Goal: Task Accomplishment & Management: Manage account settings

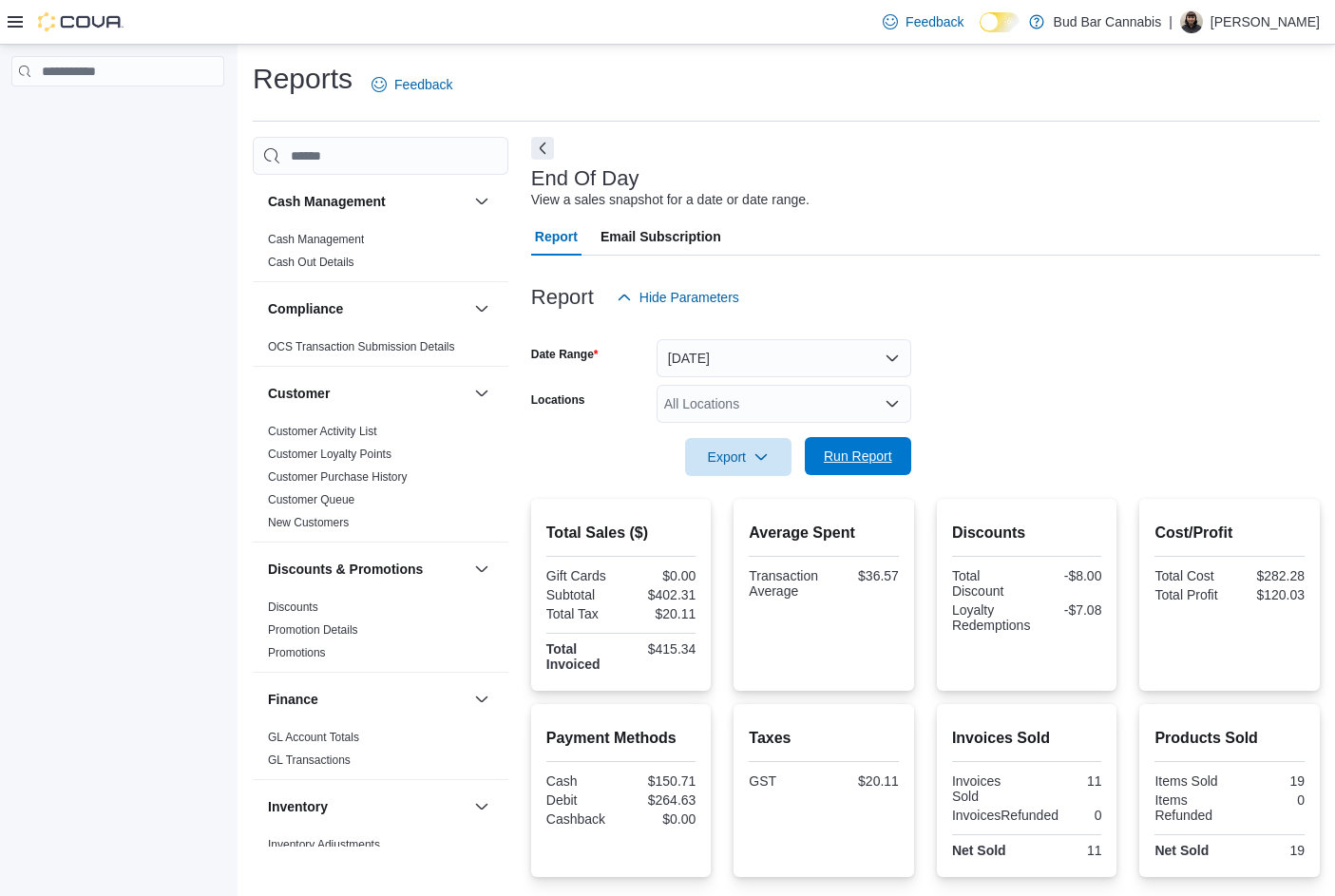
click at [855, 454] on span "Run Report" at bounding box center [858, 456] width 68 height 19
click at [866, 467] on span "Run Report" at bounding box center [858, 455] width 84 height 38
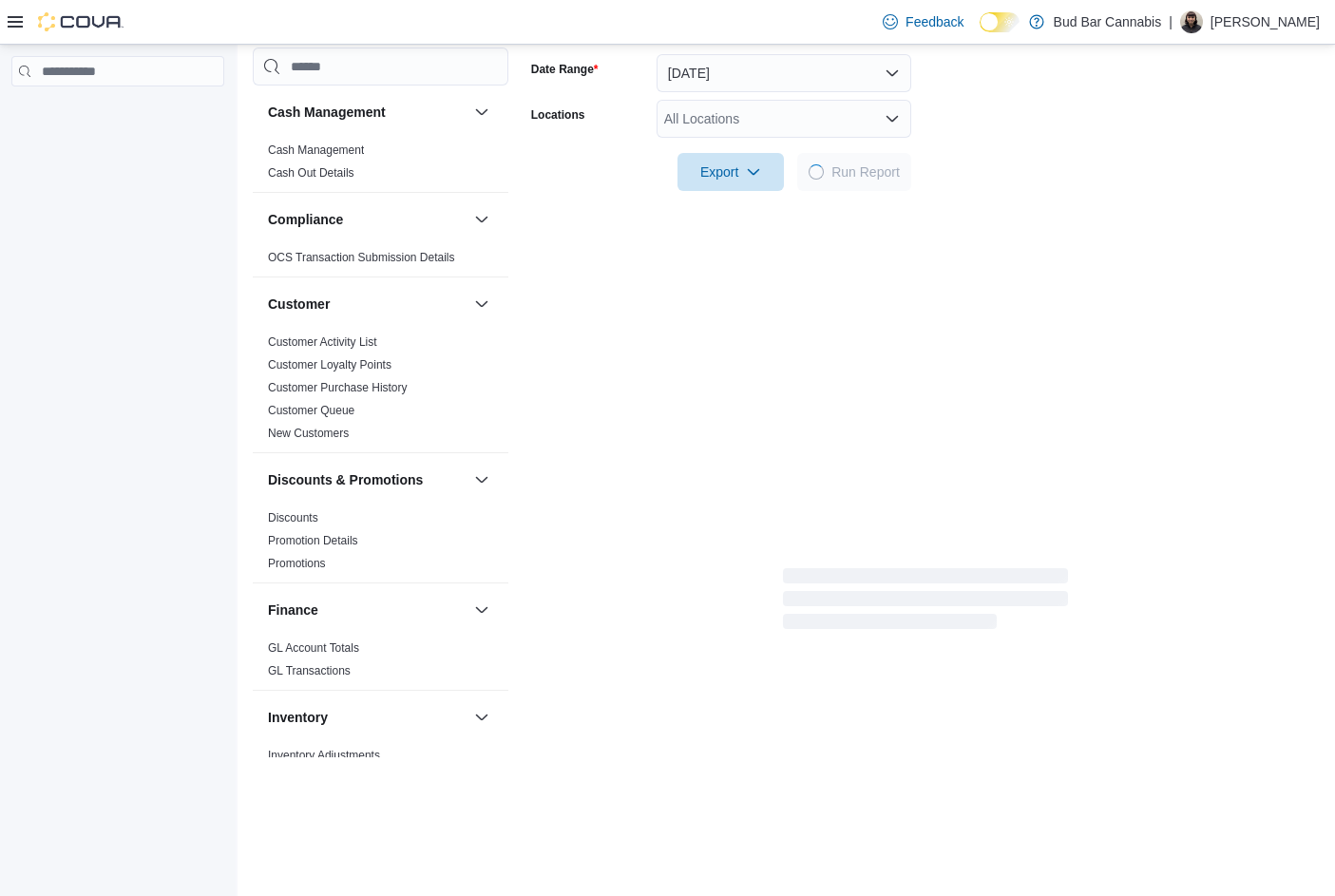
scroll to position [257, 0]
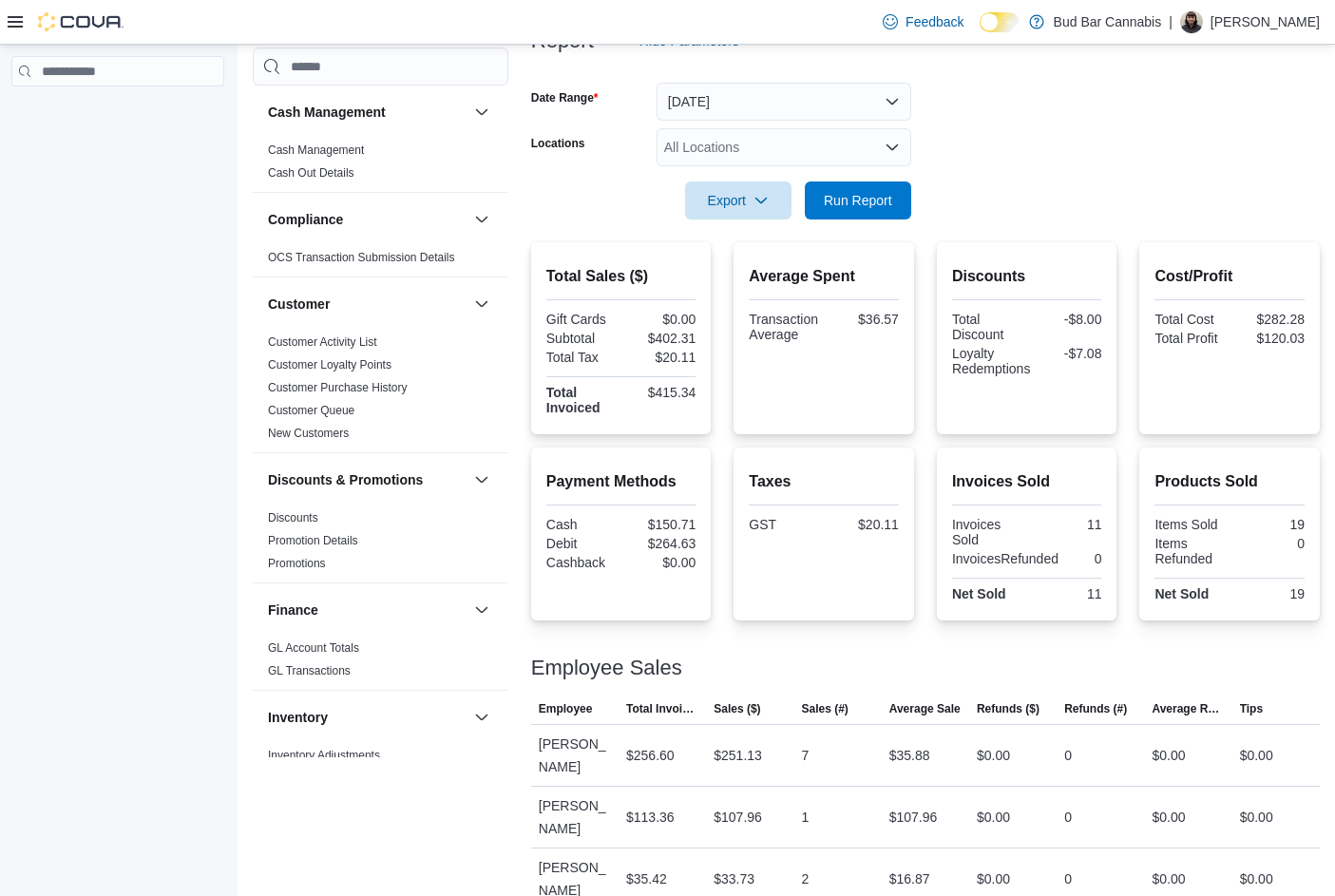
click at [862, 233] on div at bounding box center [925, 231] width 788 height 23
click at [864, 218] on span "Run Report" at bounding box center [858, 199] width 84 height 38
drag, startPoint x: 834, startPoint y: 214, endPoint x: 821, endPoint y: 215, distance: 13.0
click at [833, 214] on span "Run Report" at bounding box center [858, 199] width 84 height 38
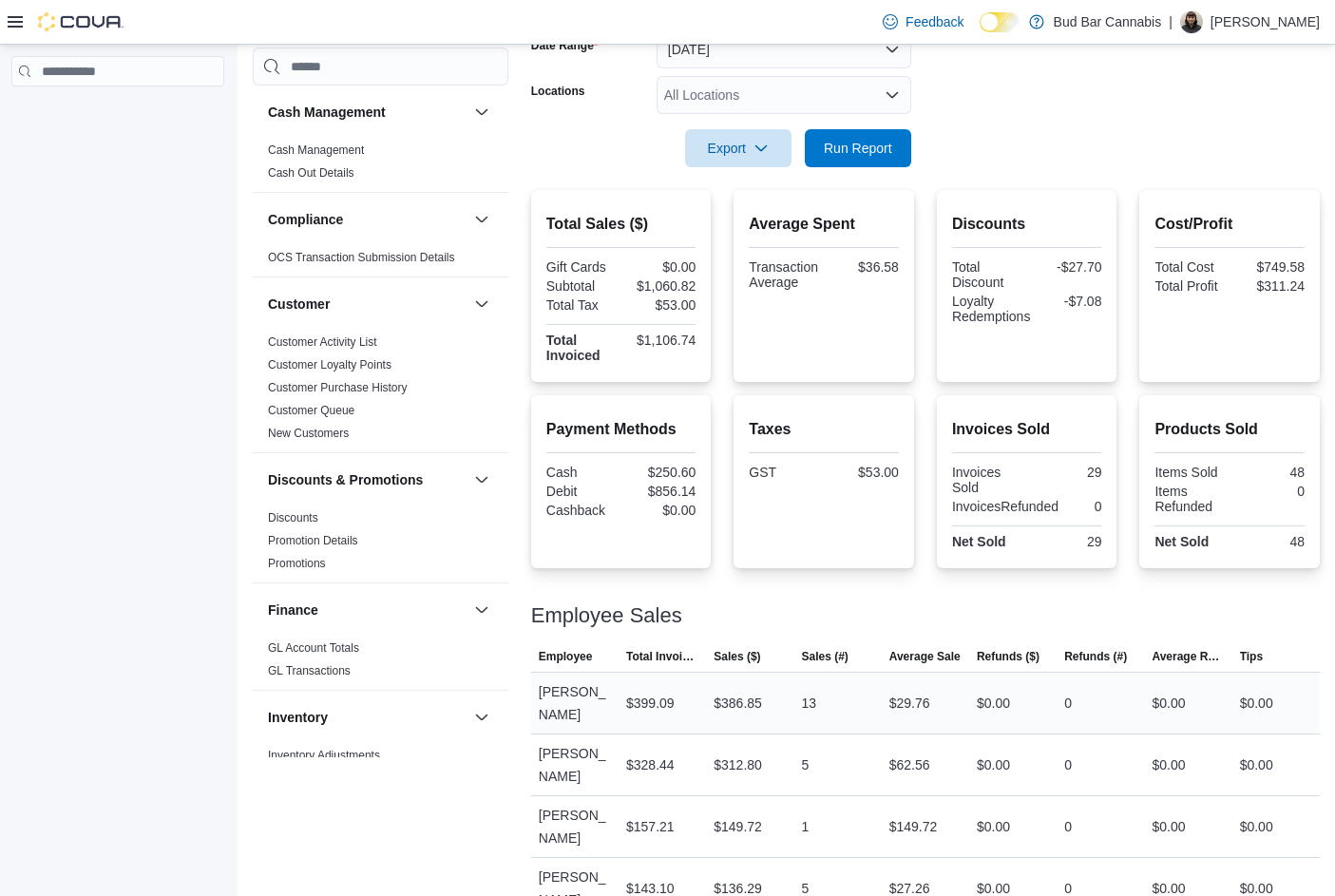
scroll to position [334, 0]
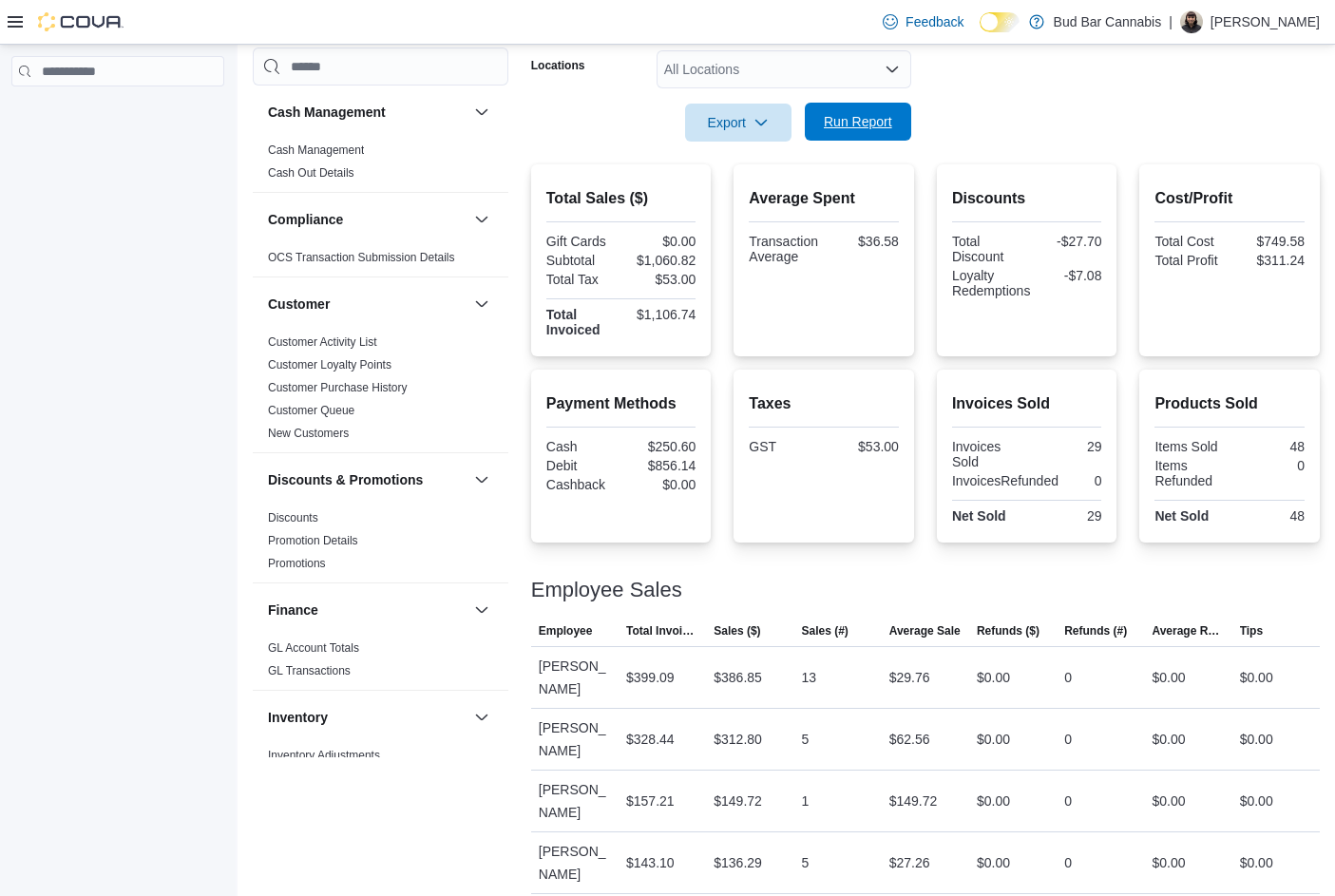
click at [834, 114] on span "Run Report" at bounding box center [858, 121] width 68 height 19
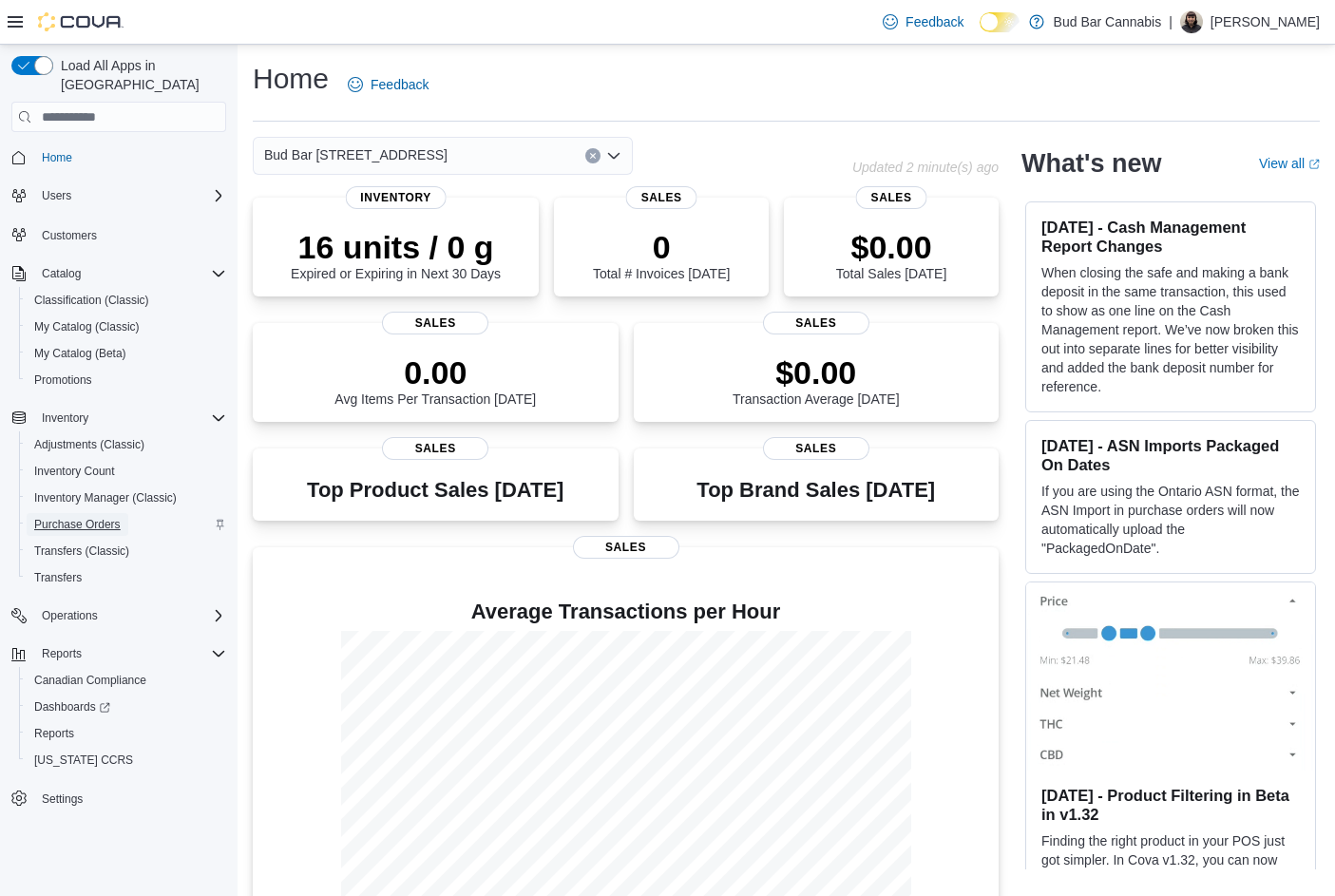
click at [89, 517] on span "Purchase Orders" at bounding box center [78, 525] width 87 height 15
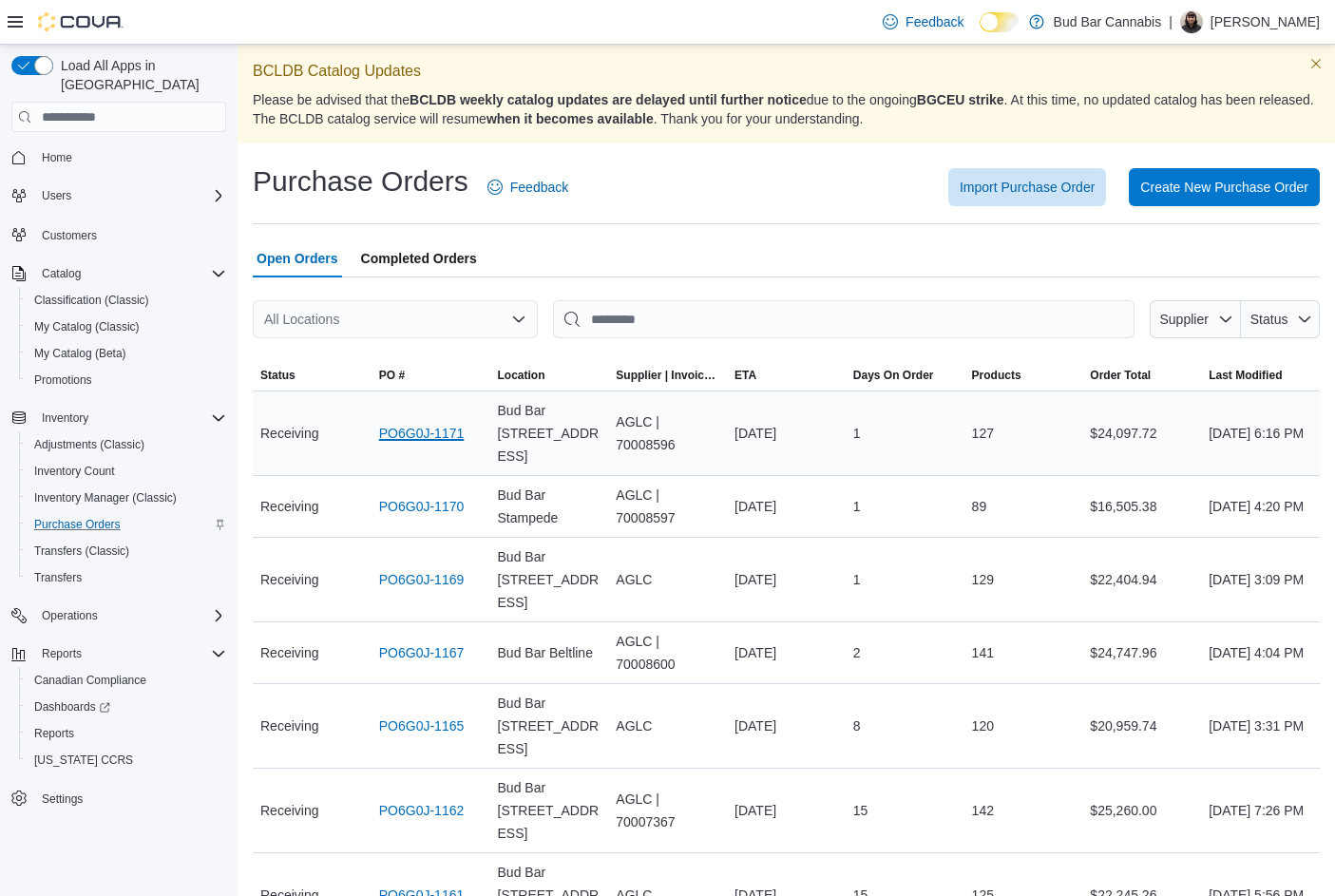
click at [428, 422] on link "PO6G0J-1171" at bounding box center [422, 433] width 86 height 23
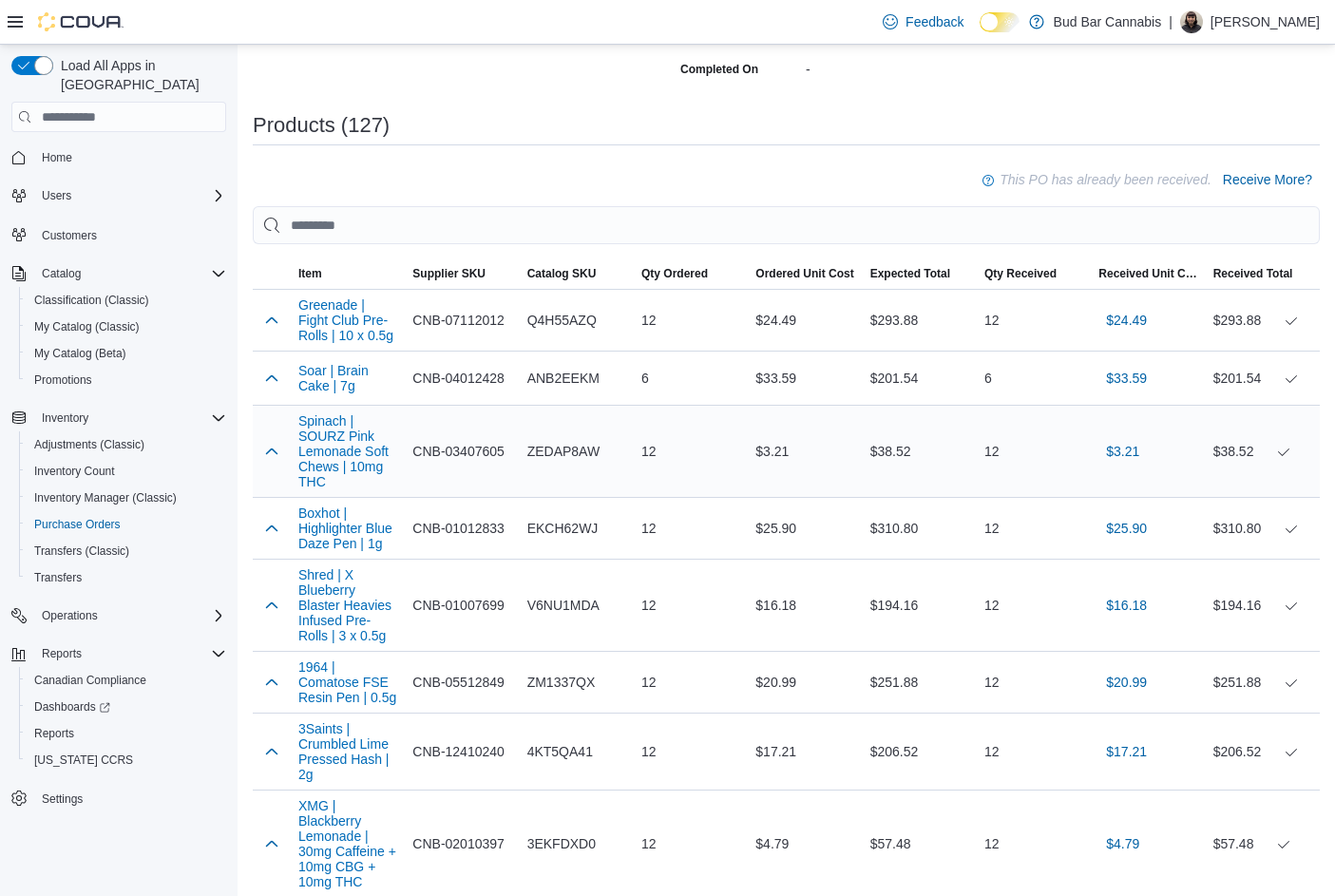
scroll to position [570, 0]
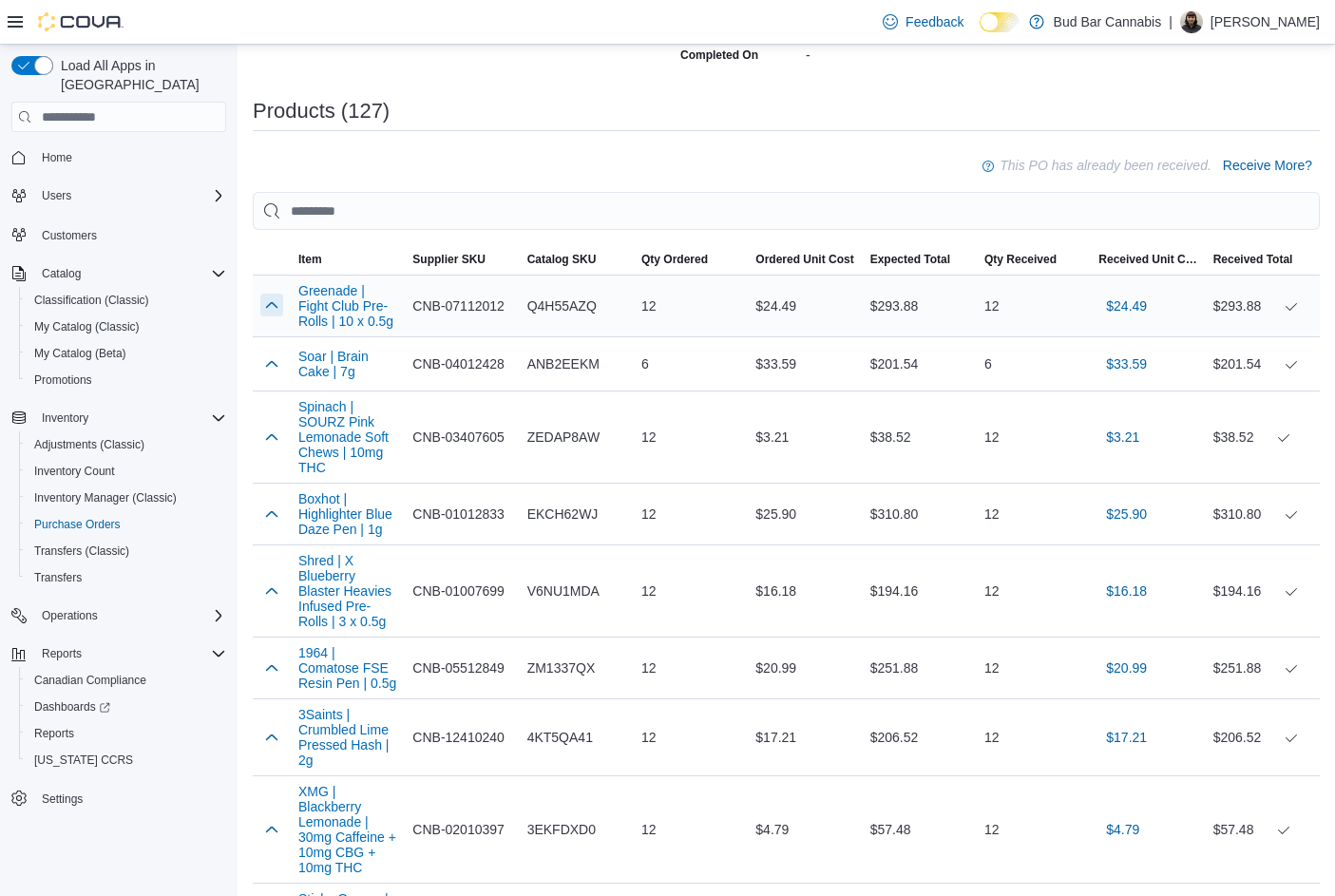
click at [270, 300] on button "button" at bounding box center [271, 305] width 23 height 23
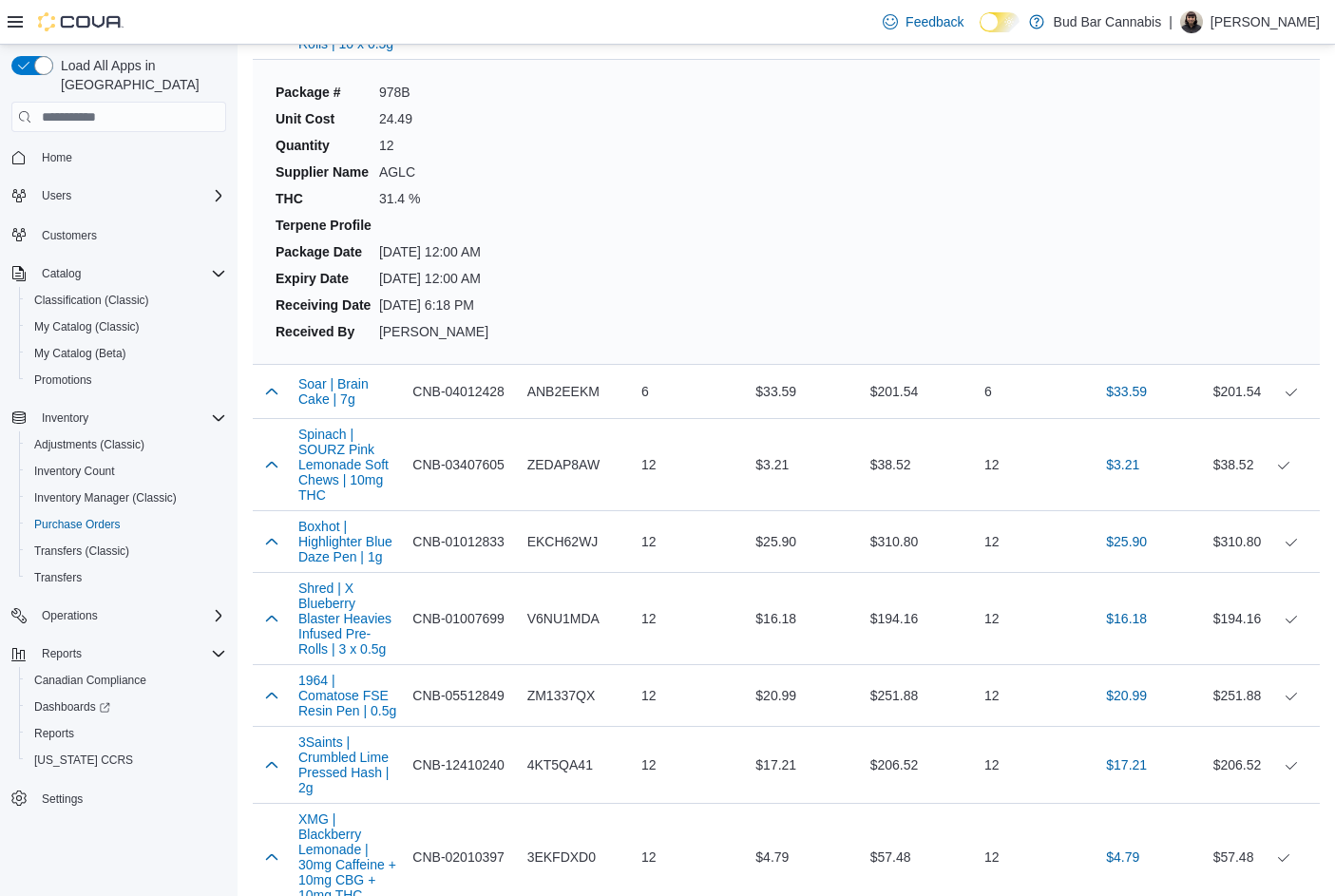
scroll to position [950, 0]
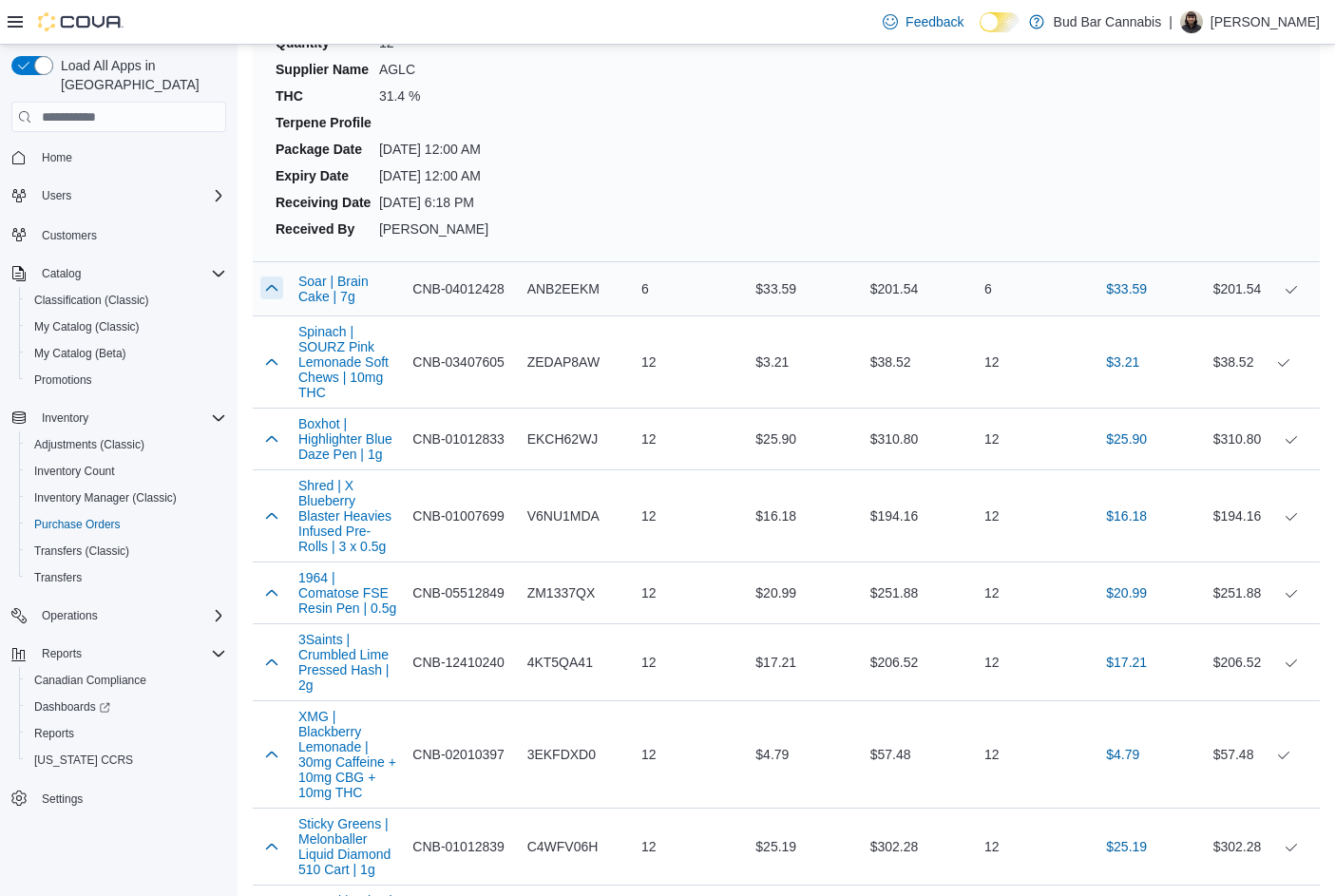
click at [270, 294] on button "button" at bounding box center [271, 288] width 23 height 23
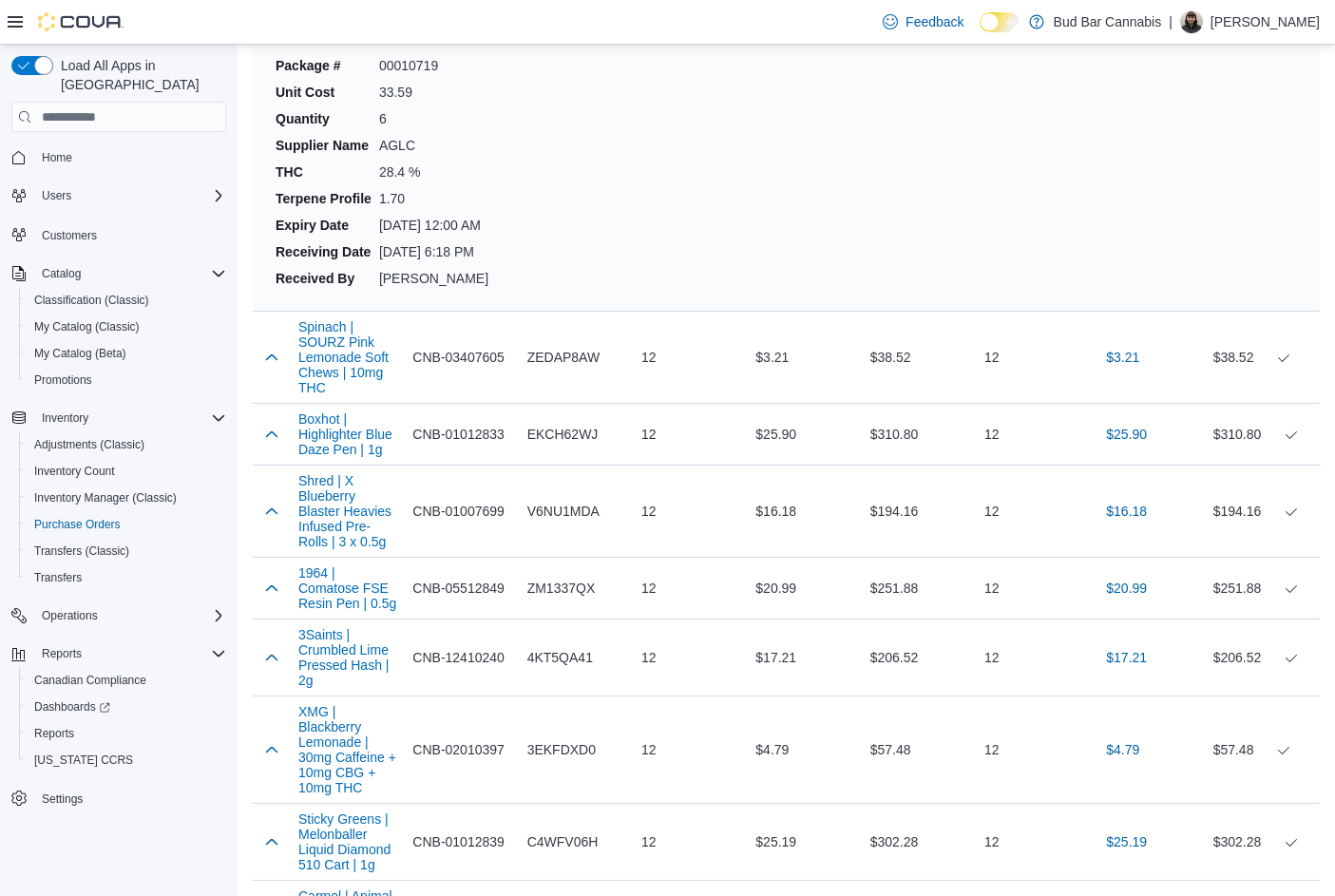
scroll to position [1235, 0]
click at [272, 348] on button "button" at bounding box center [271, 354] width 23 height 23
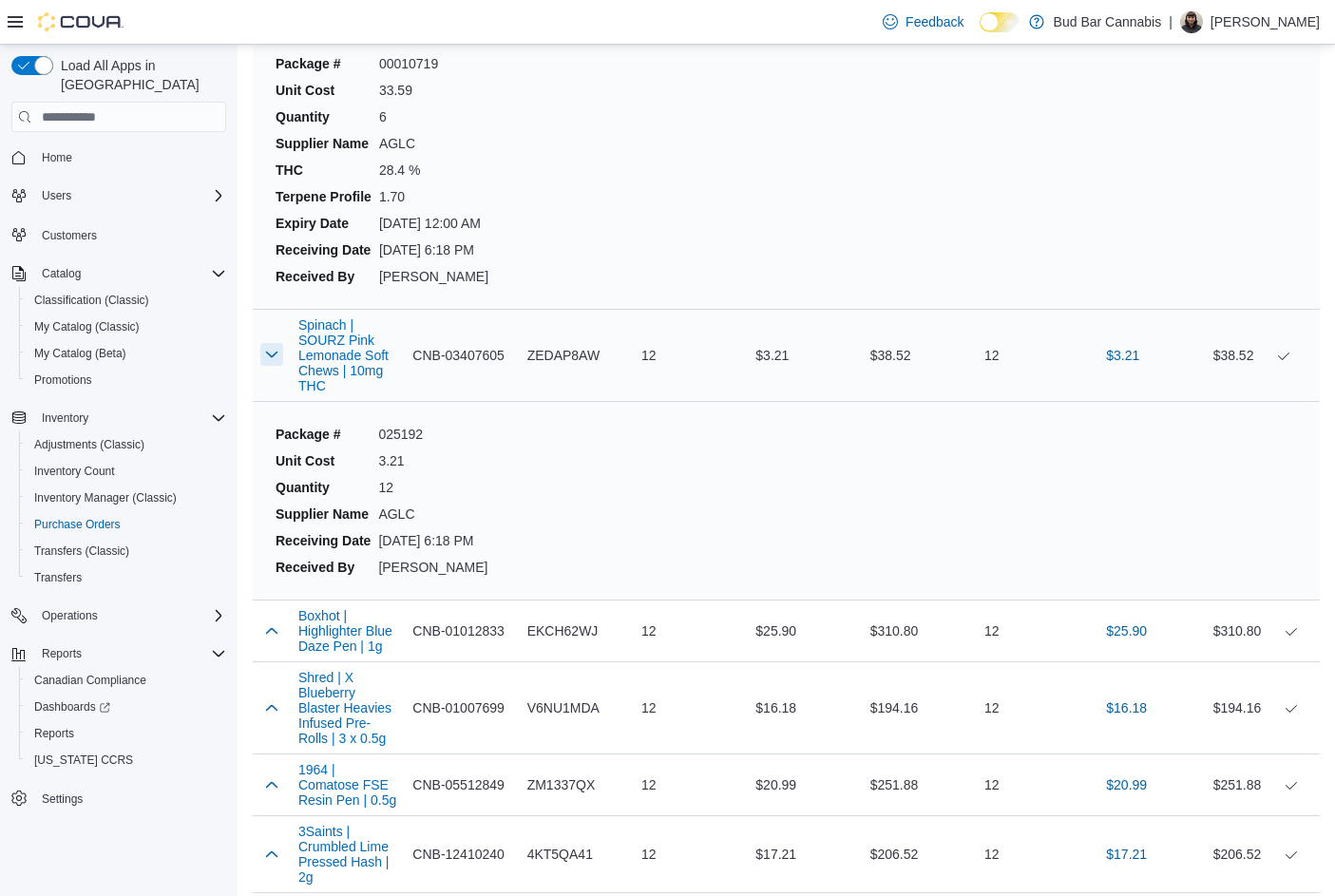
click at [272, 345] on button "button" at bounding box center [271, 354] width 23 height 23
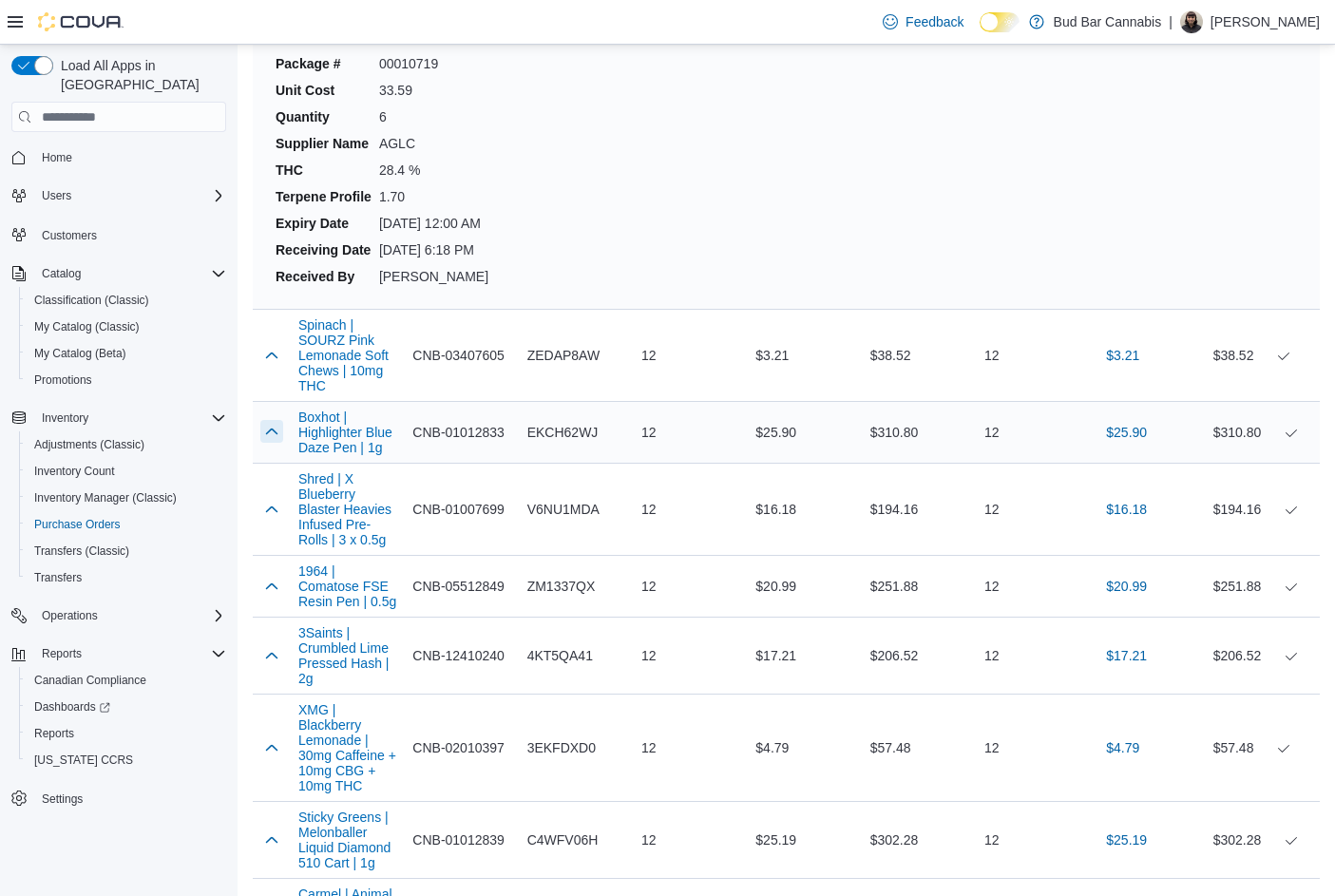
click at [275, 434] on button "button" at bounding box center [271, 431] width 23 height 23
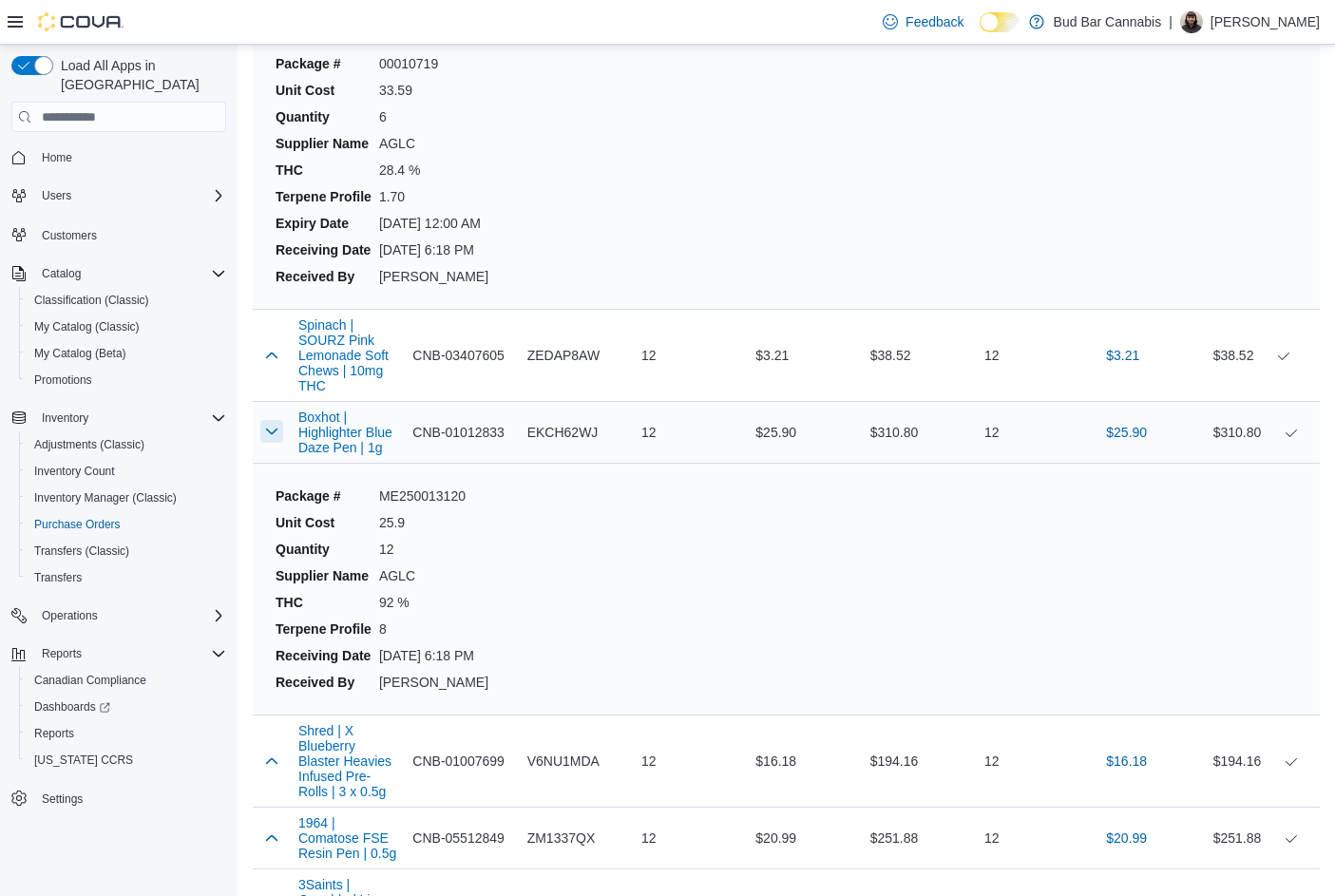
click at [269, 434] on button "button" at bounding box center [271, 431] width 23 height 23
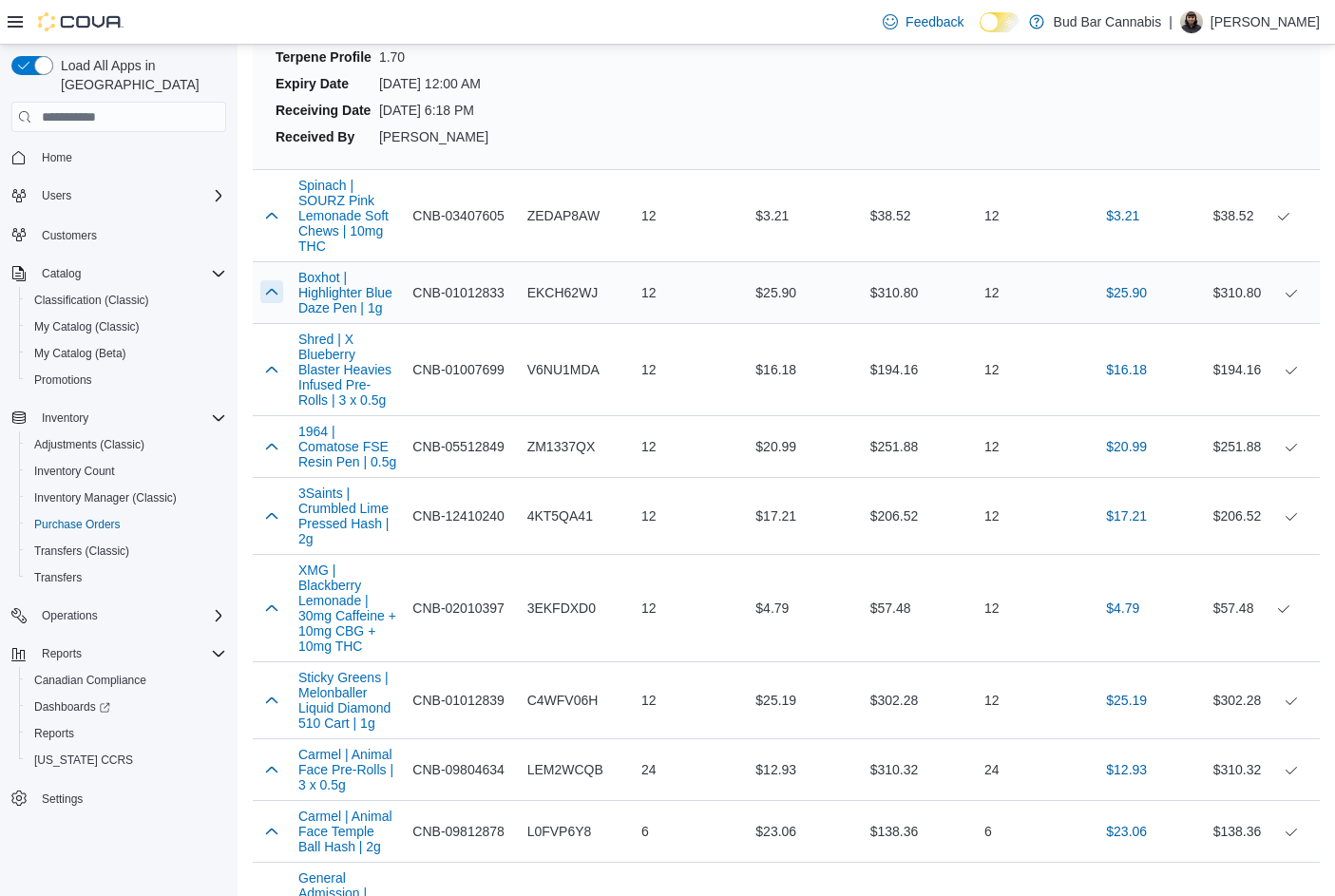
scroll to position [1425, 0]
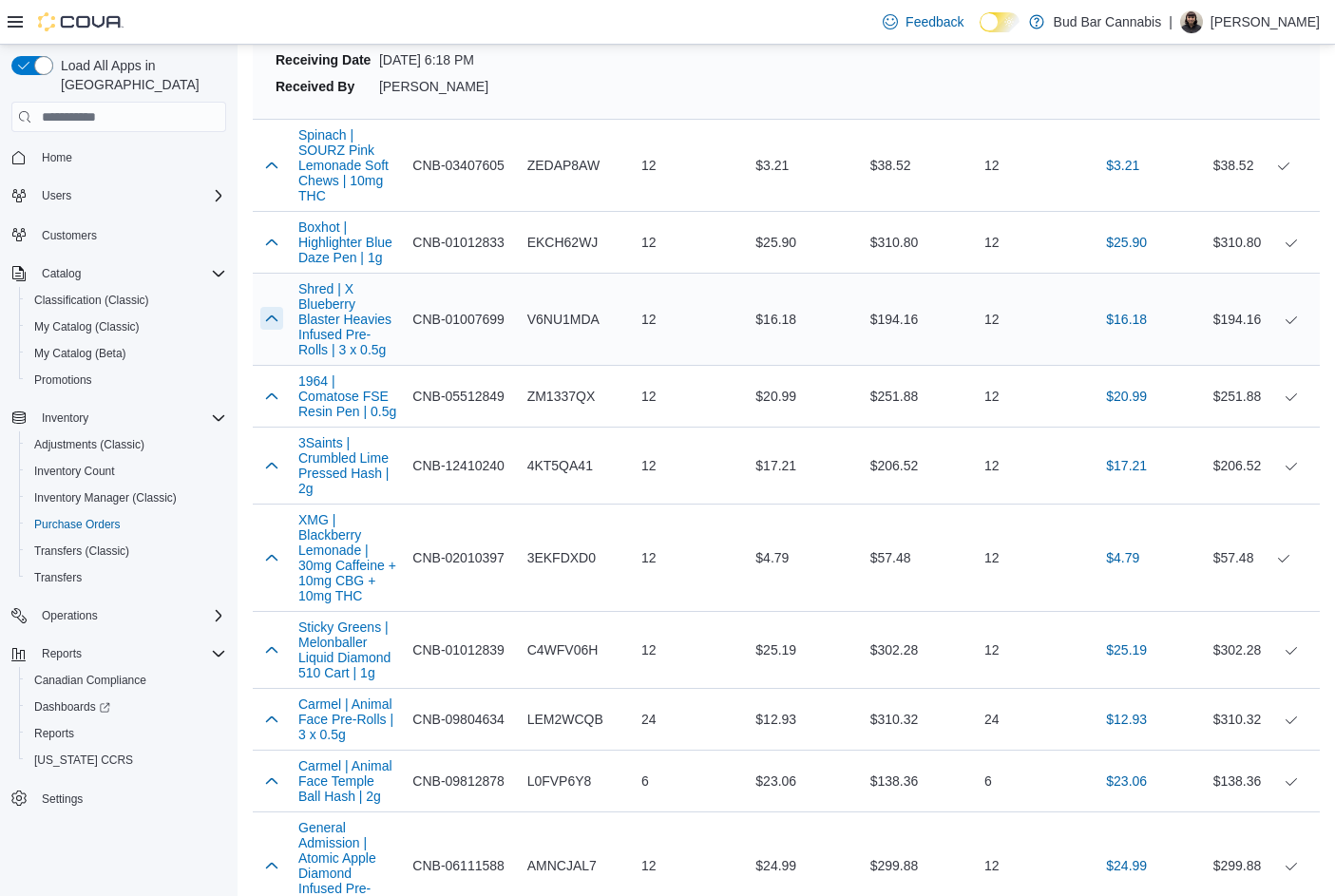
click at [275, 320] on button "button" at bounding box center [271, 319] width 23 height 23
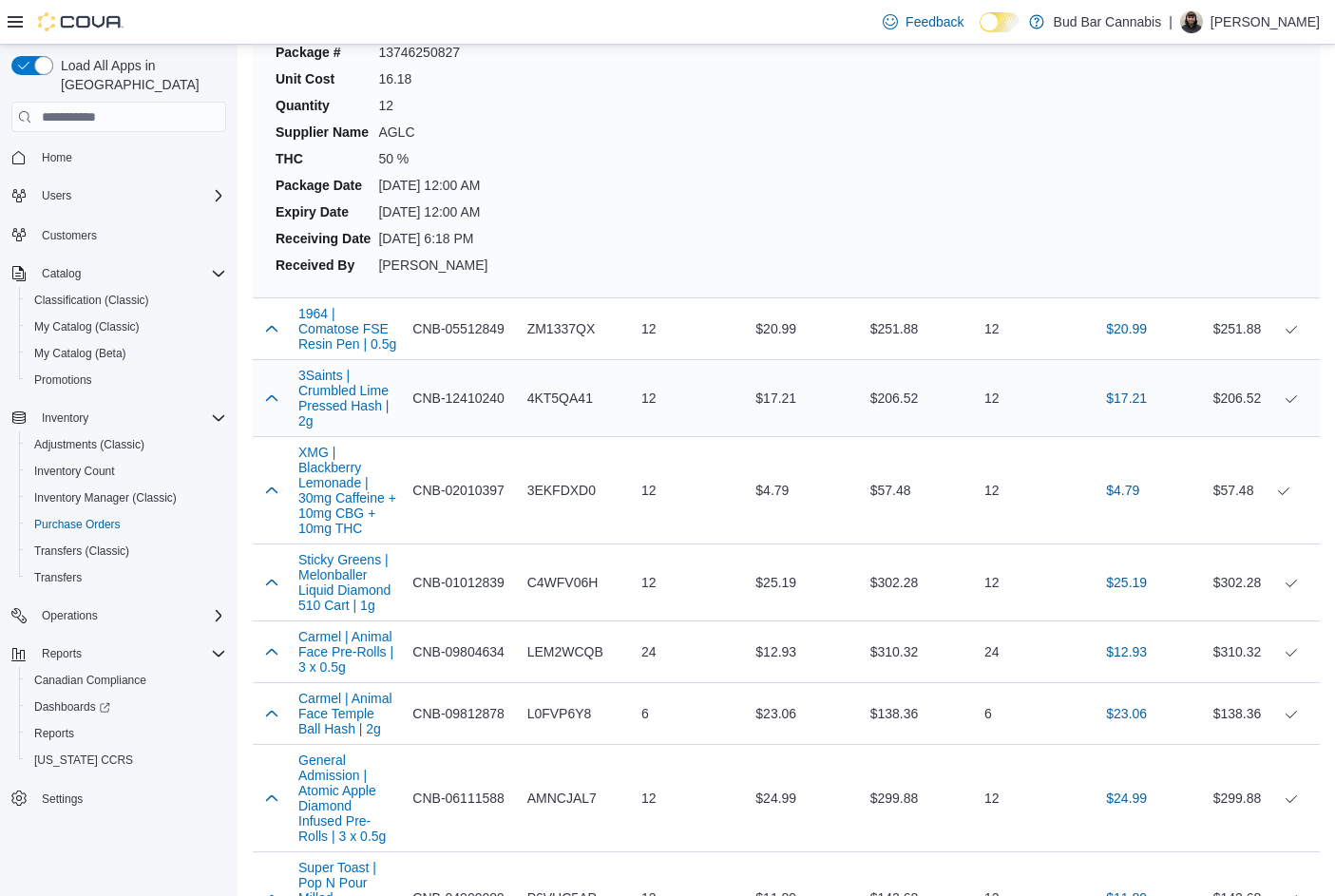
scroll to position [1805, 0]
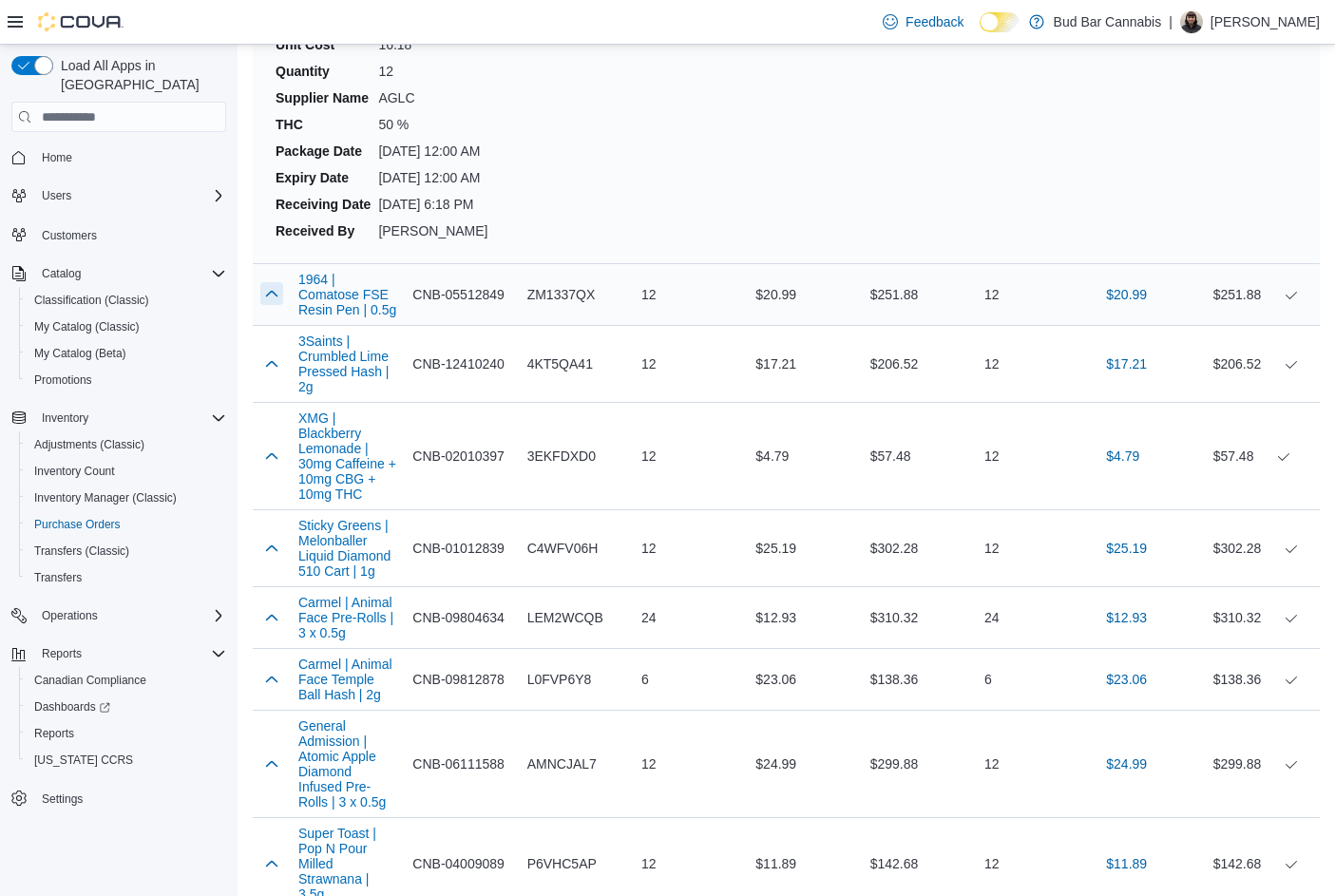
click at [266, 296] on button "button" at bounding box center [271, 294] width 23 height 23
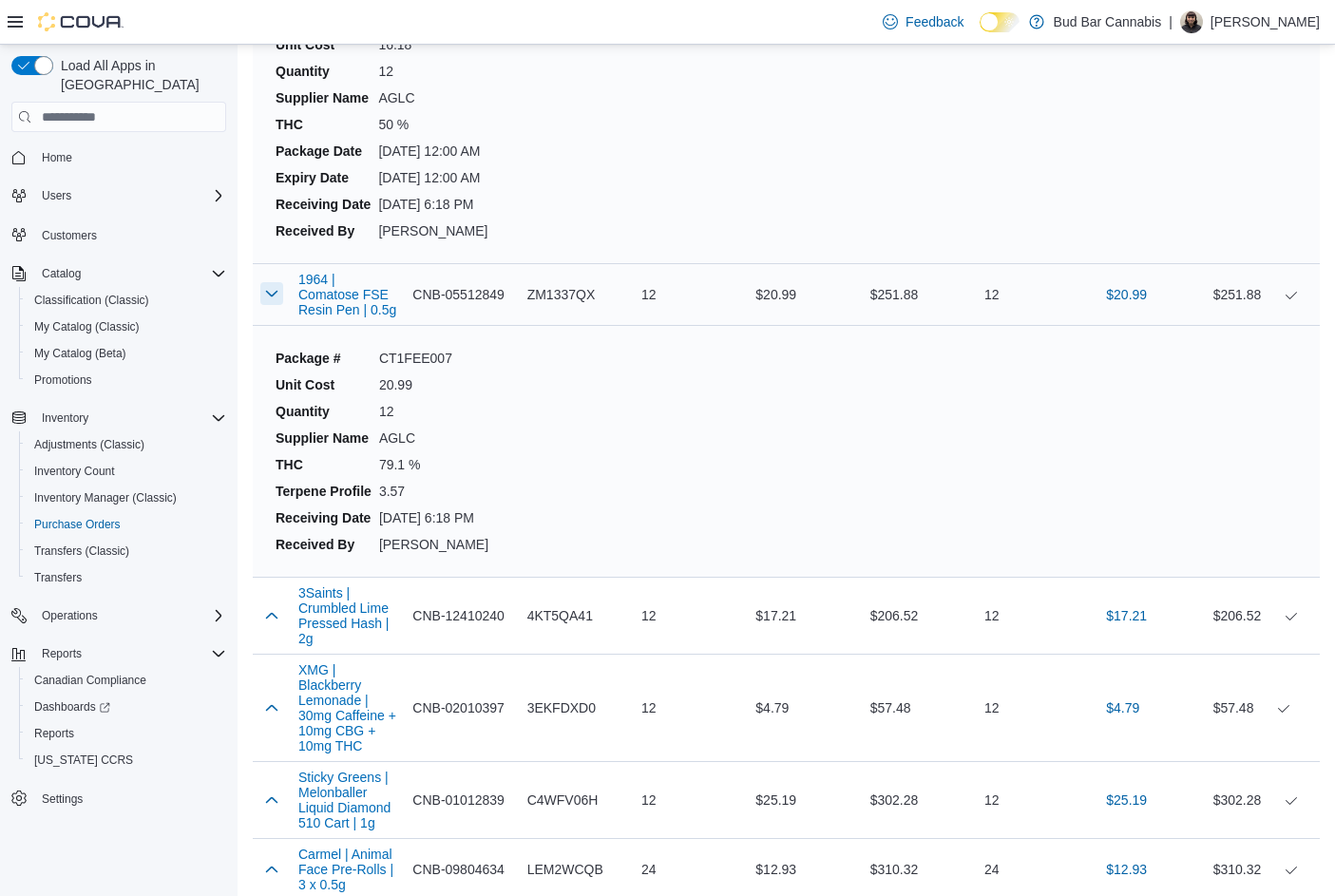
click at [266, 296] on button "button" at bounding box center [271, 294] width 23 height 23
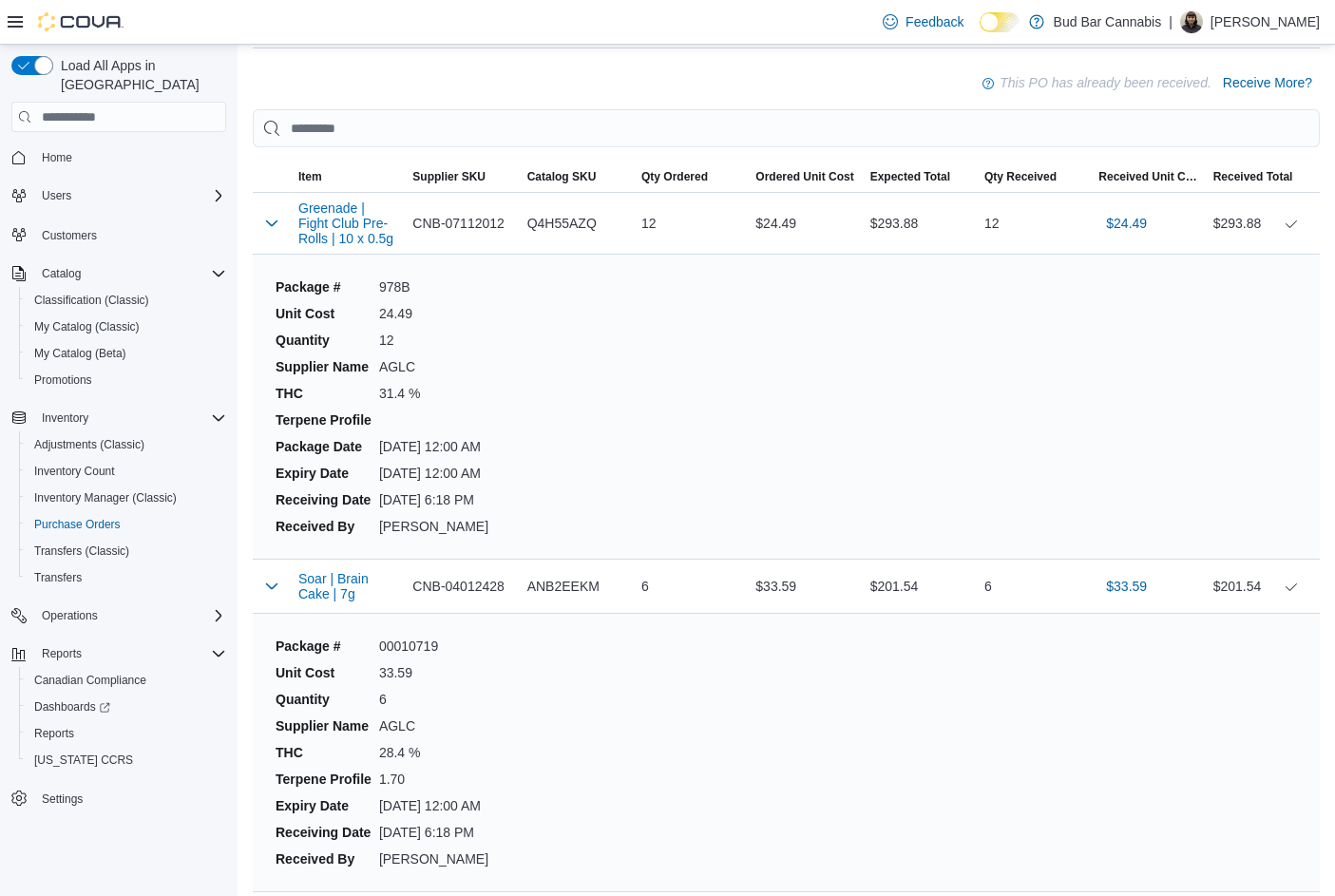
scroll to position [665, 0]
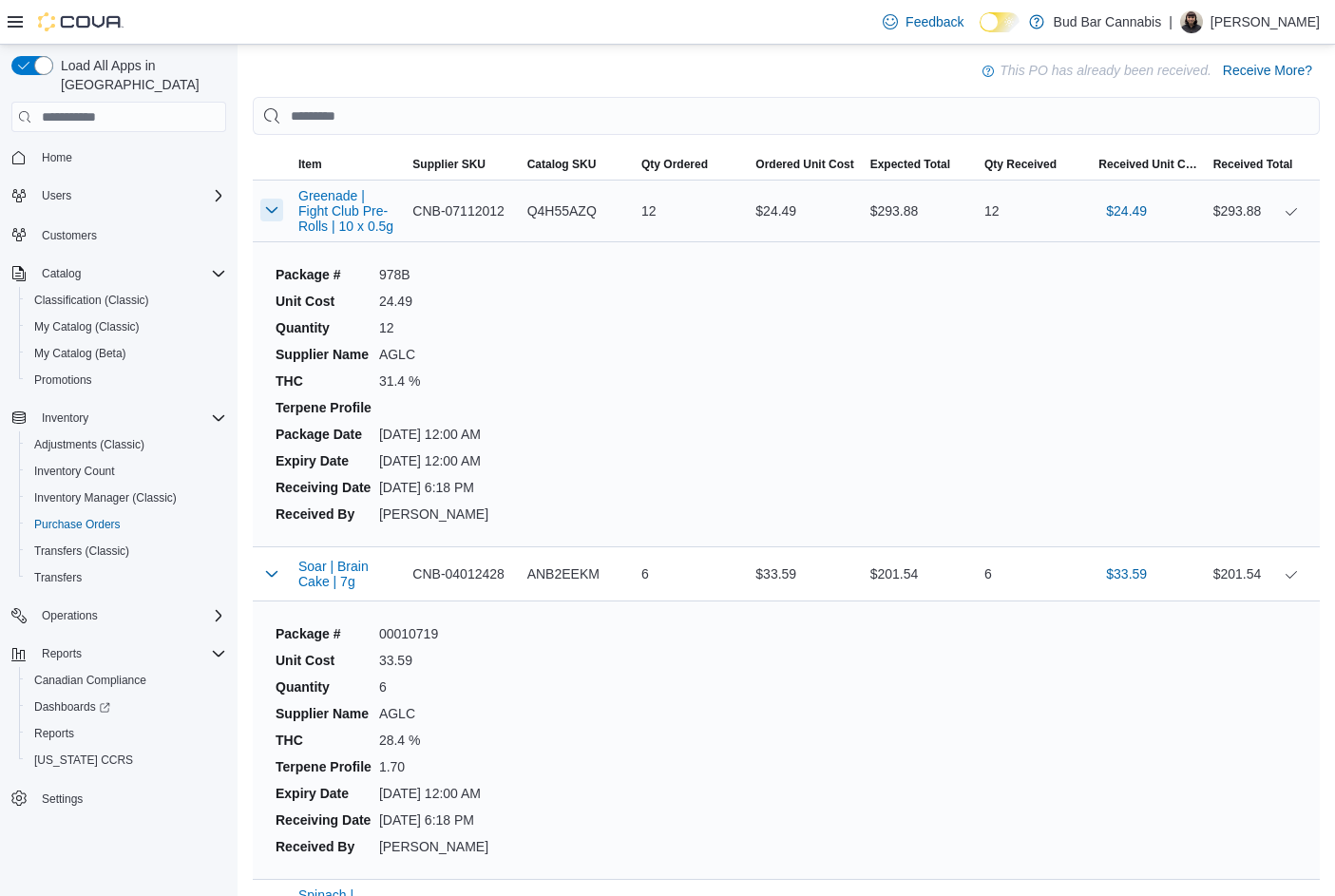
click at [267, 203] on button "button" at bounding box center [271, 210] width 23 height 23
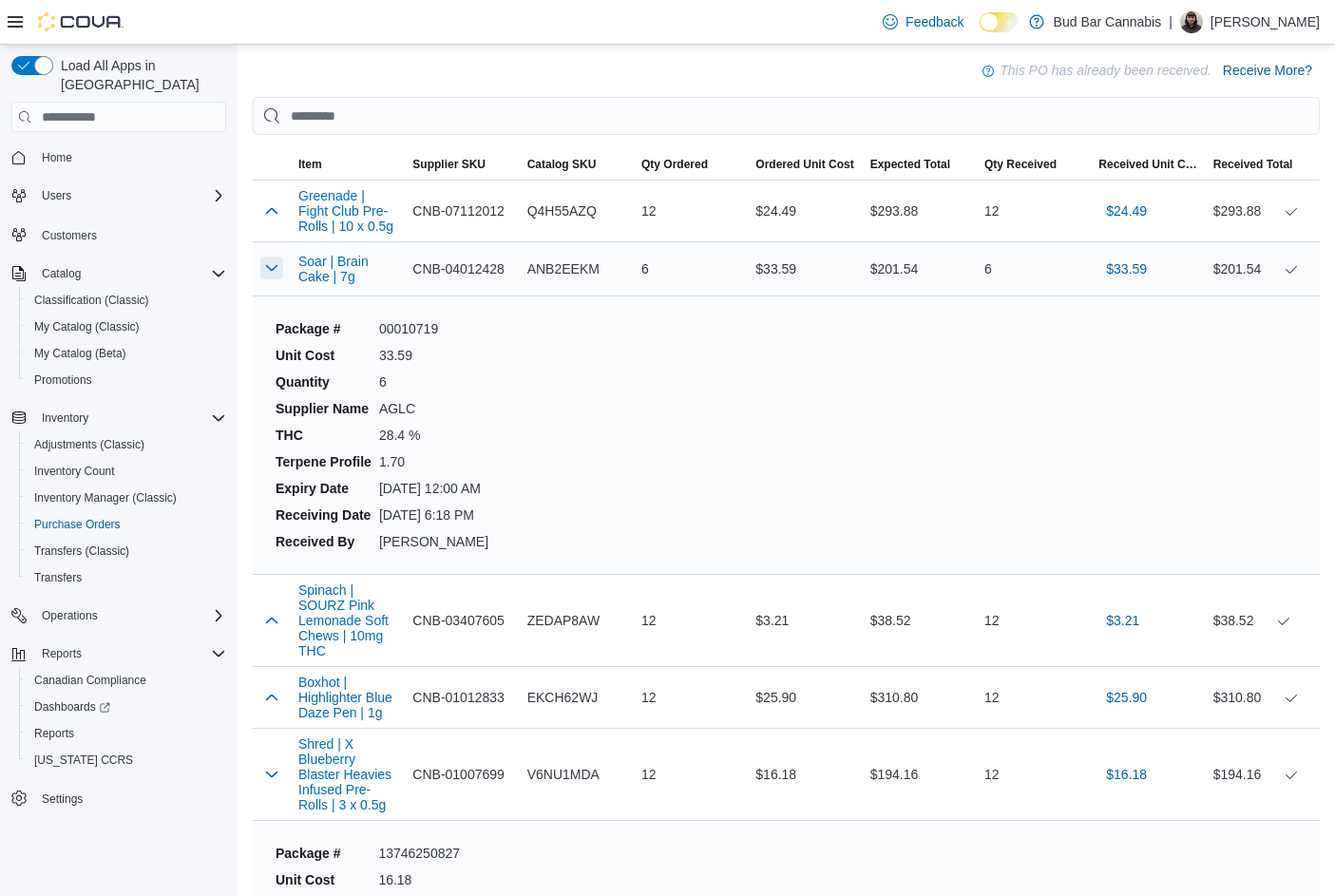
click at [270, 261] on button "button" at bounding box center [271, 269] width 23 height 23
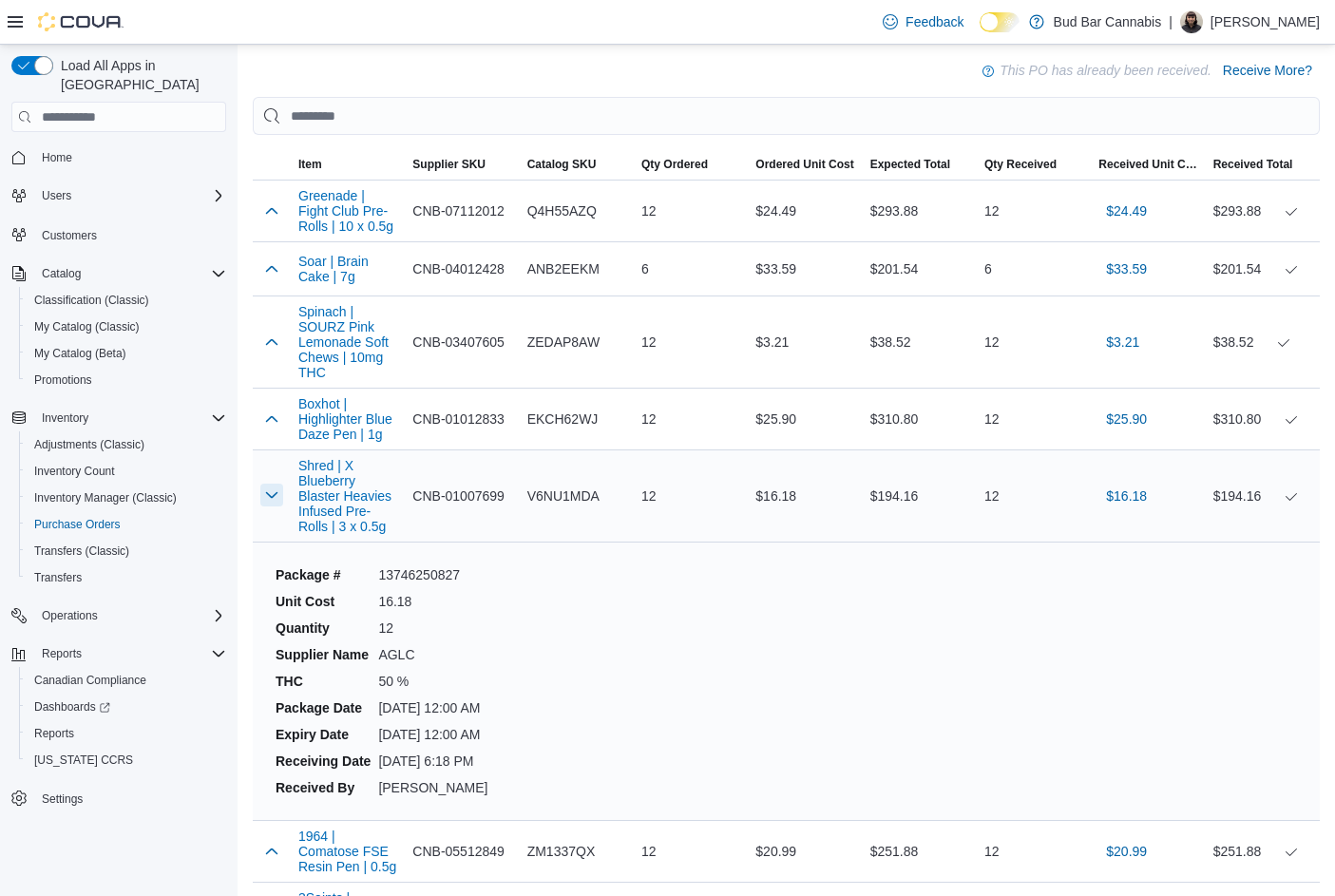
click at [273, 489] on button "button" at bounding box center [271, 495] width 23 height 23
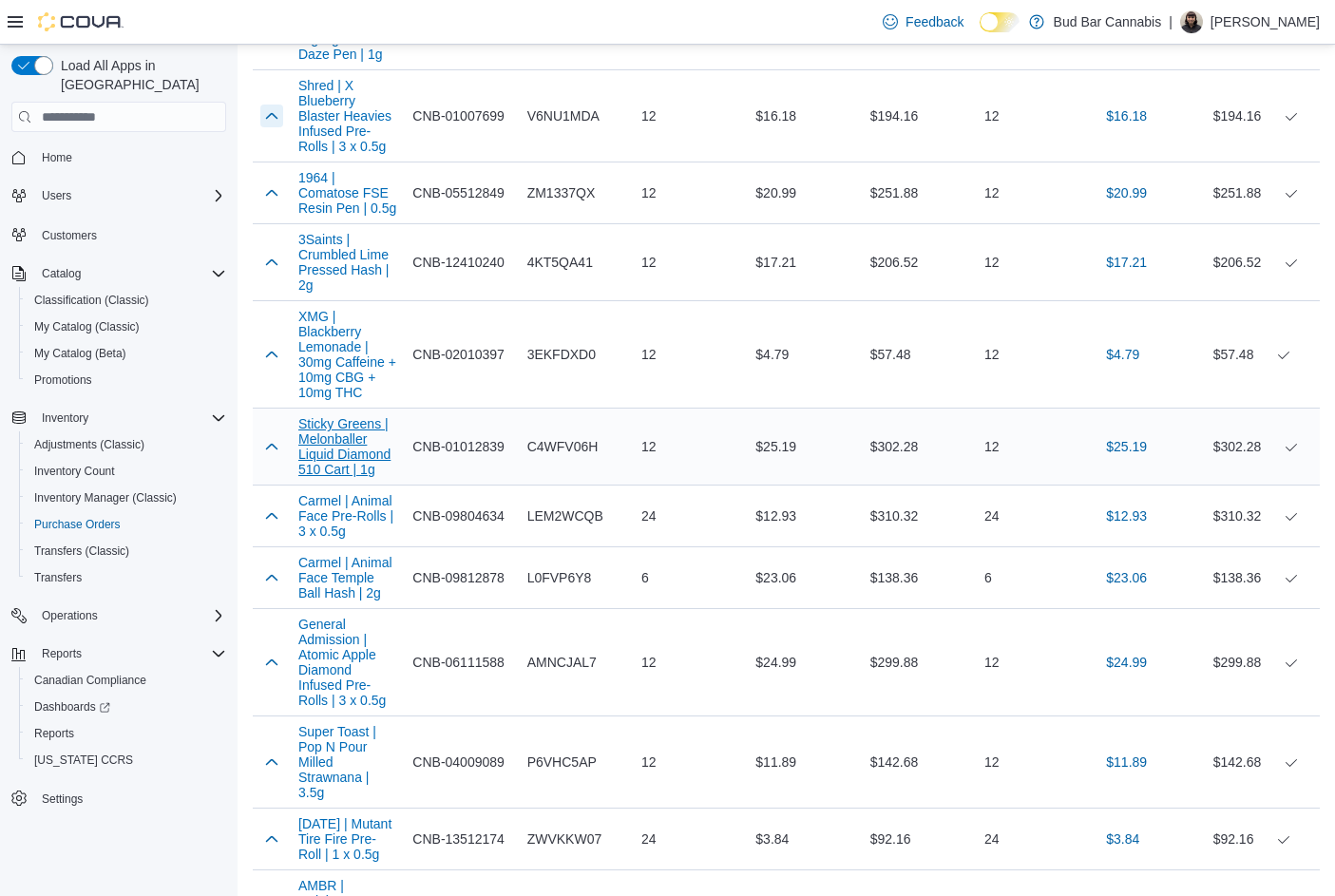
scroll to position [950, 0]
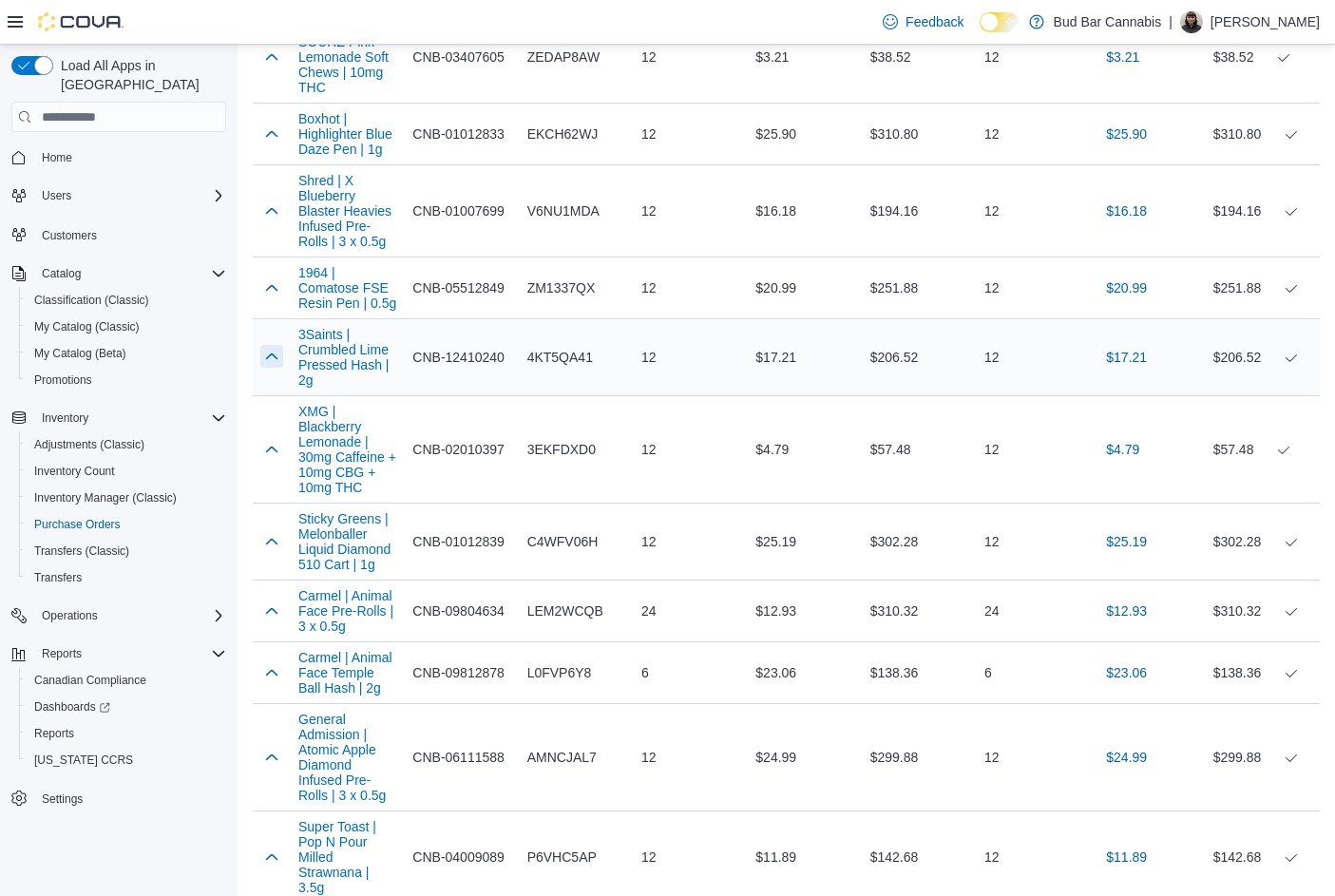
click at [269, 355] on button "button" at bounding box center [271, 356] width 23 height 23
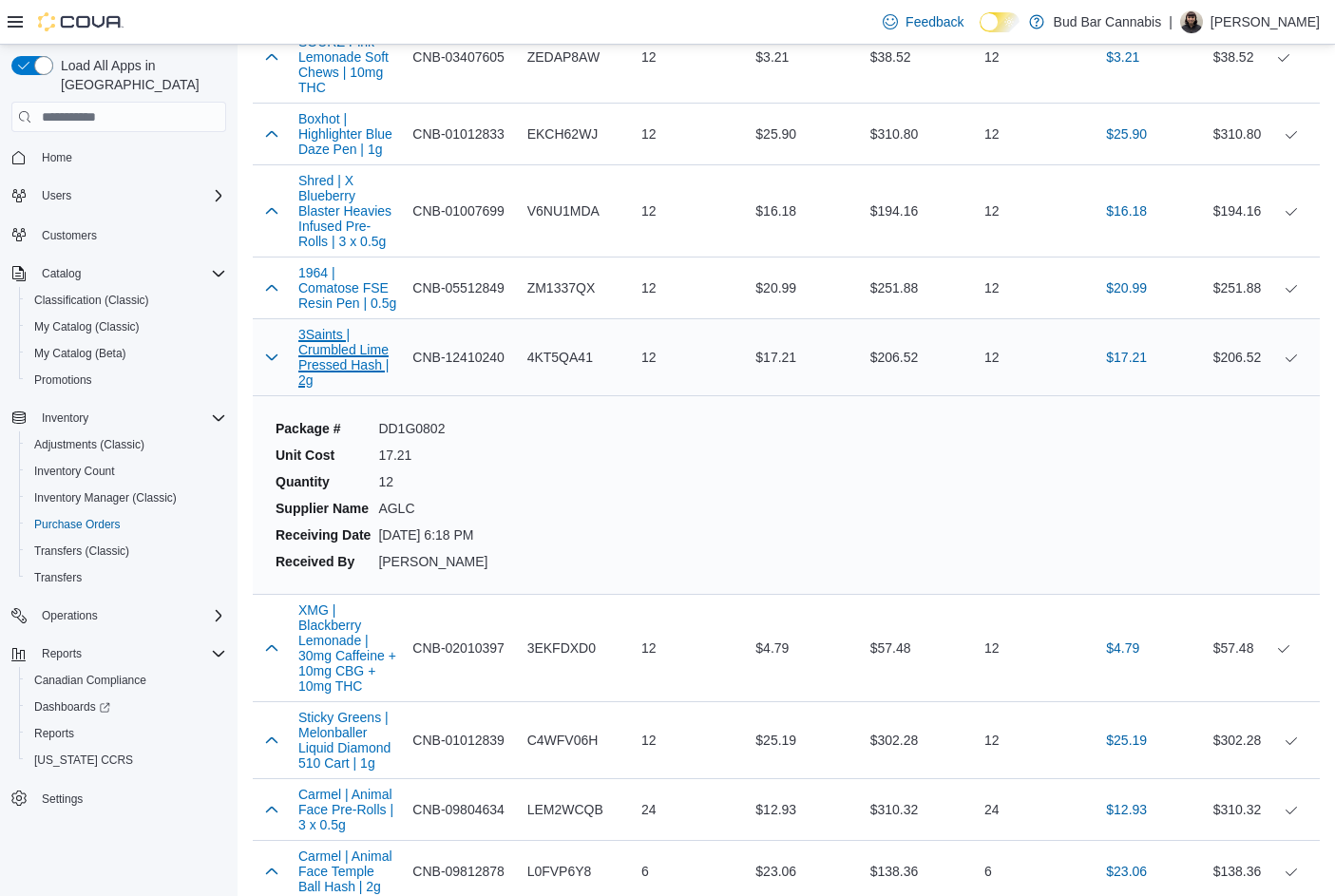
click at [366, 371] on button "3Saints | Crumbled Lime Pressed Hash | 2g" at bounding box center [347, 357] width 99 height 61
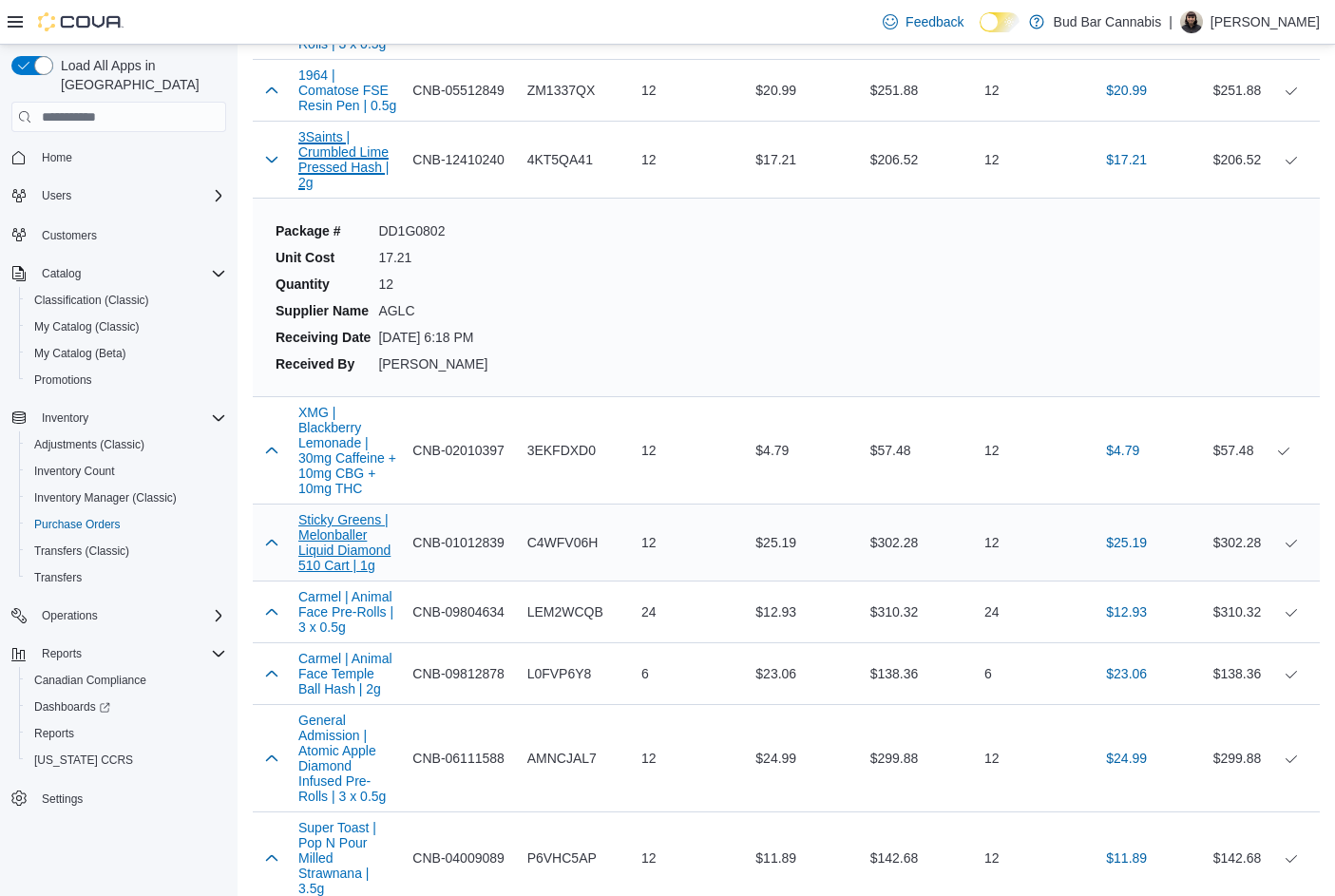
scroll to position [1235, 0]
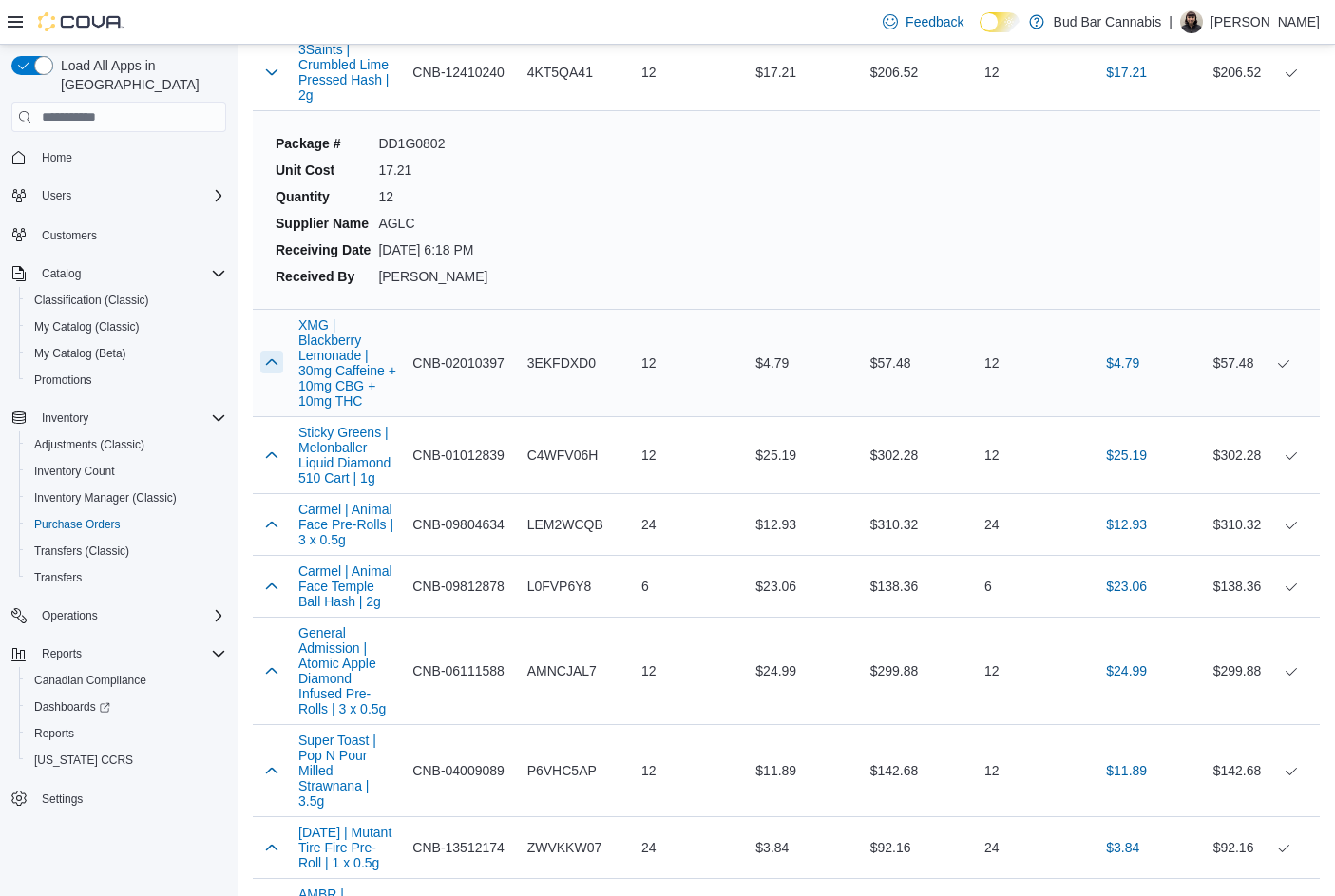
click at [281, 359] on button "button" at bounding box center [271, 362] width 23 height 23
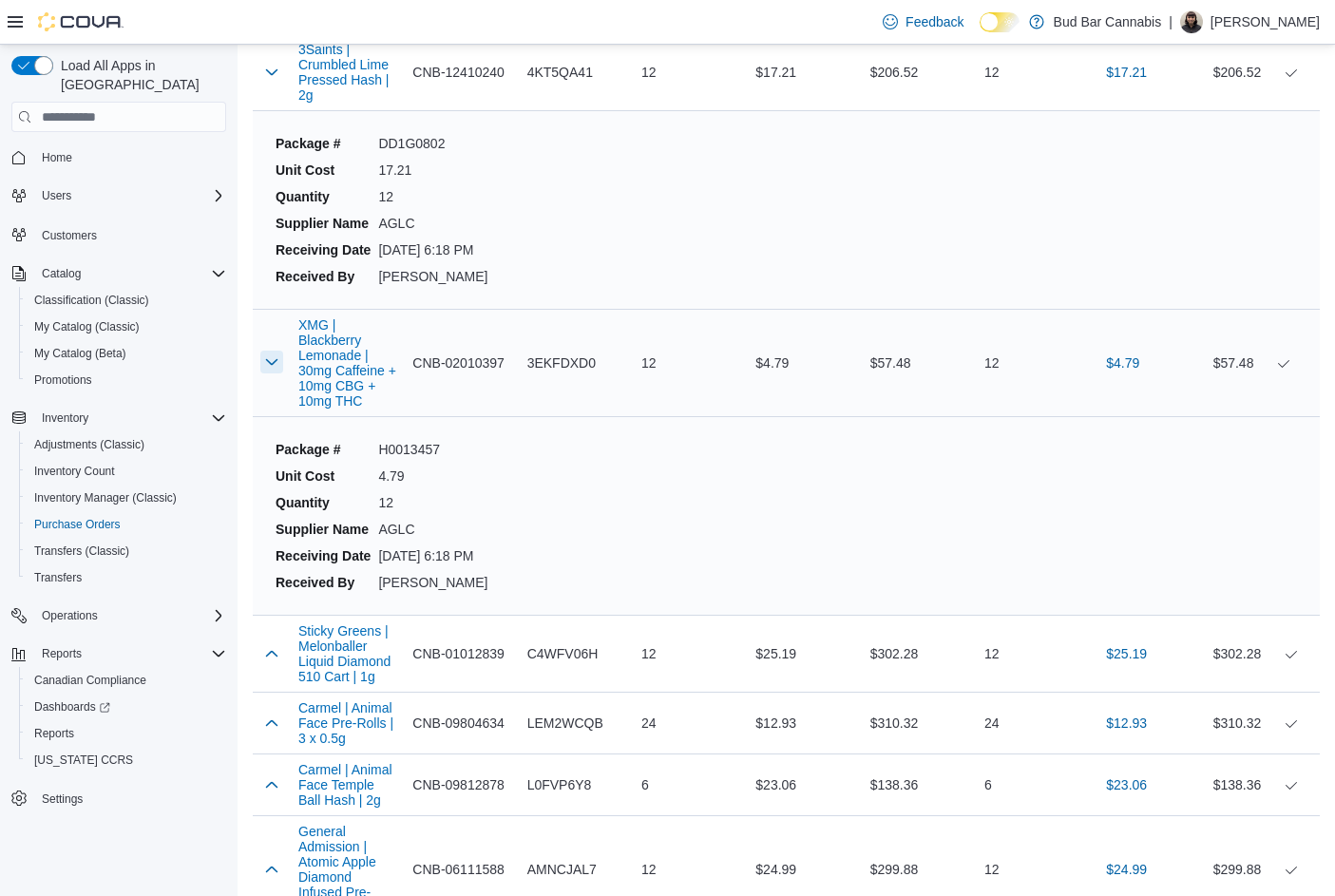
click at [269, 355] on button "button" at bounding box center [271, 362] width 23 height 23
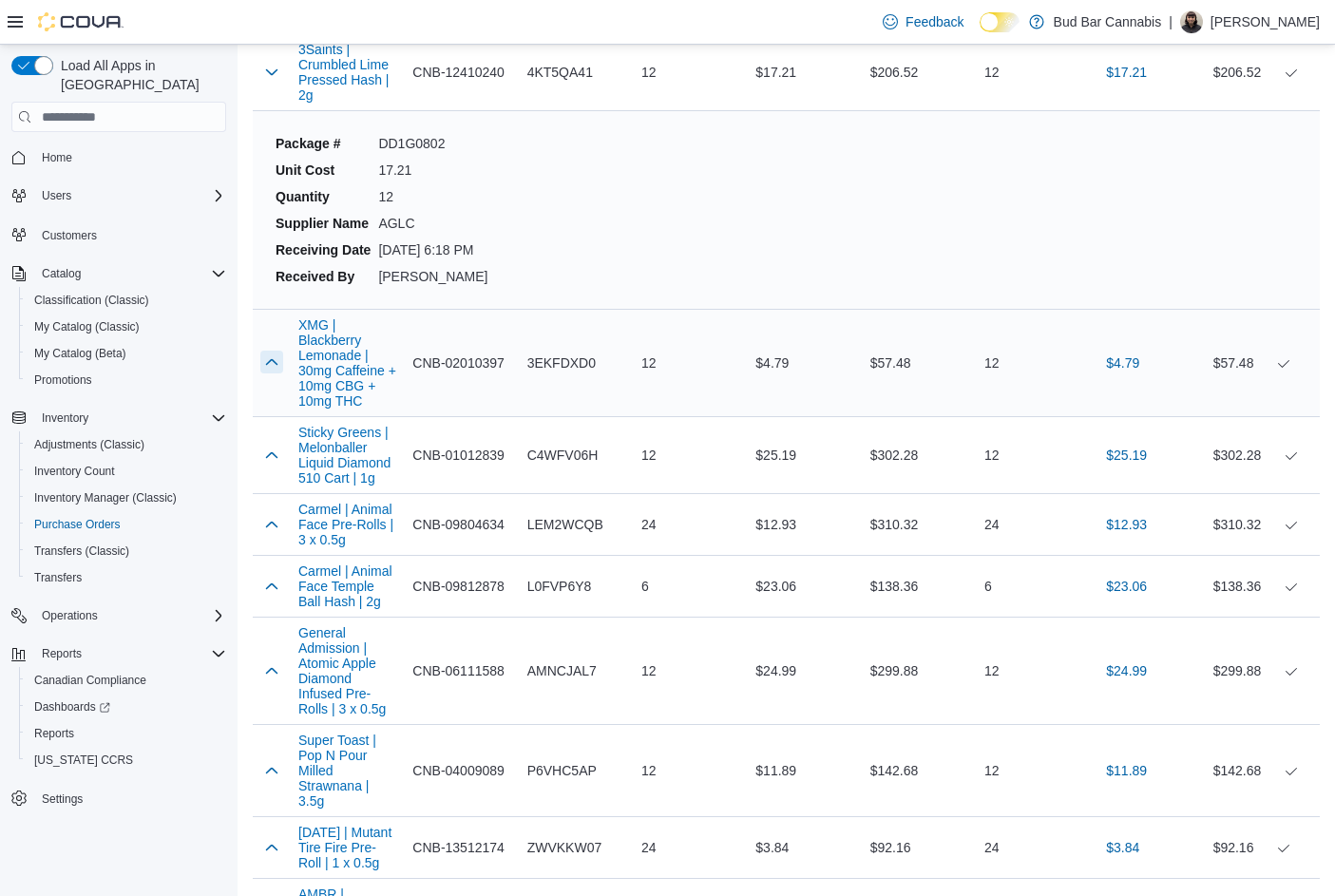
click at [262, 371] on button "button" at bounding box center [271, 362] width 23 height 23
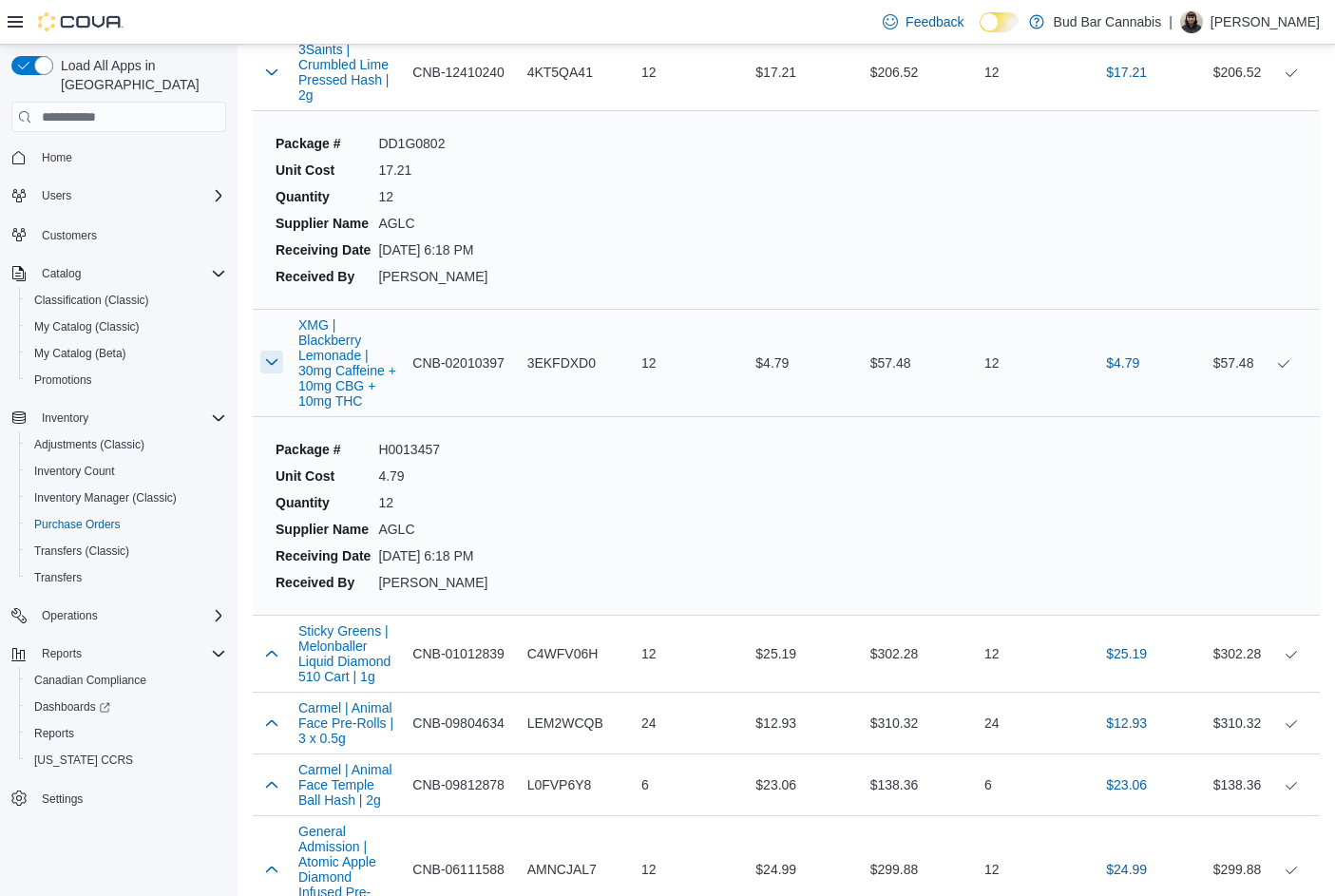
click at [268, 350] on button "button" at bounding box center [271, 362] width 23 height 23
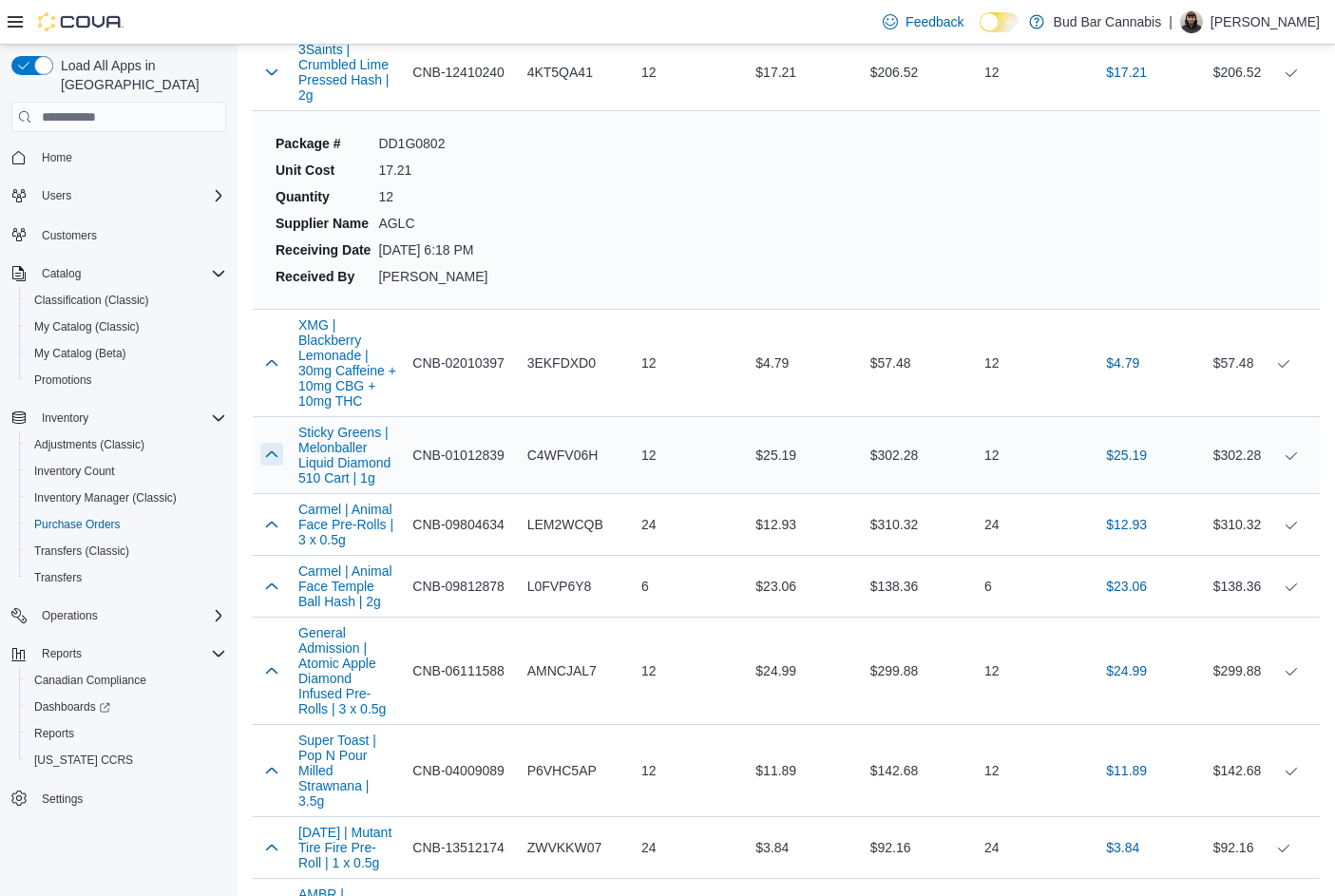
click at [270, 453] on button "button" at bounding box center [271, 454] width 23 height 23
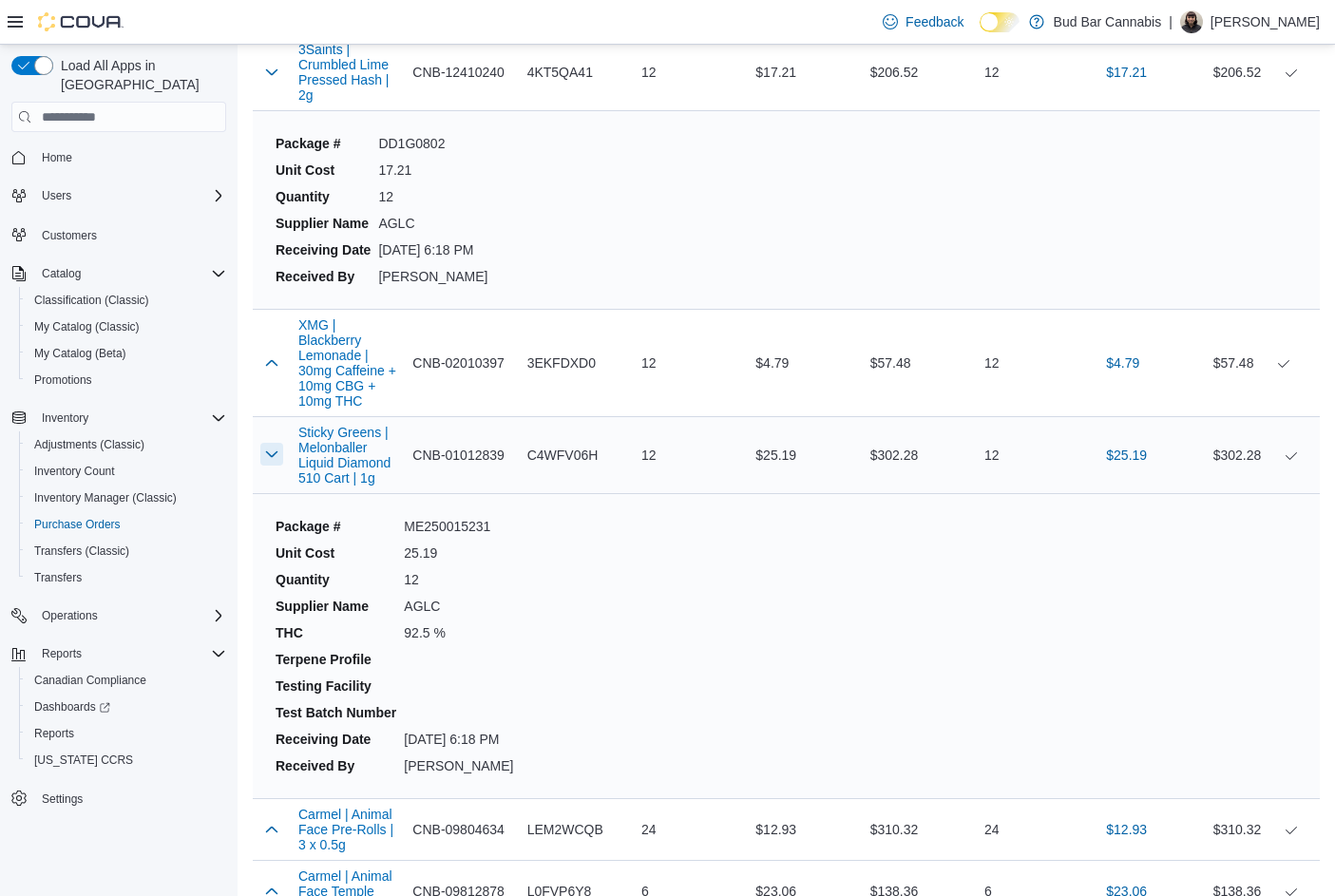
click at [270, 453] on button "button" at bounding box center [271, 454] width 23 height 23
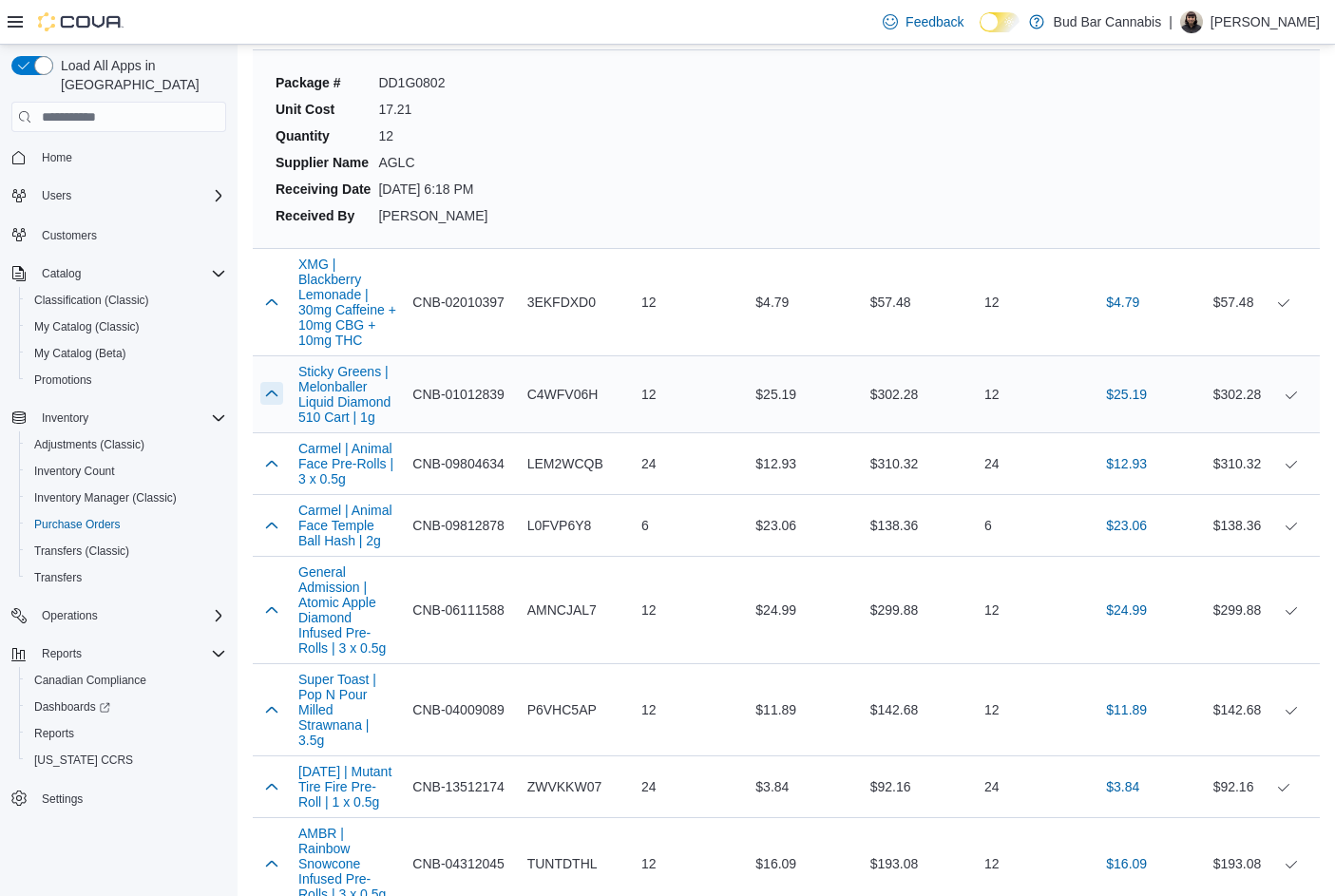
scroll to position [1330, 0]
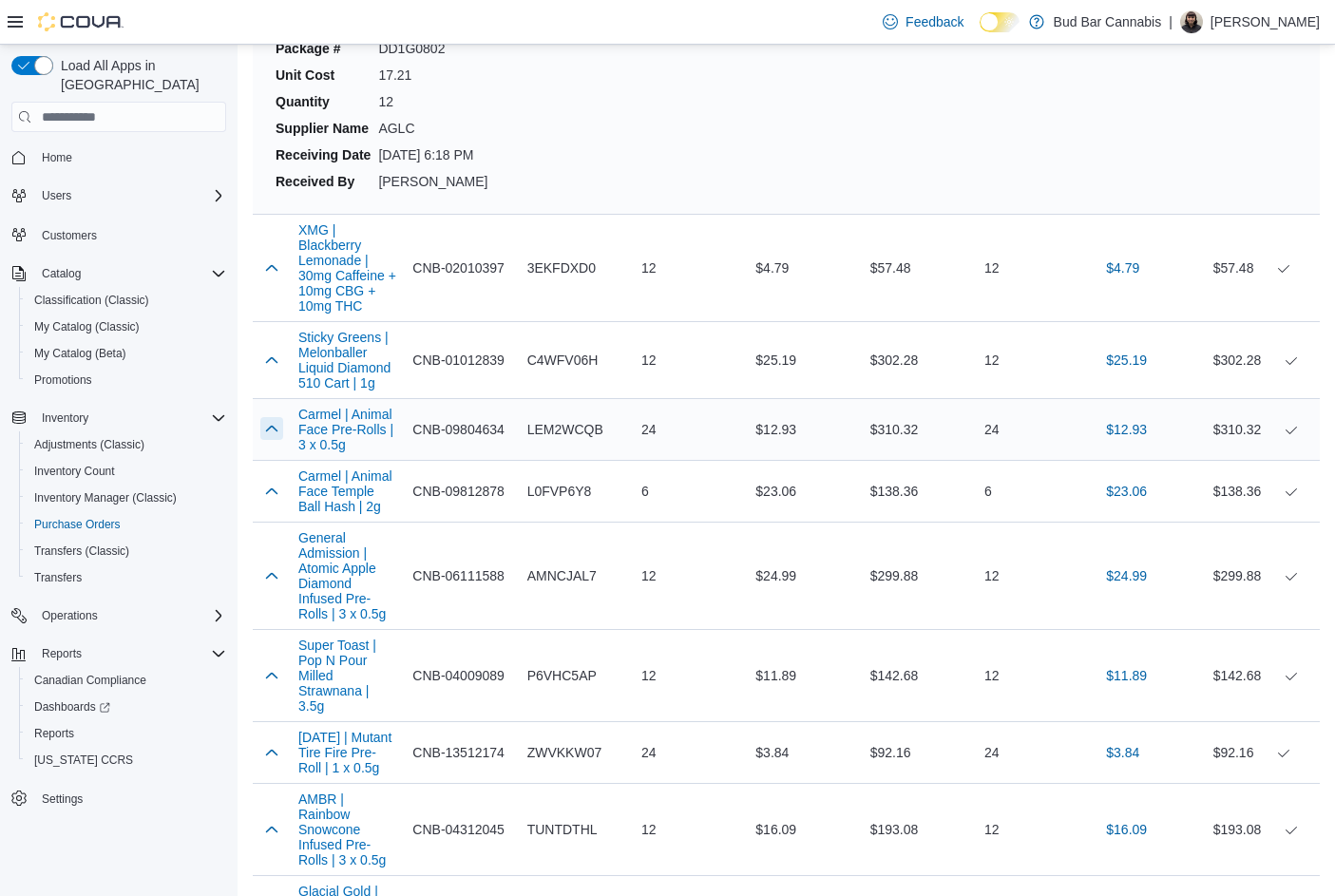
click at [270, 427] on button "button" at bounding box center [271, 428] width 23 height 23
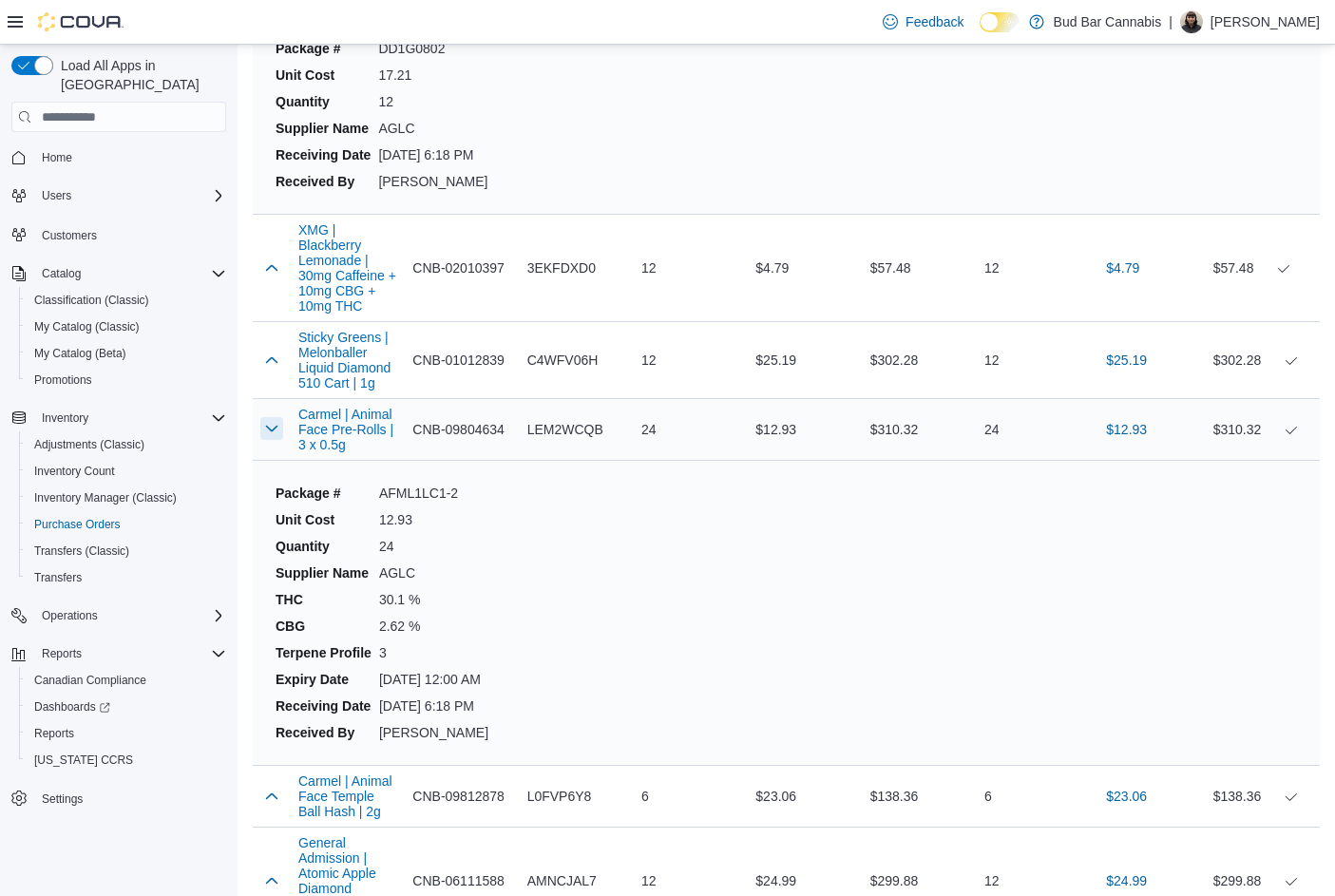
click at [270, 427] on button "button" at bounding box center [271, 428] width 23 height 23
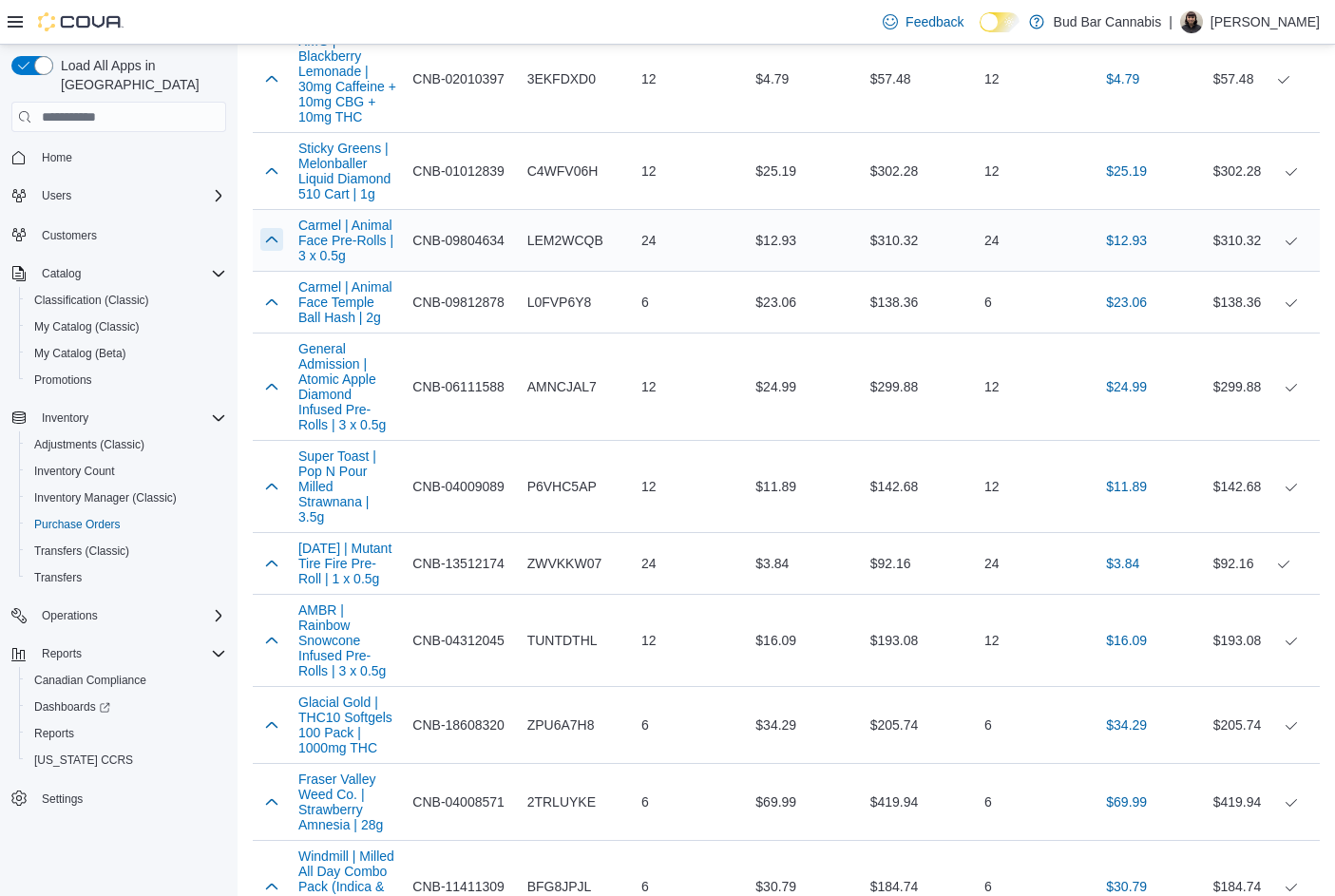
scroll to position [1520, 0]
click at [269, 295] on button "button" at bounding box center [271, 300] width 23 height 23
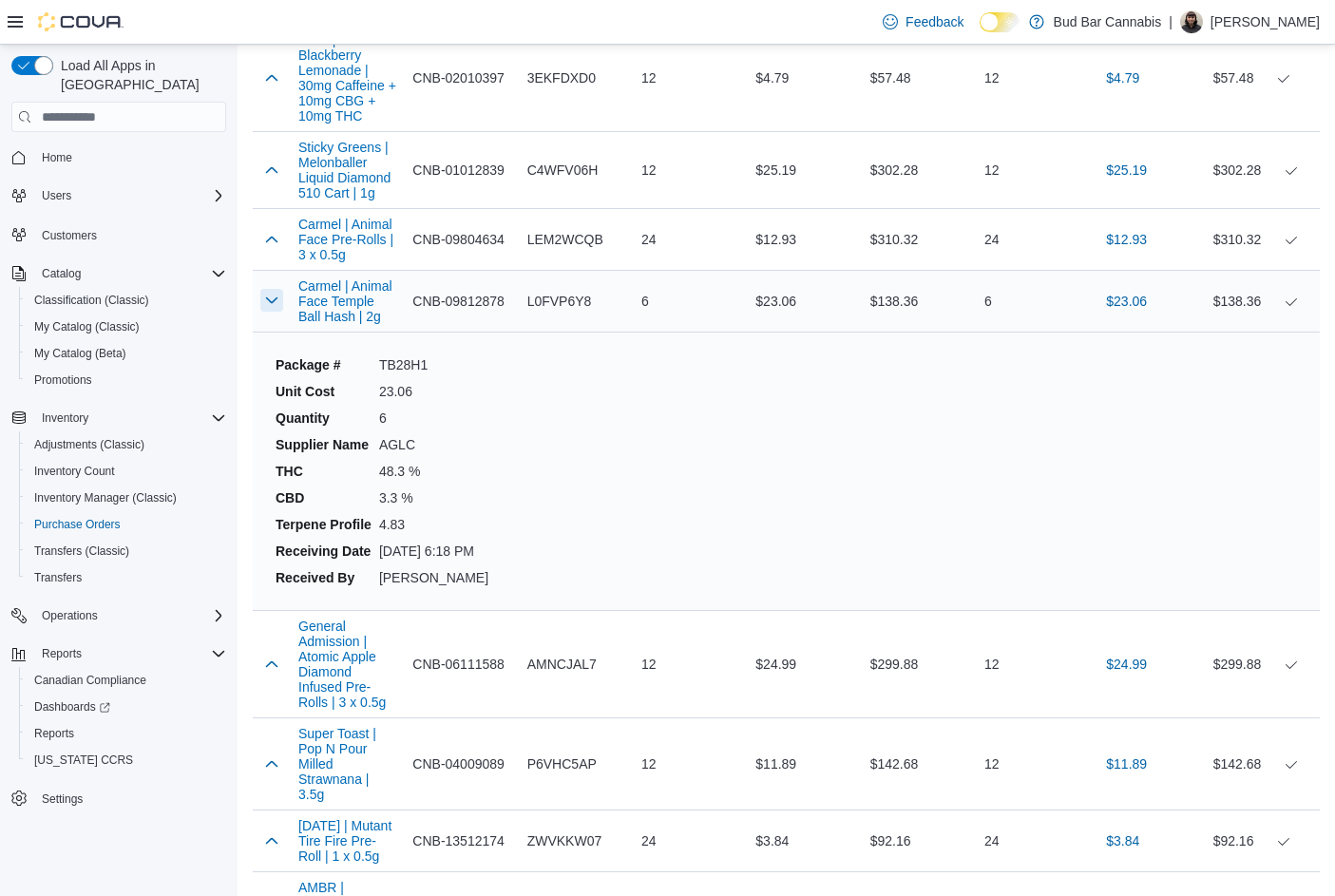
click at [269, 295] on button "button" at bounding box center [271, 300] width 23 height 23
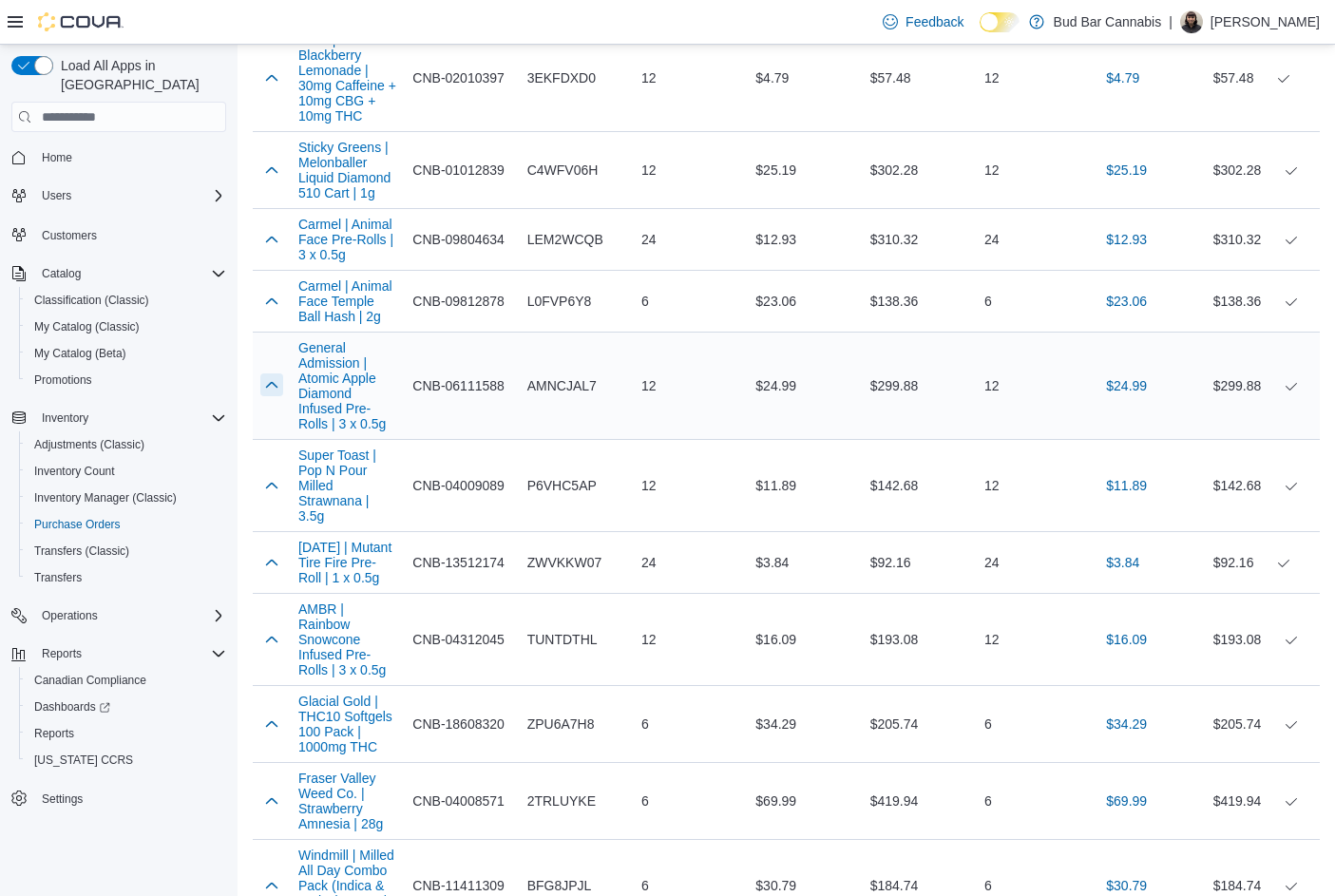
click at [267, 380] on button "button" at bounding box center [271, 385] width 23 height 23
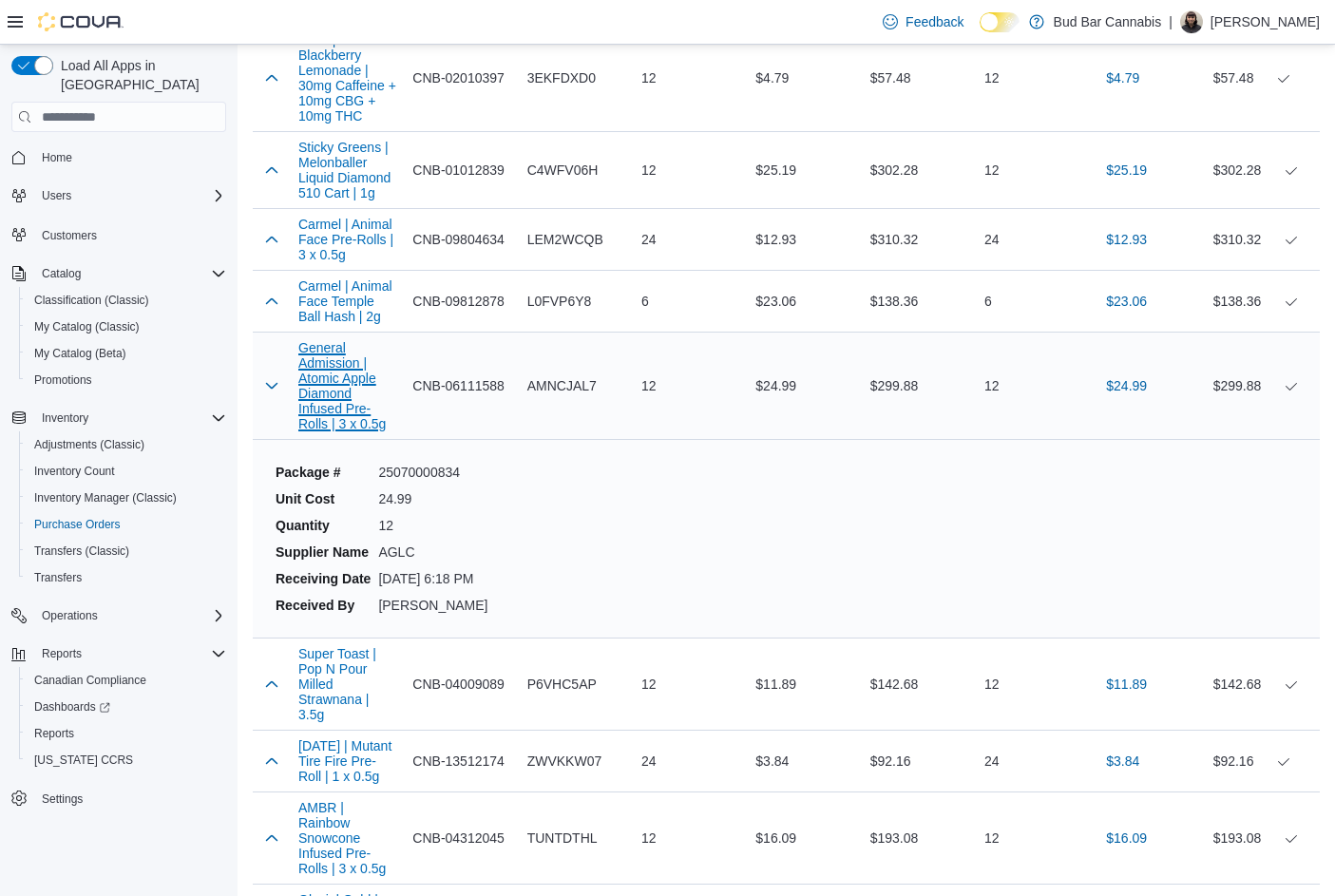
click at [338, 374] on button "General Admission | Atomic Apple Diamond Infused Pre-Rolls | 3 x 0.5g" at bounding box center [347, 385] width 99 height 91
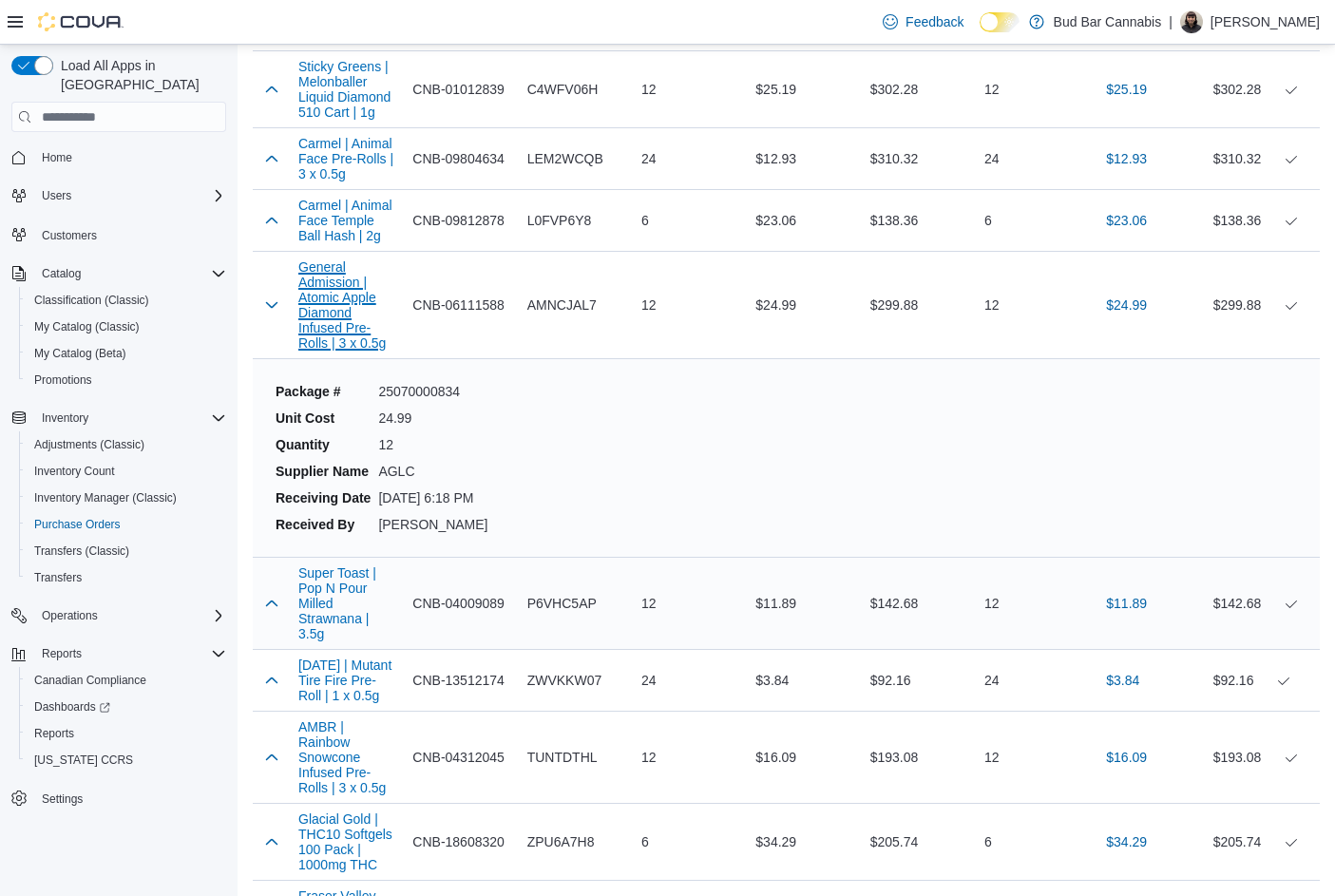
scroll to position [1805, 0]
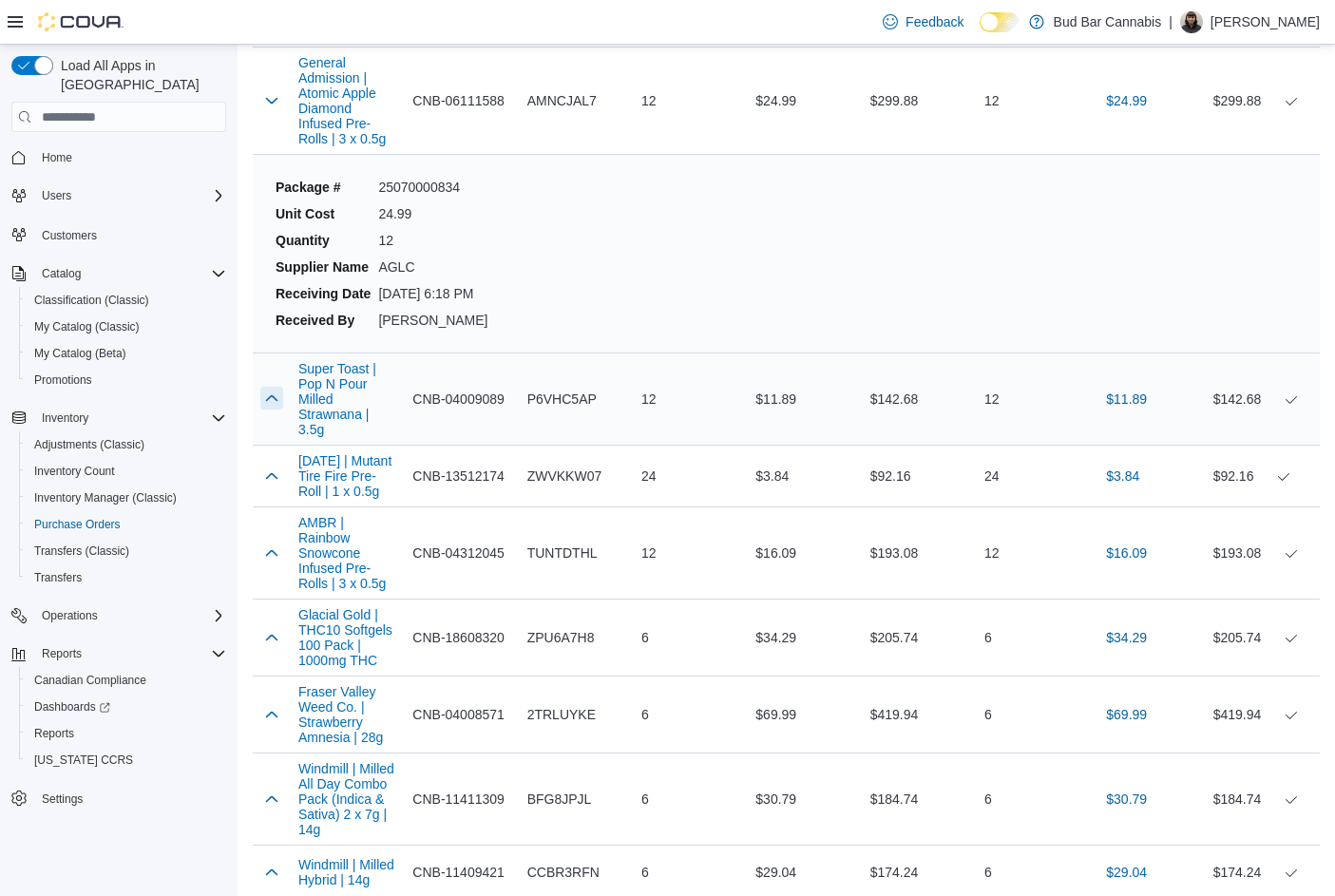
click at [276, 400] on button "button" at bounding box center [271, 398] width 23 height 23
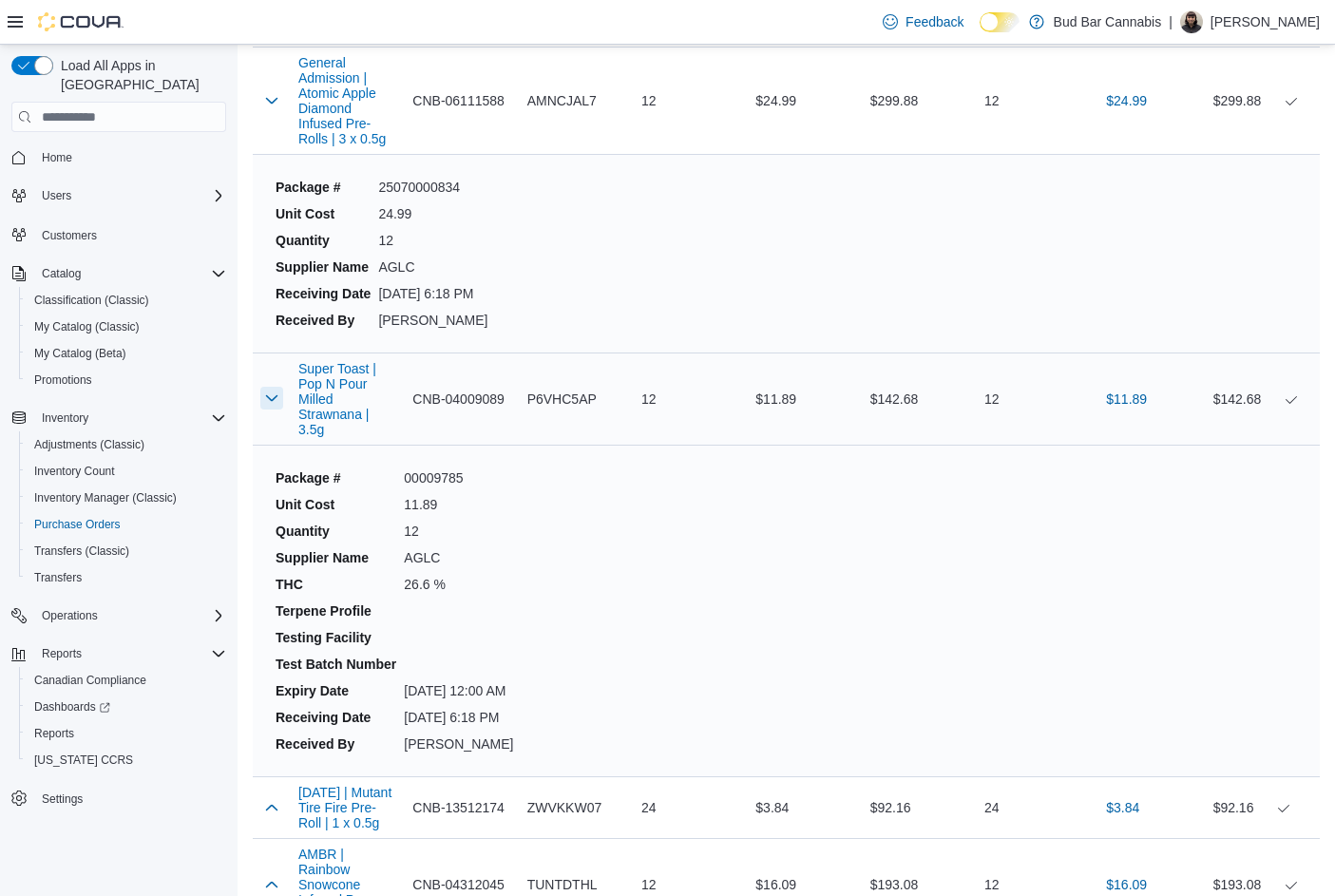
click at [270, 397] on button "button" at bounding box center [271, 398] width 23 height 23
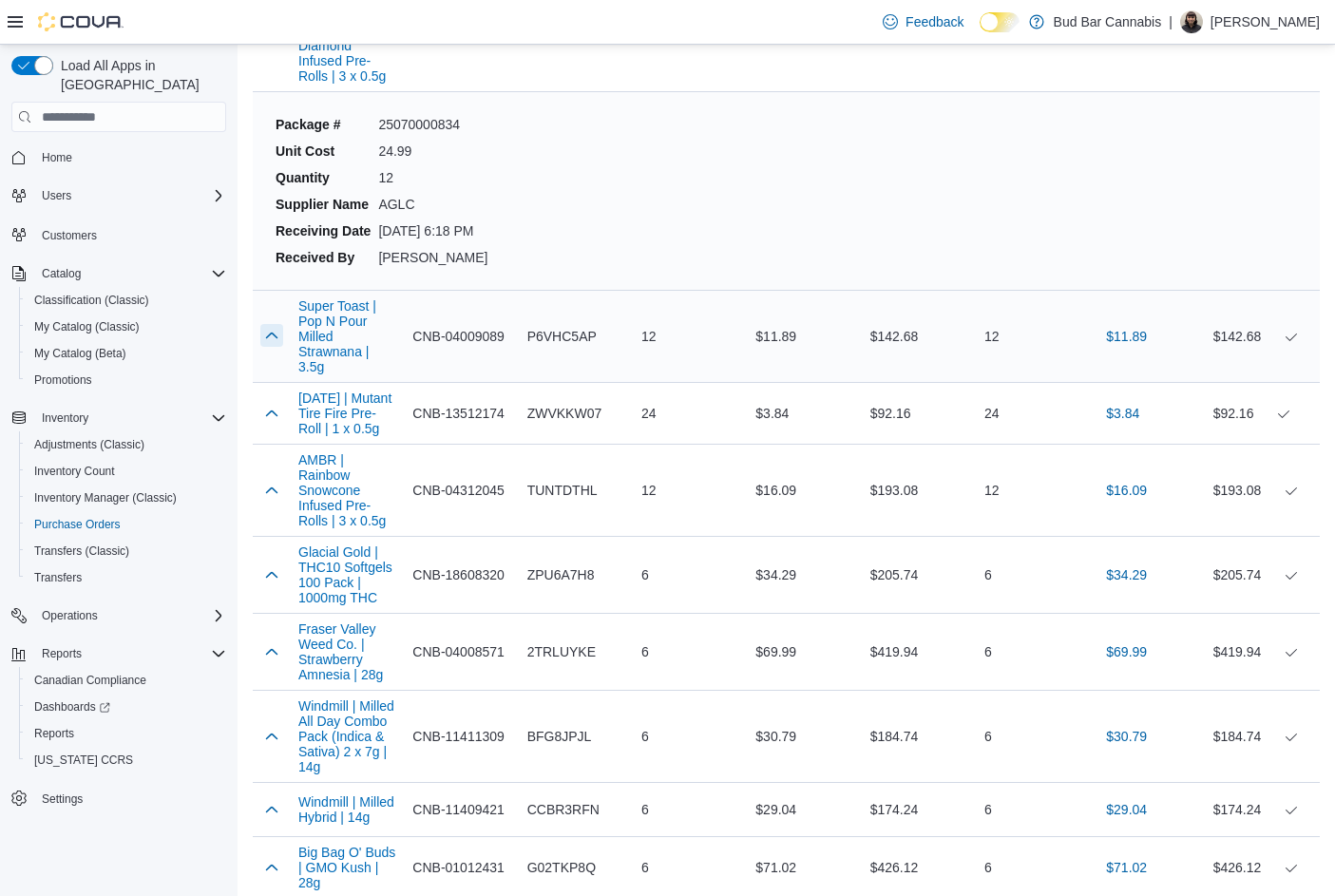
scroll to position [1900, 0]
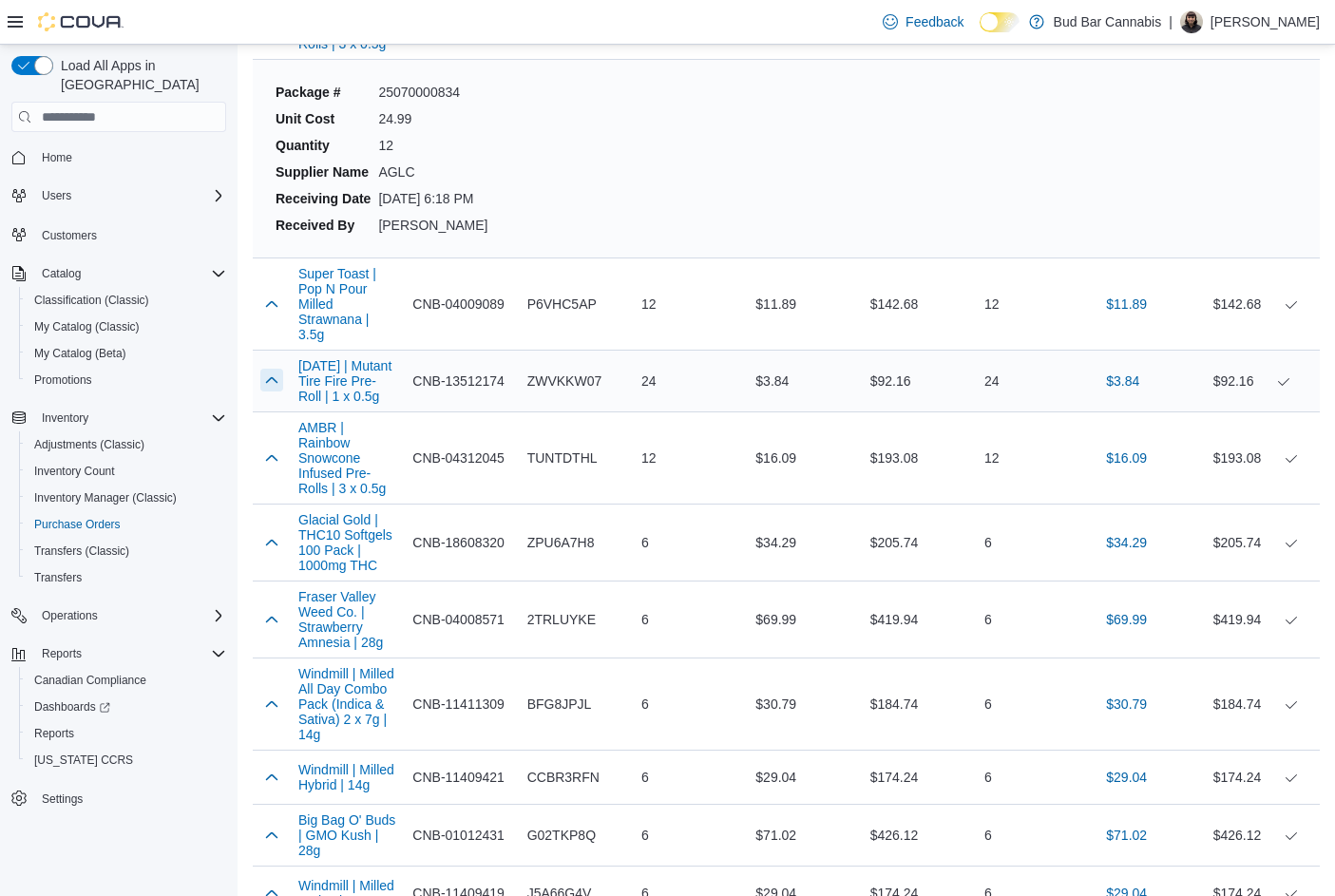
click at [269, 377] on button "button" at bounding box center [271, 380] width 23 height 23
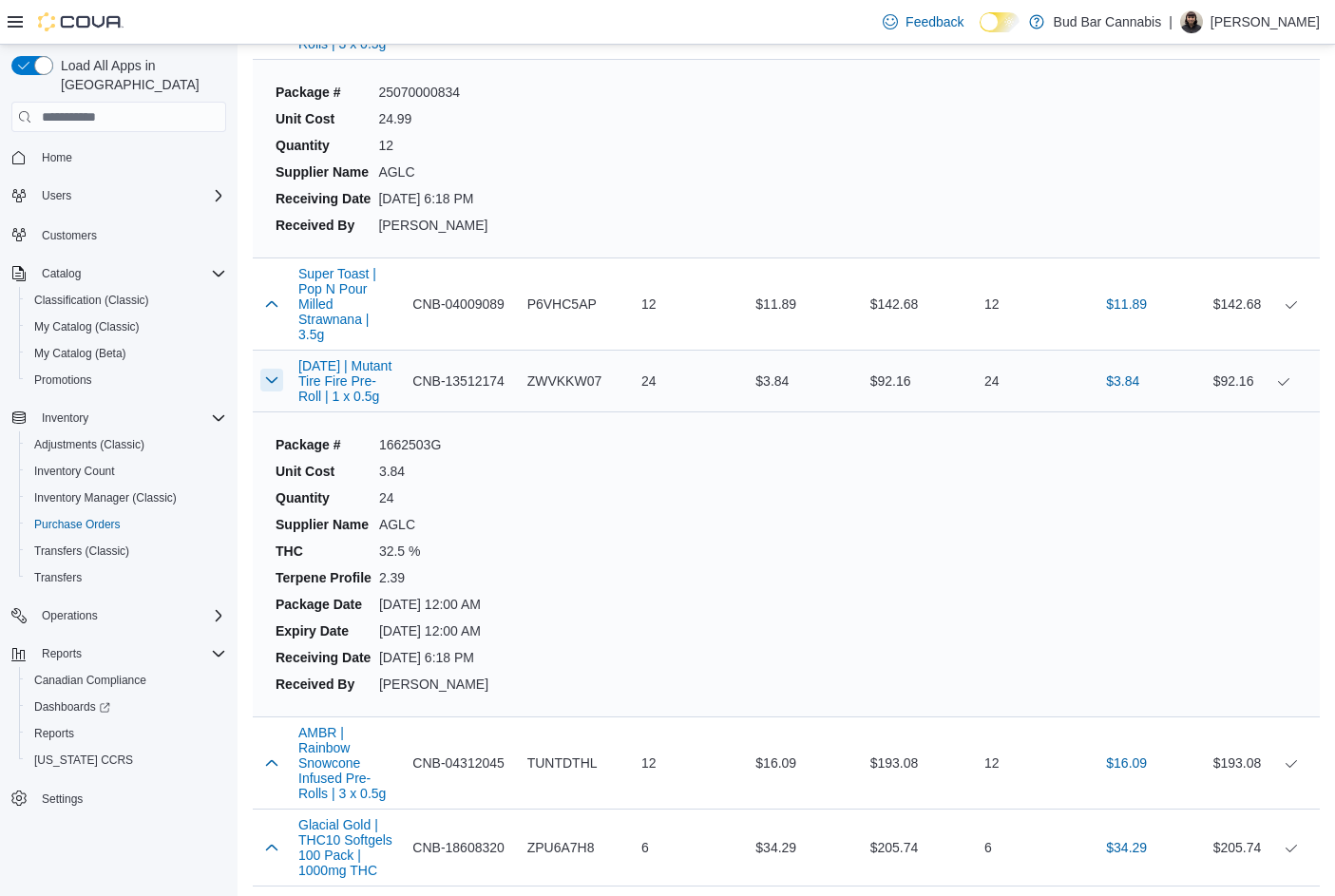
click at [269, 377] on button "button" at bounding box center [271, 380] width 23 height 23
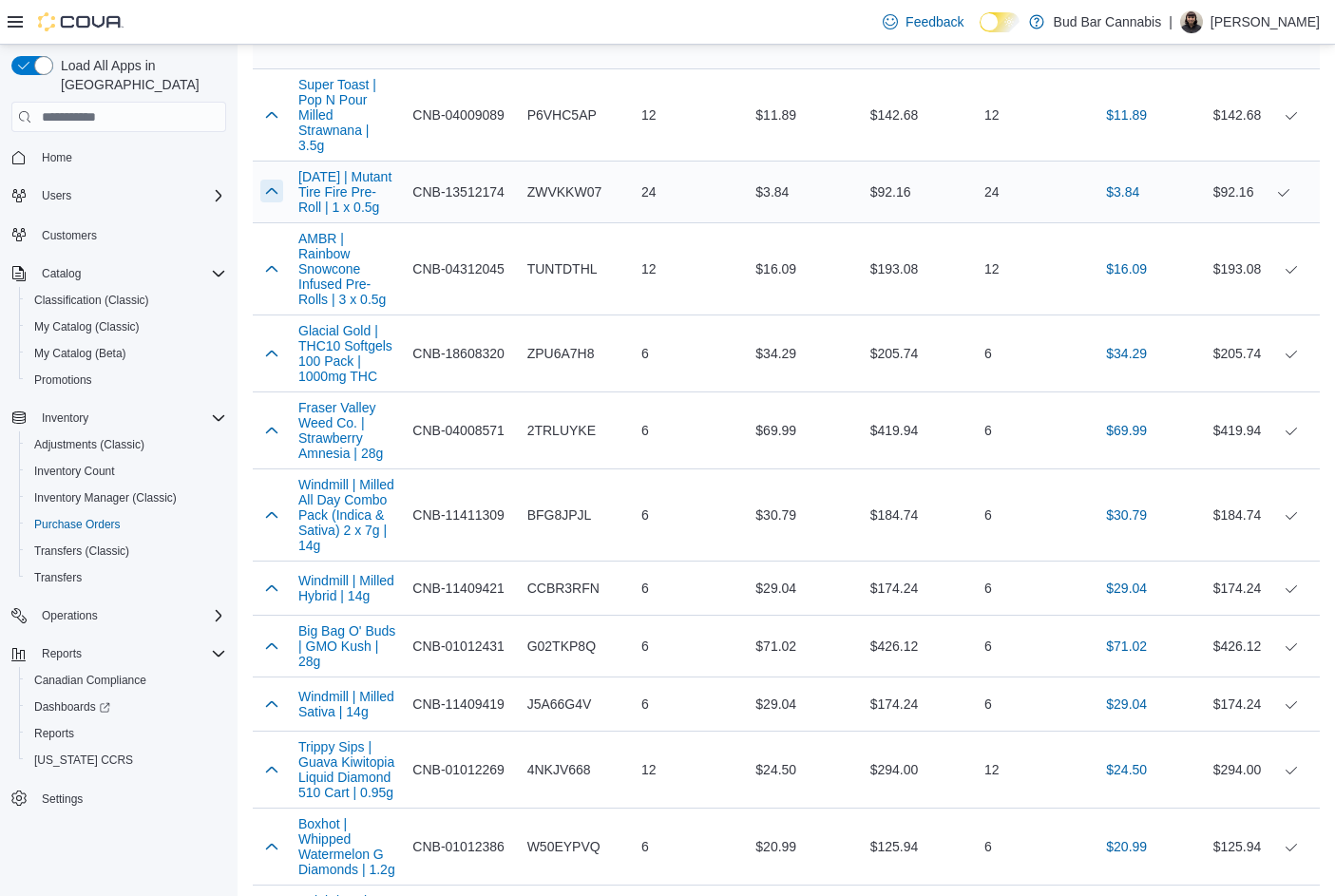
scroll to position [2090, 0]
click at [274, 258] on button "button" at bounding box center [271, 268] width 23 height 23
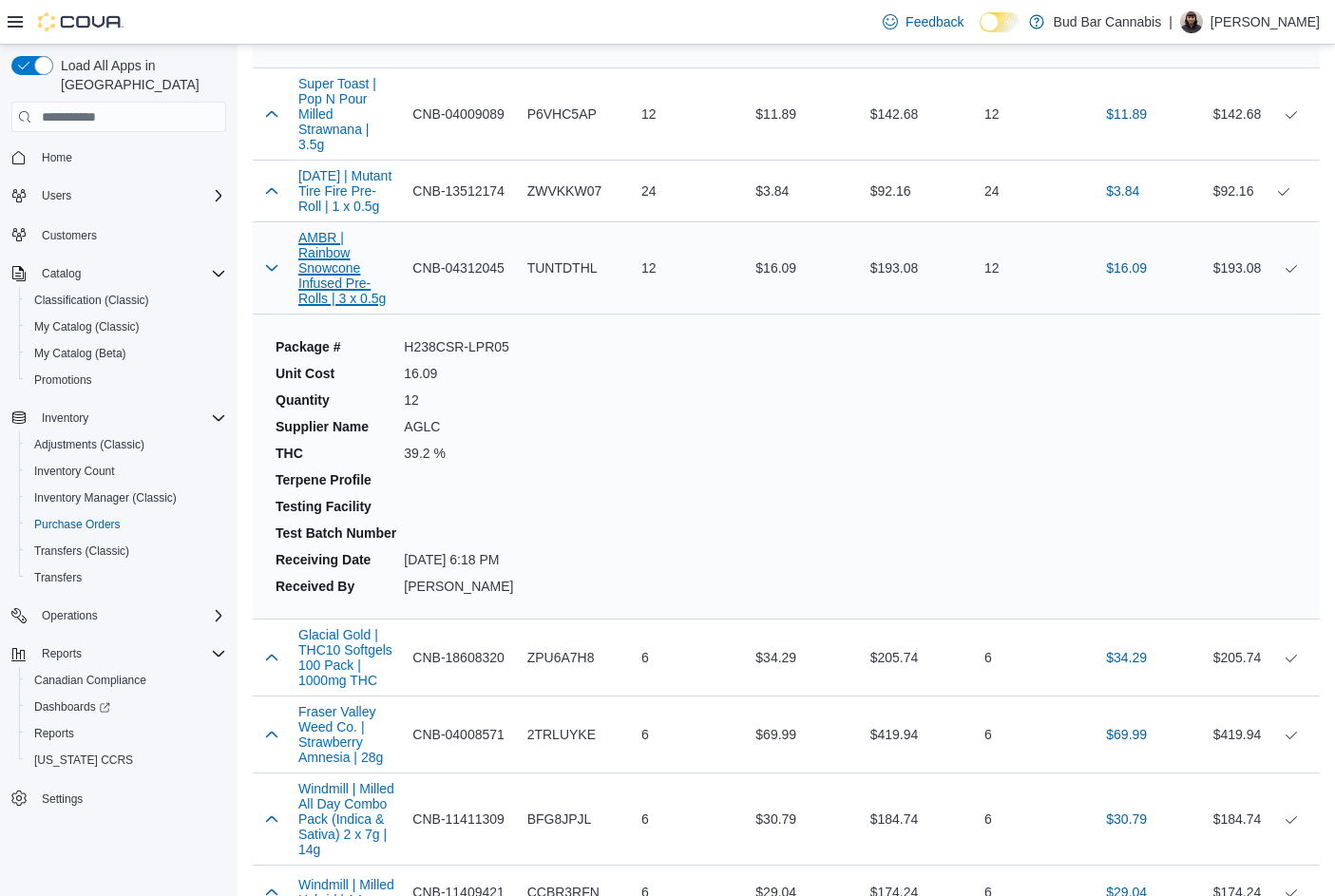
click at [340, 272] on button "AMBR | Rainbow Snowcone Infused Pre-Rolls | 3 x 0.5g" at bounding box center [347, 268] width 99 height 76
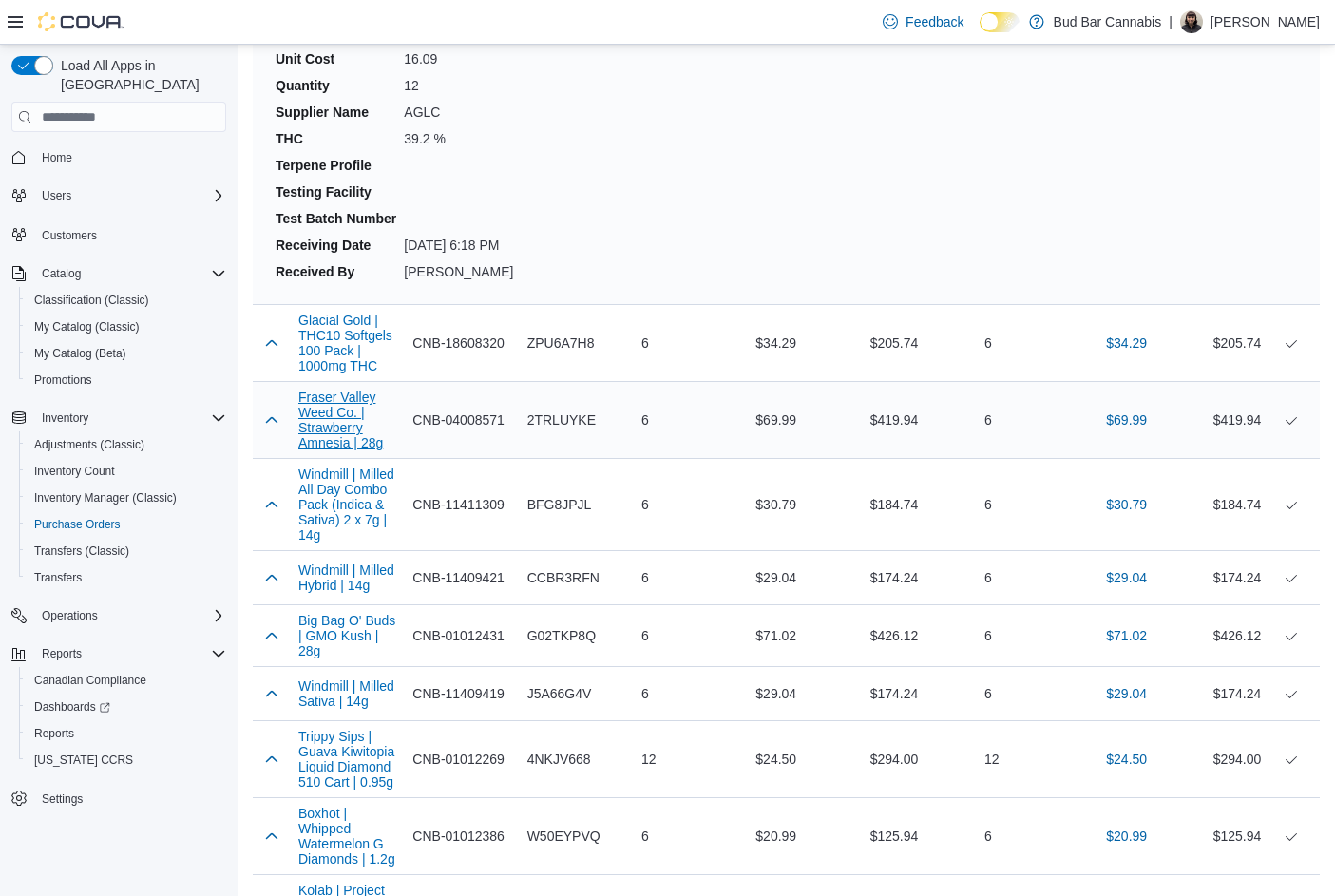
scroll to position [2470, 0]
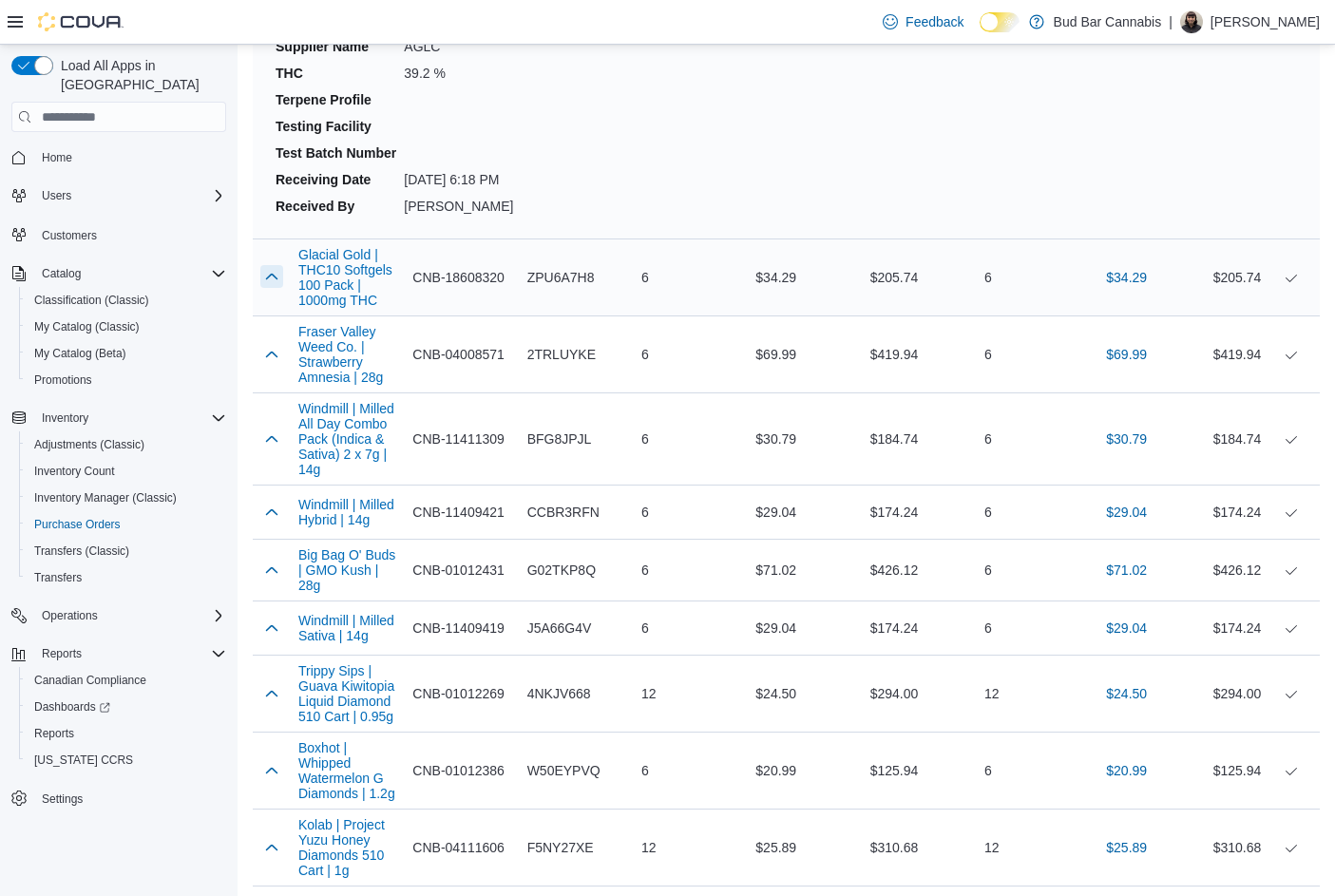
click at [275, 281] on button "button" at bounding box center [271, 276] width 23 height 23
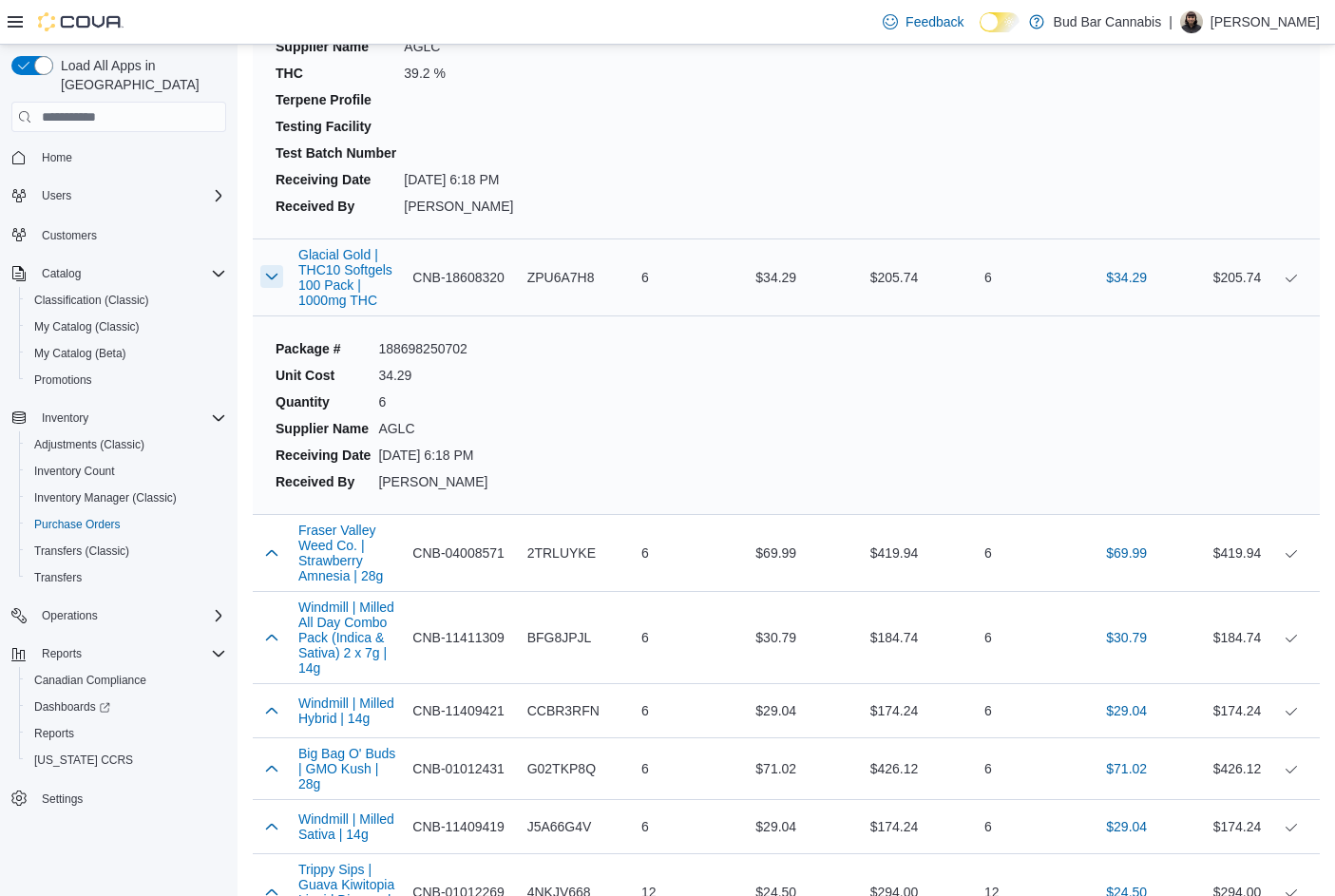
click at [272, 283] on button "button" at bounding box center [271, 276] width 23 height 23
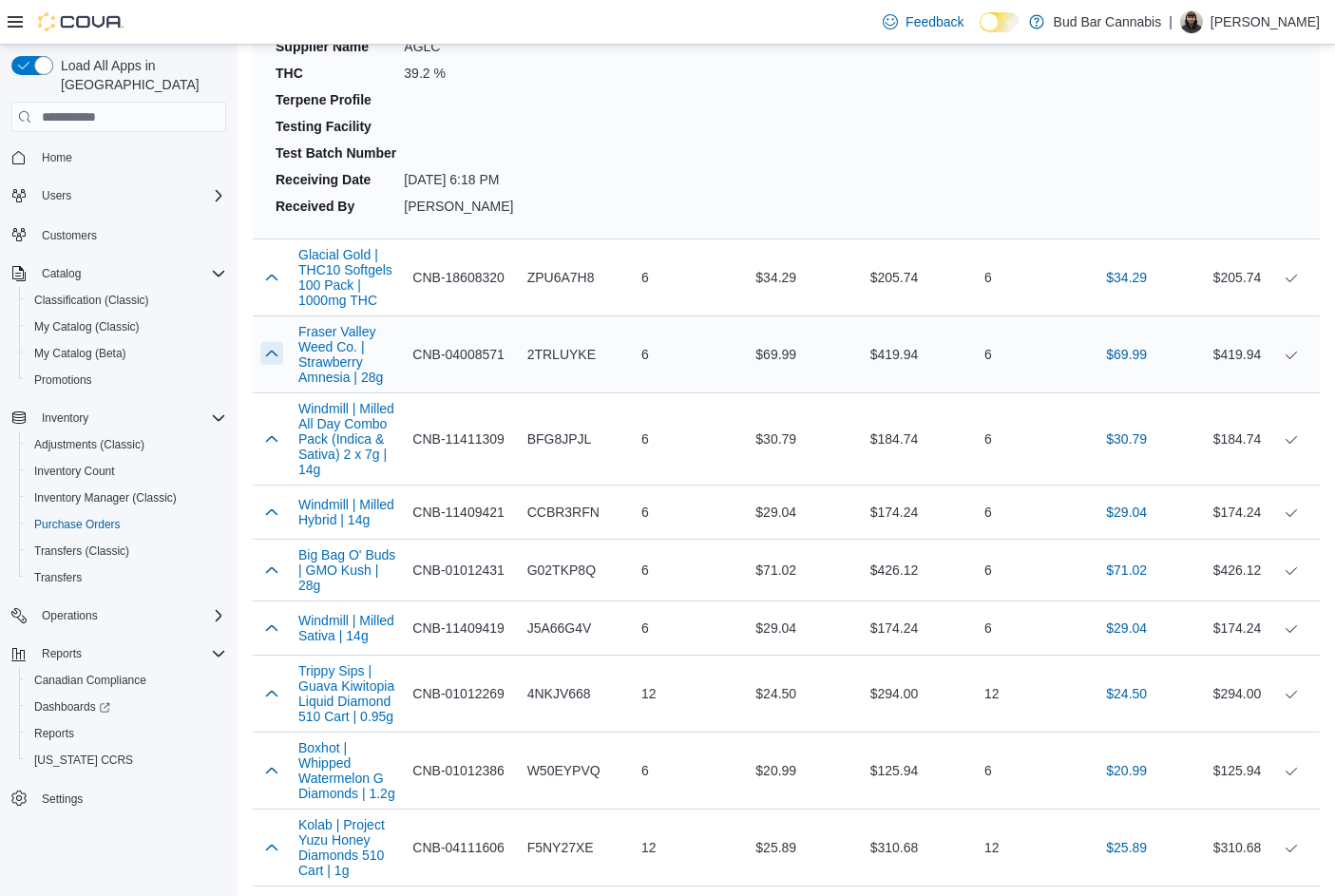
click at [273, 357] on button "button" at bounding box center [271, 353] width 23 height 23
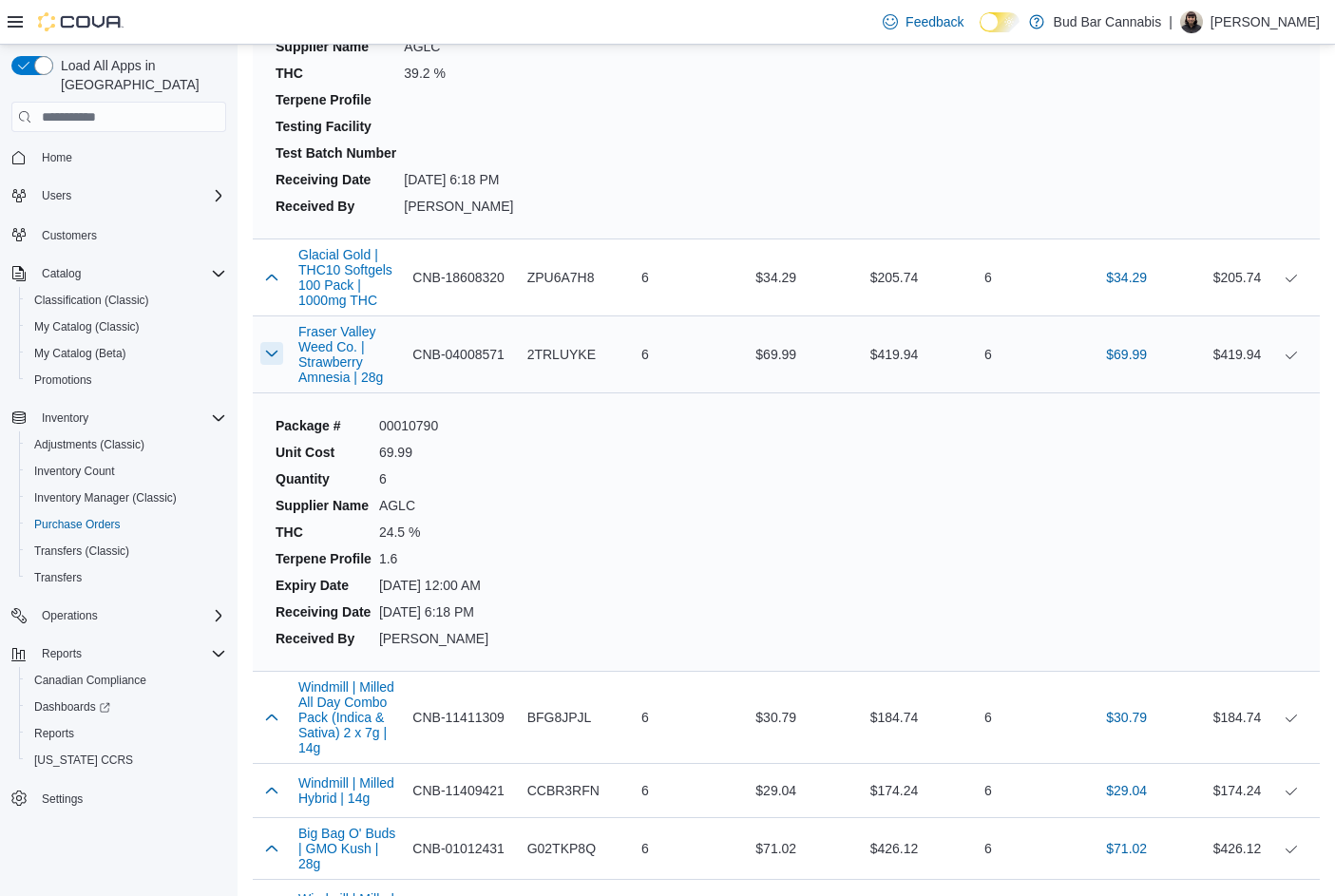
click at [273, 357] on button "button" at bounding box center [271, 353] width 23 height 23
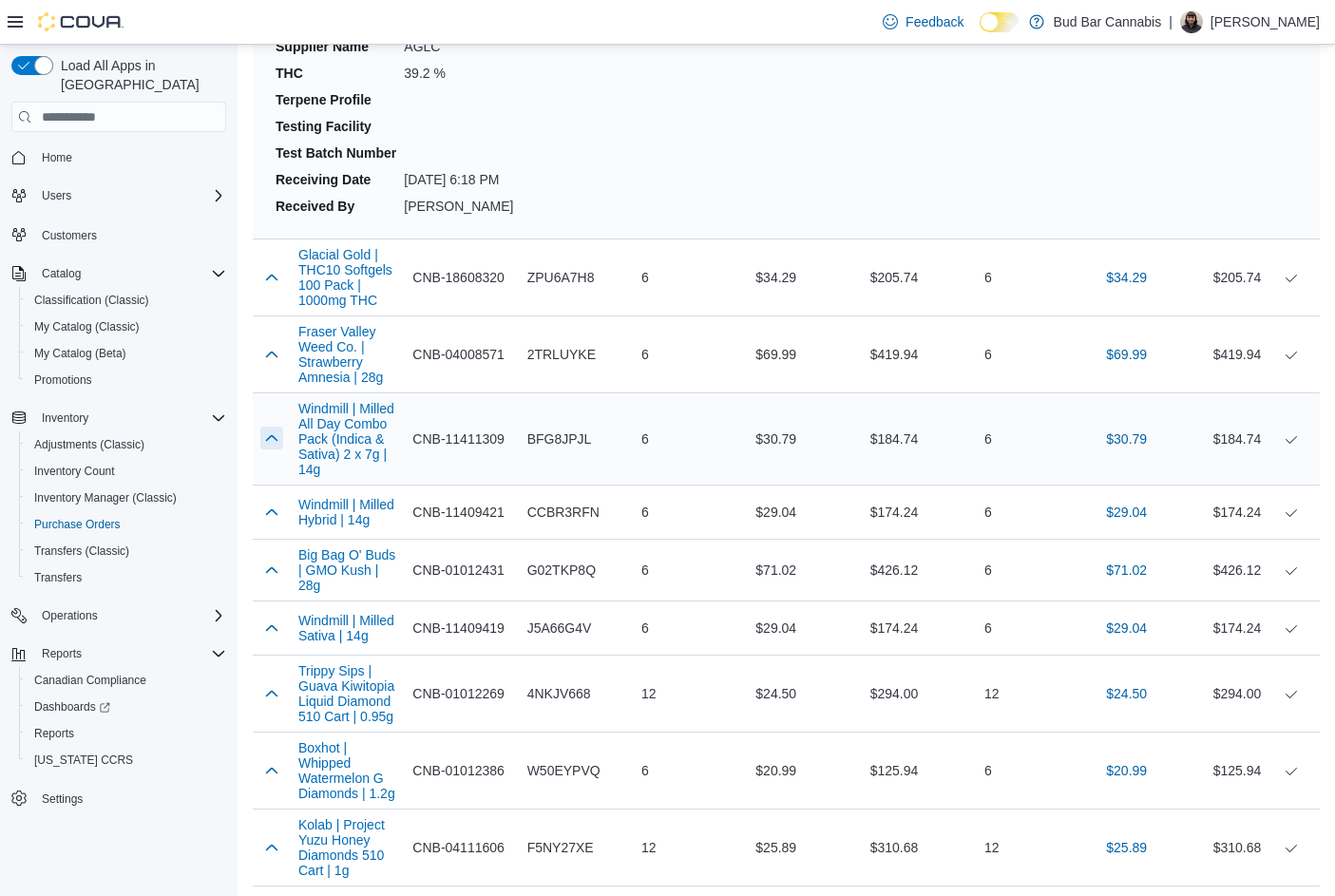
click at [274, 433] on button "button" at bounding box center [271, 438] width 23 height 23
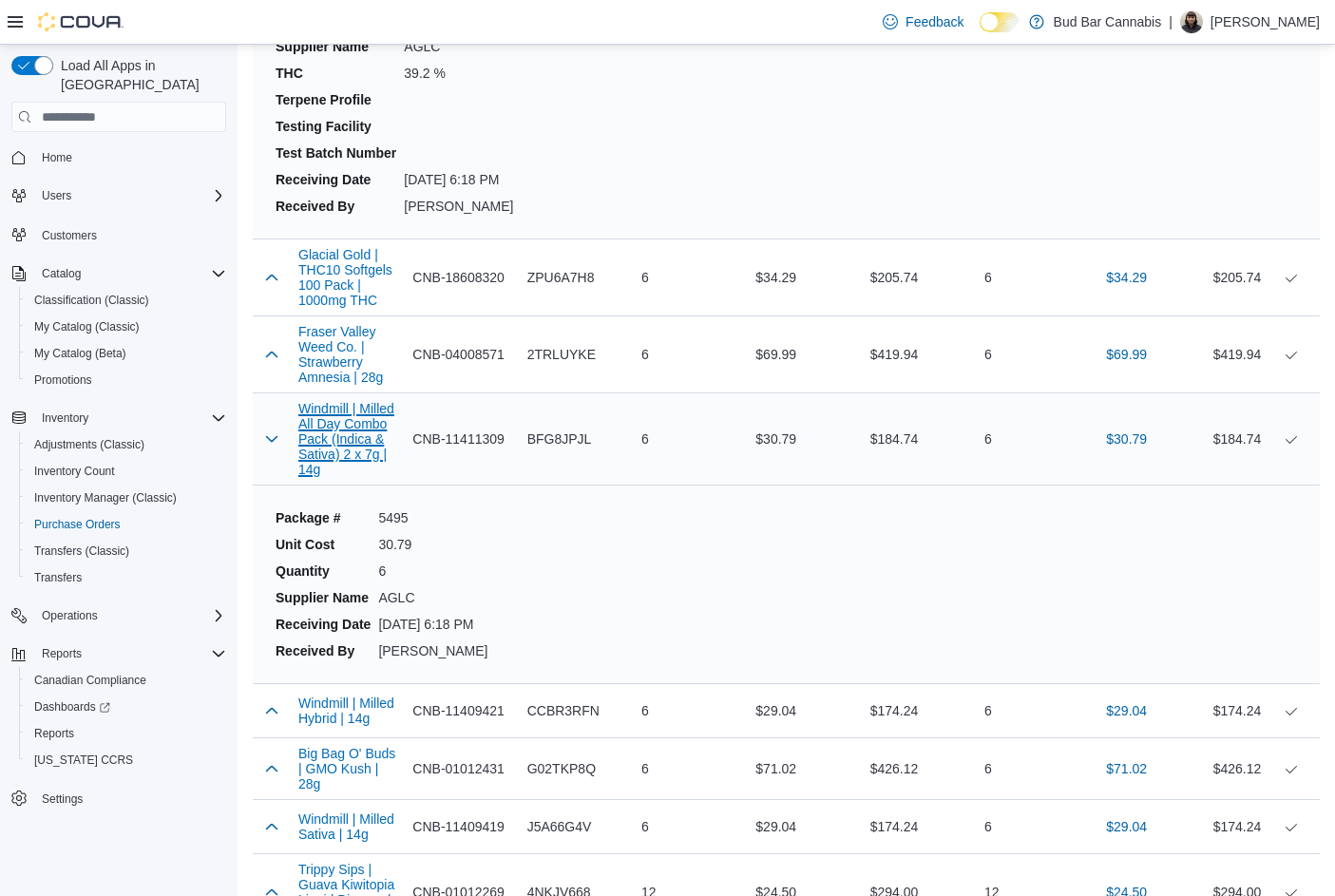
drag, startPoint x: 332, startPoint y: 424, endPoint x: 325, endPoint y: 408, distance: 17.5
click at [325, 408] on button "Windmill | Milled All Day Combo Pack (Indica & Sativa) 2 x 7g | 14g" at bounding box center [347, 439] width 99 height 76
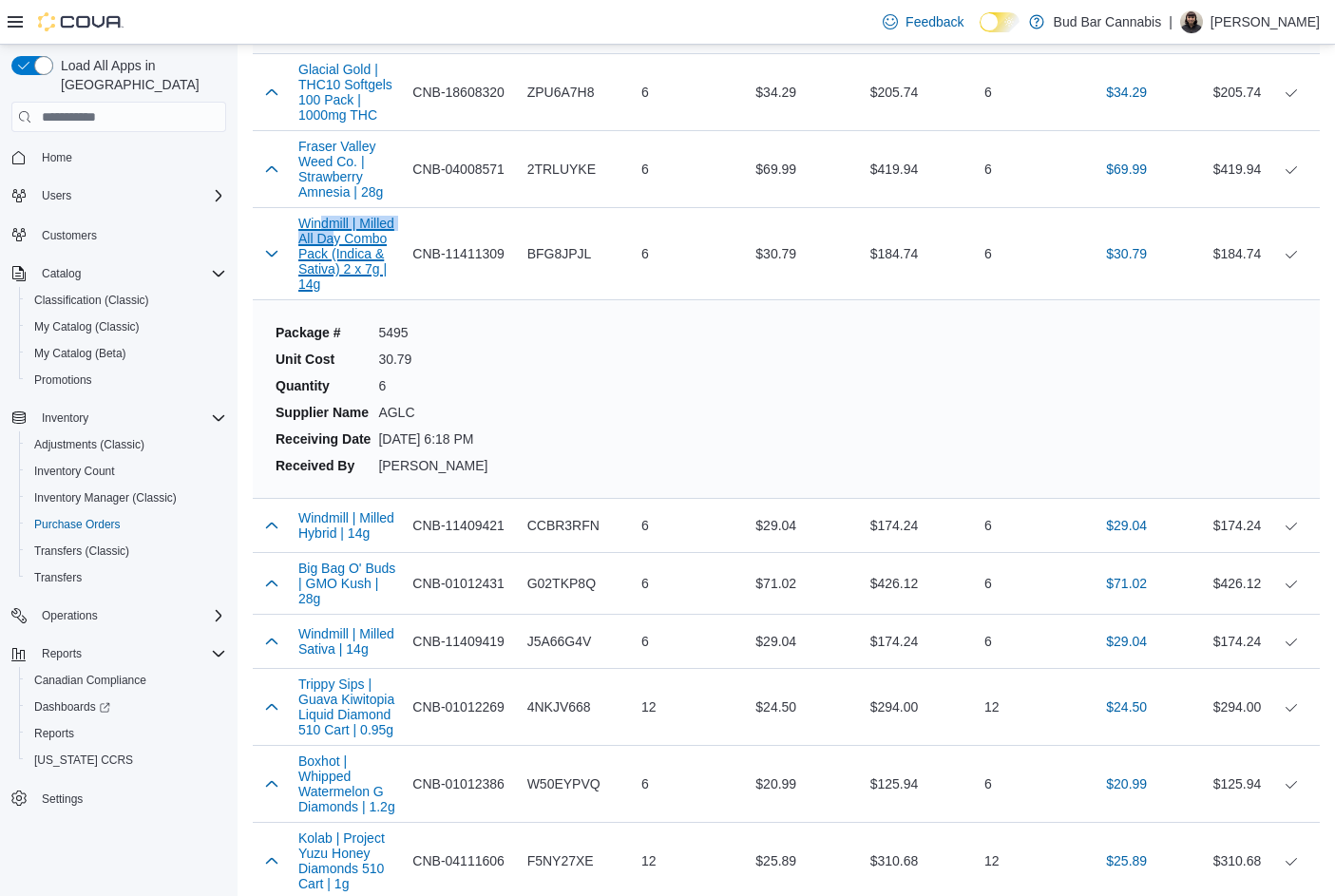
scroll to position [2660, 0]
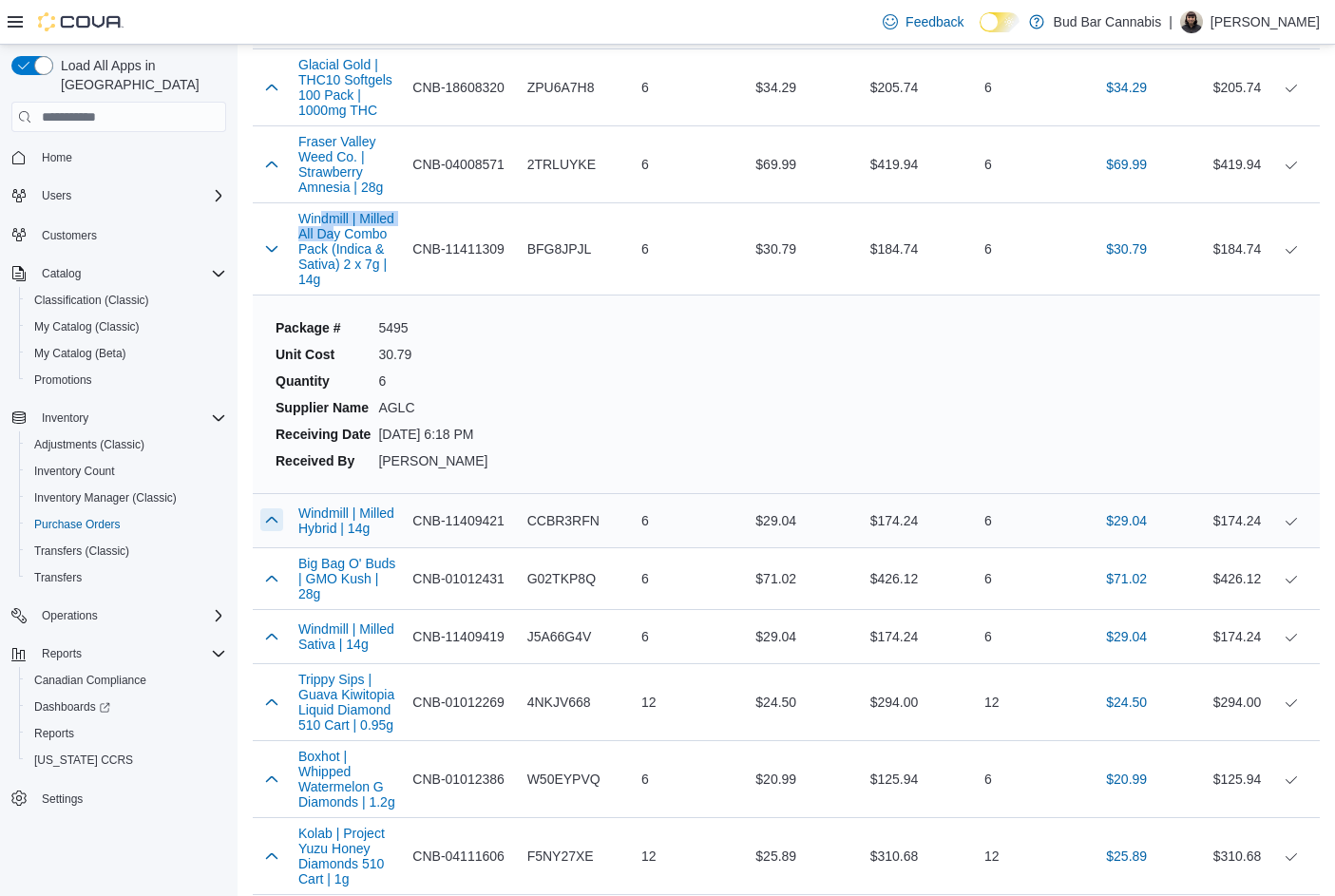
click at [264, 526] on button "button" at bounding box center [271, 520] width 23 height 23
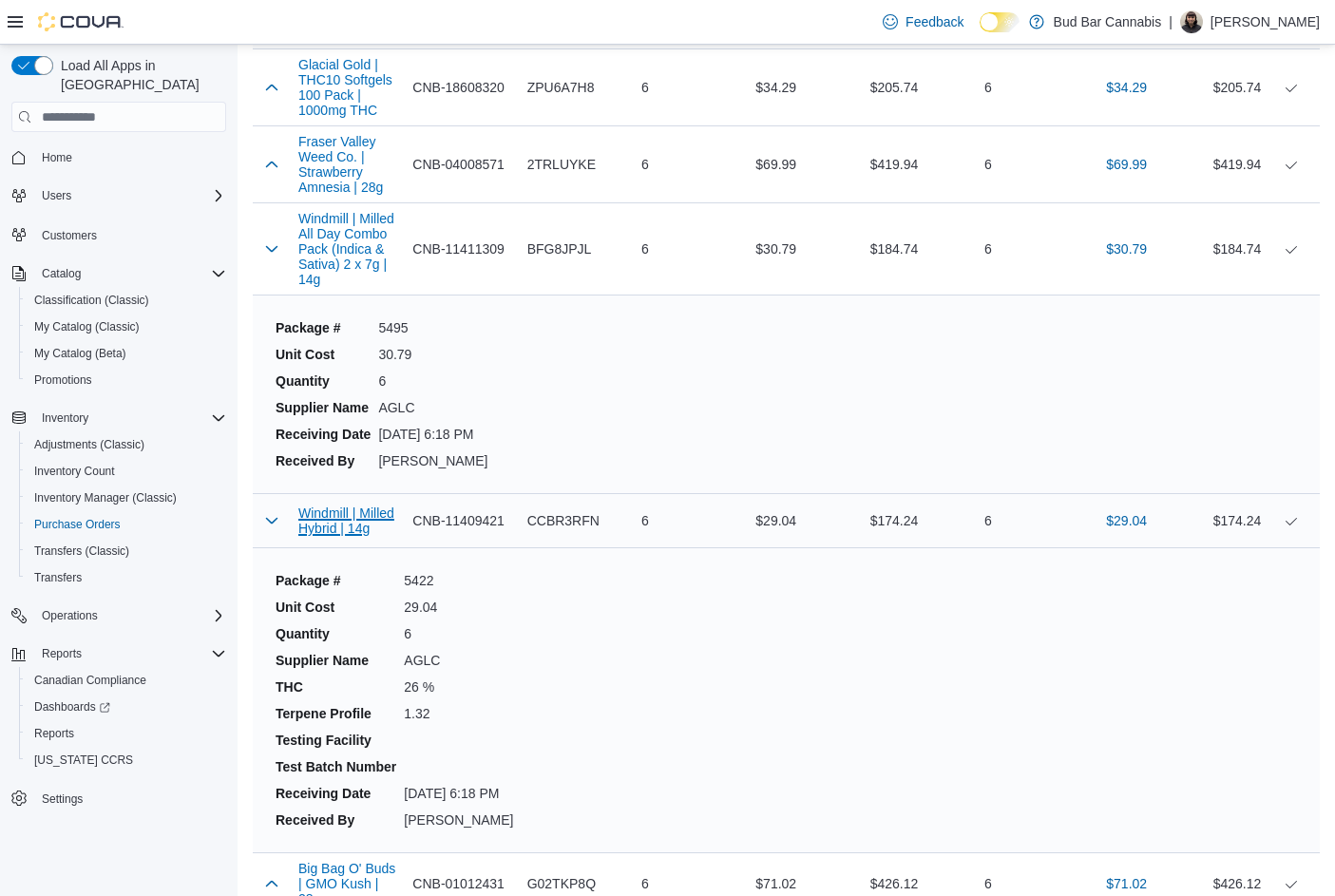
click at [325, 514] on button "Windmill | Milled Hybrid | 14g" at bounding box center [347, 521] width 99 height 31
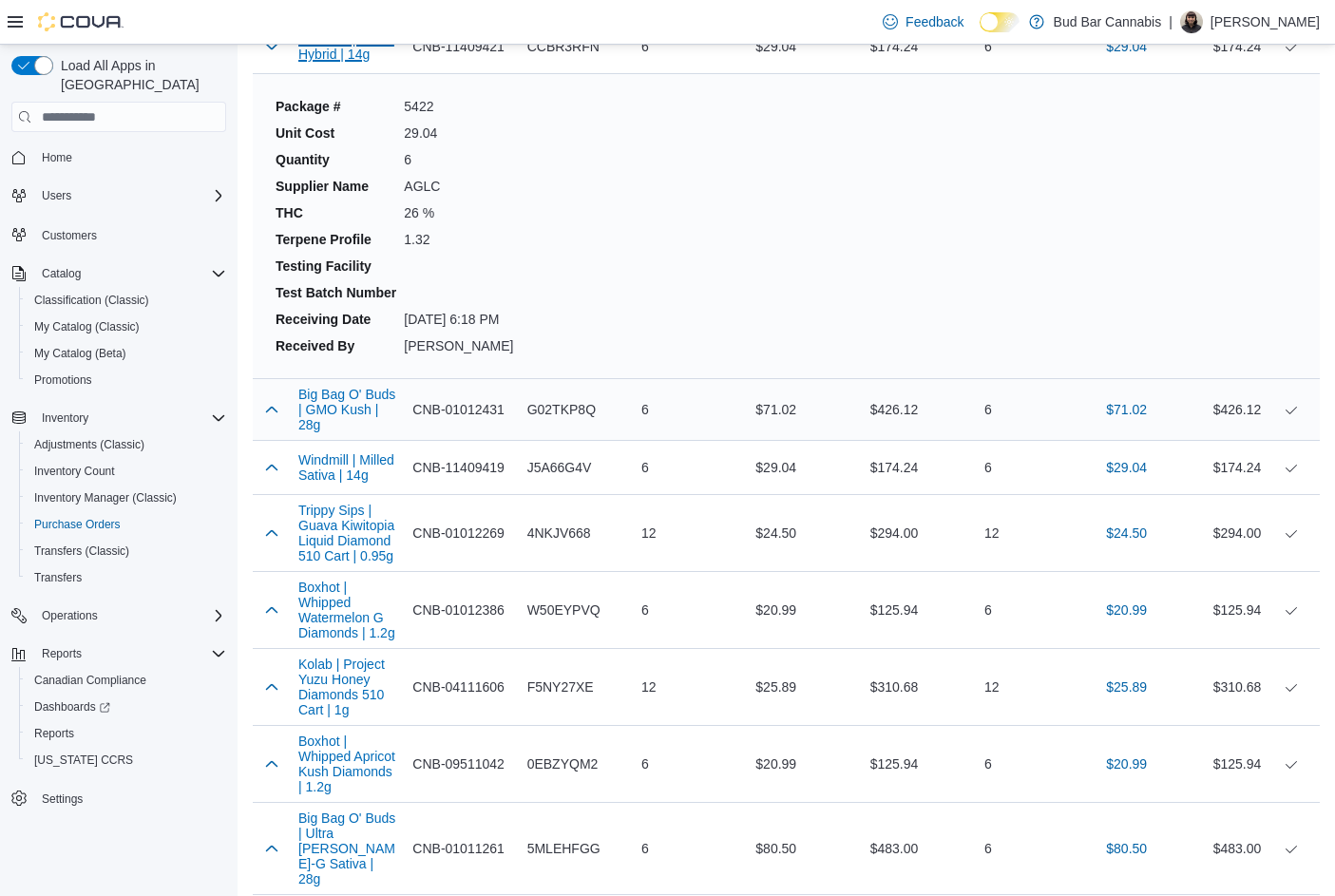
scroll to position [3135, 0]
click at [271, 409] on button "button" at bounding box center [271, 408] width 23 height 23
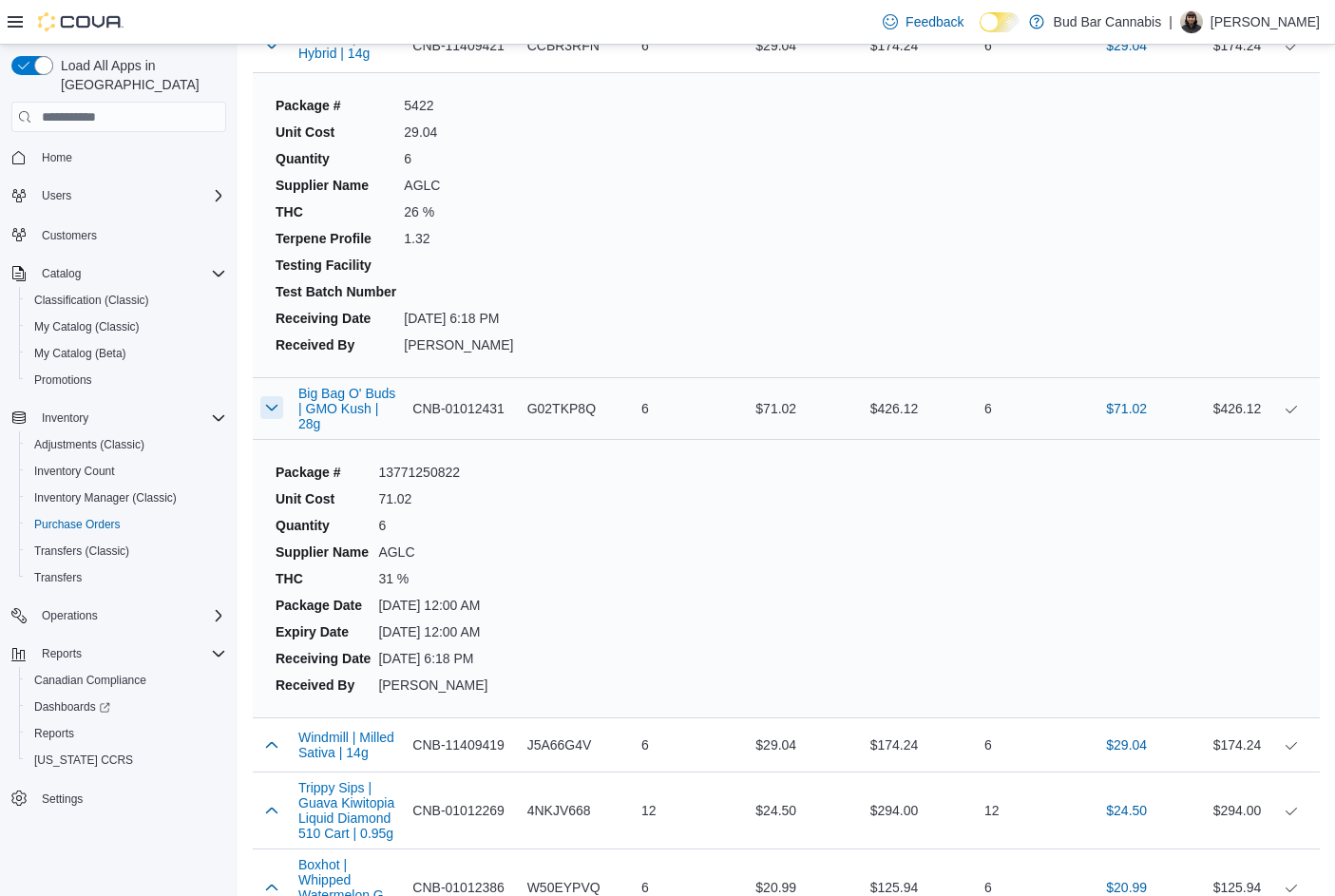
click at [271, 409] on button "button" at bounding box center [271, 408] width 23 height 23
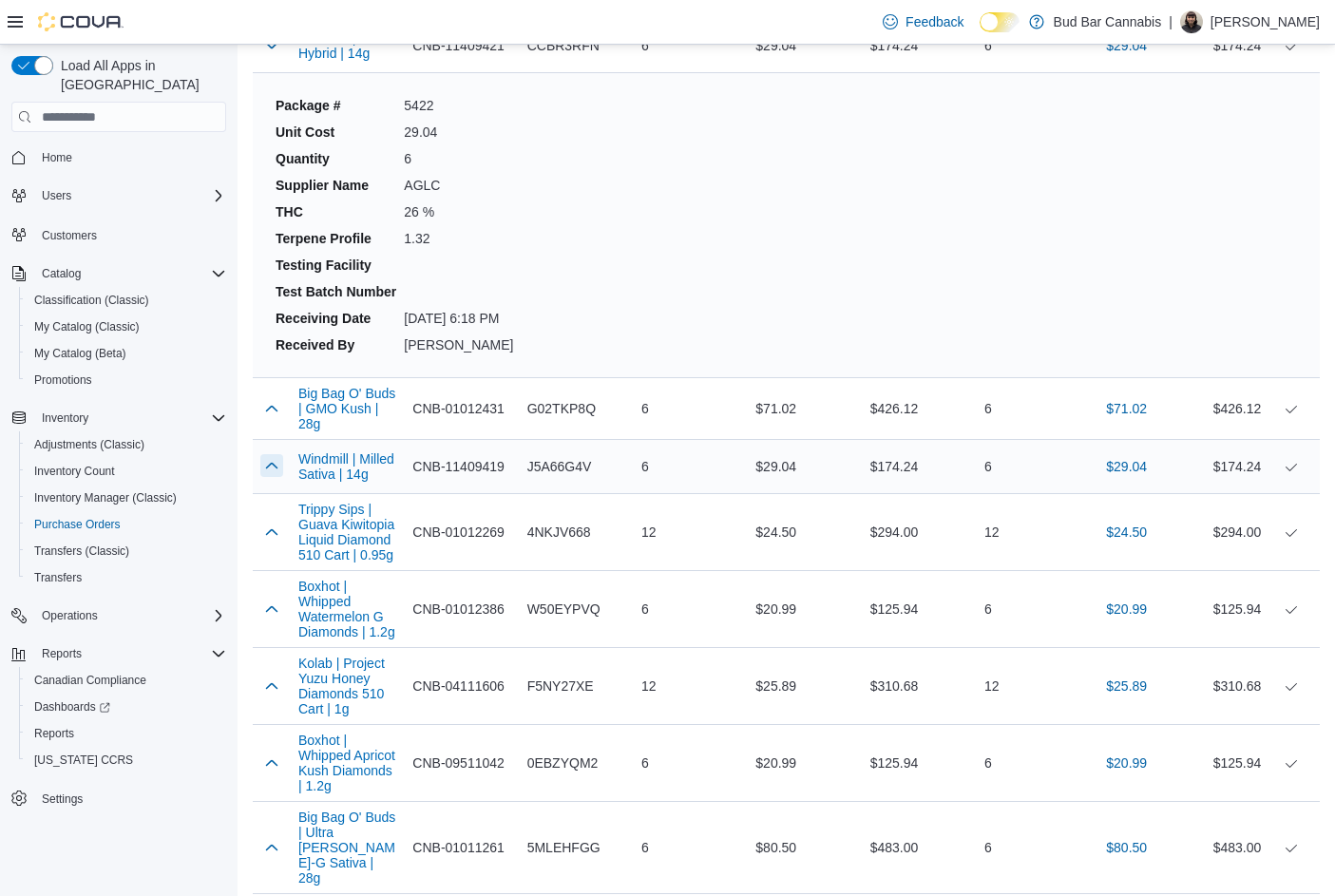
click at [270, 471] on button "button" at bounding box center [271, 466] width 23 height 23
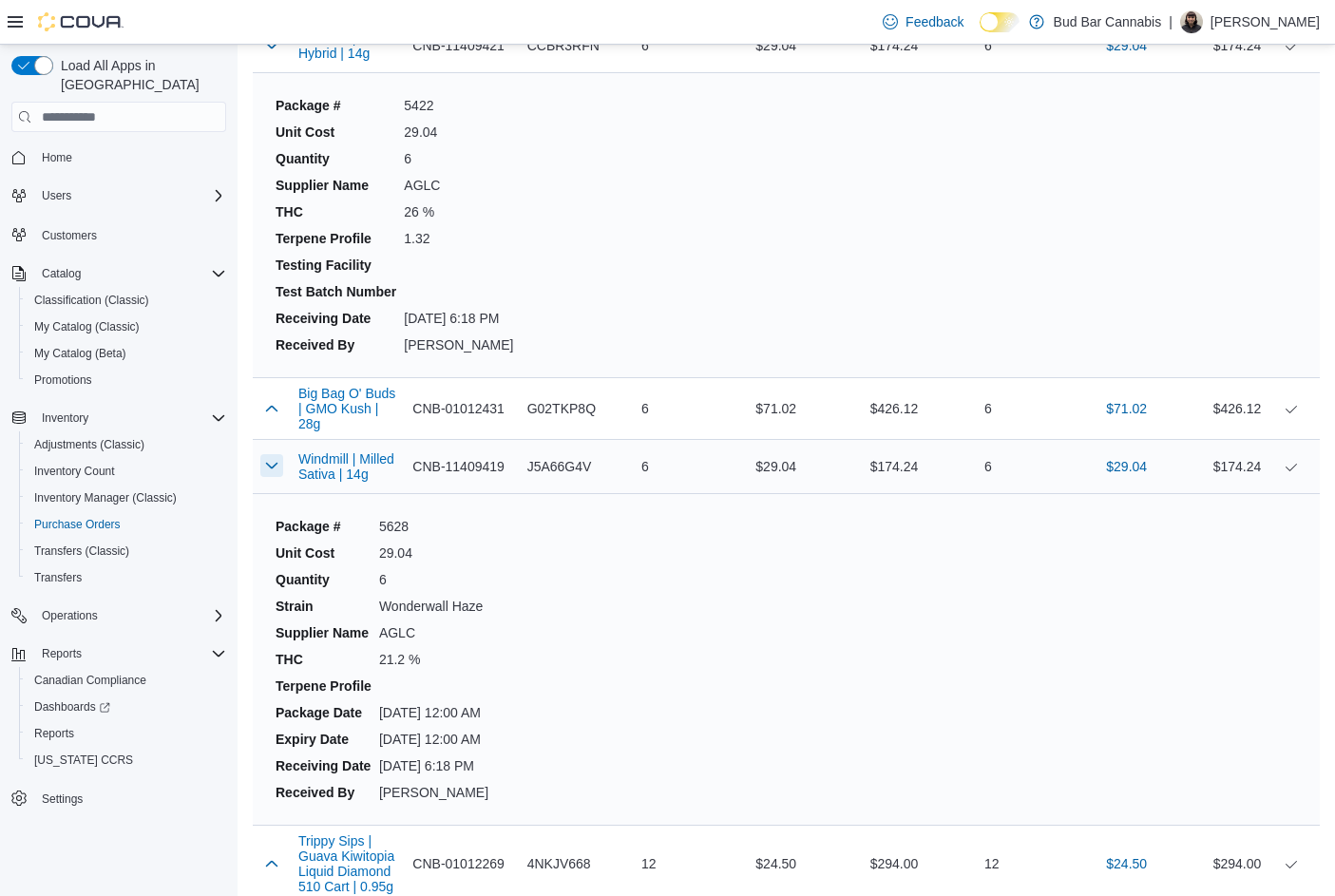
click at [270, 471] on button "button" at bounding box center [271, 466] width 23 height 23
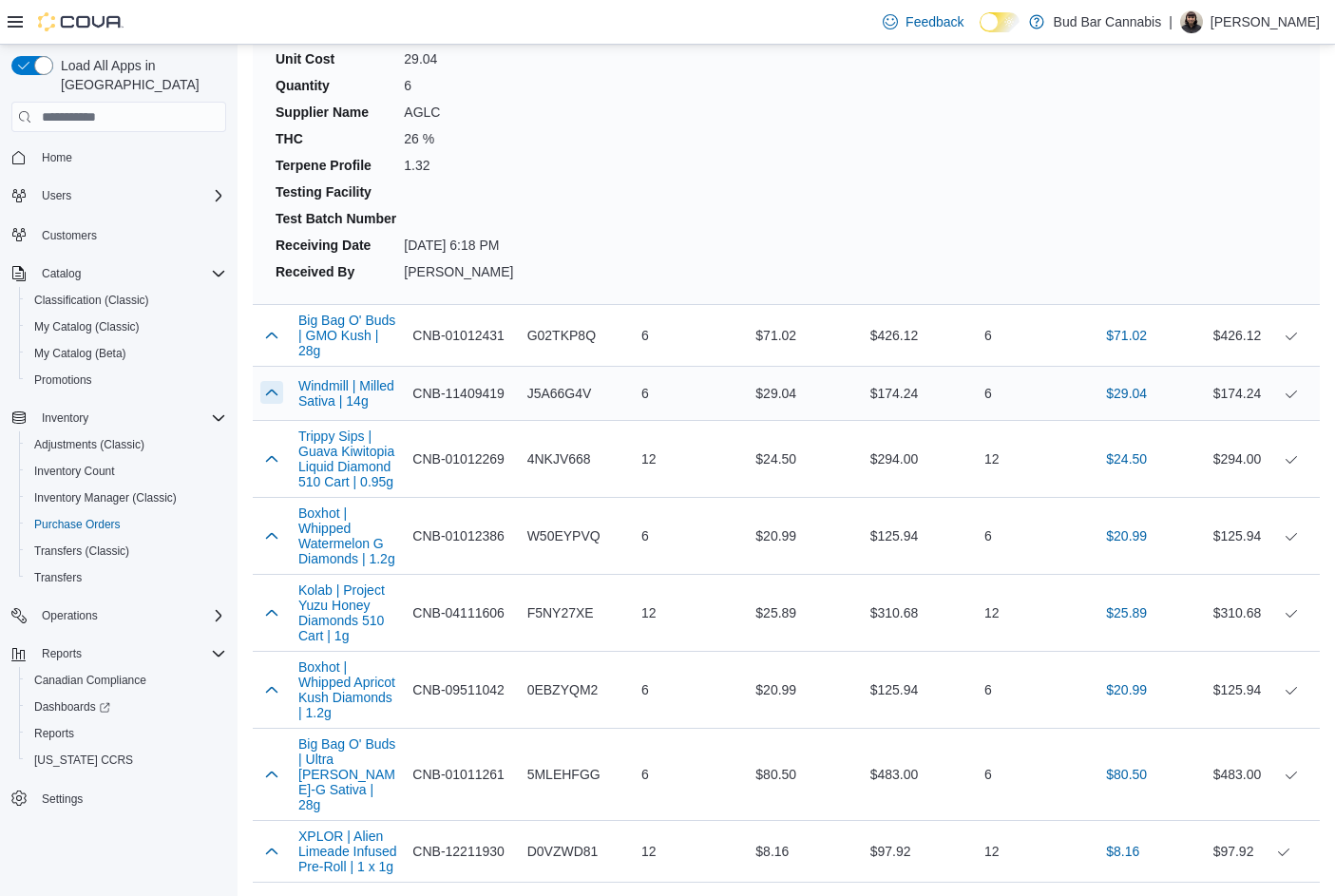
scroll to position [3325, 0]
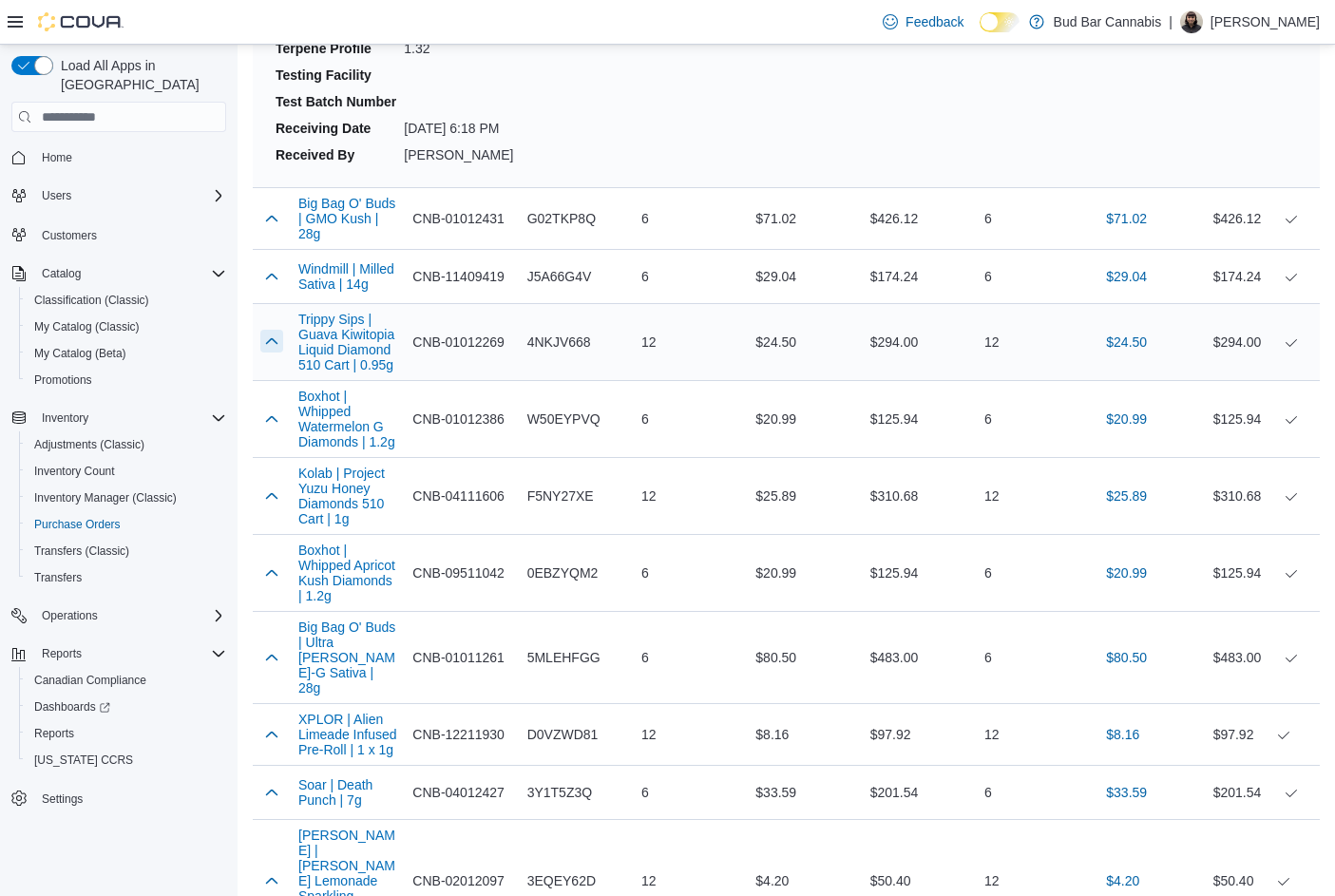
click at [269, 348] on button "button" at bounding box center [271, 342] width 23 height 23
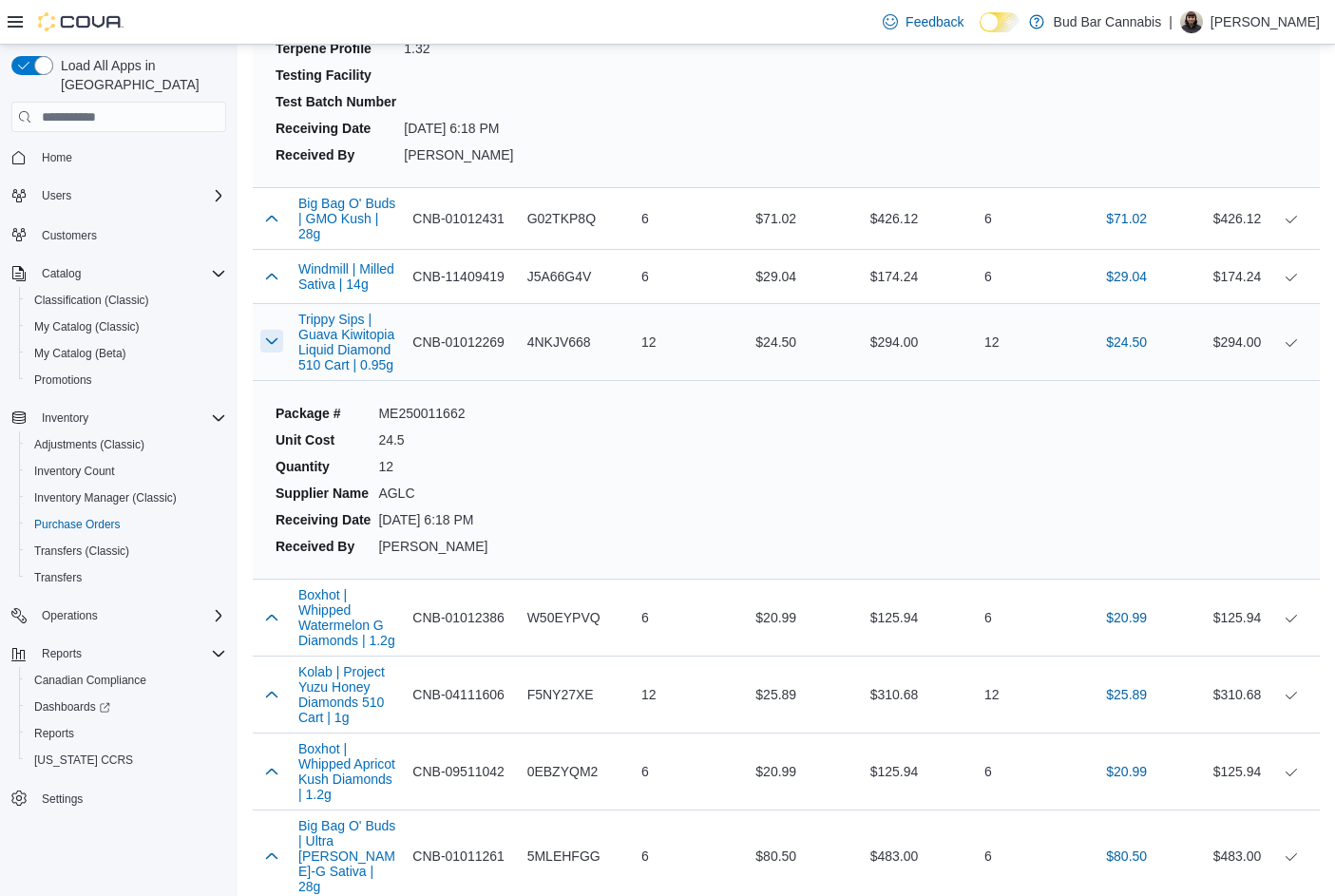
click at [269, 348] on button "button" at bounding box center [271, 342] width 23 height 23
click at [339, 349] on button "Trippy Sips | Guava Kiwitopia Liquid Diamond 510 Cart | 0.95g" at bounding box center [347, 342] width 99 height 61
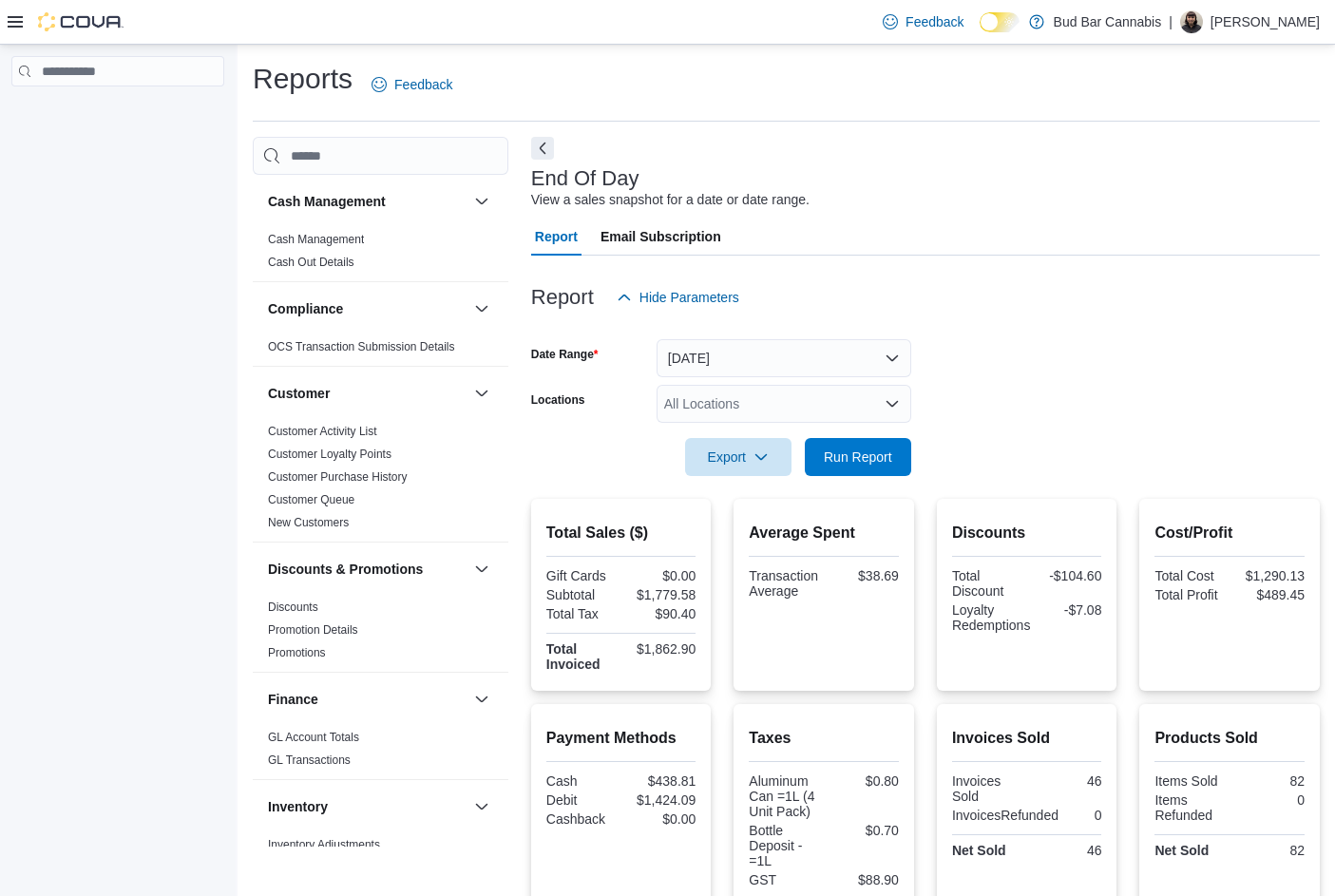
scroll to position [334, 0]
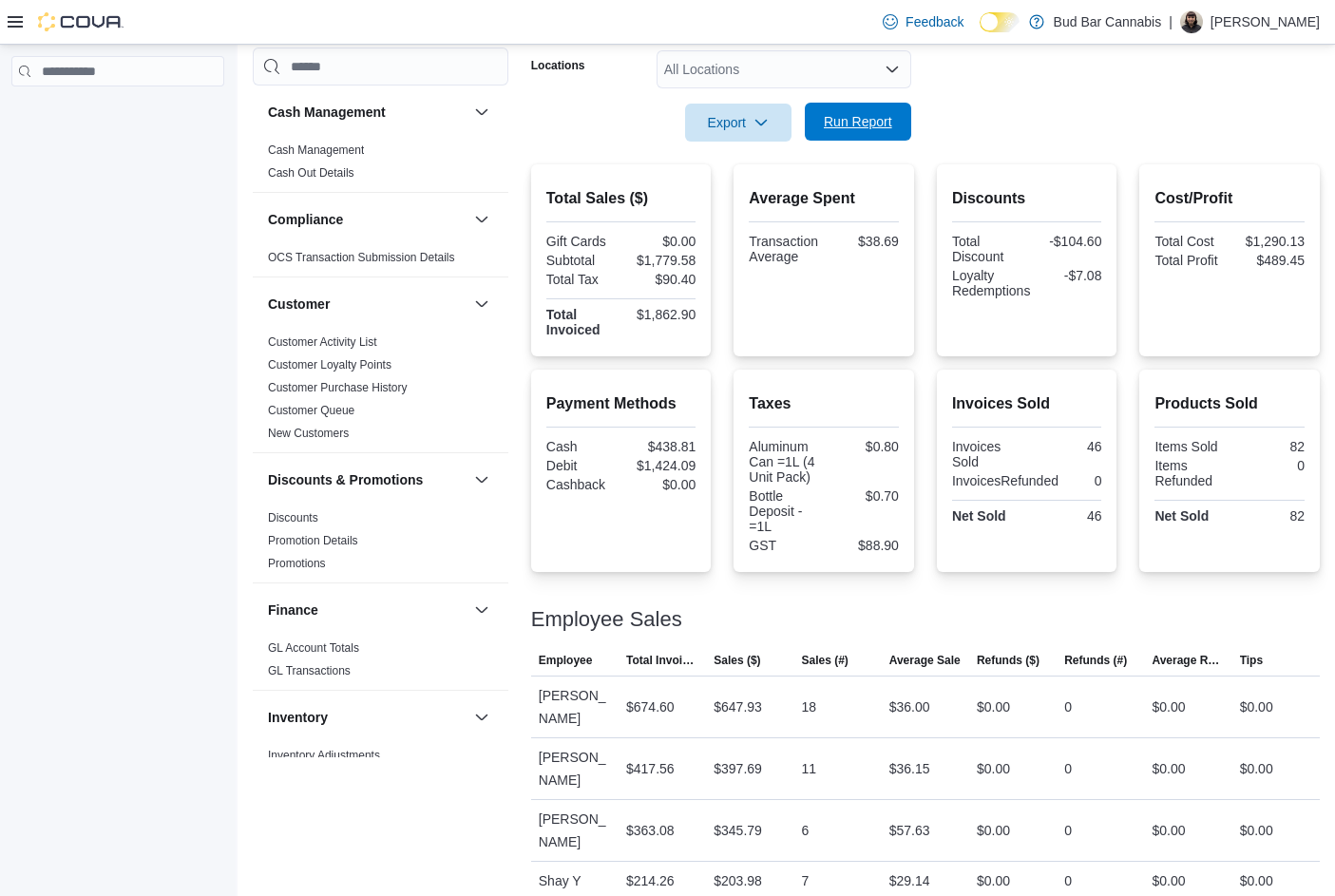
click at [836, 132] on span "Run Report" at bounding box center [858, 121] width 84 height 38
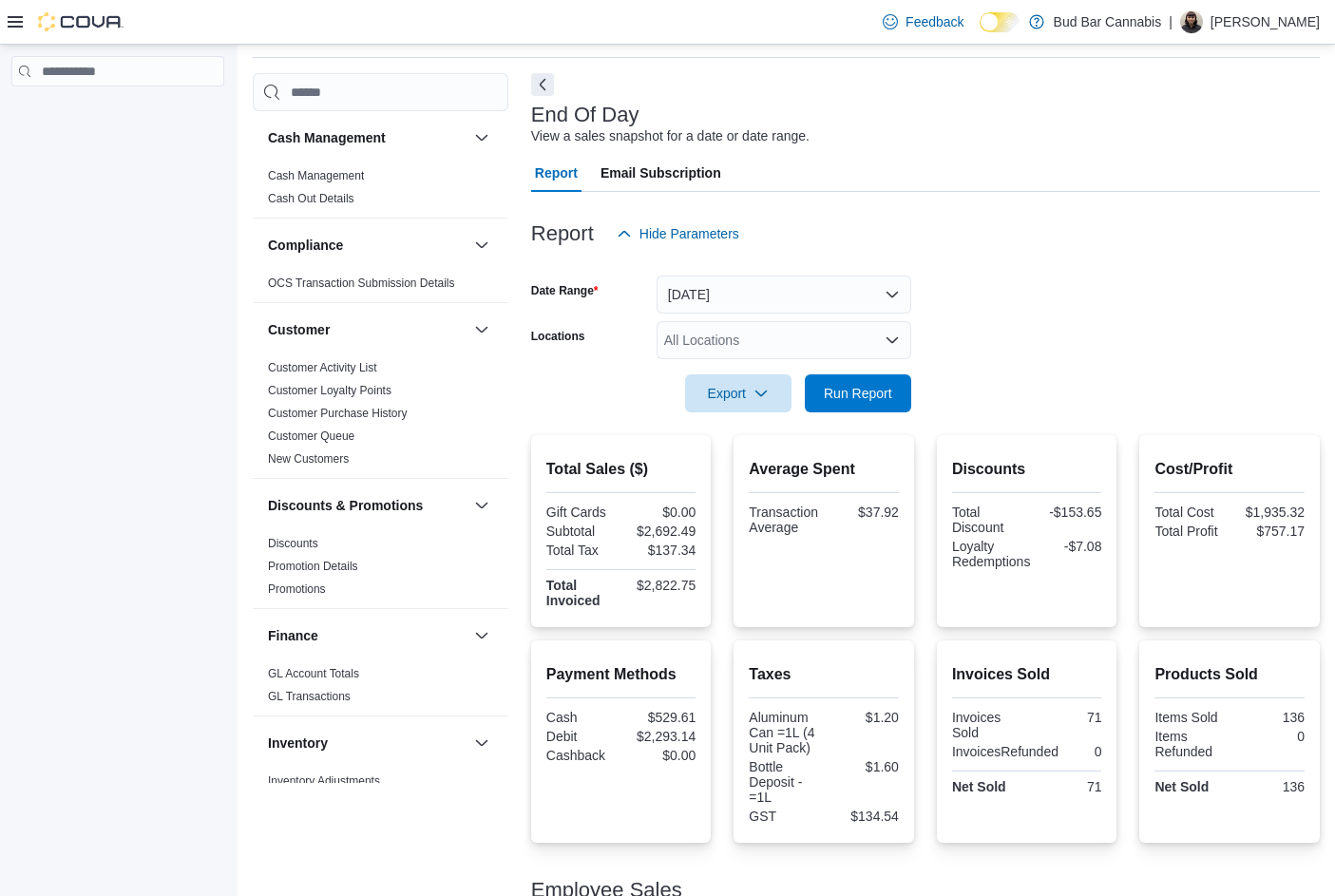
scroll to position [0, 0]
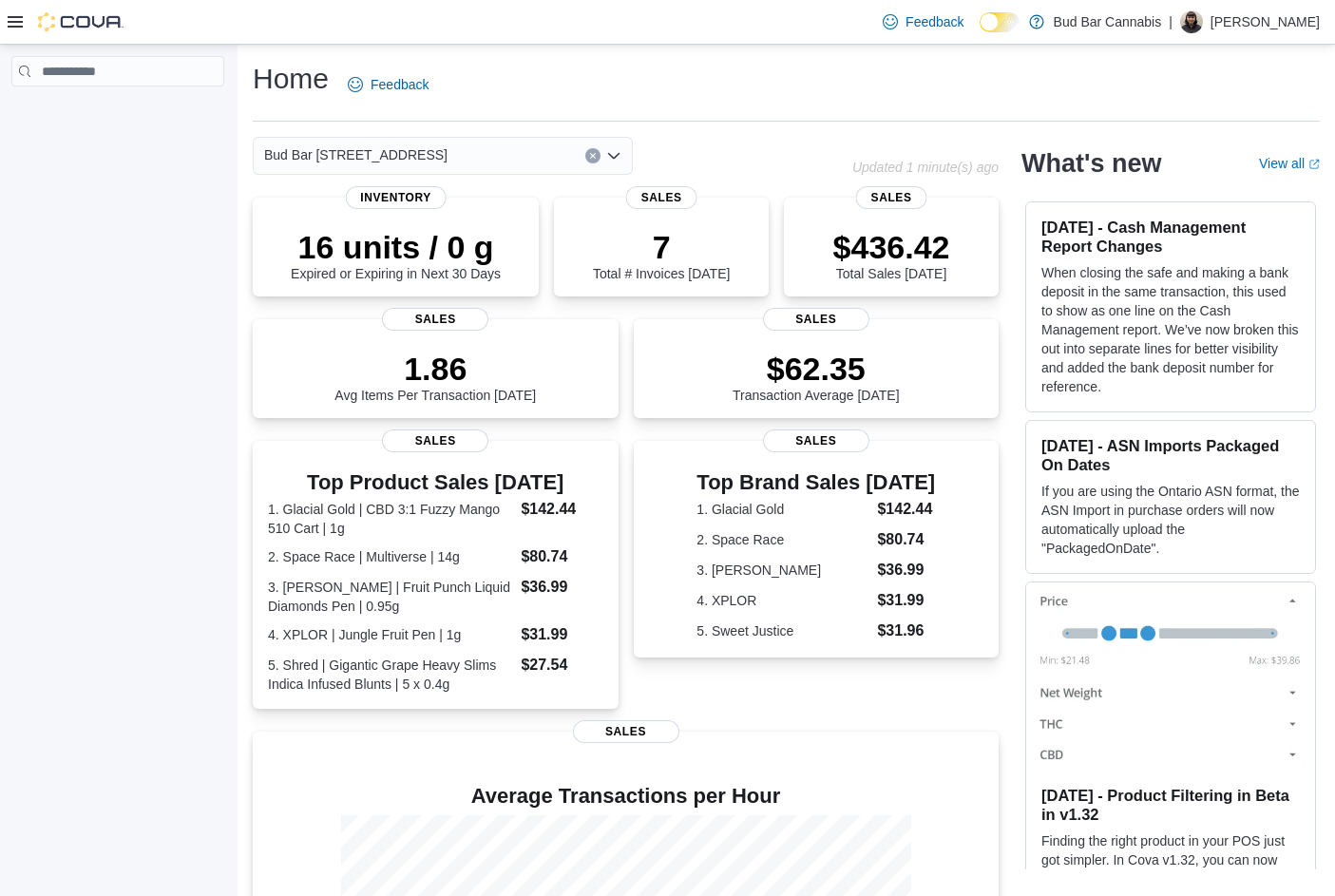
click at [109, 15] on img at bounding box center [80, 22] width 86 height 19
click at [16, 20] on icon at bounding box center [15, 22] width 15 height 15
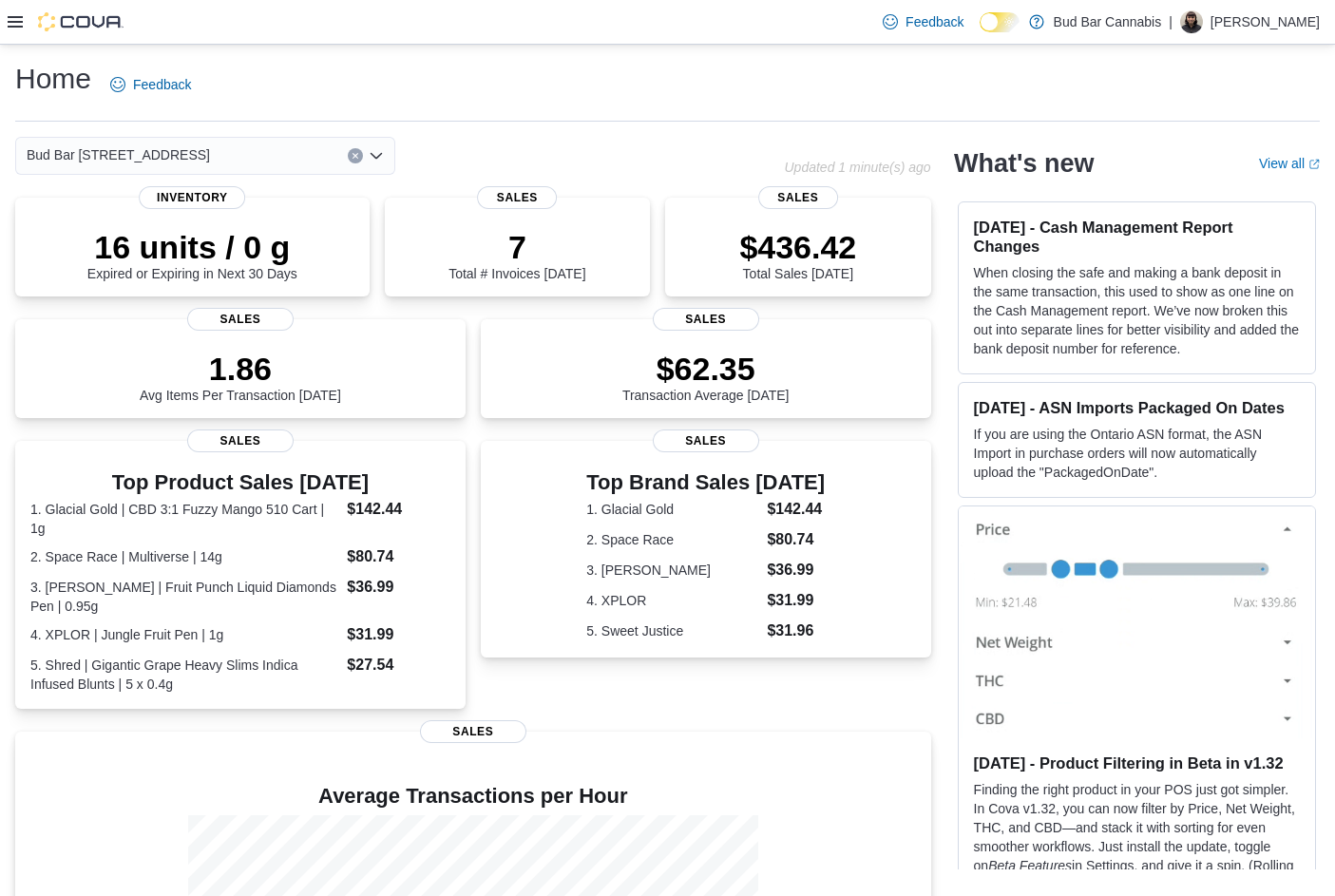
click at [16, 20] on icon at bounding box center [15, 22] width 15 height 15
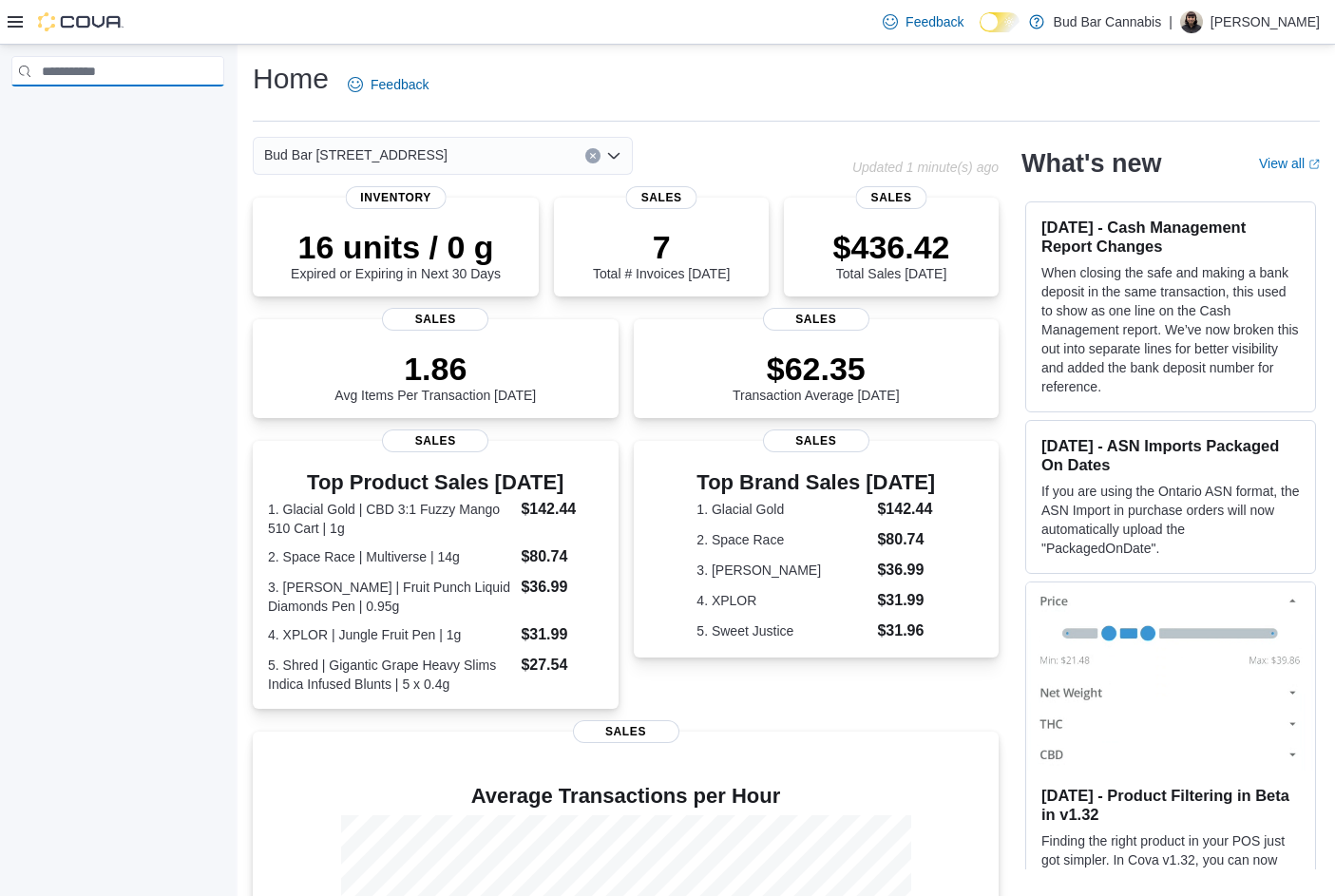
click at [82, 67] on input "search" at bounding box center [117, 71] width 213 height 31
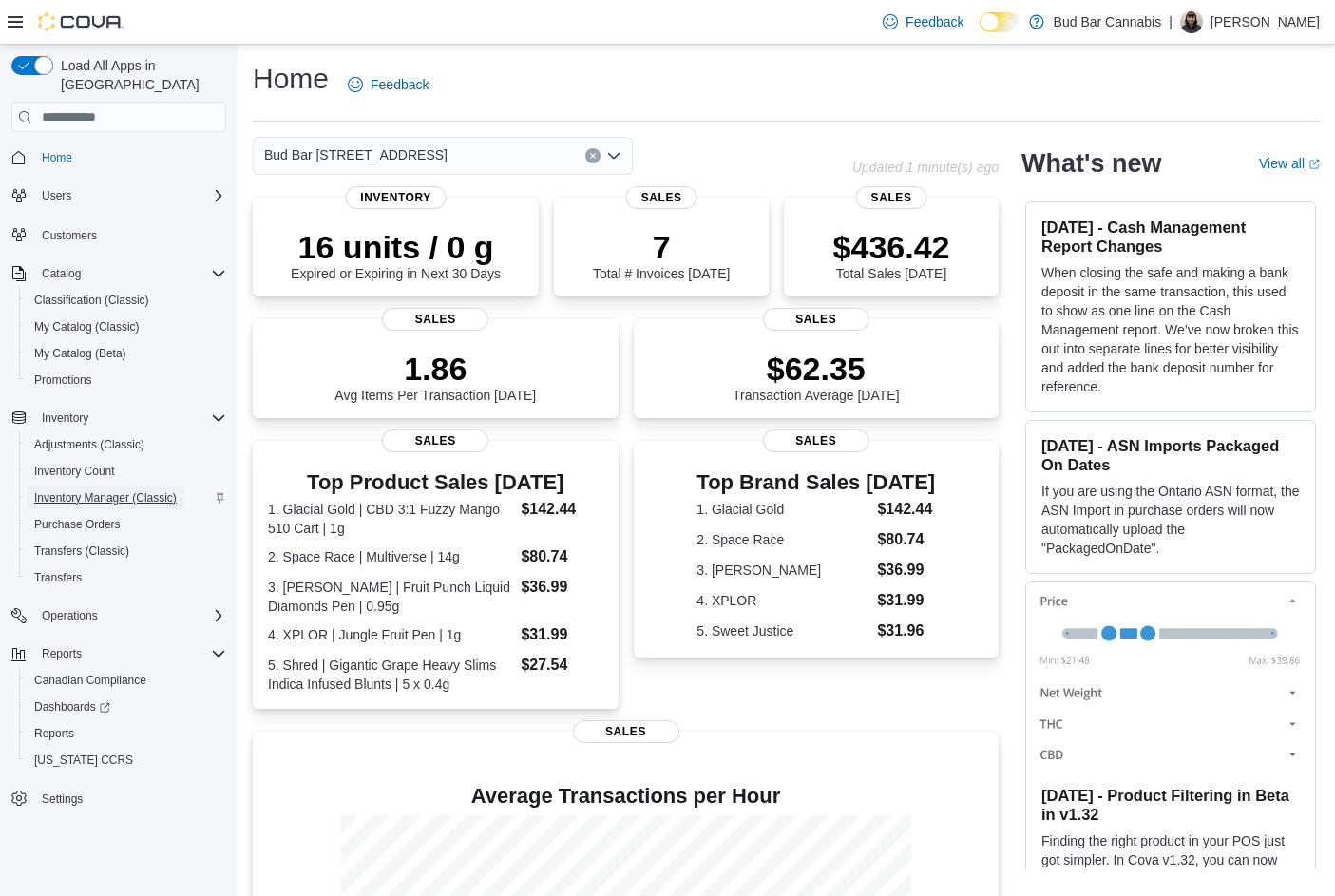
click at [106, 486] on span "Inventory Manager (Classic)" at bounding box center [106, 498] width 142 height 23
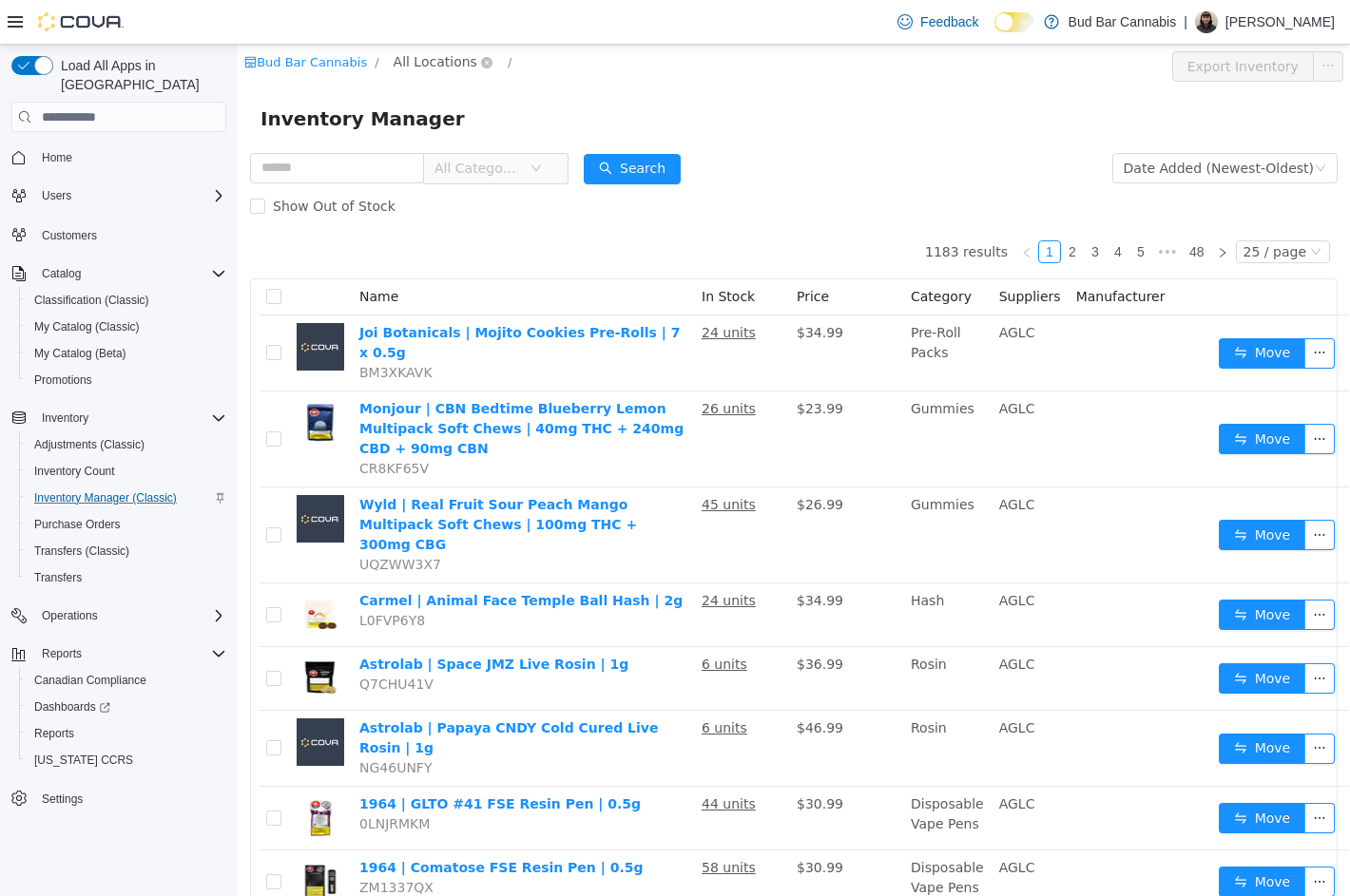
click at [410, 55] on span "All Locations" at bounding box center [435, 62] width 84 height 21
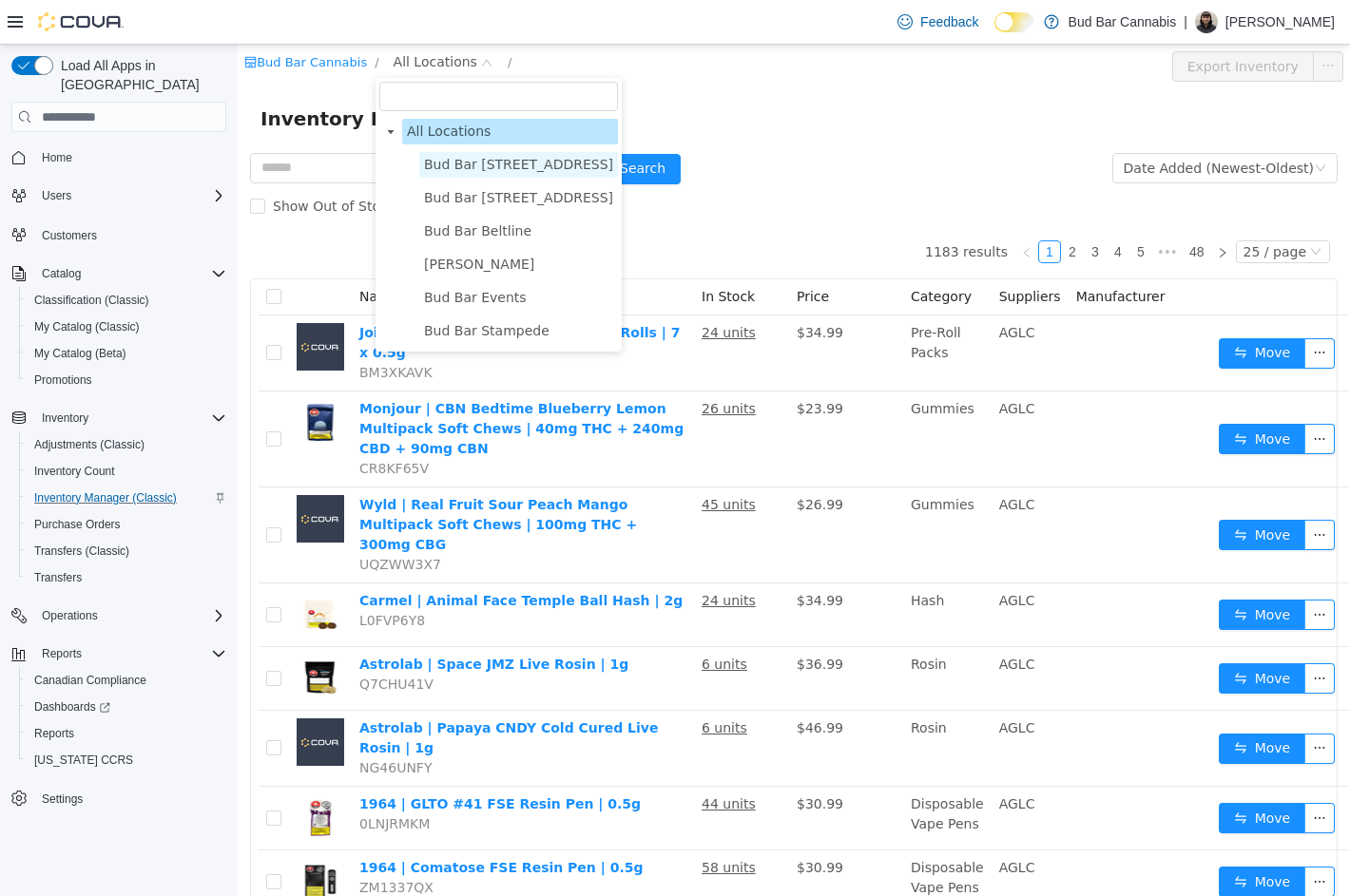
click at [464, 164] on span "Bud Bar 10 ST NW" at bounding box center [518, 165] width 189 height 15
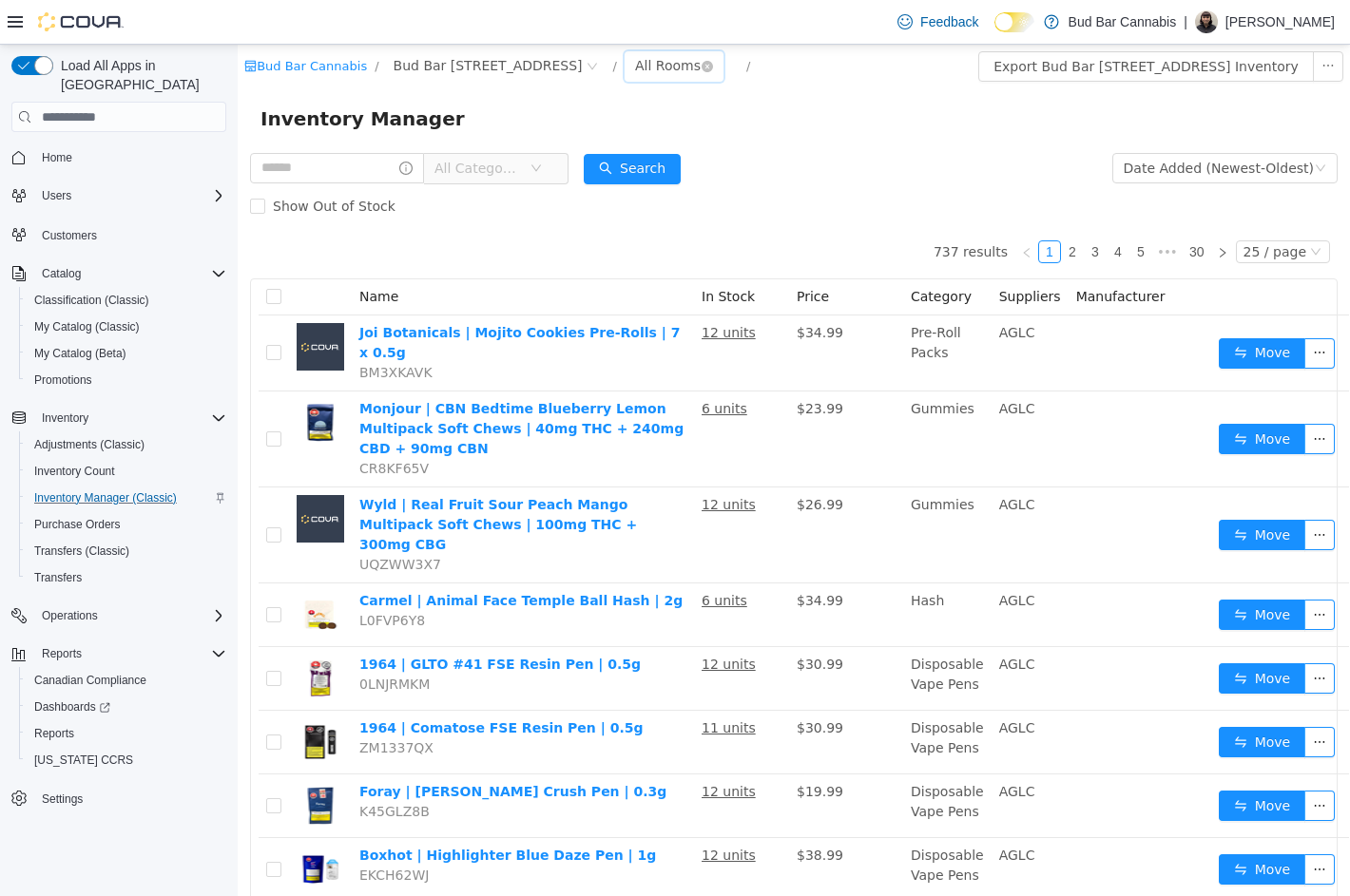
click at [625, 71] on div "All Rooms" at bounding box center [674, 66] width 99 height 31
click at [619, 162] on li "Product Return Room" at bounding box center [589, 166] width 114 height 31
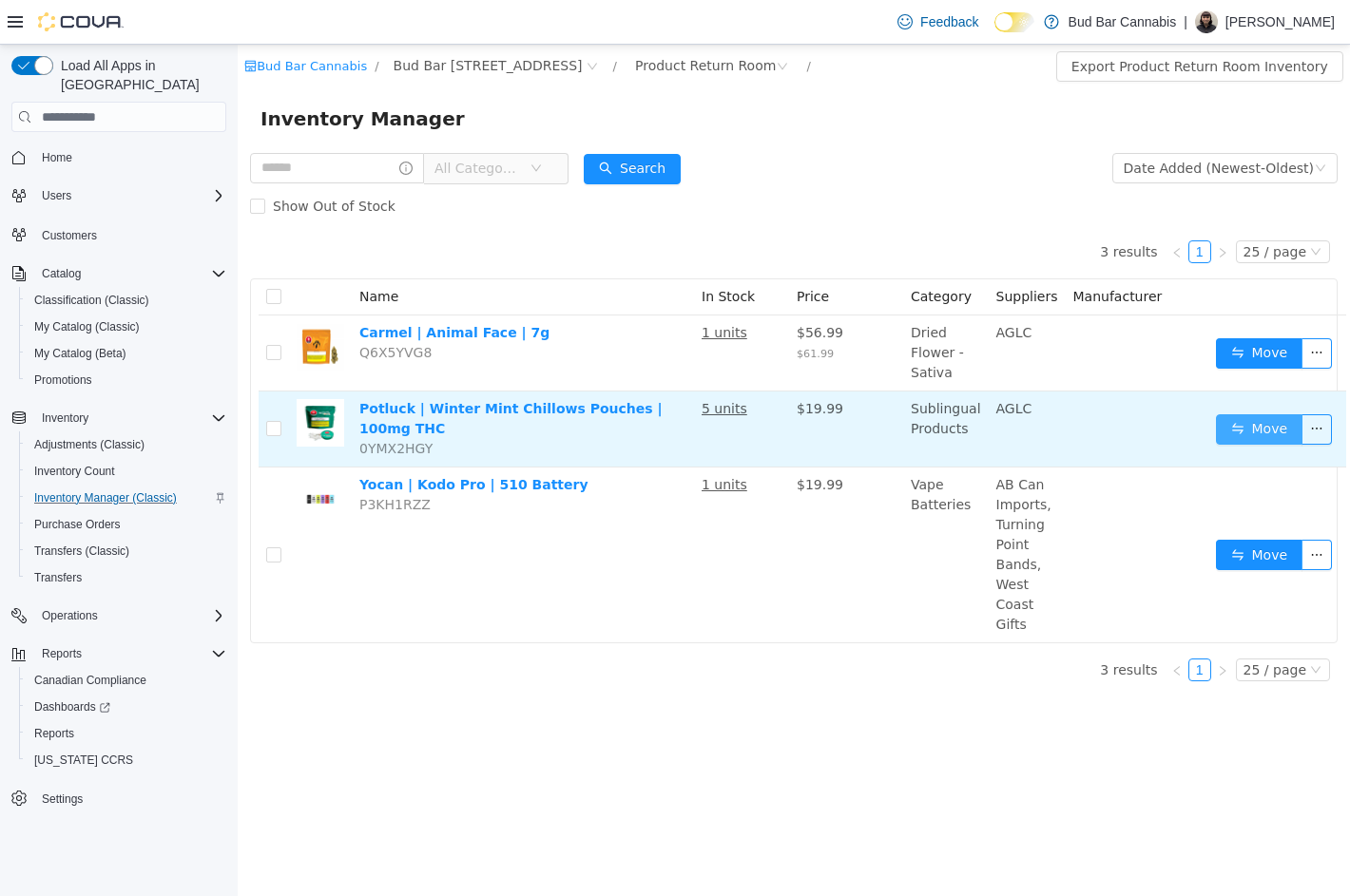
click at [1270, 433] on button "Move" at bounding box center [1259, 429] width 88 height 31
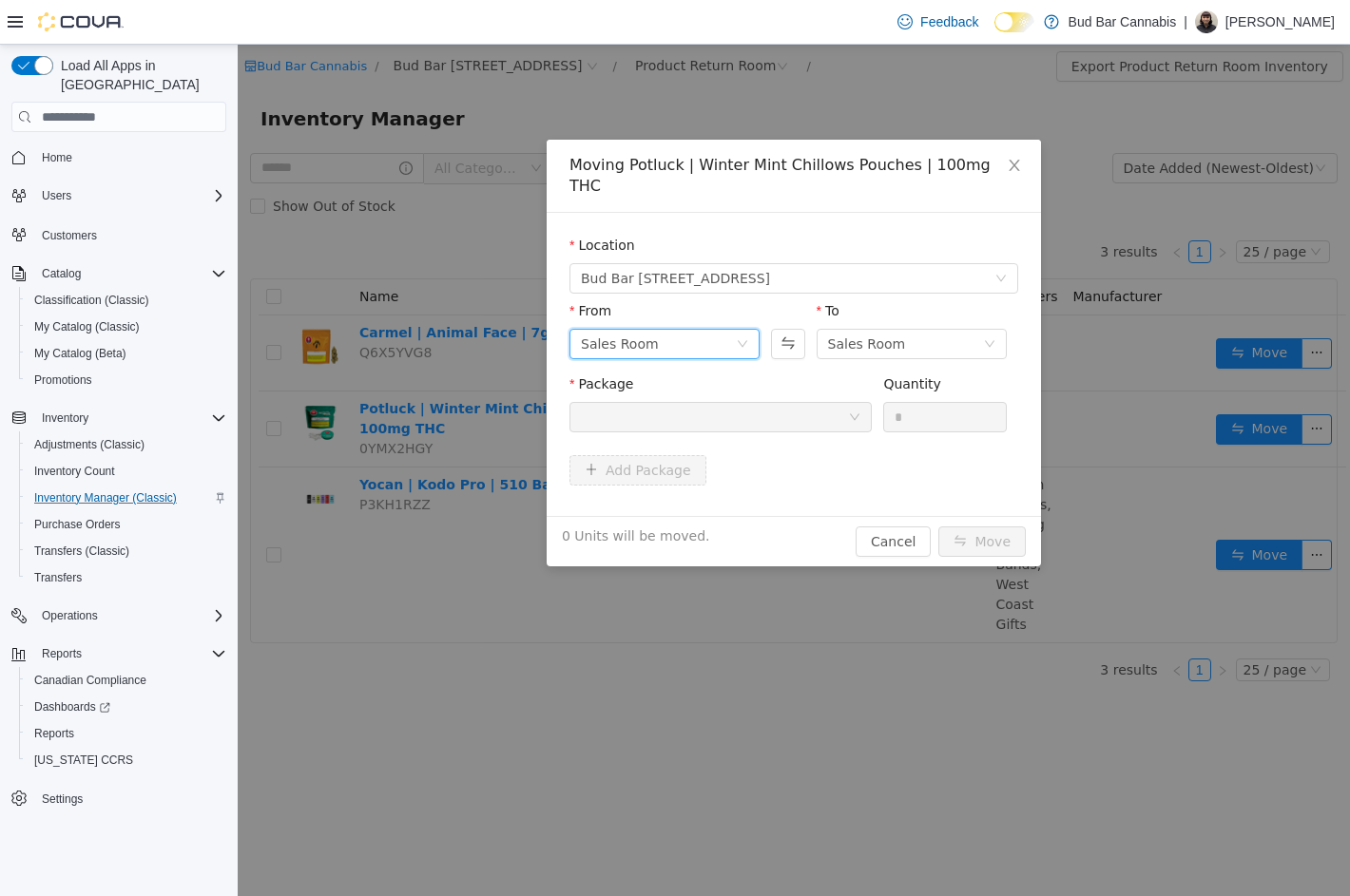
click at [714, 330] on div "Sales Room" at bounding box center [658, 345] width 155 height 29
click at [655, 407] on li "Product Return Room" at bounding box center [663, 422] width 190 height 31
click at [754, 403] on div at bounding box center [714, 418] width 267 height 29
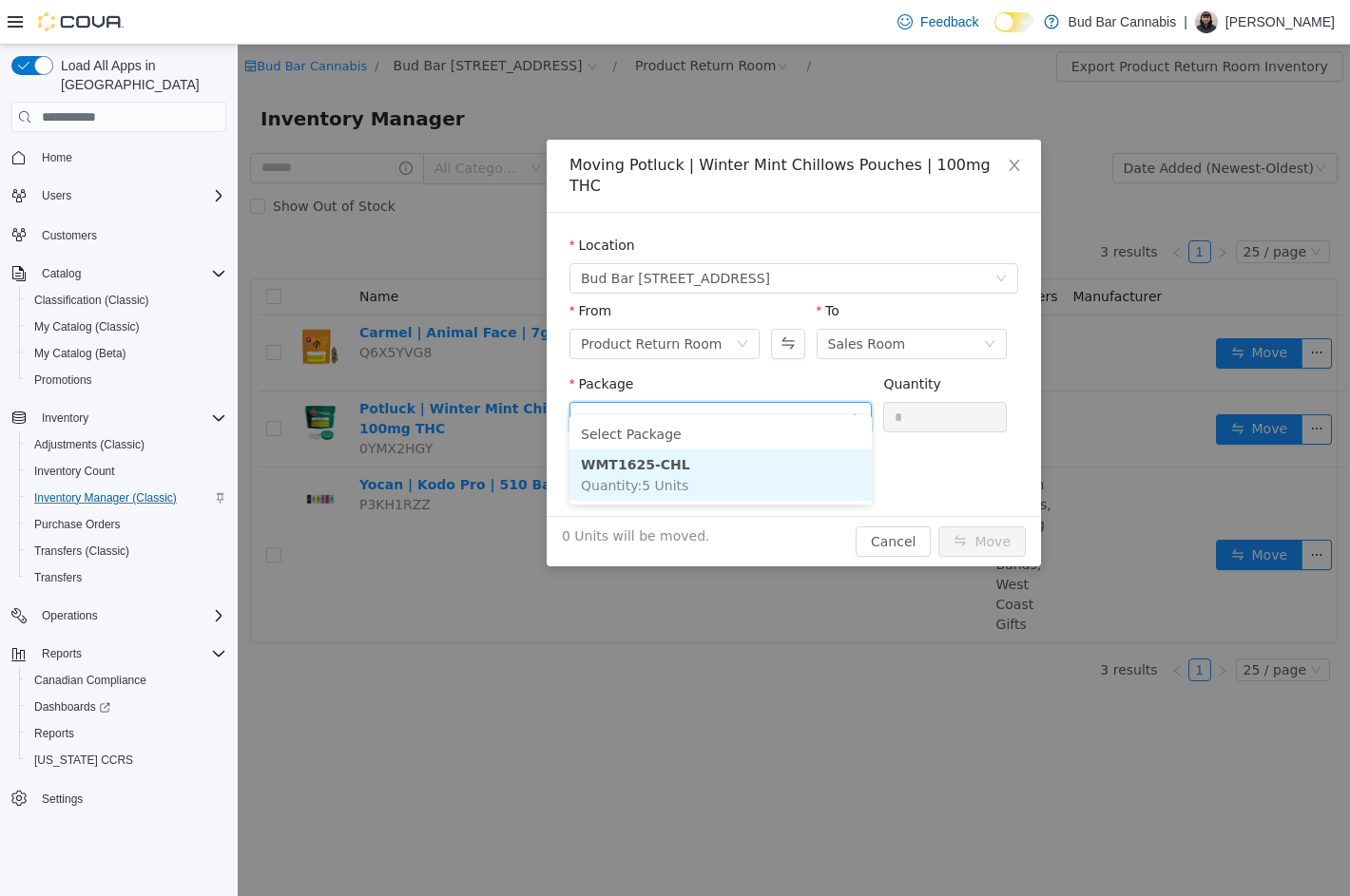
drag, startPoint x: 755, startPoint y: 473, endPoint x: 777, endPoint y: 470, distance: 22.2
click at [758, 474] on li "WMT1625-CHL Quantity : 5 Units" at bounding box center [720, 474] width 302 height 51
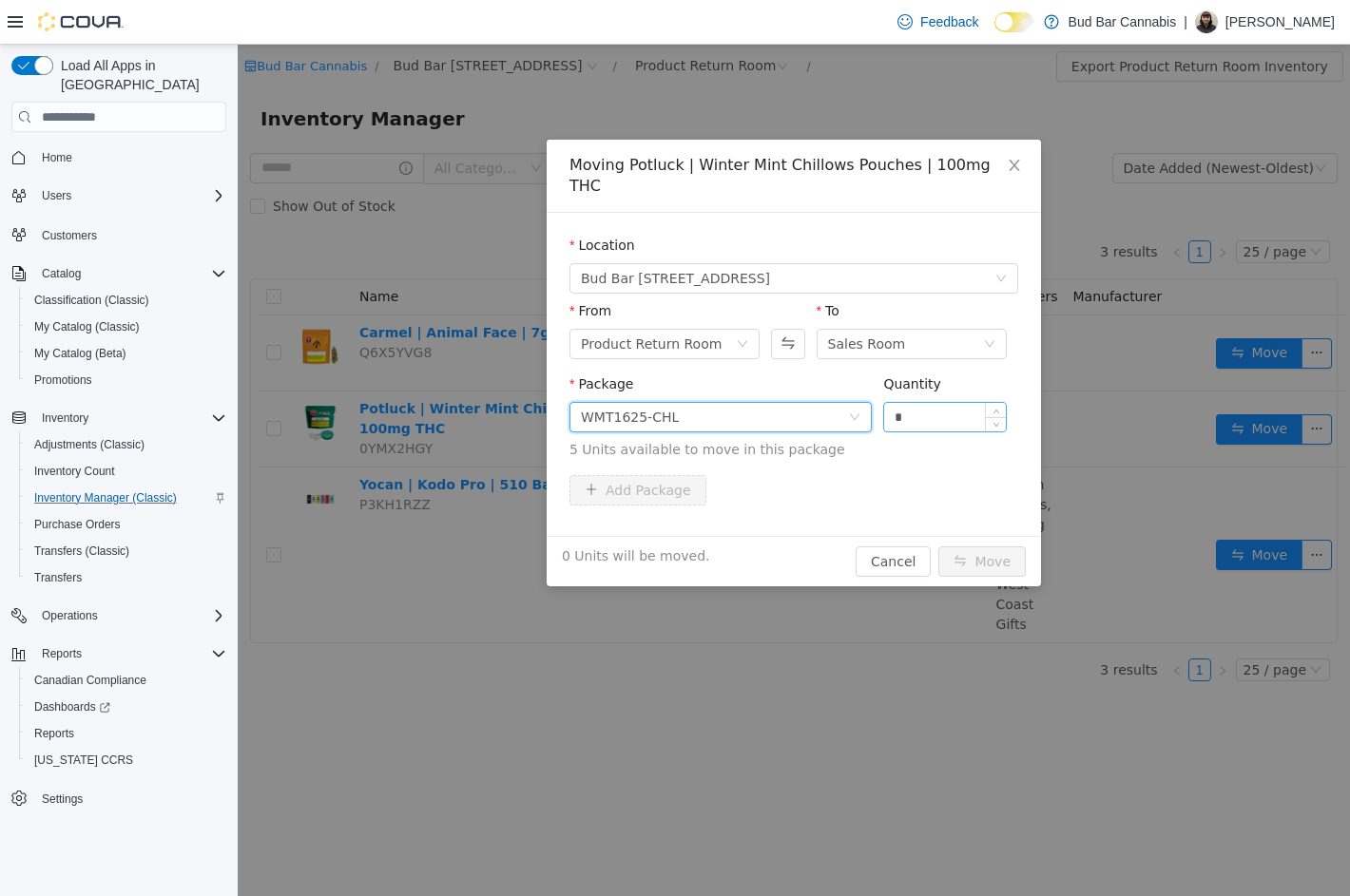
click at [947, 403] on input "*" at bounding box center [945, 418] width 121 height 29
type input "*"
click at [977, 547] on button "Move" at bounding box center [981, 562] width 88 height 31
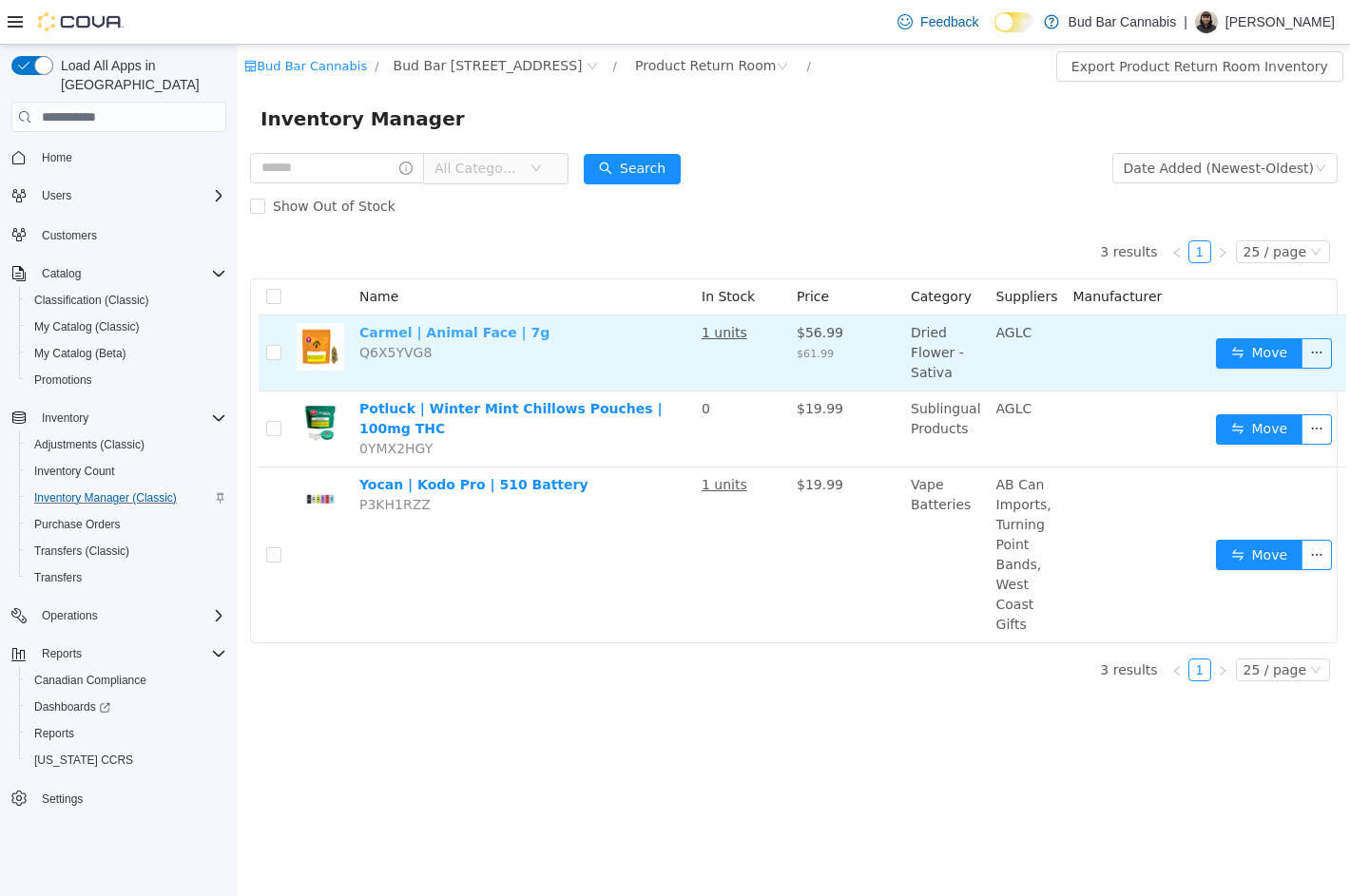
click at [476, 336] on link "Carmel | Animal Face | 7g" at bounding box center [454, 333] width 190 height 15
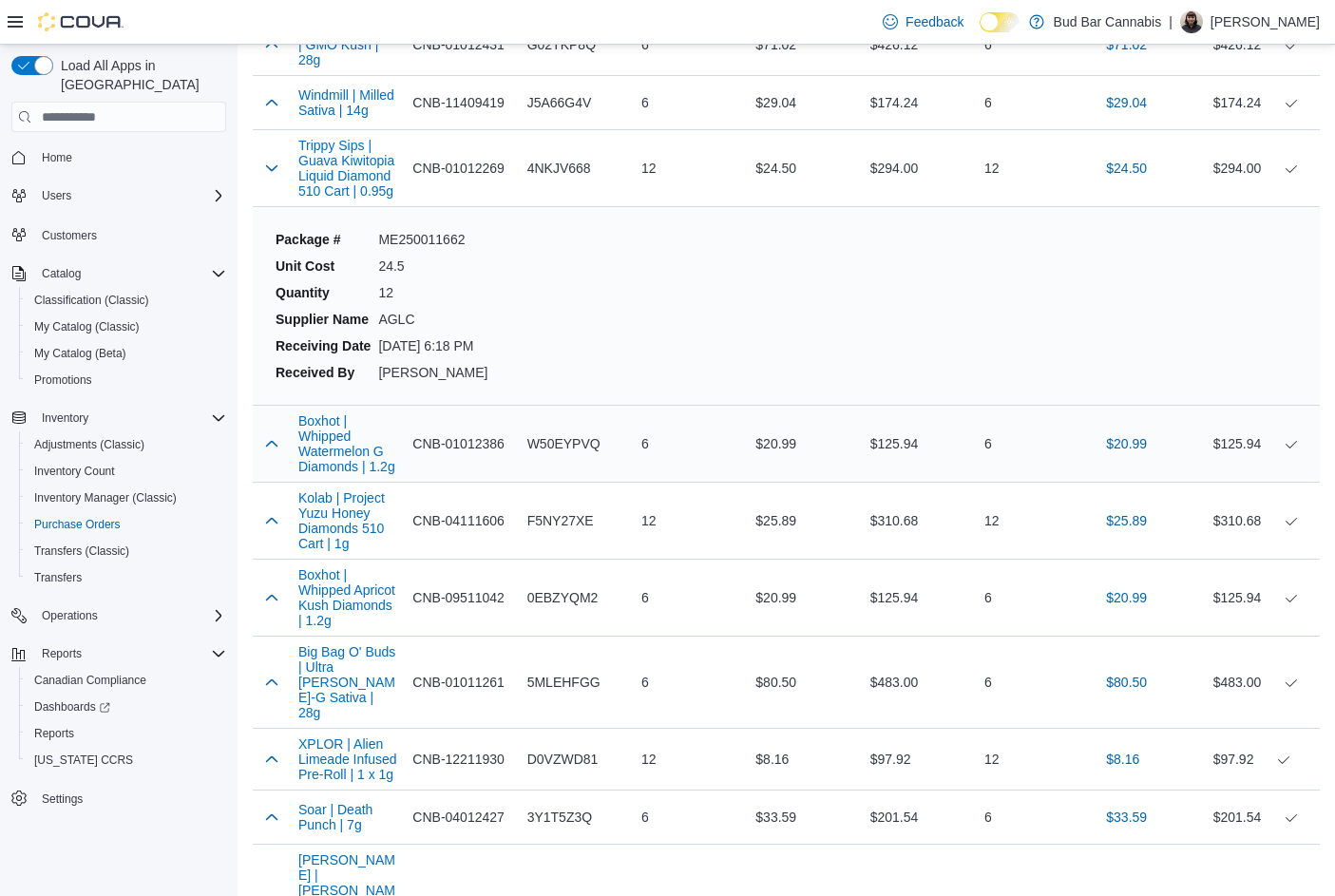
scroll to position [3515, 0]
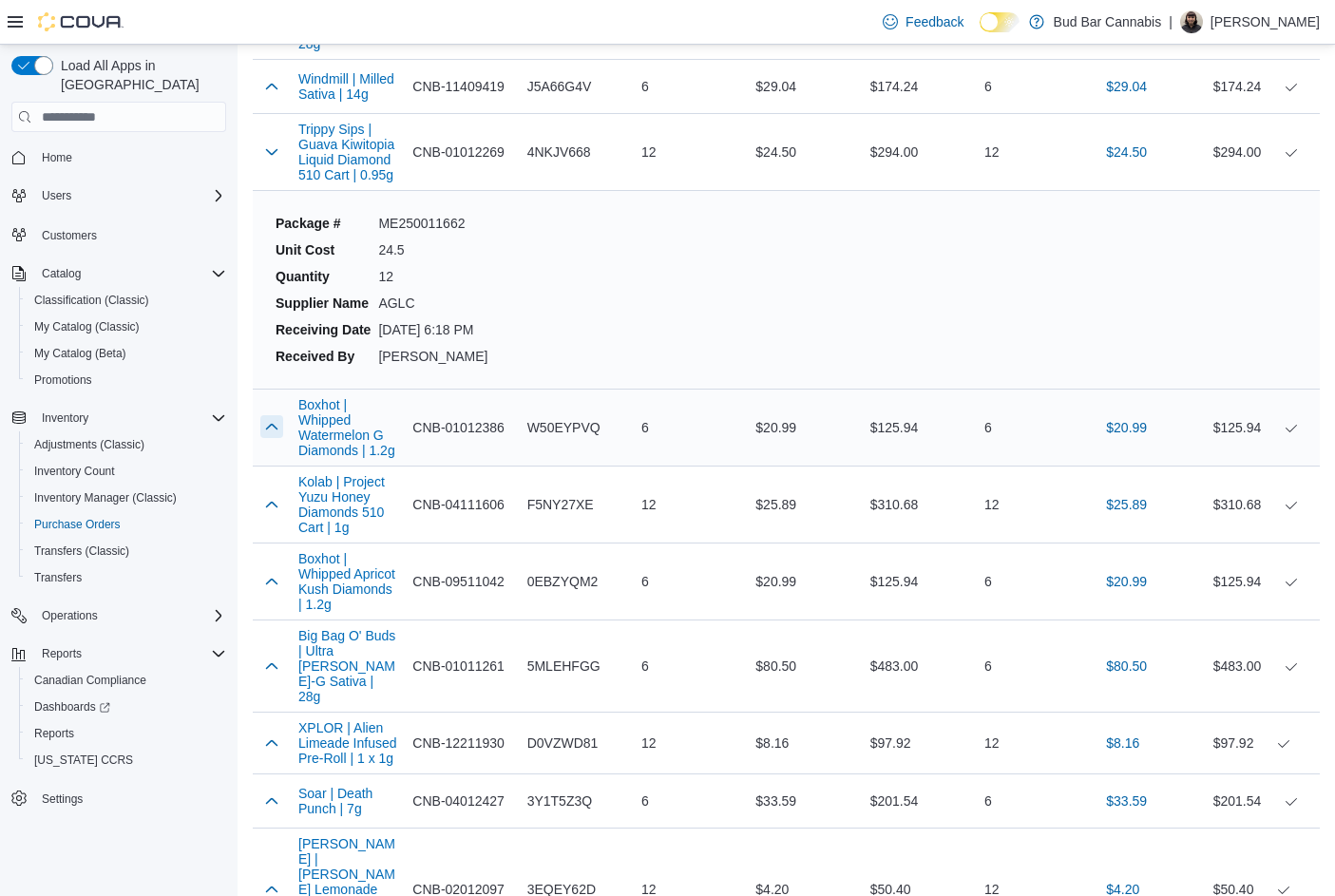
click at [265, 423] on button "button" at bounding box center [271, 426] width 23 height 23
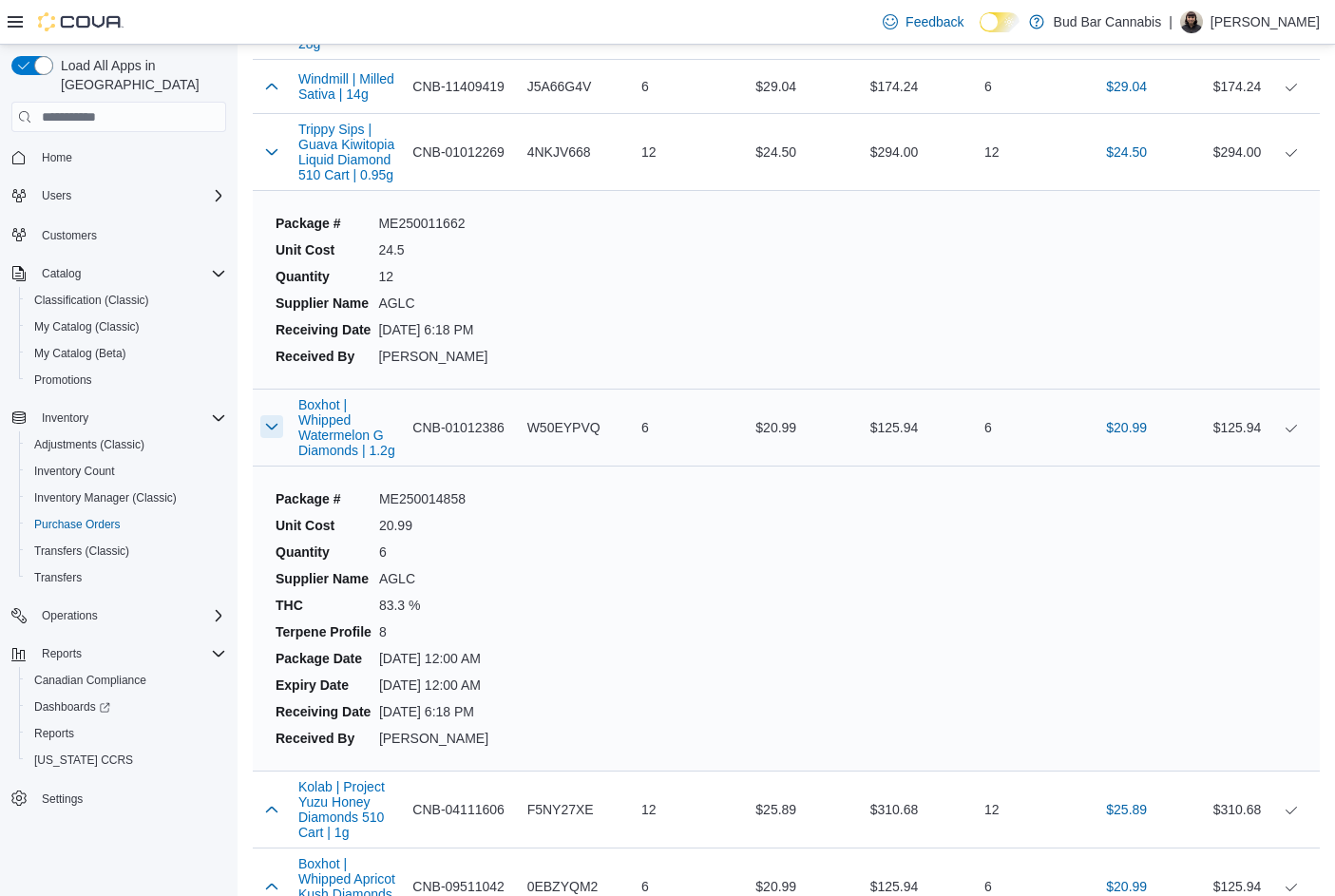
click at [269, 424] on button "button" at bounding box center [271, 426] width 23 height 23
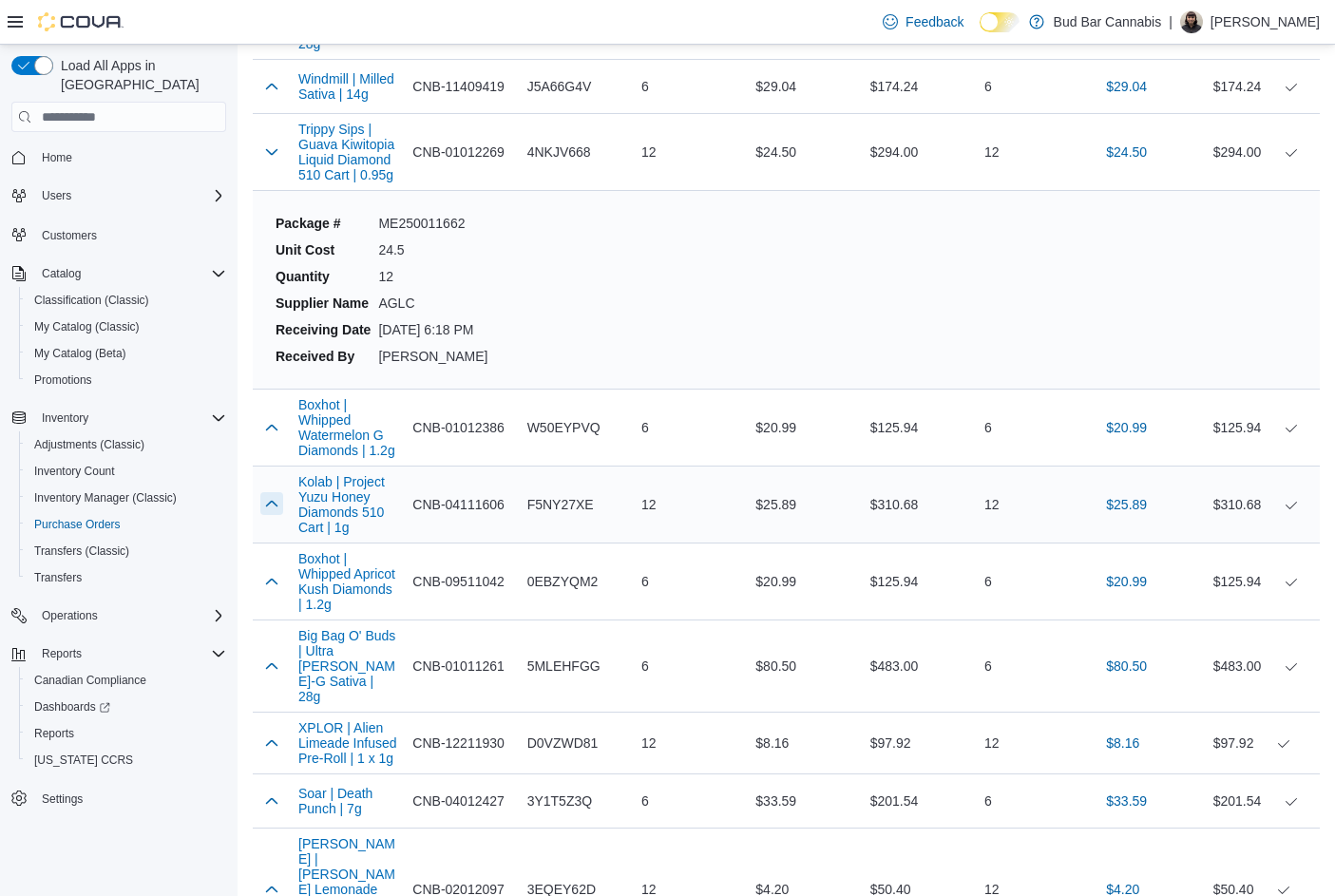
click at [269, 502] on button "button" at bounding box center [271, 503] width 23 height 23
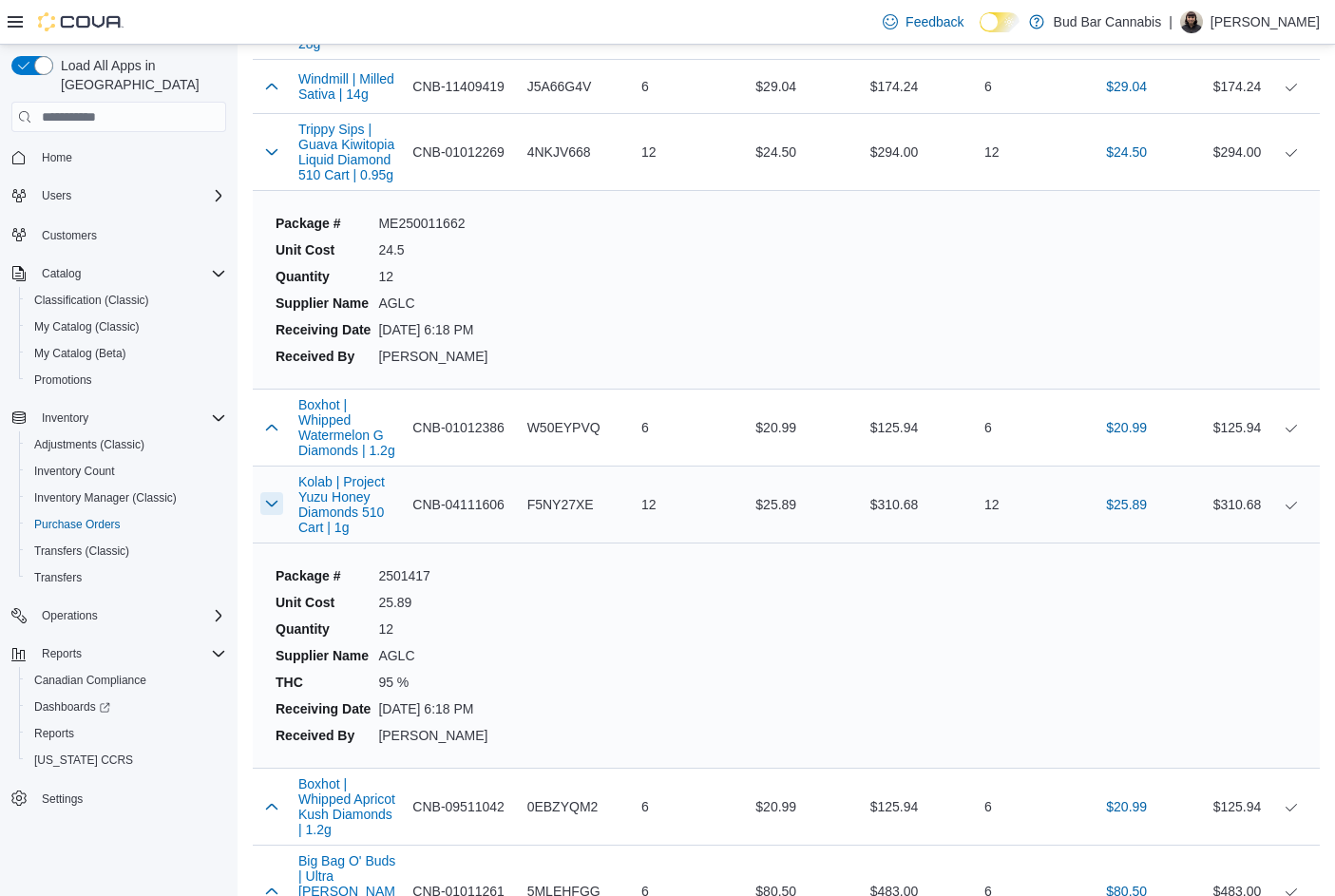
click at [269, 502] on button "button" at bounding box center [271, 503] width 23 height 23
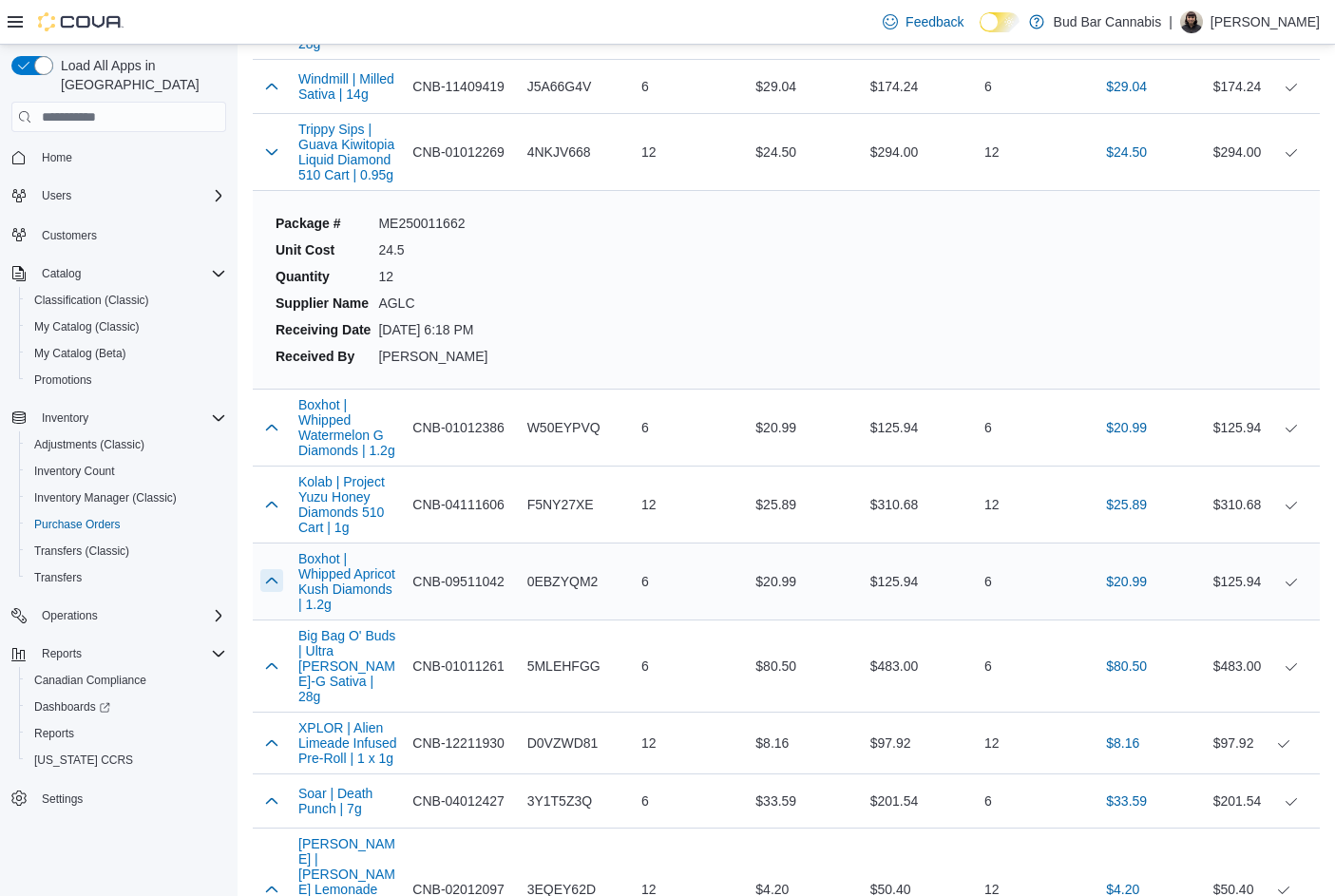
click at [276, 575] on button "button" at bounding box center [271, 580] width 23 height 23
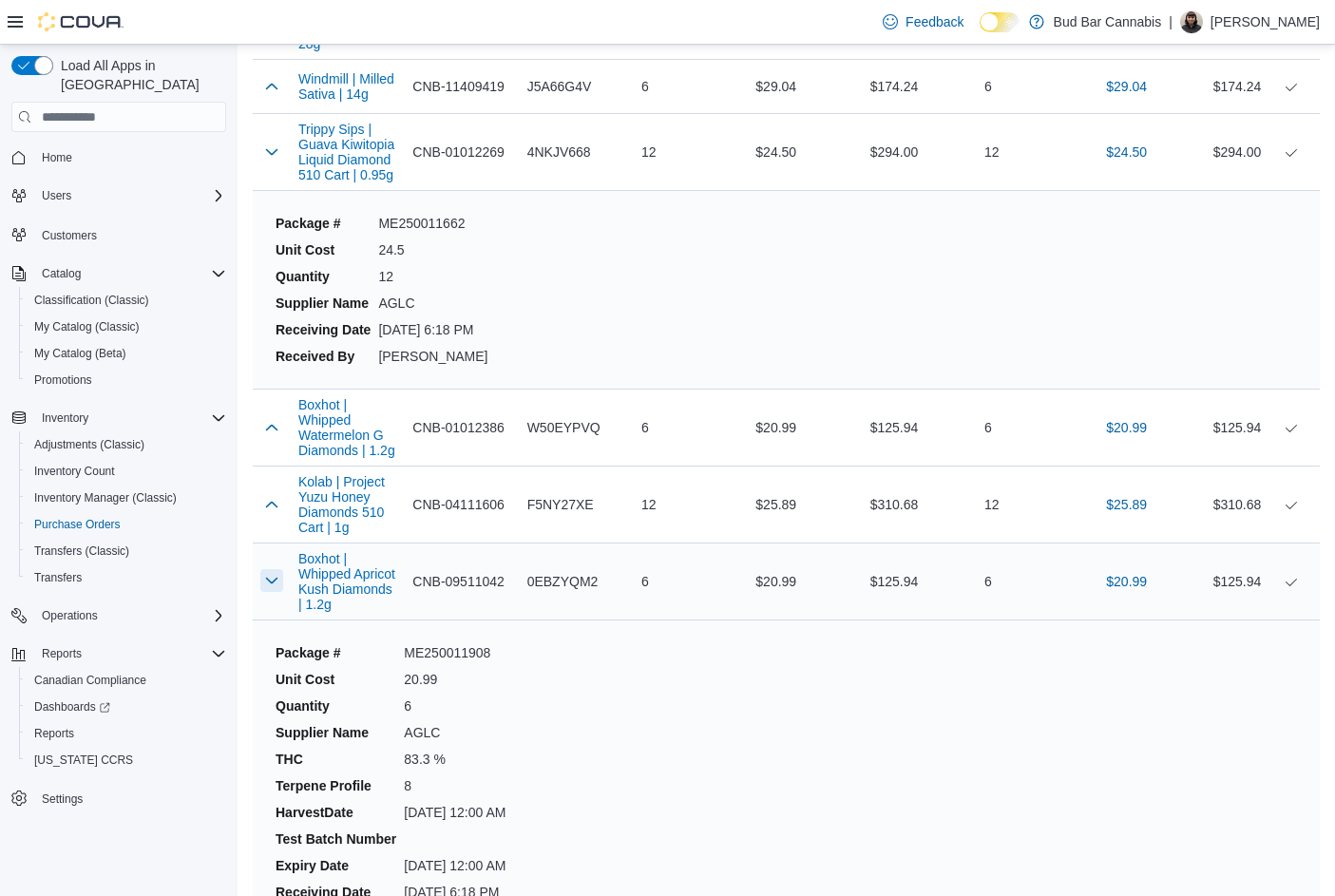
click at [276, 577] on button "button" at bounding box center [271, 580] width 23 height 23
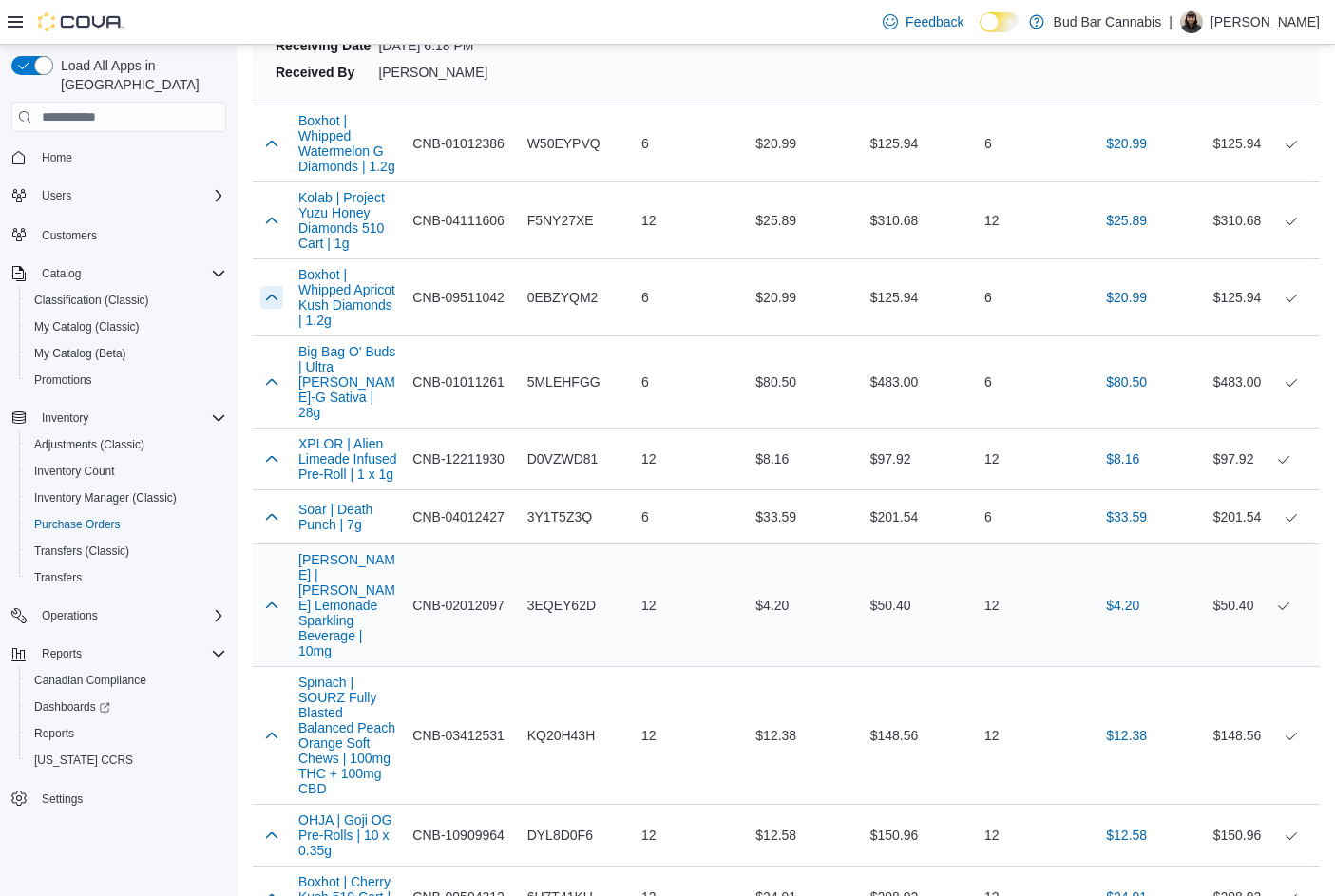
scroll to position [3800, 0]
click at [274, 369] on button "button" at bounding box center [271, 380] width 23 height 23
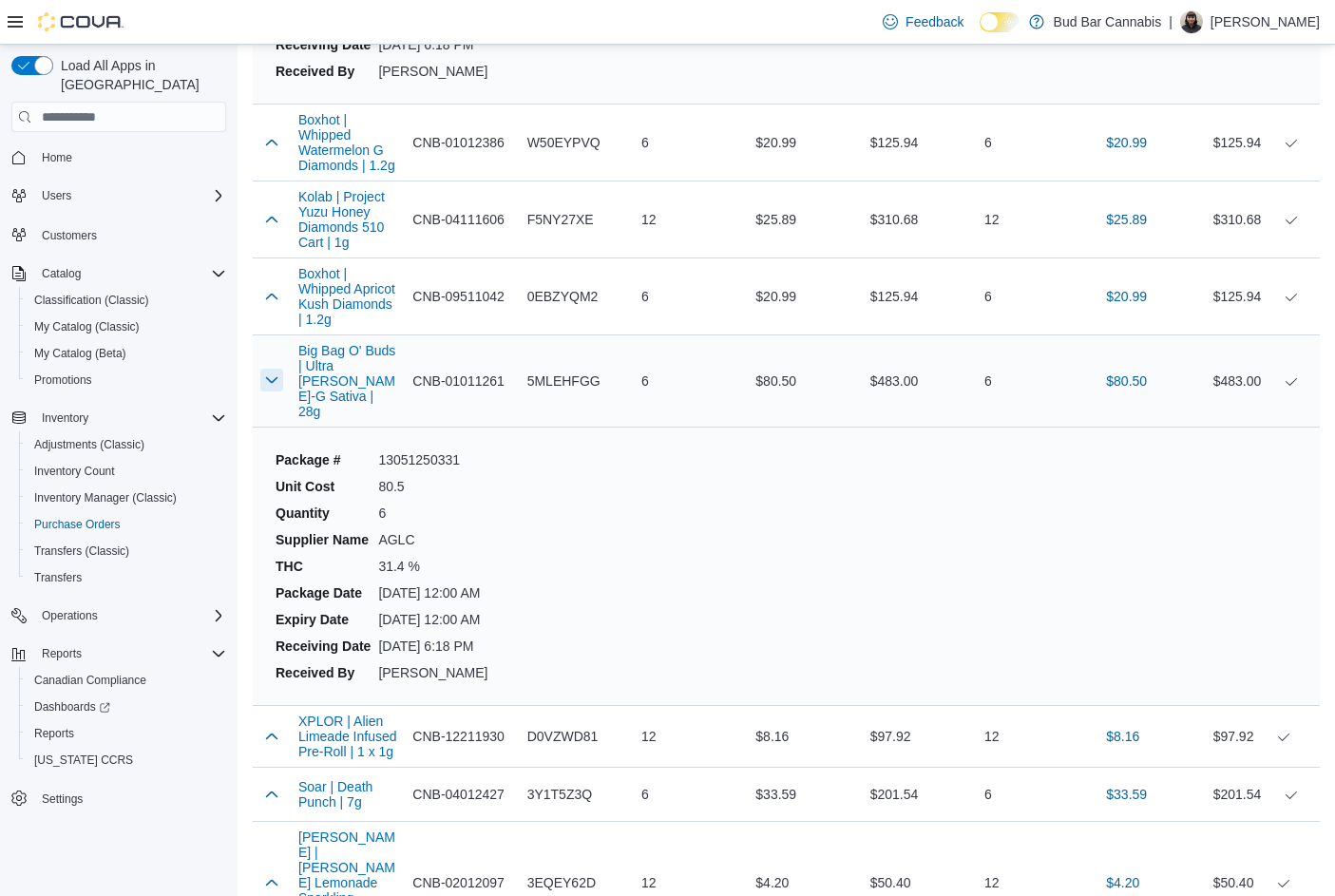
click at [274, 369] on button "button" at bounding box center [271, 380] width 23 height 23
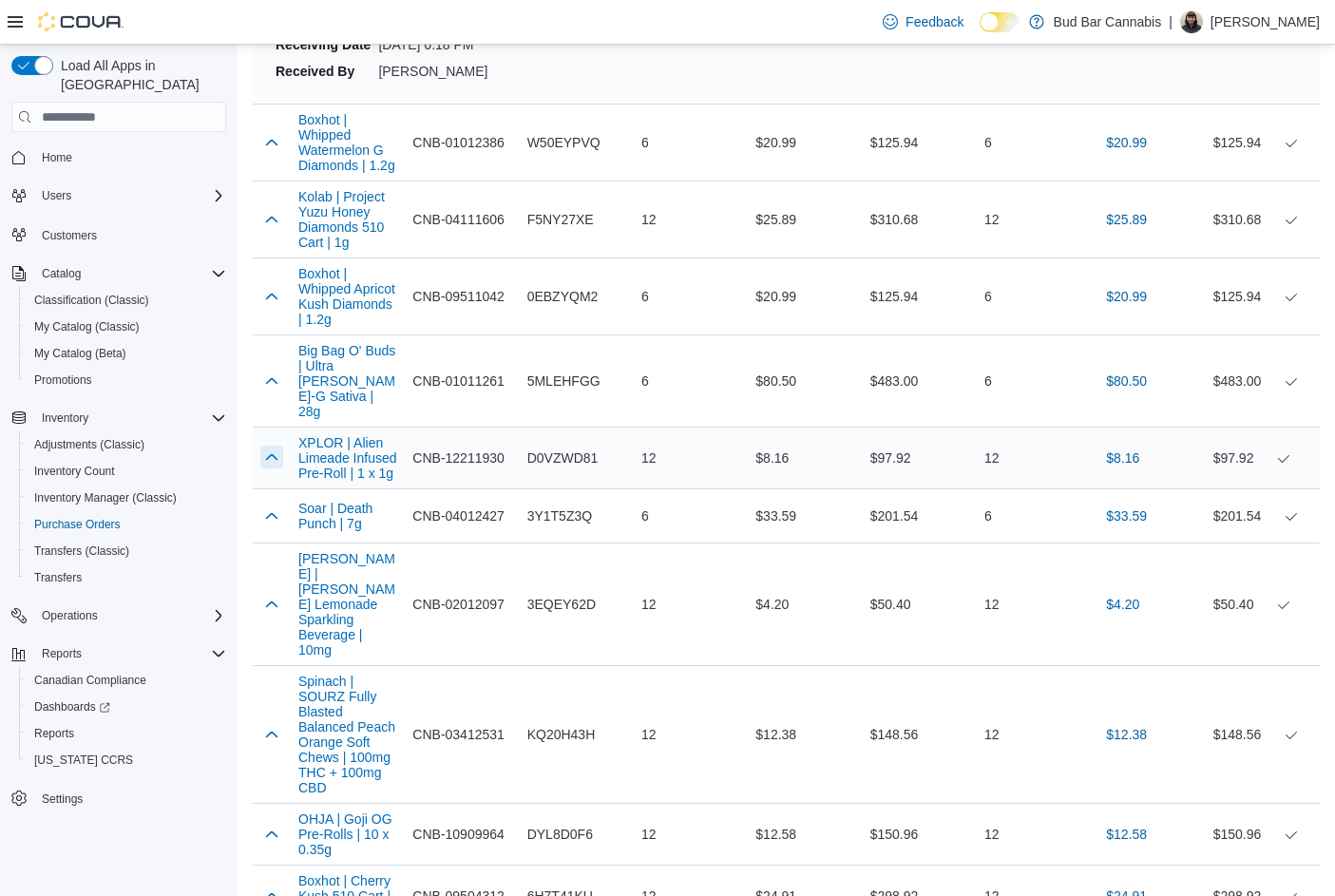
click at [270, 446] on button "button" at bounding box center [271, 457] width 23 height 23
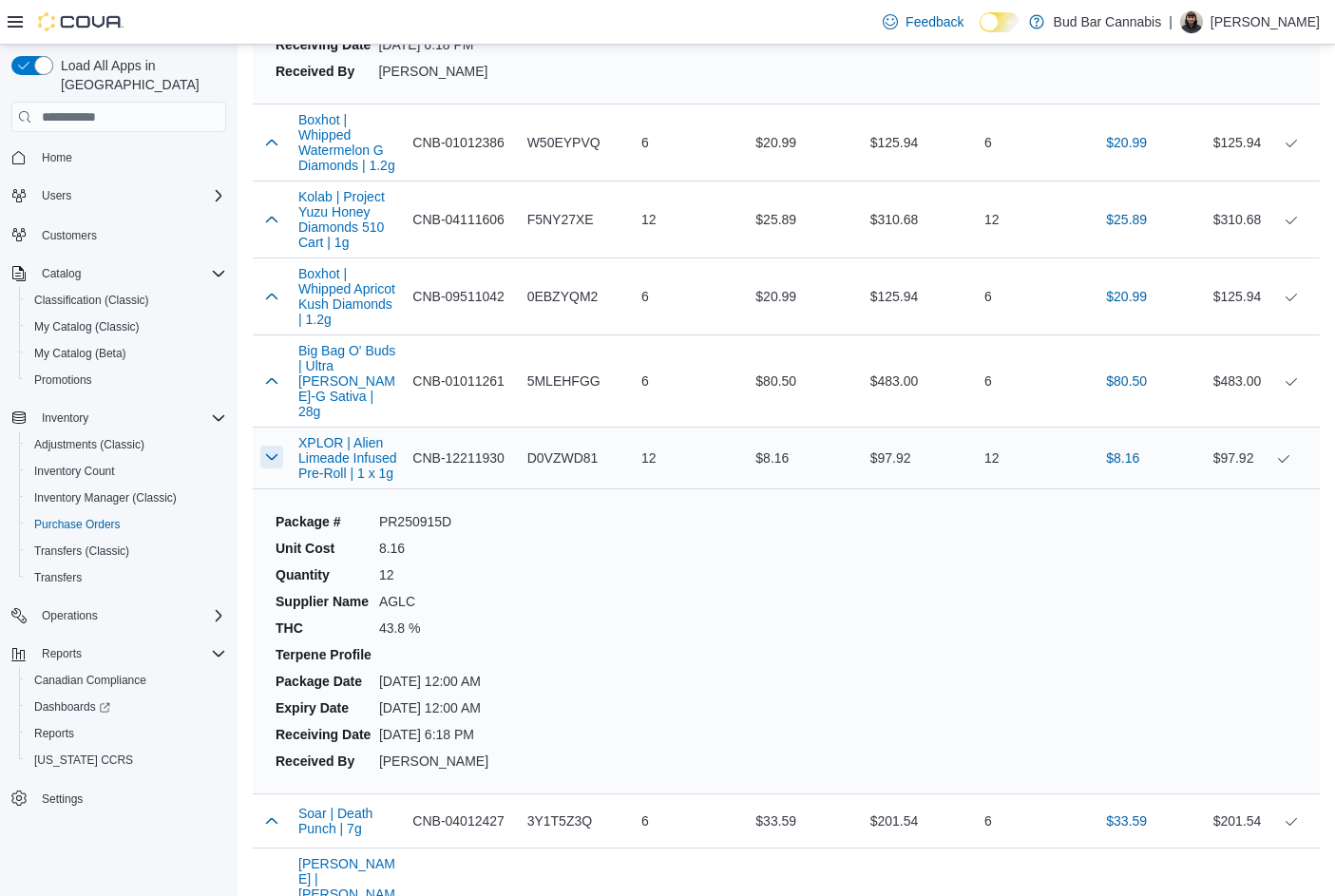
click at [270, 446] on button "button" at bounding box center [271, 457] width 23 height 23
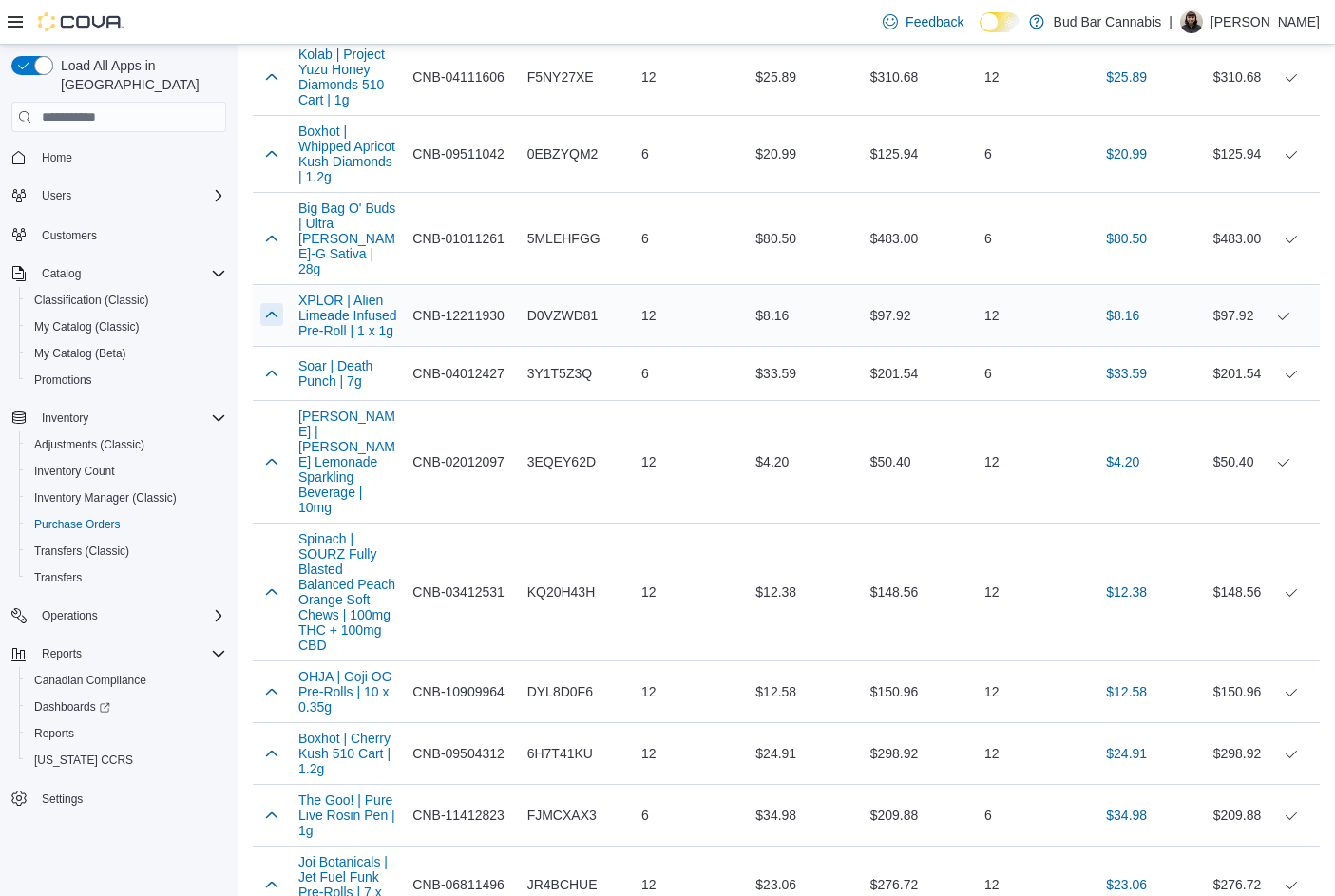
scroll to position [3990, 0]
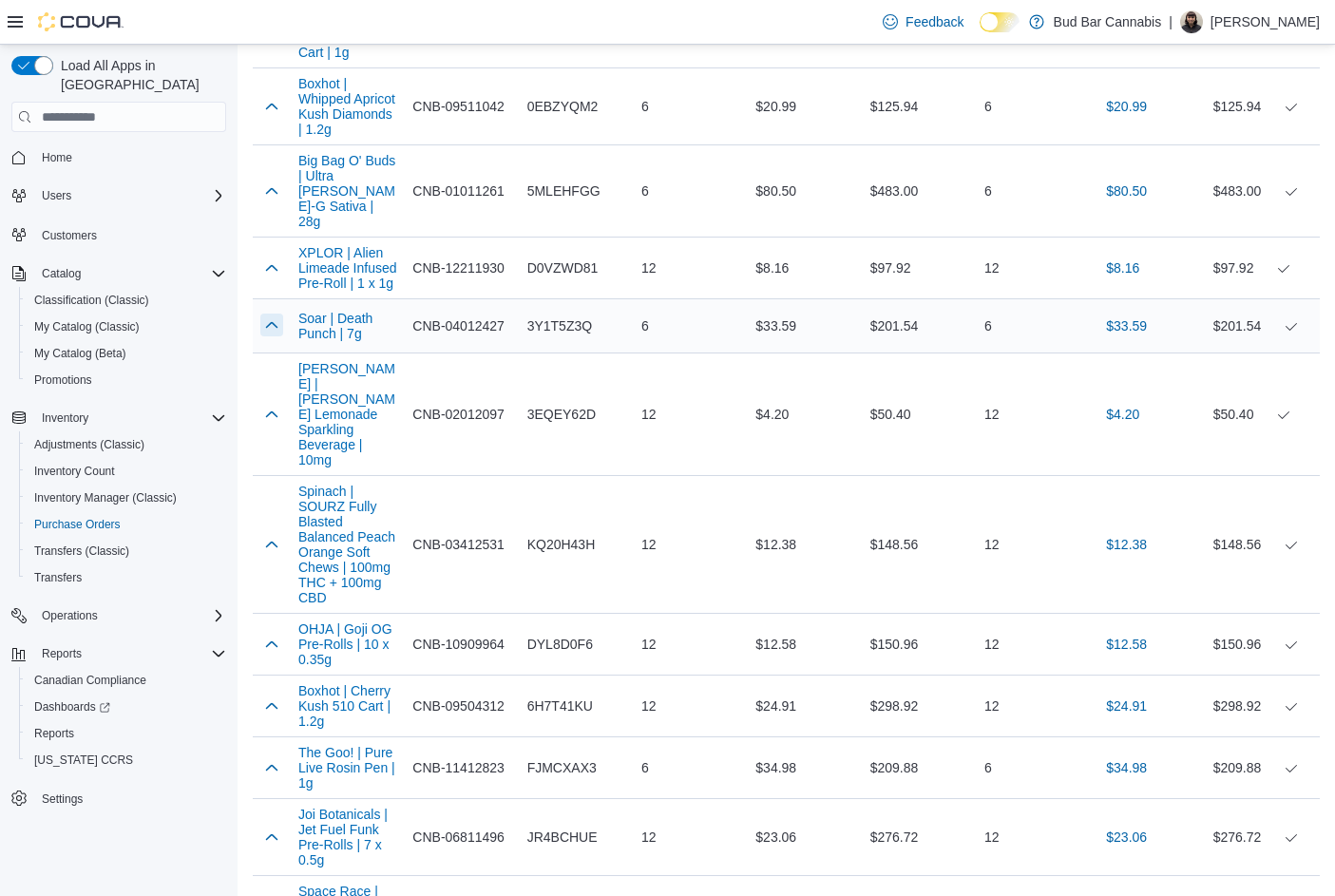
click at [279, 314] on button "button" at bounding box center [271, 325] width 23 height 23
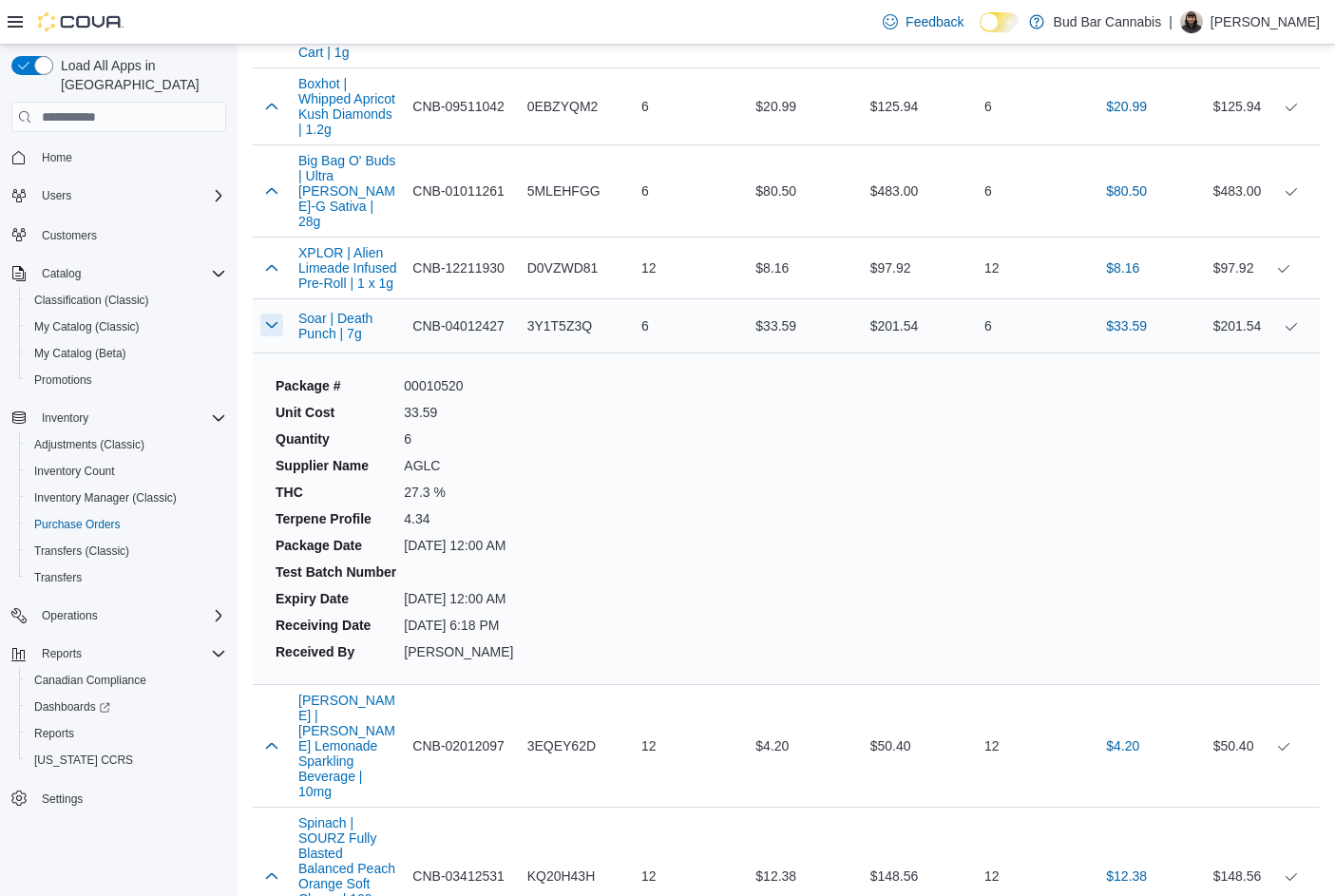
click at [278, 314] on button "button" at bounding box center [271, 325] width 23 height 23
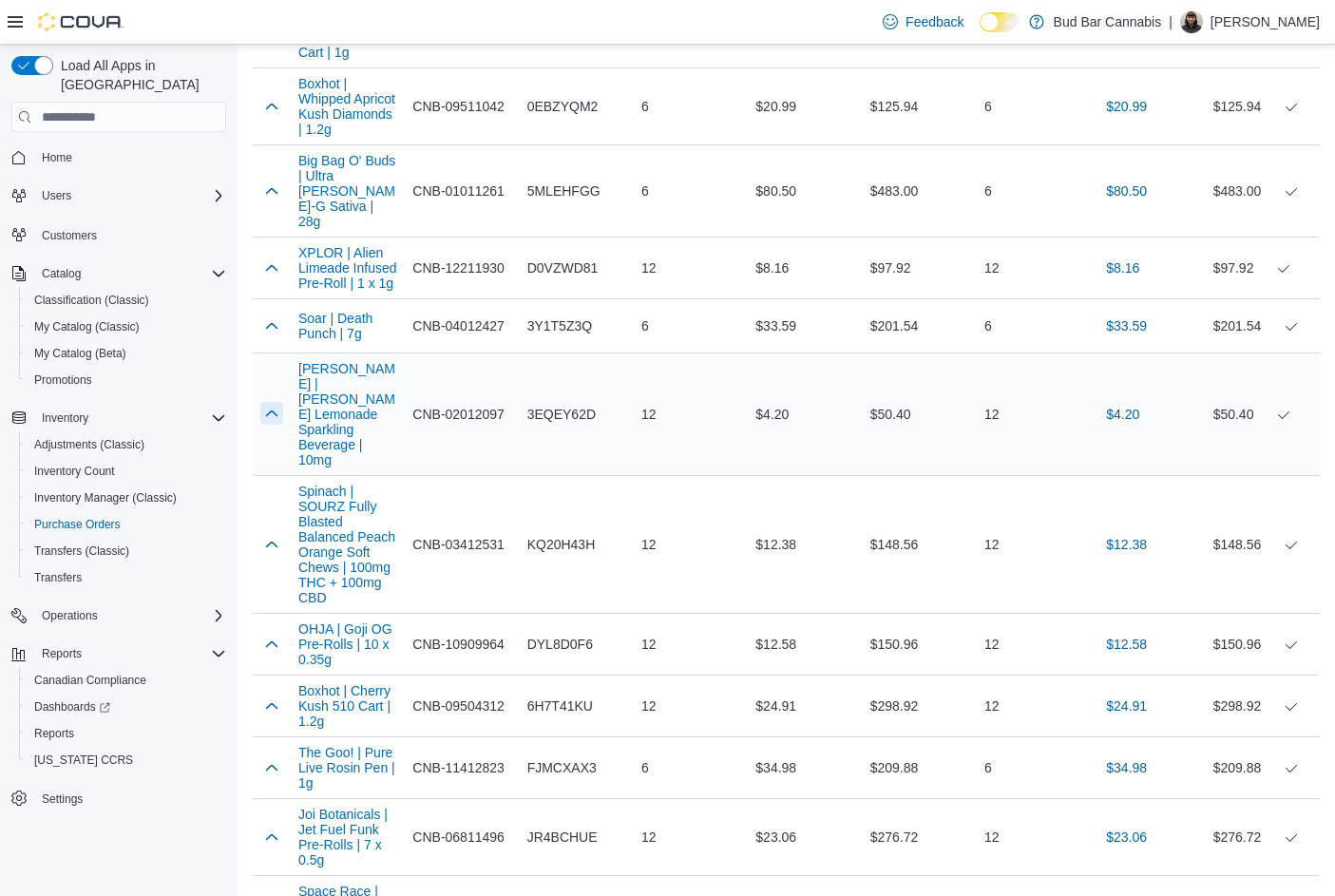
click at [269, 402] on button "button" at bounding box center [271, 414] width 23 height 23
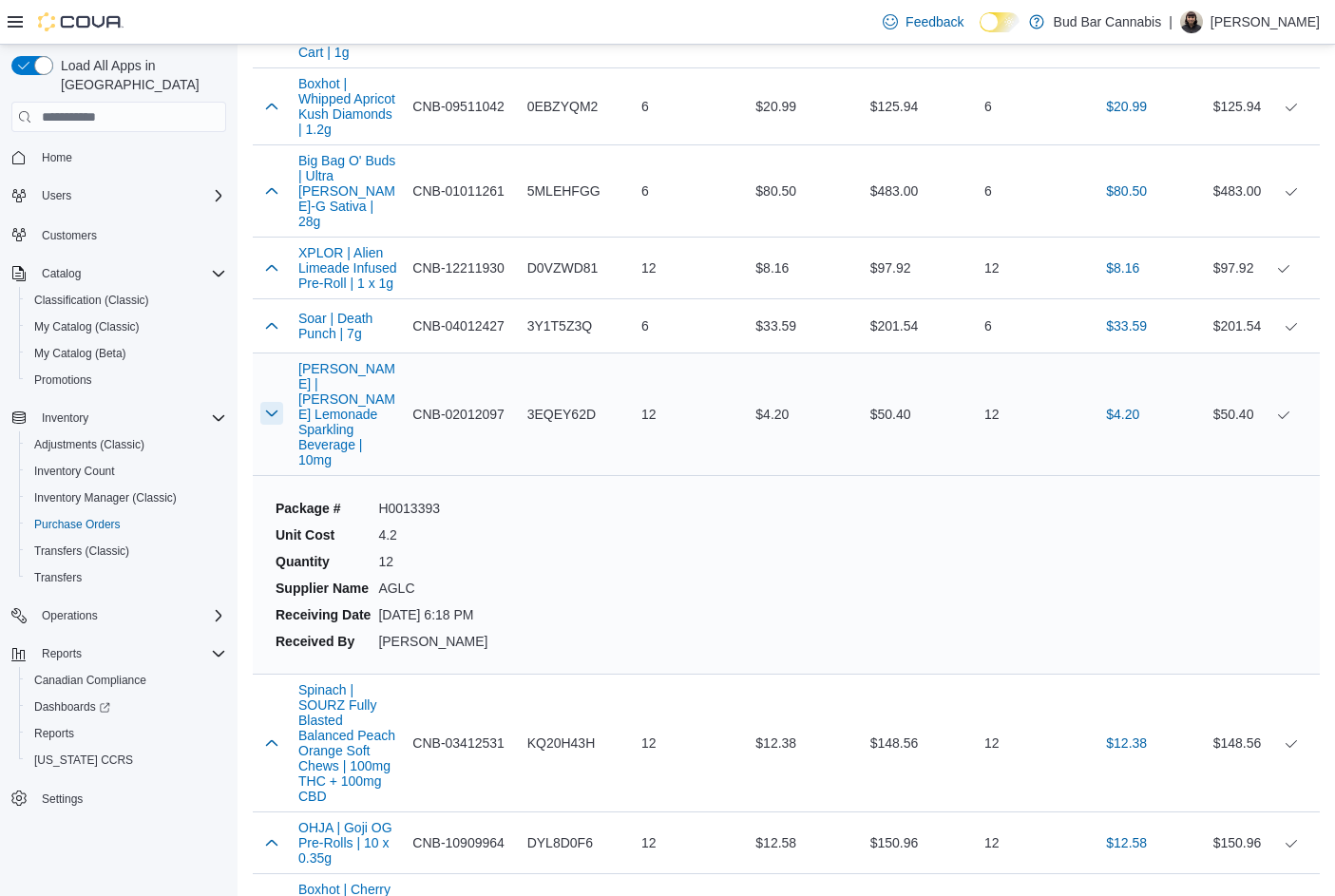
click at [269, 402] on button "button" at bounding box center [271, 414] width 23 height 23
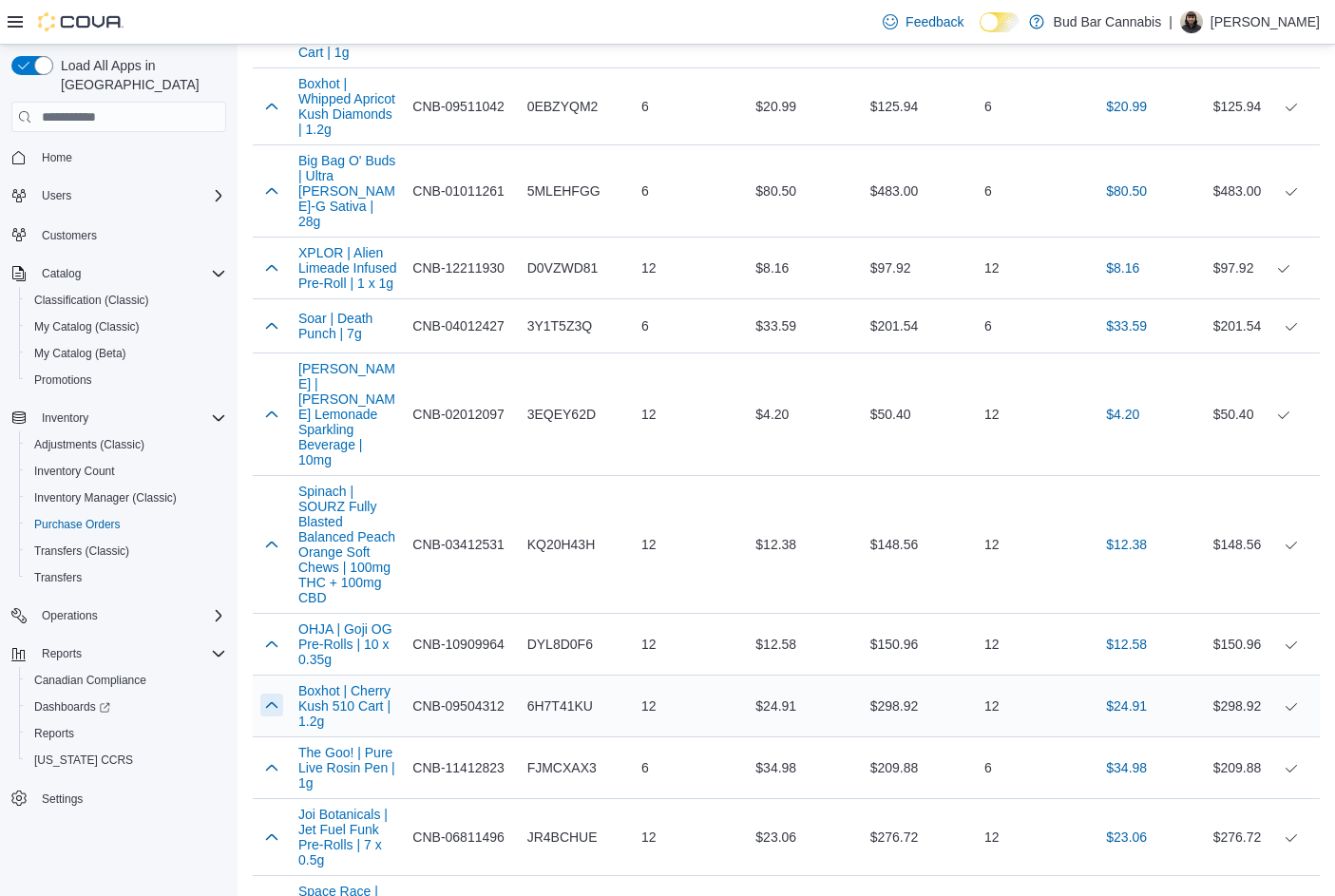
click at [275, 694] on button "button" at bounding box center [271, 705] width 23 height 23
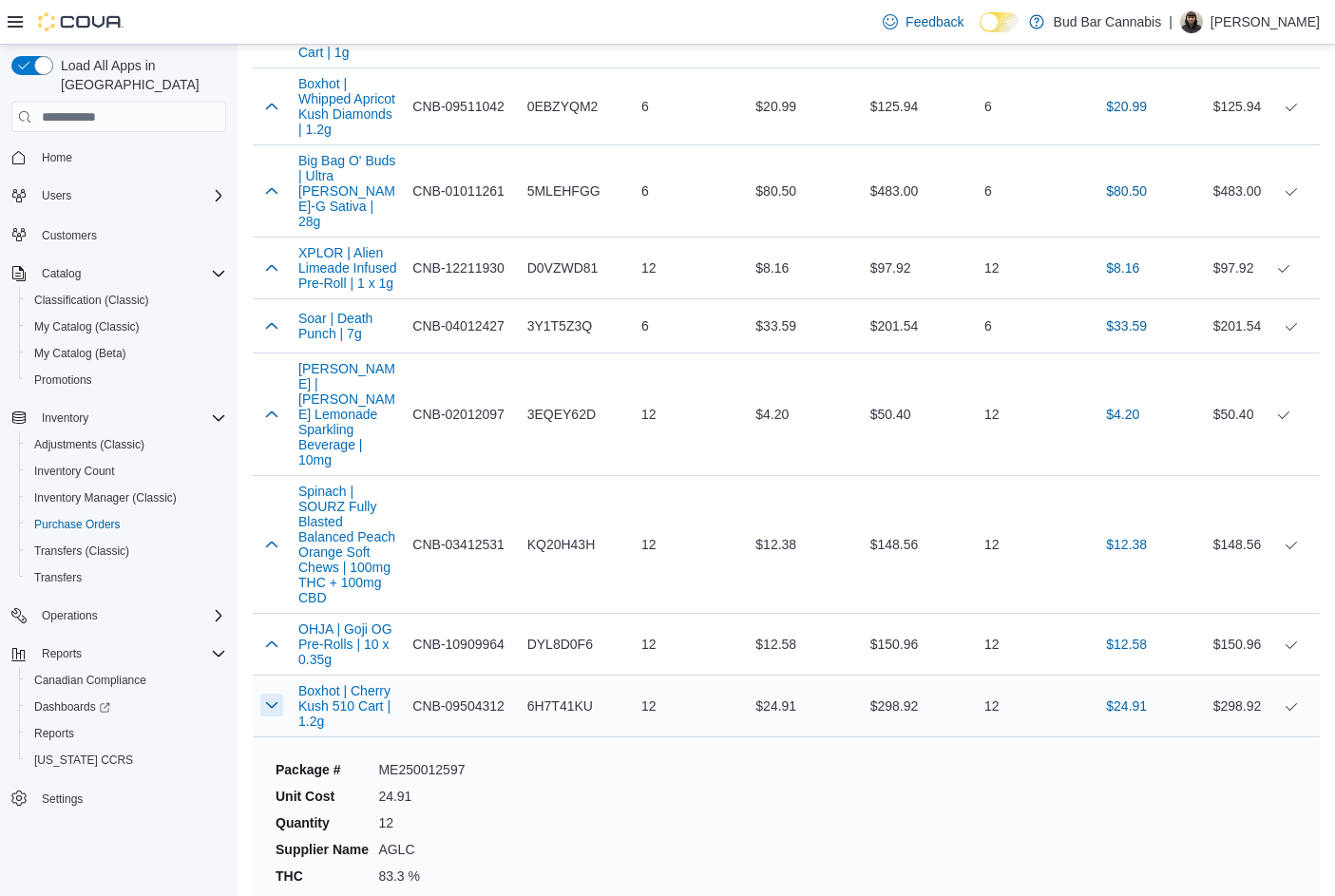
click at [267, 694] on button "button" at bounding box center [271, 705] width 23 height 23
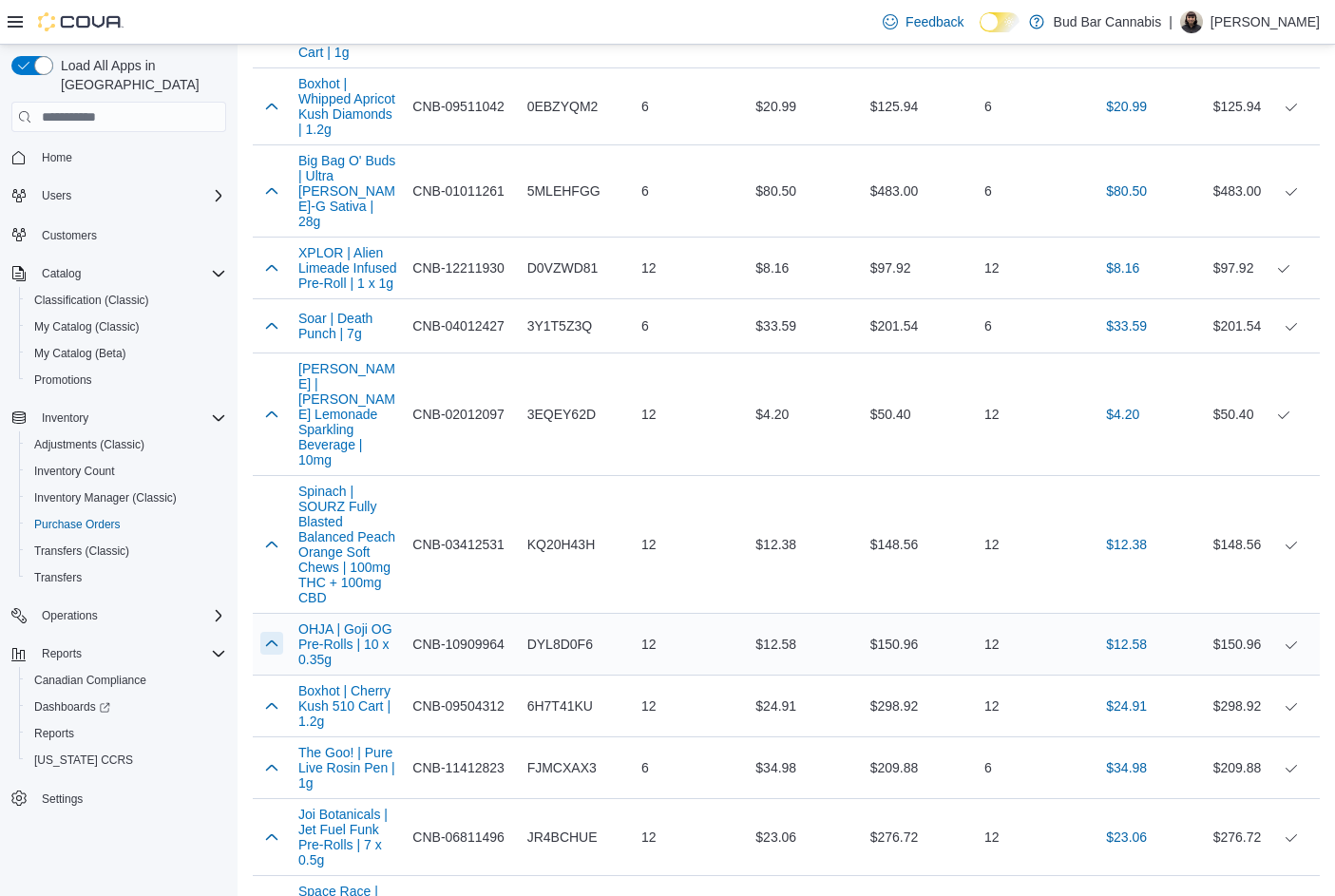
click at [270, 631] on button "button" at bounding box center [271, 643] width 23 height 23
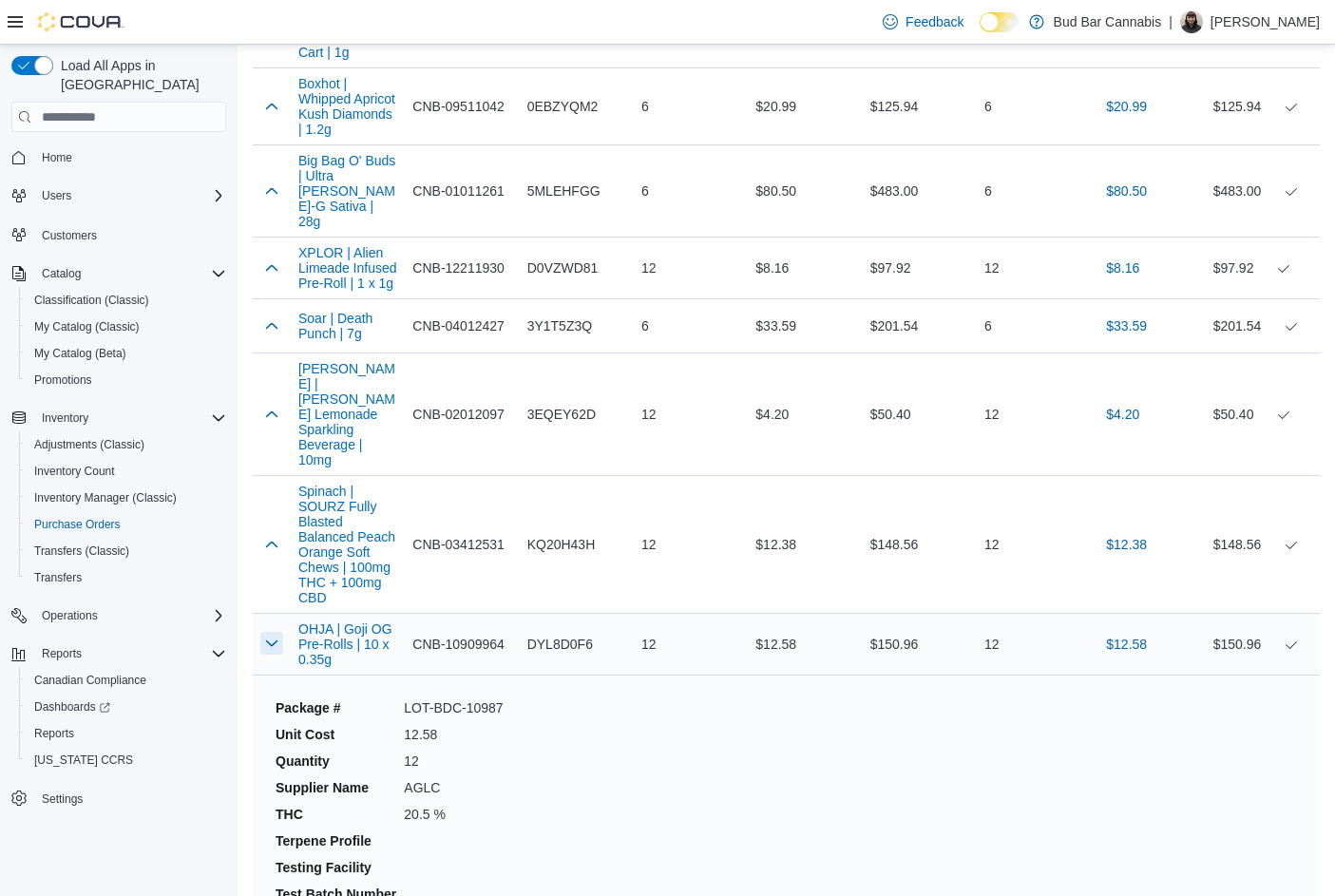
click at [270, 631] on button "button" at bounding box center [271, 643] width 23 height 23
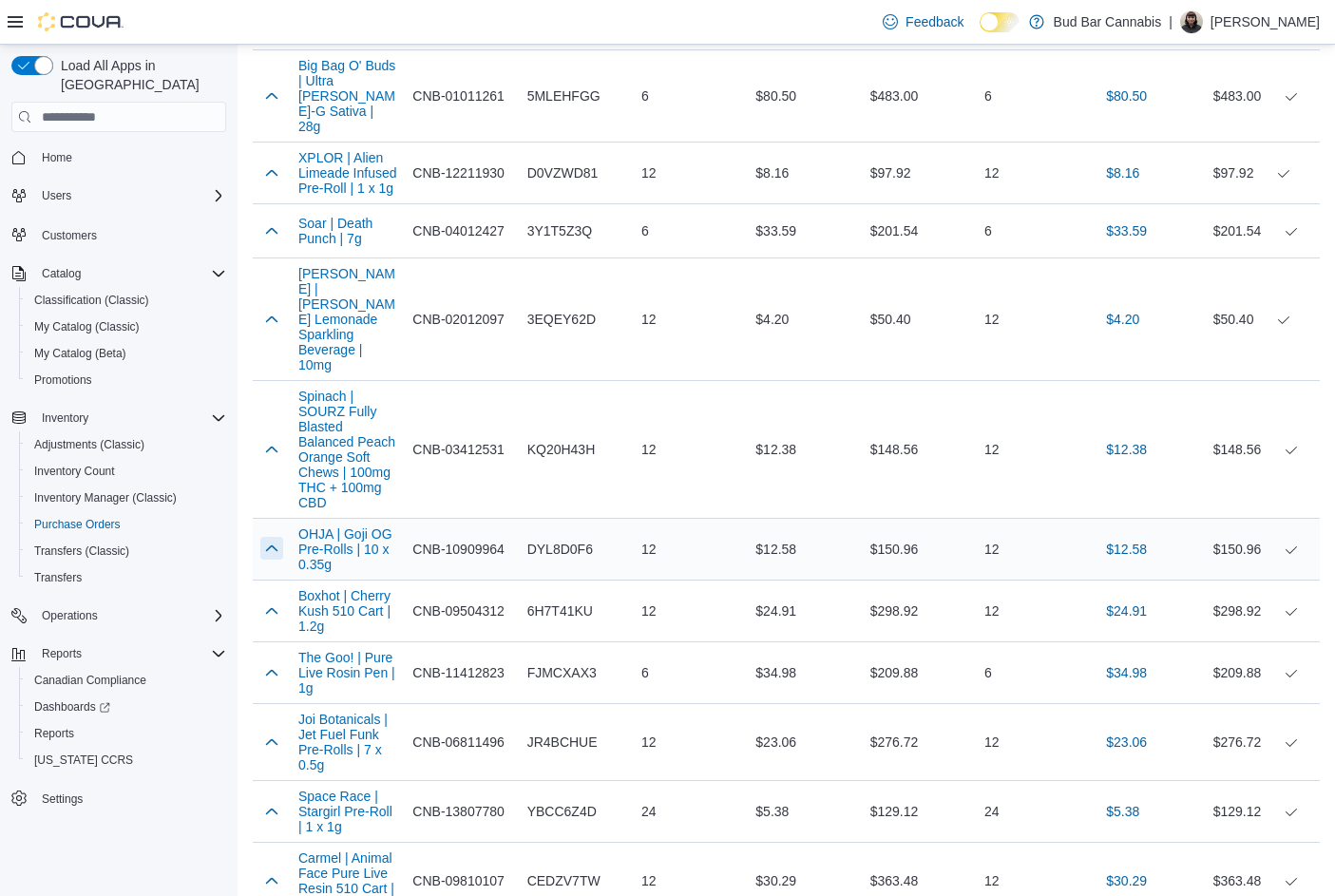
scroll to position [4180, 0]
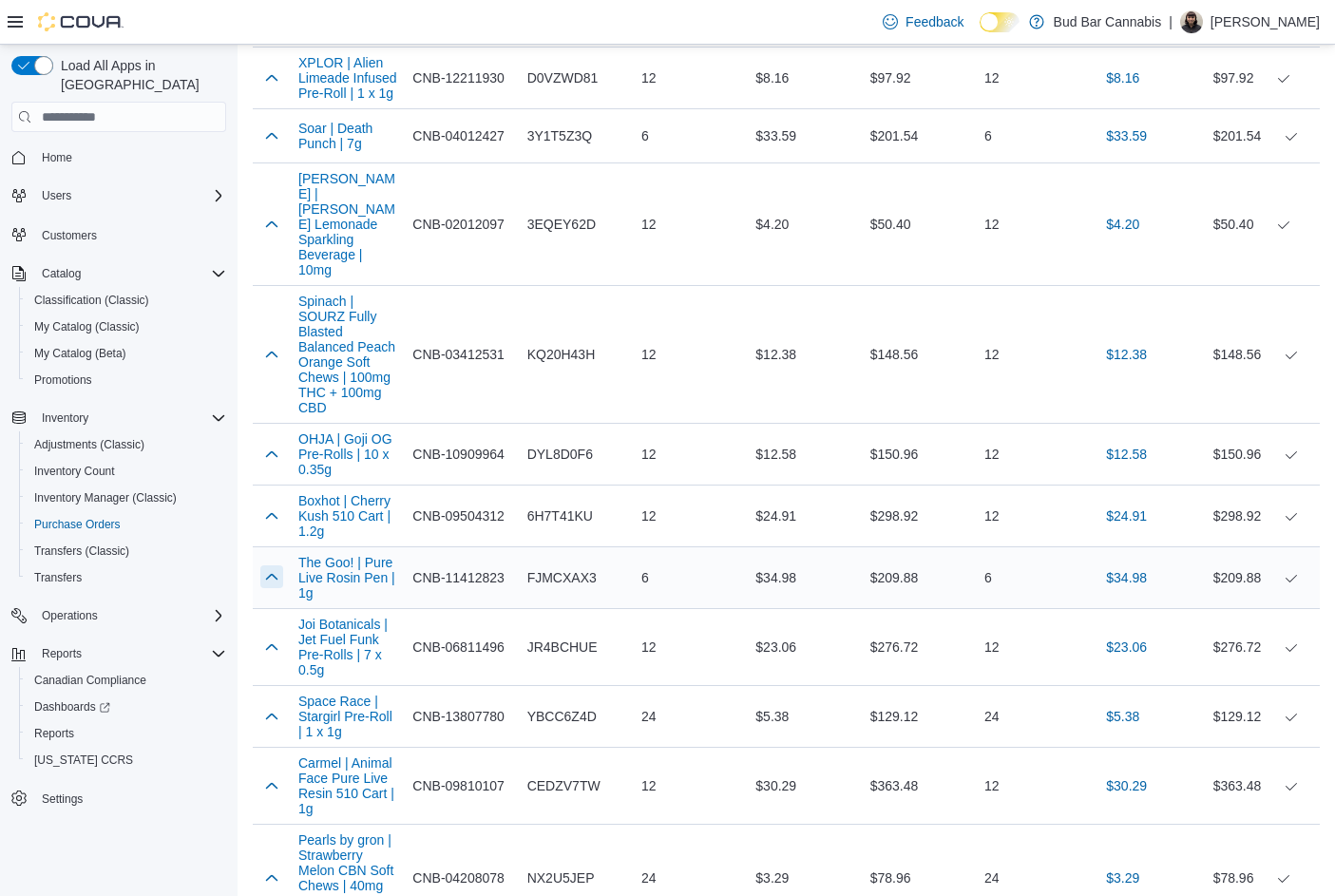
click at [271, 565] on button "button" at bounding box center [271, 576] width 23 height 23
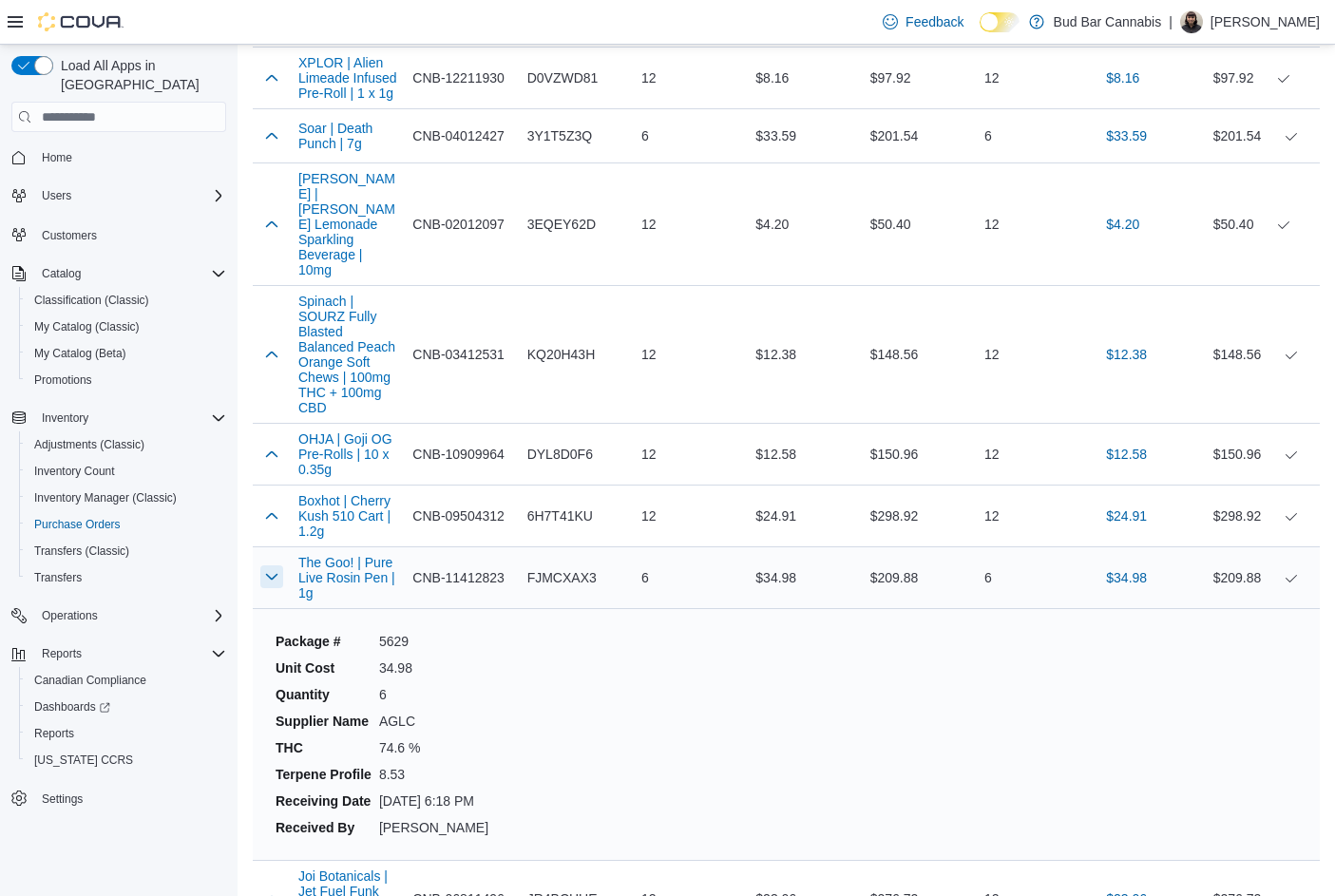
click at [271, 565] on button "button" at bounding box center [271, 576] width 23 height 23
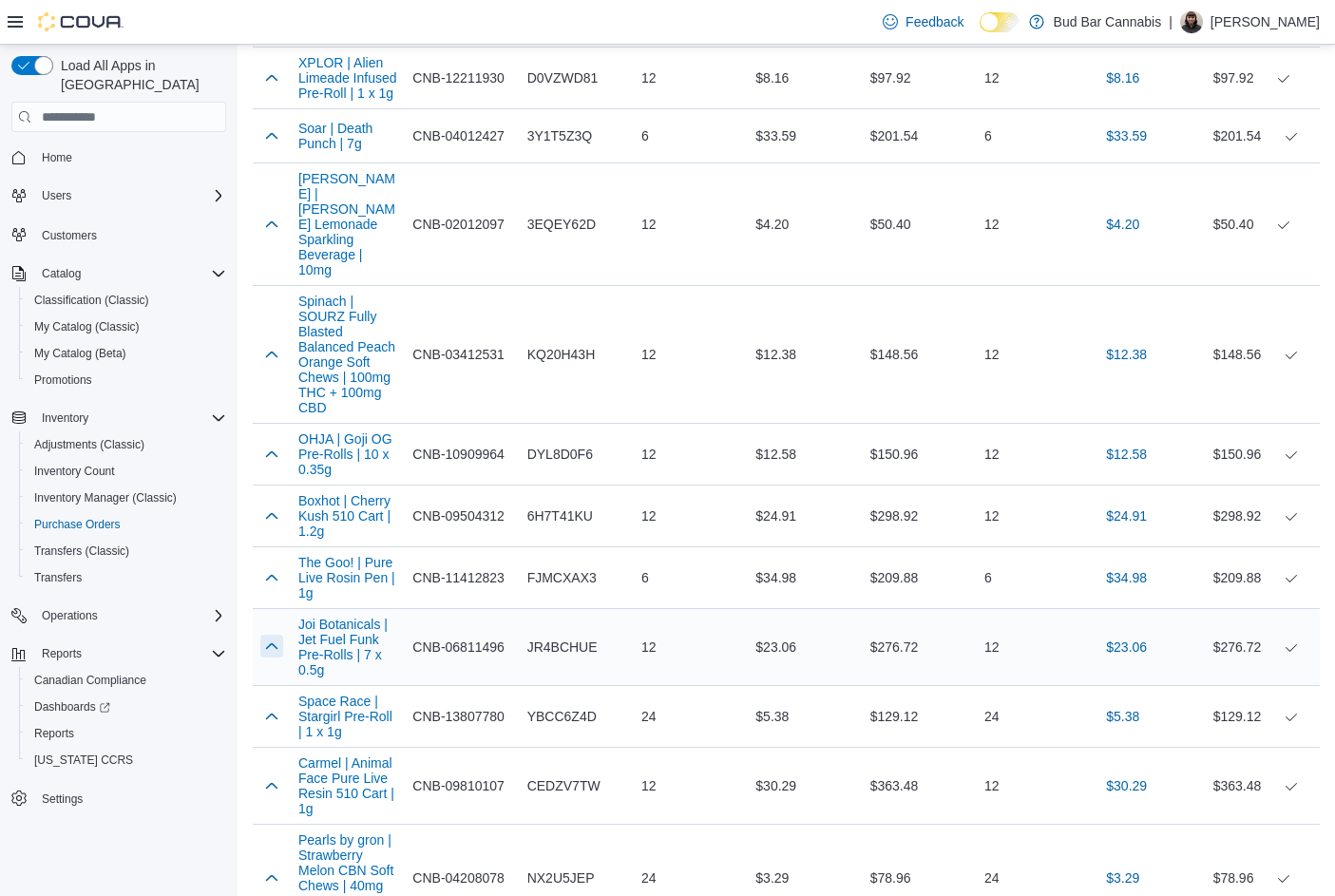
click at [266, 634] on button "button" at bounding box center [271, 646] width 23 height 23
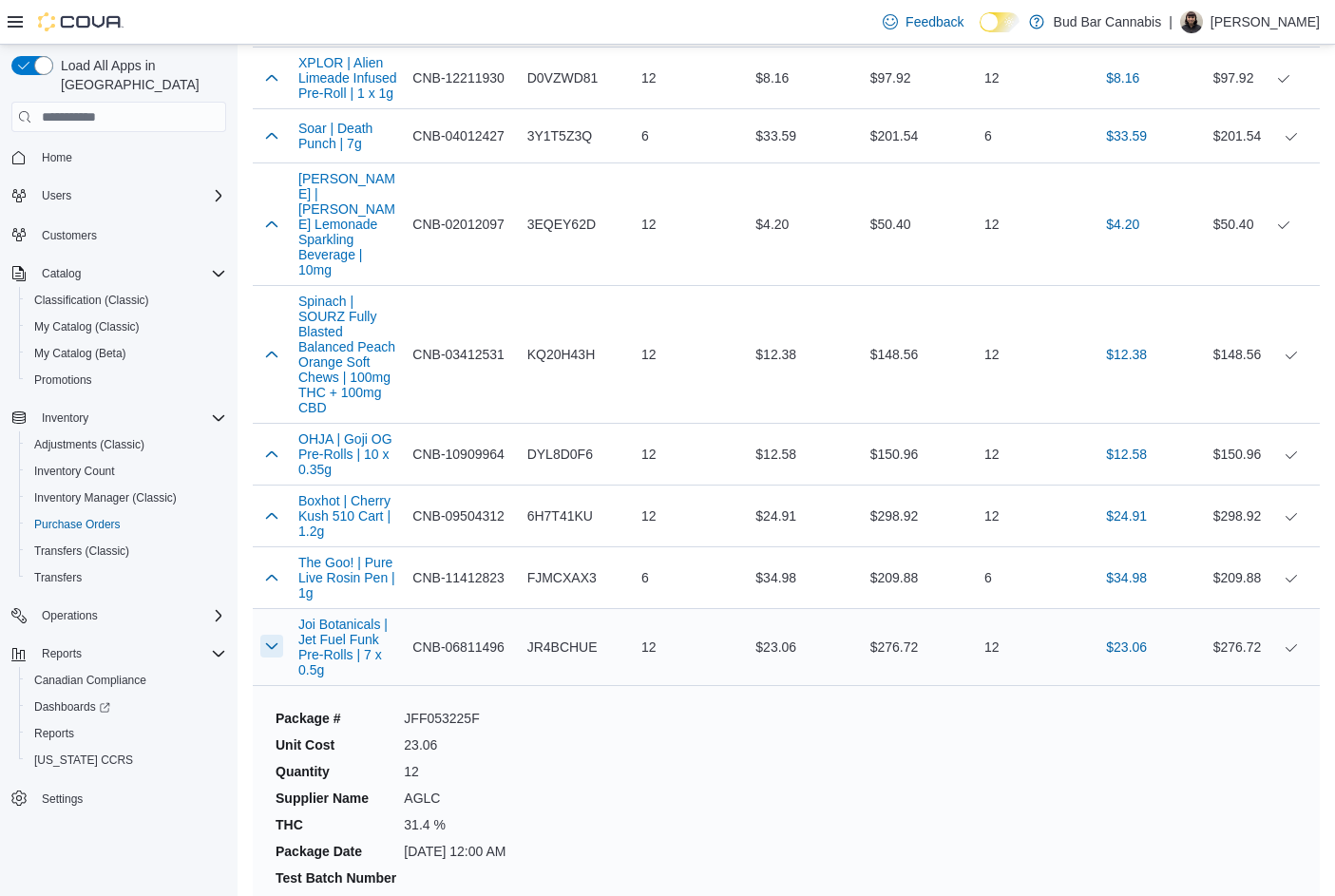
click at [268, 634] on button "button" at bounding box center [271, 646] width 23 height 23
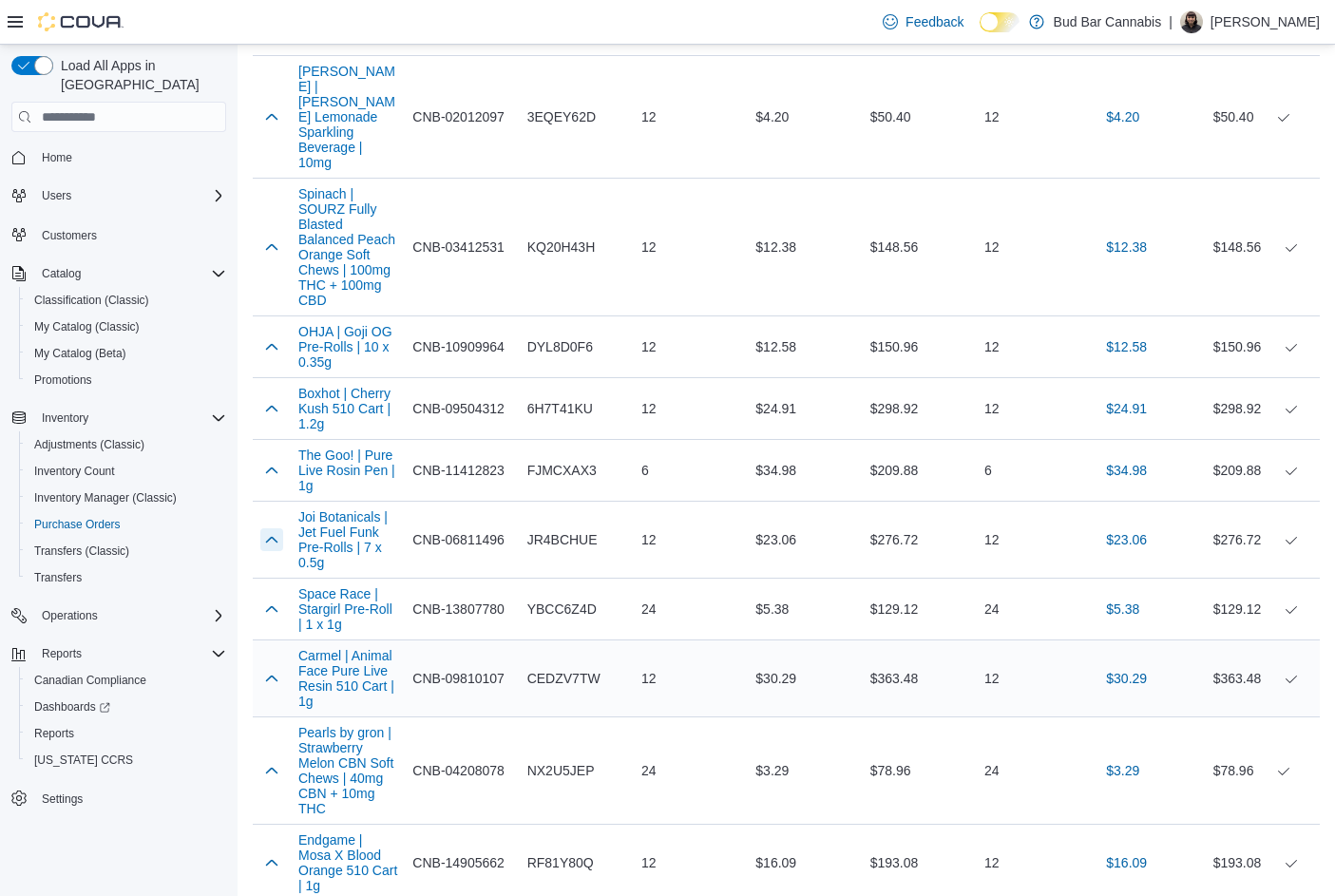
scroll to position [4370, 0]
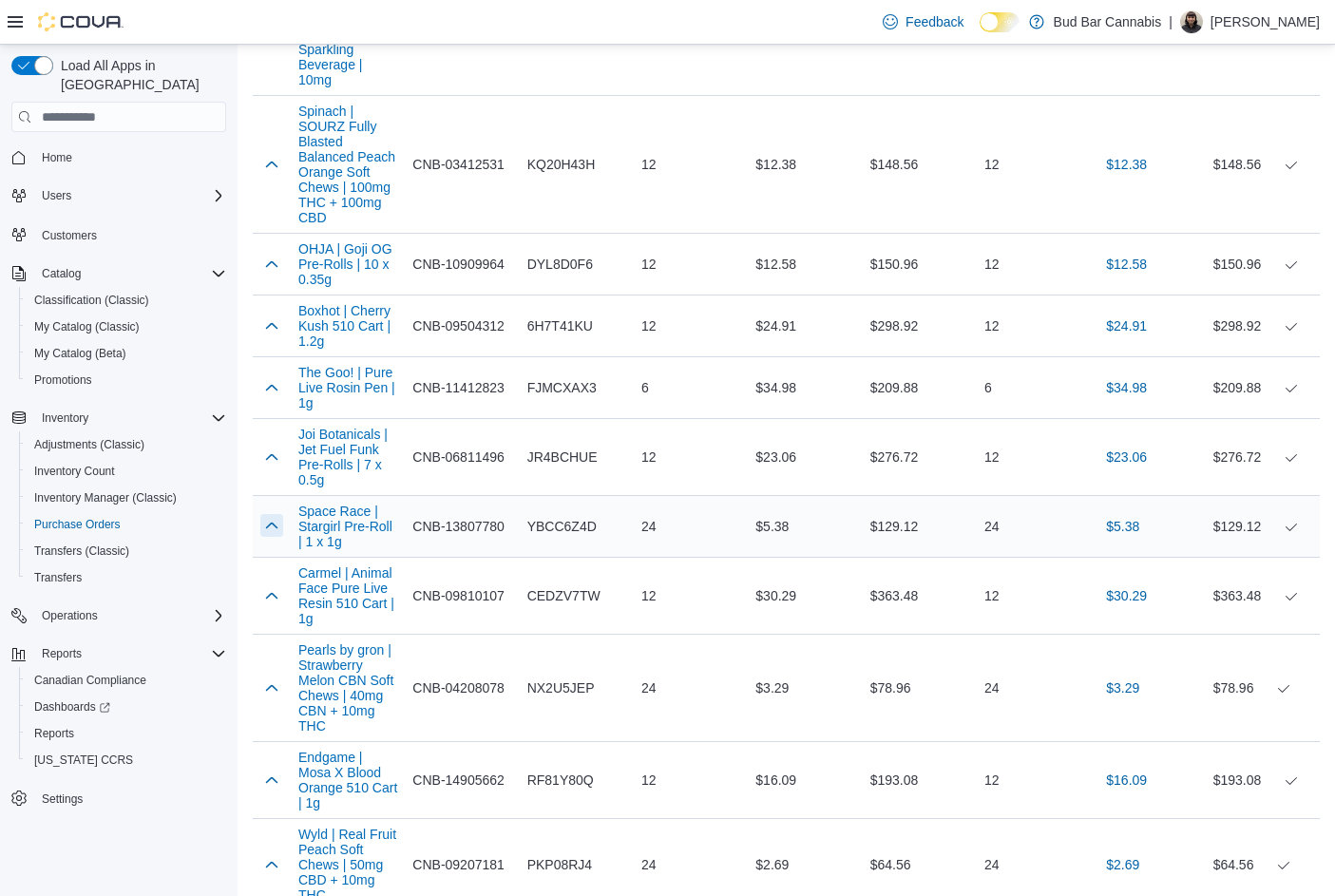
click at [281, 514] on button "button" at bounding box center [271, 525] width 23 height 23
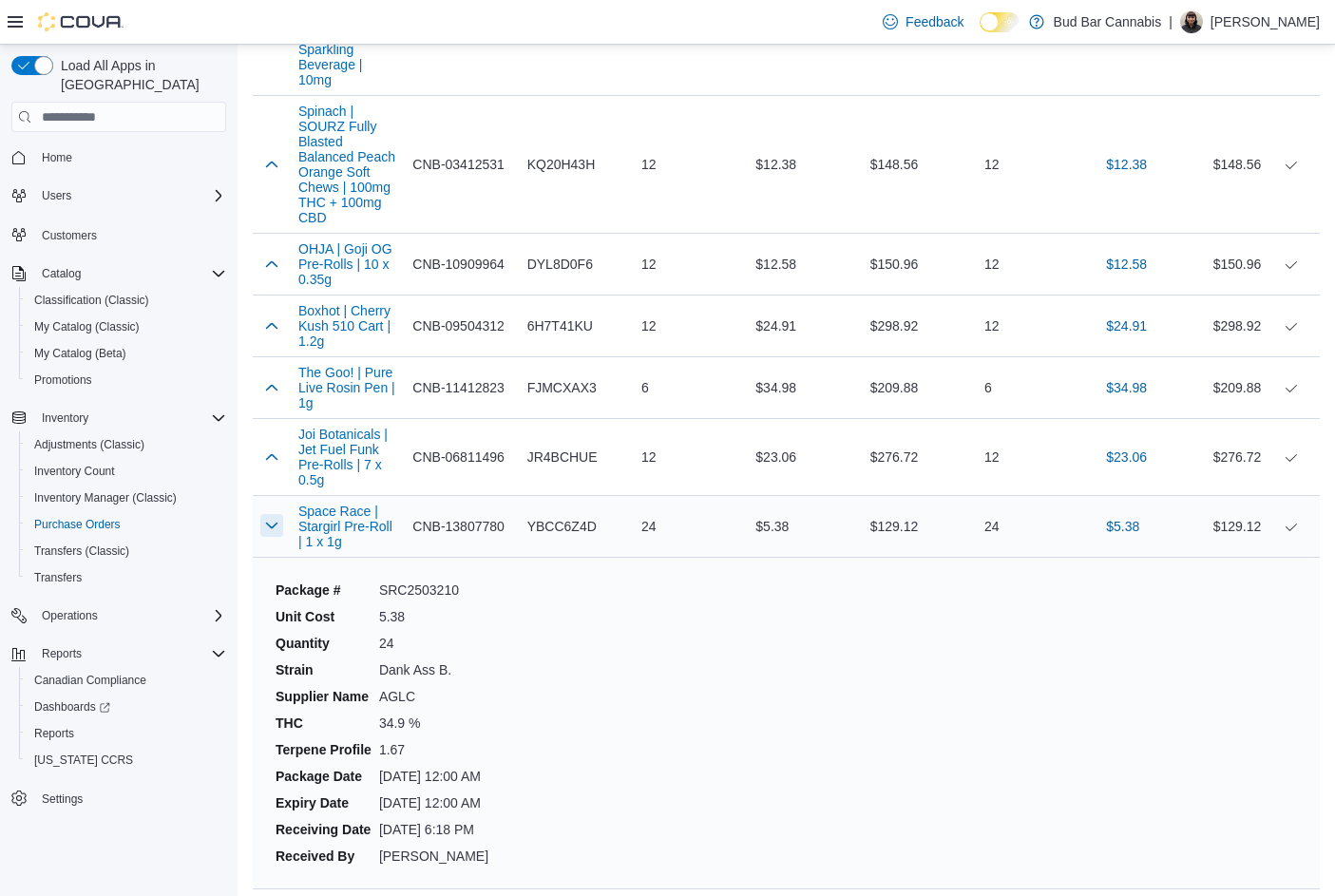
click at [275, 514] on button "button" at bounding box center [271, 525] width 23 height 23
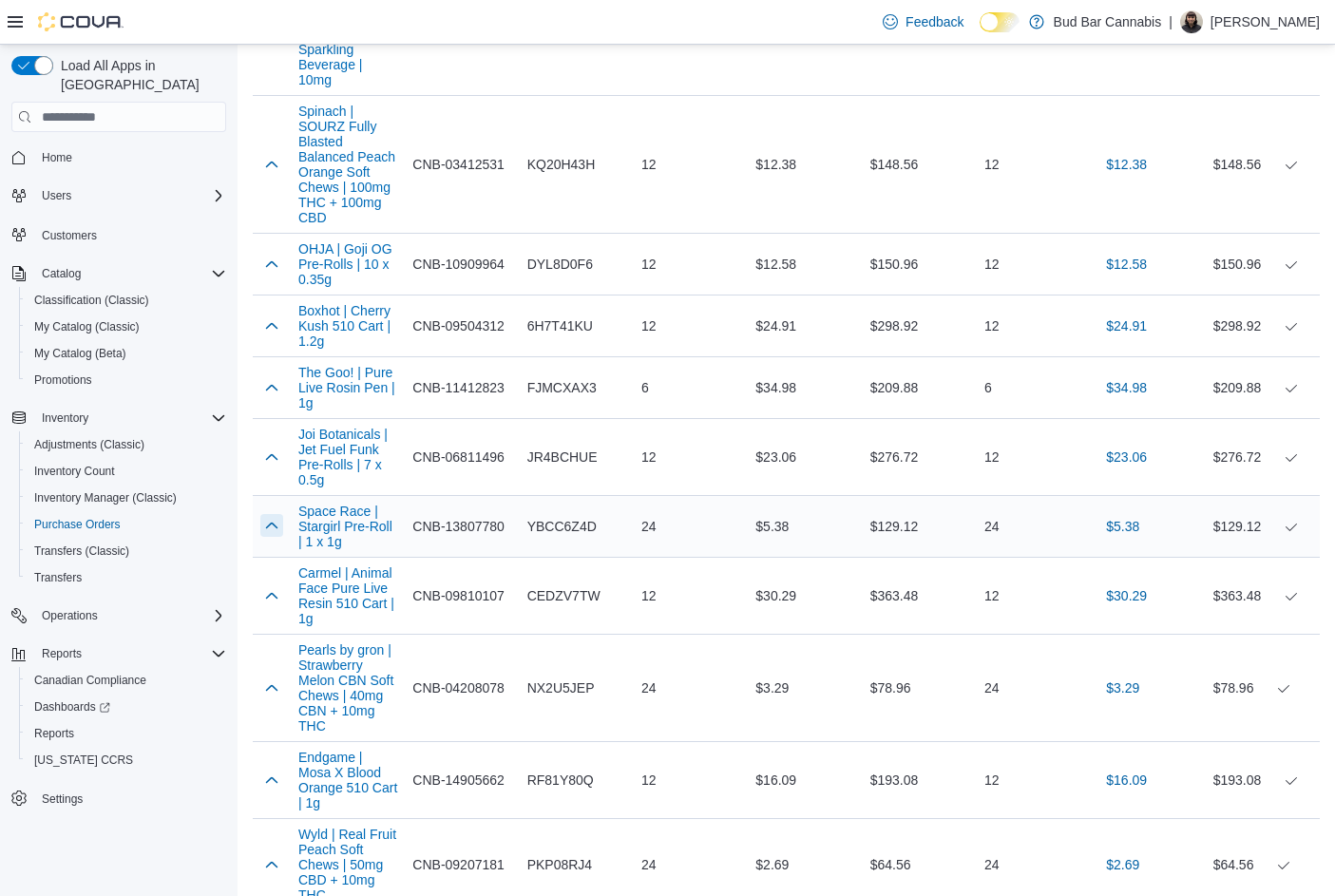
click at [275, 514] on button "button" at bounding box center [271, 525] width 23 height 23
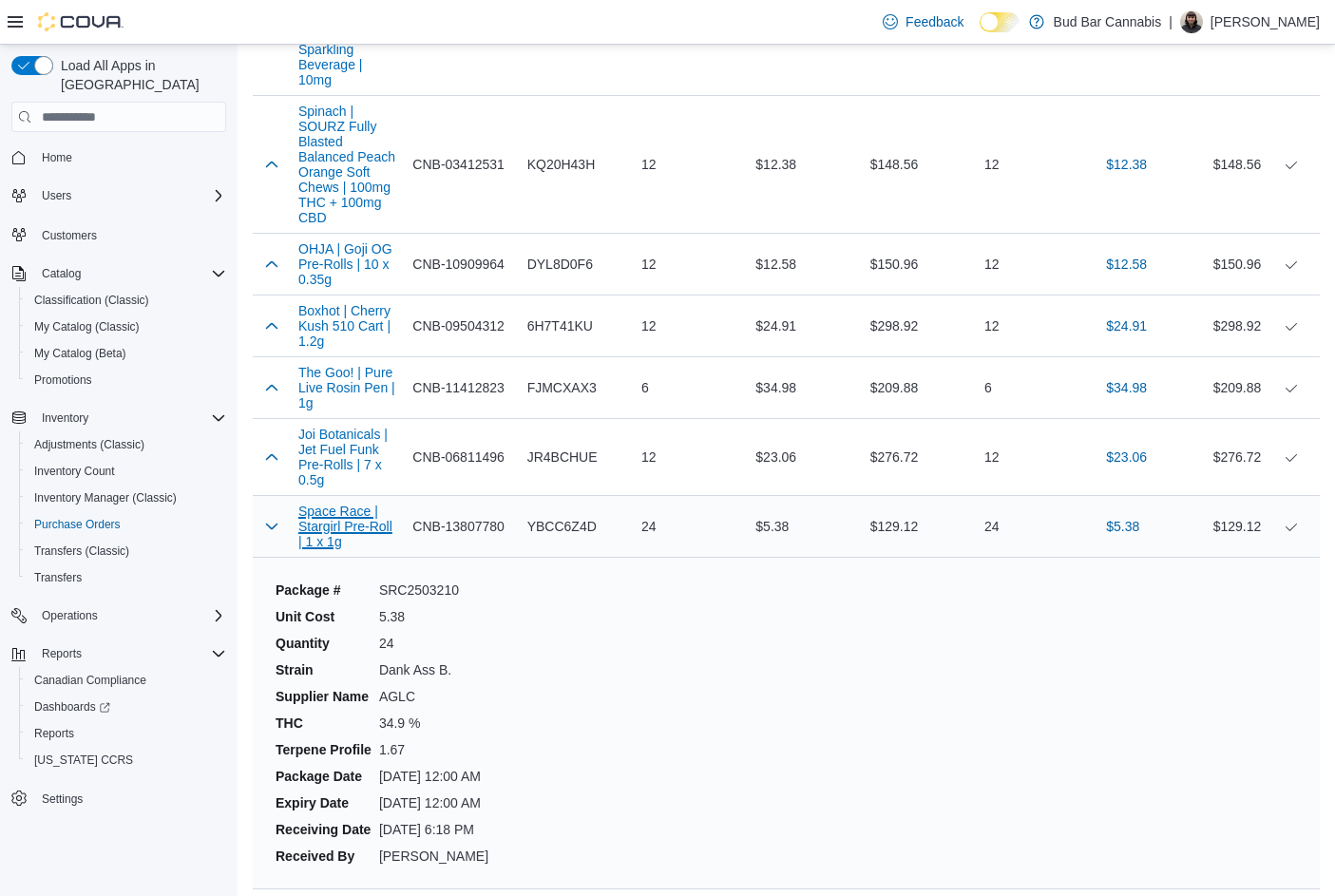
click at [324, 503] on button "Space Race | Stargirl Pre-Roll | 1 x 1g" at bounding box center [347, 525] width 99 height 45
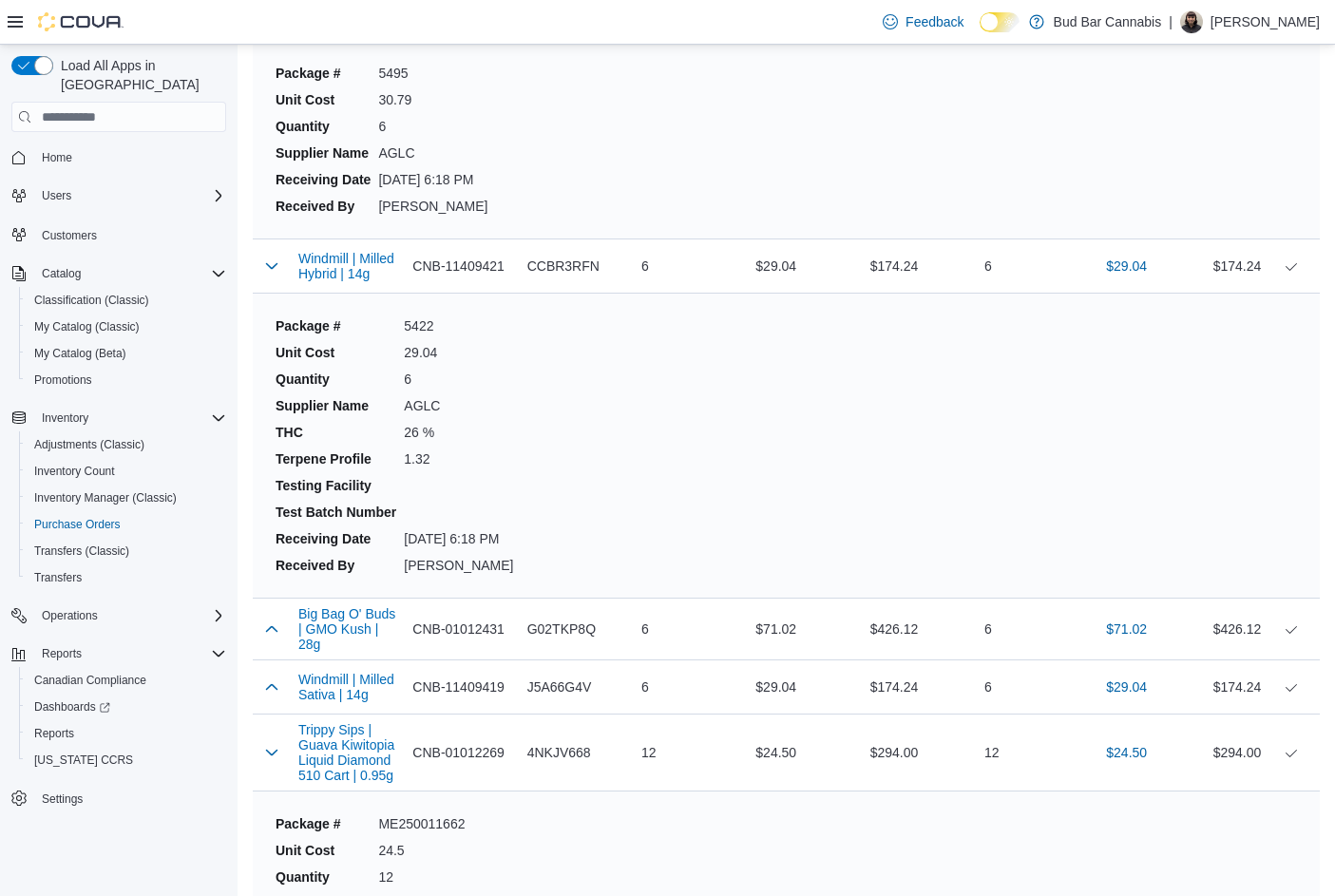
scroll to position [2945, 0]
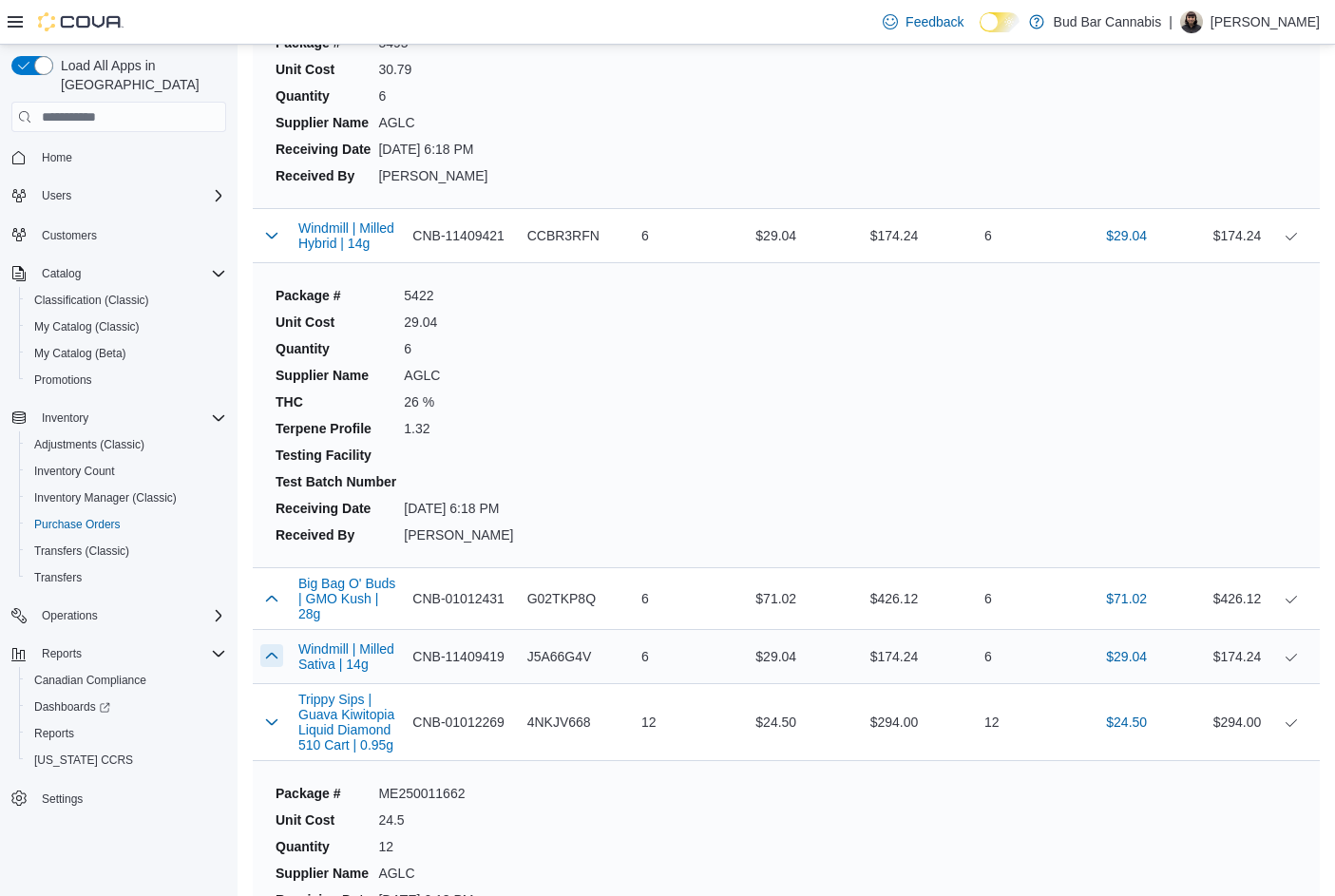
click at [267, 659] on button "button" at bounding box center [271, 655] width 23 height 23
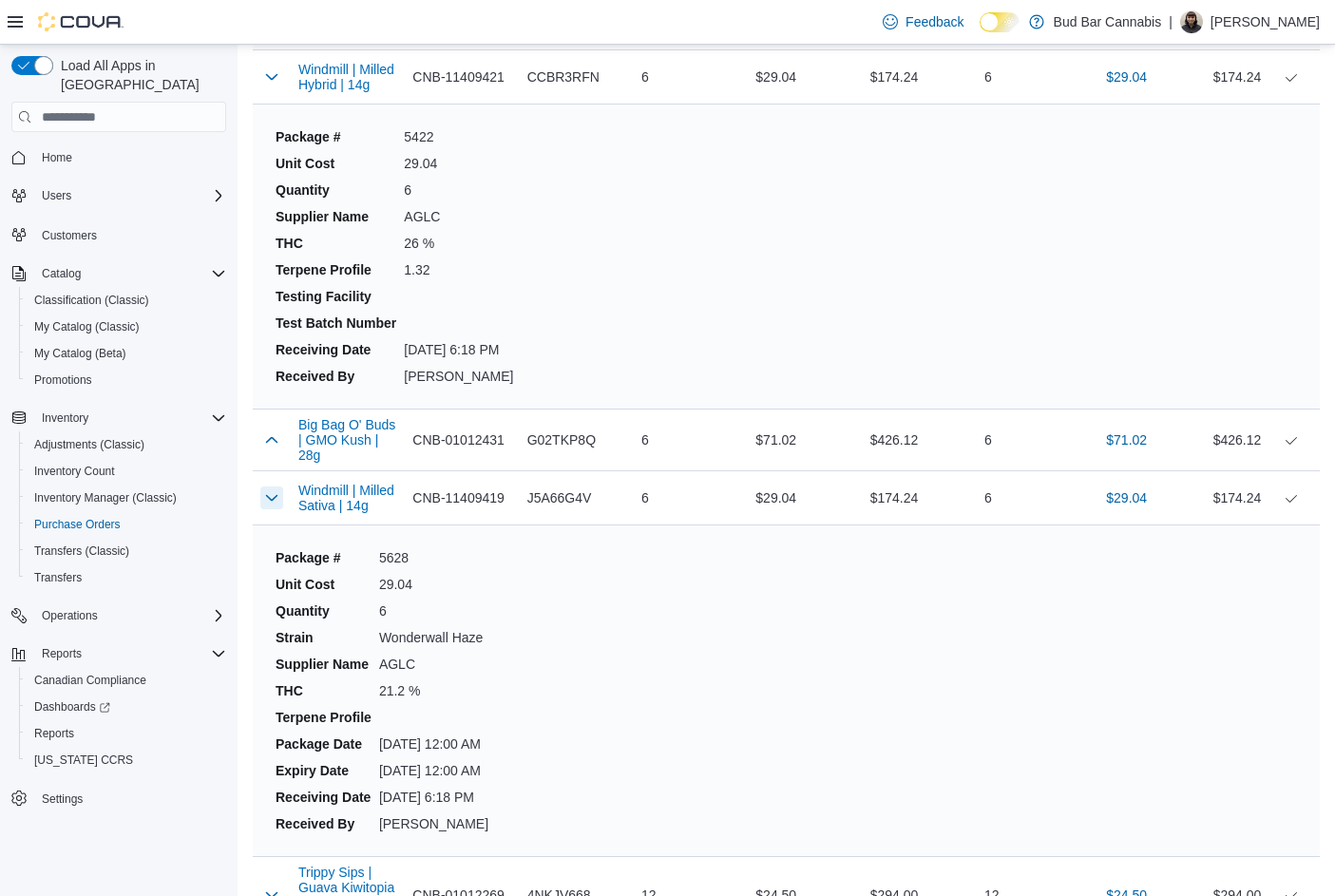
scroll to position [3135, 0]
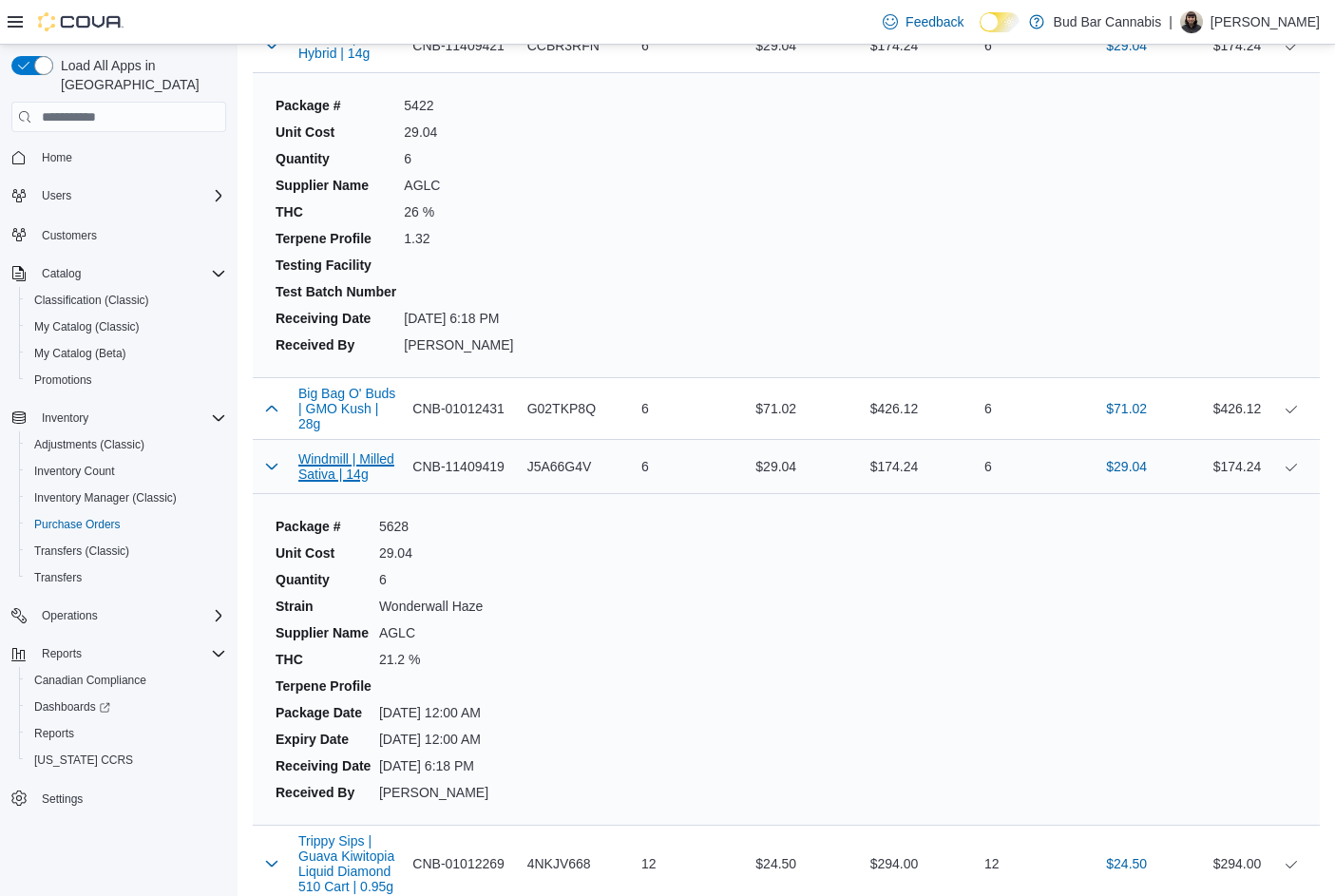
click at [323, 465] on button "Windmill | Milled Sativa | 14g" at bounding box center [347, 467] width 99 height 31
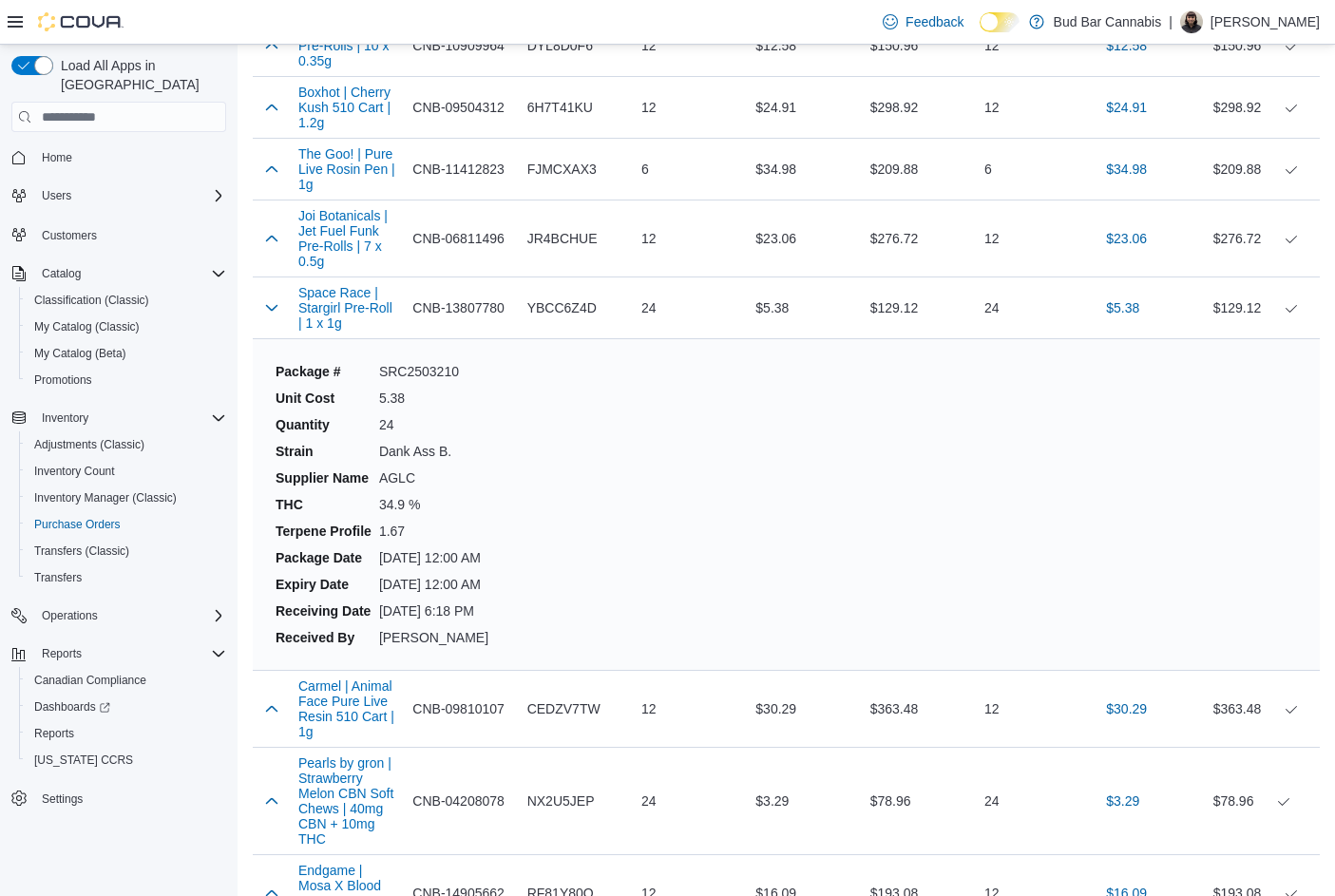
scroll to position [5035, 0]
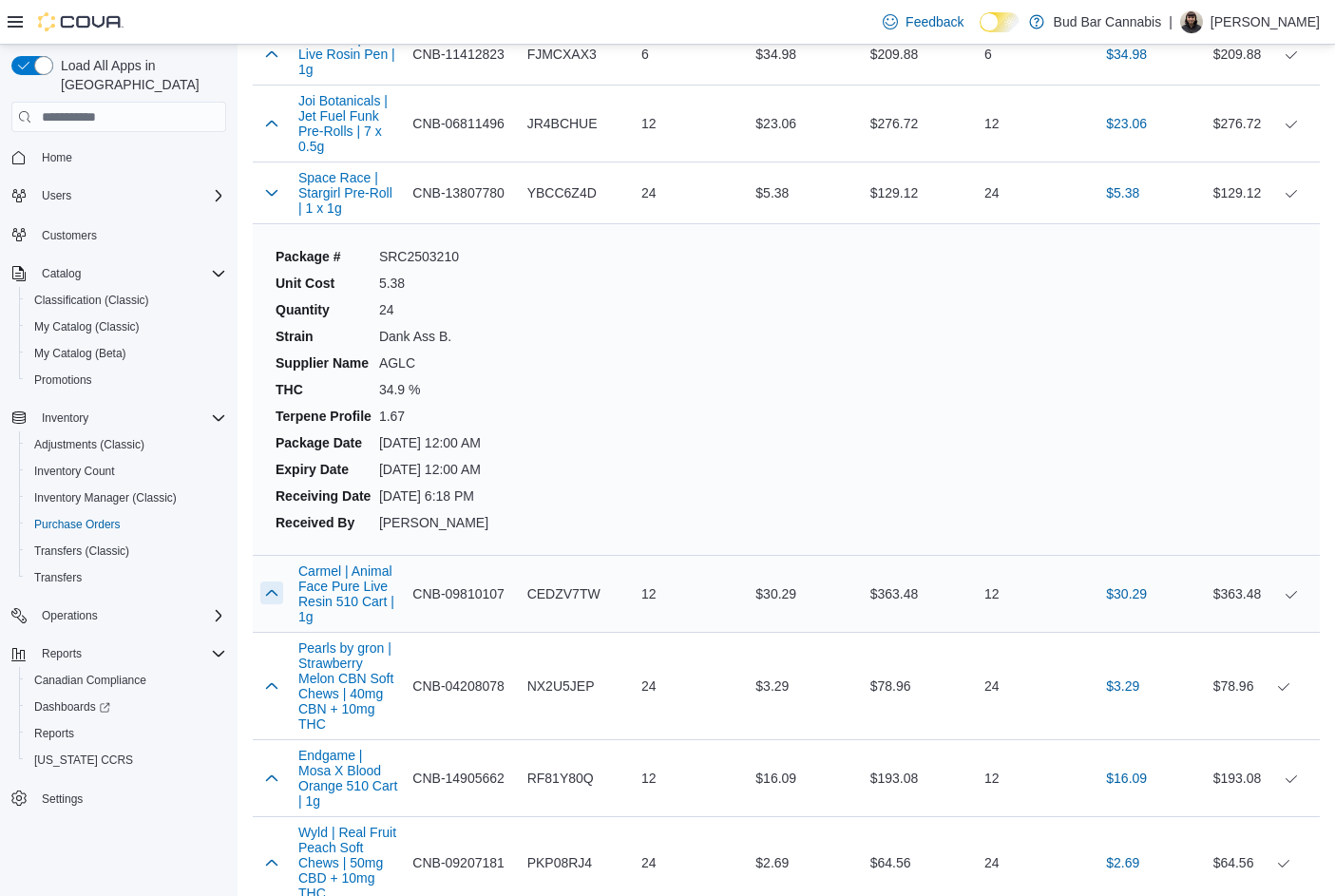
click at [272, 581] on button "button" at bounding box center [271, 593] width 23 height 23
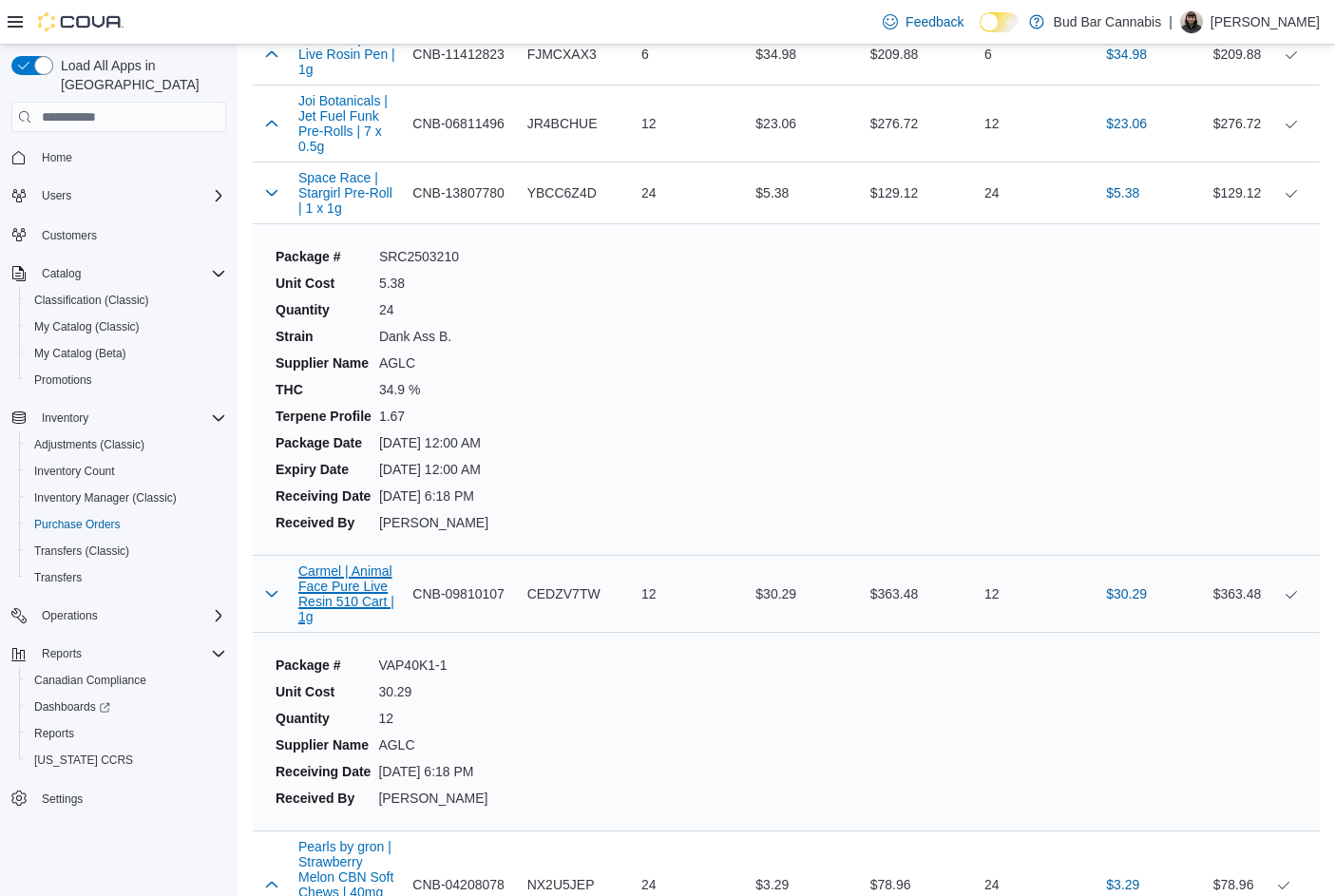
click at [328, 563] on button "Carmel | Animal Face Pure Live Resin 510 Cart | 1g" at bounding box center [347, 593] width 99 height 61
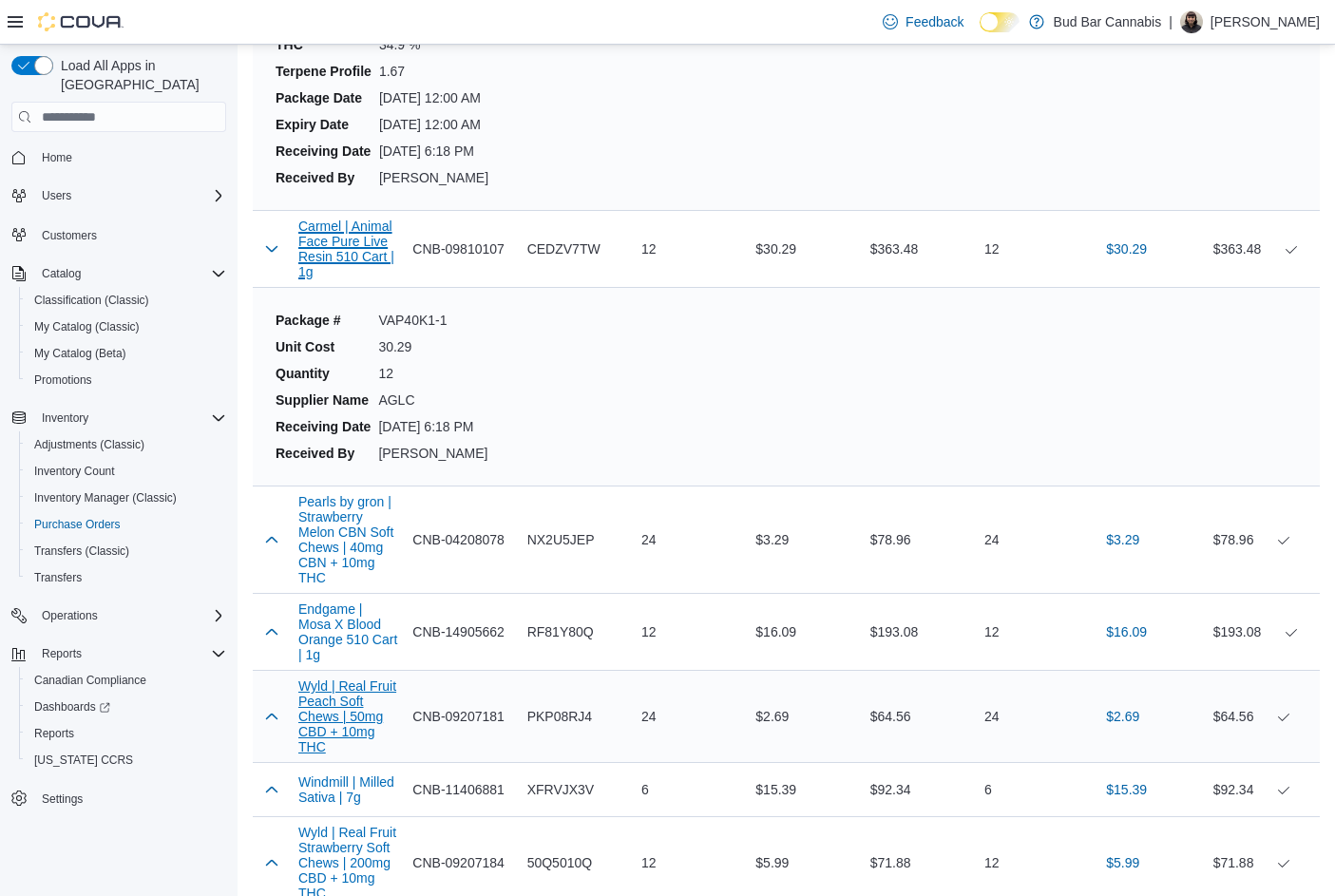
scroll to position [5415, 0]
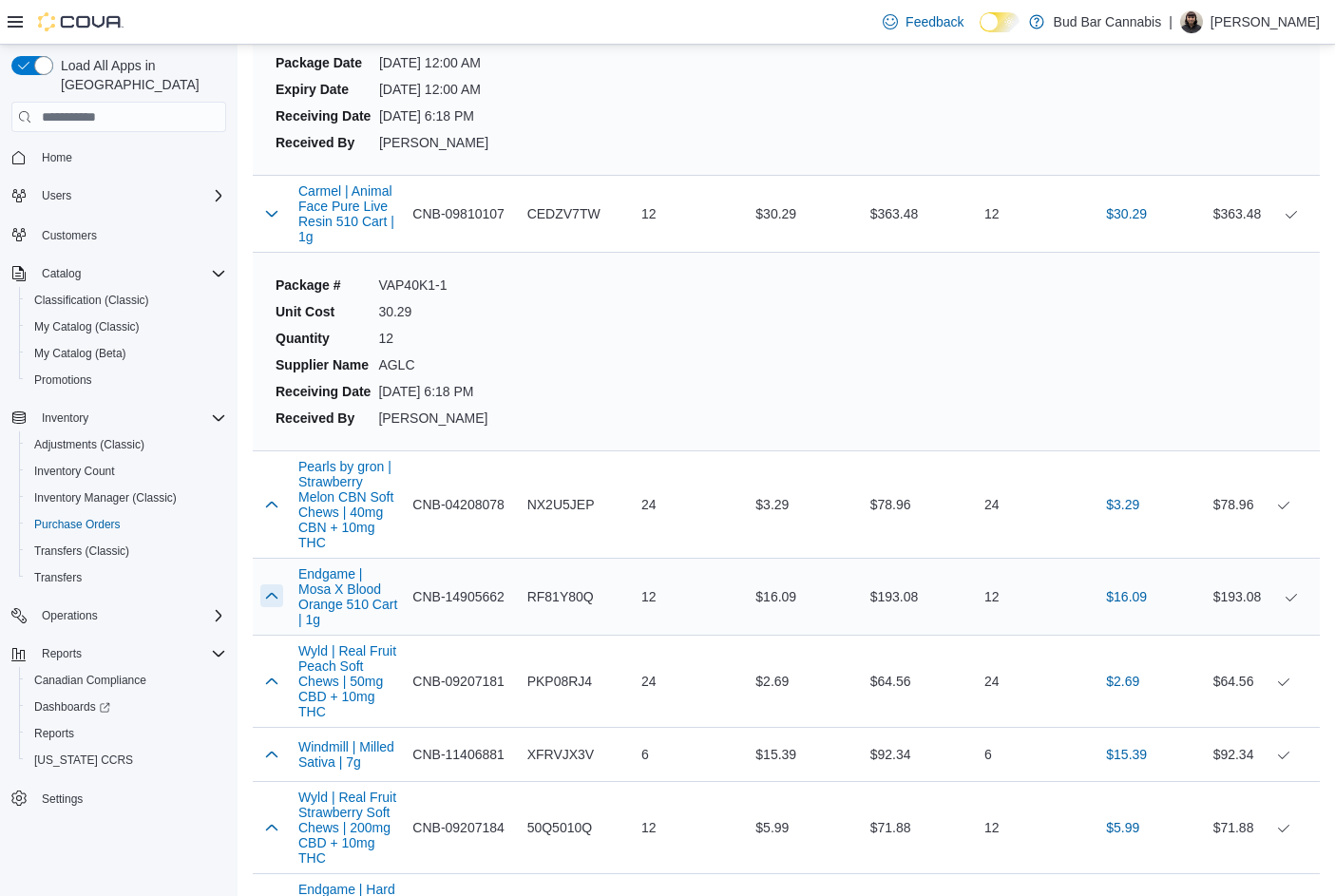
click at [270, 584] on button "button" at bounding box center [271, 596] width 23 height 23
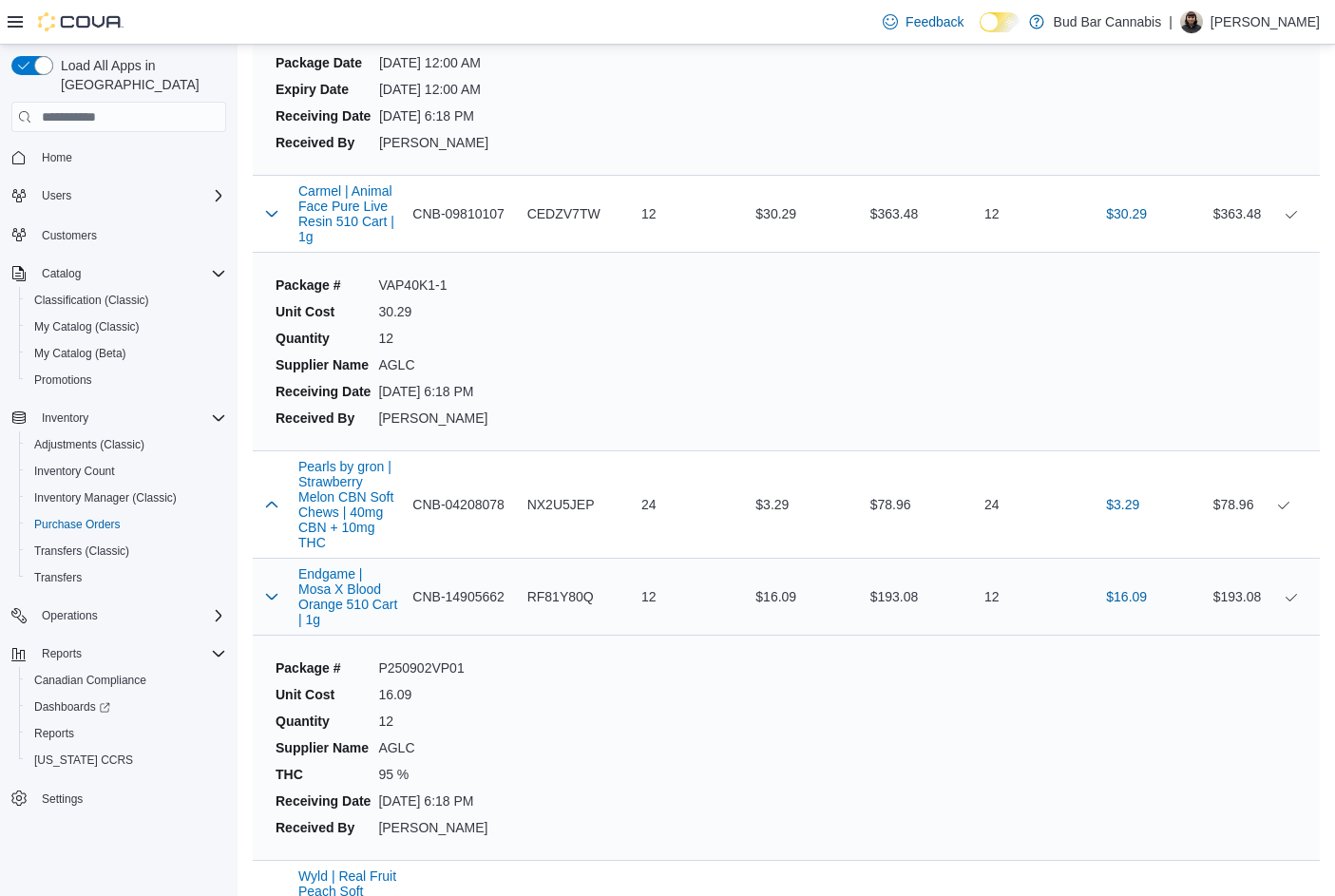
click at [292, 558] on div "Endgame | Mosa X Blood Orange 510 Cart | 1g" at bounding box center [347, 596] width 114 height 76
click at [280, 584] on button "button" at bounding box center [271, 596] width 23 height 23
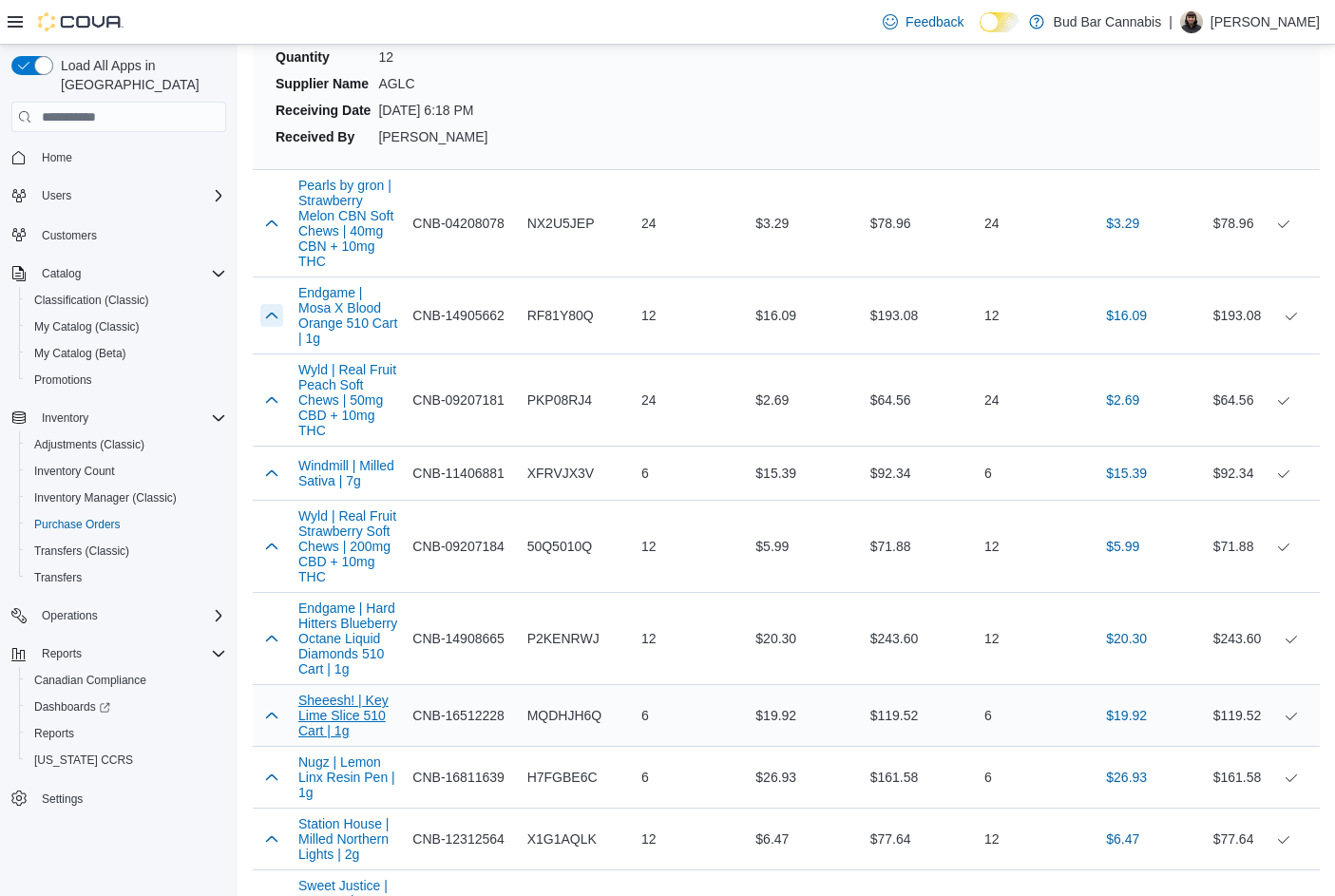
scroll to position [5700, 0]
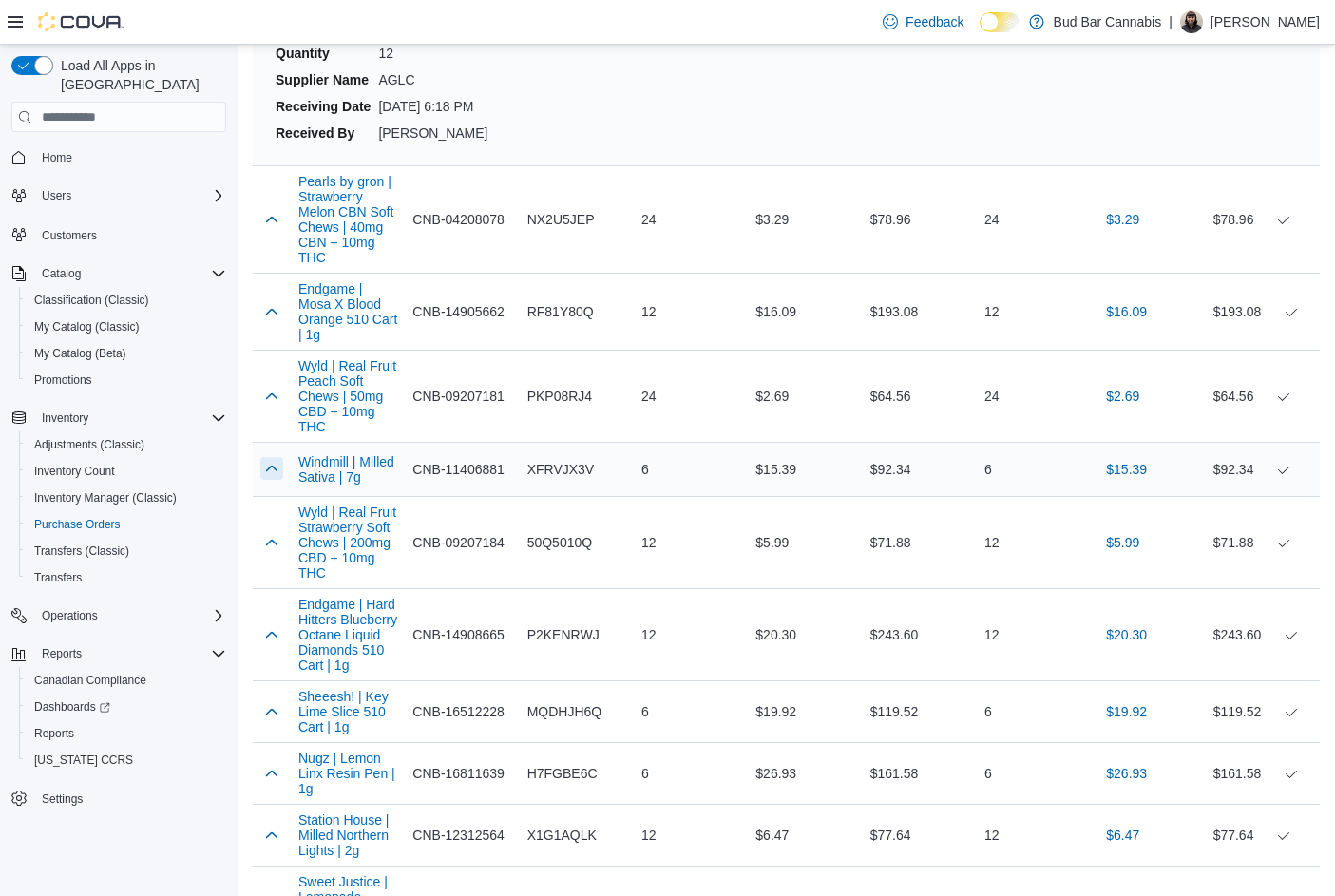
click at [275, 457] on button "button" at bounding box center [271, 469] width 23 height 23
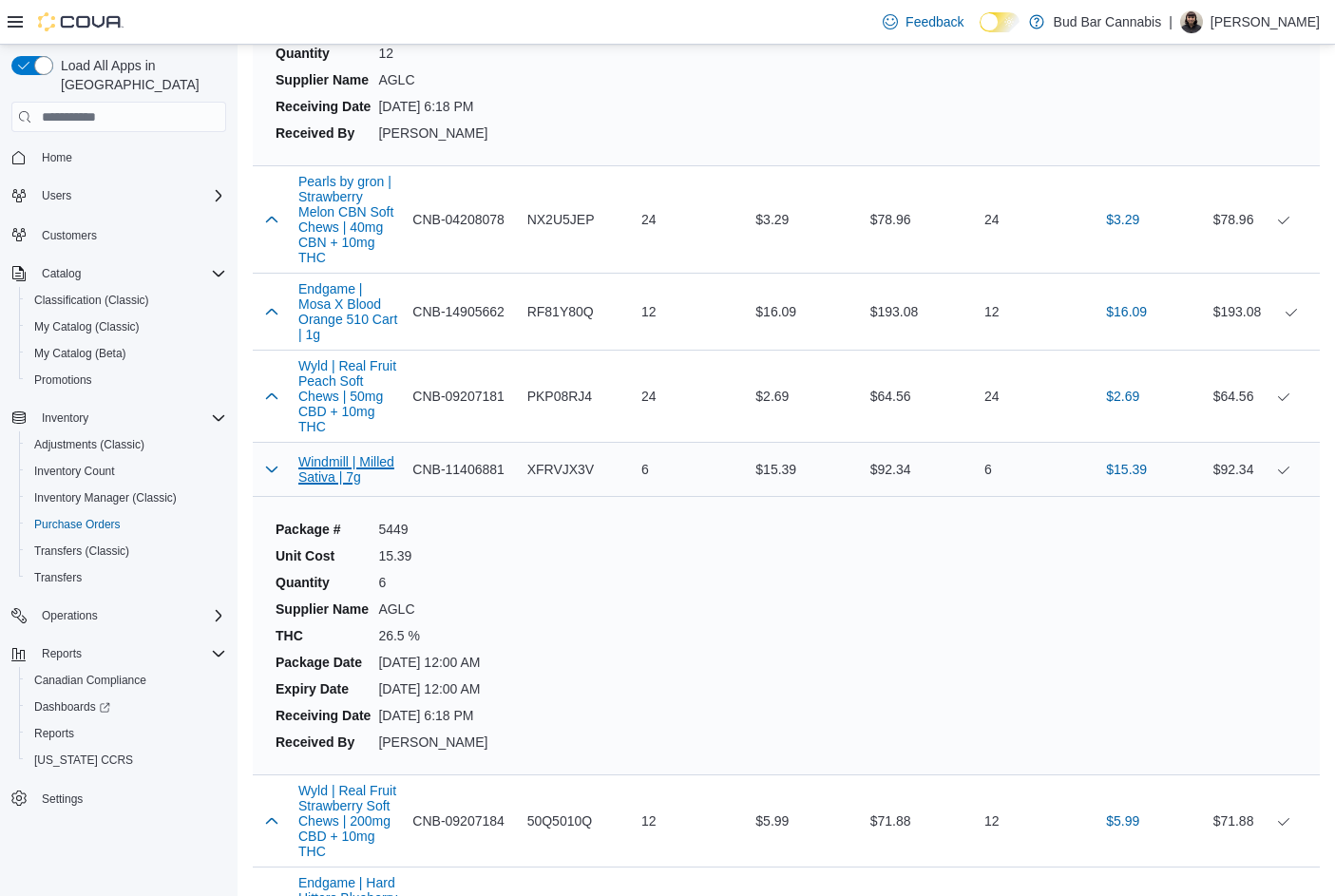
click at [337, 454] on button "Windmill | Milled Sativa | 7g" at bounding box center [347, 470] width 99 height 31
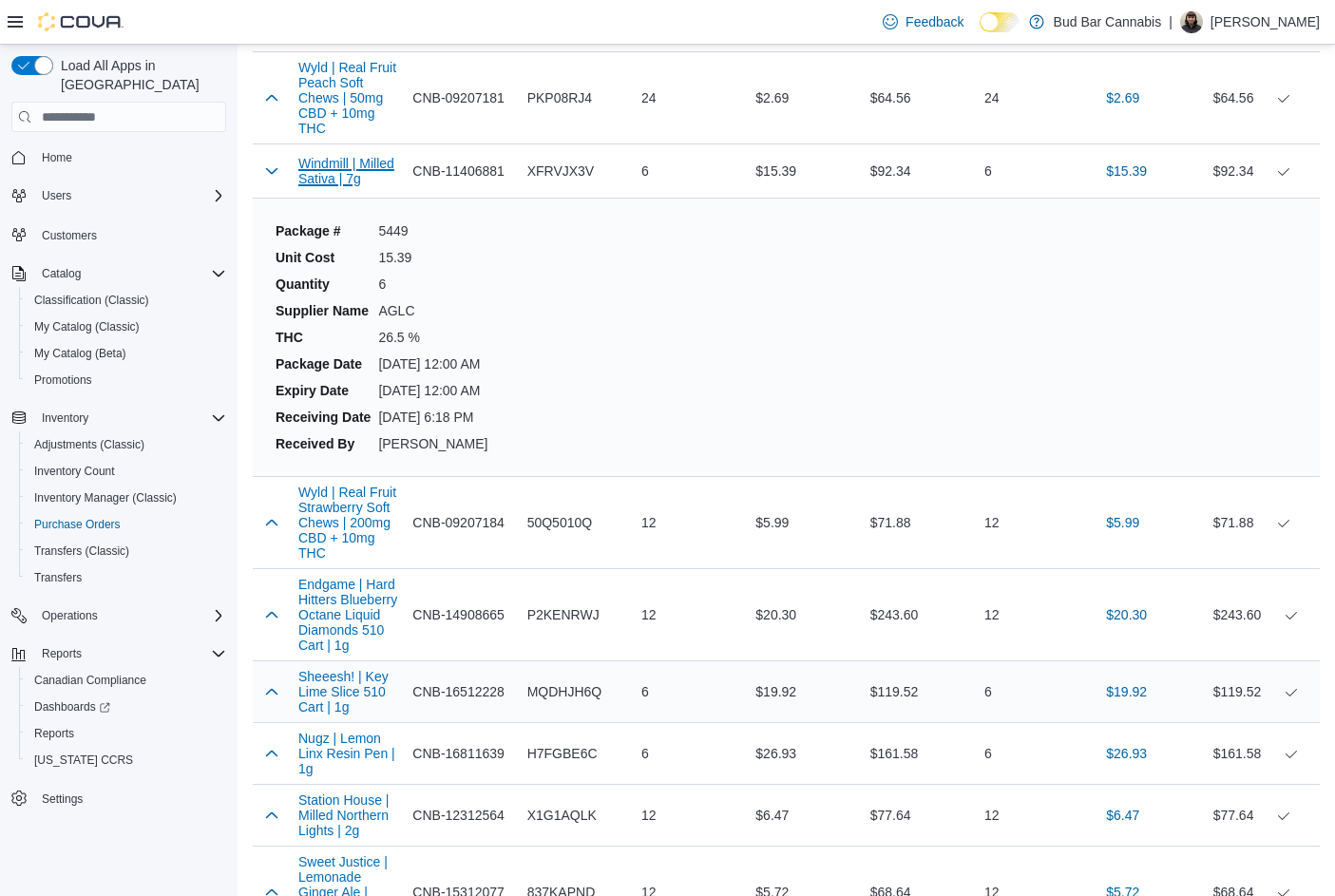
scroll to position [6080, 0]
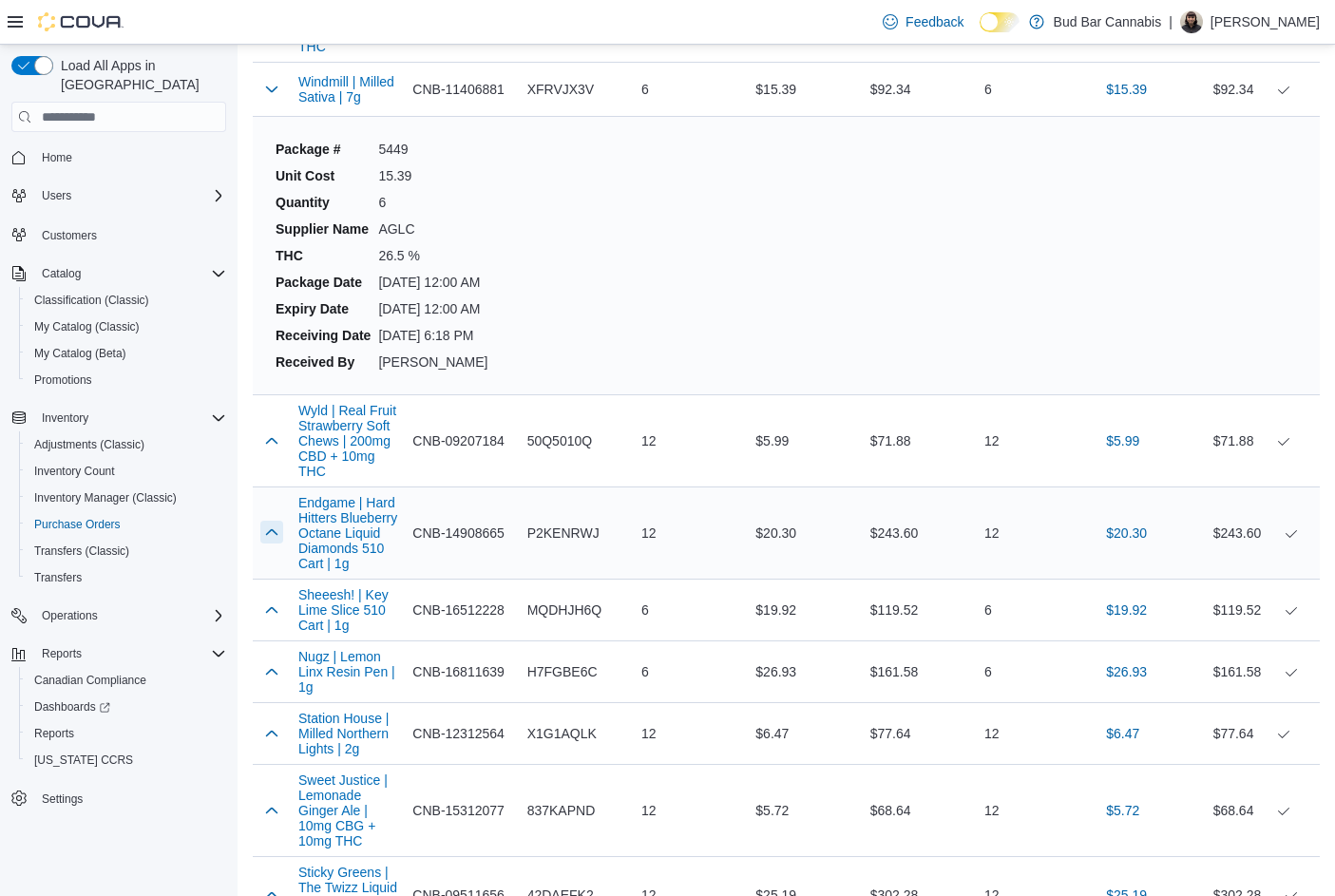
click at [274, 521] on button "button" at bounding box center [271, 532] width 23 height 23
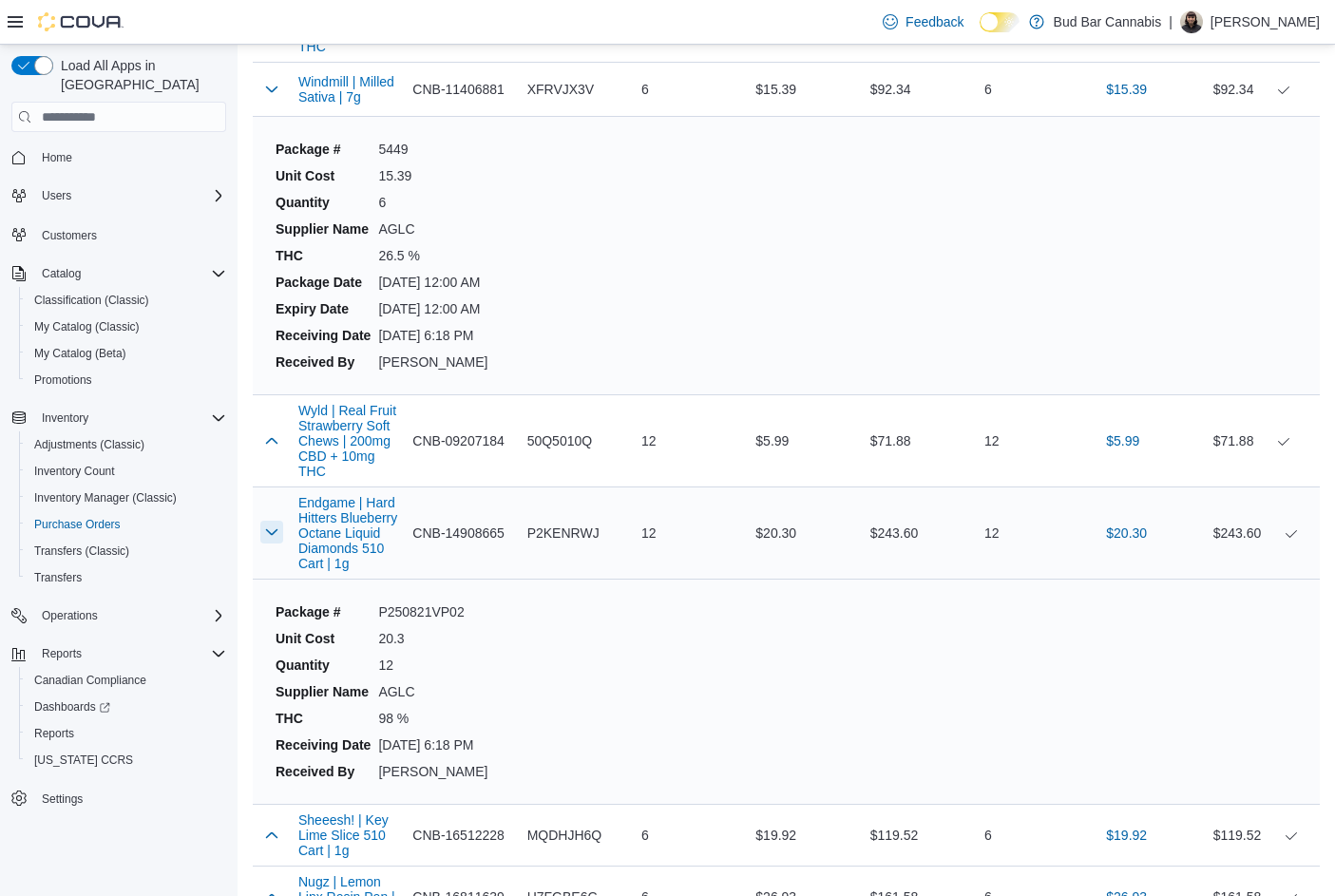
click at [274, 521] on button "button" at bounding box center [271, 532] width 23 height 23
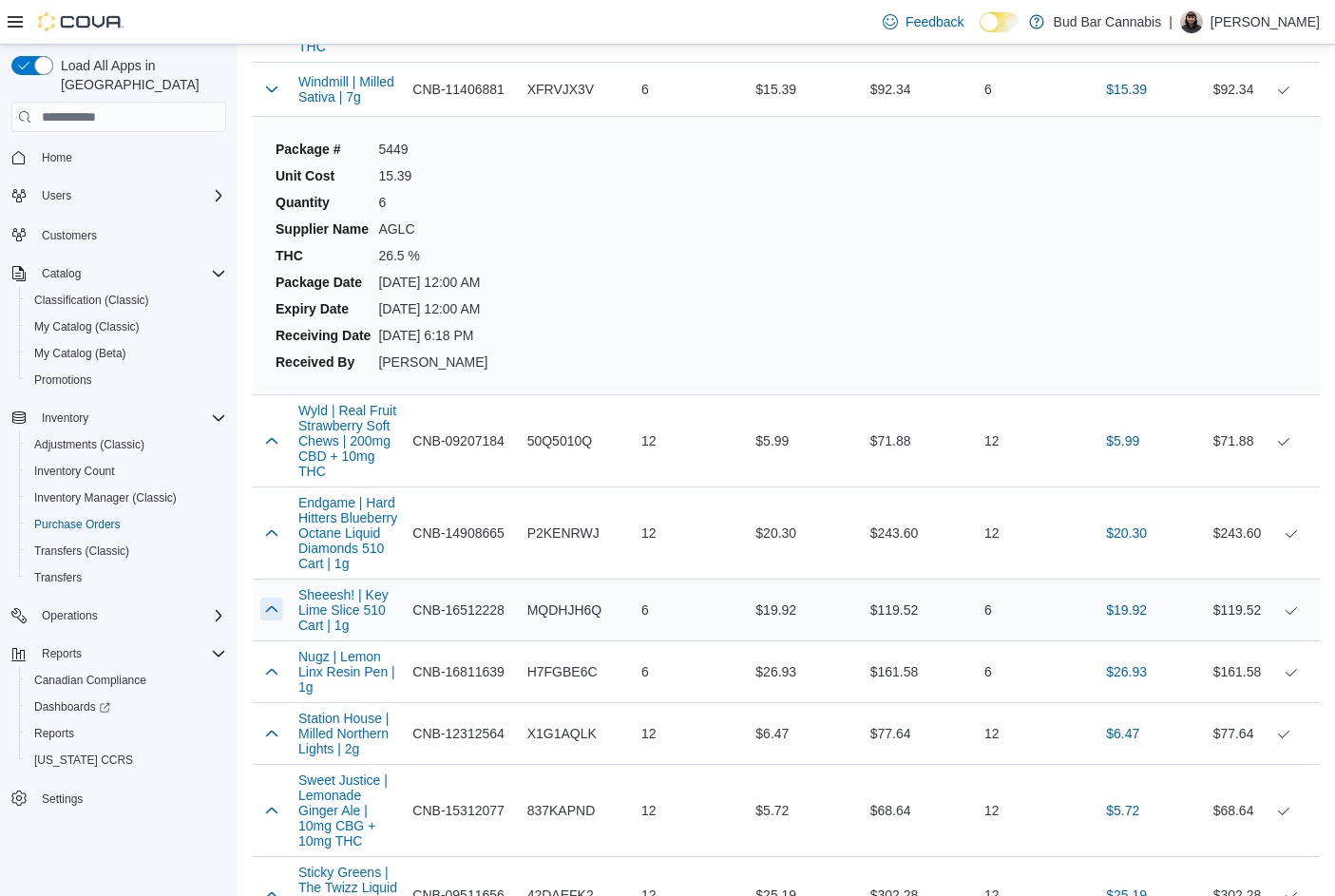
click at [260, 598] on button "button" at bounding box center [271, 609] width 23 height 23
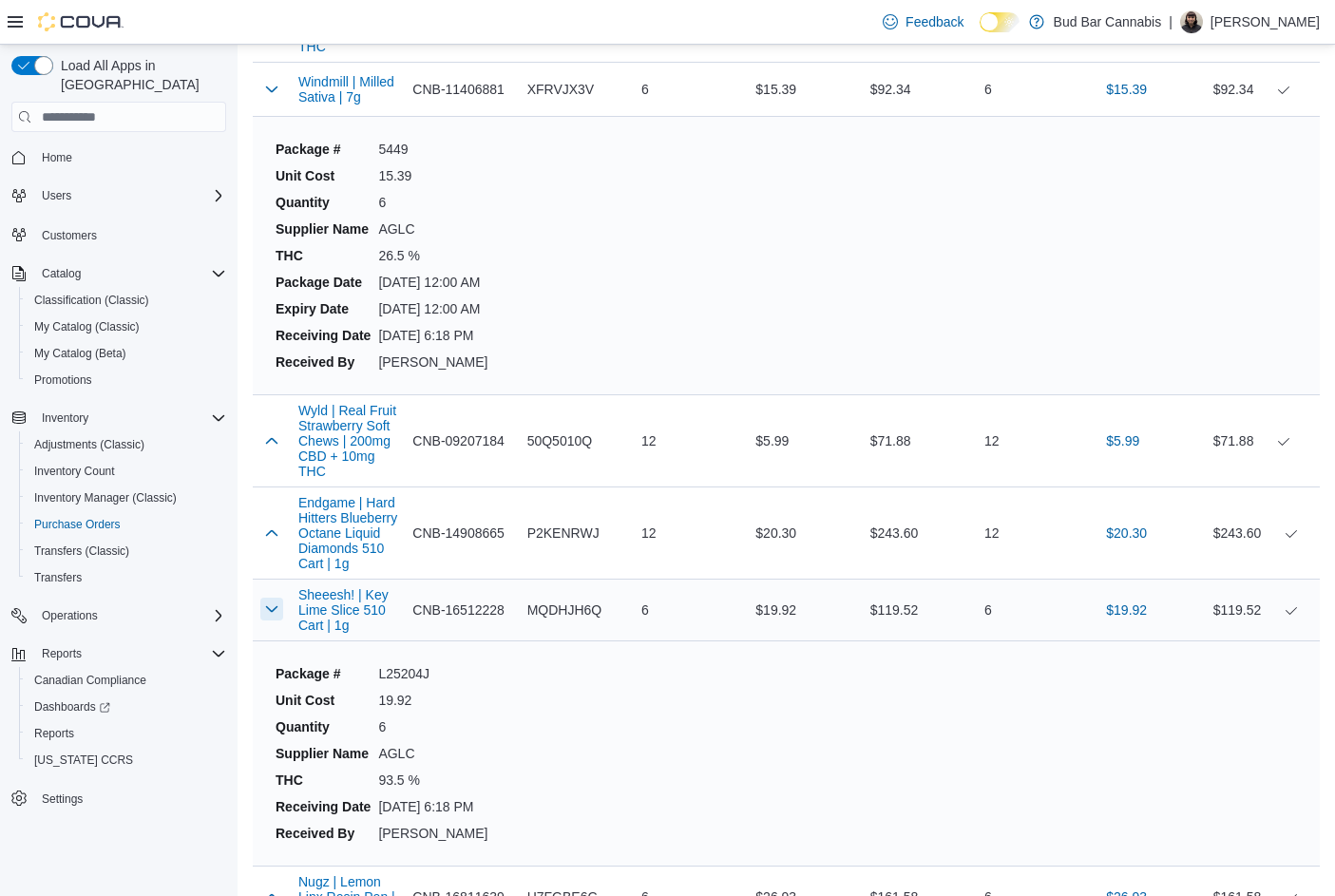
click at [264, 598] on button "button" at bounding box center [271, 609] width 23 height 23
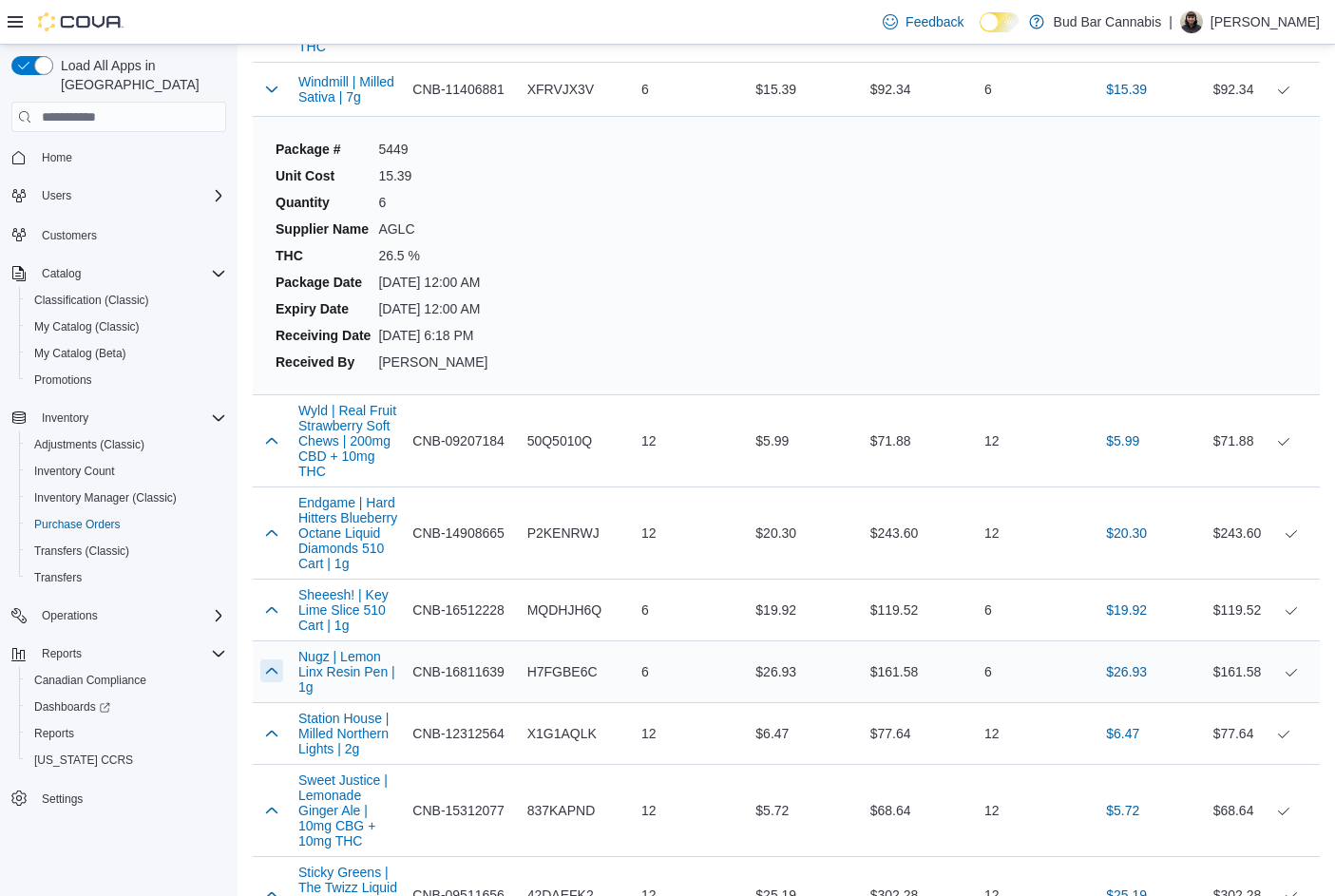
click at [268, 659] on button "button" at bounding box center [271, 671] width 23 height 23
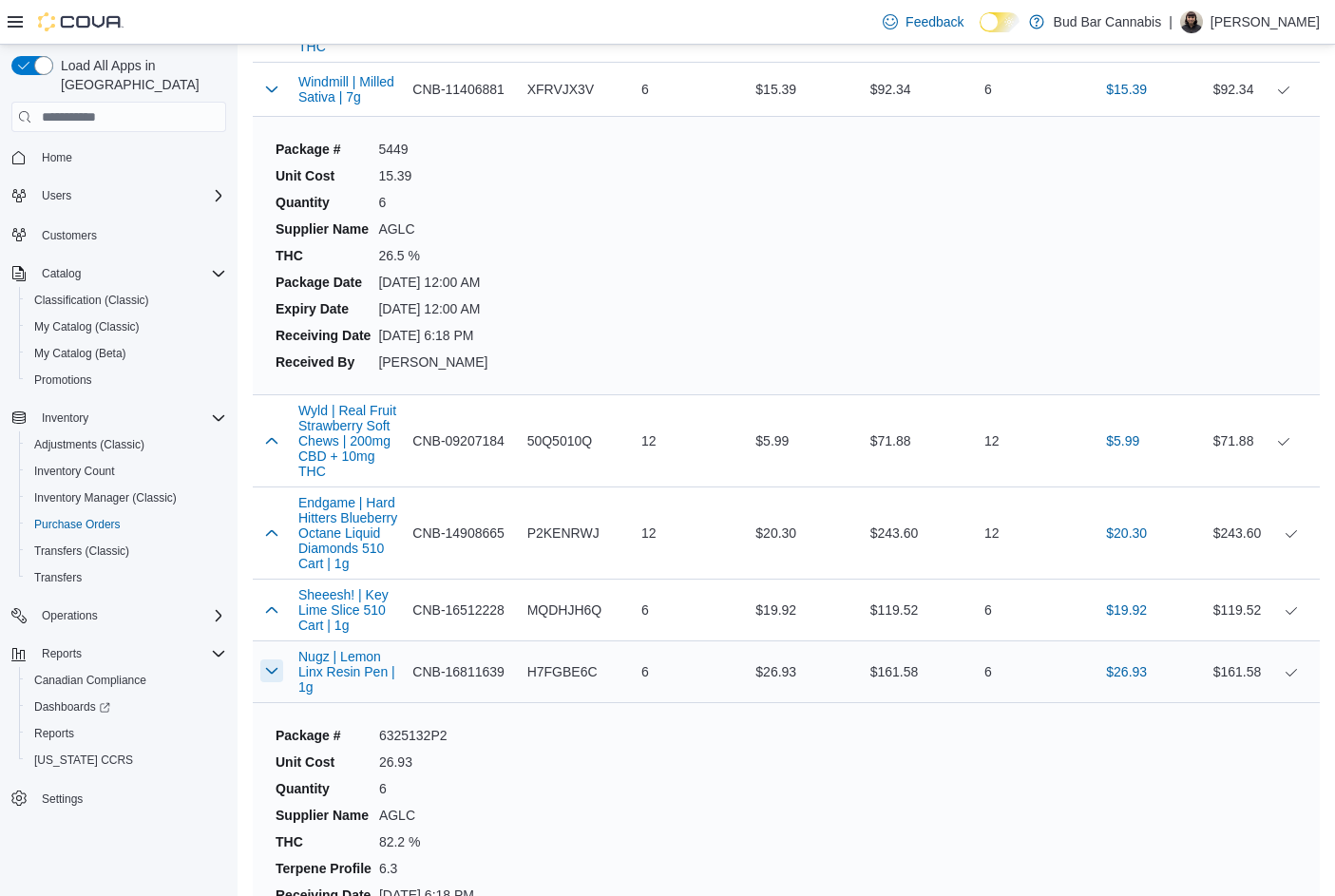
click at [268, 659] on button "button" at bounding box center [271, 671] width 23 height 23
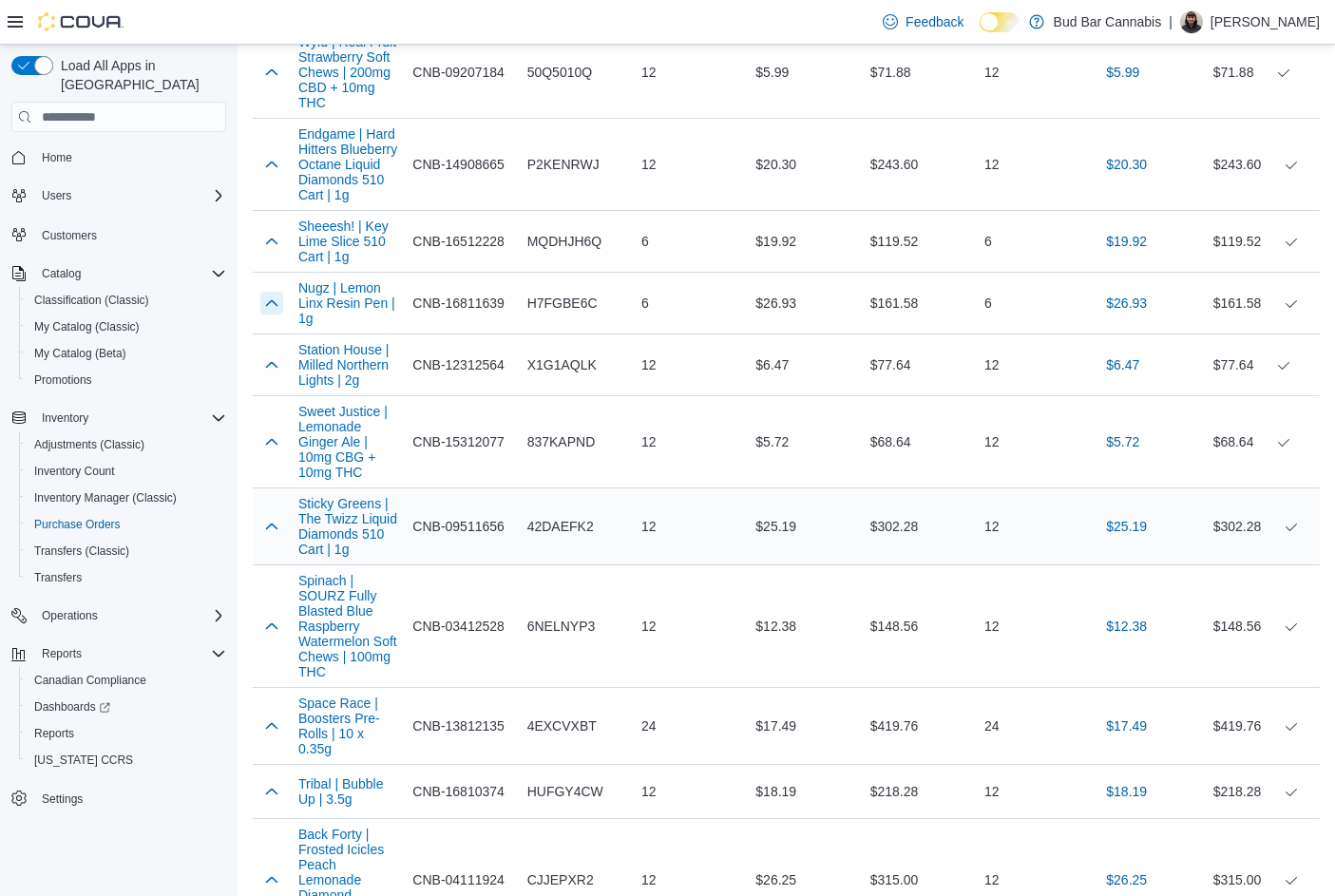
scroll to position [6460, 0]
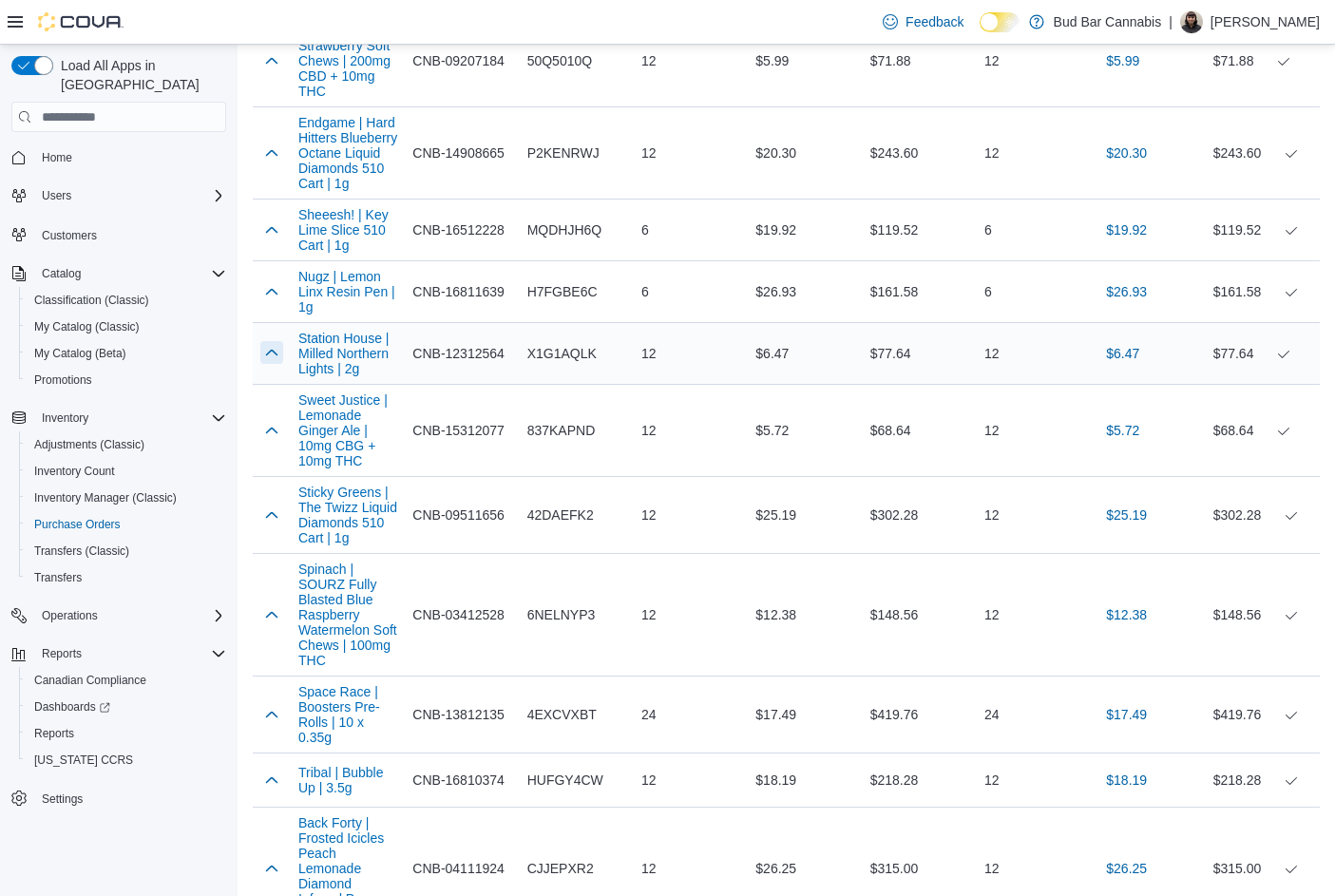
click at [273, 341] on button "button" at bounding box center [271, 352] width 23 height 23
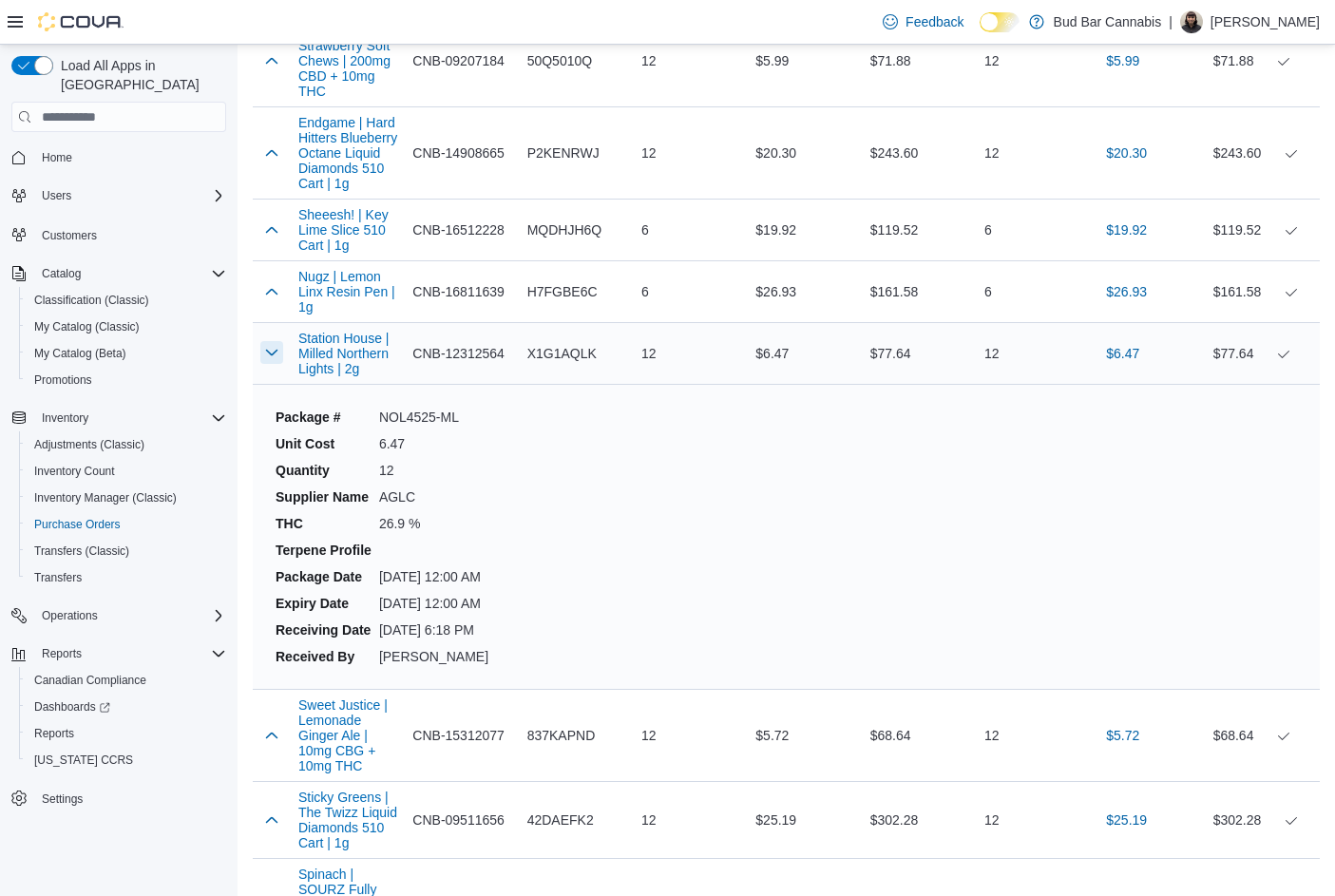
click at [276, 341] on button "button" at bounding box center [271, 352] width 23 height 23
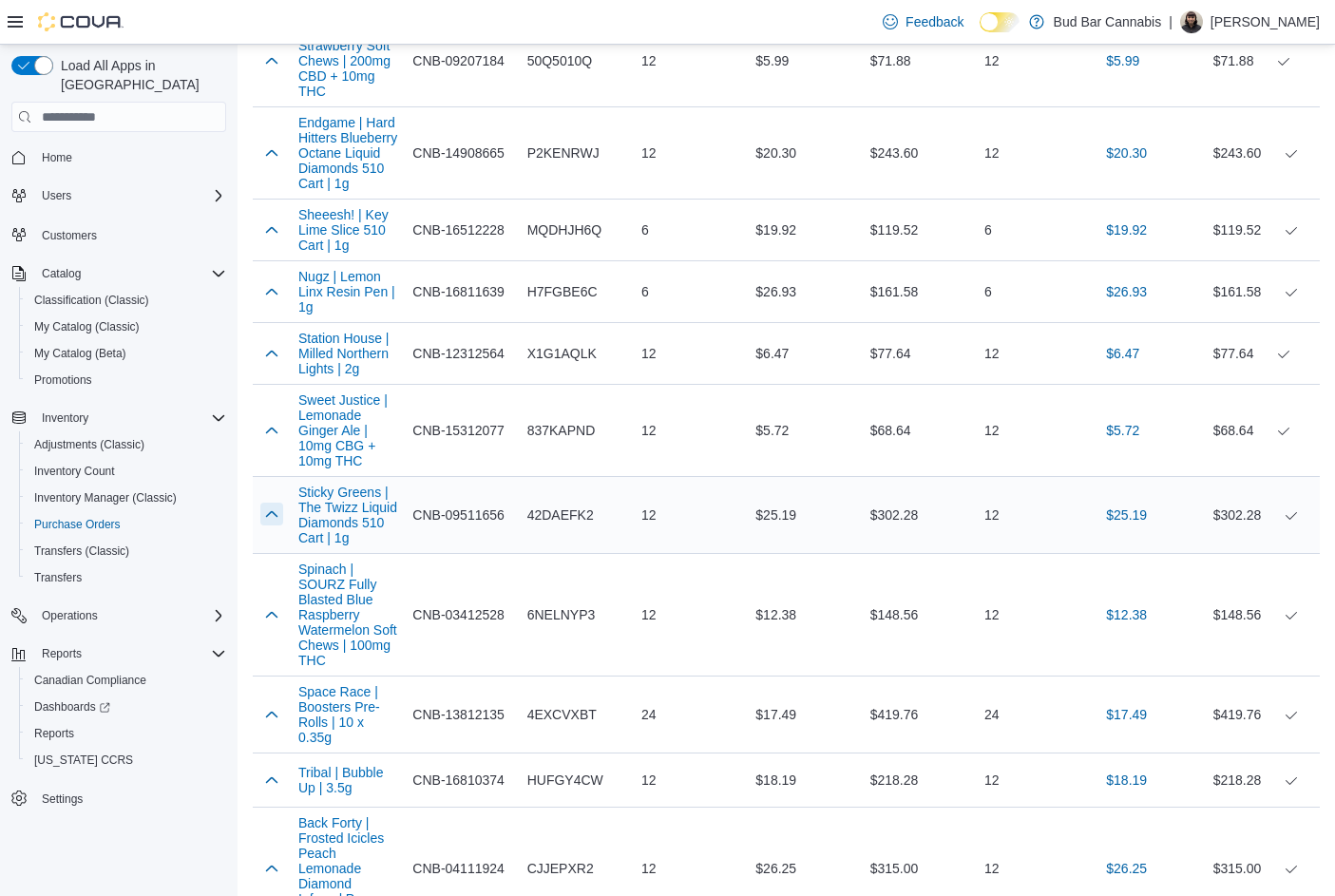
click at [266, 502] on button "button" at bounding box center [271, 514] width 23 height 23
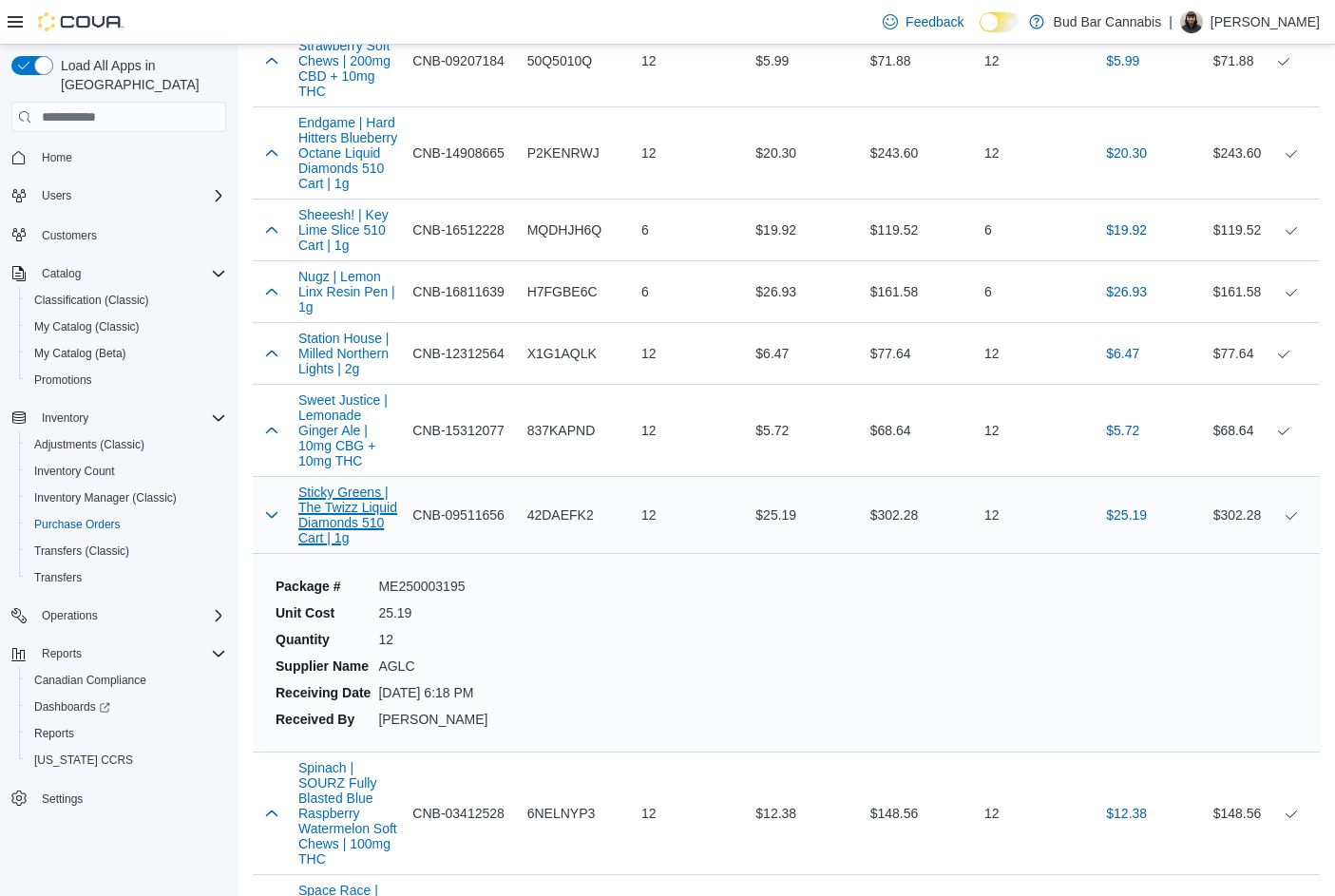
drag, startPoint x: 318, startPoint y: 421, endPoint x: 313, endPoint y: 412, distance: 10.3
click at [314, 484] on button "Sticky Greens | The Twizz Liquid Diamonds 510 Cart | 1g" at bounding box center [347, 514] width 99 height 61
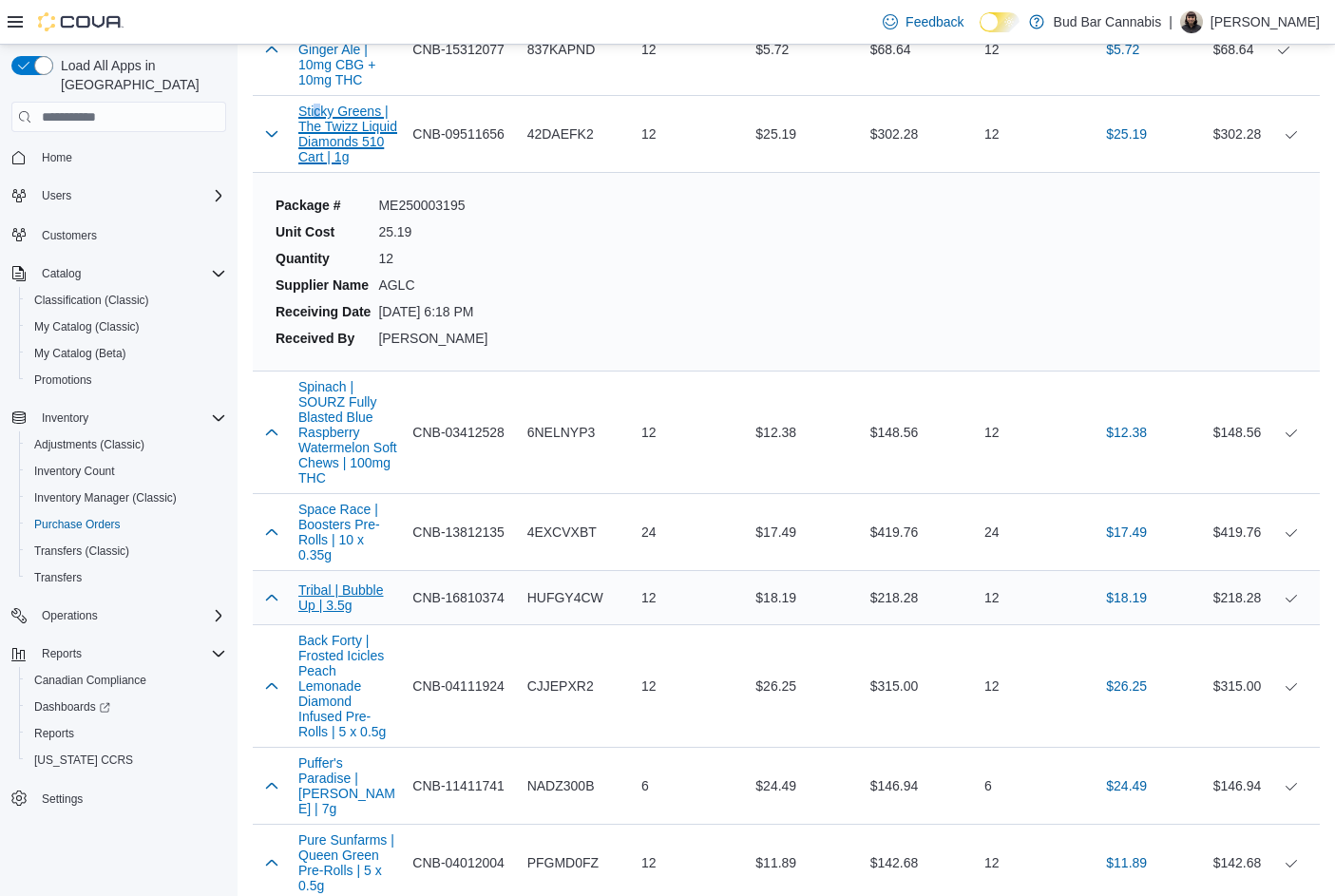
scroll to position [6935, 0]
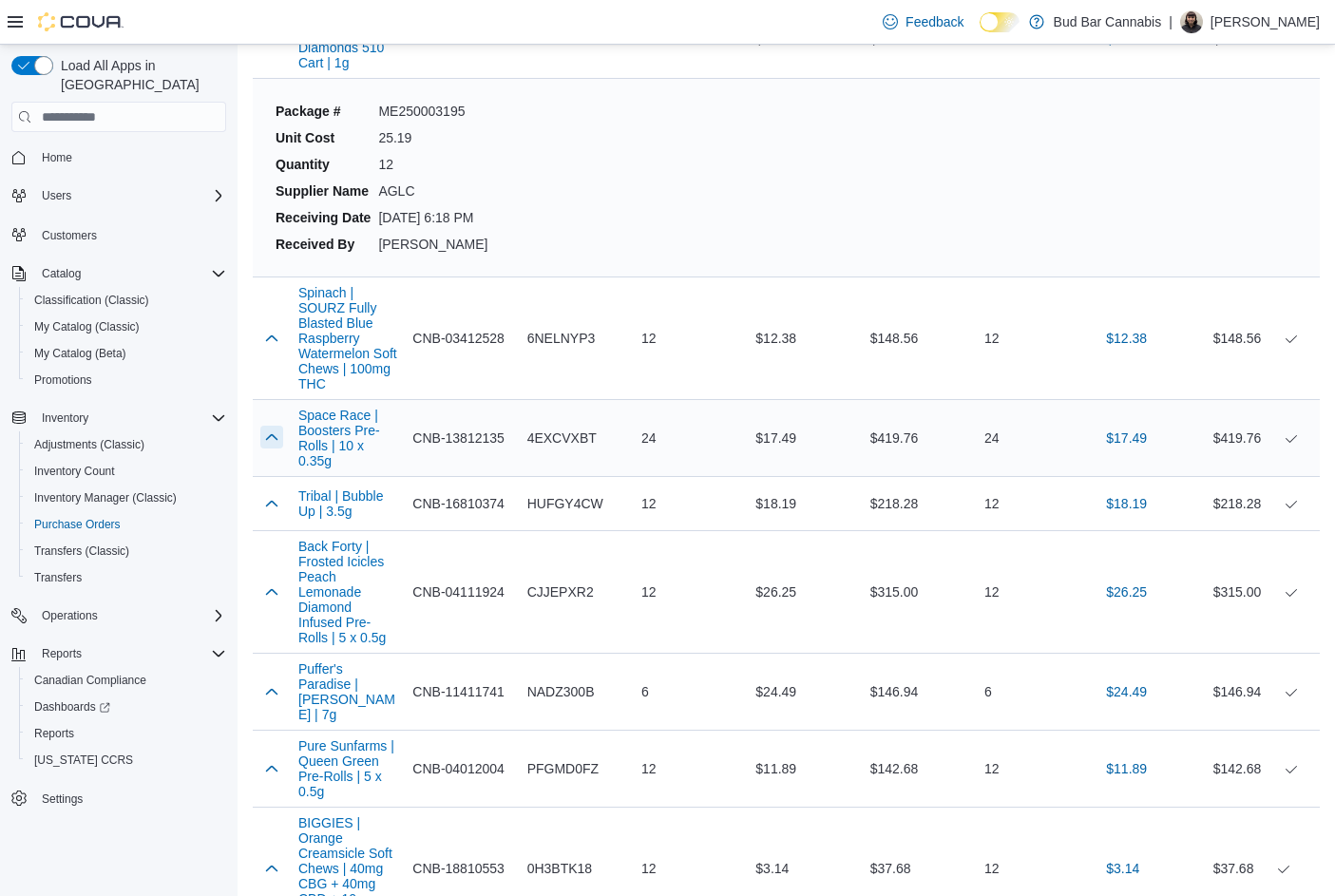
click at [274, 425] on button "button" at bounding box center [271, 437] width 23 height 23
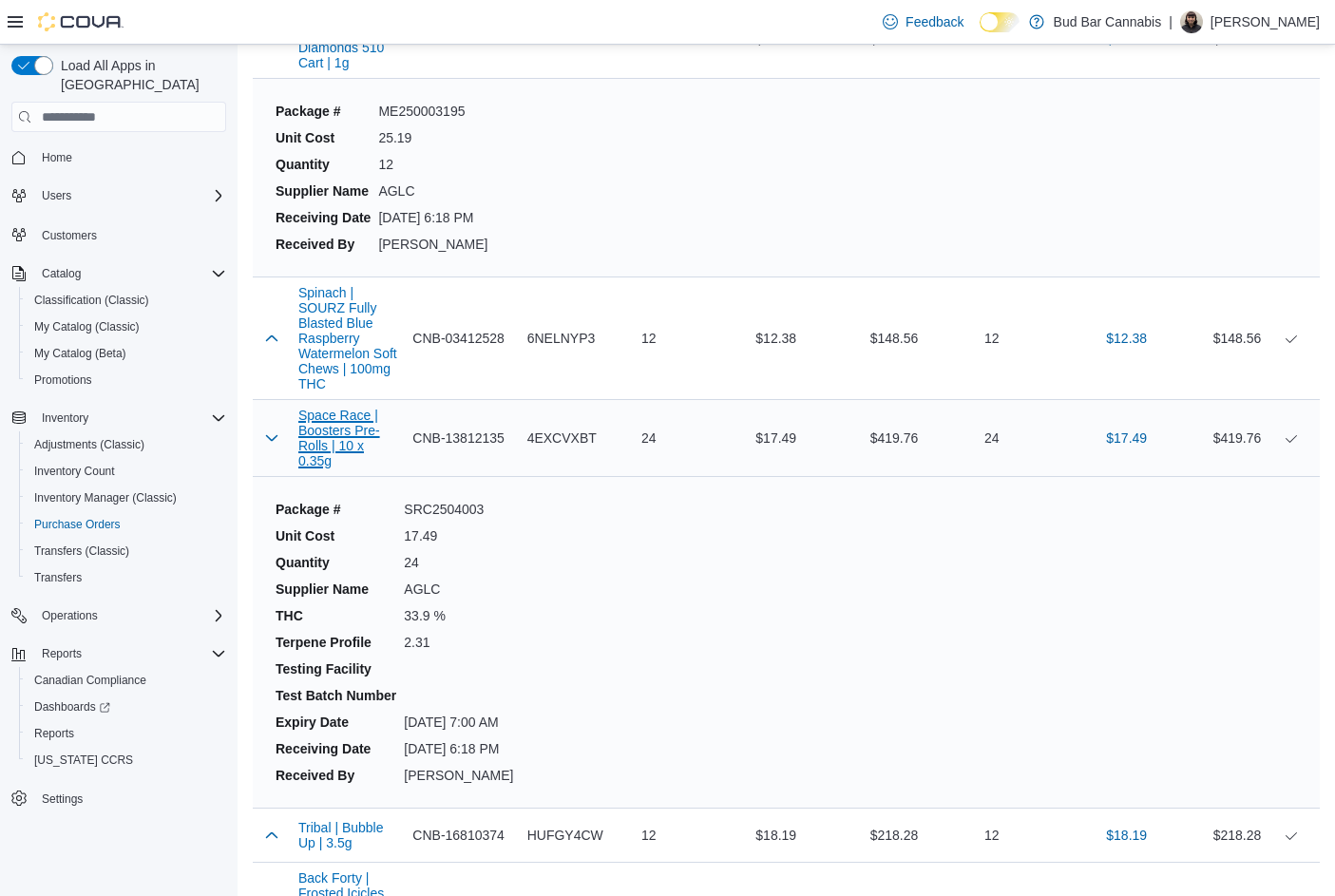
click at [338, 407] on button "Space Race | Boosters Pre-Rolls | 10 x 0.35g" at bounding box center [347, 437] width 99 height 61
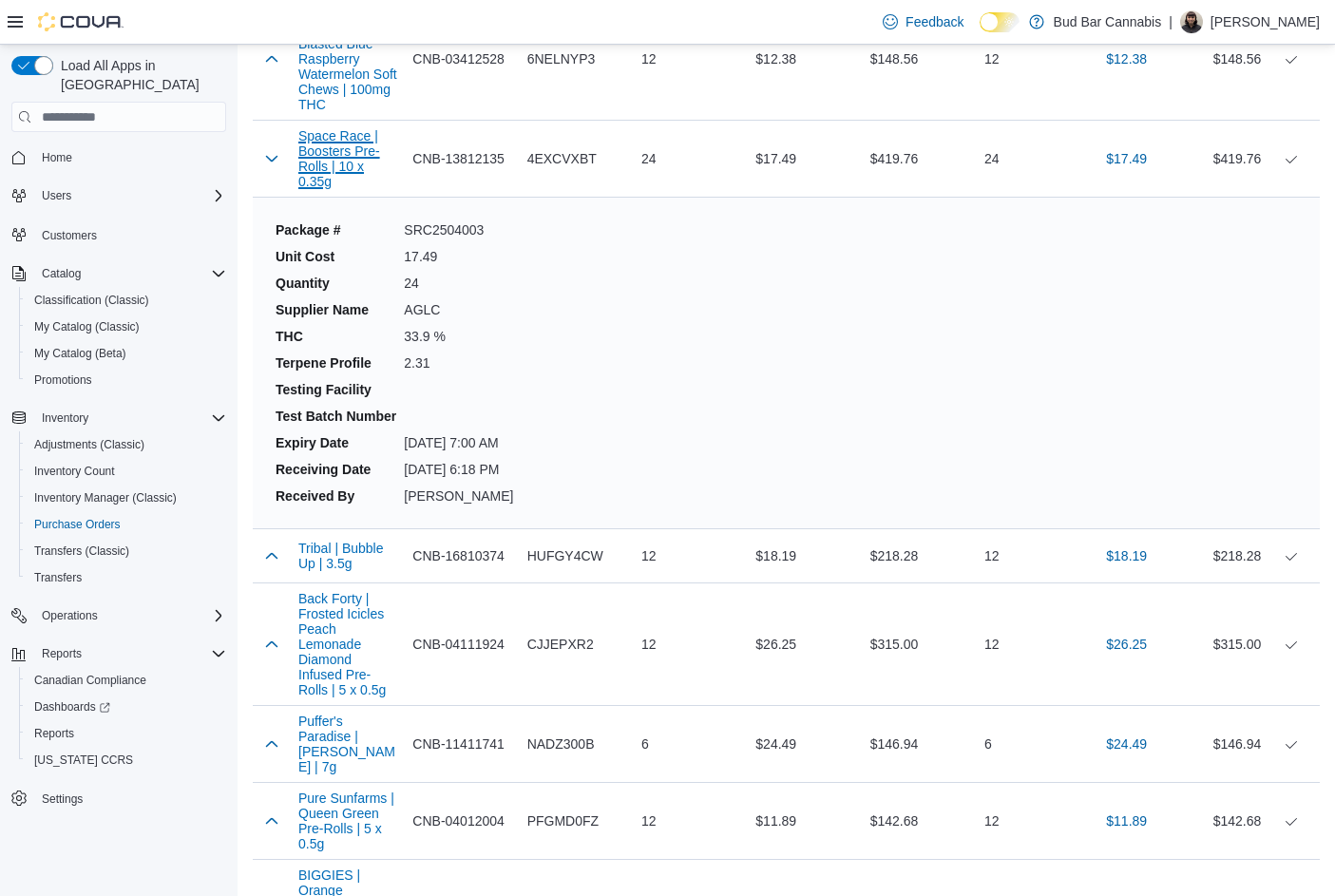
scroll to position [7220, 0]
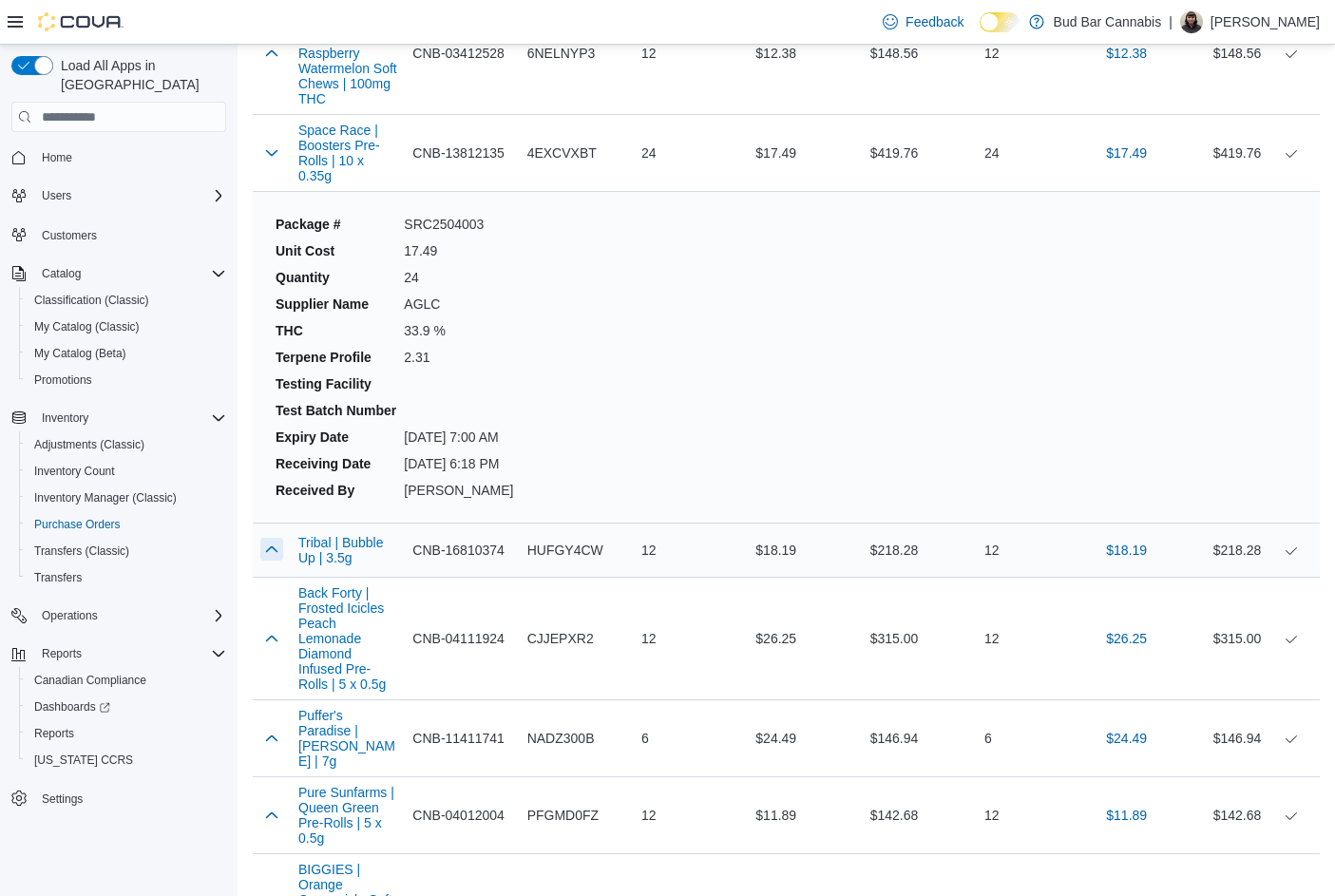
click at [273, 538] on button "button" at bounding box center [271, 550] width 23 height 23
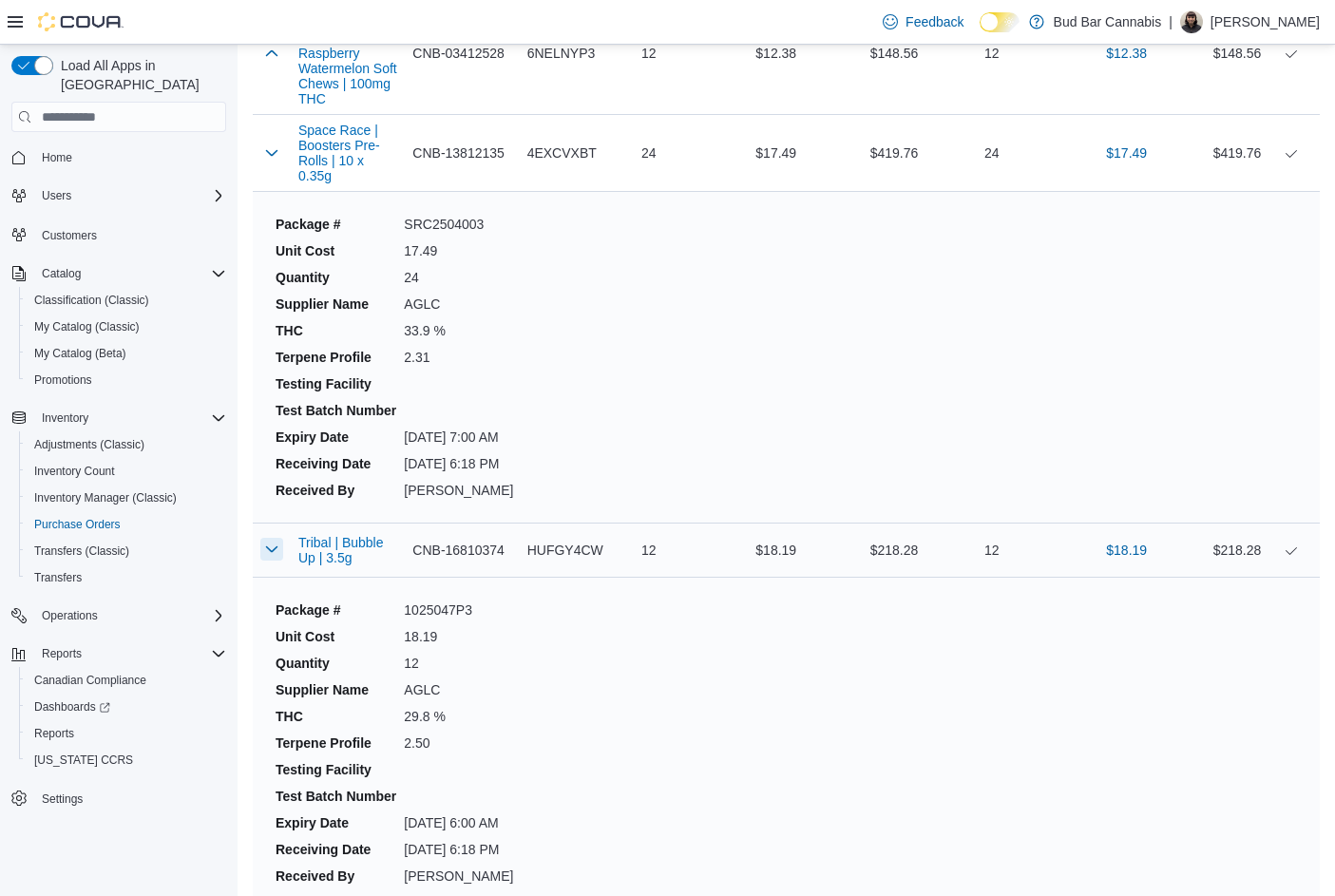
click at [273, 538] on button "button" at bounding box center [271, 550] width 23 height 23
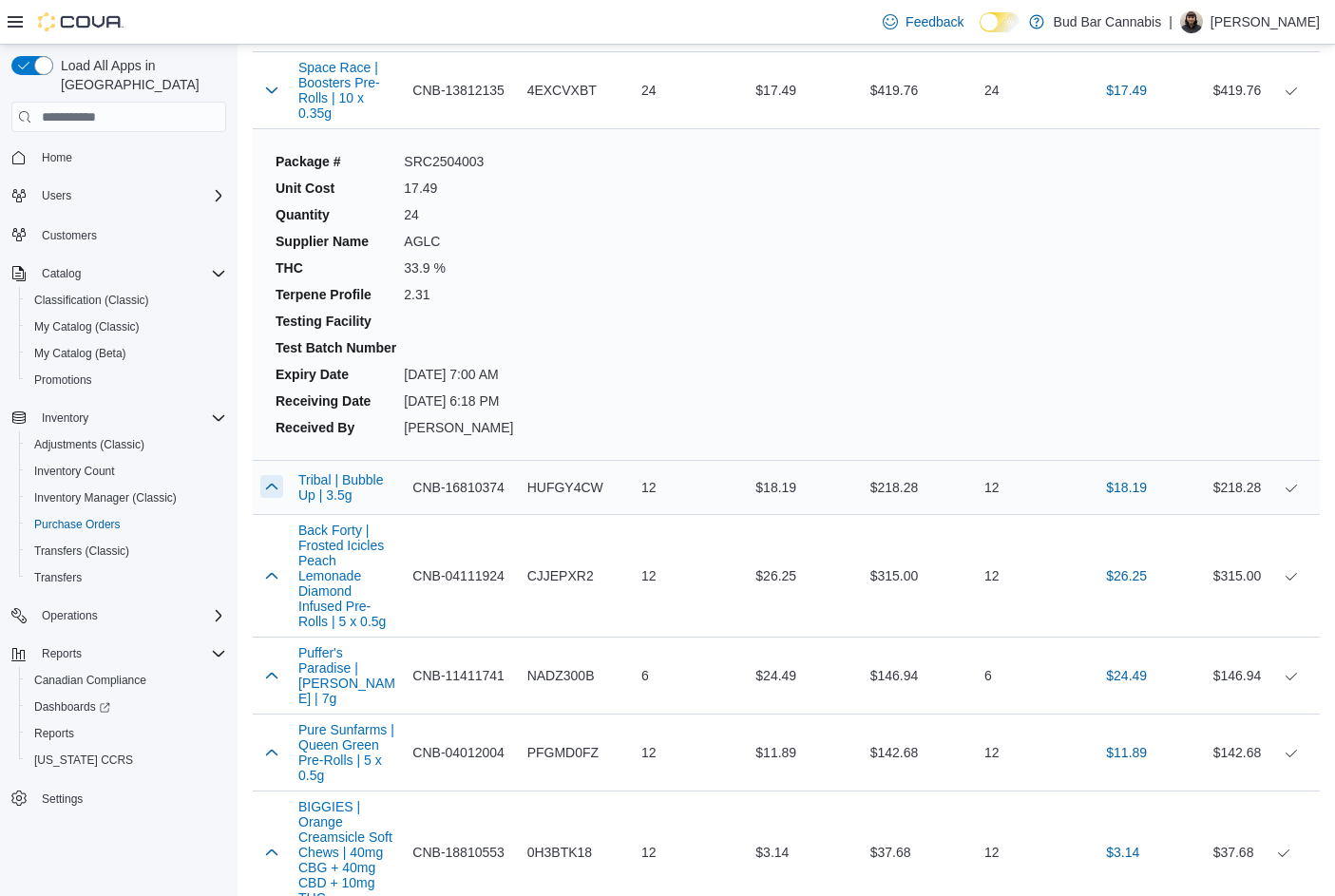
scroll to position [7505, 0]
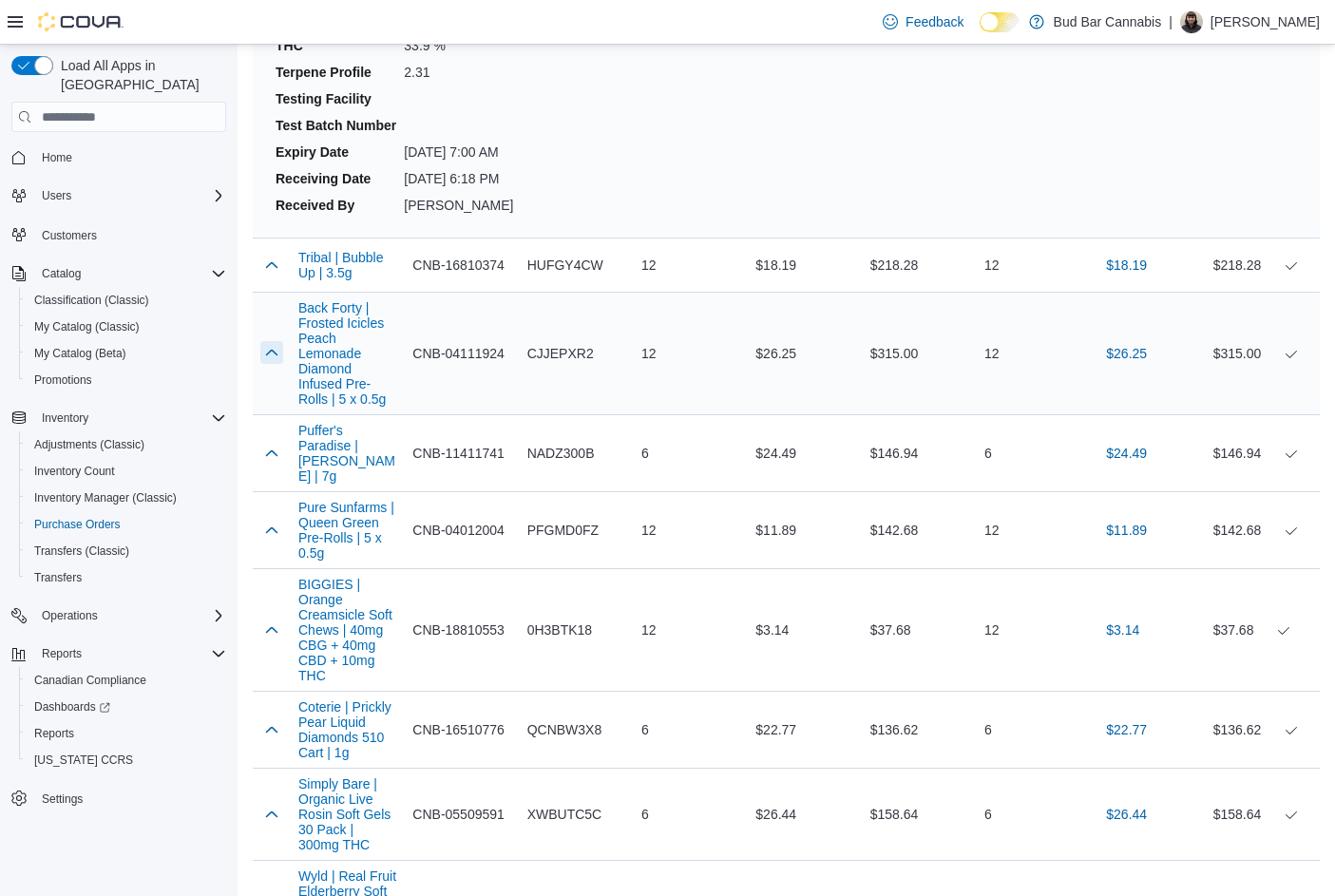
click at [268, 341] on button "button" at bounding box center [271, 352] width 23 height 23
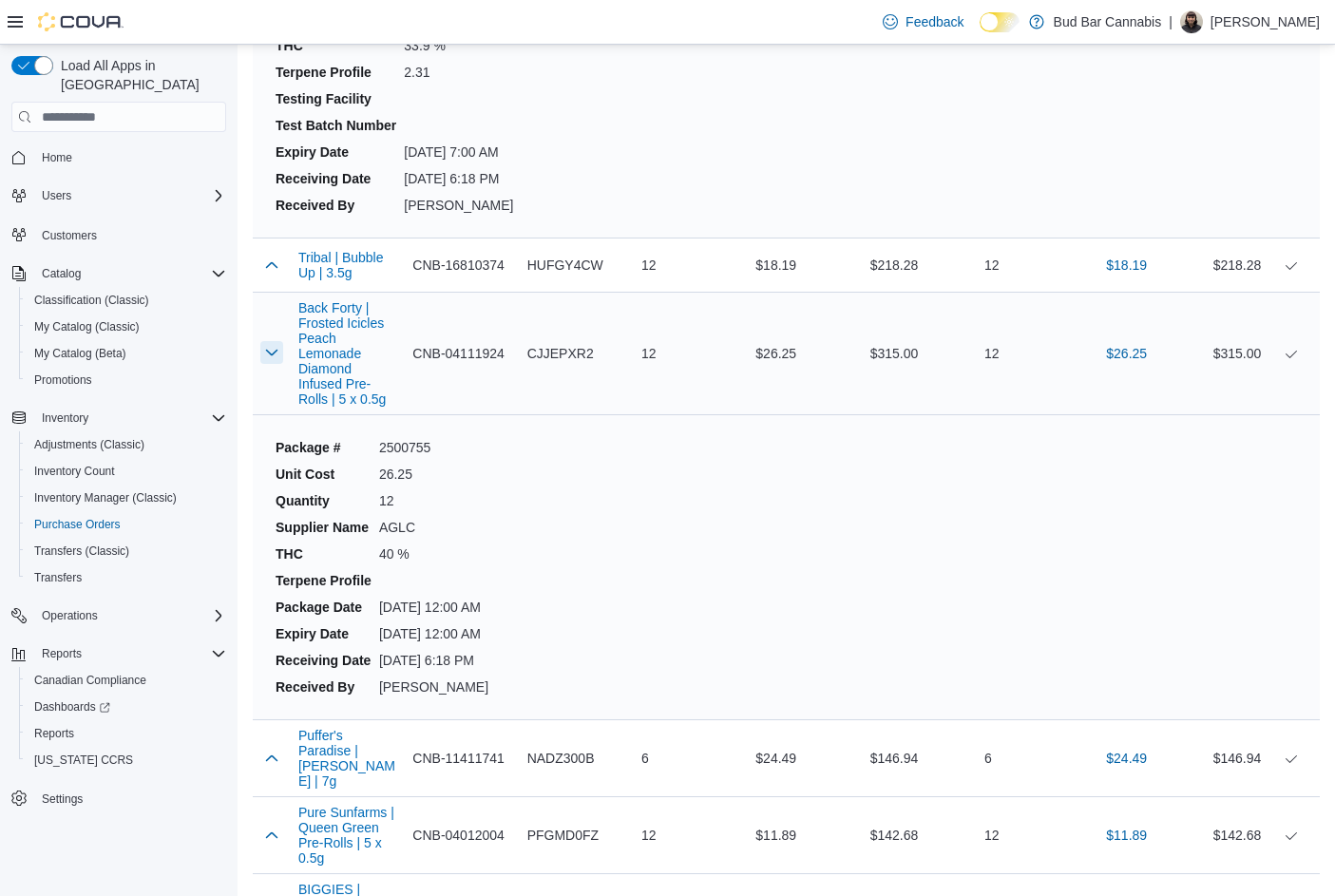
click at [268, 341] on button "button" at bounding box center [271, 352] width 23 height 23
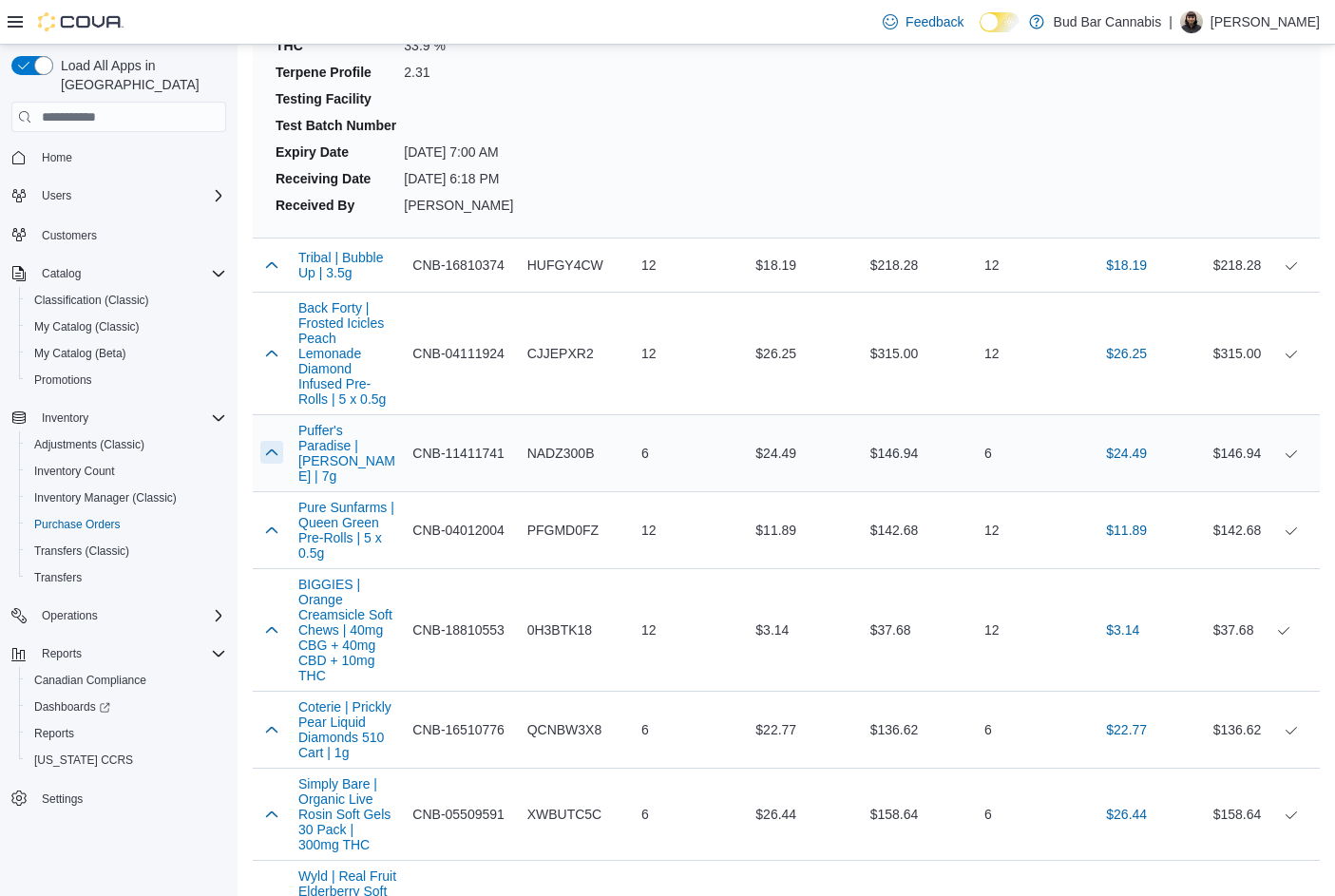
click at [272, 441] on button "button" at bounding box center [271, 452] width 23 height 23
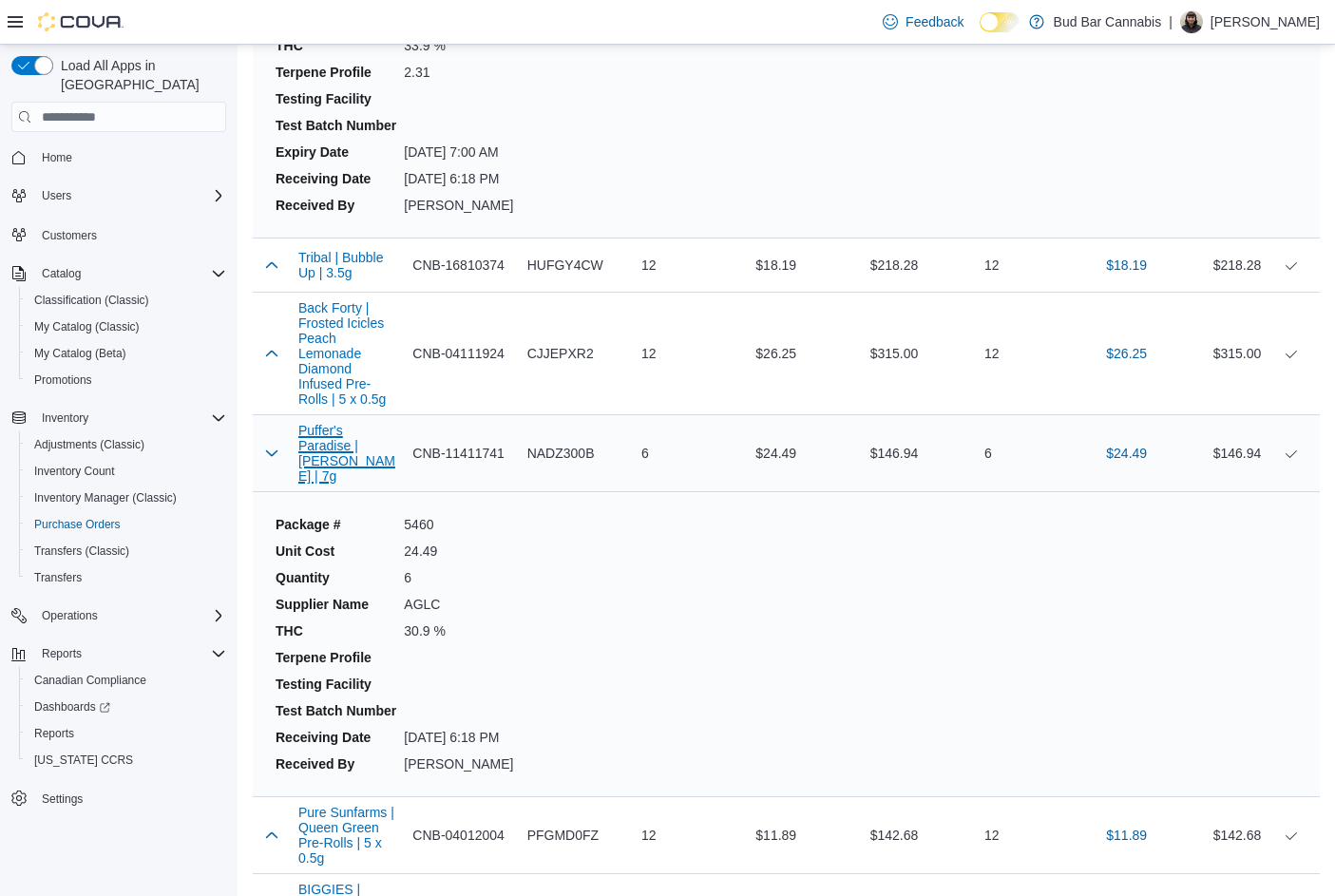
click at [317, 422] on button "Puffer's Paradise | Honah Lee Haze | 7g" at bounding box center [347, 452] width 99 height 61
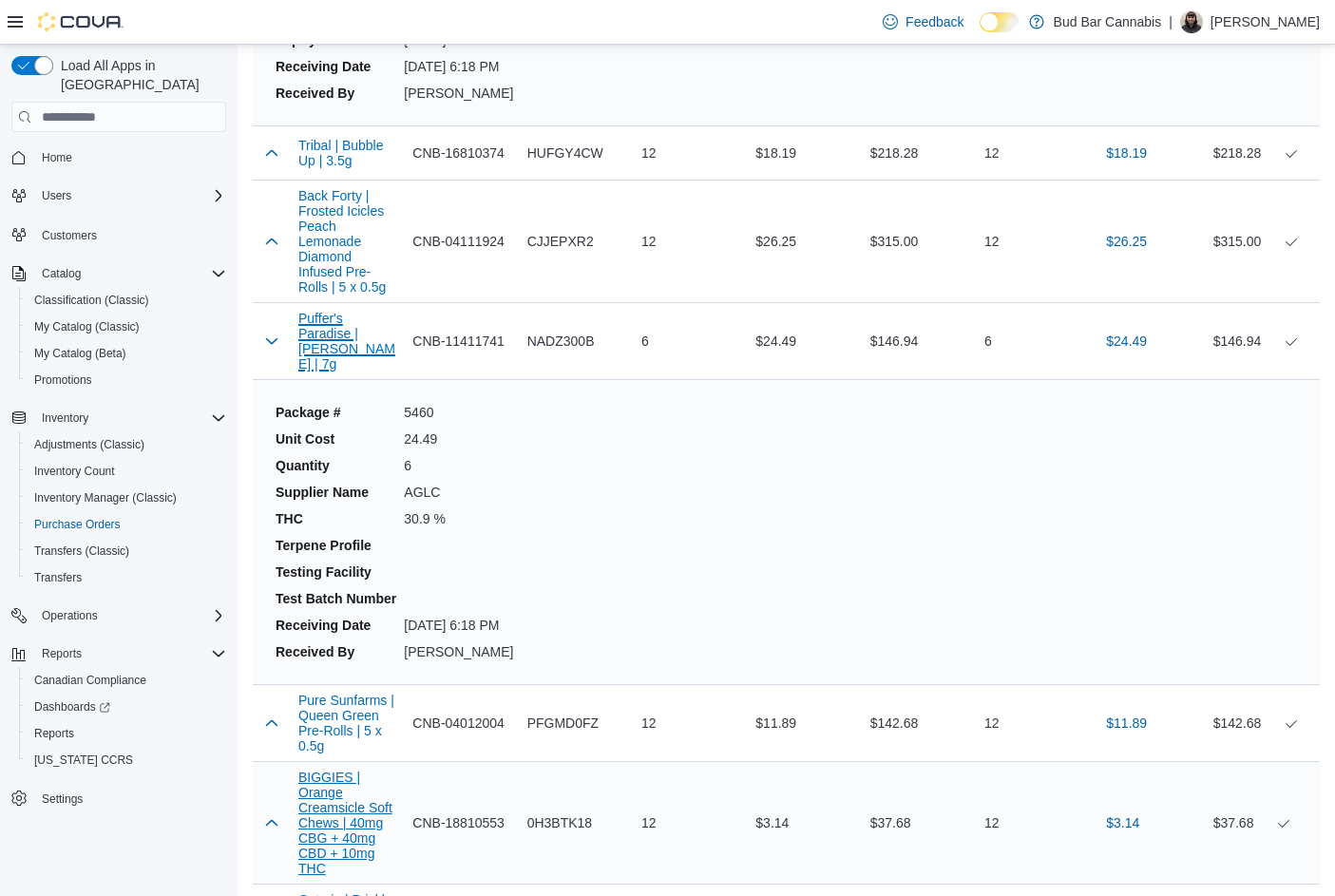
scroll to position [7790, 0]
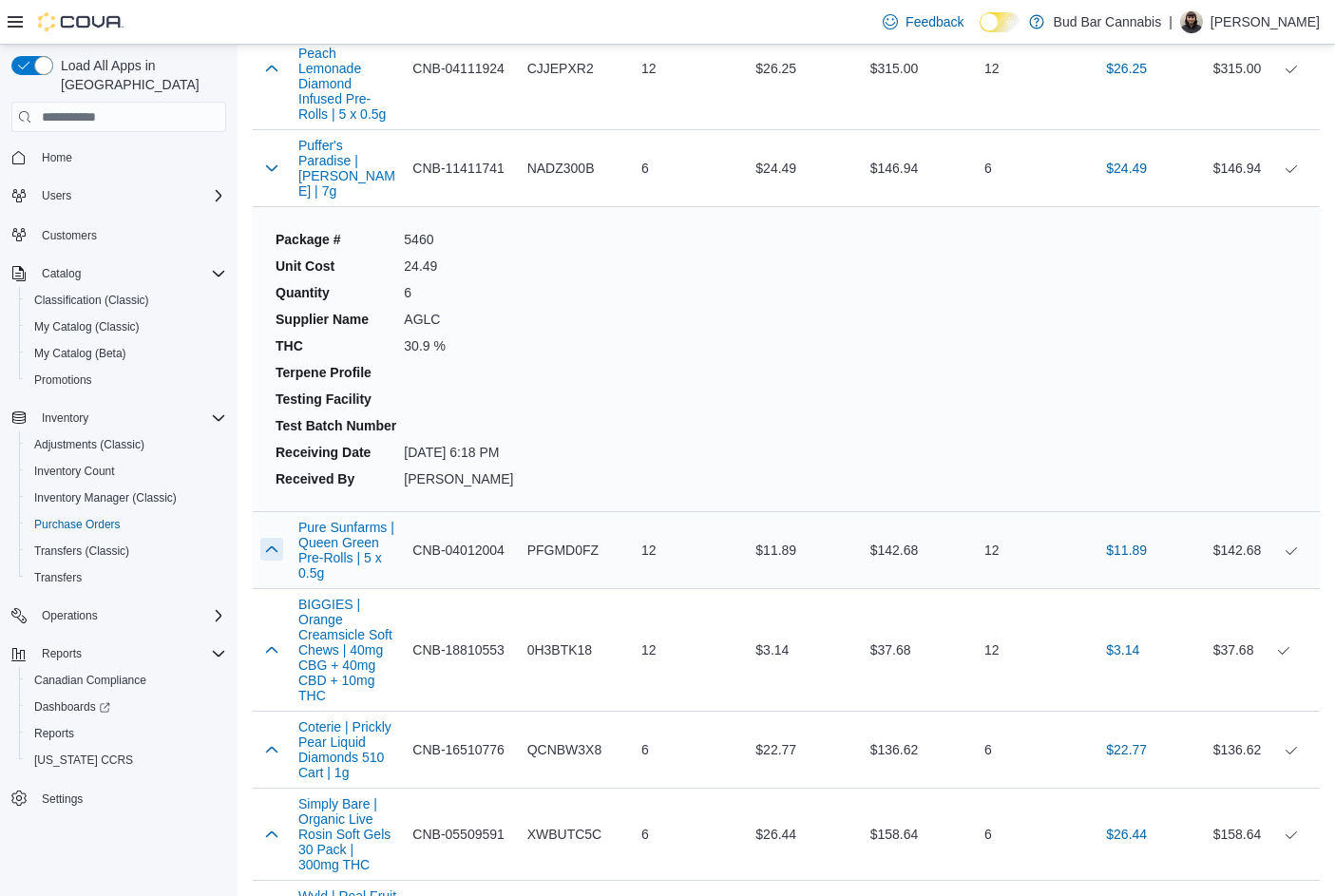
click at [274, 538] on button "button" at bounding box center [271, 550] width 23 height 23
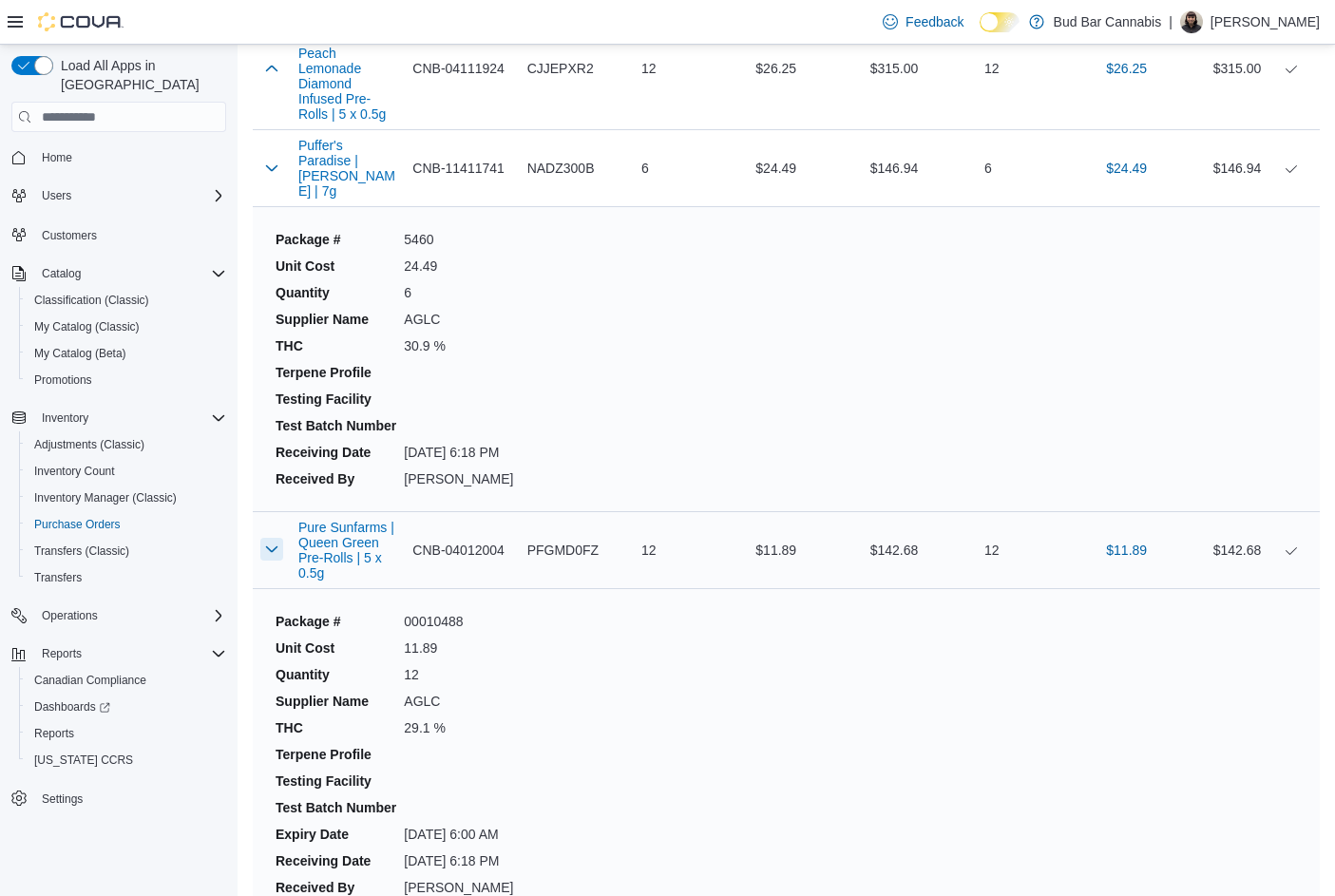
click at [271, 538] on button "button" at bounding box center [271, 550] width 23 height 23
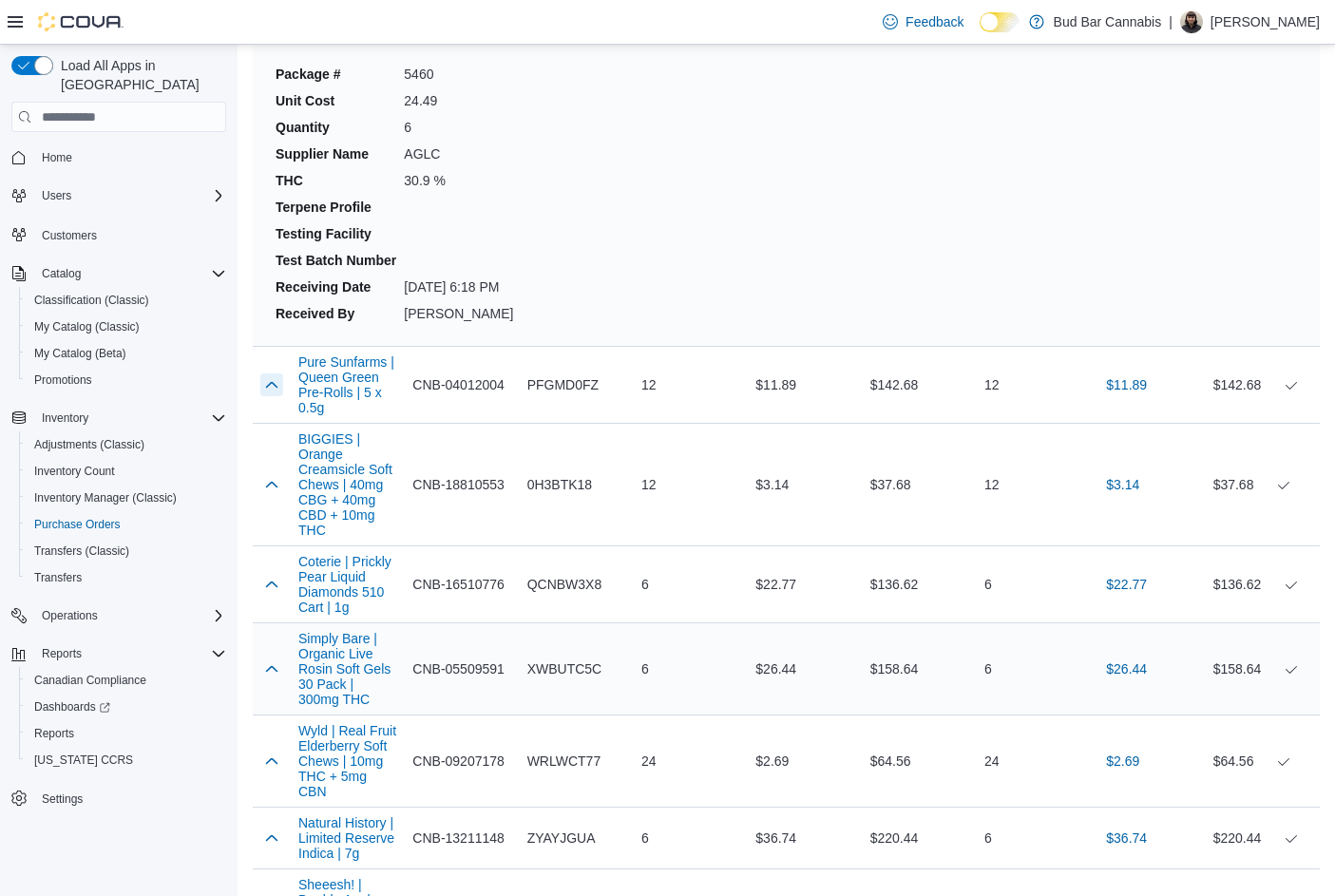
scroll to position [7980, 0]
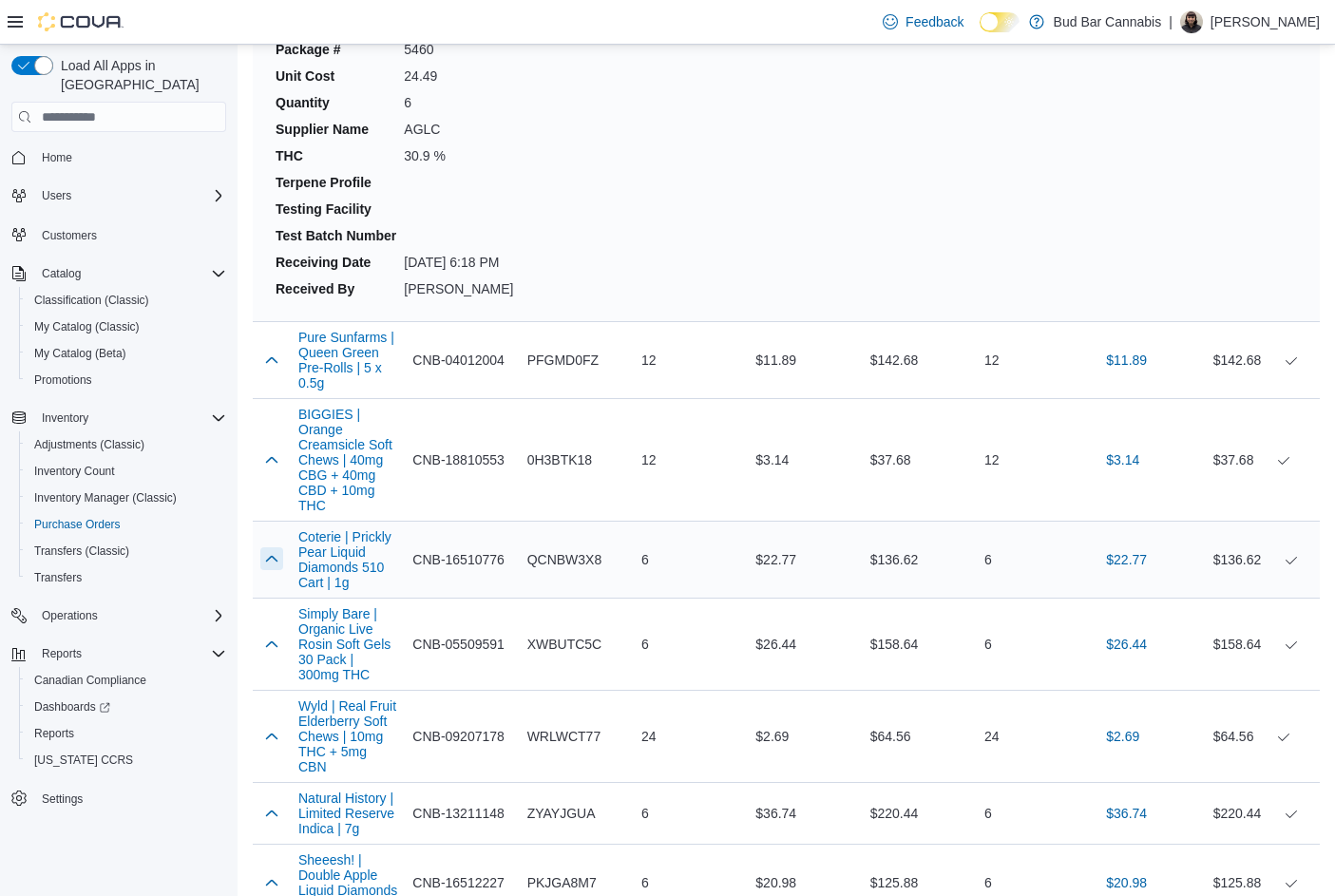
click at [265, 548] on button "button" at bounding box center [271, 559] width 23 height 23
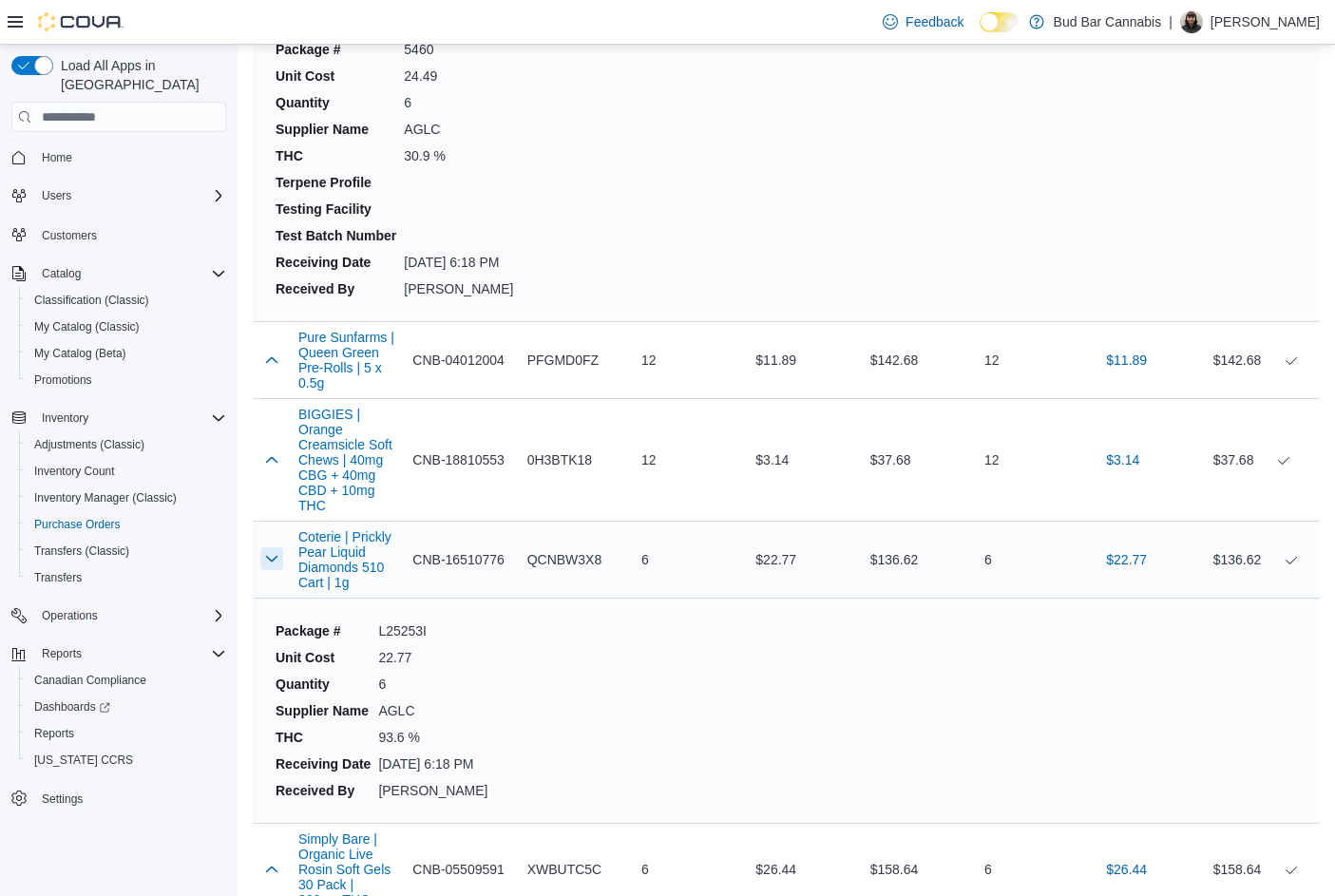
click at [270, 548] on button "button" at bounding box center [271, 559] width 23 height 23
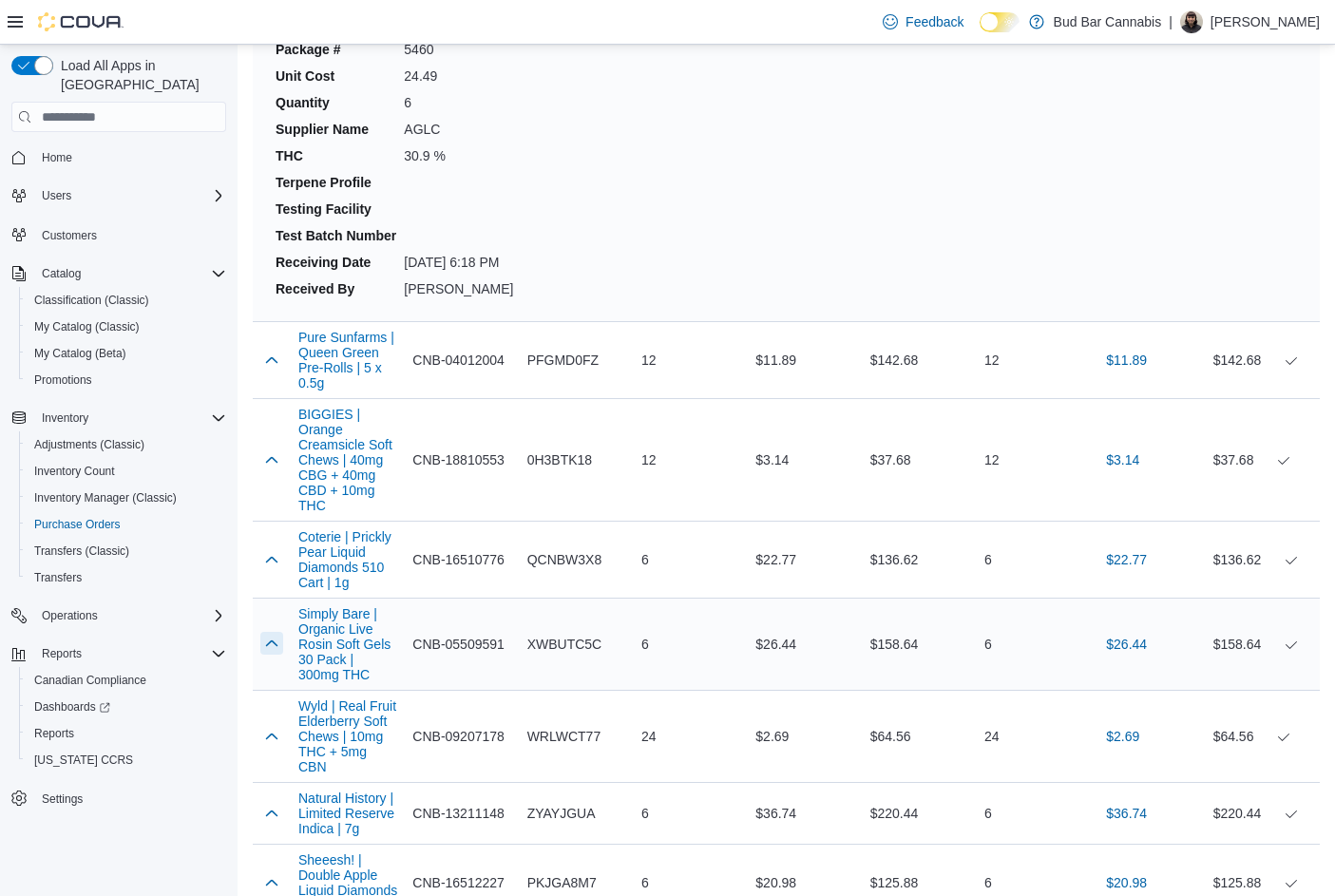
click at [267, 631] on button "button" at bounding box center [271, 643] width 23 height 23
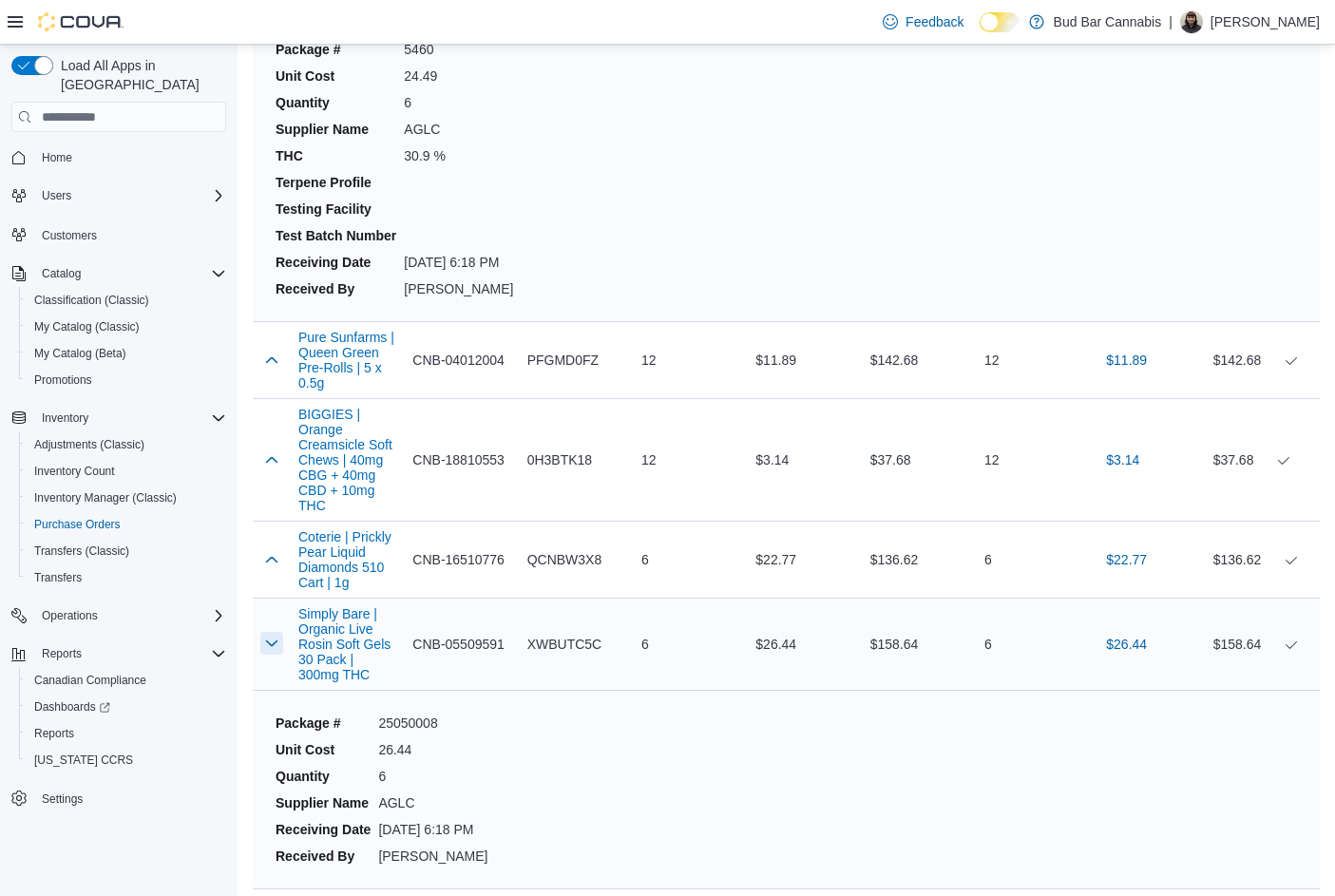
click at [267, 631] on button "button" at bounding box center [271, 643] width 23 height 23
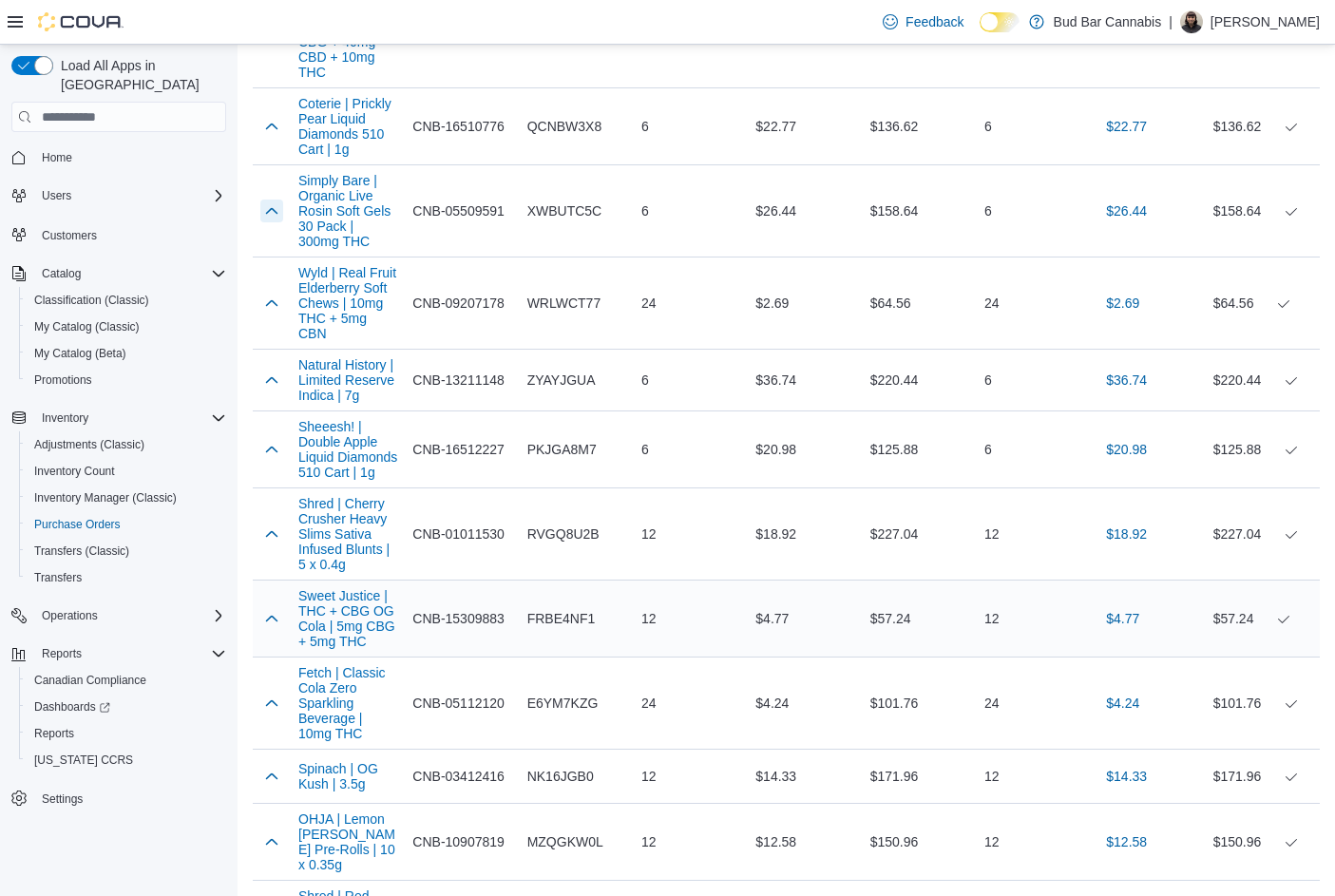
scroll to position [8455, 0]
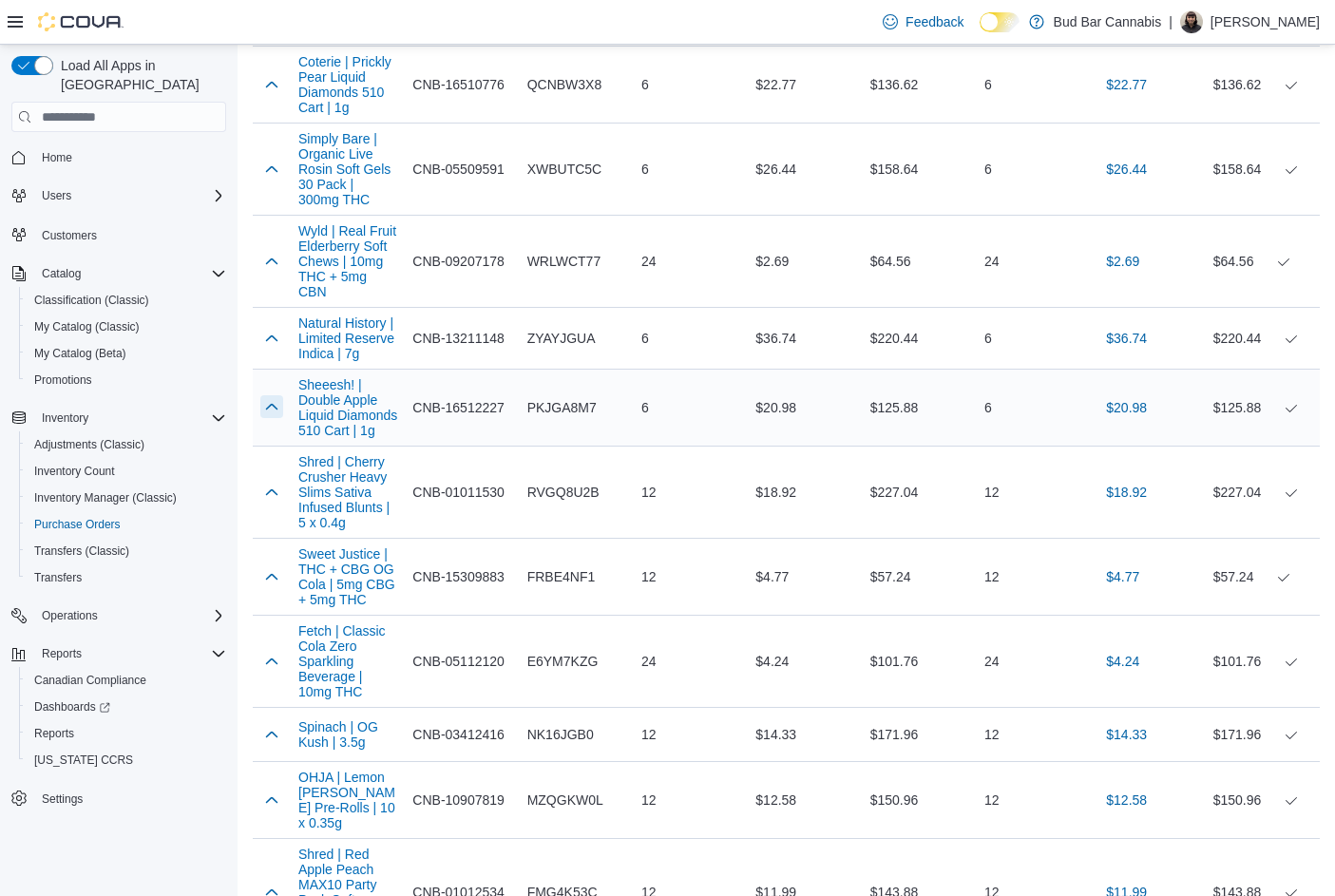
click at [272, 396] on button "button" at bounding box center [271, 407] width 23 height 23
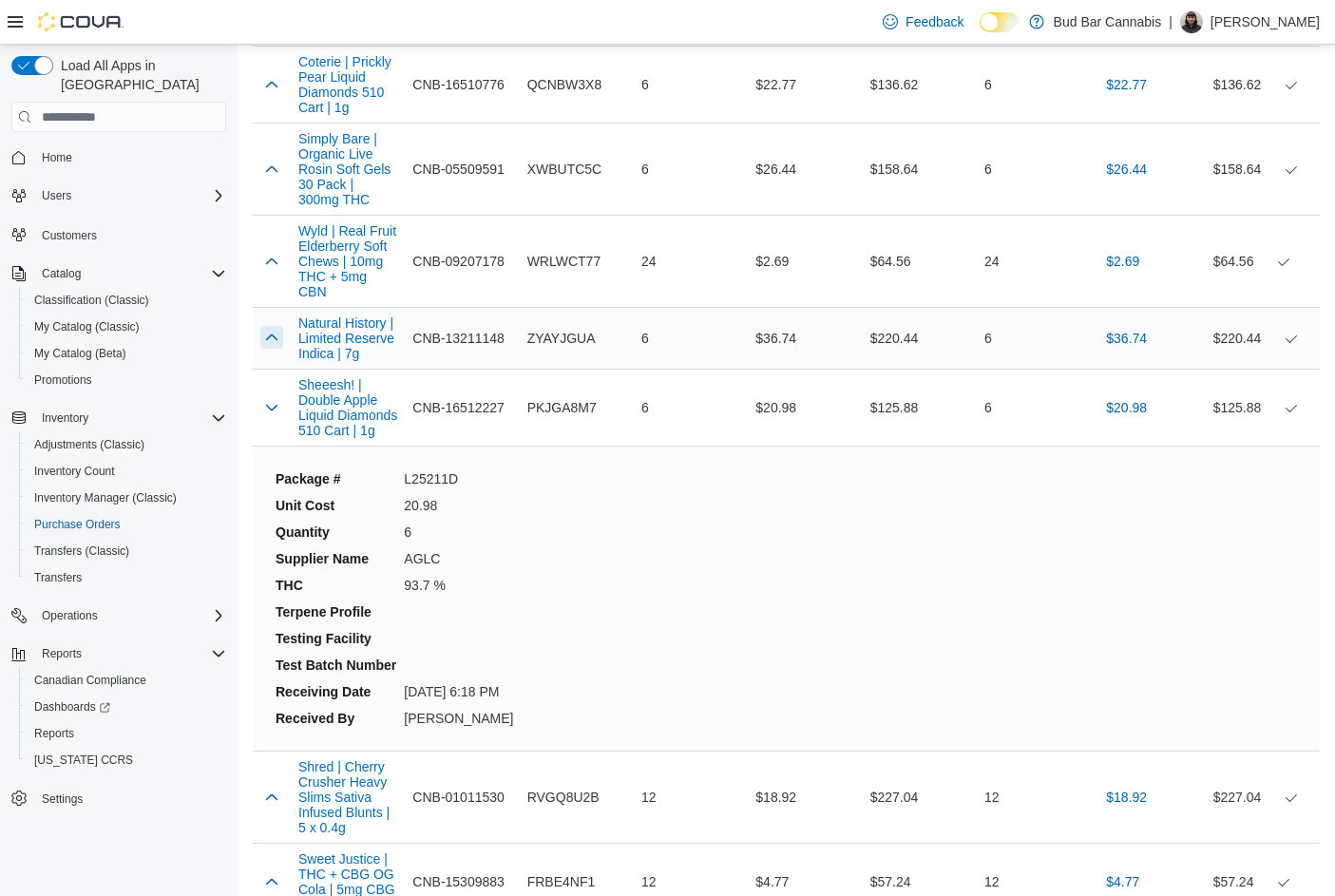
click at [270, 326] on button "button" at bounding box center [271, 338] width 23 height 23
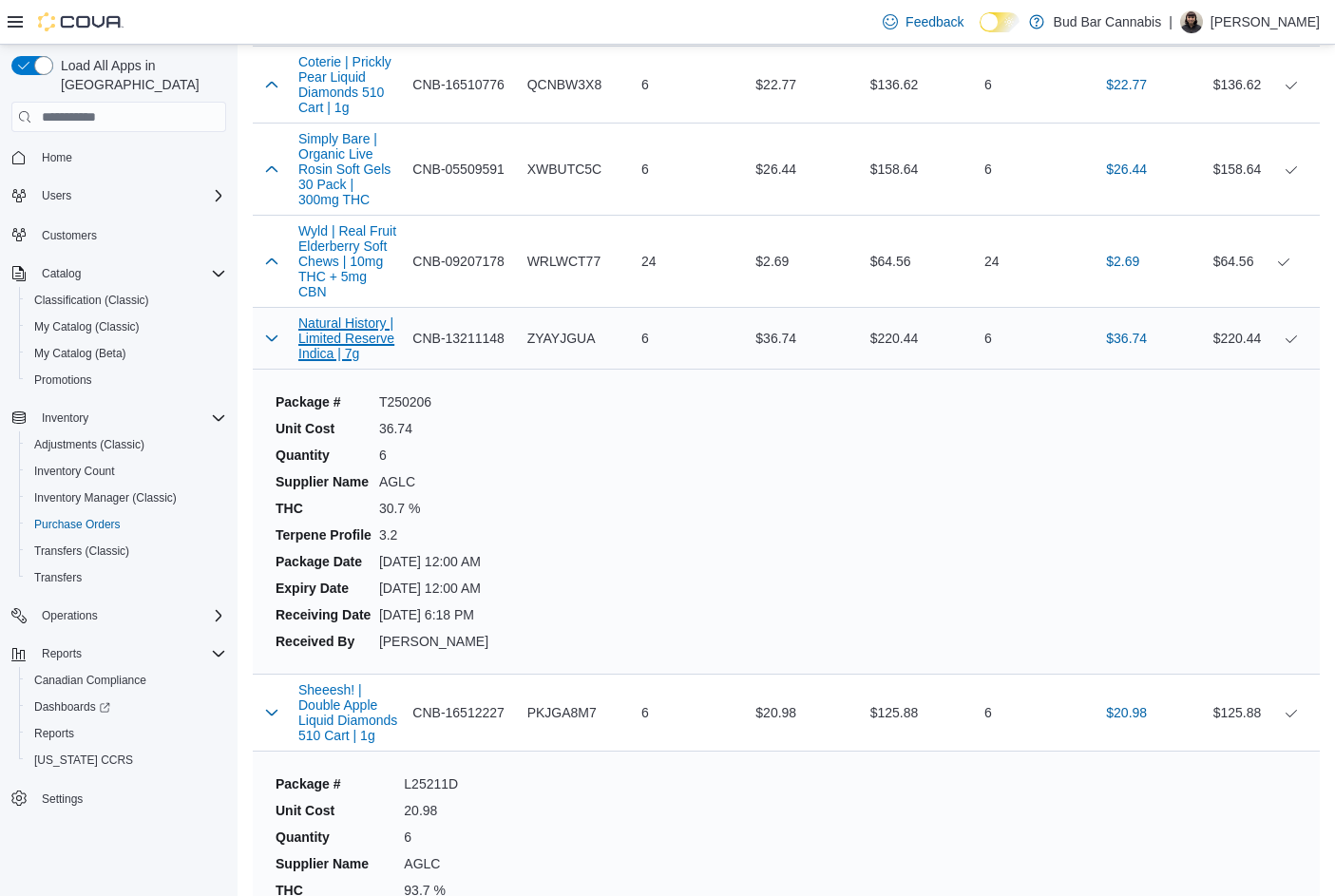
click at [327, 316] on button "Natural History | Limited Reserve Indica | 7g" at bounding box center [347, 338] width 99 height 45
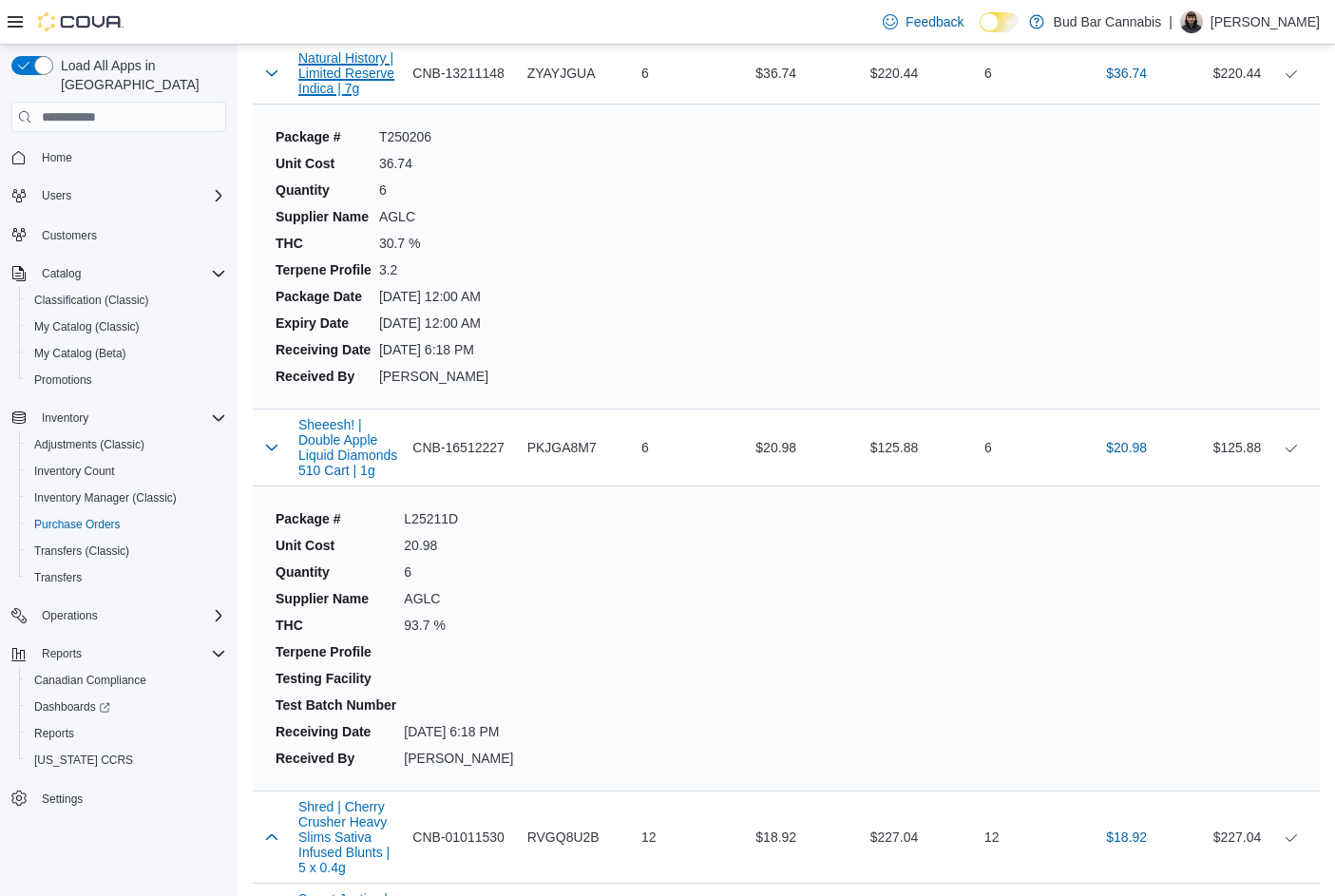
scroll to position [8740, 0]
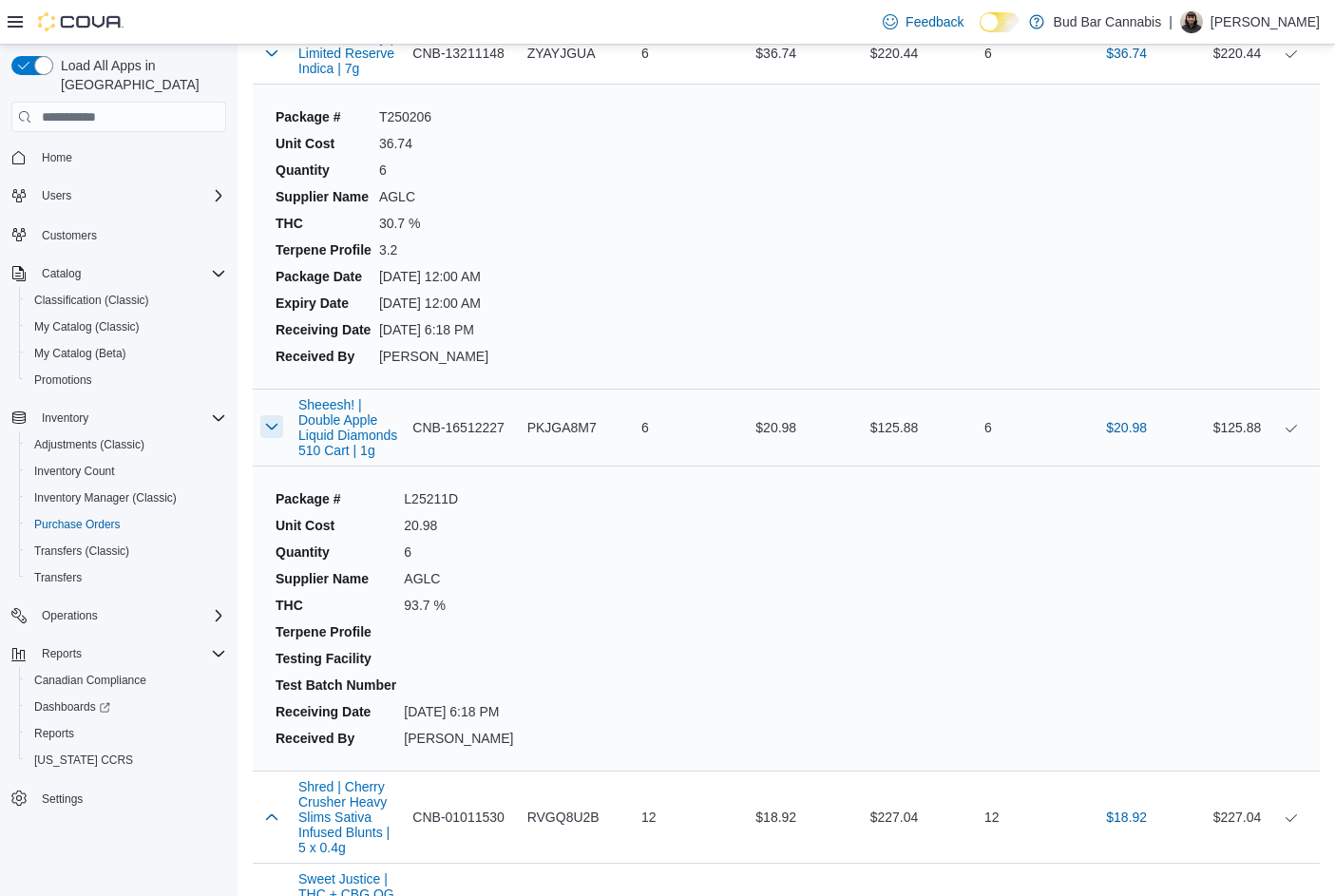
click at [273, 415] on button "button" at bounding box center [271, 426] width 23 height 23
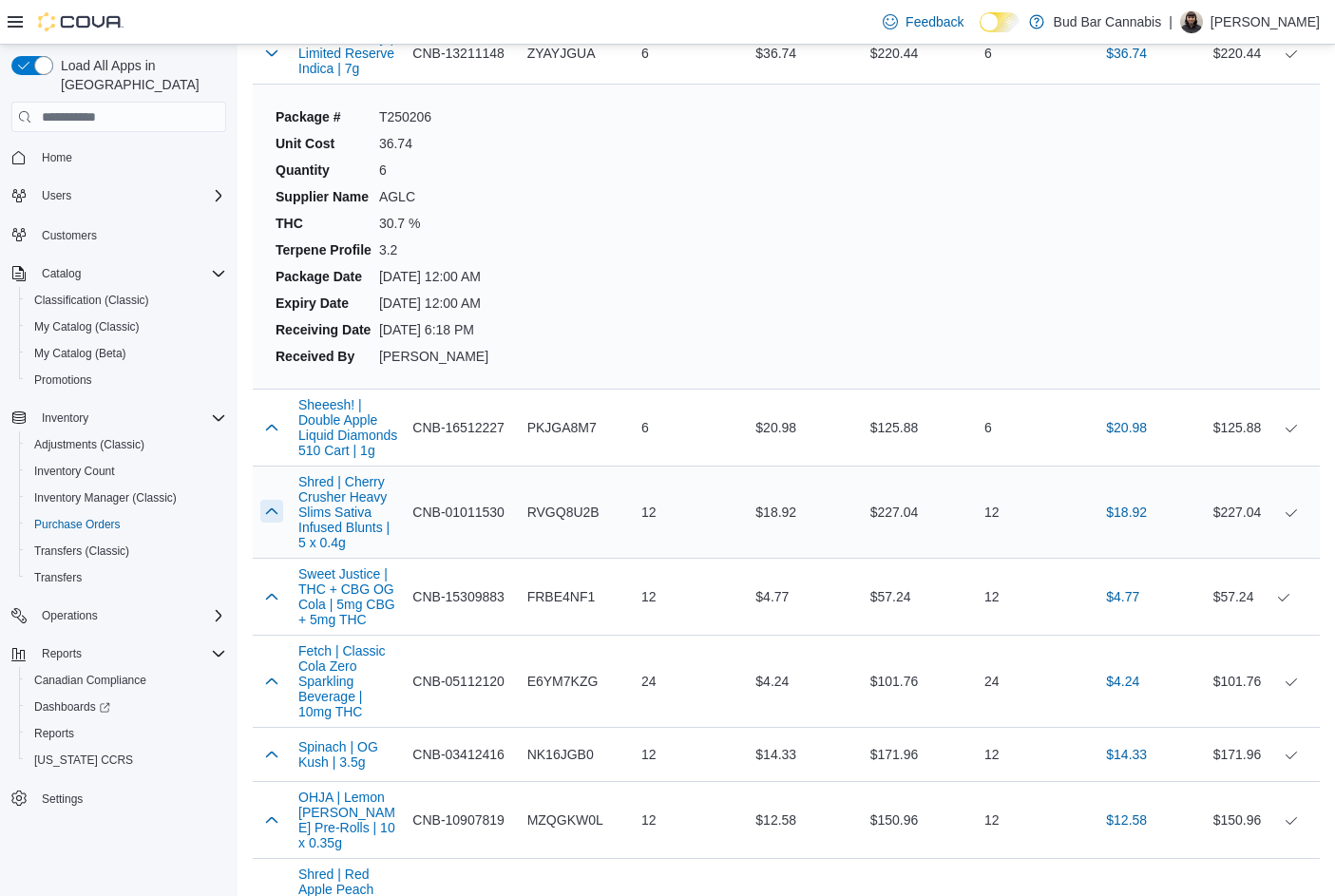
click at [274, 499] on button "button" at bounding box center [271, 511] width 23 height 23
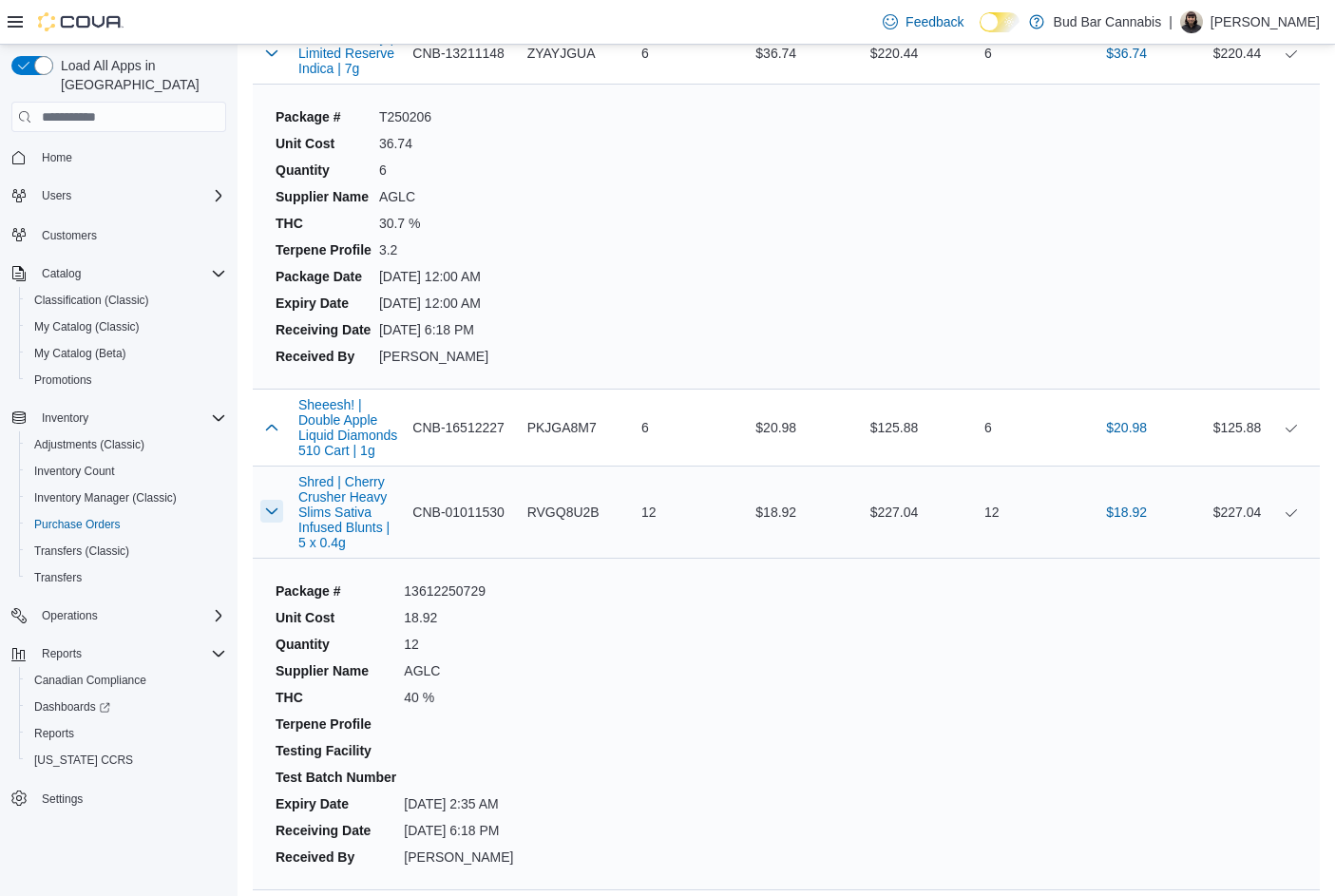
click at [274, 499] on button "button" at bounding box center [271, 511] width 23 height 23
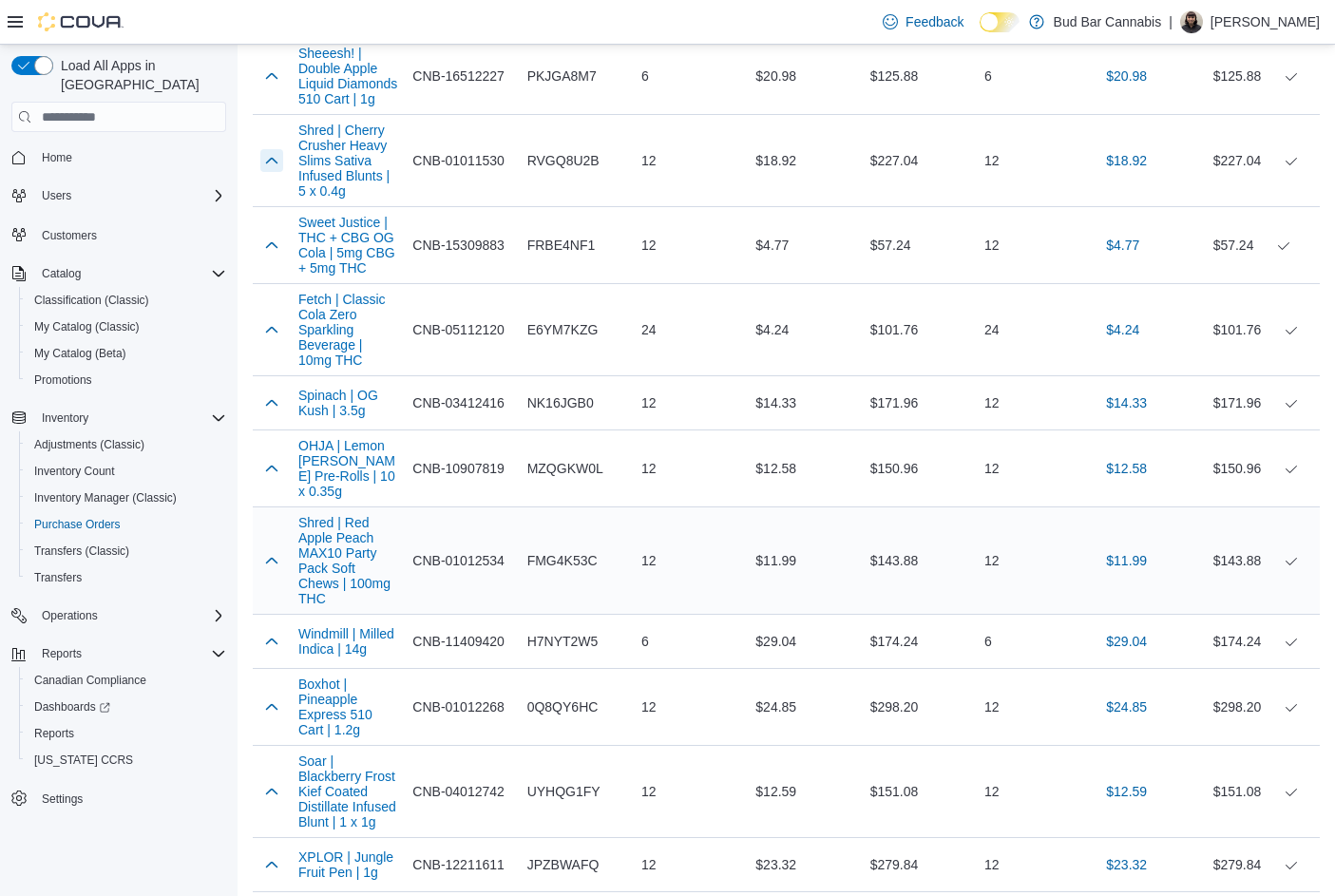
scroll to position [9120, 0]
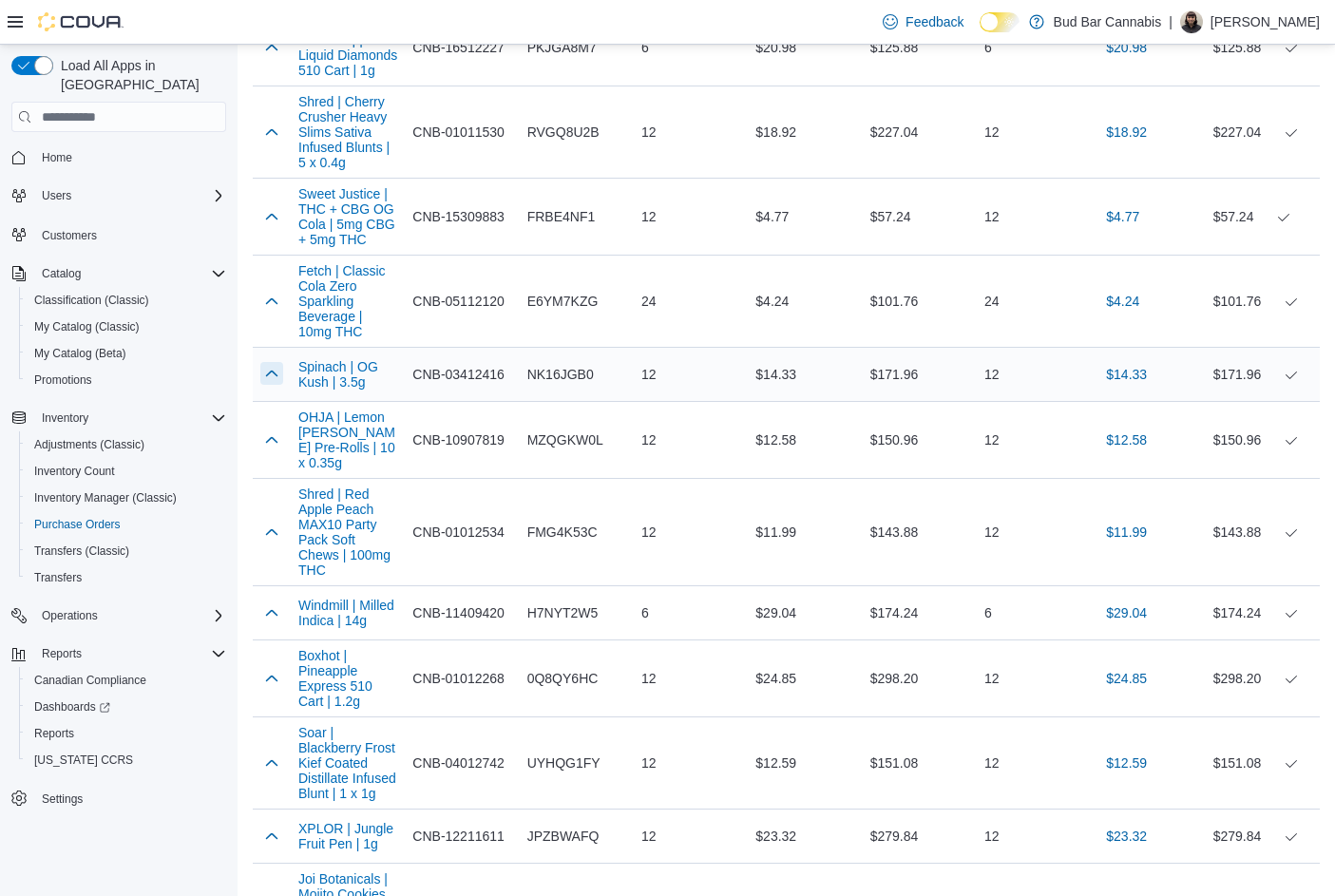
click at [276, 362] on button "button" at bounding box center [271, 373] width 23 height 23
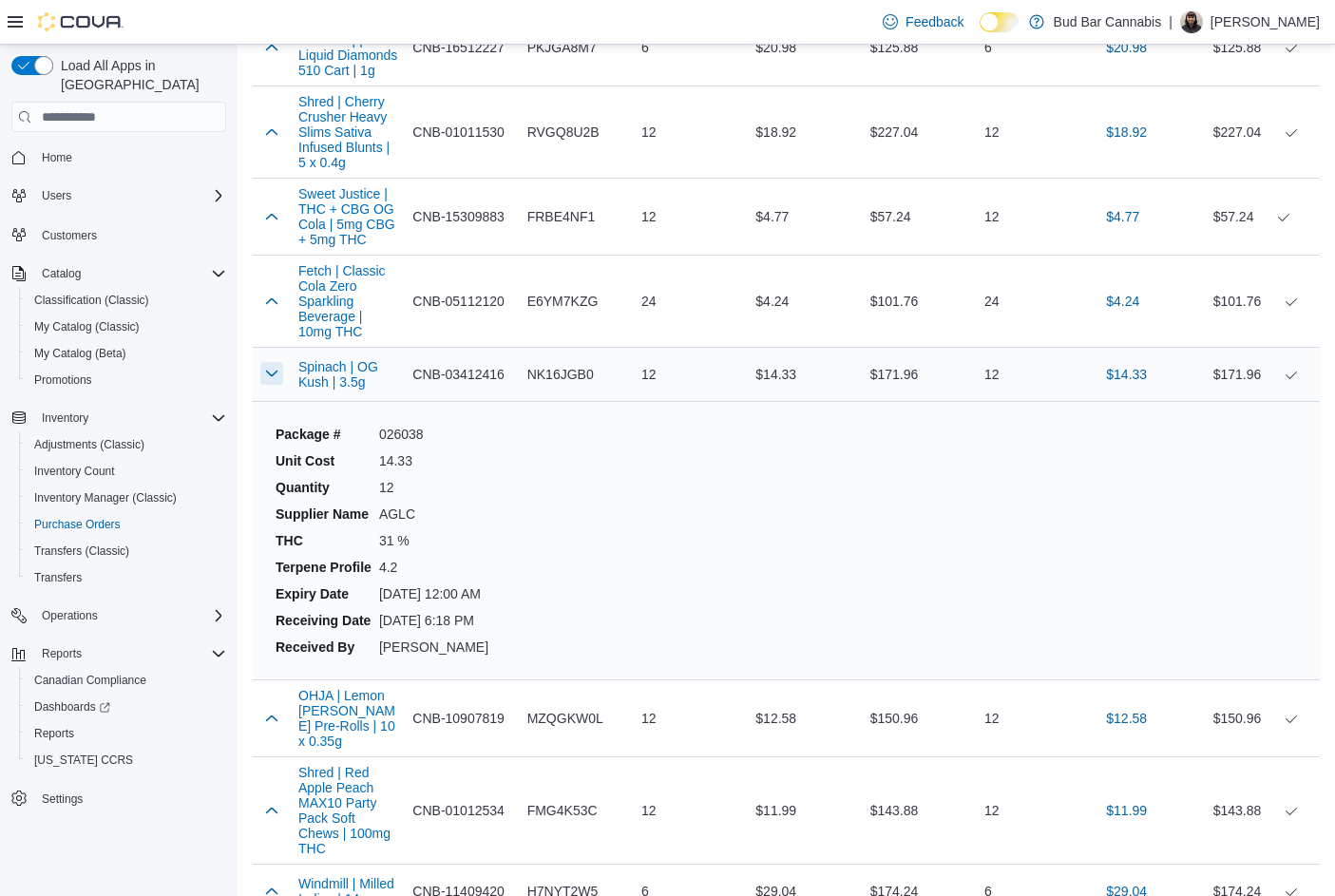
click at [271, 362] on button "button" at bounding box center [271, 373] width 23 height 23
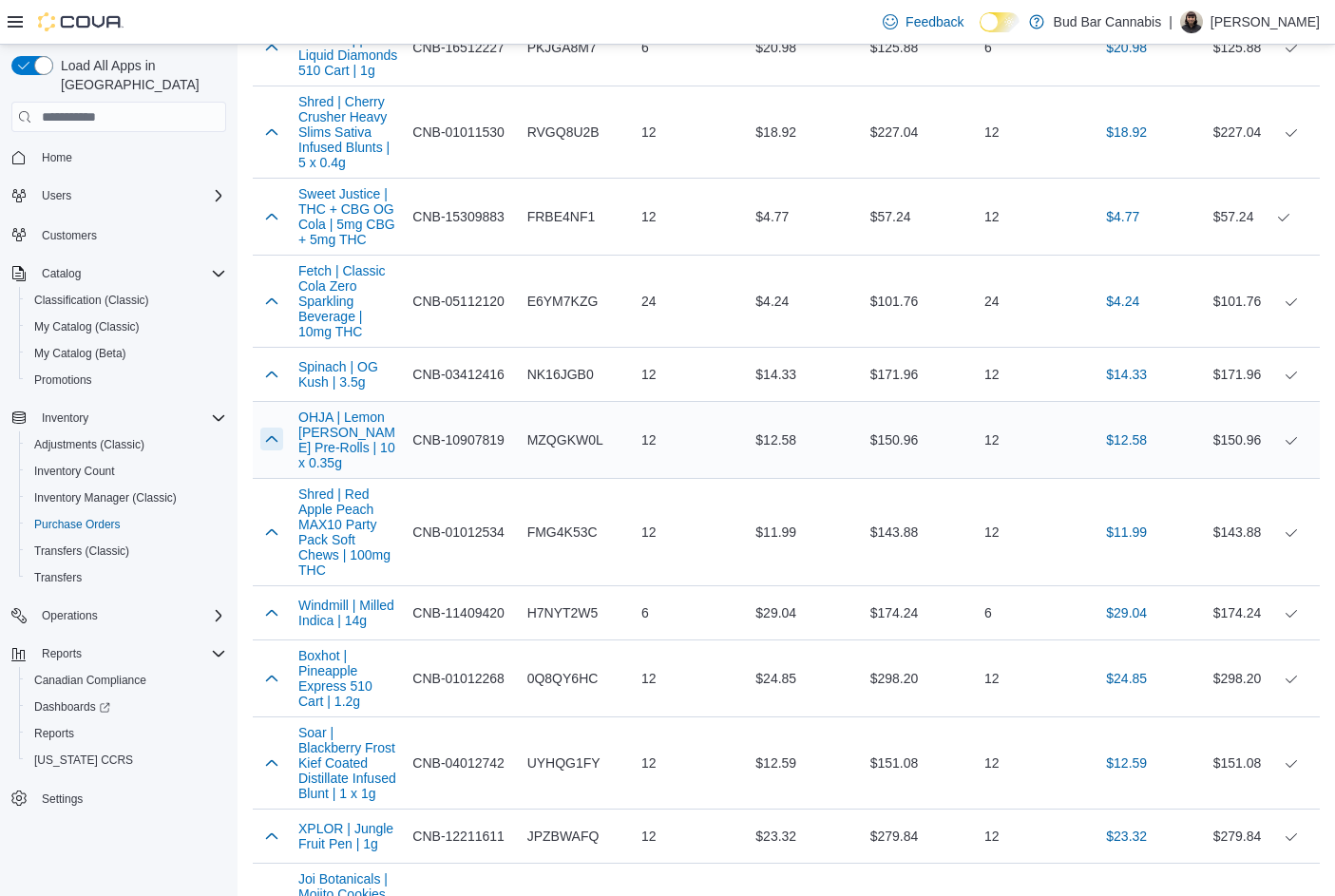
click at [269, 427] on button "button" at bounding box center [271, 439] width 23 height 23
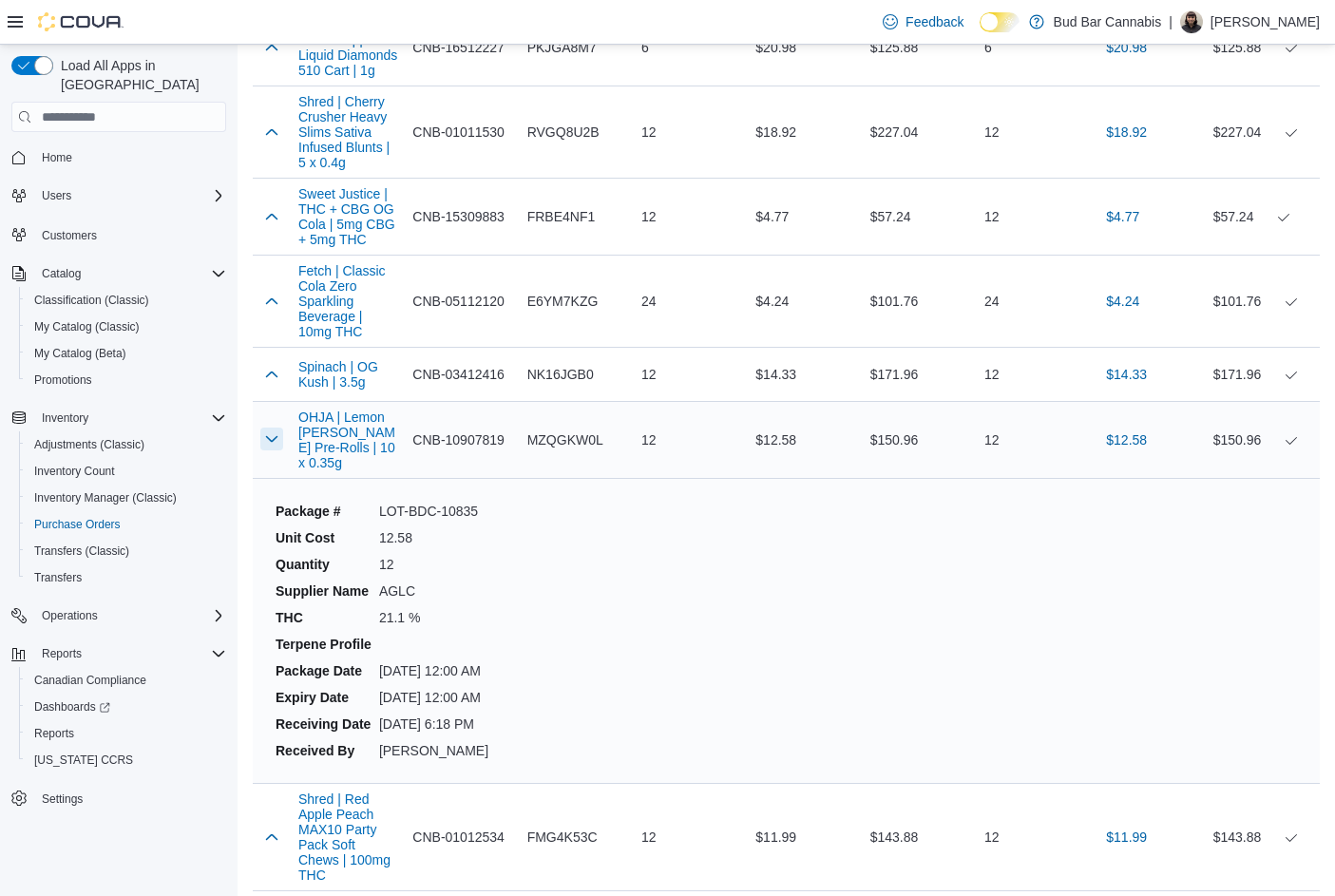
click at [269, 427] on button "button" at bounding box center [271, 439] width 23 height 23
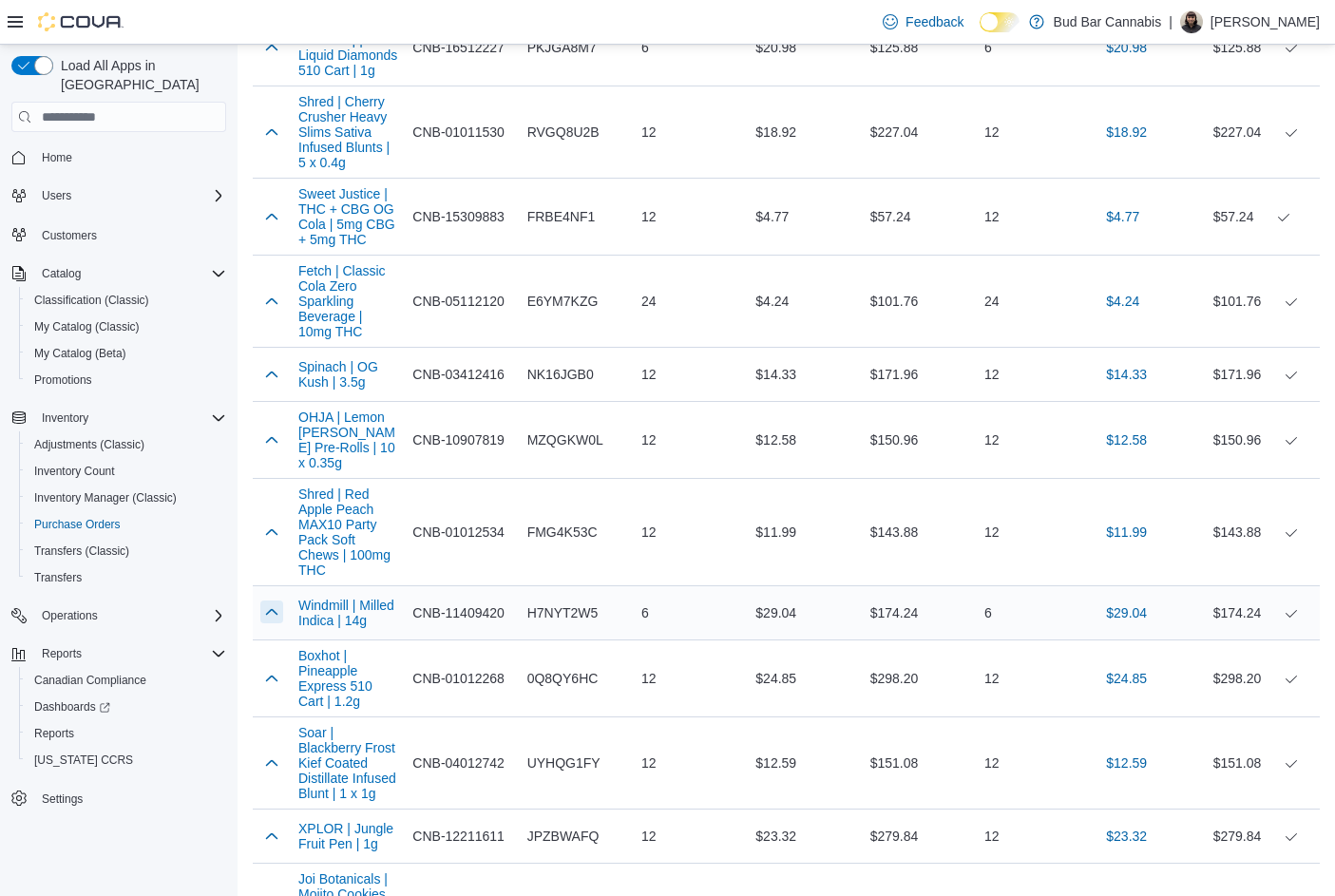
click at [265, 601] on button "button" at bounding box center [271, 612] width 23 height 23
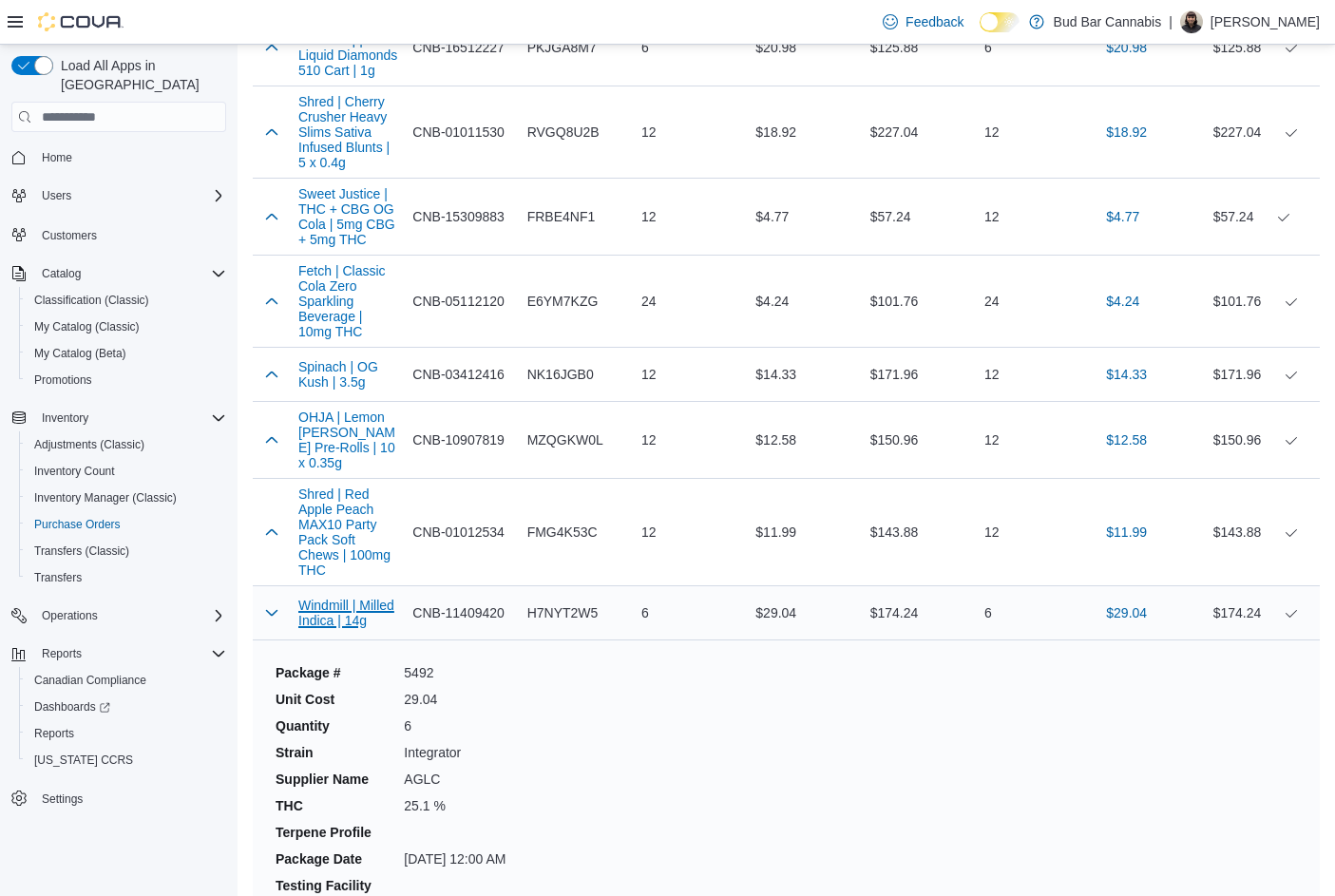
click at [333, 598] on button "Windmill | Milled Indica | 14g" at bounding box center [347, 613] width 99 height 31
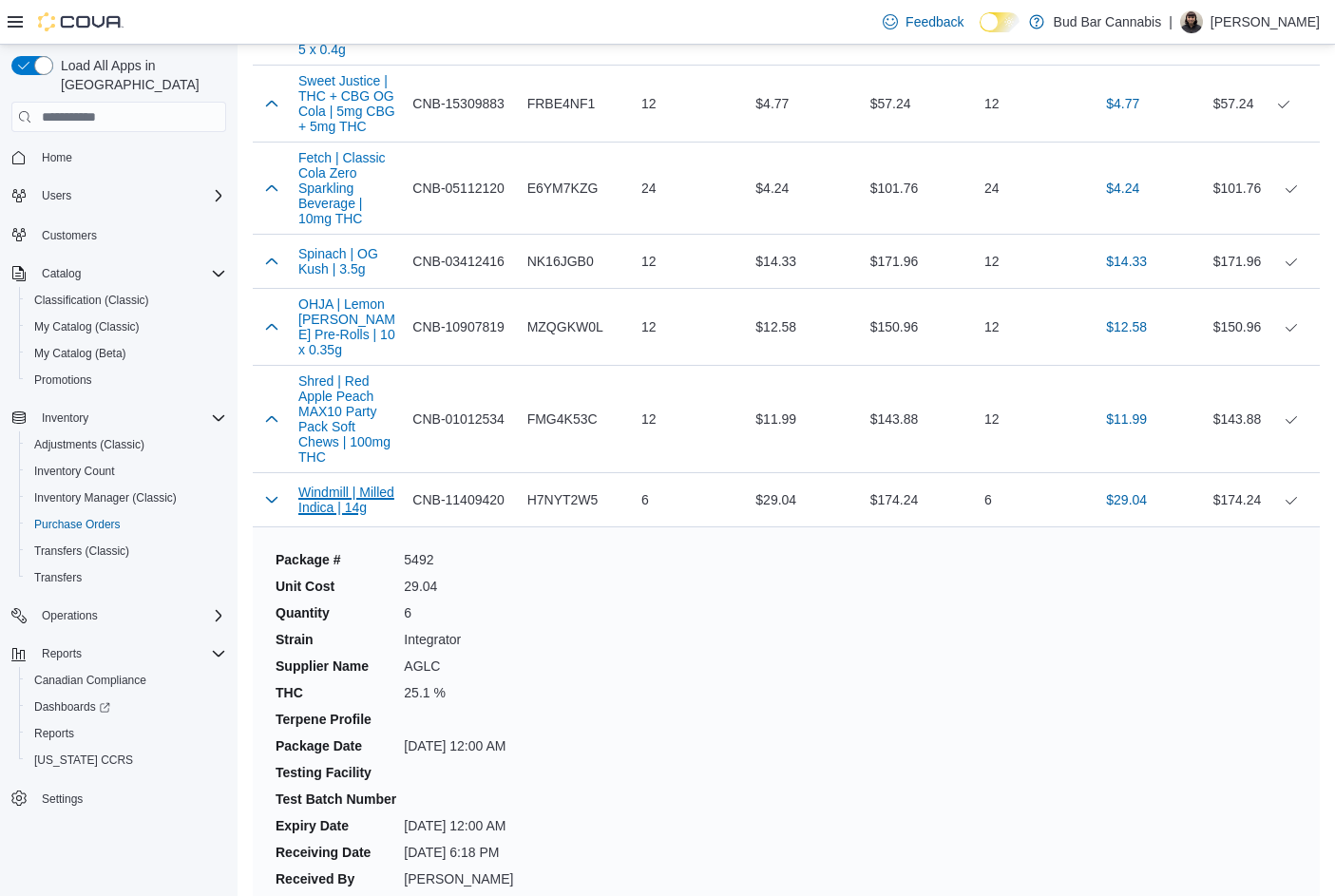
scroll to position [9595, 0]
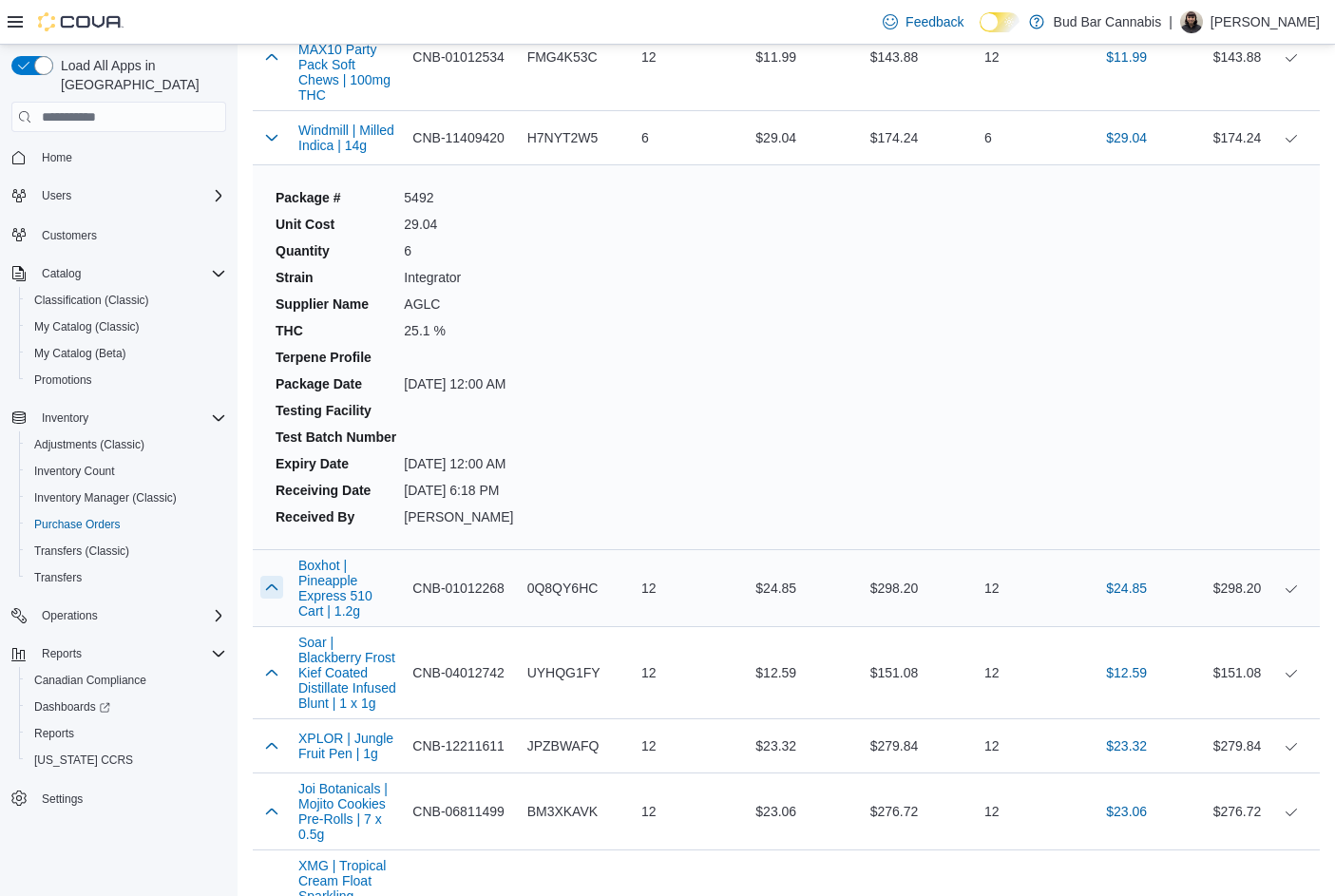
click at [280, 576] on button "button" at bounding box center [271, 587] width 23 height 23
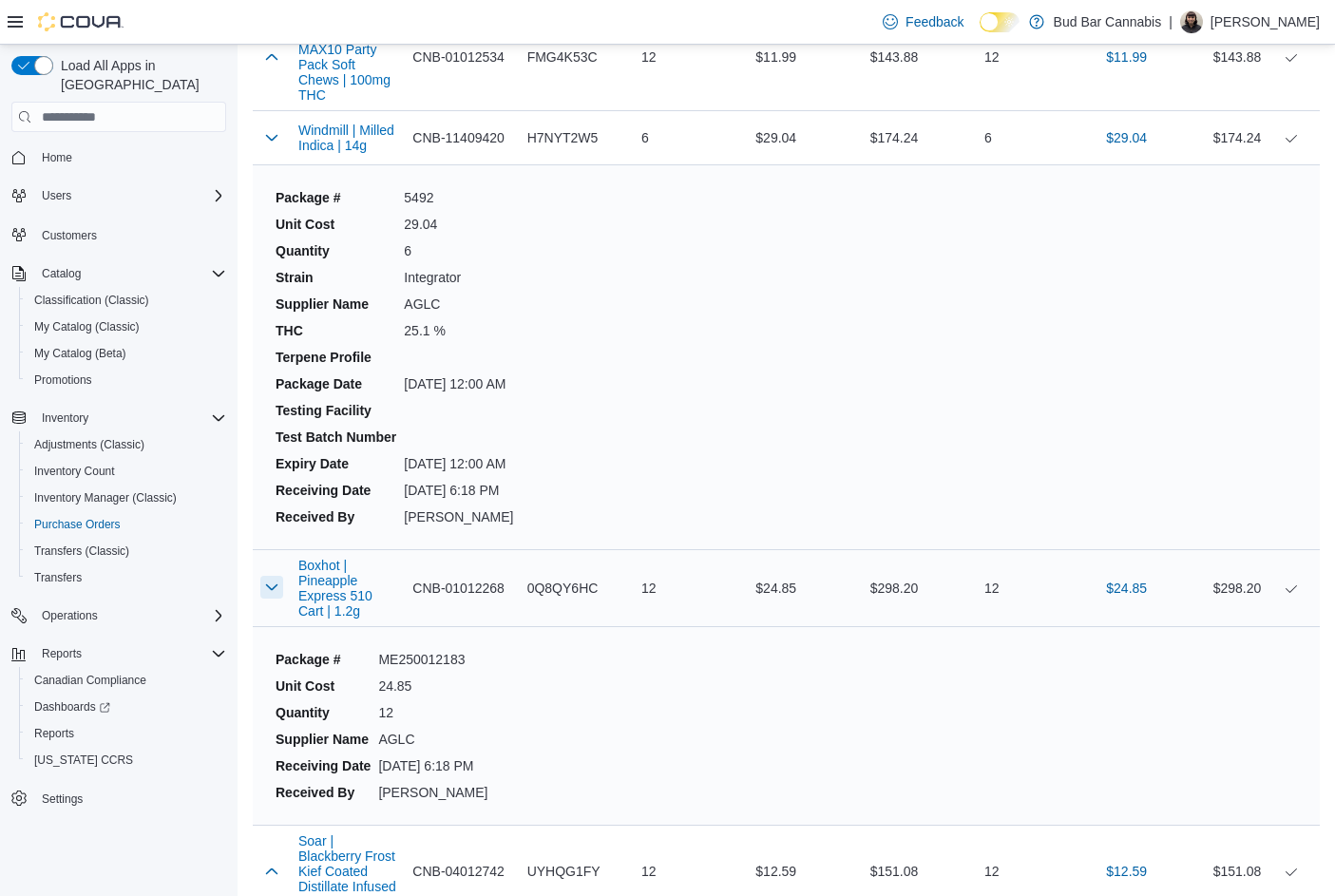
click at [280, 576] on button "button" at bounding box center [271, 587] width 23 height 23
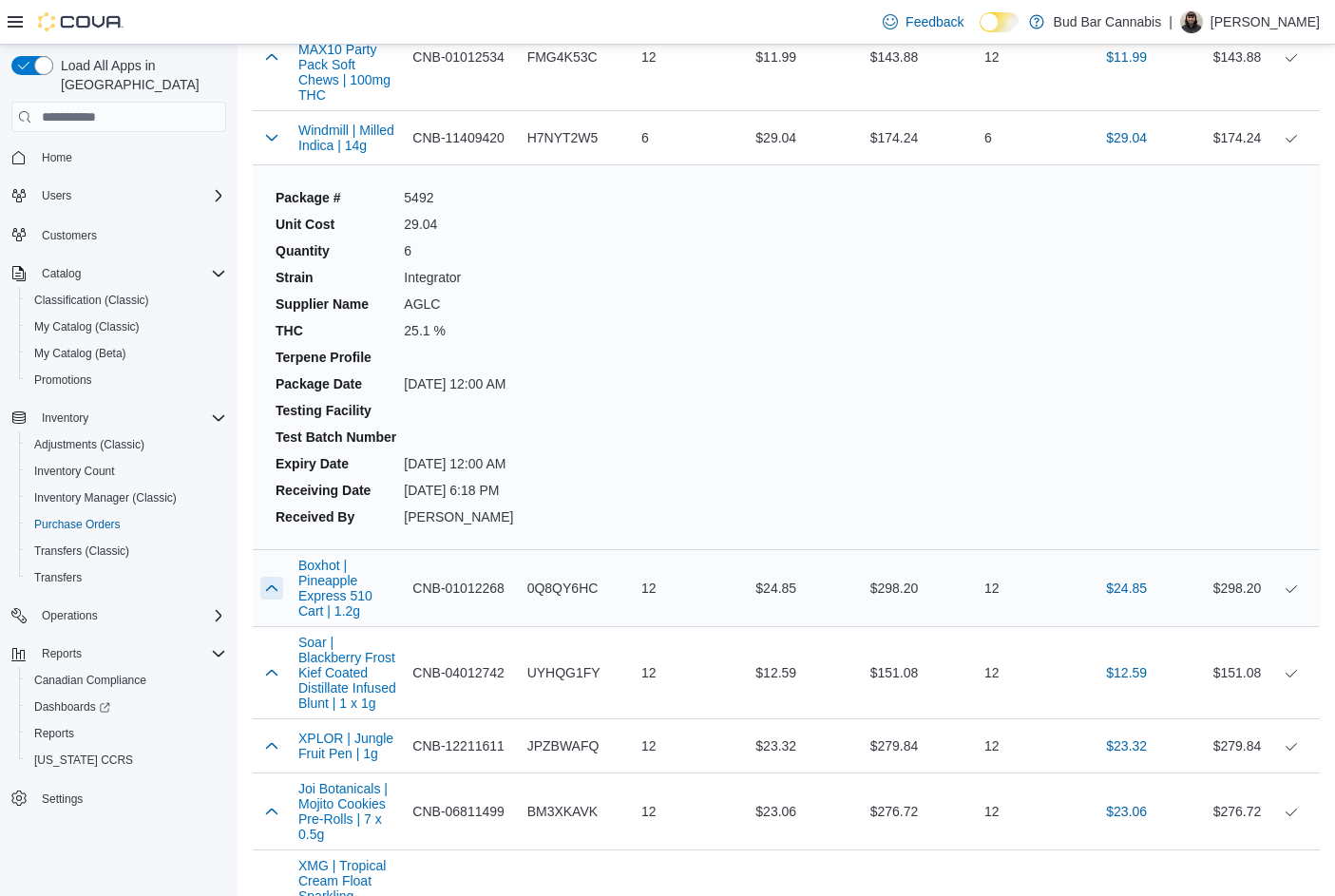
click at [278, 576] on button "button" at bounding box center [271, 588] width 23 height 23
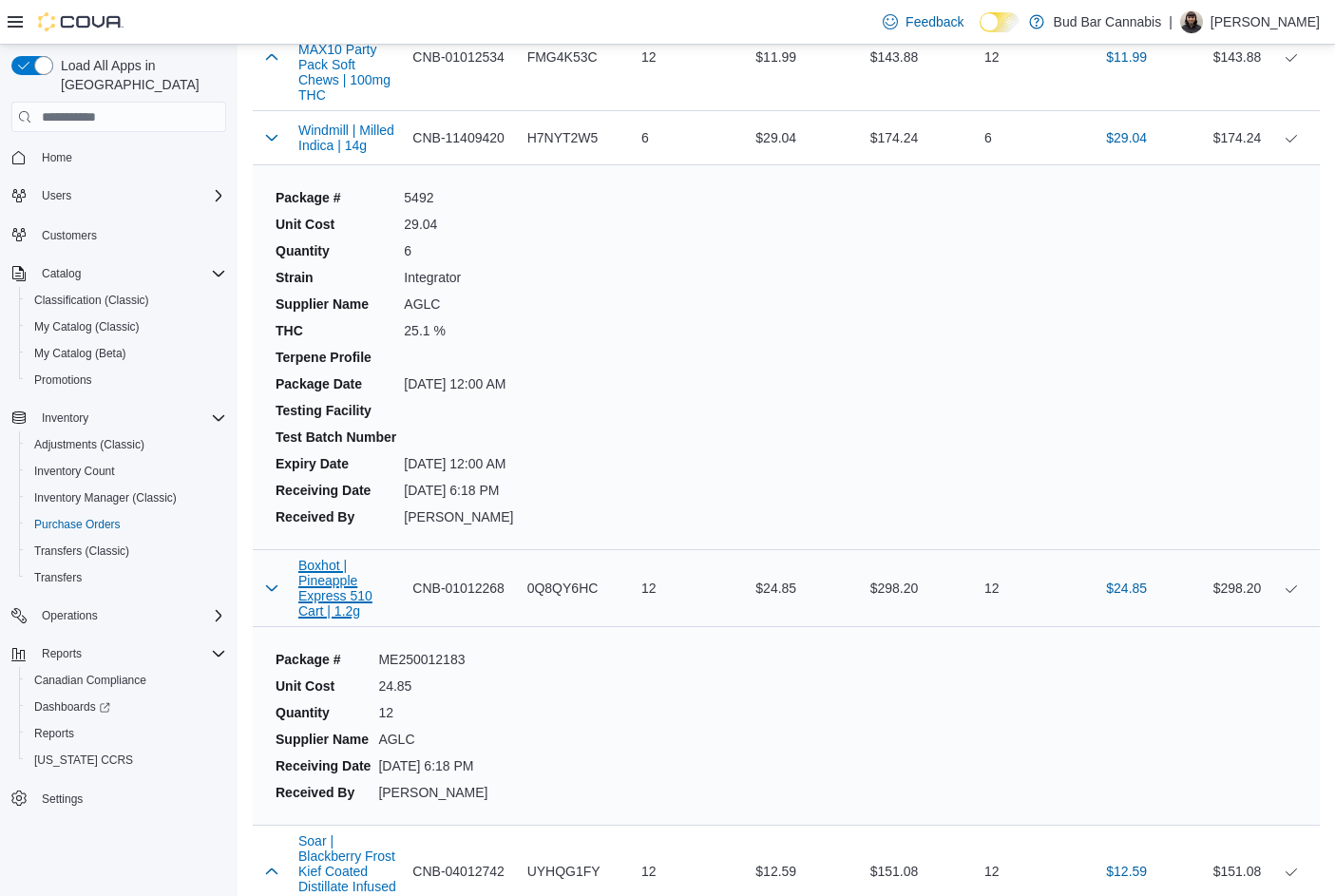
click at [313, 557] on button "Boxhot | Pineapple Express 510 Cart | 1.2g" at bounding box center [347, 587] width 99 height 61
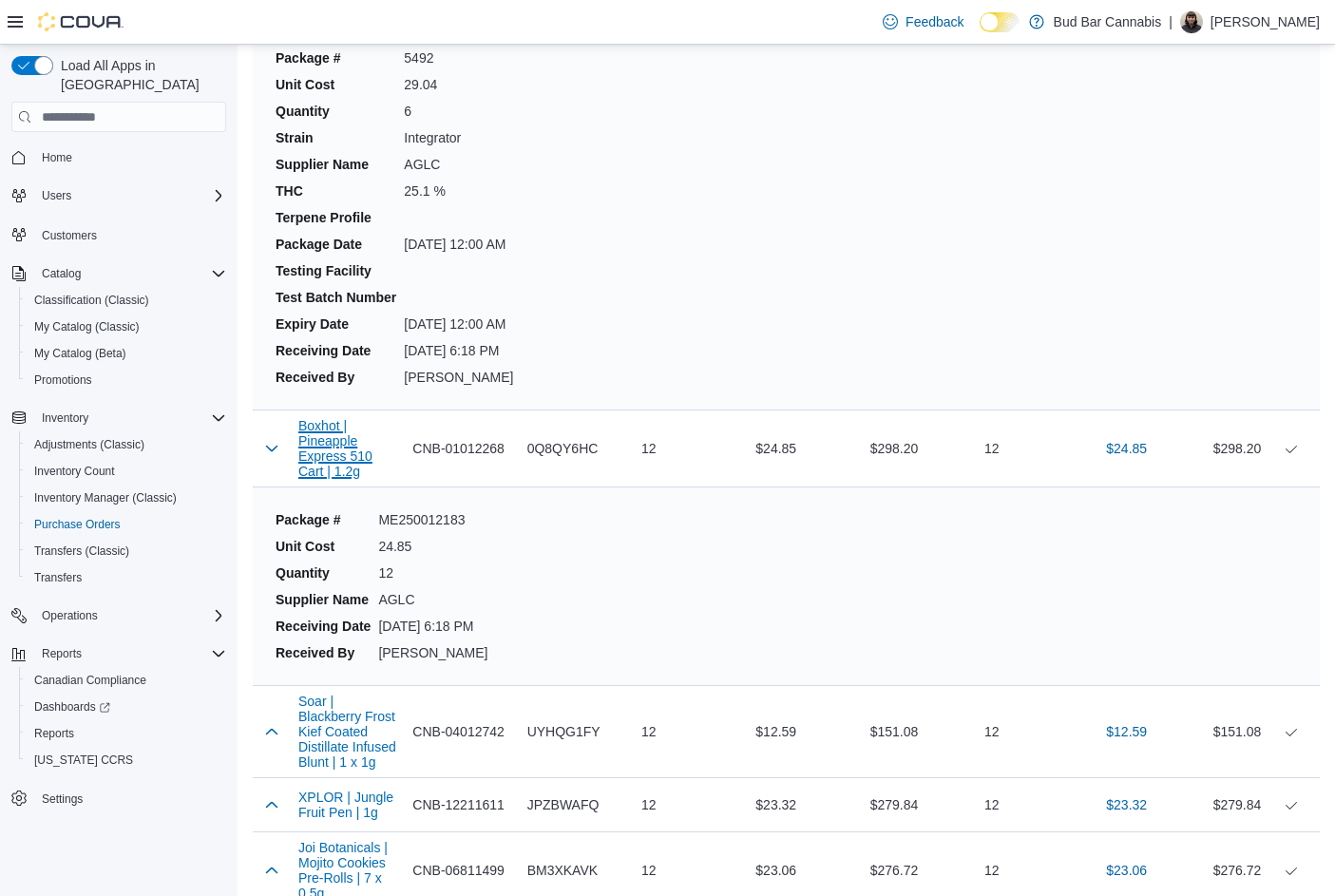
scroll to position [9880, 0]
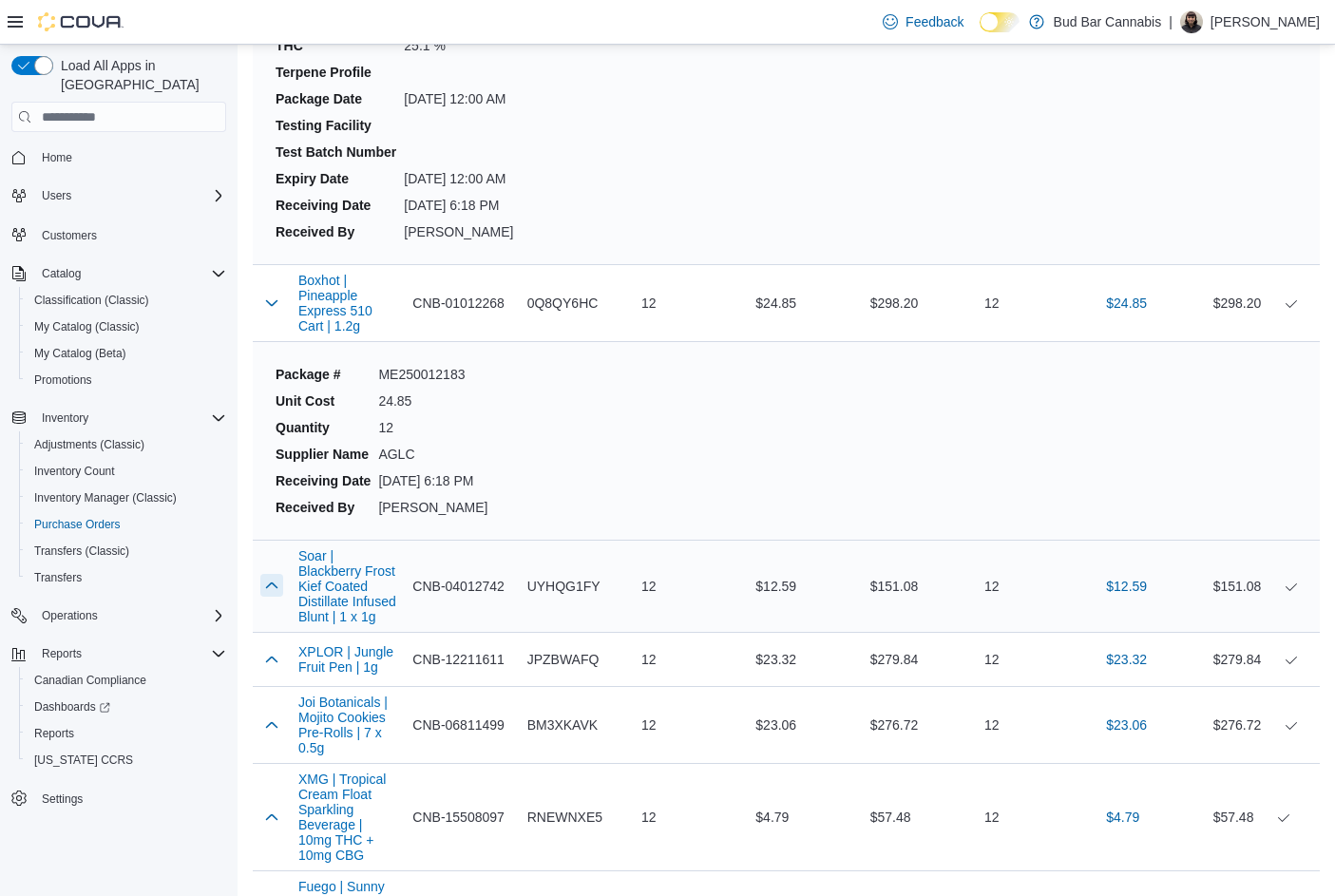
click at [271, 574] on button "button" at bounding box center [271, 585] width 23 height 23
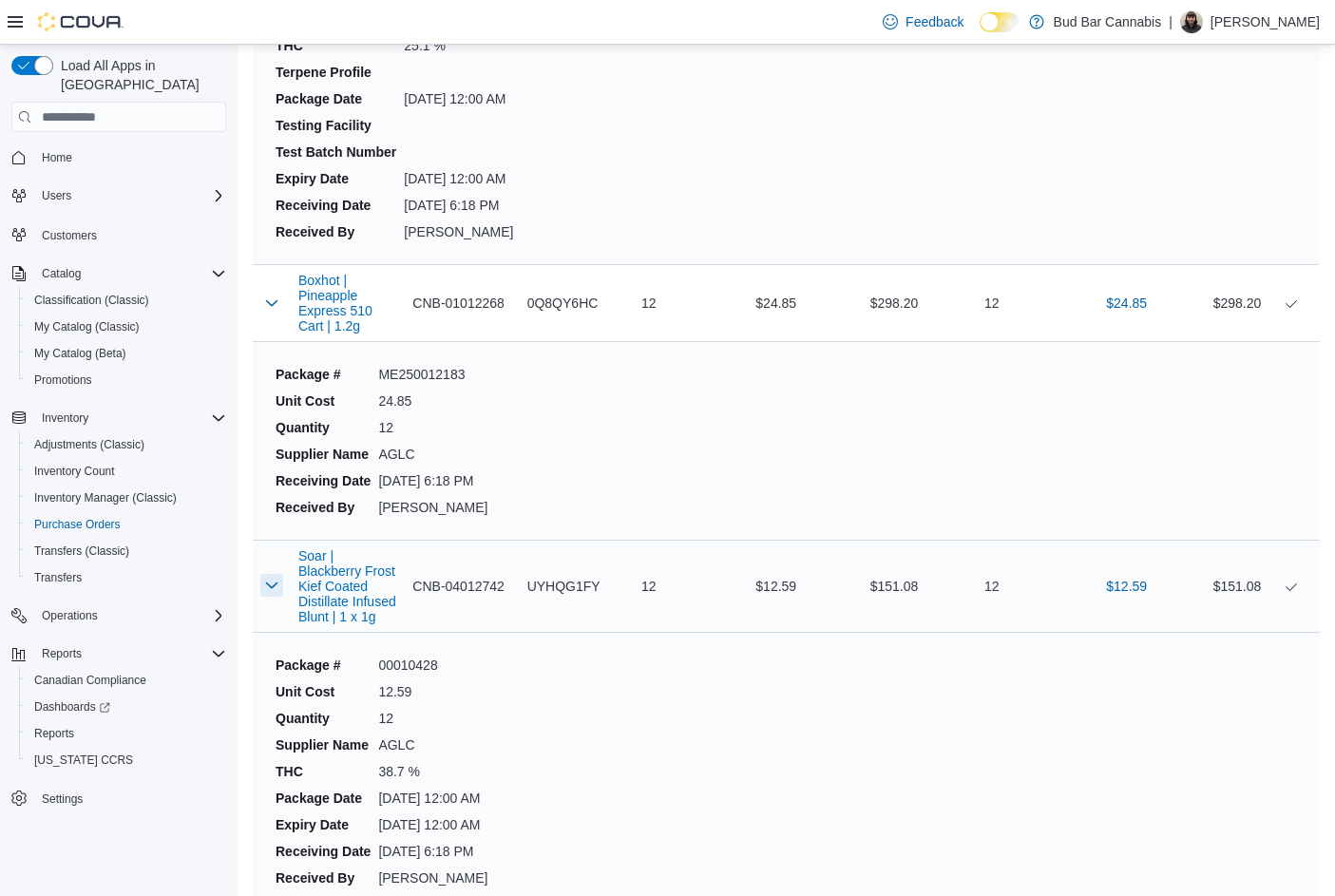
click at [274, 574] on button "button" at bounding box center [271, 585] width 23 height 23
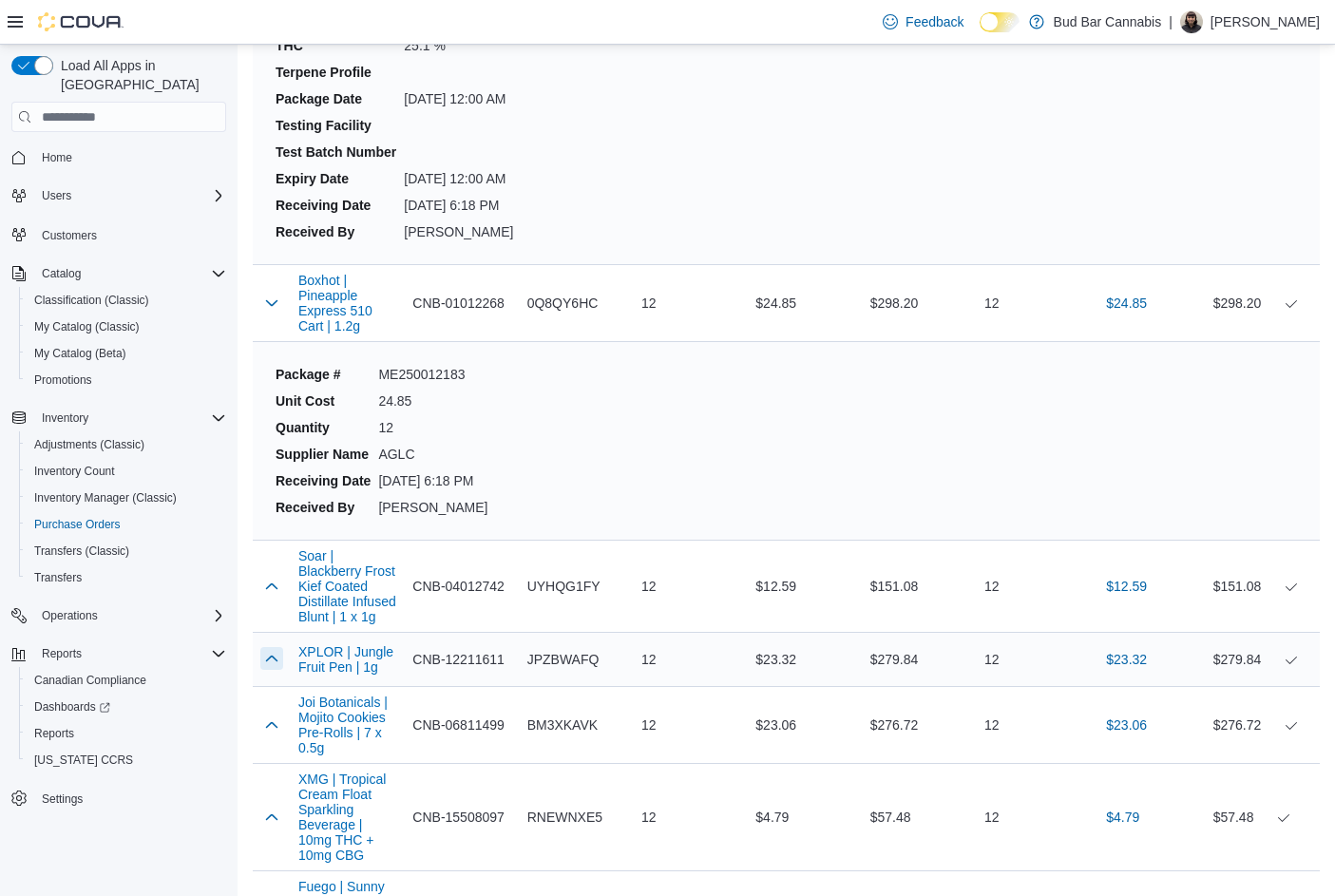
click at [276, 647] on button "button" at bounding box center [271, 658] width 23 height 23
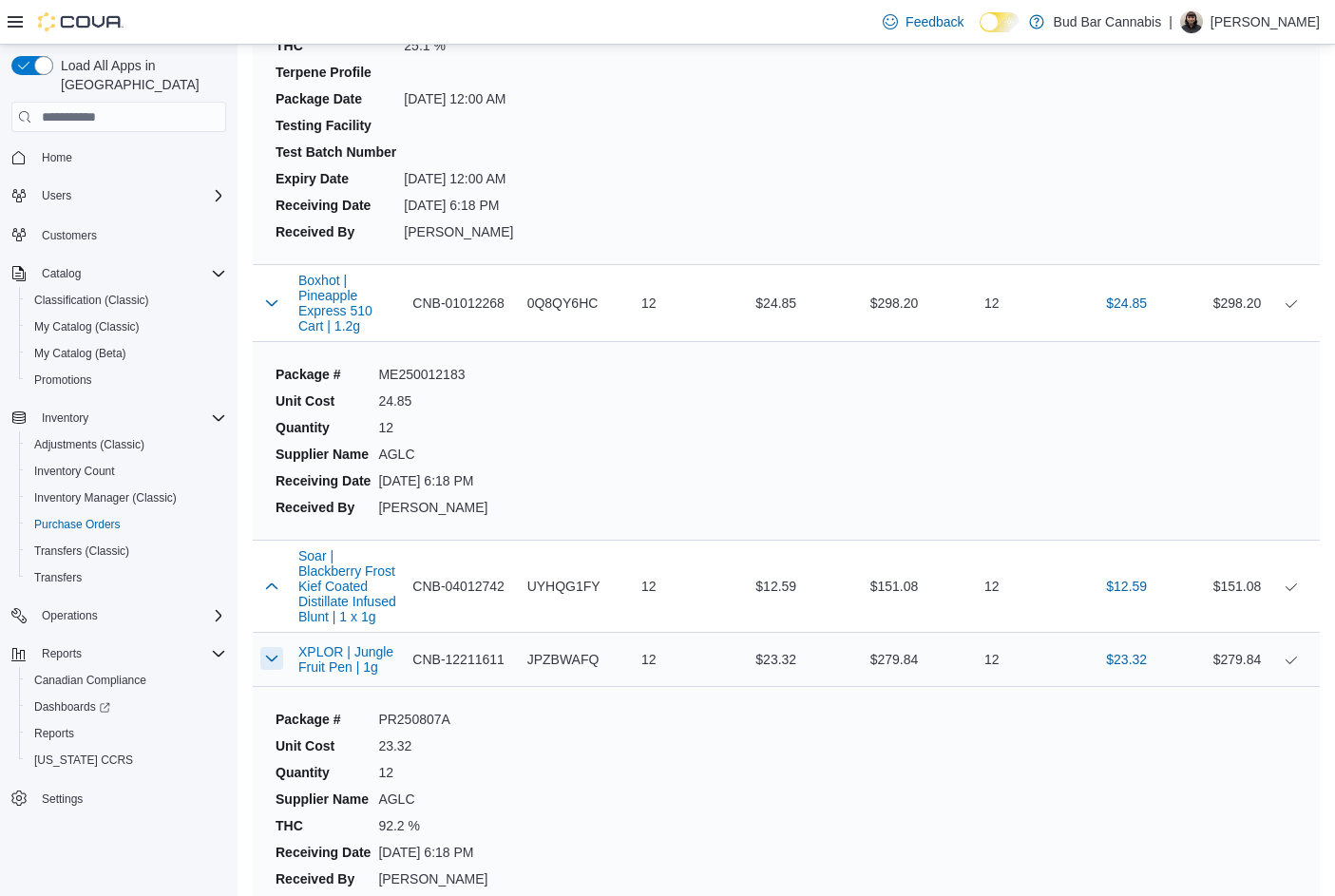
click at [276, 647] on button "button" at bounding box center [271, 658] width 23 height 23
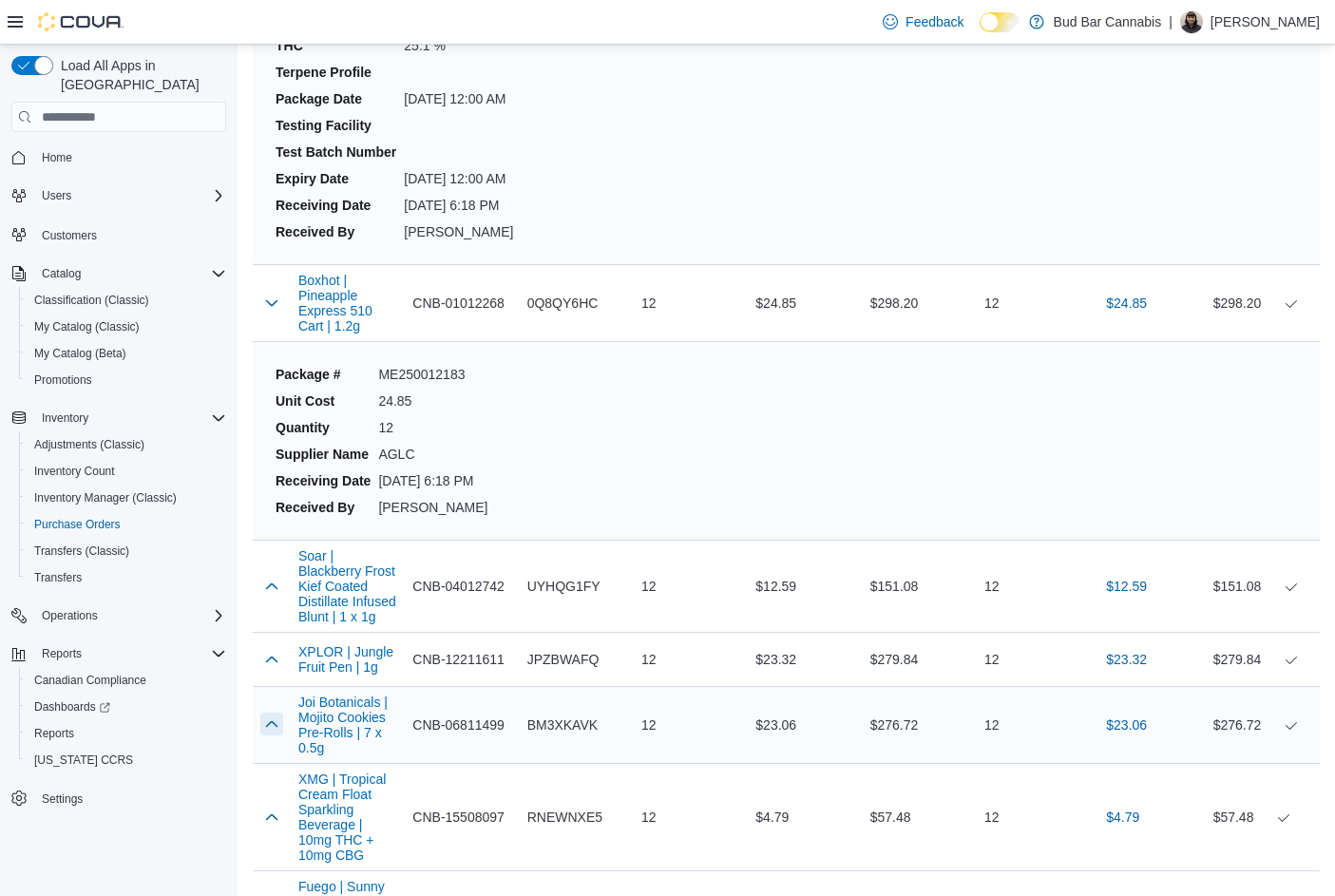
click at [271, 712] on button "button" at bounding box center [271, 724] width 23 height 23
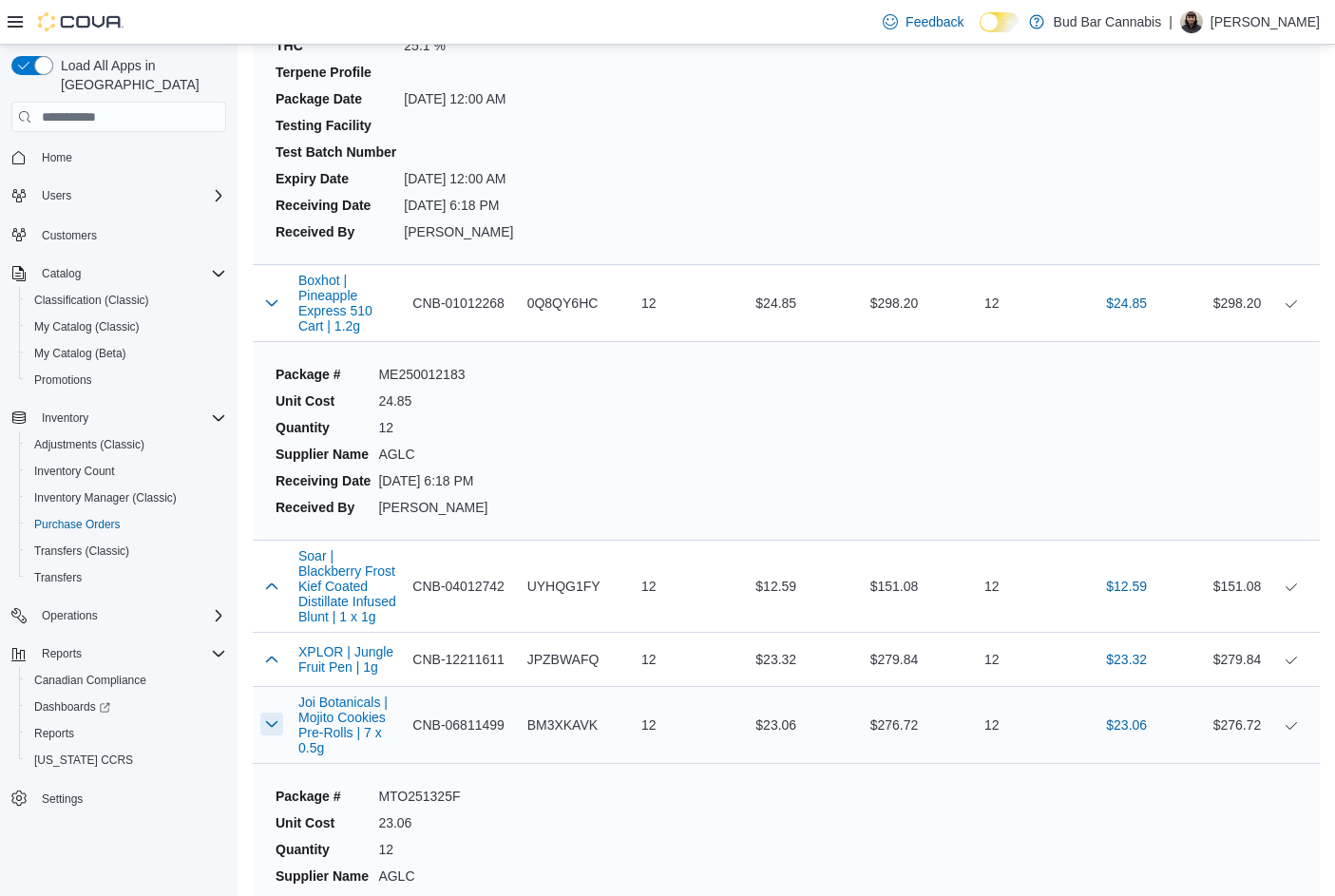
click at [271, 712] on button "button" at bounding box center [271, 724] width 23 height 23
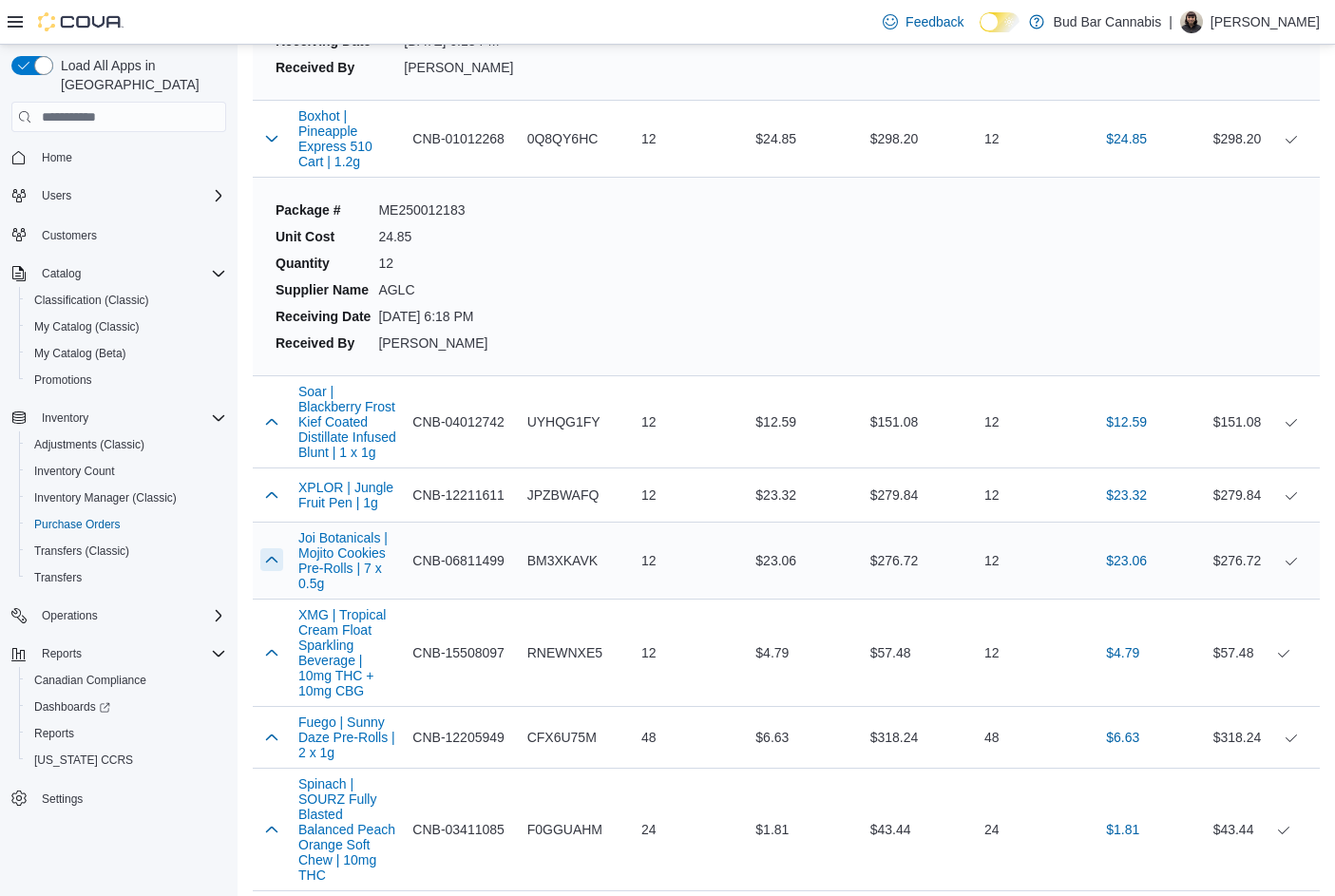
scroll to position [10070, 0]
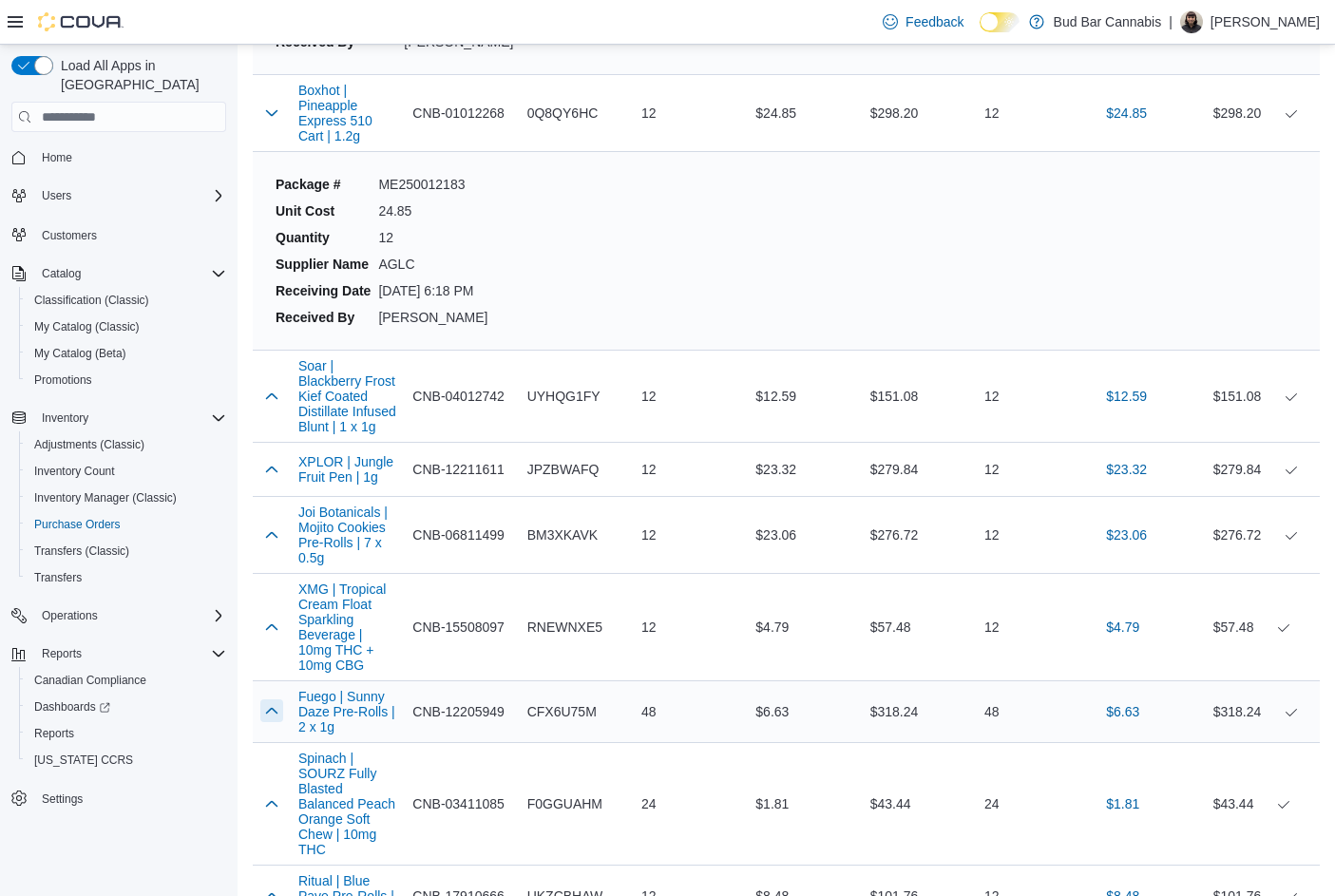
click at [276, 700] on button "button" at bounding box center [271, 711] width 23 height 23
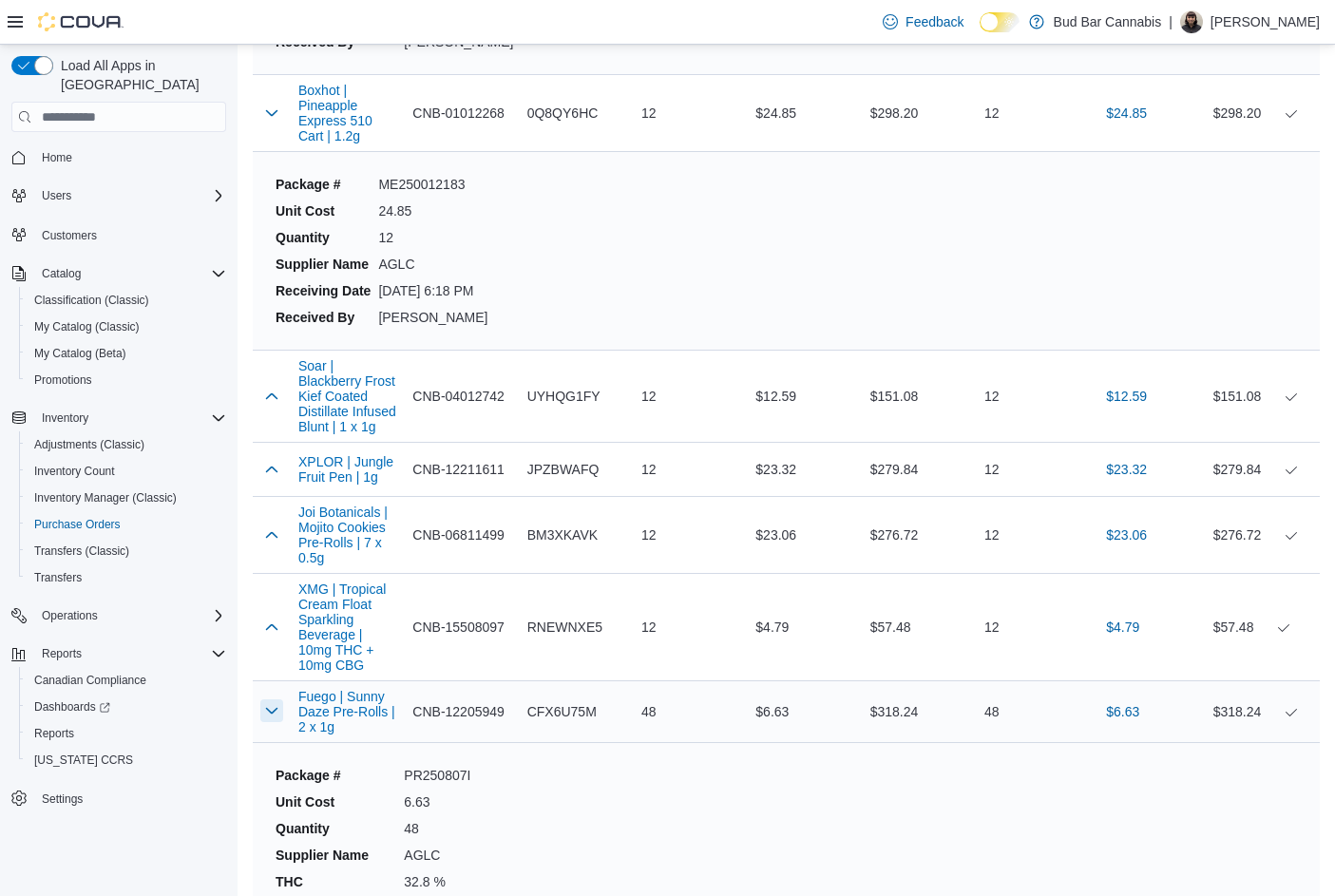
click at [276, 700] on button "button" at bounding box center [271, 711] width 23 height 23
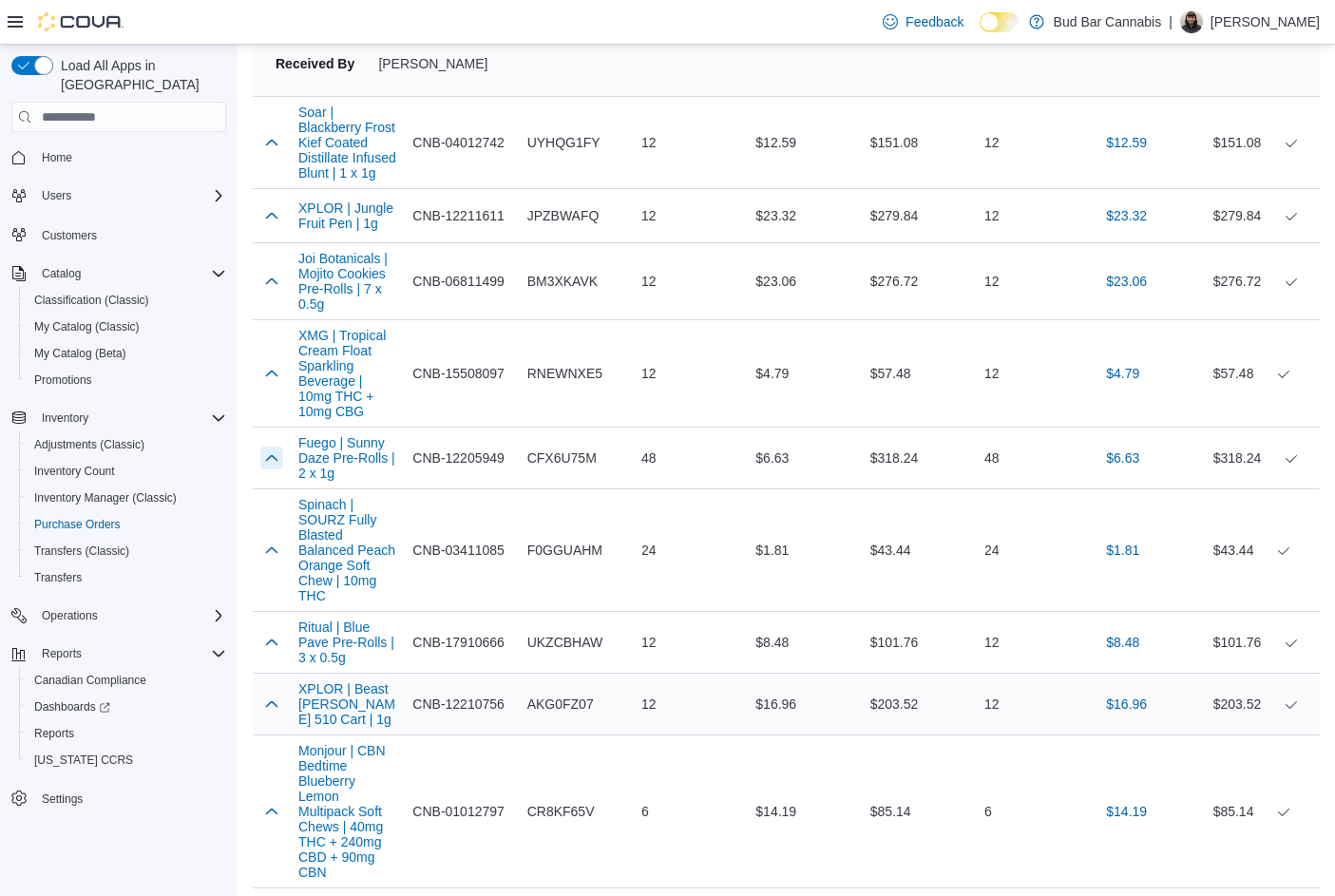
scroll to position [10355, 0]
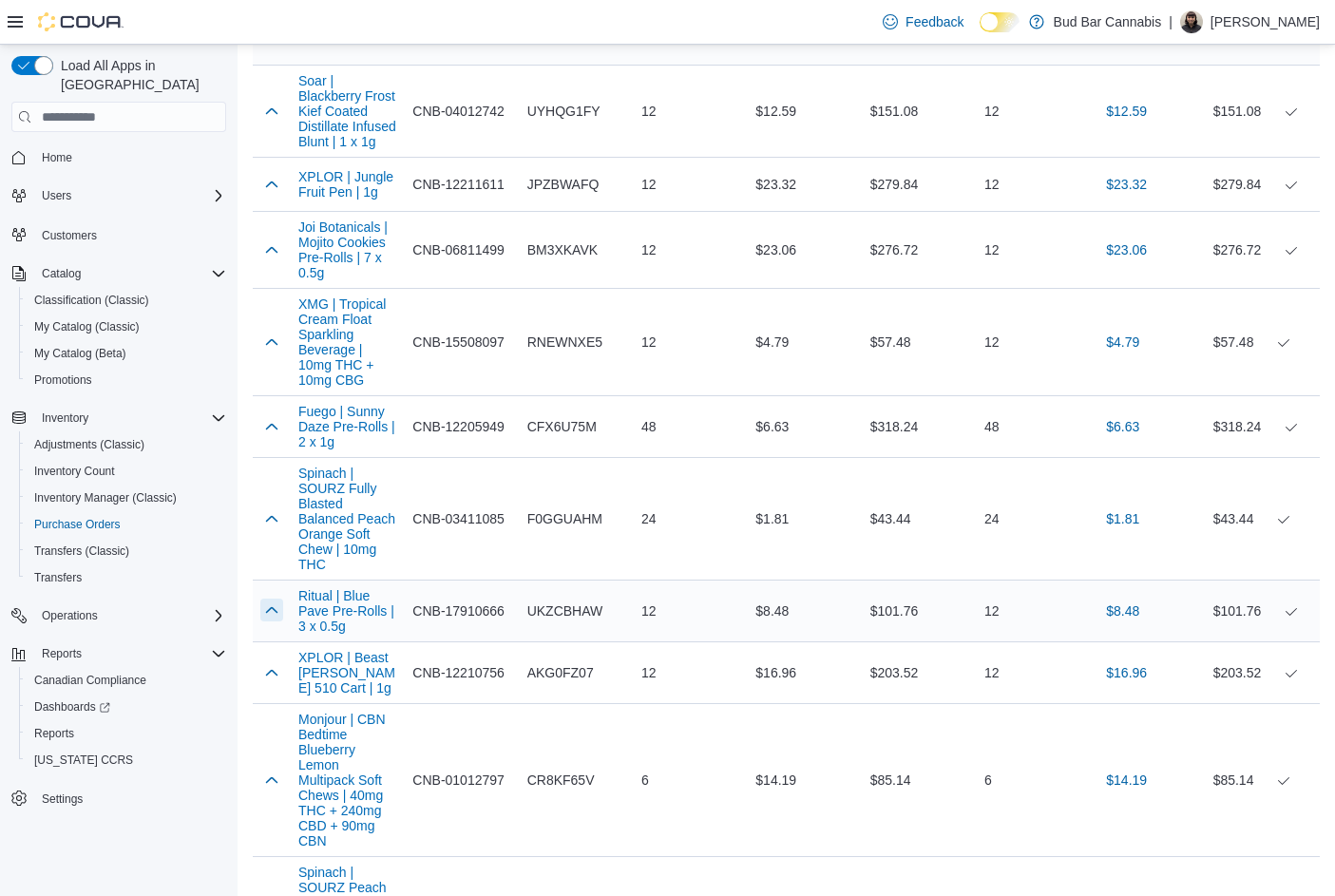
click at [276, 599] on button "button" at bounding box center [271, 610] width 23 height 23
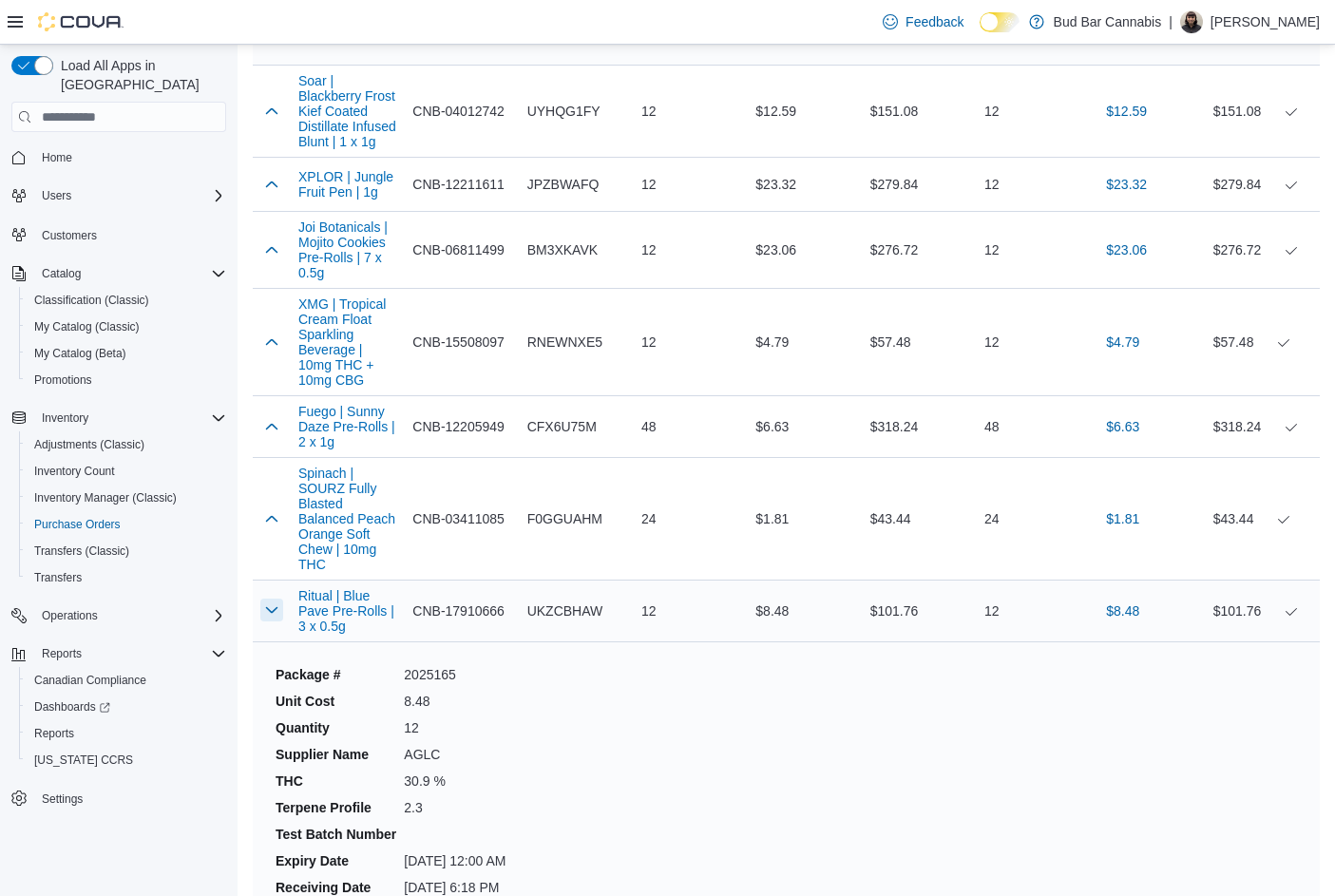
click at [276, 599] on button "button" at bounding box center [271, 610] width 23 height 23
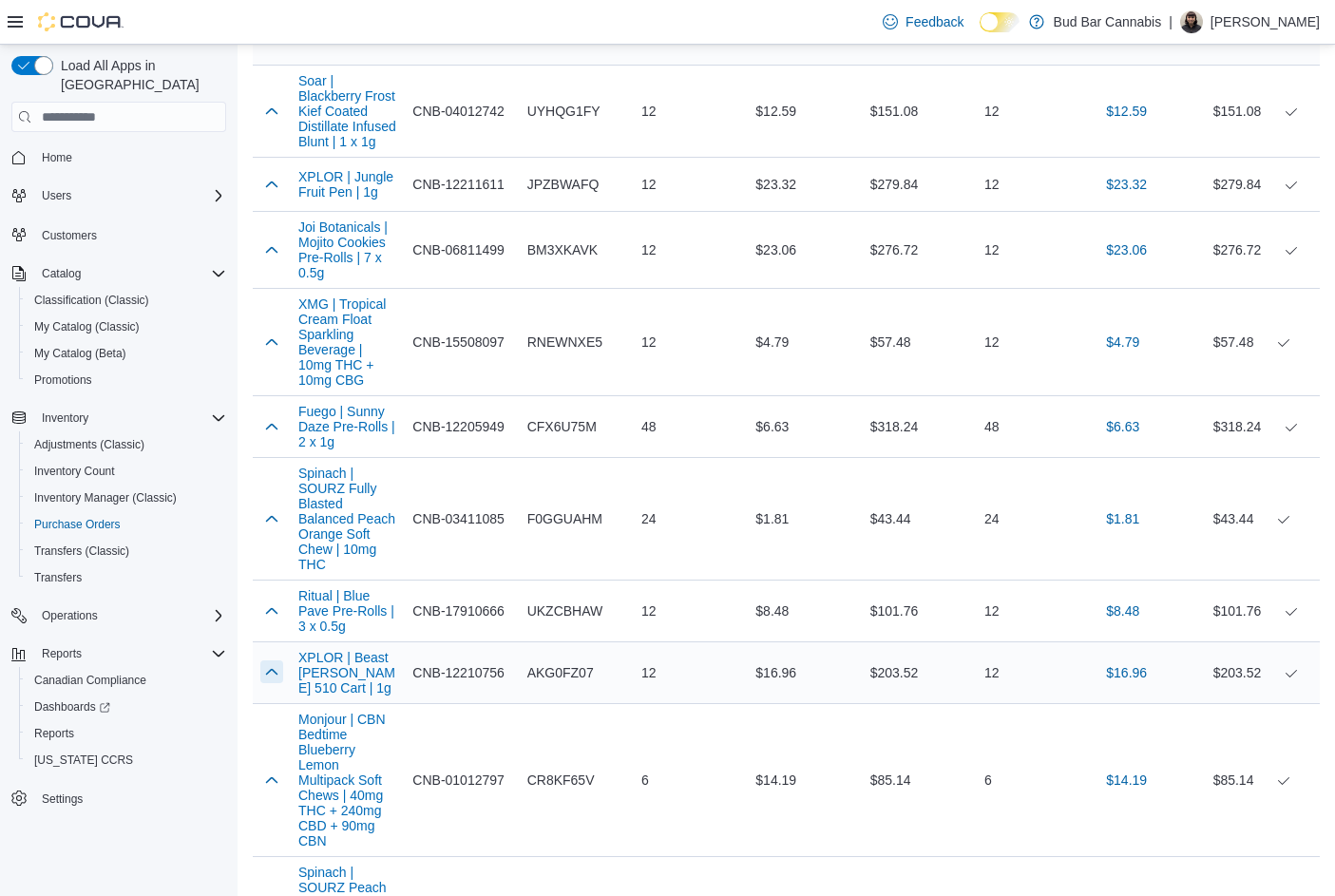
click at [278, 660] on button "button" at bounding box center [271, 672] width 23 height 23
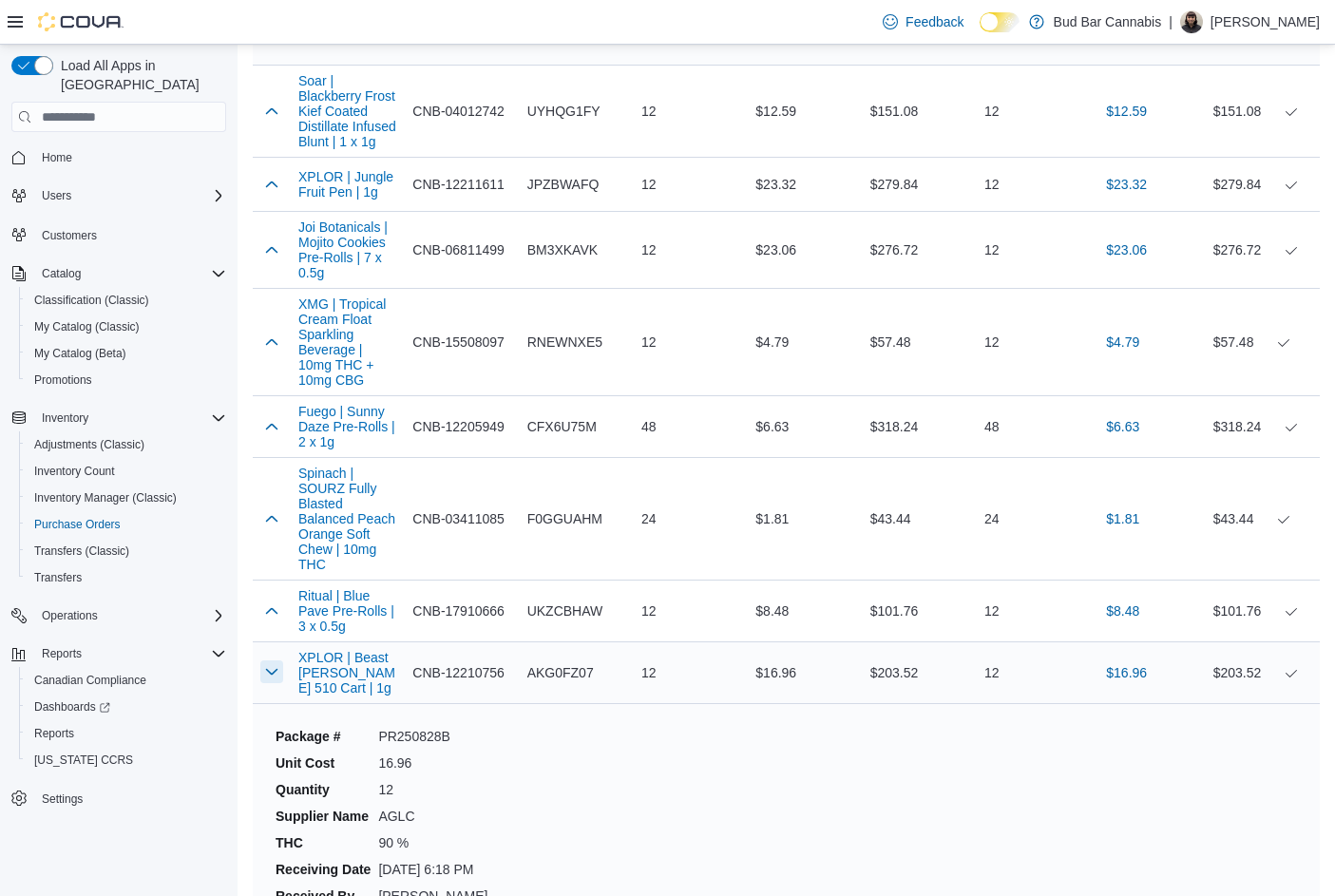
click at [278, 660] on button "button" at bounding box center [271, 672] width 23 height 23
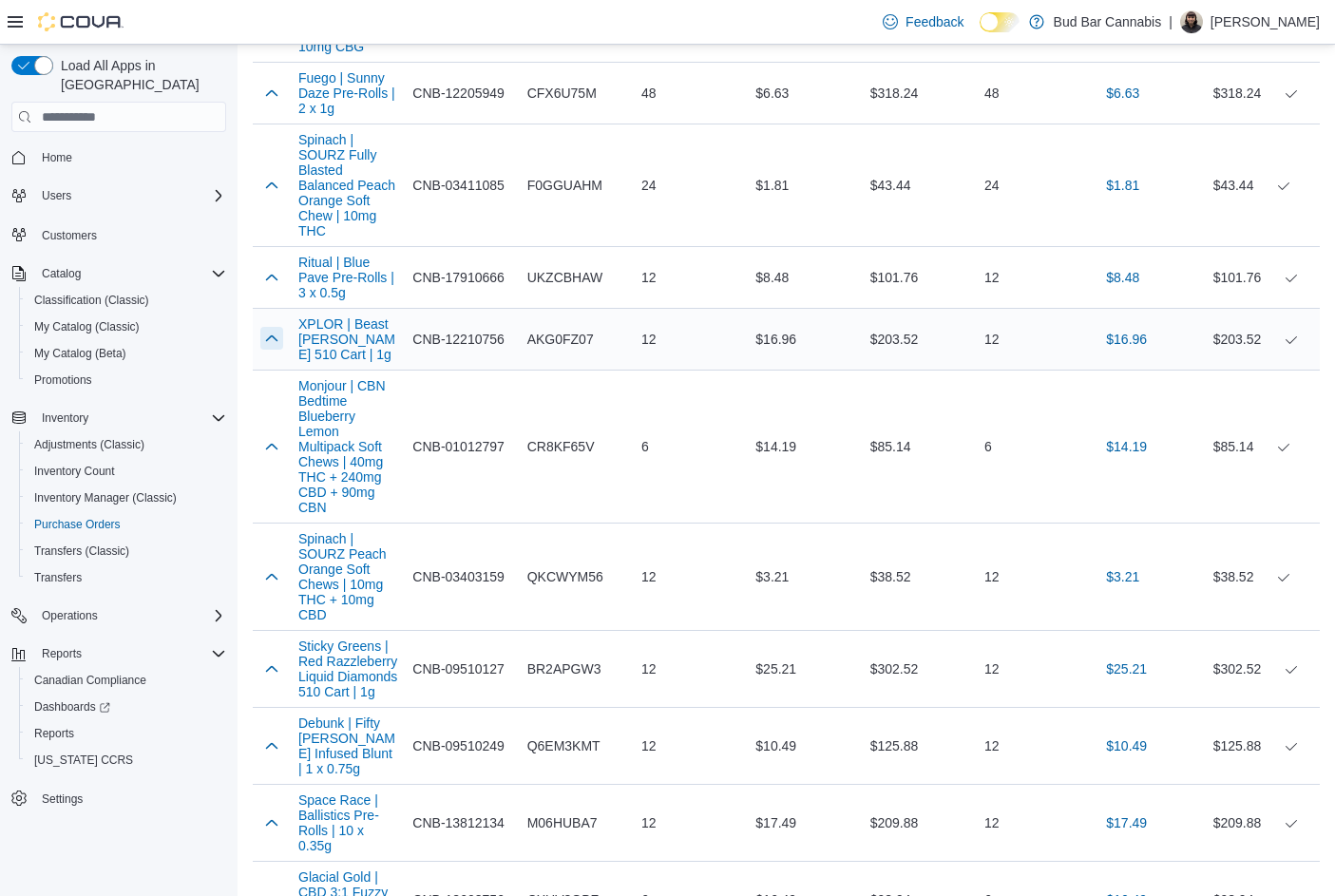
scroll to position [10735, 0]
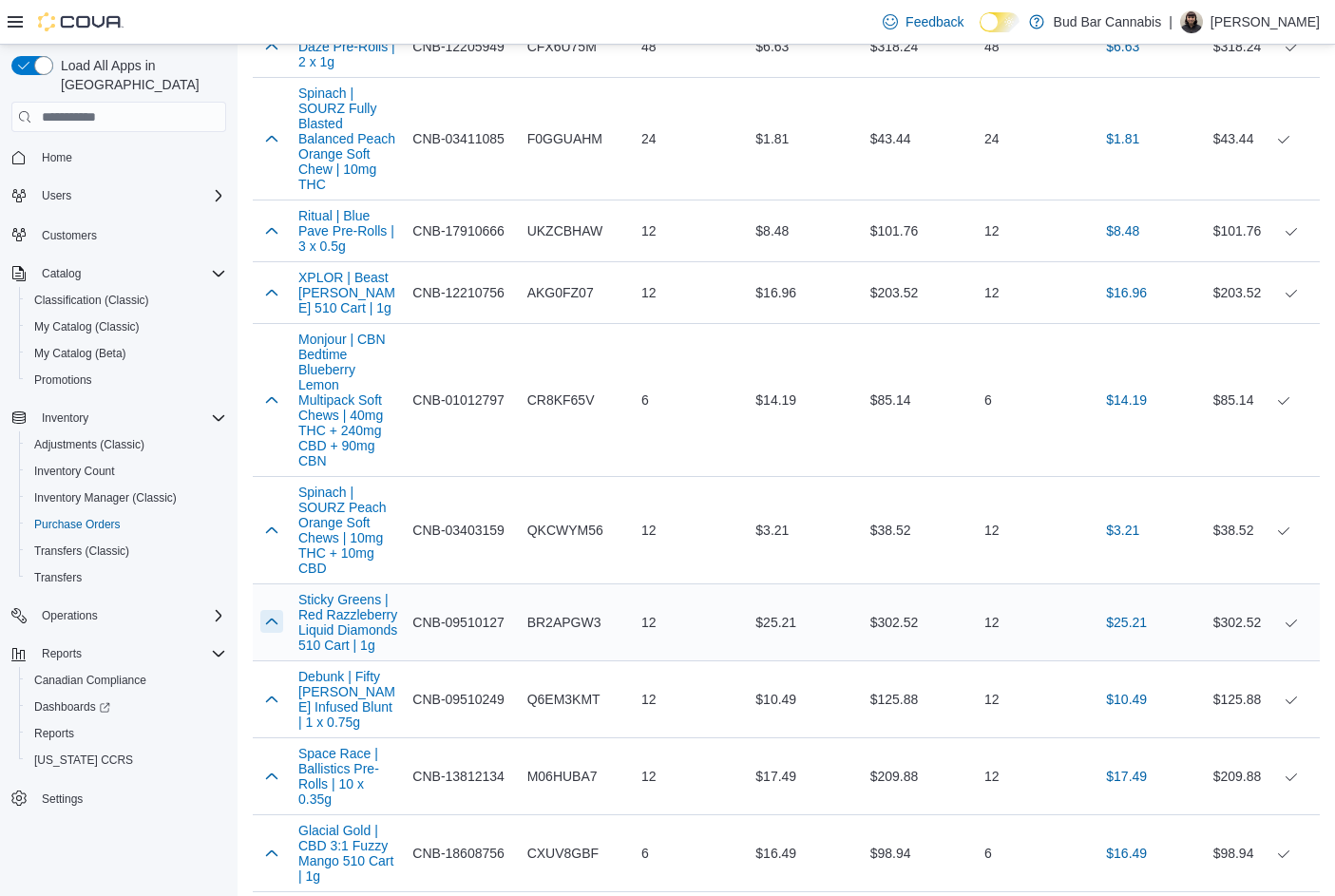
click at [266, 610] on button "button" at bounding box center [271, 622] width 23 height 23
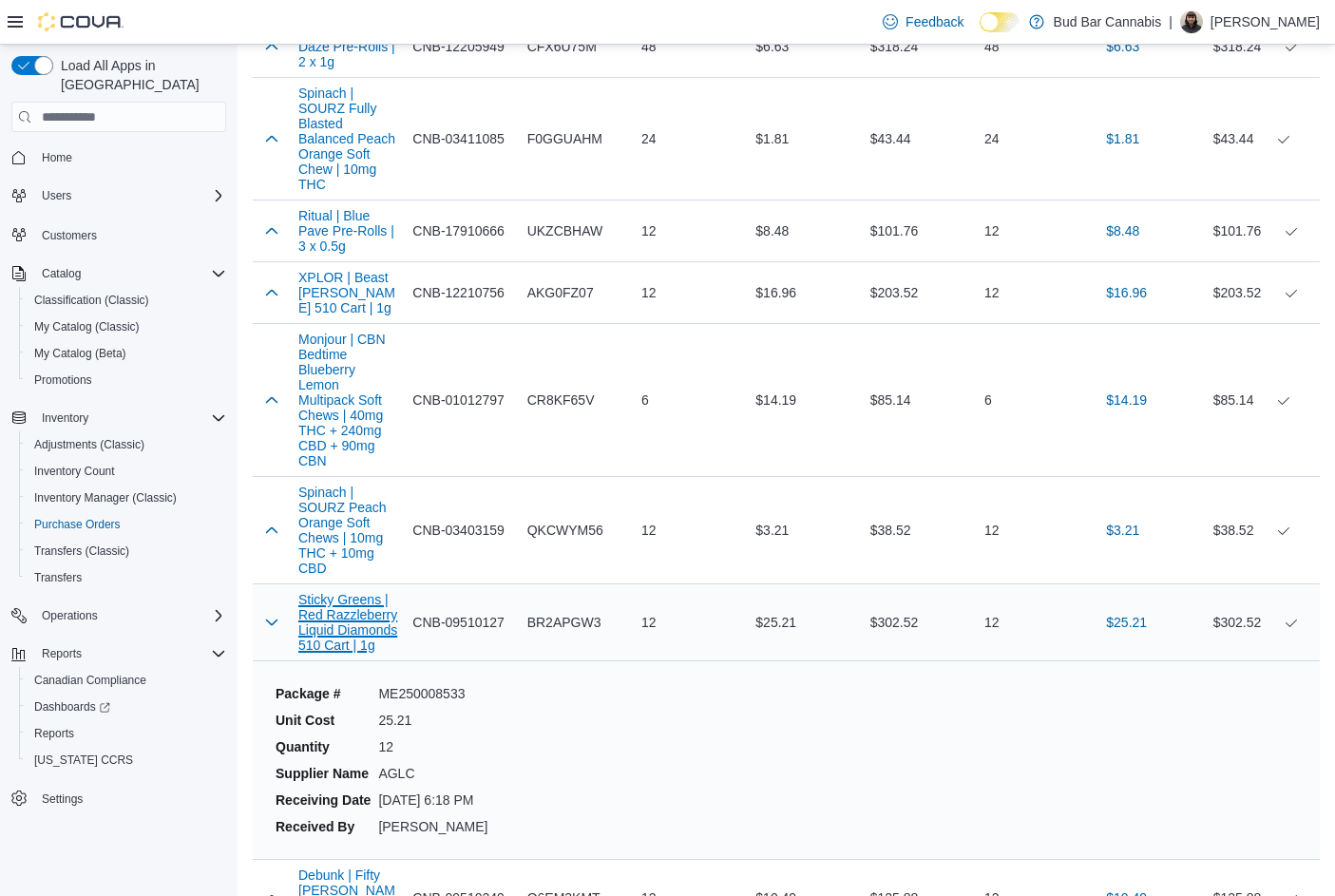
drag, startPoint x: 313, startPoint y: 485, endPoint x: 315, endPoint y: 471, distance: 14.1
click at [314, 592] on button "Sticky Greens | Red Razzleberry Liquid Diamonds 510 Cart | 1g" at bounding box center [347, 622] width 99 height 61
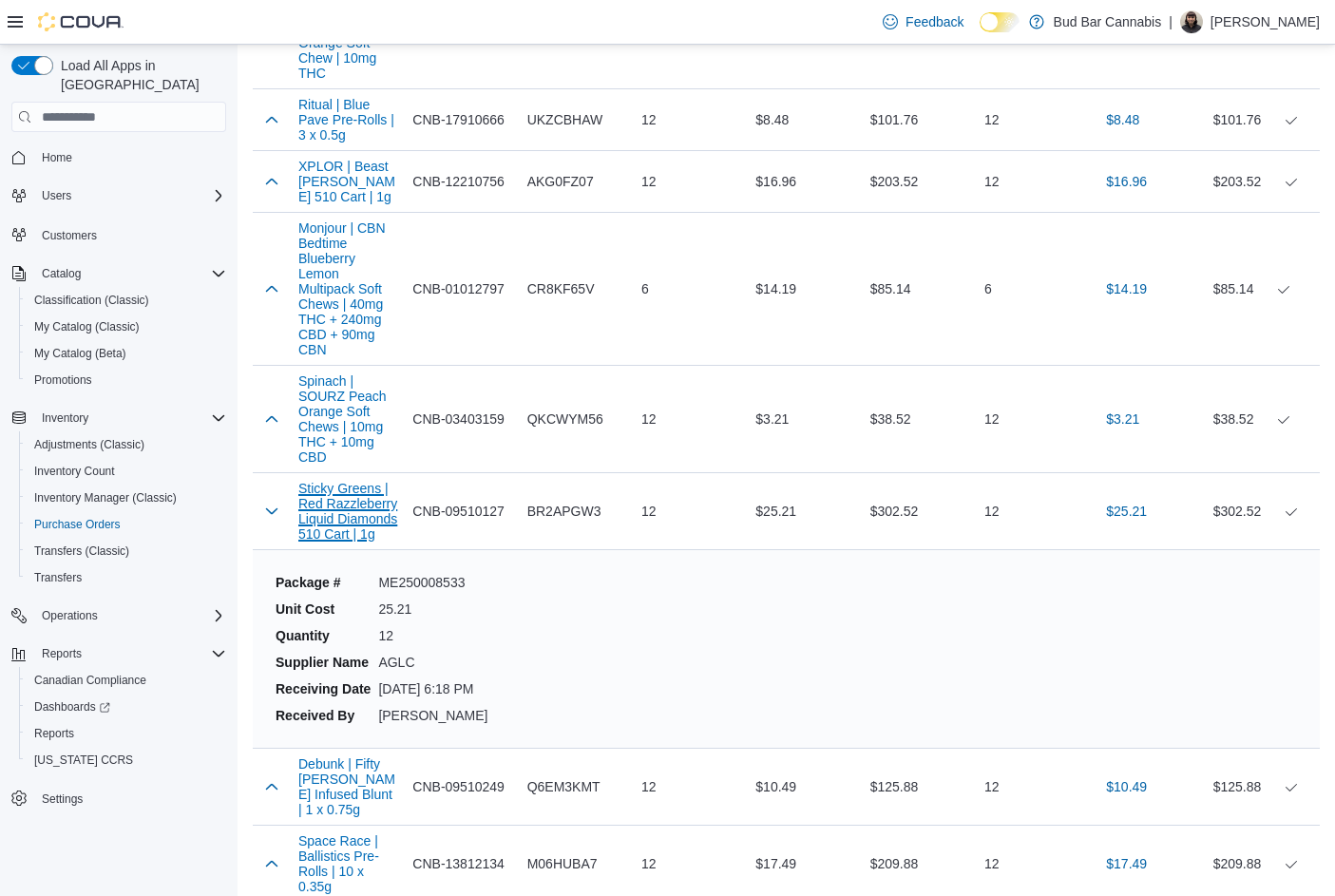
scroll to position [11021, 0]
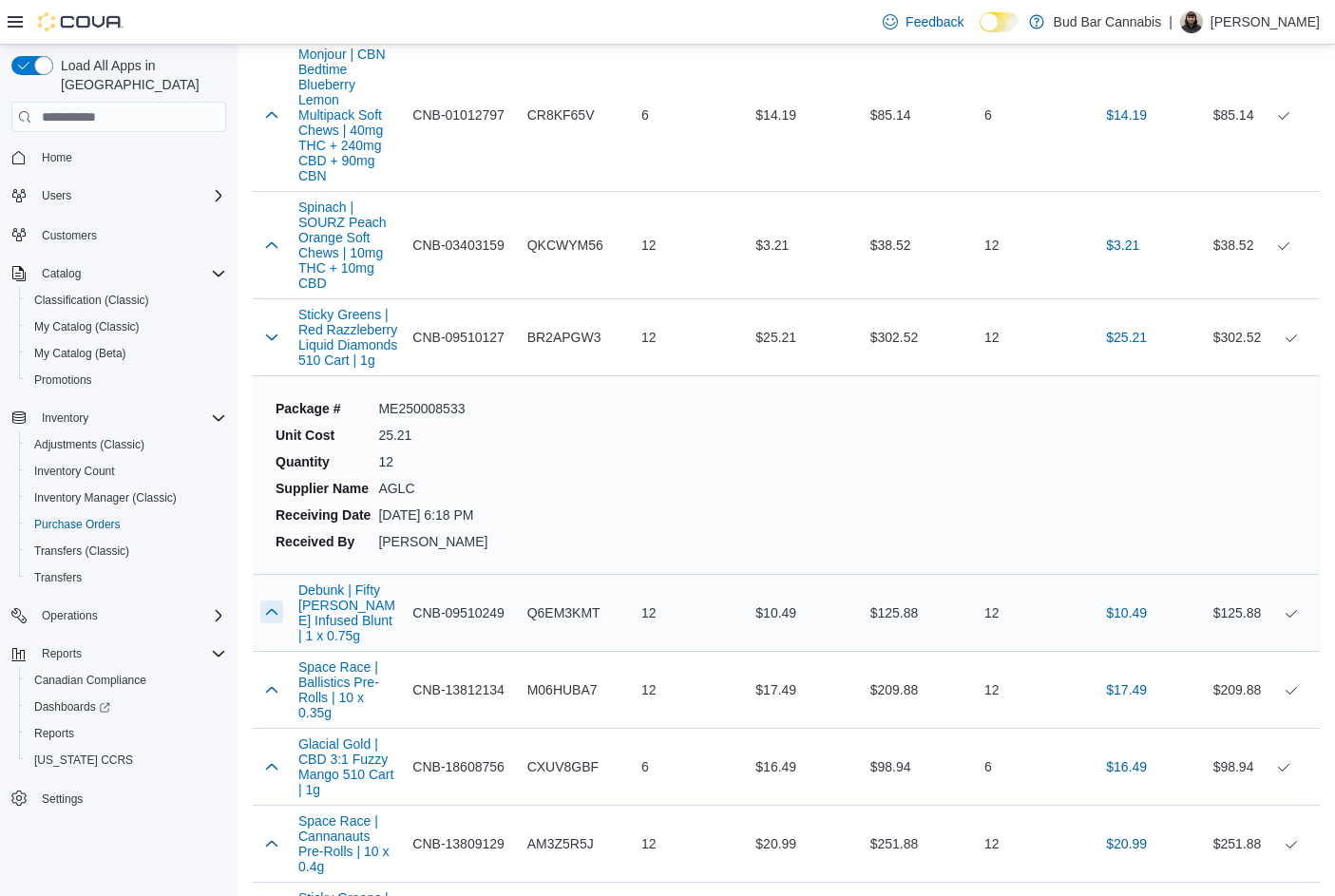
click at [275, 601] on button "button" at bounding box center [271, 612] width 23 height 23
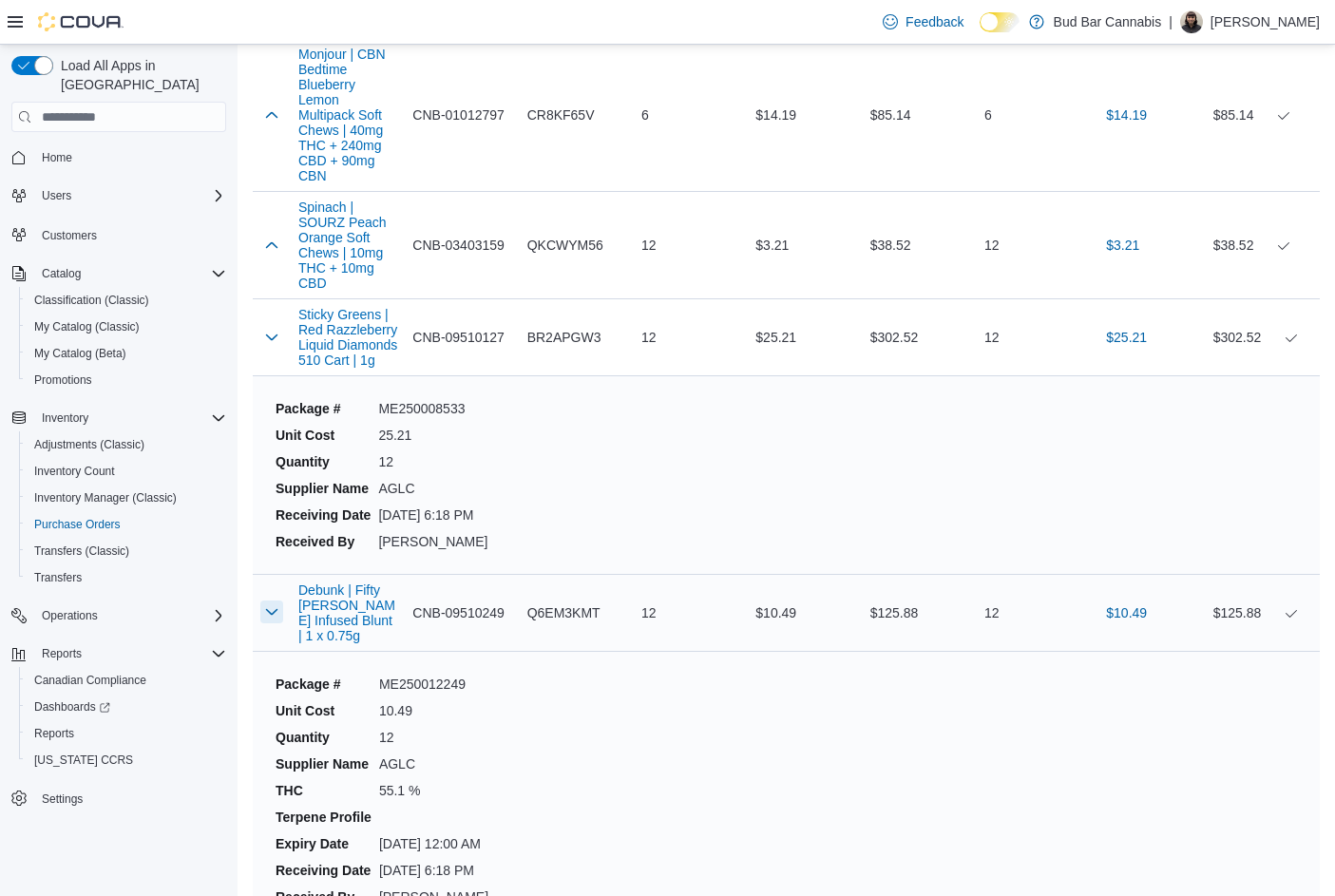
click at [275, 601] on button "button" at bounding box center [271, 612] width 23 height 23
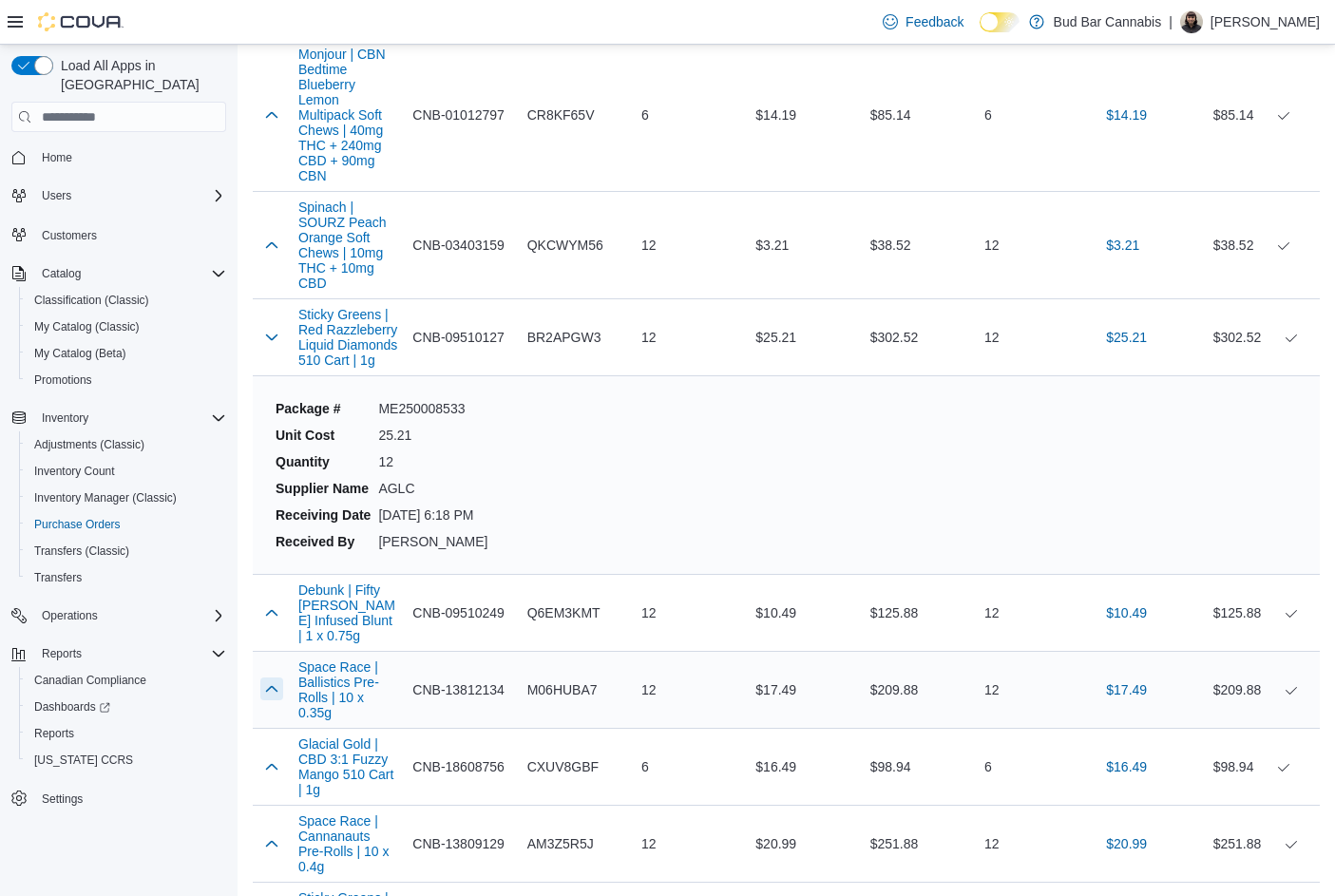
click at [279, 678] on button "button" at bounding box center [271, 689] width 23 height 23
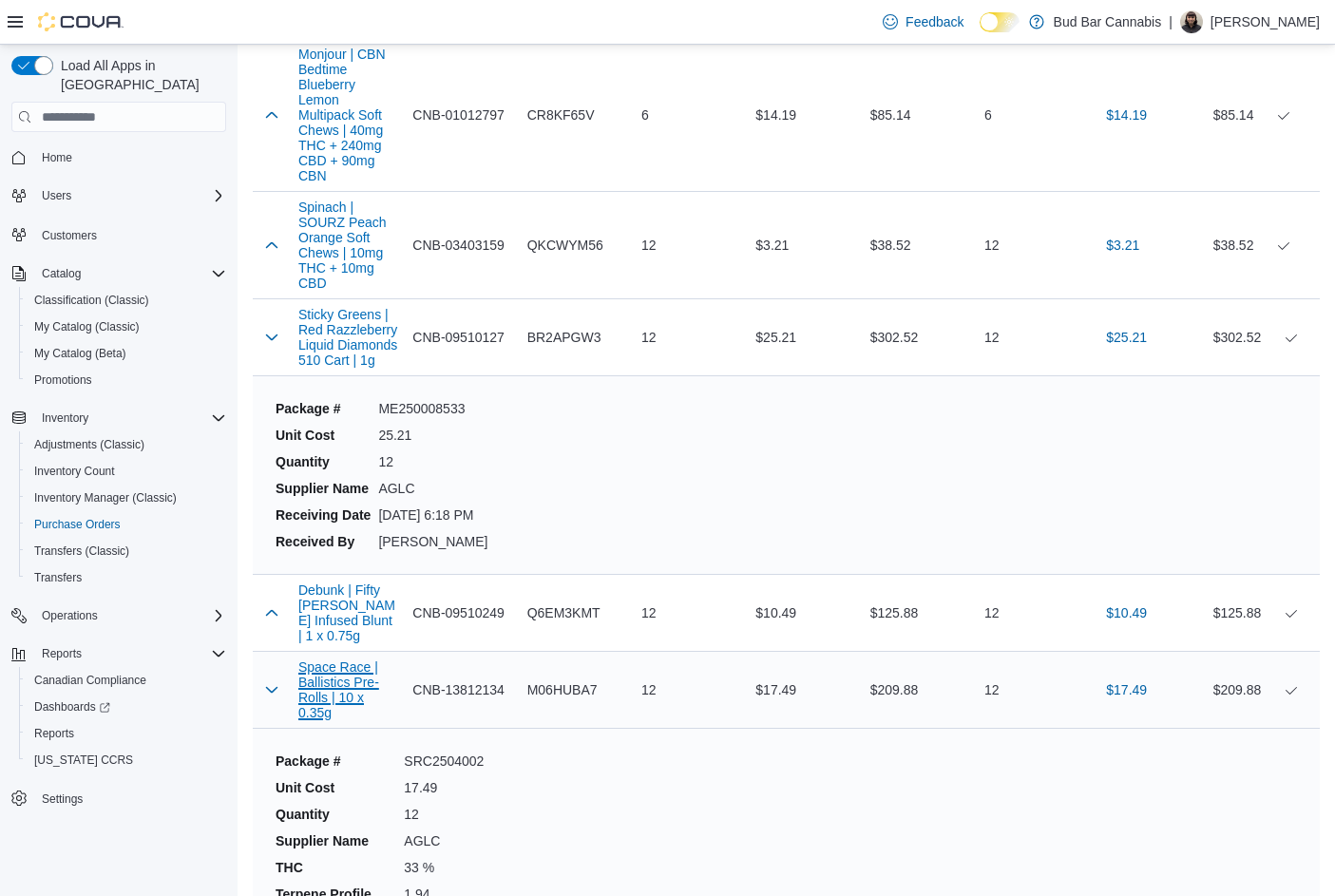
click at [325, 659] on button "Space Race | Ballistics Pre-Rolls | 10 x 0.35g" at bounding box center [347, 689] width 99 height 61
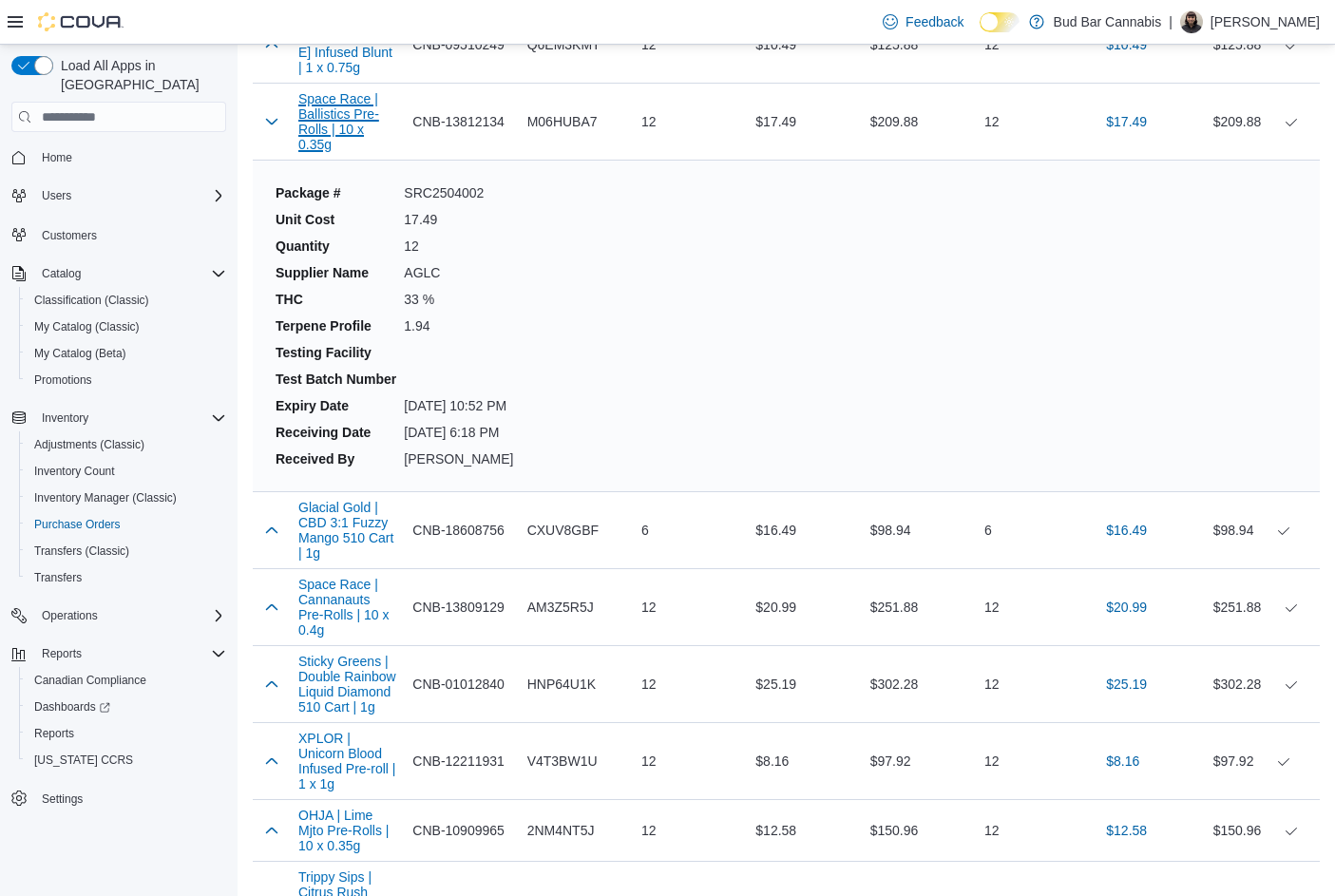
scroll to position [11590, 0]
click at [275, 516] on button "button" at bounding box center [271, 527] width 23 height 23
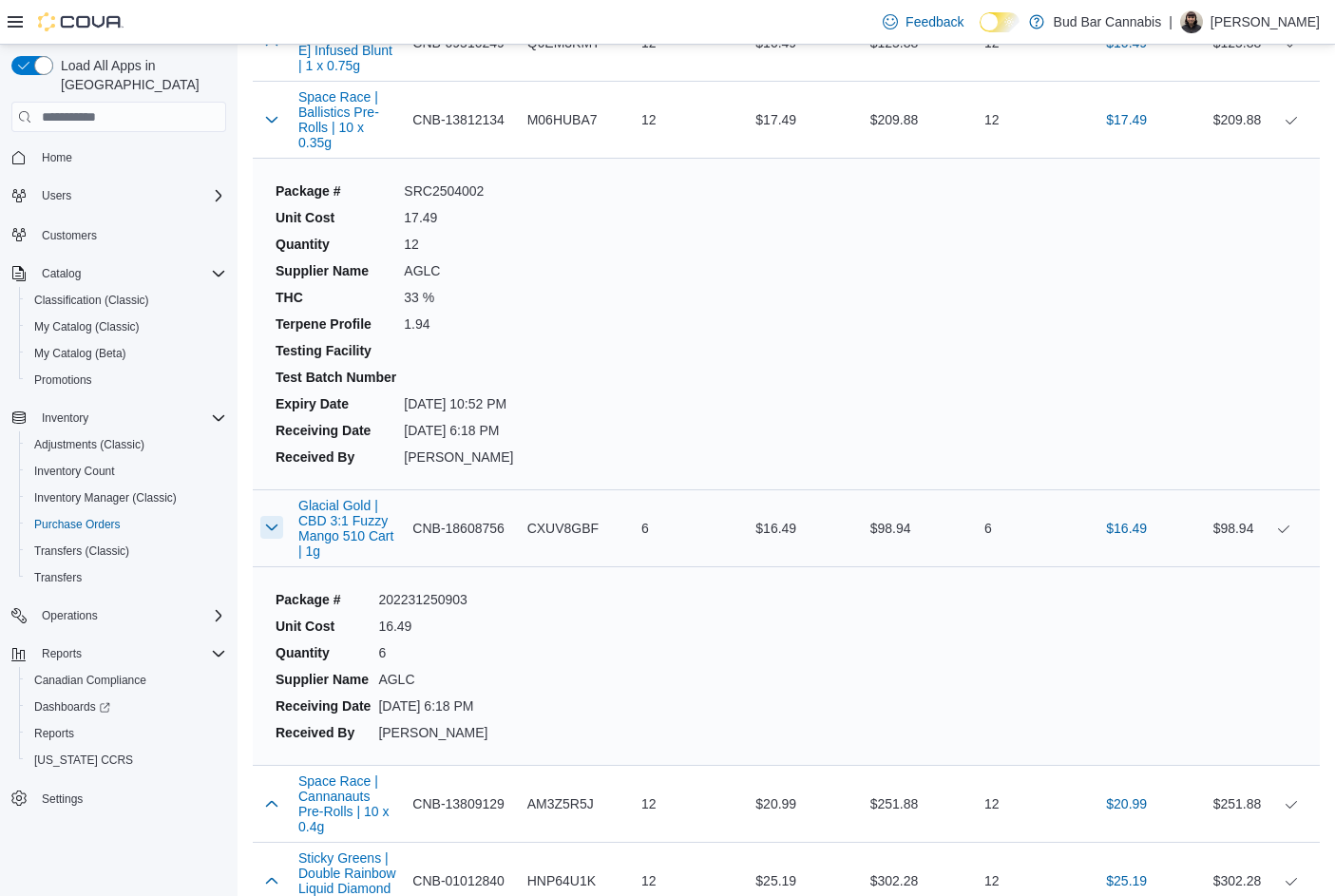
click at [275, 516] on button "button" at bounding box center [271, 527] width 23 height 23
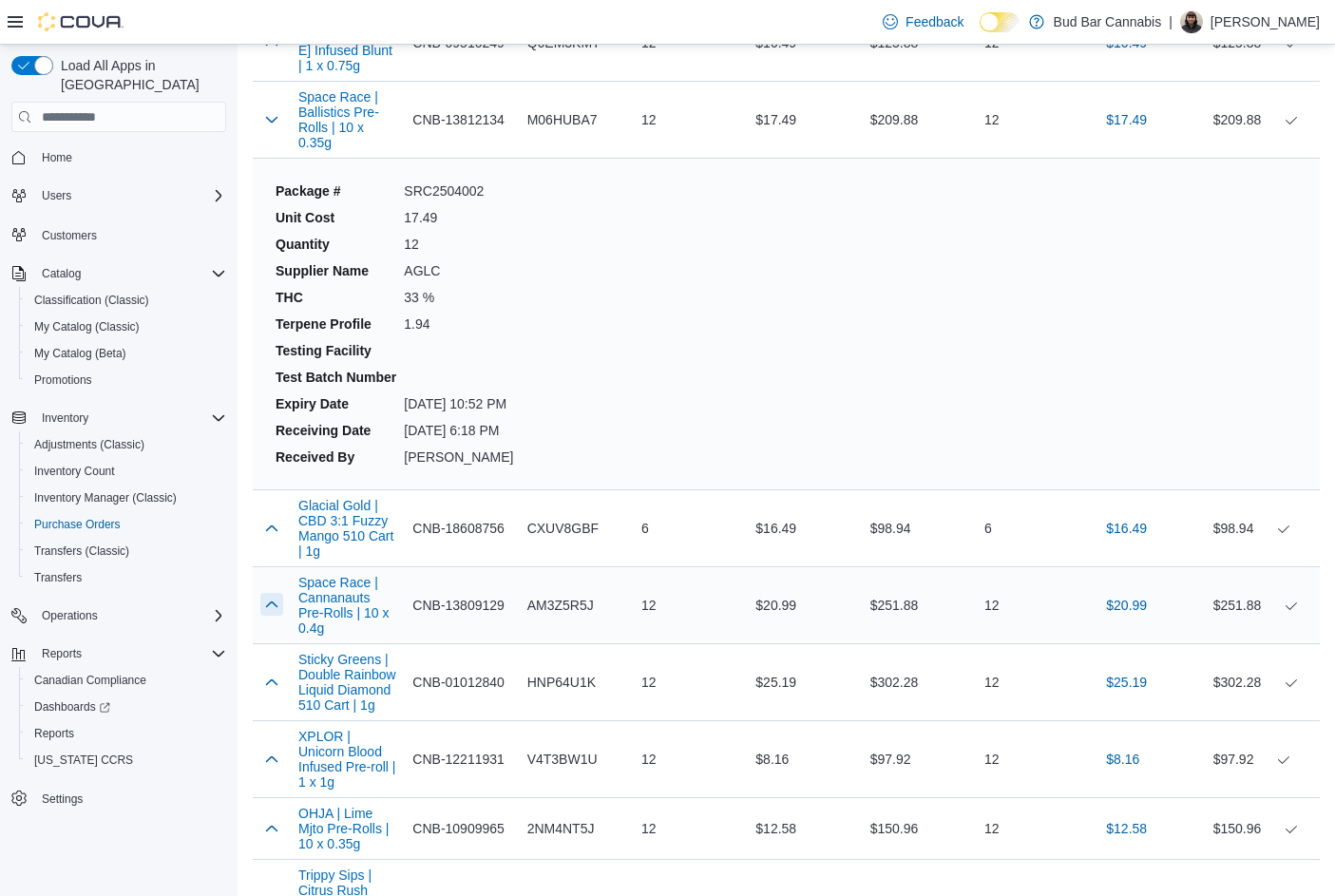
click at [274, 593] on button "button" at bounding box center [271, 604] width 23 height 23
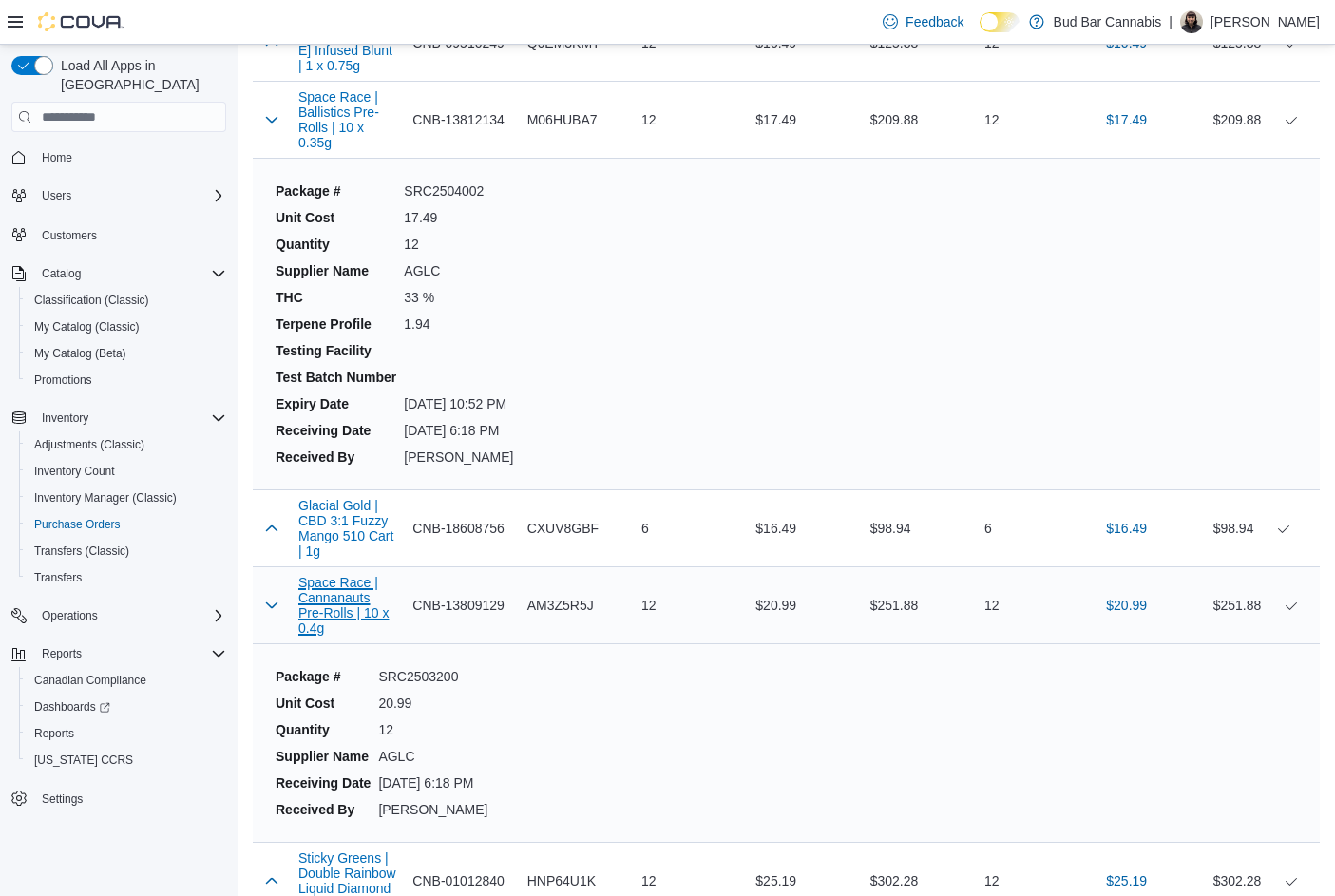
click at [339, 575] on button "Space Race | Cannanauts Pre-Rolls | 10 x 0.4g" at bounding box center [347, 604] width 99 height 61
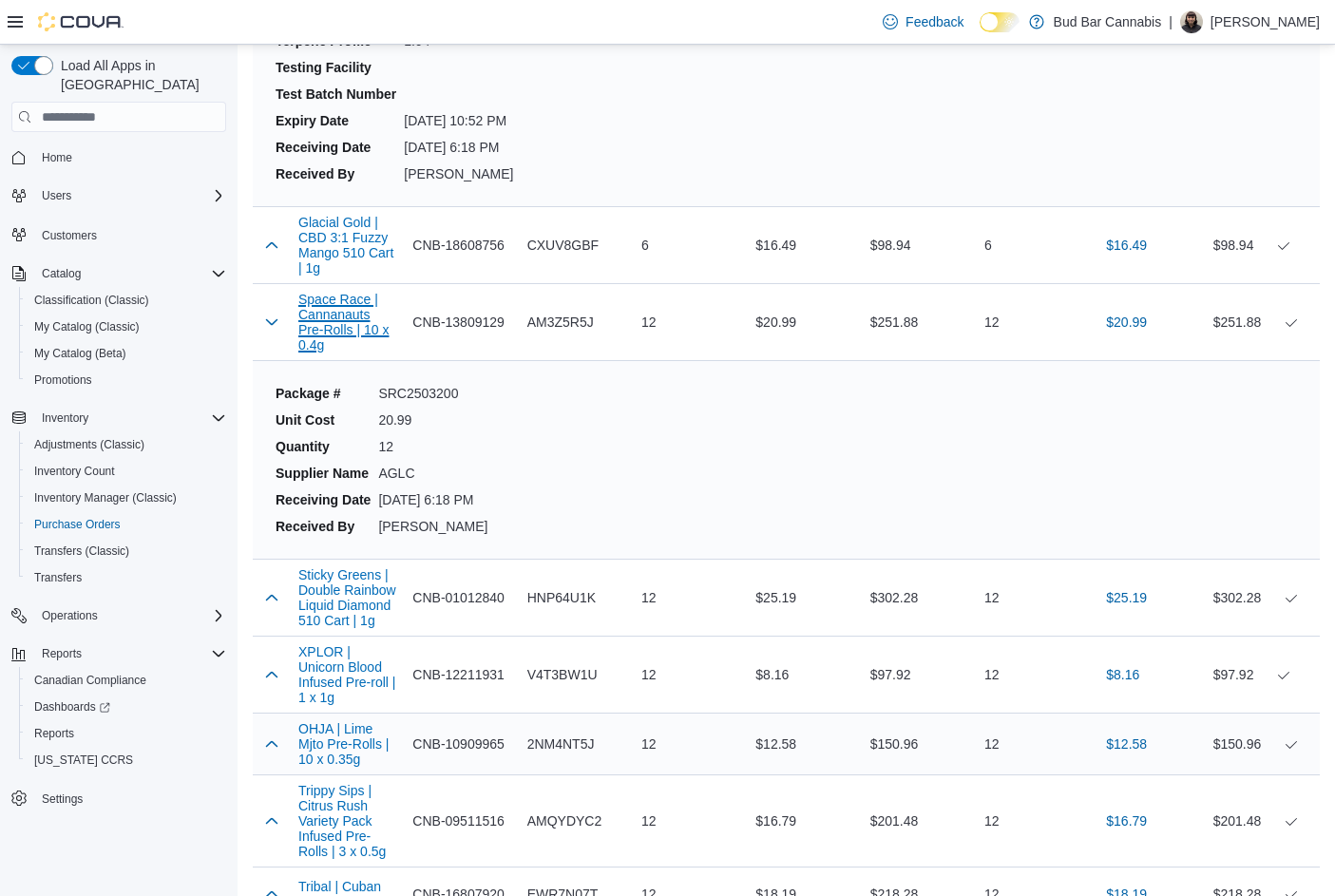
scroll to position [11875, 0]
click at [273, 583] on button "button" at bounding box center [271, 595] width 23 height 23
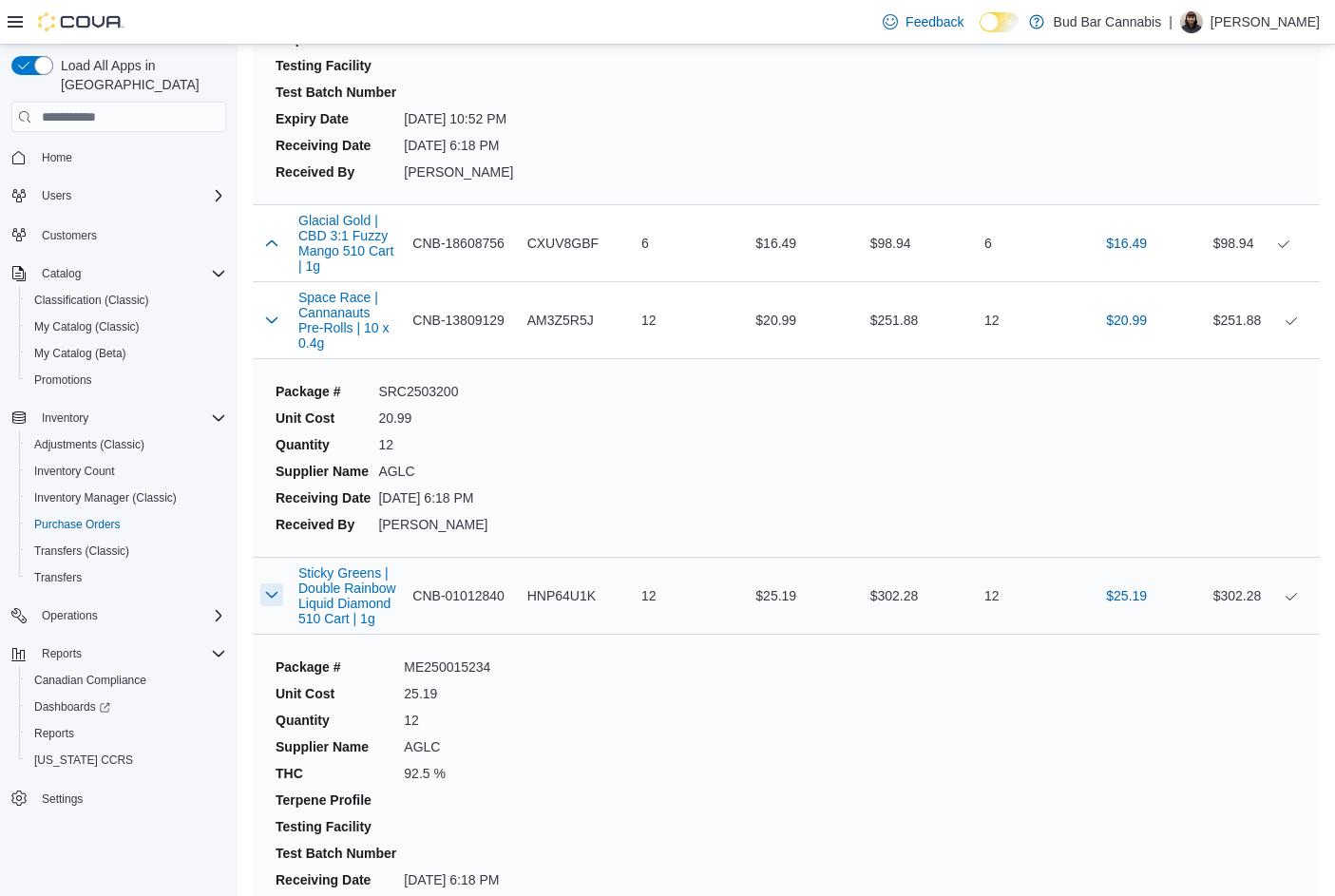
click at [273, 583] on button "button" at bounding box center [271, 595] width 23 height 23
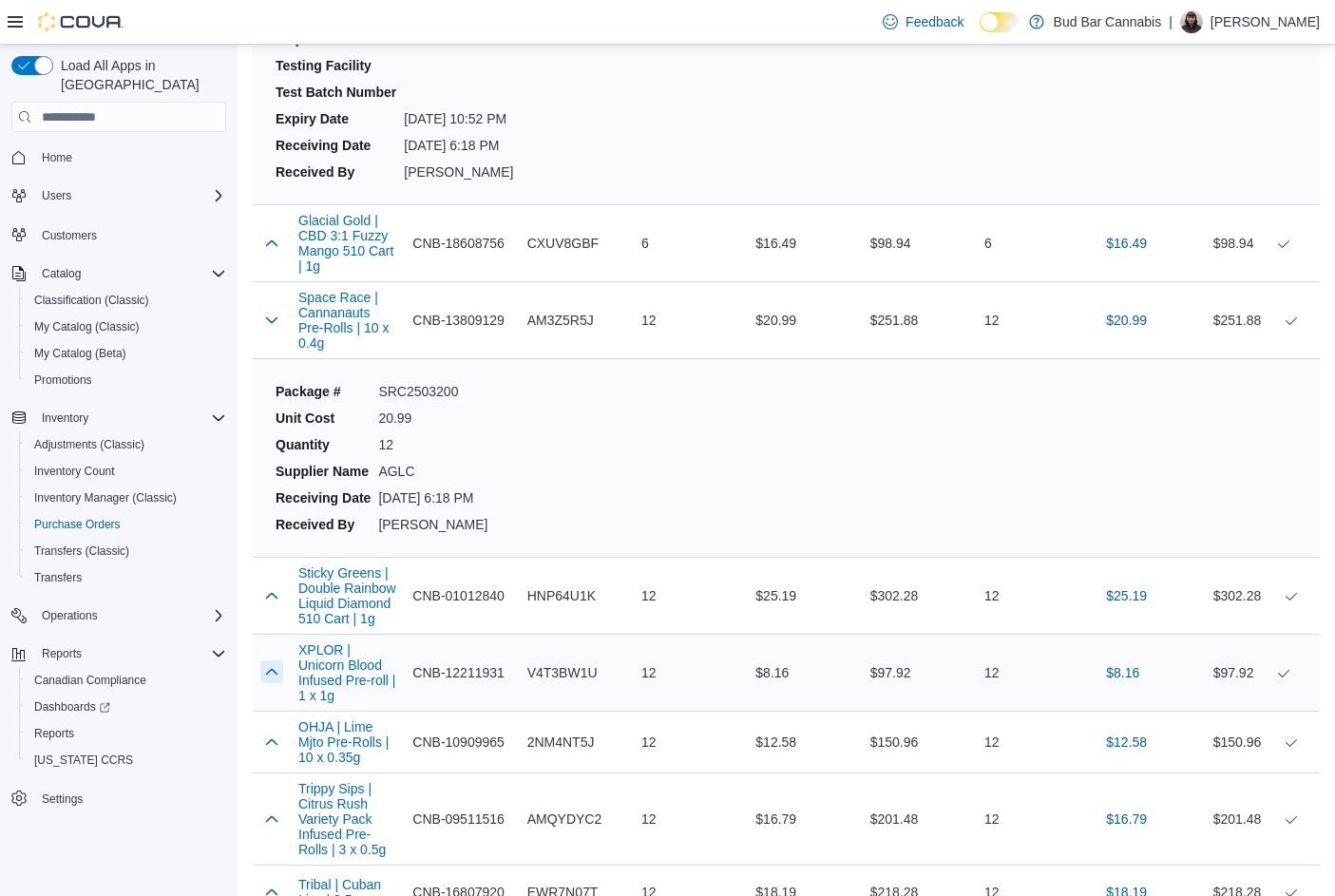
click at [271, 660] on button "button" at bounding box center [271, 672] width 23 height 23
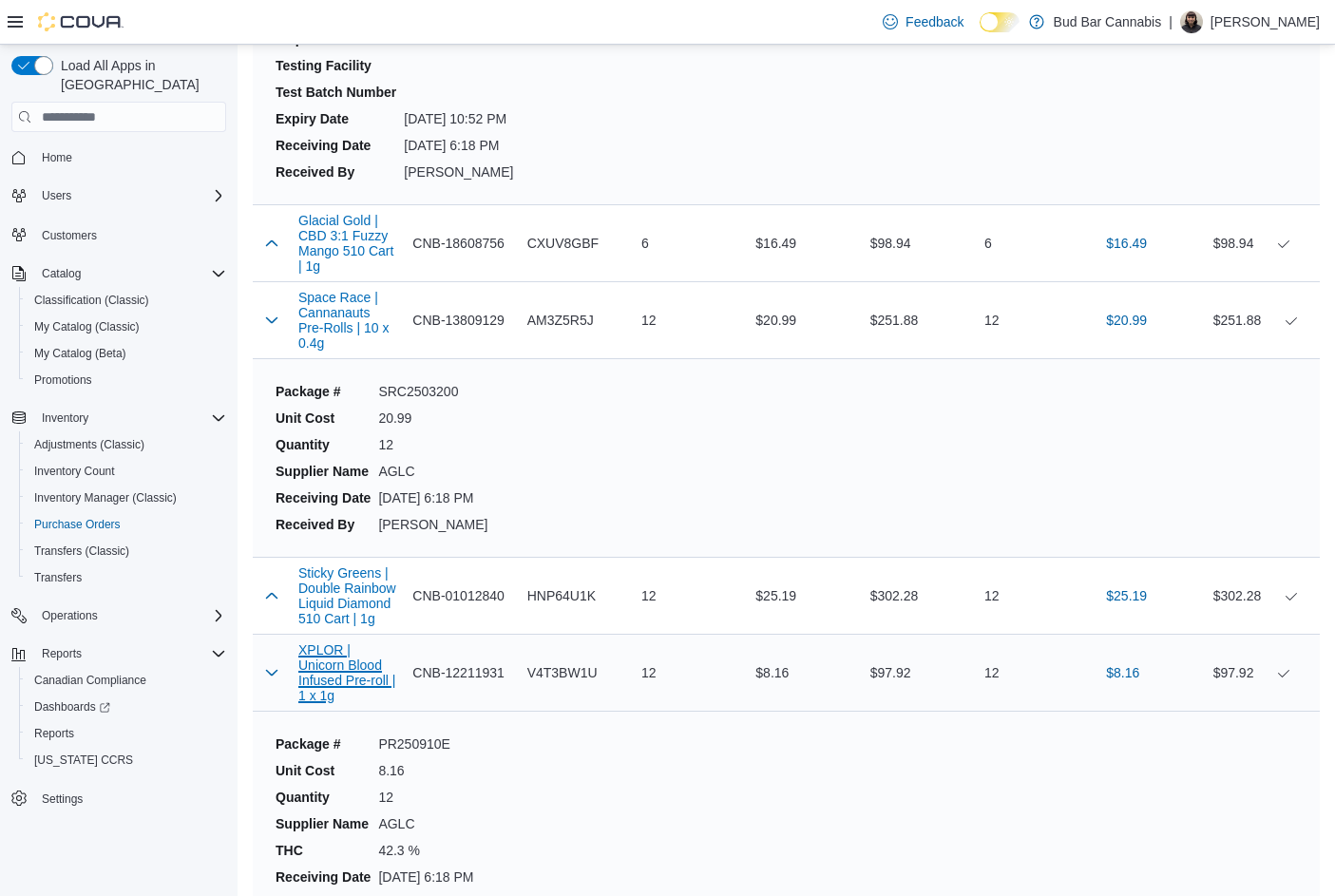
click at [314, 642] on button "XPLOR | Unicorn Blood Infused Pre-roll | 1 x 1g" at bounding box center [347, 672] width 99 height 61
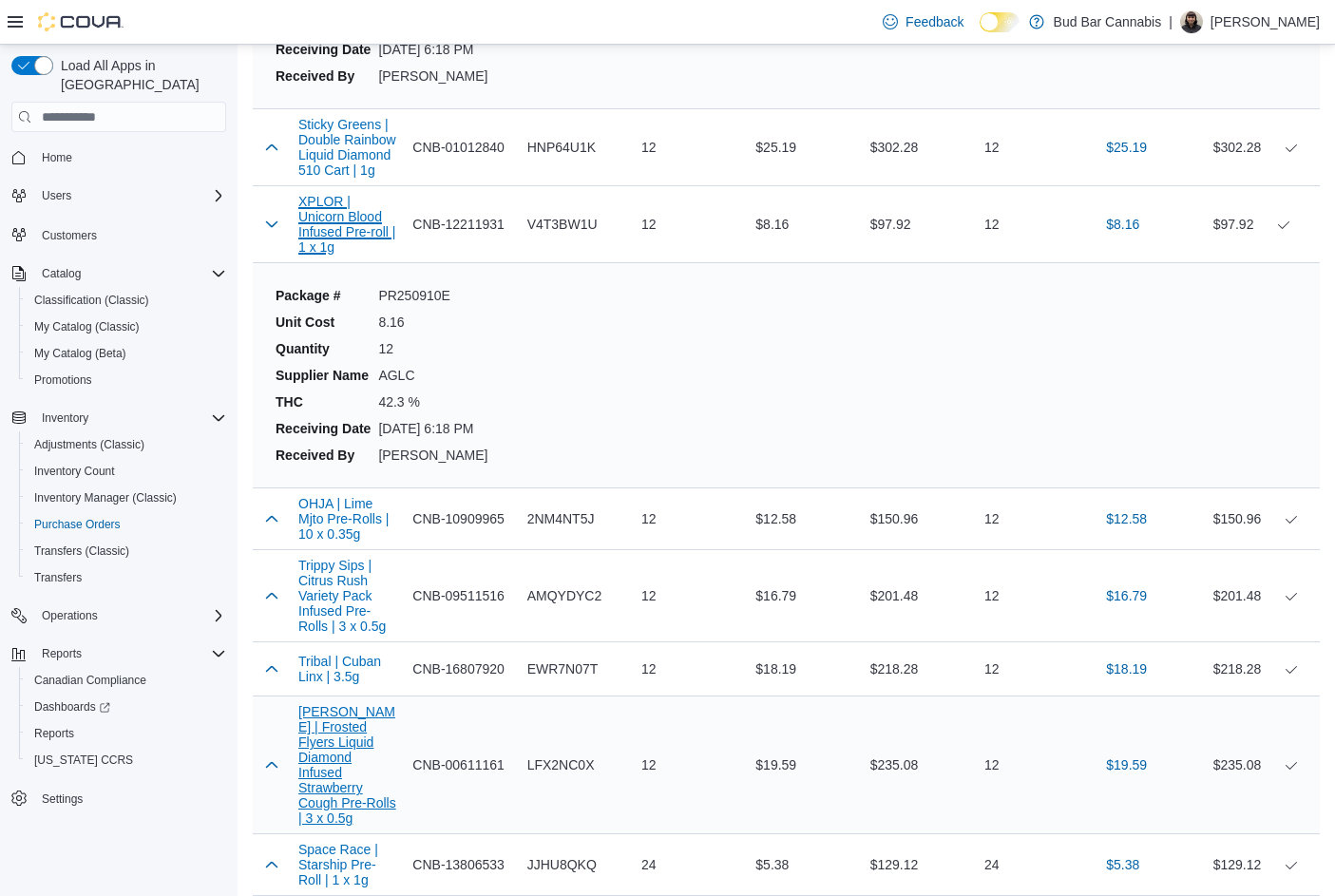
scroll to position [12351, 0]
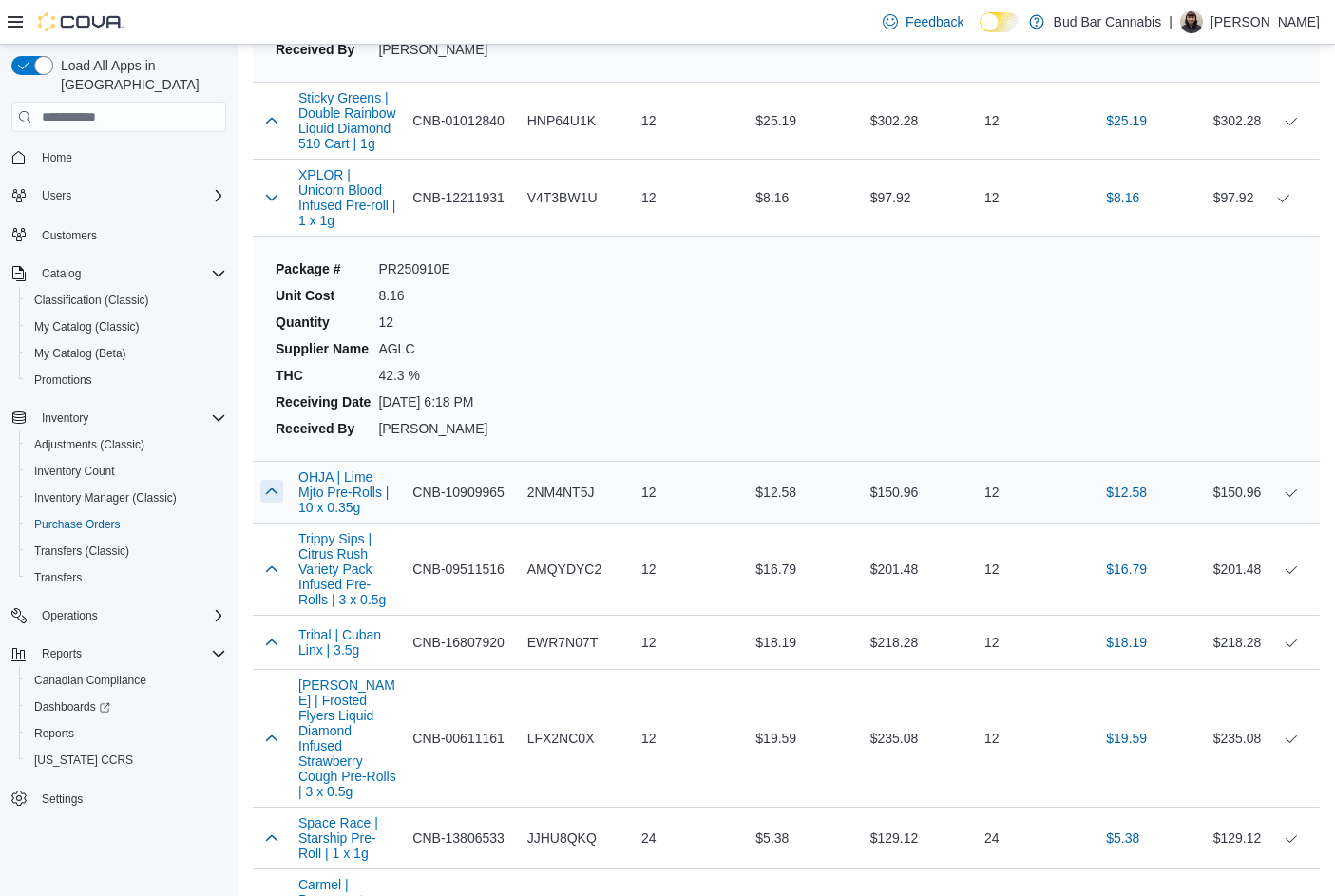
click at [271, 479] on button "button" at bounding box center [271, 491] width 23 height 23
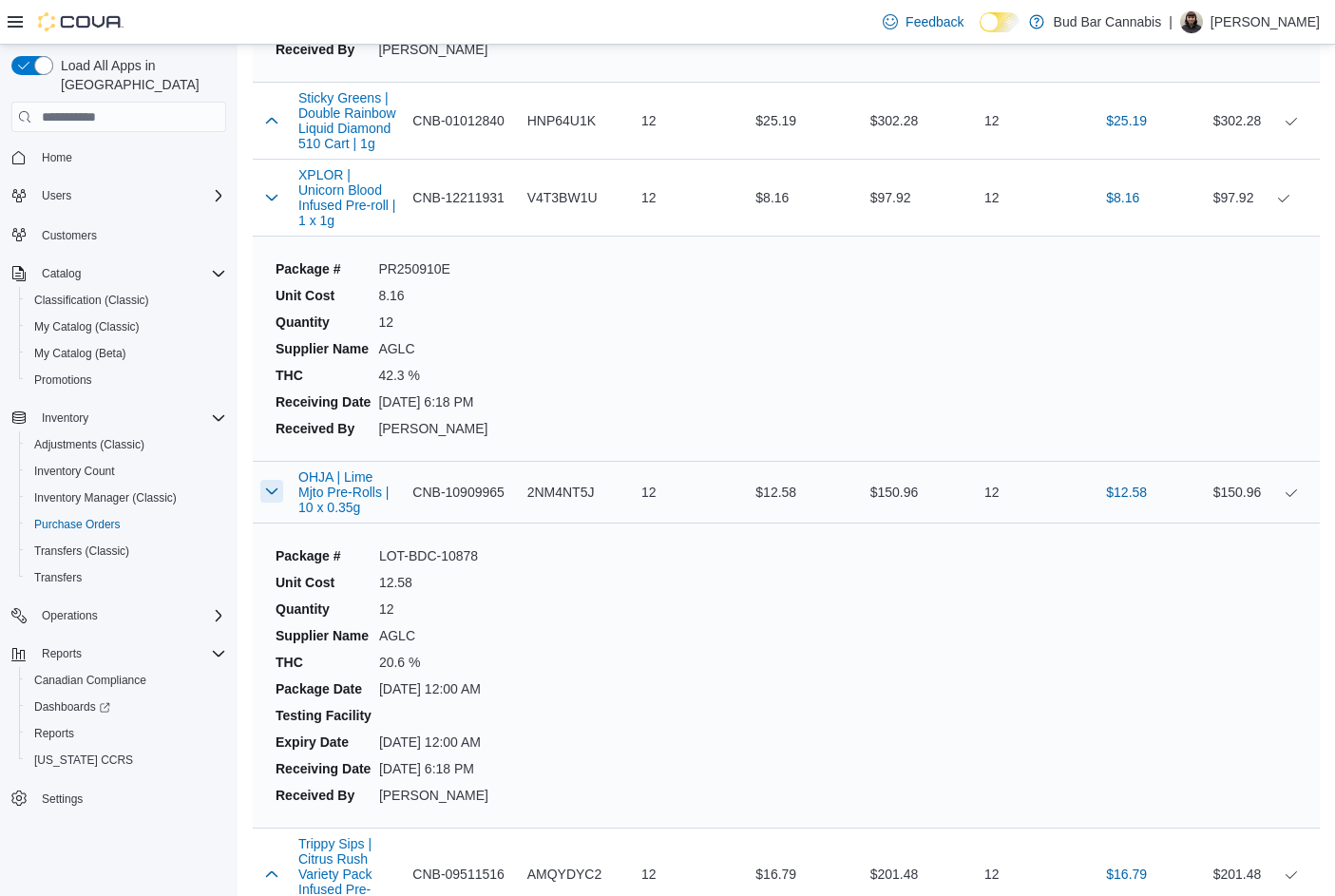
click at [277, 479] on button "button" at bounding box center [271, 491] width 23 height 23
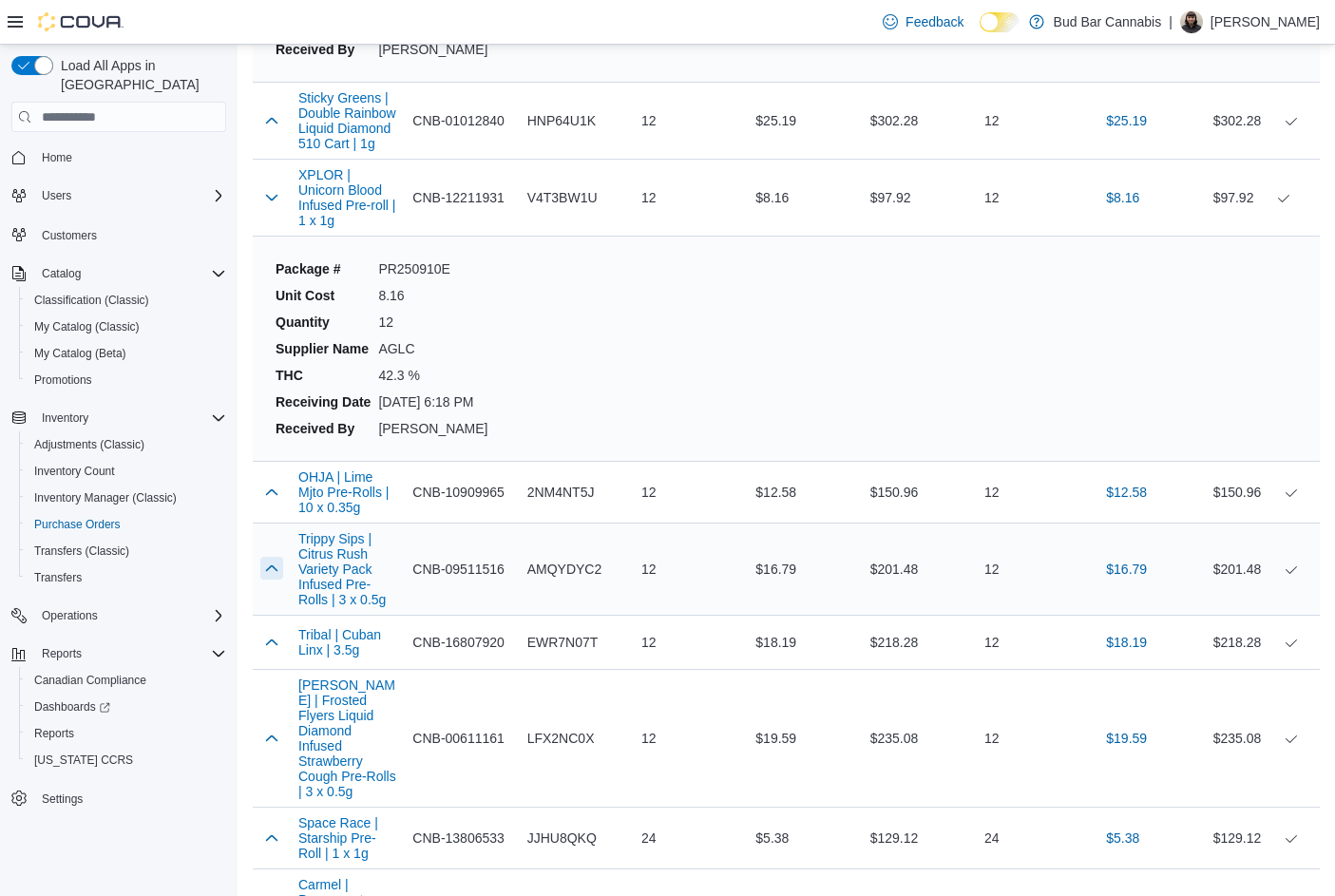
click at [274, 556] on button "button" at bounding box center [271, 568] width 23 height 23
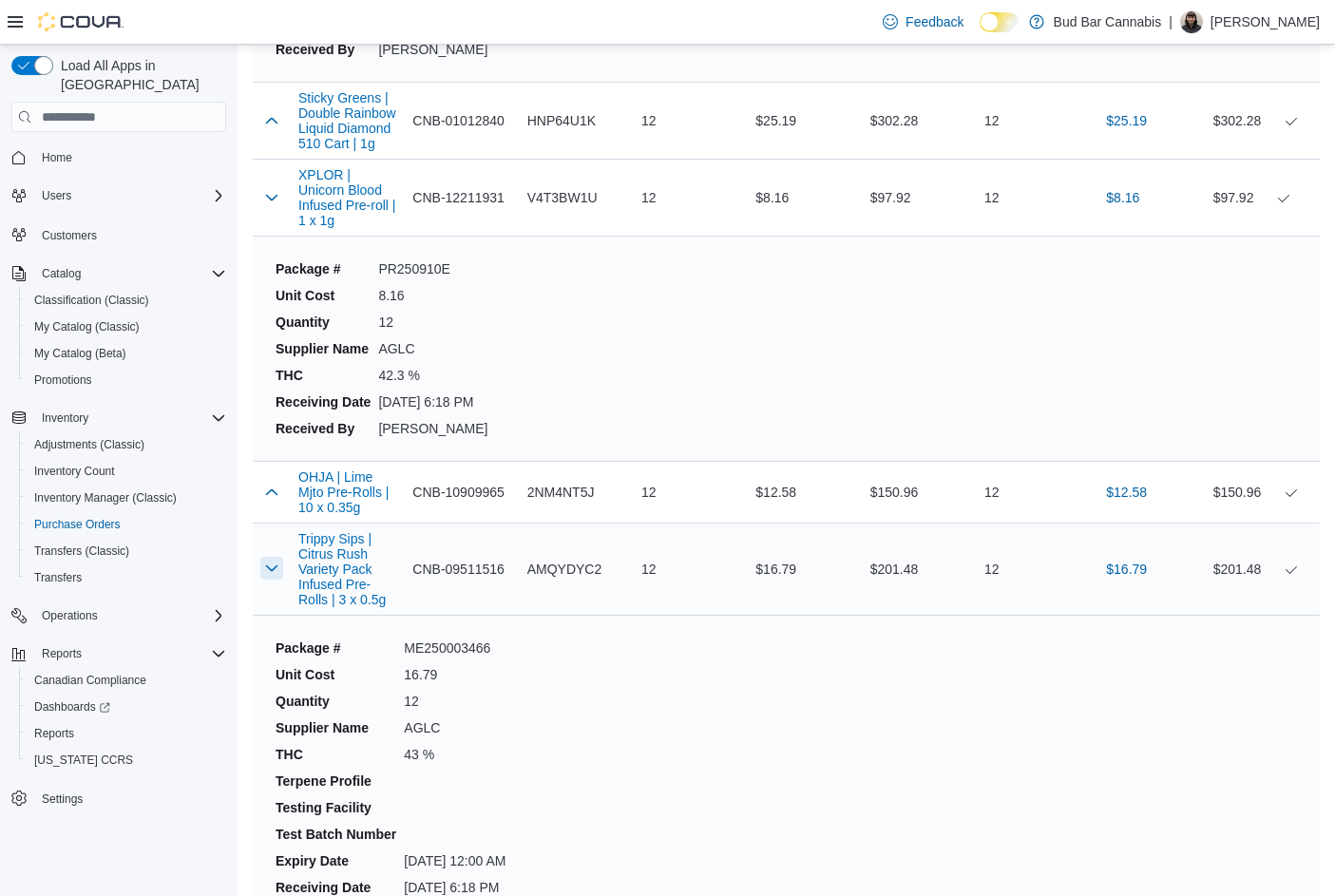
click at [274, 556] on button "button" at bounding box center [271, 568] width 23 height 23
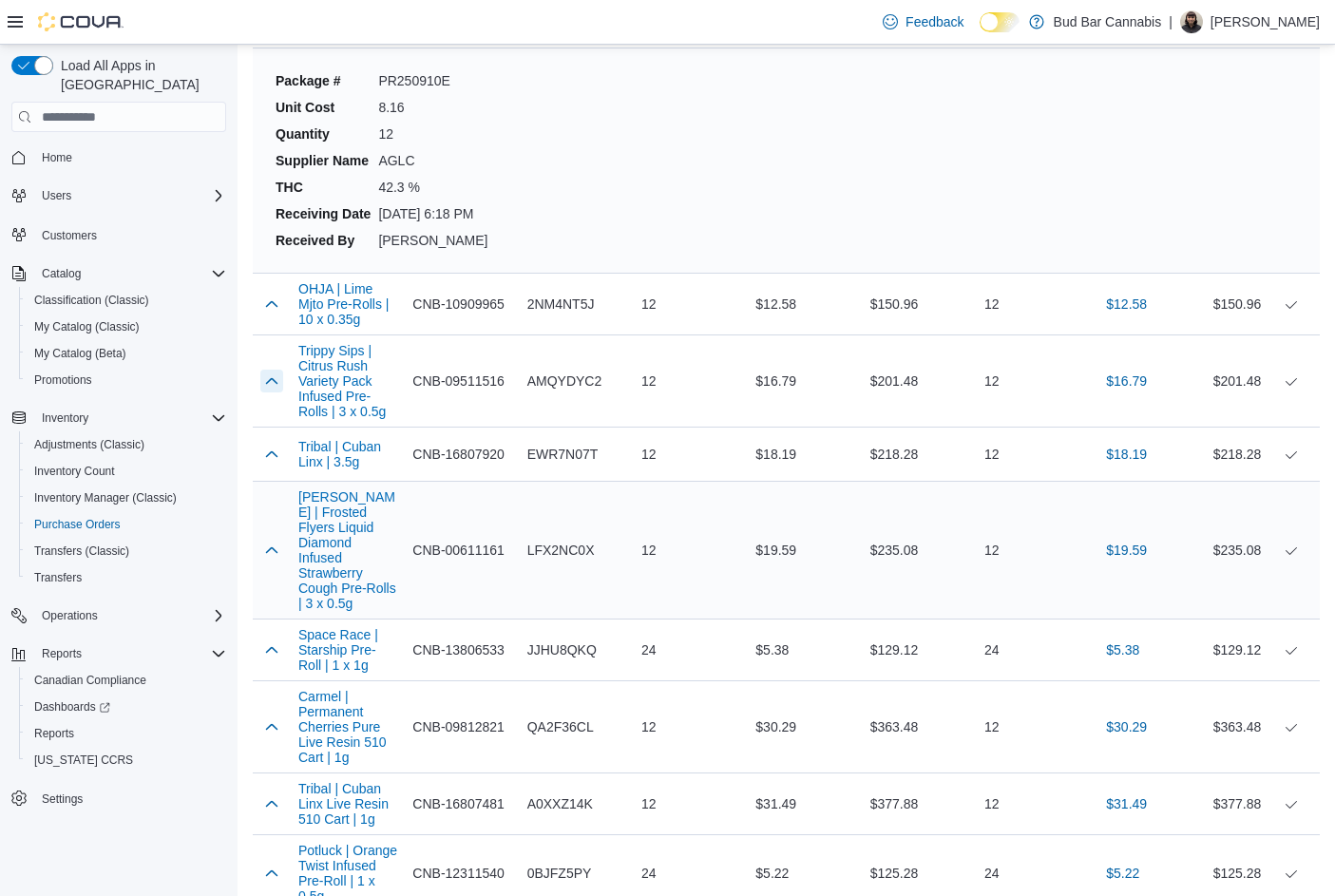
scroll to position [12540, 0]
drag, startPoint x: 268, startPoint y: 301, endPoint x: 277, endPoint y: 311, distance: 13.5
click at [266, 440] on button "button" at bounding box center [271, 451] width 23 height 23
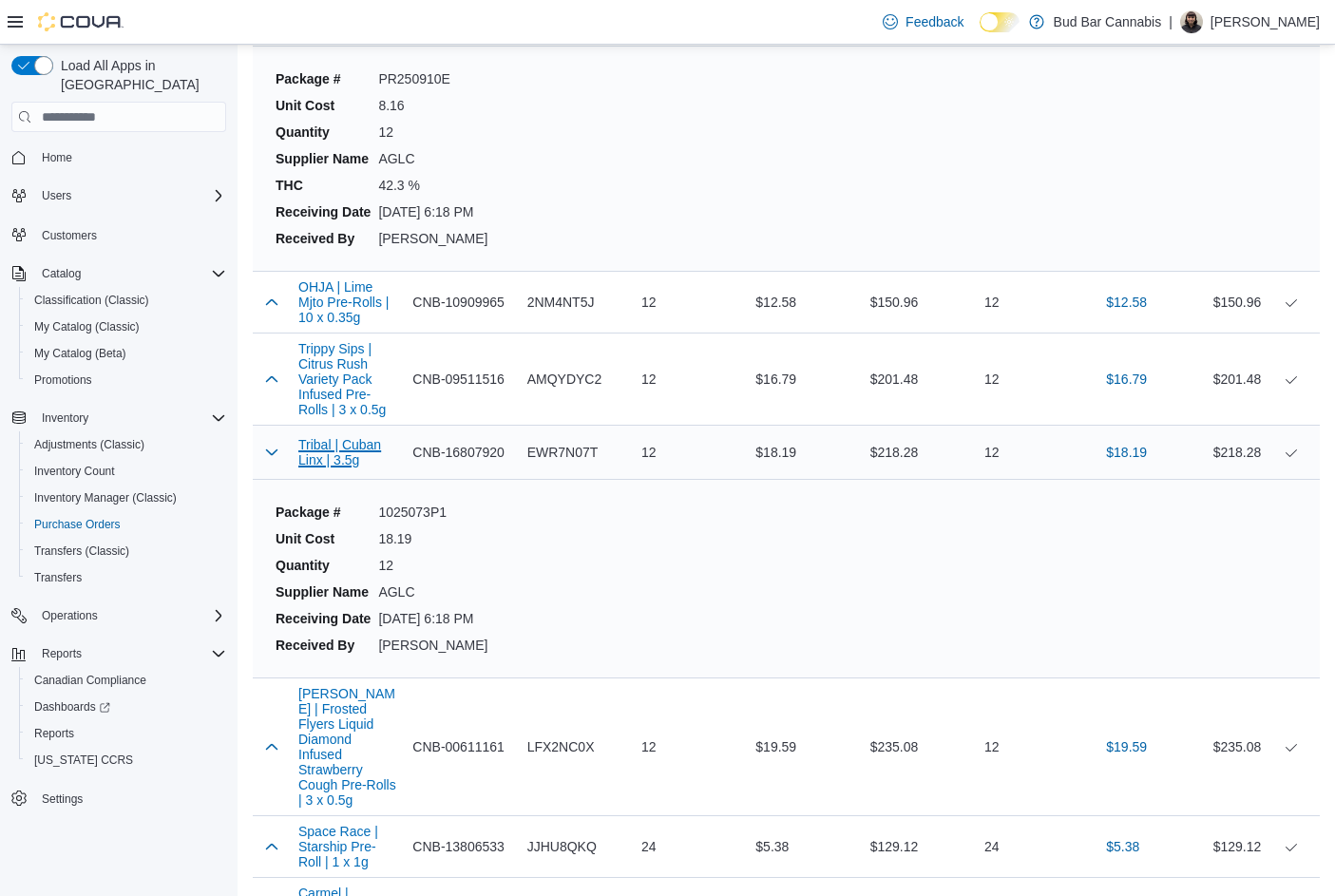
click at [337, 437] on button "Tribal | Cuban Linx | 3.5g" at bounding box center [347, 452] width 99 height 31
click at [278, 734] on button "button" at bounding box center [271, 746] width 23 height 23
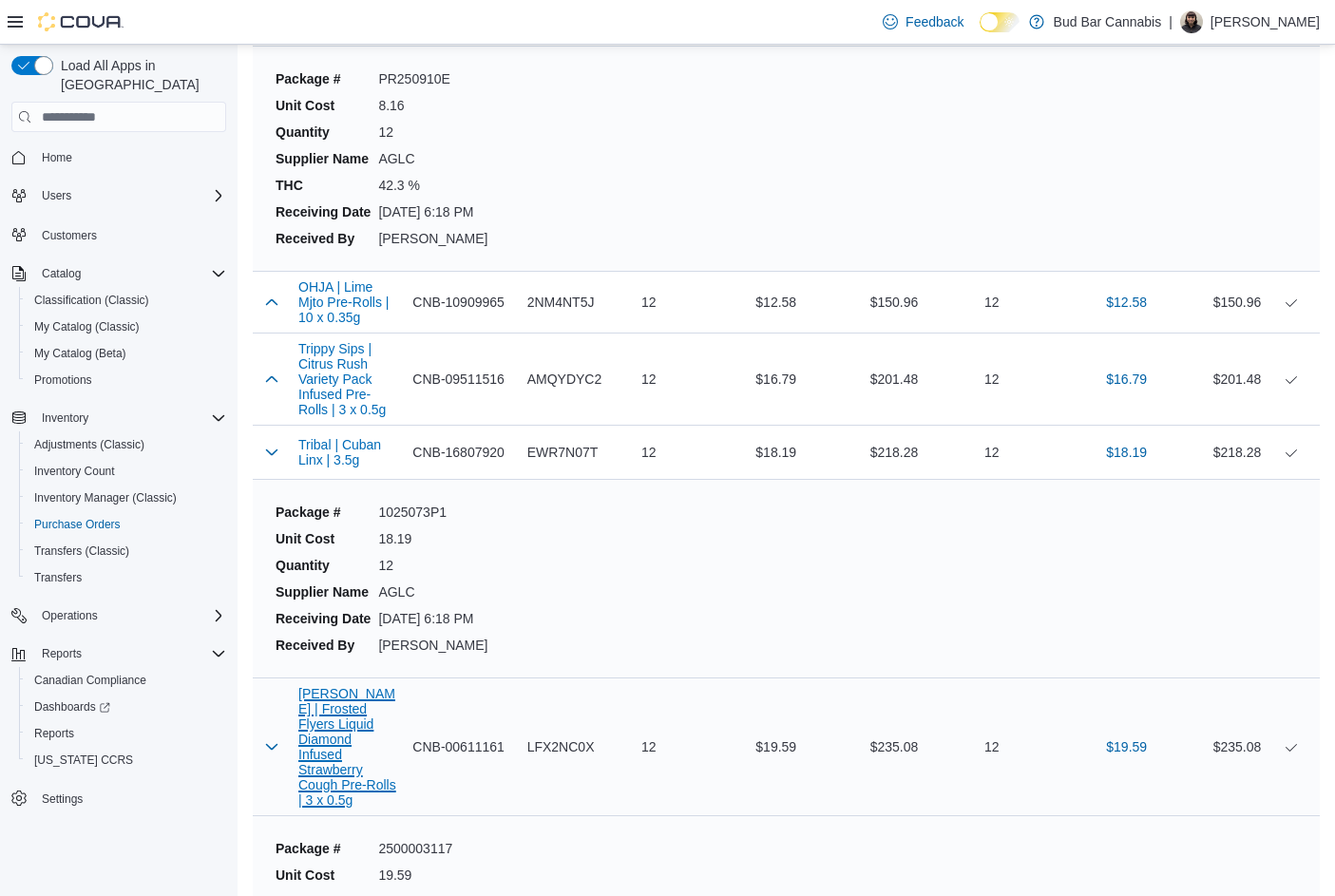
click at [325, 686] on button "Claybourne | Frosted Flyers Liquid Diamond Infused Strawberry Cough Pre-Rolls |…" at bounding box center [347, 747] width 99 height 121
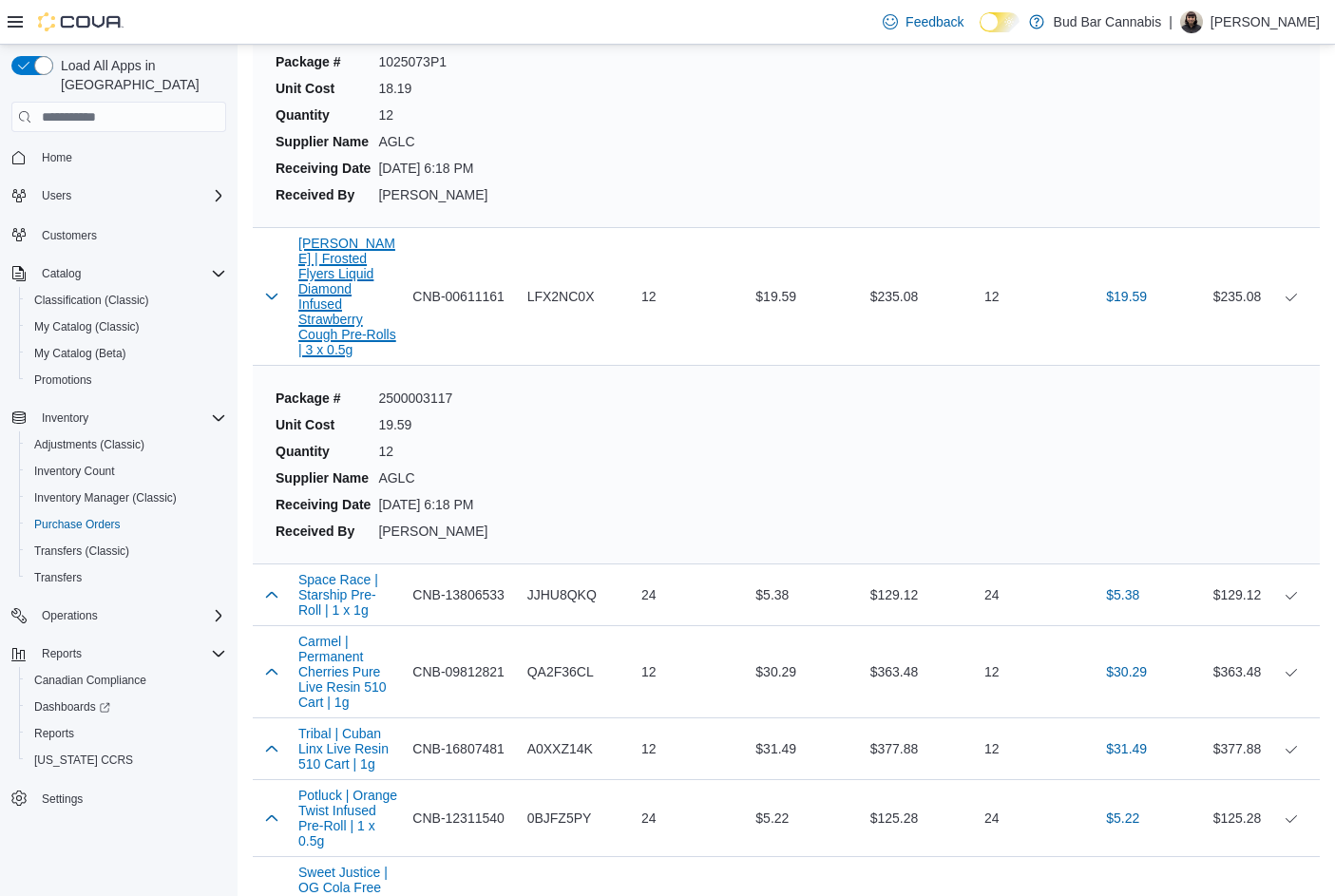
scroll to position [13015, 0]
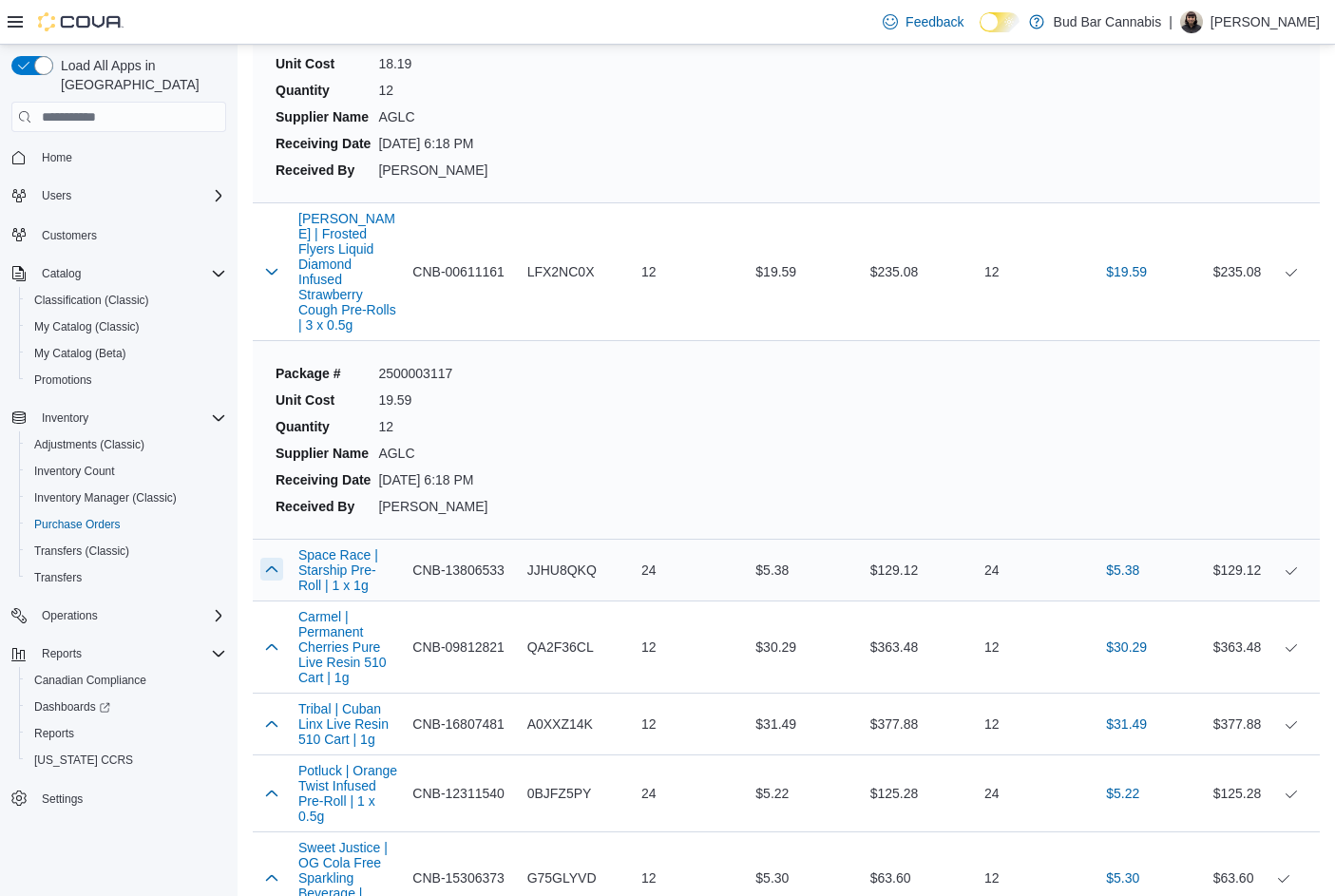
click at [275, 557] on button "button" at bounding box center [271, 569] width 23 height 23
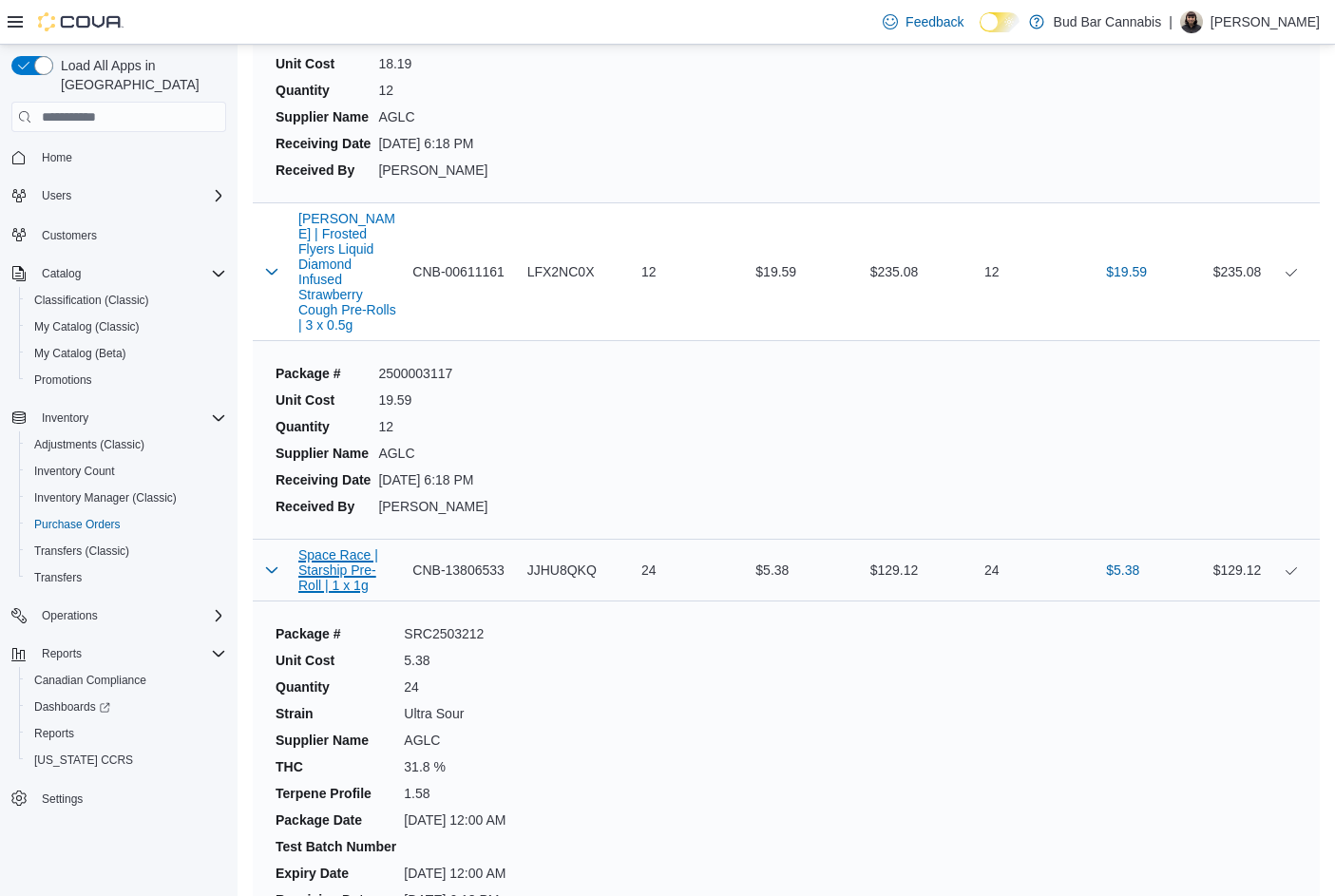
click at [320, 548] on button "Space Race | Starship Pre-Roll | 1 x 1g" at bounding box center [347, 570] width 99 height 45
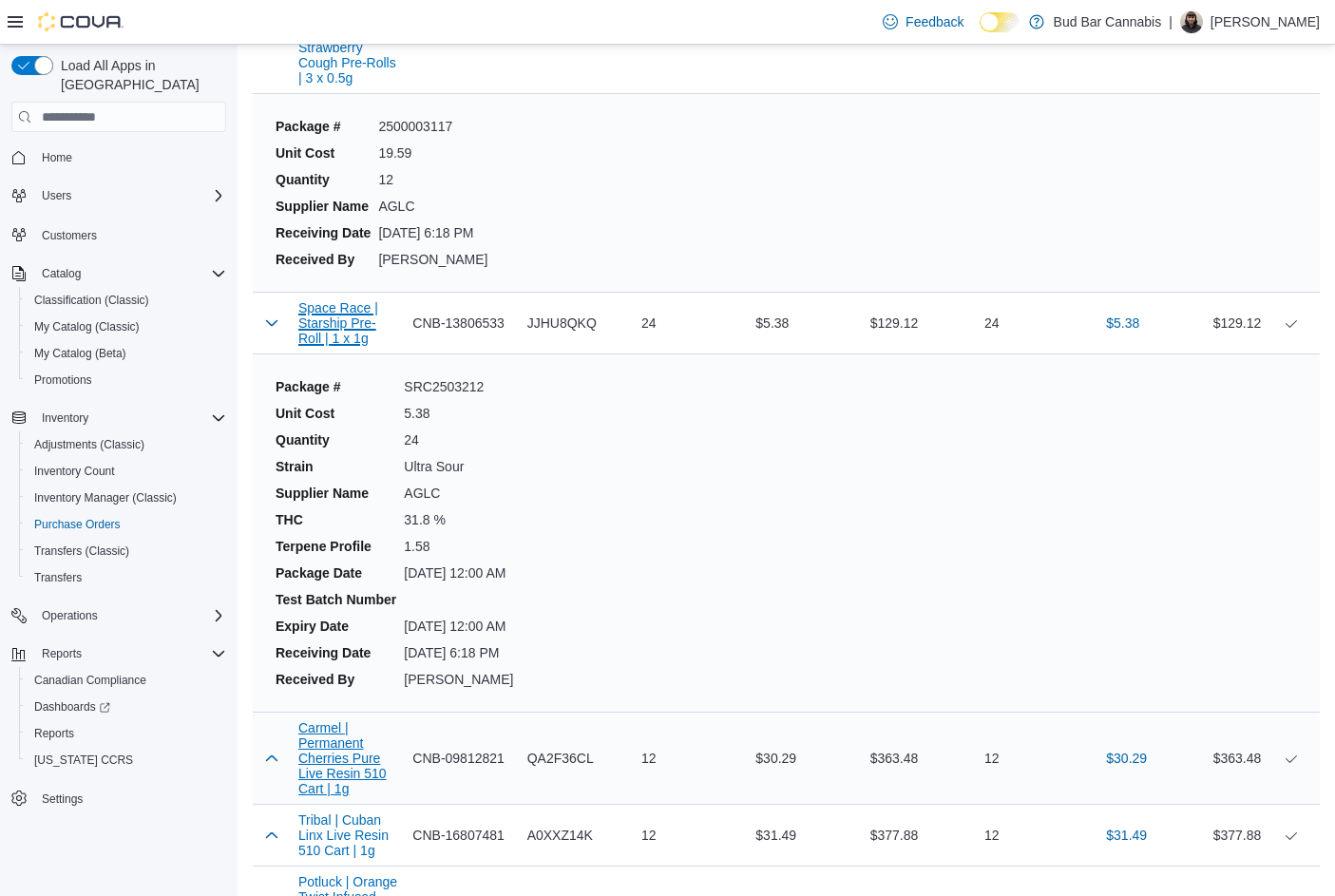
scroll to position [13395, 0]
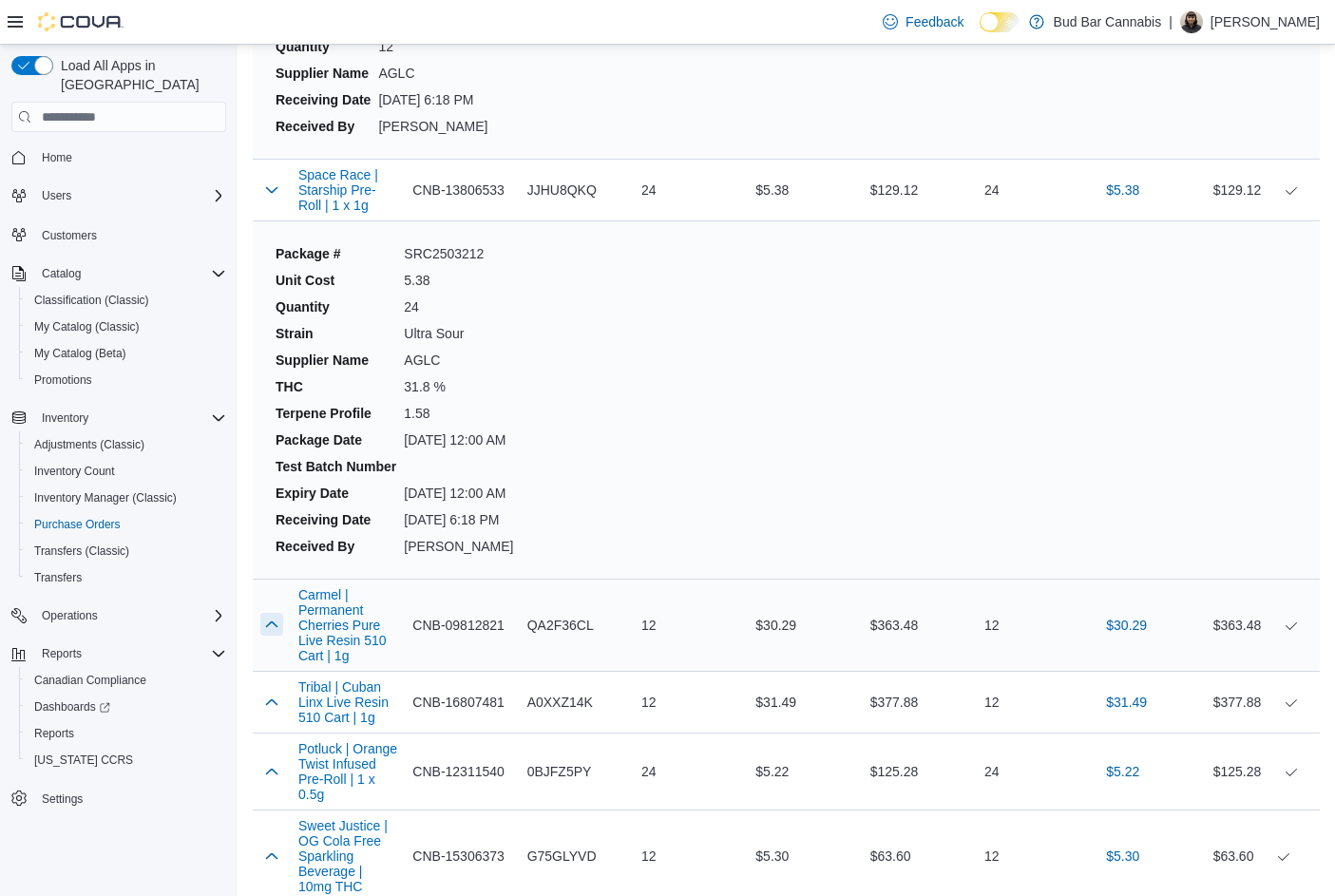
click at [277, 613] on button "button" at bounding box center [271, 625] width 23 height 23
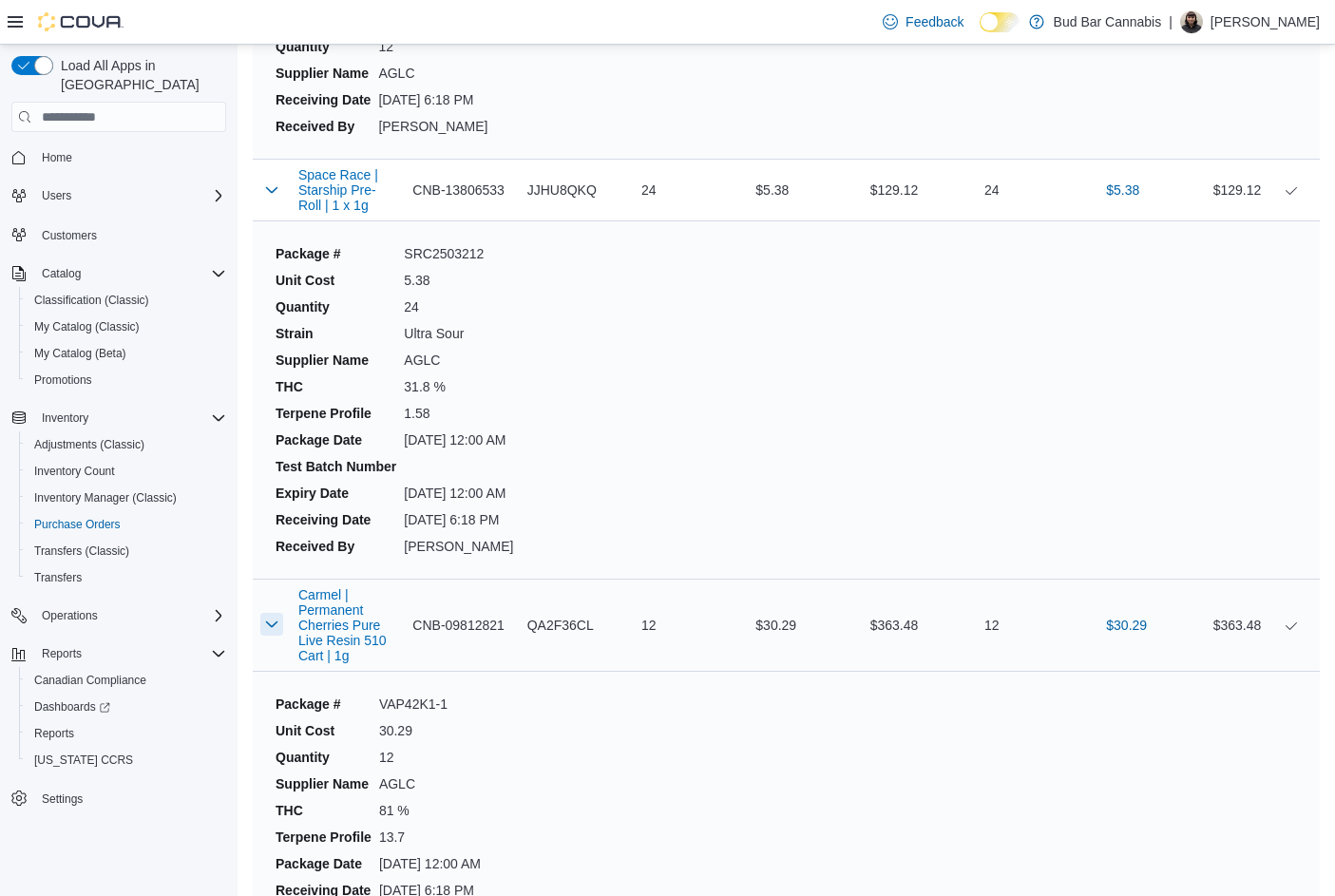
click at [274, 613] on button "button" at bounding box center [271, 625] width 23 height 23
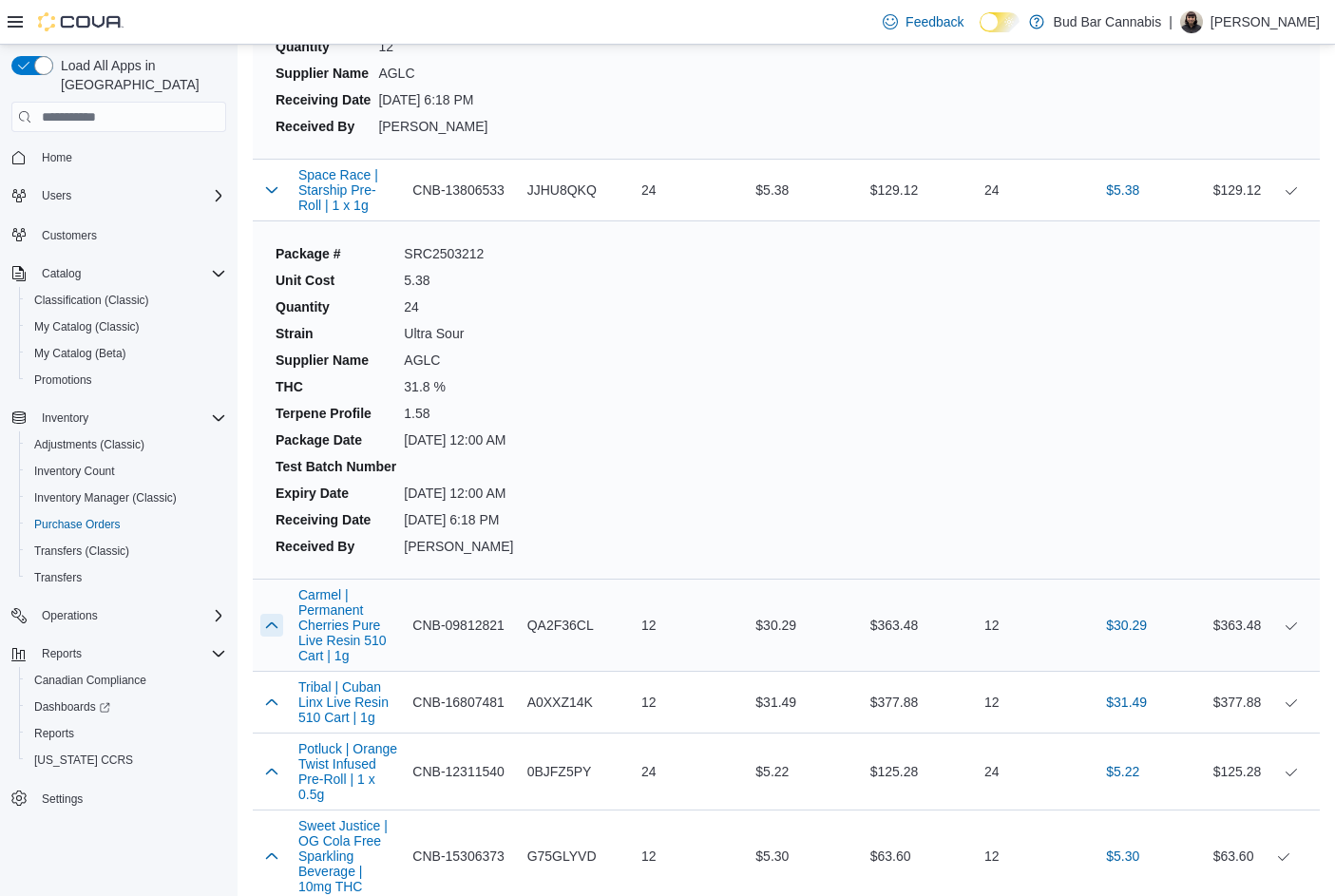
scroll to position [13680, 0]
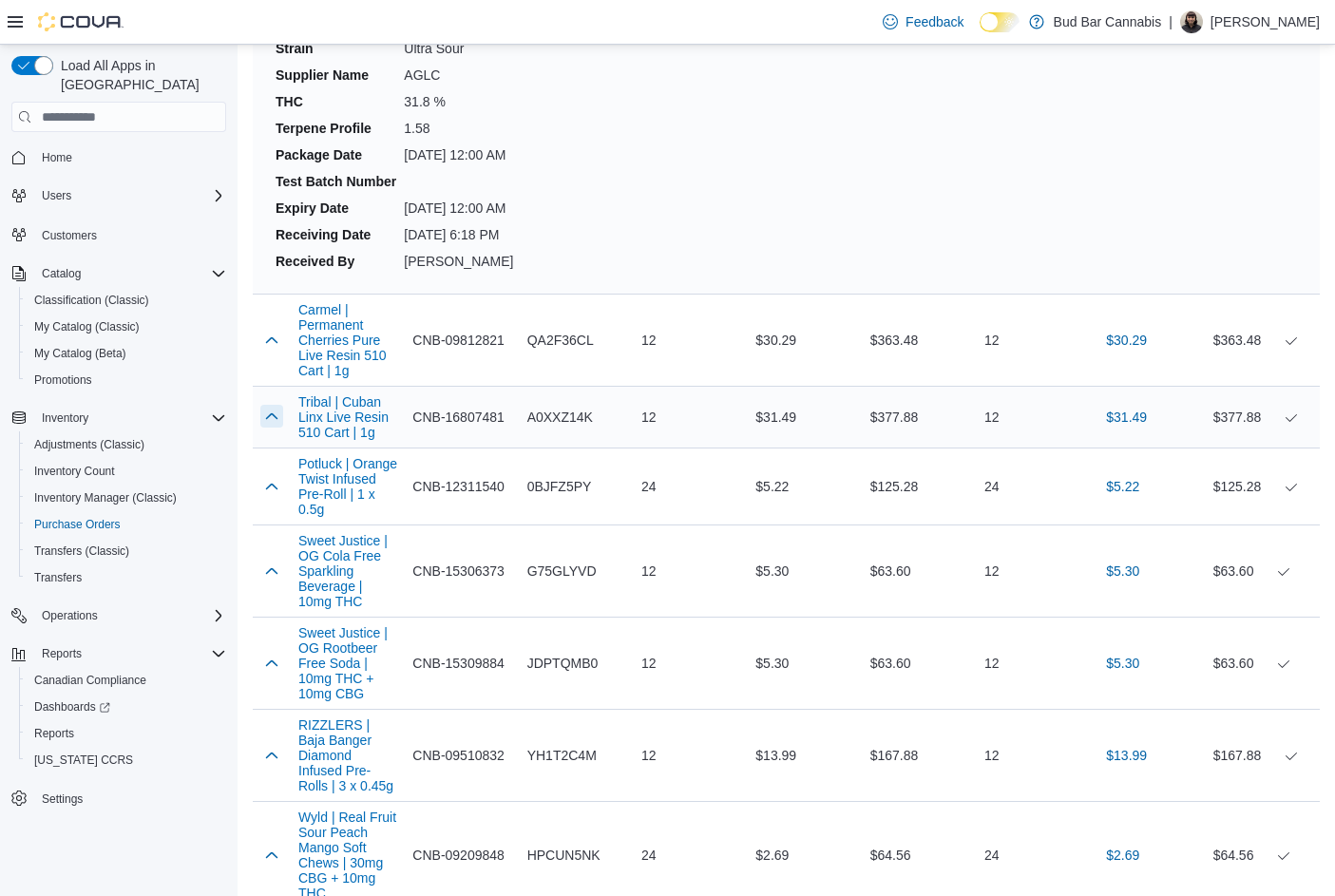
click at [281, 405] on button "button" at bounding box center [271, 417] width 23 height 23
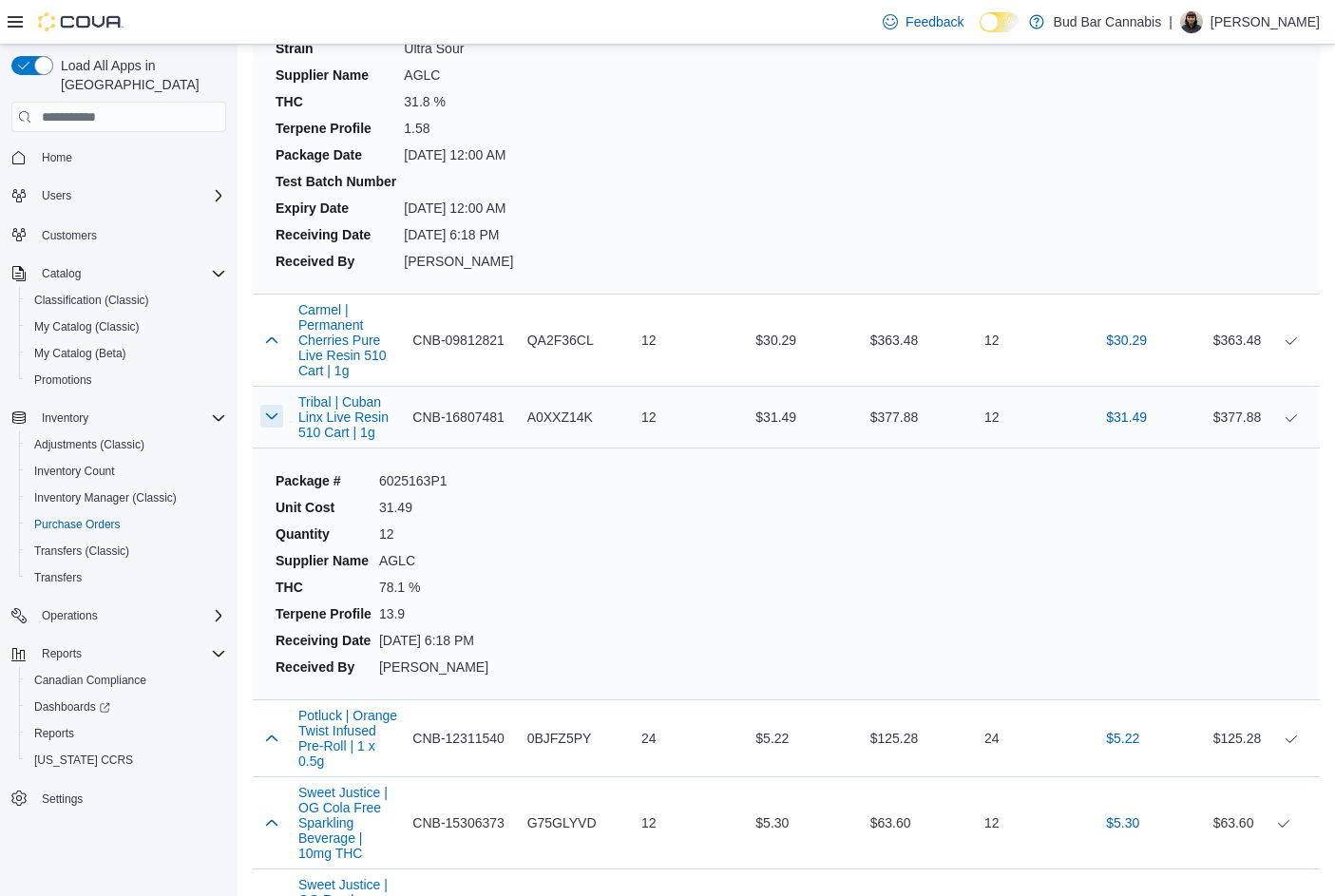
click at [279, 405] on button "button" at bounding box center [271, 417] width 23 height 23
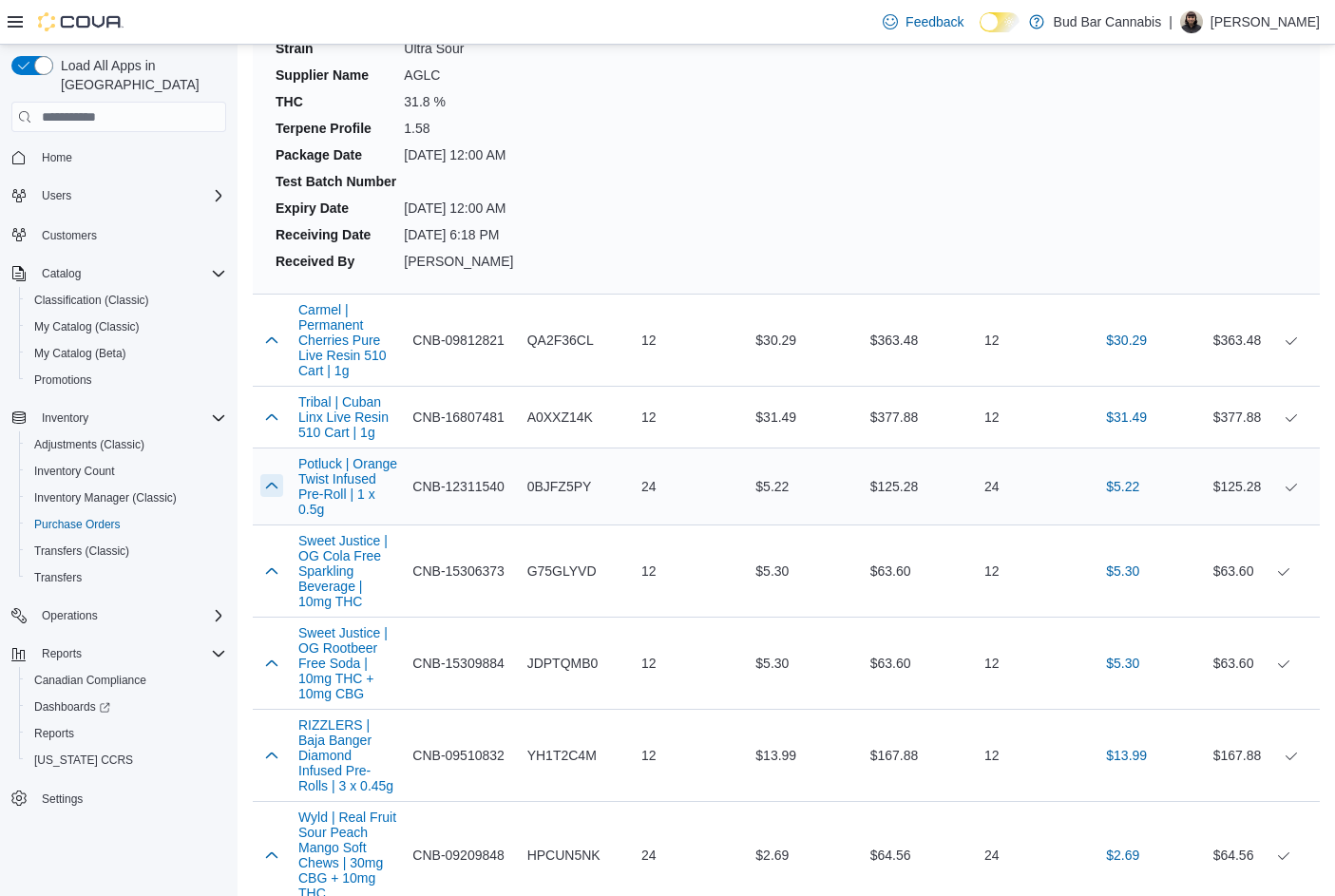
click at [274, 474] on button "button" at bounding box center [271, 486] width 23 height 23
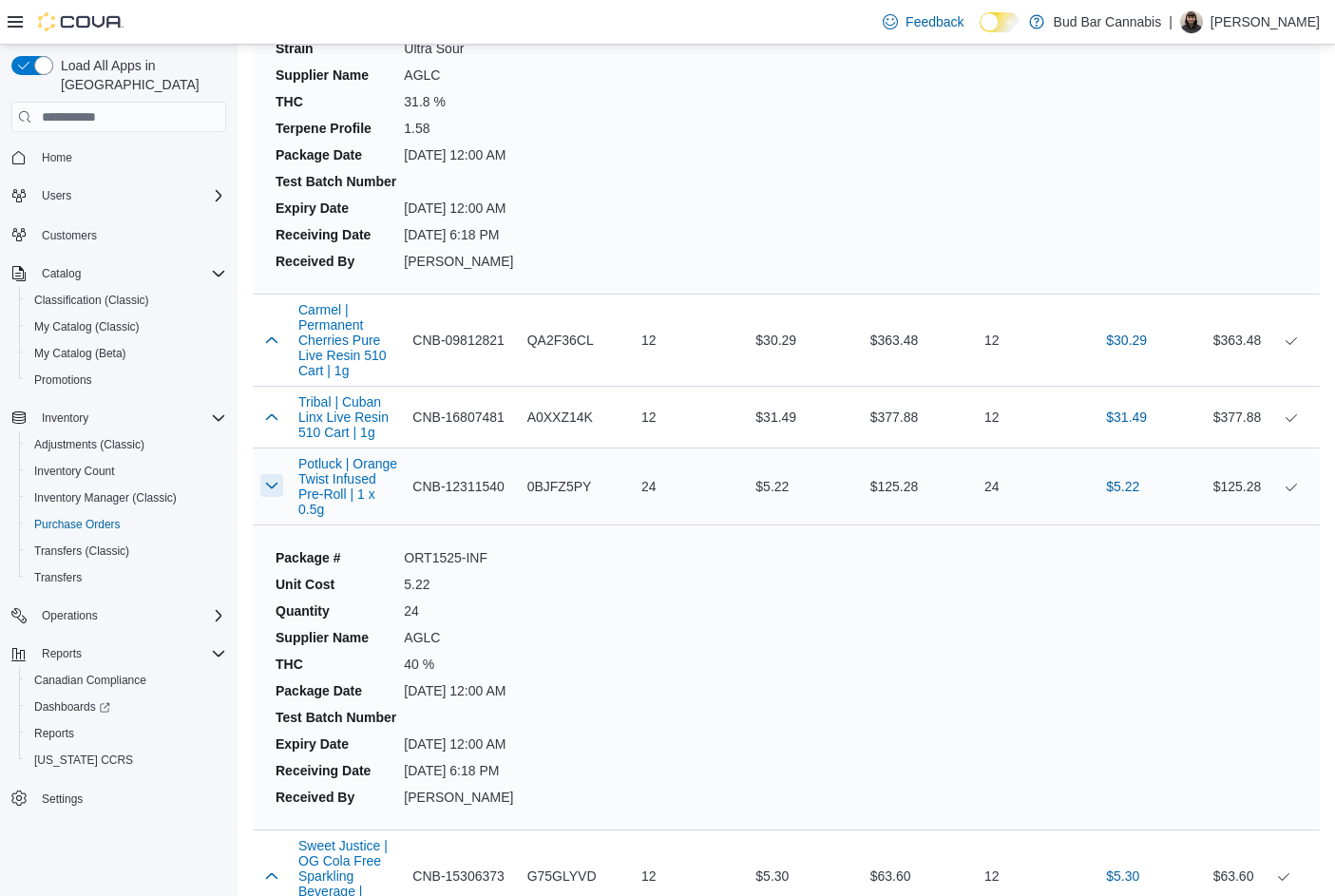
click at [274, 474] on button "button" at bounding box center [271, 486] width 23 height 23
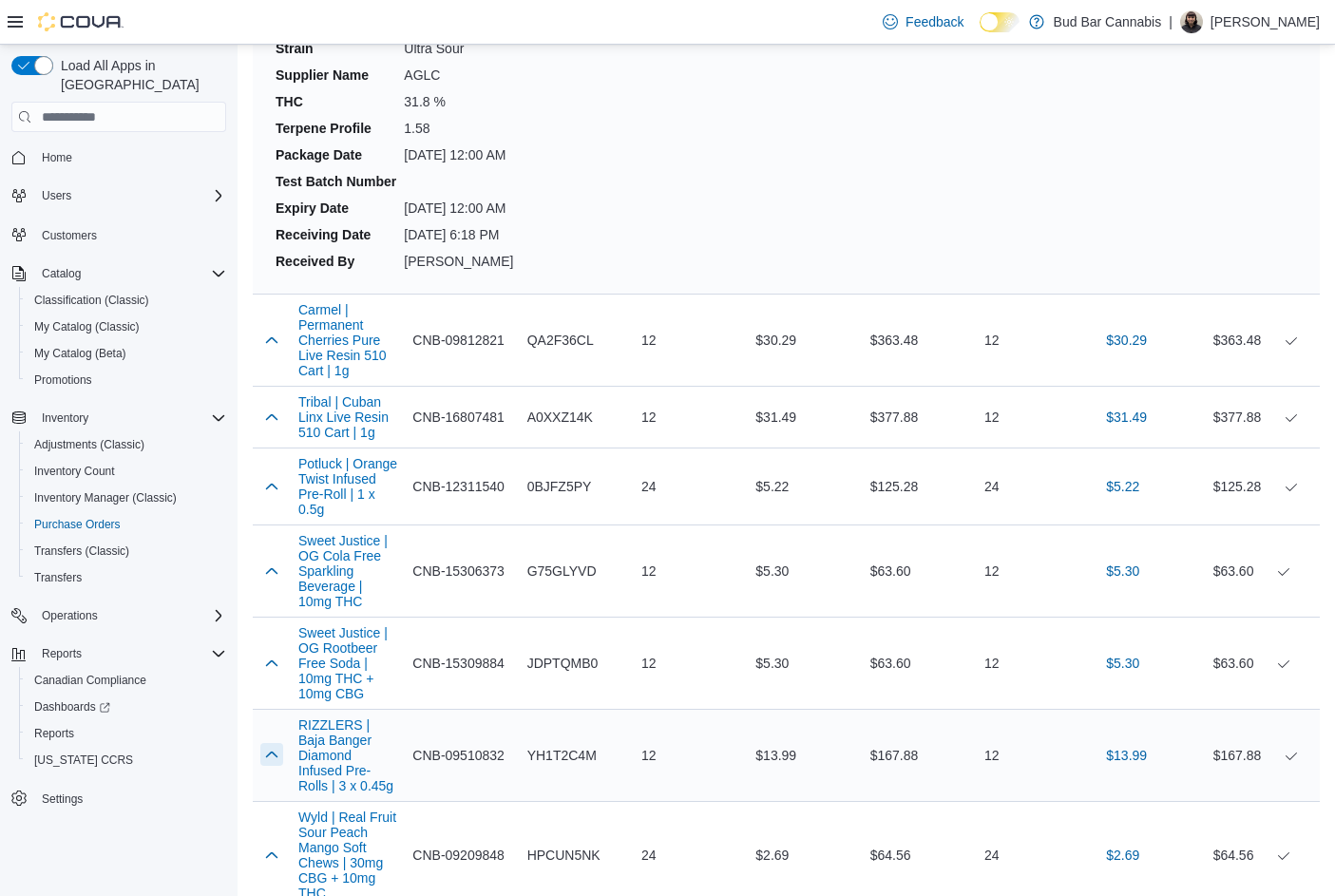
click at [270, 743] on button "button" at bounding box center [271, 755] width 23 height 23
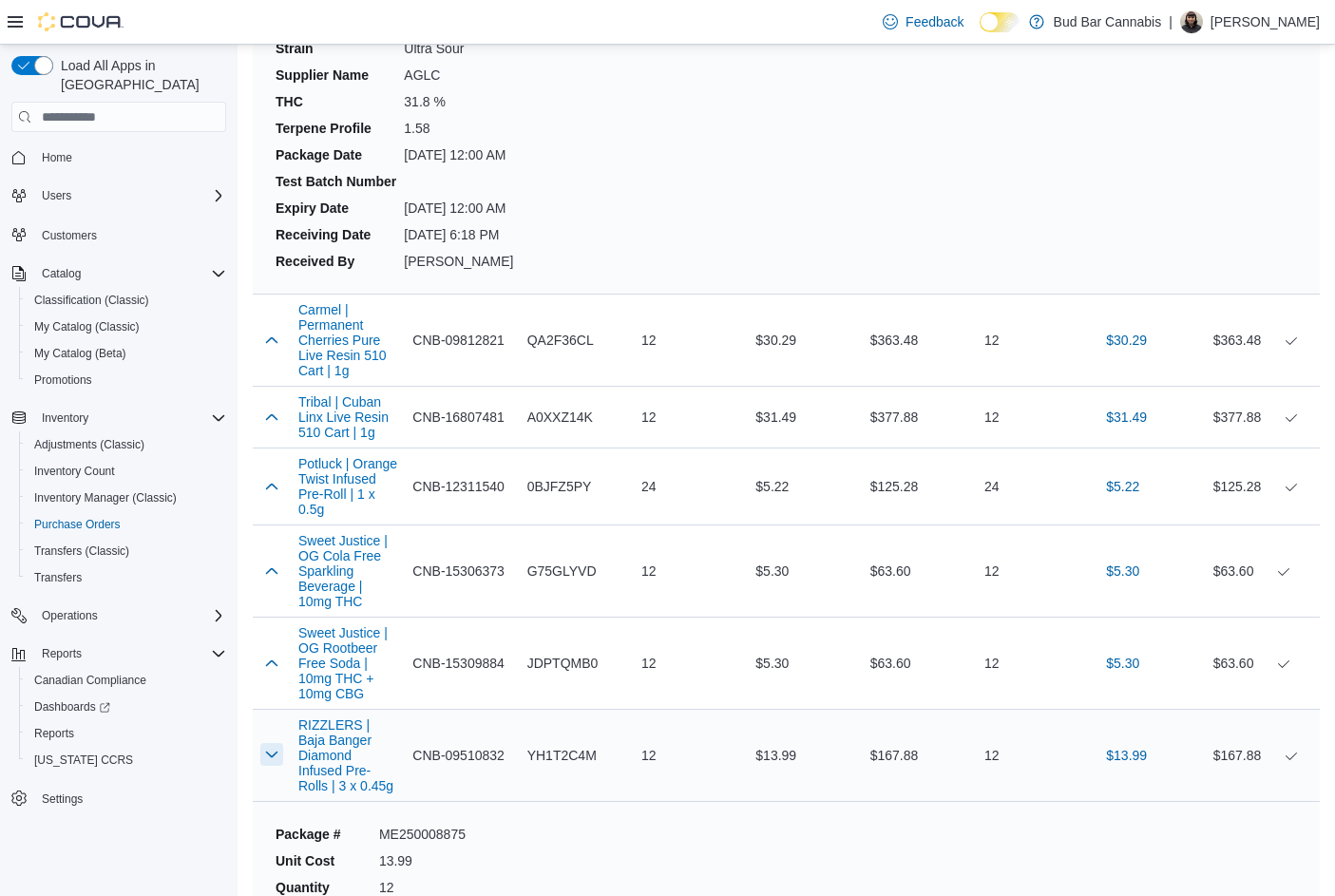
click at [277, 743] on button "button" at bounding box center [271, 755] width 23 height 23
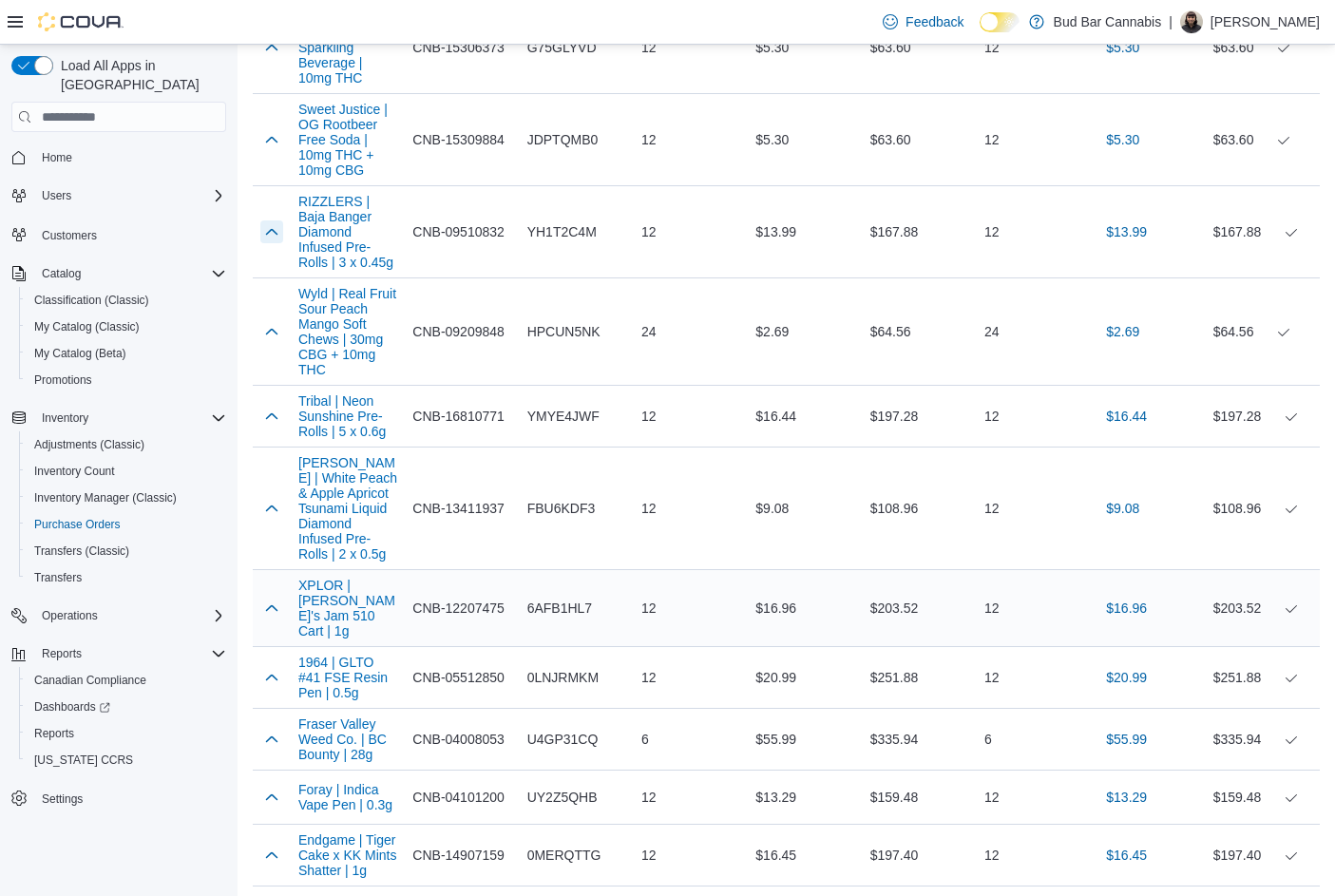
scroll to position [14250, 0]
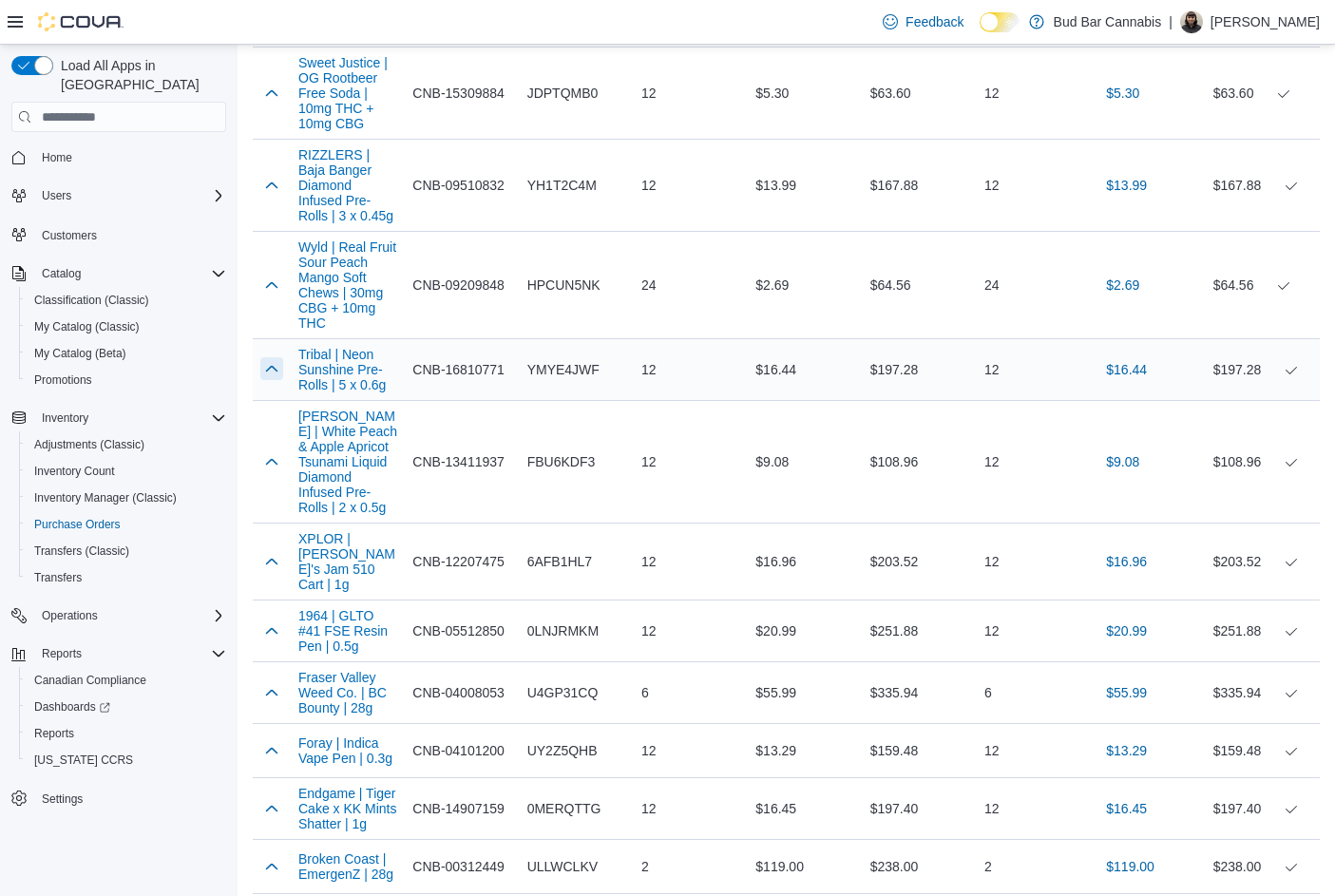
click at [271, 357] on button "button" at bounding box center [271, 369] width 23 height 23
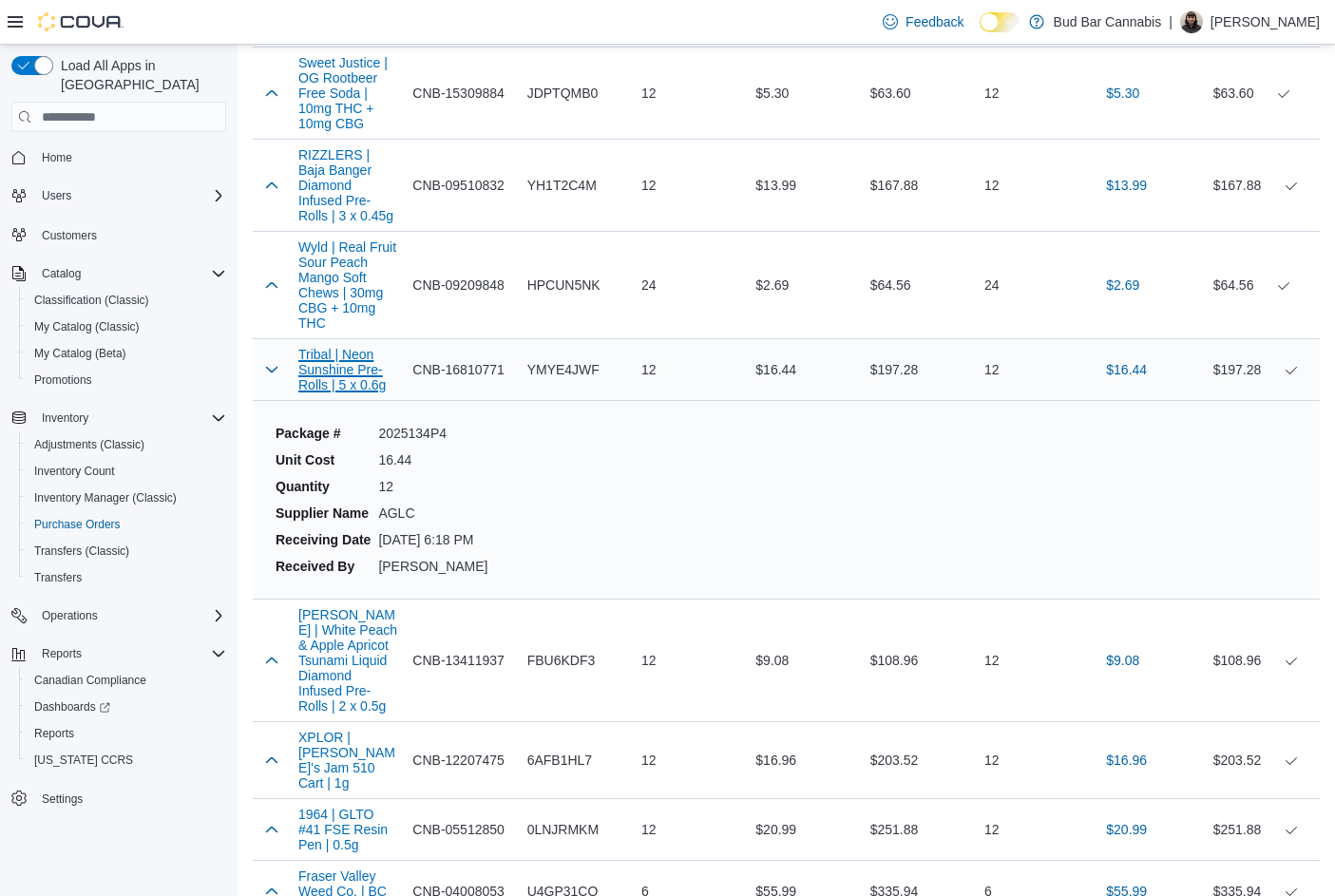
click at [321, 346] on button "Tribal | Neon Sunshine Pre-Rolls | 5 x 0.6g" at bounding box center [347, 369] width 99 height 45
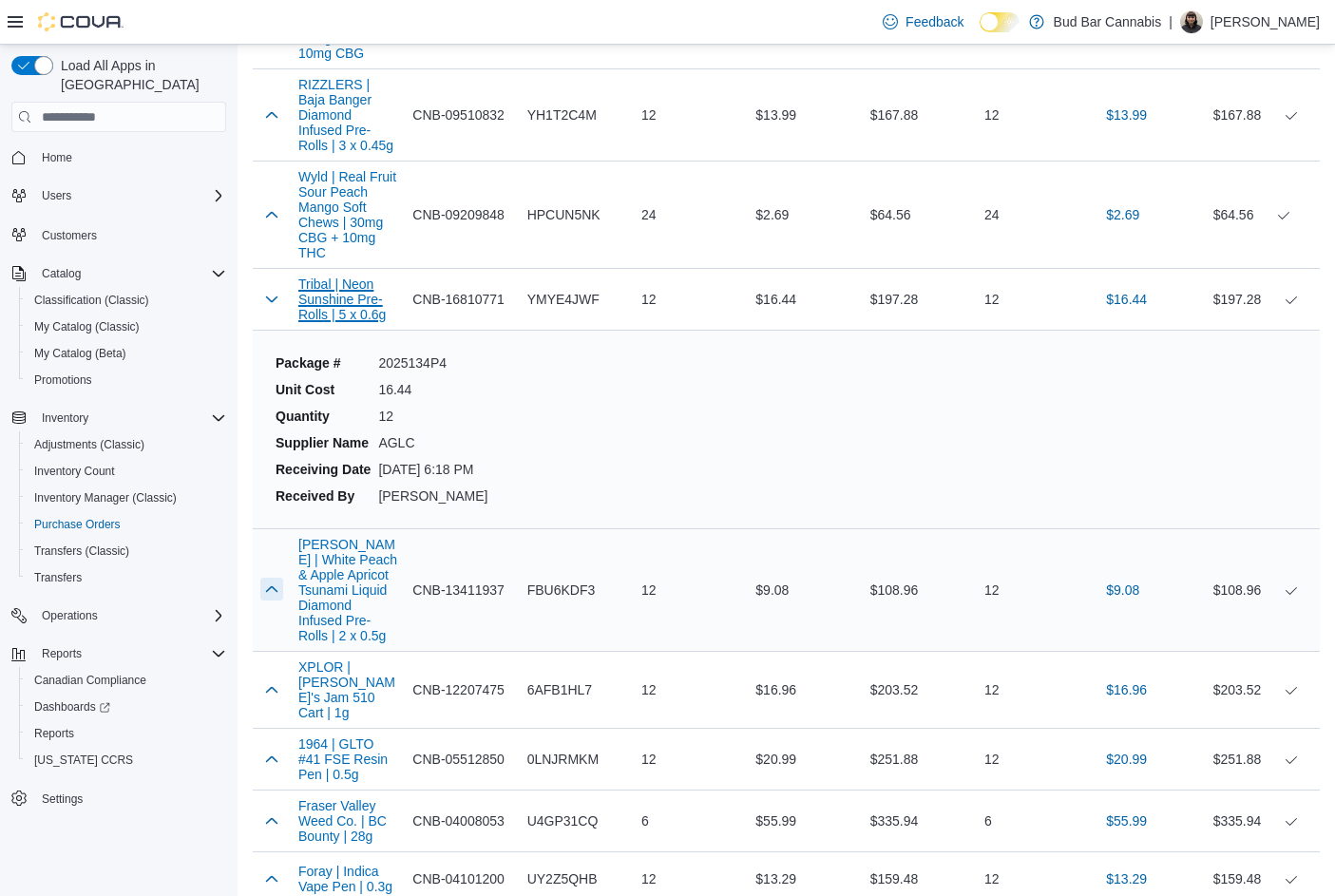
scroll to position [14440, 0]
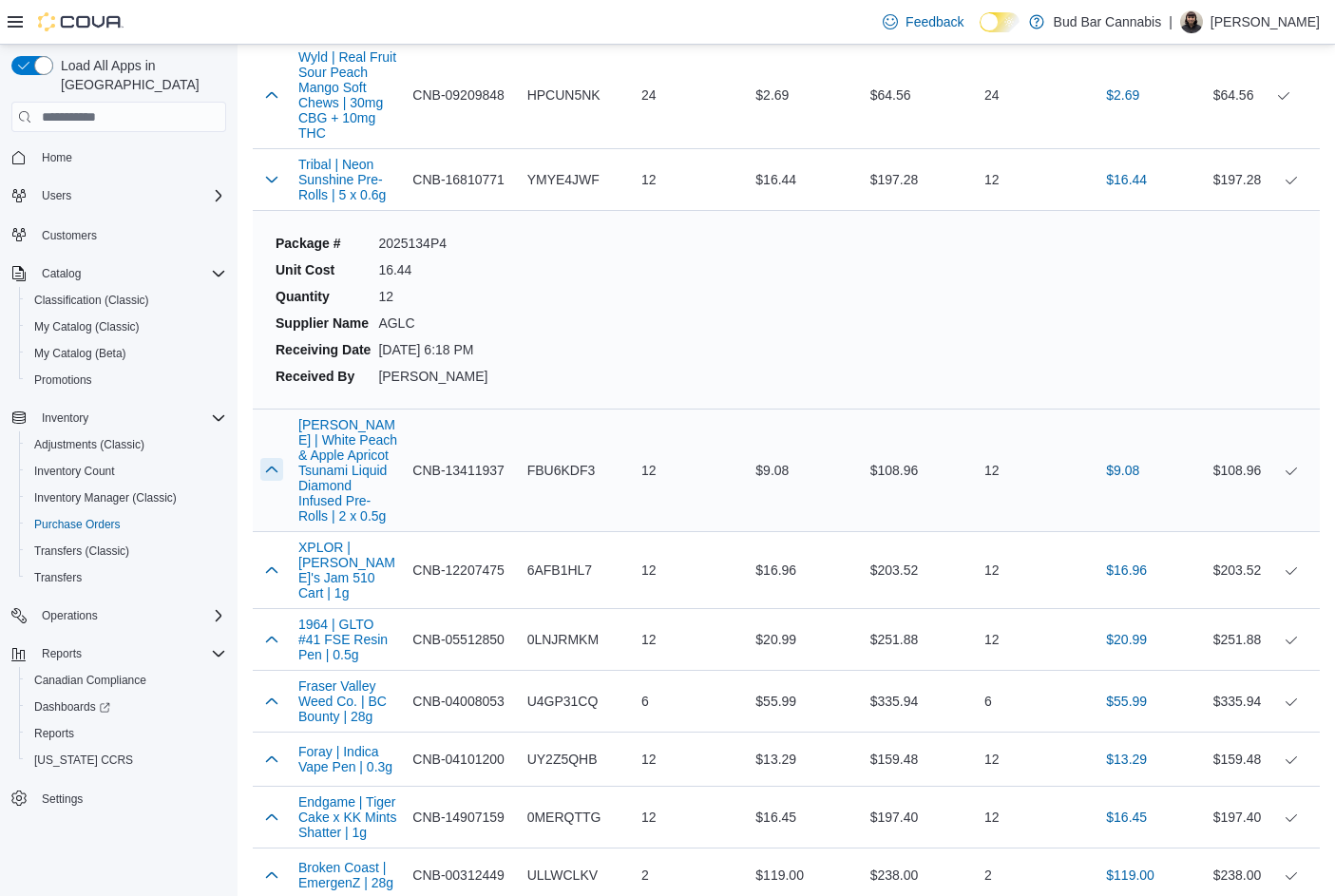
click at [270, 458] on button "button" at bounding box center [271, 470] width 23 height 23
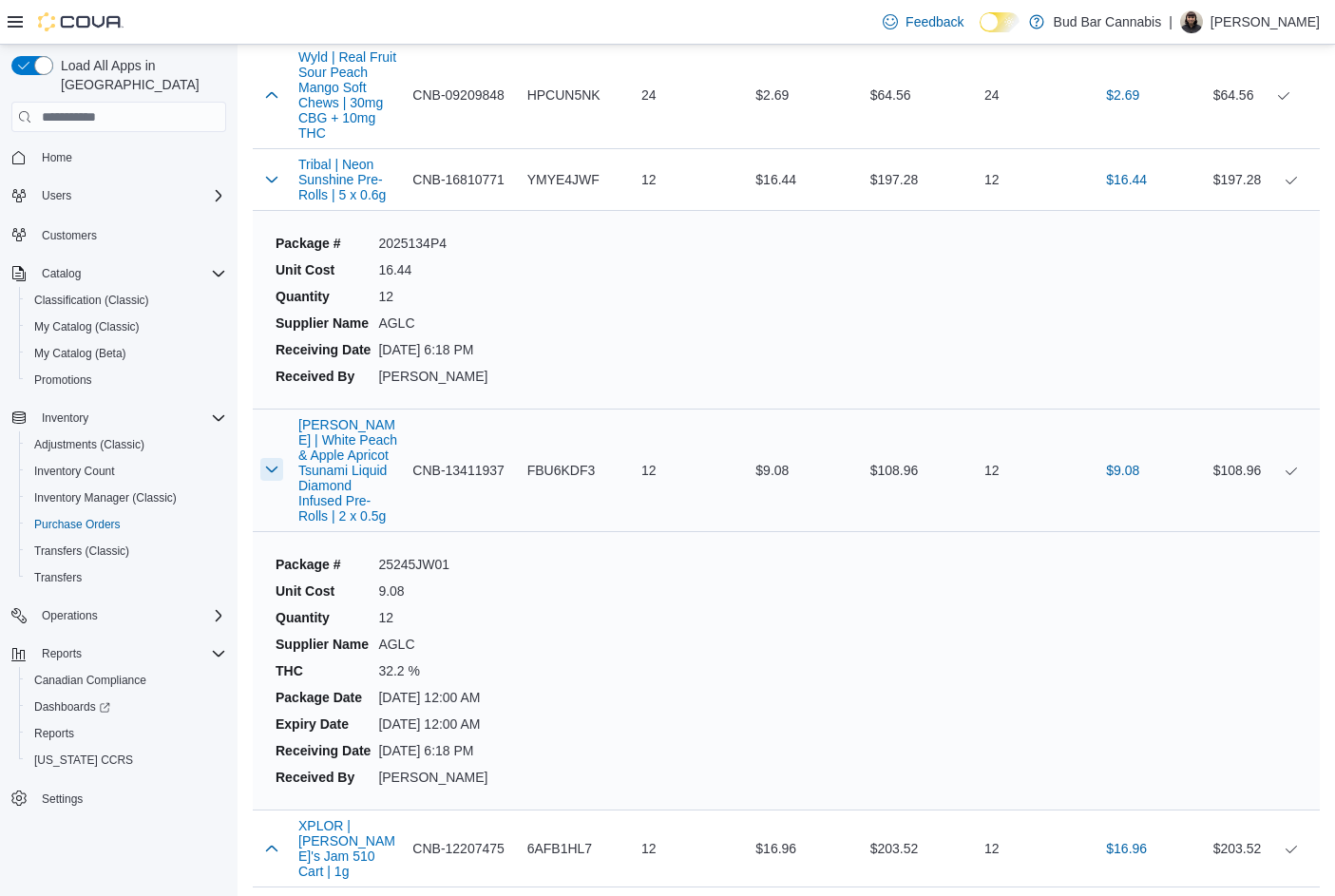
click at [273, 458] on button "button" at bounding box center [271, 470] width 23 height 23
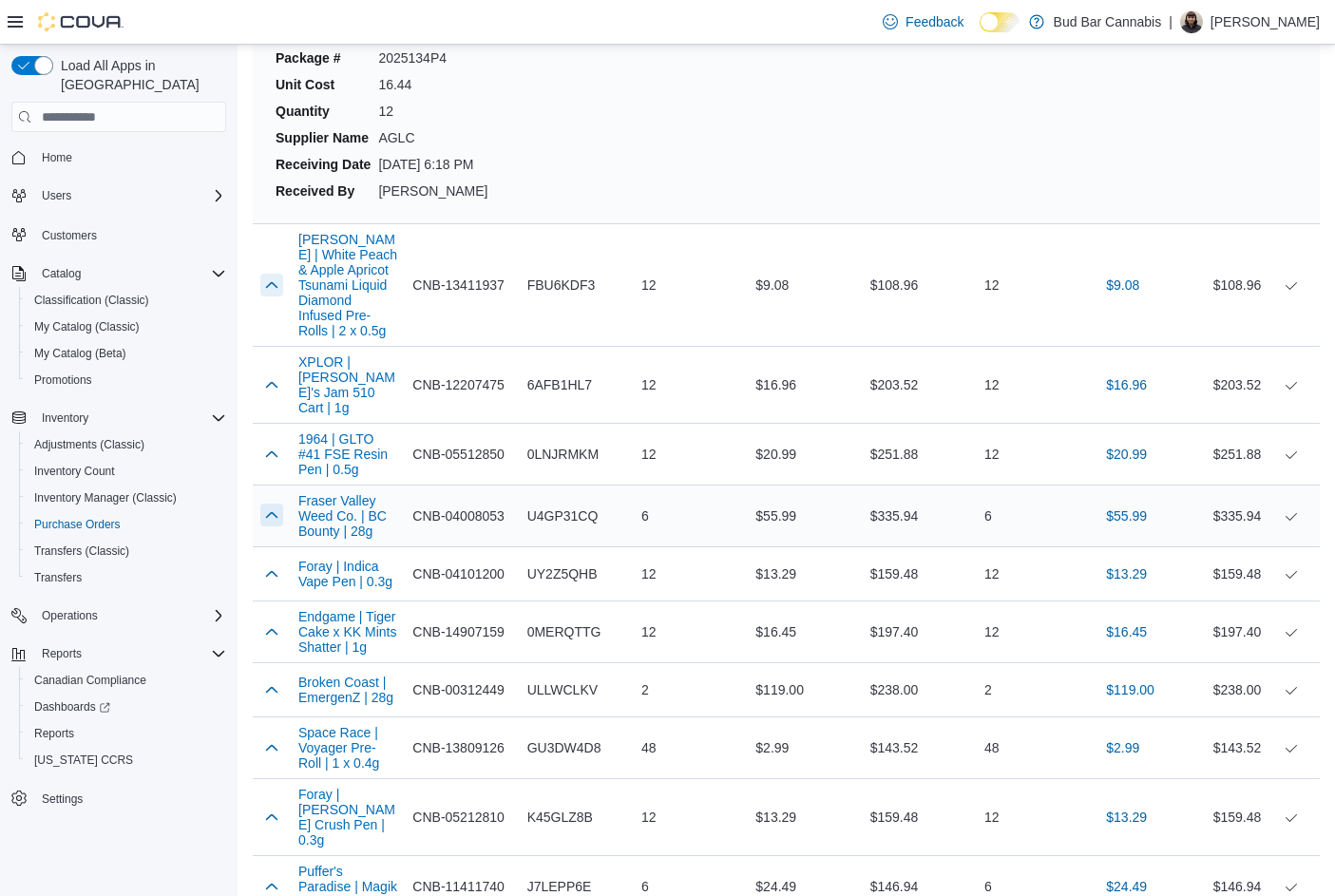
scroll to position [14630, 0]
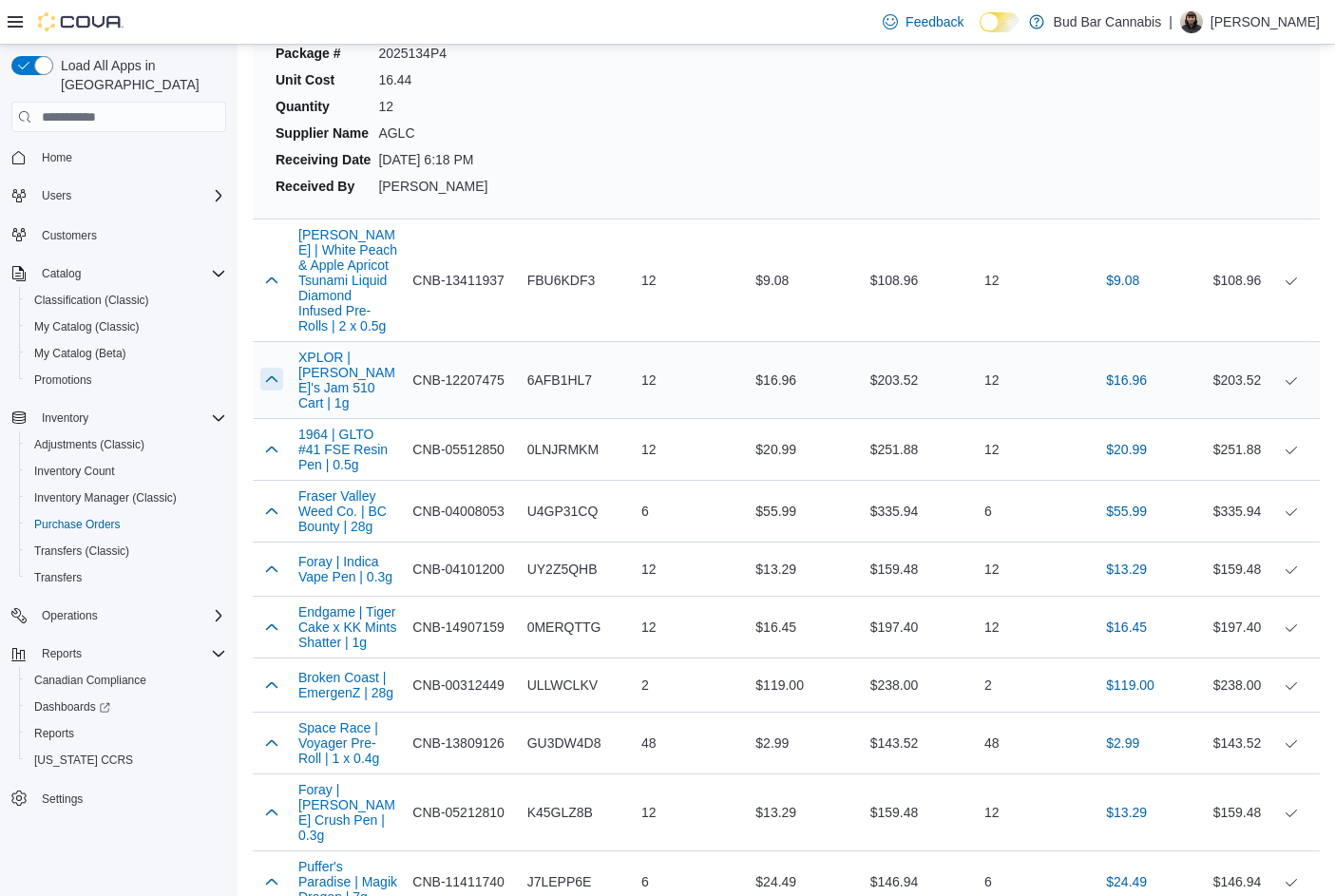
click at [271, 368] on button "button" at bounding box center [271, 379] width 23 height 23
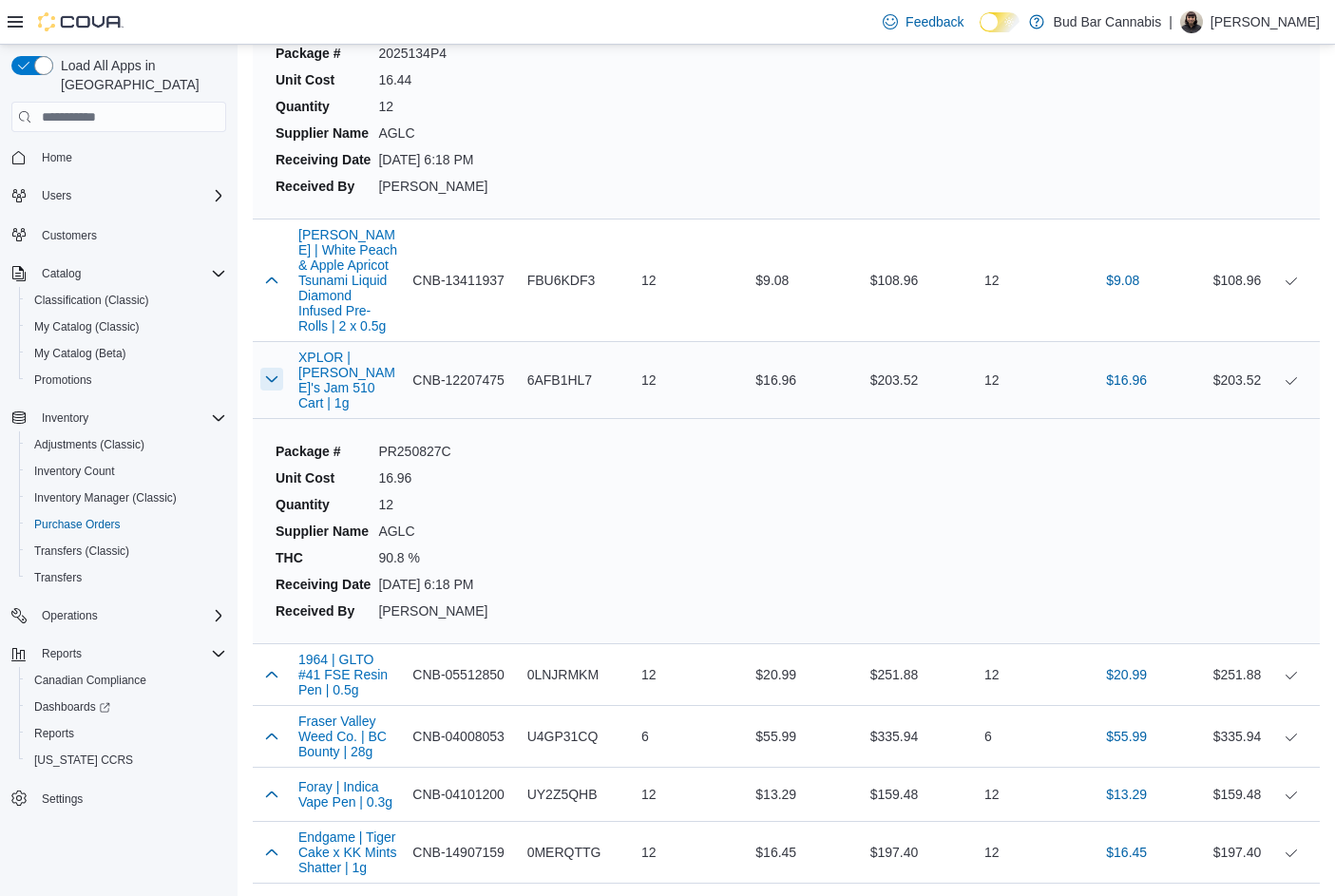
click at [278, 368] on button "button" at bounding box center [271, 379] width 23 height 23
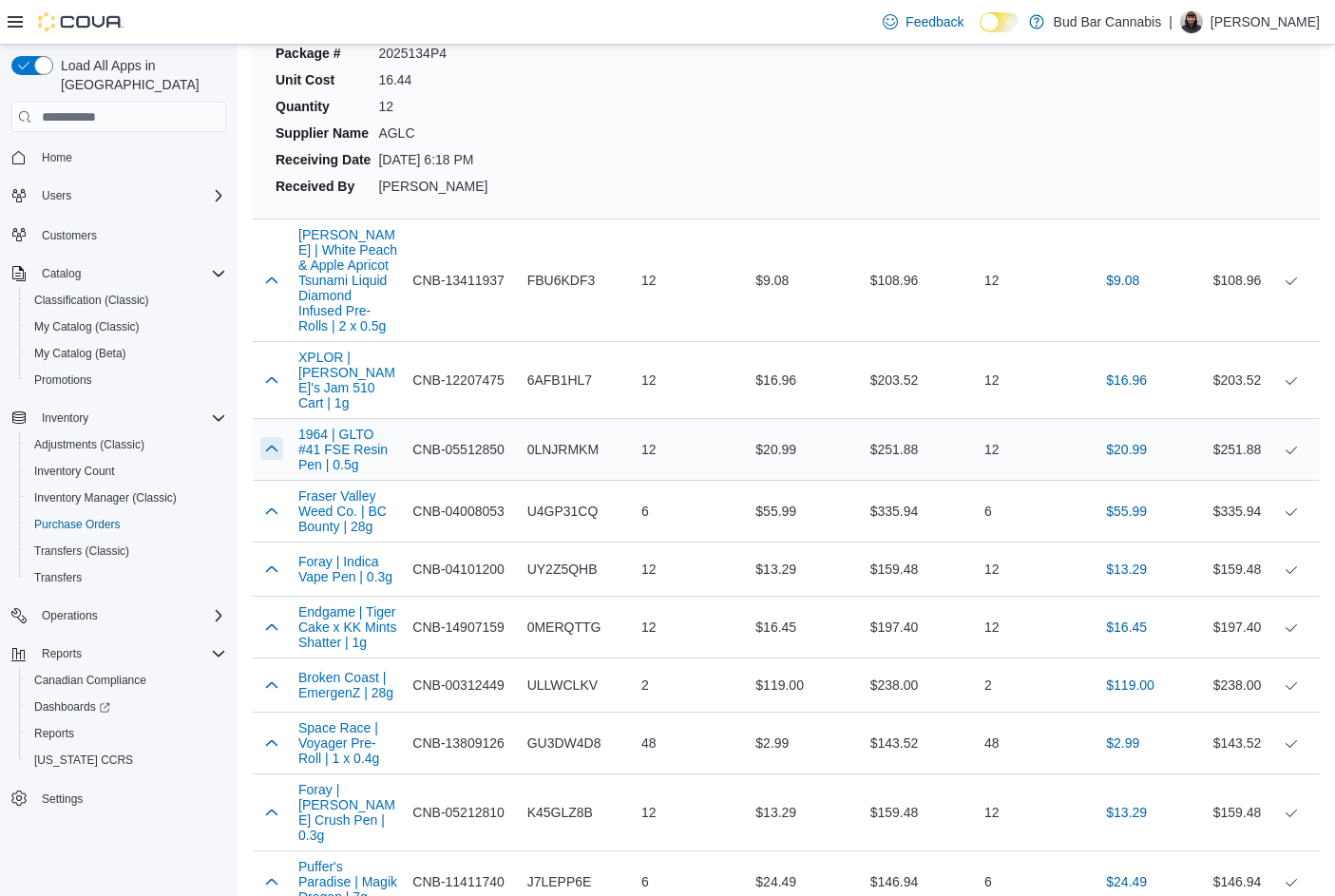
click at [267, 437] on button "button" at bounding box center [271, 448] width 23 height 23
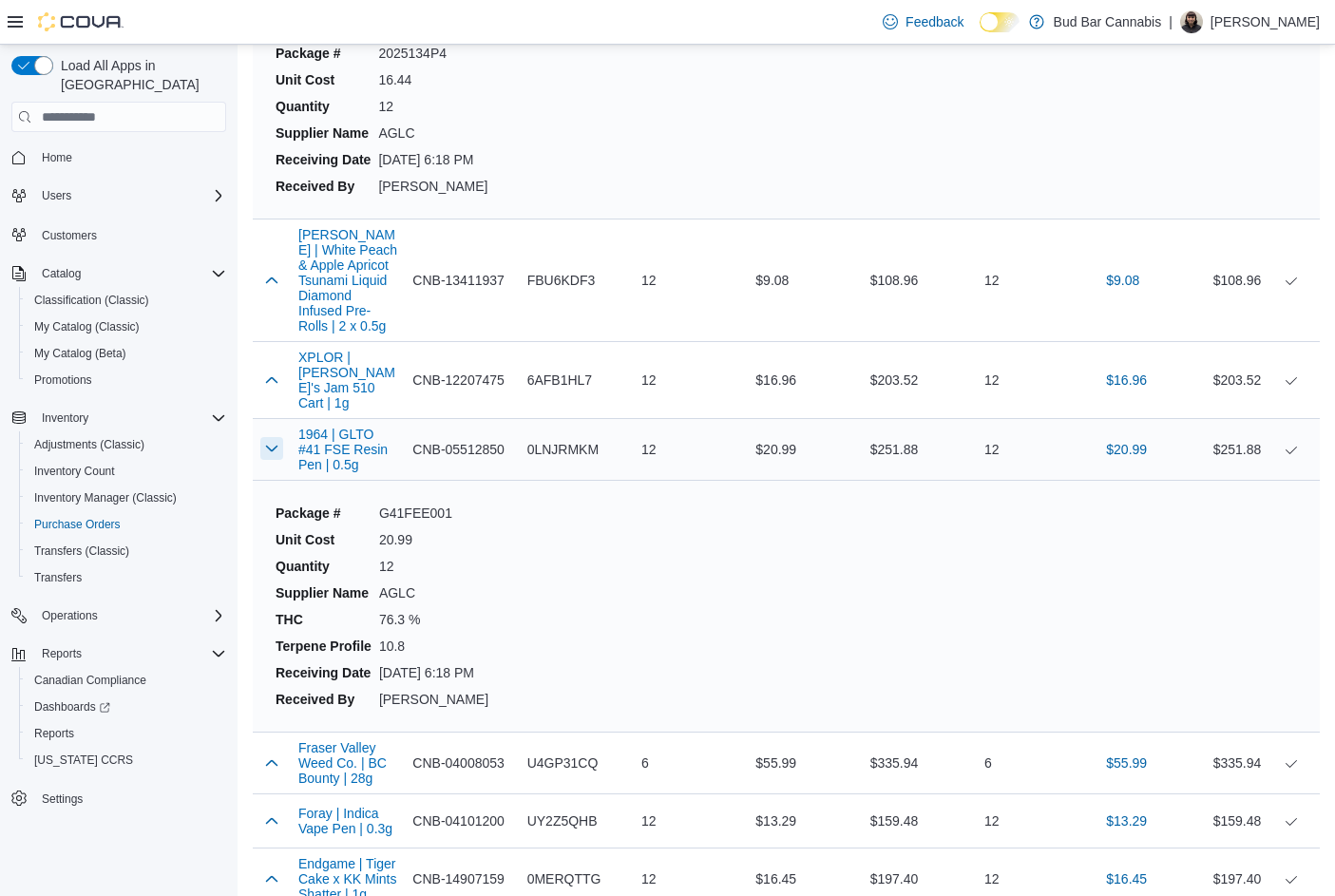
click at [267, 437] on button "button" at bounding box center [271, 448] width 23 height 23
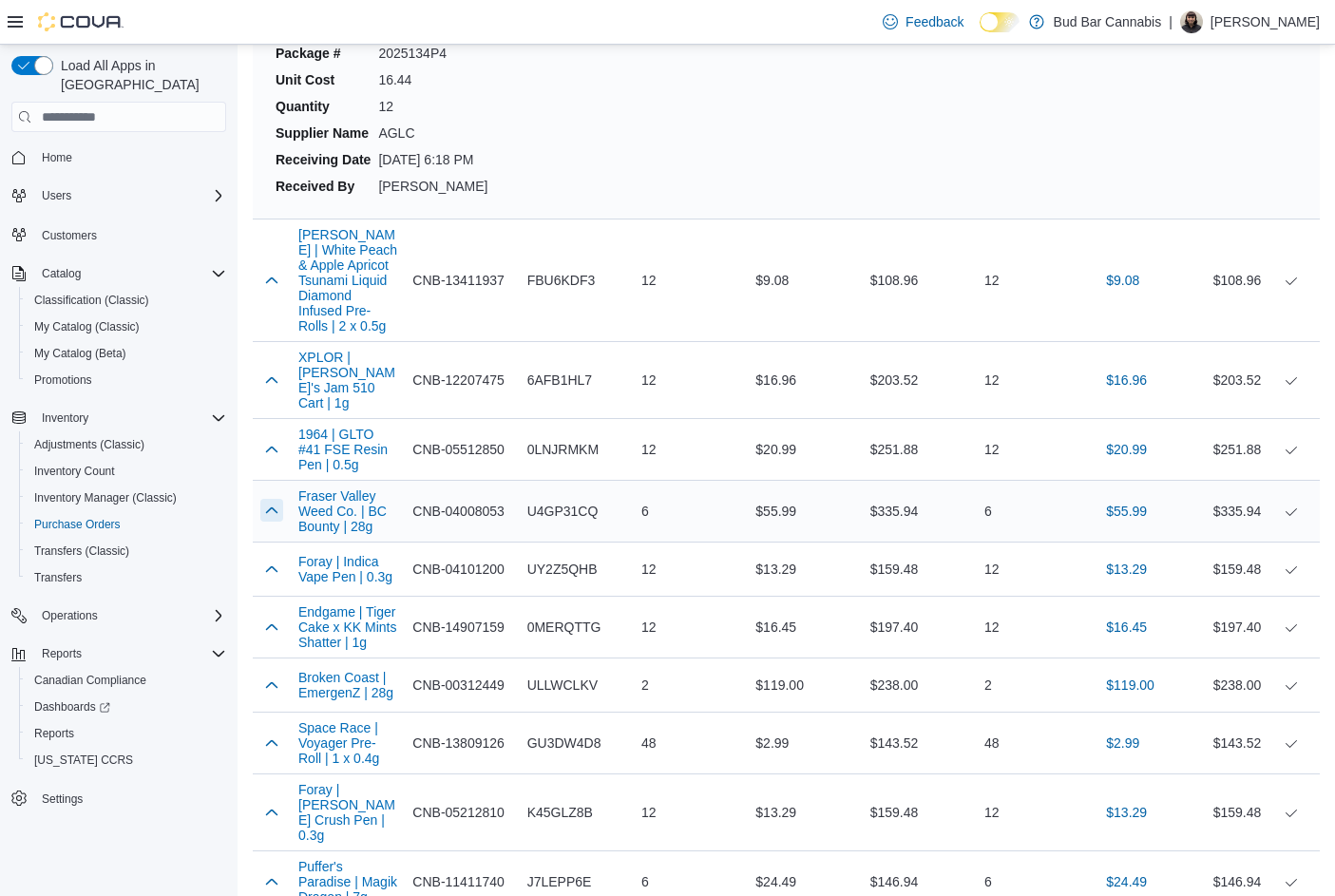
click at [263, 499] on button "button" at bounding box center [271, 510] width 23 height 23
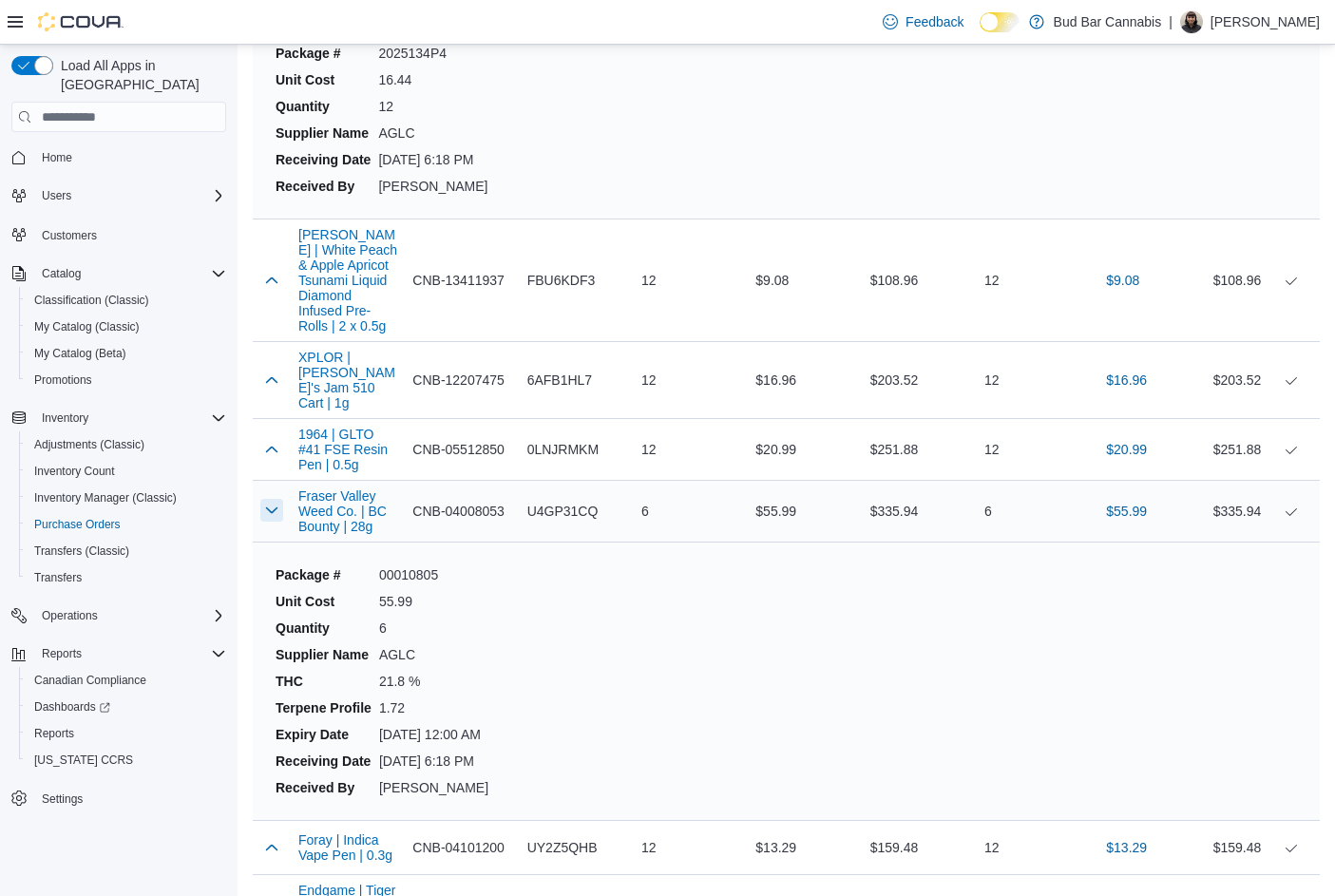
click at [263, 499] on button "button" at bounding box center [271, 510] width 23 height 23
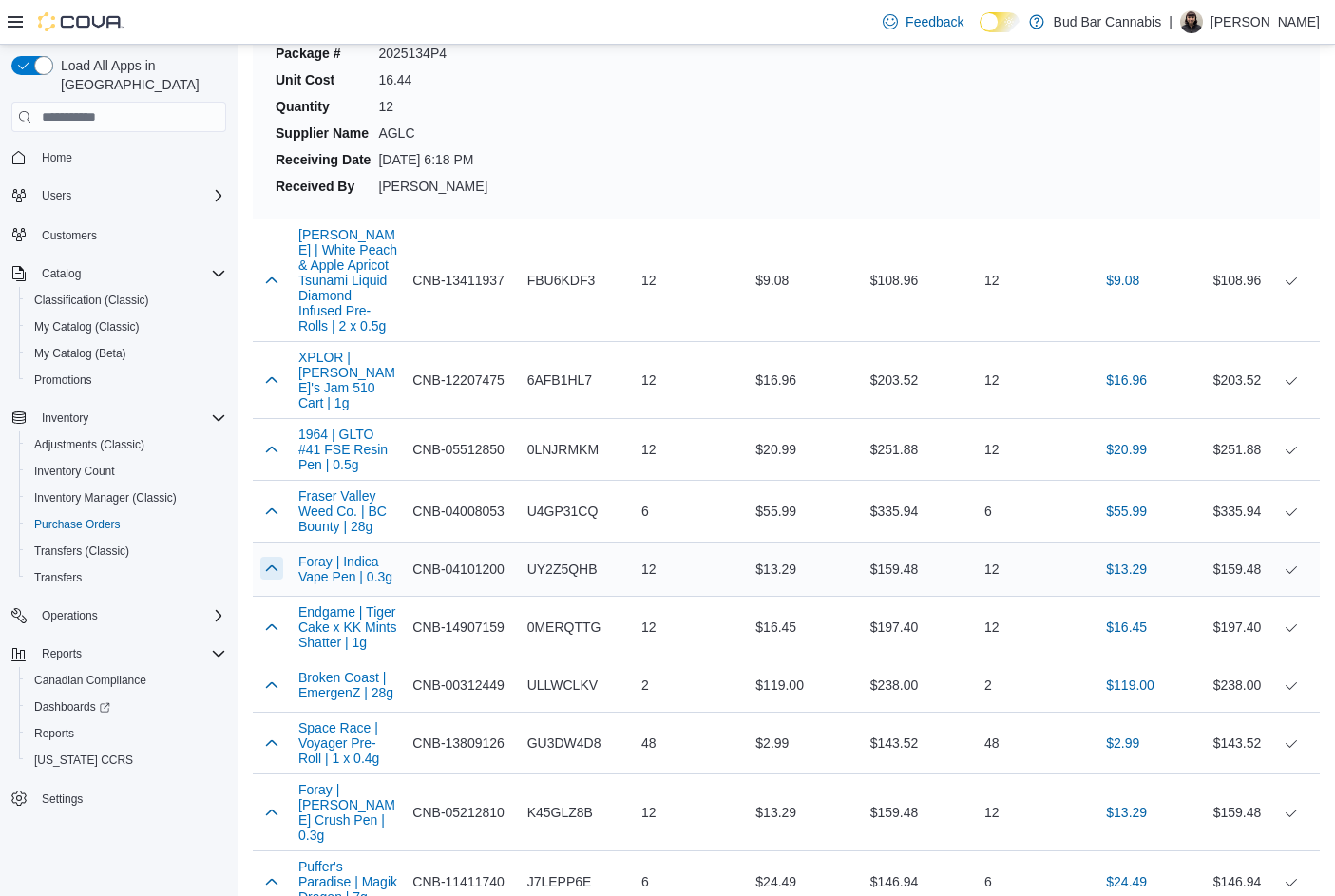
click at [276, 556] on button "button" at bounding box center [271, 568] width 23 height 23
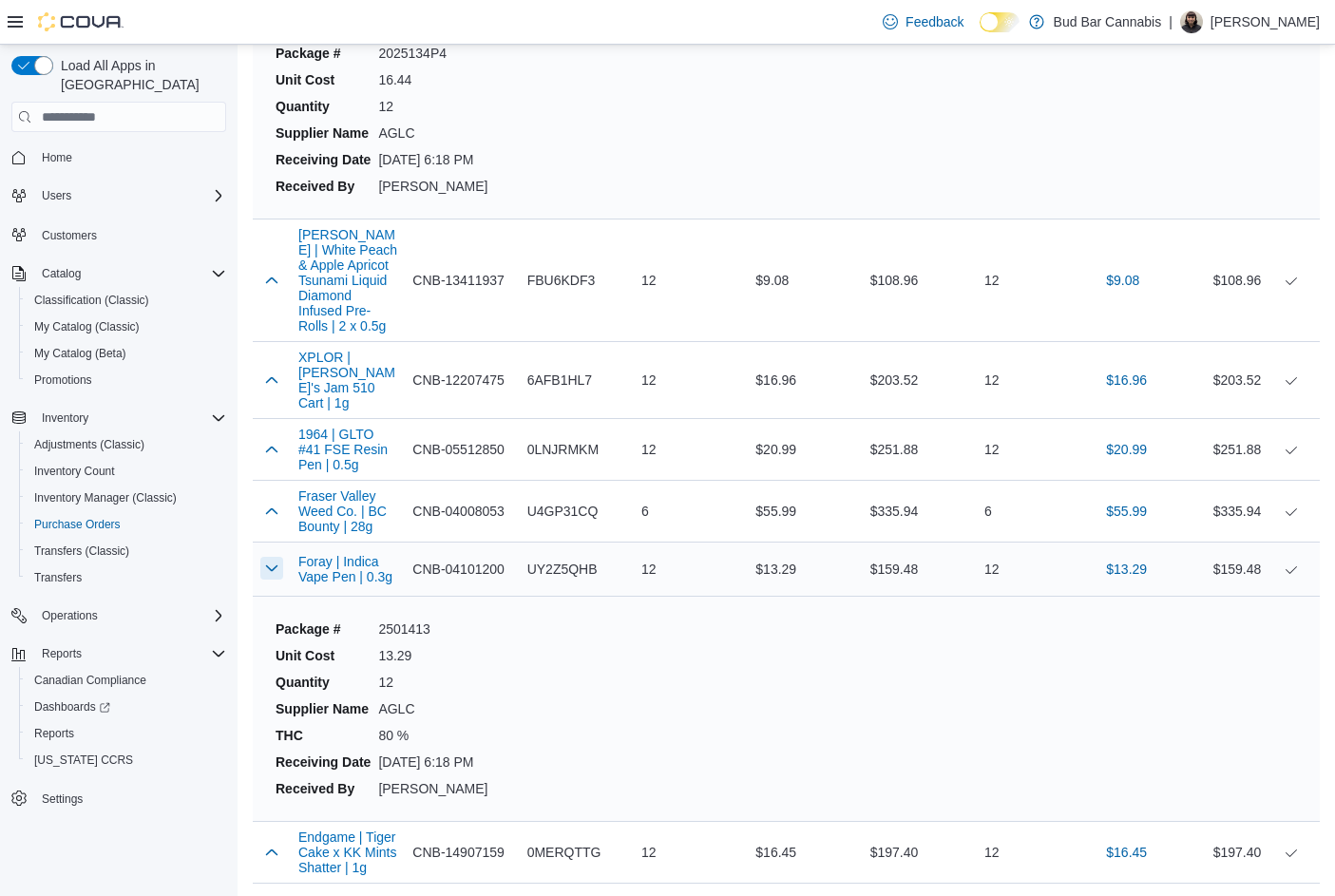
click at [276, 556] on button "button" at bounding box center [271, 568] width 23 height 23
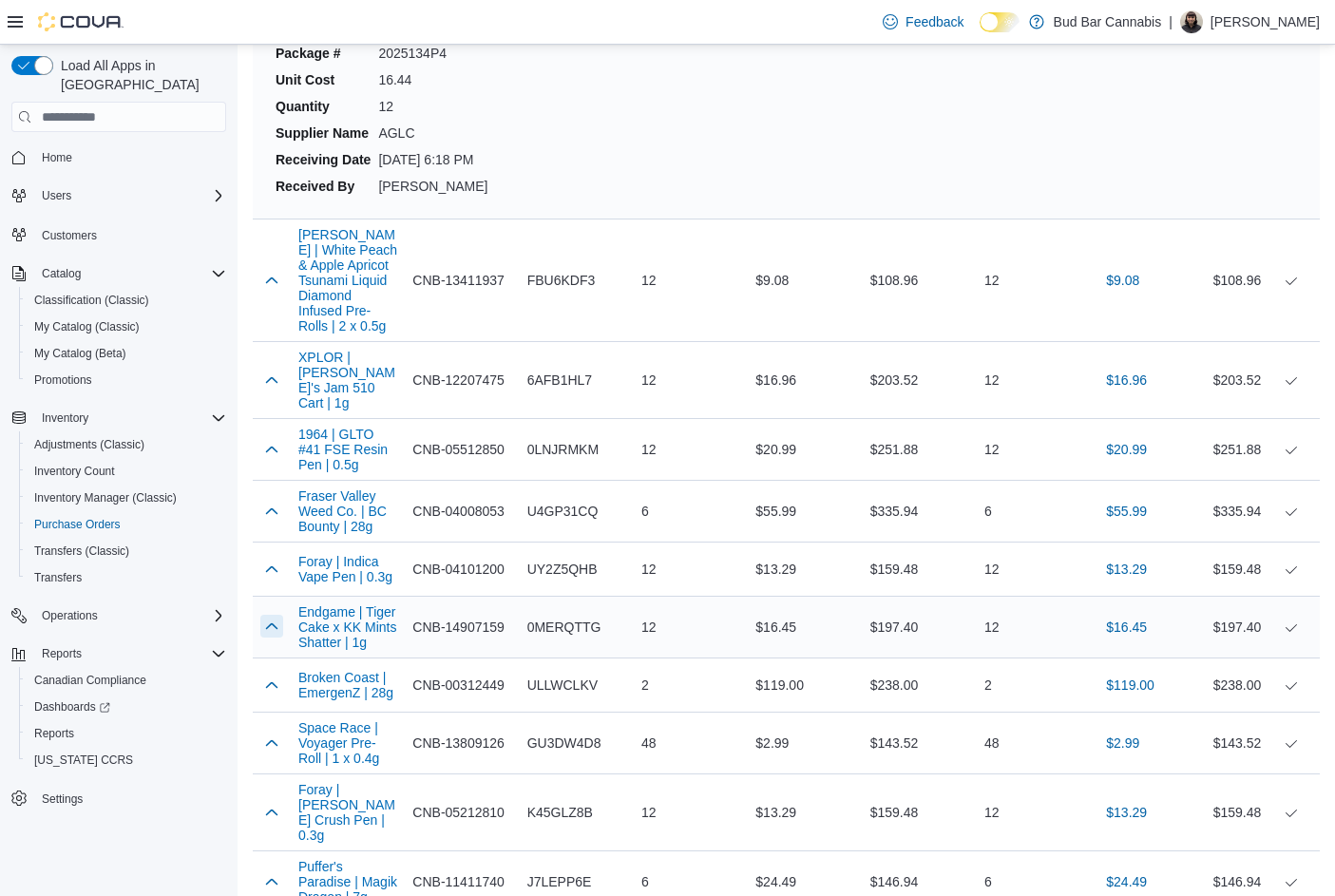
click at [274, 615] on button "button" at bounding box center [271, 627] width 23 height 23
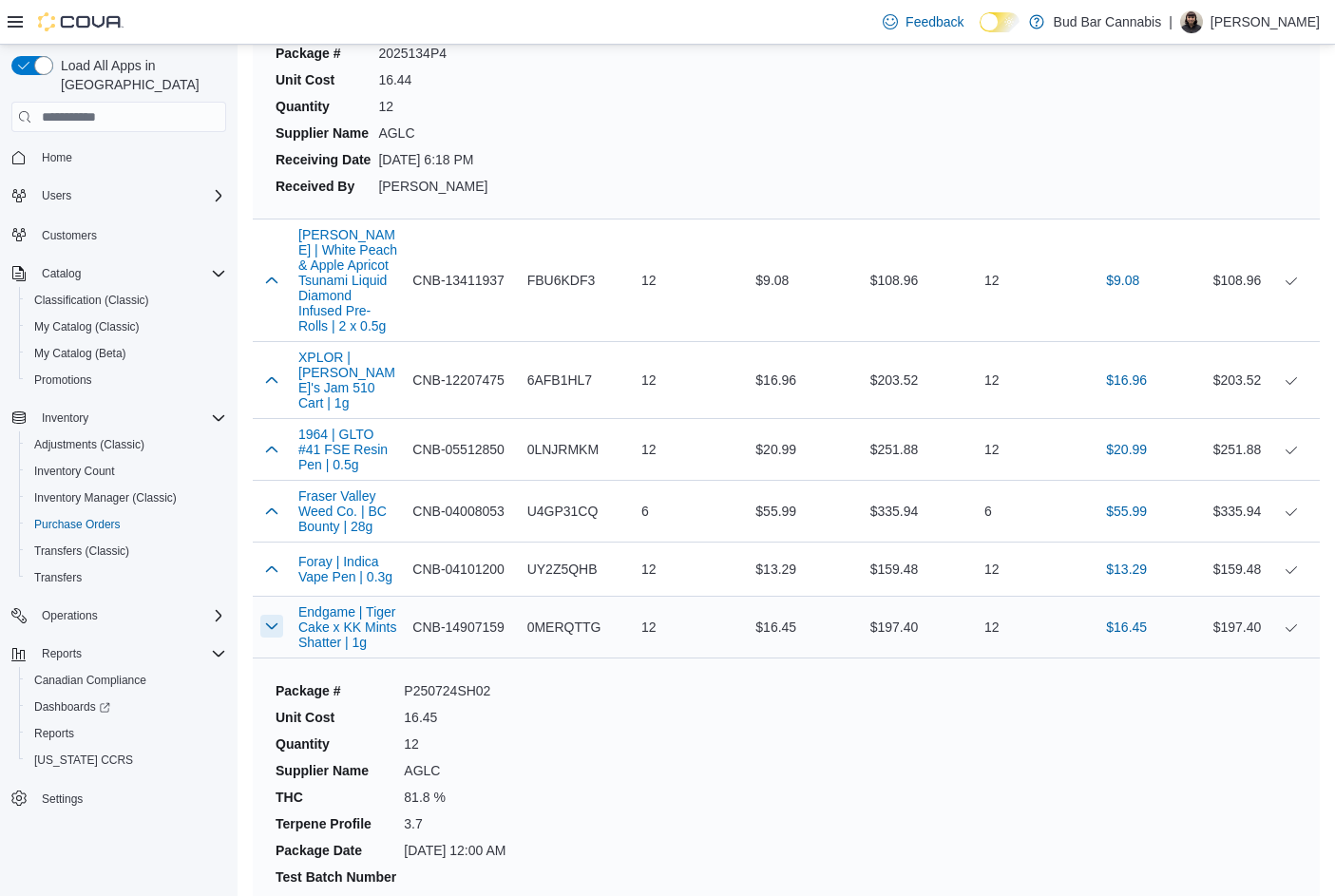
click at [274, 615] on button "button" at bounding box center [271, 627] width 23 height 23
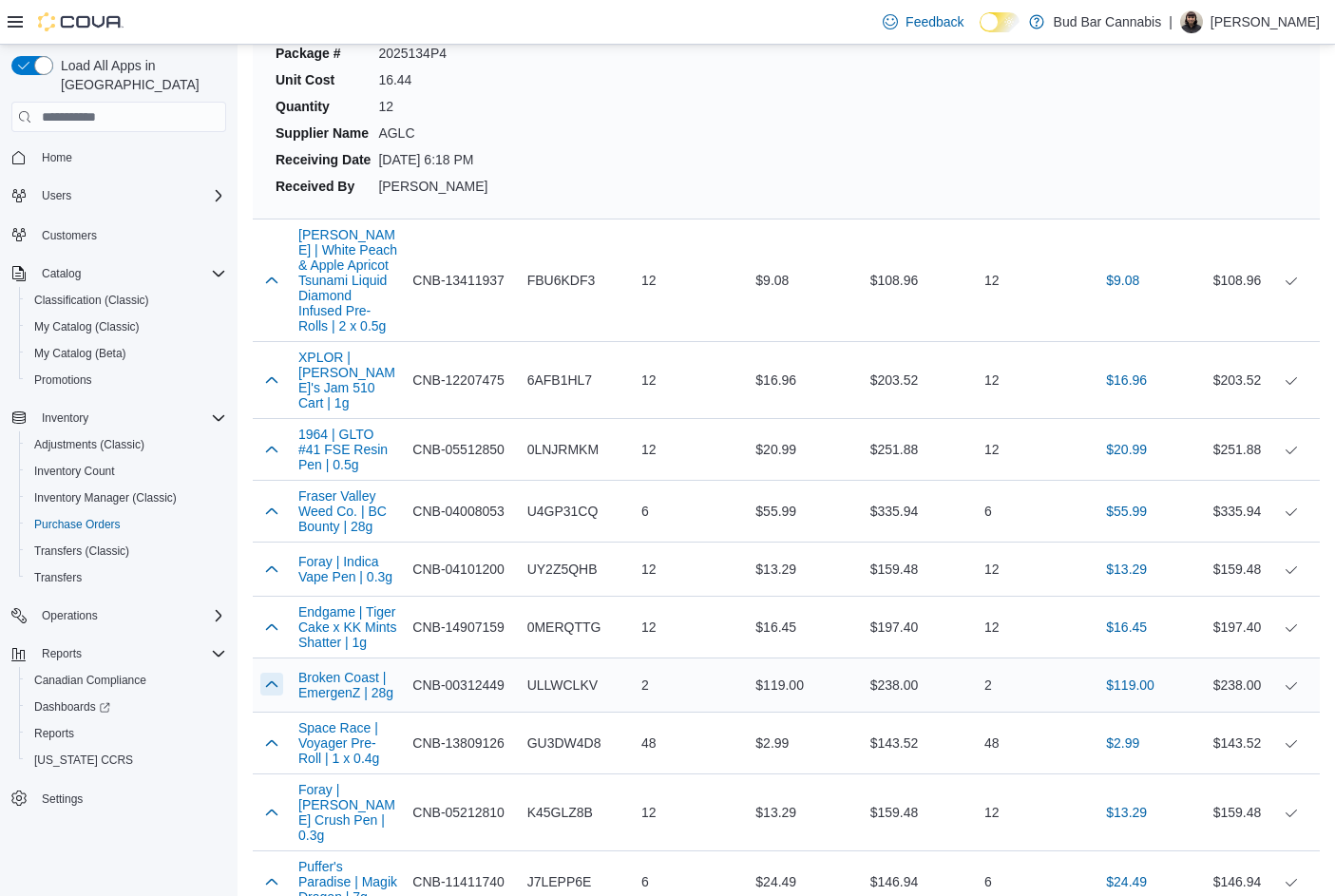
click at [266, 673] on button "button" at bounding box center [271, 684] width 23 height 23
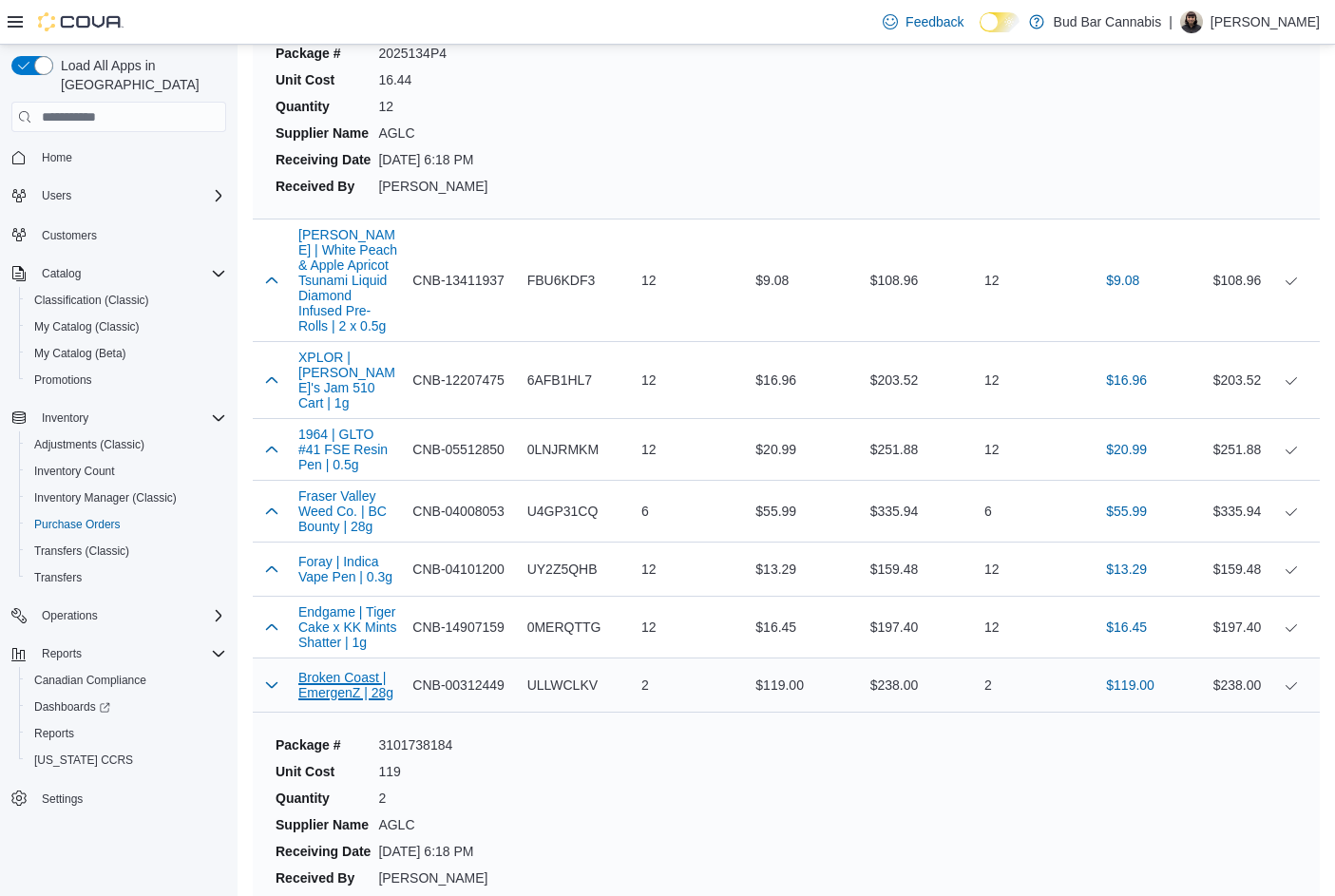
click at [351, 670] on button "Broken Coast | EmergenZ | 28g" at bounding box center [347, 685] width 99 height 31
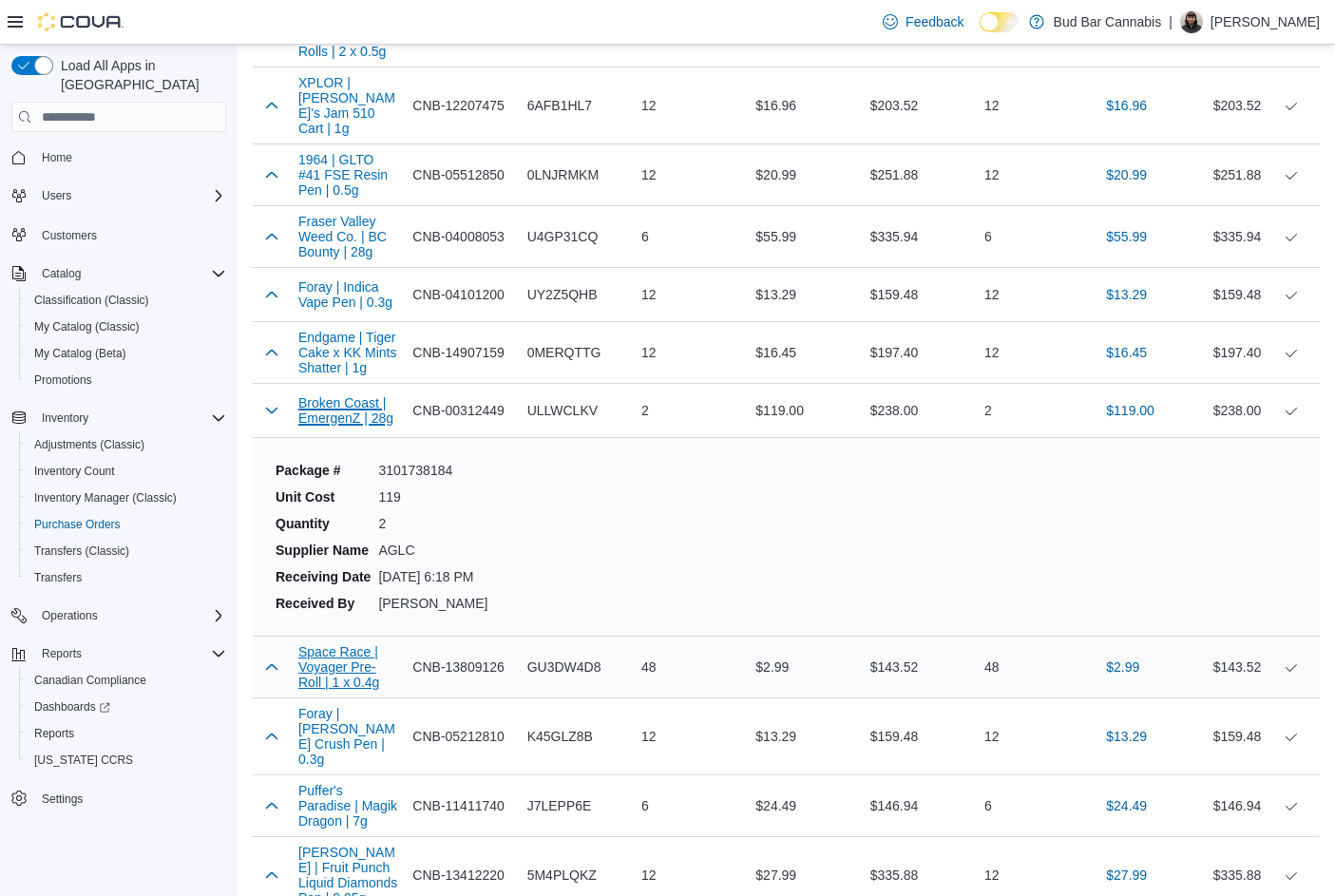
scroll to position [14915, 0]
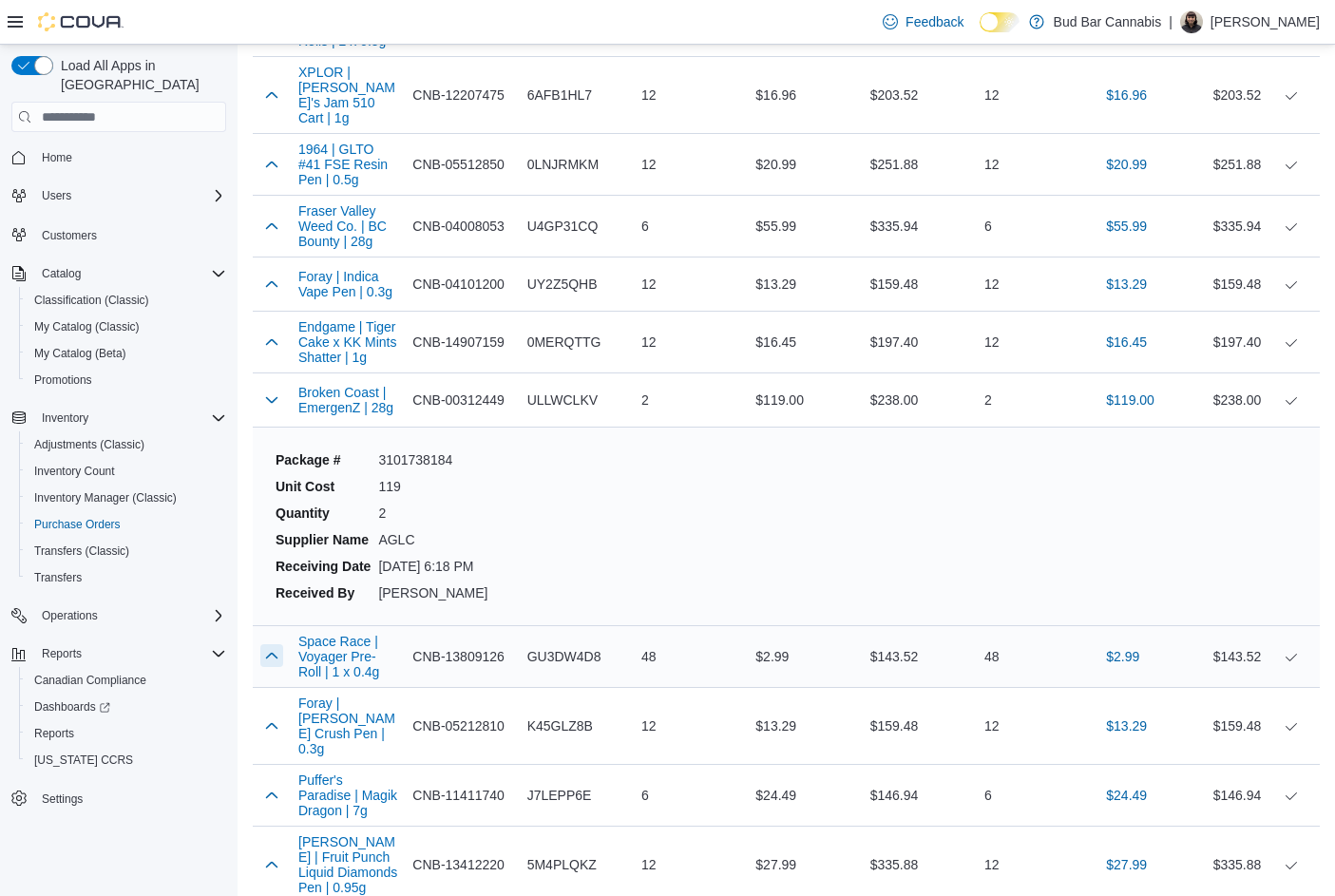
click at [275, 644] on button "button" at bounding box center [271, 655] width 23 height 23
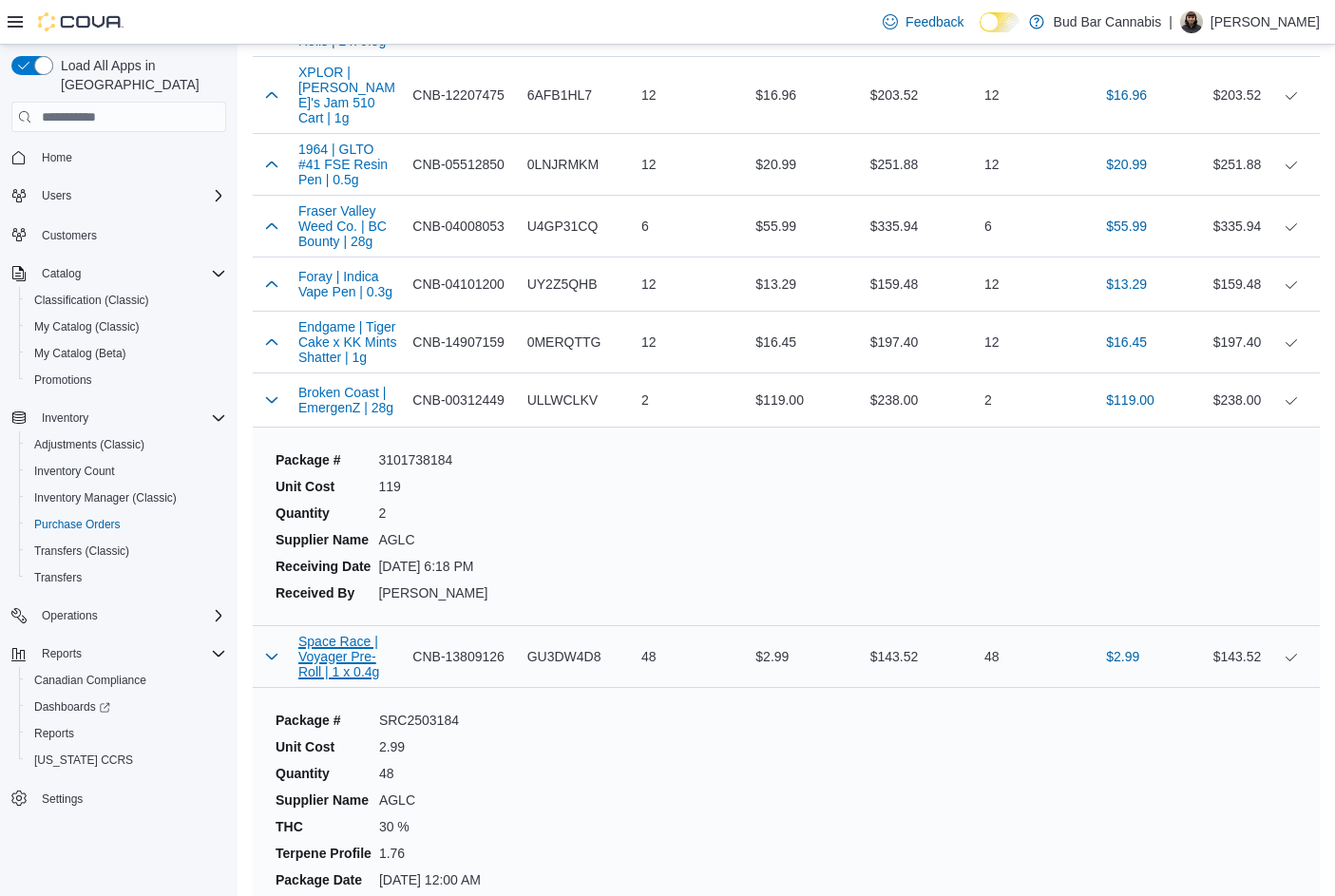
click at [312, 633] on button "Space Race | Voyager Pre-Roll | 1 x 0.4g" at bounding box center [347, 655] width 99 height 45
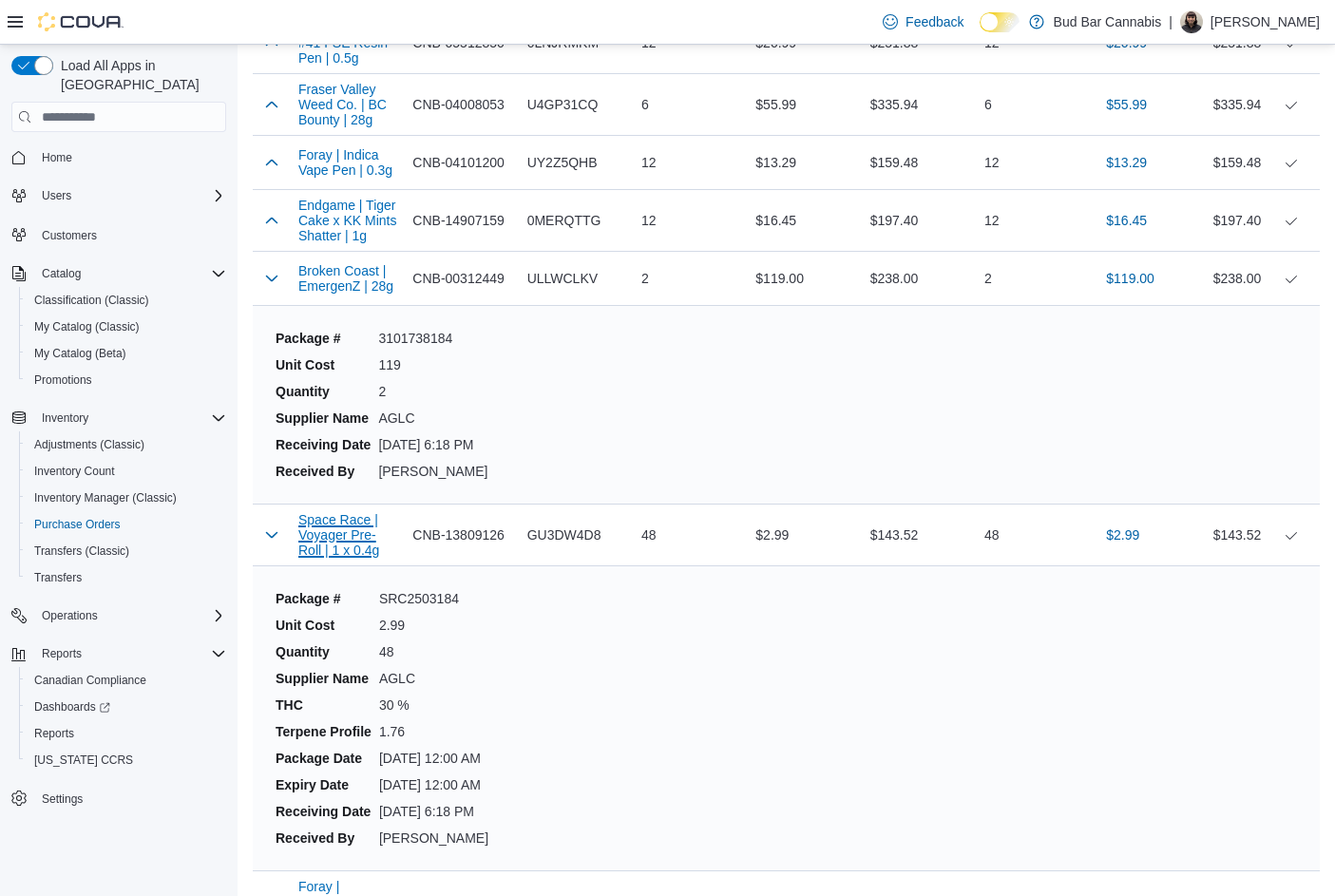
scroll to position [15296, 0]
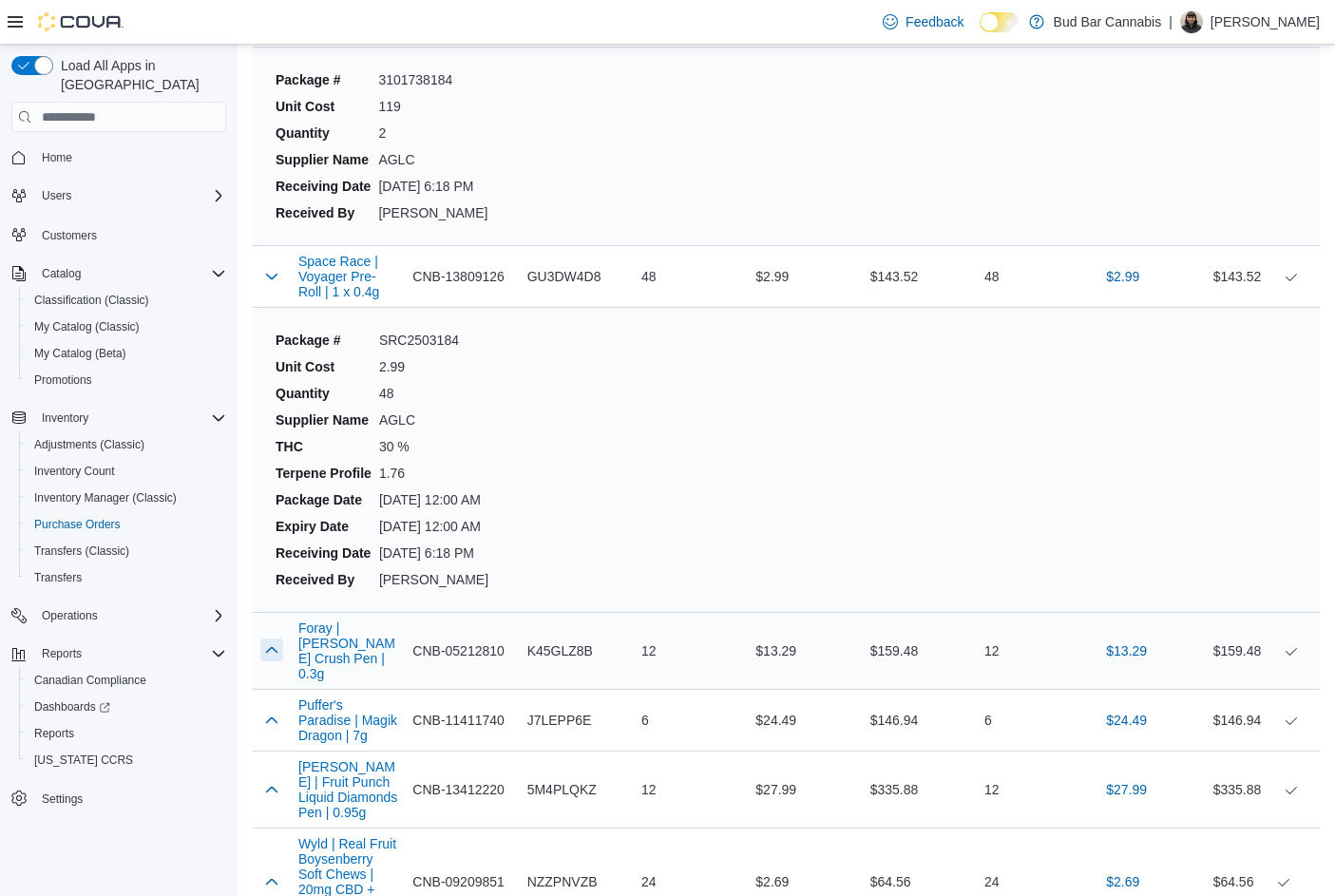
click at [266, 631] on div at bounding box center [271, 650] width 38 height 38
click at [270, 638] on button "button" at bounding box center [271, 650] width 23 height 23
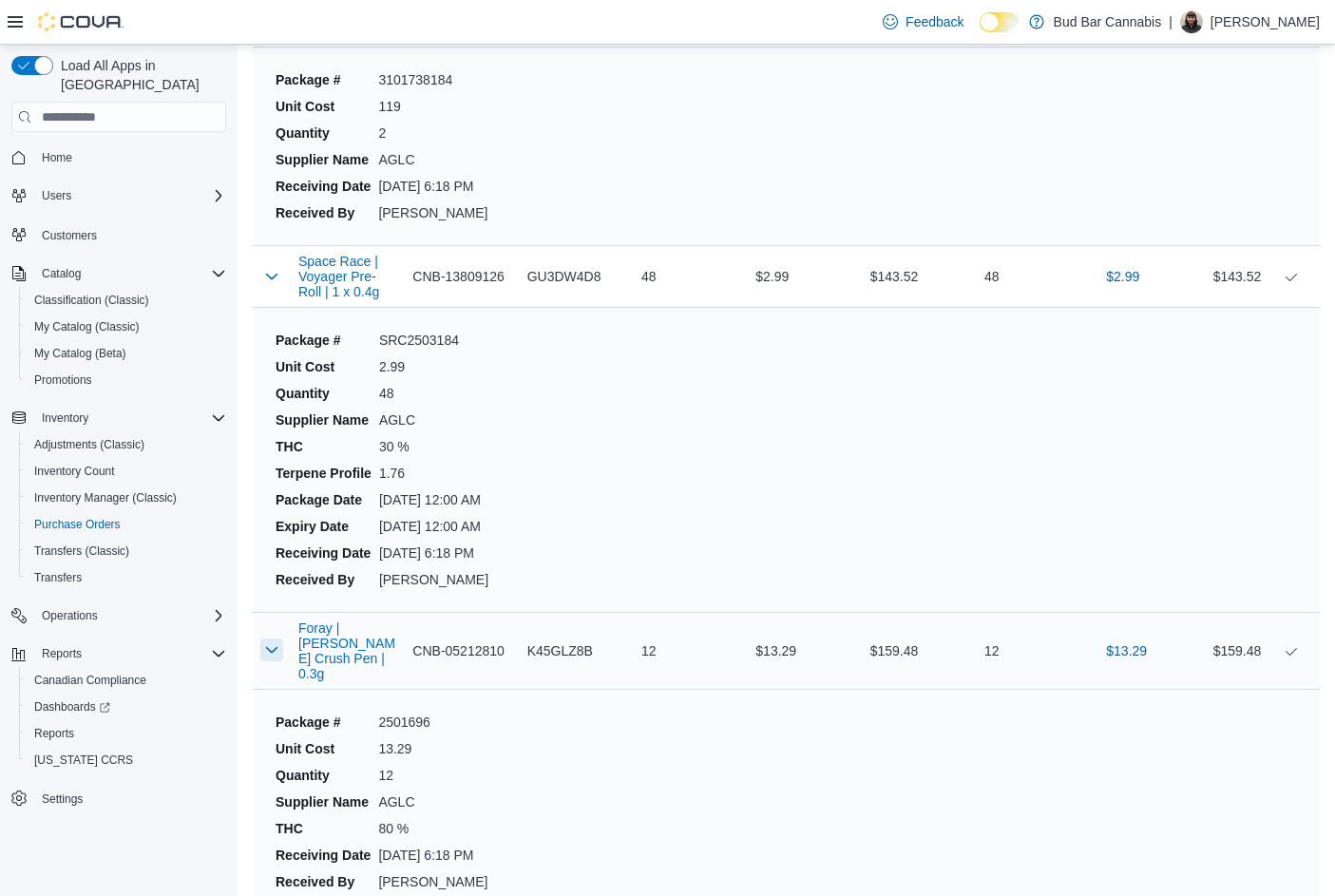
click at [270, 638] on button "button" at bounding box center [271, 650] width 23 height 23
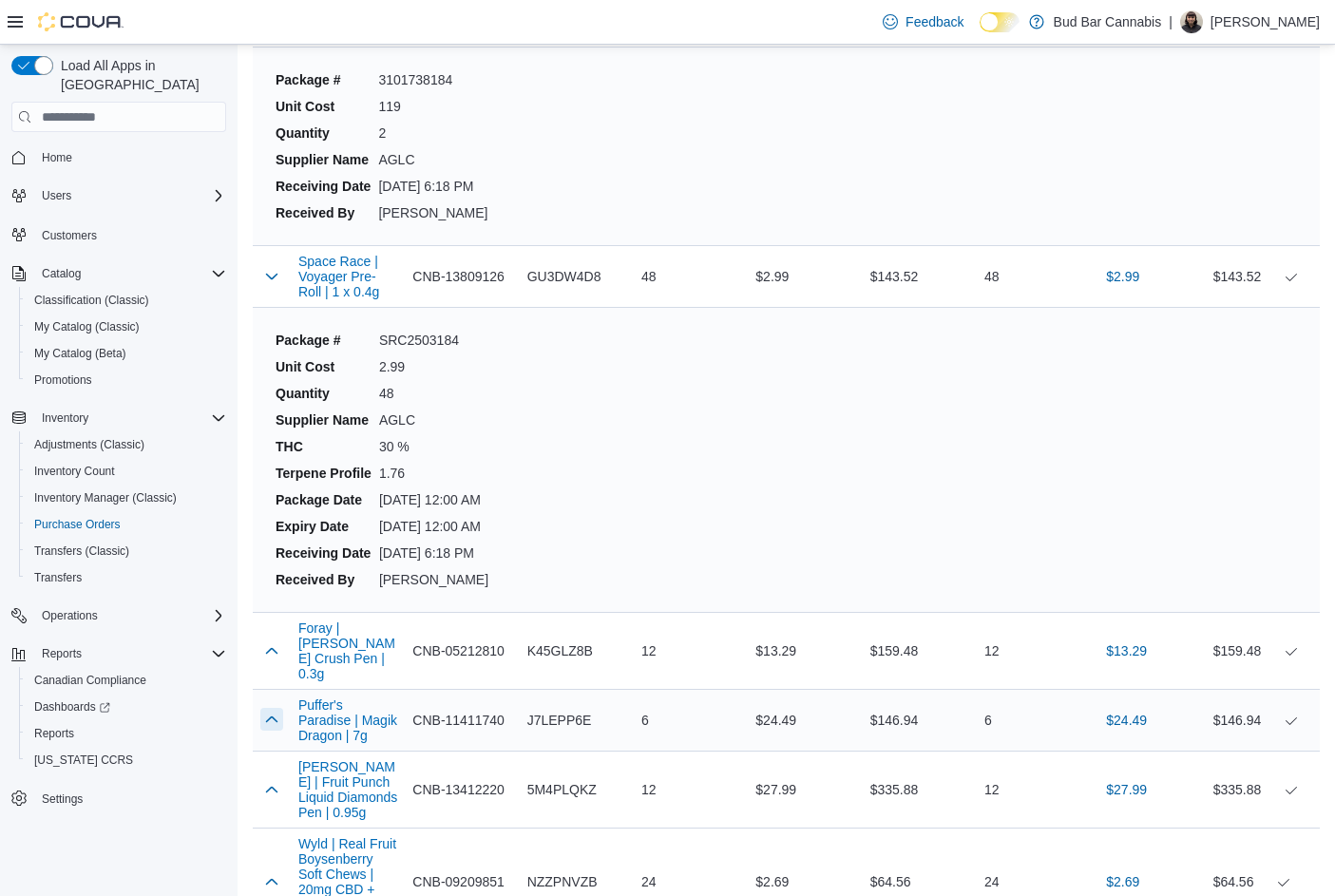
click at [278, 707] on button "button" at bounding box center [271, 719] width 23 height 23
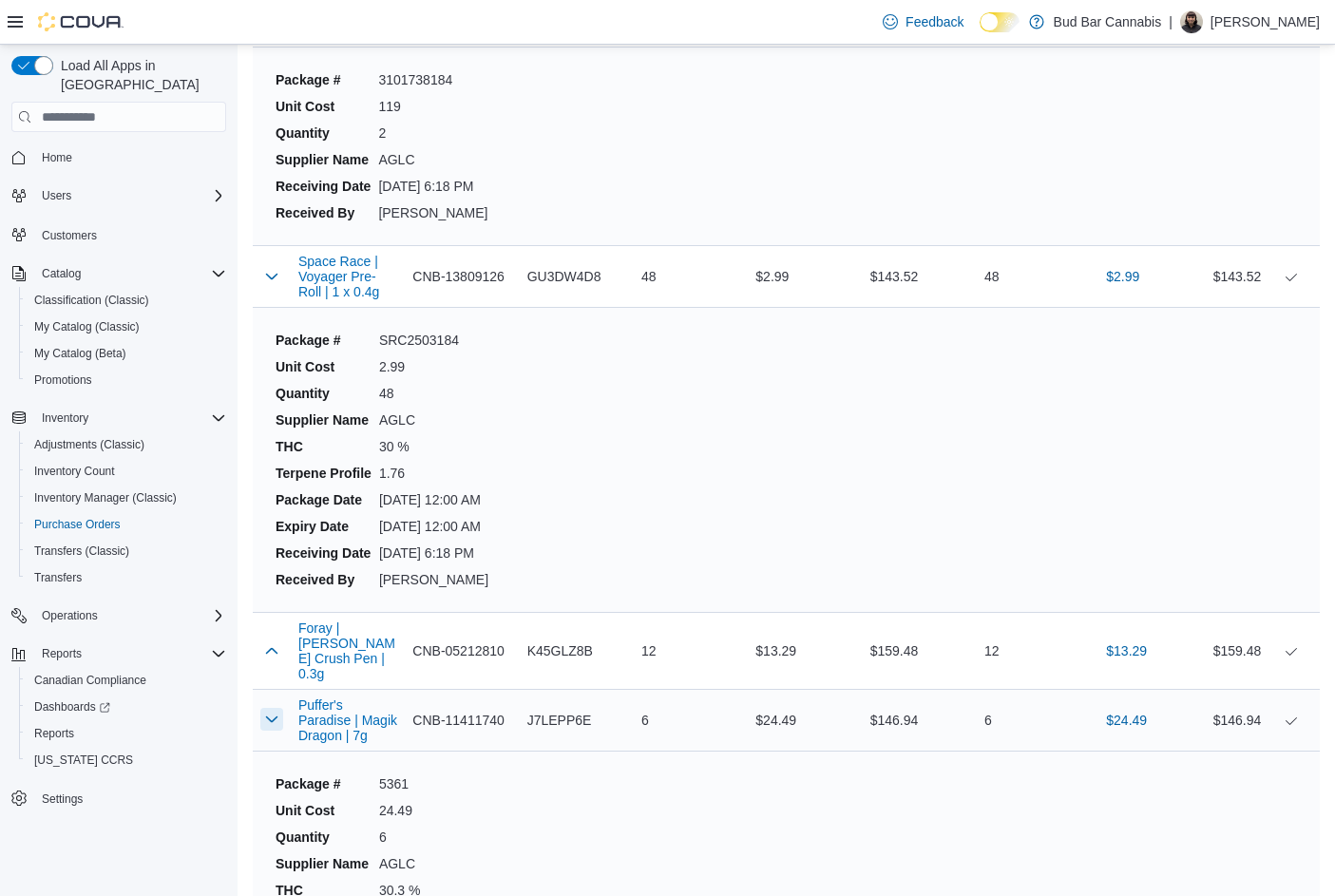
click at [278, 707] on button "button" at bounding box center [271, 719] width 23 height 23
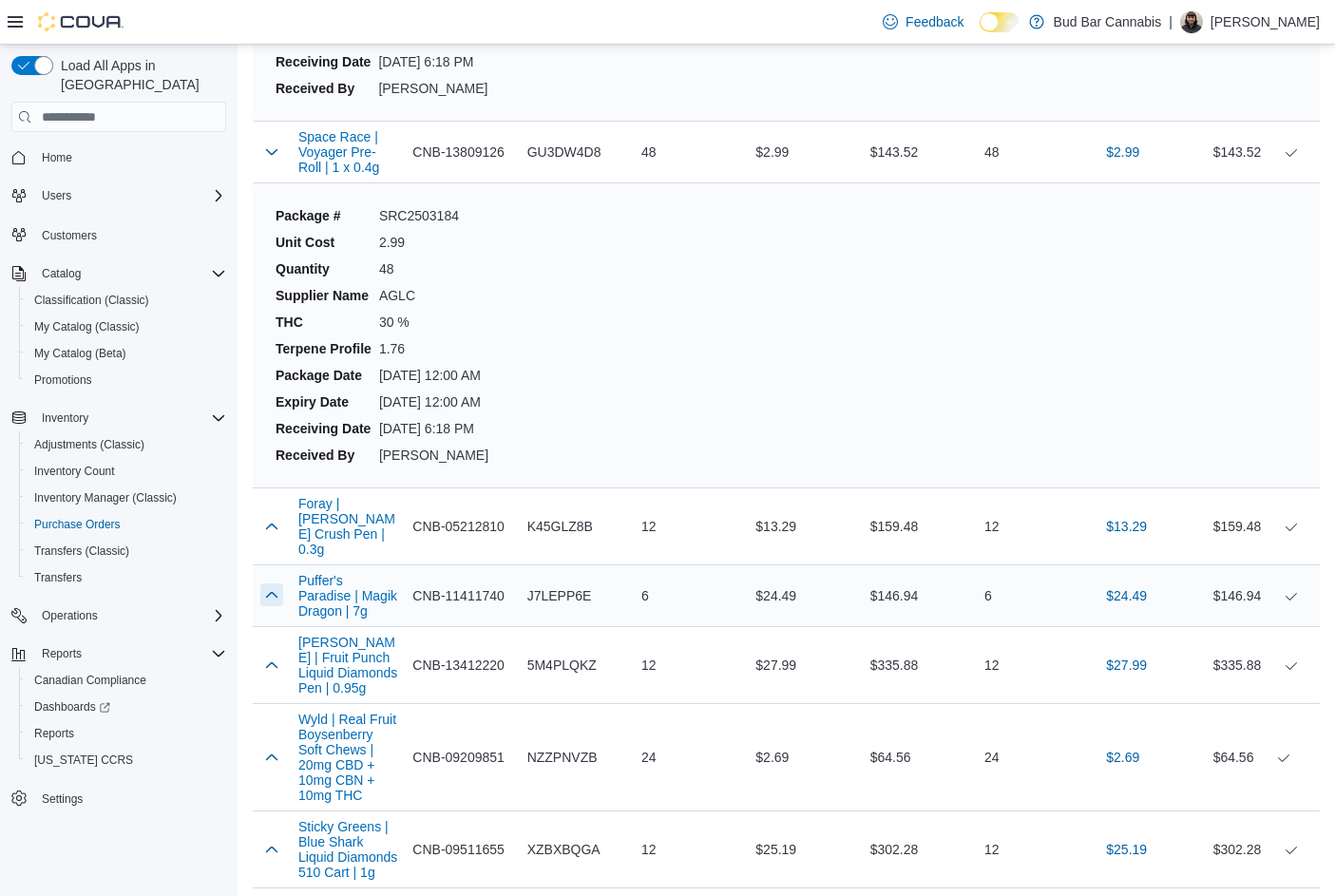
scroll to position [15485, 0]
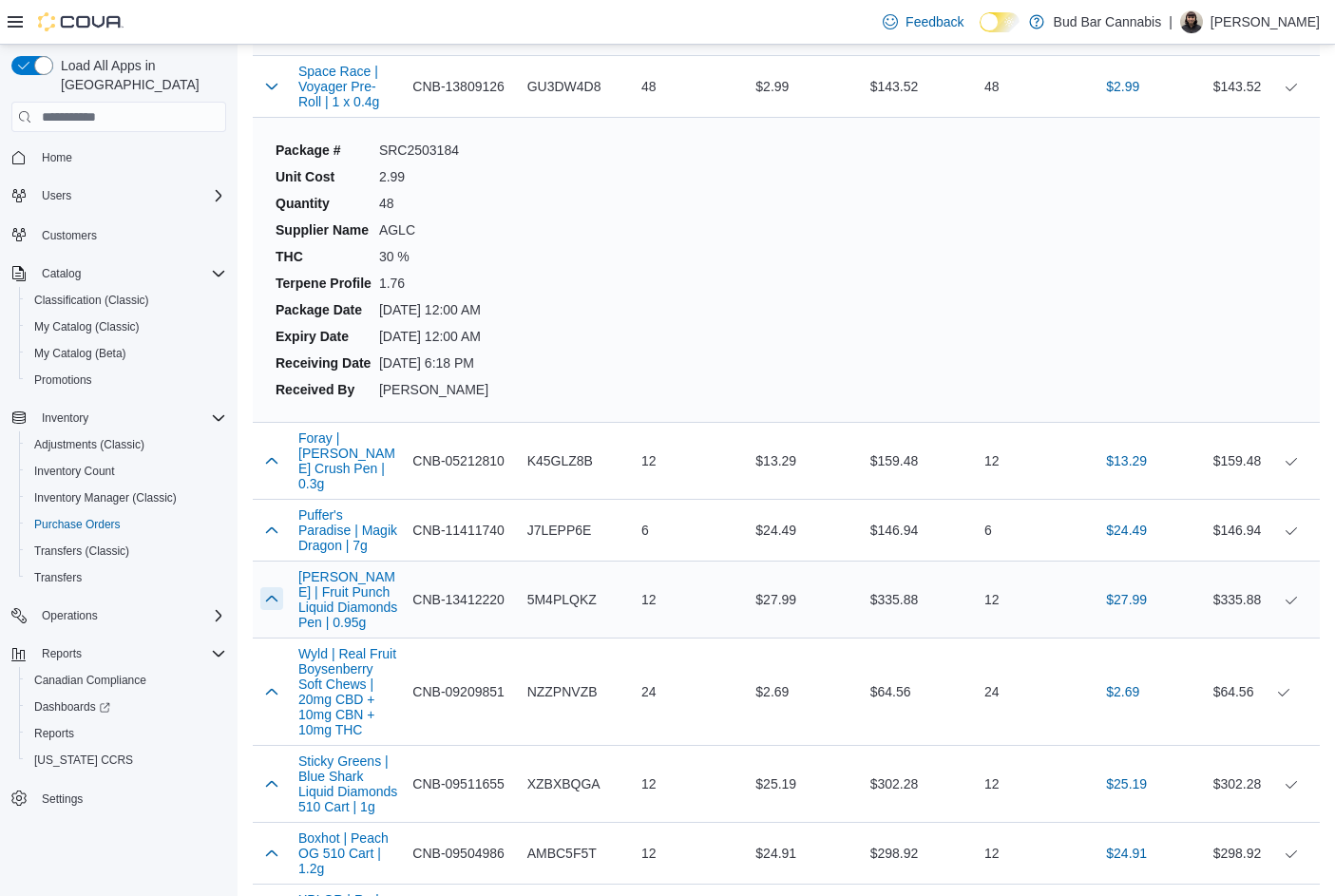
click at [262, 587] on button "button" at bounding box center [271, 599] width 23 height 23
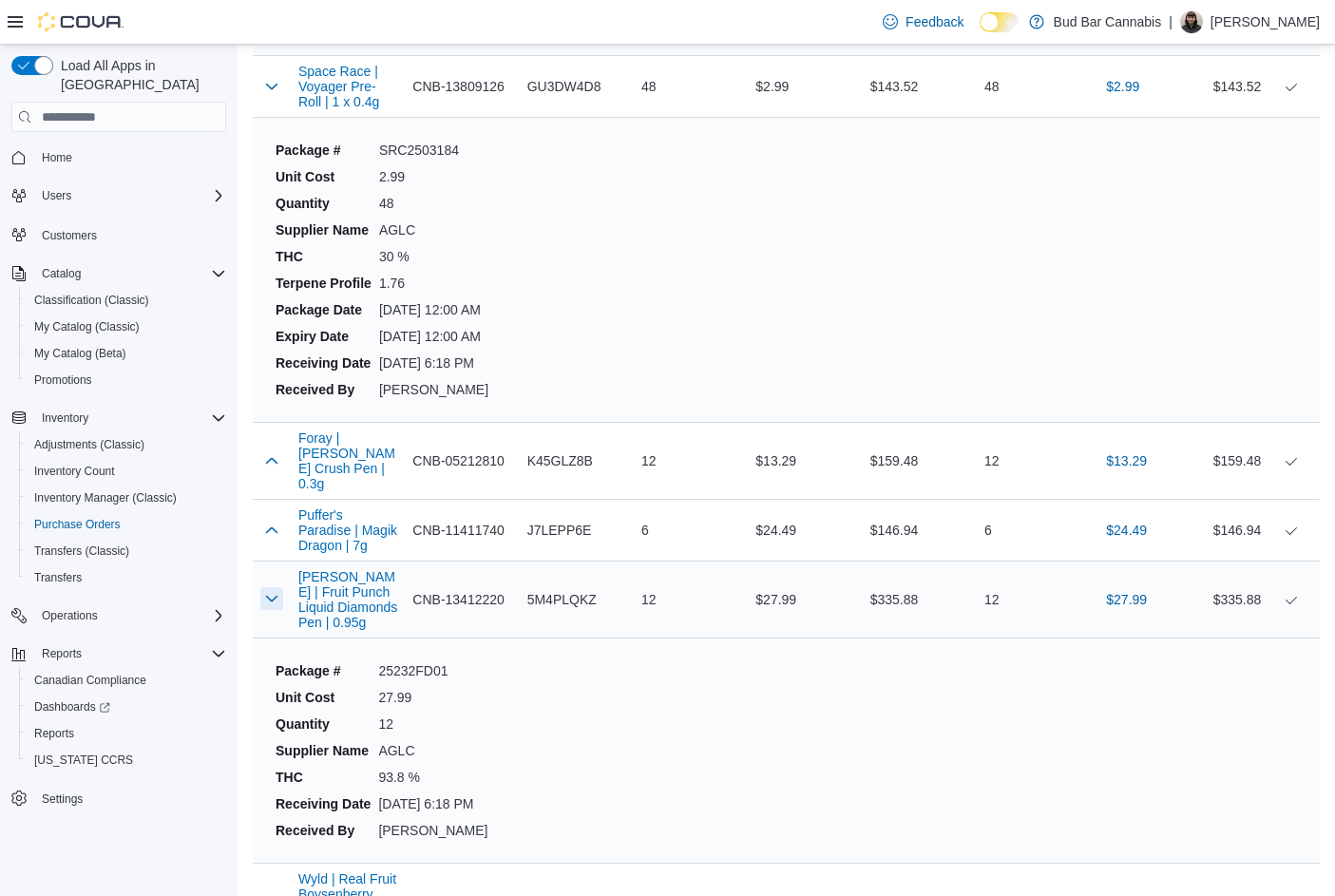
click at [264, 587] on button "button" at bounding box center [271, 599] width 23 height 23
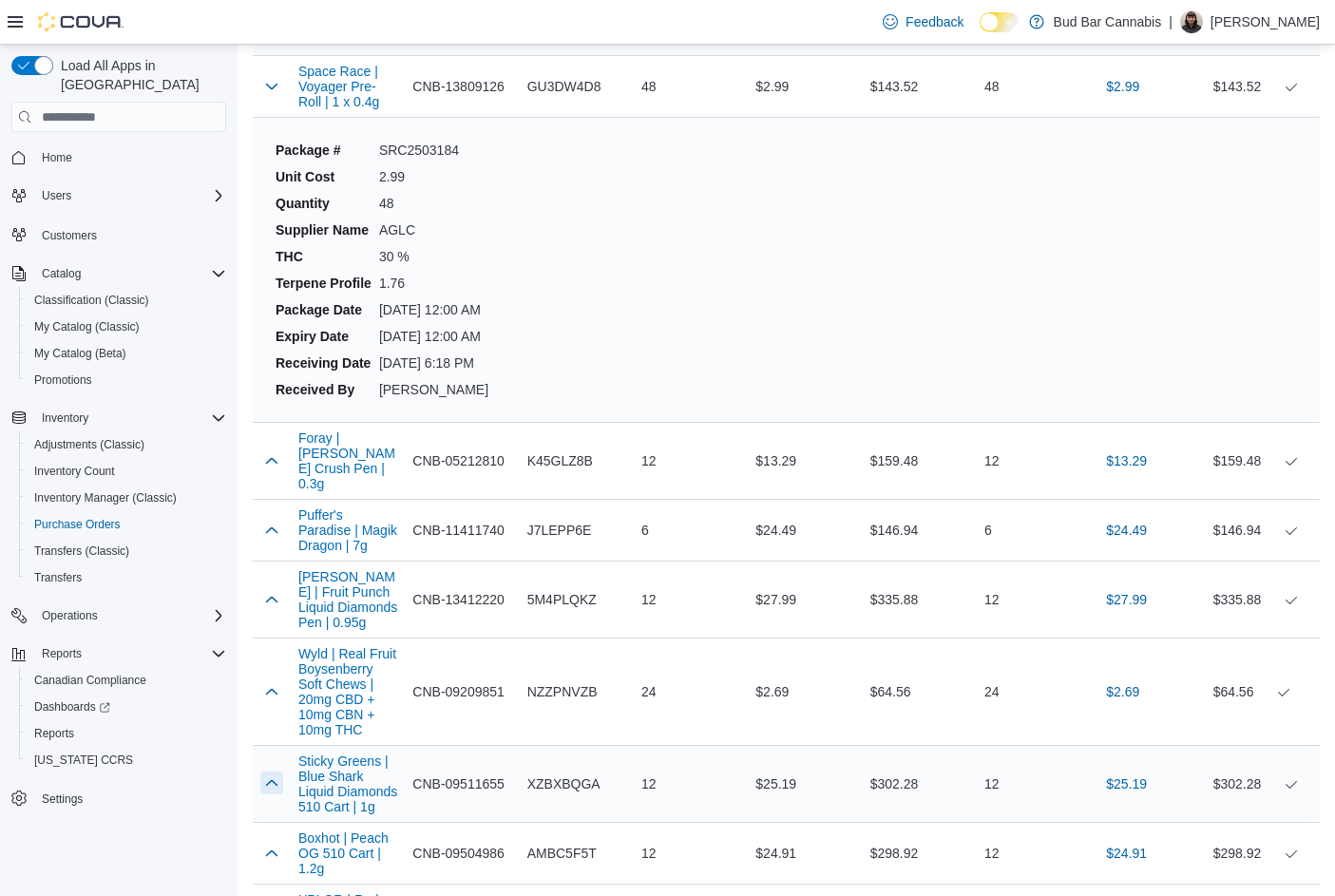
click at [274, 772] on button "button" at bounding box center [271, 783] width 23 height 23
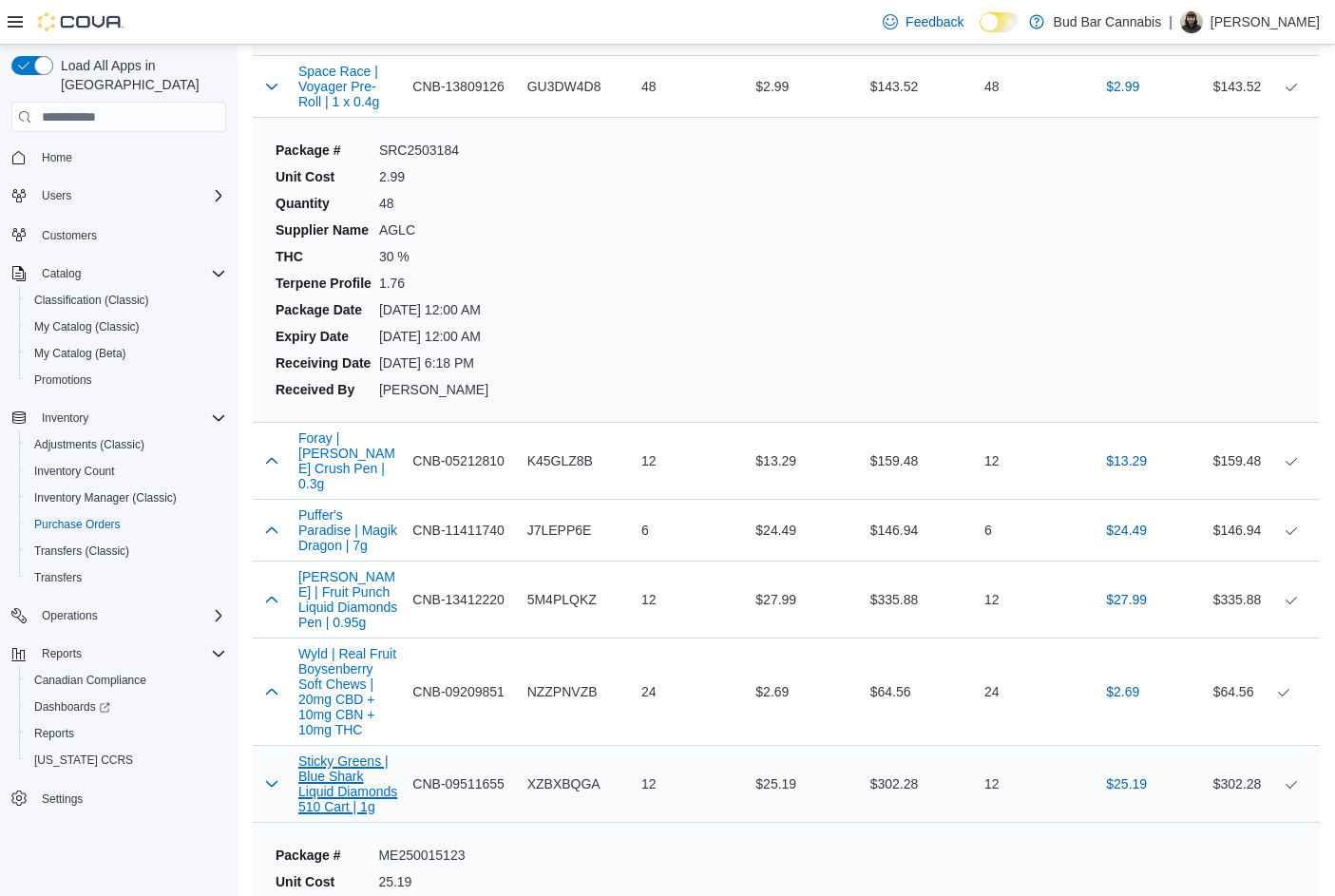
click at [347, 754] on button "Sticky Greens | Blue Shark Liquid Diamonds 510 Cart | 1g" at bounding box center [347, 783] width 99 height 61
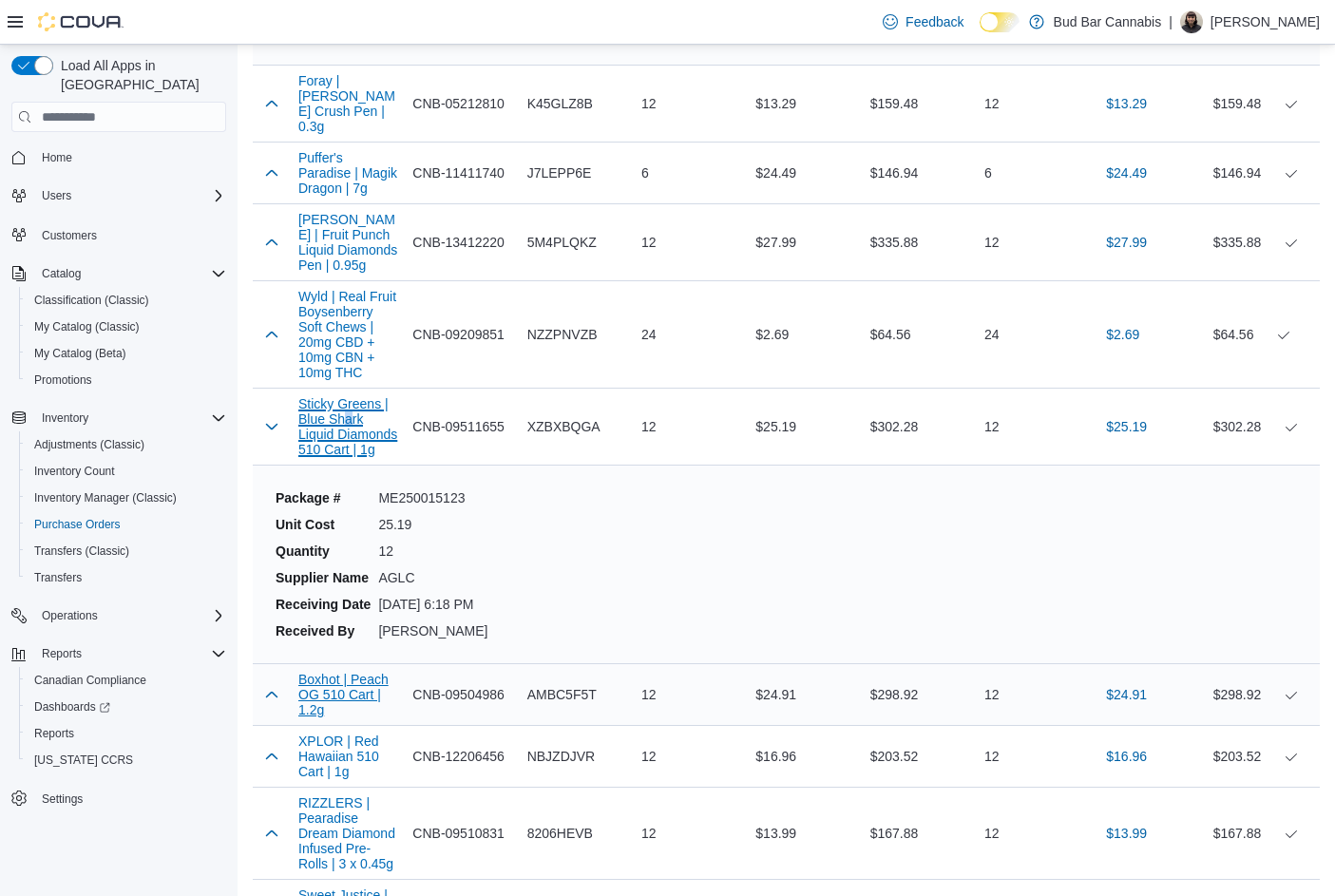
scroll to position [15865, 0]
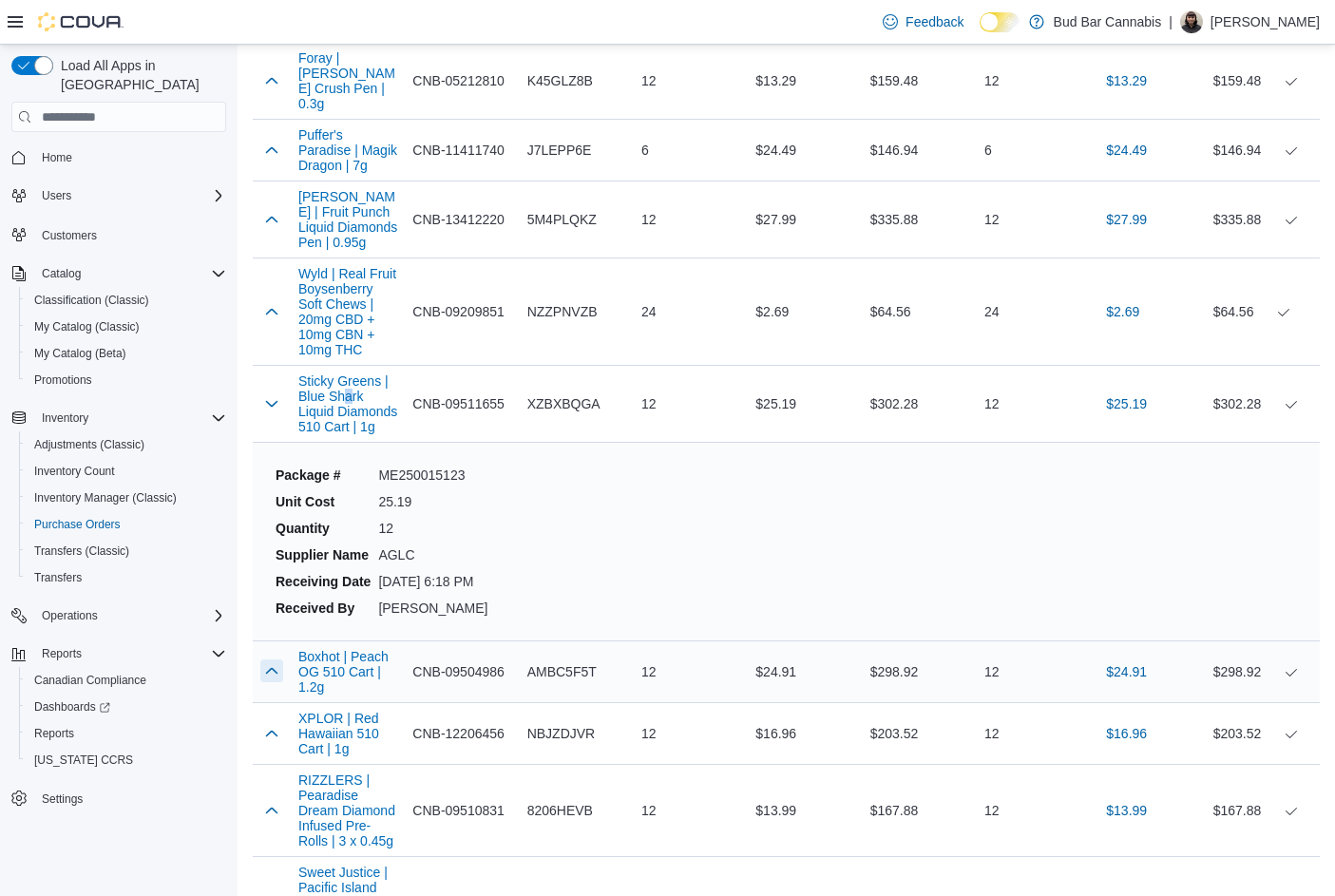
click at [270, 659] on button "button" at bounding box center [271, 671] width 23 height 23
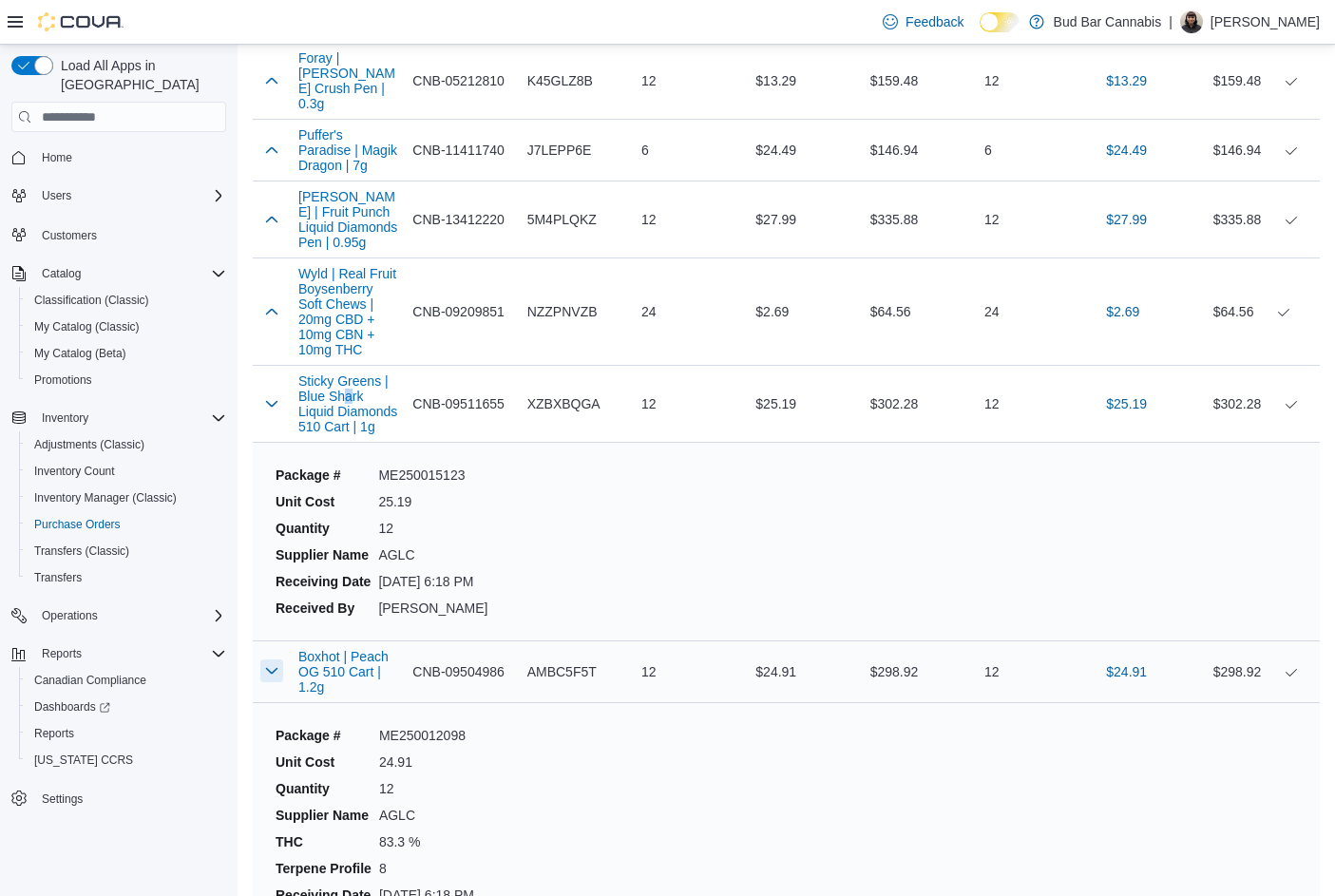
click at [270, 659] on button "button" at bounding box center [271, 671] width 23 height 23
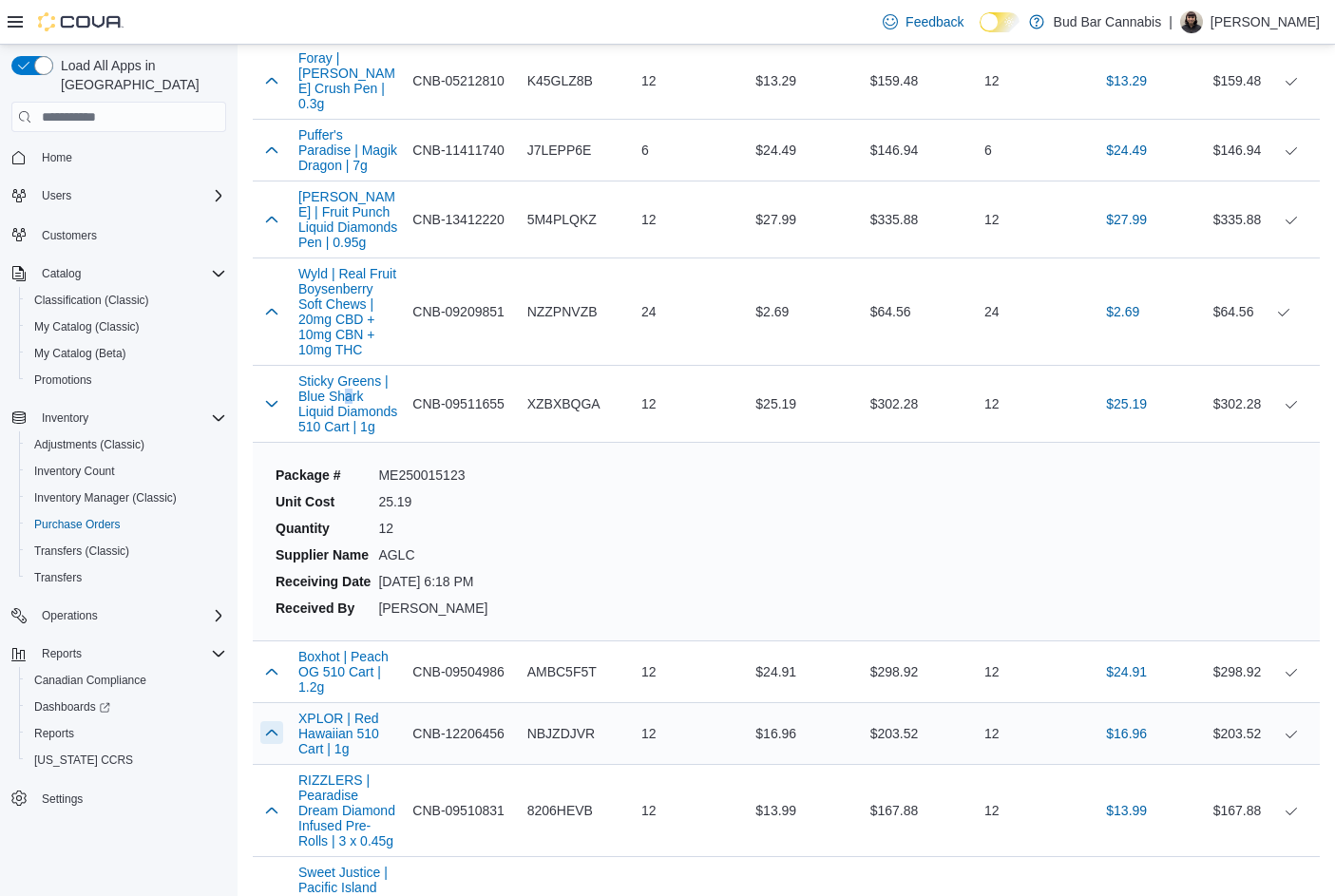
click at [270, 721] on button "button" at bounding box center [271, 732] width 23 height 23
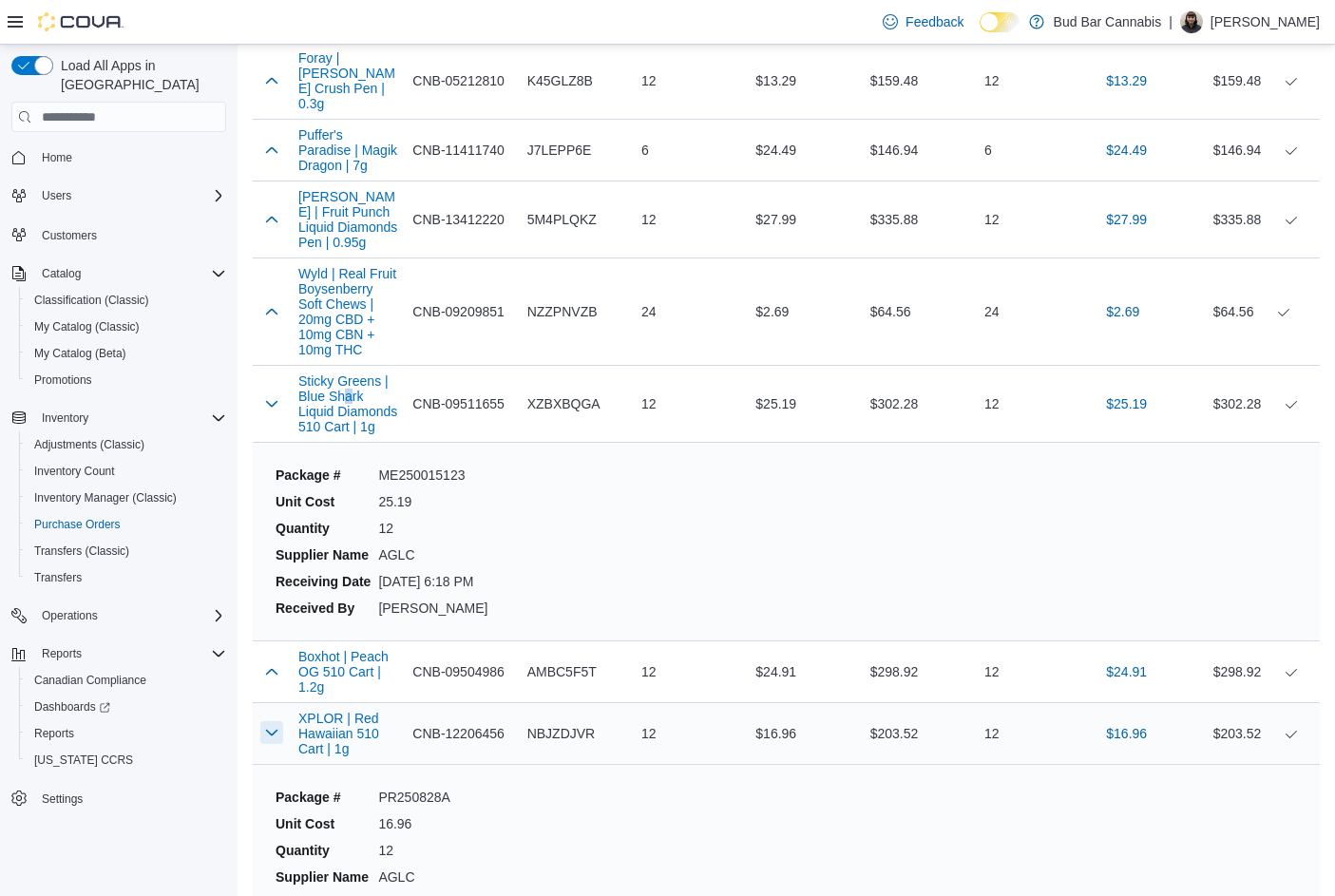
click at [269, 721] on button "button" at bounding box center [271, 732] width 23 height 23
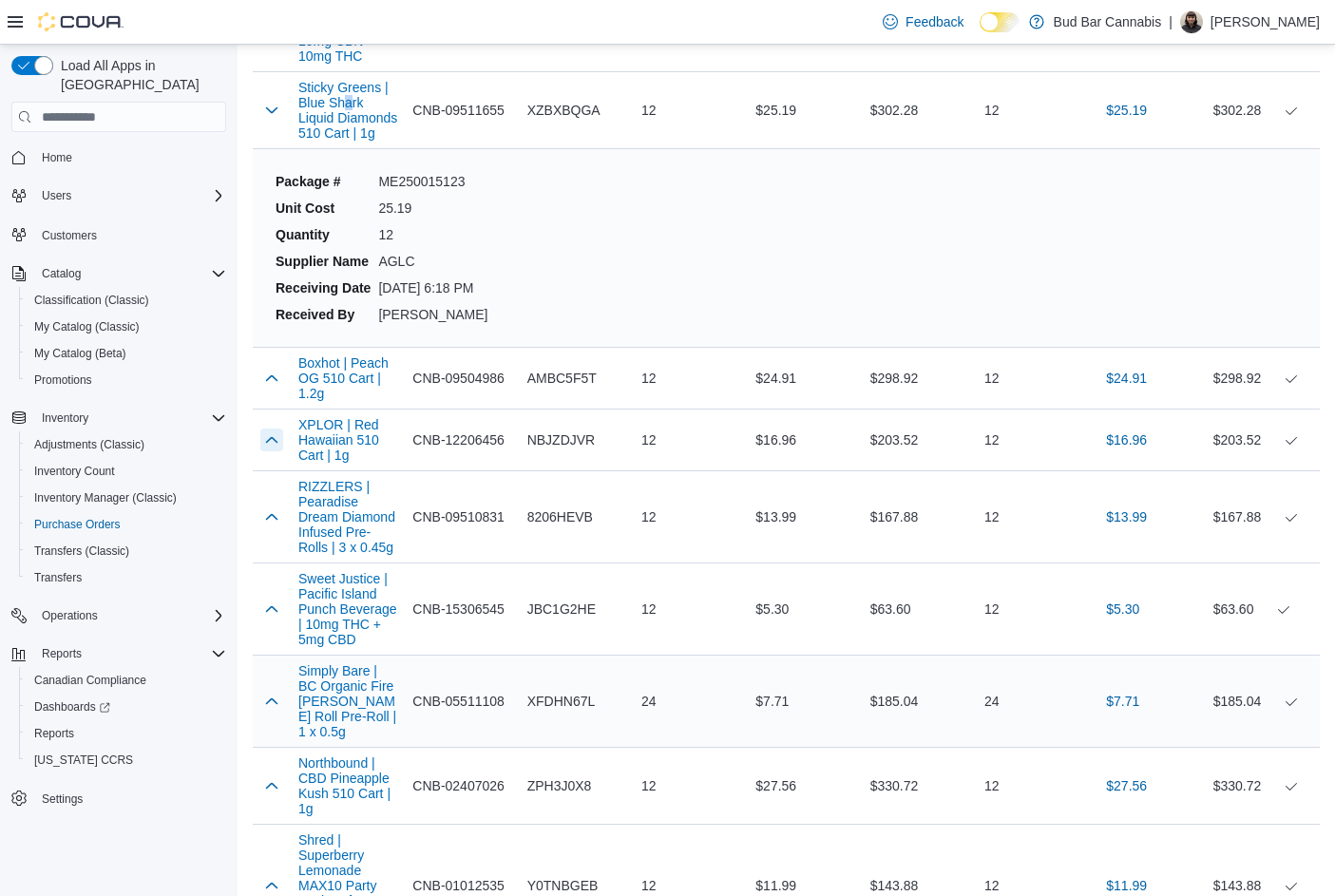
scroll to position [16245, 0]
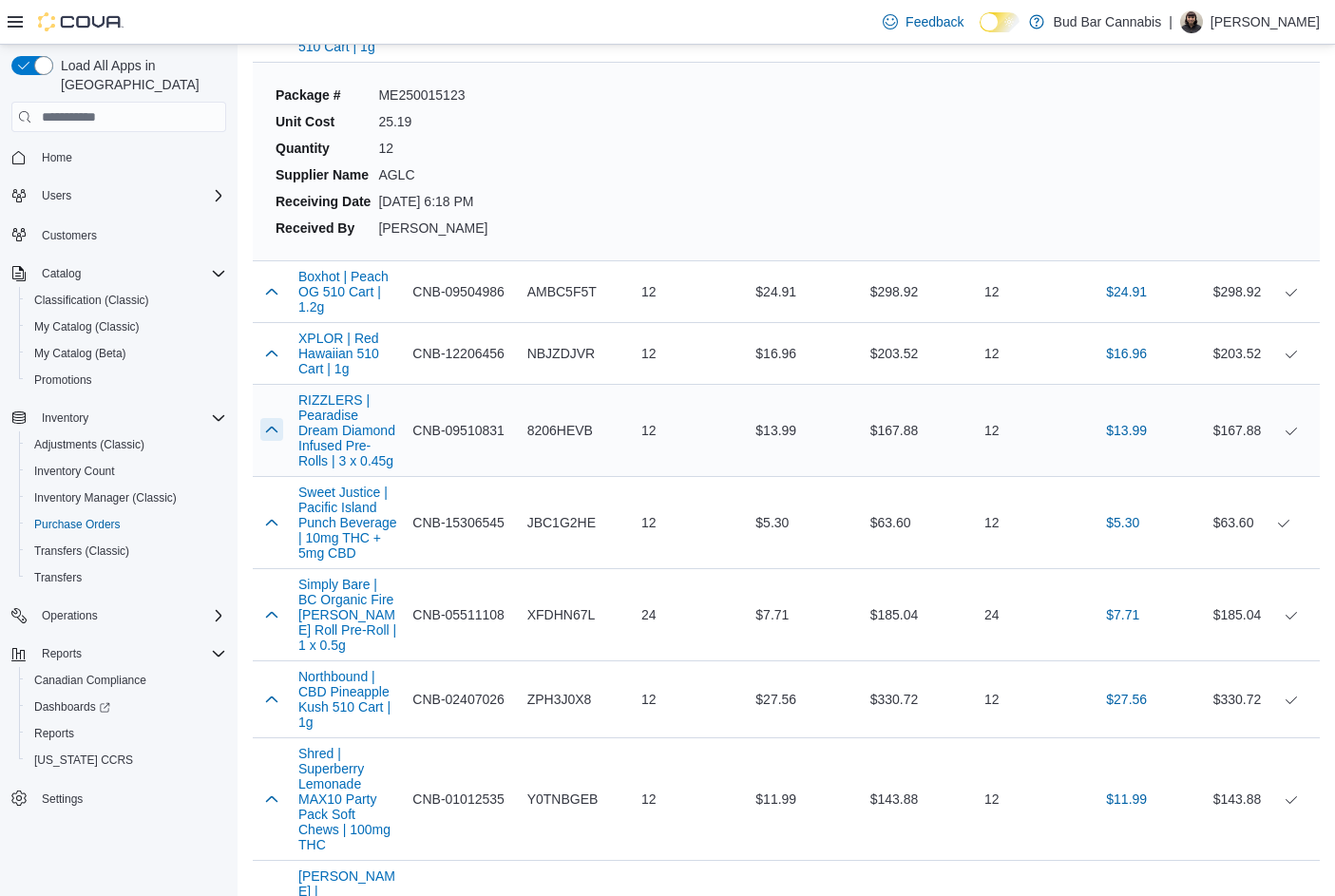
click at [270, 418] on button "button" at bounding box center [271, 429] width 23 height 23
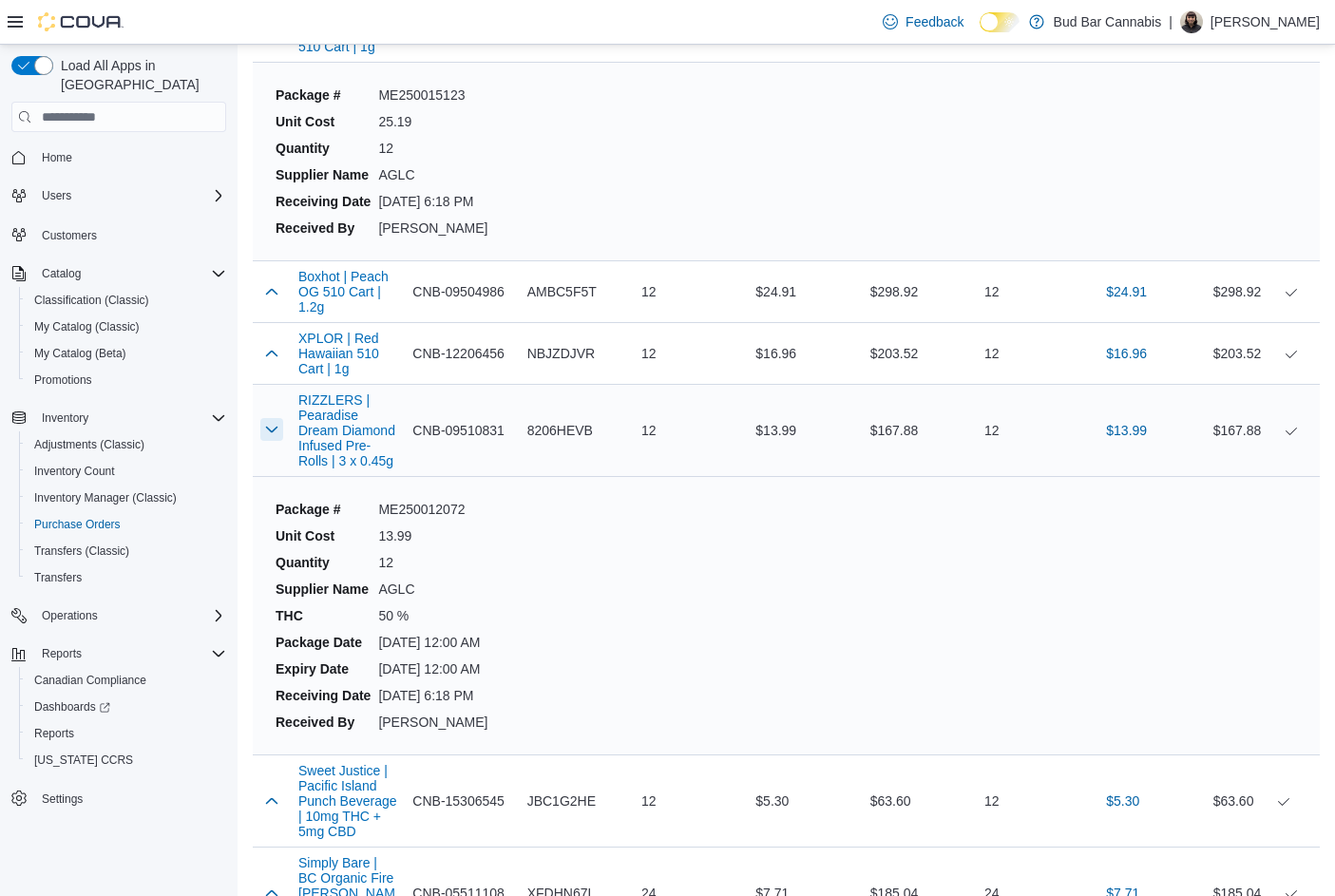
click at [262, 418] on button "button" at bounding box center [271, 429] width 23 height 23
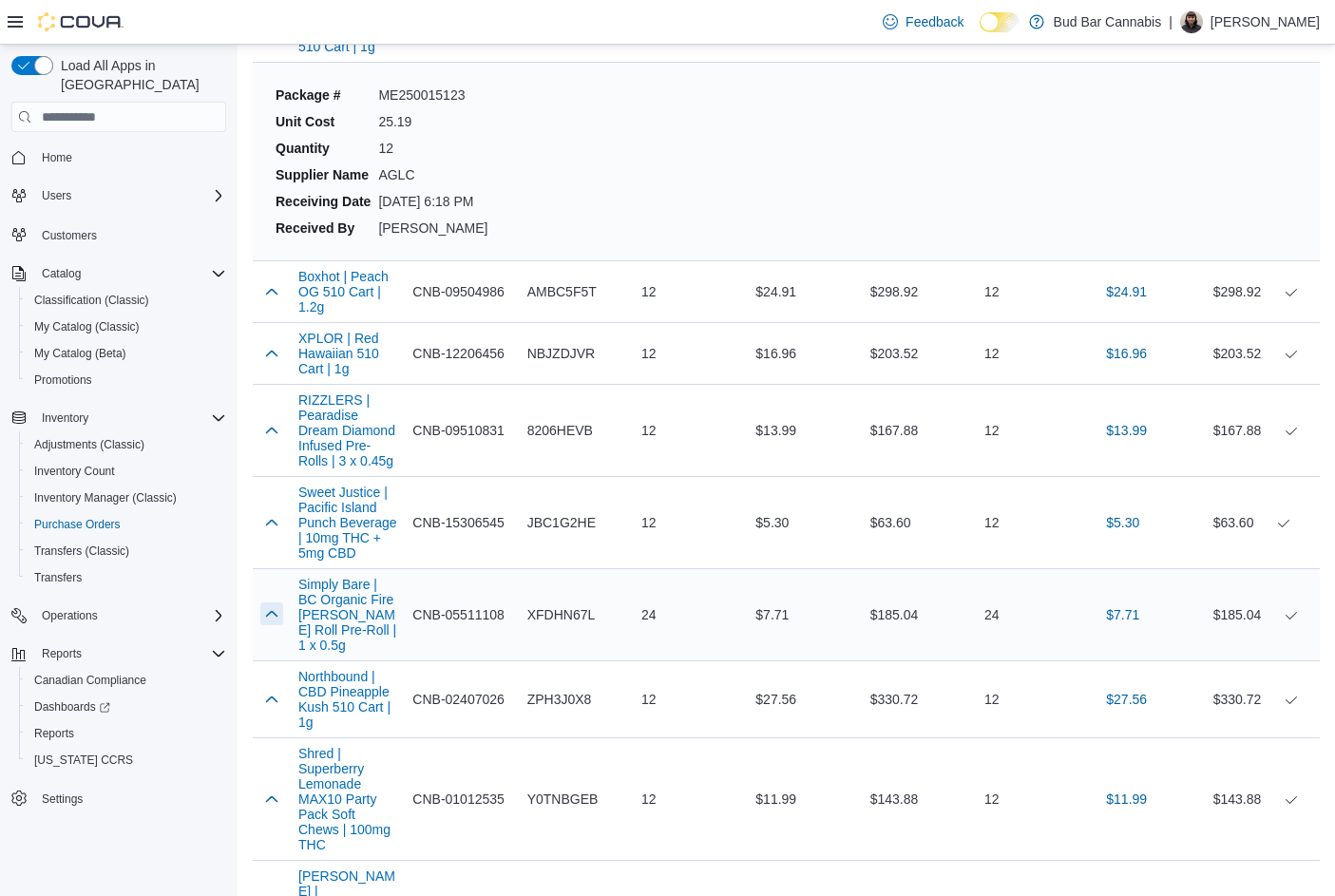
click at [274, 602] on button "button" at bounding box center [271, 614] width 23 height 23
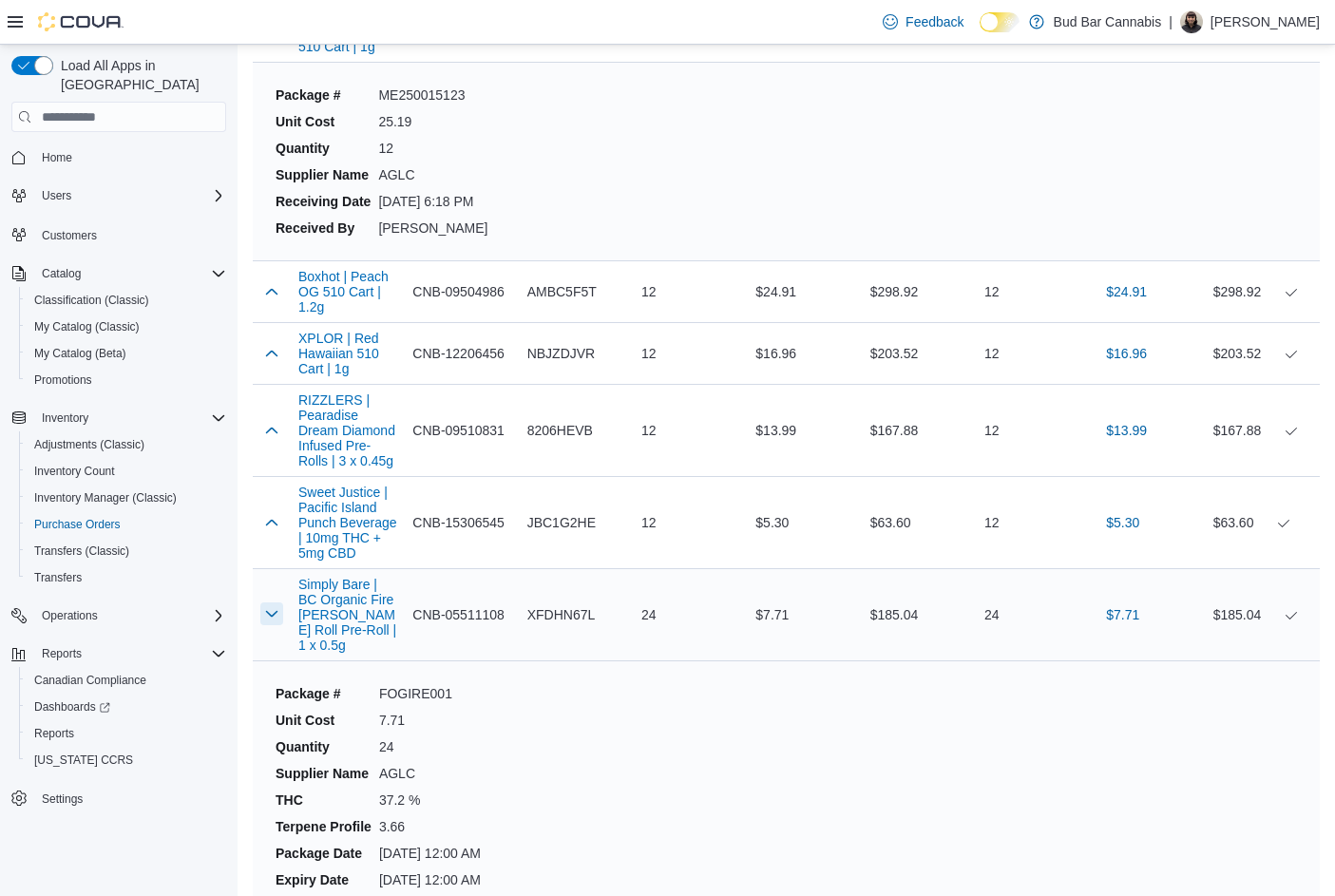
click at [274, 602] on button "button" at bounding box center [271, 614] width 23 height 23
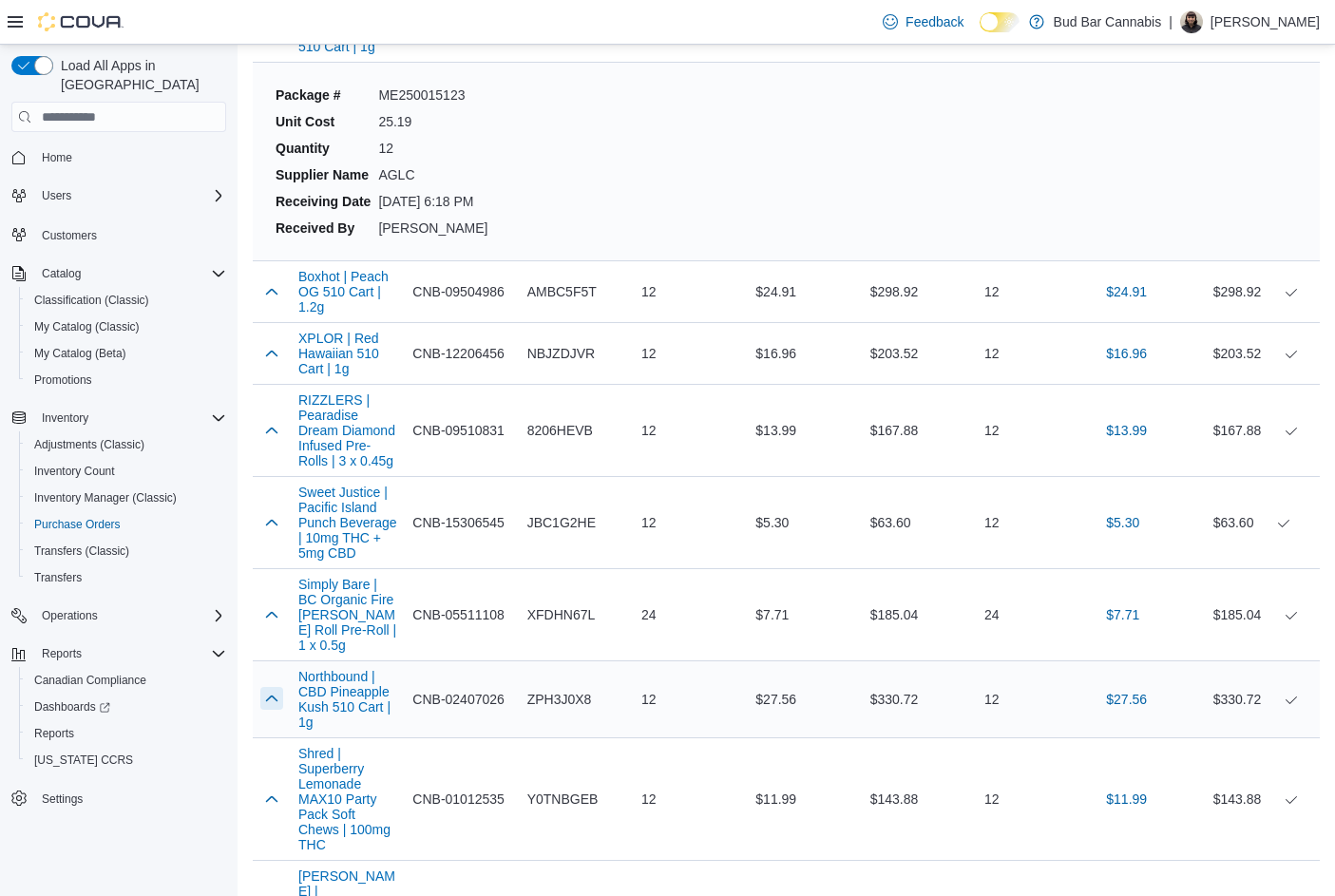
click at [275, 687] on button "button" at bounding box center [271, 699] width 23 height 23
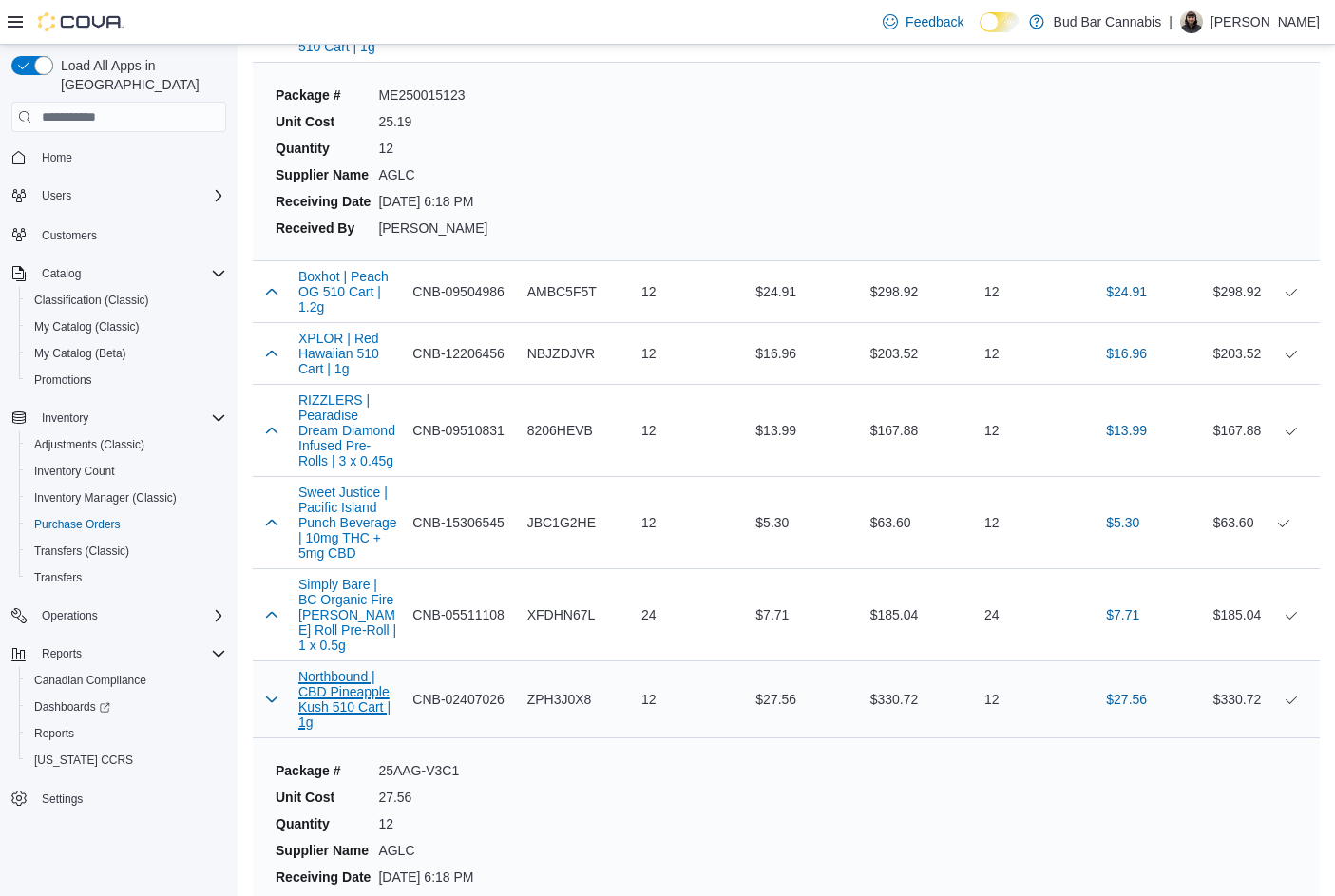
click at [325, 669] on button "Northbound | CBD Pineapple Kush 510 Cart | 1g" at bounding box center [347, 699] width 99 height 61
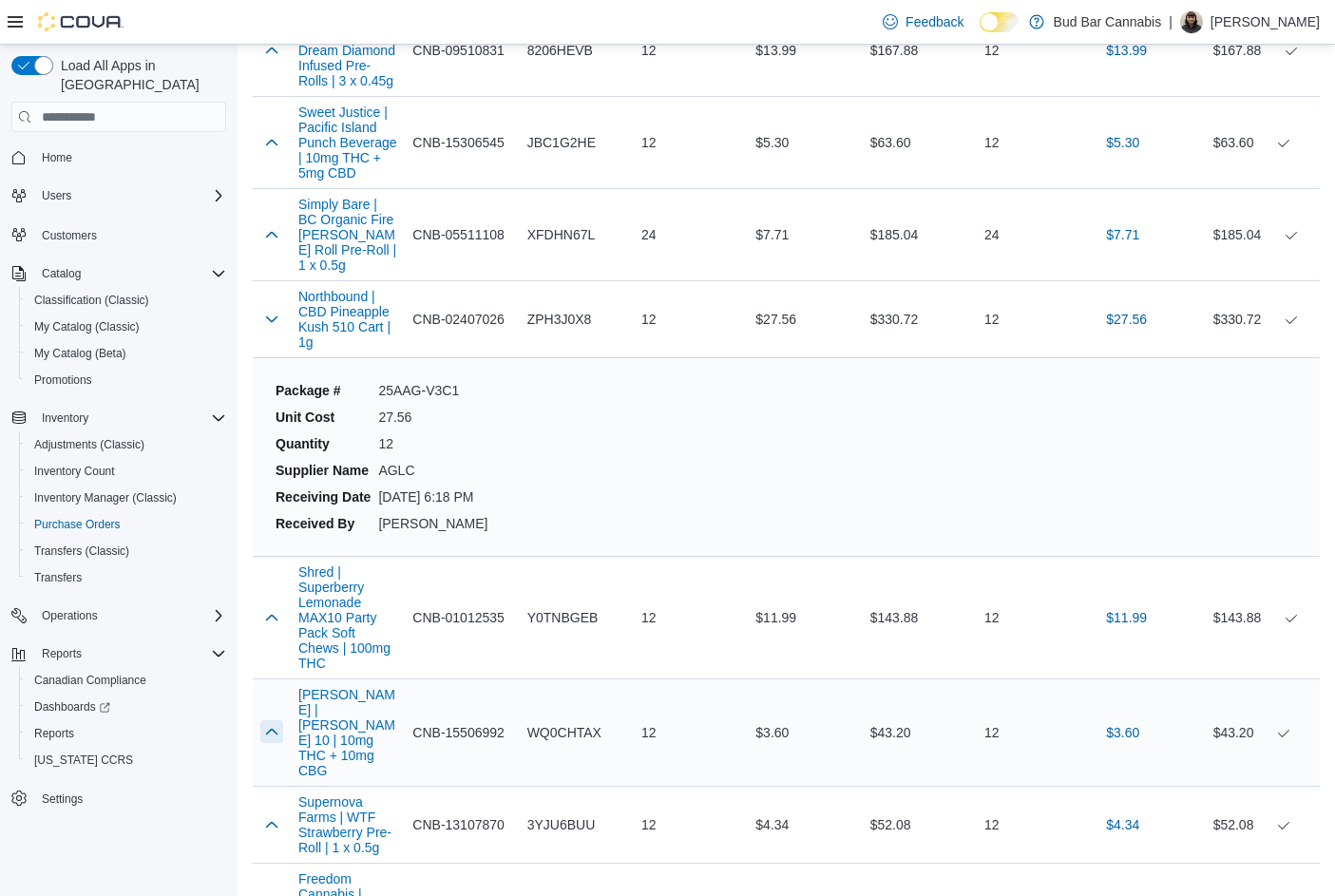
click at [277, 720] on button "button" at bounding box center [271, 731] width 23 height 23
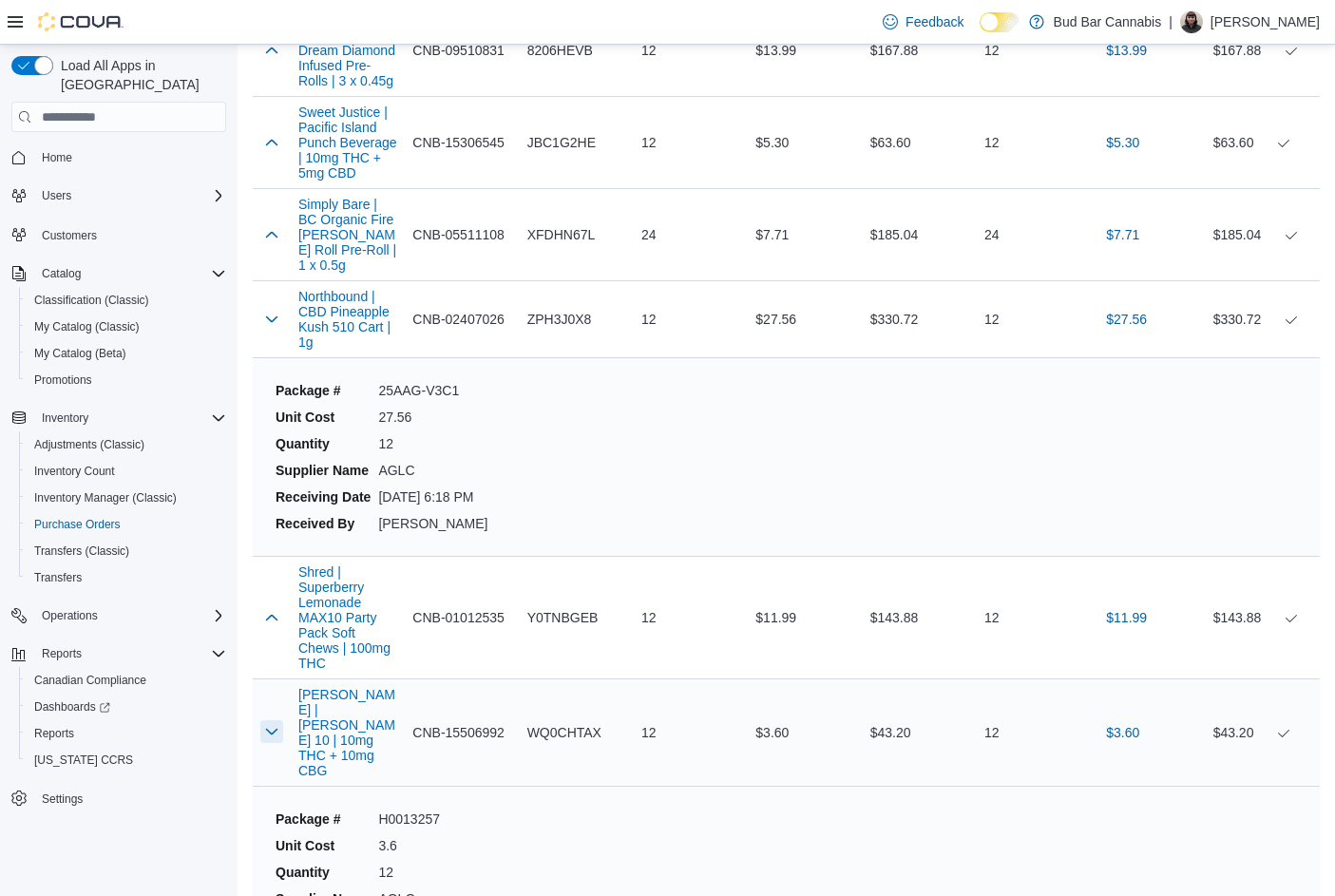
click at [277, 720] on button "button" at bounding box center [271, 731] width 23 height 23
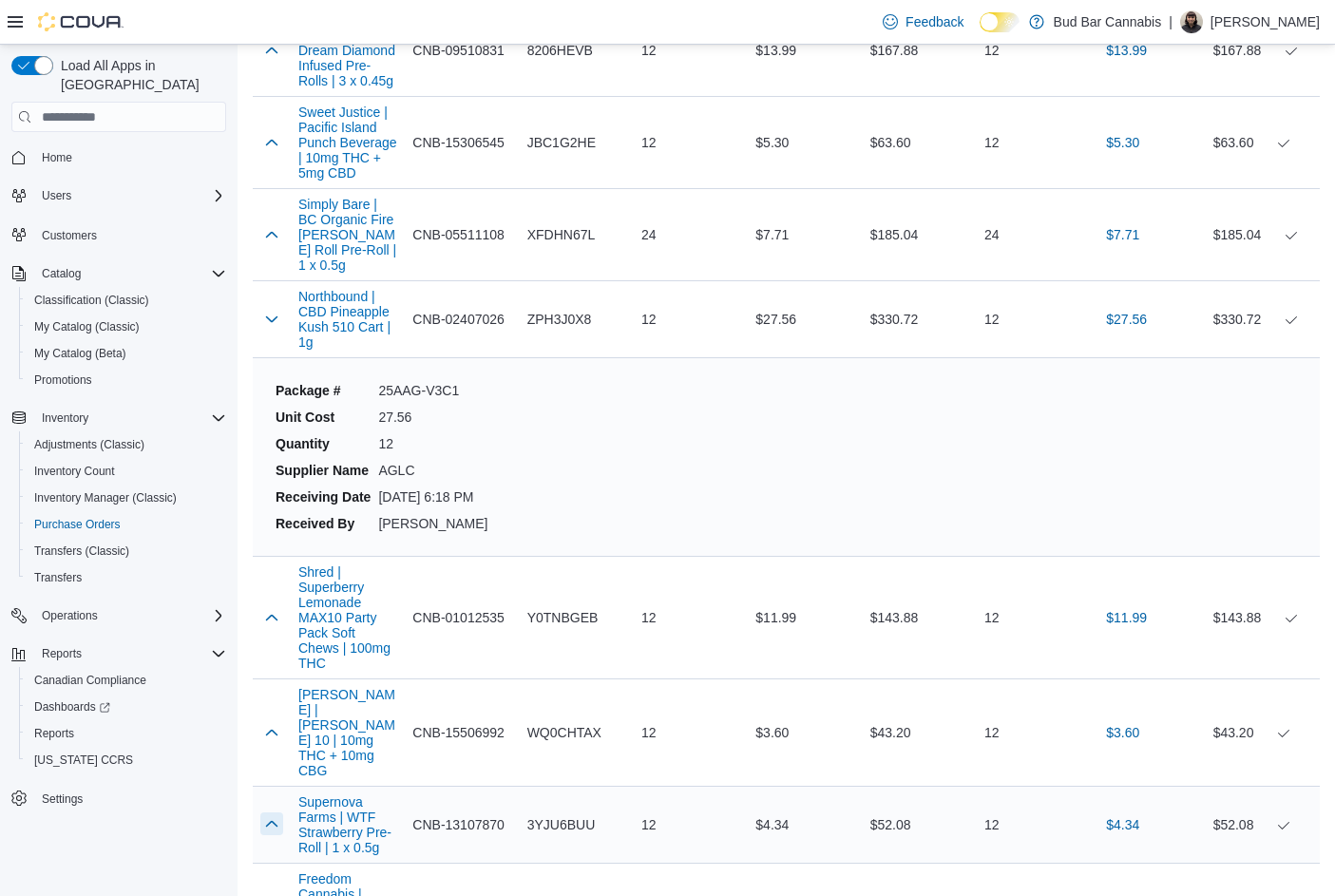
click at [269, 812] on button "button" at bounding box center [271, 824] width 23 height 23
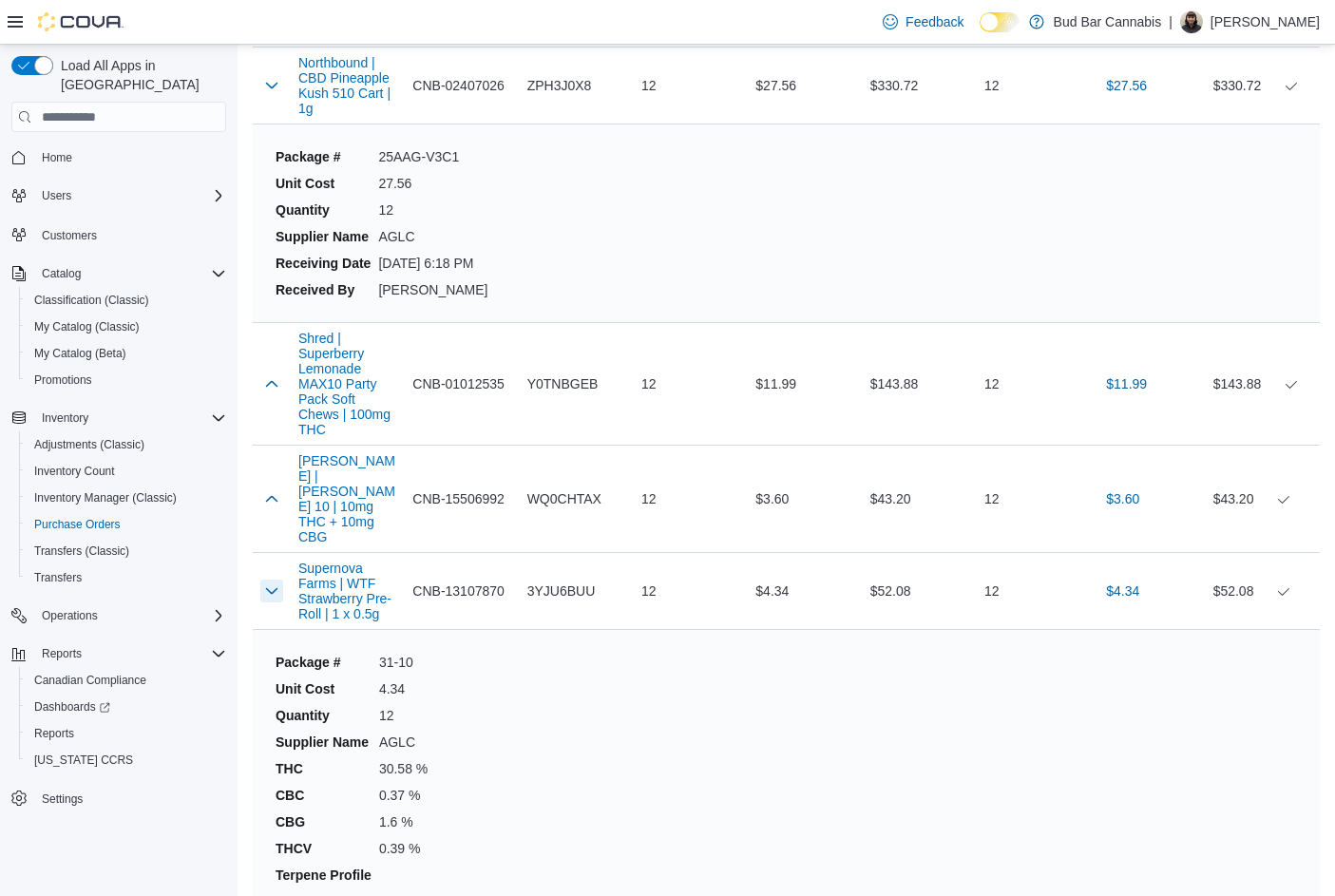
scroll to position [16910, 0]
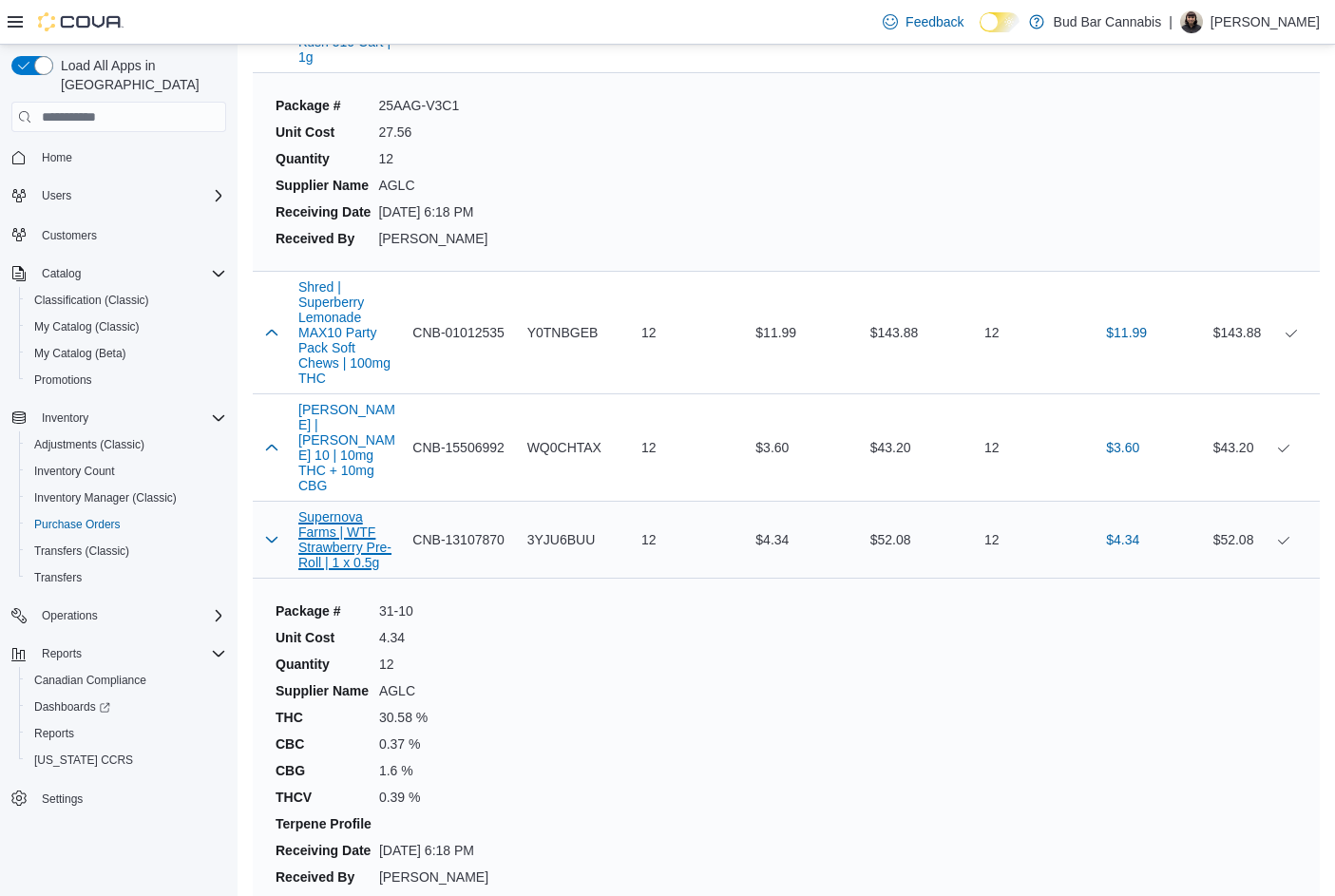
click at [328, 509] on button "Supernova Farms | WTF Strawberry Pre-Roll | 1 x 0.5g" at bounding box center [347, 539] width 99 height 61
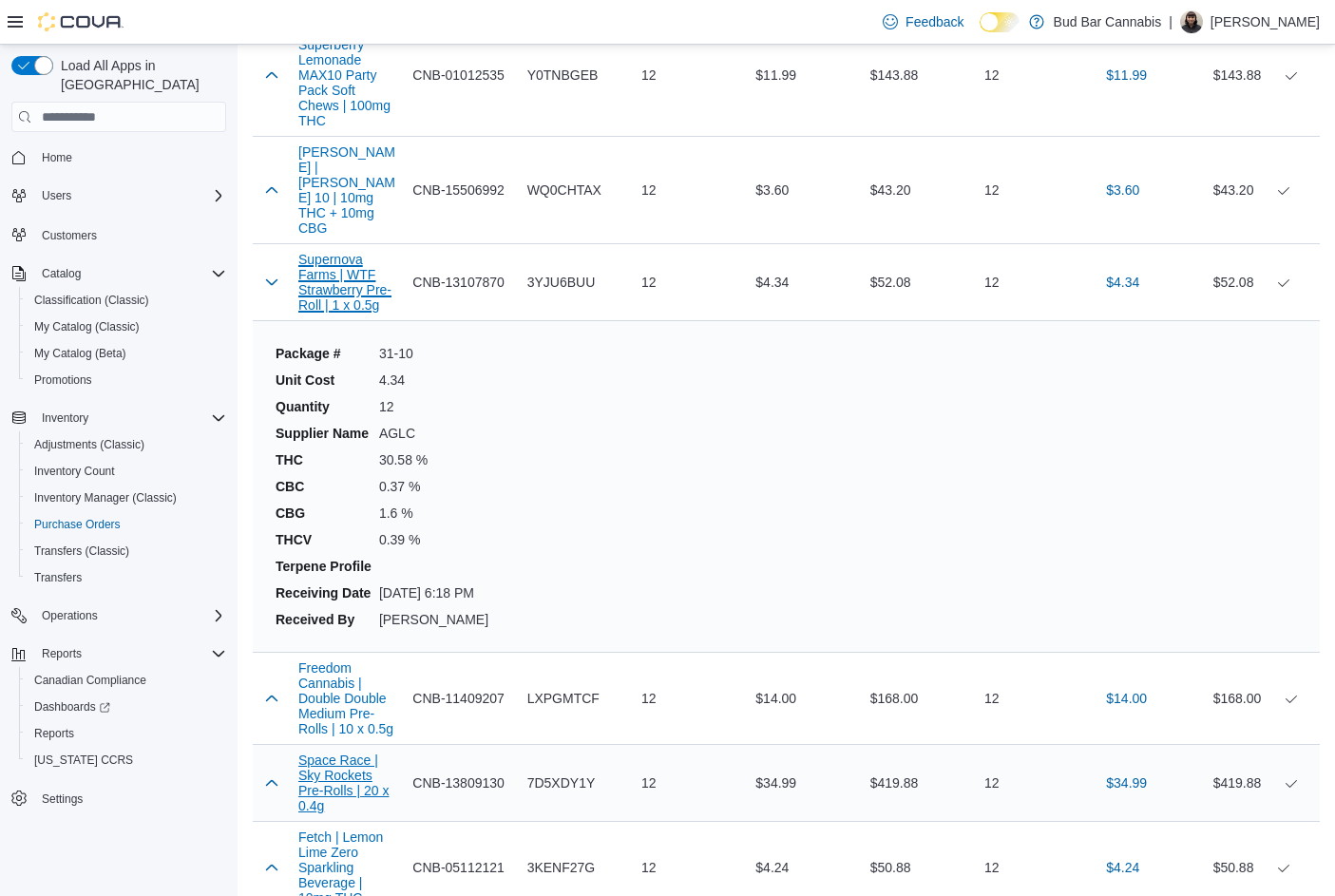
scroll to position [17195, 0]
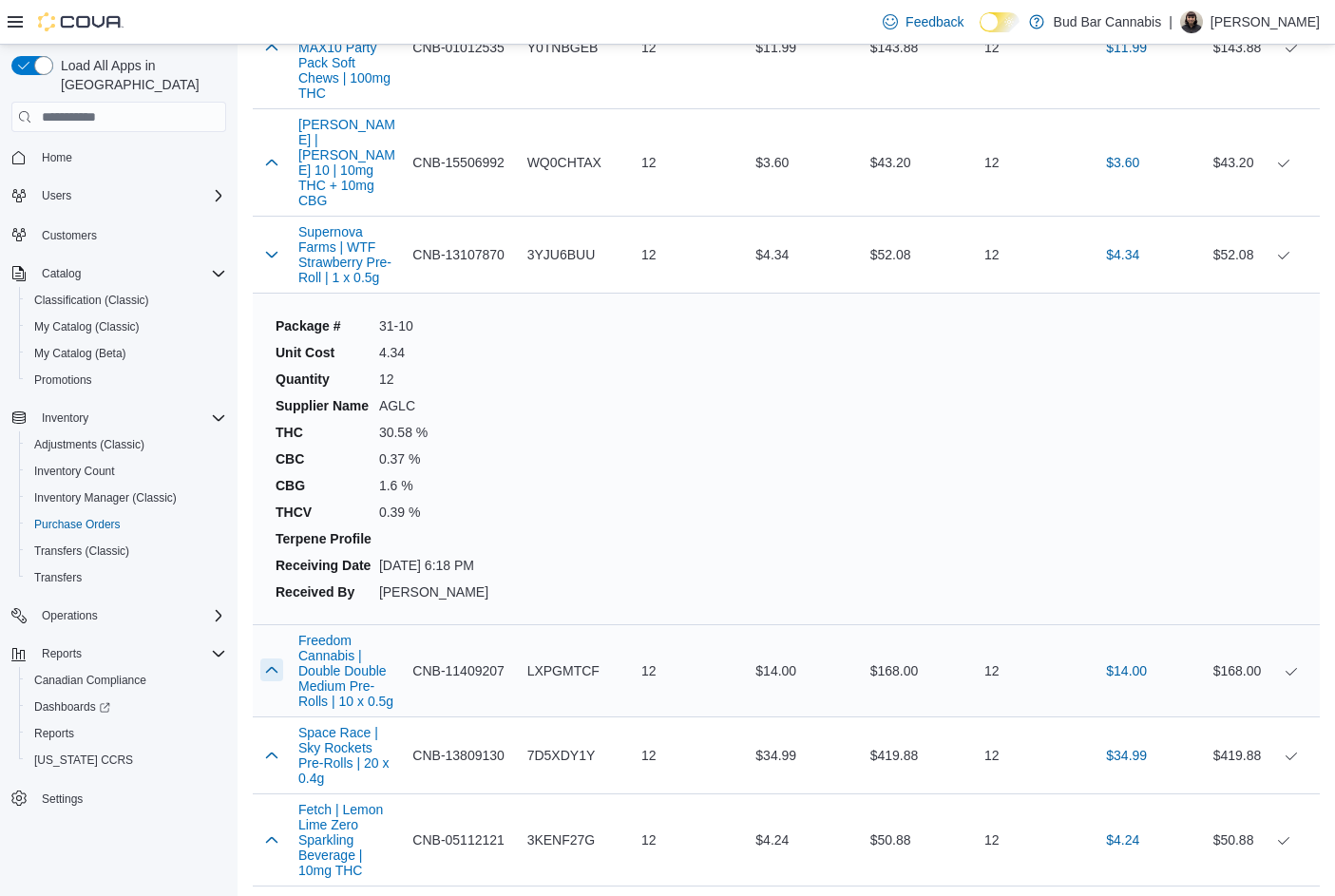
click at [271, 658] on button "button" at bounding box center [271, 670] width 23 height 23
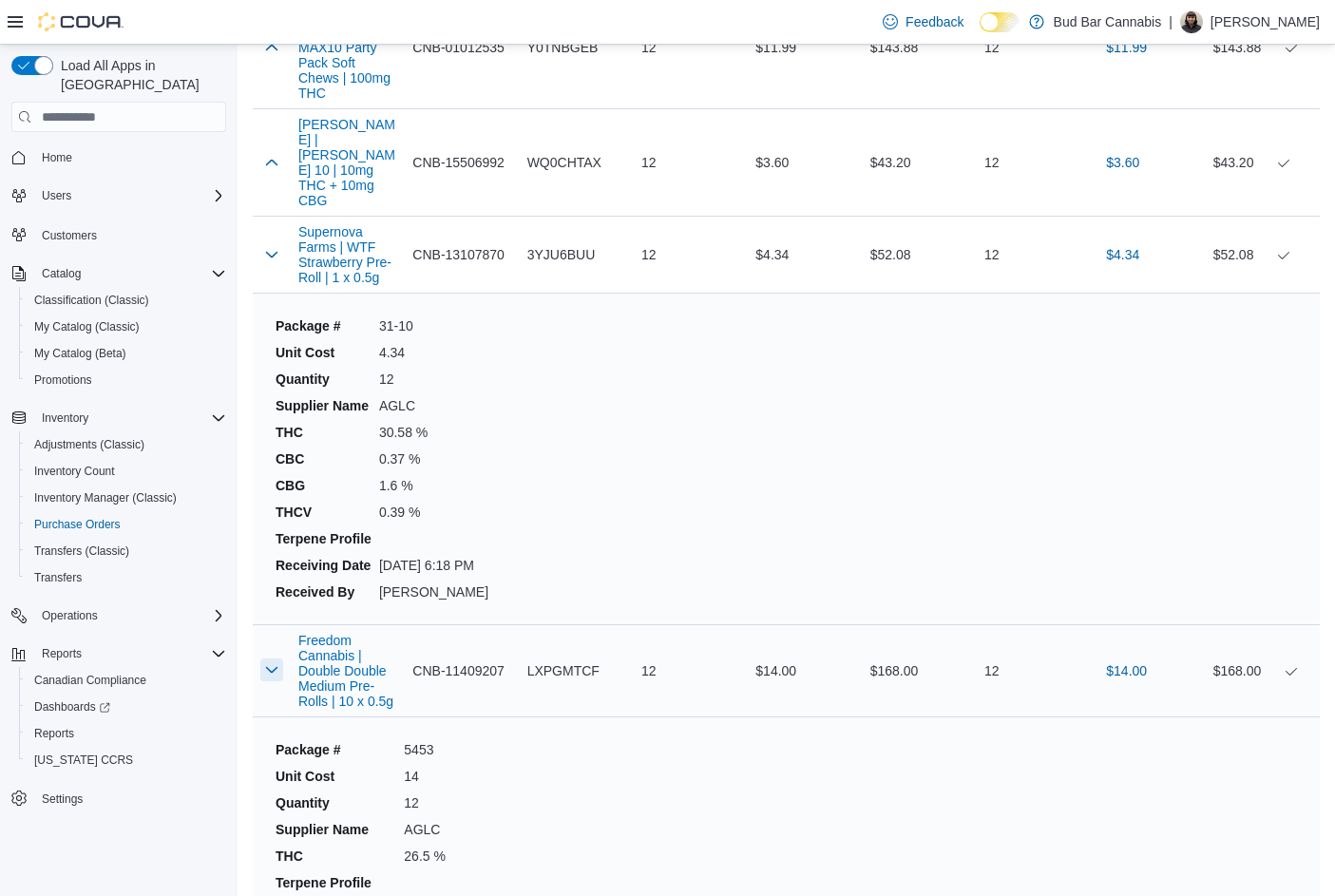
click at [274, 658] on button "button" at bounding box center [271, 670] width 23 height 23
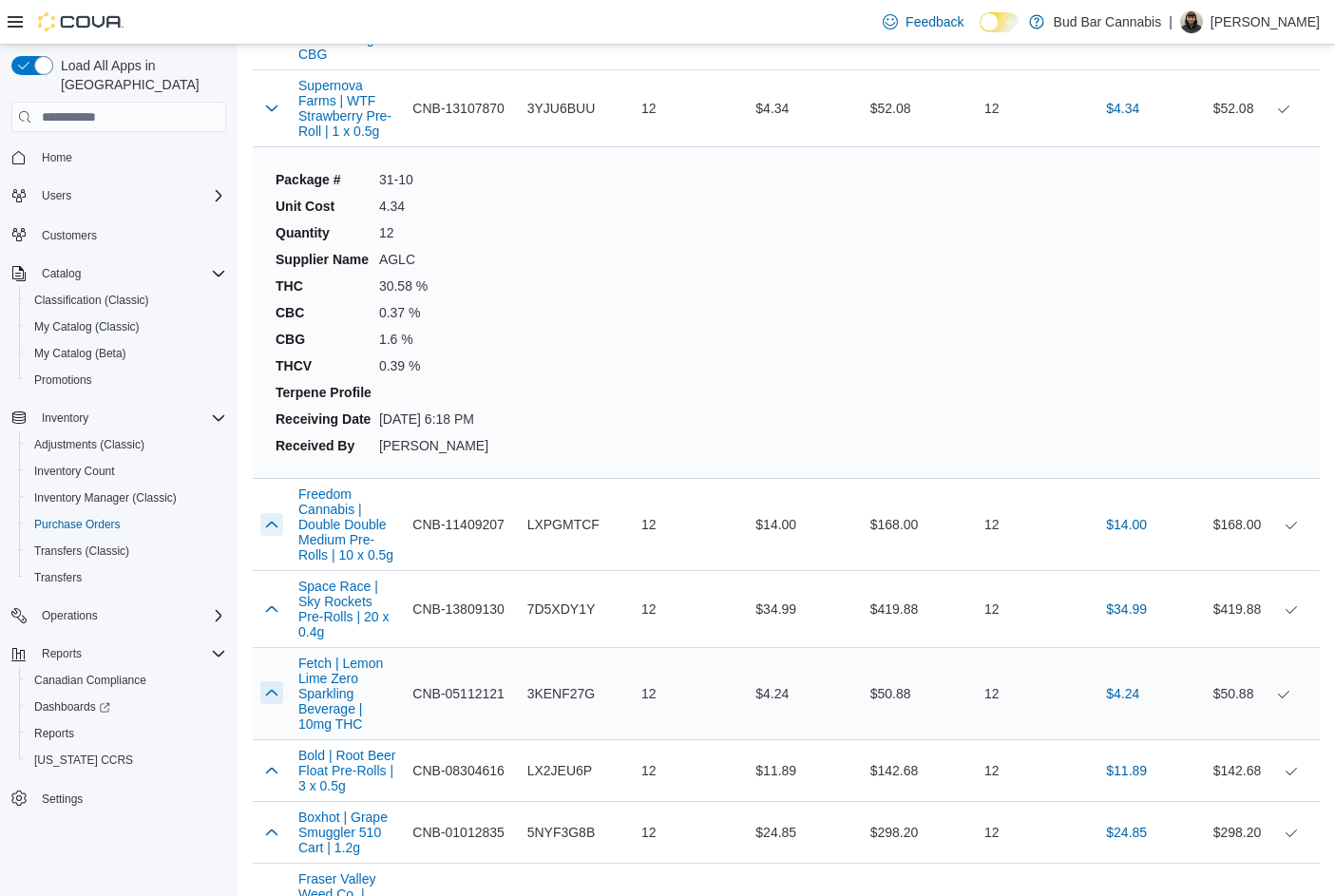
scroll to position [17385, 0]
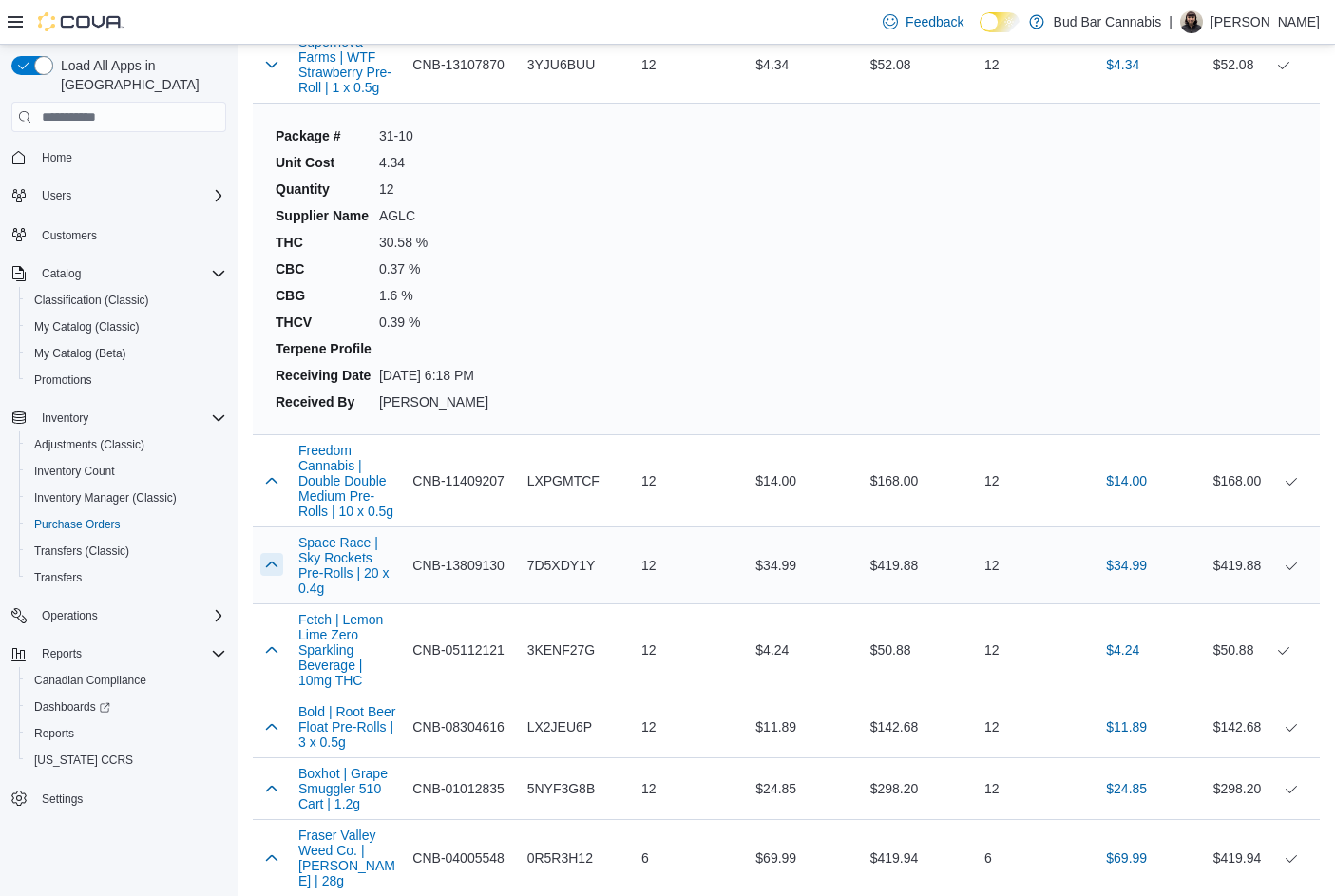
click at [268, 553] on button "button" at bounding box center [271, 565] width 23 height 23
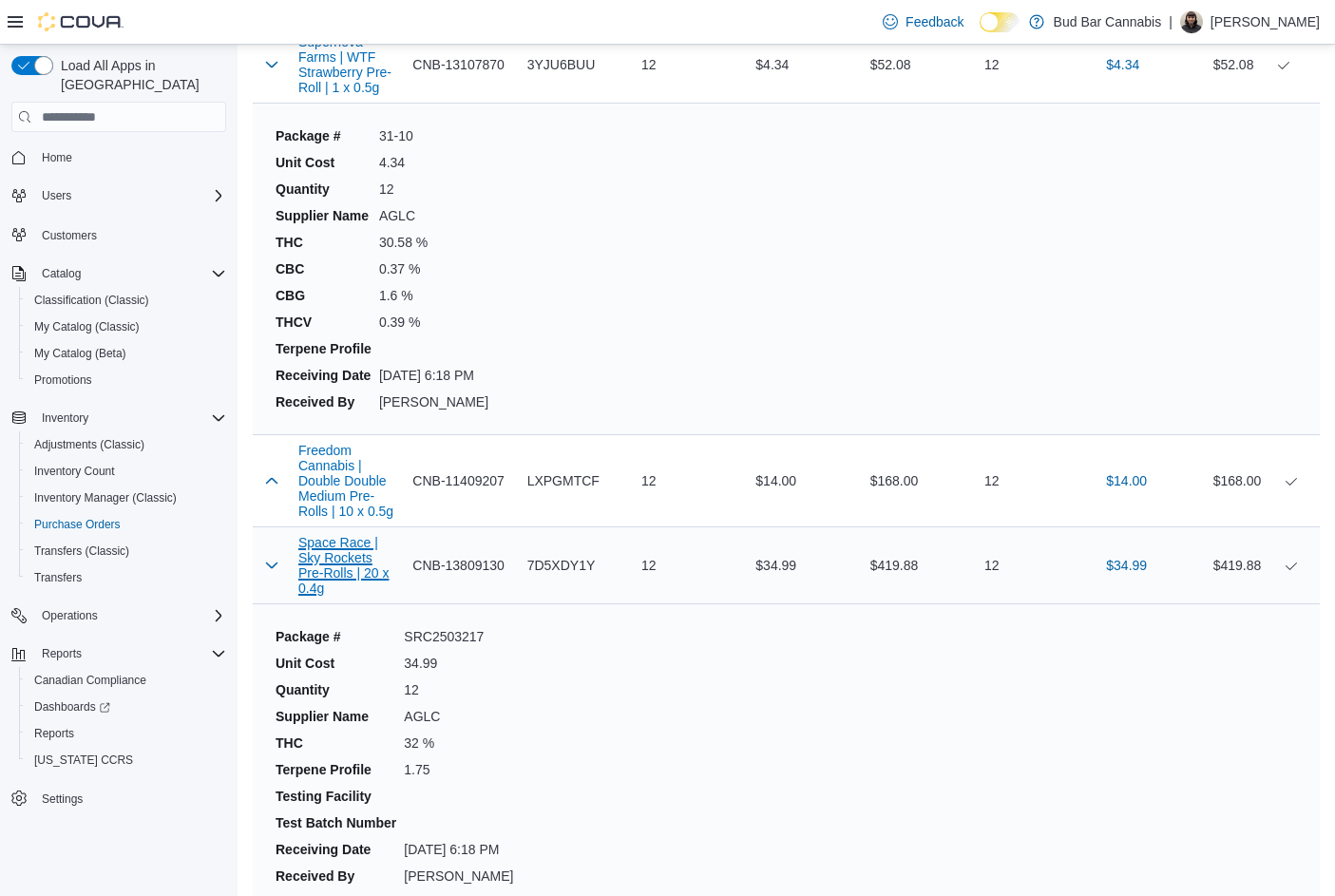
click at [319, 535] on button "Space Race | Sky Rockets Pre-Rolls | 20 x 0.4g" at bounding box center [347, 565] width 99 height 61
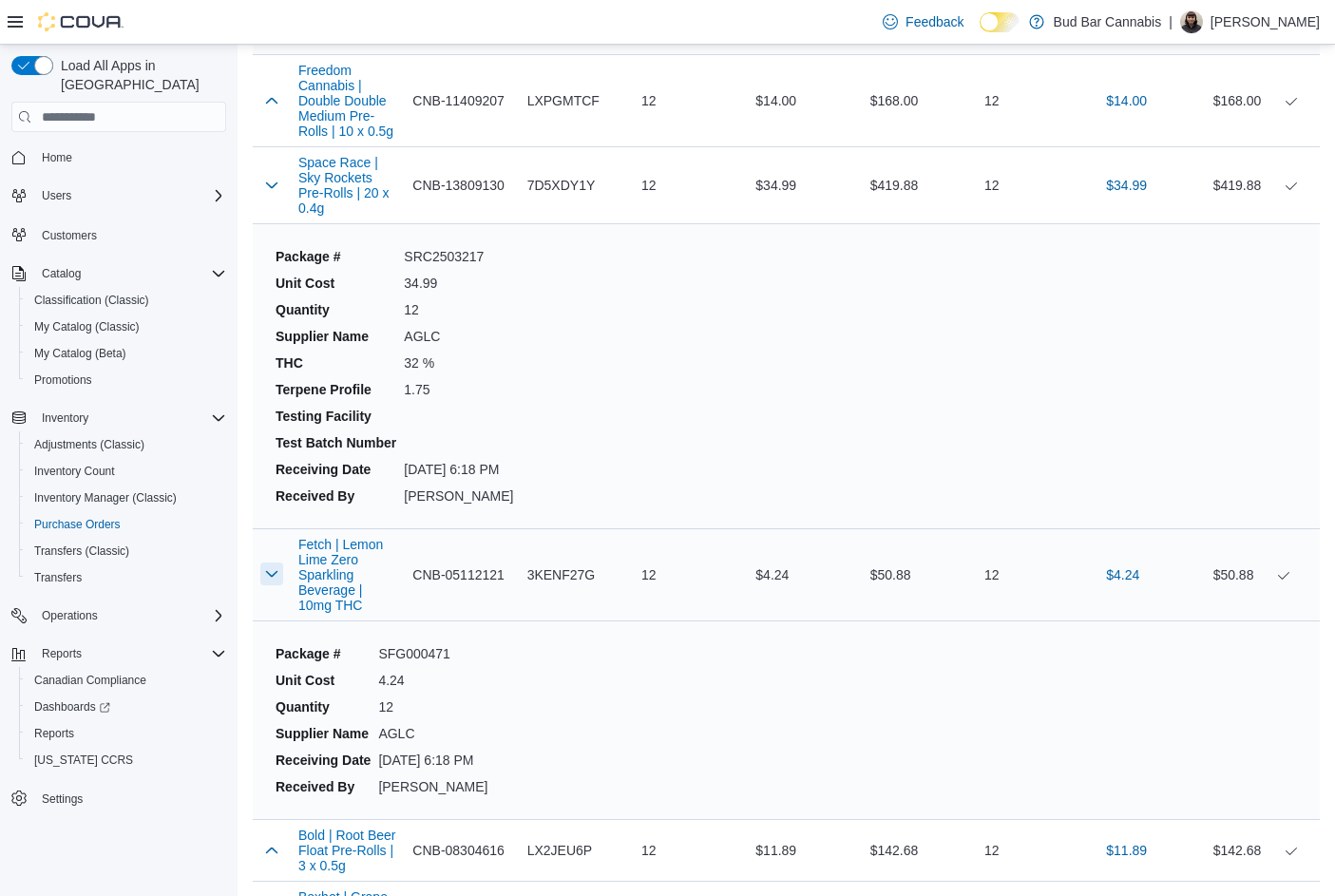
click at [270, 562] on button "button" at bounding box center [271, 574] width 23 height 23
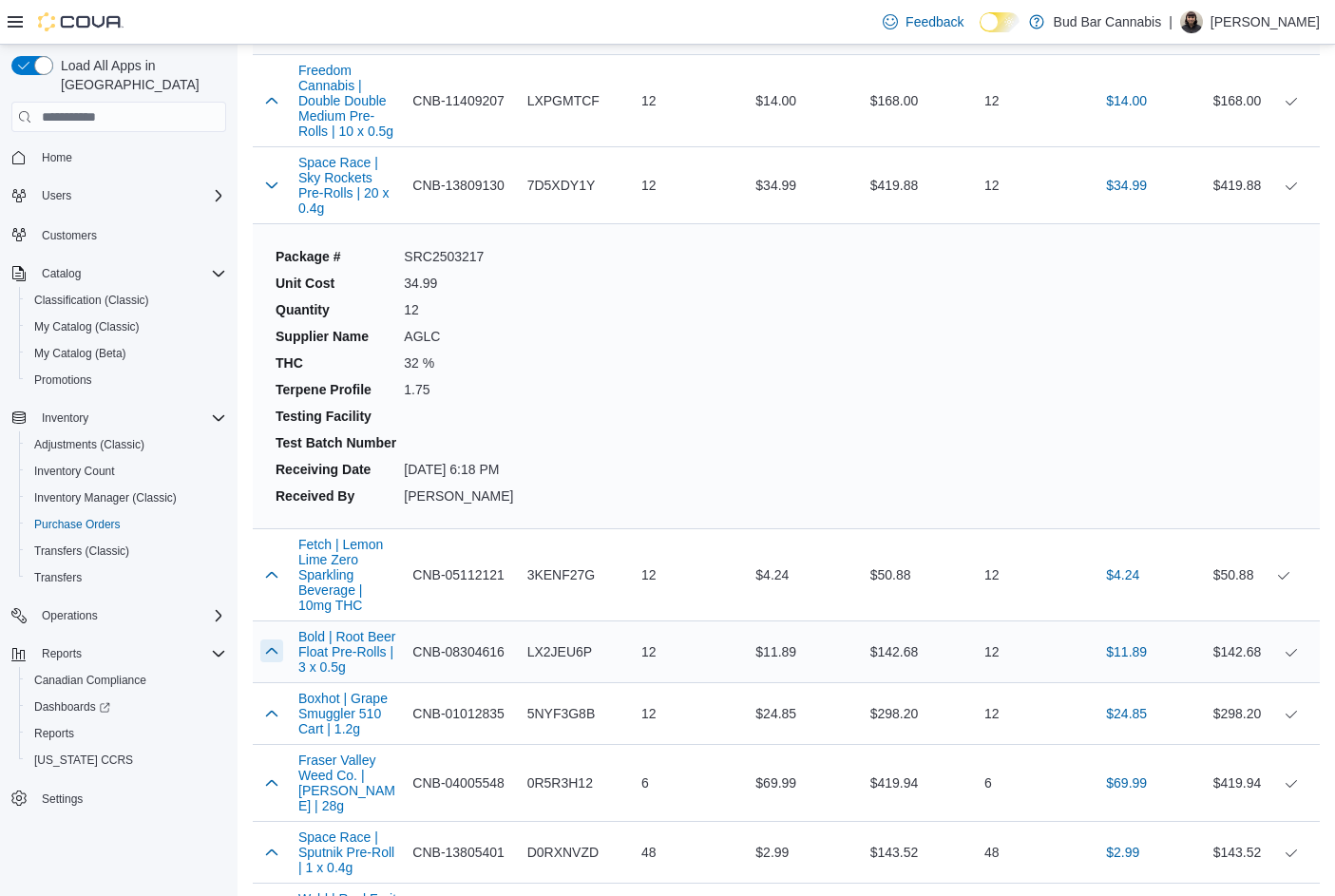
click at [275, 639] on button "button" at bounding box center [271, 651] width 23 height 23
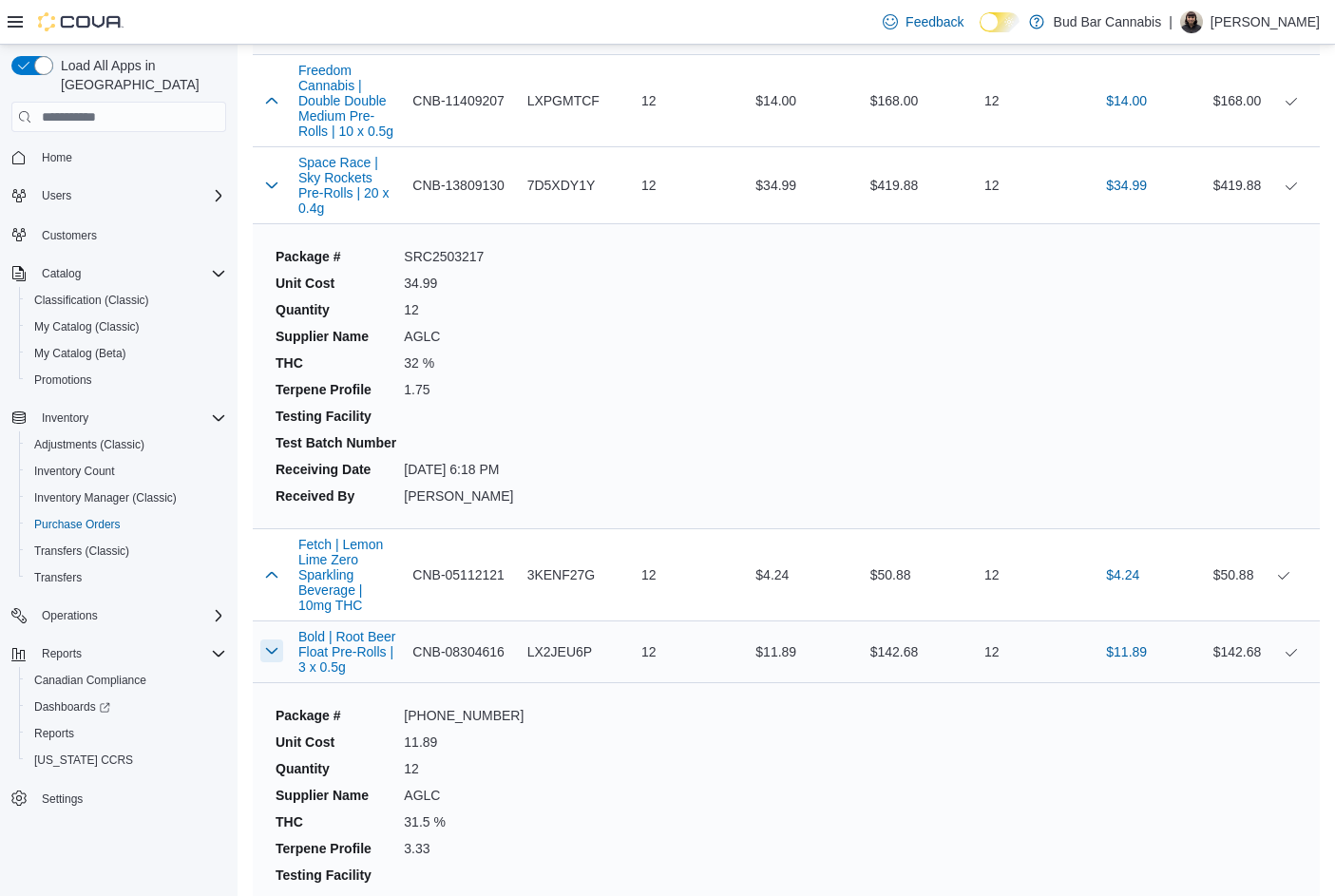
click at [275, 639] on button "button" at bounding box center [271, 651] width 23 height 23
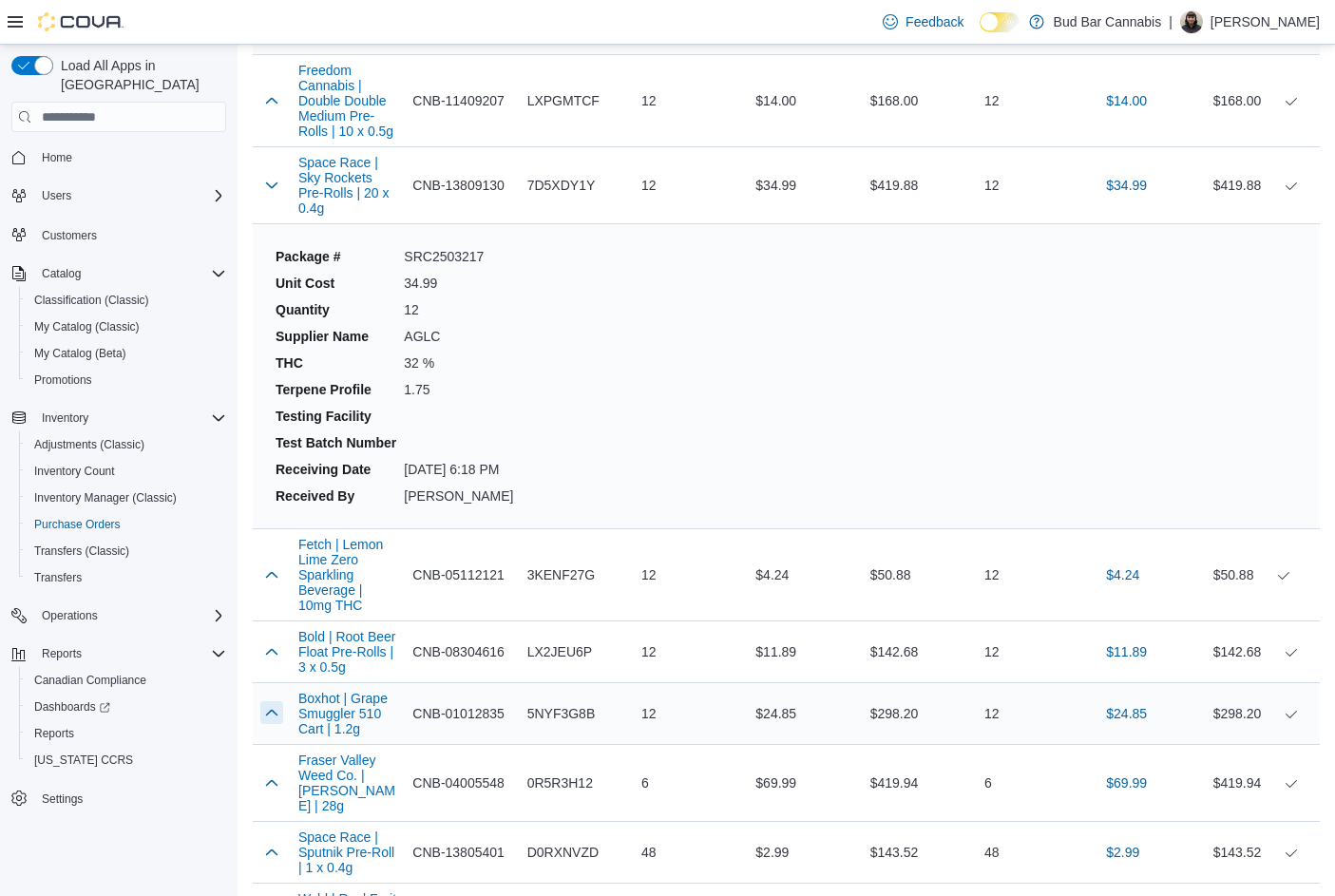
click at [263, 701] on button "button" at bounding box center [271, 712] width 23 height 23
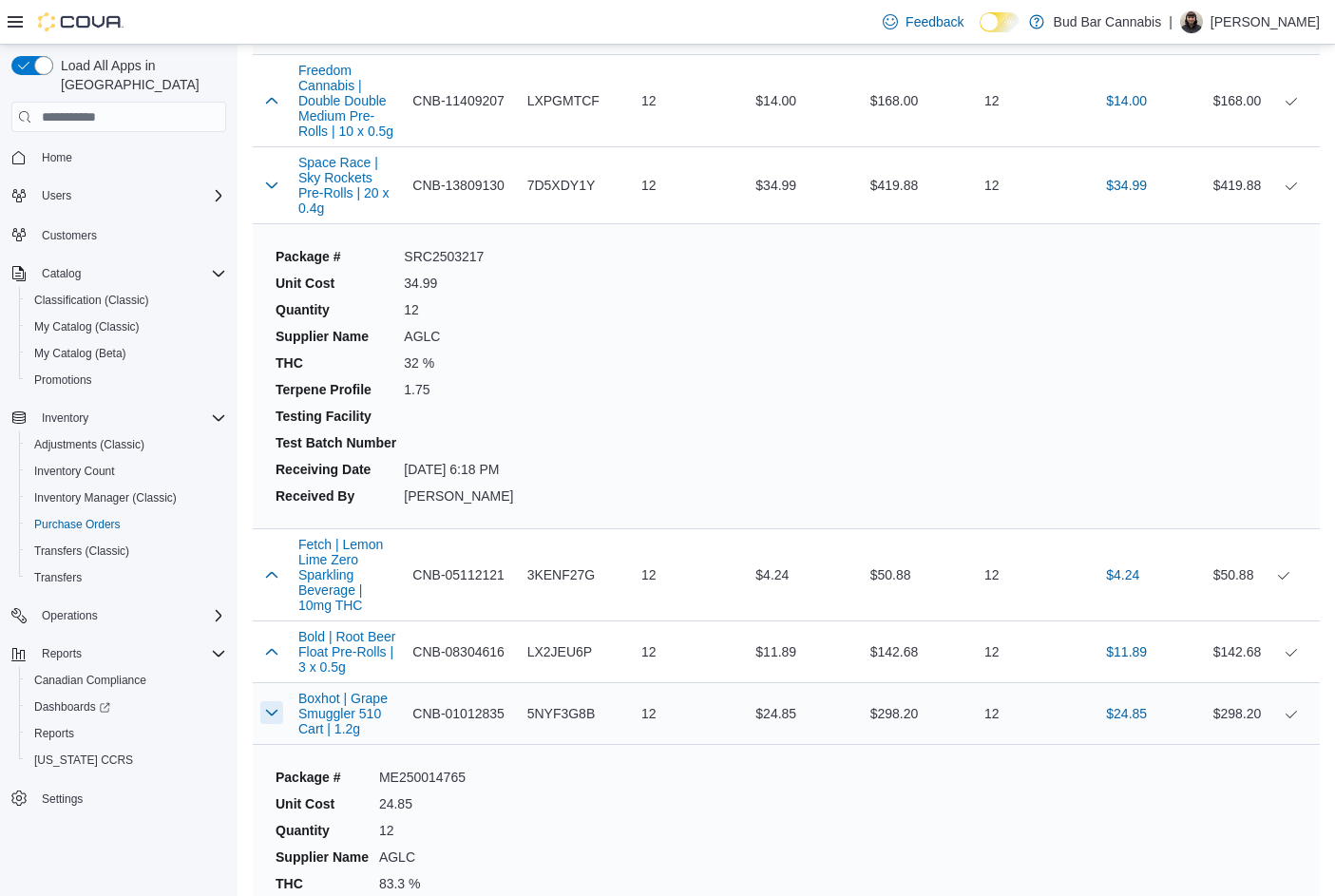
click at [263, 701] on button "button" at bounding box center [271, 712] width 23 height 23
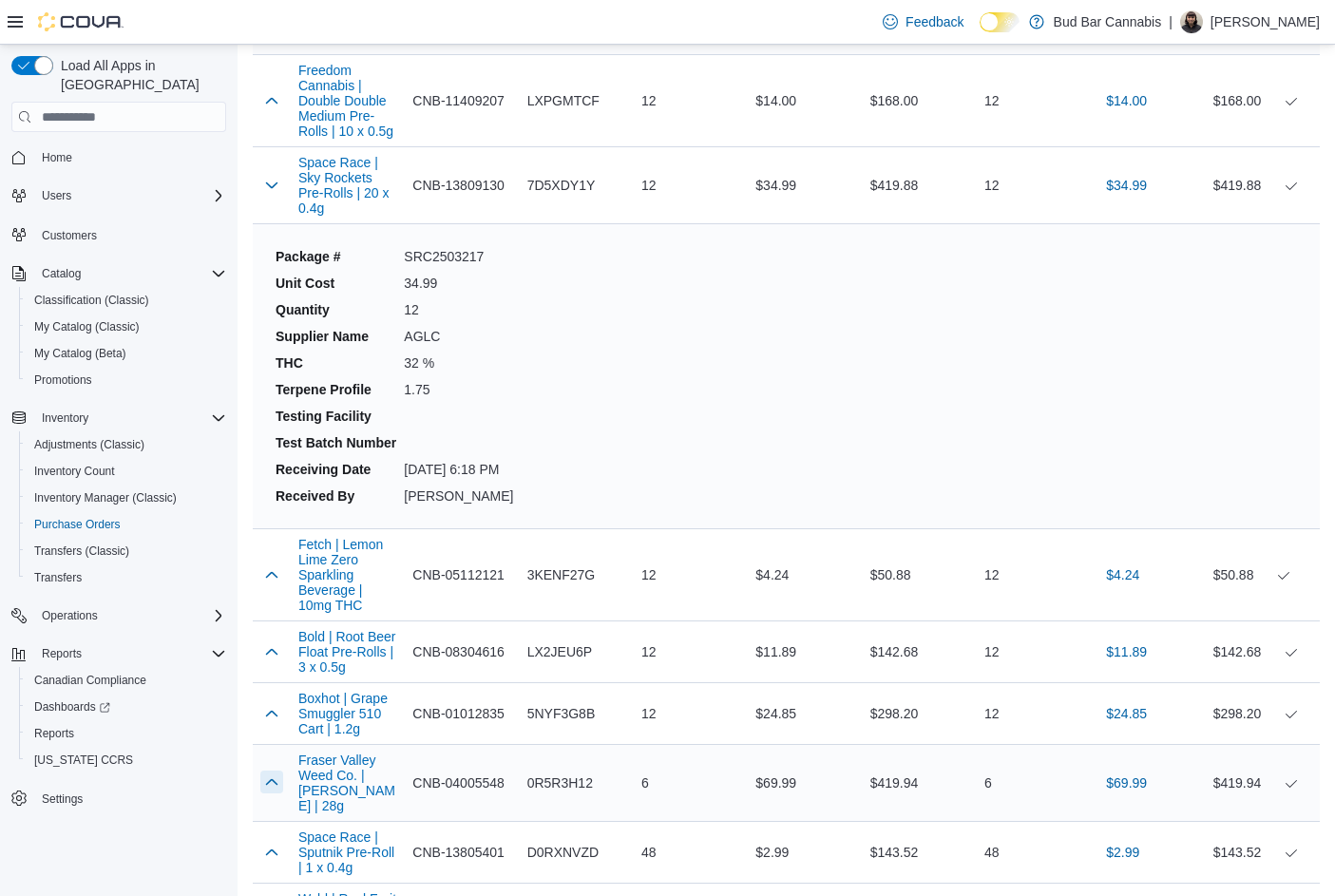
click at [269, 771] on button "button" at bounding box center [271, 782] width 23 height 23
click at [270, 771] on button "button" at bounding box center [271, 782] width 23 height 23
click at [278, 840] on button "button" at bounding box center [271, 852] width 23 height 23
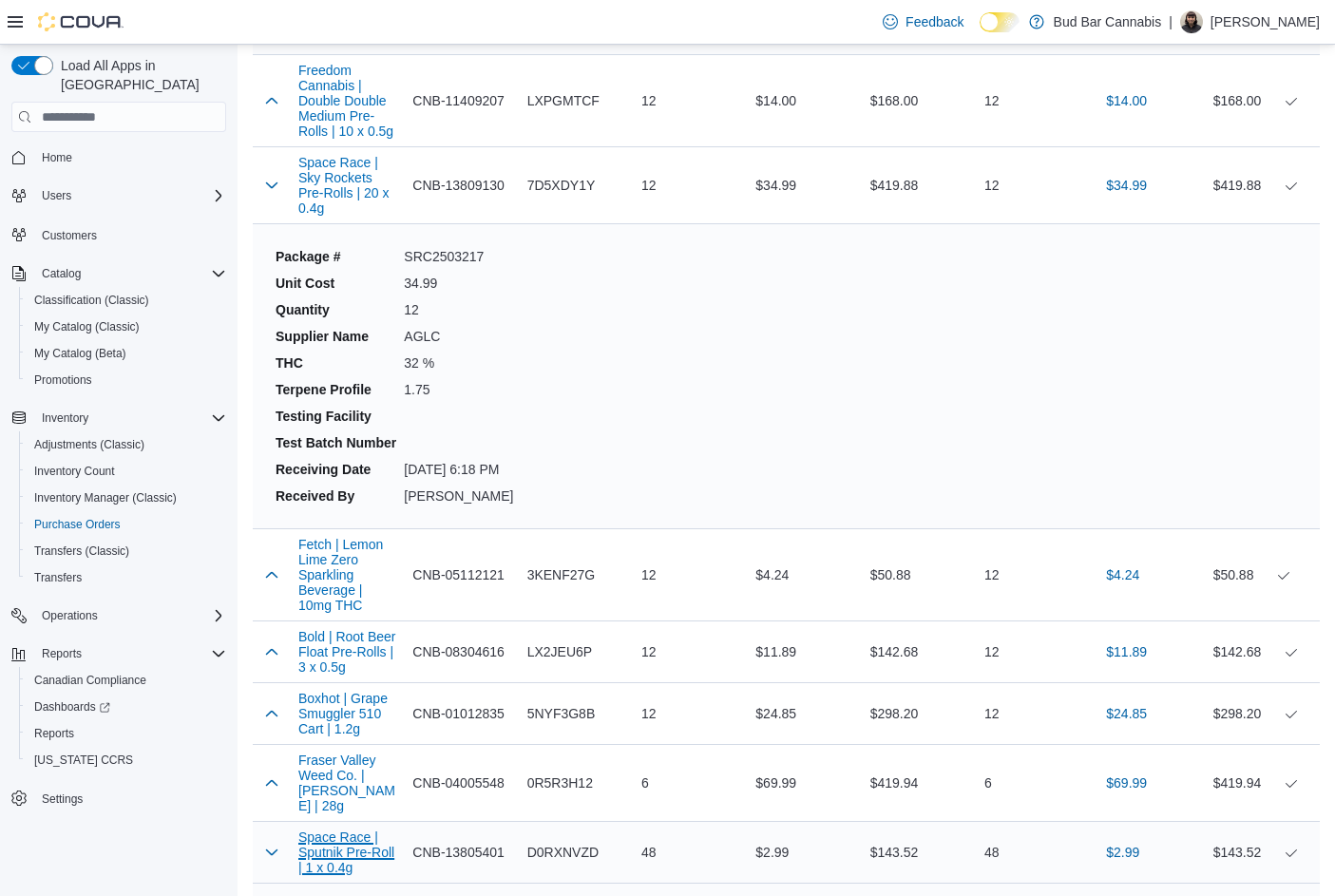
click at [322, 830] on button "Space Race | Sputnik Pre-Roll | 1 x 0.4g" at bounding box center [347, 852] width 99 height 45
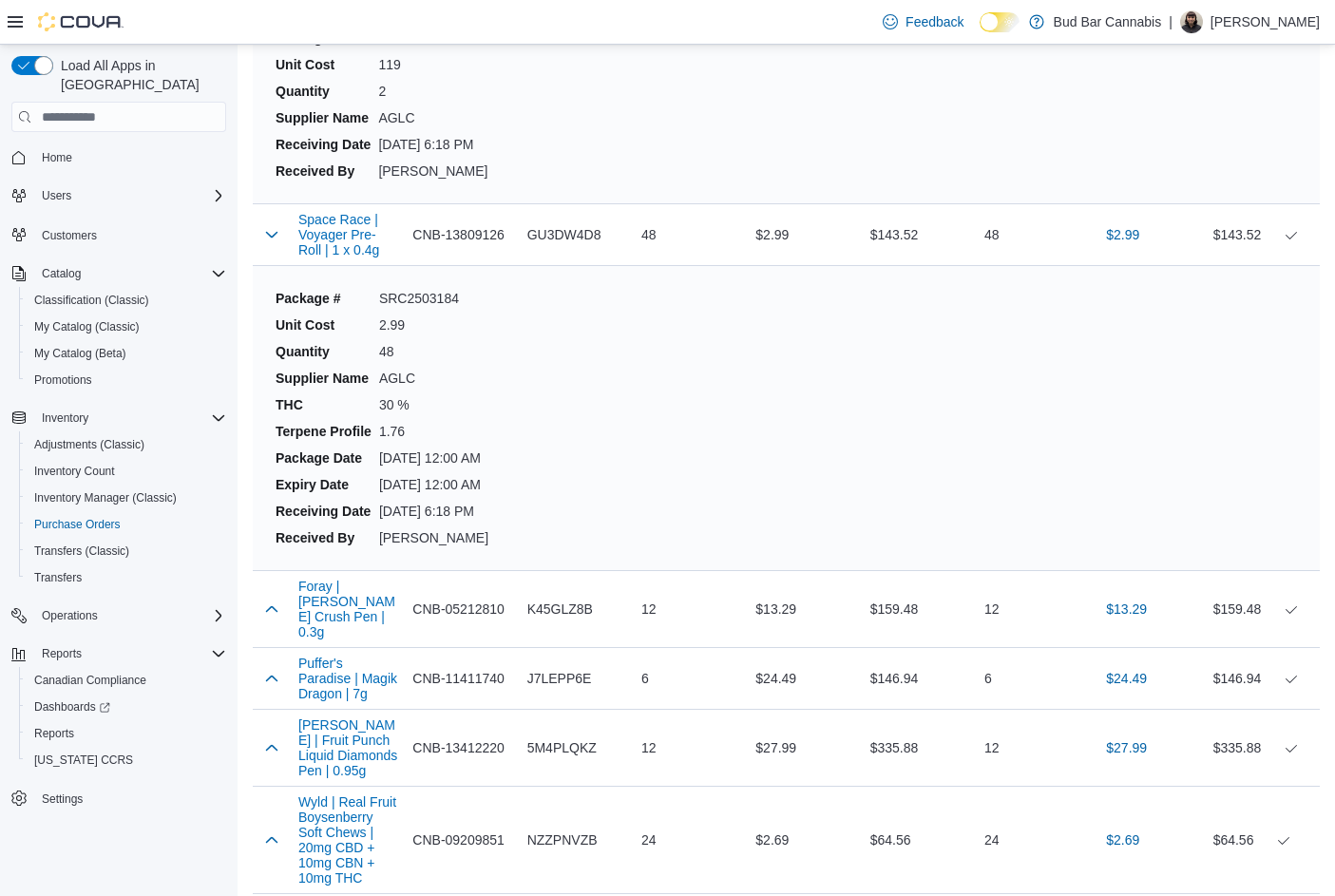
scroll to position [15336, 0]
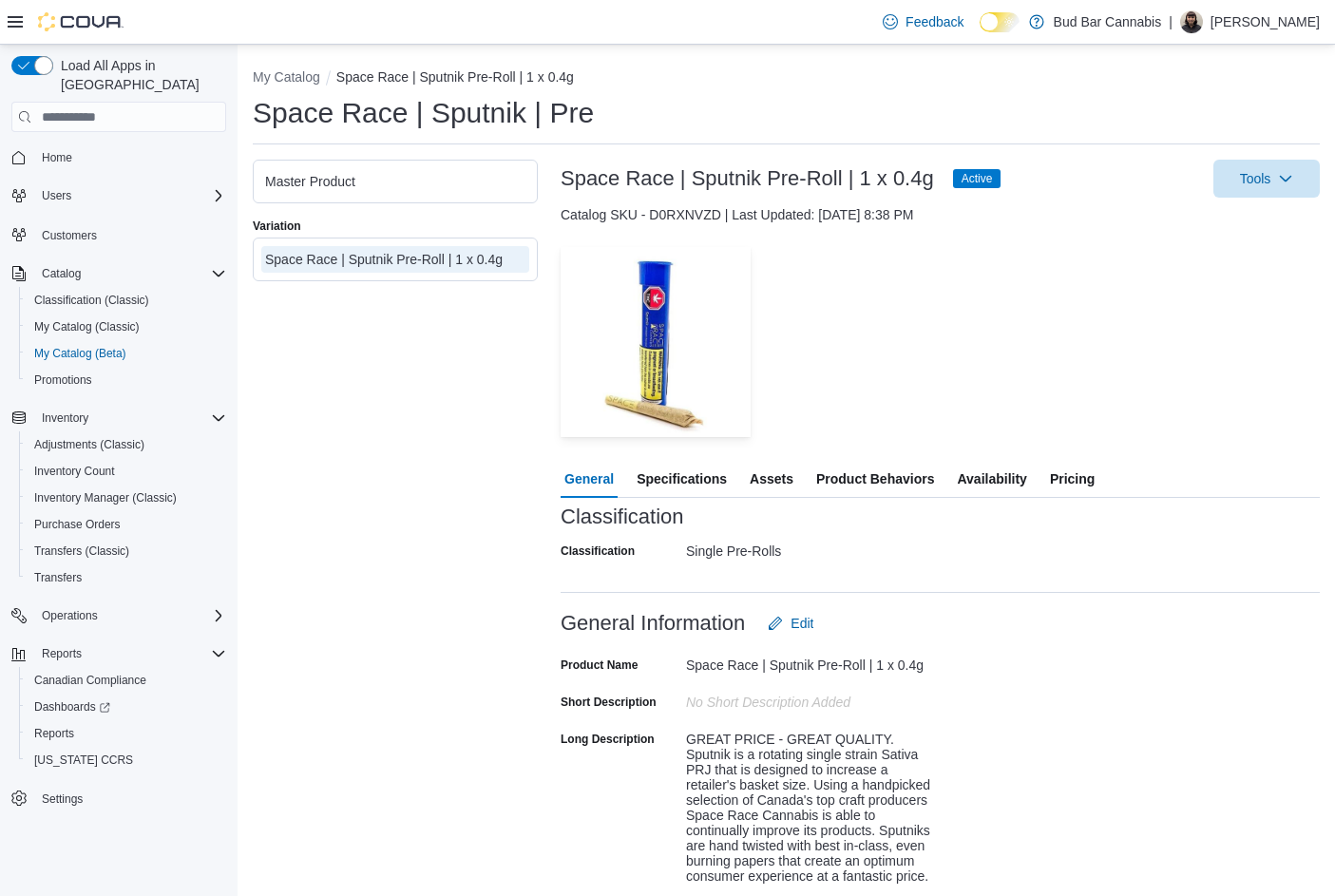
click at [666, 477] on span "Specifications" at bounding box center [681, 478] width 90 height 38
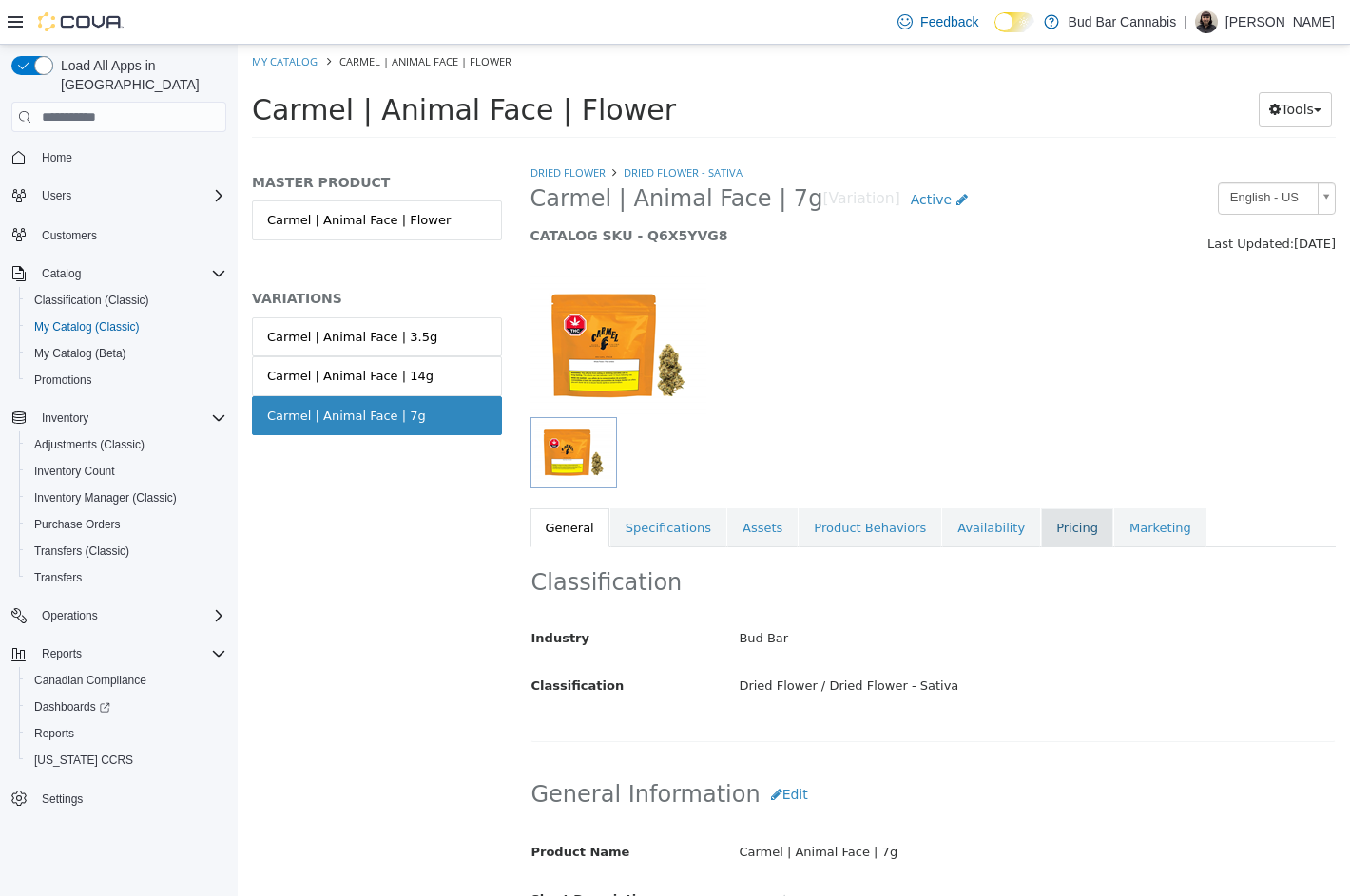
click at [1041, 531] on link "Pricing" at bounding box center [1077, 527] width 72 height 39
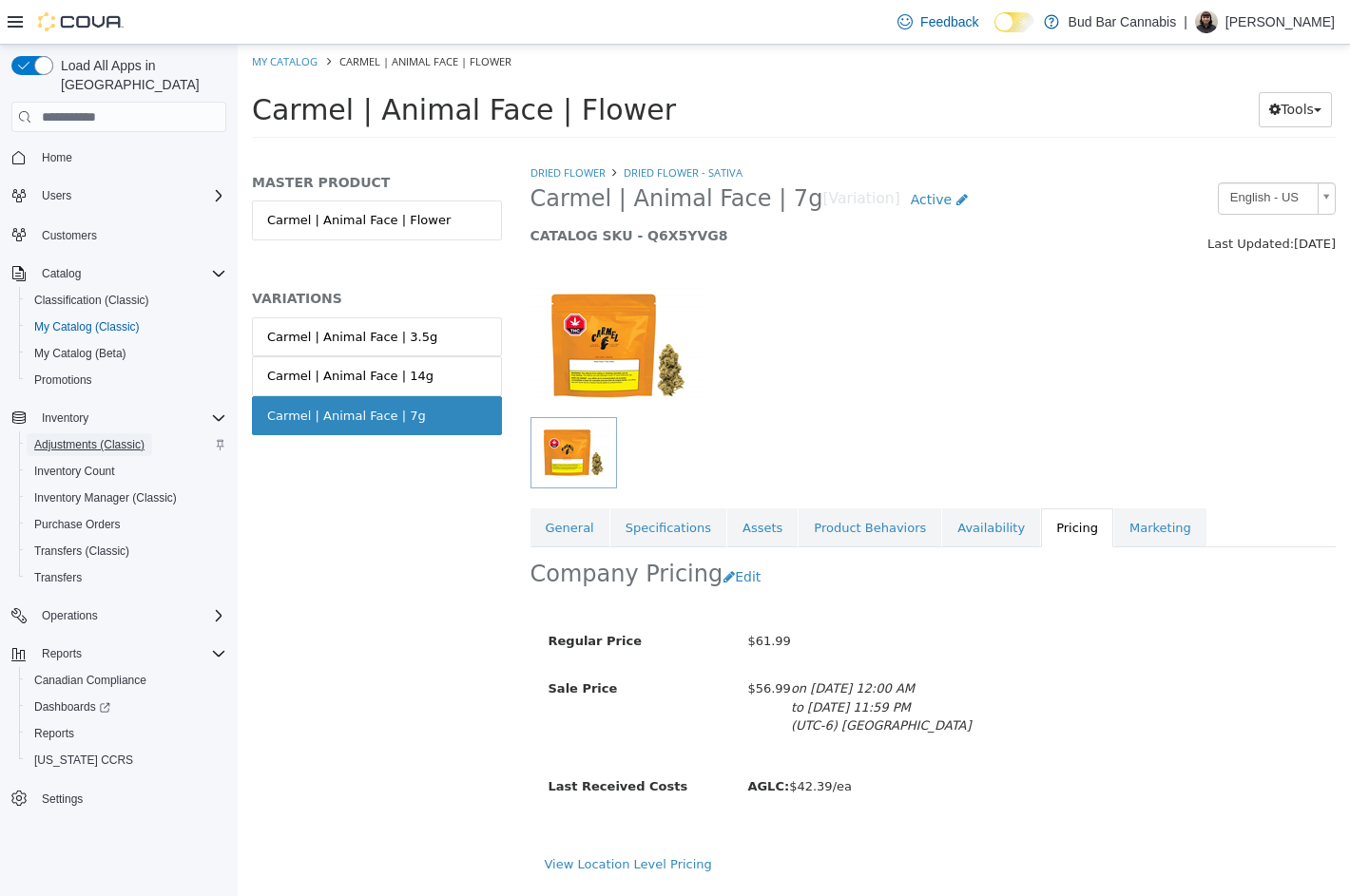
click at [101, 437] on span "Adjustments (Classic)" at bounding box center [90, 445] width 111 height 15
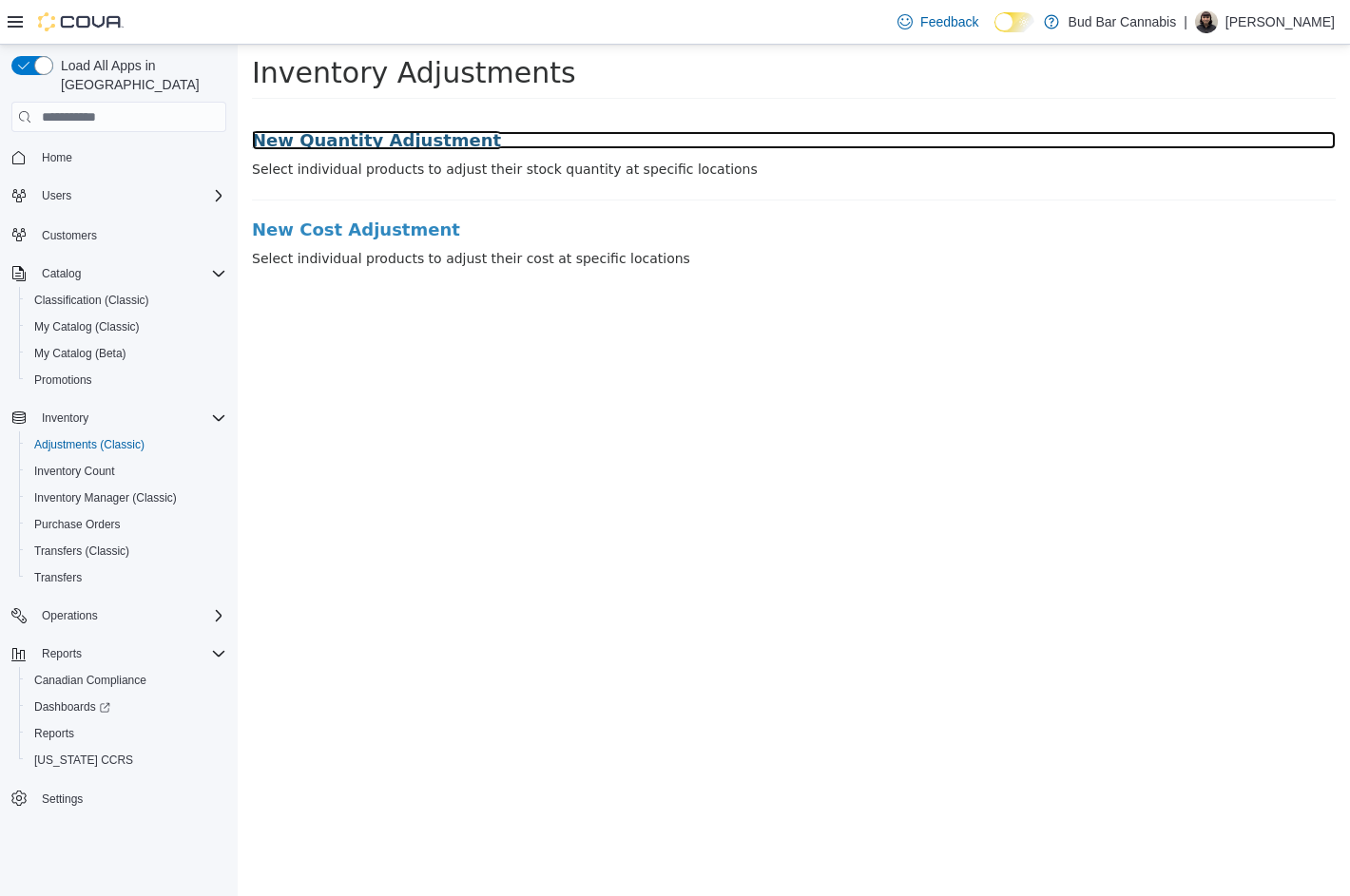
click at [399, 131] on h3 "New Quantity Adjustment" at bounding box center [793, 141] width 1083 height 19
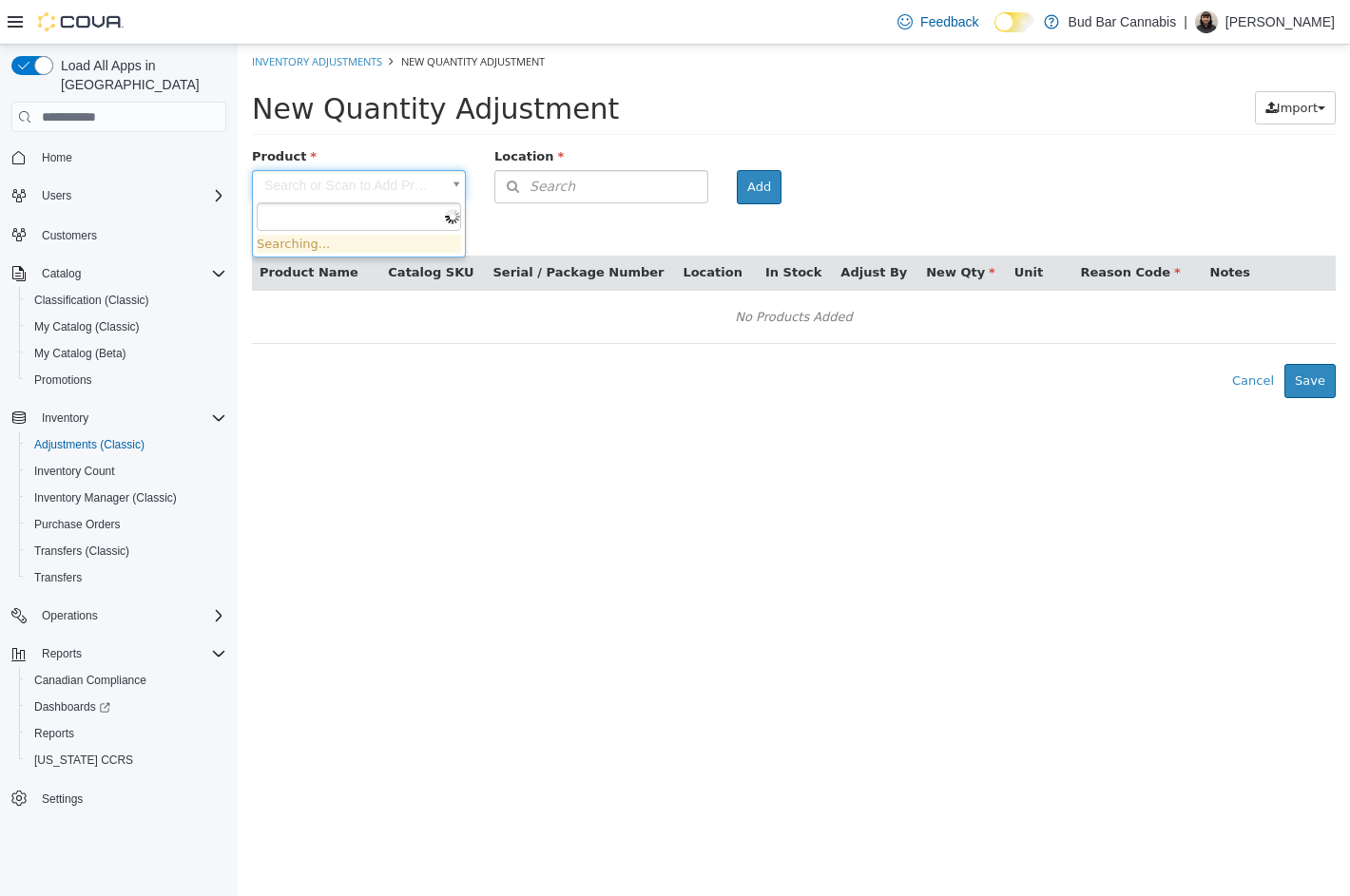
click at [396, 188] on body "× Inventory Adjustments New Quantity Adjustment New Quantity Adjustment Import …" at bounding box center [793, 220] width 1112 height 353
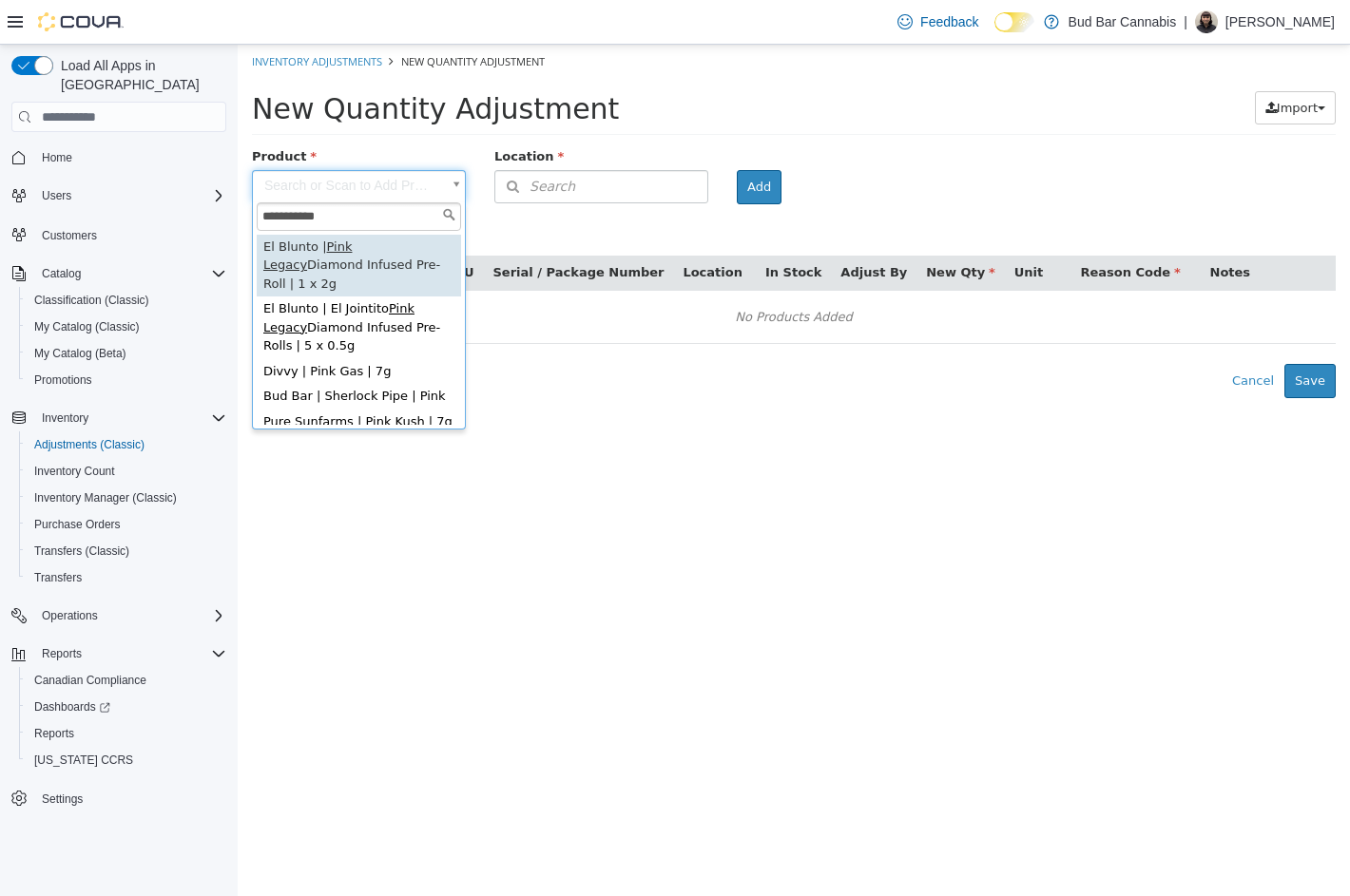
type input "**********"
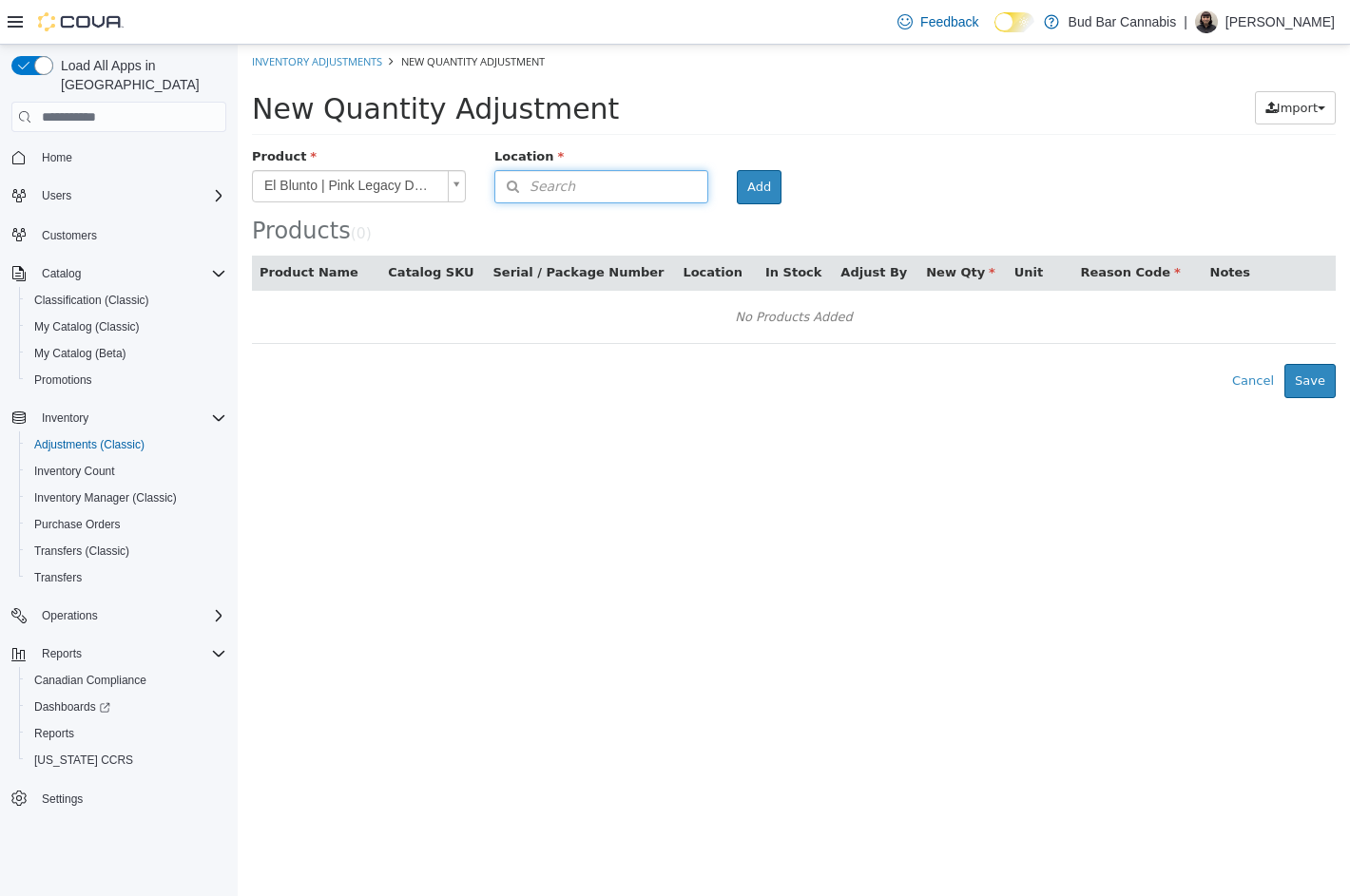
click at [603, 185] on button "Search" at bounding box center [601, 187] width 214 height 34
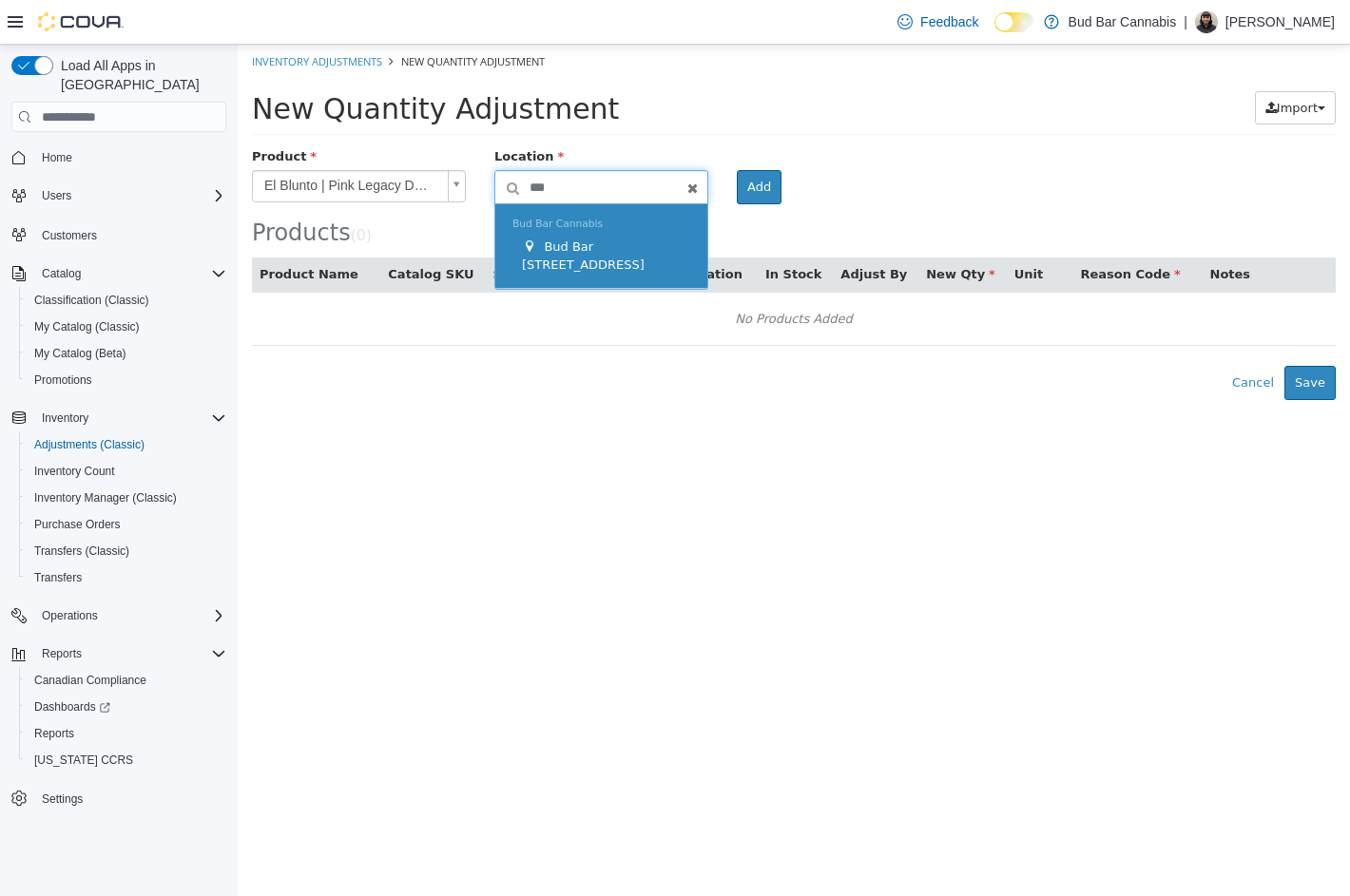
type input "**"
click at [579, 231] on div "Bud Bar Cannabis Bud Bar 10 ST NW" at bounding box center [601, 246] width 212 height 85
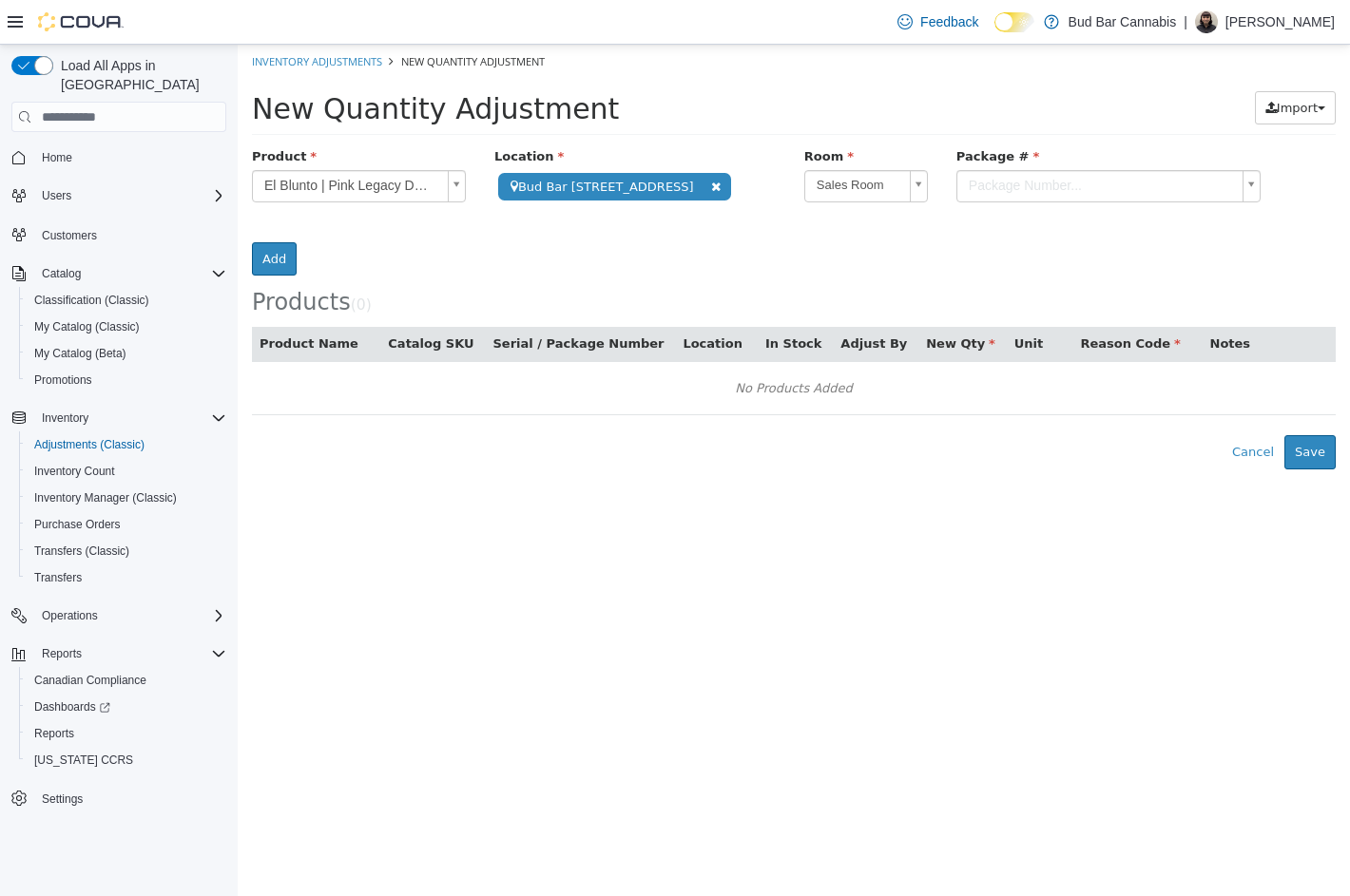
click at [958, 177] on body "**********" at bounding box center [793, 256] width 1112 height 424
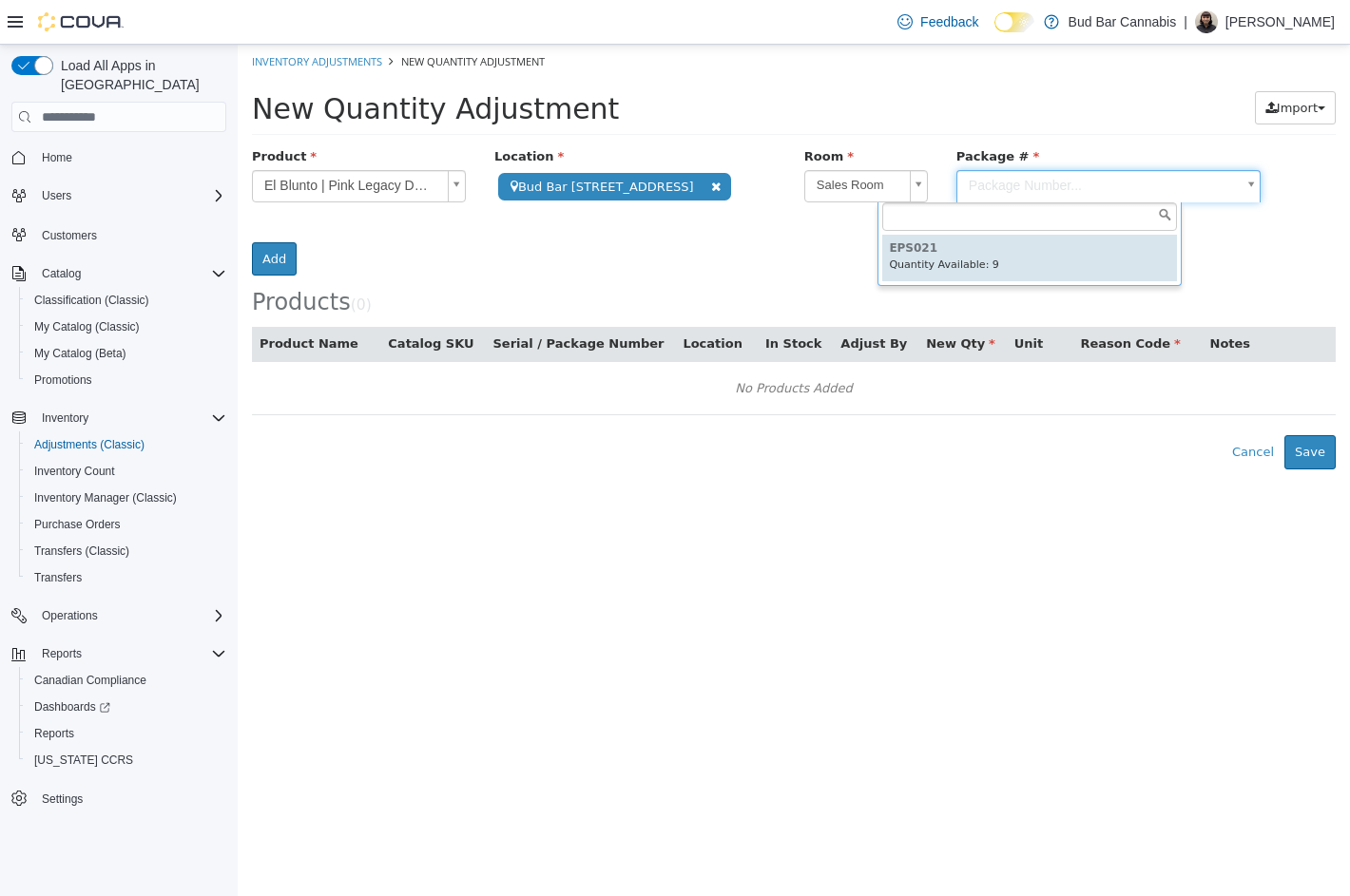
type input "******"
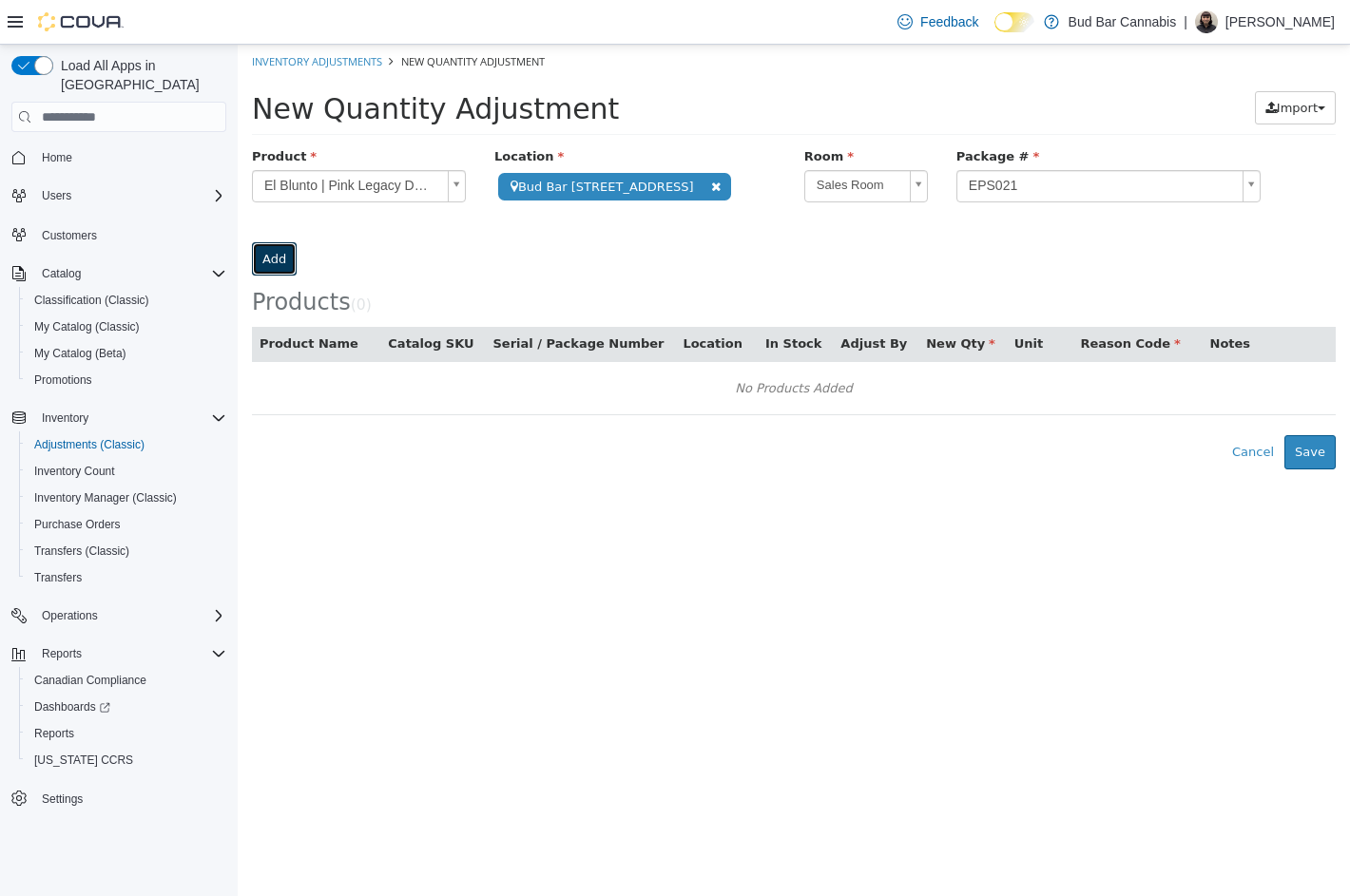
drag, startPoint x: 1243, startPoint y: 191, endPoint x: 1224, endPoint y: 196, distance: 19.6
click at [297, 243] on button "Add" at bounding box center [274, 260] width 44 height 35
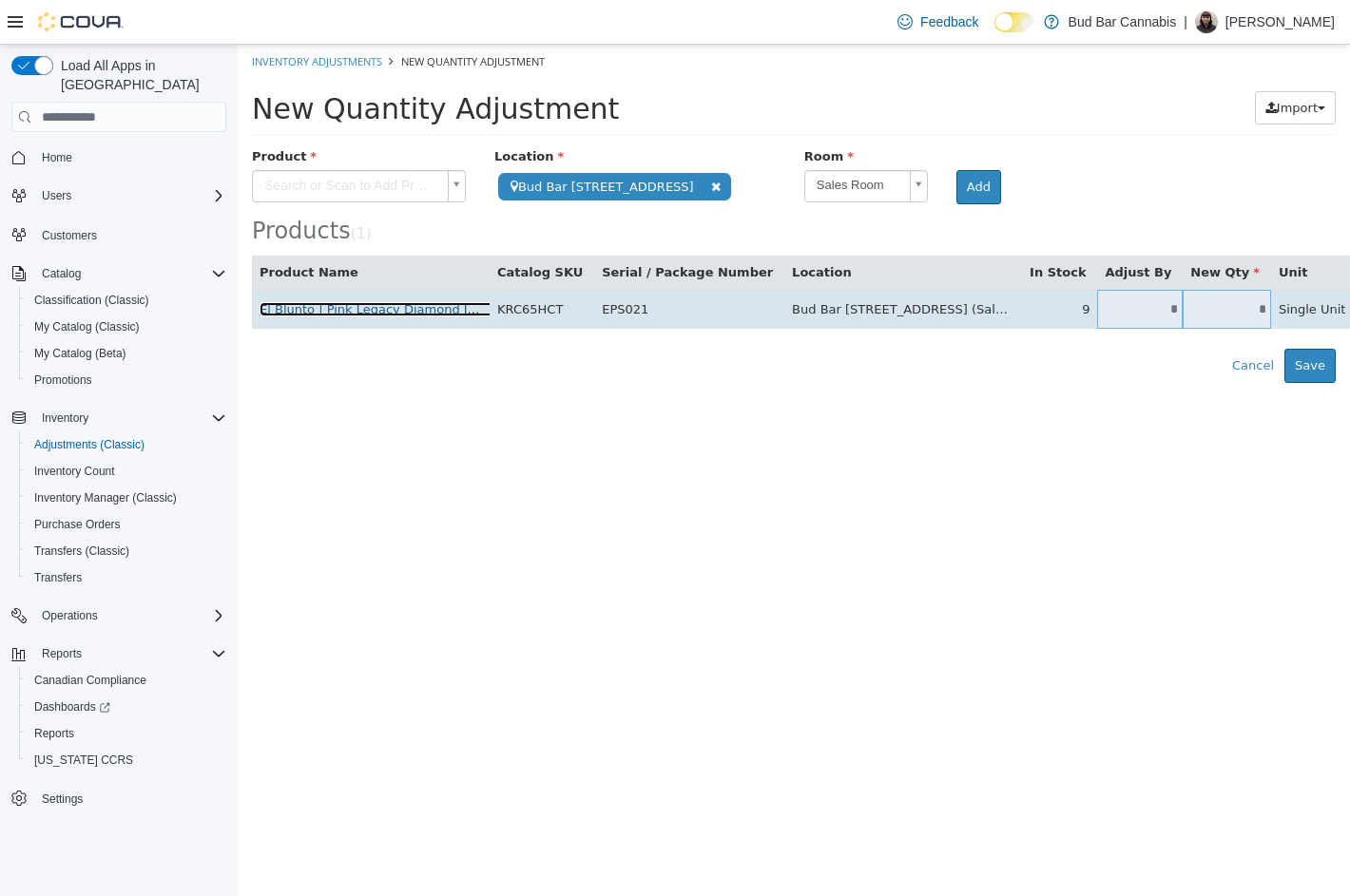
click at [376, 307] on link "El Blunto | Pink Legacy Diamond Infused Pre-Roll | 1 x 2g" at bounding box center [434, 309] width 350 height 14
copy td "EPS021"
drag, startPoint x: 586, startPoint y: 308, endPoint x: 628, endPoint y: 302, distance: 42.4
click at [628, 305] on td "EPS021" at bounding box center [688, 309] width 190 height 38
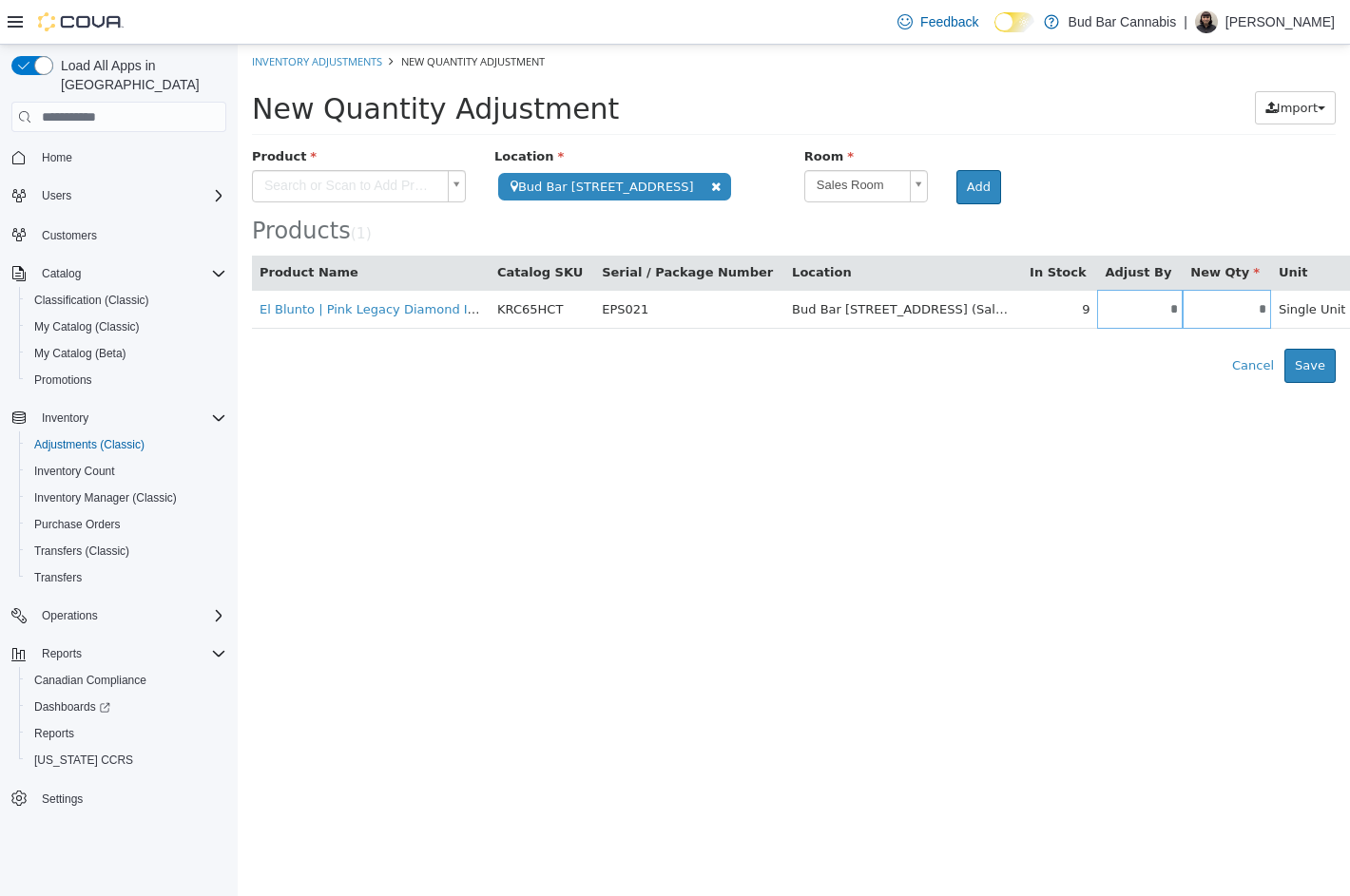
drag, startPoint x: 912, startPoint y: 429, endPoint x: 926, endPoint y: 429, distance: 14.0
click at [912, 383] on html "**********" at bounding box center [793, 213] width 1112 height 338
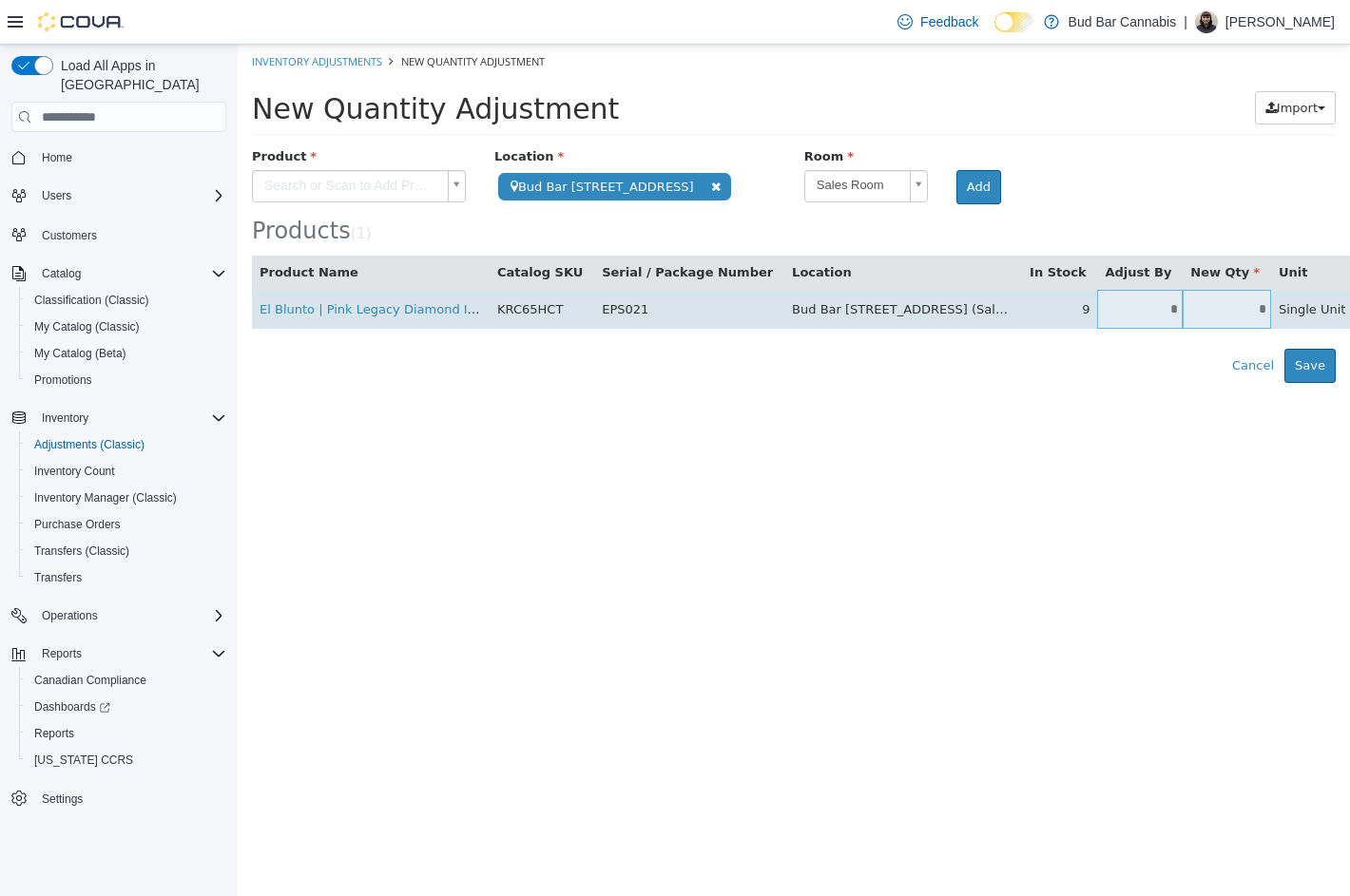
click at [1182, 302] on input "*" at bounding box center [1227, 309] width 89 height 14
type input "*"
type input "**"
click at [1248, 295] on body "**********" at bounding box center [793, 213] width 1112 height 338
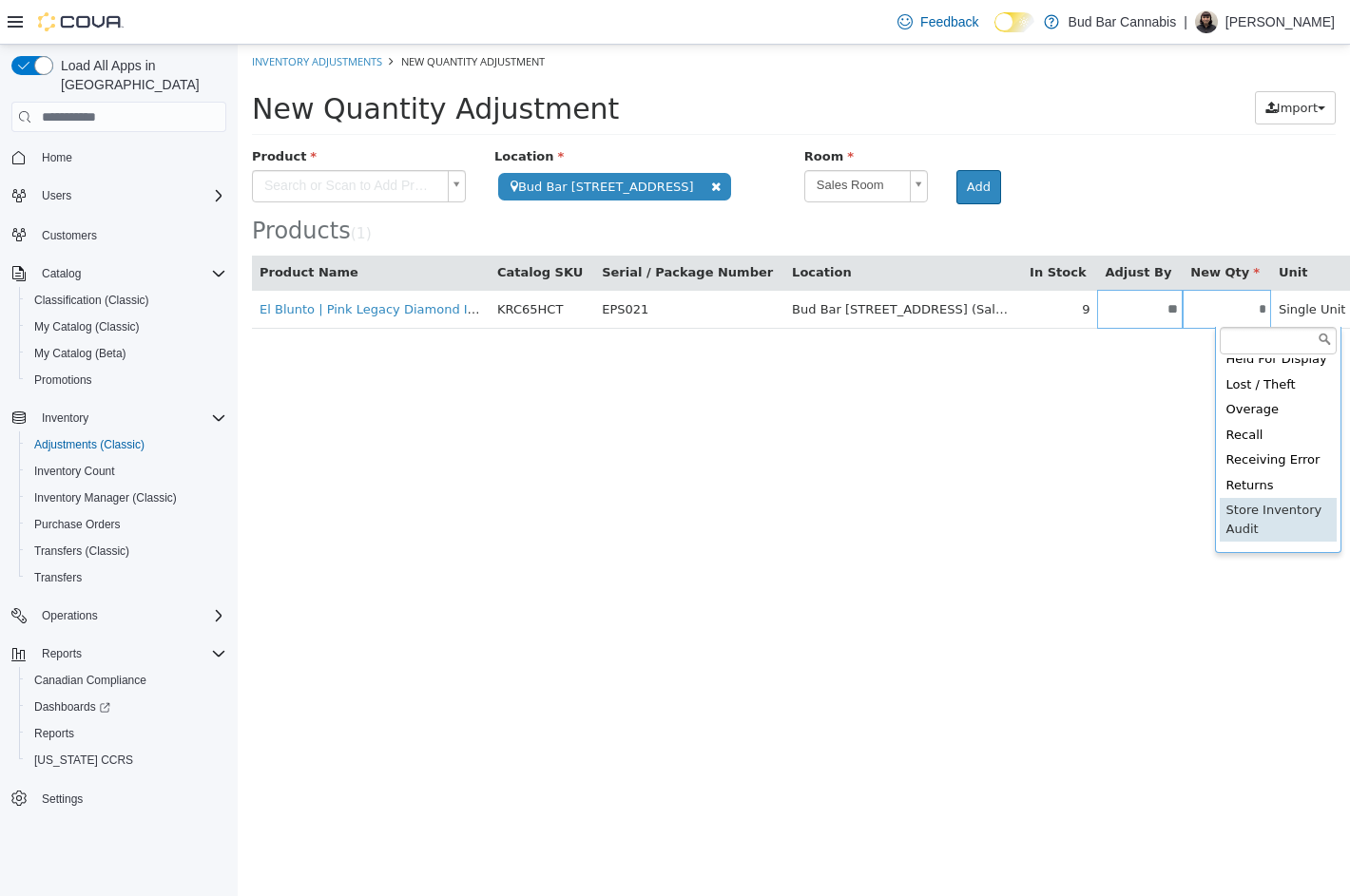
scroll to position [95, 0]
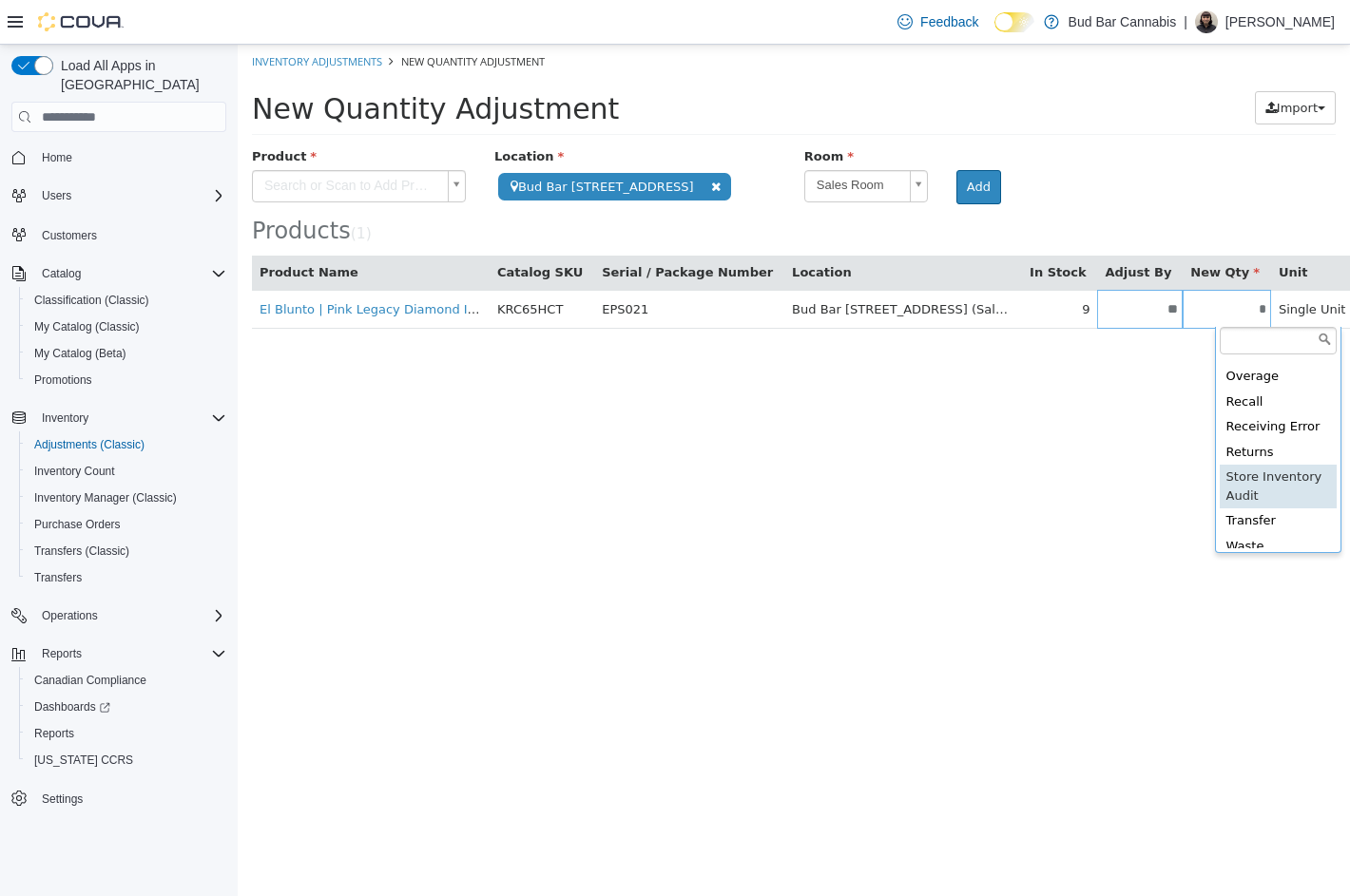
type input "**********"
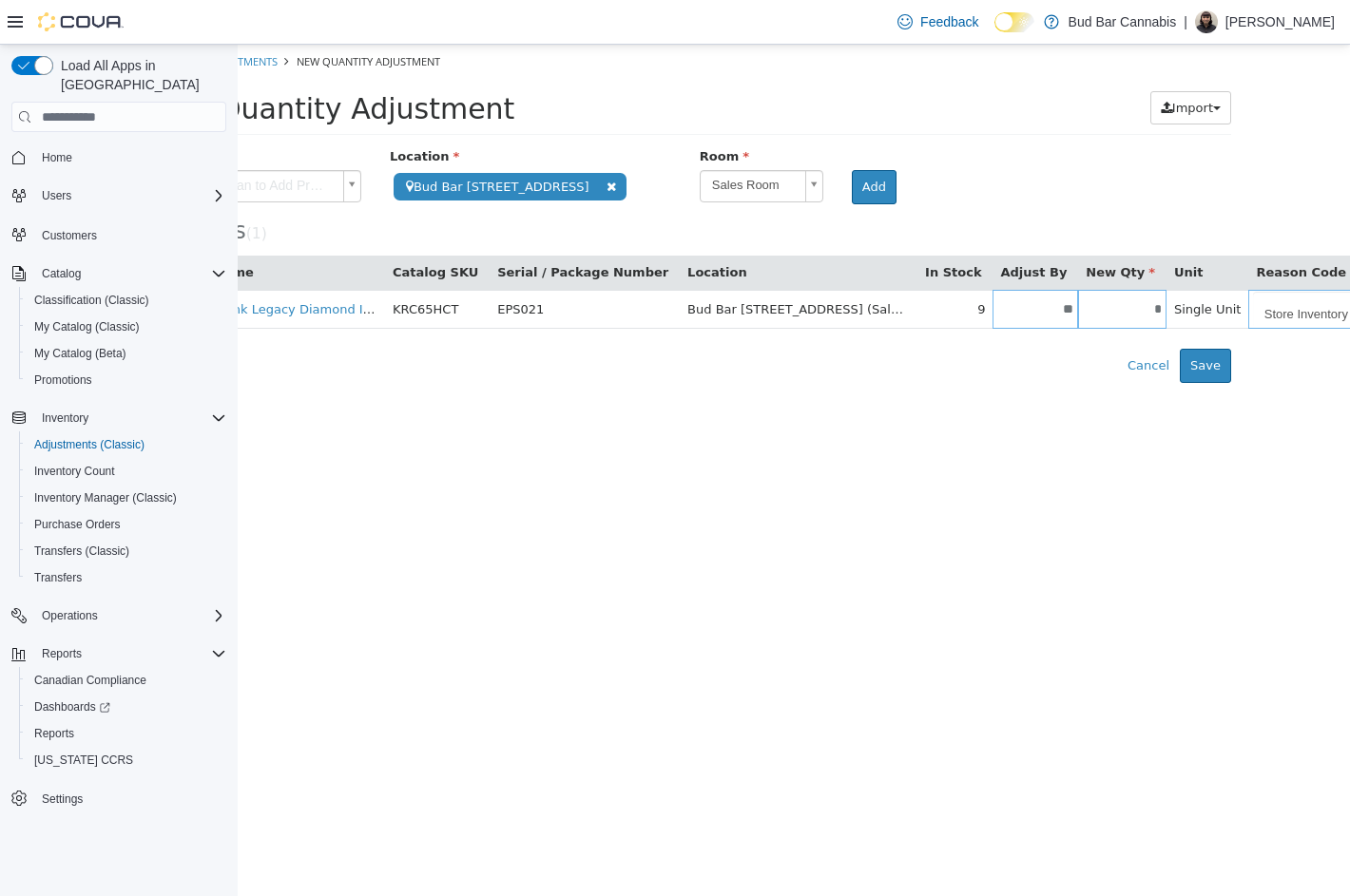
scroll to position [0, 110]
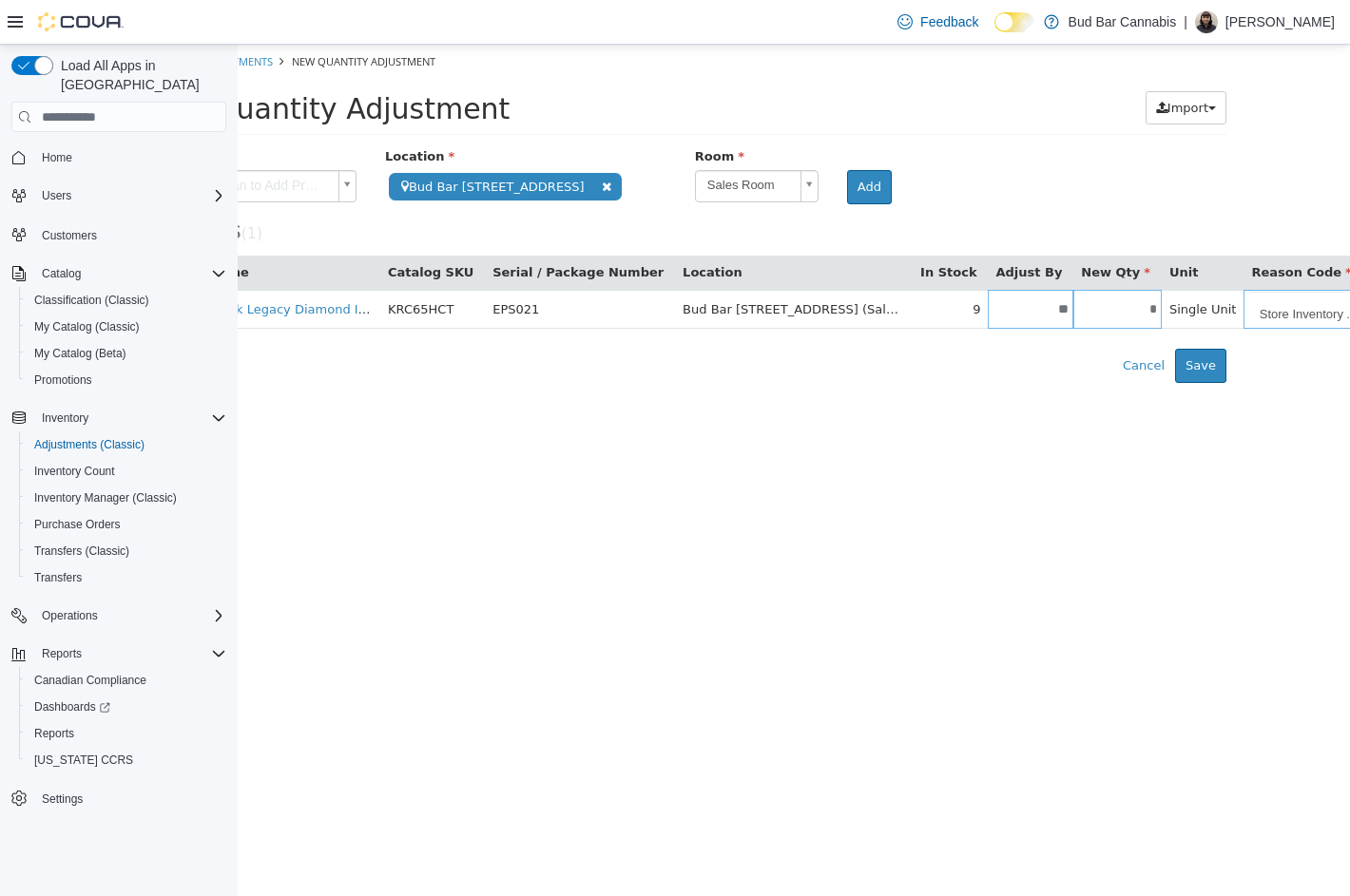
scroll to position [0, 13]
type input "*******"
click at [1213, 359] on button "Save" at bounding box center [1200, 366] width 51 height 35
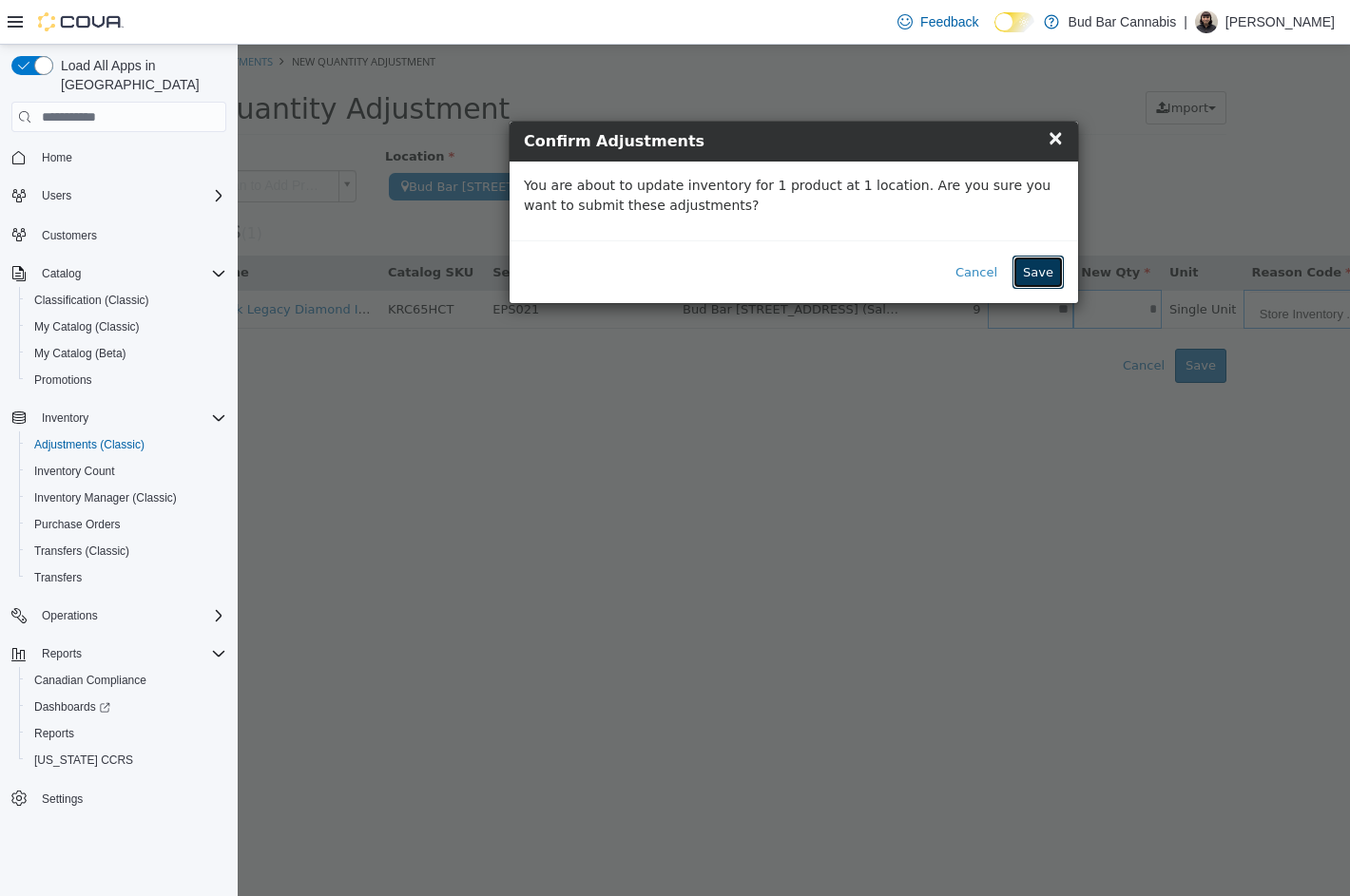
click at [1051, 274] on button "Save" at bounding box center [1037, 273] width 51 height 35
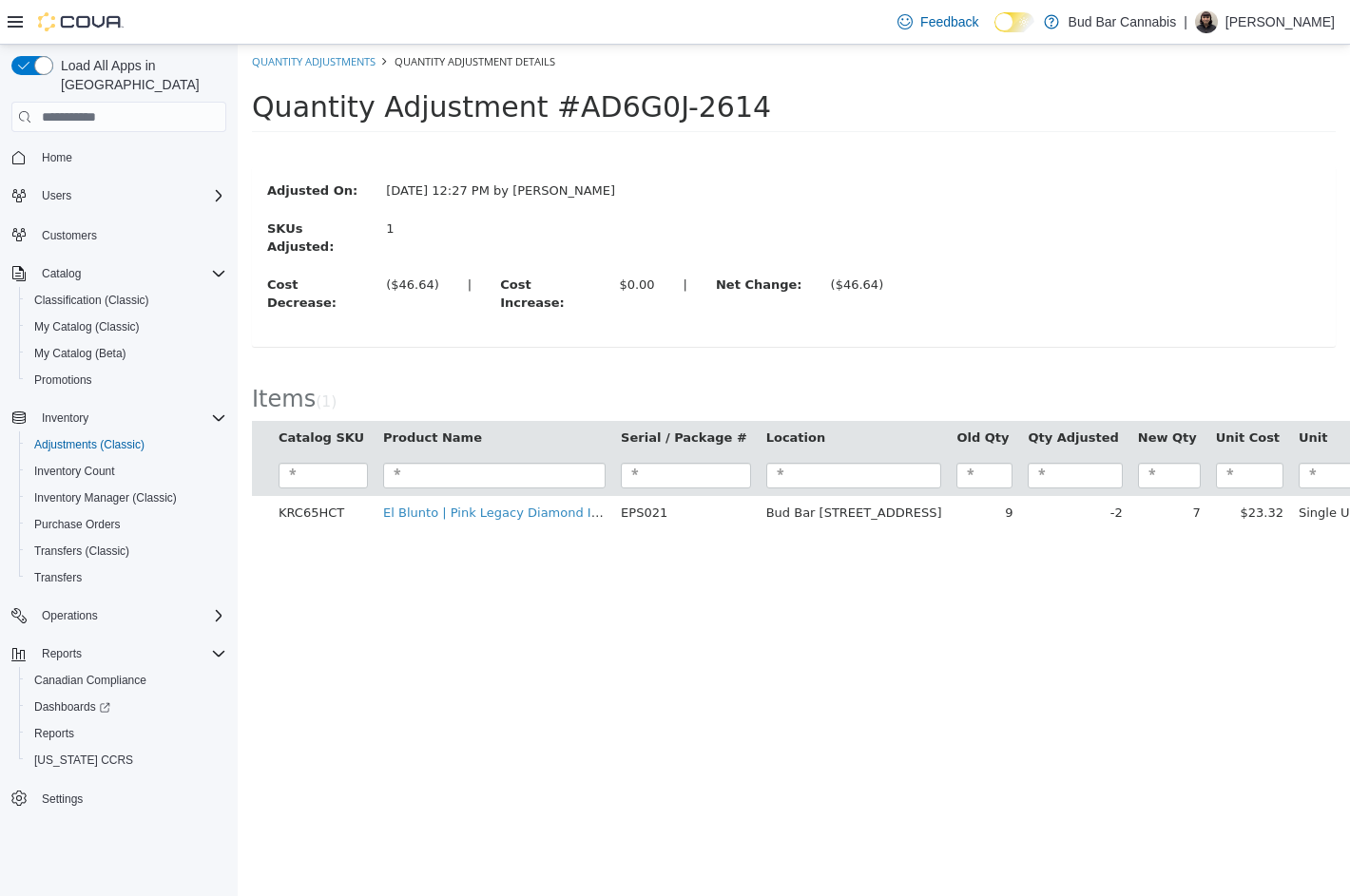
click at [21, 31] on div at bounding box center [65, 22] width 116 height 19
click at [14, 24] on icon at bounding box center [15, 22] width 15 height 15
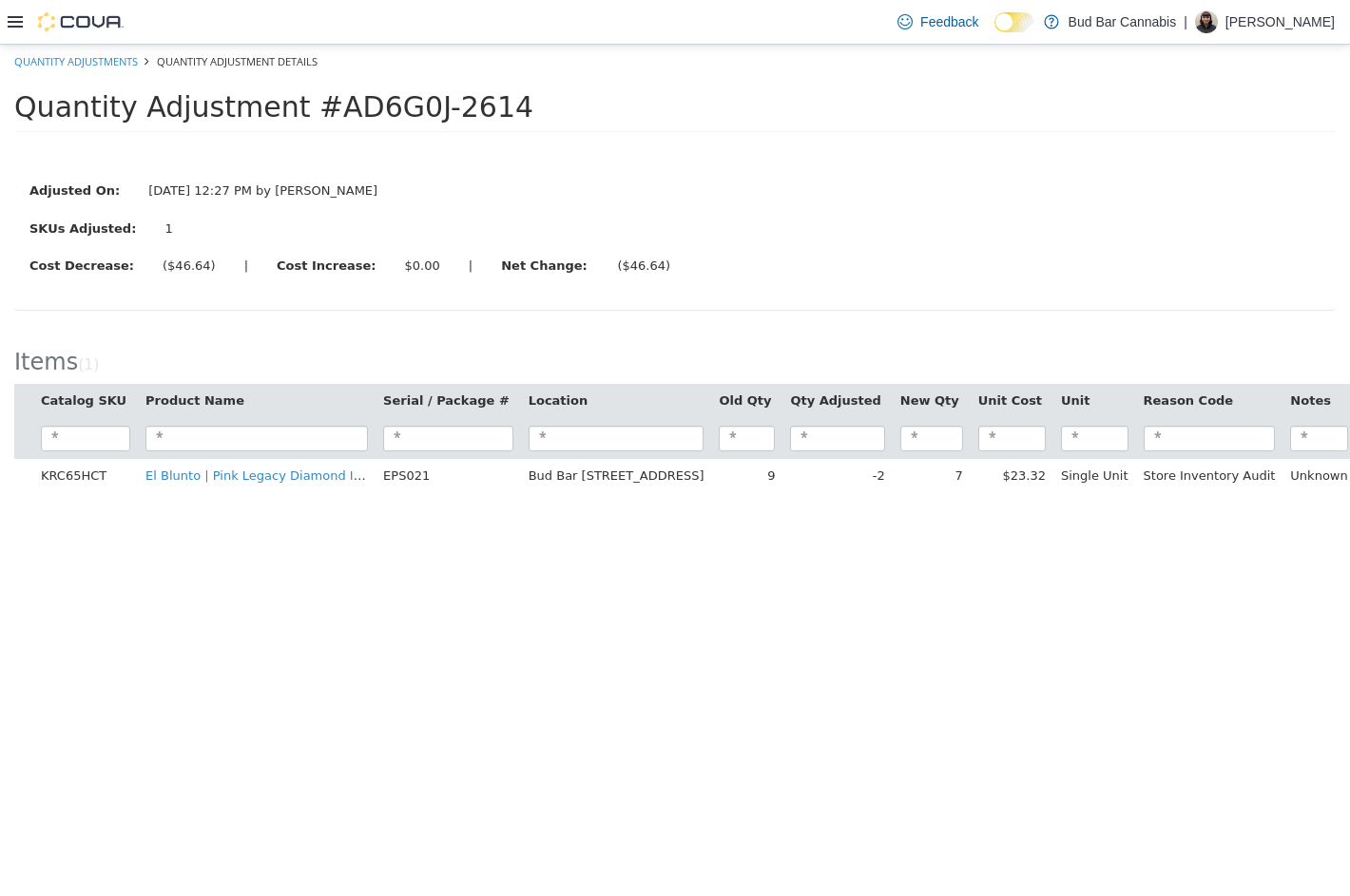
click at [8, 25] on icon at bounding box center [15, 22] width 15 height 15
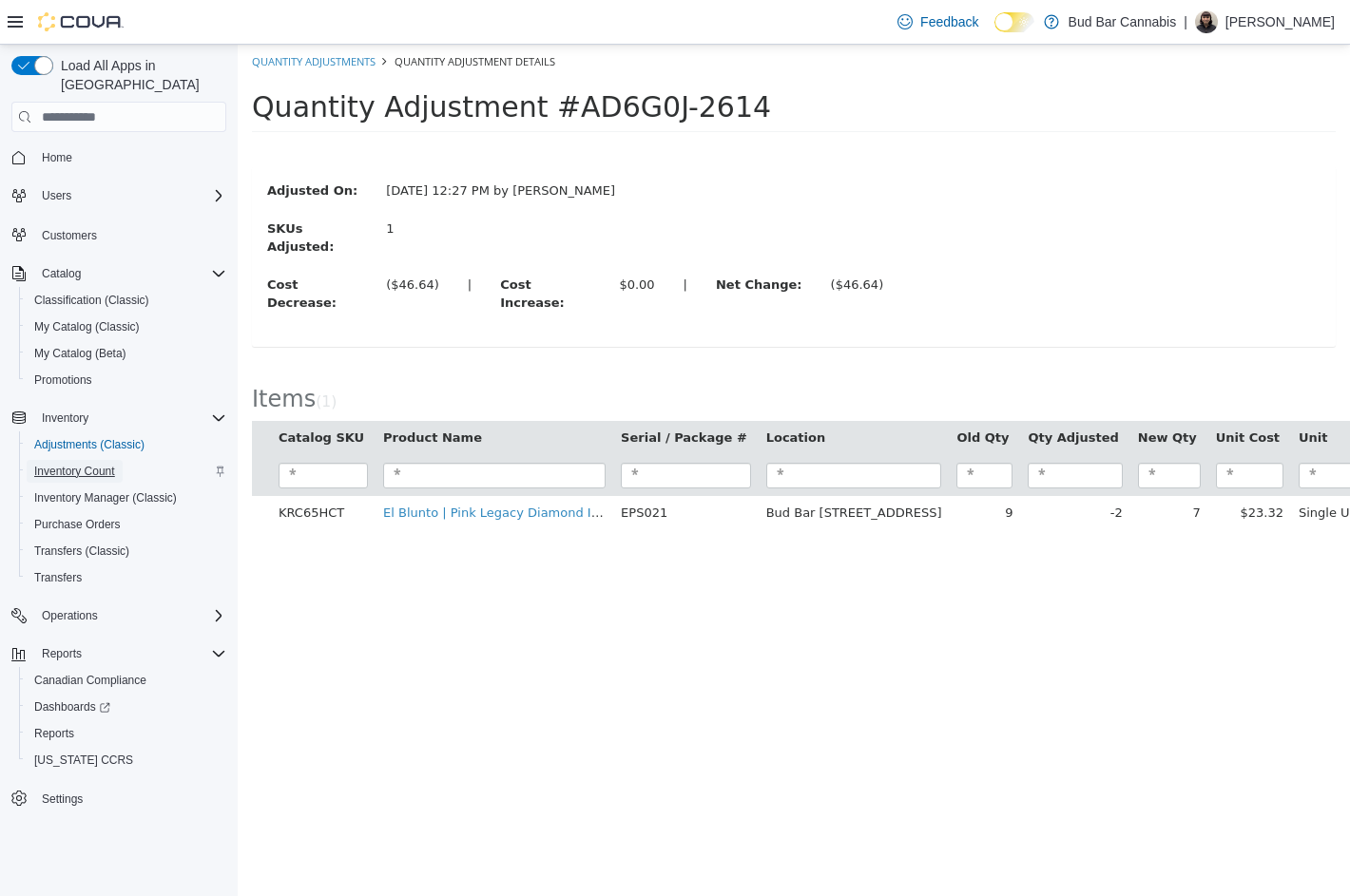
click at [74, 464] on span "Inventory Count" at bounding box center [75, 472] width 81 height 15
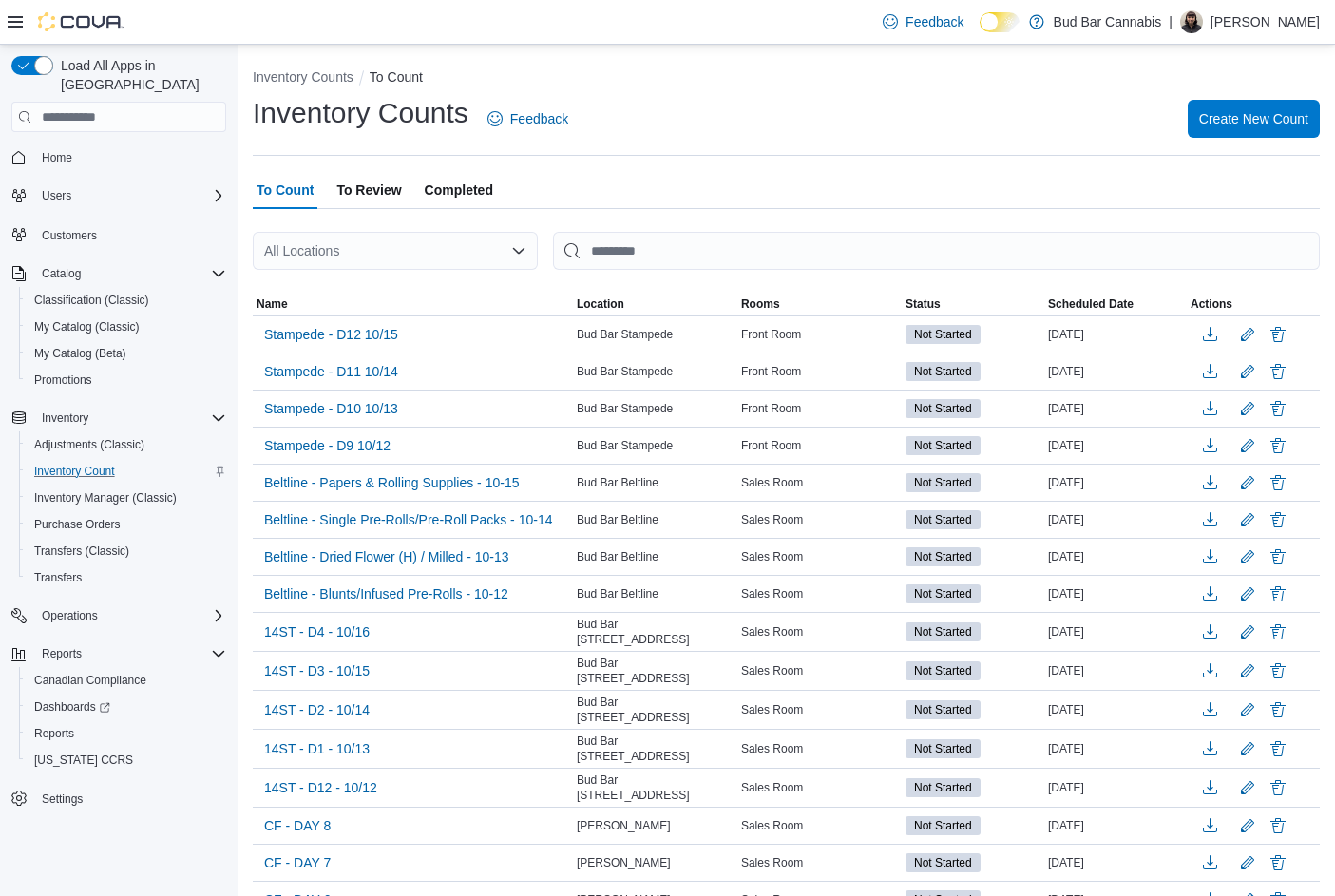
click at [449, 257] on div "All Locations" at bounding box center [396, 250] width 285 height 38
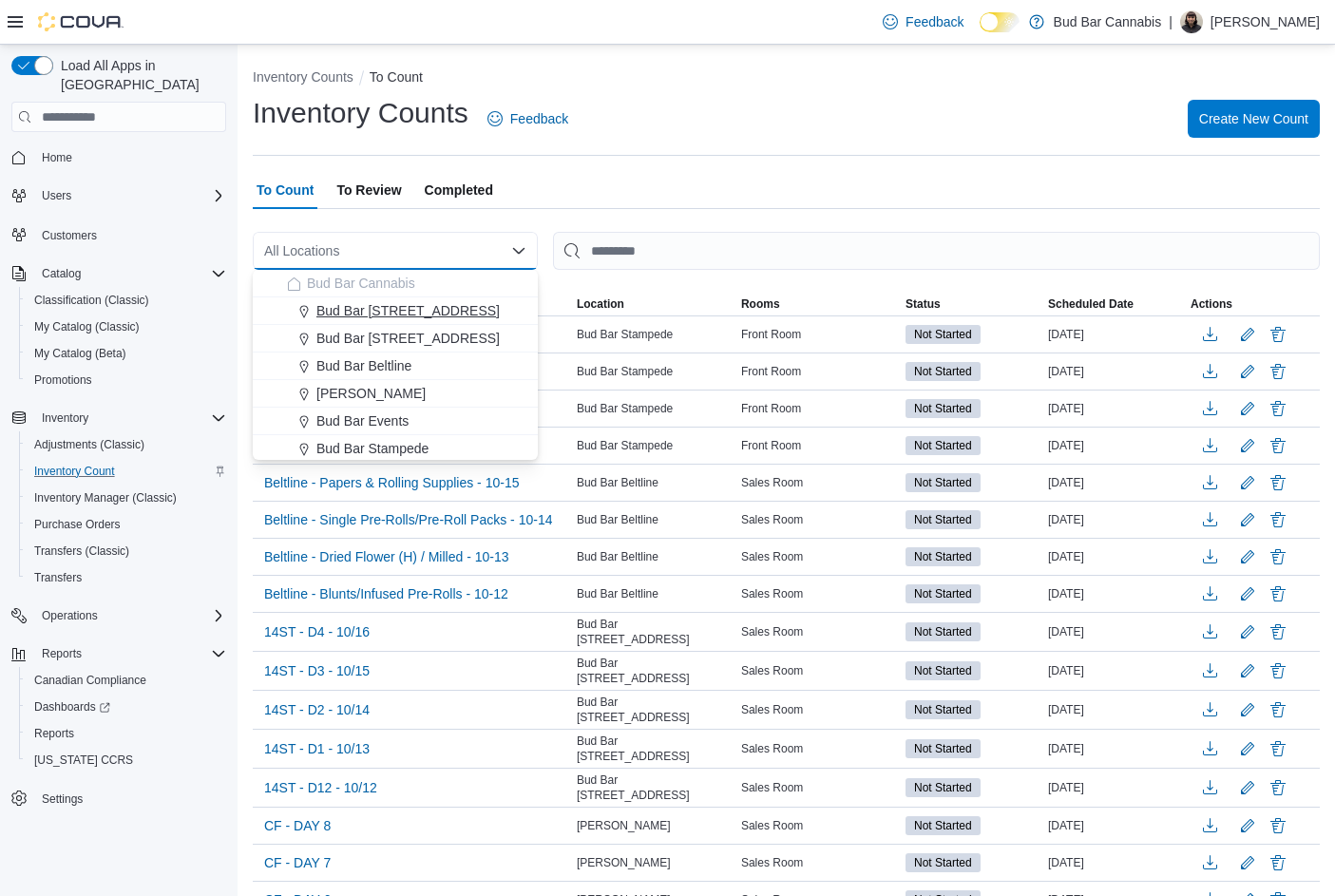
click at [374, 320] on button "Bud Bar [STREET_ADDRESS]" at bounding box center [396, 311] width 285 height 28
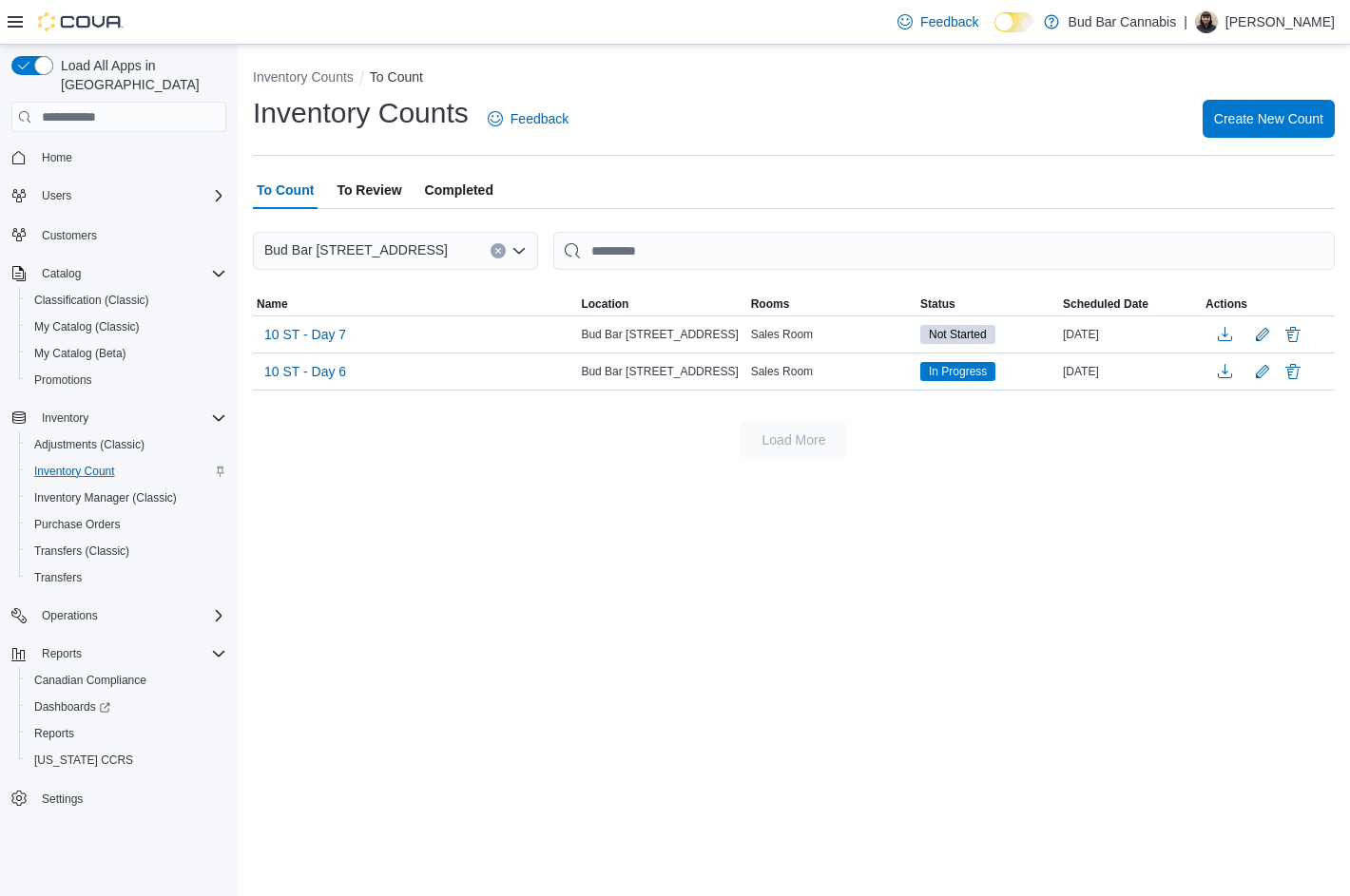
click at [754, 117] on div "Inventory Counts Feedback Create New Count" at bounding box center [793, 118] width 1081 height 49
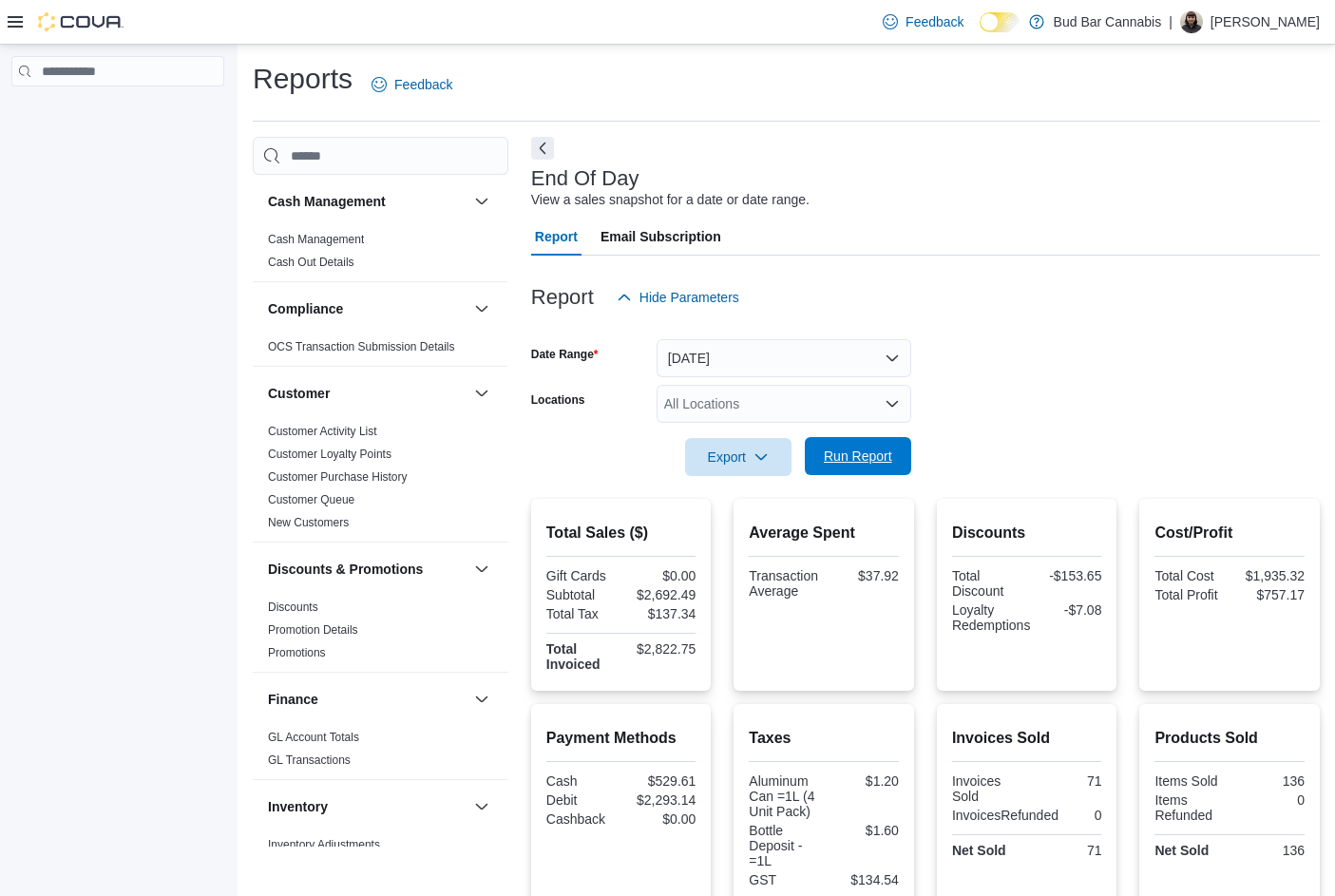
drag, startPoint x: 836, startPoint y: 457, endPoint x: 824, endPoint y: 456, distance: 12.0
click at [834, 456] on span "Run Report" at bounding box center [858, 456] width 68 height 19
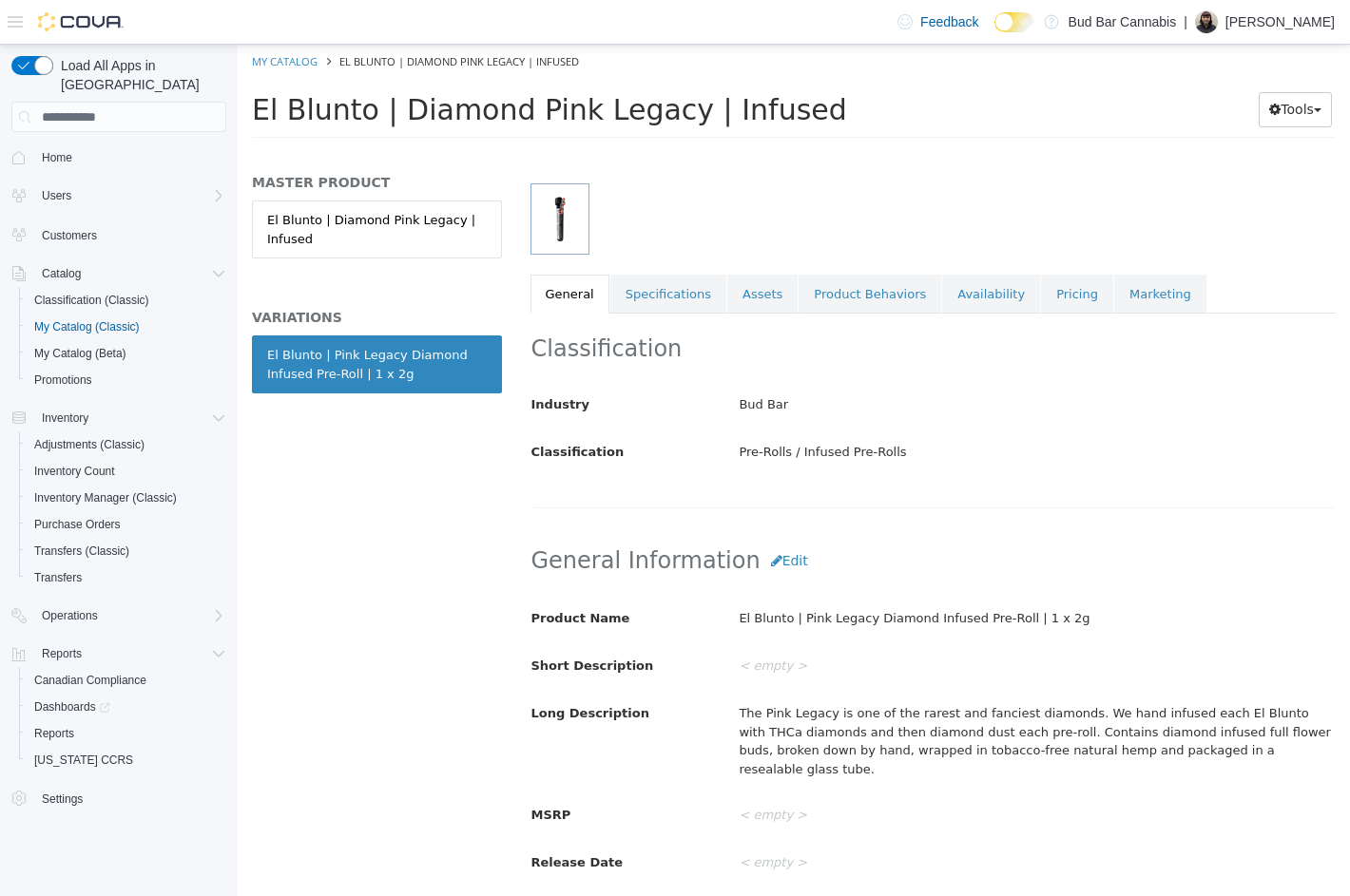
scroll to position [475, 0]
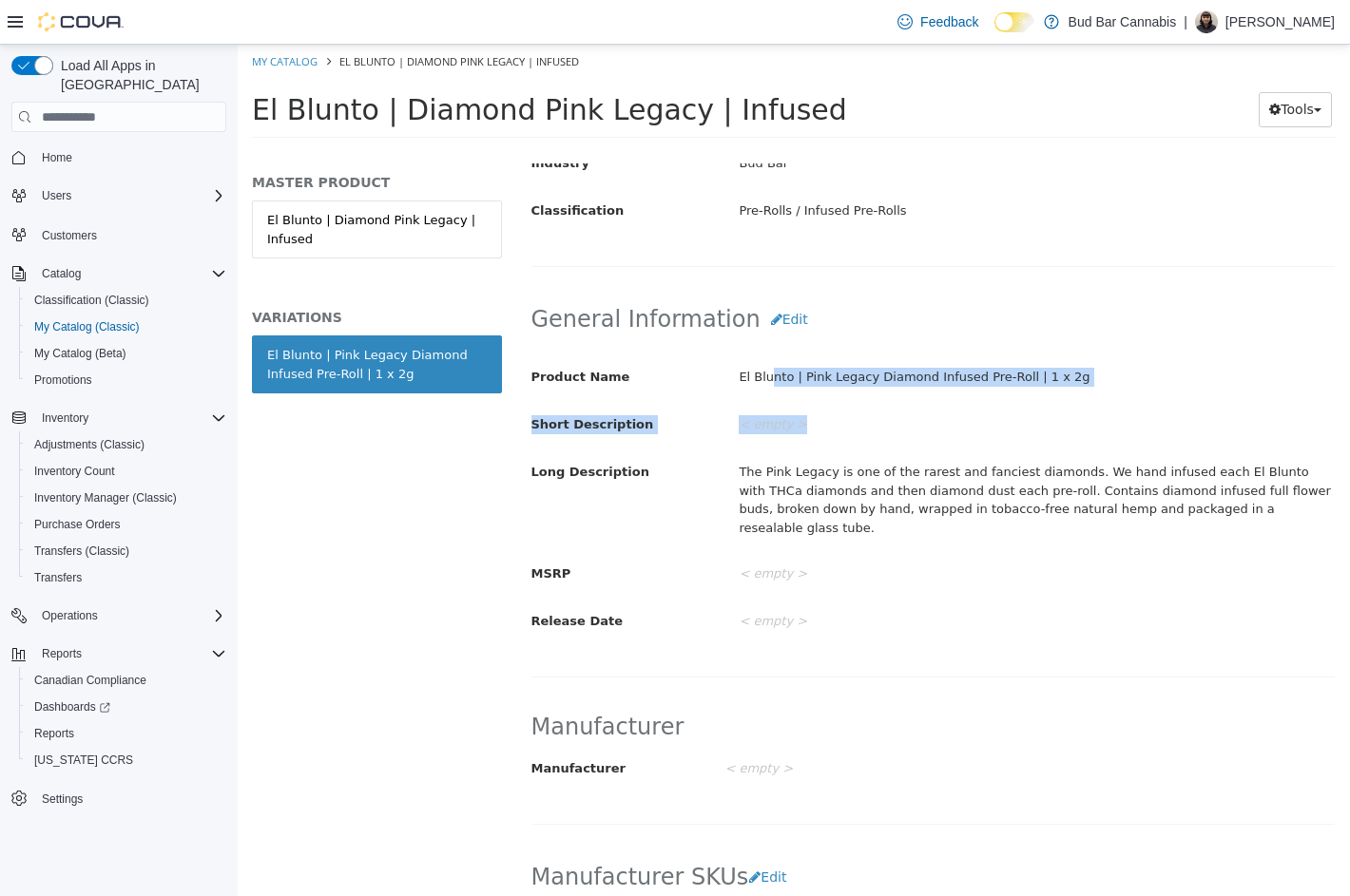
drag, startPoint x: 887, startPoint y: 390, endPoint x: 844, endPoint y: 350, distance: 58.7
click at [947, 371] on div "El Blunto | Pink Legacy Diamond Infused Pre-Roll | 1 x 2g" at bounding box center [1036, 377] width 625 height 34
click at [700, 401] on div "Product Name El Blunto | Pink Legacy Diamond Infused Pre-Roll | 1 x 2g Short De…" at bounding box center [933, 499] width 804 height 277
copy div "El Blunto | Pink Legacy Diamond Infused Pre-Roll | 1 x 2g"
drag, startPoint x: 737, startPoint y: 377, endPoint x: 1043, endPoint y: 380, distance: 306.0
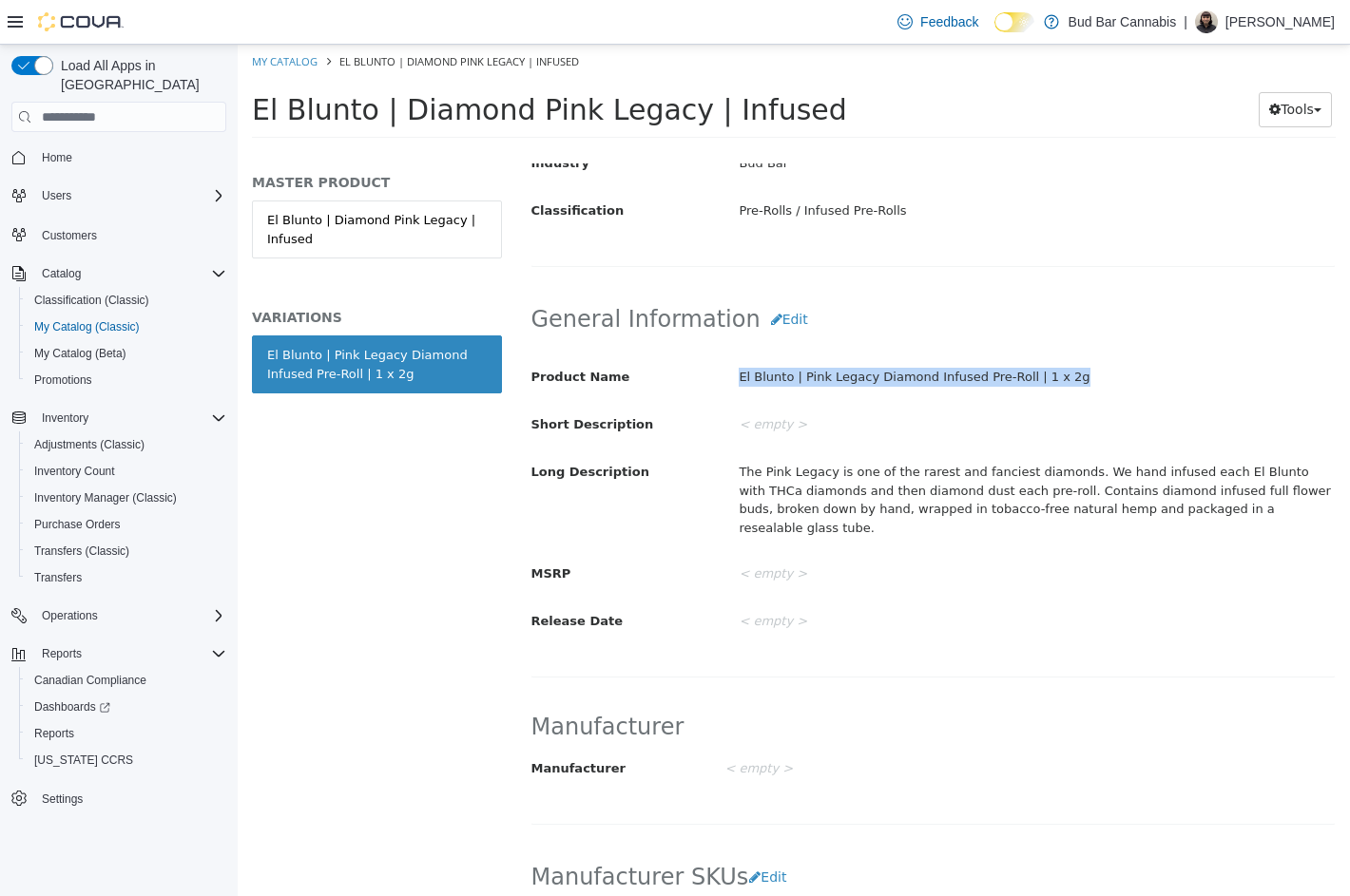
click at [1043, 380] on div "El Blunto | Pink Legacy Diamond Infused Pre-Roll | 1 x 2g" at bounding box center [1036, 377] width 625 height 34
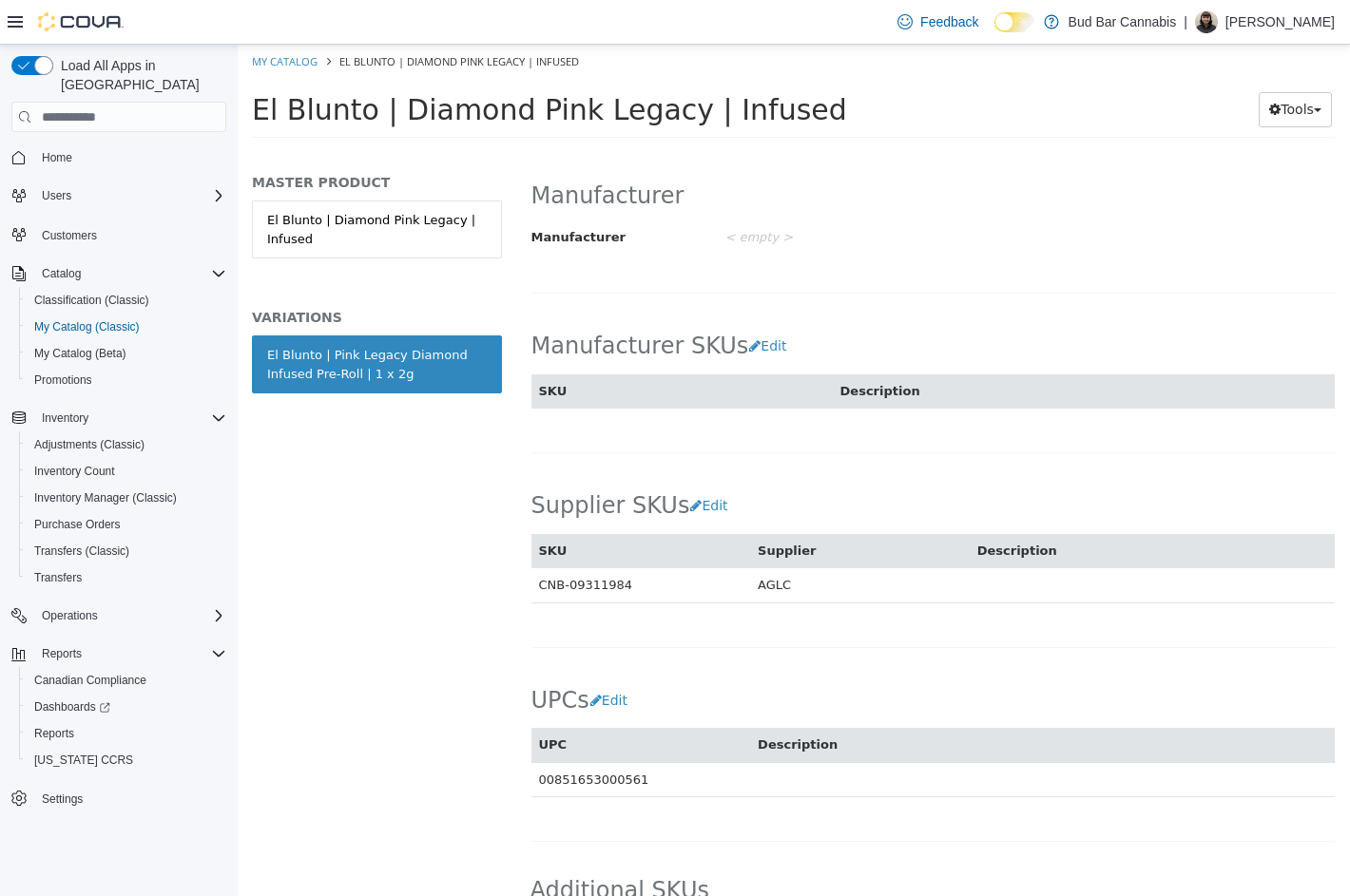
scroll to position [1068, 0]
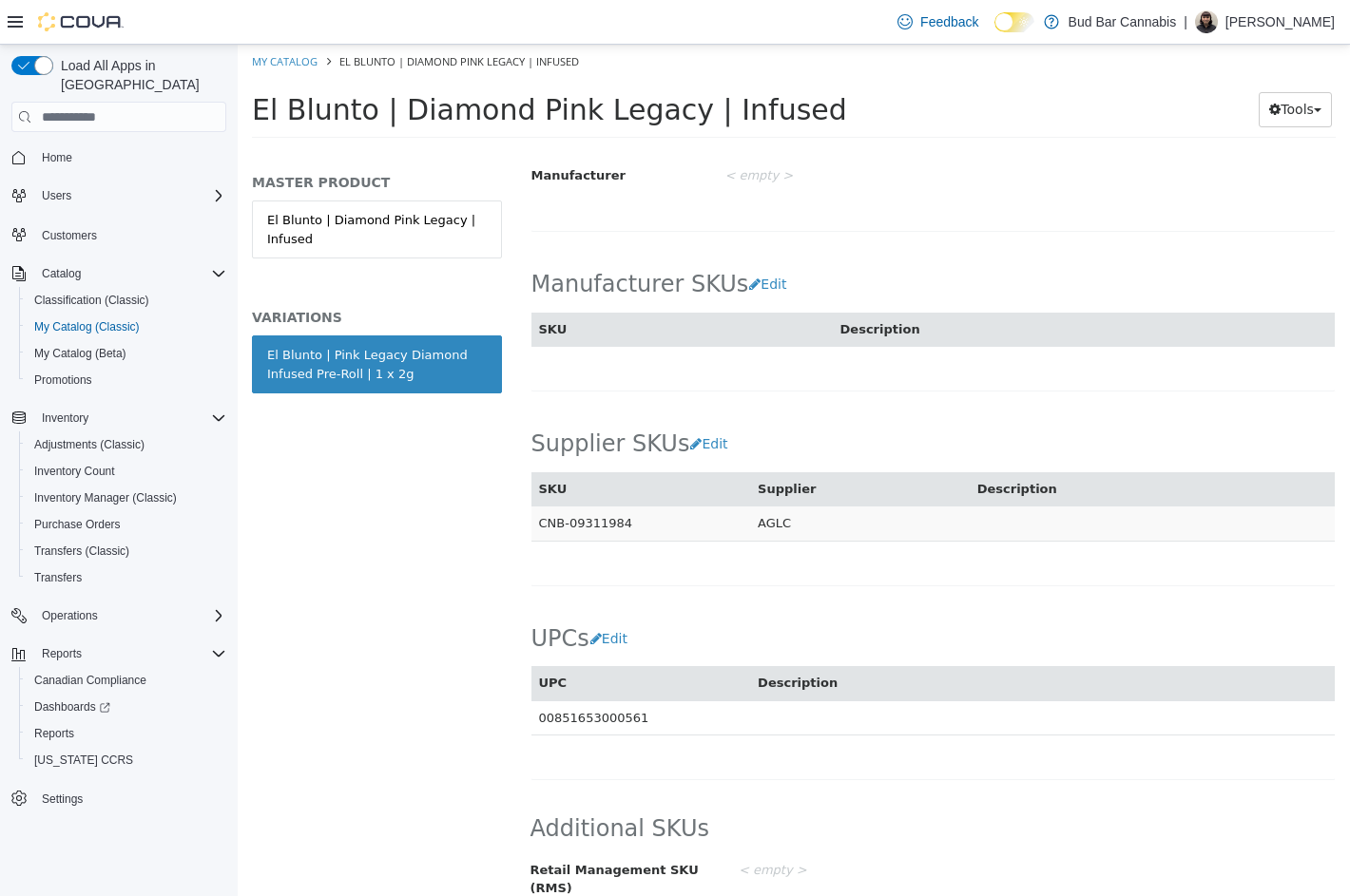
copy td "CNB-09311984"
drag, startPoint x: 539, startPoint y: 504, endPoint x: 620, endPoint y: 504, distance: 81.0
click at [620, 506] on td "CNB-09311984" at bounding box center [641, 524] width 220 height 36
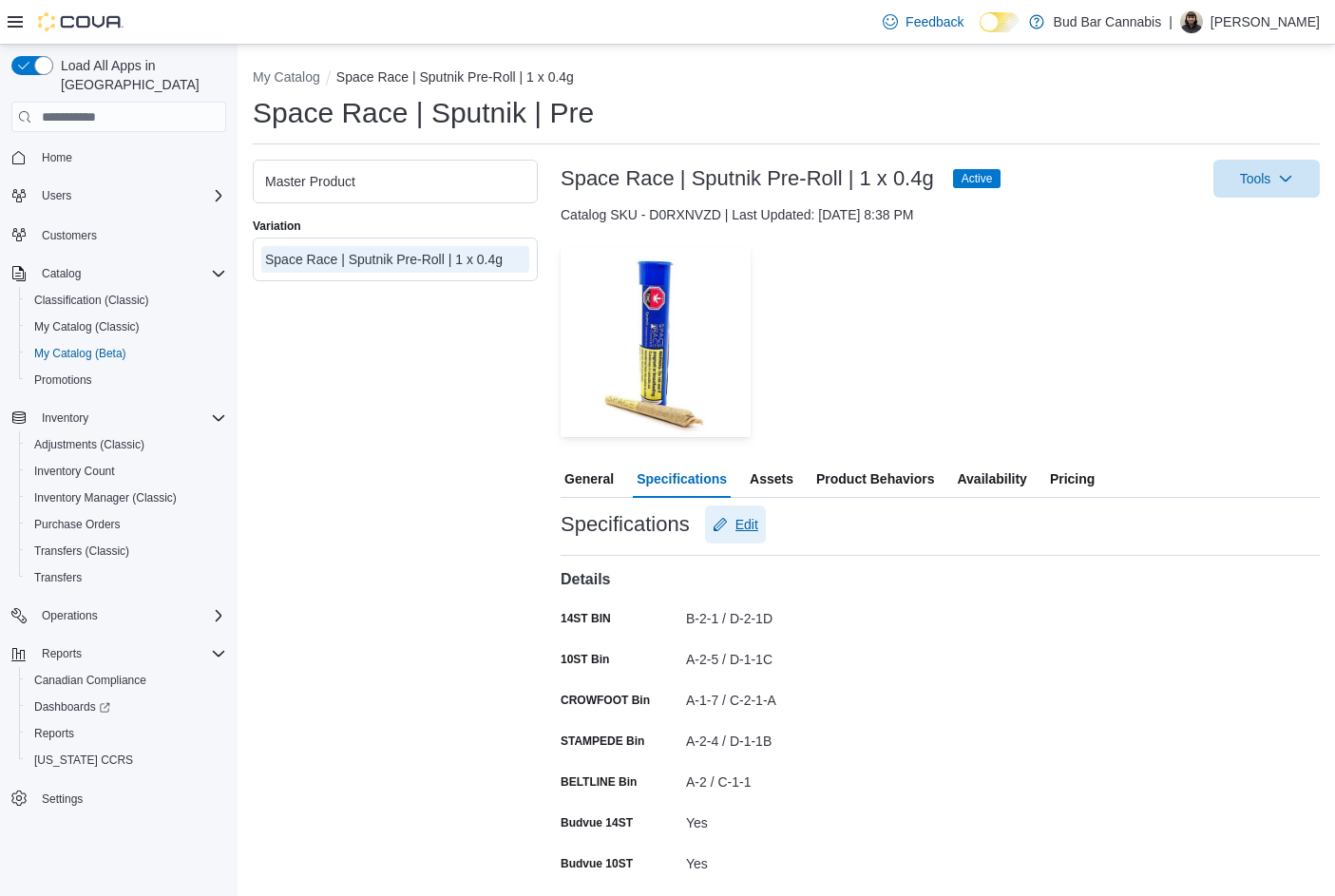
click at [730, 525] on span "Edit" at bounding box center [734, 524] width 45 height 38
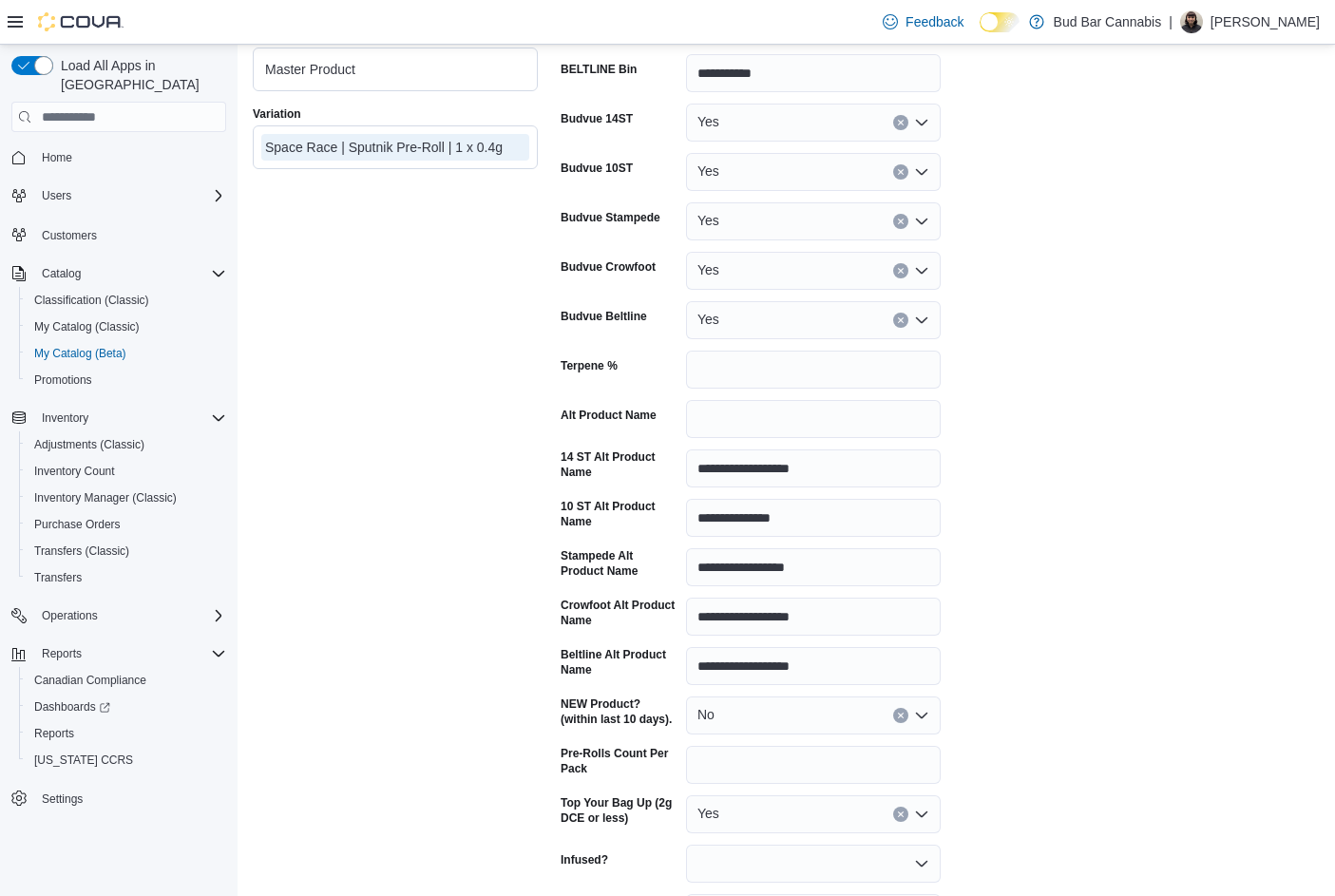
scroll to position [760, 0]
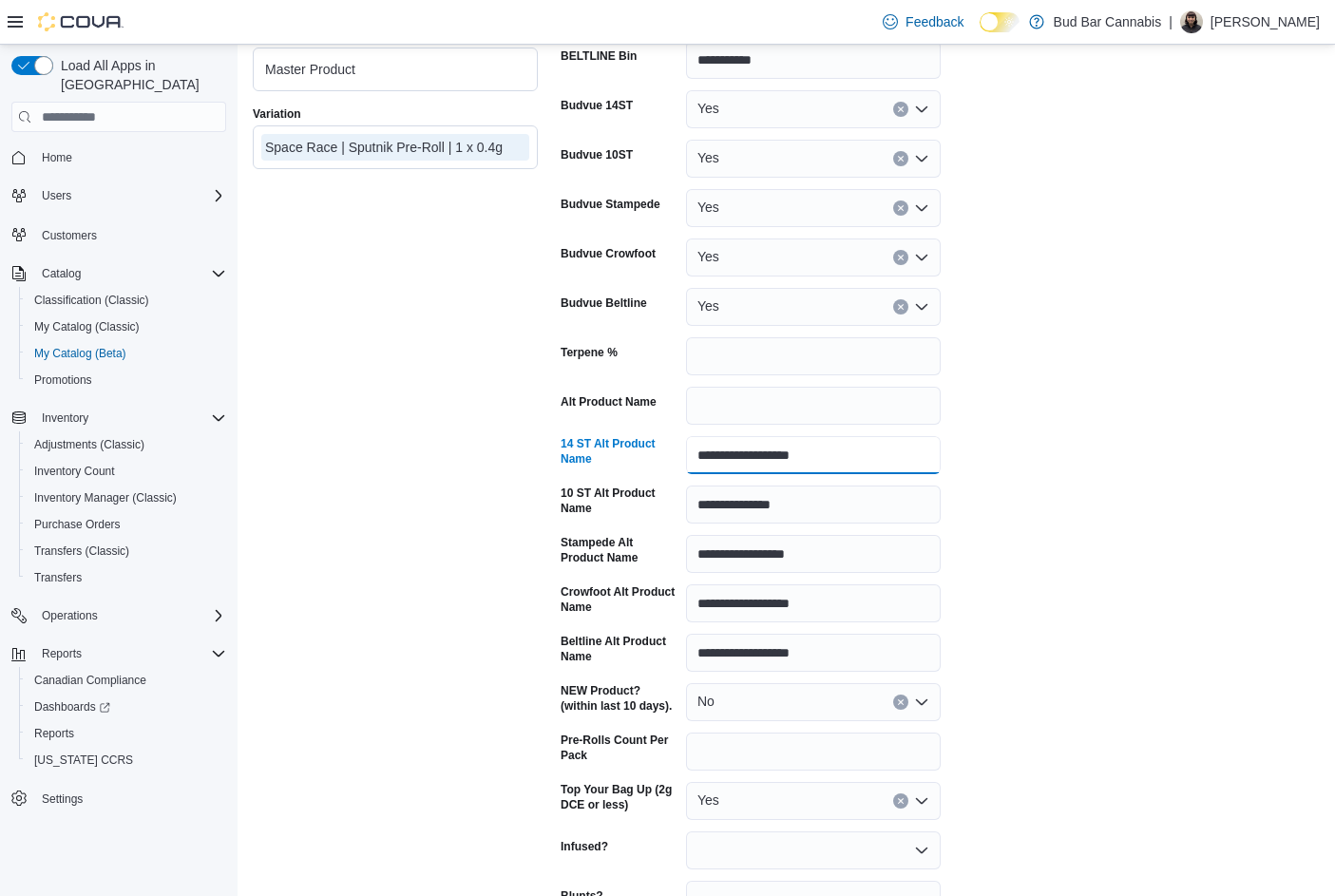
drag, startPoint x: 821, startPoint y: 456, endPoint x: 578, endPoint y: 477, distance: 243.9
click at [578, 477] on div "**********" at bounding box center [939, 686] width 759 height 1806
paste input "****"
drag, startPoint x: 798, startPoint y: 512, endPoint x: 590, endPoint y: 507, distance: 208.1
click at [590, 507] on div "**********" at bounding box center [750, 503] width 380 height 38
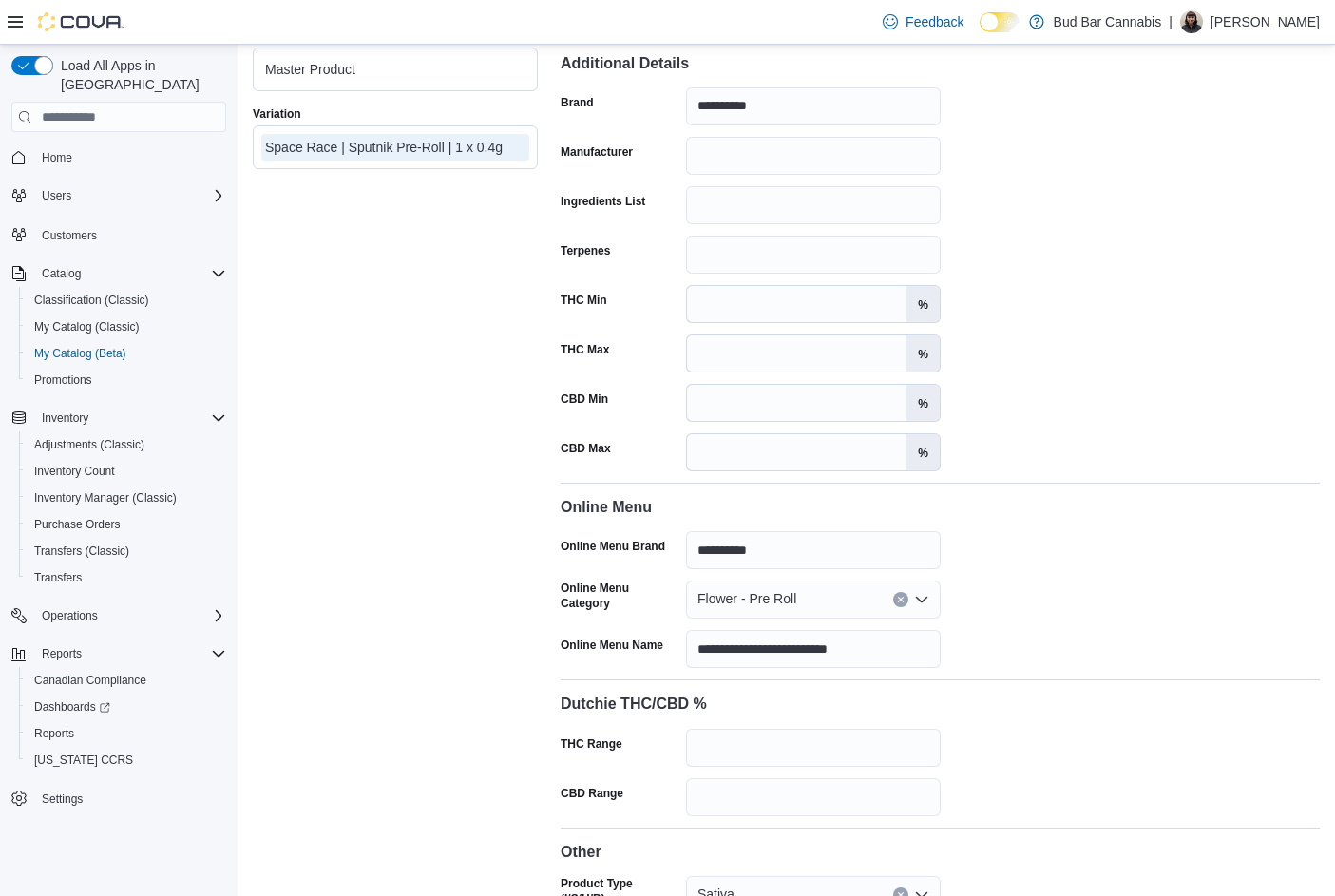
scroll to position [2839, 0]
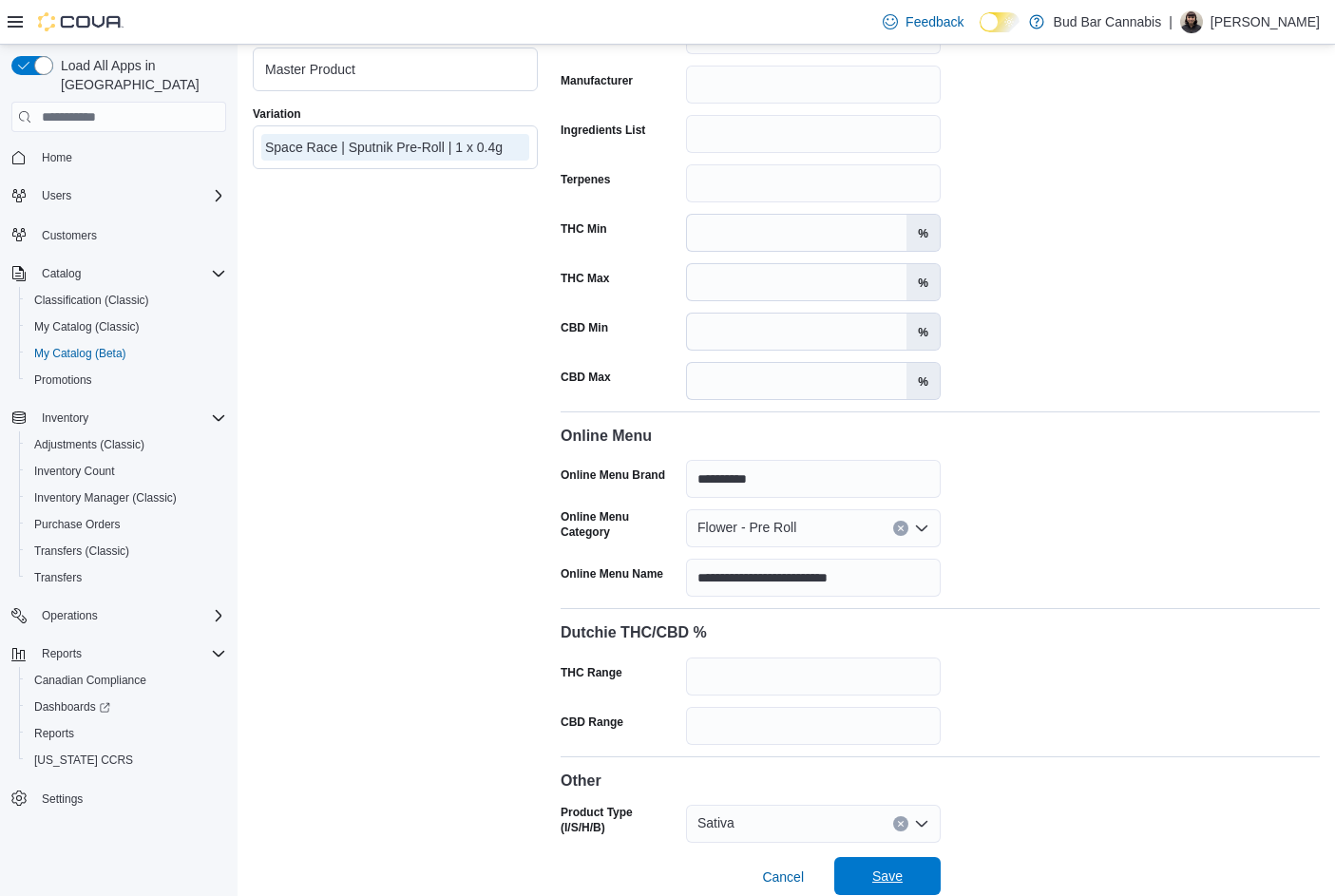
type input "**********"
click at [915, 866] on span "Save" at bounding box center [887, 875] width 84 height 38
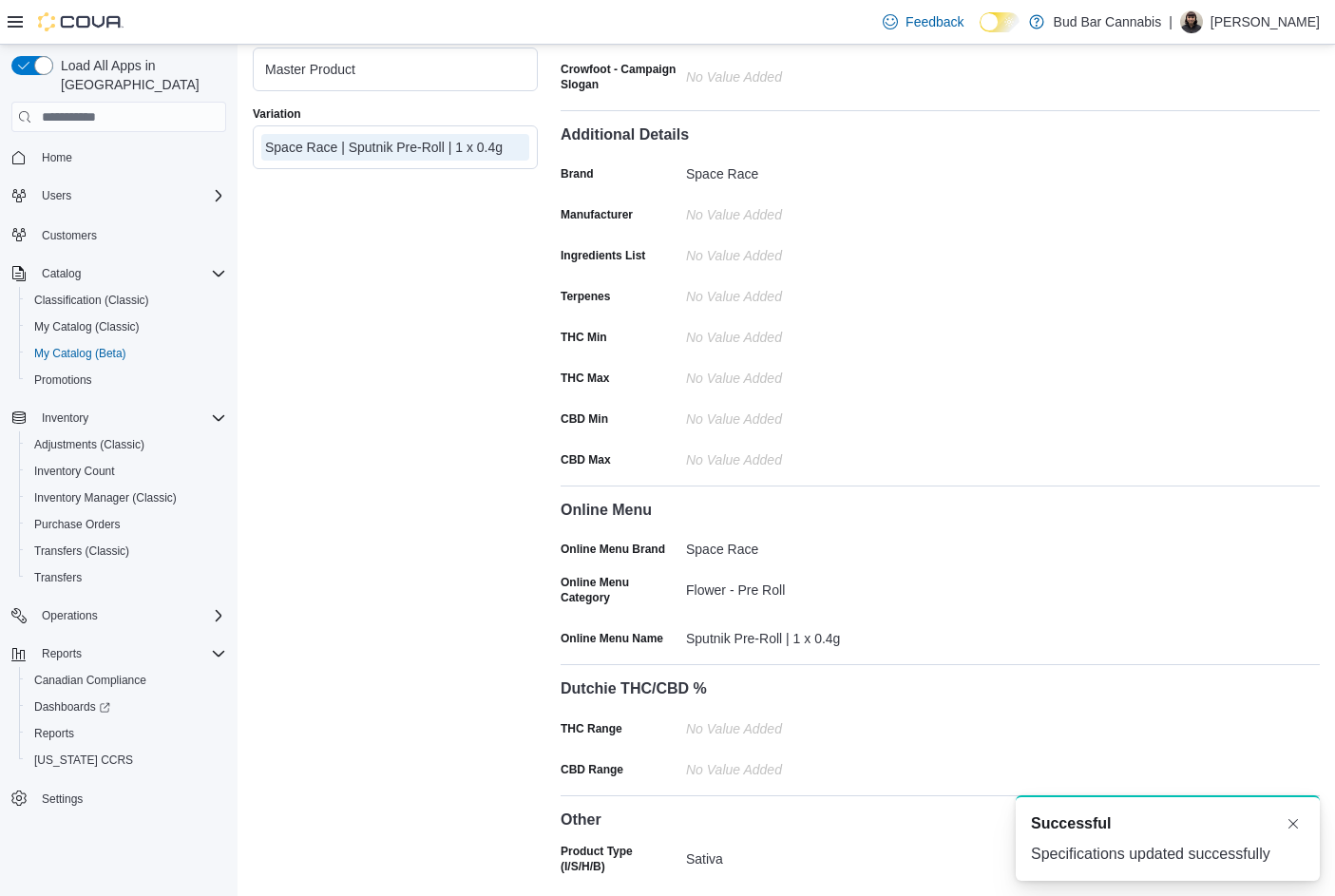
scroll to position [0, 0]
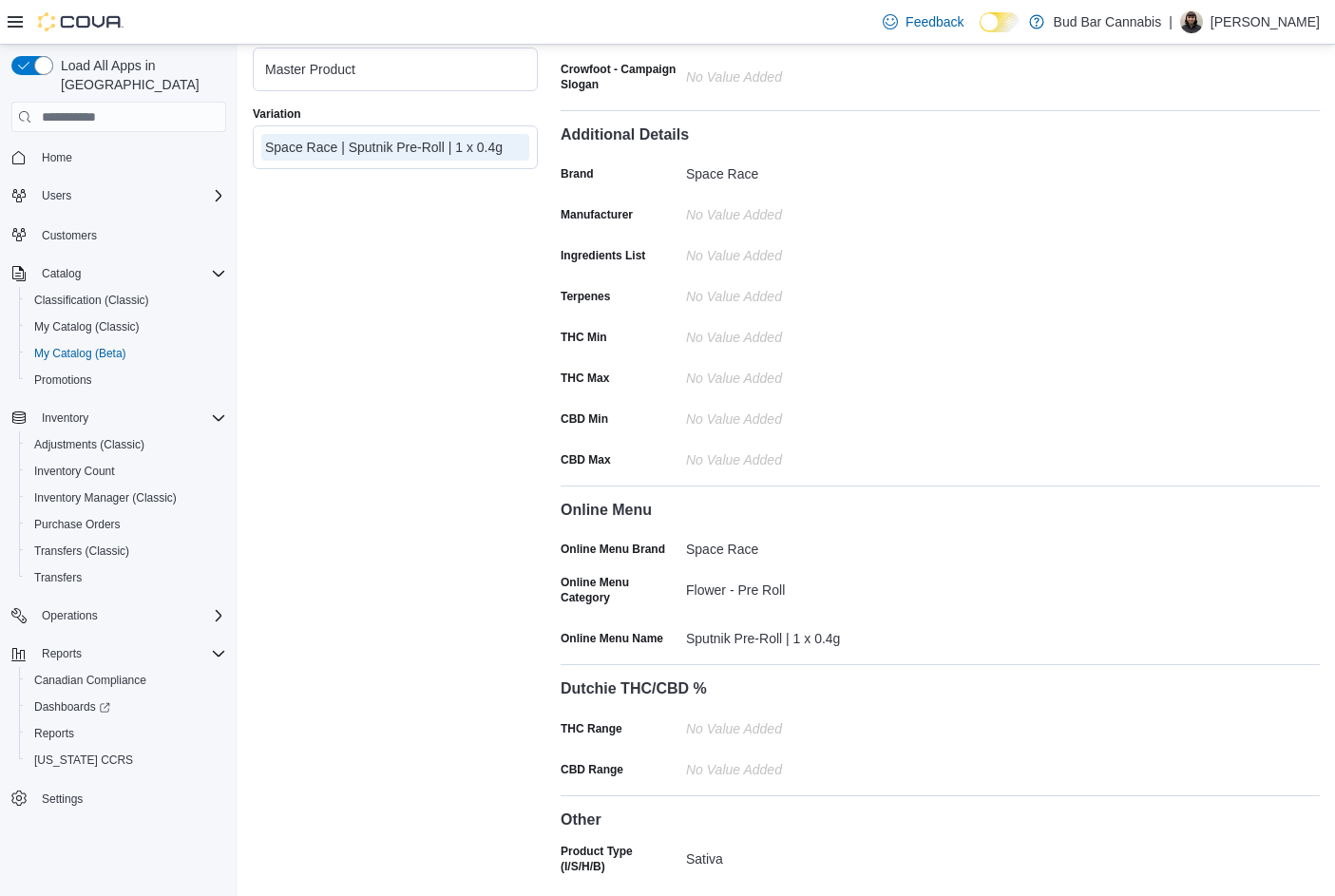
drag, startPoint x: 886, startPoint y: 90, endPoint x: 978, endPoint y: 618, distance: 536.0
click at [972, 621] on div "Online Menu Online Menu Brand Space Race Online Menu Category Flower - Pre Roll…" at bounding box center [939, 564] width 759 height 179
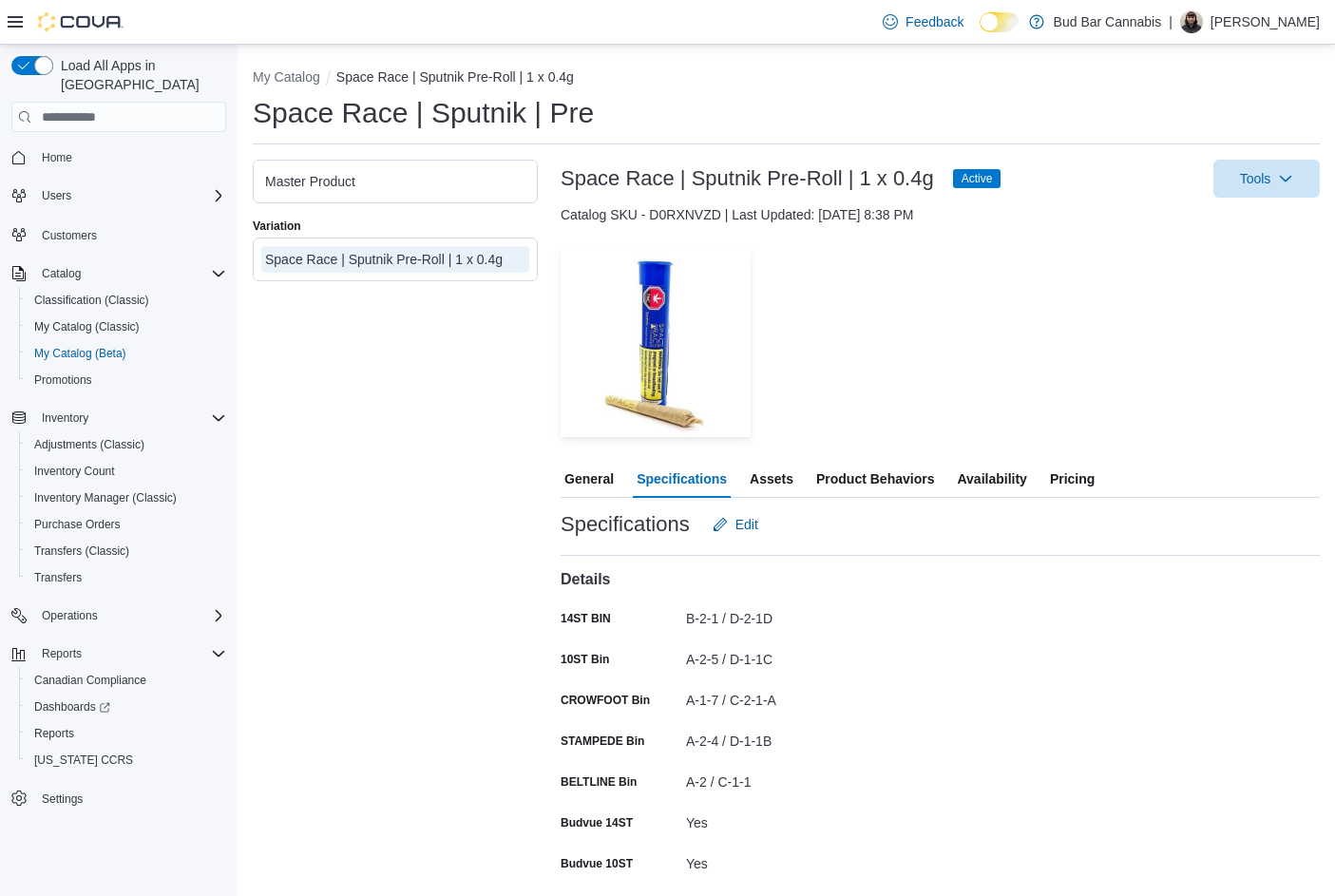
click at [996, 478] on span "Availability" at bounding box center [991, 478] width 69 height 38
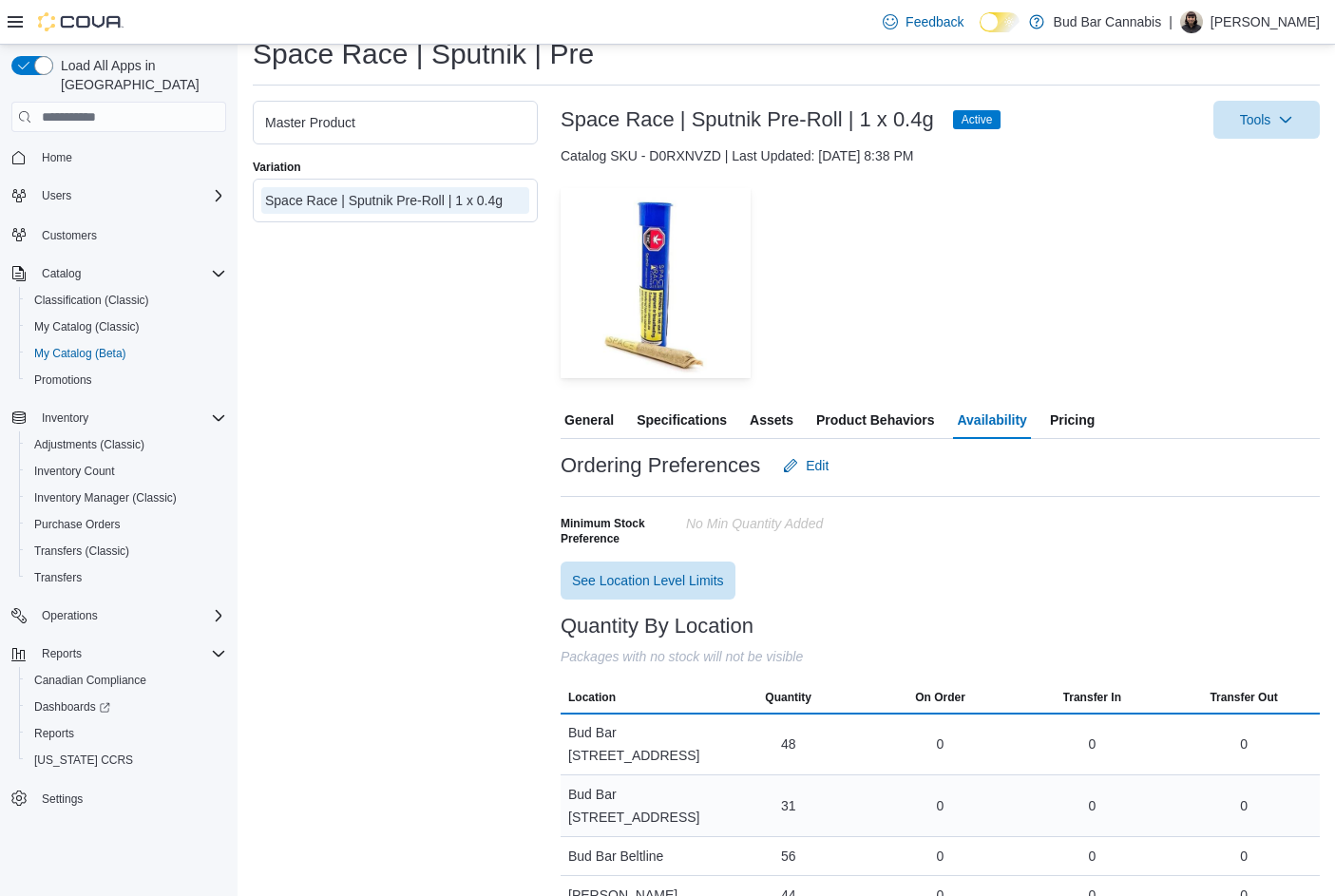
scroll to position [125, 0]
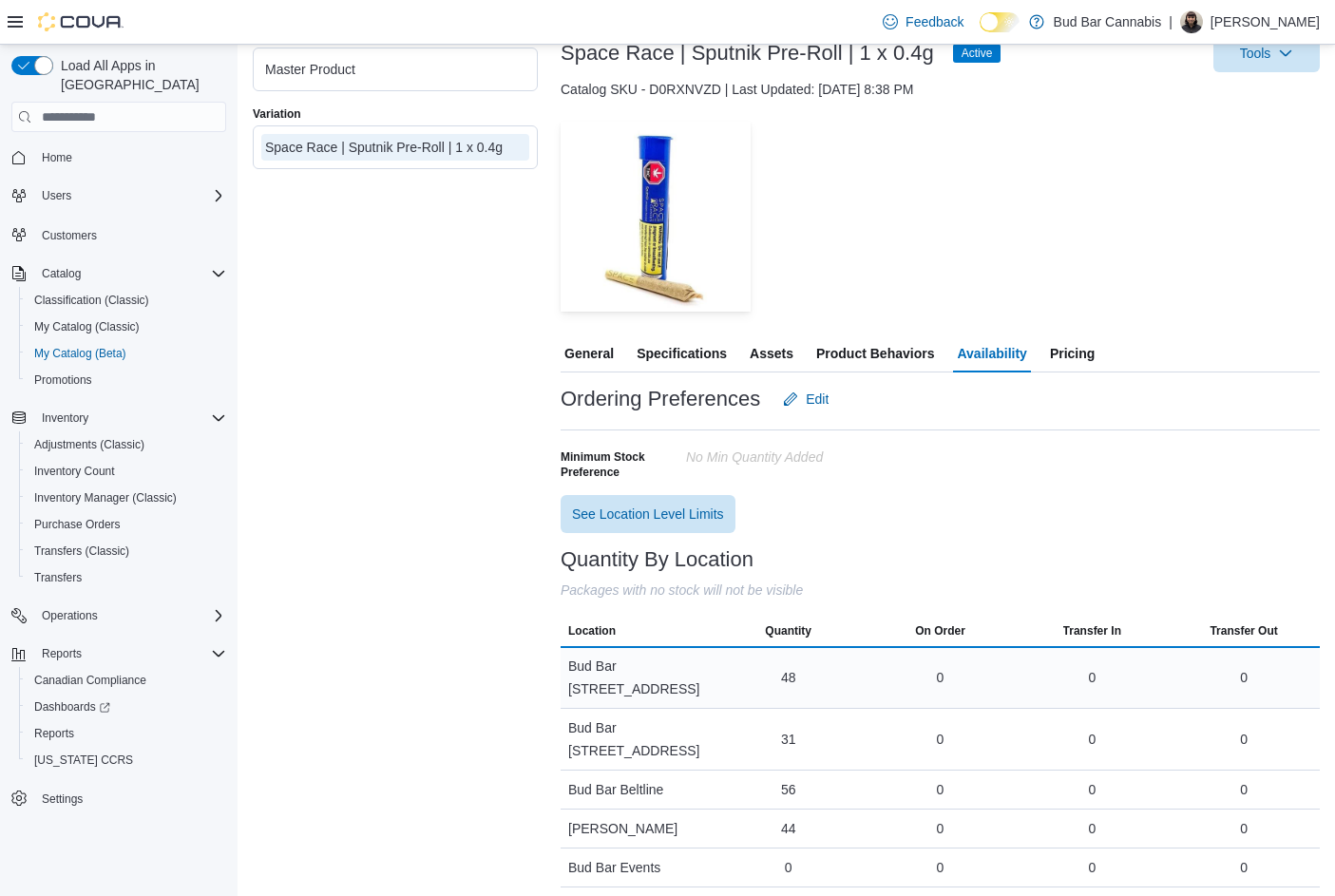
click at [796, 671] on div "48" at bounding box center [788, 678] width 15 height 19
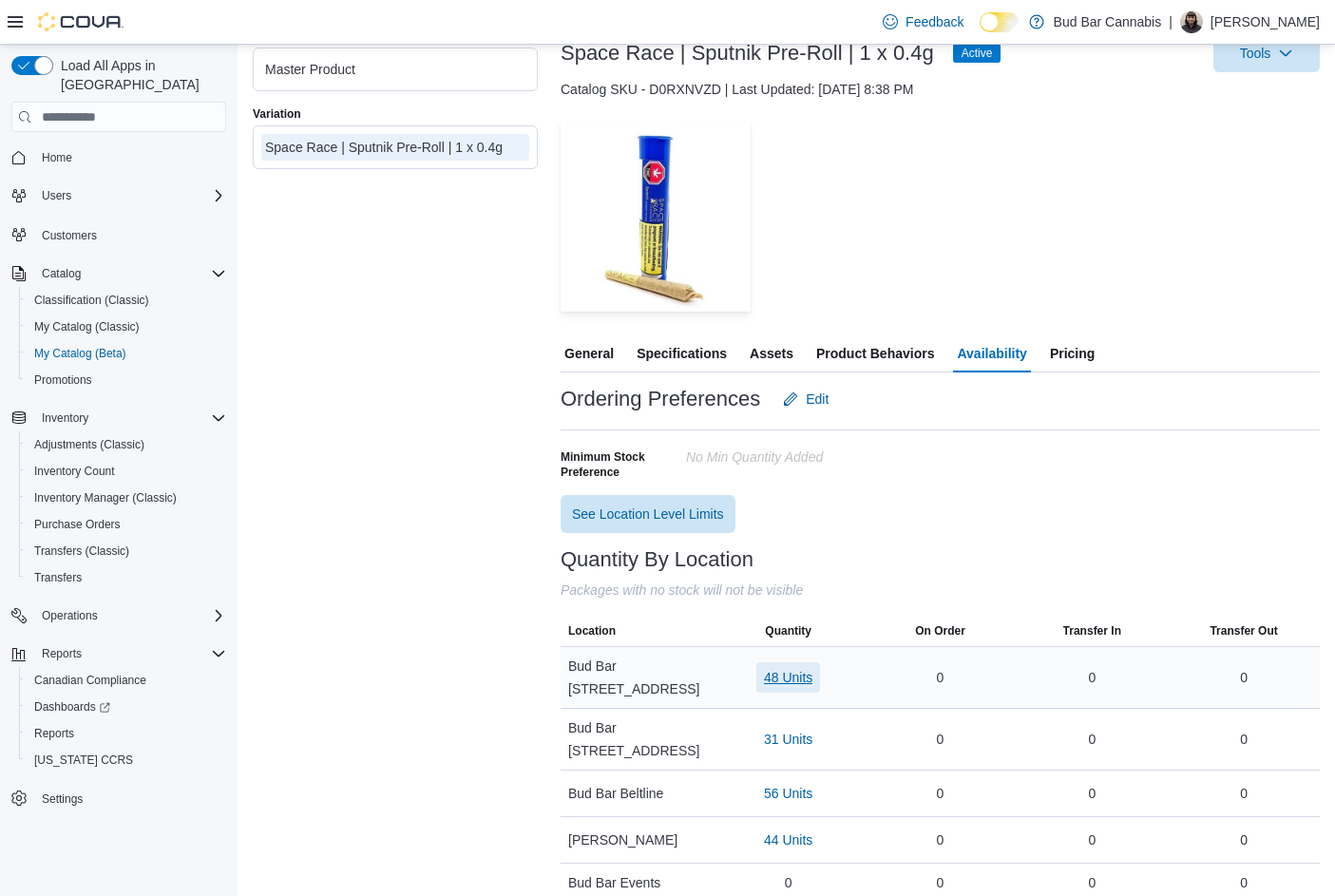
click at [791, 668] on span "48 Units" at bounding box center [788, 678] width 48 height 19
click at [772, 789] on span "SRC2503169" at bounding box center [759, 796] width 80 height 19
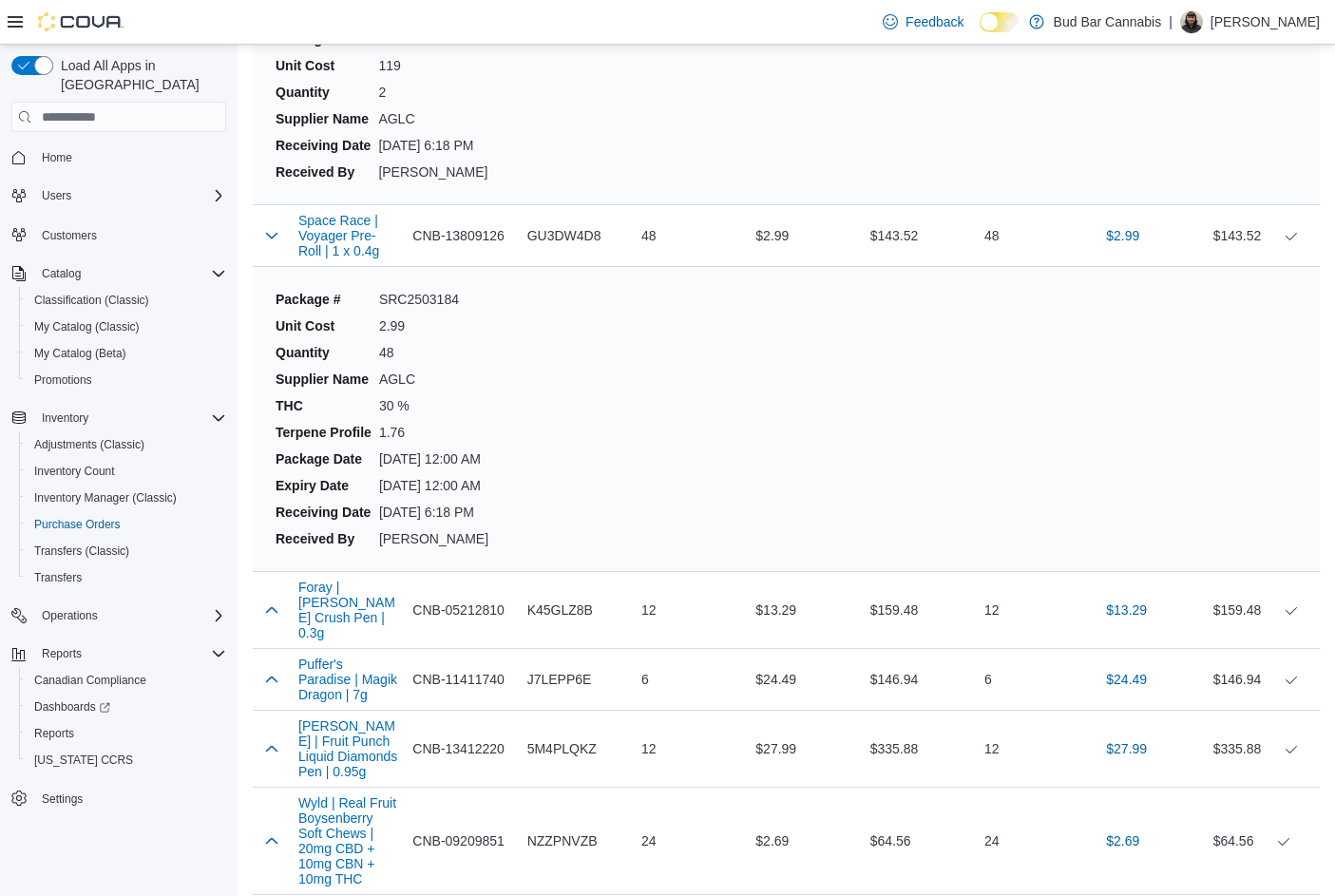
scroll to position [15336, 0]
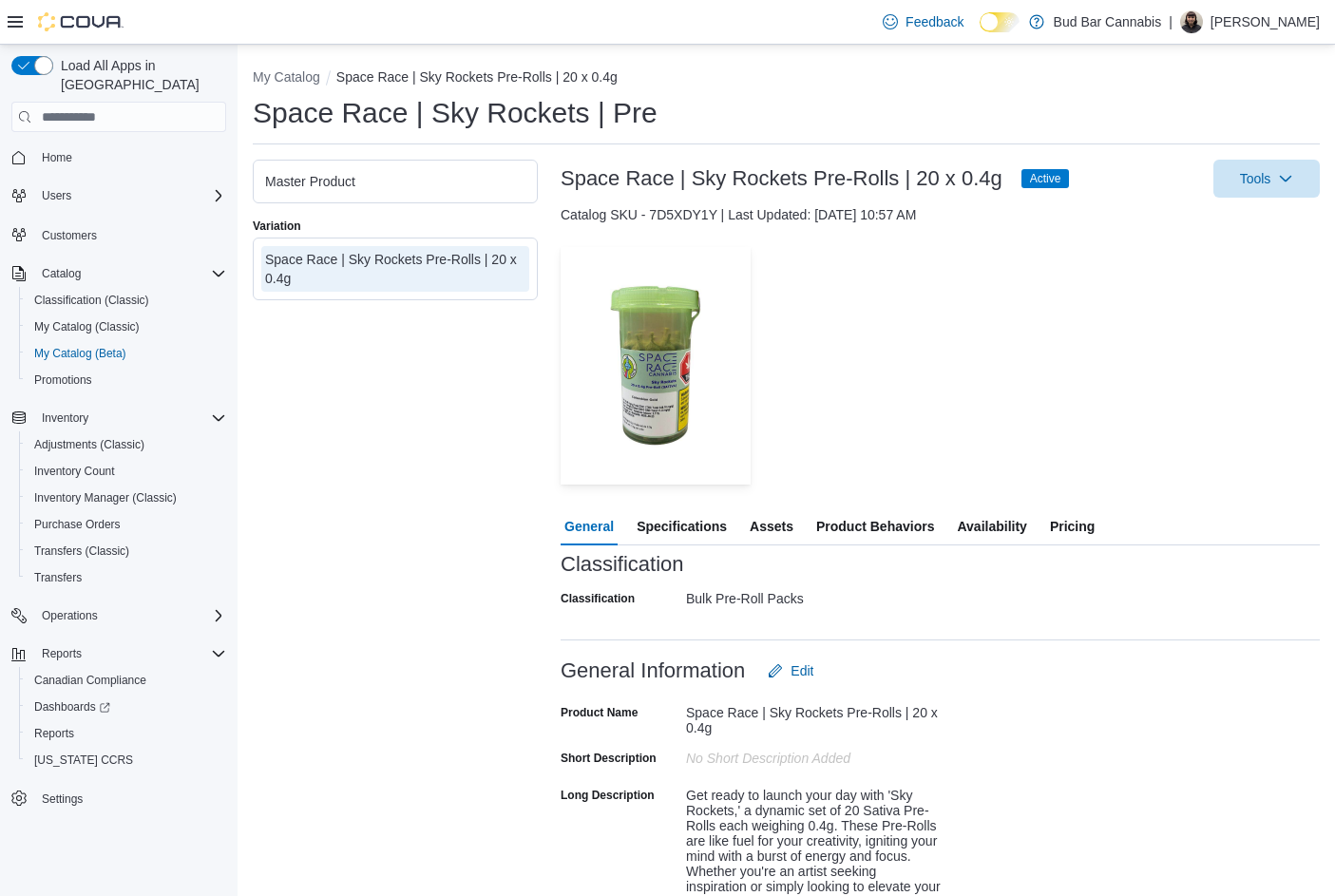
click at [694, 530] on span "Specifications" at bounding box center [681, 525] width 90 height 38
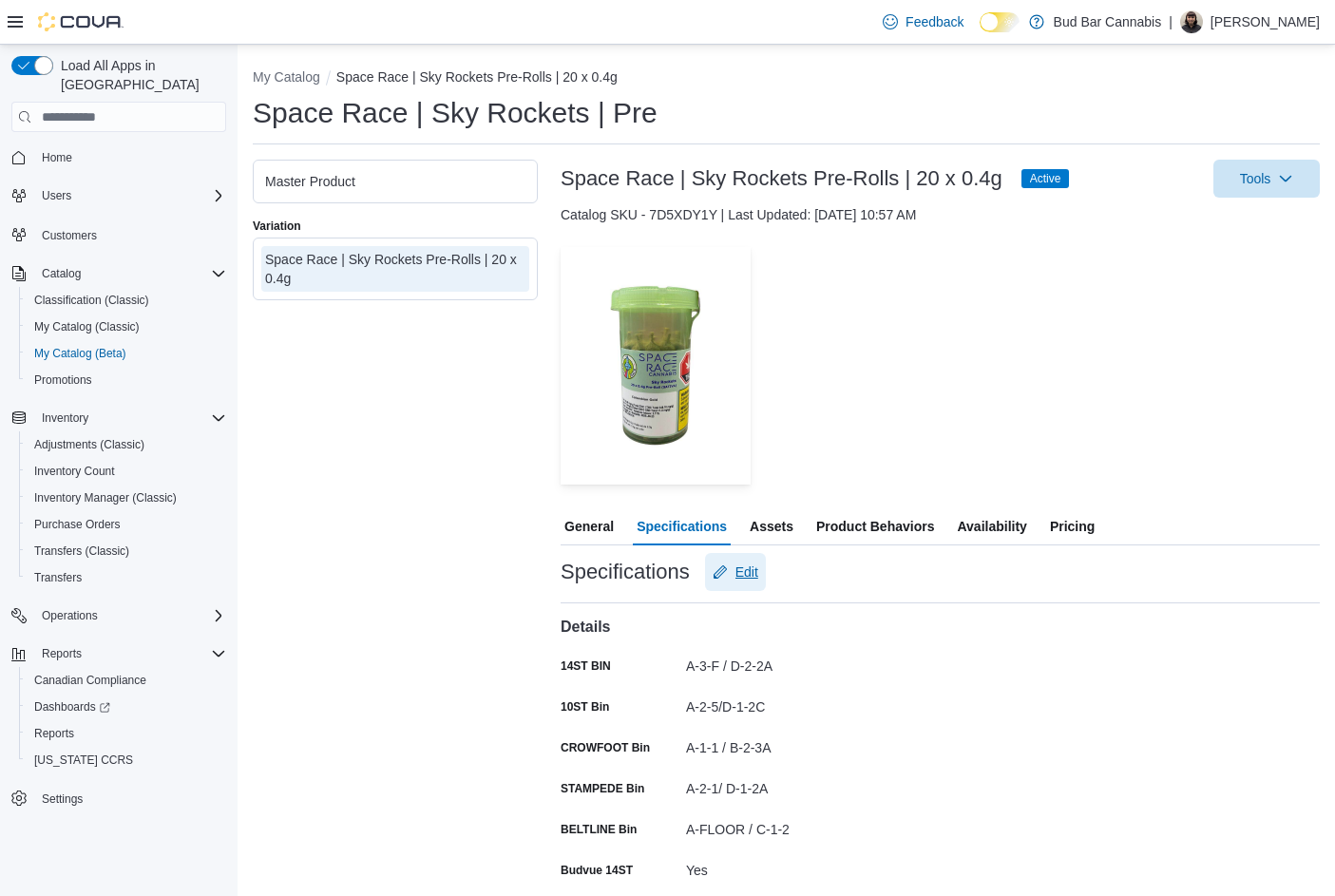
click at [746, 570] on span "Edit" at bounding box center [747, 572] width 23 height 19
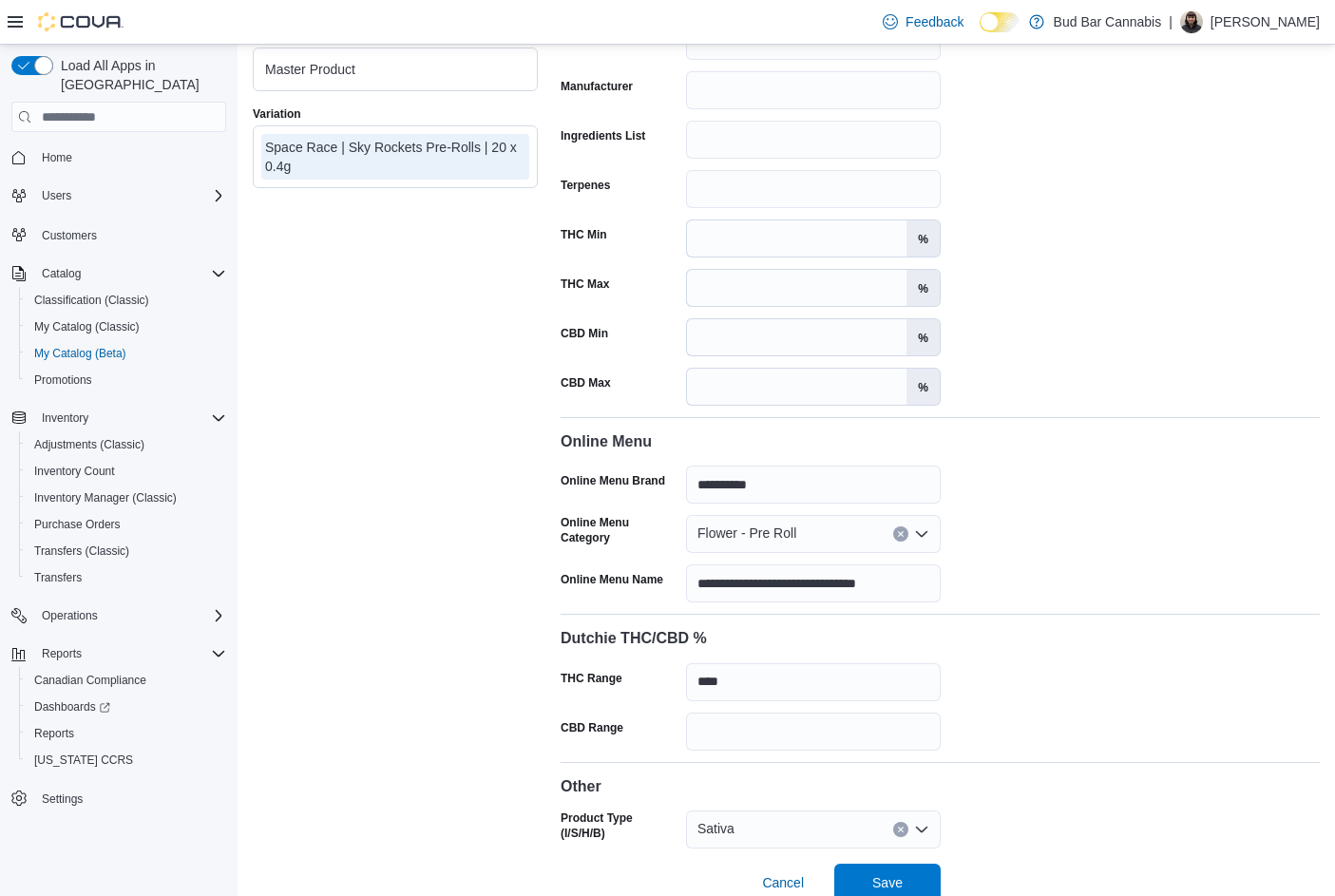
scroll to position [2886, 0]
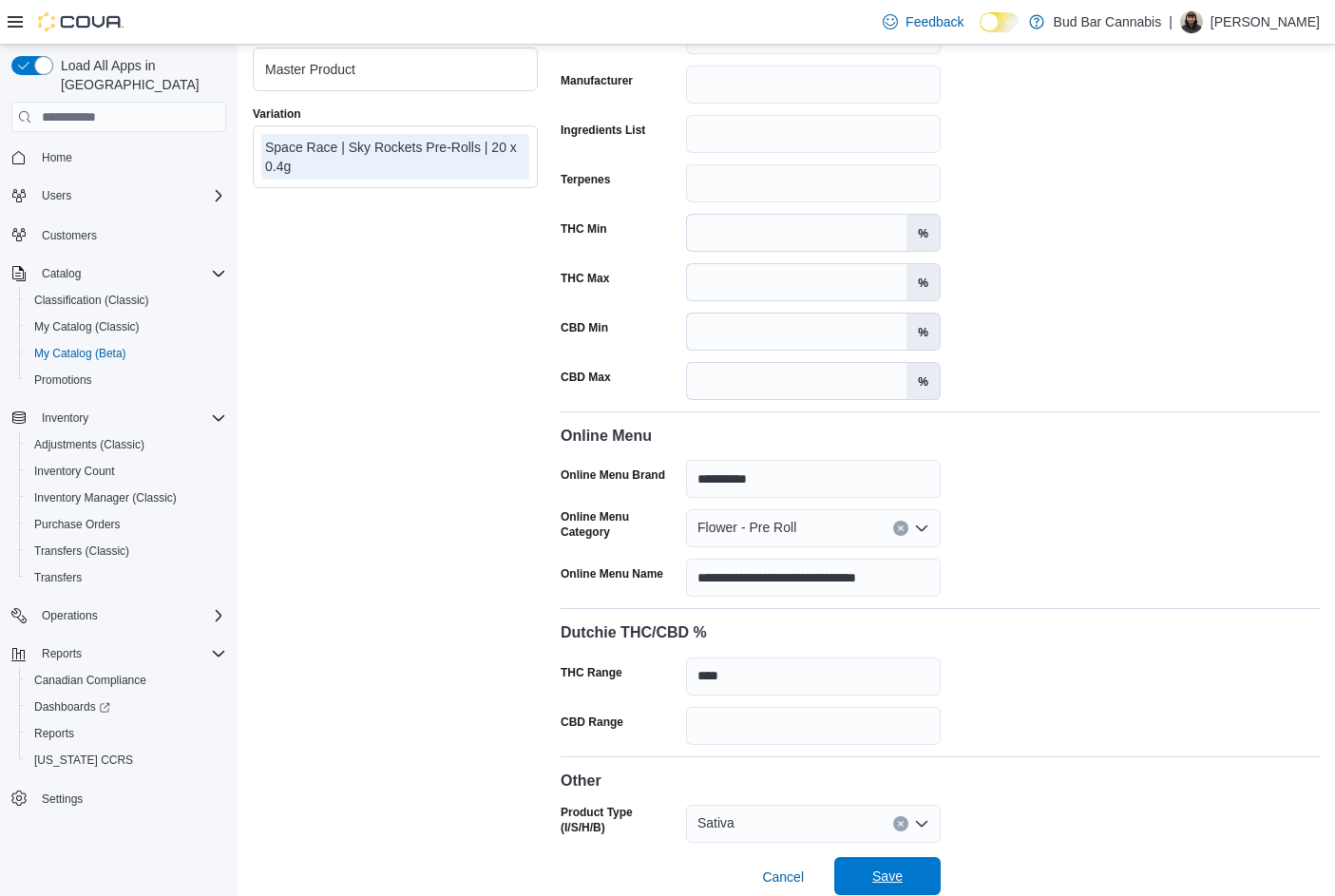
click at [917, 858] on span "Save" at bounding box center [887, 875] width 84 height 38
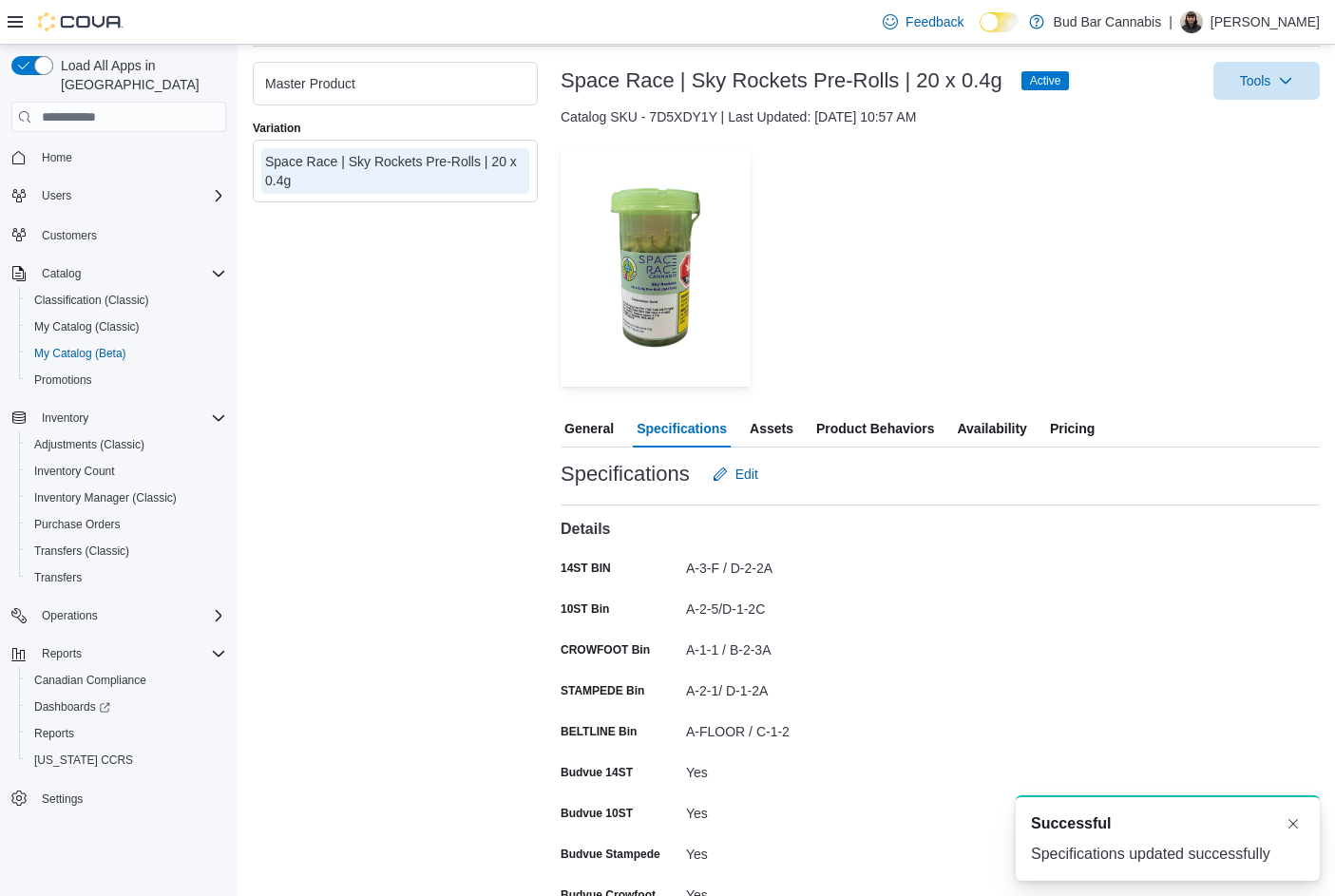
scroll to position [102, 0]
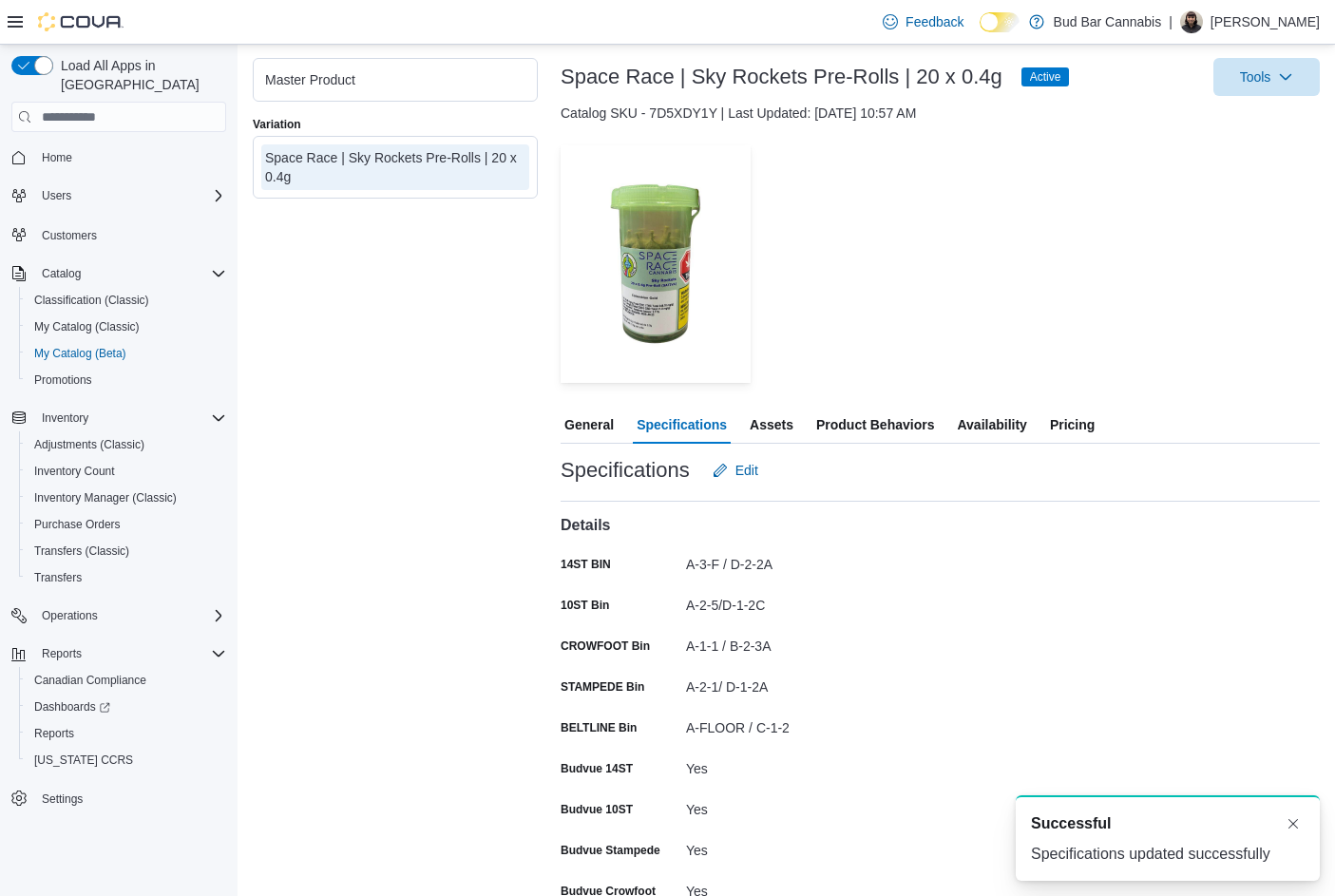
click at [980, 420] on span "Availability" at bounding box center [991, 423] width 69 height 38
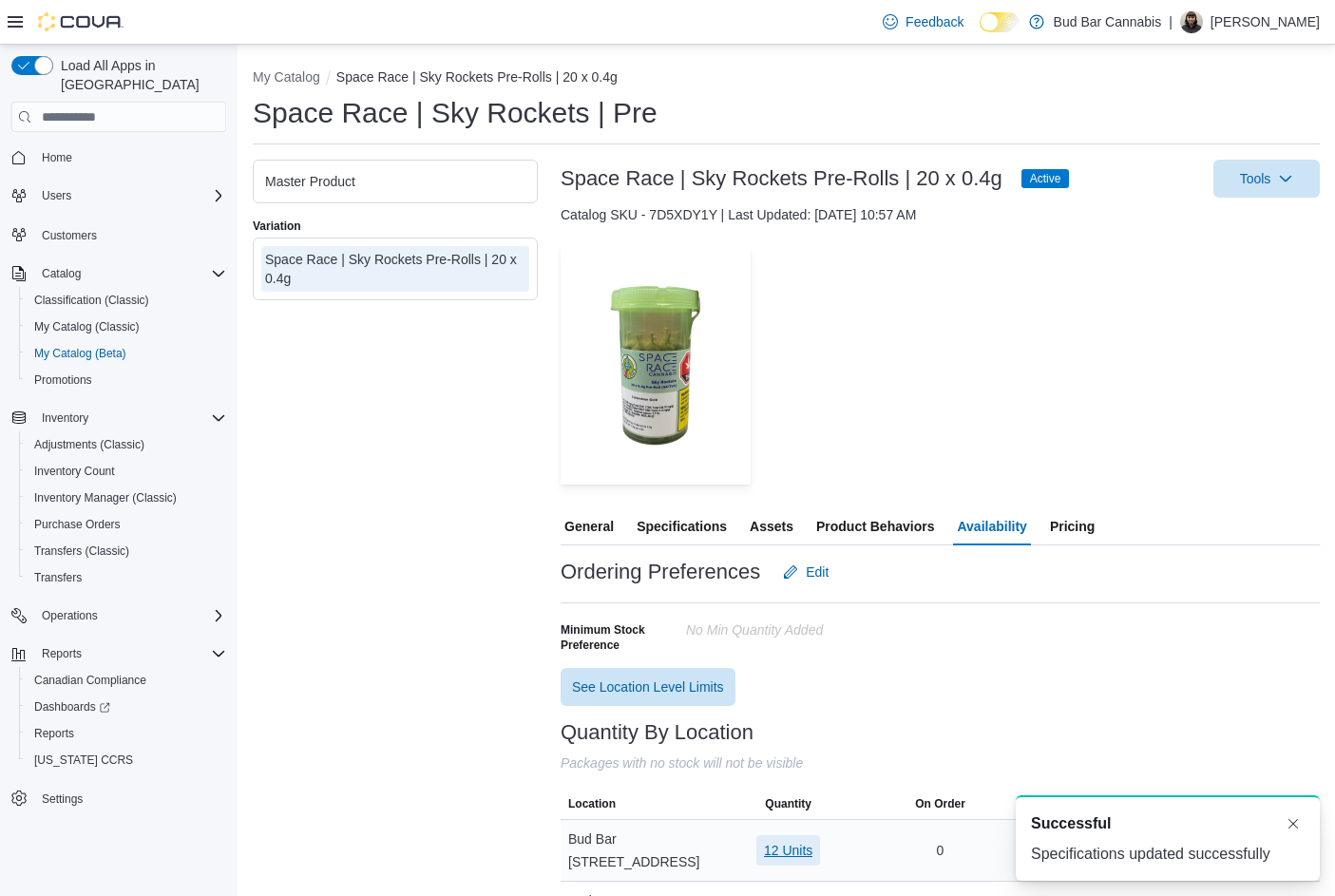
click at [795, 847] on span "12 Units" at bounding box center [788, 851] width 48 height 19
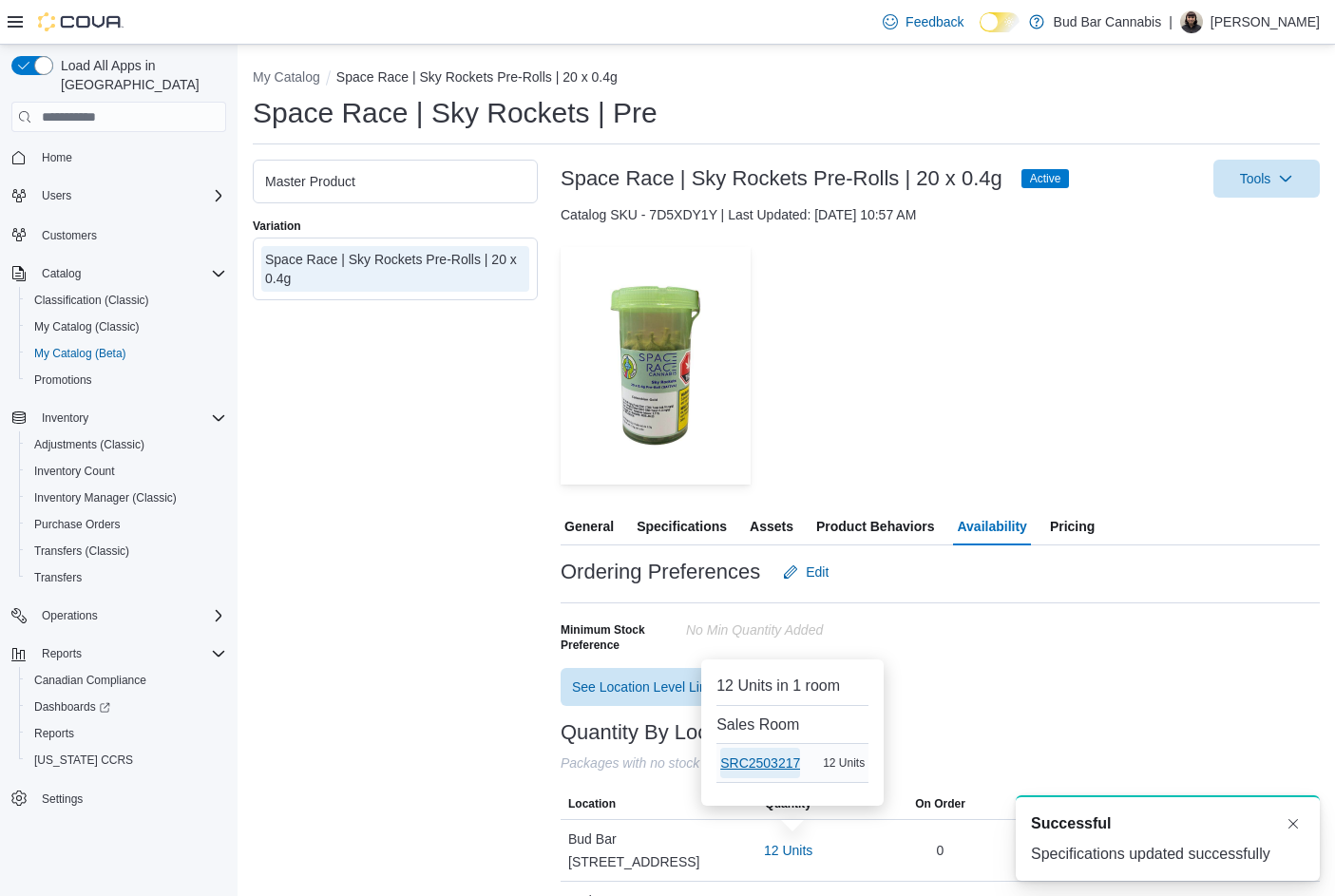
click at [768, 770] on span "SRC2503217" at bounding box center [759, 763] width 80 height 19
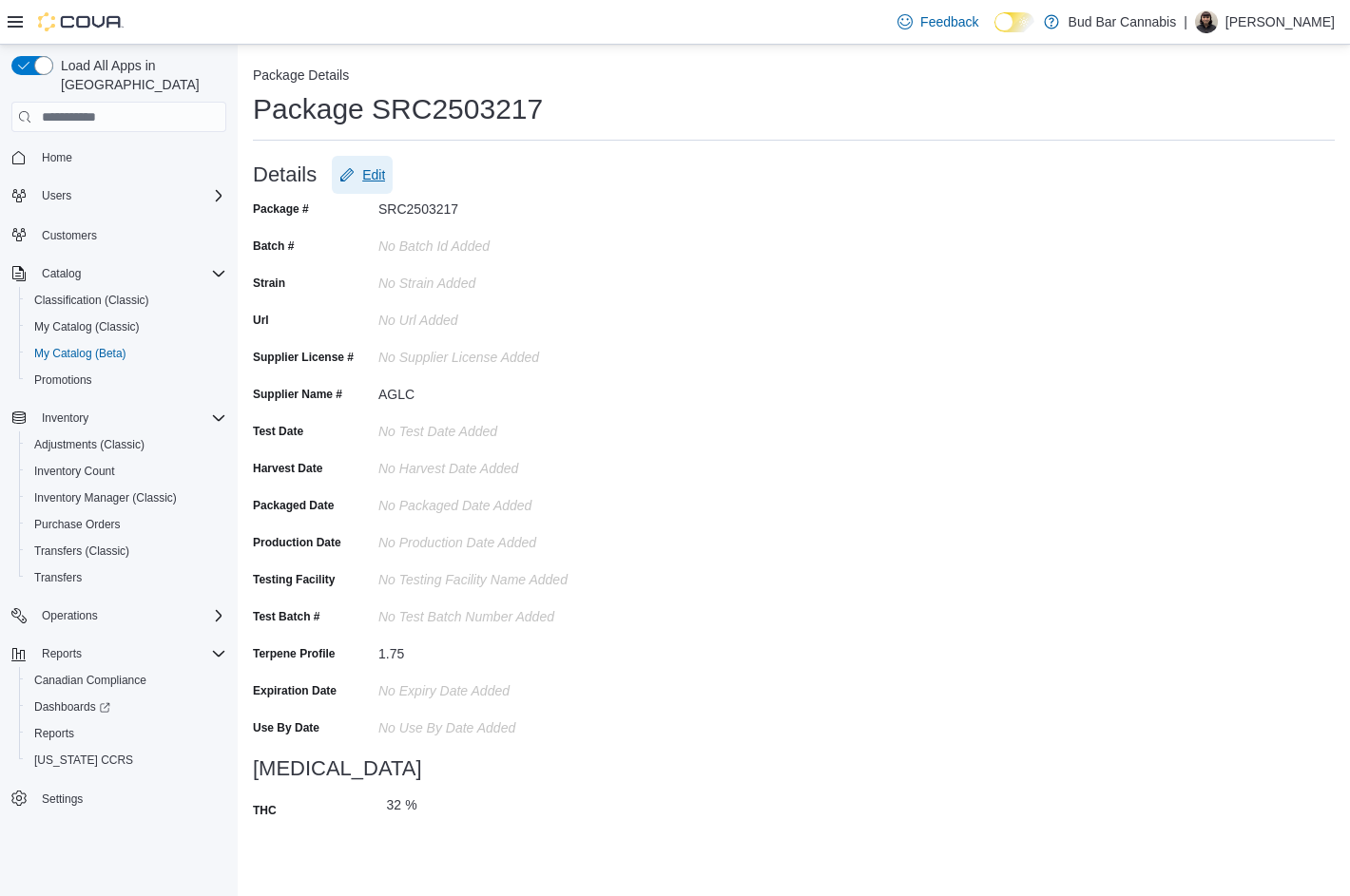
click at [393, 179] on button "Edit" at bounding box center [362, 174] width 61 height 38
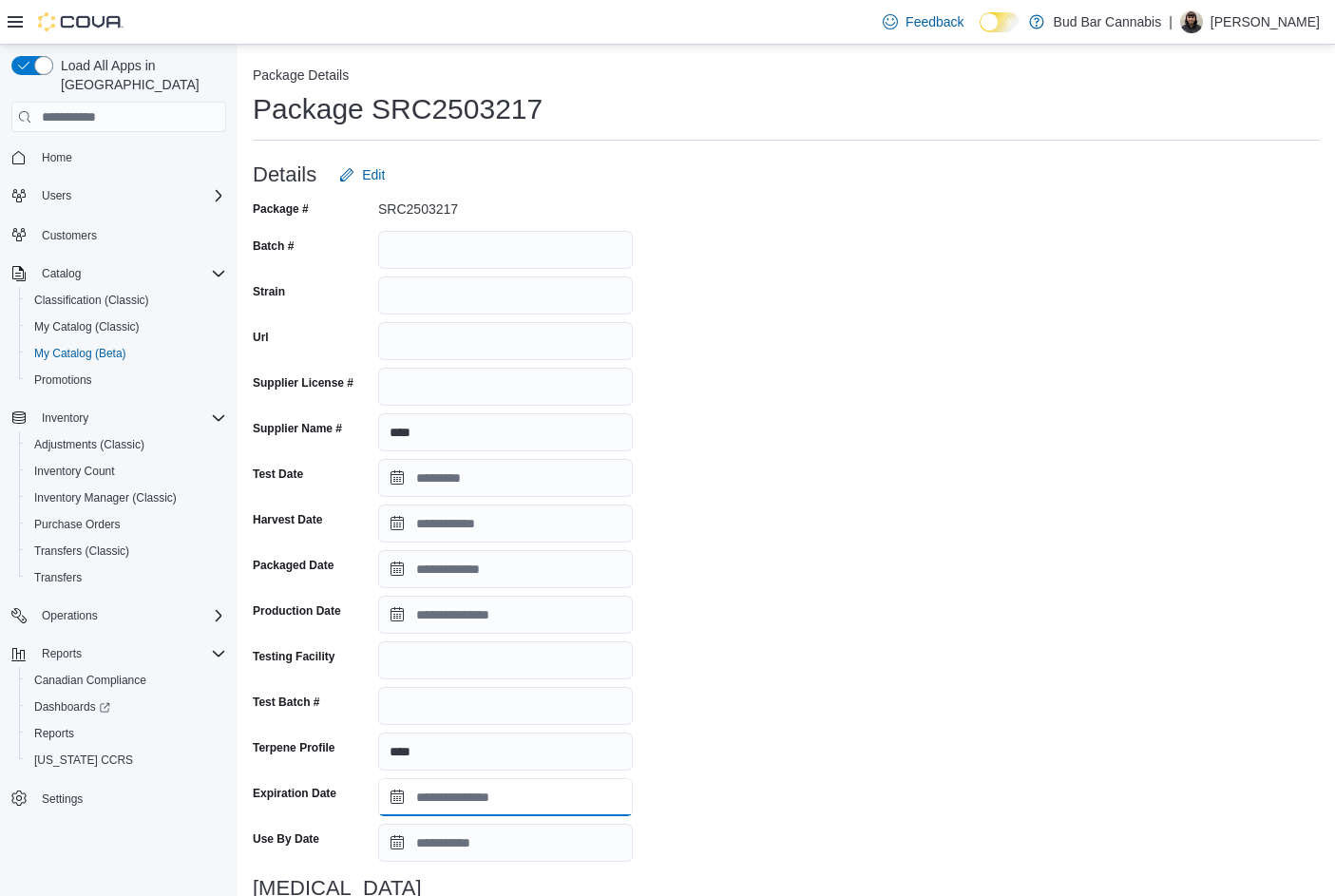
click at [398, 791] on input "Expiration Date" at bounding box center [505, 796] width 255 height 38
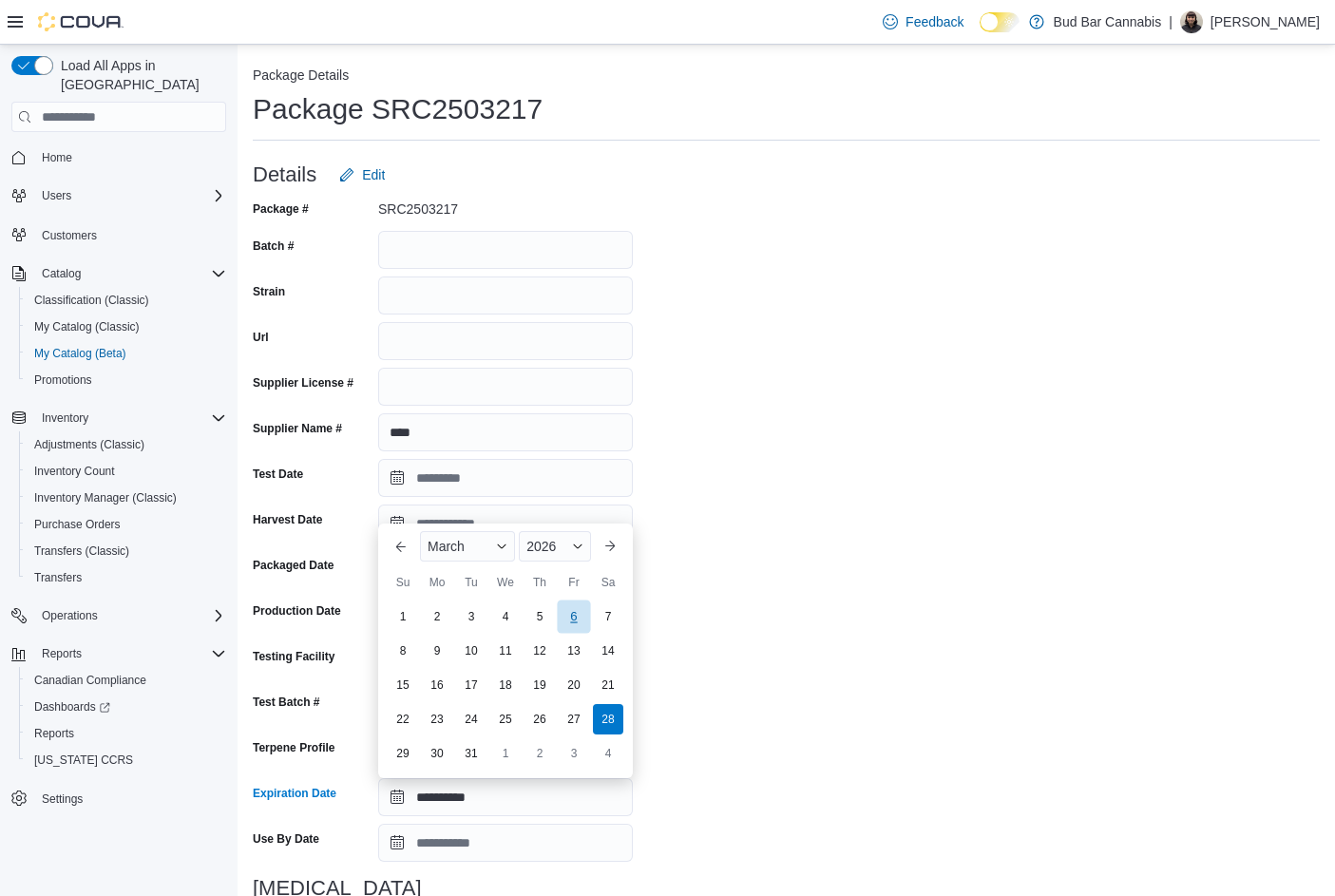
click at [573, 615] on div "6" at bounding box center [573, 617] width 34 height 34
click at [428, 796] on input "**********" at bounding box center [505, 796] width 255 height 38
click at [497, 543] on span "Button. Open the month selector. March is currently selected." at bounding box center [501, 547] width 12 height 12
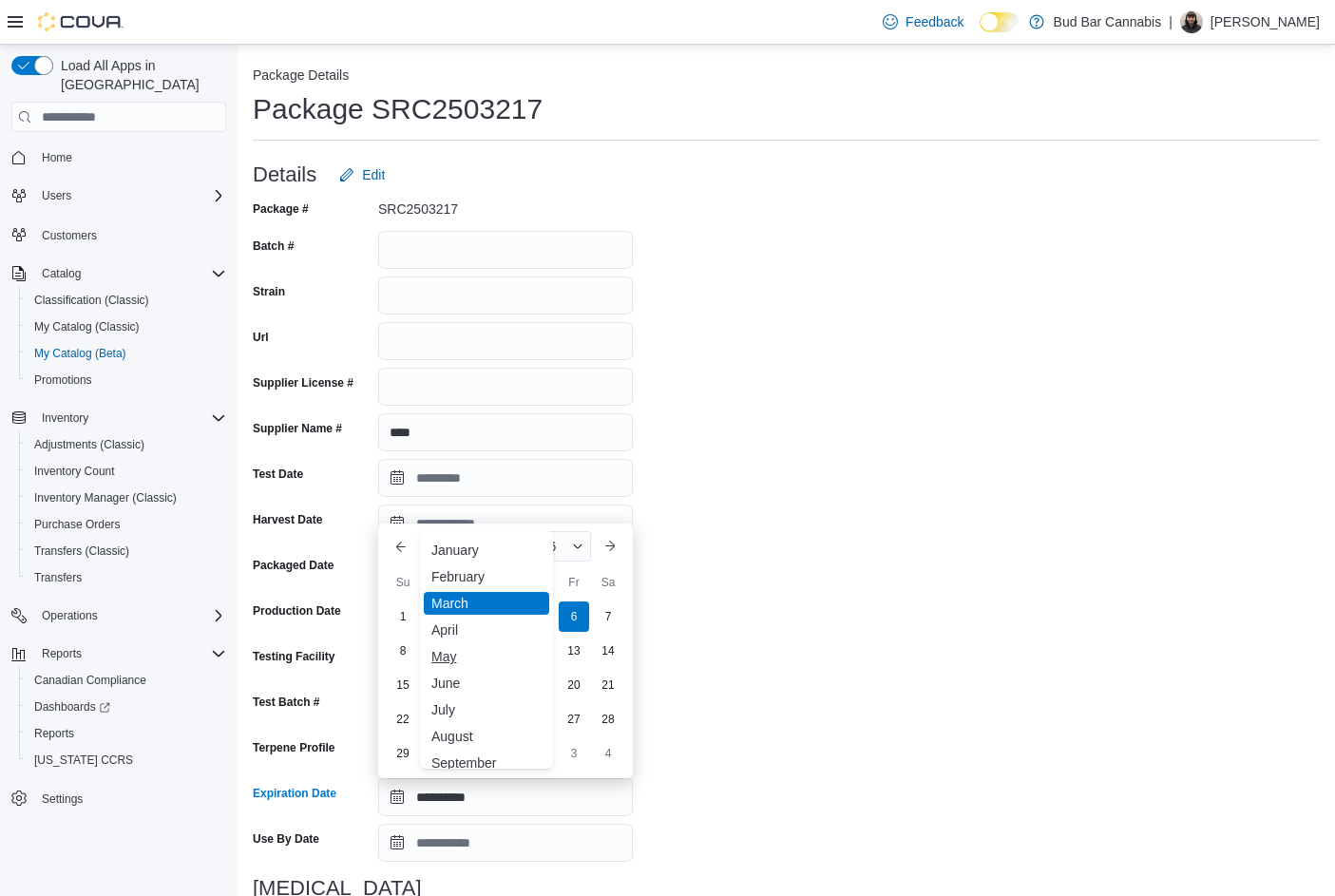
click at [439, 658] on div "May" at bounding box center [486, 656] width 125 height 23
type input "**********"
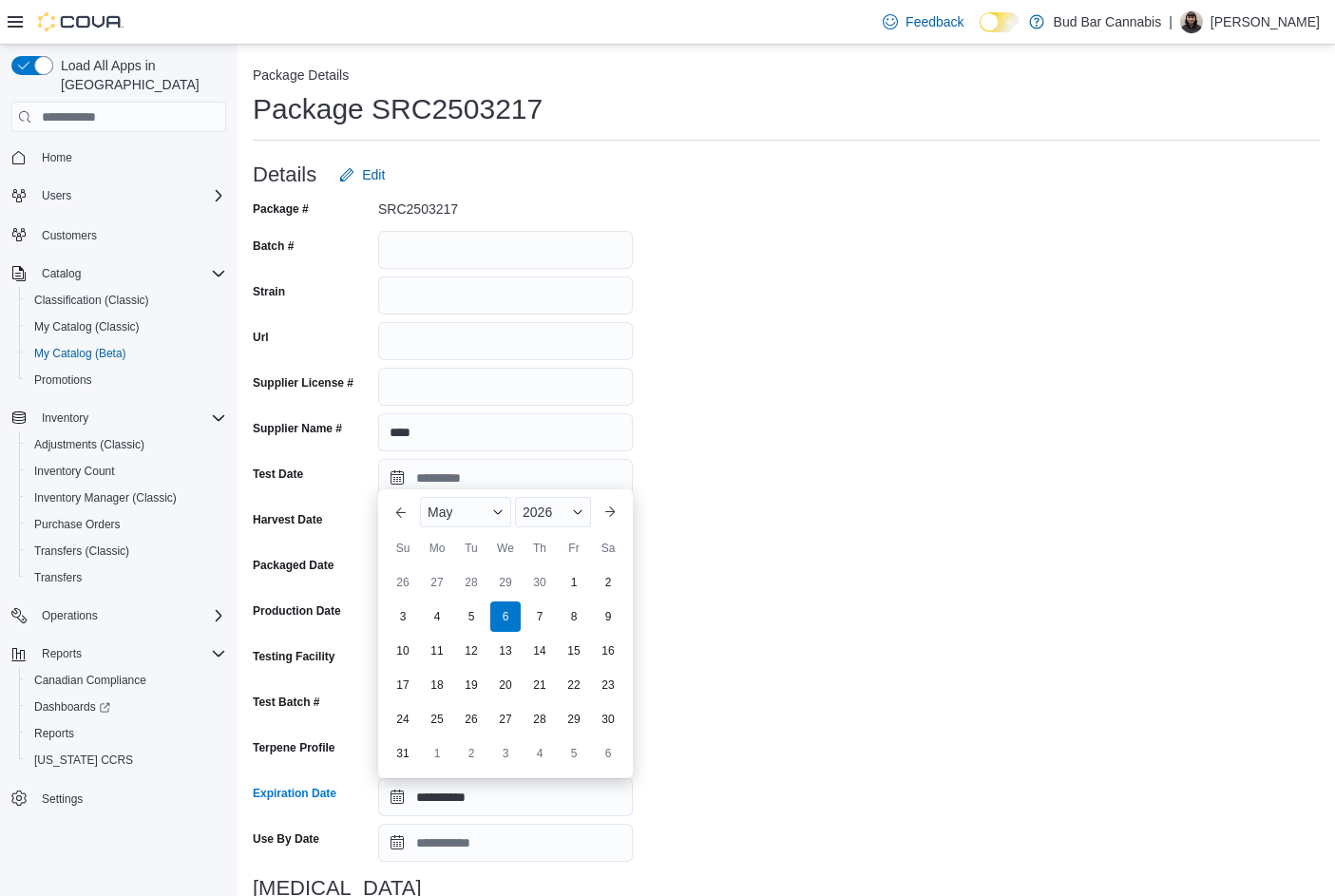
click at [782, 666] on div "**********" at bounding box center [786, 676] width 1067 height 964
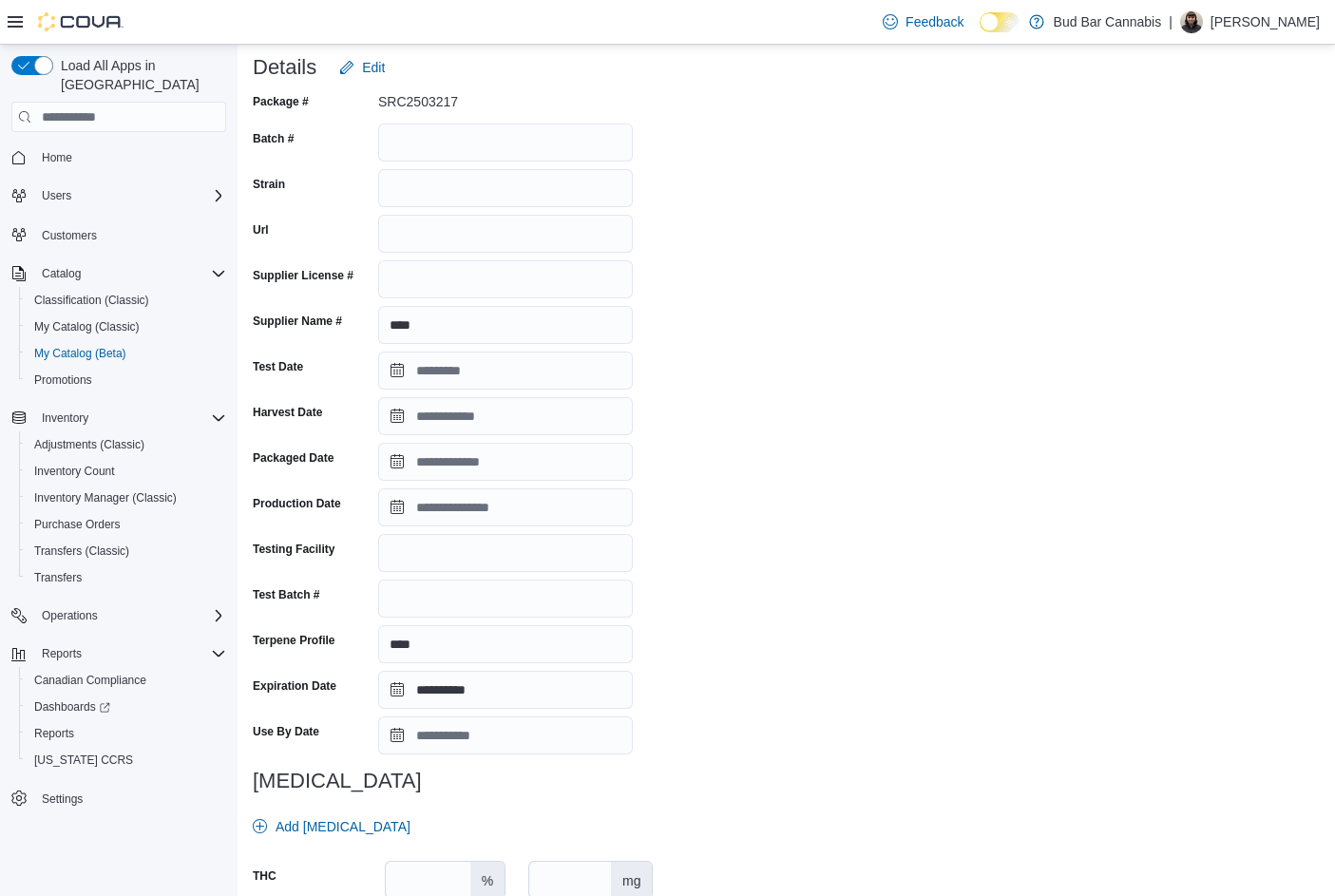
scroll to position [277, 0]
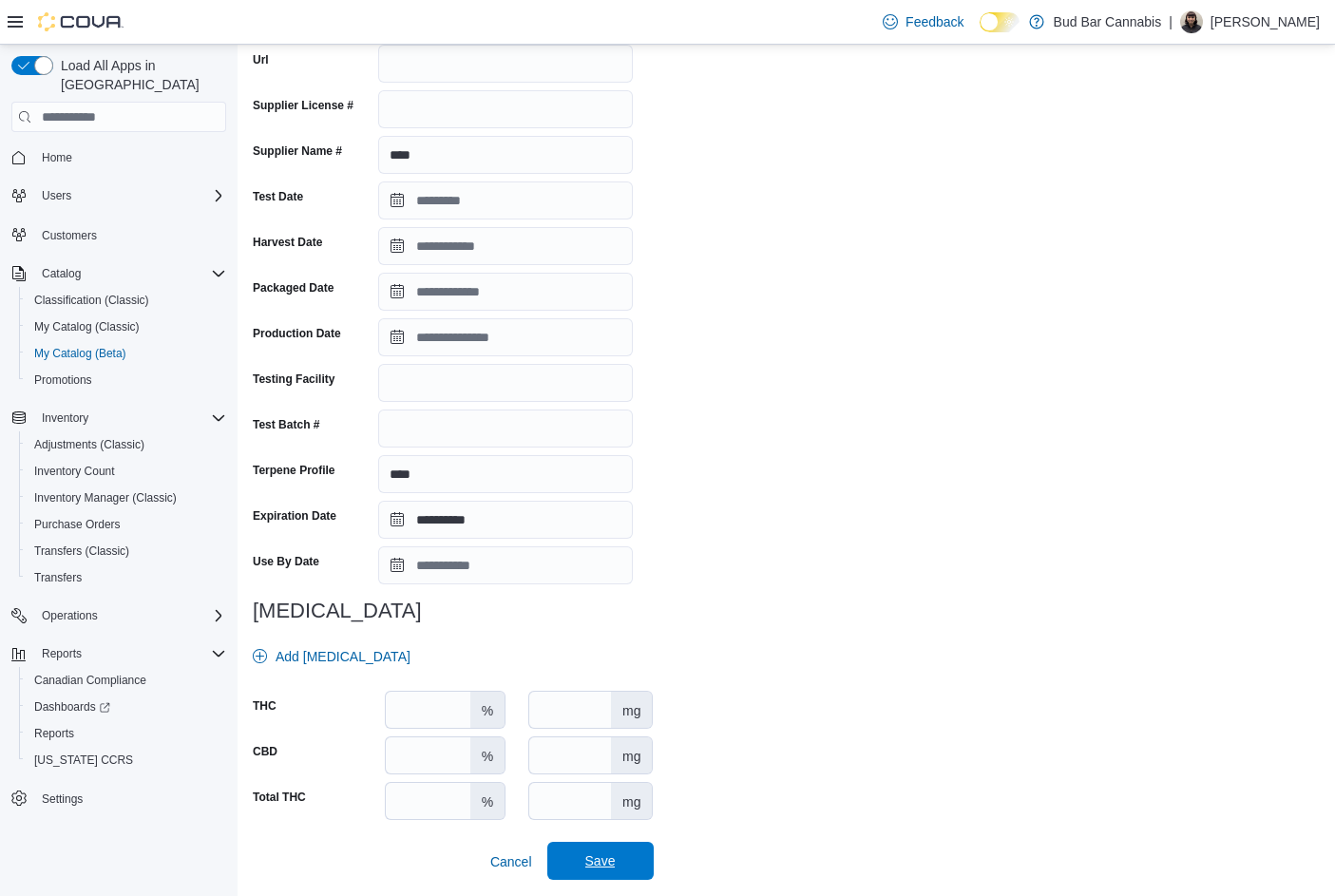
click at [627, 861] on span "Save" at bounding box center [600, 860] width 84 height 38
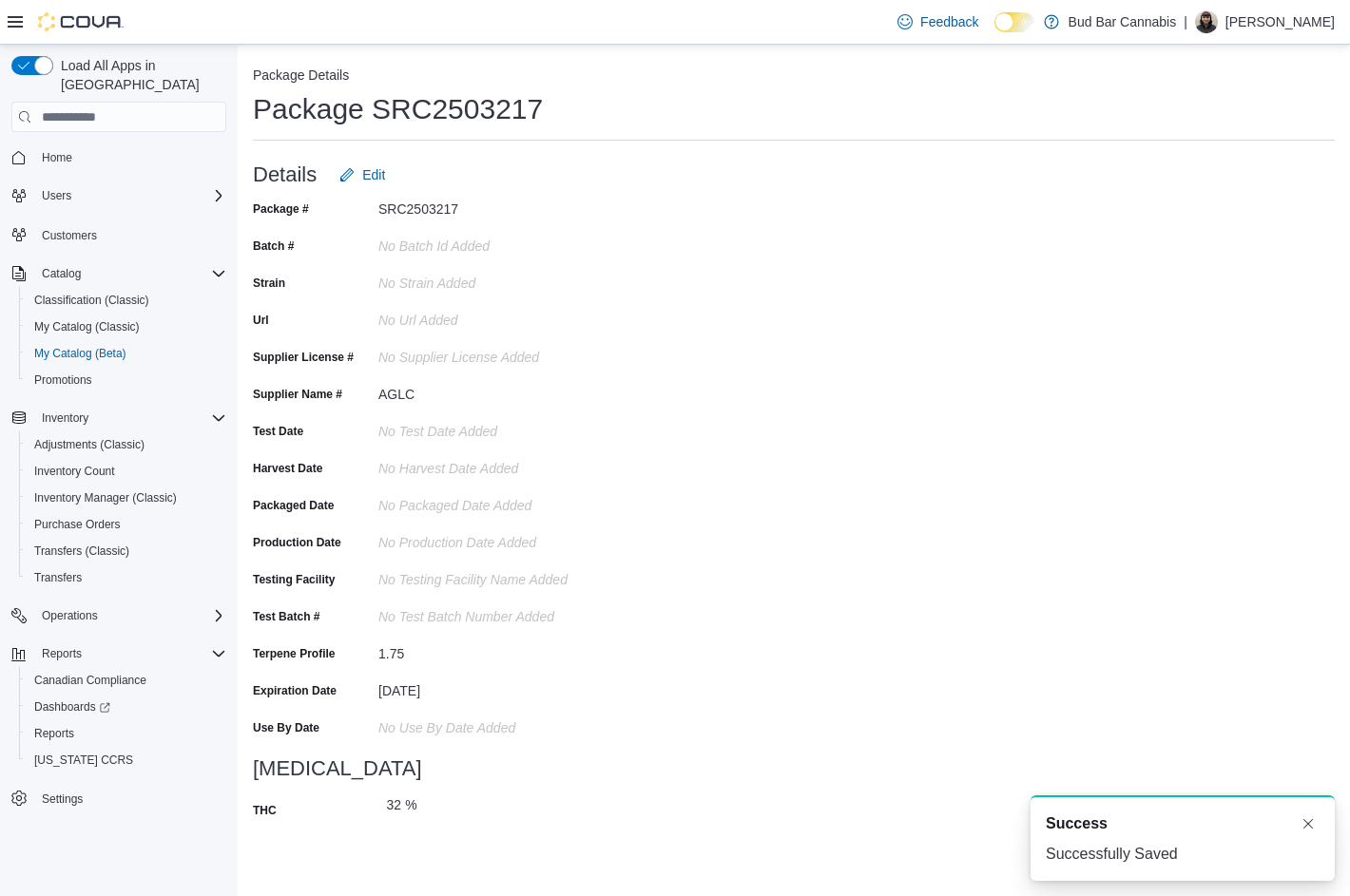
scroll to position [0, 0]
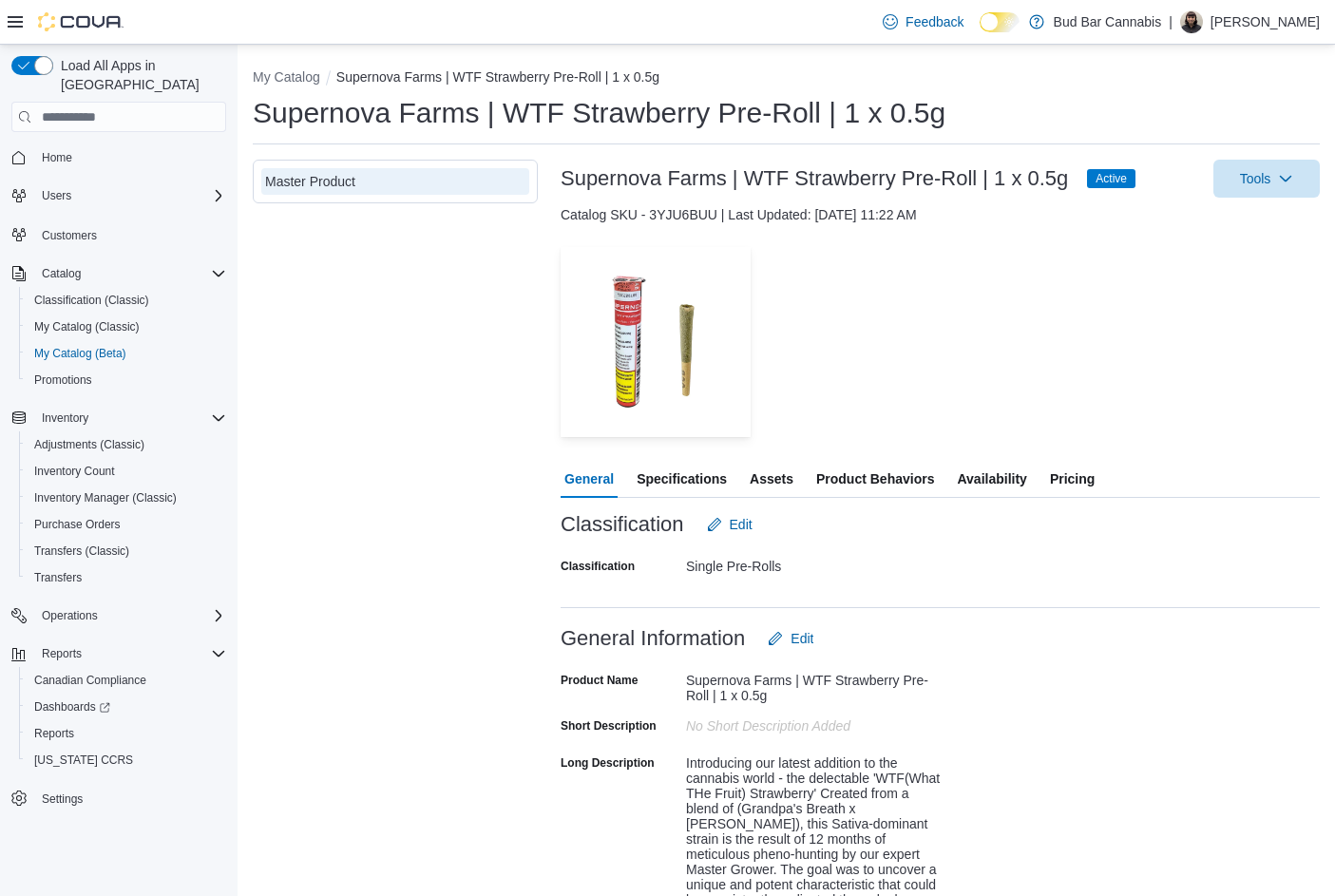
click at [690, 475] on span "Specifications" at bounding box center [681, 478] width 90 height 38
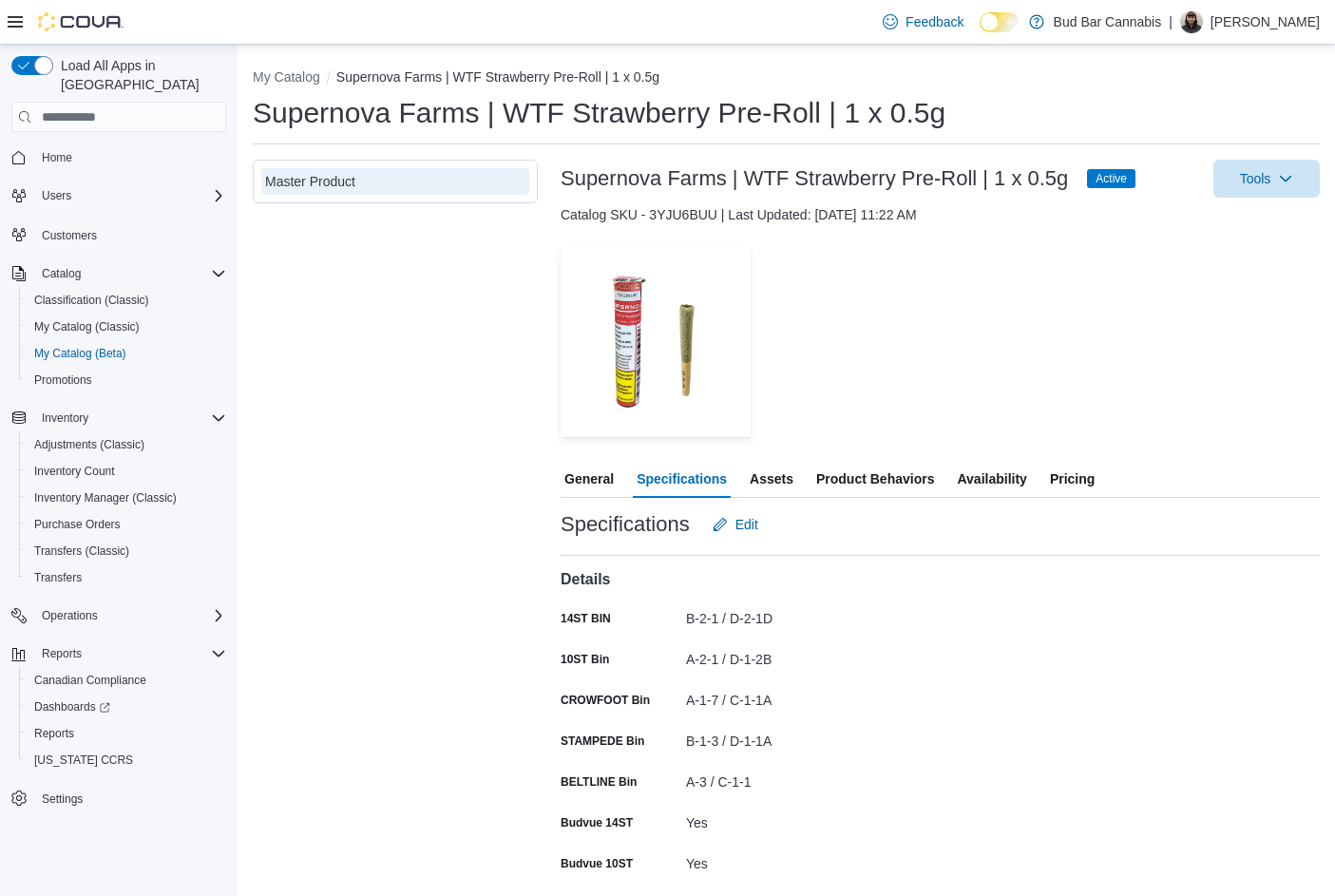
click at [963, 481] on span "Availability" at bounding box center [991, 478] width 69 height 38
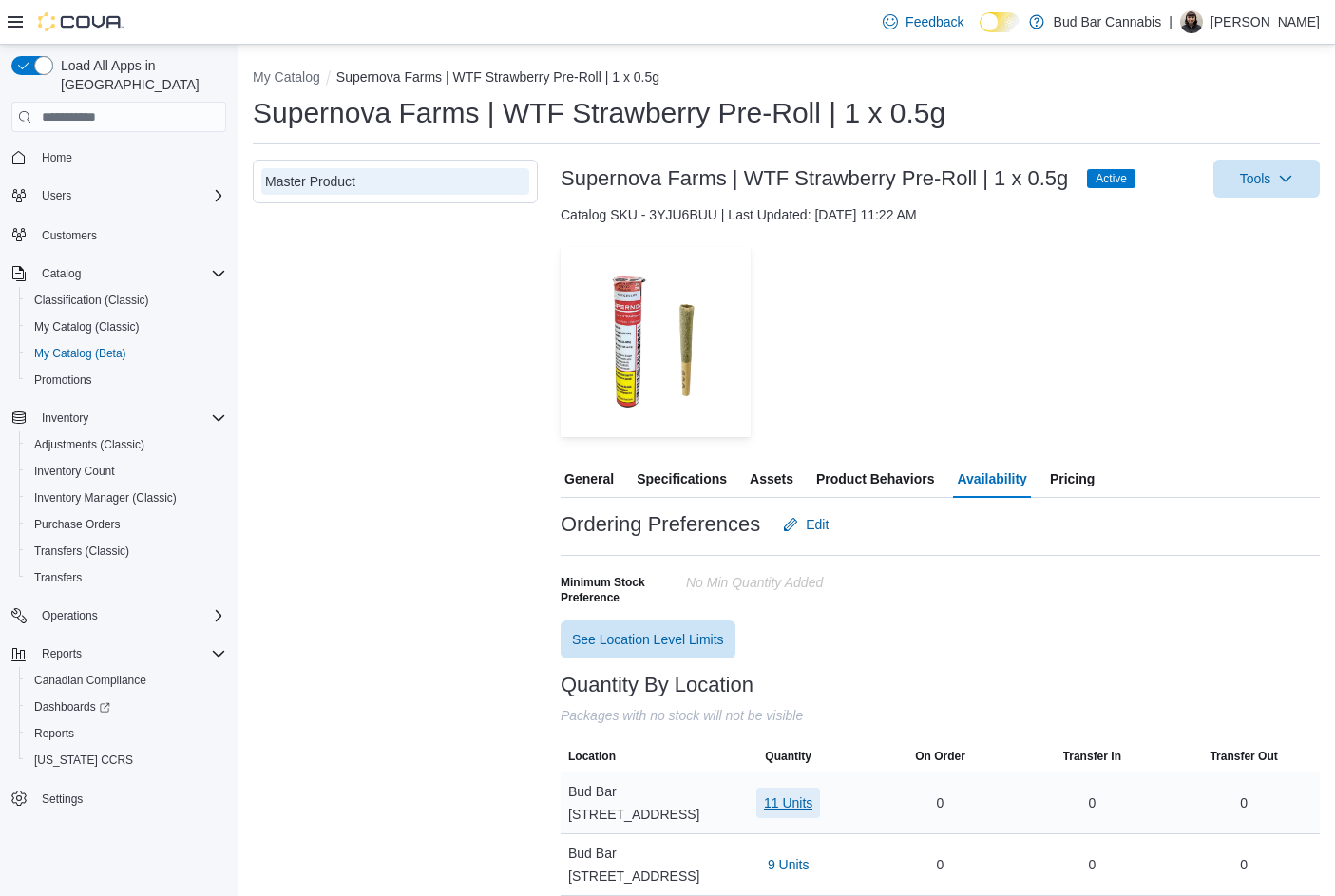
click at [774, 797] on span "11 Units" at bounding box center [788, 803] width 48 height 19
click at [730, 723] on span "31-10" at bounding box center [737, 715] width 35 height 19
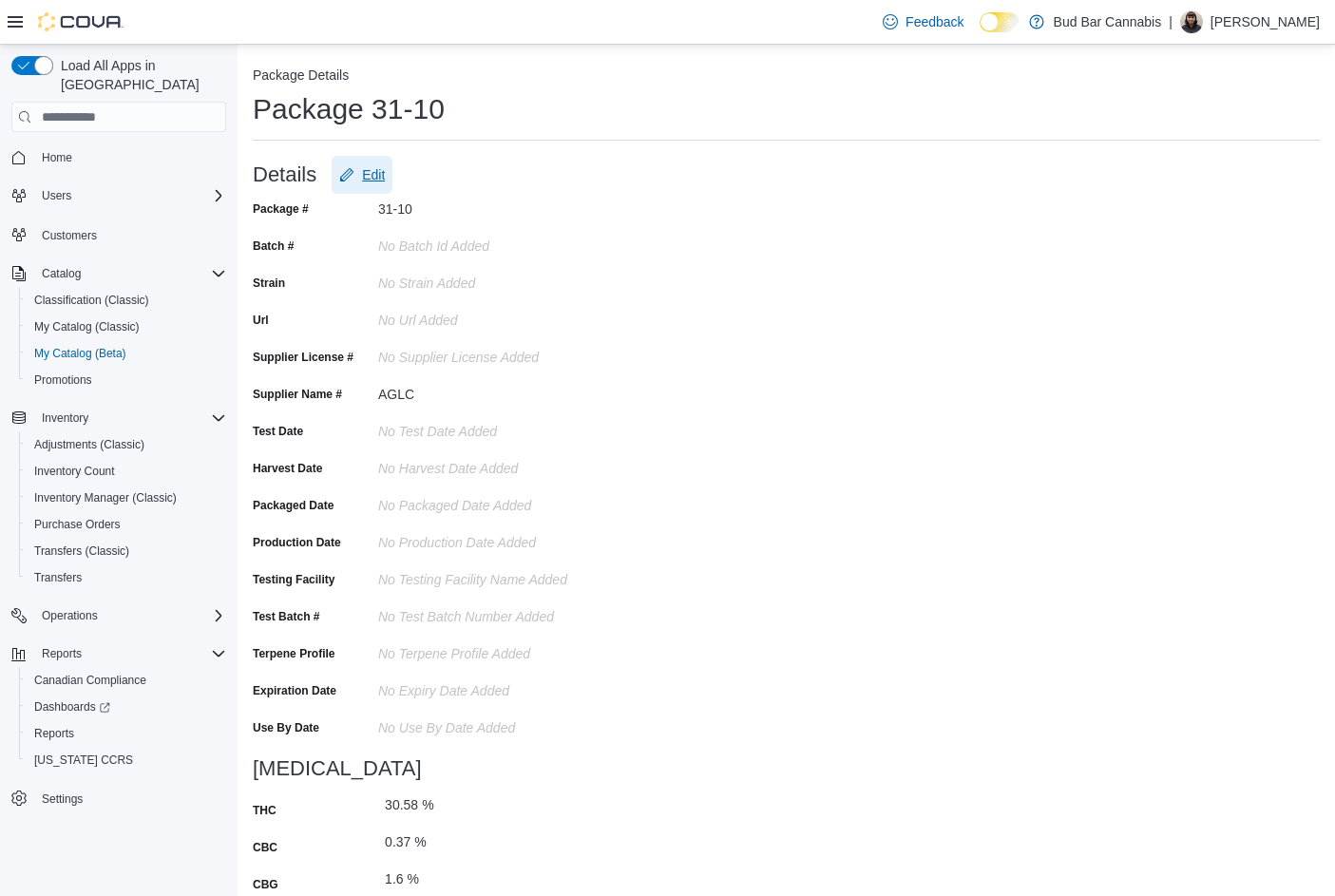
click at [382, 180] on span "Edit" at bounding box center [373, 175] width 23 height 19
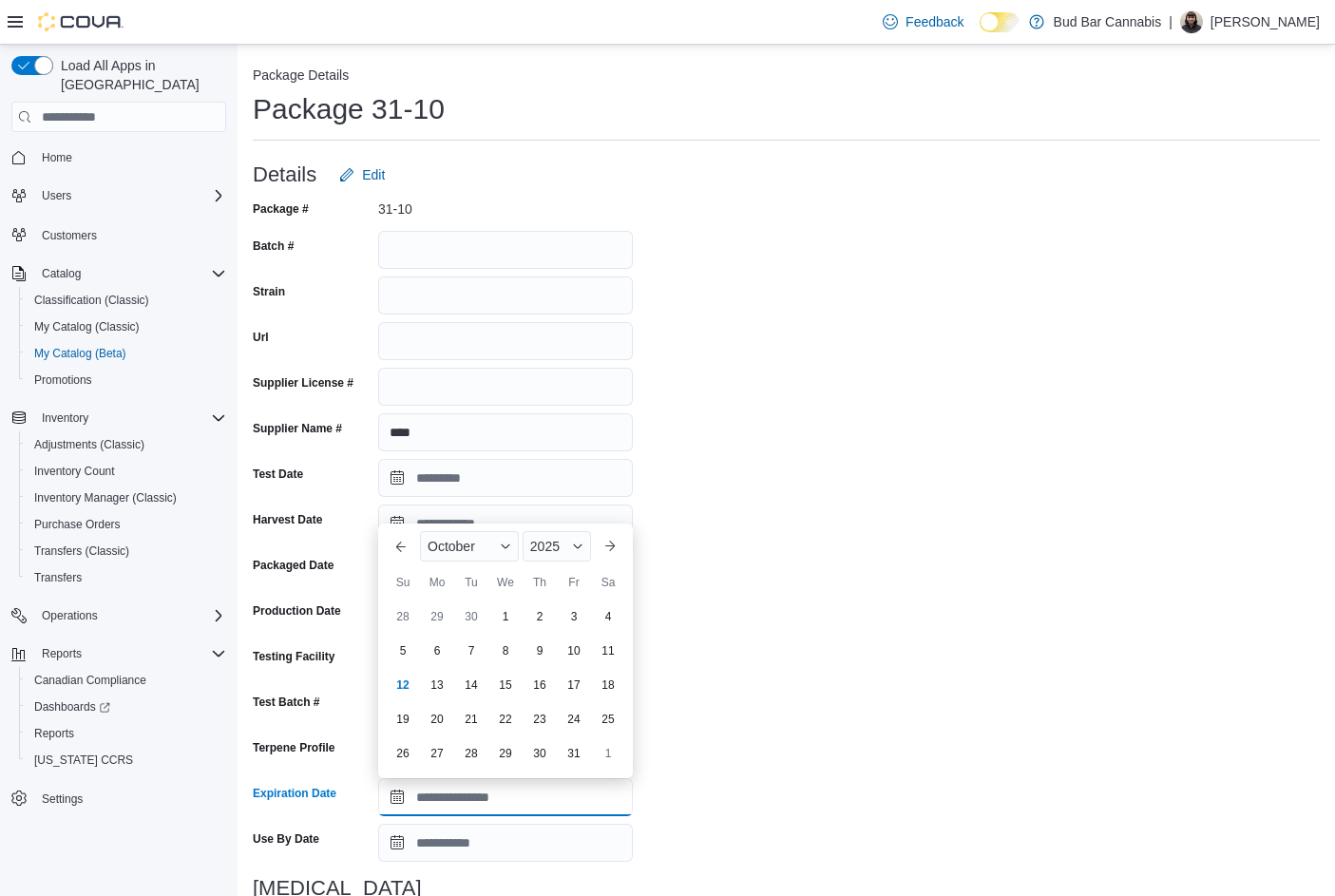
click at [401, 802] on input "Expiration Date" at bounding box center [505, 796] width 255 height 38
drag, startPoint x: 516, startPoint y: 716, endPoint x: 506, endPoint y: 730, distance: 17.2
click at [514, 716] on div "25" at bounding box center [505, 719] width 31 height 31
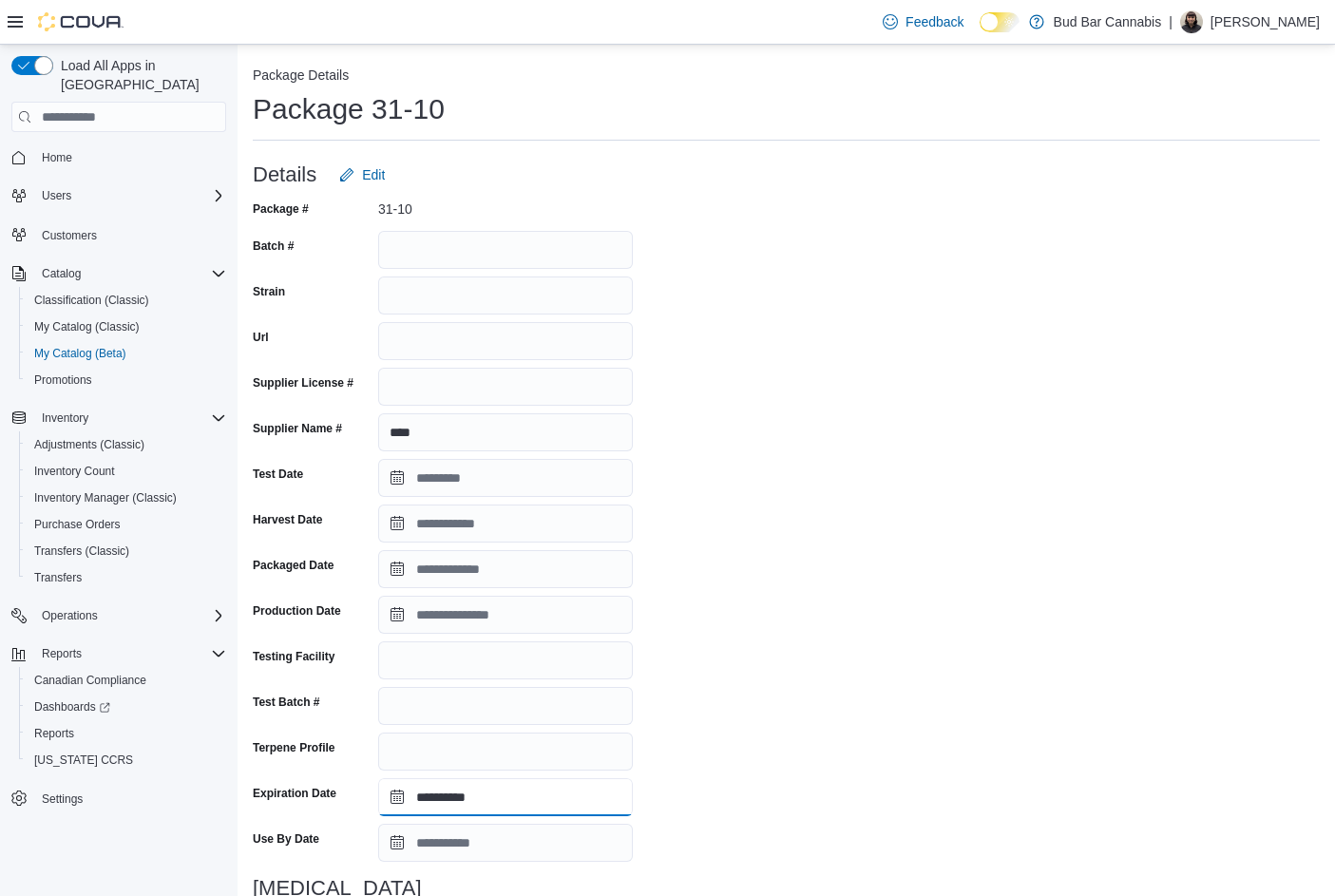
click at [397, 797] on input "**********" at bounding box center [505, 796] width 255 height 38
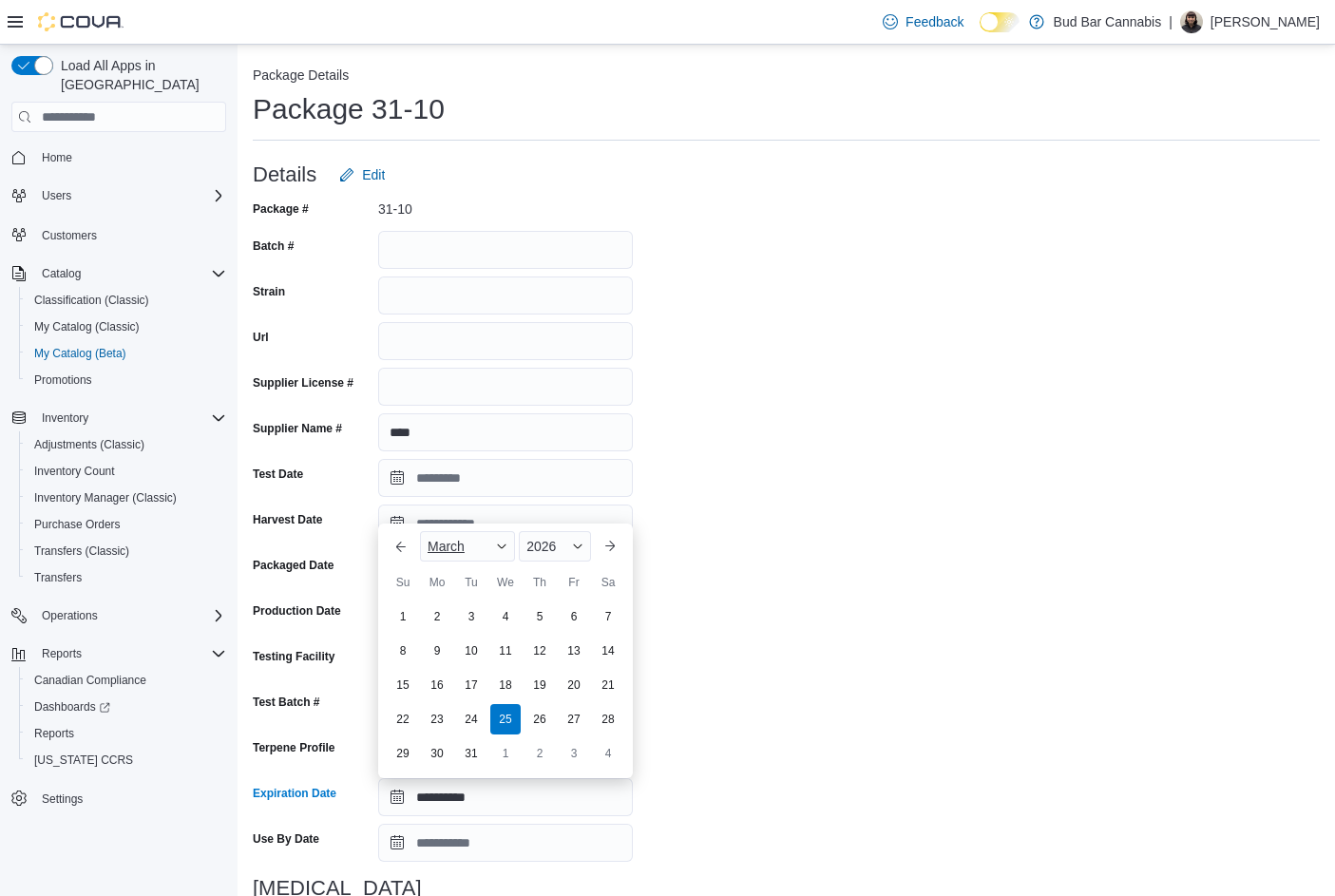
click at [450, 548] on span "March" at bounding box center [446, 547] width 37 height 15
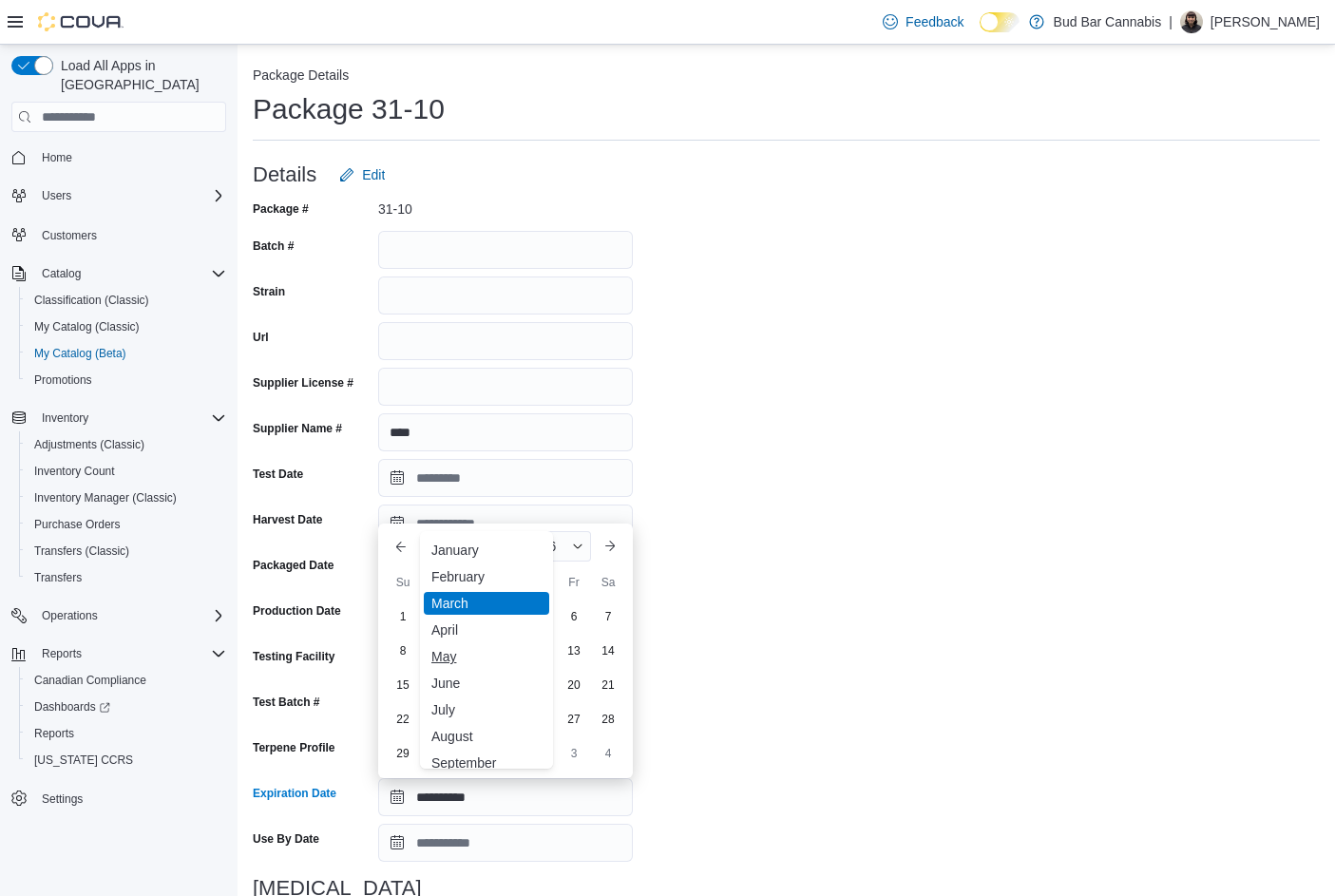
click at [446, 656] on div "May" at bounding box center [486, 656] width 125 height 23
type input "**********"
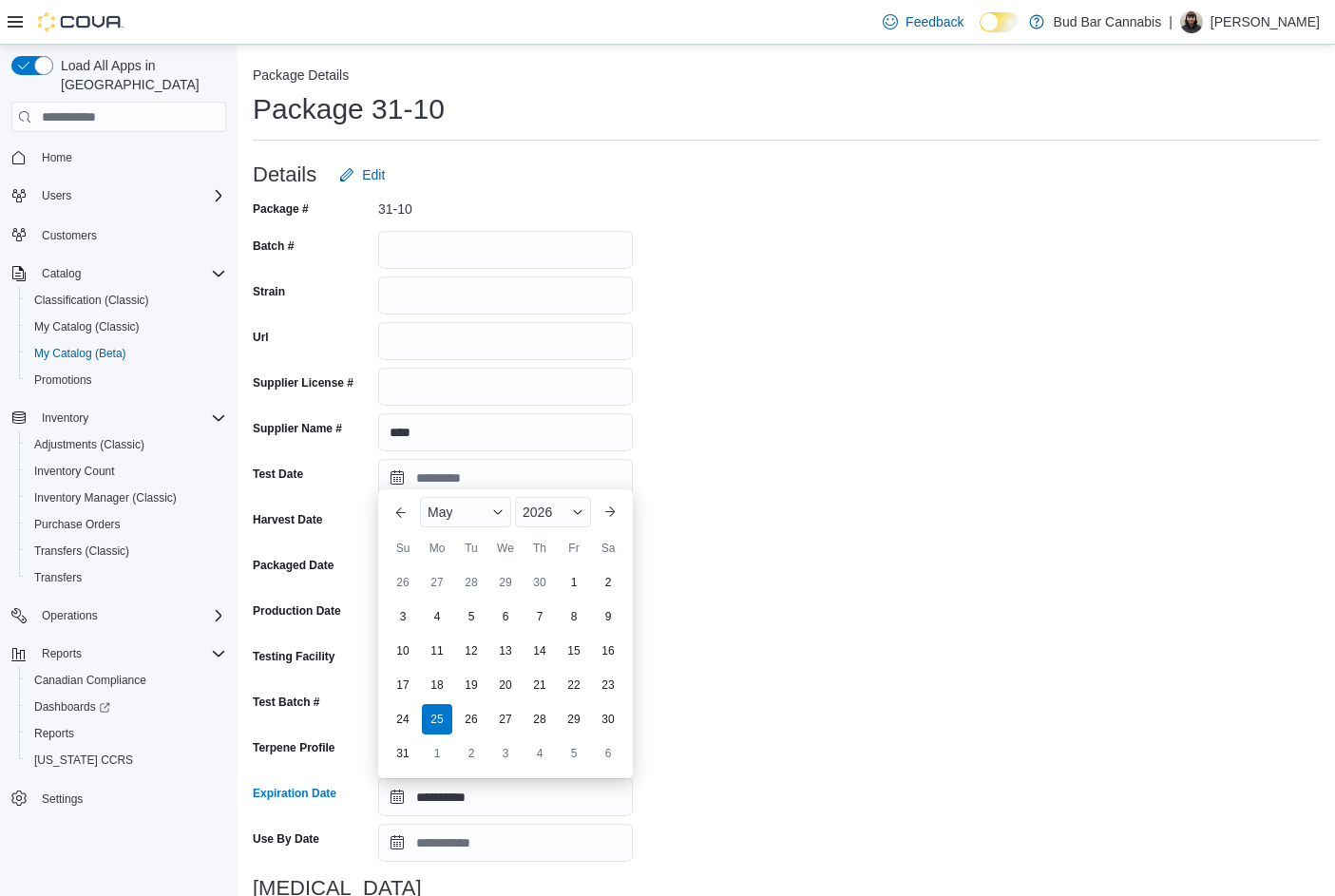
click at [752, 683] on div "**********" at bounding box center [786, 744] width 1067 height 1101
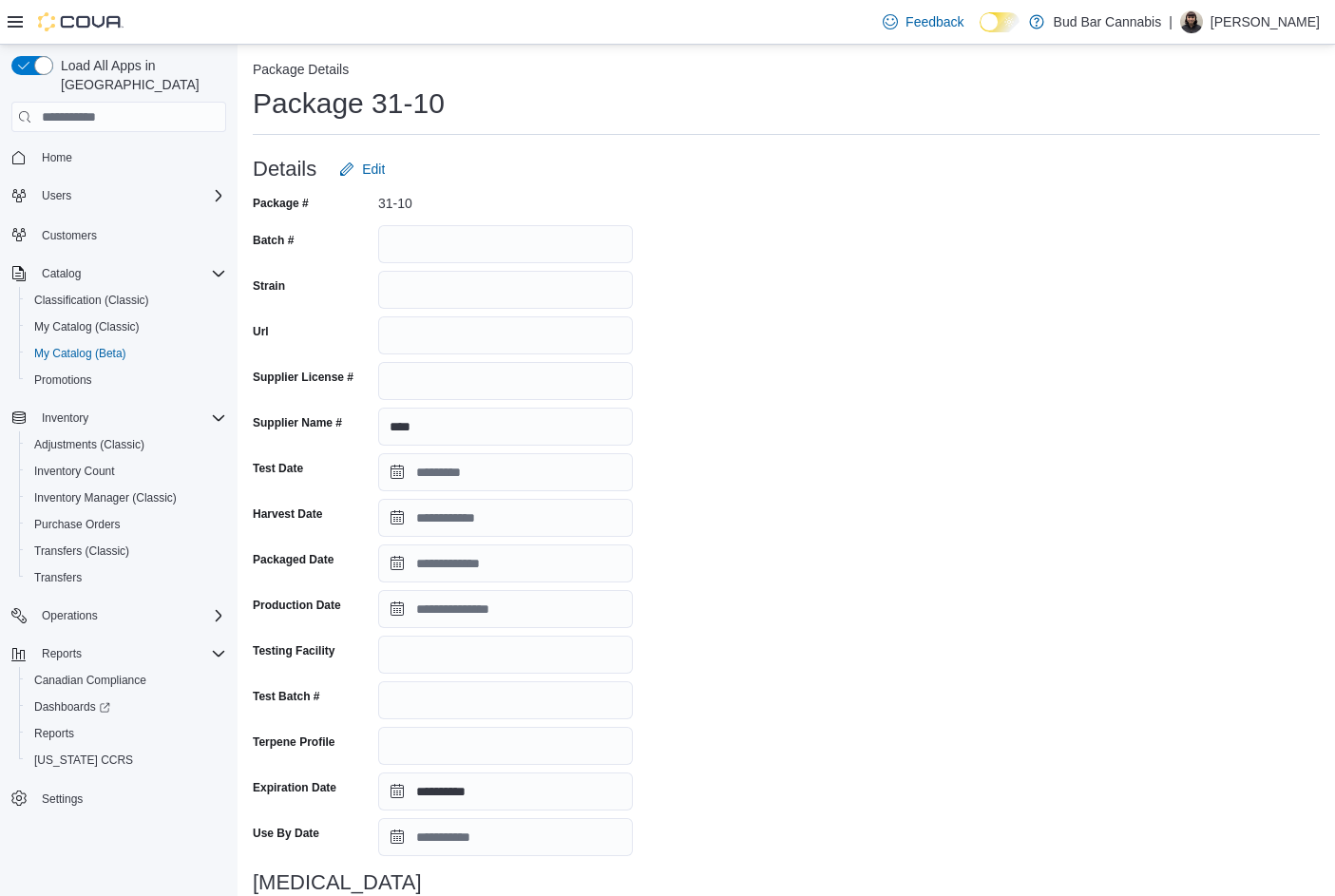
scroll to position [414, 0]
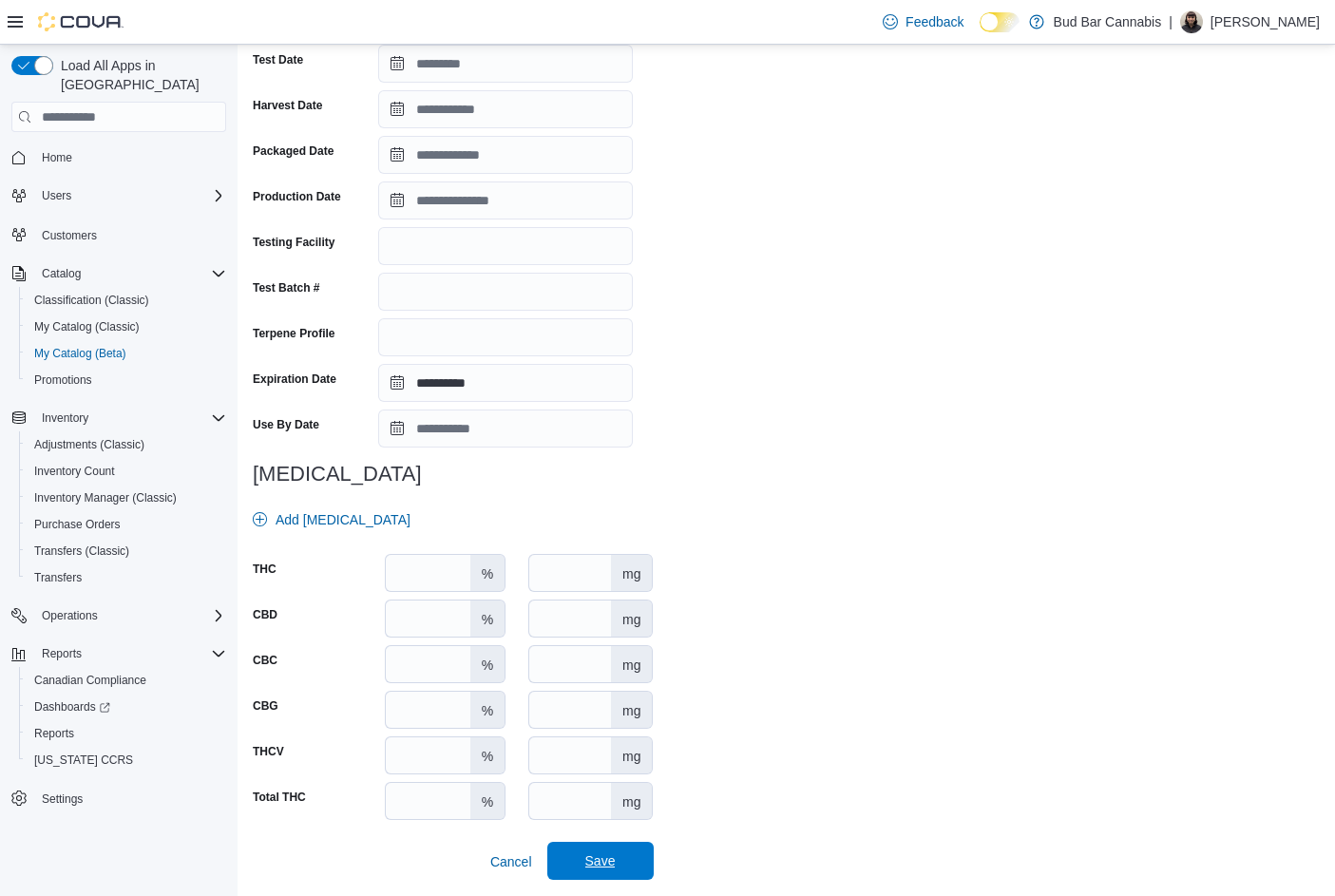
click at [651, 858] on button "Save" at bounding box center [601, 860] width 107 height 38
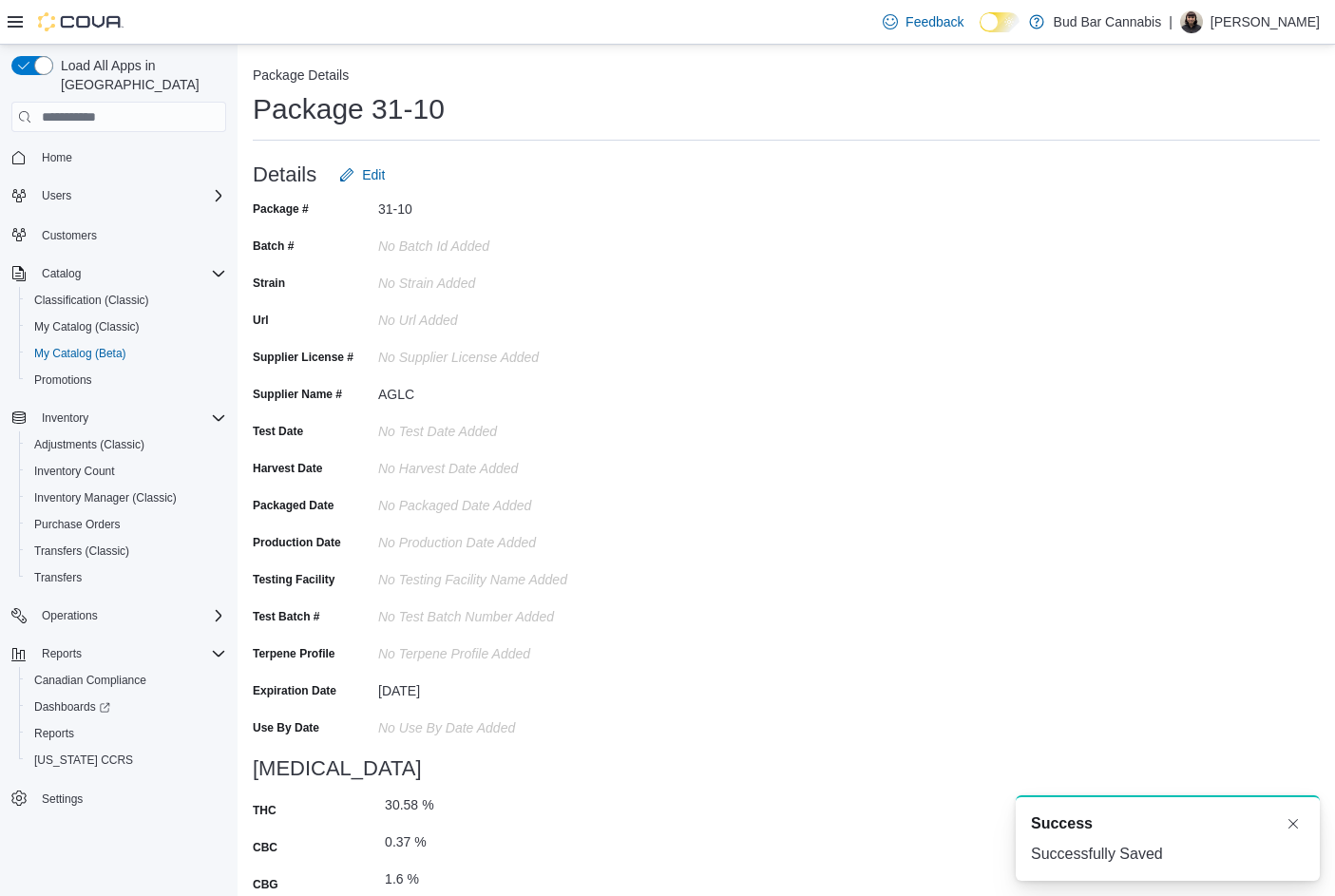
scroll to position [0, 0]
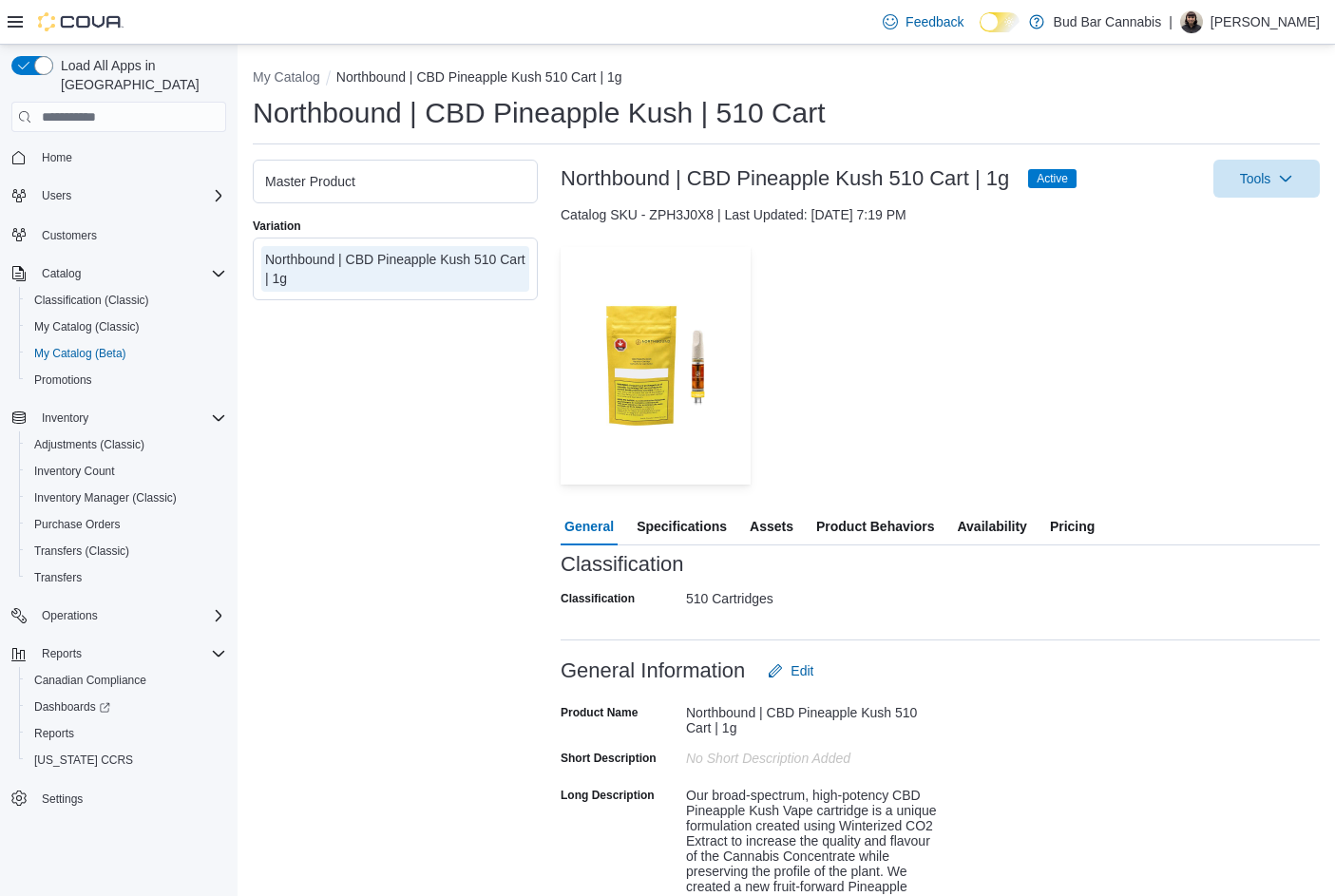
click at [988, 529] on span "Availability" at bounding box center [991, 525] width 69 height 38
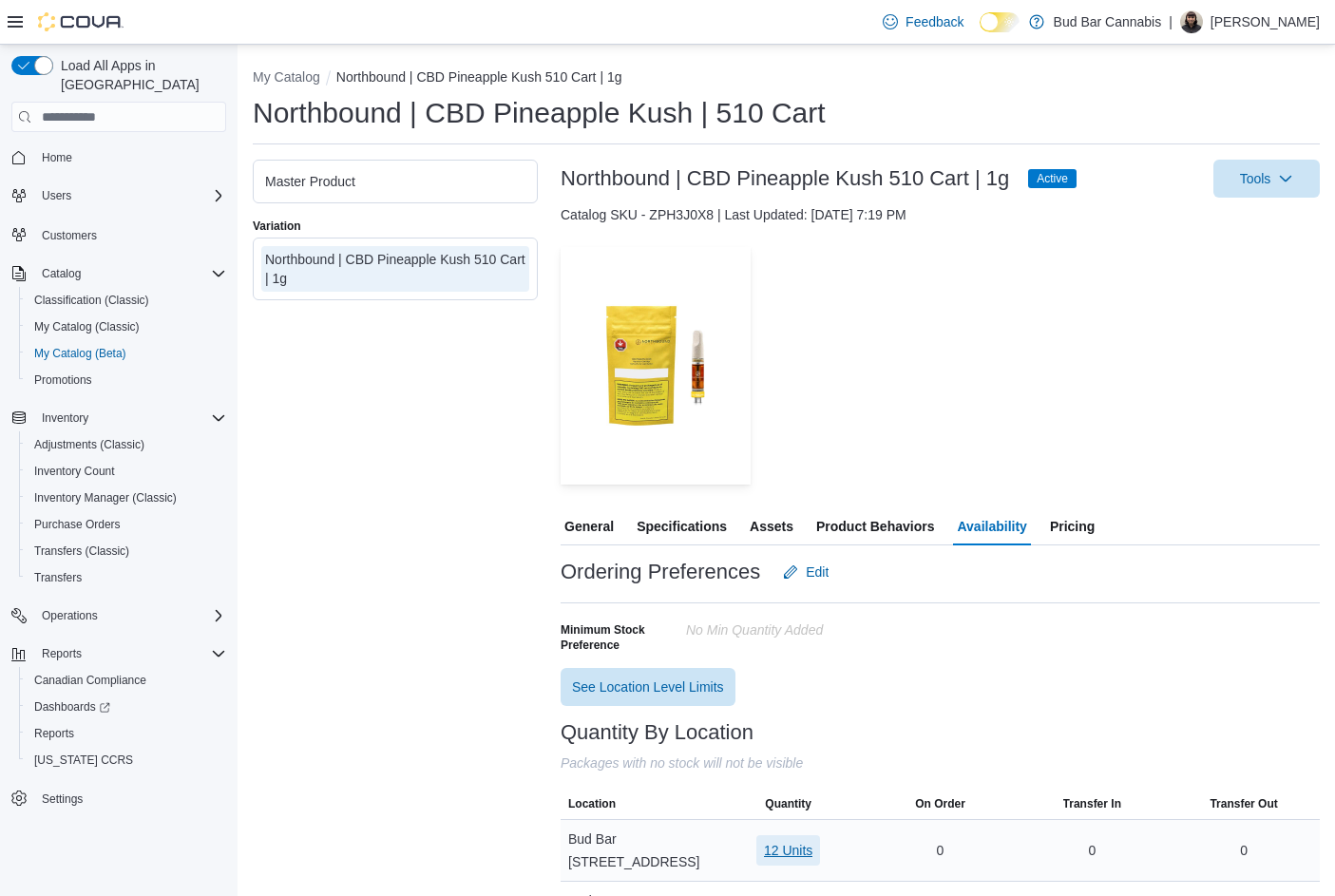
click at [790, 843] on span "12 Units" at bounding box center [788, 851] width 48 height 19
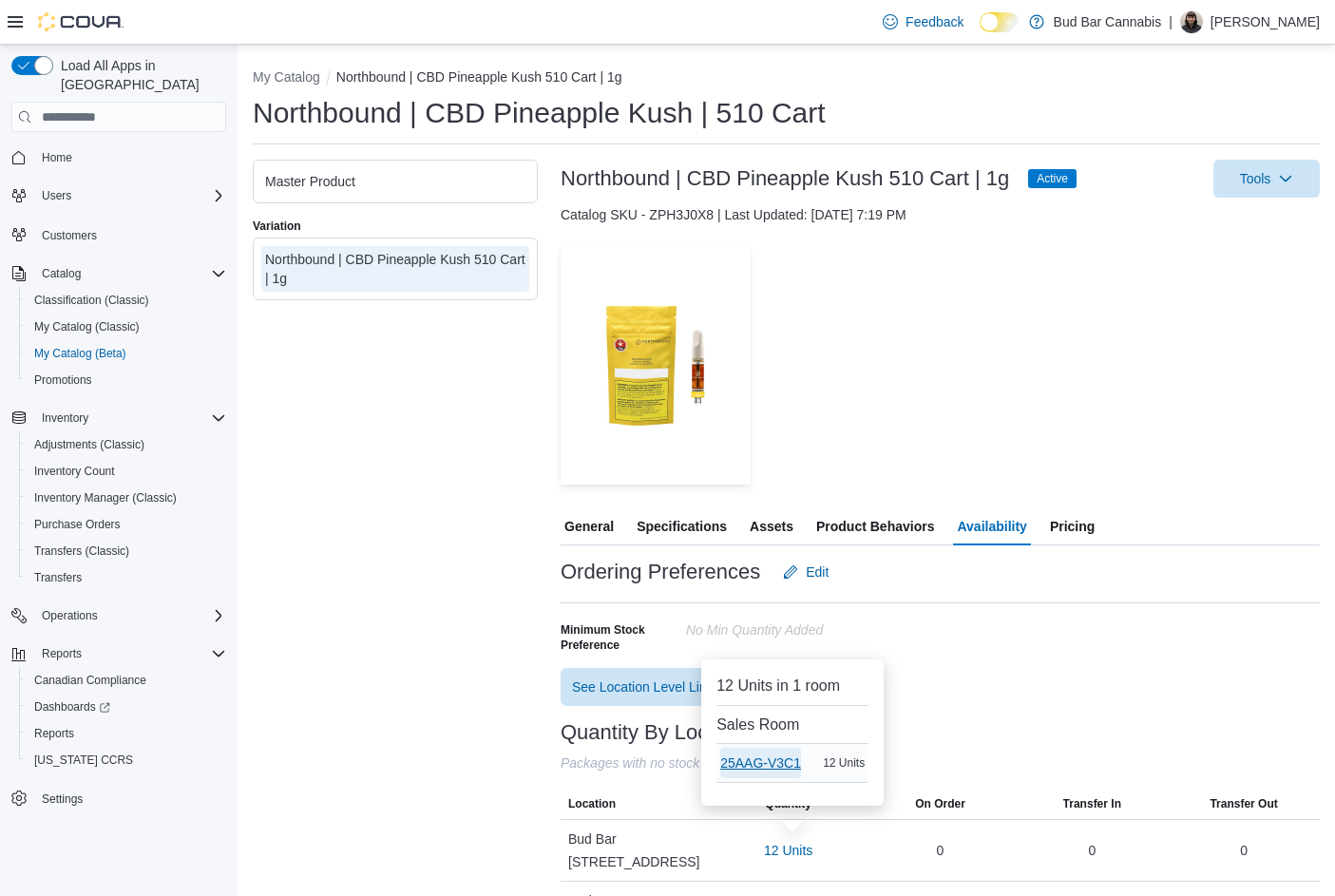
click at [782, 766] on span "25AAG-V3C1" at bounding box center [760, 763] width 81 height 19
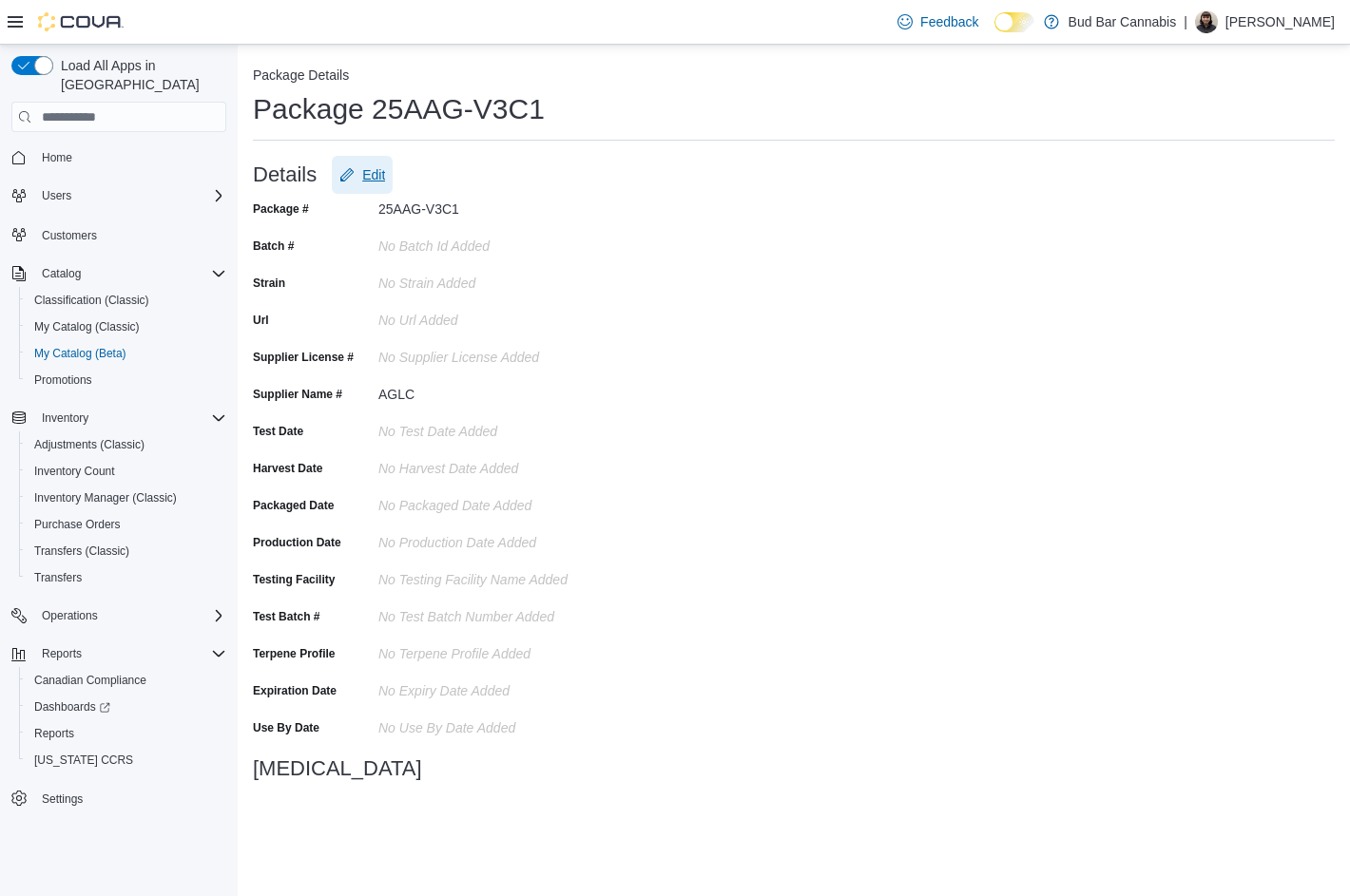
click at [368, 183] on span "Edit" at bounding box center [374, 175] width 23 height 19
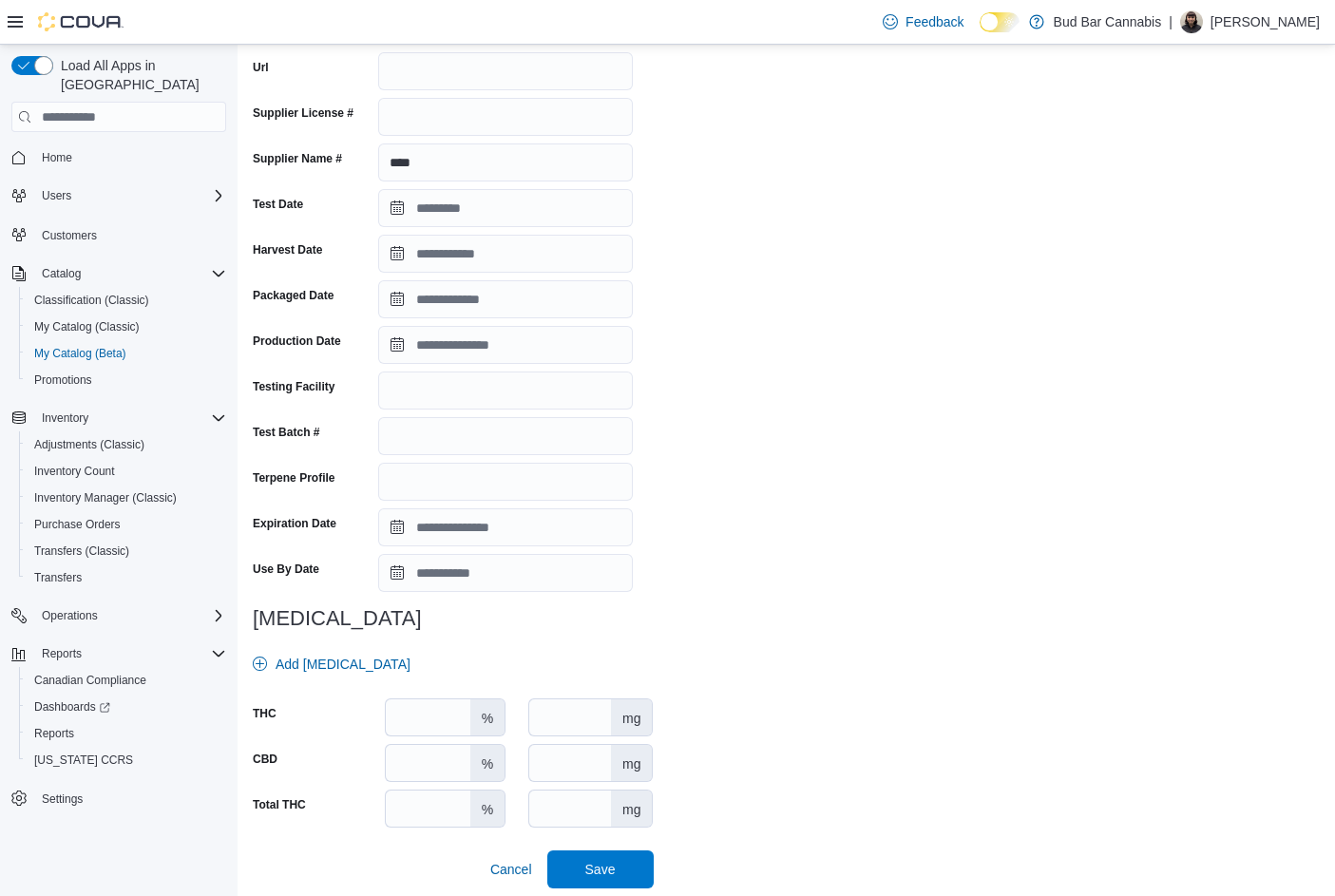
scroll to position [277, 0]
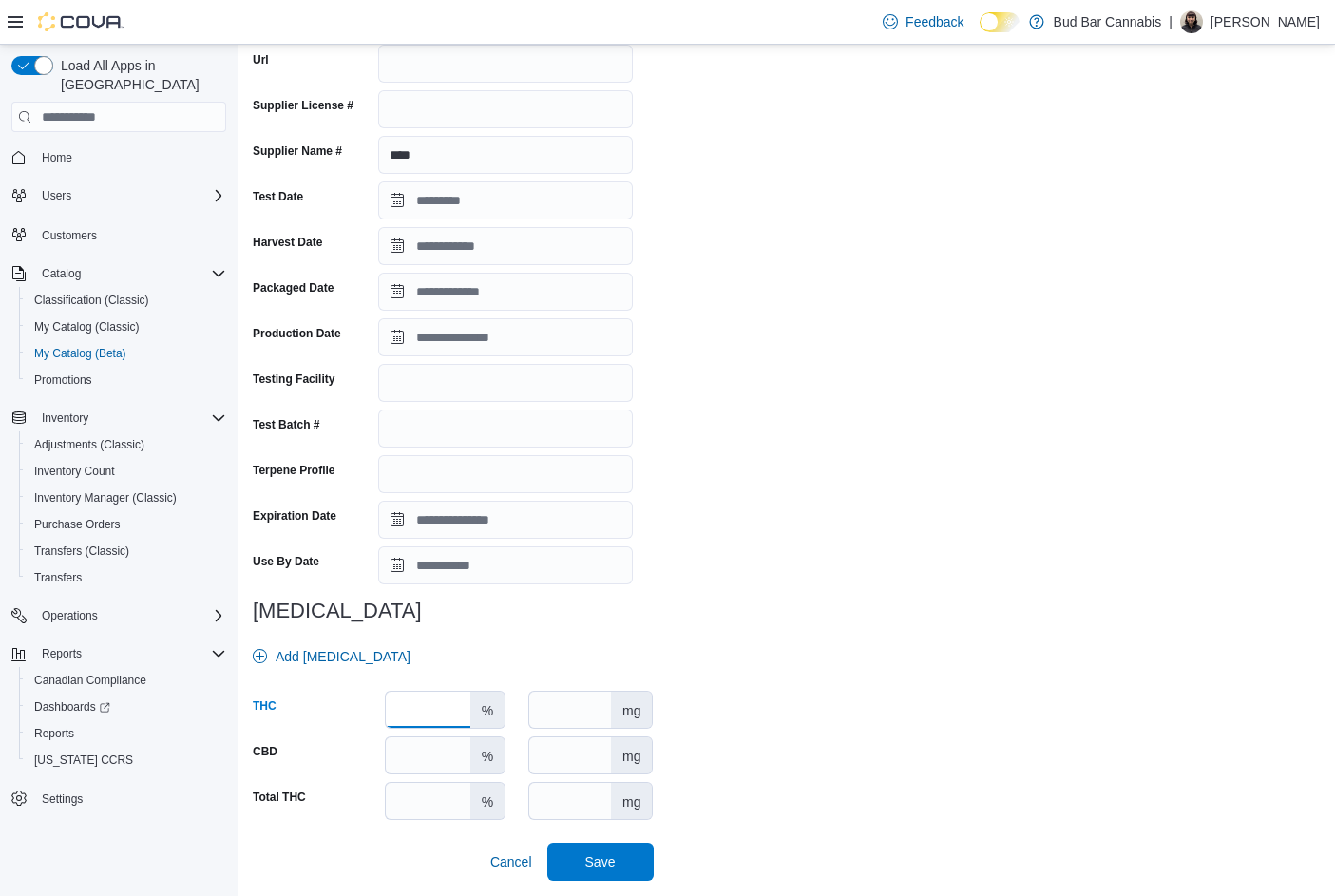
click at [439, 713] on input "number" at bounding box center [428, 710] width 85 height 37
type input "**"
click at [449, 763] on input "number" at bounding box center [428, 755] width 85 height 37
type input "**"
click at [583, 871] on span "Save" at bounding box center [600, 860] width 84 height 38
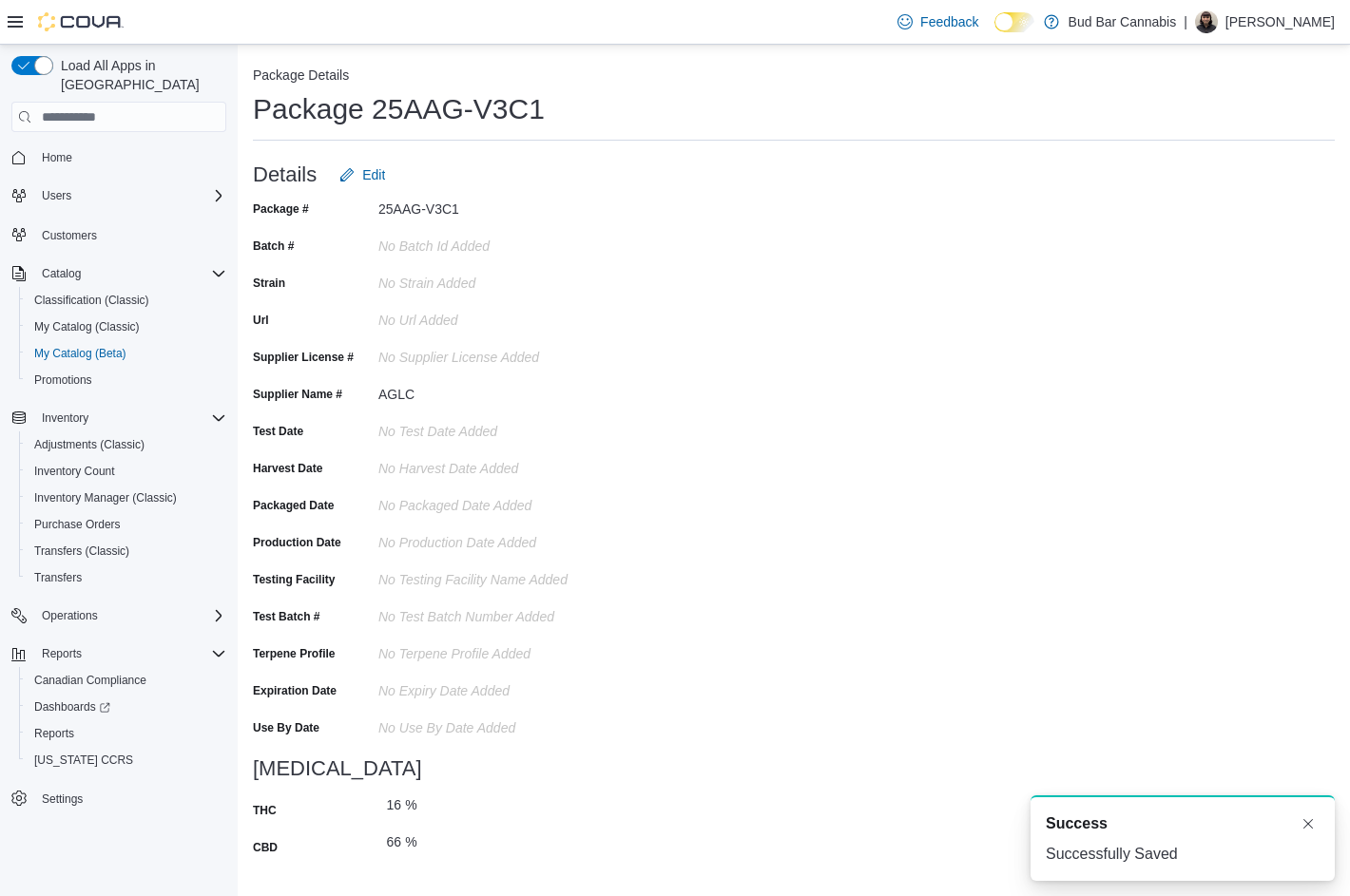
scroll to position [0, 0]
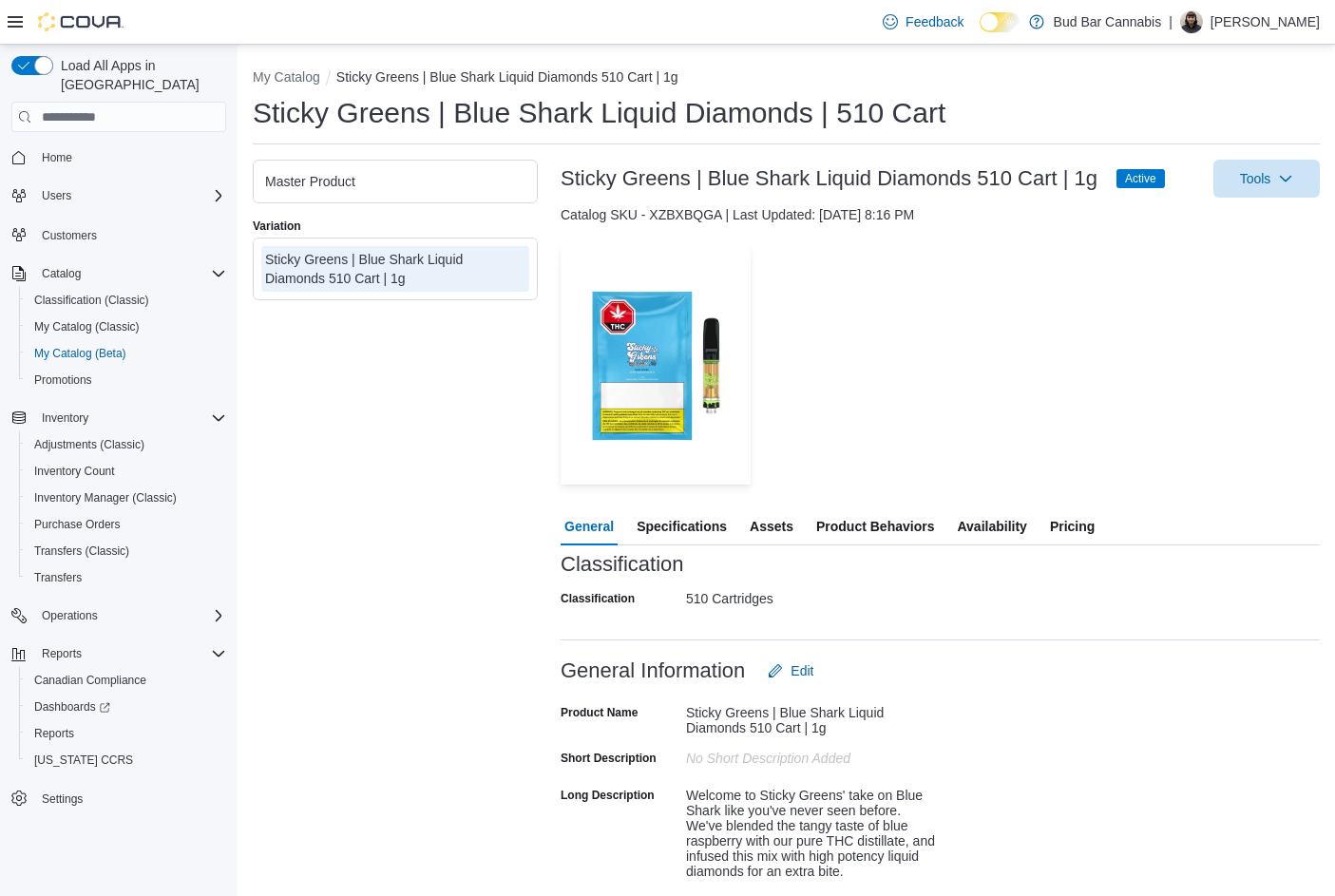
click at [989, 529] on span "Availability" at bounding box center [991, 525] width 69 height 38
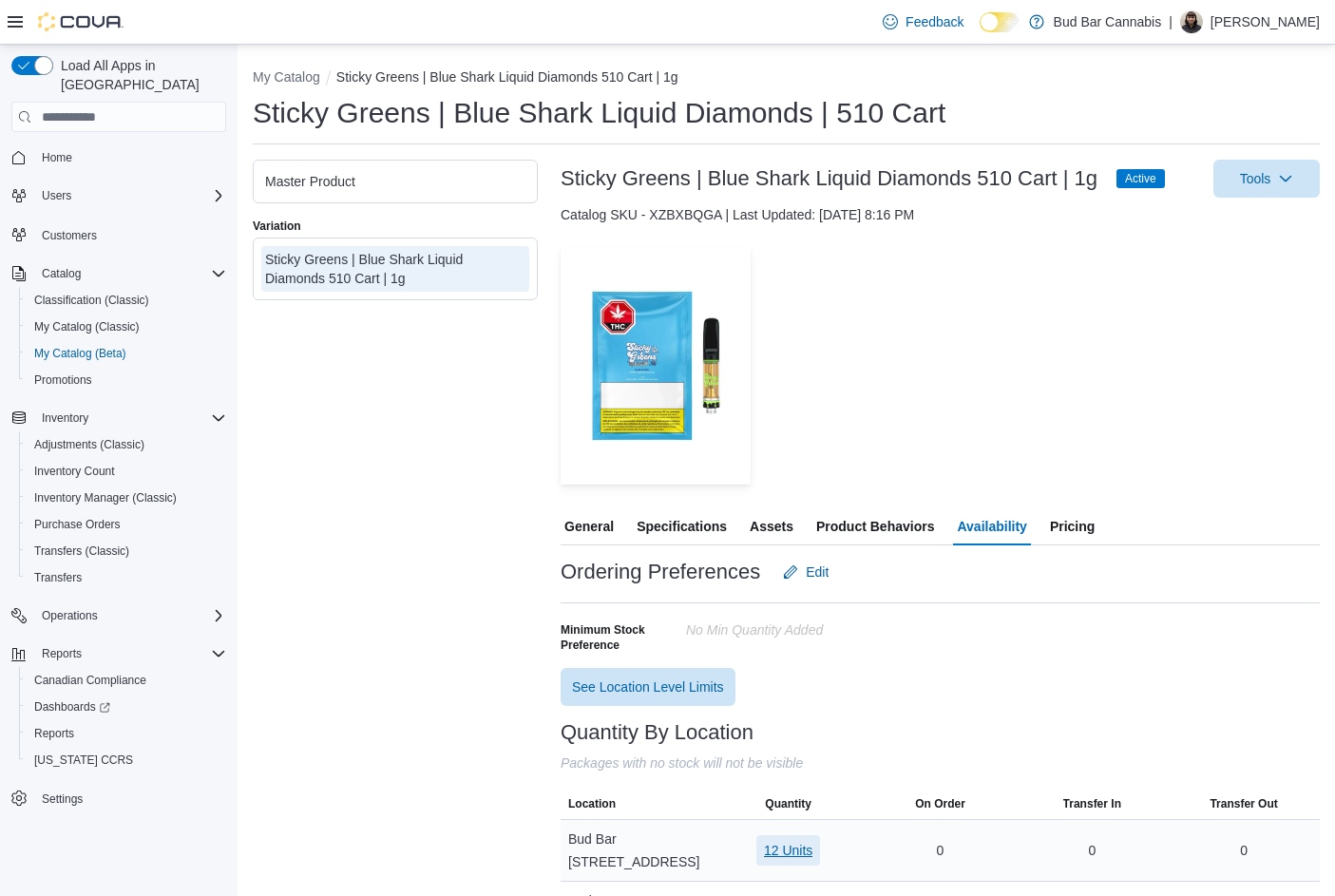
click at [788, 841] on span "12 Units" at bounding box center [788, 851] width 48 height 19
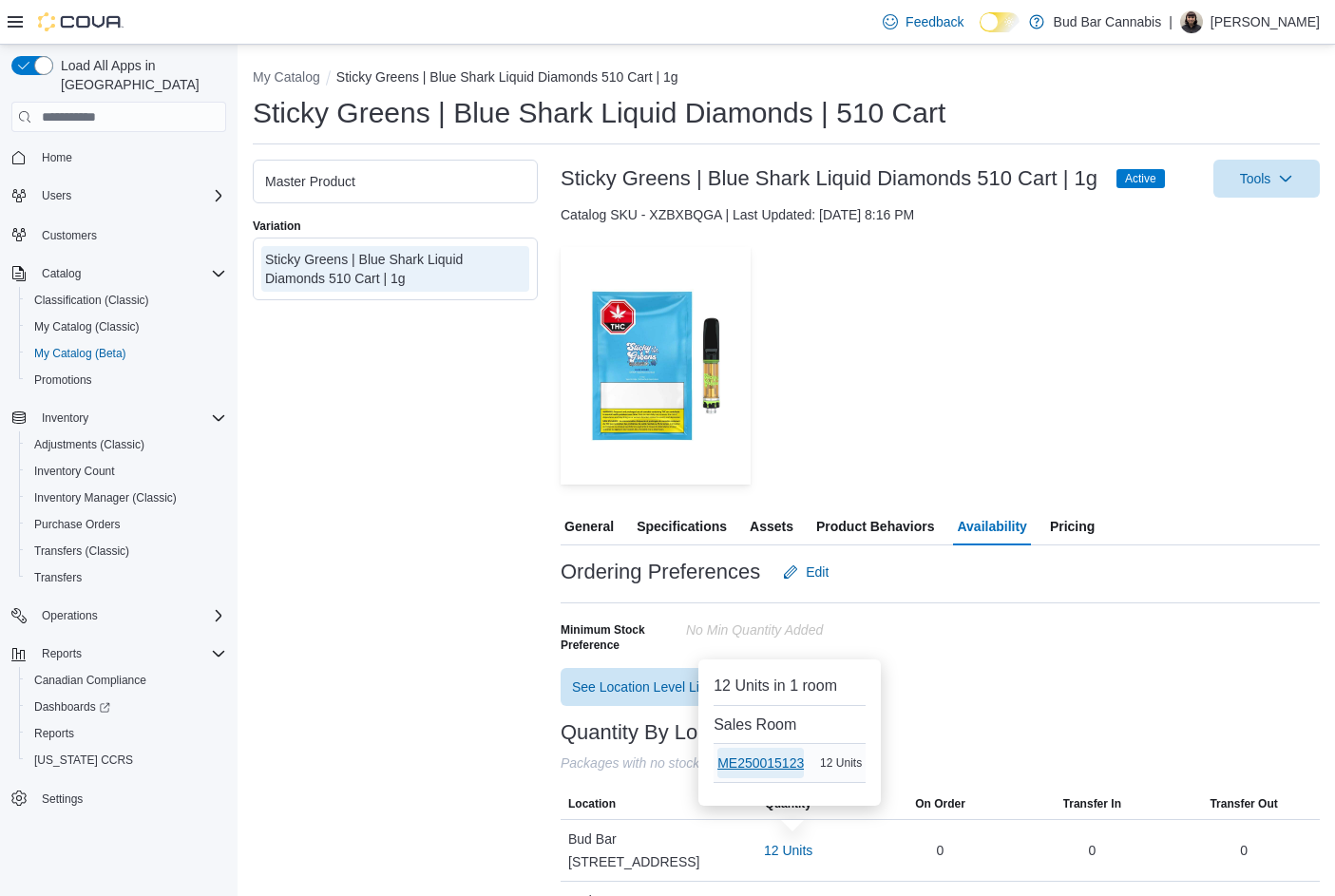
click at [788, 764] on span "ME250015123" at bounding box center [760, 763] width 87 height 19
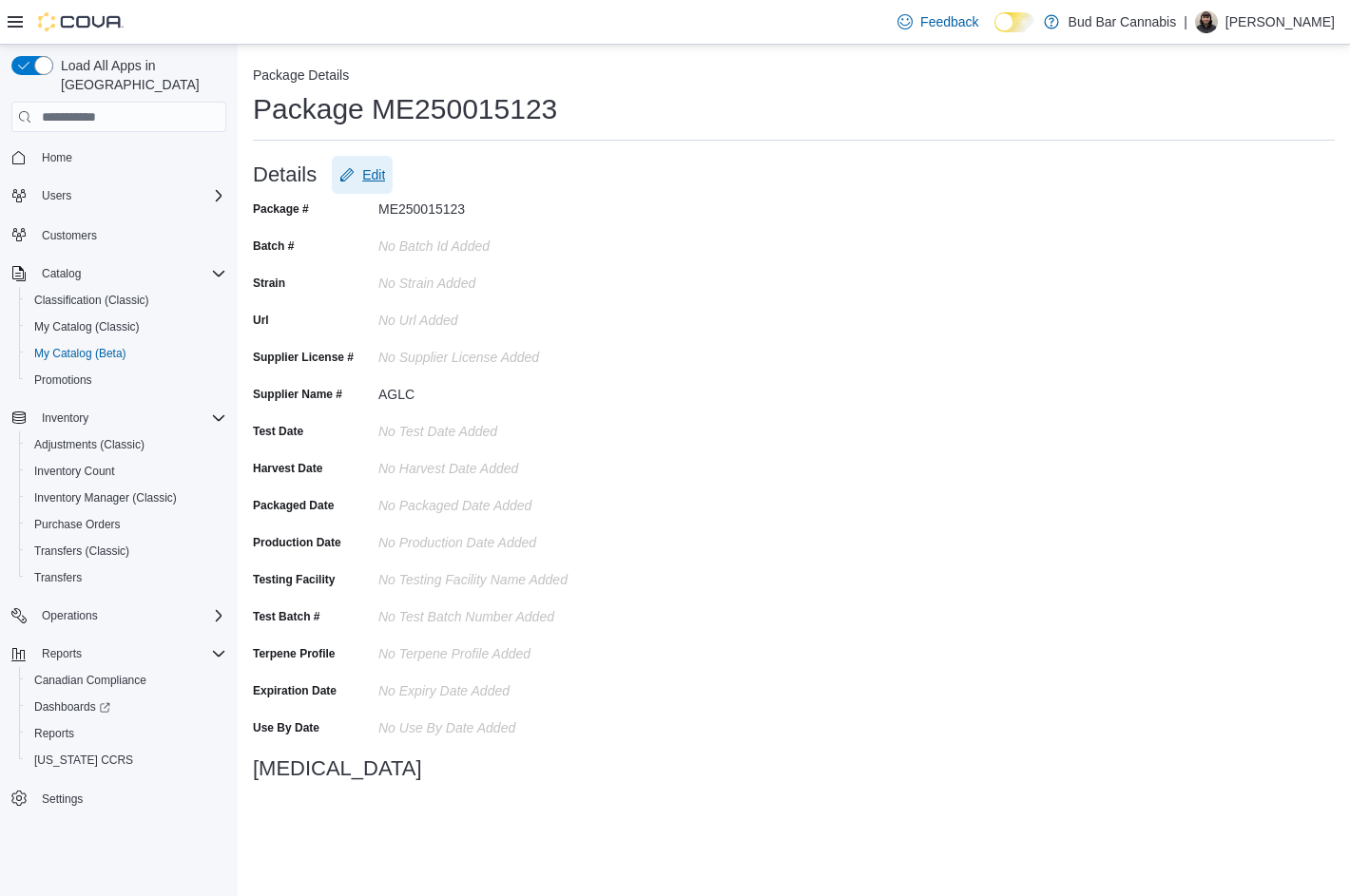
click at [360, 172] on span "Edit" at bounding box center [361, 174] width 45 height 38
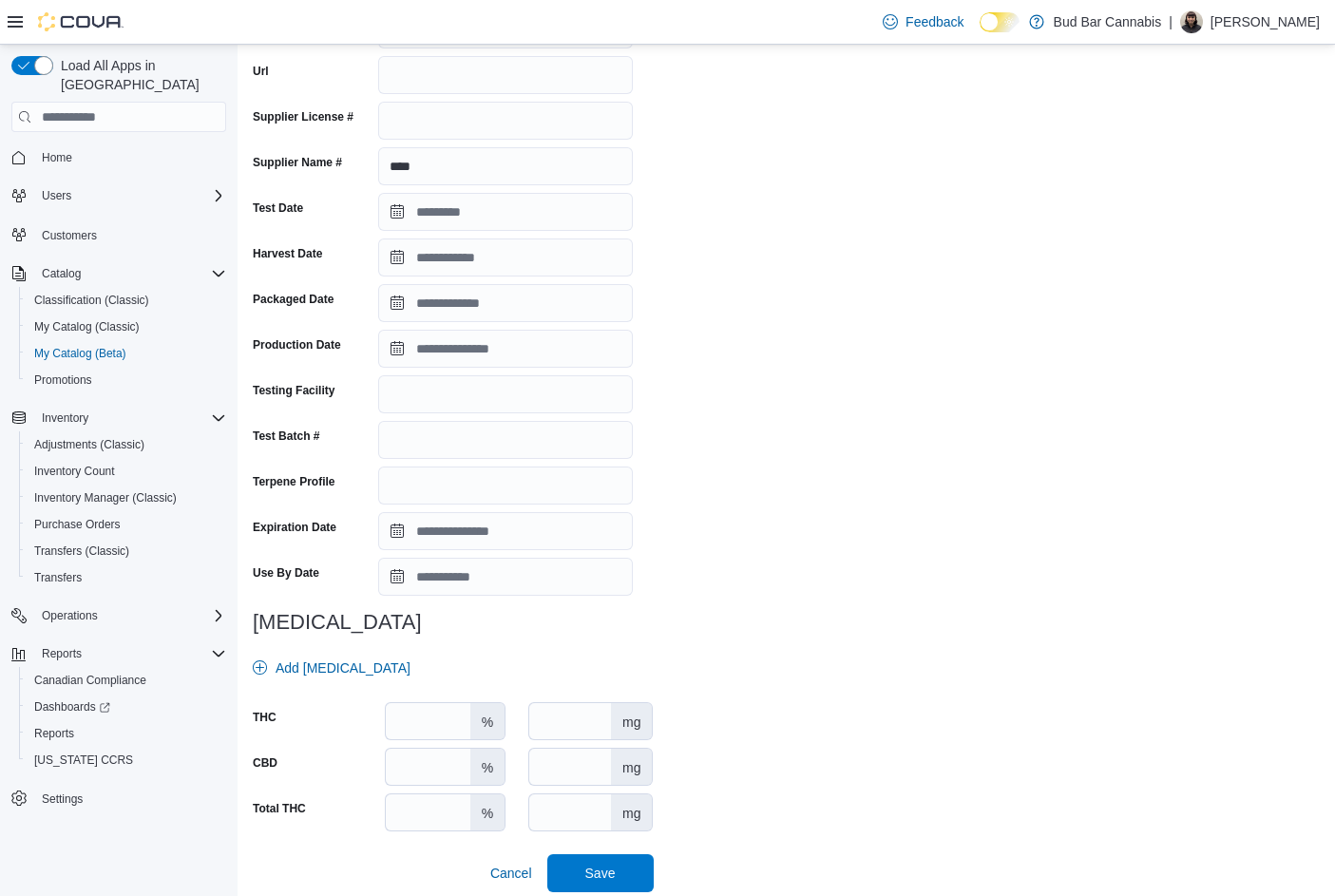
scroll to position [277, 0]
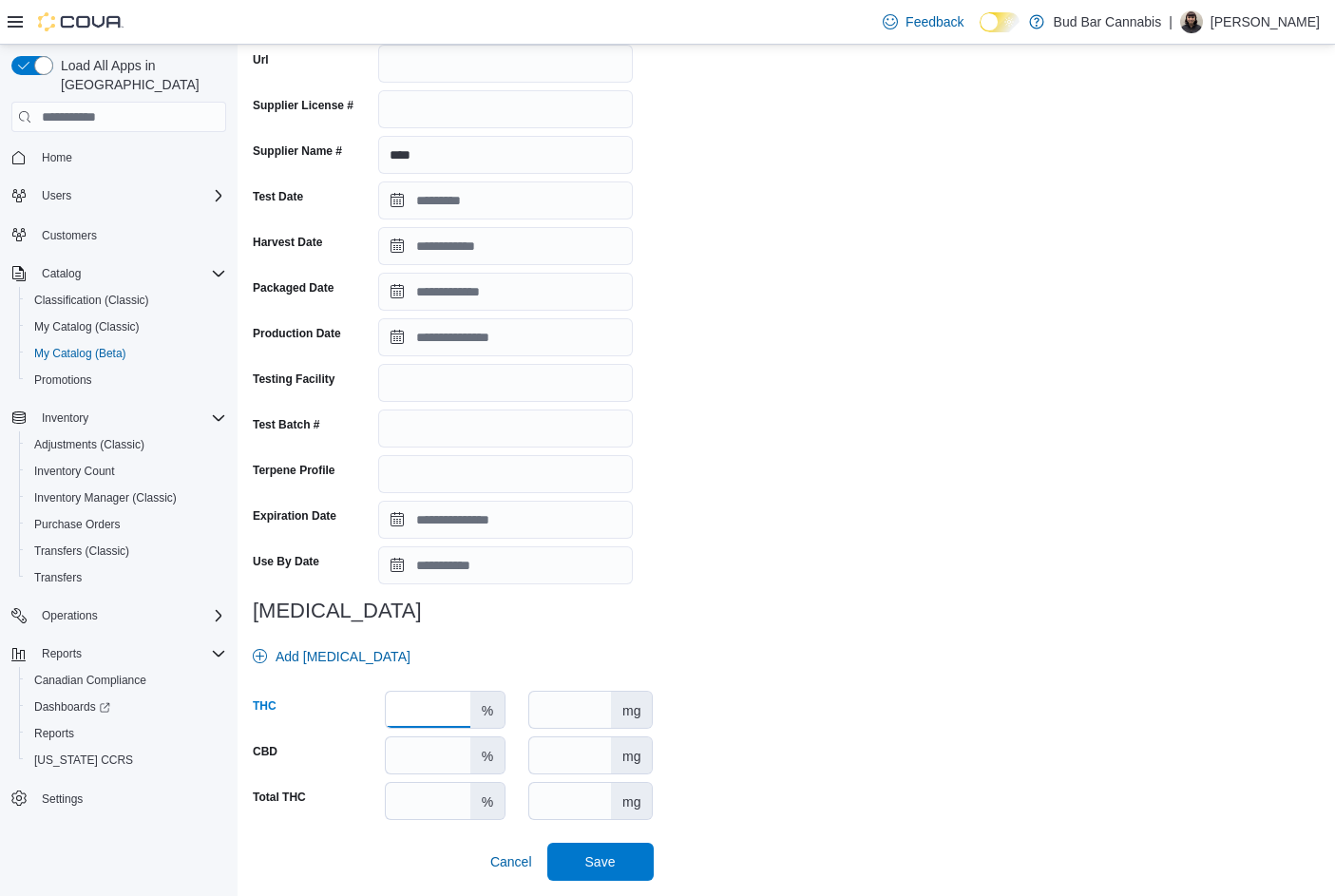
click at [448, 706] on input "number" at bounding box center [428, 710] width 85 height 37
type input "****"
drag, startPoint x: 627, startPoint y: 858, endPoint x: 614, endPoint y: 858, distance: 13.0
click at [622, 858] on span "Save" at bounding box center [600, 860] width 84 height 38
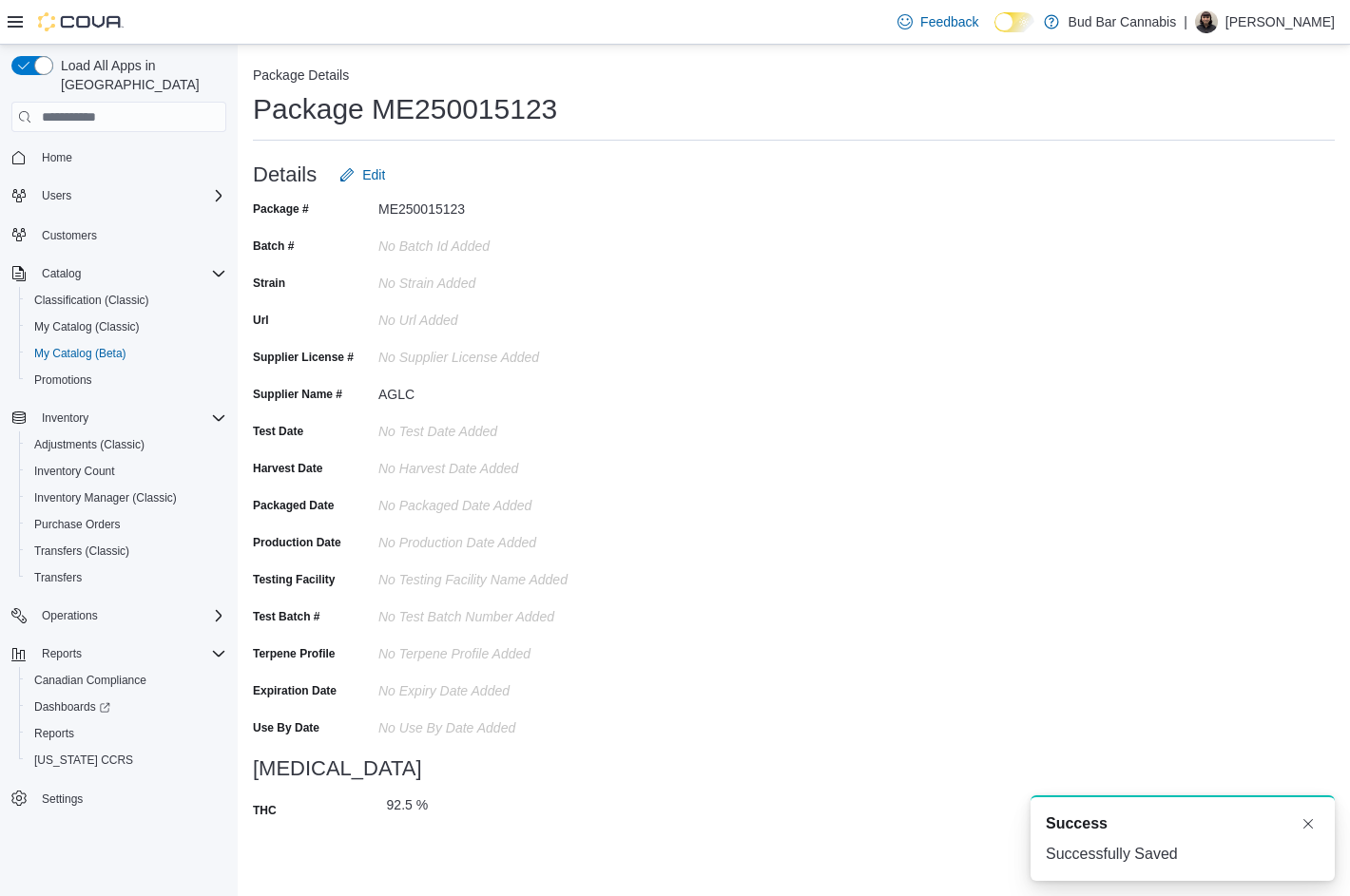
scroll to position [0, 0]
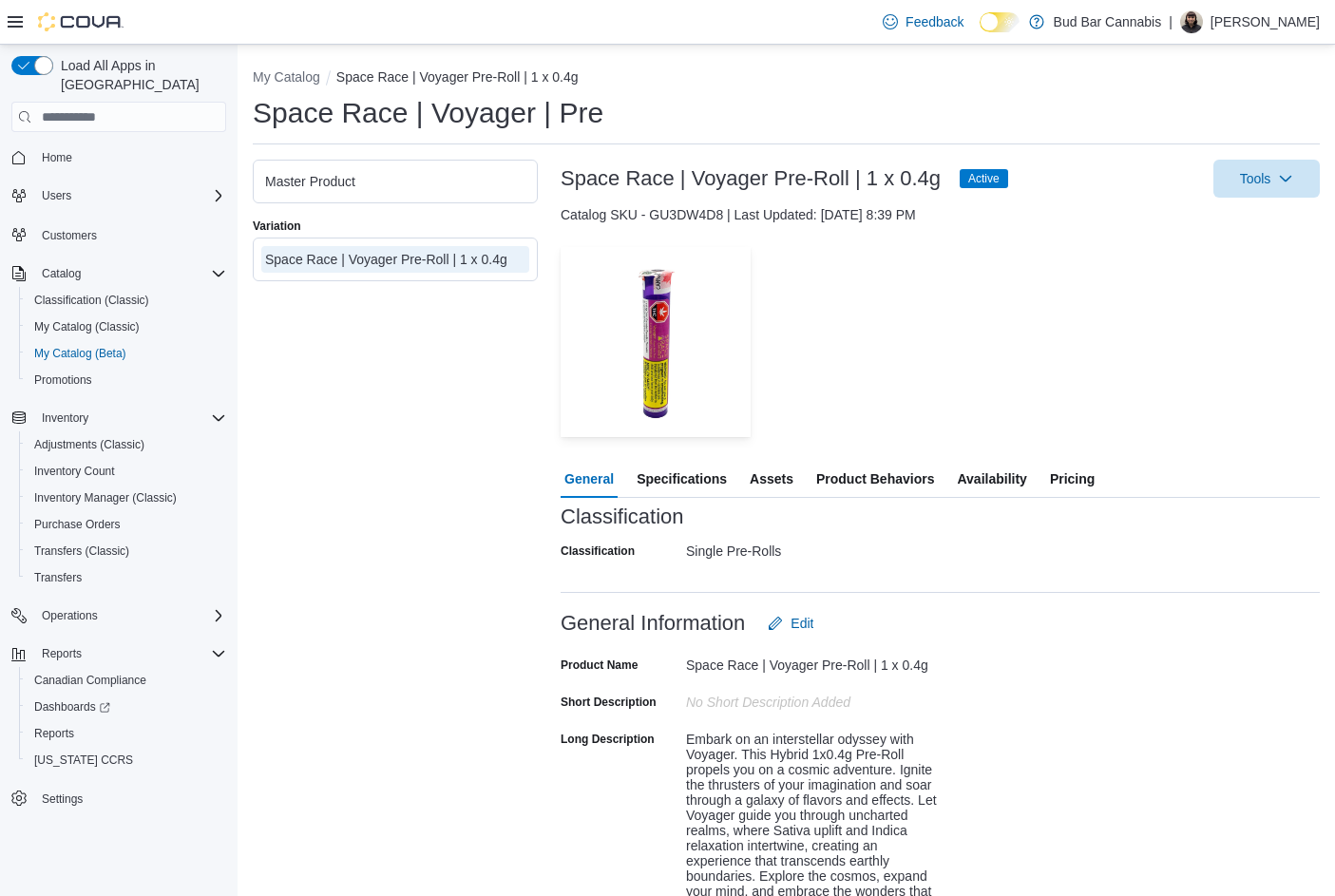
click at [677, 474] on span "Specifications" at bounding box center [681, 478] width 90 height 38
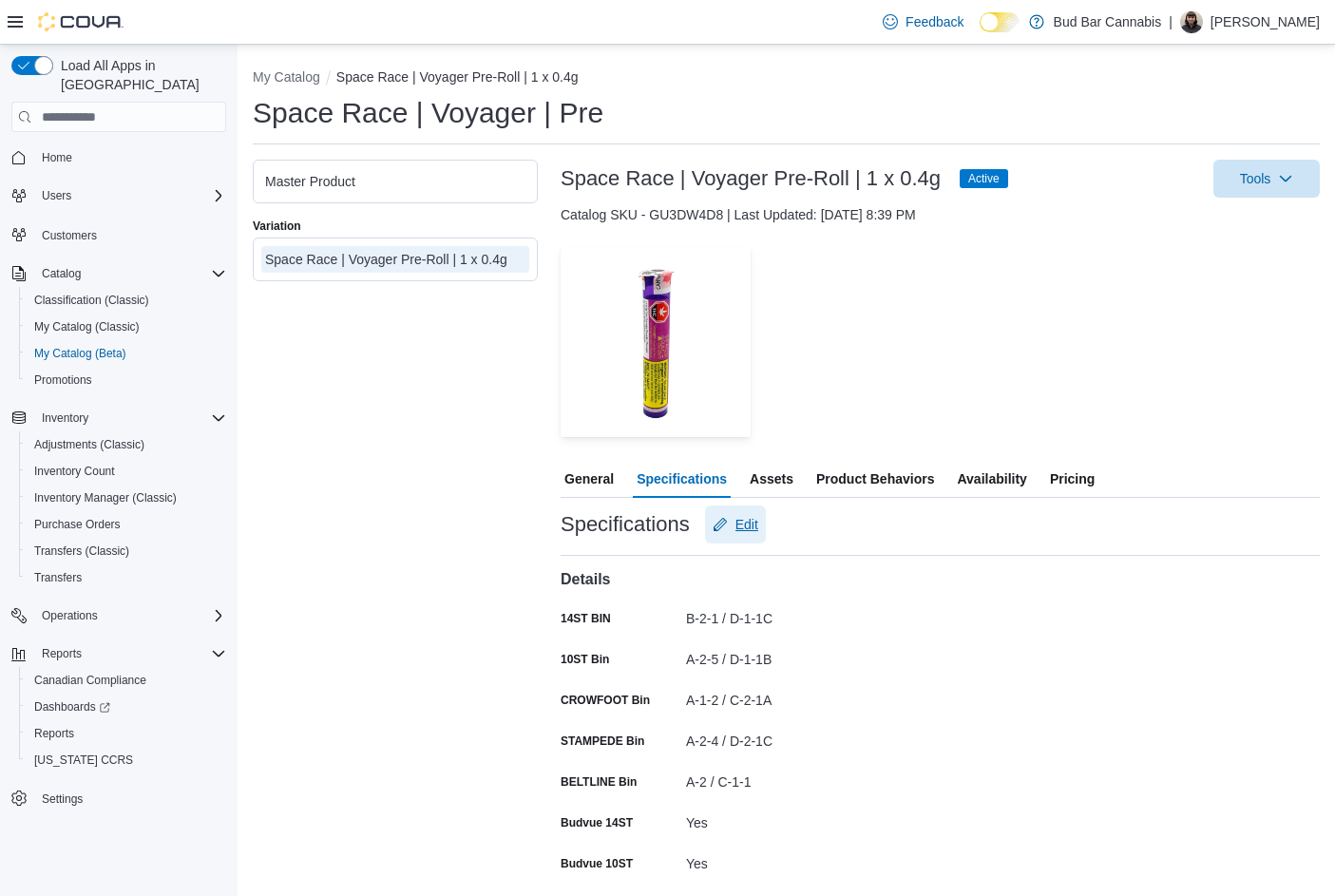
click at [748, 516] on span "Edit" at bounding box center [747, 525] width 23 height 19
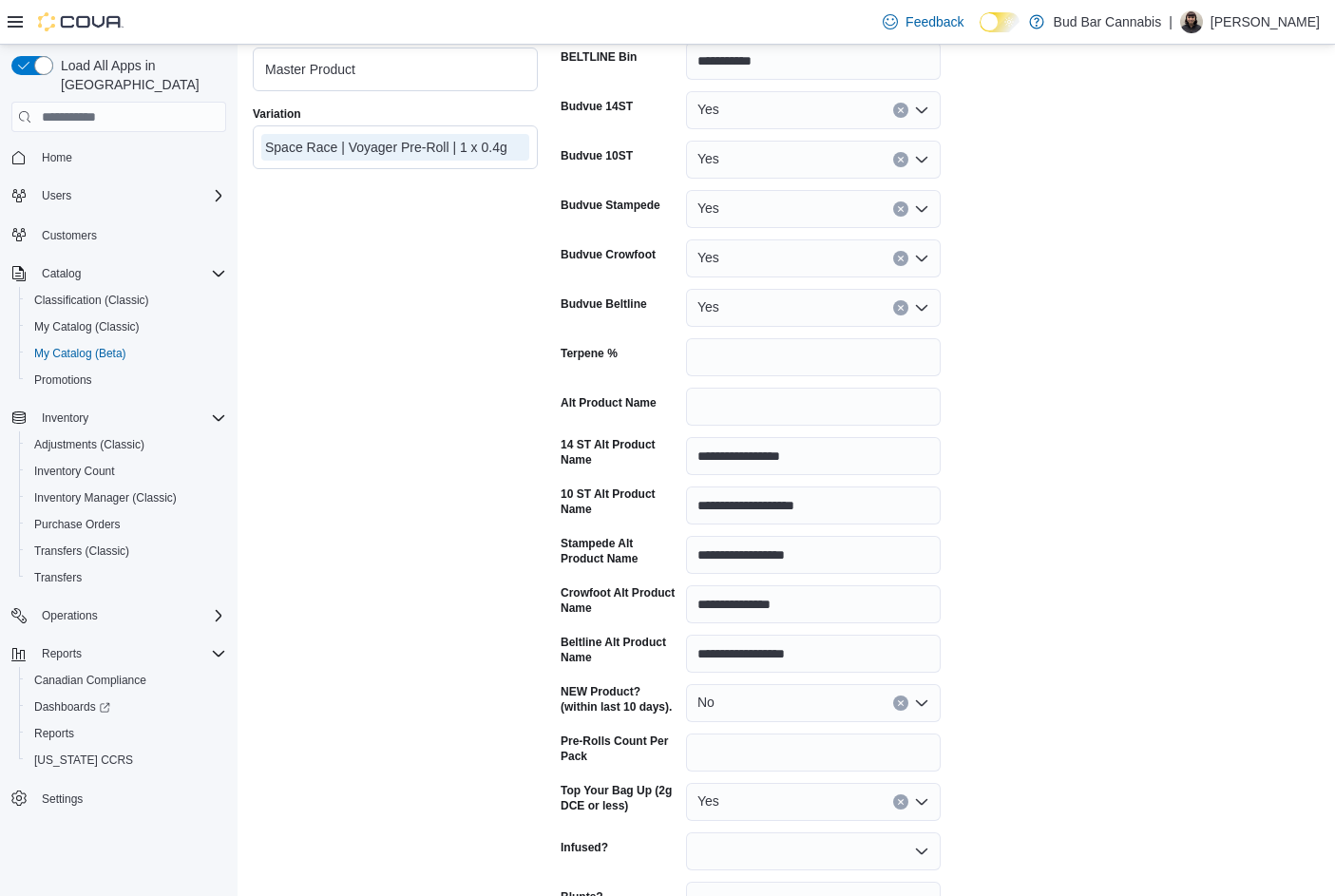
scroll to position [760, 0]
drag, startPoint x: 821, startPoint y: 461, endPoint x: 655, endPoint y: 457, distance: 166.0
click at [655, 457] on div "**********" at bounding box center [750, 454] width 380 height 38
paste input "text"
drag, startPoint x: 838, startPoint y: 512, endPoint x: 520, endPoint y: 511, distance: 318.0
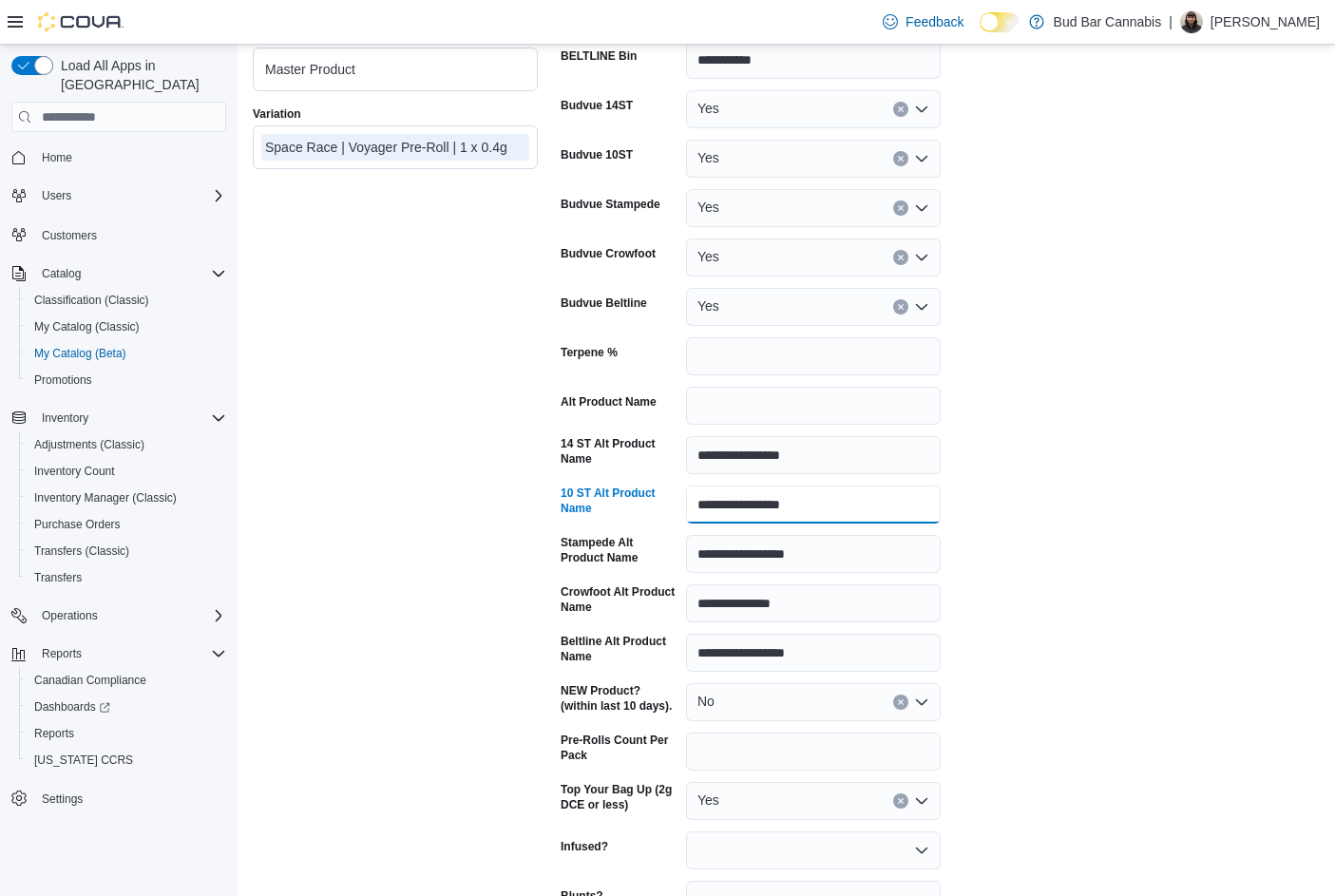
drag, startPoint x: 841, startPoint y: 559, endPoint x: 544, endPoint y: 550, distance: 297.1
paste input "*"
drag, startPoint x: 820, startPoint y: 501, endPoint x: 641, endPoint y: 496, distance: 179.1
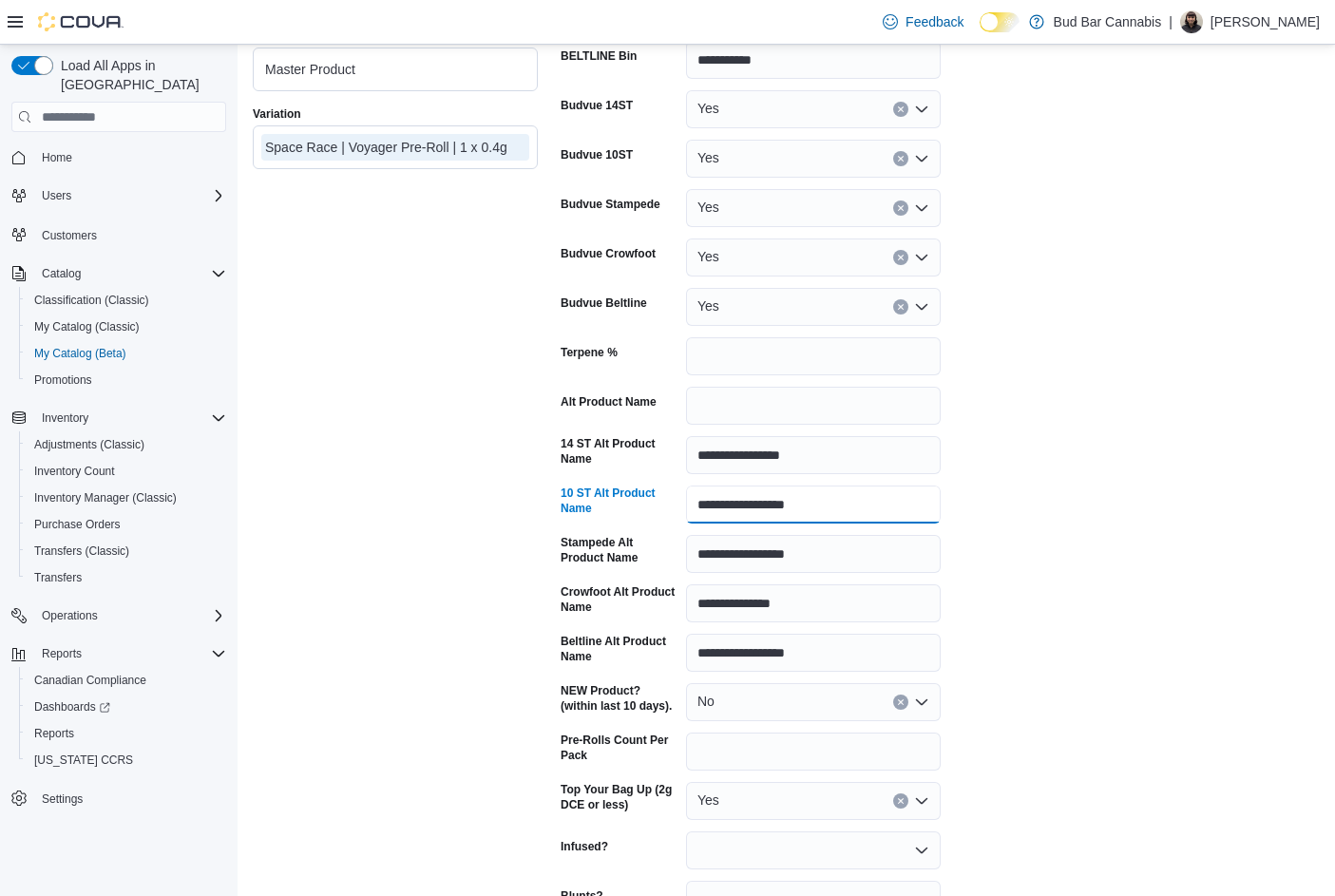
click at [641, 496] on div "**********" at bounding box center [750, 503] width 380 height 38
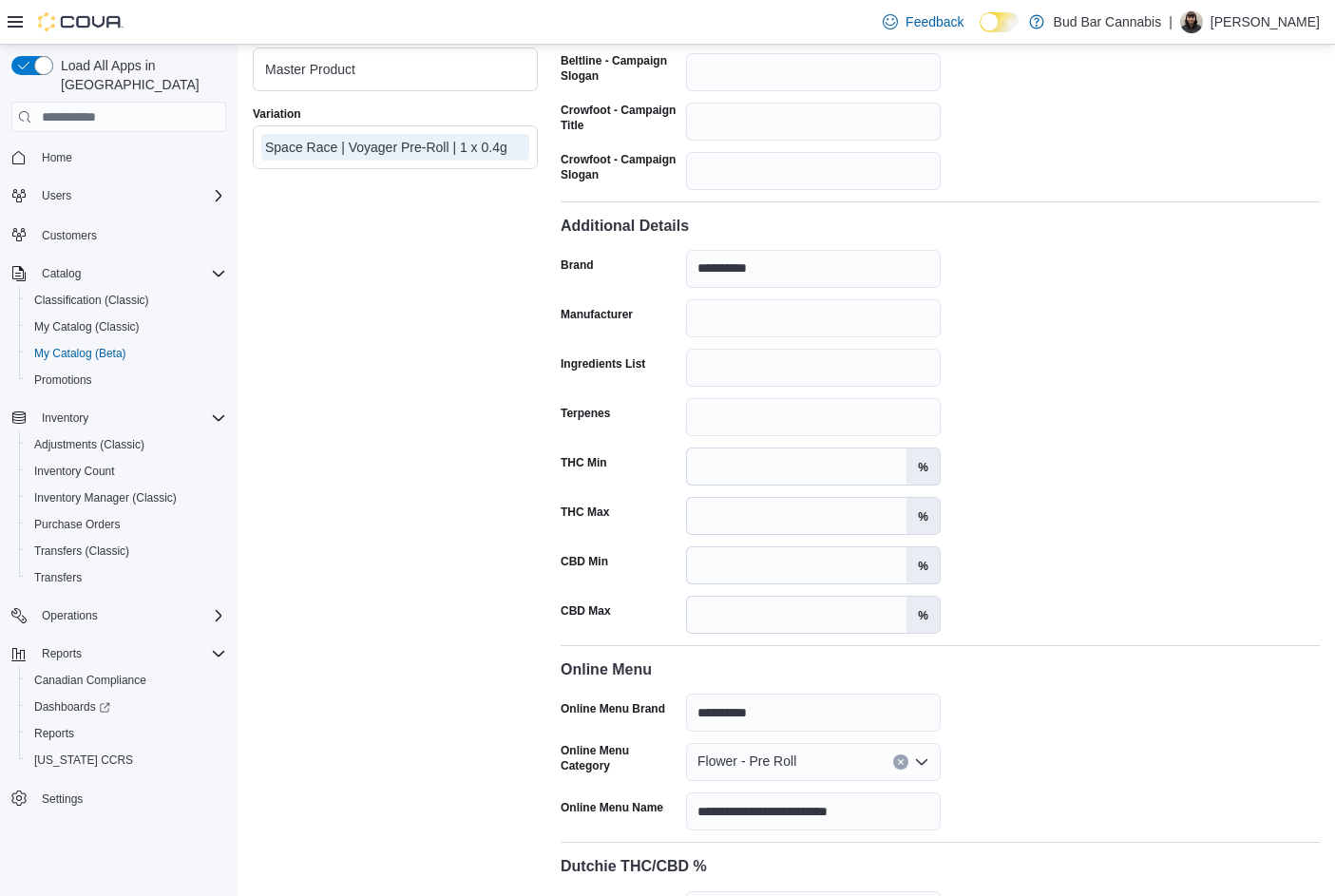
scroll to position [2839, 0]
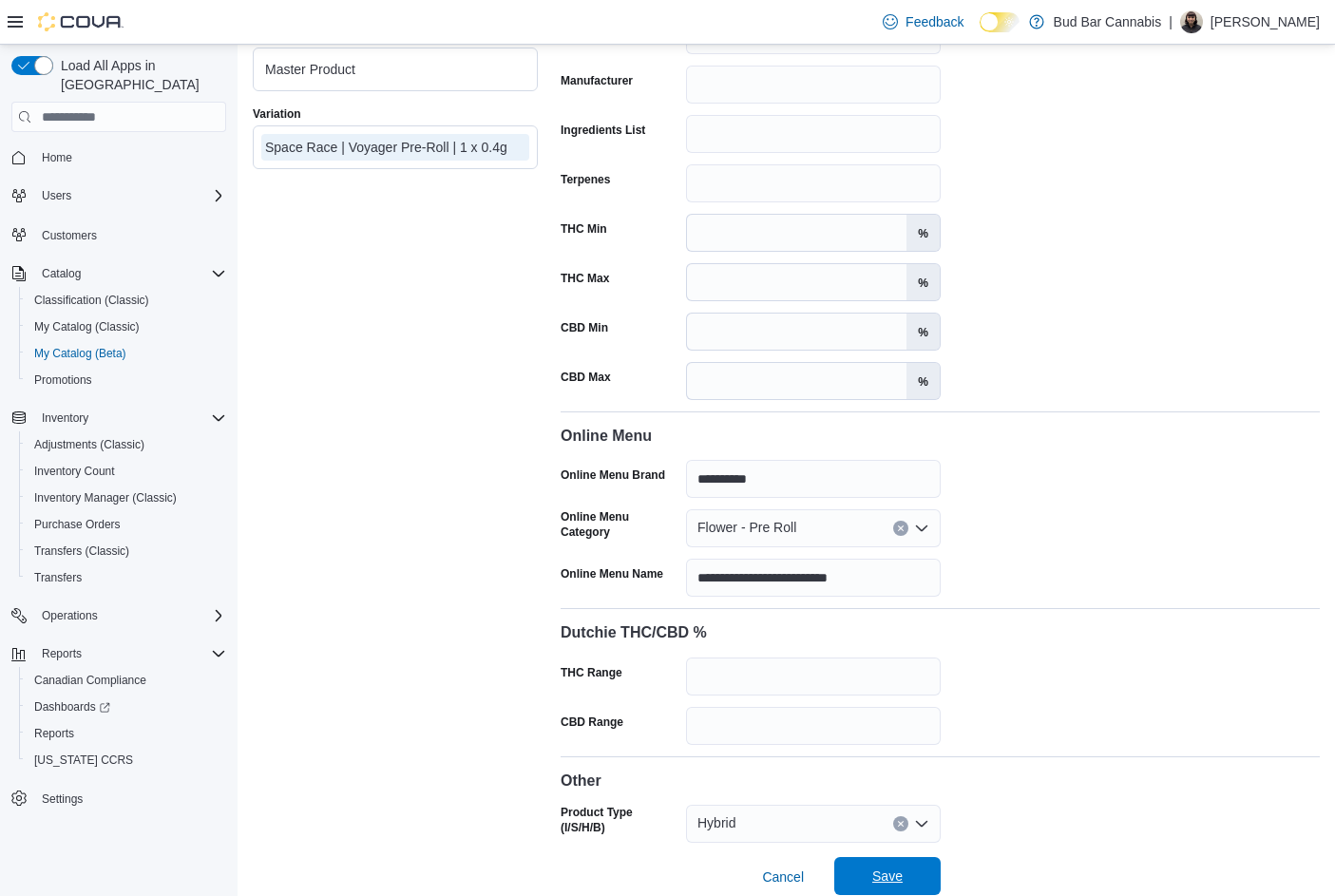
type input "**********"
click at [922, 857] on span "Save" at bounding box center [887, 875] width 84 height 38
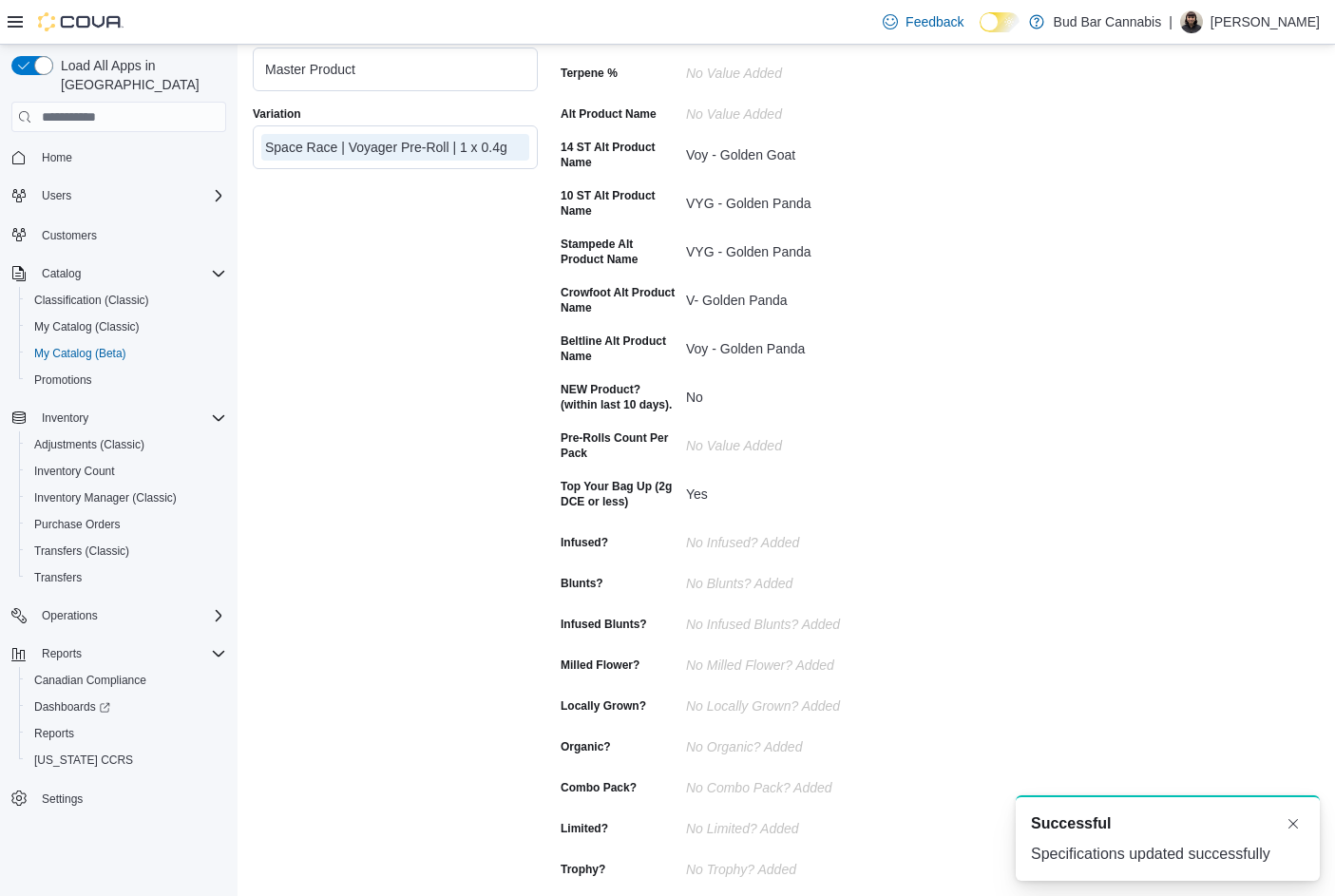
scroll to position [193, 0]
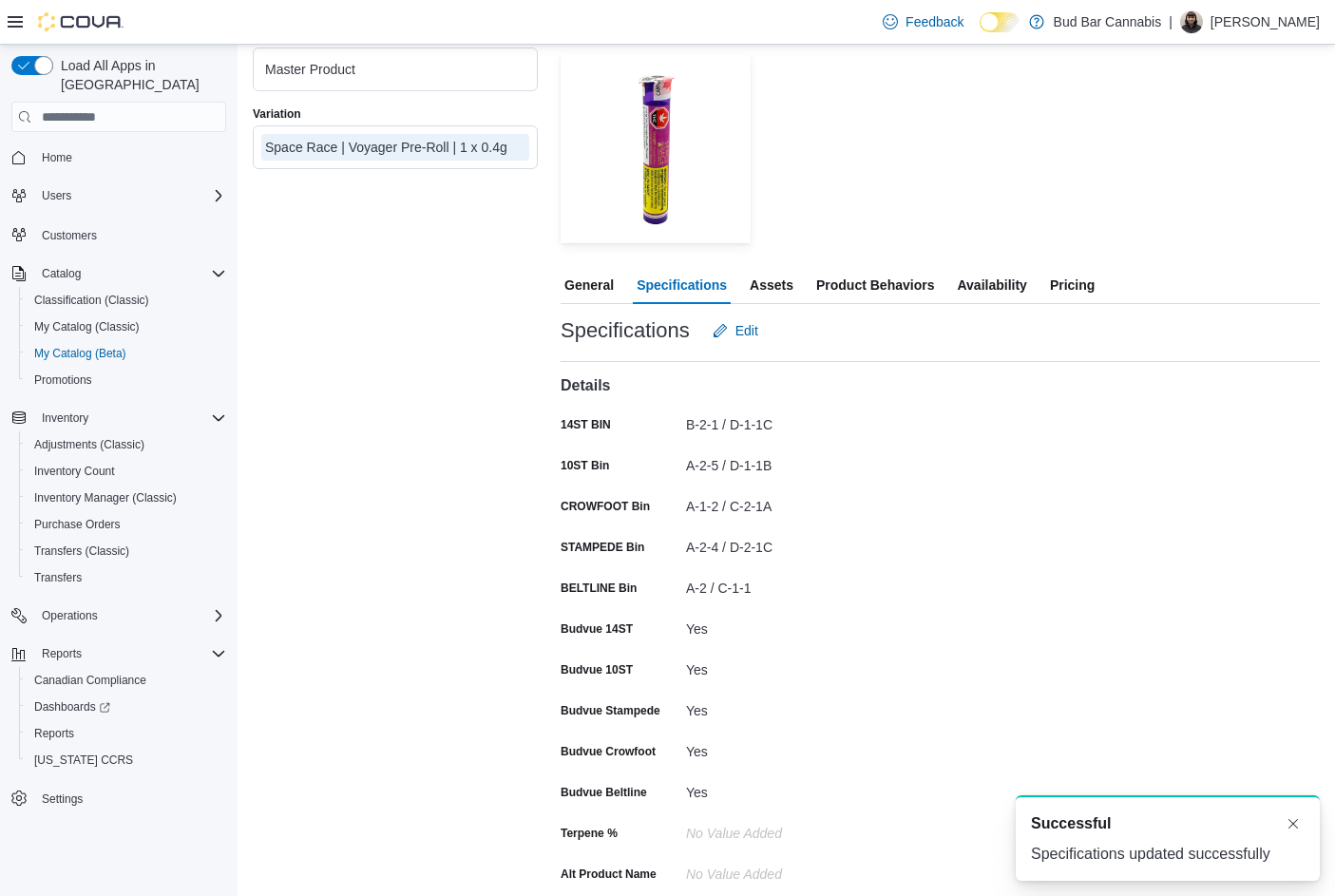
click at [982, 291] on span "Availability" at bounding box center [991, 284] width 69 height 38
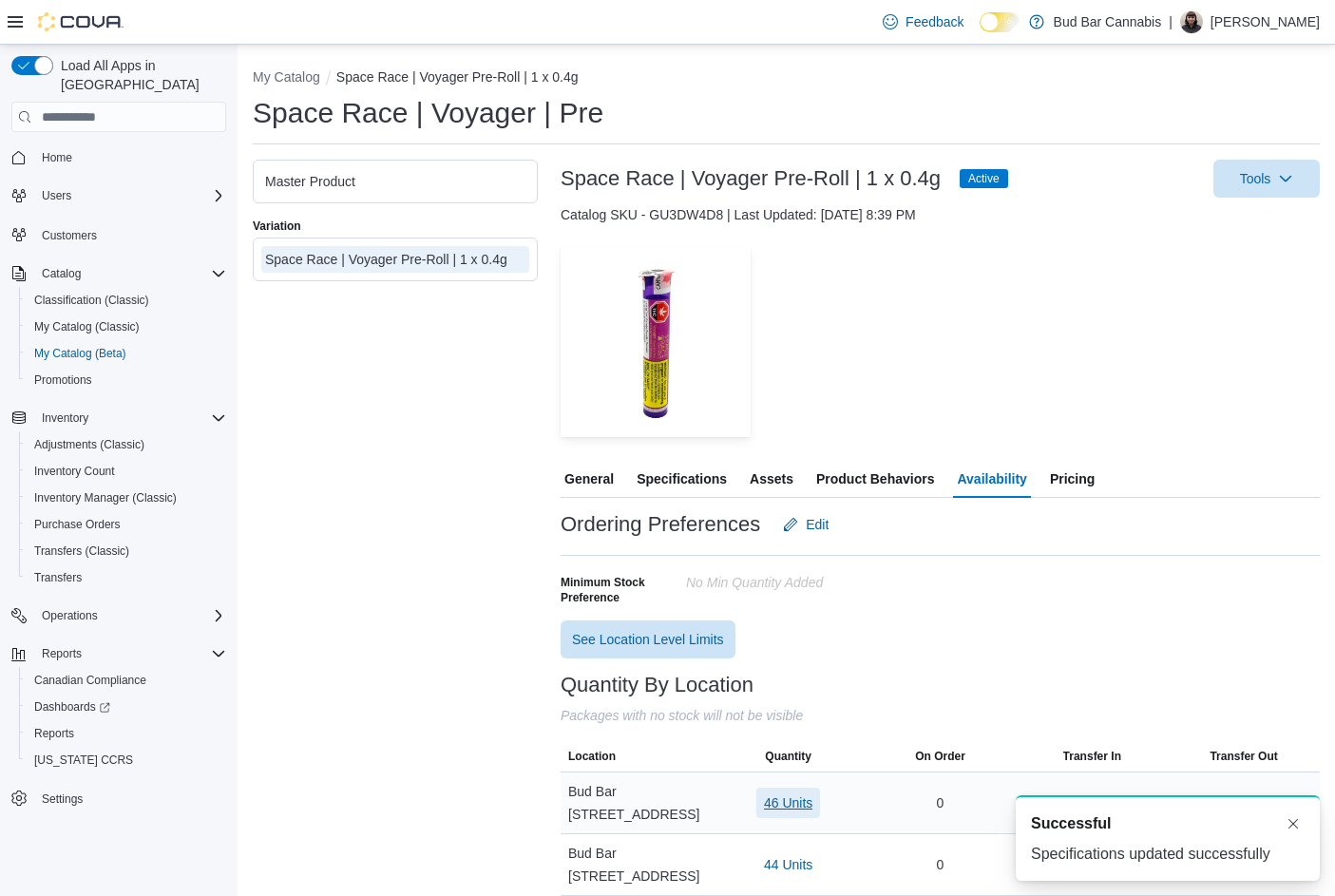
click at [783, 793] on span "46 Units" at bounding box center [788, 803] width 48 height 19
click at [767, 714] on span "SRC2503184" at bounding box center [759, 715] width 80 height 19
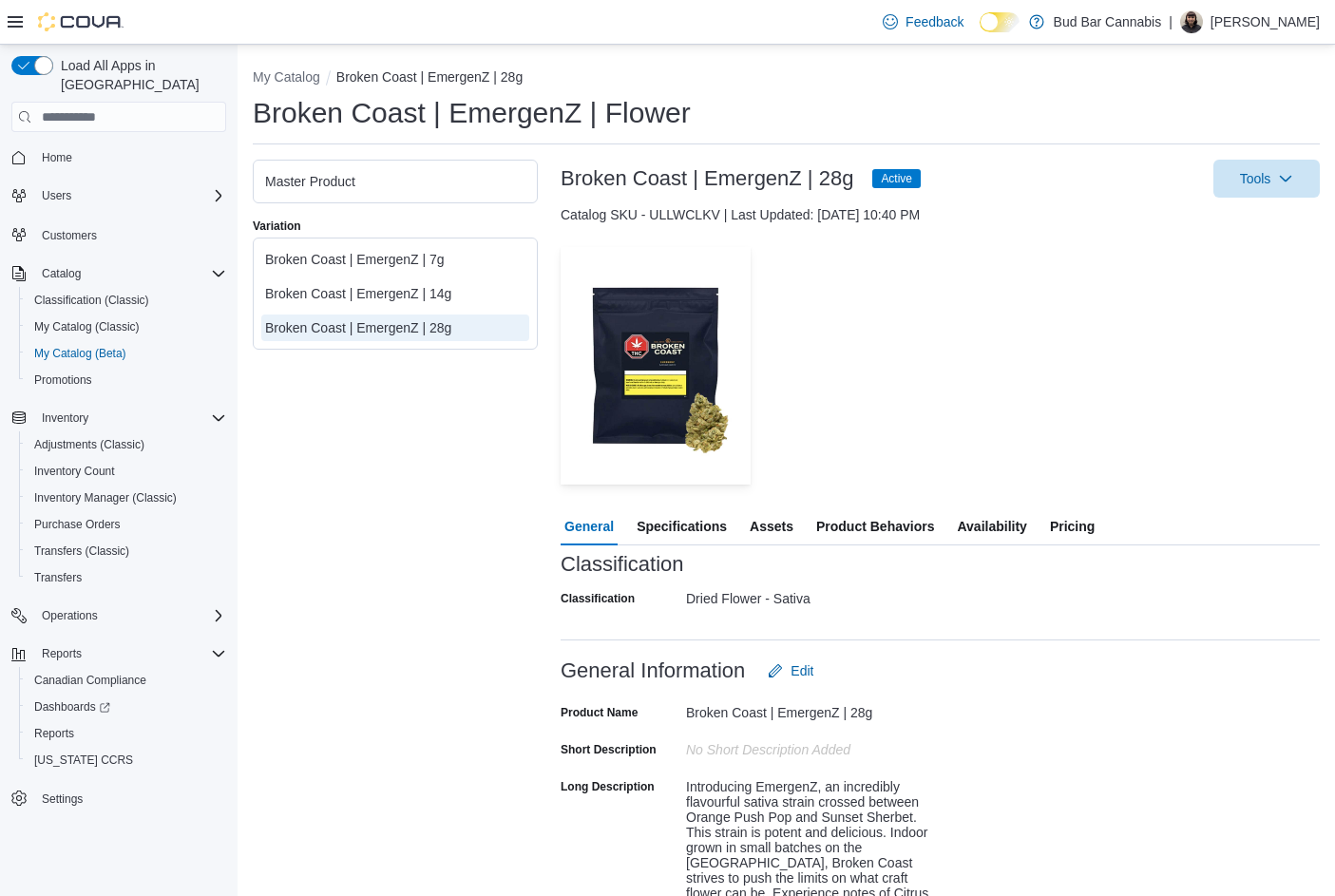
click at [667, 518] on span "Specifications" at bounding box center [681, 525] width 90 height 38
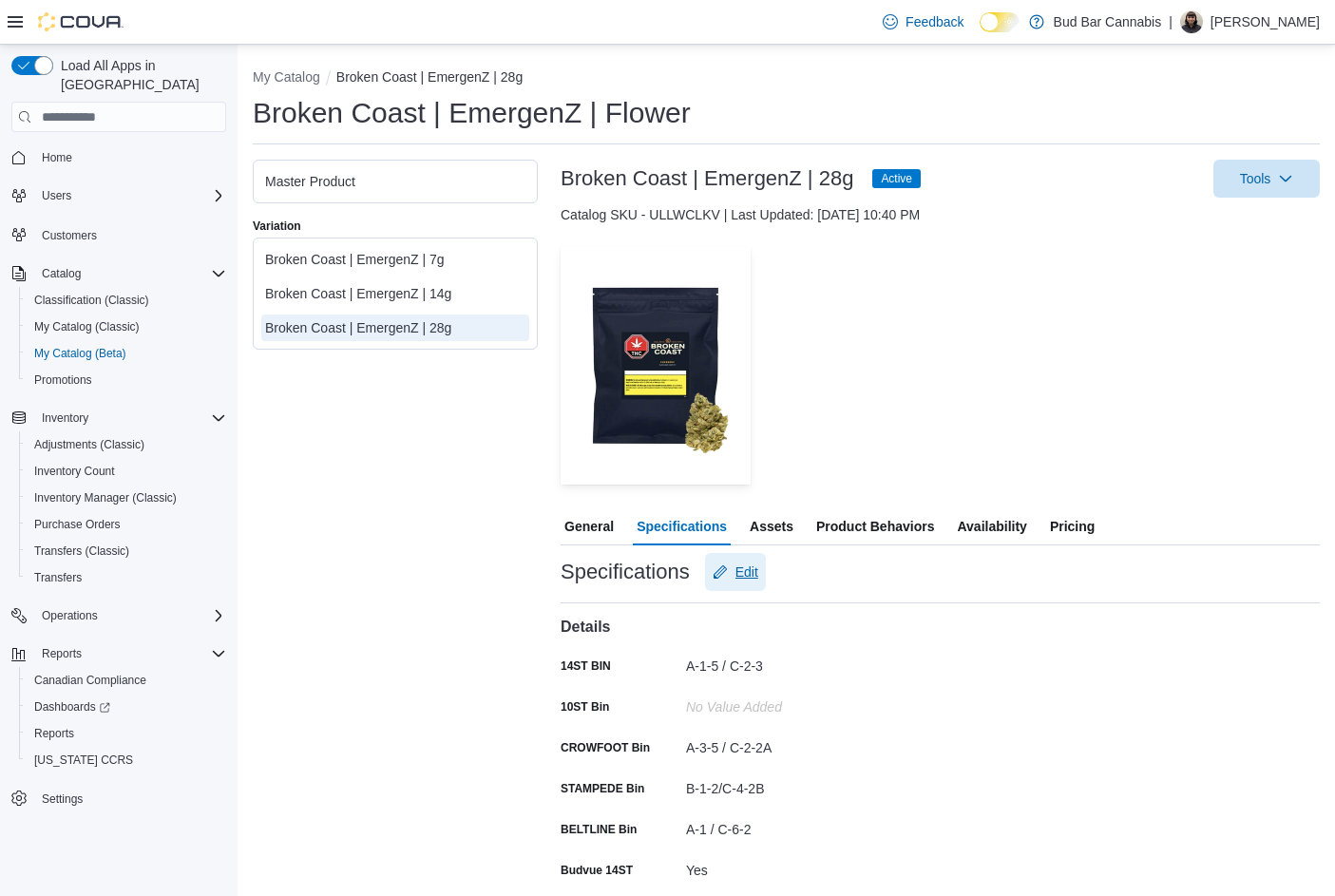
click at [752, 567] on span "Edit" at bounding box center [747, 572] width 23 height 19
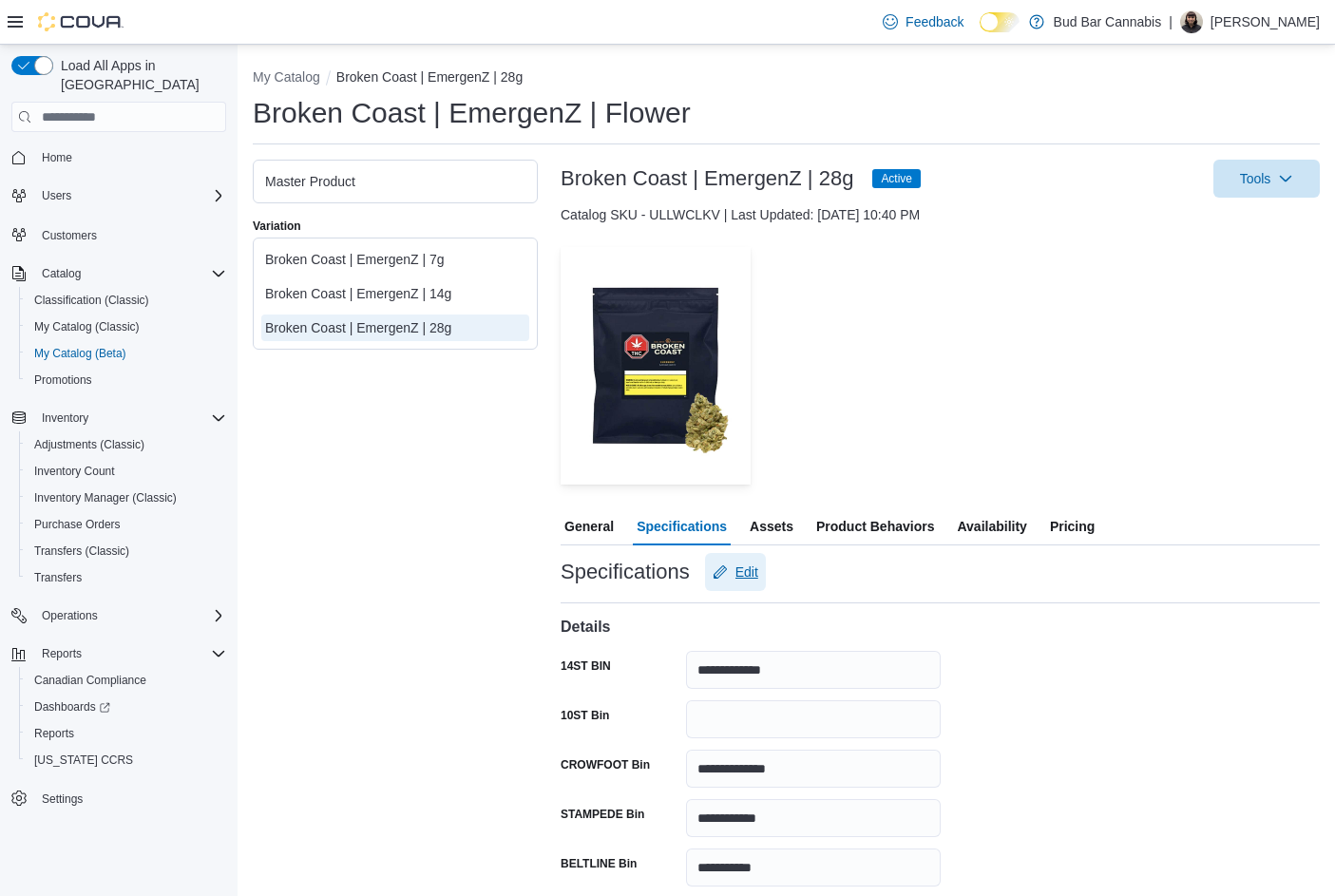
click at [742, 565] on span "Edit" at bounding box center [747, 572] width 23 height 19
click at [720, 567] on icon "Edit" at bounding box center [720, 572] width 15 height 15
click at [737, 730] on input "10ST Bin" at bounding box center [813, 719] width 255 height 38
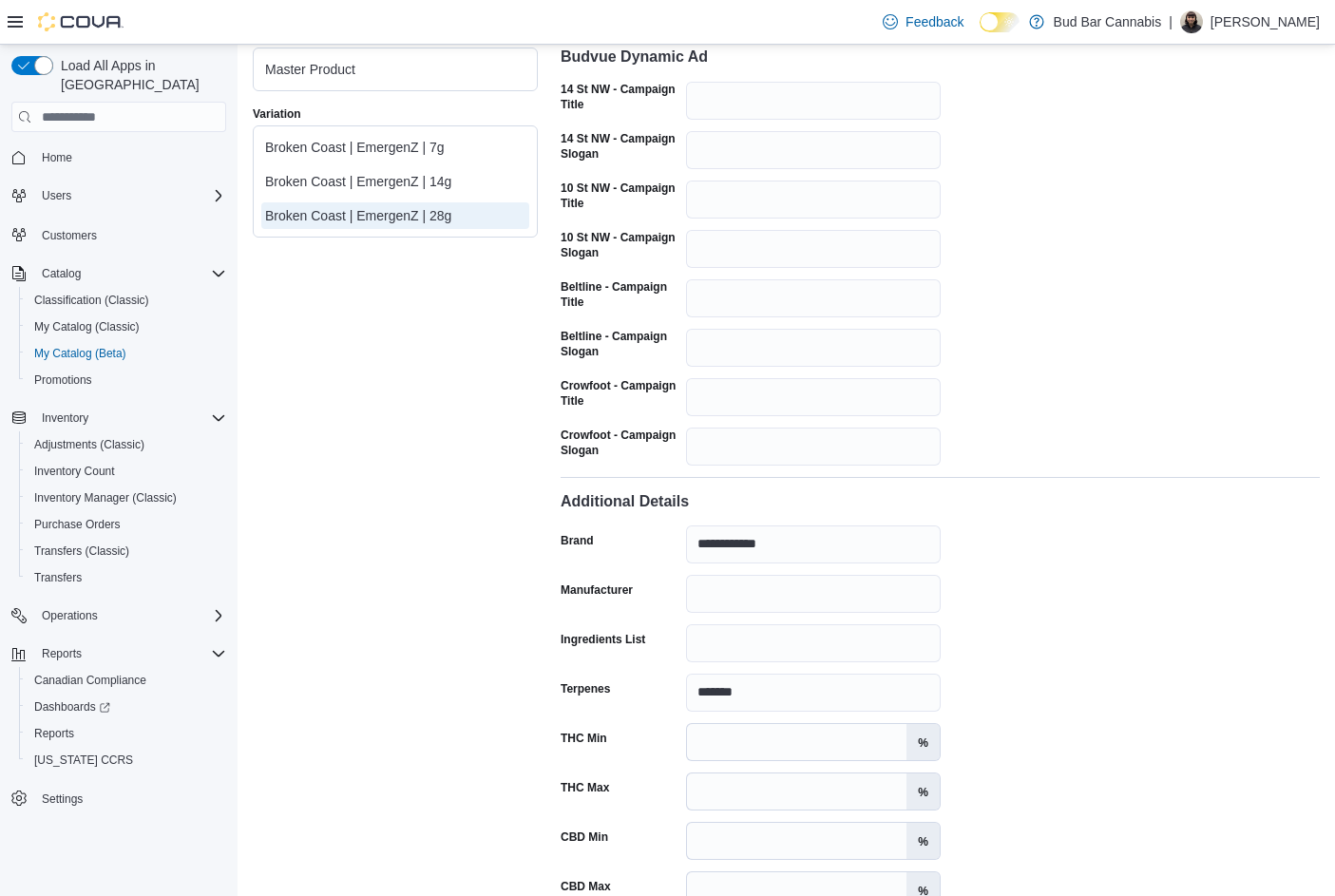
scroll to position [2788, 0]
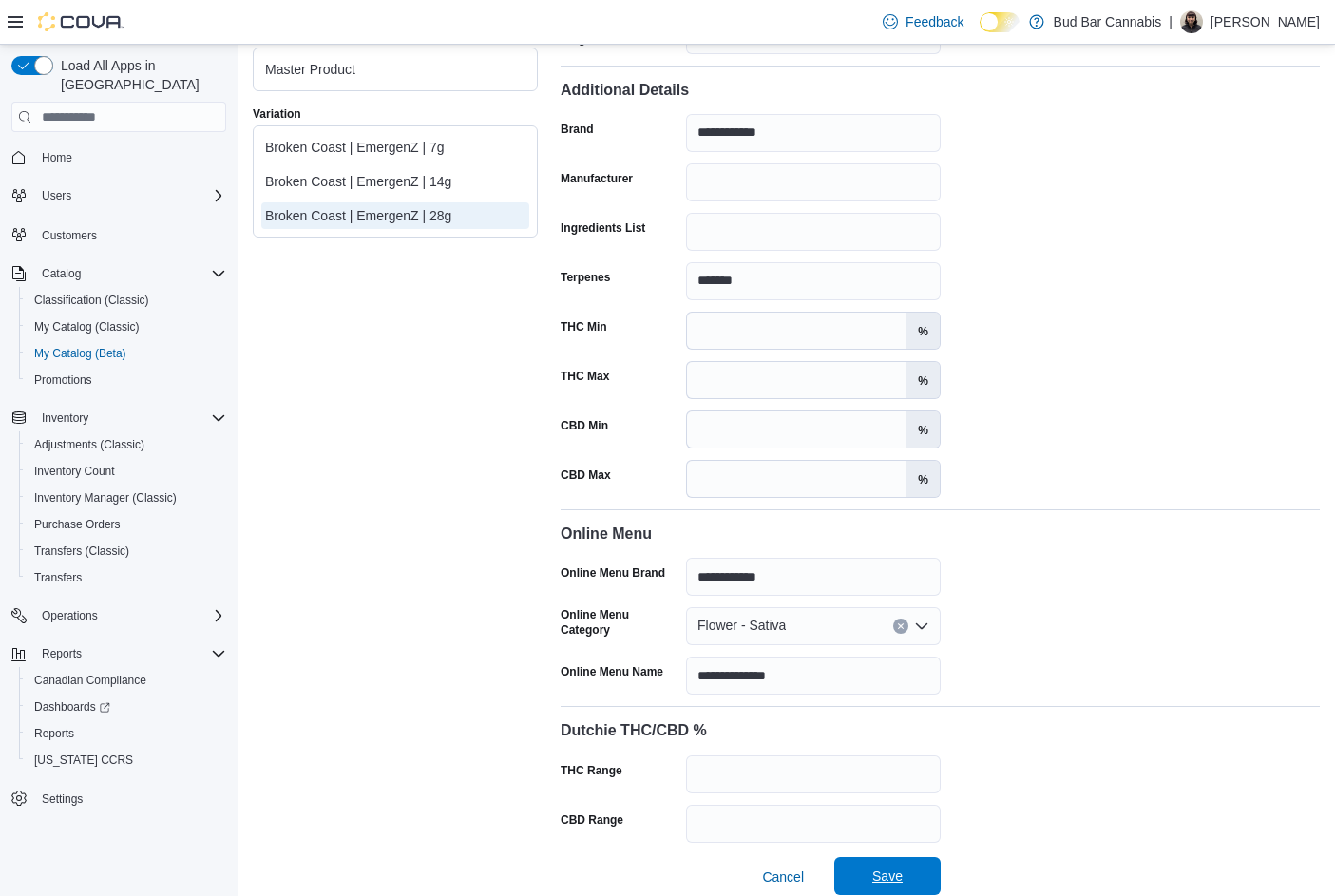
type input "**********"
click at [914, 867] on span "Save" at bounding box center [887, 875] width 84 height 38
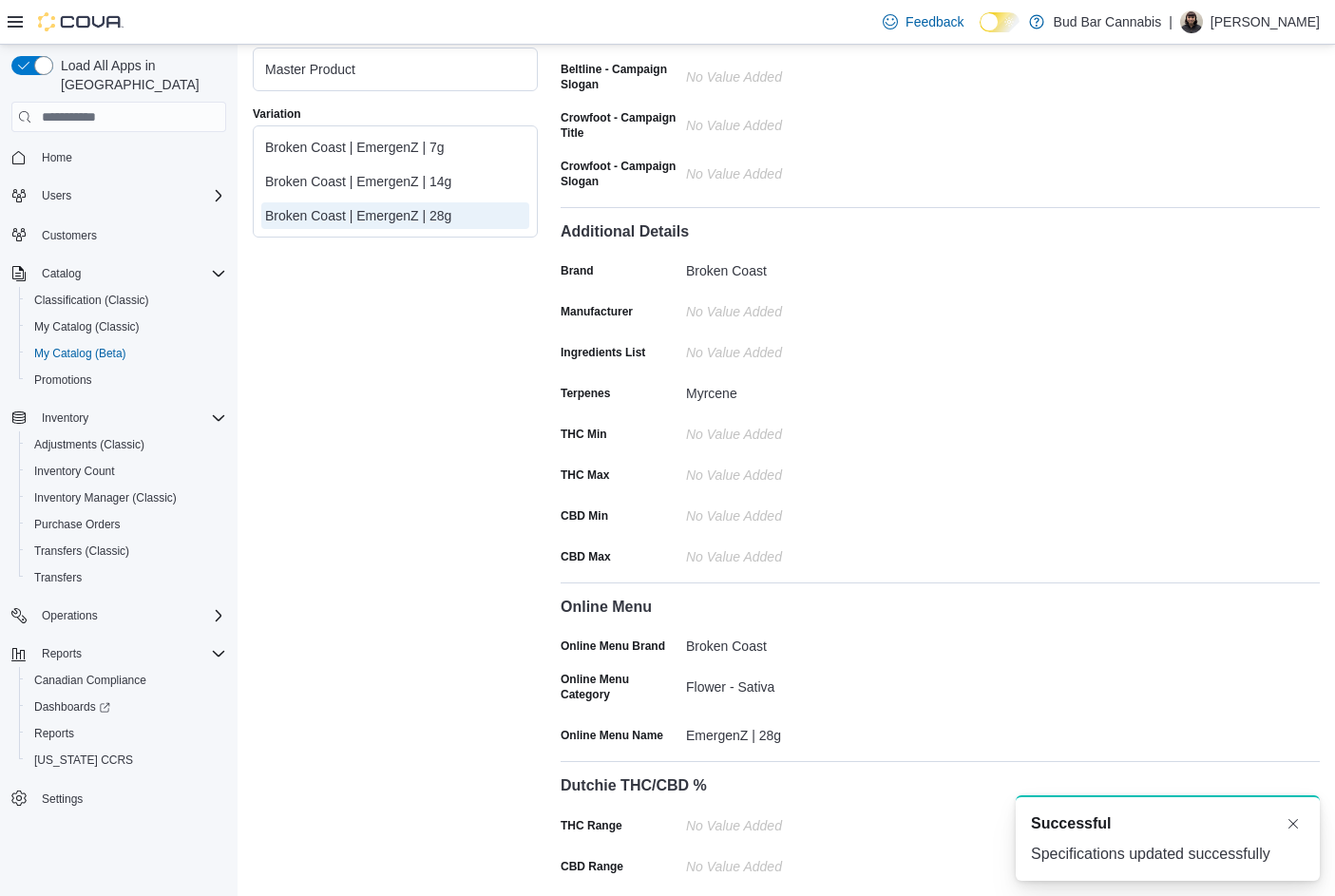
scroll to position [0, 0]
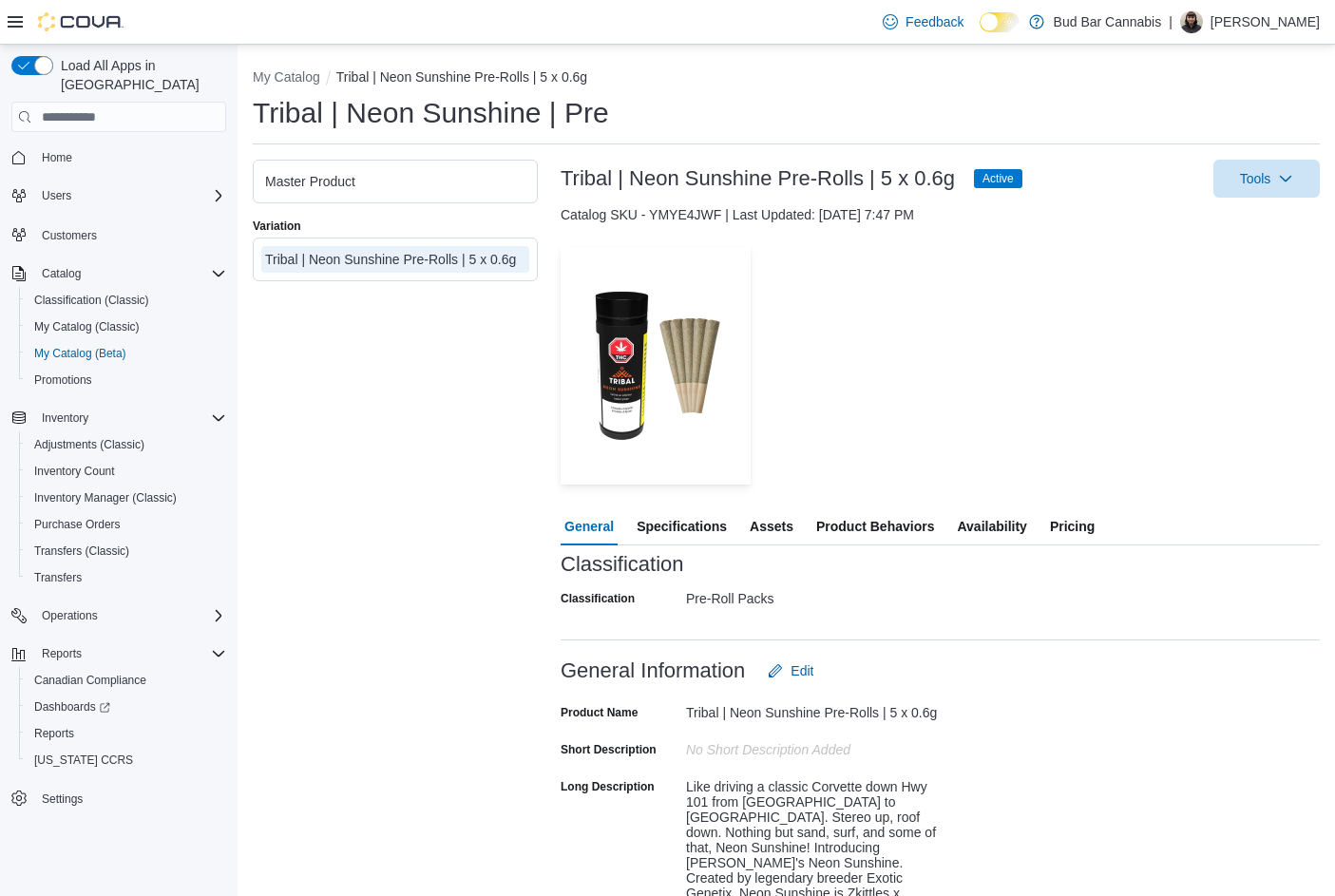
click at [701, 529] on span "Specifications" at bounding box center [681, 525] width 90 height 38
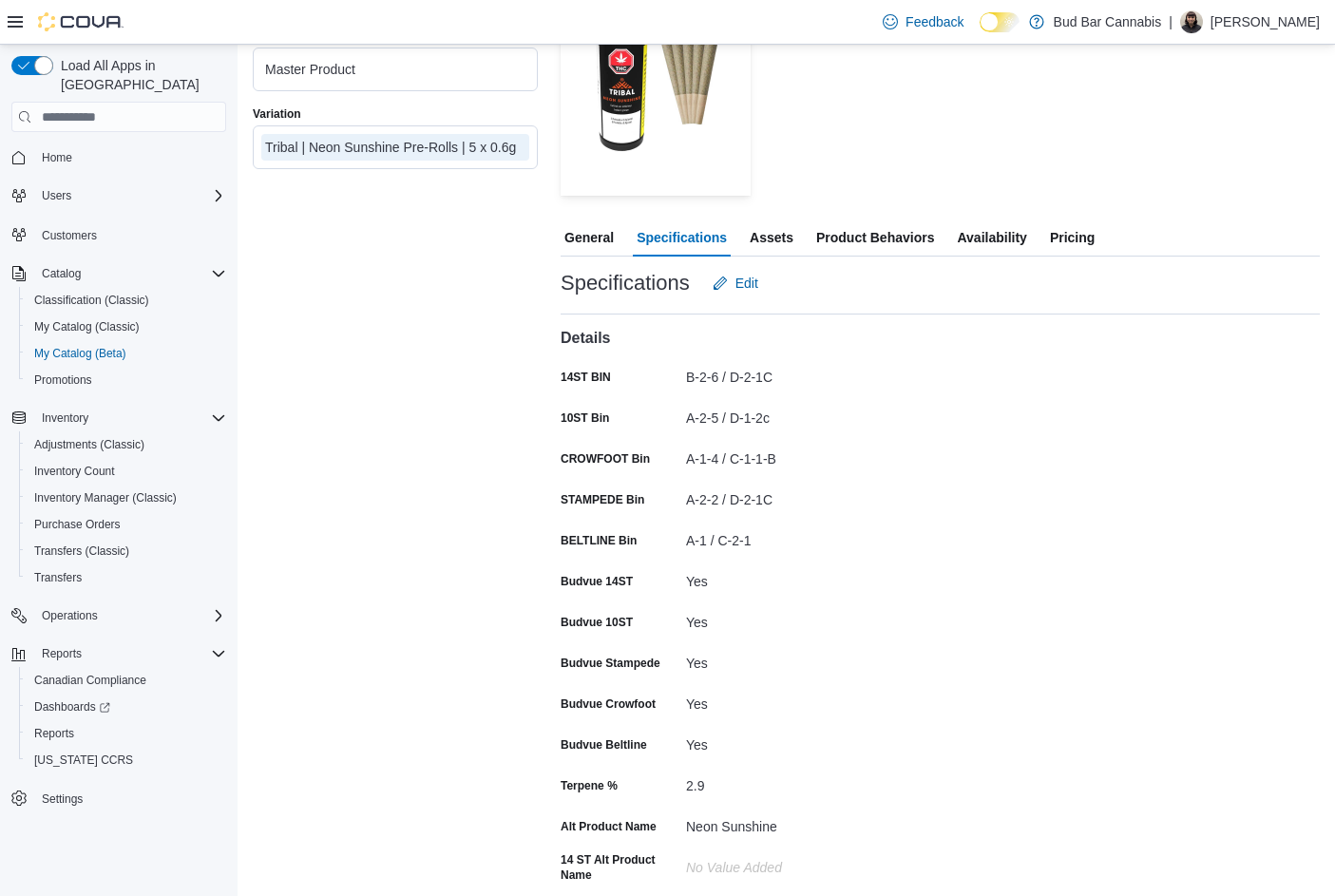
scroll to position [285, 0]
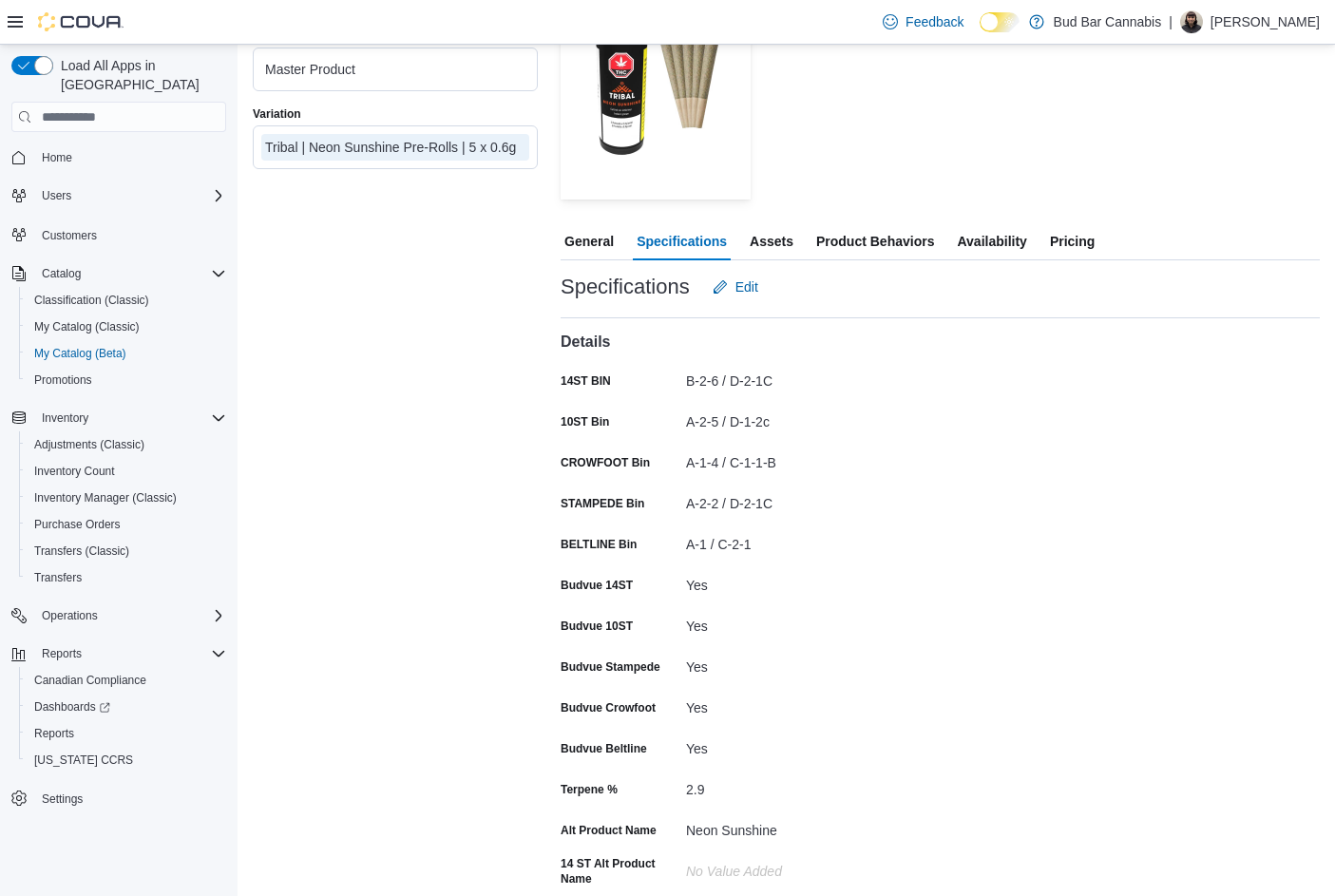
click at [994, 247] on span "Availability" at bounding box center [991, 241] width 69 height 38
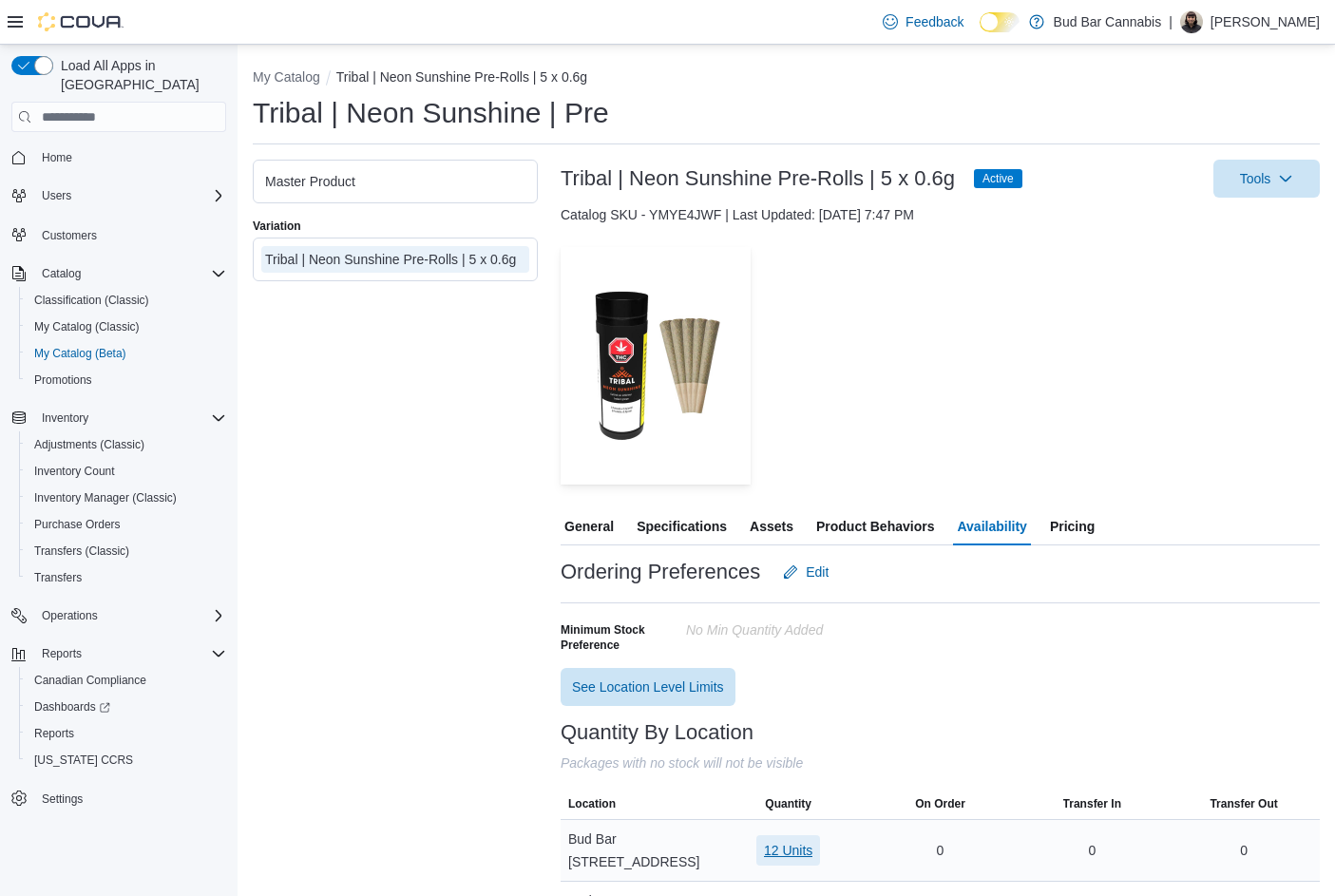
click at [799, 841] on span "12 Units" at bounding box center [788, 851] width 48 height 19
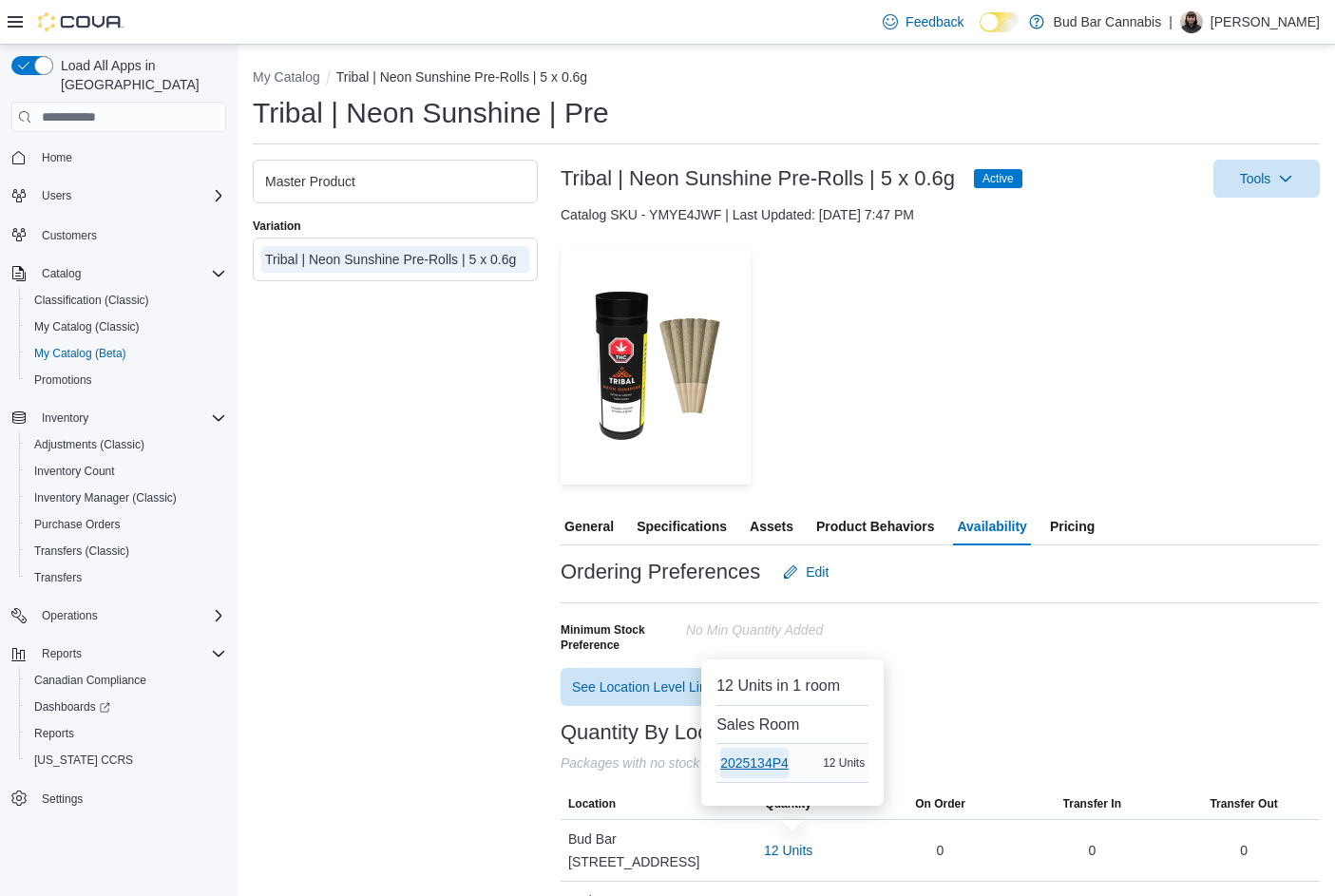
click at [757, 755] on span "2025134P4" at bounding box center [754, 763] width 68 height 19
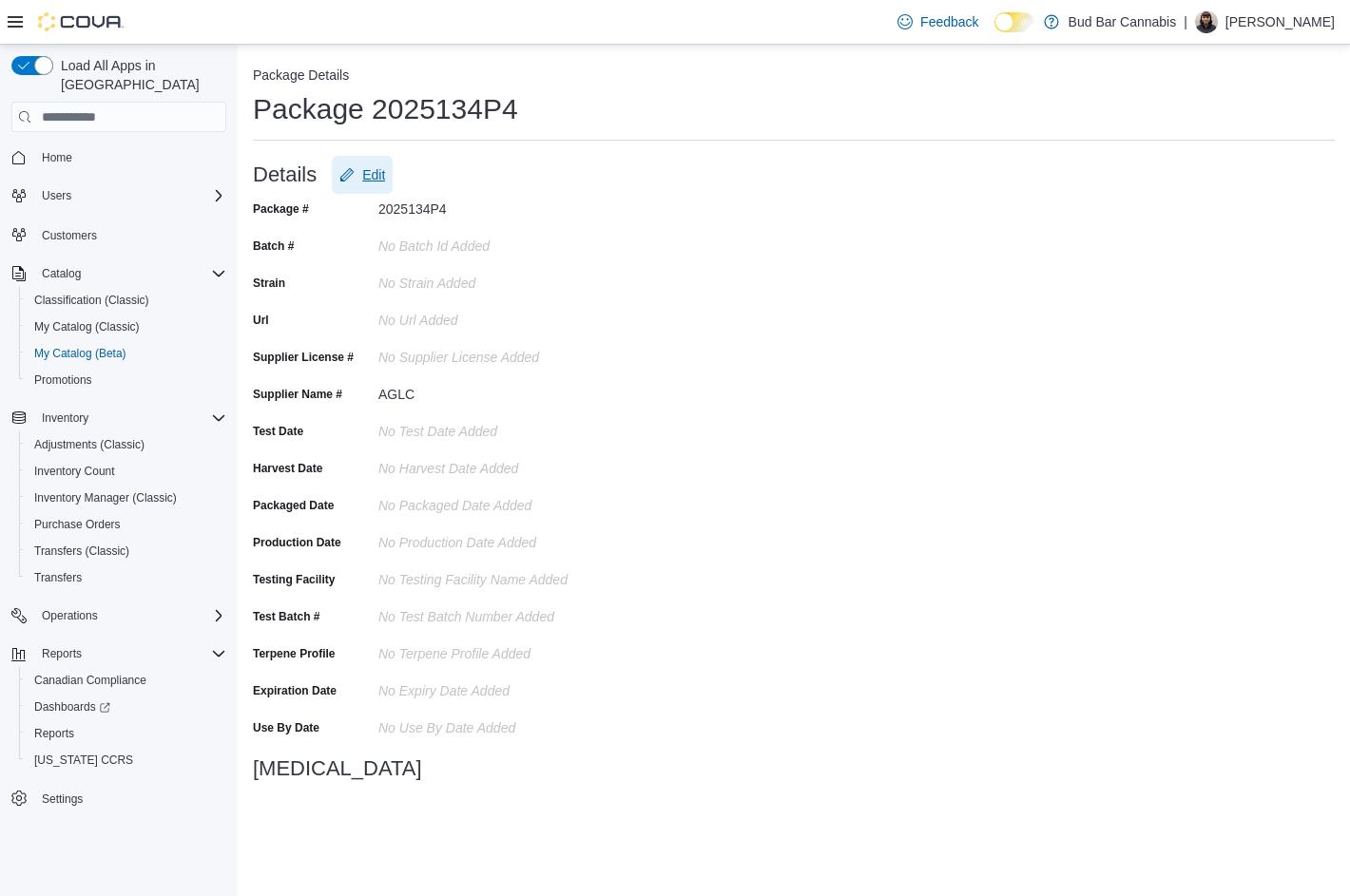
click at [354, 174] on icon "Edit" at bounding box center [347, 175] width 15 height 15
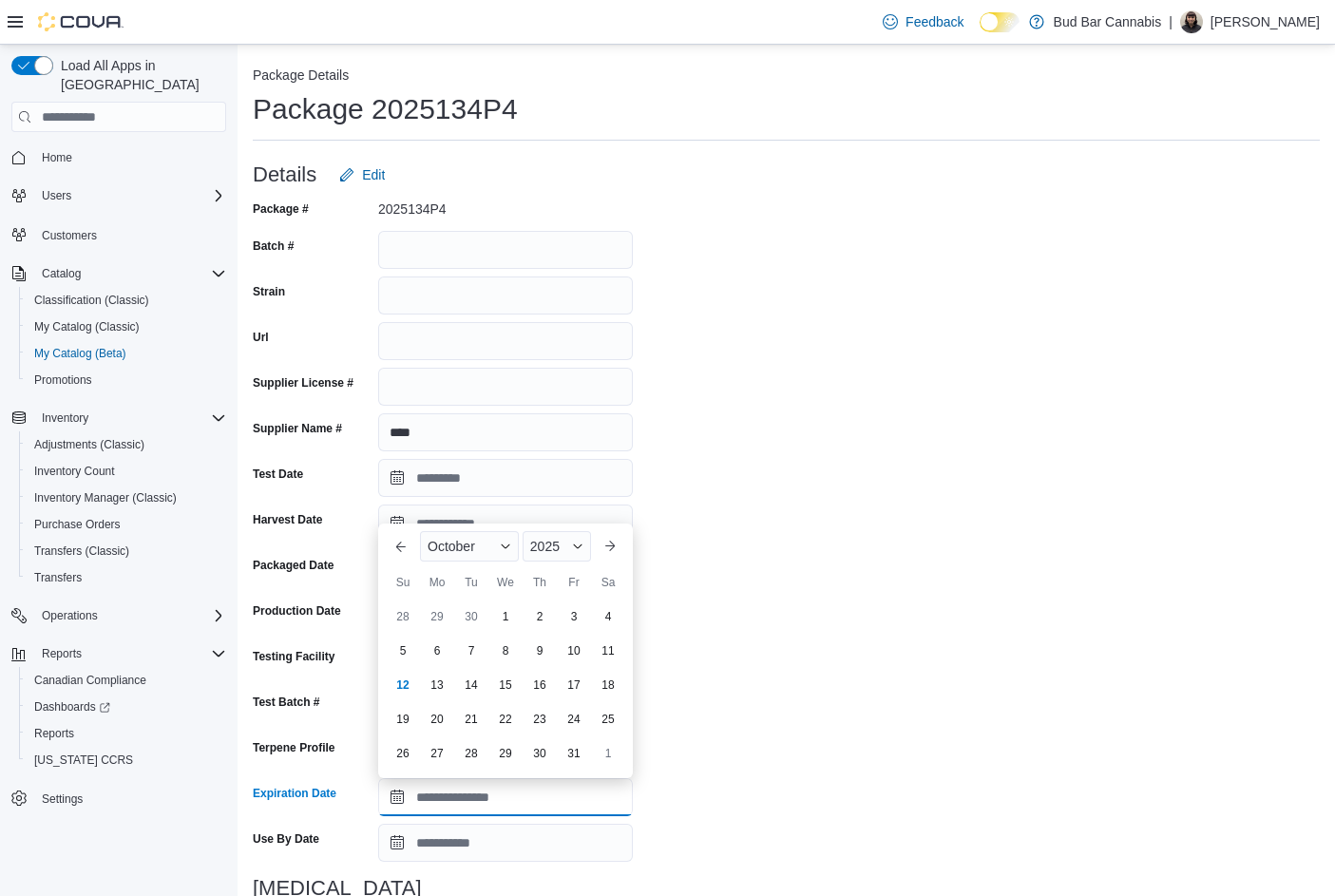
click at [398, 799] on input "Expiration Date" at bounding box center [505, 796] width 255 height 38
click at [500, 543] on span "Button. Open the month selector. October is currently selected." at bounding box center [505, 547] width 12 height 12
click at [438, 662] on div "May" at bounding box center [486, 656] width 125 height 23
click at [575, 553] on div "2025" at bounding box center [552, 547] width 76 height 31
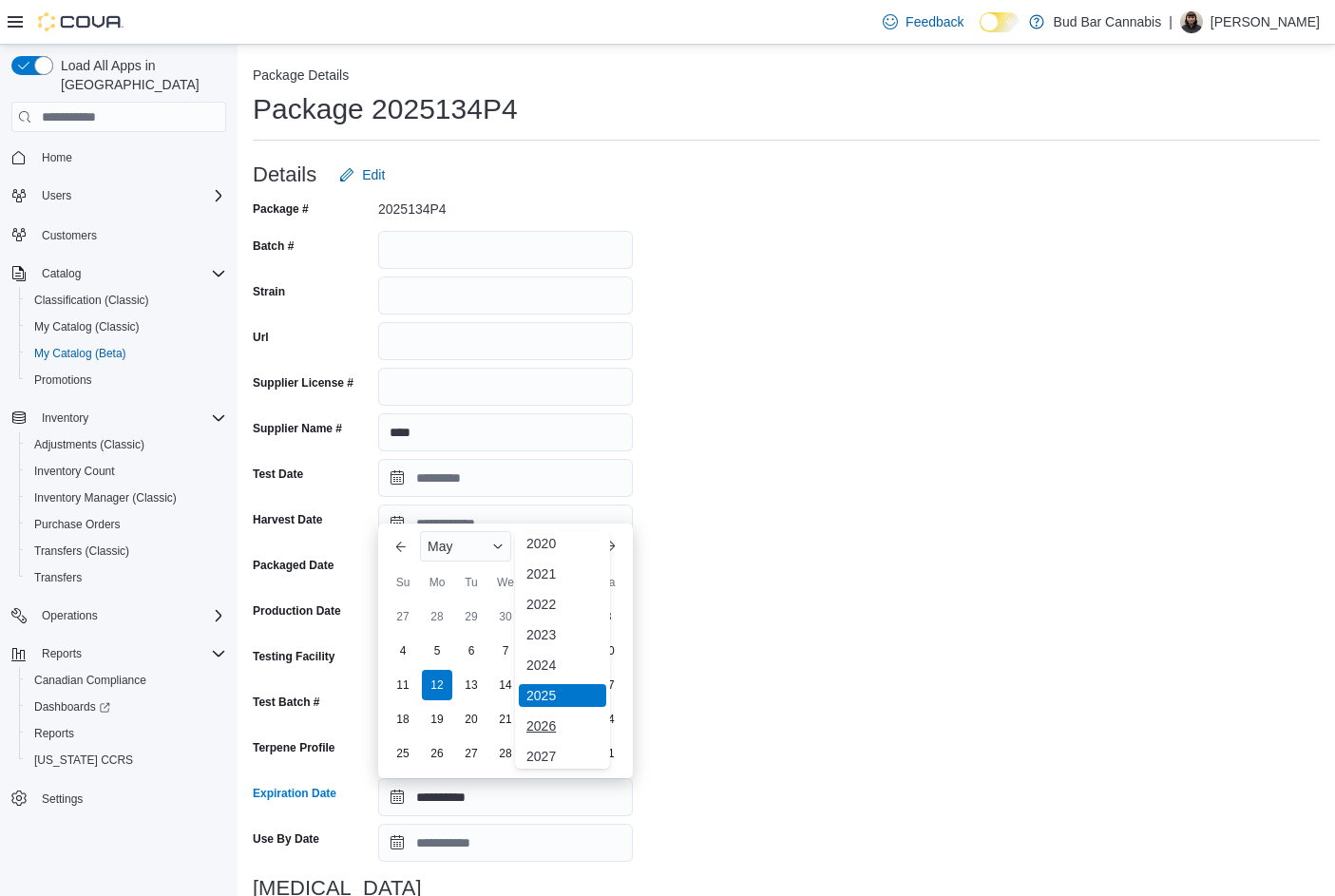
scroll to position [101, 0]
click at [552, 696] on div "2026" at bounding box center [562, 693] width 88 height 23
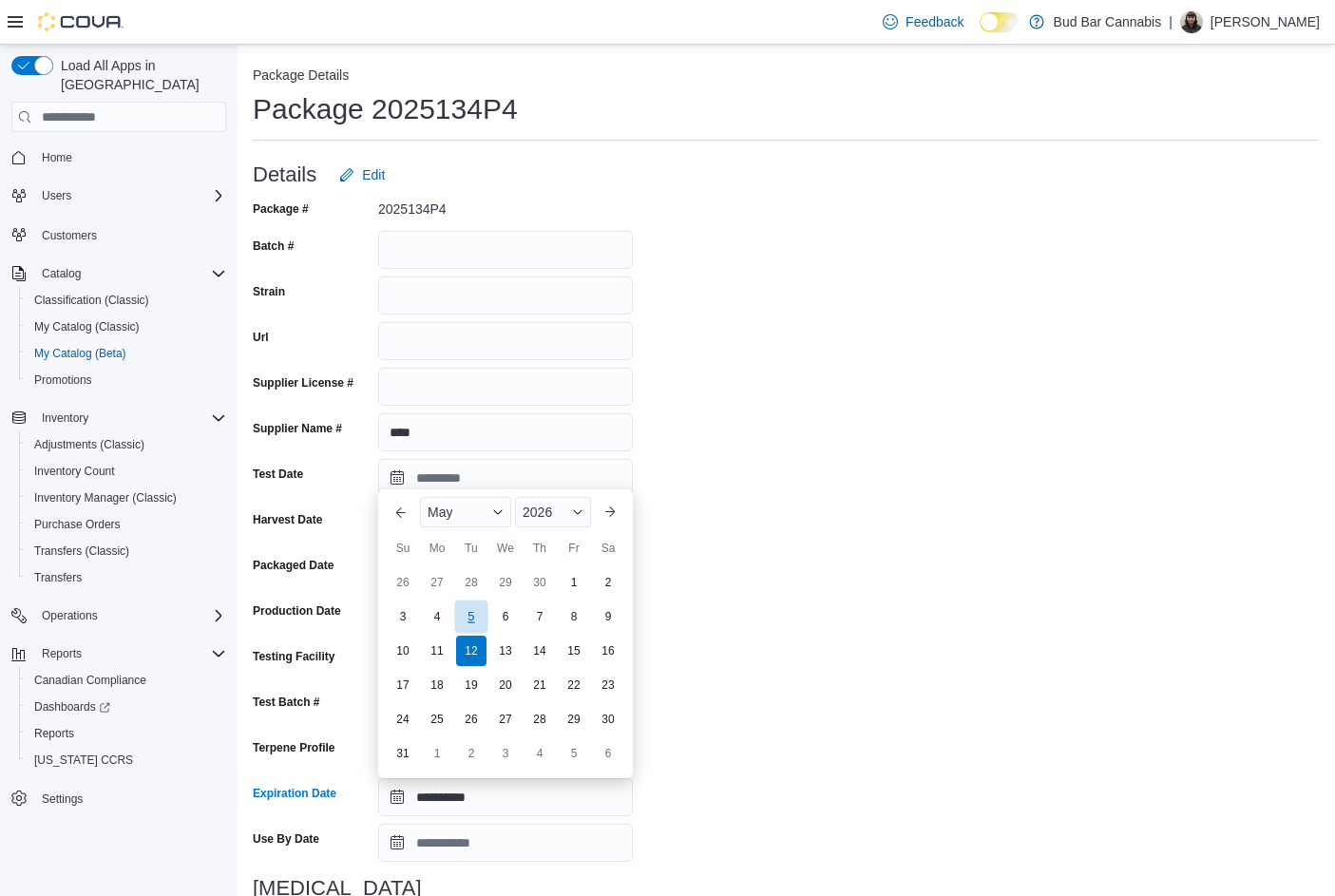
click at [477, 609] on div "5" at bounding box center [471, 617] width 34 height 34
type input "**********"
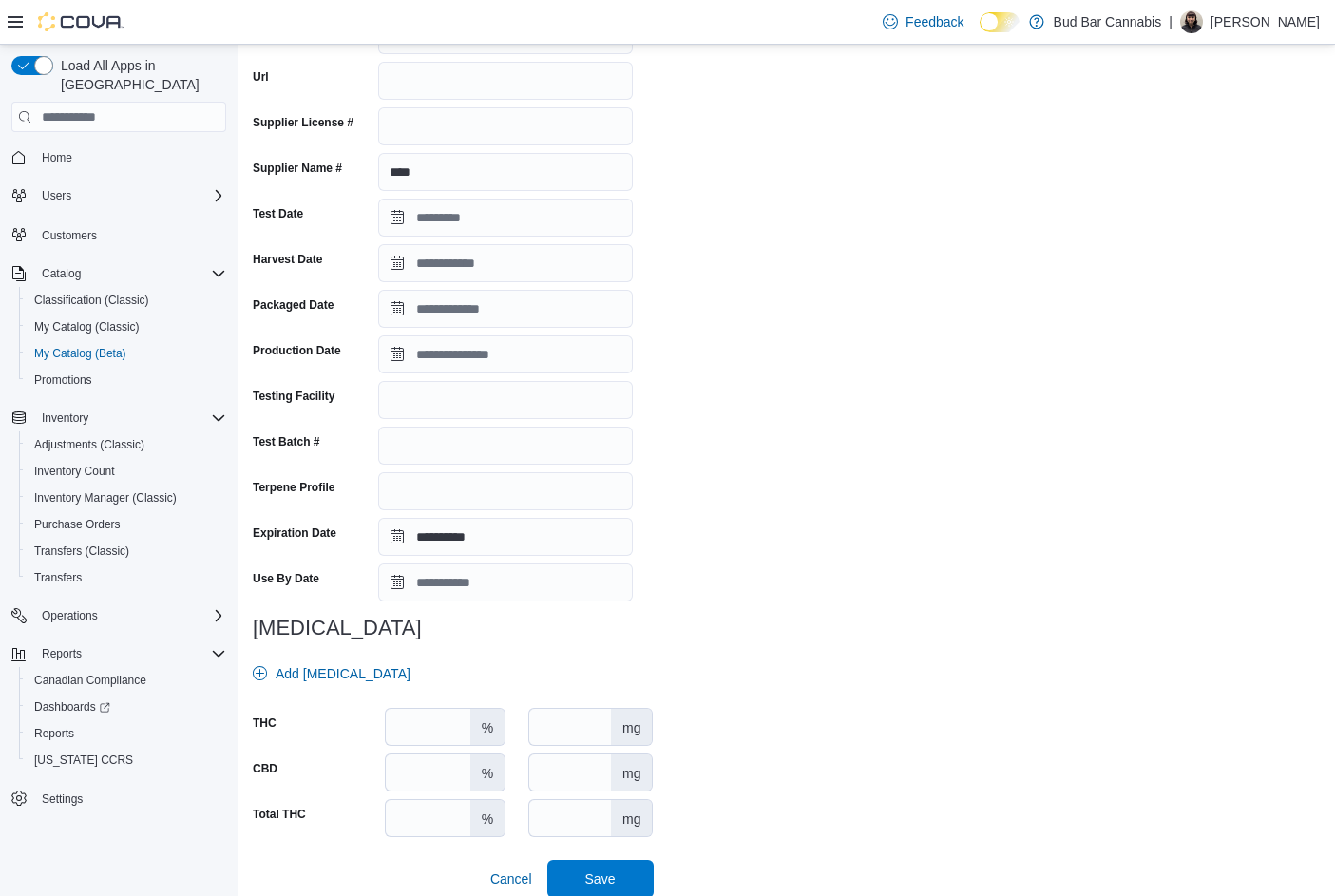
scroll to position [277, 0]
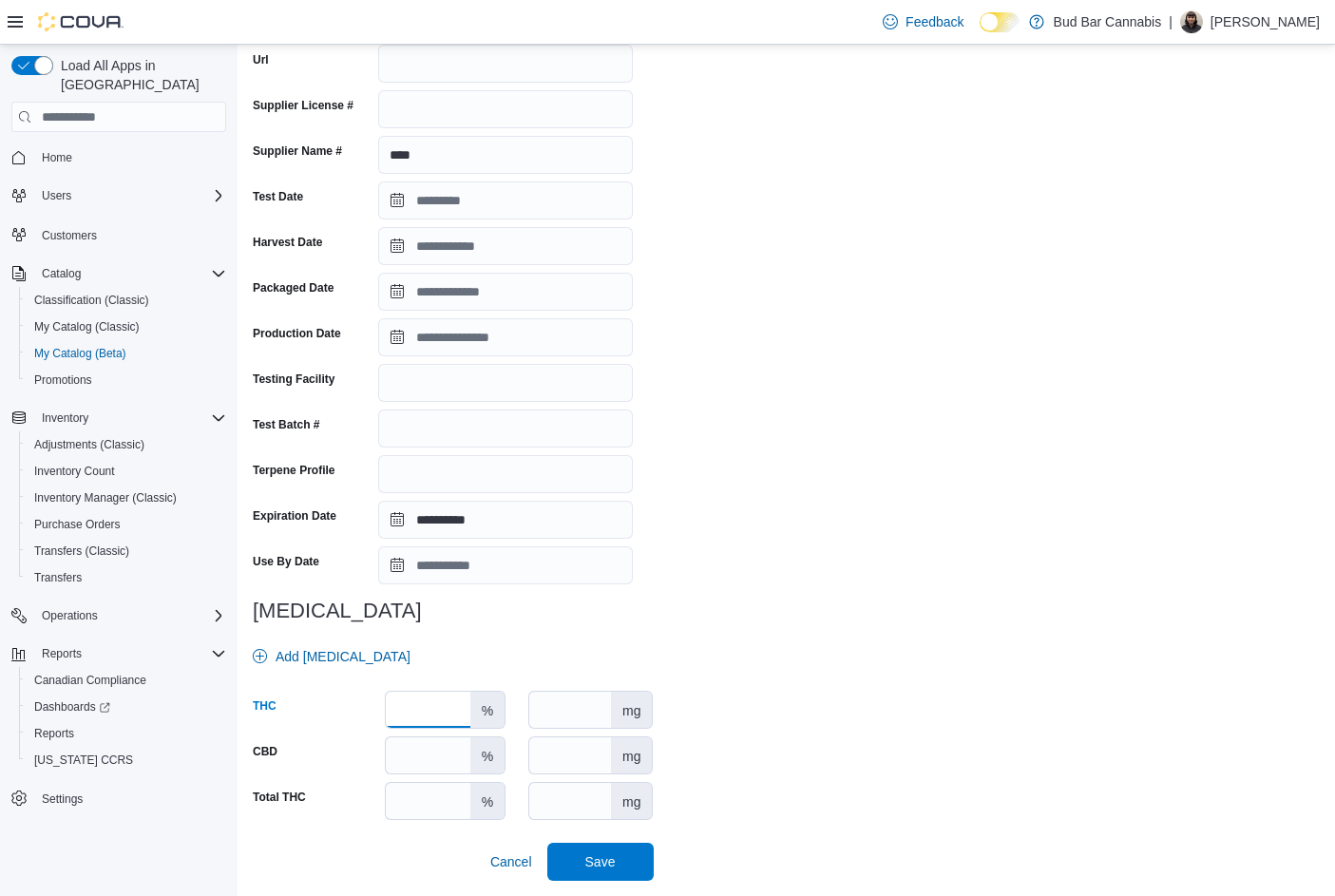
click at [428, 716] on input "number" at bounding box center [428, 710] width 85 height 37
type input "****"
click at [603, 858] on span "Save" at bounding box center [601, 860] width 31 height 19
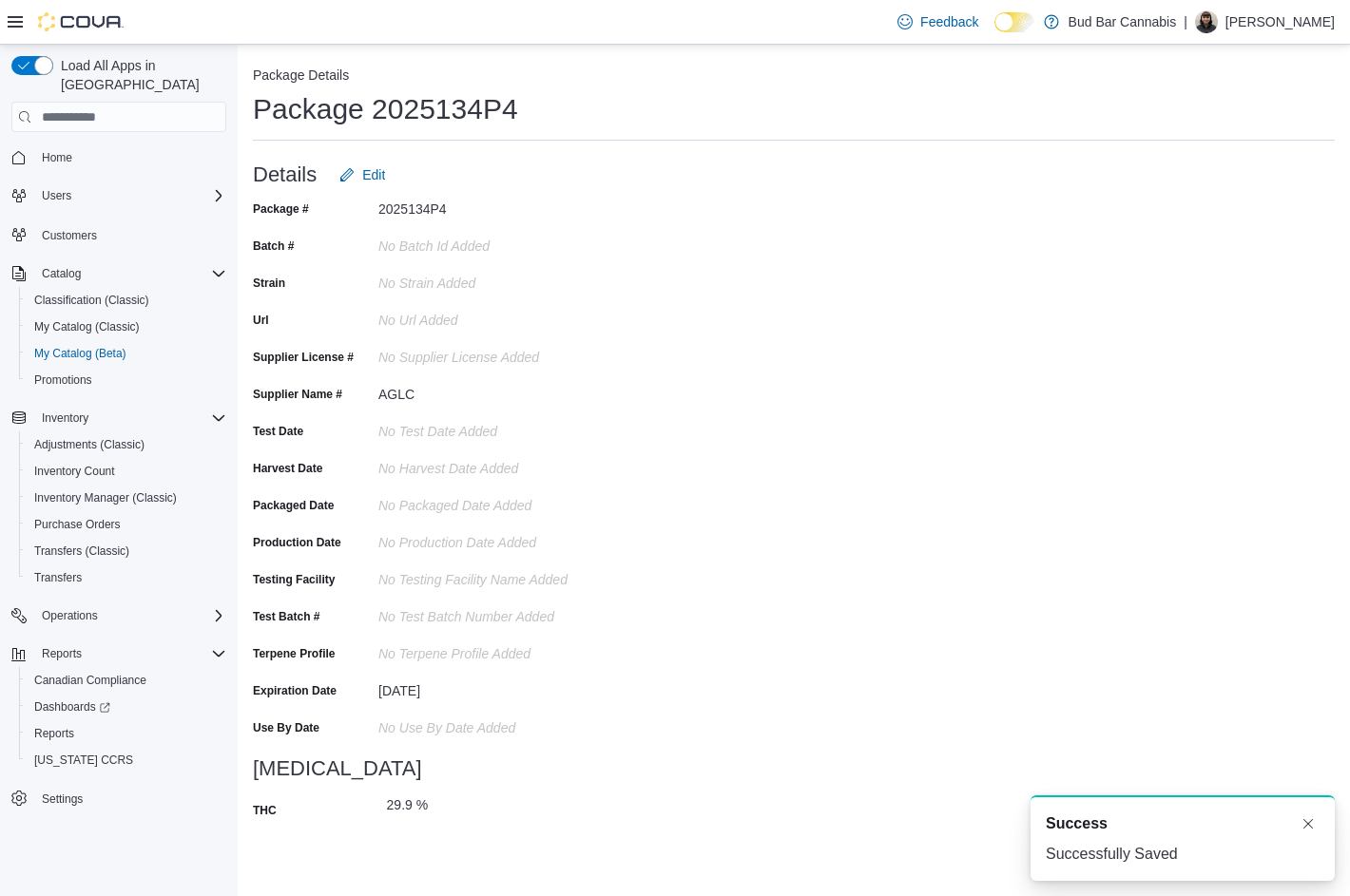
scroll to position [0, 0]
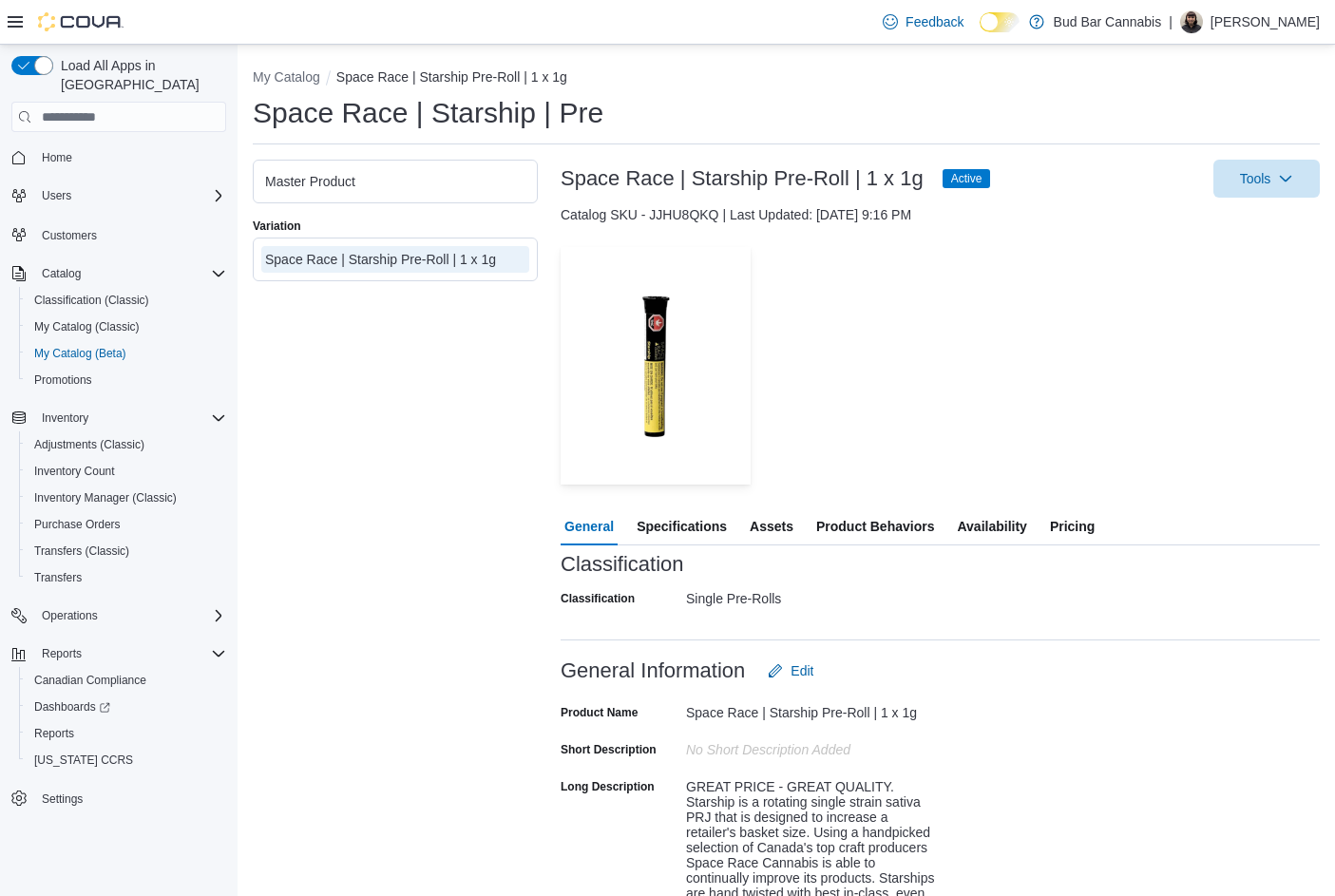
click at [647, 502] on div "Space Race | Starship Pre-Roll | 1 x 1g Active Tools Catalog SKU - JJHU8QKQ | L…" at bounding box center [939, 814] width 759 height 1310
click at [677, 527] on span "Specifications" at bounding box center [681, 525] width 90 height 38
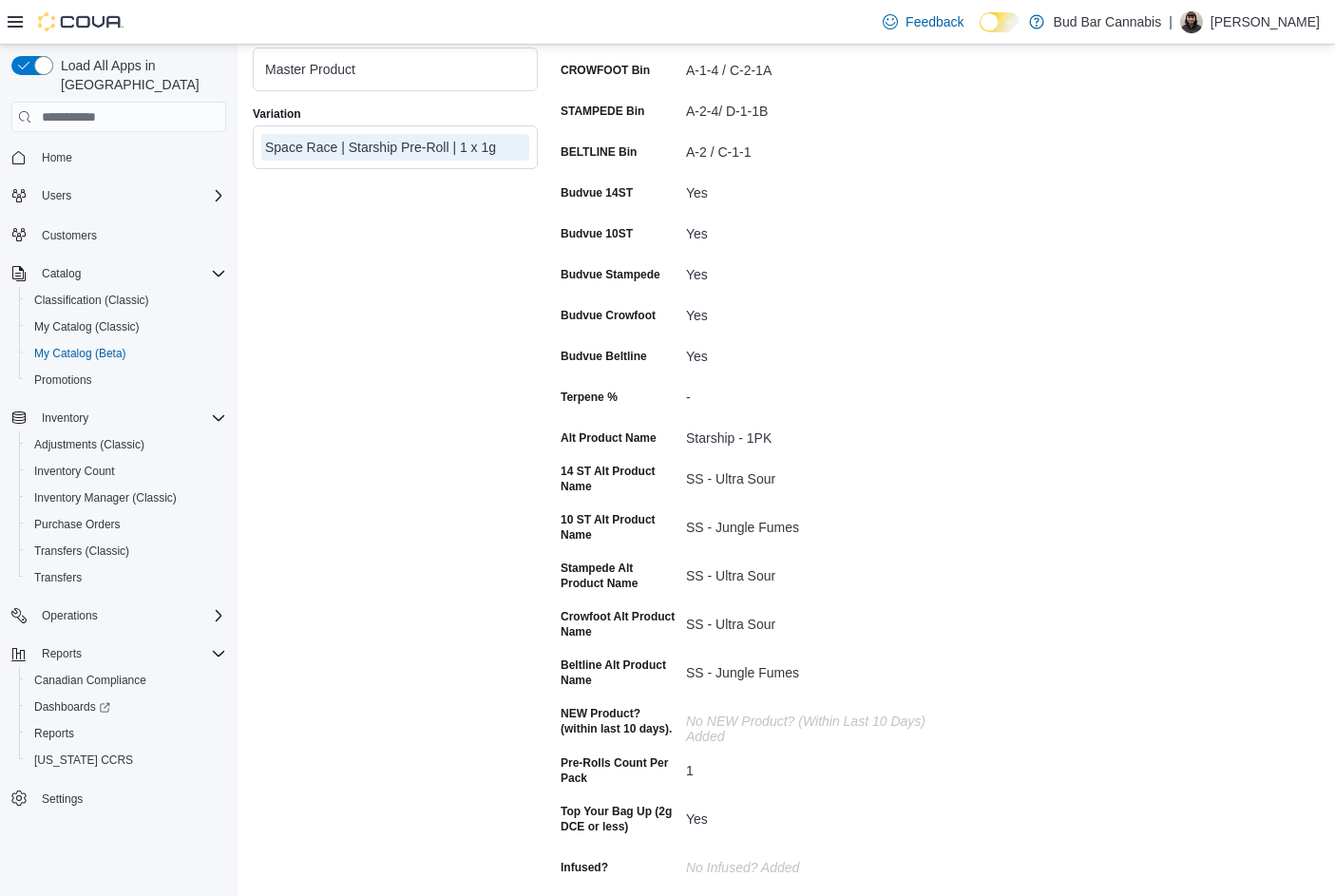
scroll to position [760, 0]
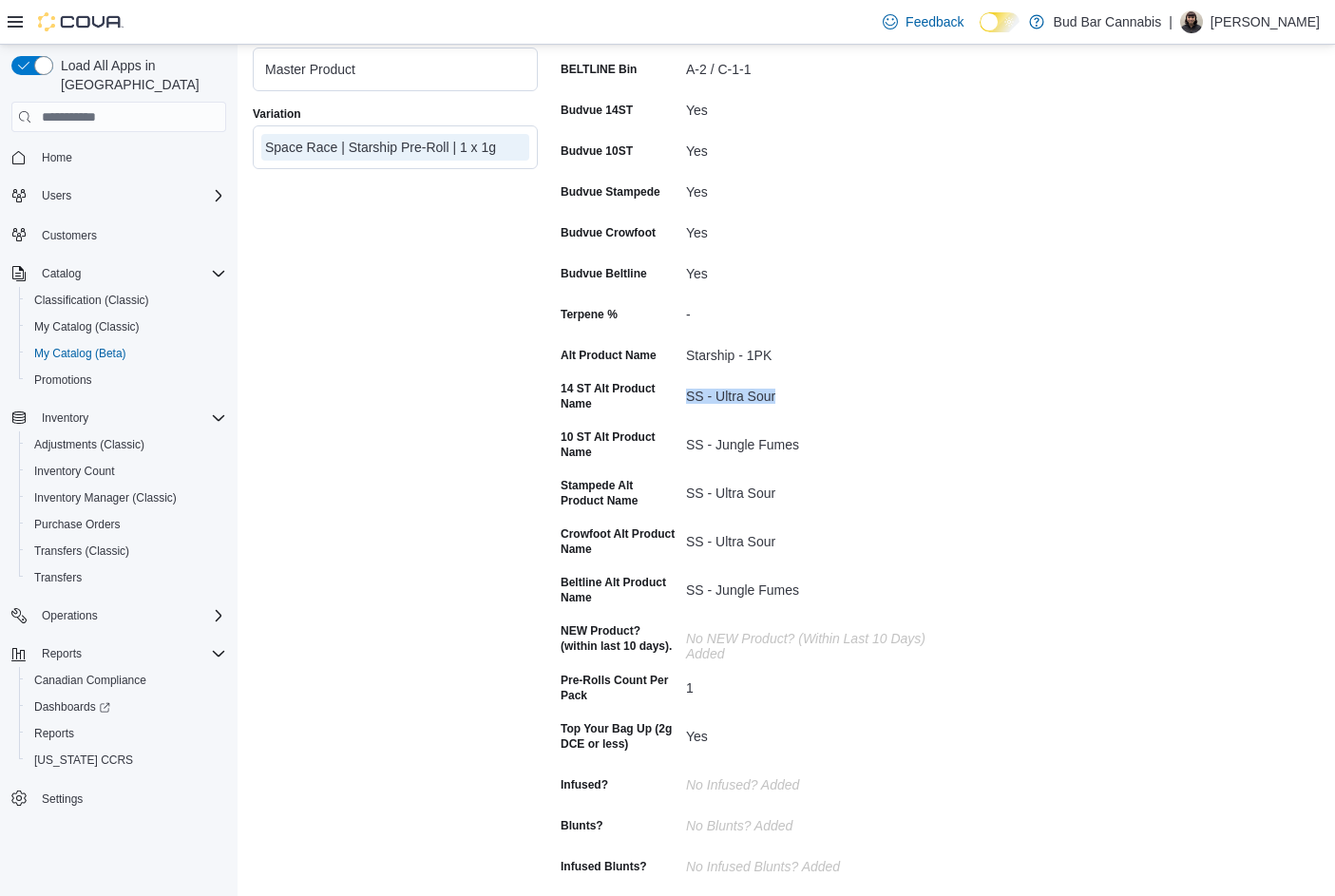
drag, startPoint x: 788, startPoint y: 394, endPoint x: 883, endPoint y: 433, distance: 102.7
click at [681, 390] on div "14 ST Alt Product Name SS - Ultra Sour" at bounding box center [750, 399] width 380 height 37
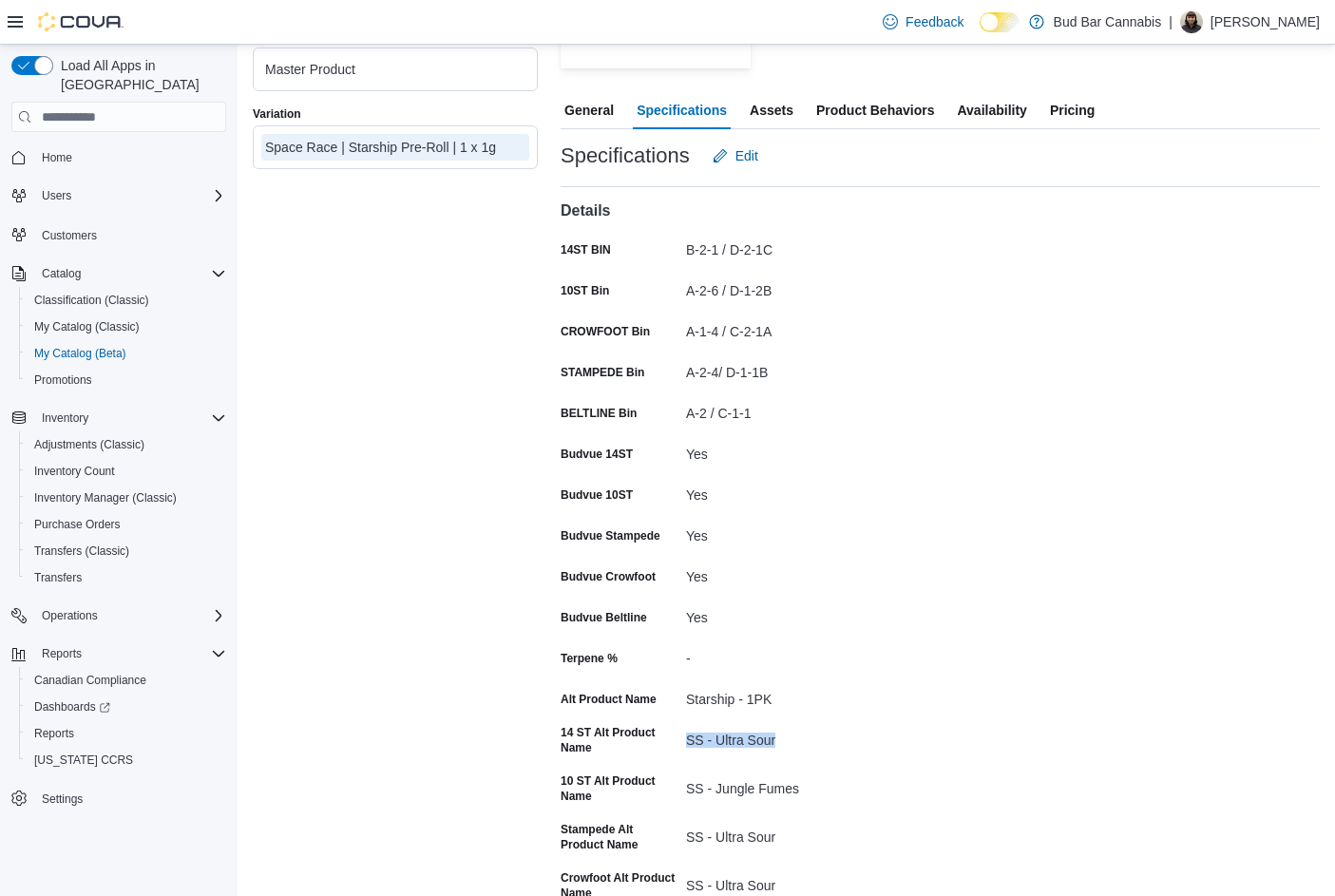
scroll to position [190, 0]
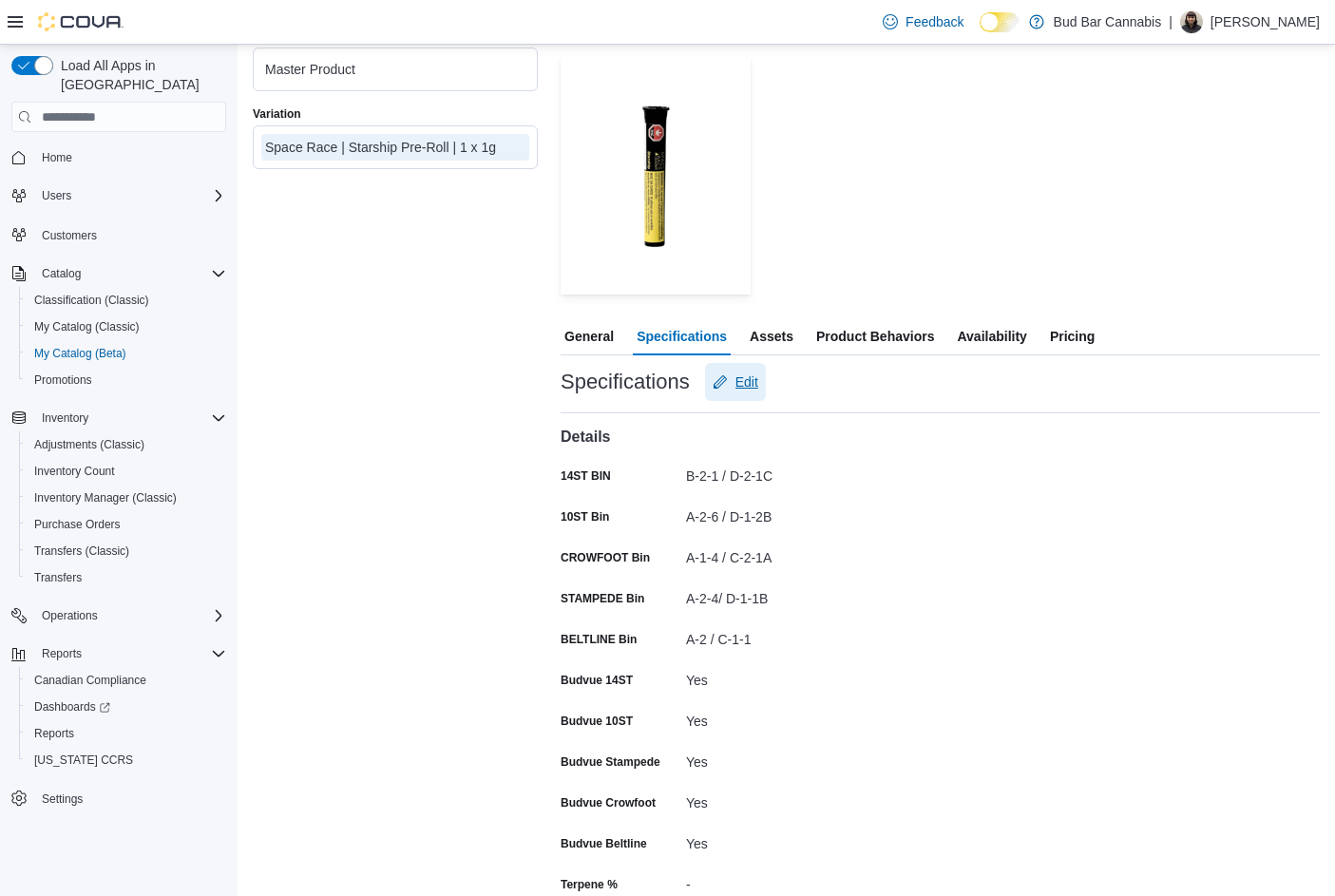
click at [762, 384] on button "Edit" at bounding box center [734, 381] width 61 height 38
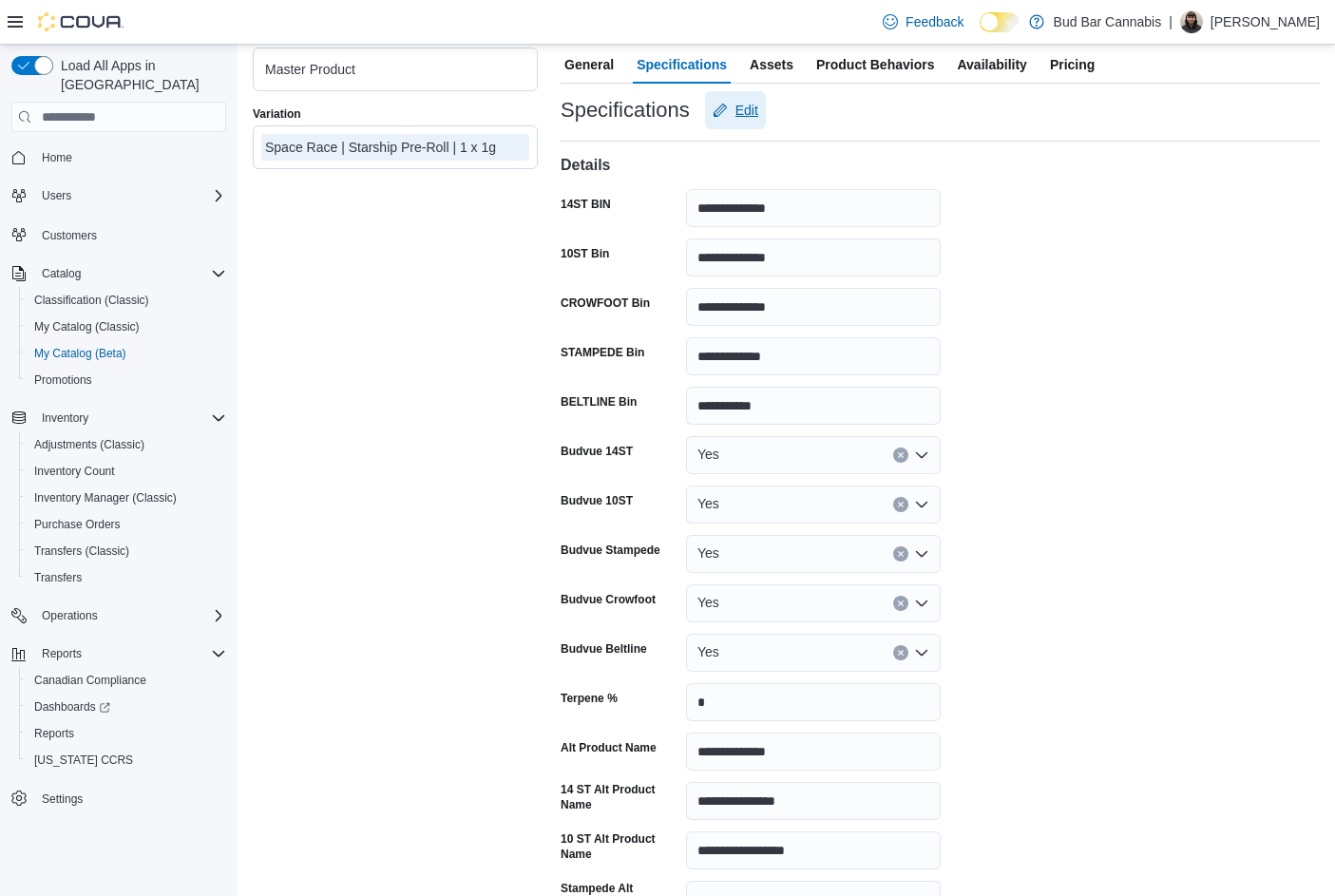
scroll to position [760, 0]
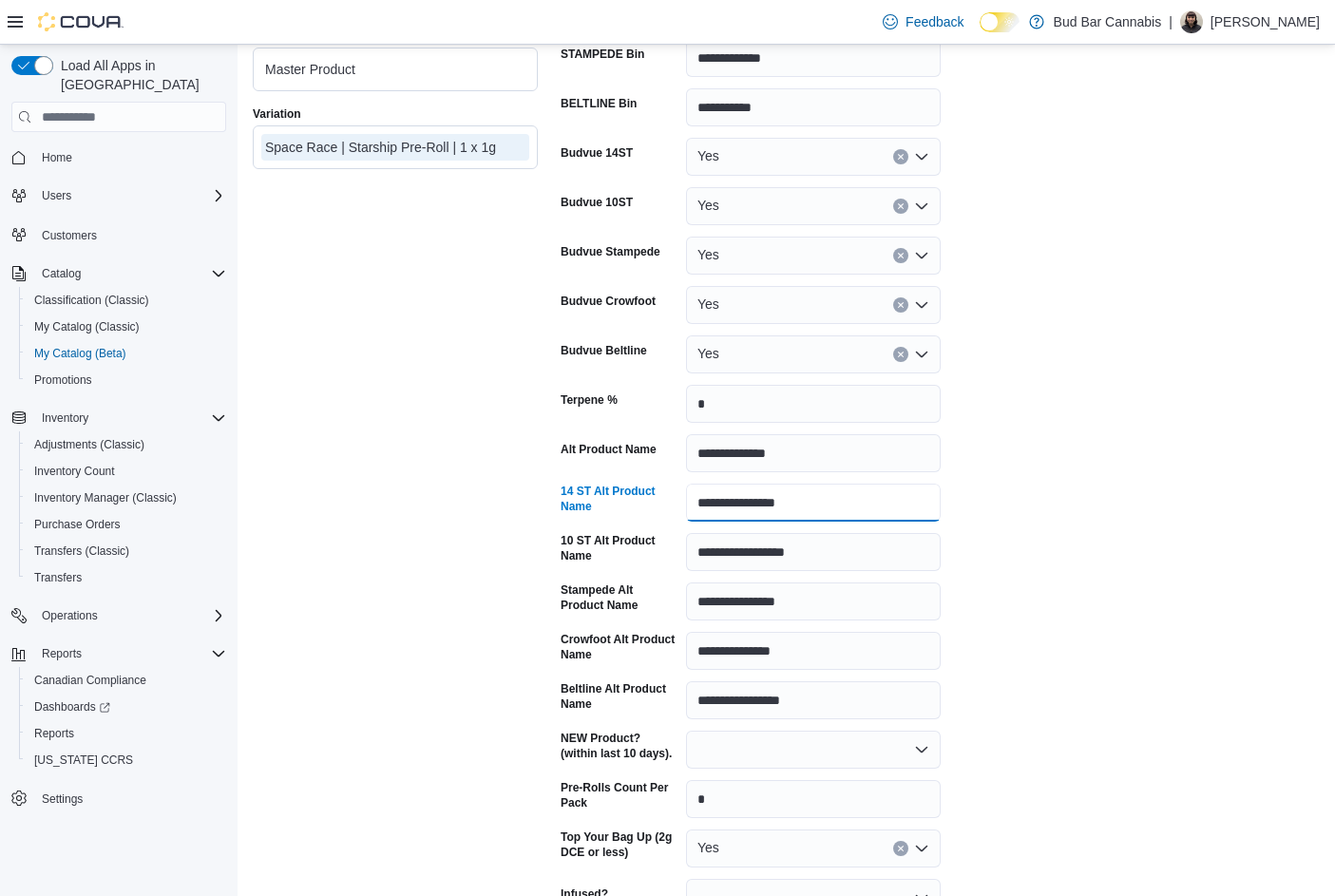
drag, startPoint x: 780, startPoint y: 500, endPoint x: 675, endPoint y: 488, distance: 105.7
click at [671, 488] on div "**********" at bounding box center [750, 501] width 380 height 38
paste input "text"
drag, startPoint x: 807, startPoint y: 556, endPoint x: 628, endPoint y: 528, distance: 181.2
click at [619, 529] on div "**********" at bounding box center [939, 733] width 759 height 1806
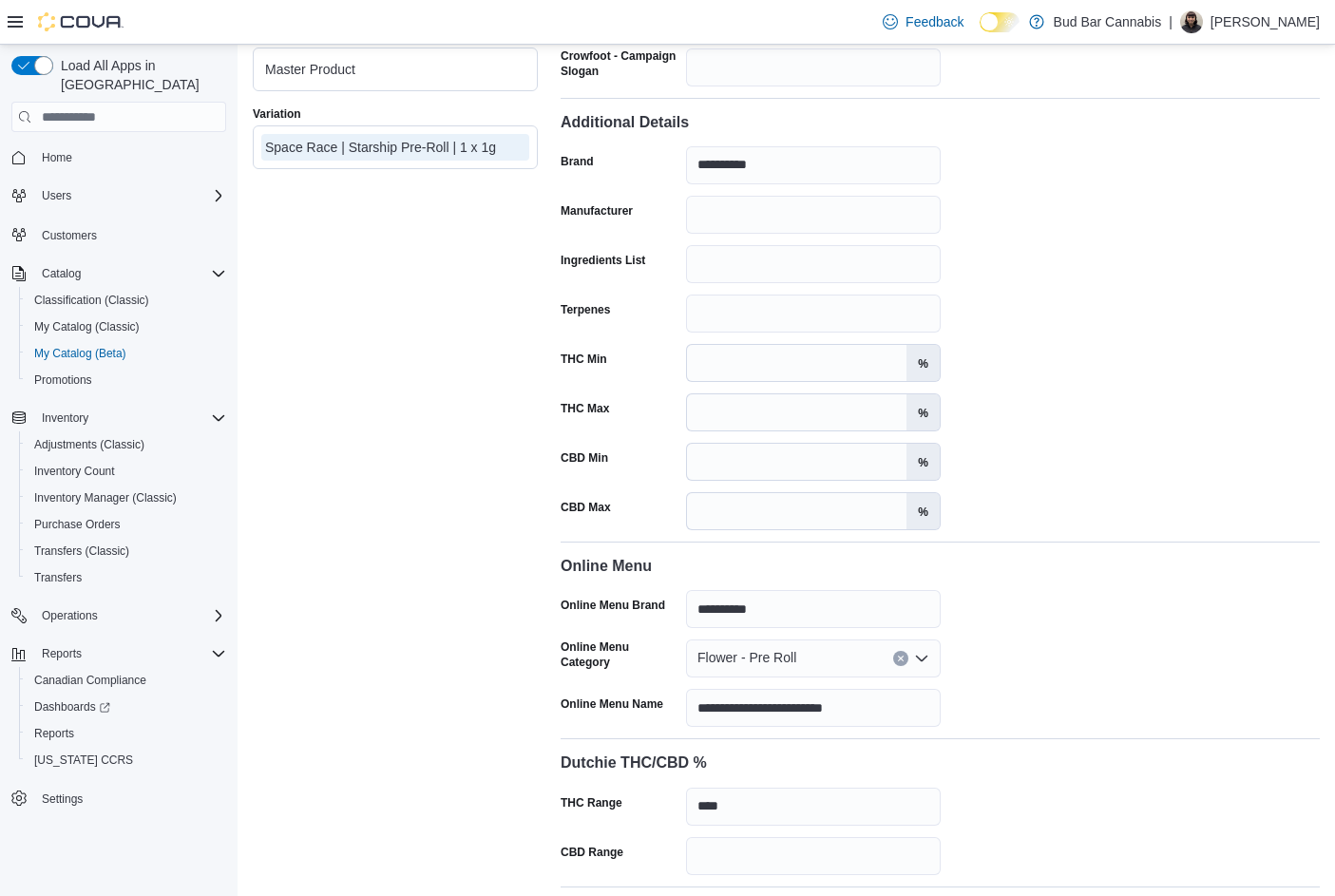
scroll to position [2935, 0]
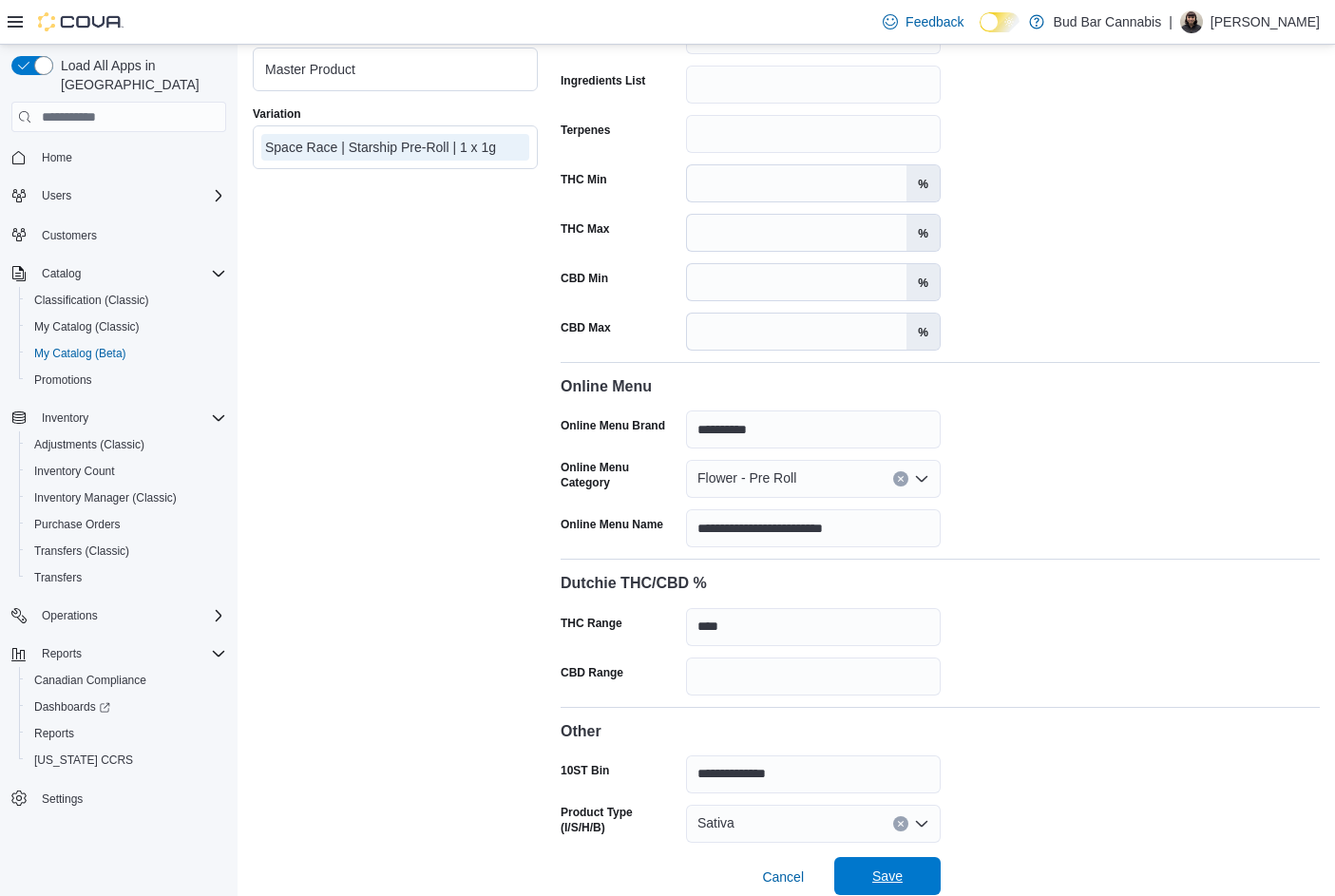
type input "**********"
click at [900, 866] on span "Save" at bounding box center [887, 876] width 31 height 19
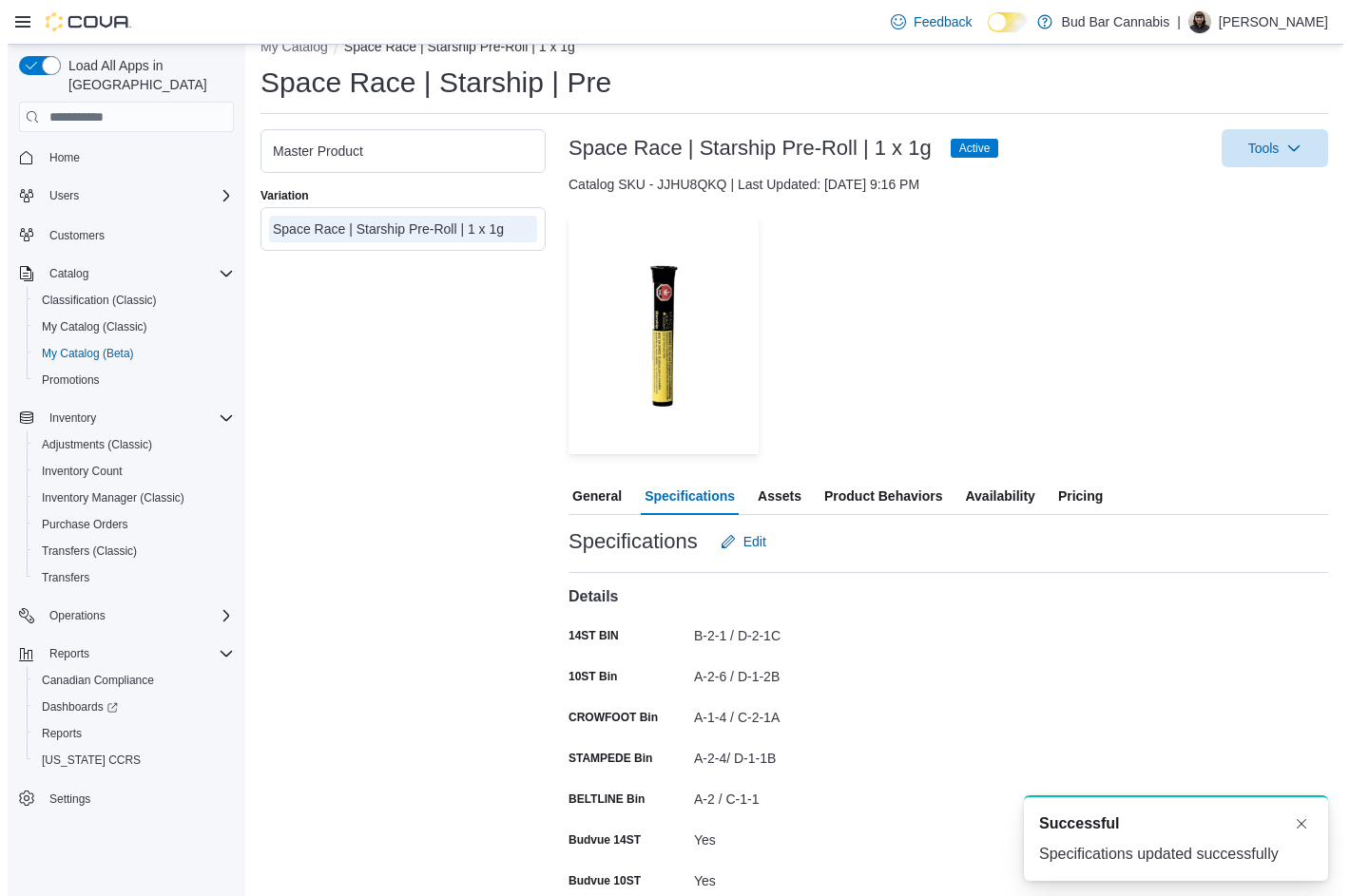
scroll to position [0, 0]
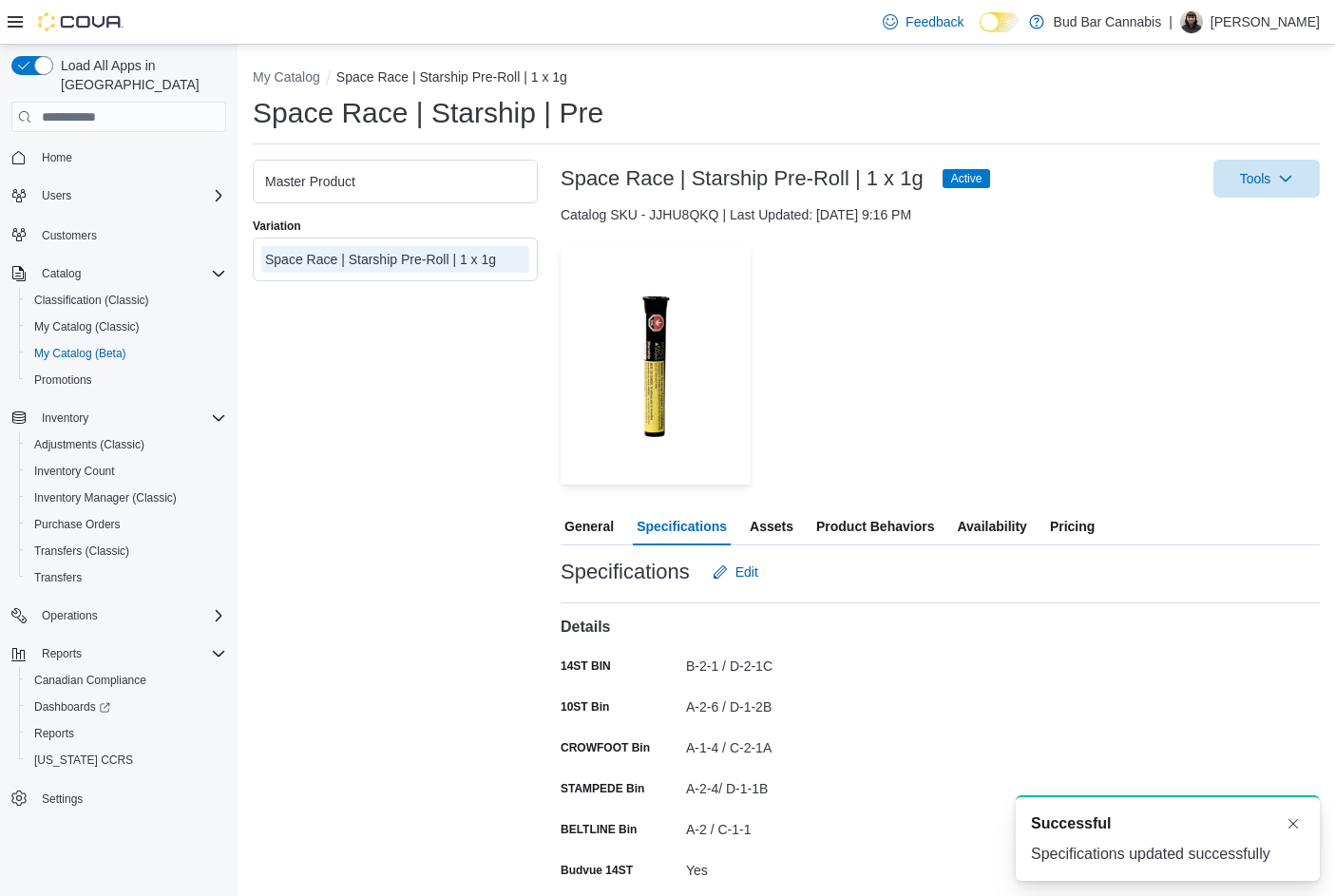
click at [973, 533] on span "Availability" at bounding box center [991, 525] width 69 height 38
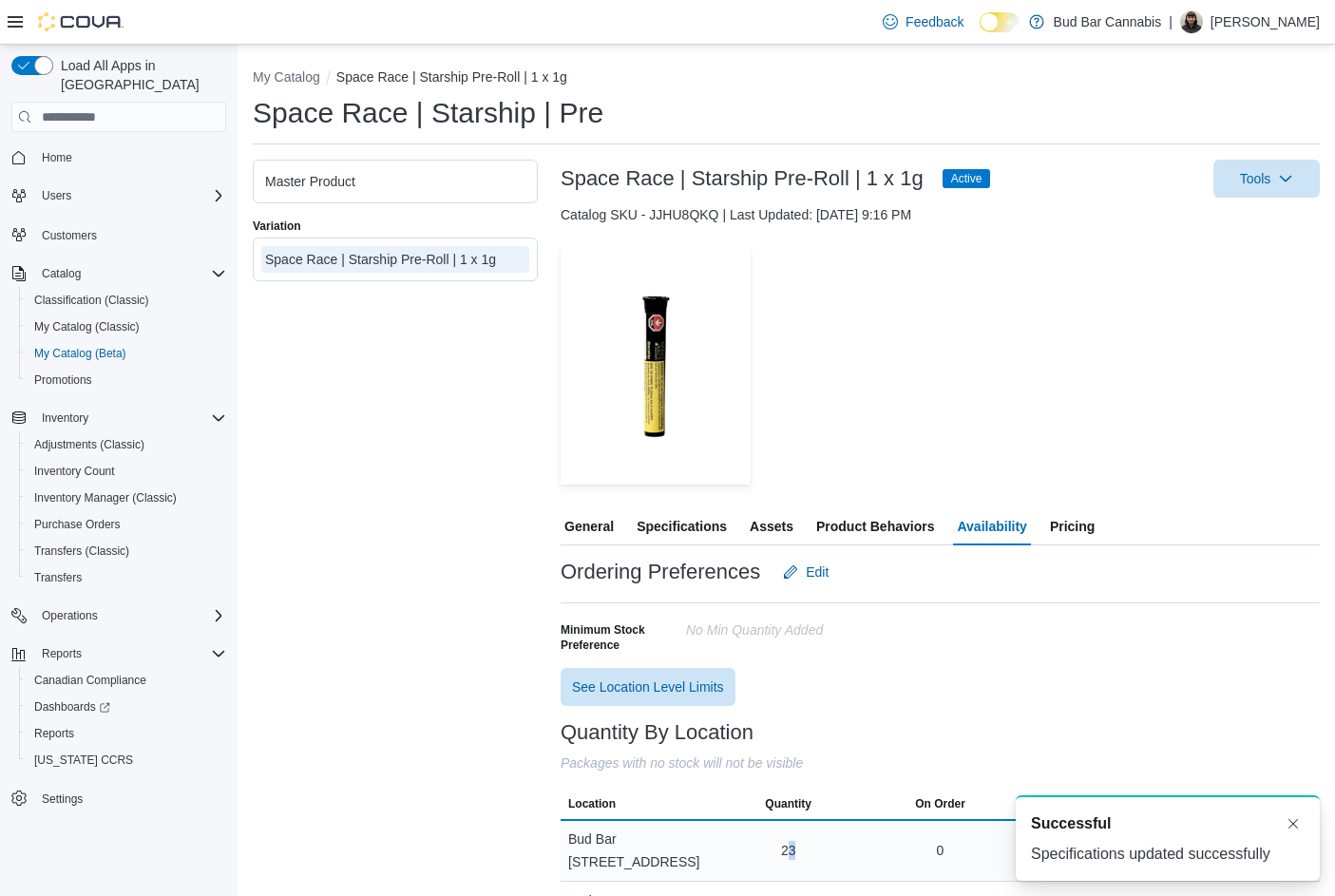
click at [796, 841] on div "23" at bounding box center [788, 851] width 15 height 19
click at [794, 841] on span "23 Units" at bounding box center [788, 851] width 48 height 19
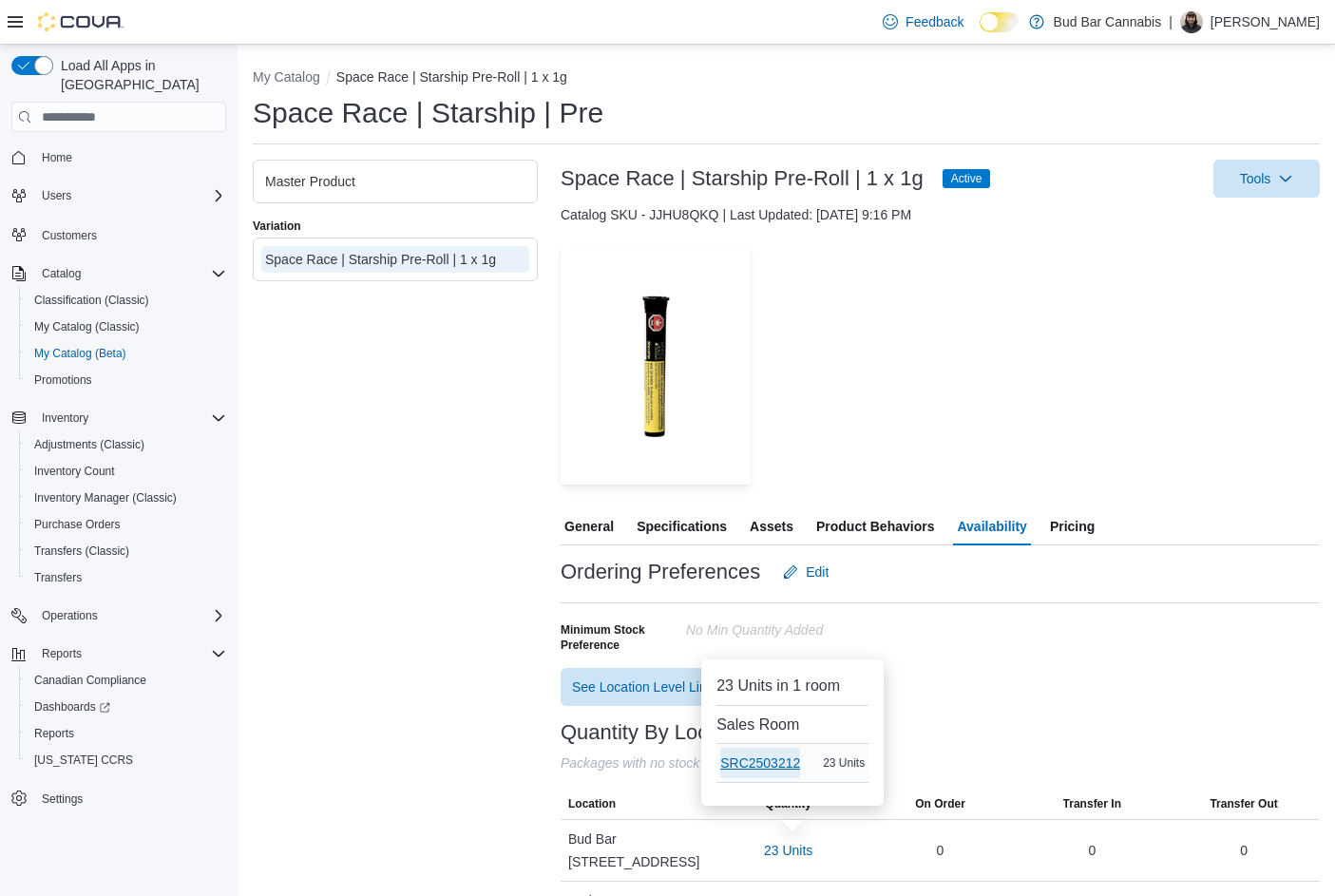
click at [784, 749] on span "SRC2503212" at bounding box center [759, 763] width 80 height 31
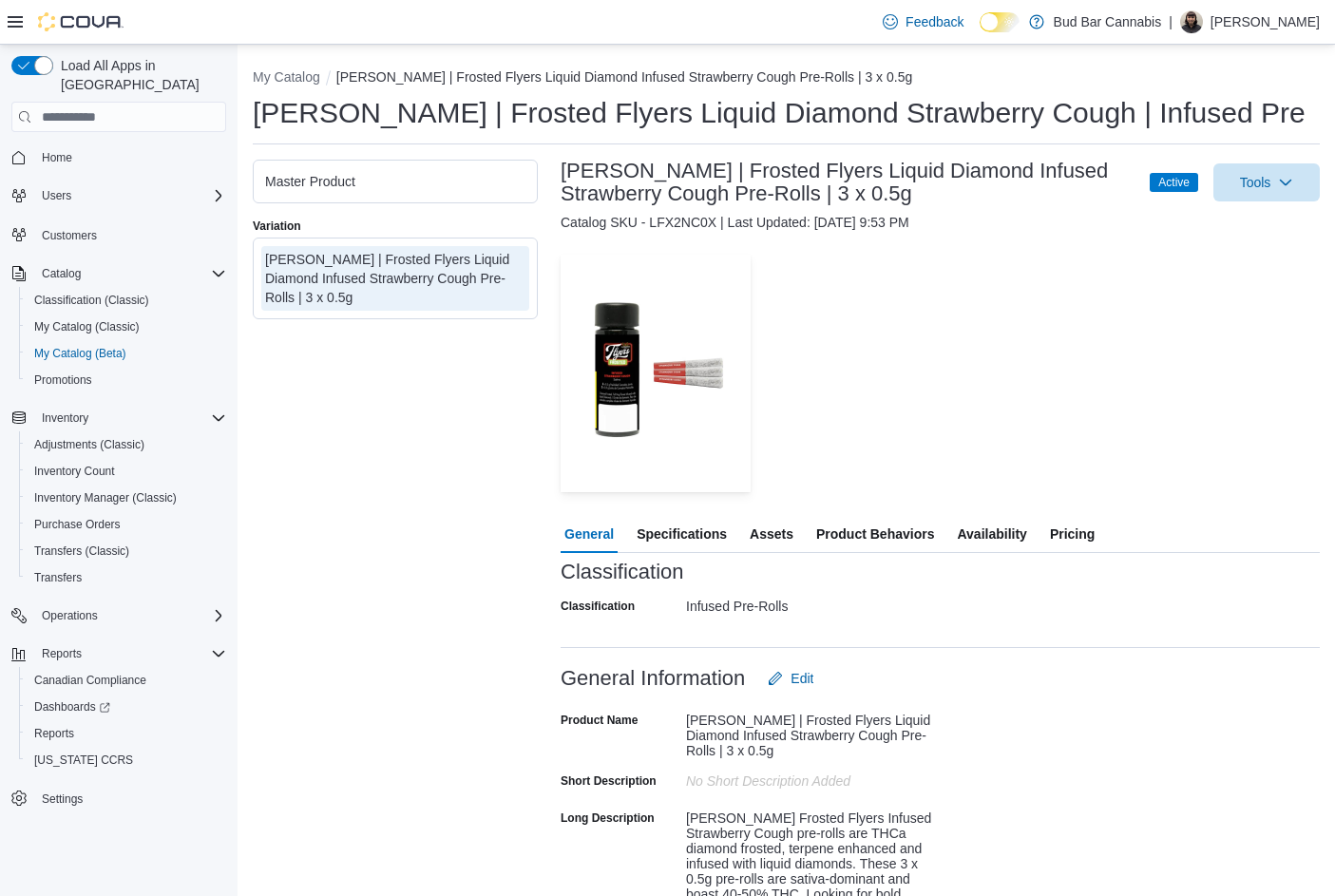
click at [707, 526] on span "Specifications" at bounding box center [681, 533] width 90 height 38
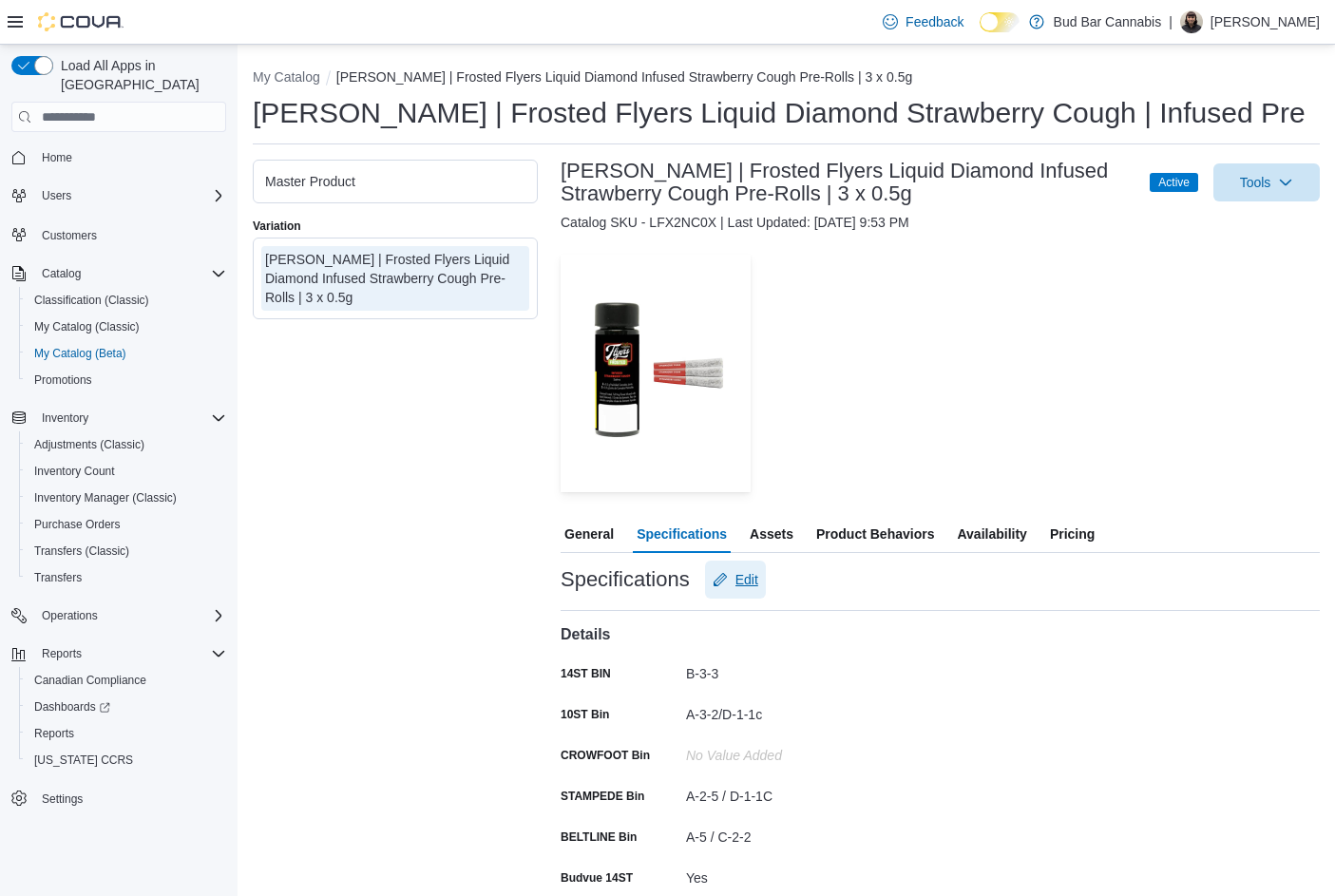
click at [754, 573] on span "Edit" at bounding box center [747, 579] width 23 height 19
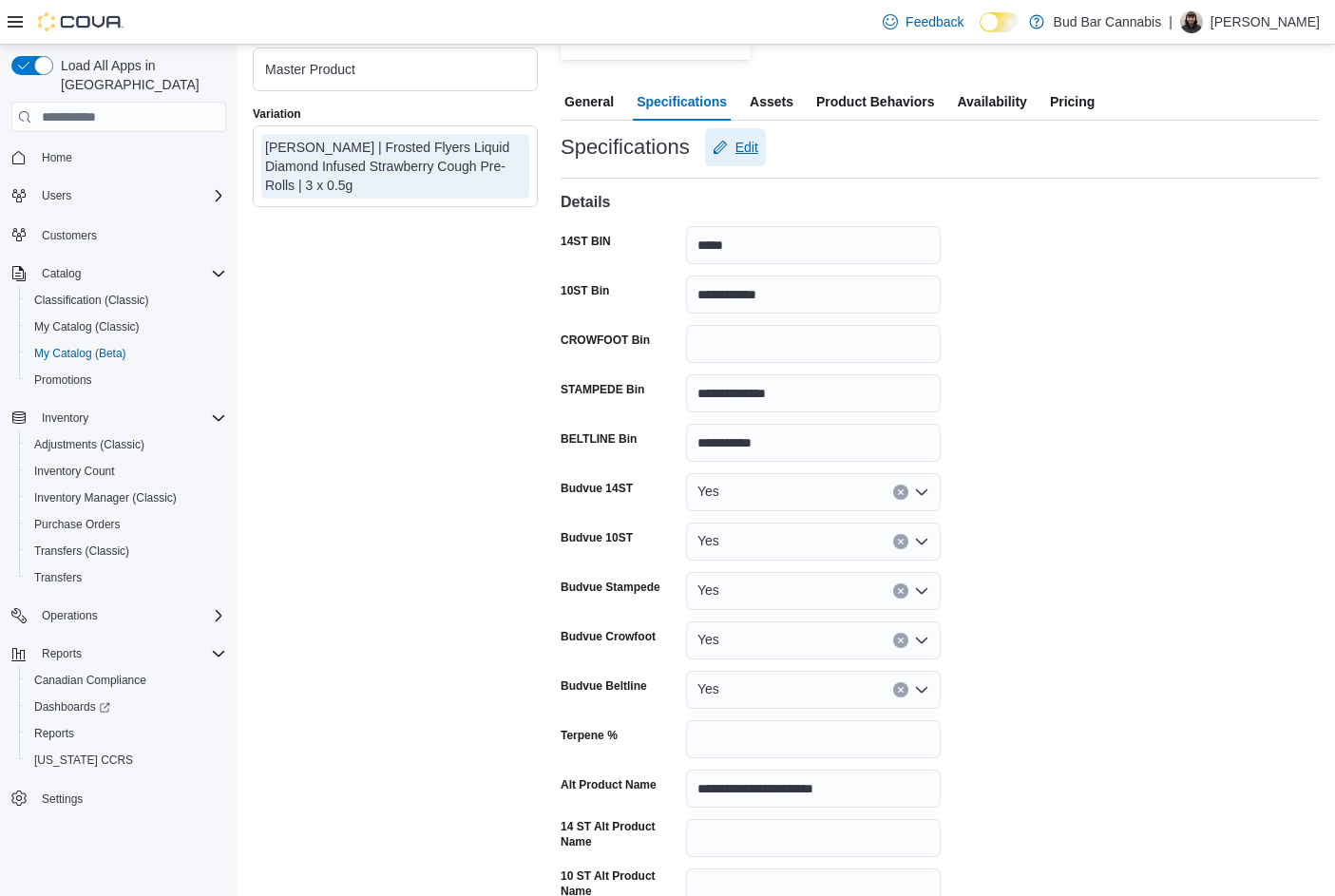
scroll to position [570, 0]
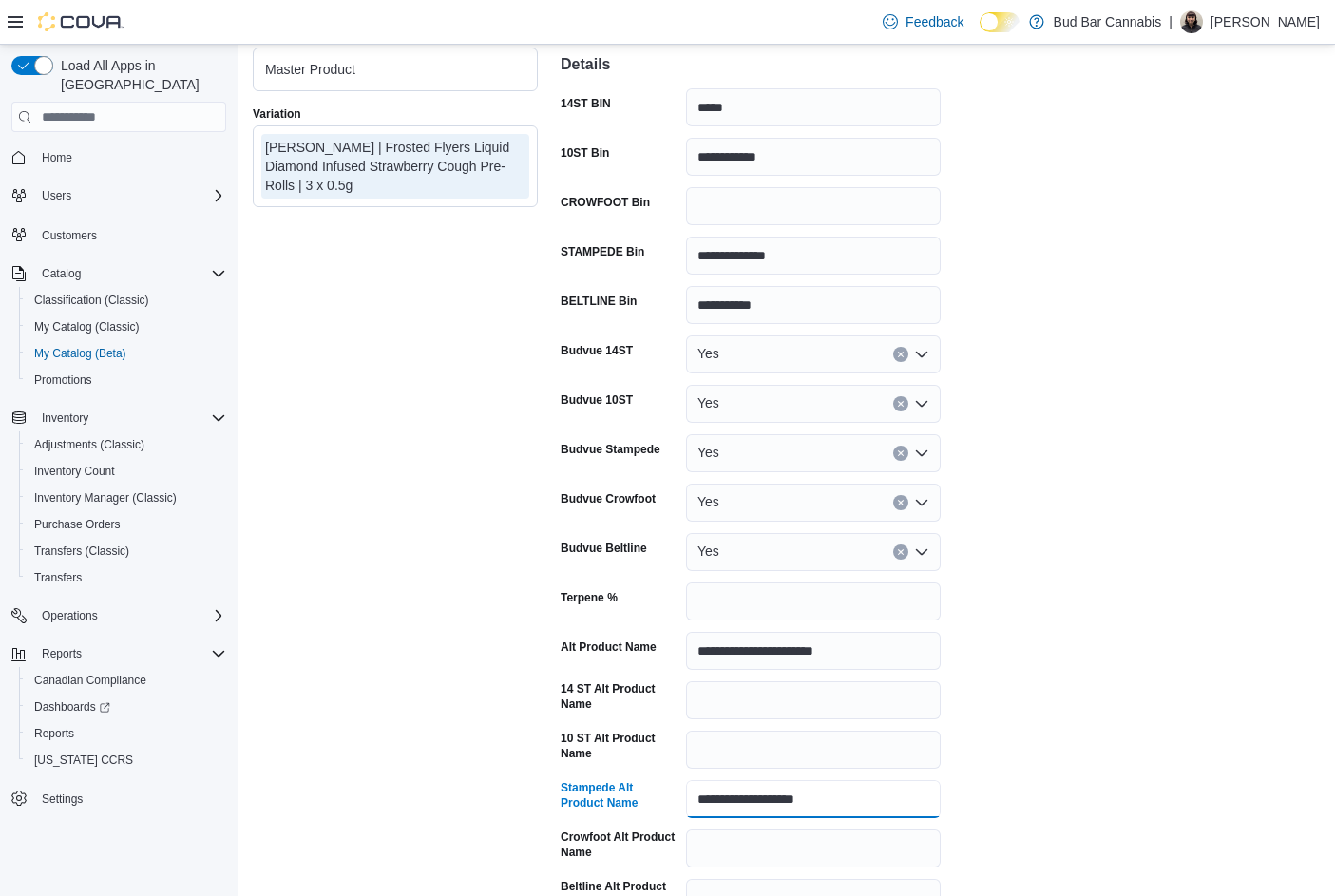
drag, startPoint x: 831, startPoint y: 801, endPoint x: 627, endPoint y: 795, distance: 204.1
click at [626, 796] on div "**********" at bounding box center [750, 798] width 380 height 38
click at [729, 701] on input "14 ST Alt Product Name" at bounding box center [813, 700] width 255 height 38
click at [712, 751] on input "10 ST Alt Product Name" at bounding box center [813, 749] width 255 height 38
paste input "**********"
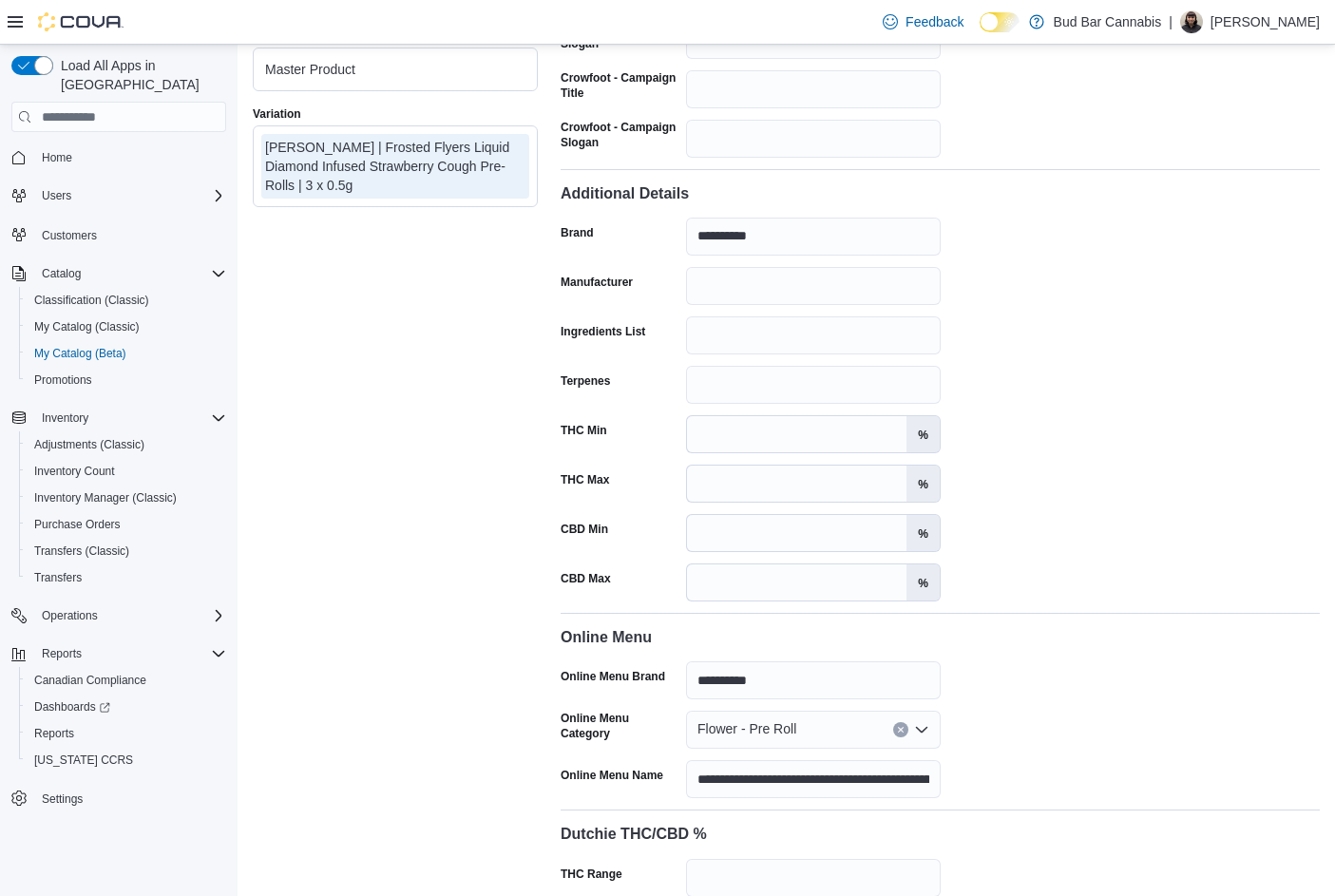
scroll to position [2796, 0]
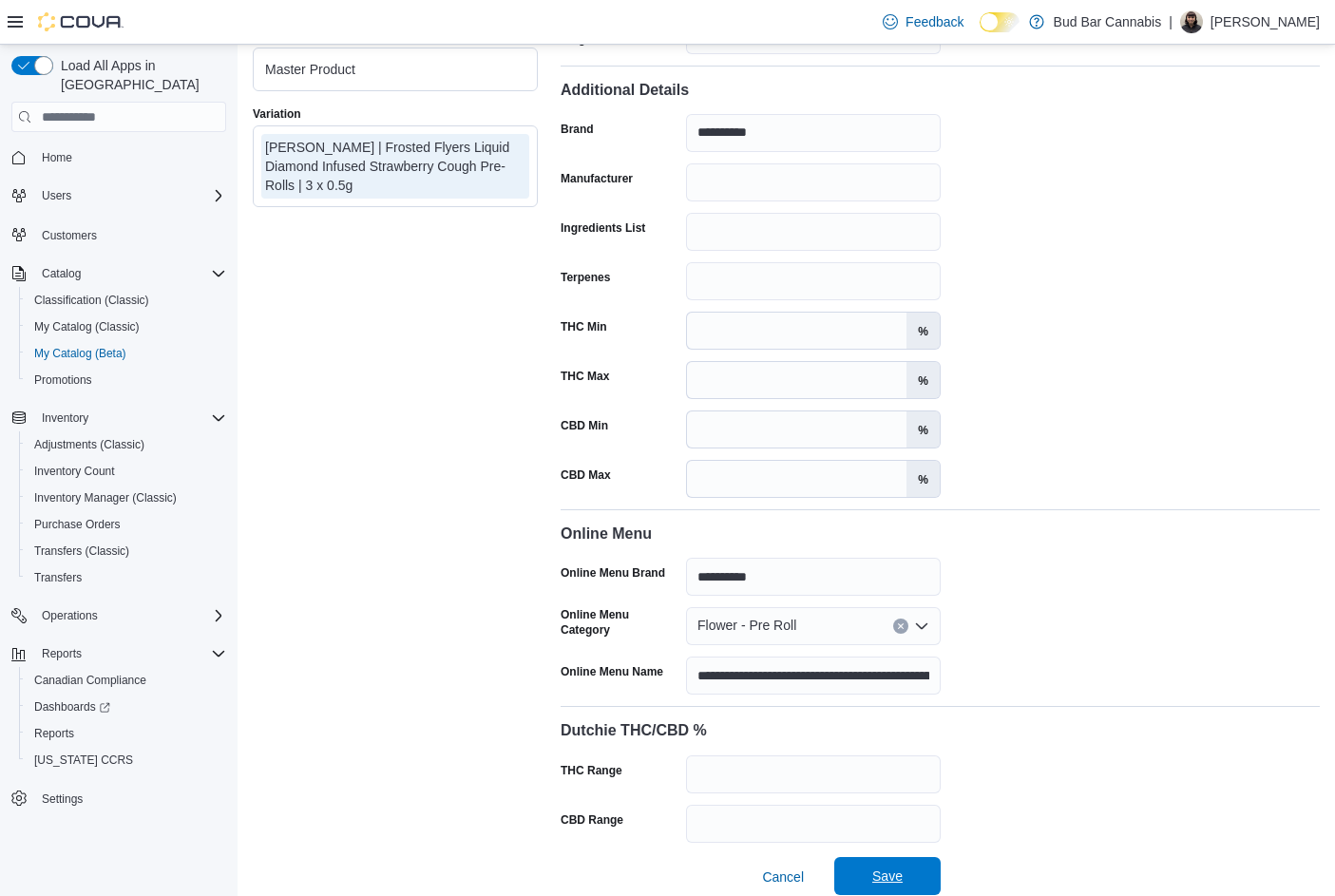
type input "**********"
click at [908, 863] on span "Save" at bounding box center [887, 875] width 84 height 38
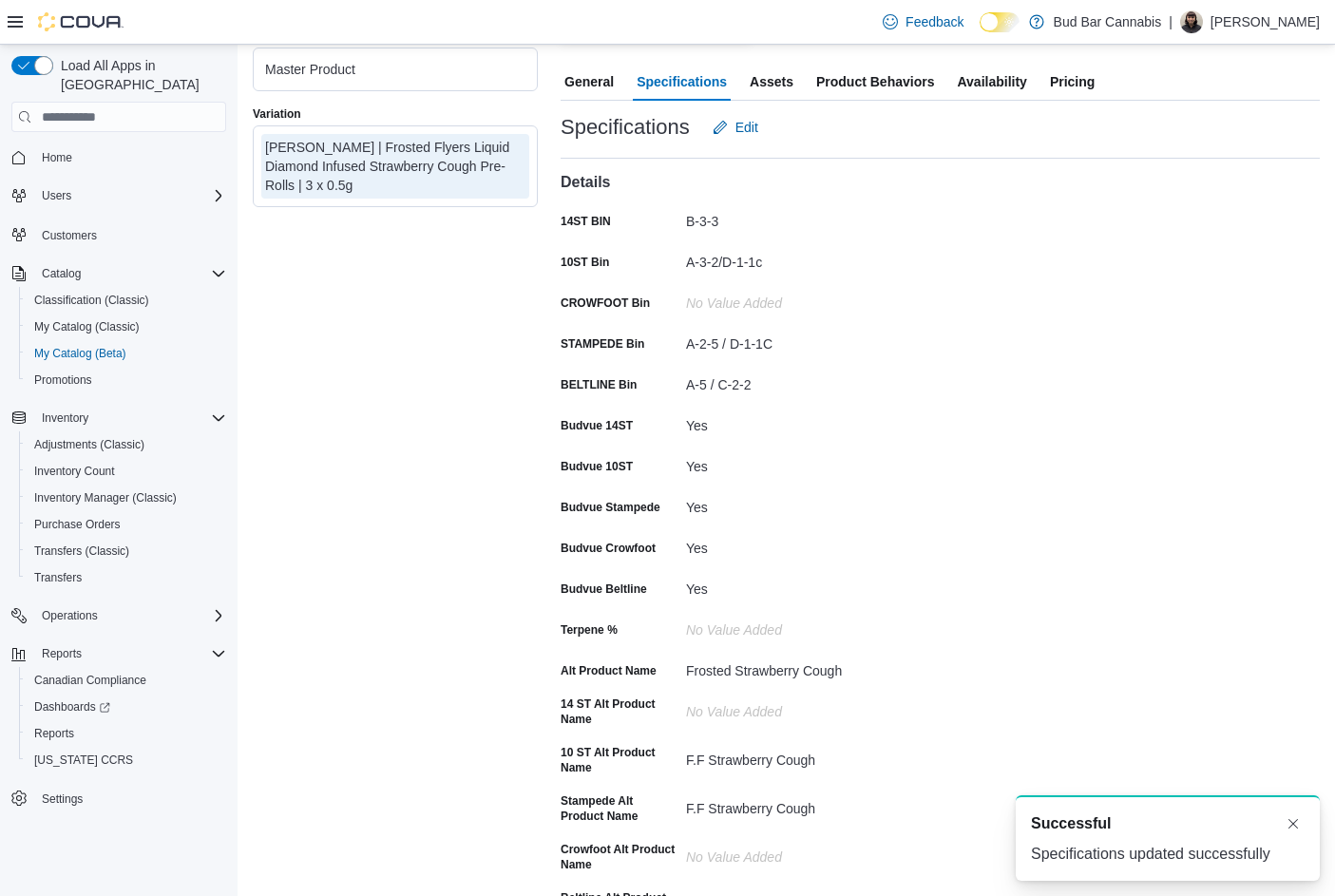
scroll to position [66, 0]
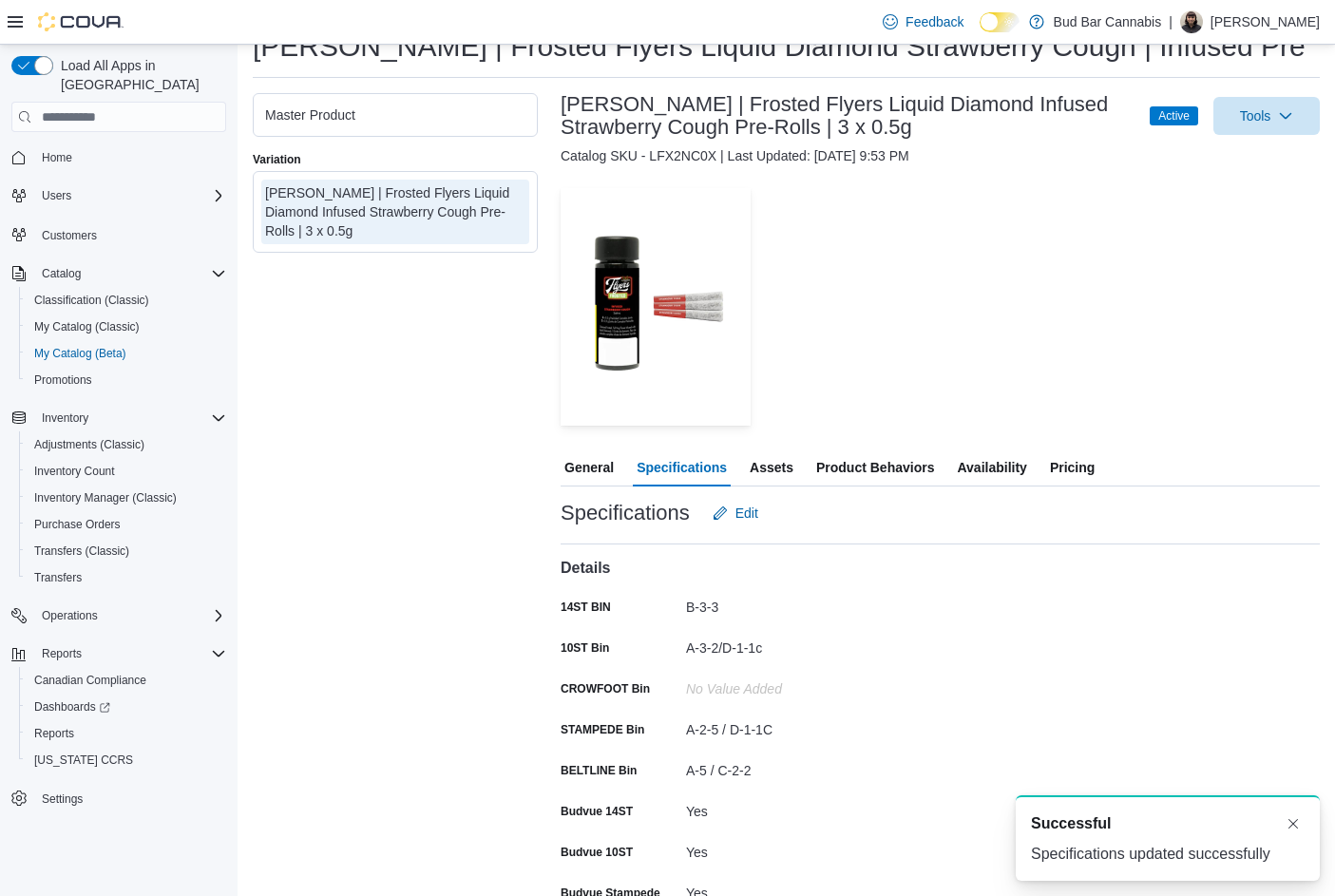
drag, startPoint x: 970, startPoint y: 470, endPoint x: 971, endPoint y: 460, distance: 10.0
click at [971, 467] on span "Availability" at bounding box center [991, 467] width 69 height 38
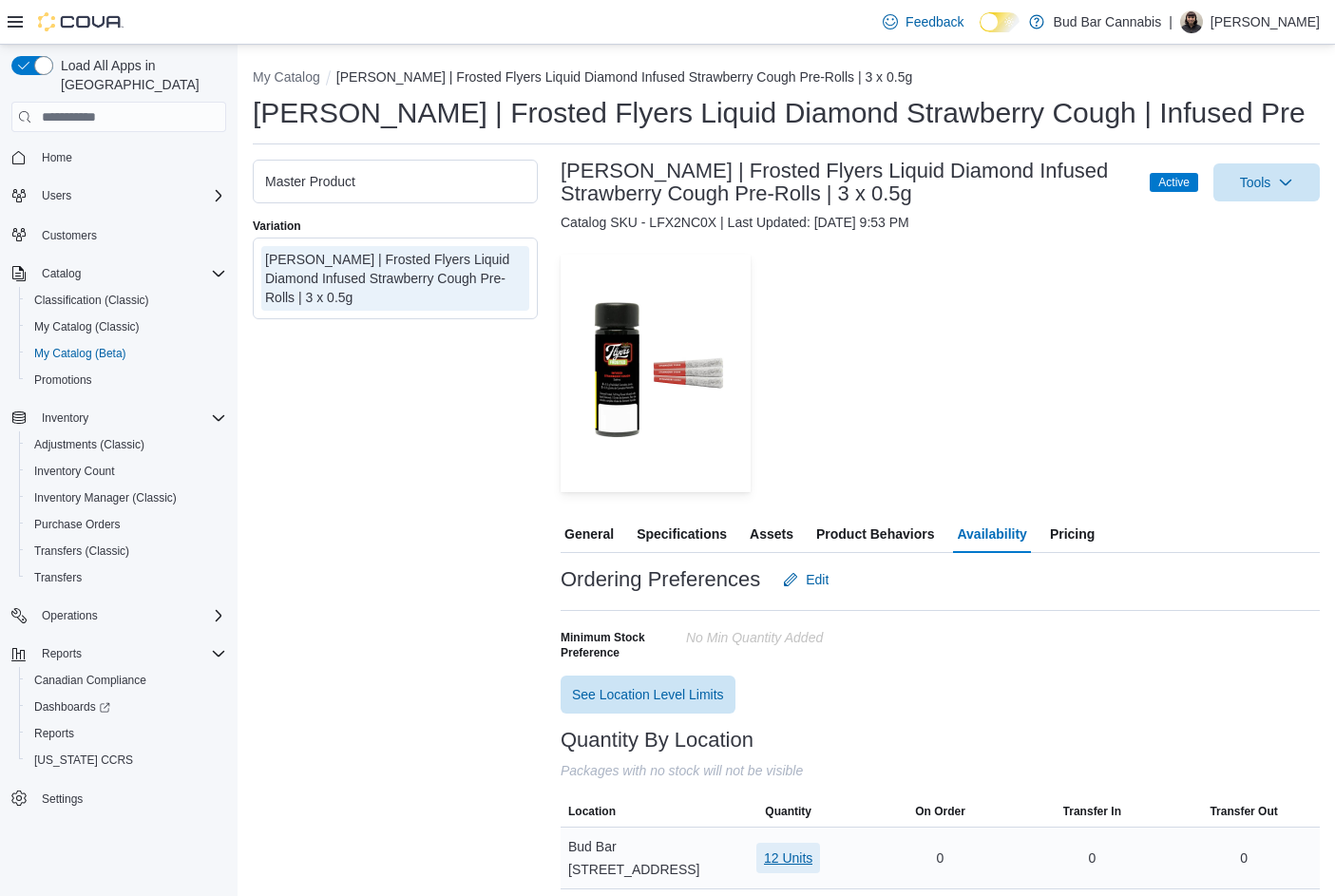
click at [795, 848] on span "12 Units" at bounding box center [788, 858] width 48 height 19
click at [764, 761] on span "2500003117" at bounding box center [757, 771] width 74 height 19
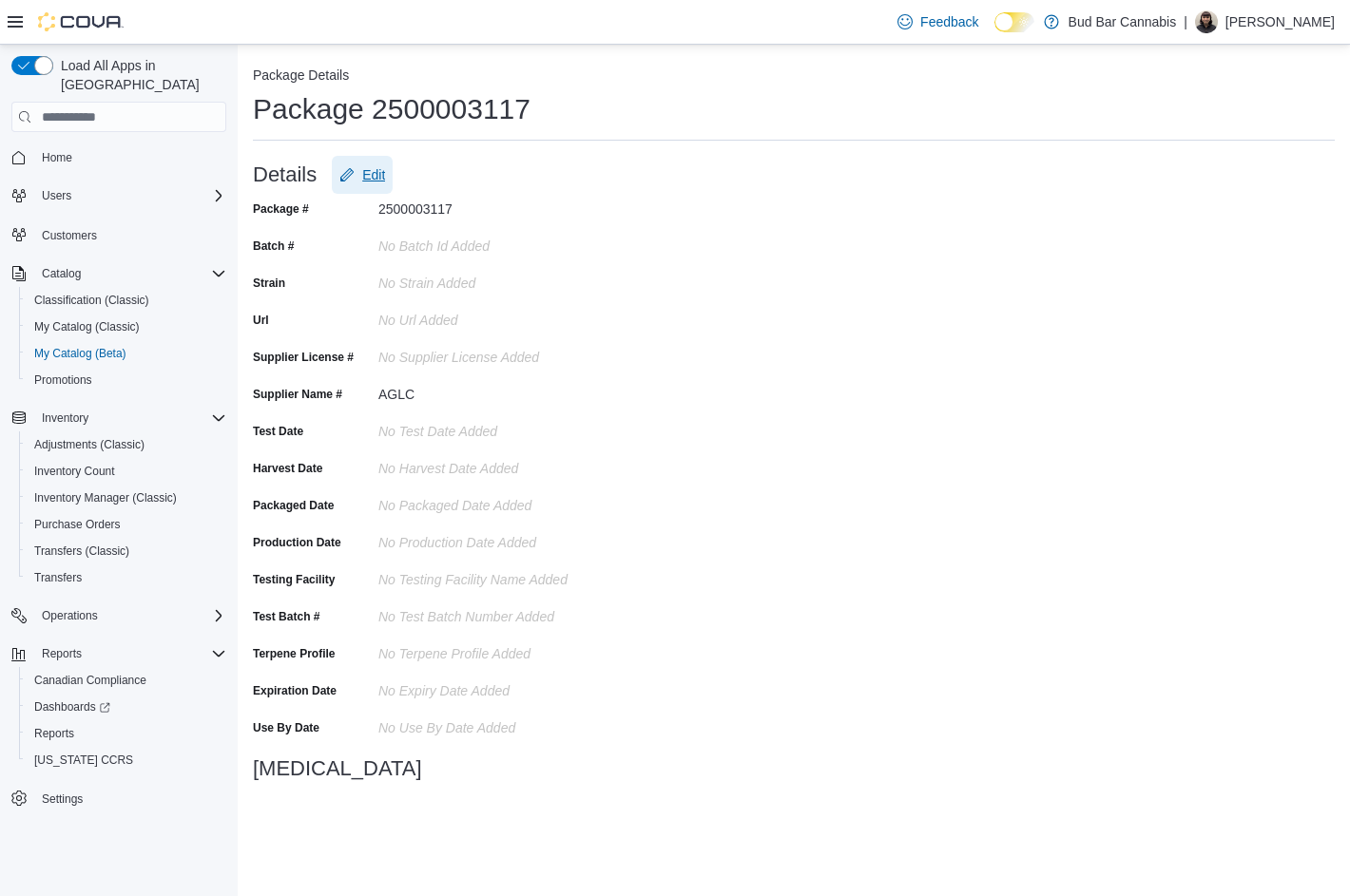
click at [391, 170] on button "Edit" at bounding box center [362, 174] width 61 height 38
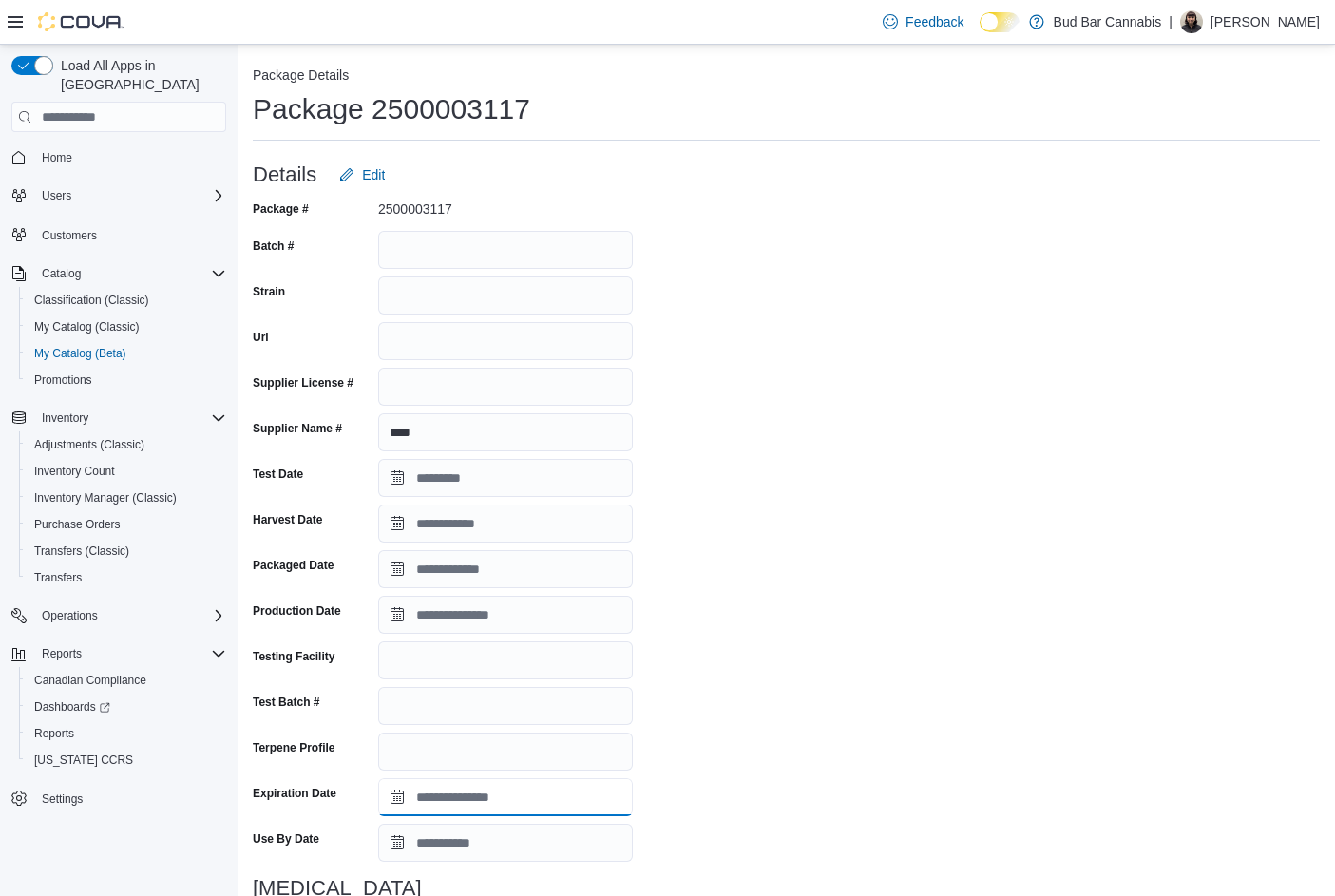
click at [395, 801] on input "Expiration Date" at bounding box center [505, 796] width 255 height 38
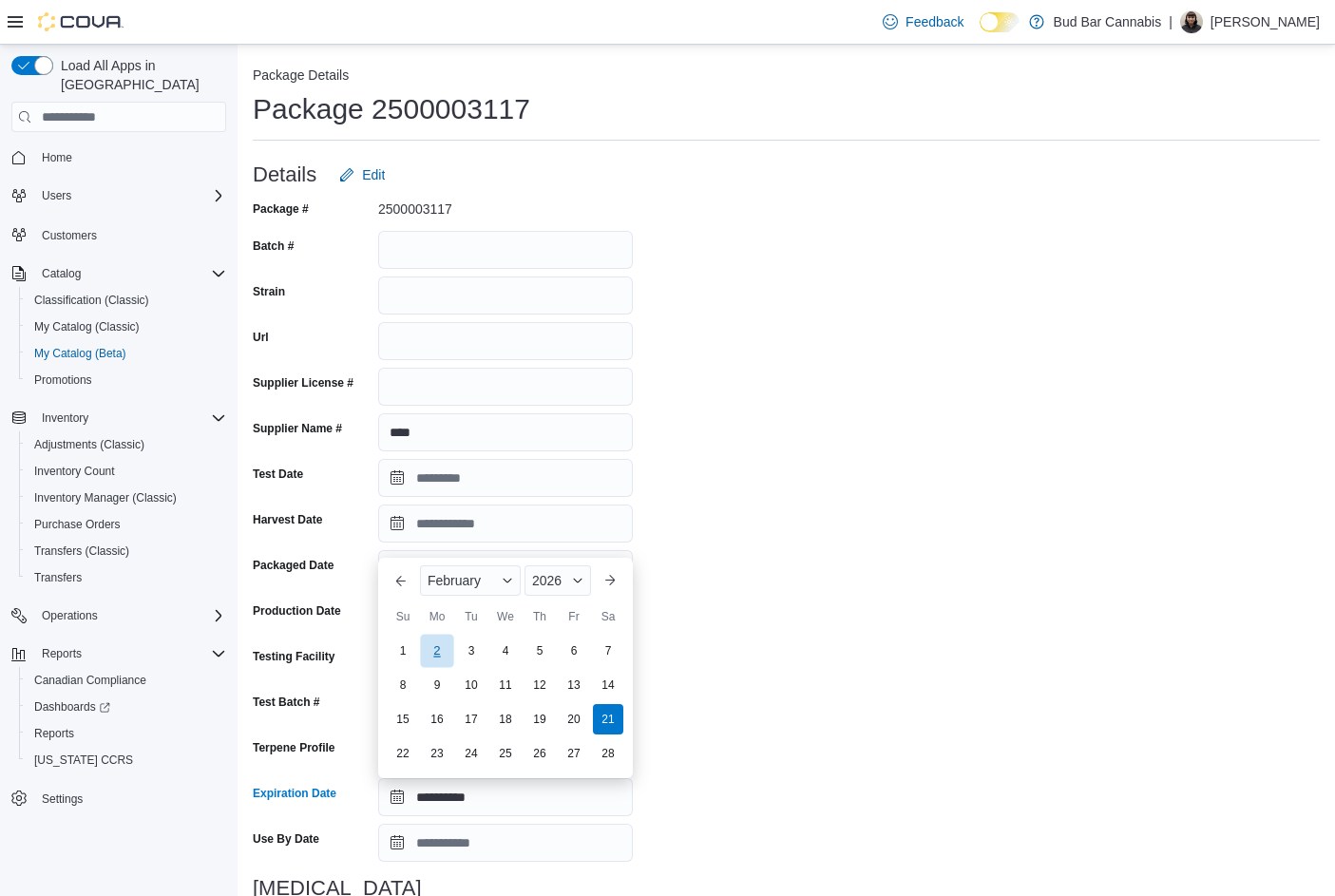
click at [433, 649] on div "2" at bounding box center [436, 651] width 34 height 34
type input "**********"
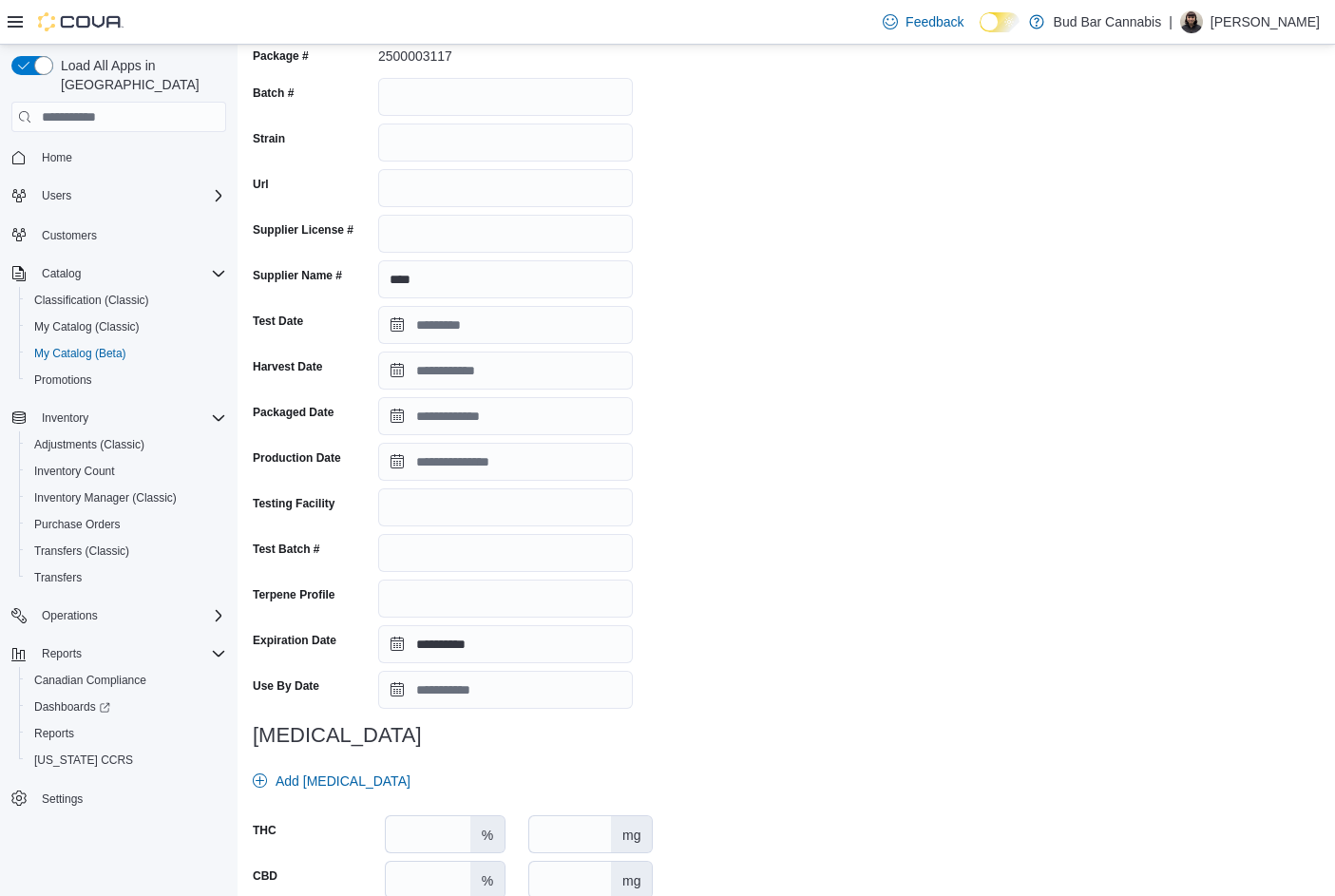
scroll to position [277, 0]
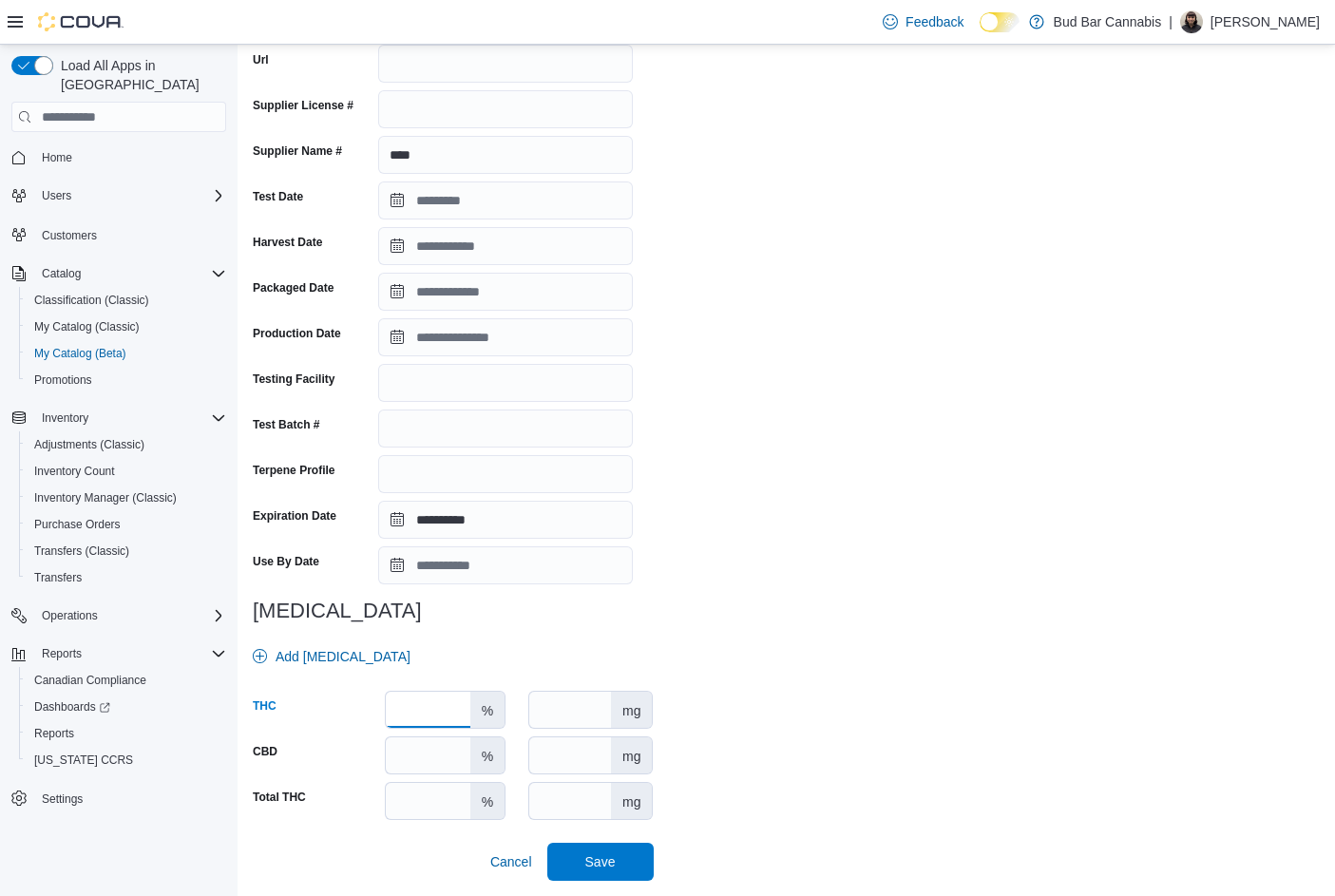
click at [420, 710] on input "number" at bounding box center [428, 710] width 85 height 37
type input "**"
click at [597, 863] on span "Save" at bounding box center [601, 860] width 31 height 19
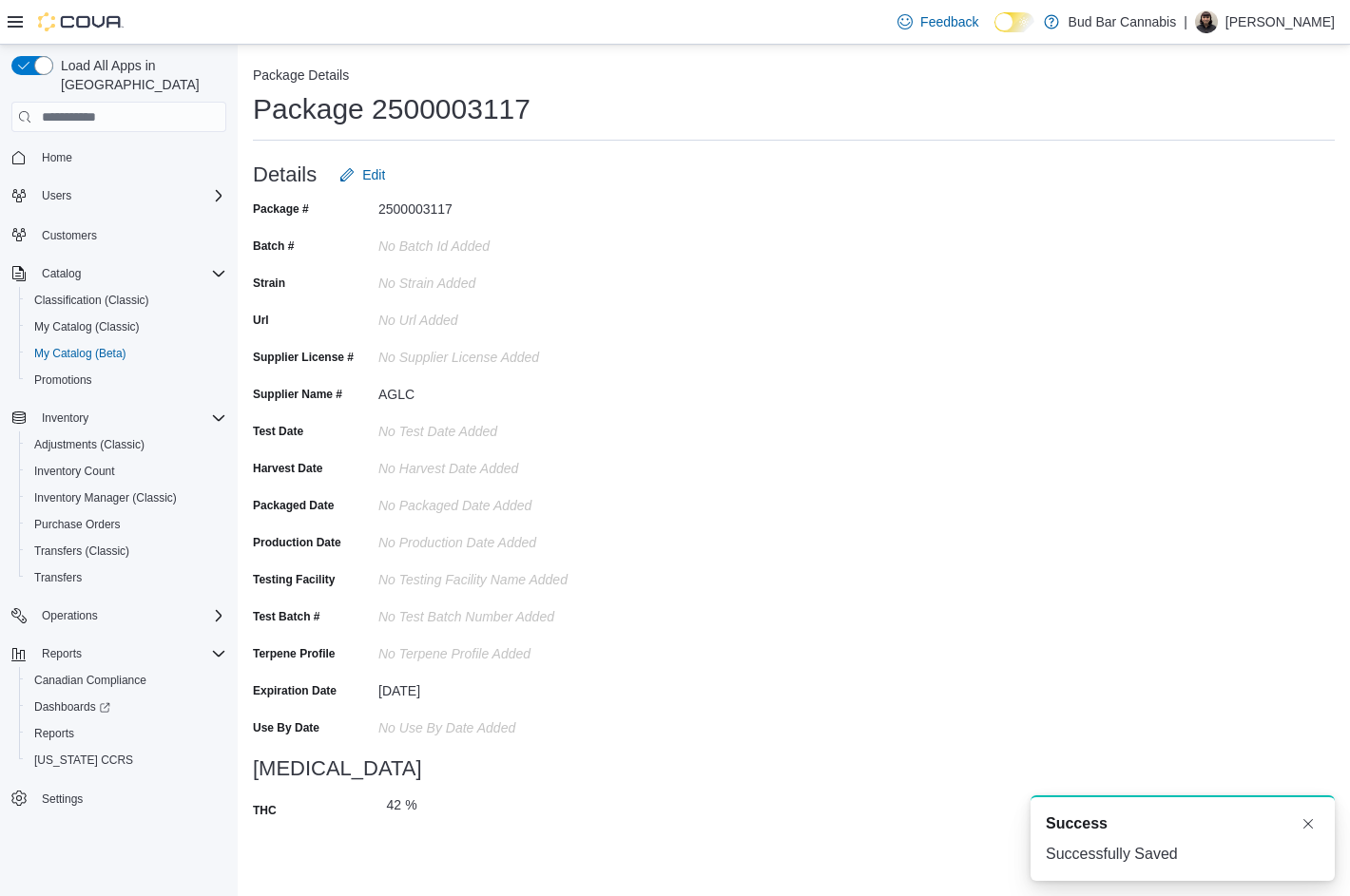
scroll to position [0, 0]
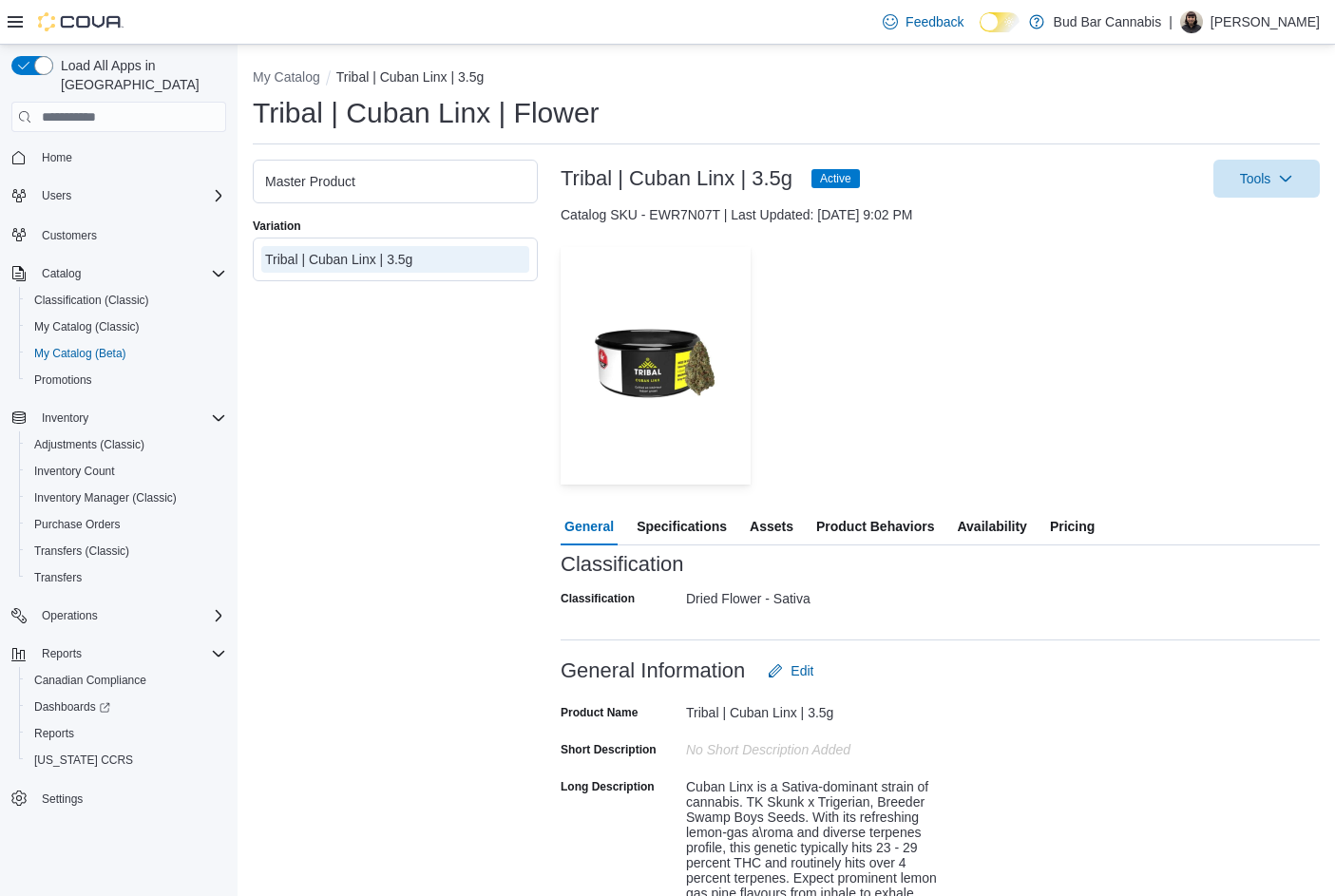
click at [701, 536] on span "Specifications" at bounding box center [681, 525] width 90 height 38
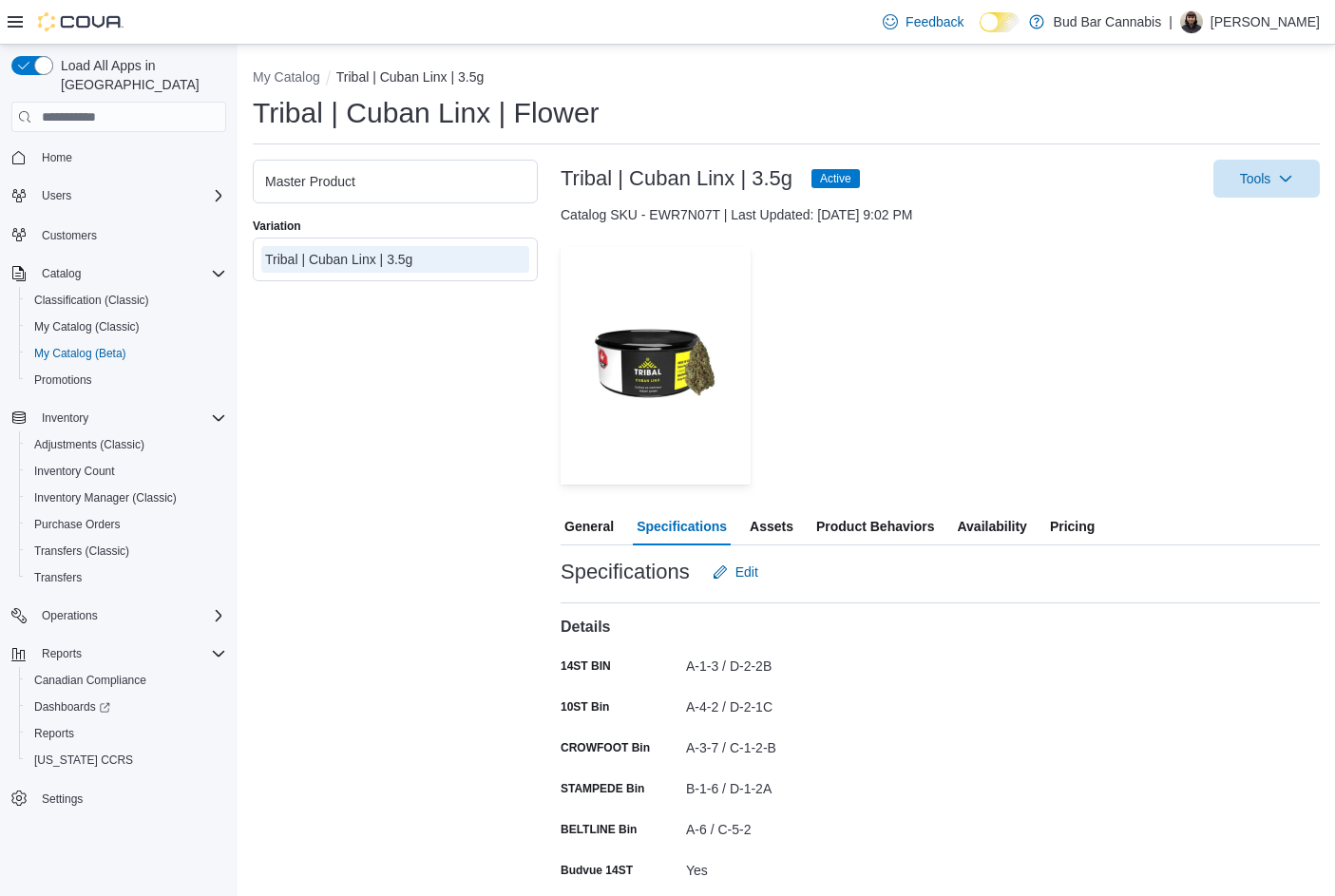
click at [993, 530] on span "Availability" at bounding box center [991, 525] width 69 height 38
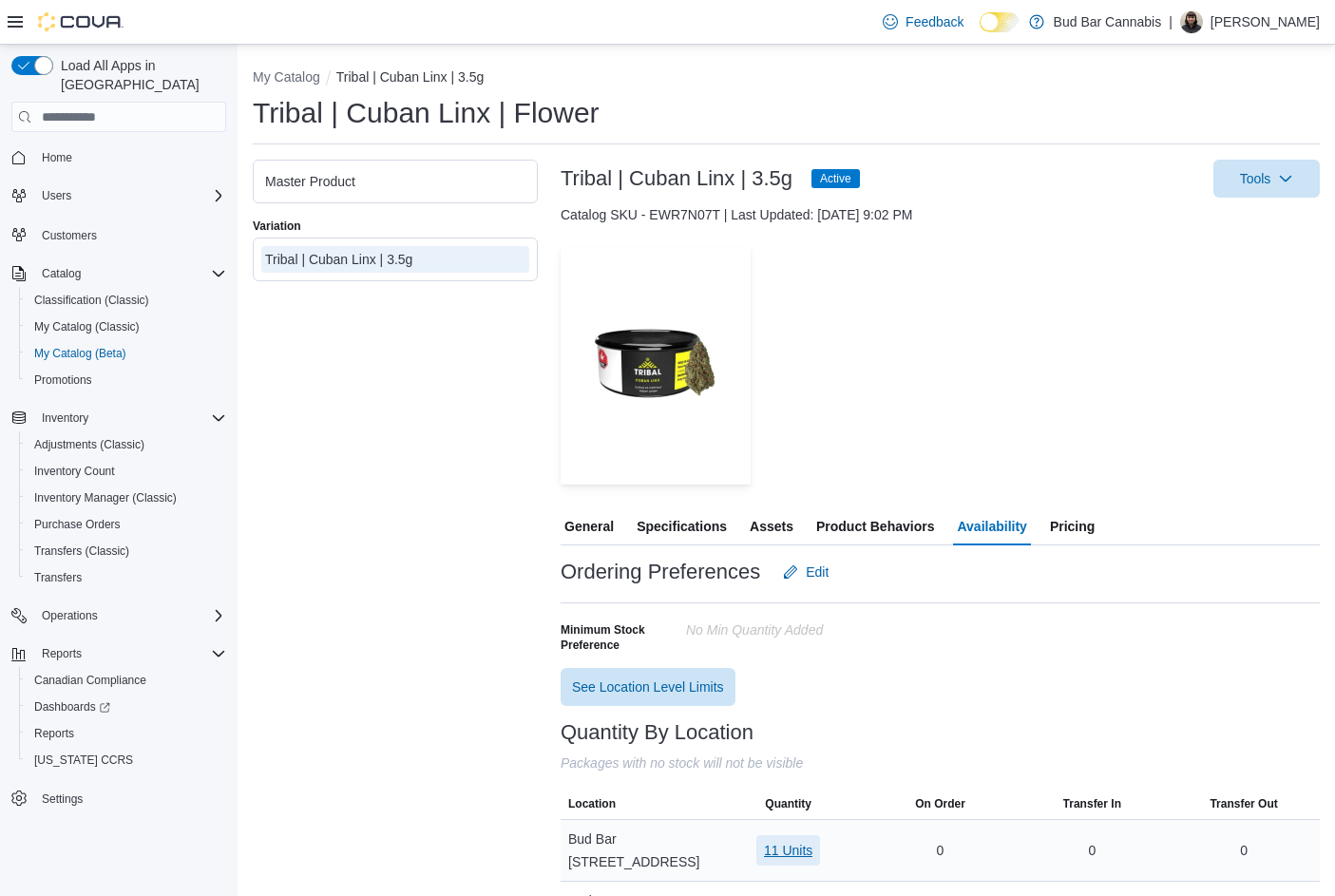
click at [788, 844] on span "11 Units" at bounding box center [788, 851] width 48 height 19
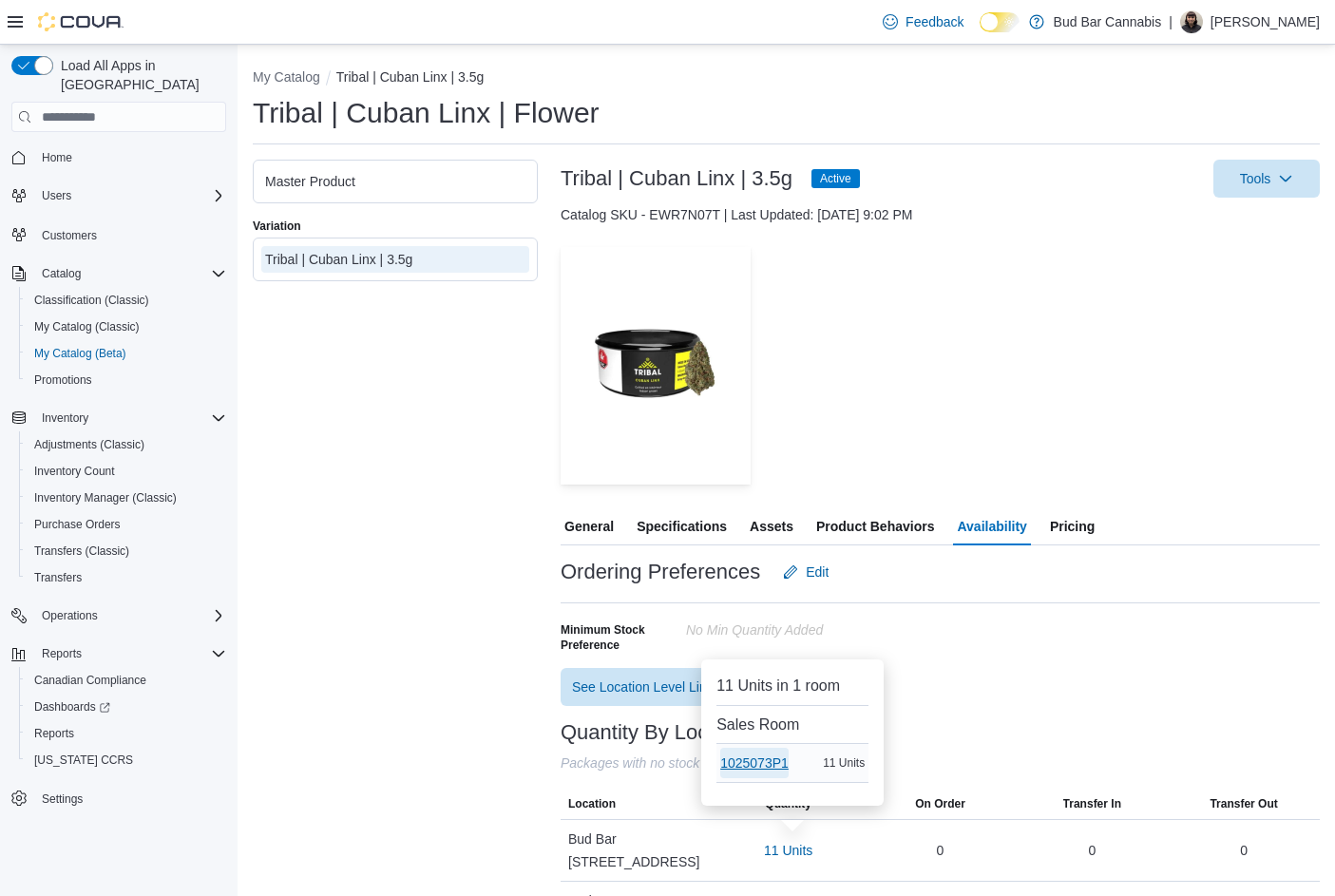
click at [744, 753] on span "1025073P1" at bounding box center [754, 763] width 68 height 31
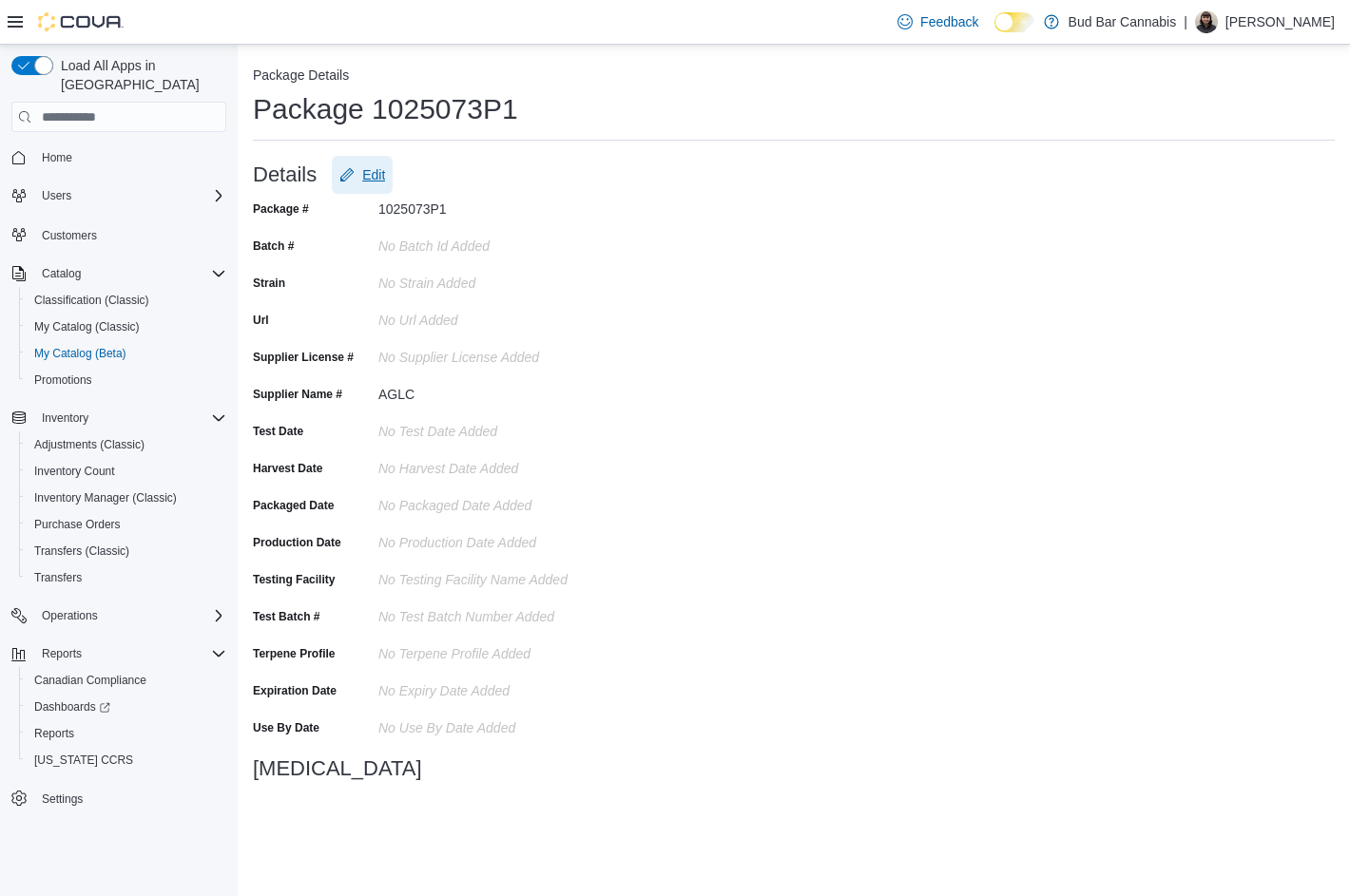
click at [362, 169] on span "Edit" at bounding box center [374, 175] width 23 height 19
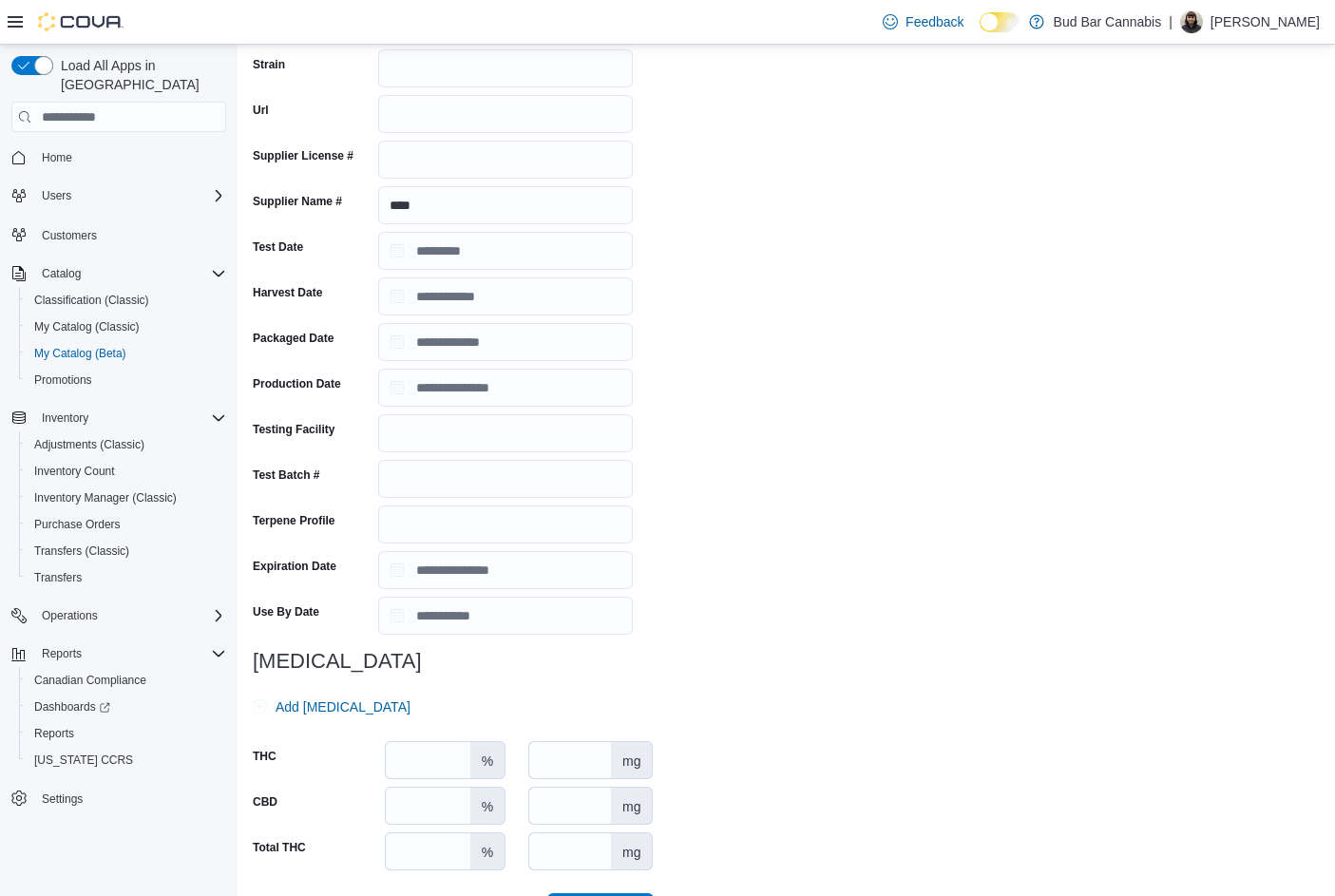
scroll to position [277, 0]
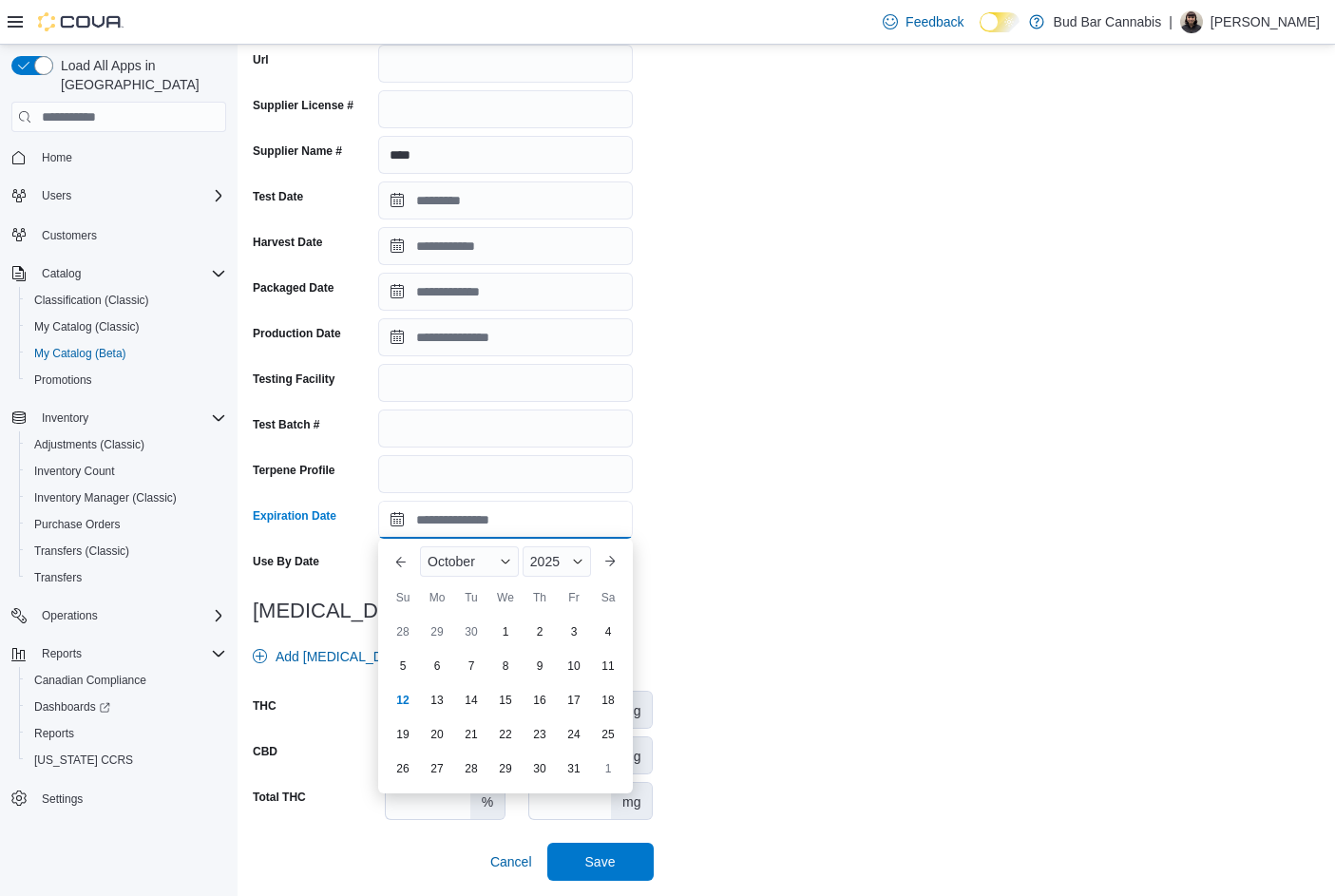
click at [396, 525] on input "Expiration Date" at bounding box center [505, 519] width 255 height 38
click at [408, 730] on div "22" at bounding box center [402, 734] width 34 height 34
type input "**********"
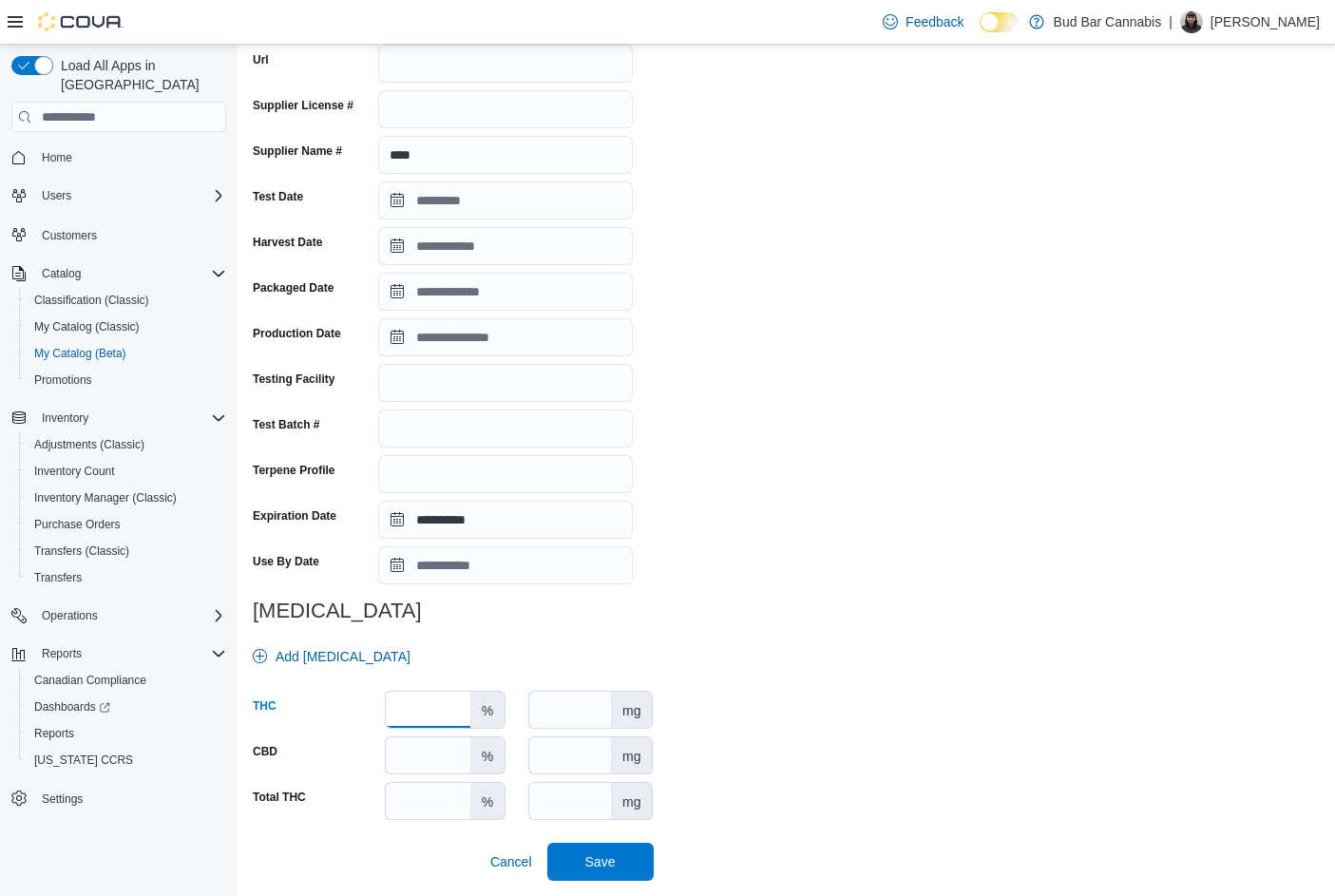
click at [421, 707] on input "number" at bounding box center [428, 710] width 85 height 37
type input "****"
click at [617, 872] on span "Save" at bounding box center [600, 860] width 84 height 38
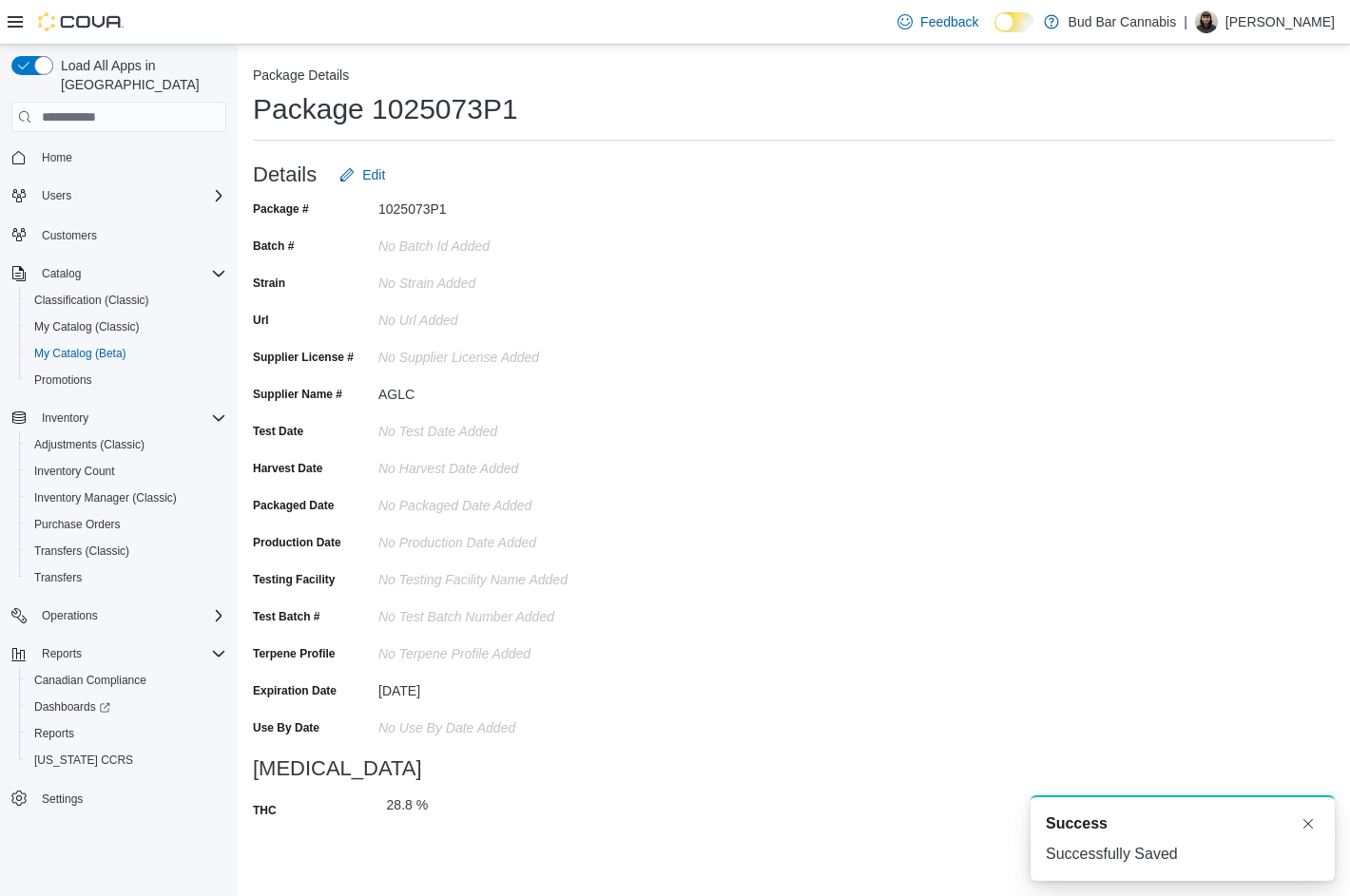
scroll to position [0, 0]
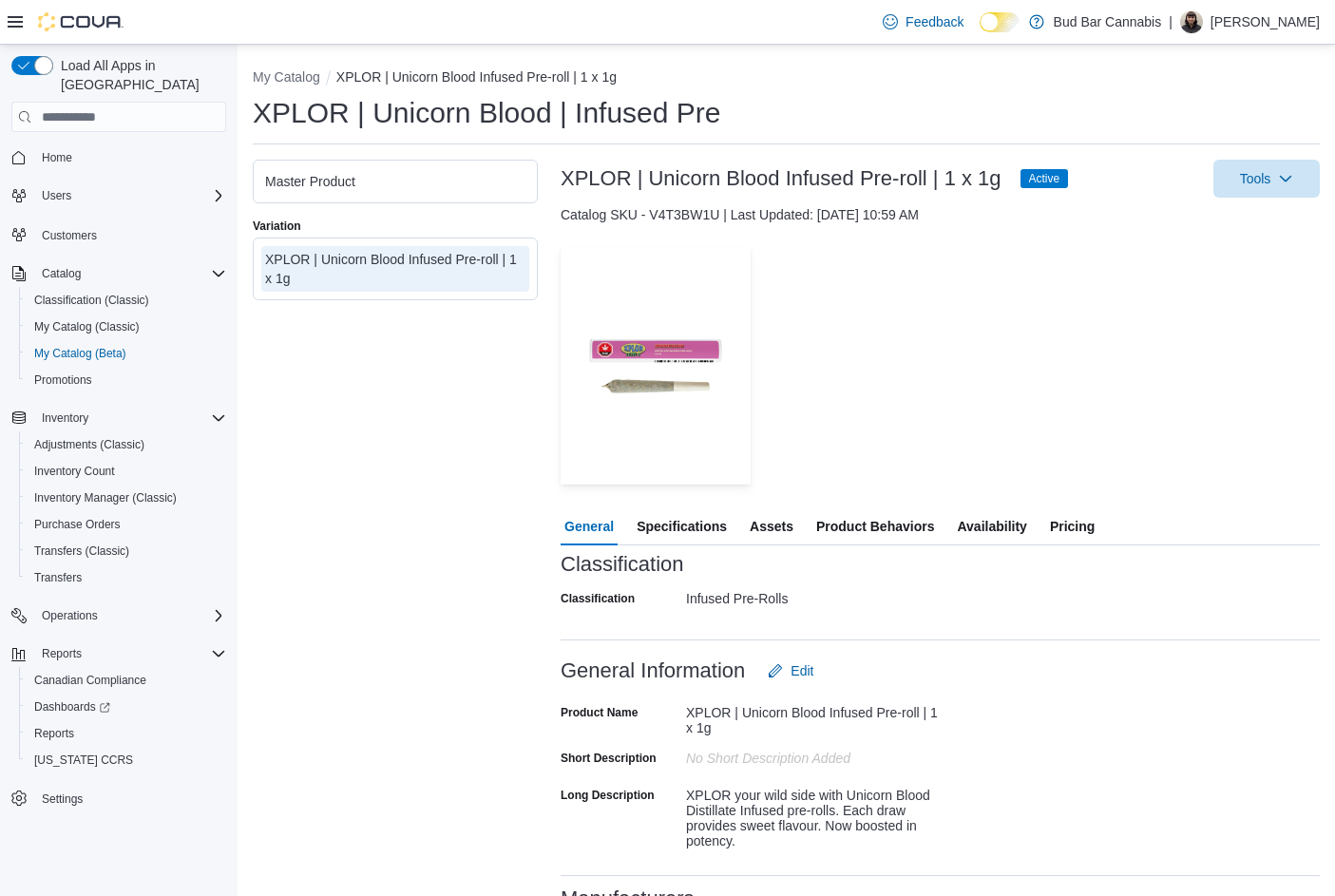
click at [971, 522] on span "Availability" at bounding box center [991, 525] width 69 height 38
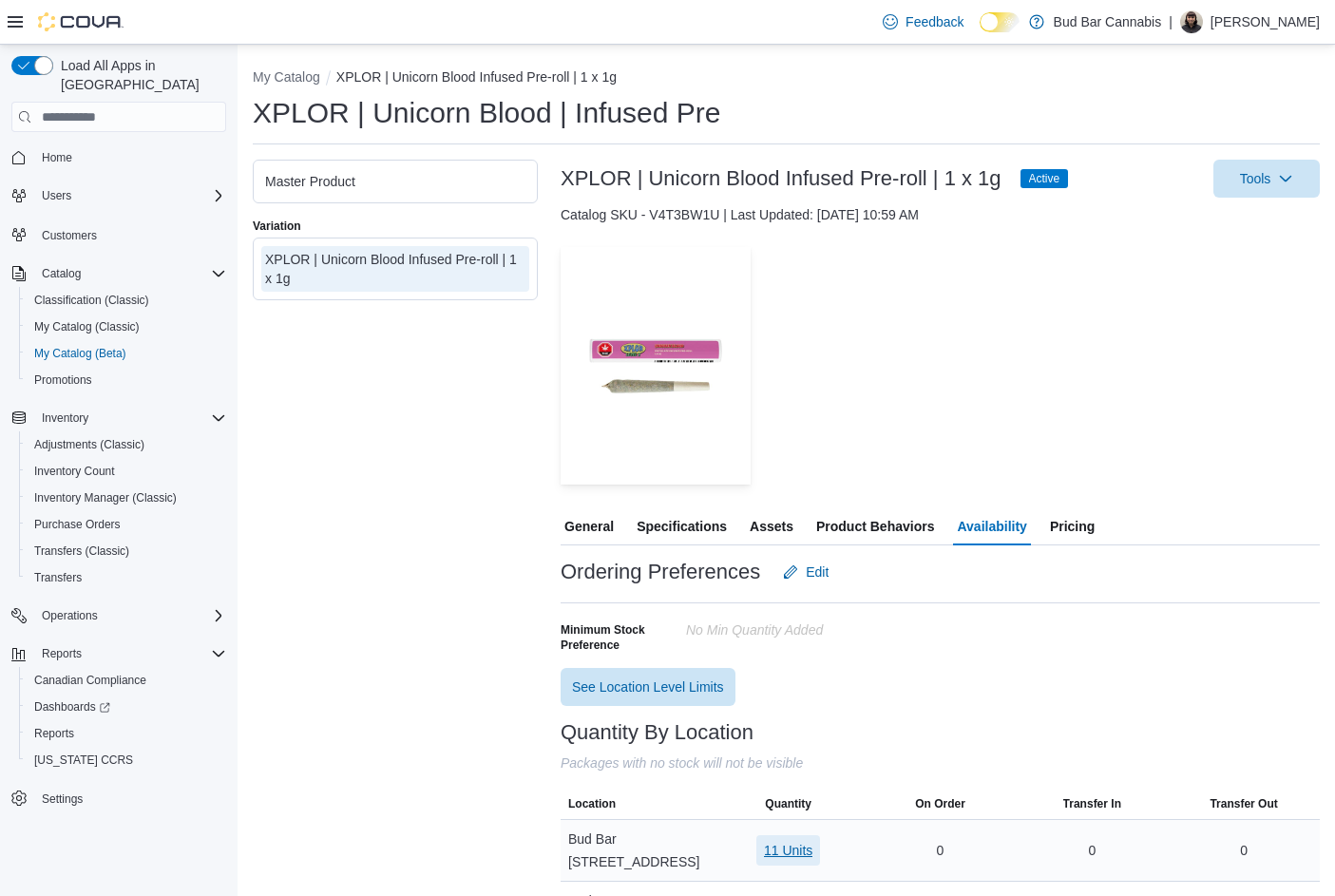
click at [801, 841] on span "11 Units" at bounding box center [788, 851] width 48 height 19
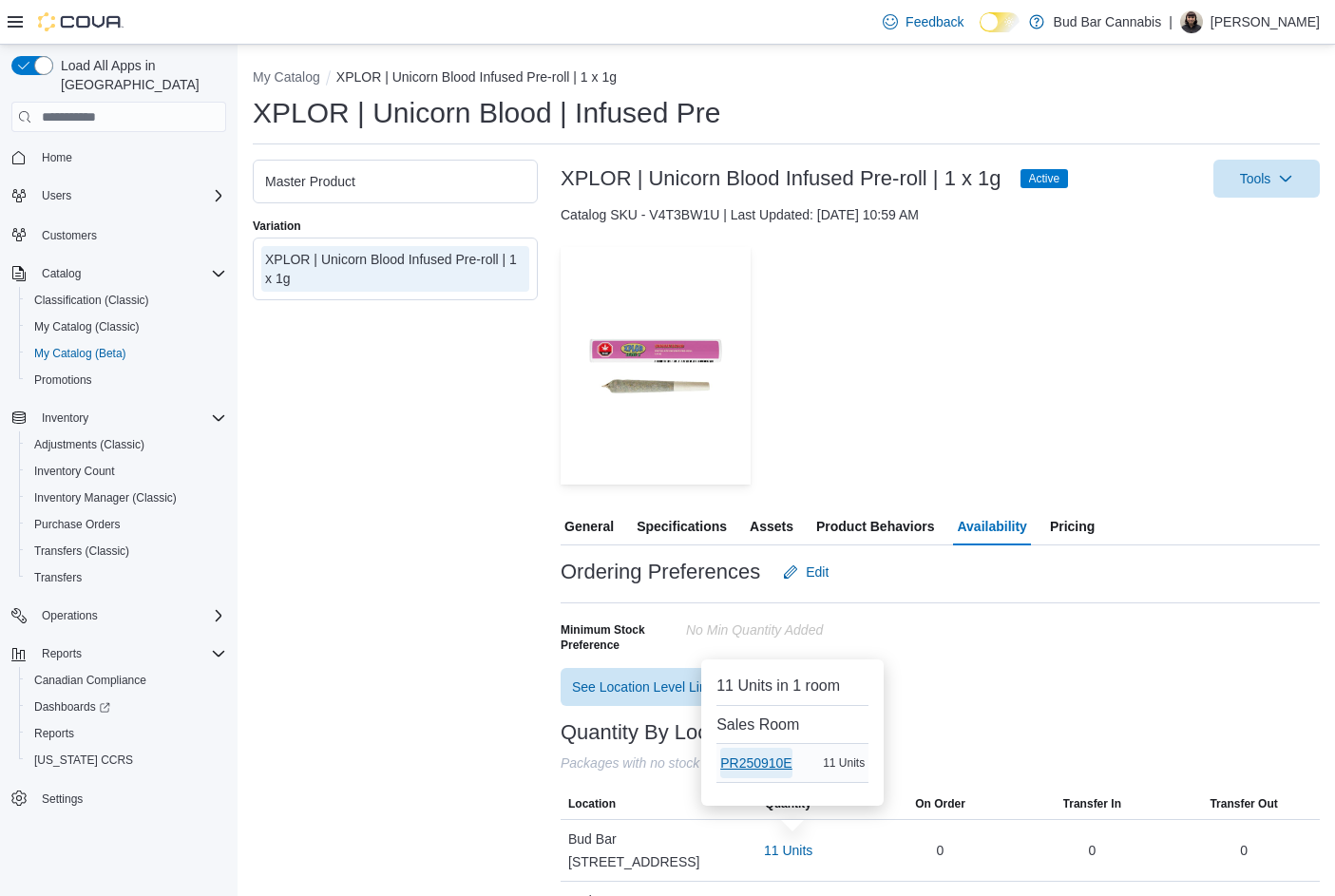
click at [754, 758] on span "PR250910E" at bounding box center [756, 763] width 72 height 19
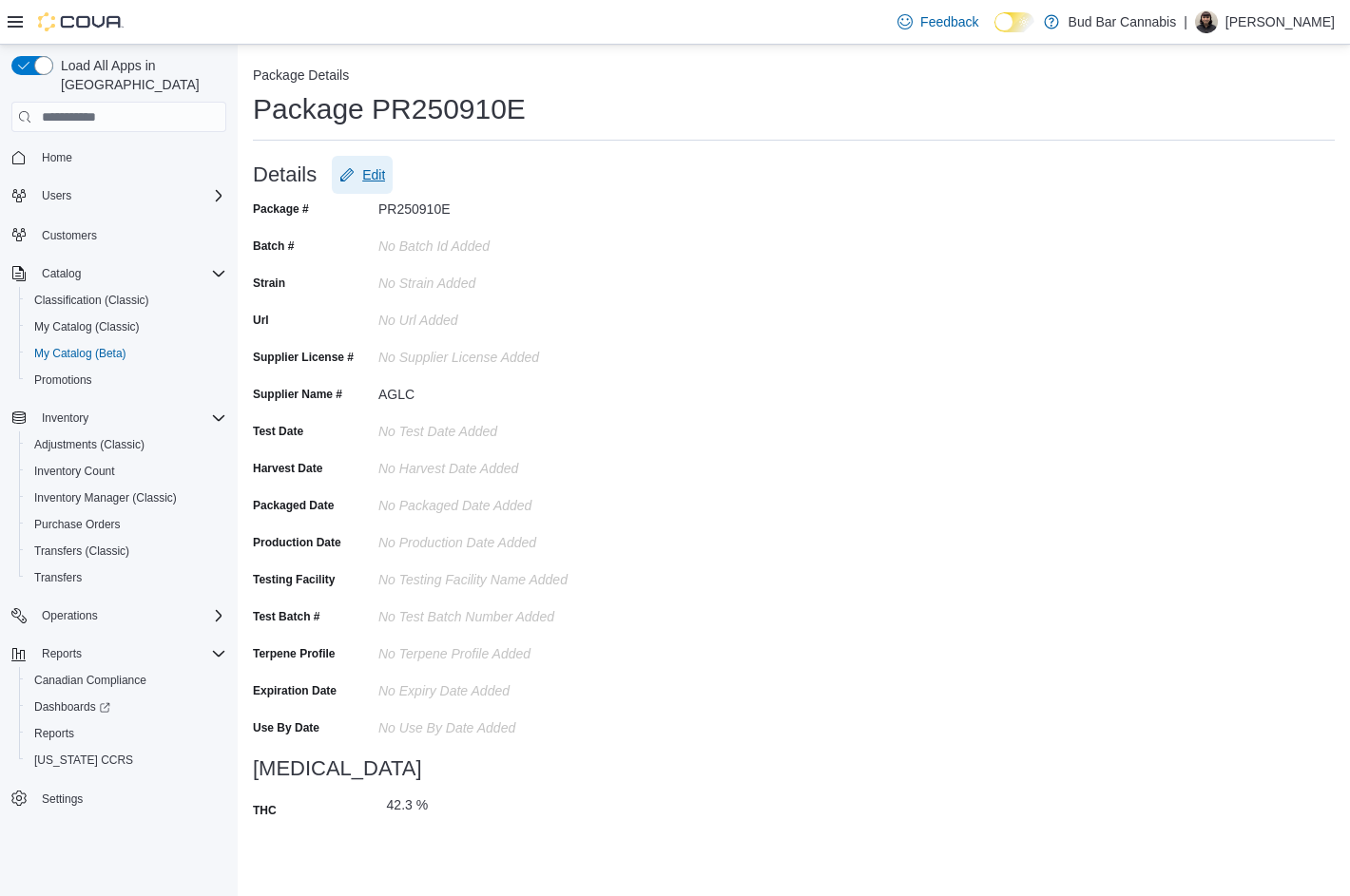
click at [380, 179] on span "Edit" at bounding box center [374, 175] width 23 height 19
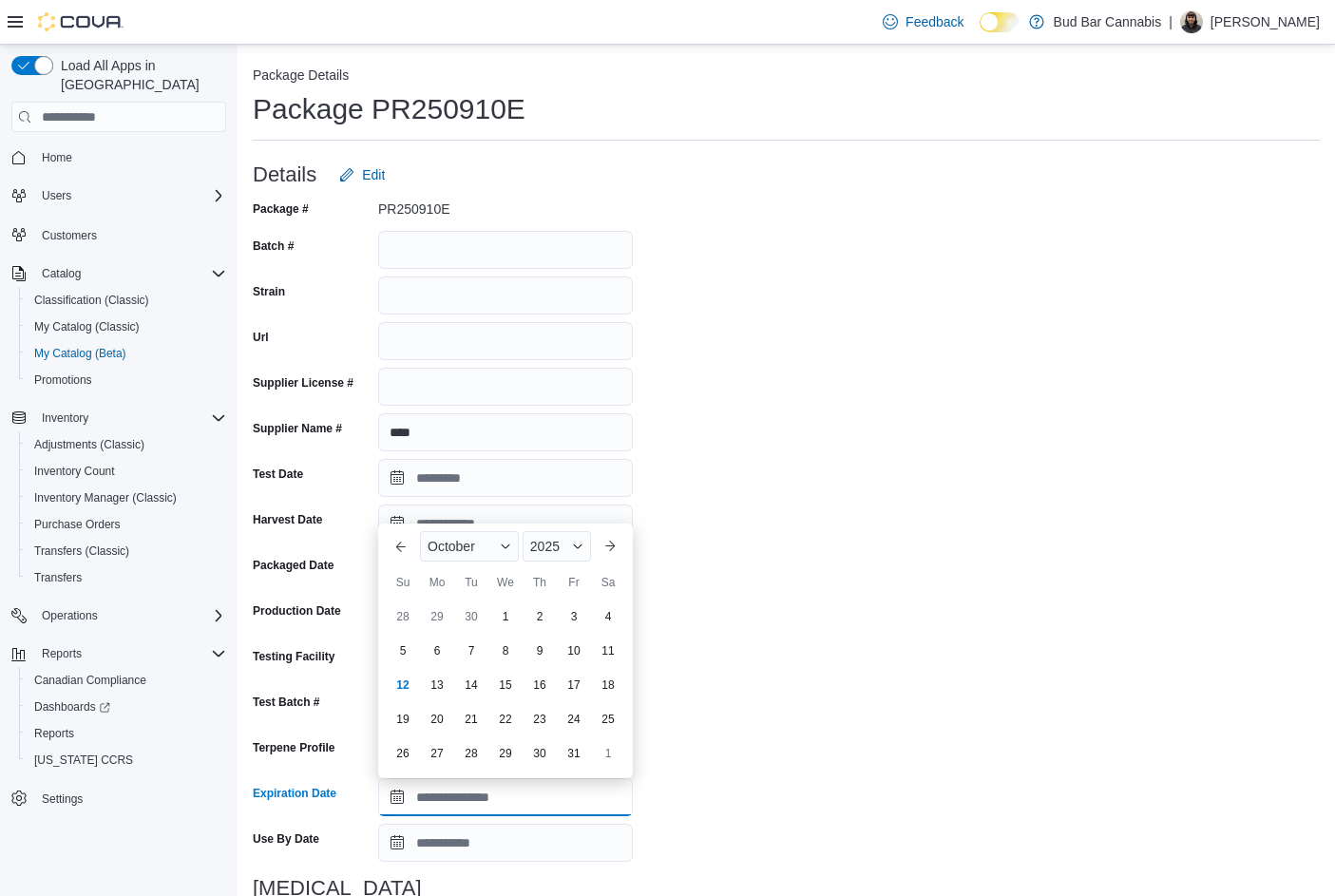
click at [395, 796] on input "Expiration Date" at bounding box center [505, 796] width 255 height 38
click at [442, 551] on span "March" at bounding box center [446, 547] width 37 height 15
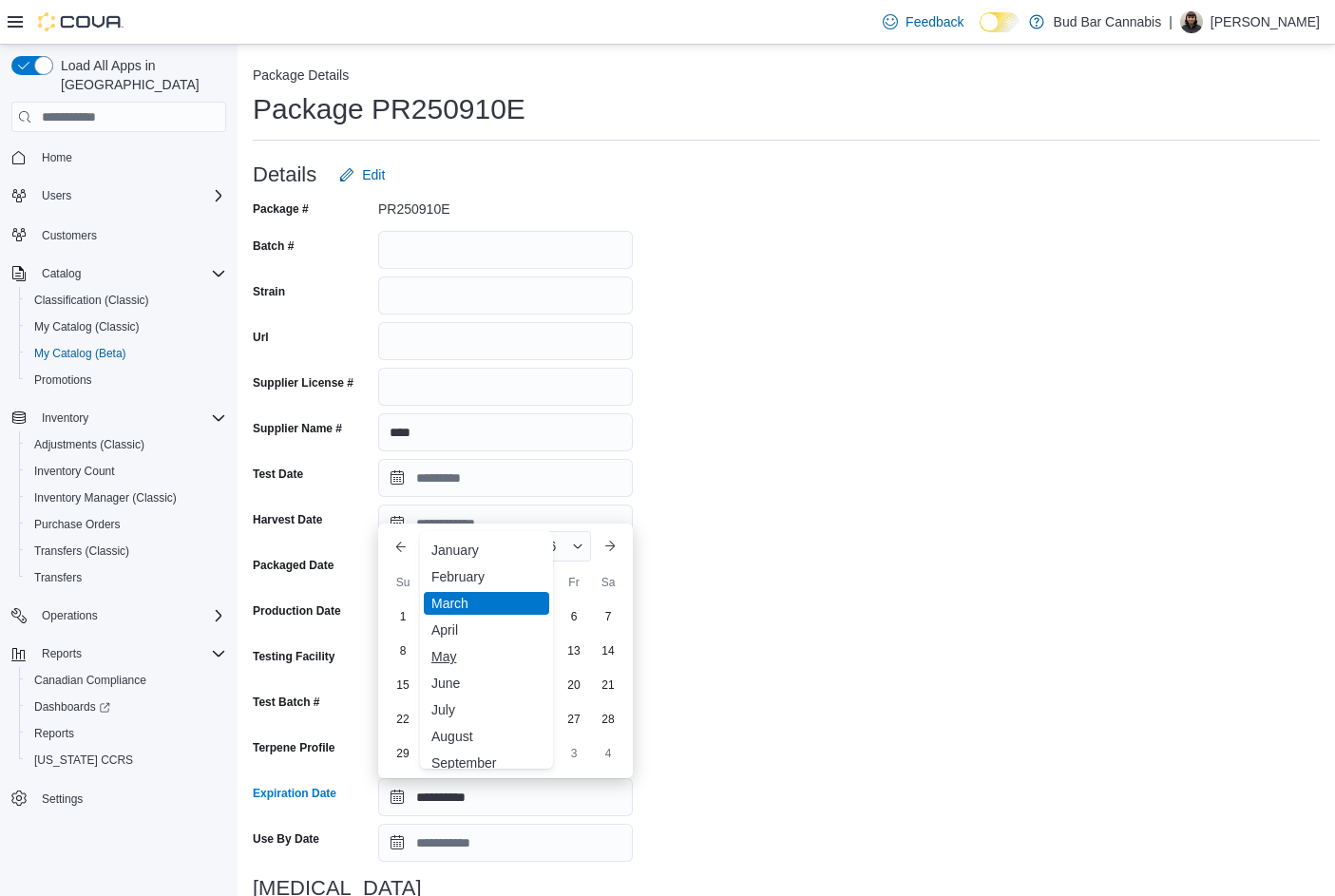
click at [457, 653] on div "May" at bounding box center [486, 656] width 125 height 23
type input "**********"
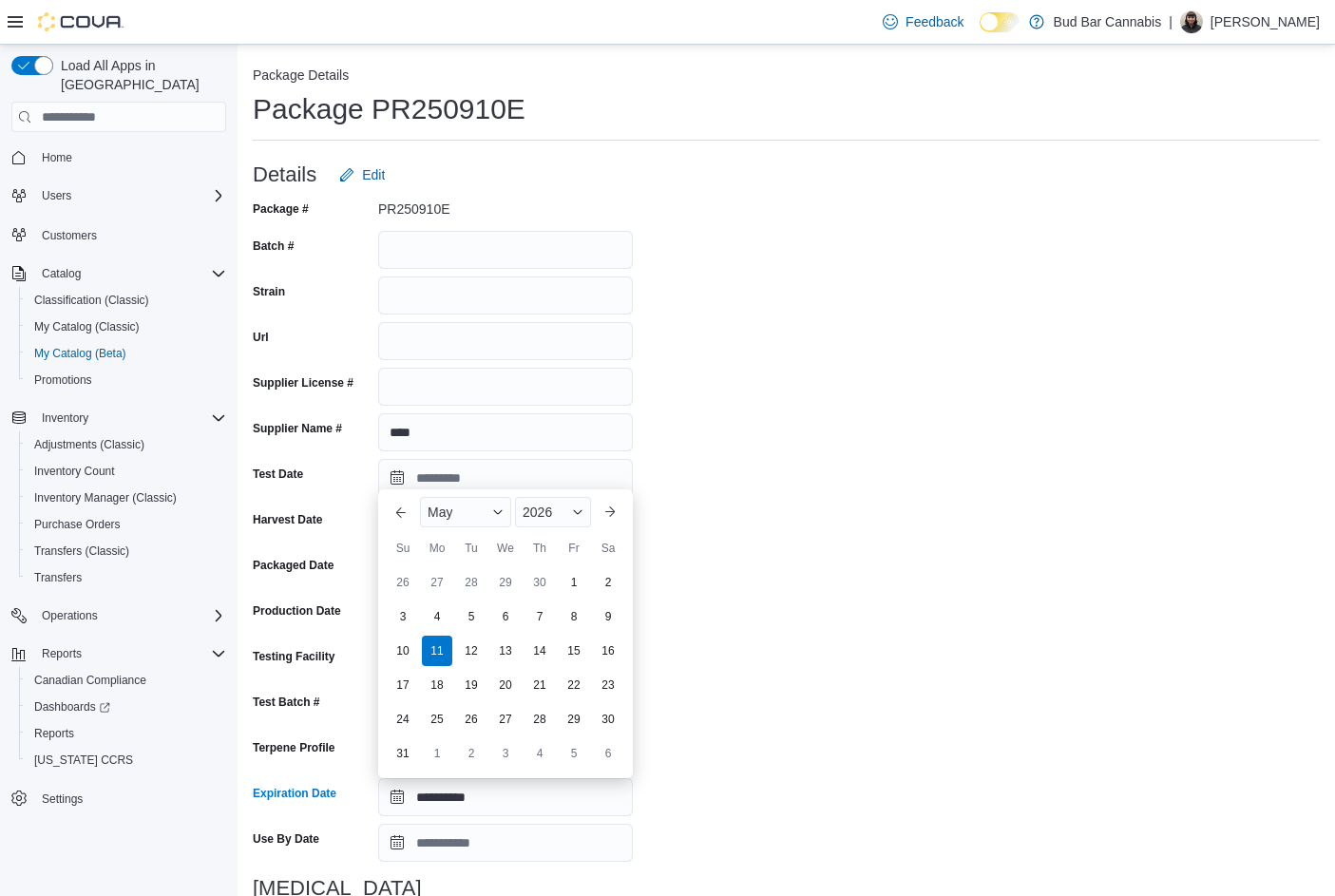
click at [797, 640] on div "**********" at bounding box center [786, 676] width 1067 height 964
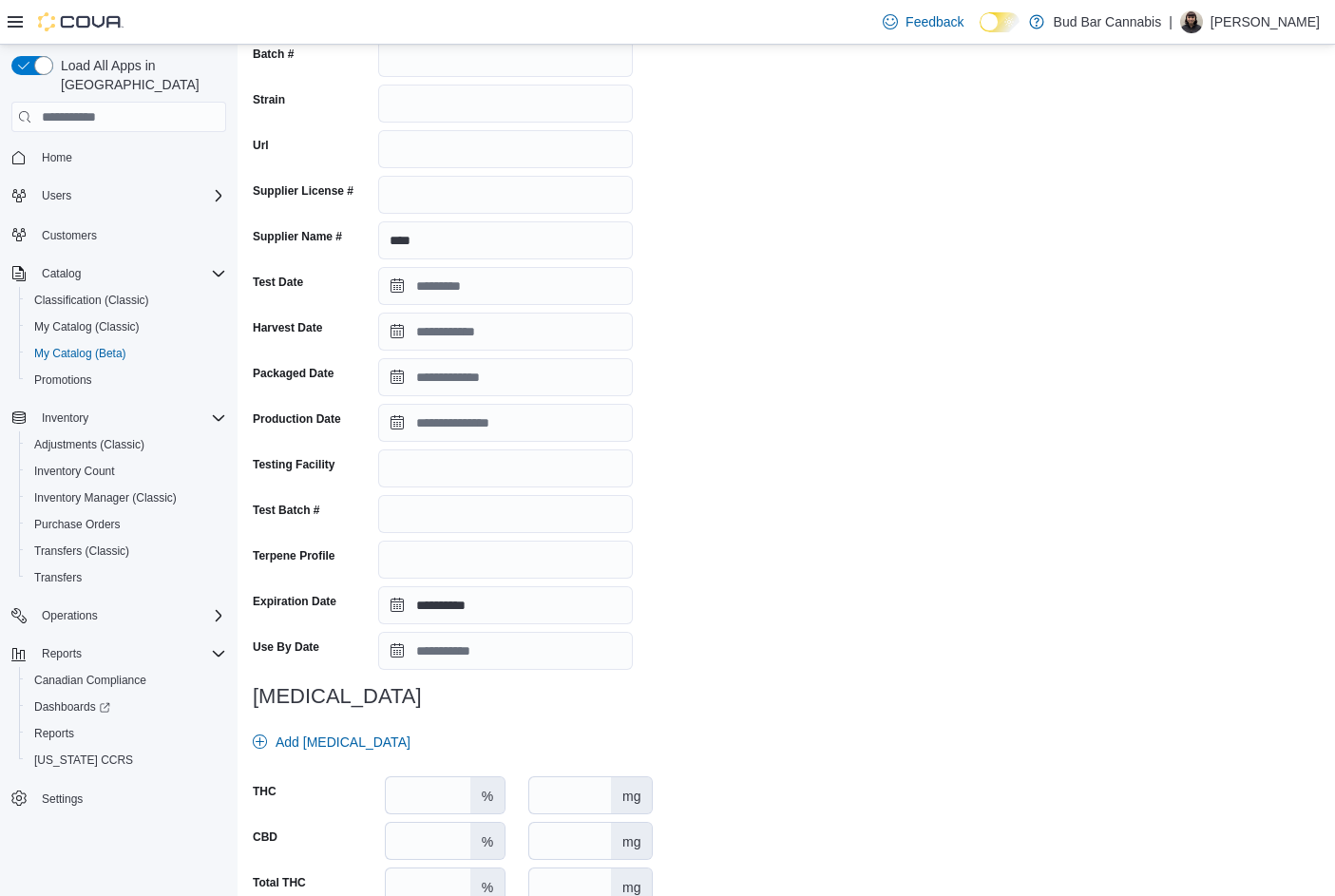
scroll to position [277, 0]
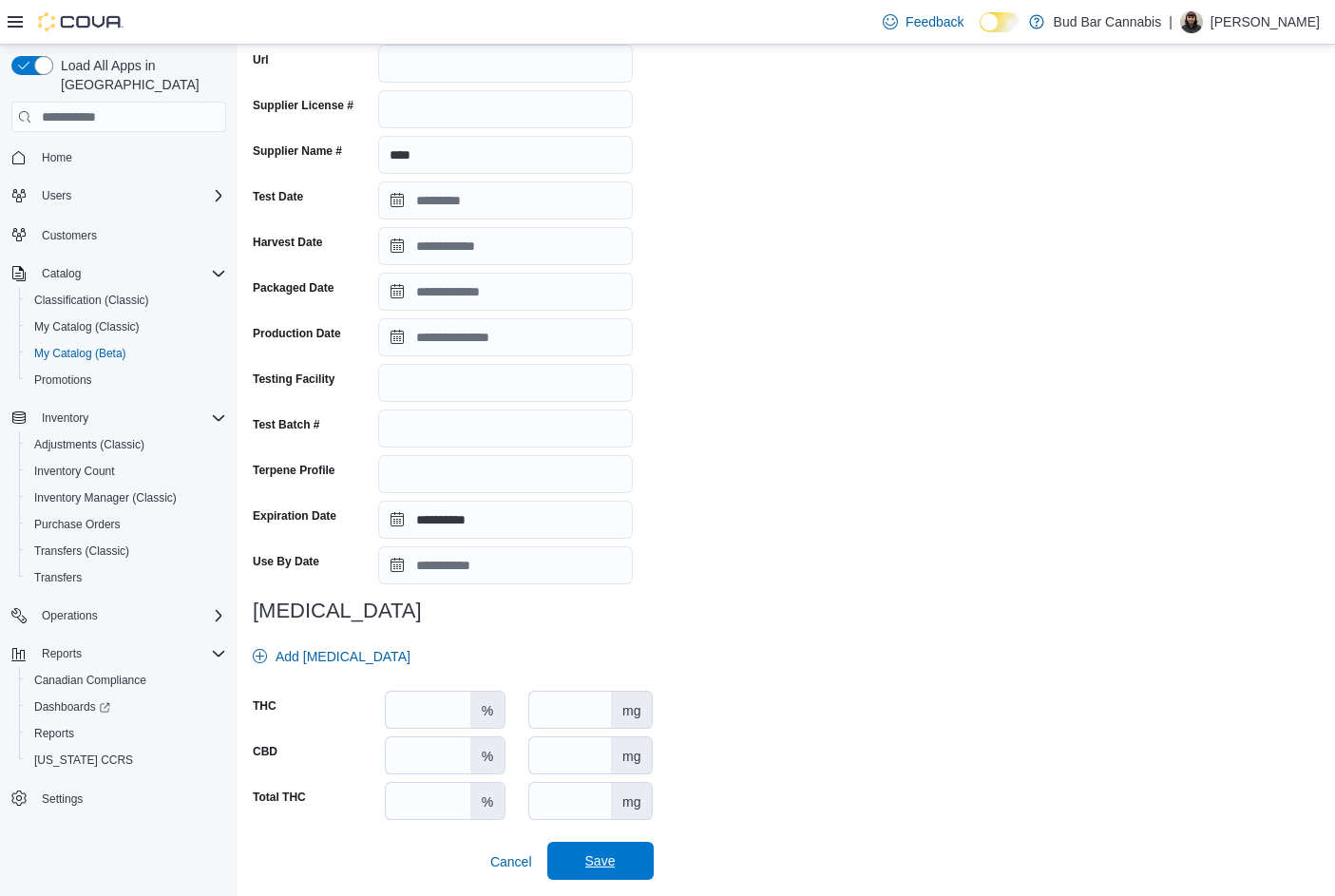
click at [628, 877] on span "Save" at bounding box center [600, 860] width 84 height 38
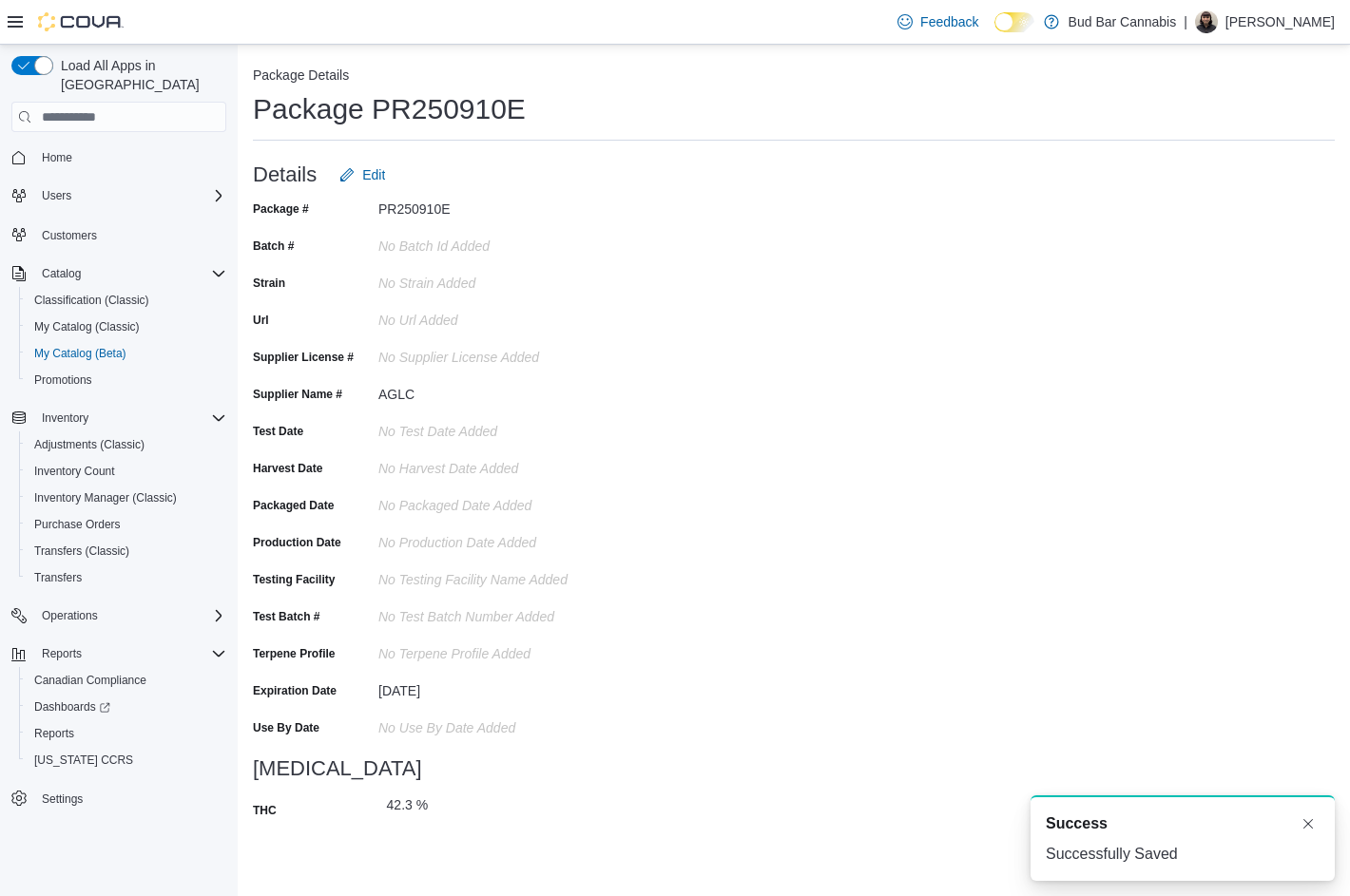
scroll to position [0, 0]
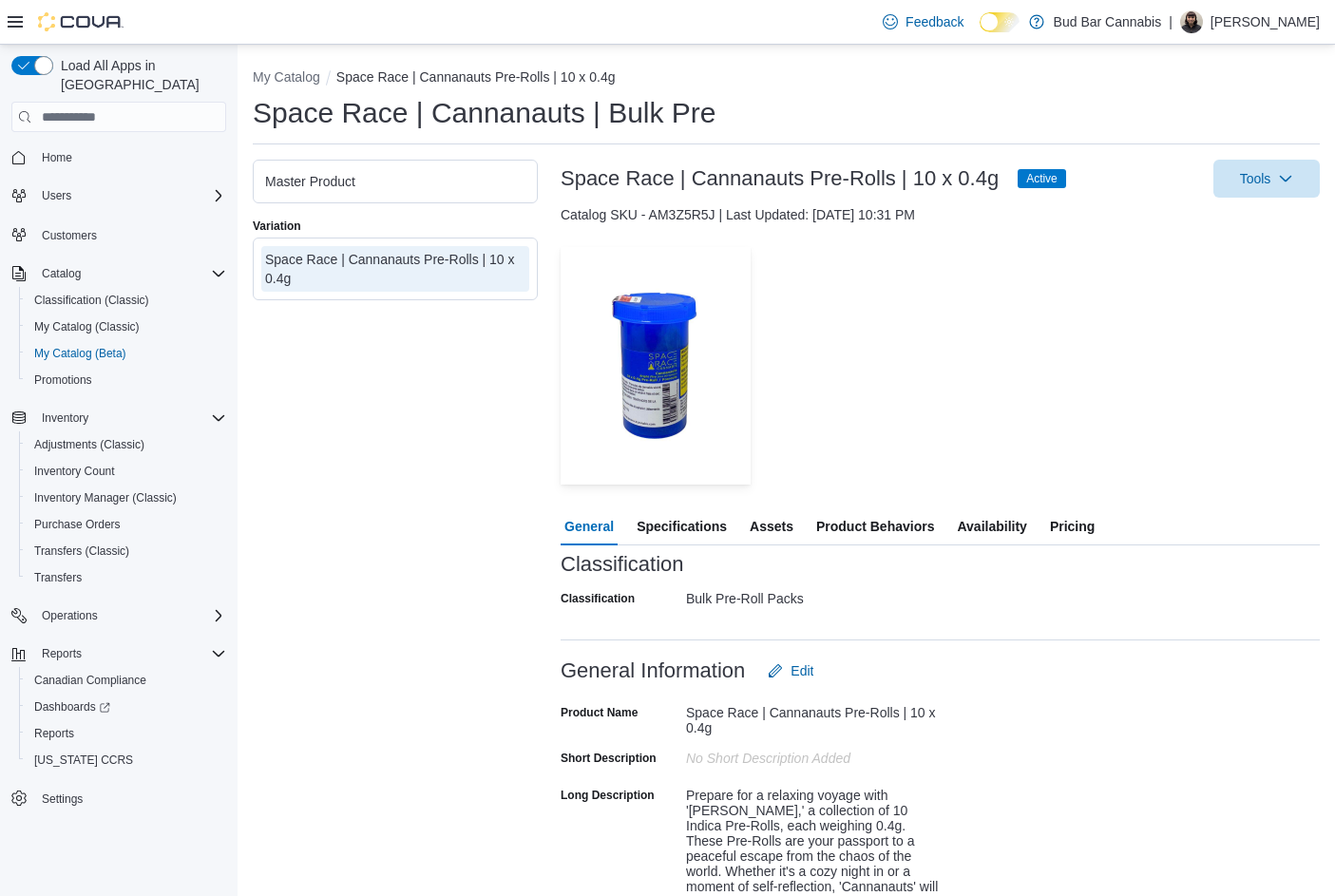
click at [706, 522] on span "Specifications" at bounding box center [681, 525] width 90 height 38
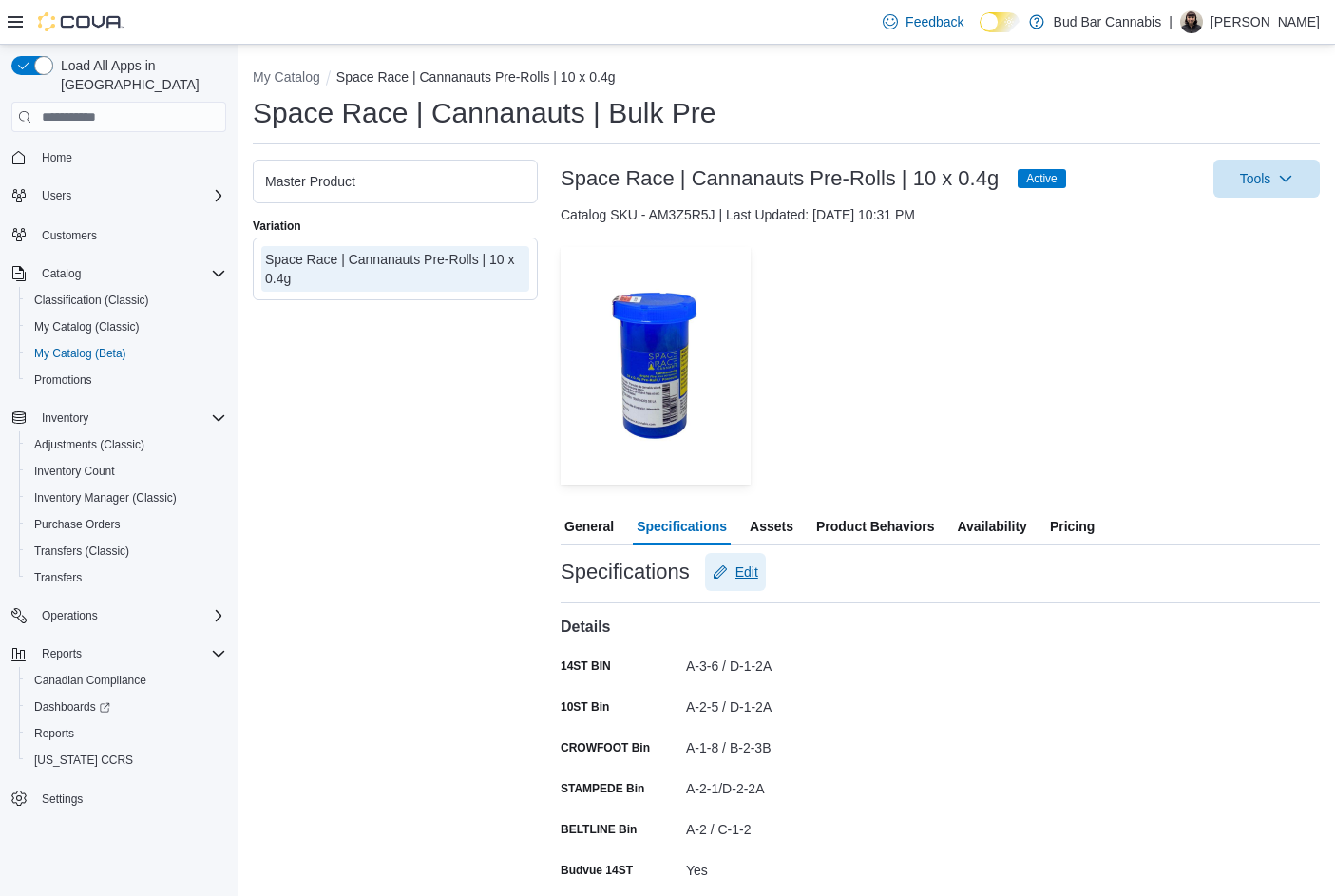
click at [732, 557] on span "Edit" at bounding box center [734, 572] width 45 height 38
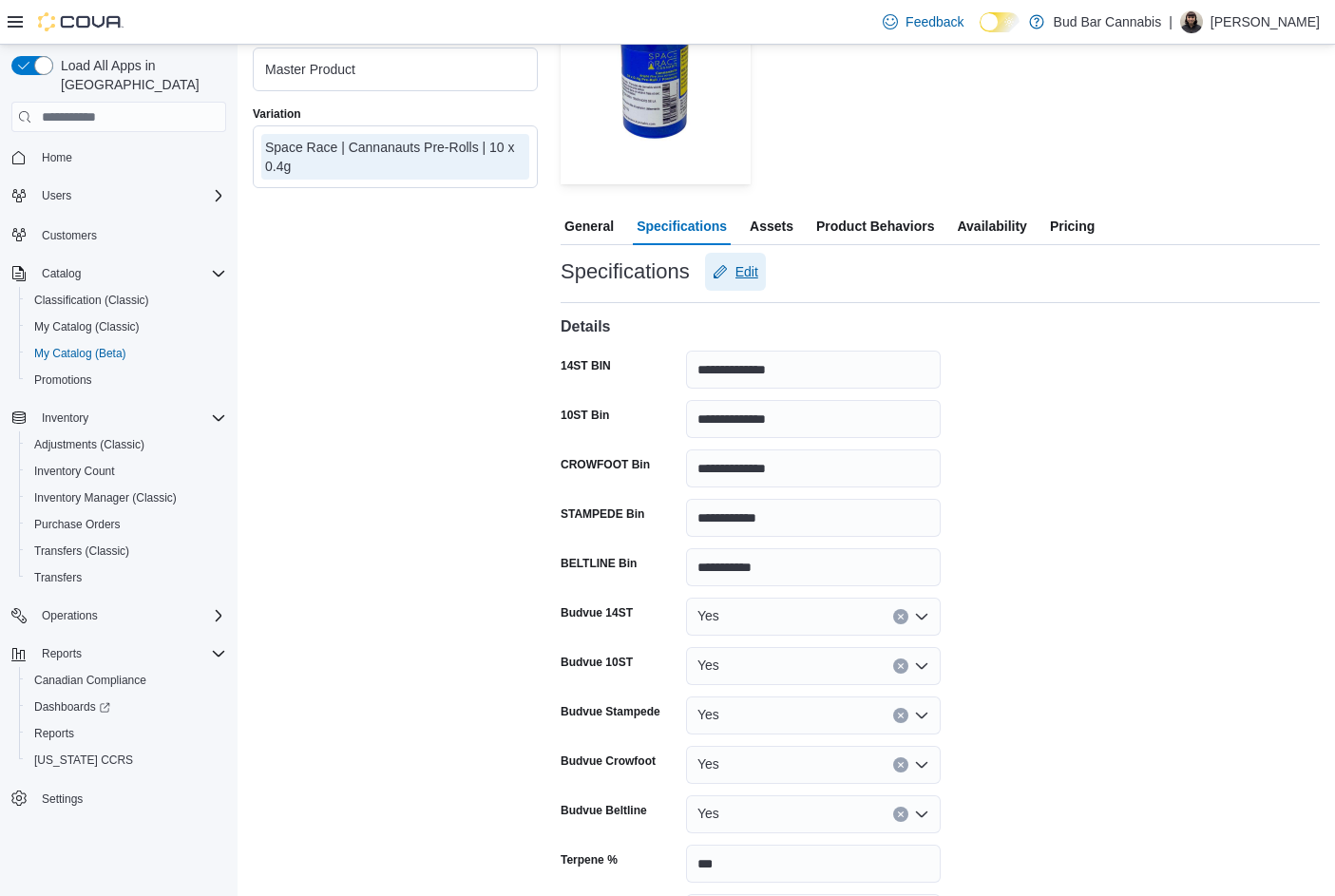
scroll to position [760, 0]
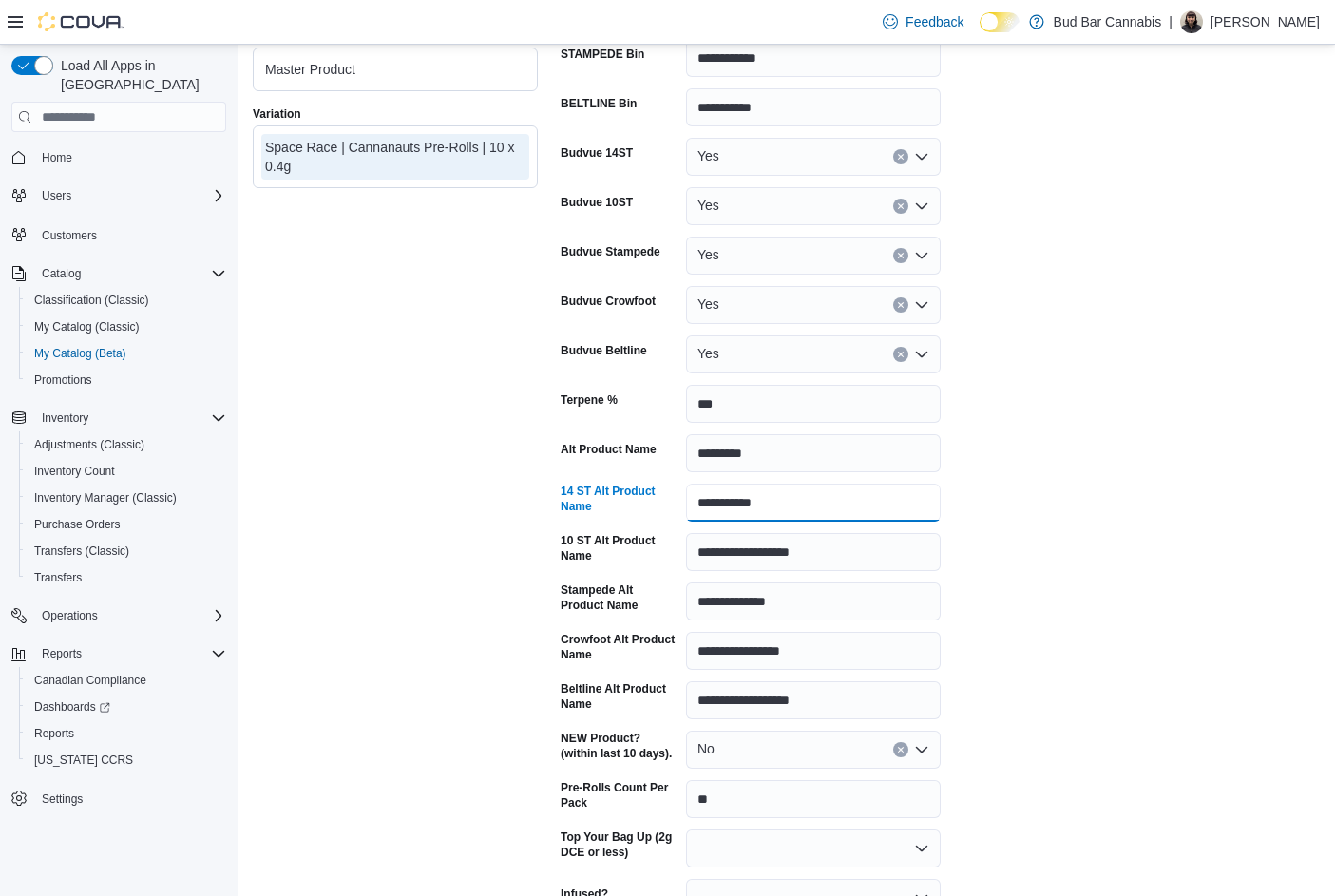
drag, startPoint x: 797, startPoint y: 509, endPoint x: 801, endPoint y: 546, distance: 37.2
click at [650, 505] on div "**********" at bounding box center [750, 501] width 380 height 38
paste input "text"
drag, startPoint x: 842, startPoint y: 551, endPoint x: 647, endPoint y: 547, distance: 195.0
click at [647, 547] on div "**********" at bounding box center [750, 551] width 380 height 38
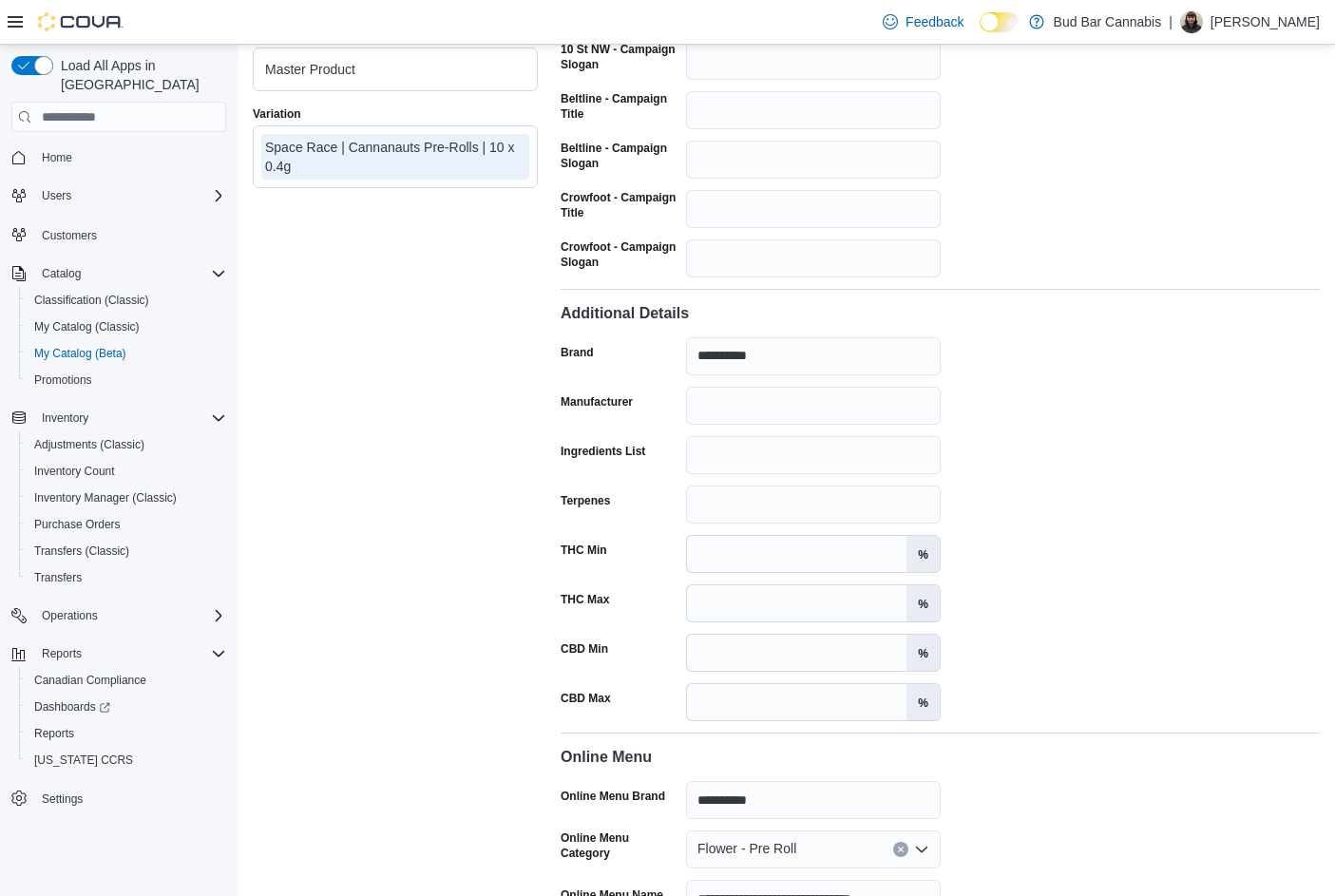
scroll to position [2788, 0]
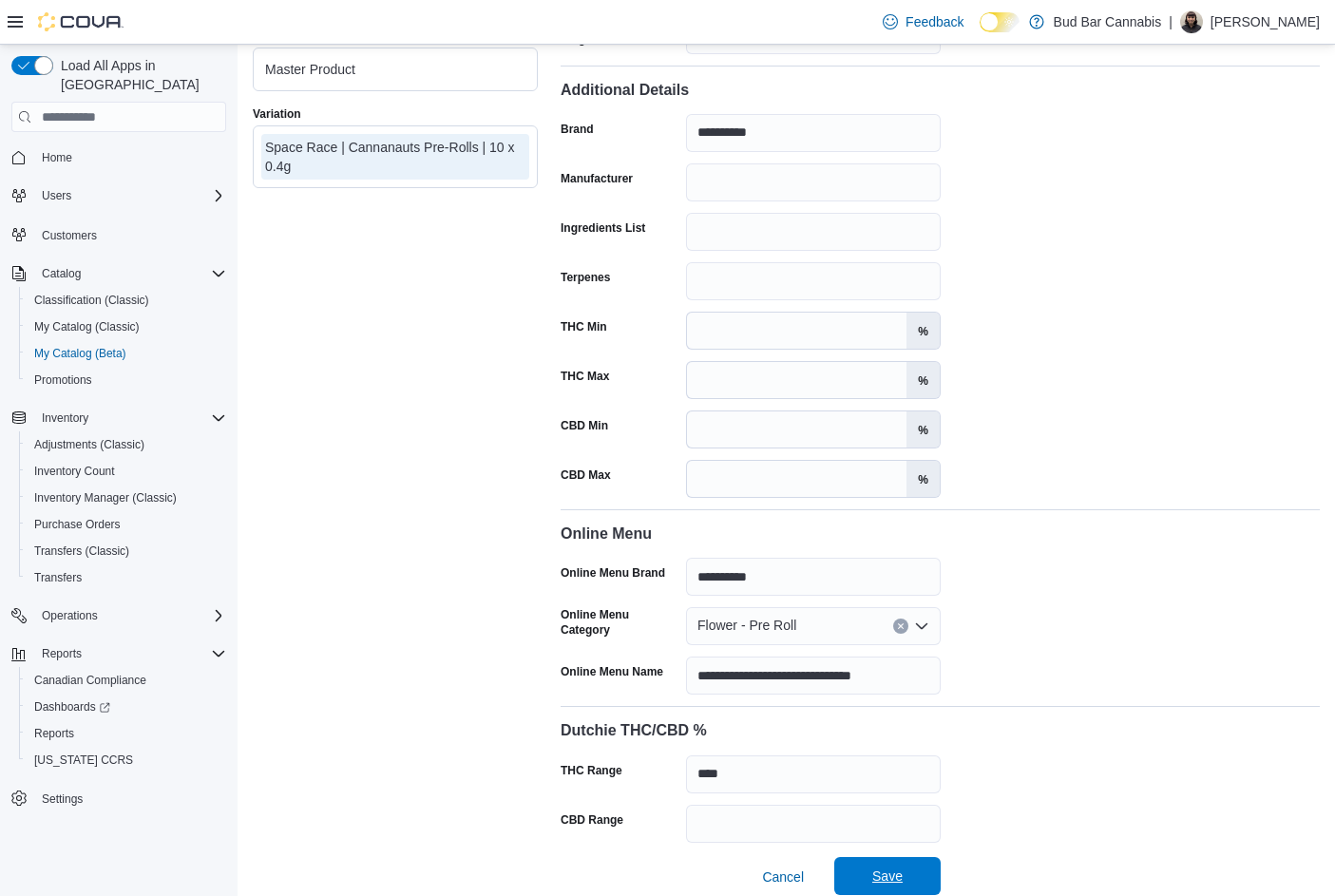
type input "**********"
click at [909, 871] on span "Save" at bounding box center [887, 875] width 84 height 38
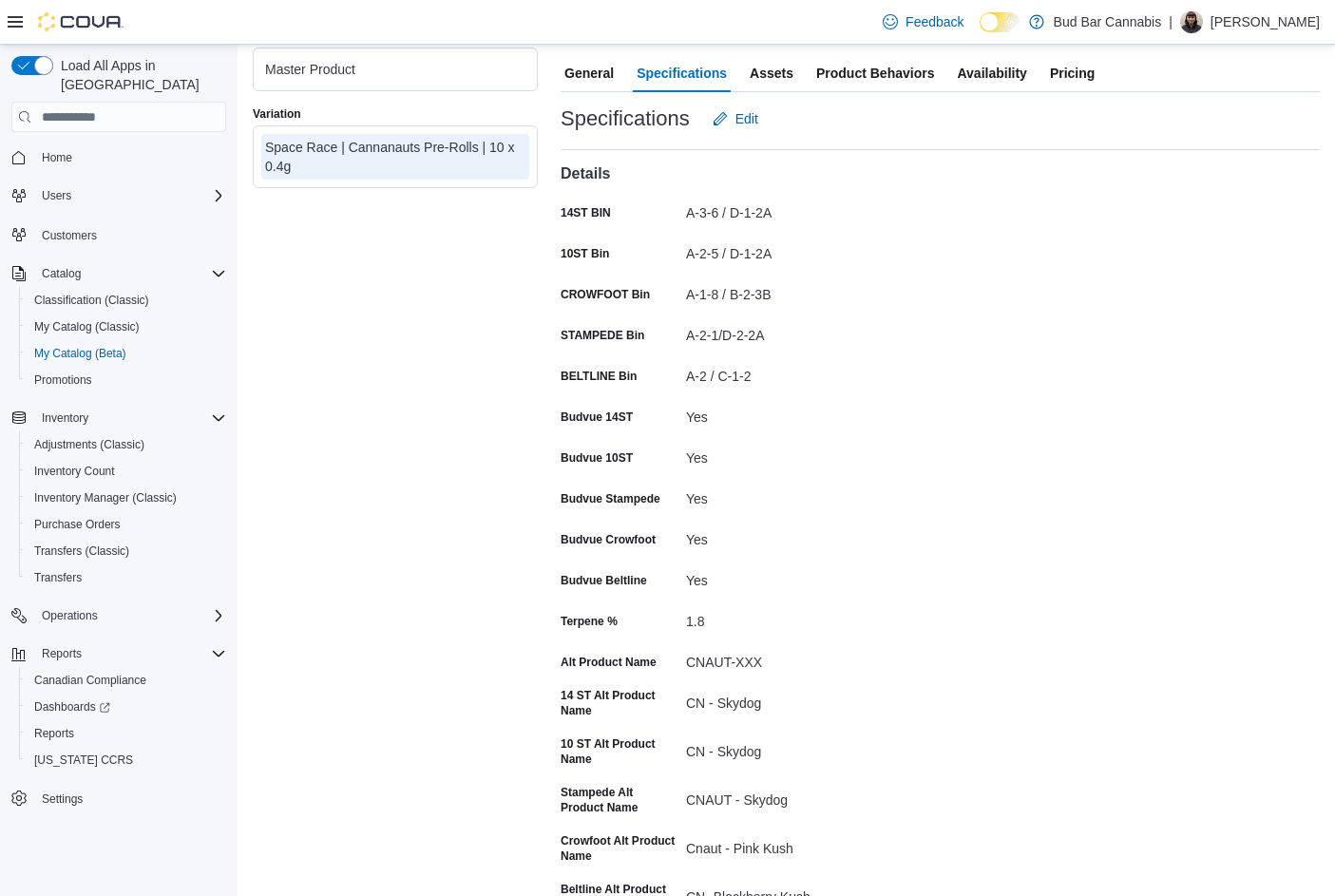
scroll to position [335, 0]
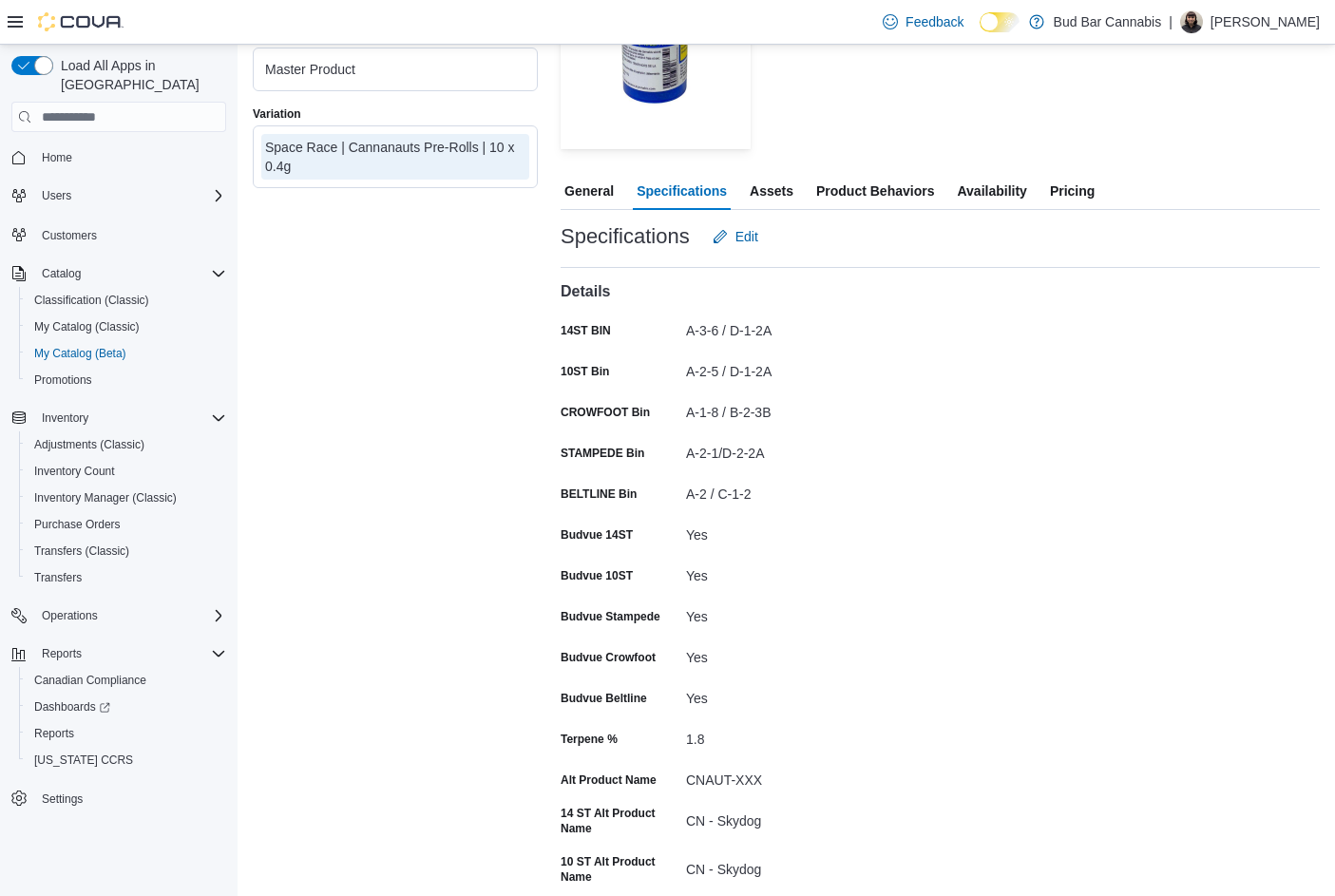
click at [988, 200] on span "Availability" at bounding box center [991, 191] width 69 height 38
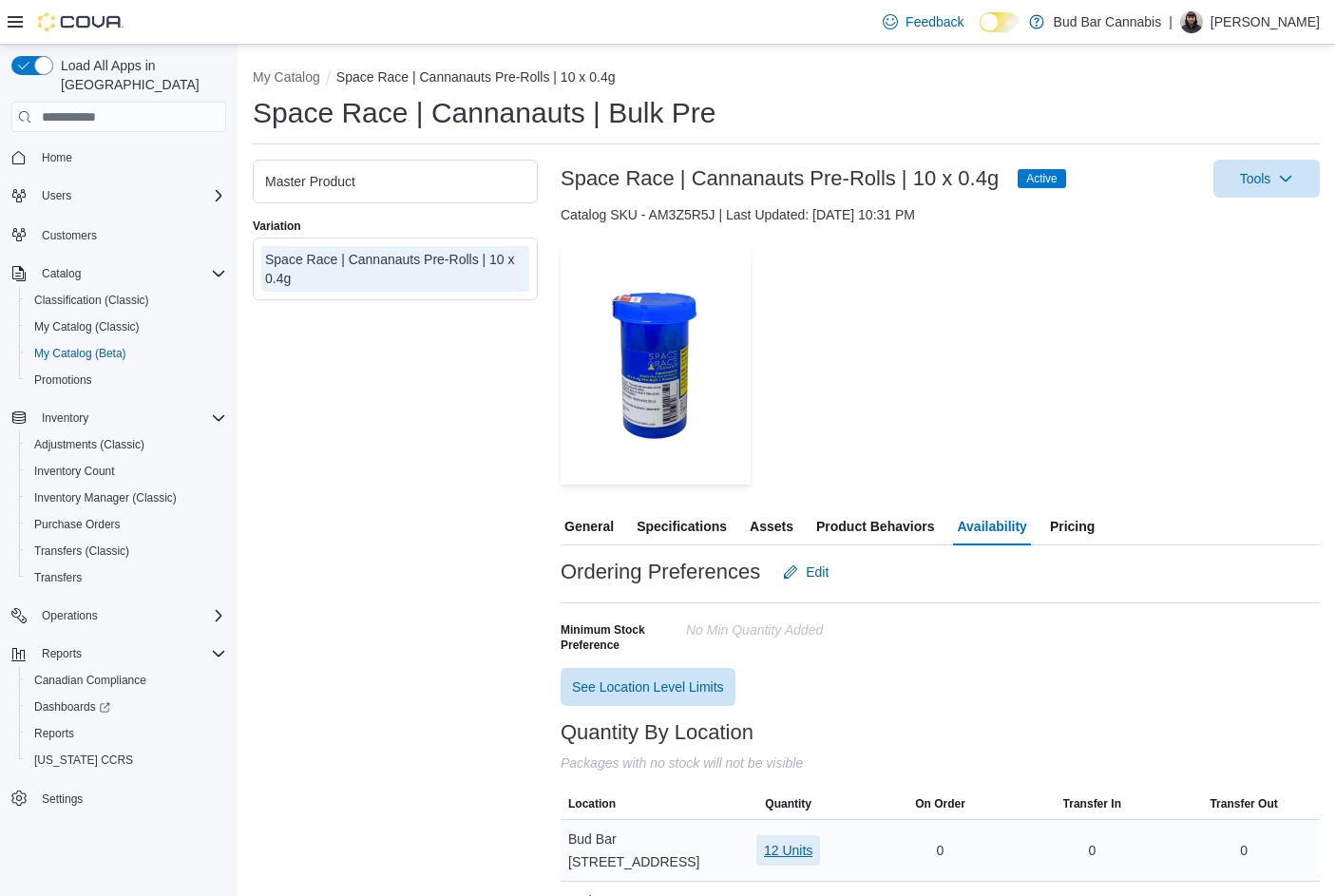
click at [793, 841] on span "12 Units" at bounding box center [788, 851] width 48 height 19
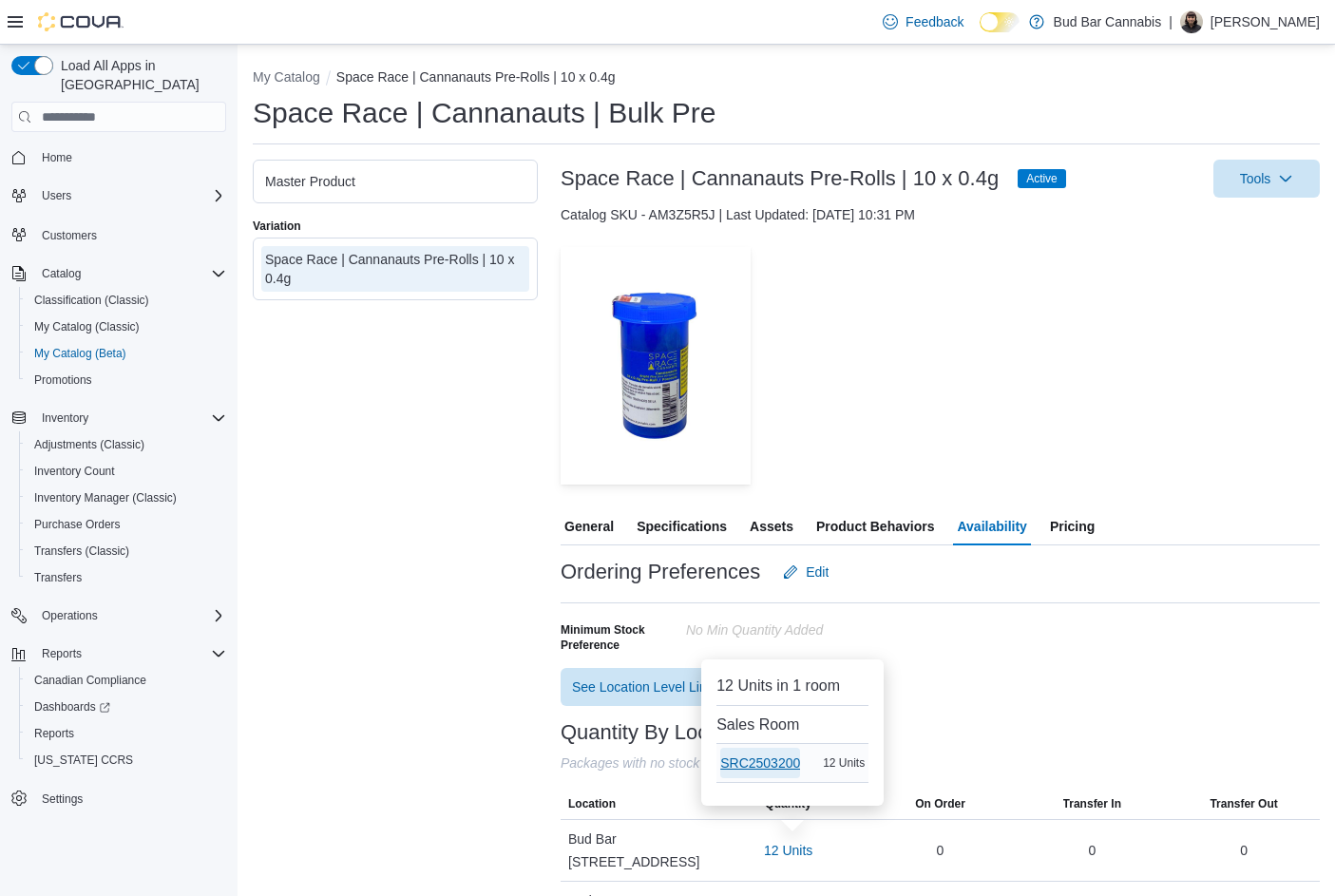
click at [774, 769] on span "SRC2503200" at bounding box center [759, 763] width 80 height 19
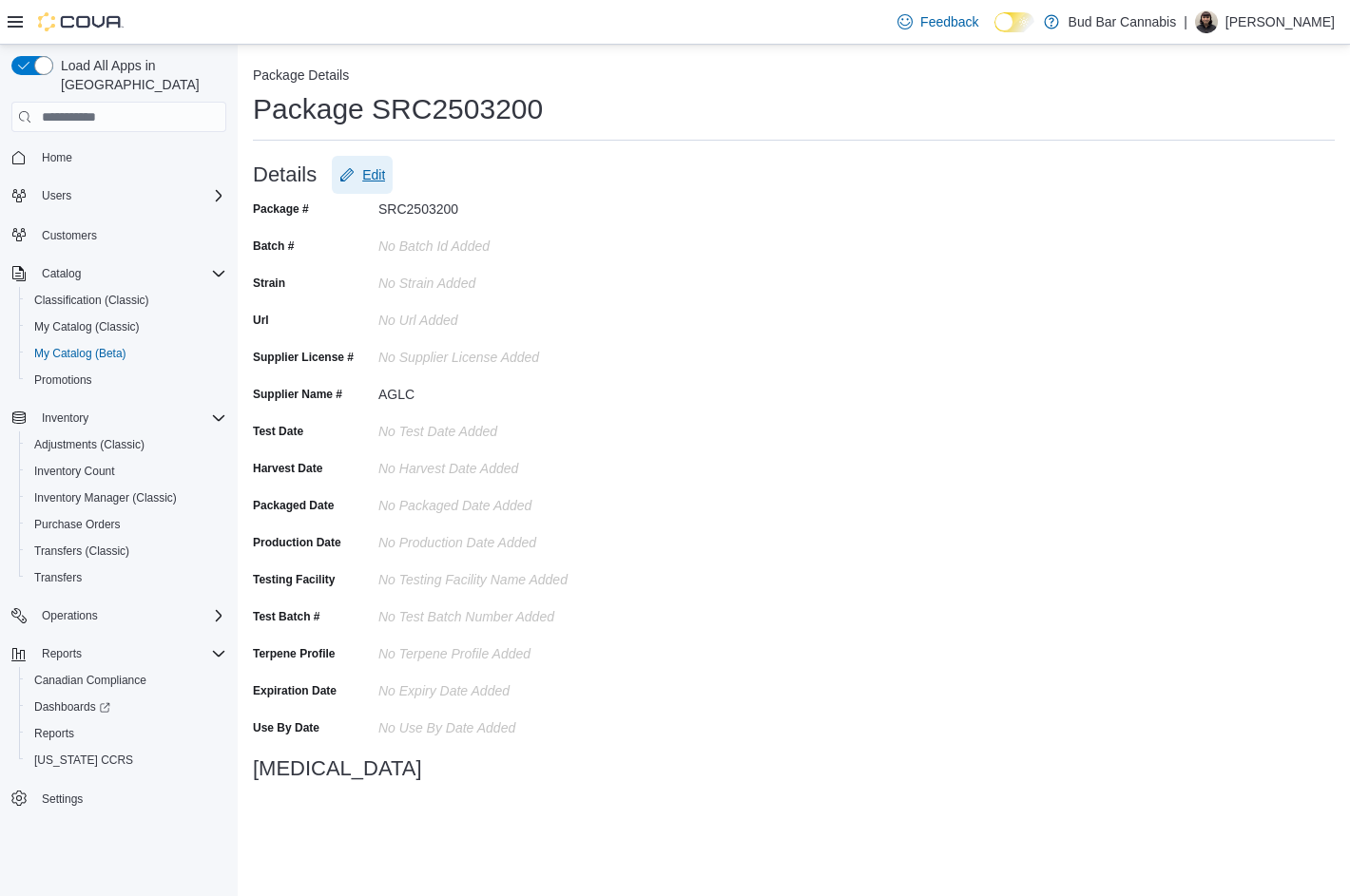
click at [358, 184] on span "Edit" at bounding box center [361, 174] width 45 height 38
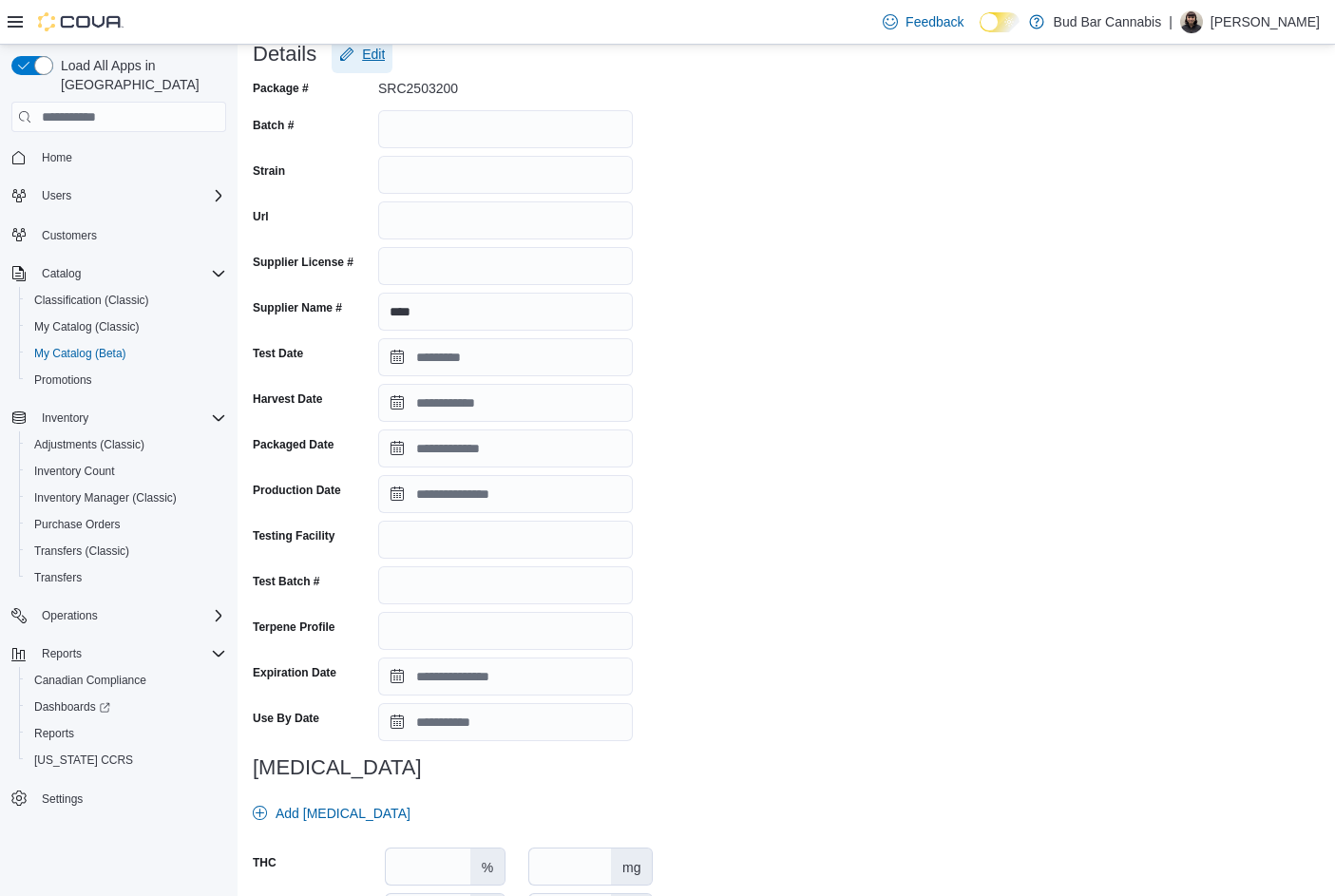
scroll to position [190, 0]
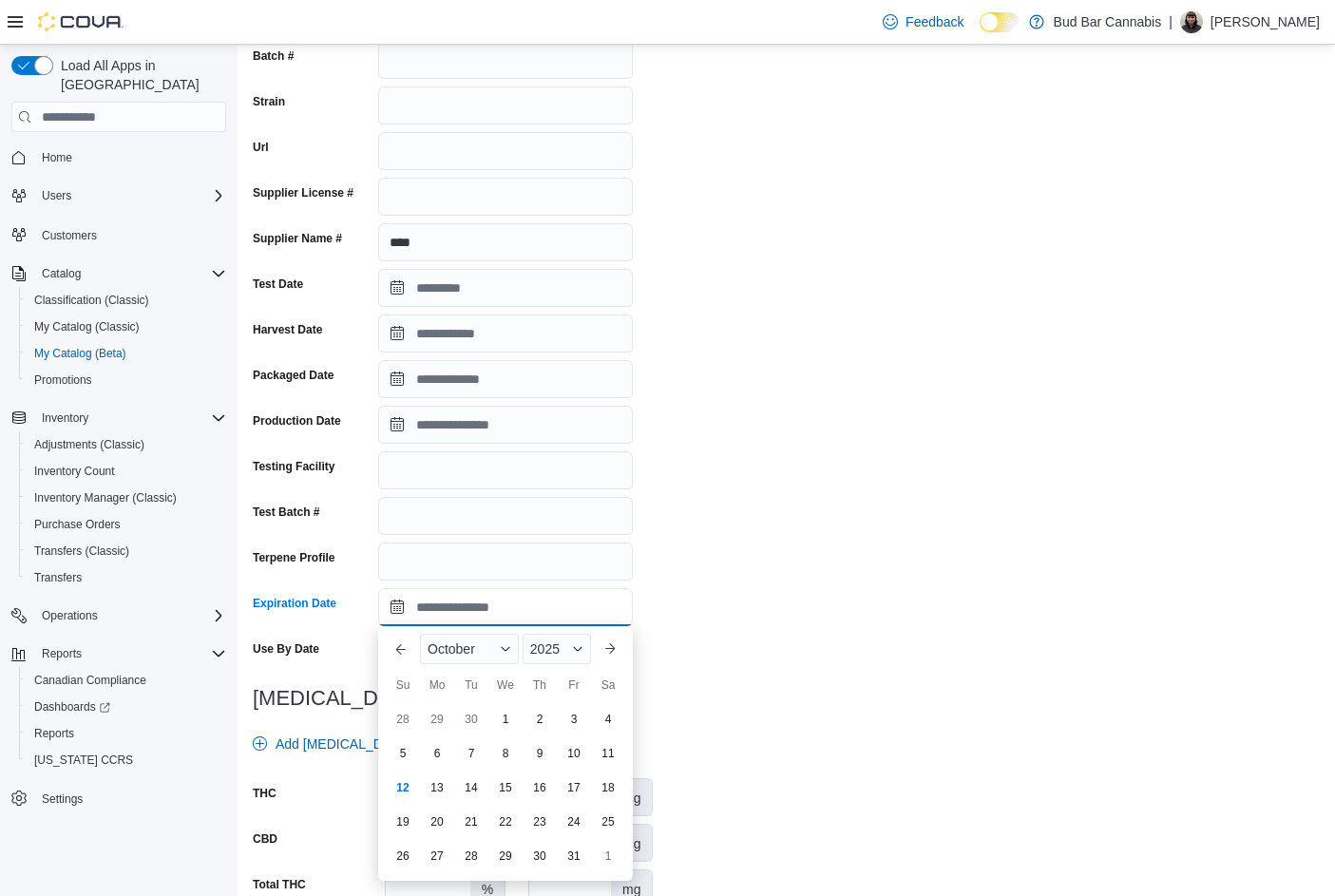
click at [395, 604] on input "Expiration Date" at bounding box center [505, 606] width 255 height 38
click at [480, 654] on div "March" at bounding box center [467, 649] width 95 height 31
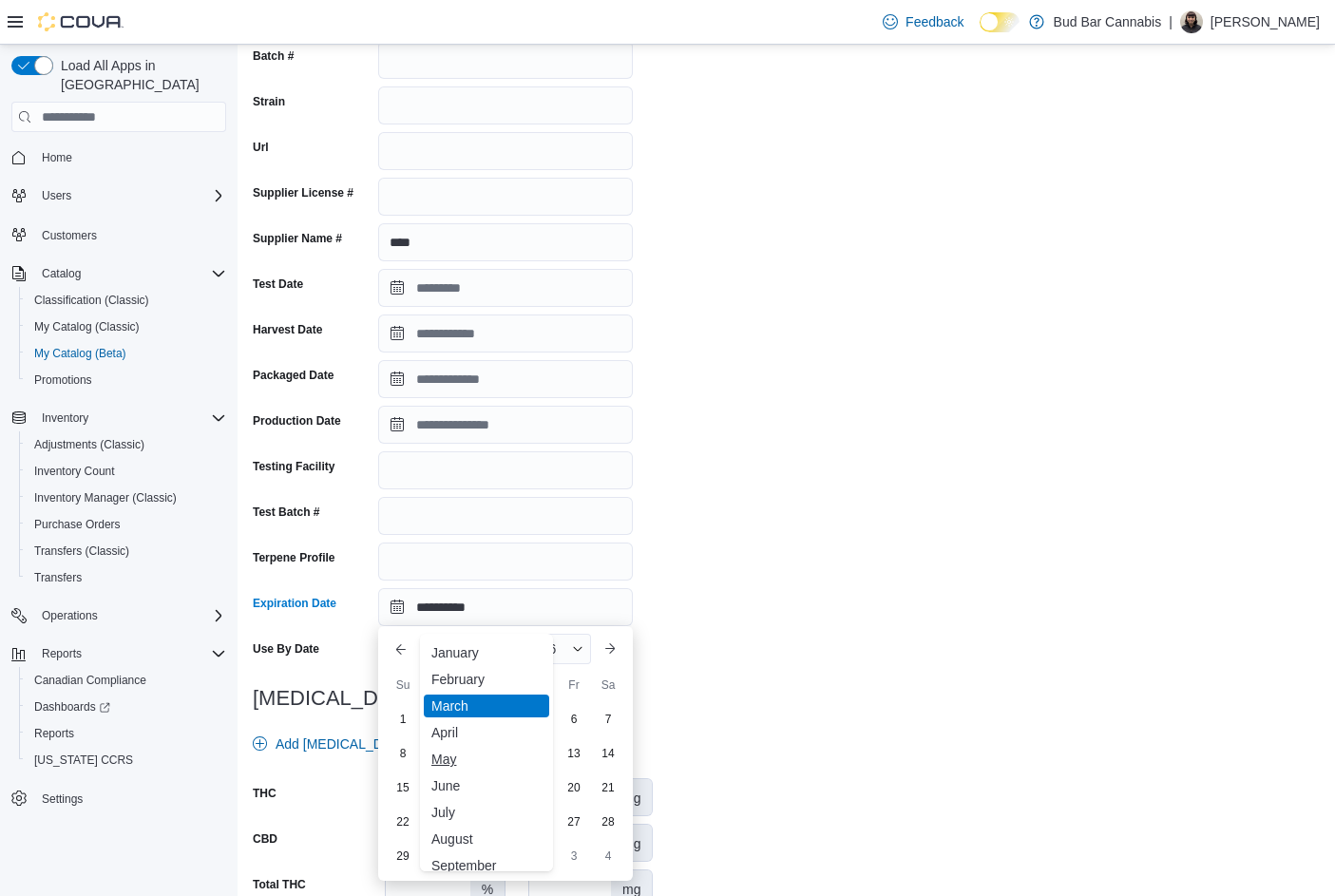
click at [452, 765] on div "May" at bounding box center [486, 759] width 125 height 23
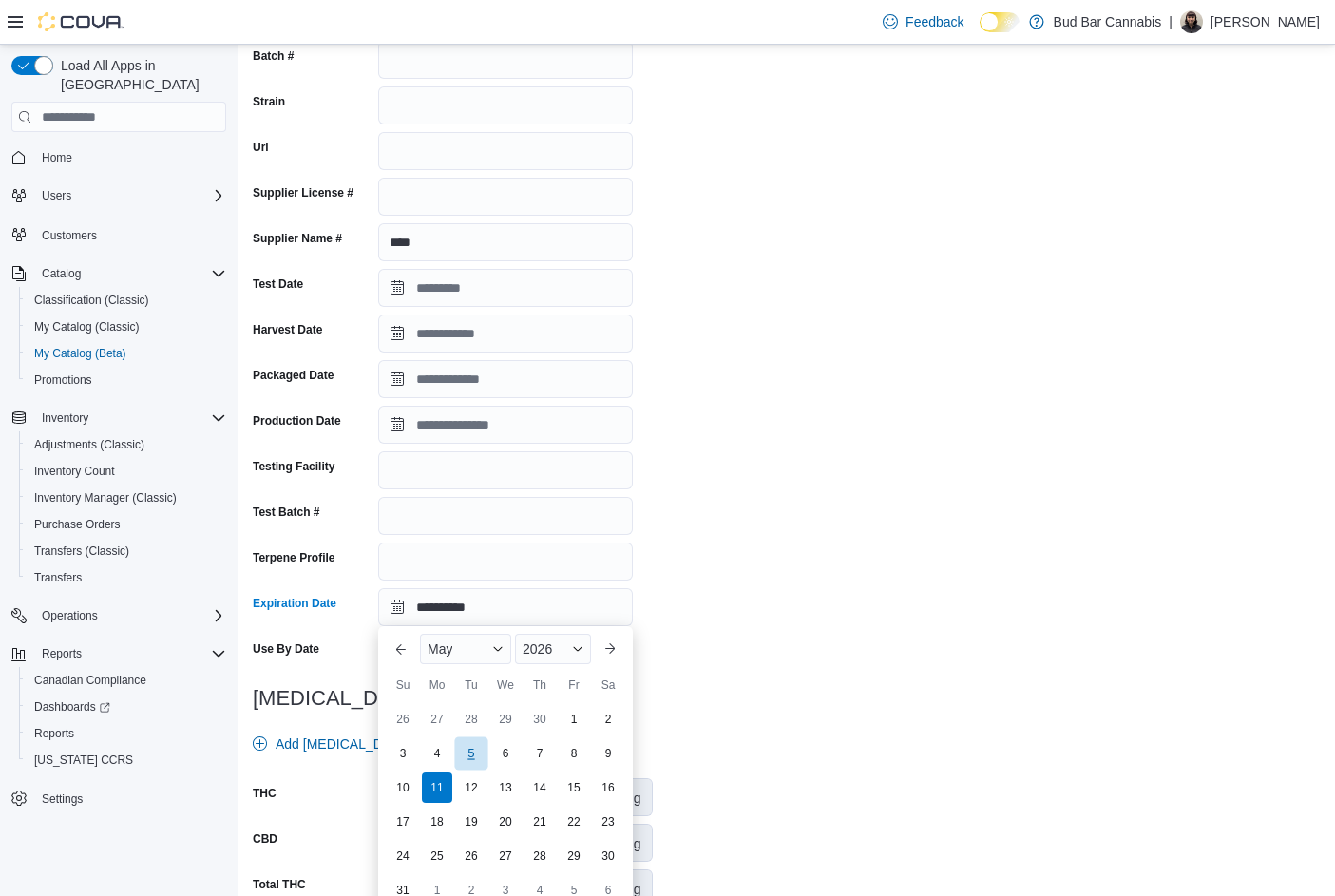
click at [478, 755] on div "5" at bounding box center [471, 754] width 34 height 34
type input "**********"
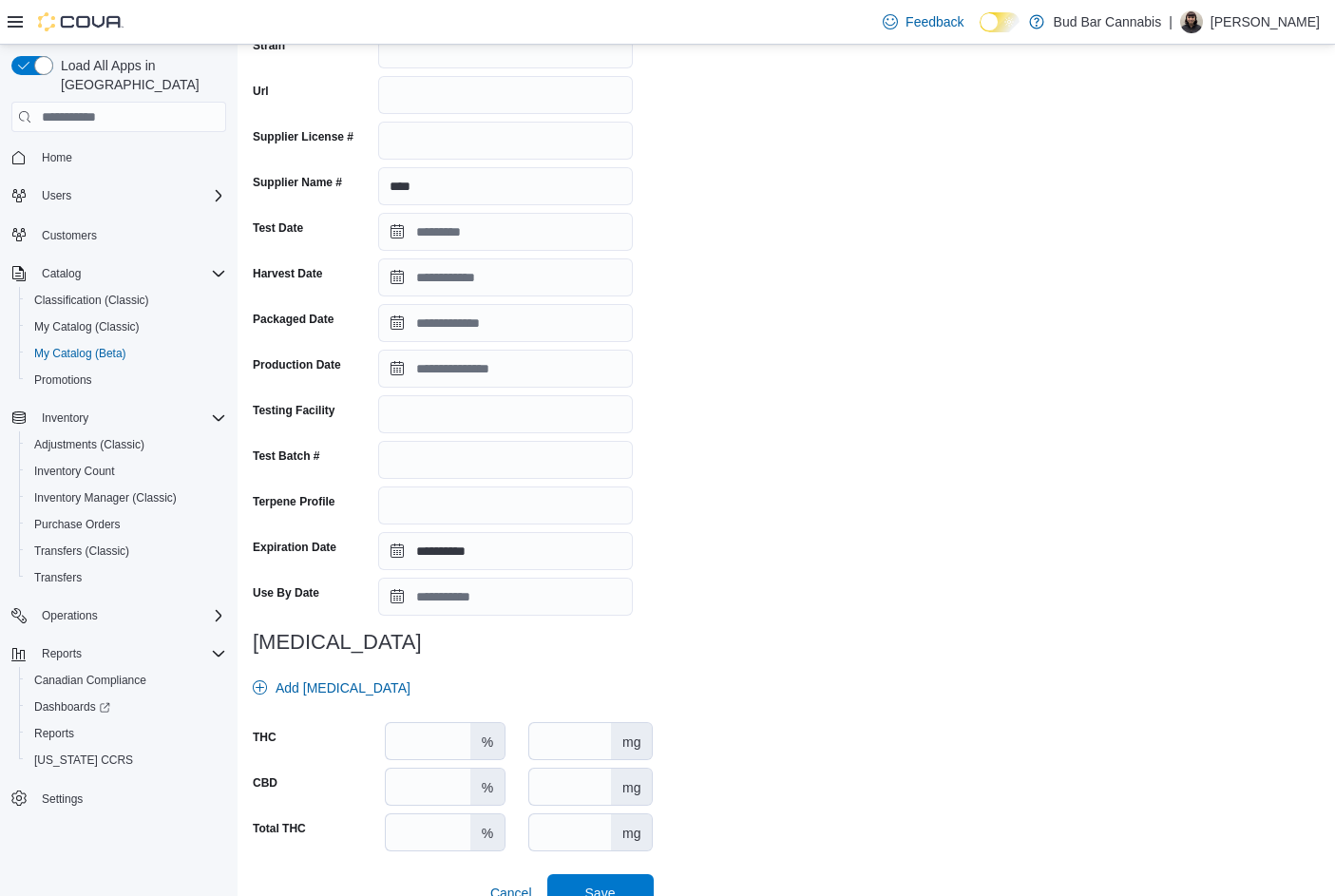
scroll to position [277, 0]
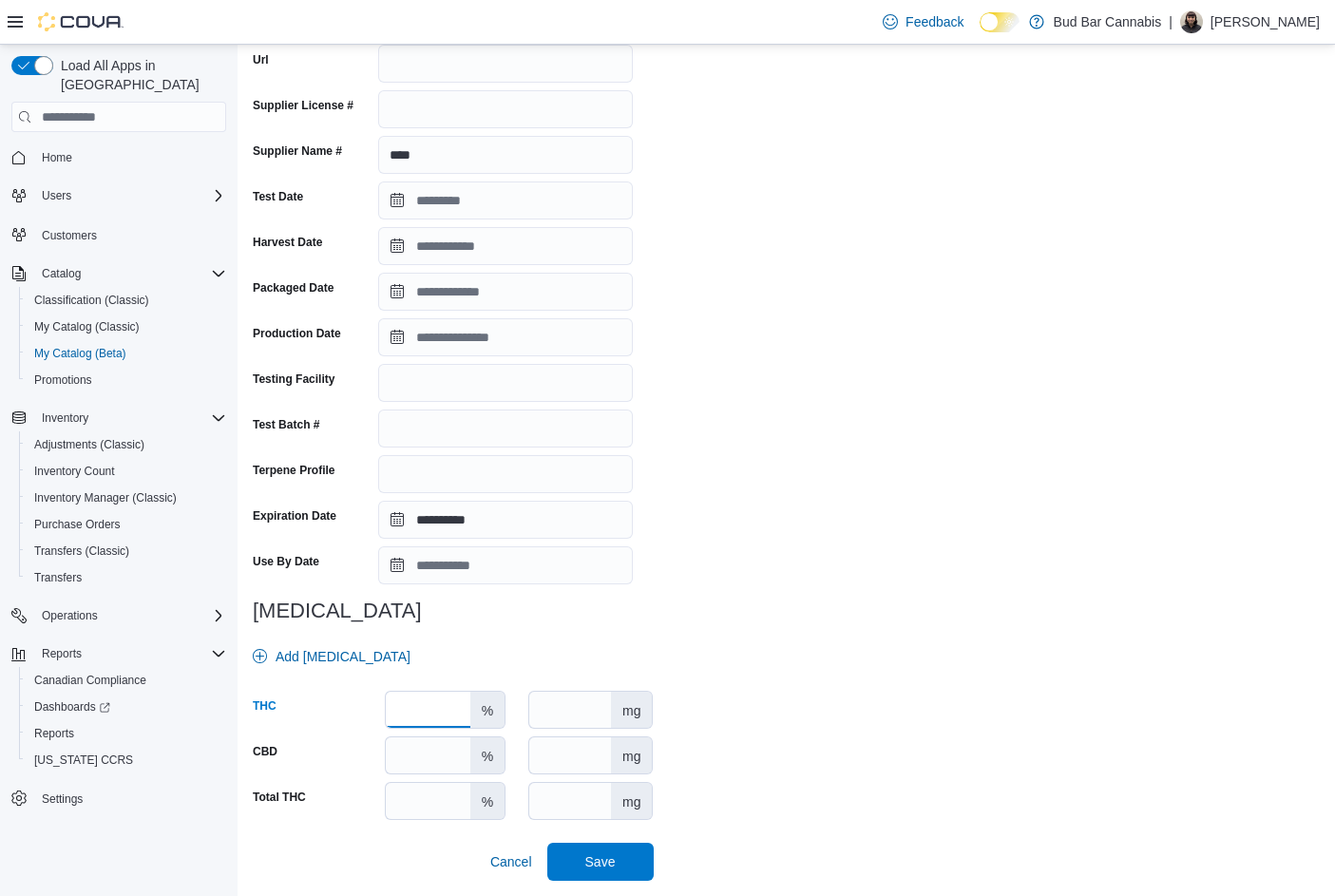
click at [449, 708] on input "number" at bounding box center [428, 710] width 85 height 37
type input "****"
drag, startPoint x: 629, startPoint y: 856, endPoint x: 618, endPoint y: 832, distance: 26.4
click at [629, 855] on span "Save" at bounding box center [600, 861] width 84 height 38
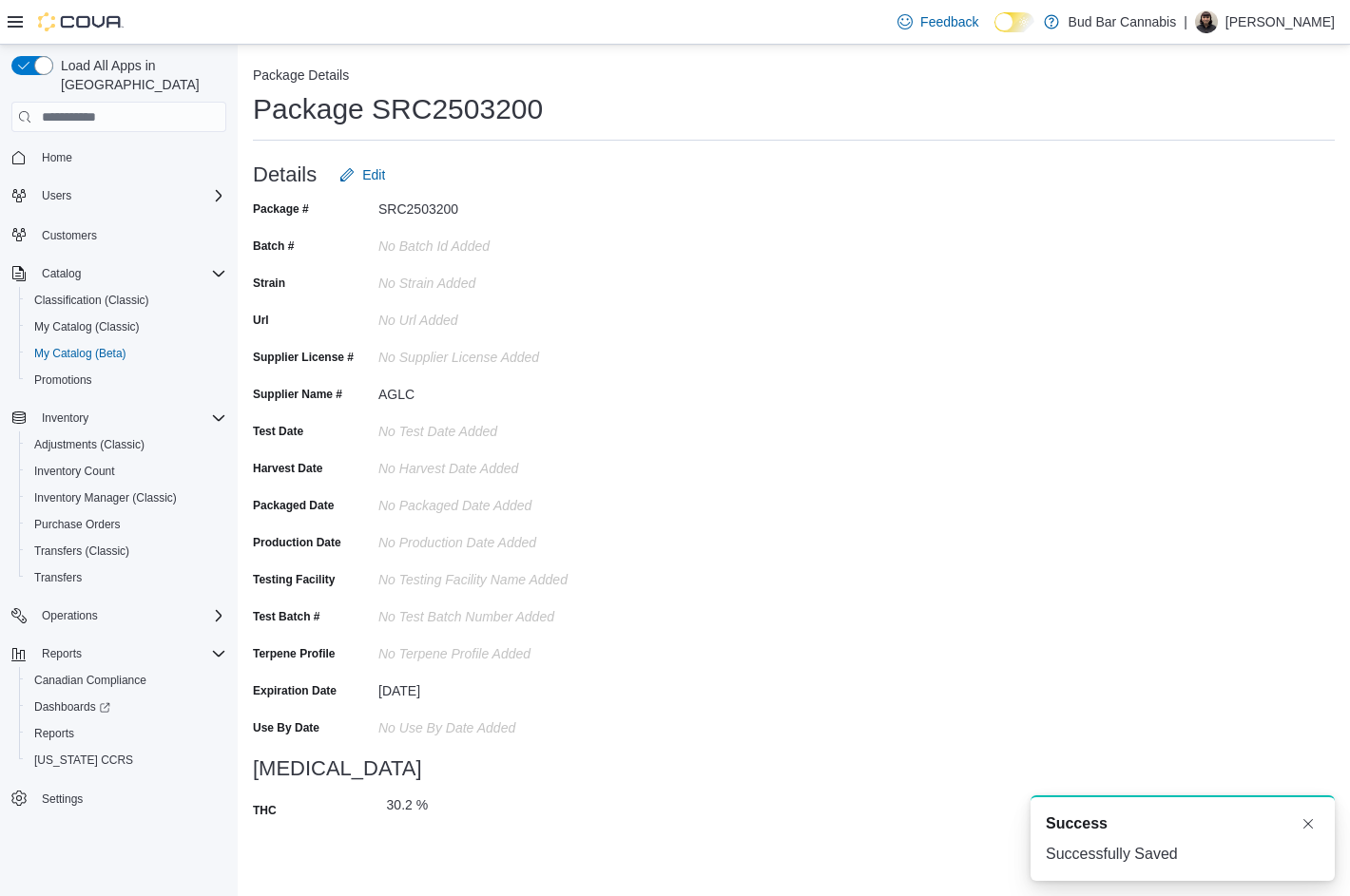
scroll to position [0, 0]
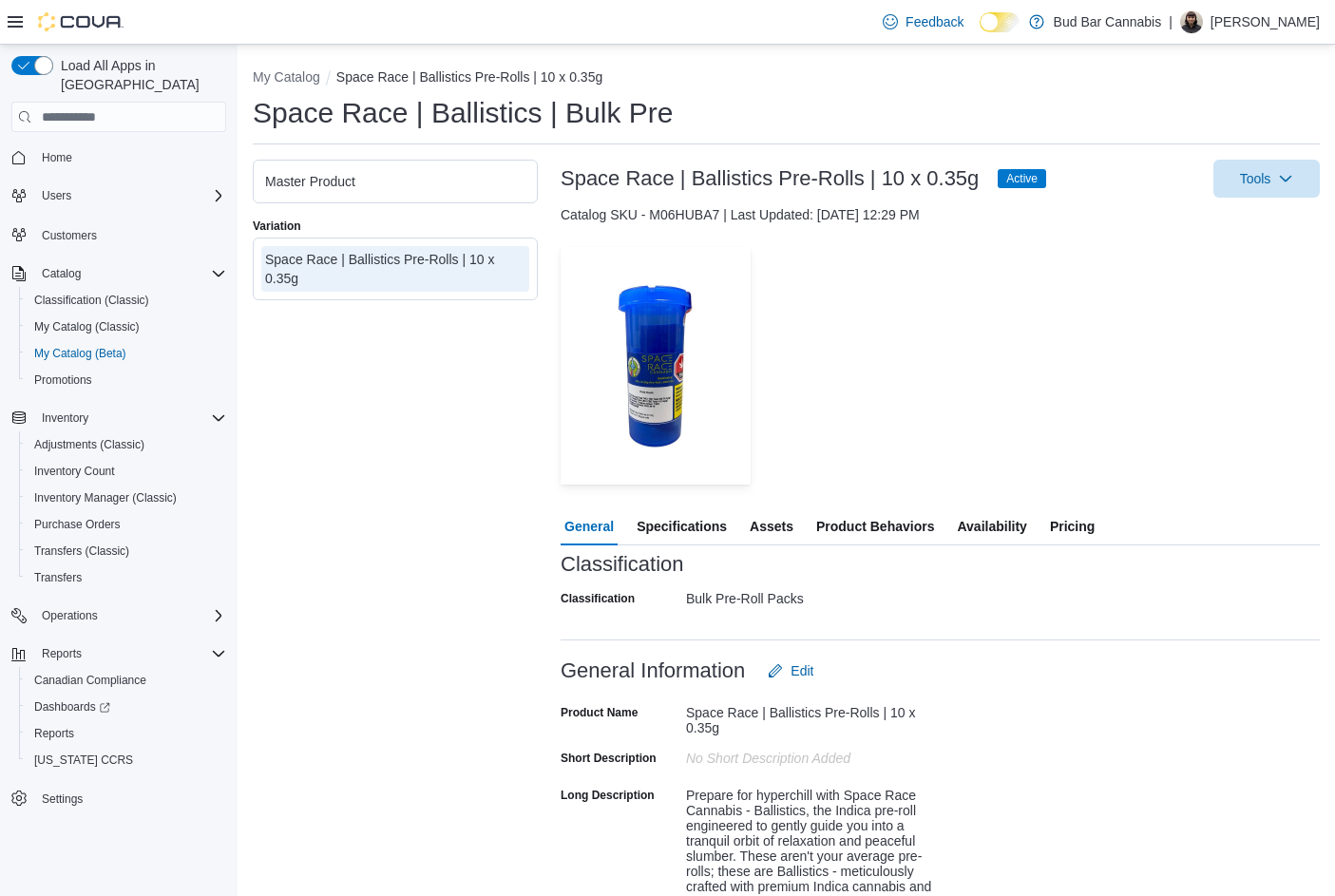
click at [711, 536] on span "Specifications" at bounding box center [681, 525] width 90 height 38
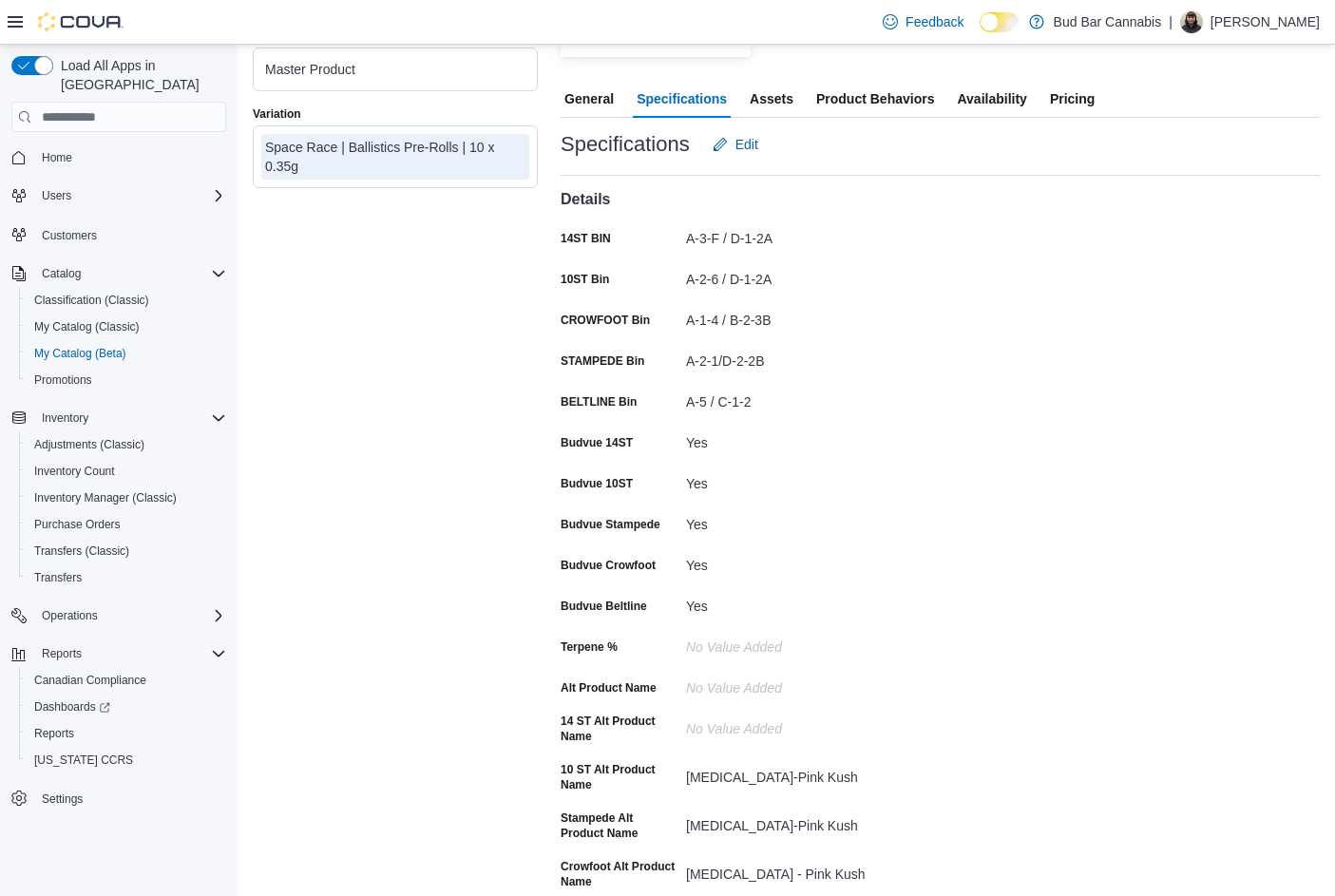
scroll to position [95, 0]
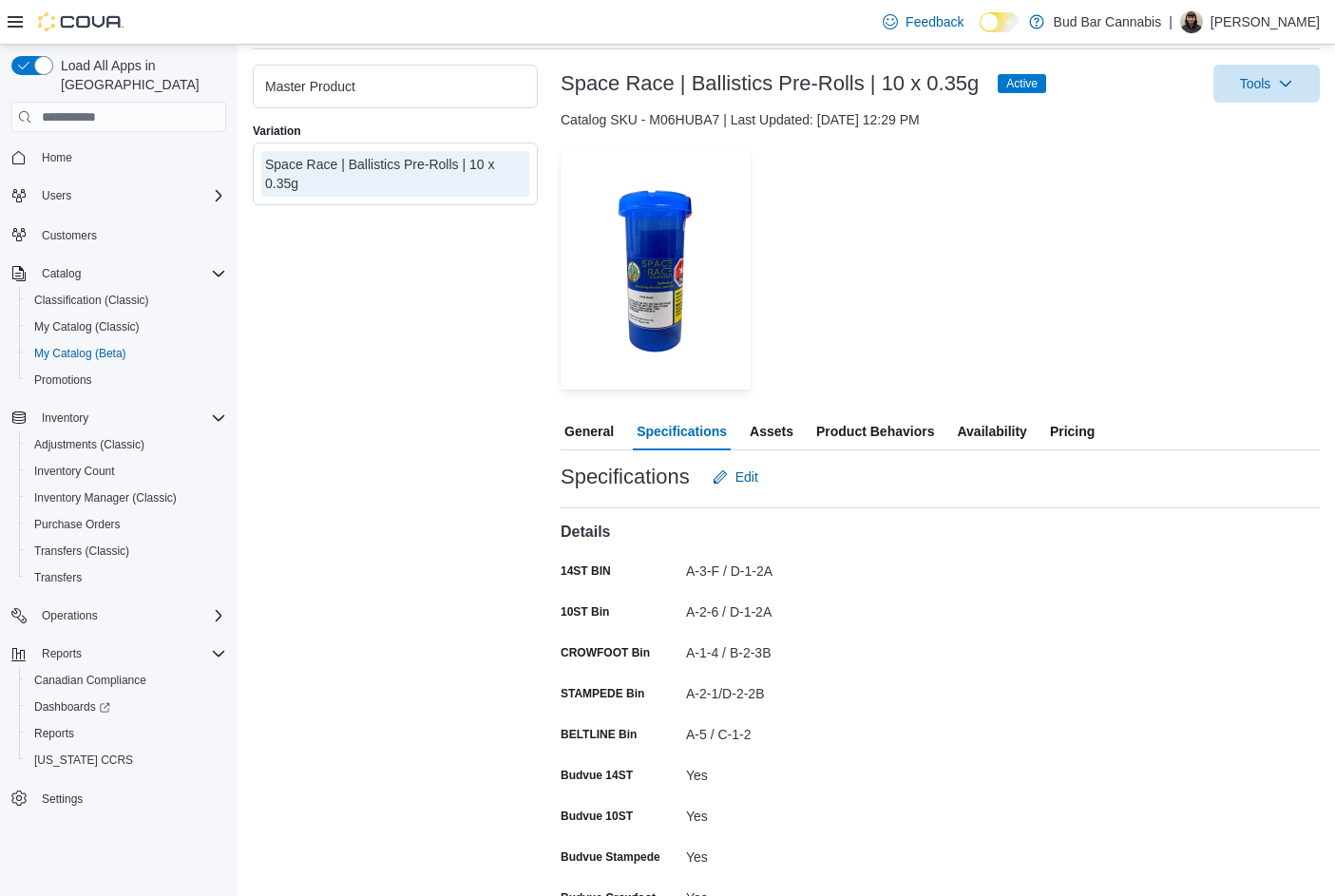
click at [975, 426] on span "Availability" at bounding box center [991, 430] width 69 height 38
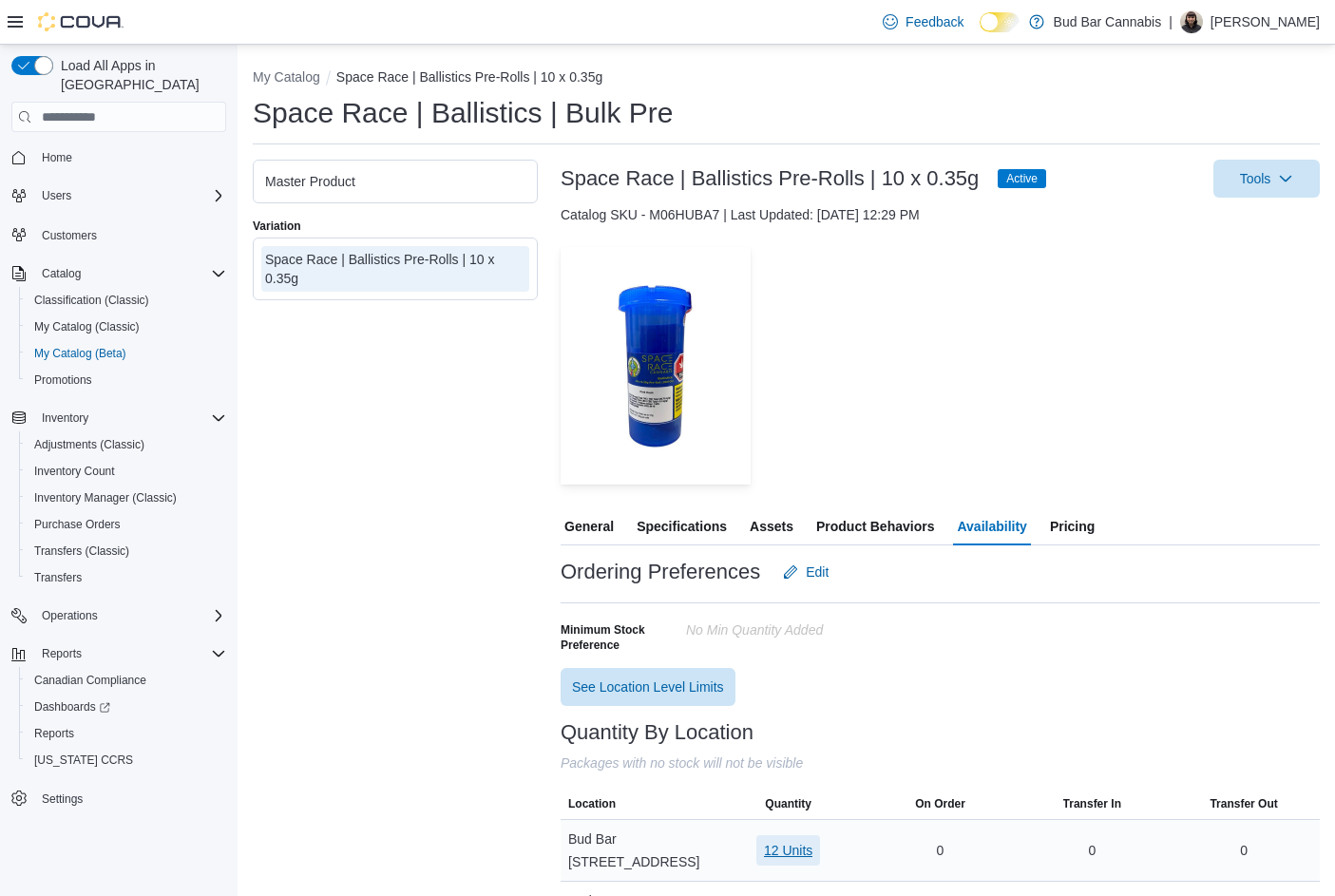
click at [800, 835] on span "12 Units" at bounding box center [788, 851] width 48 height 31
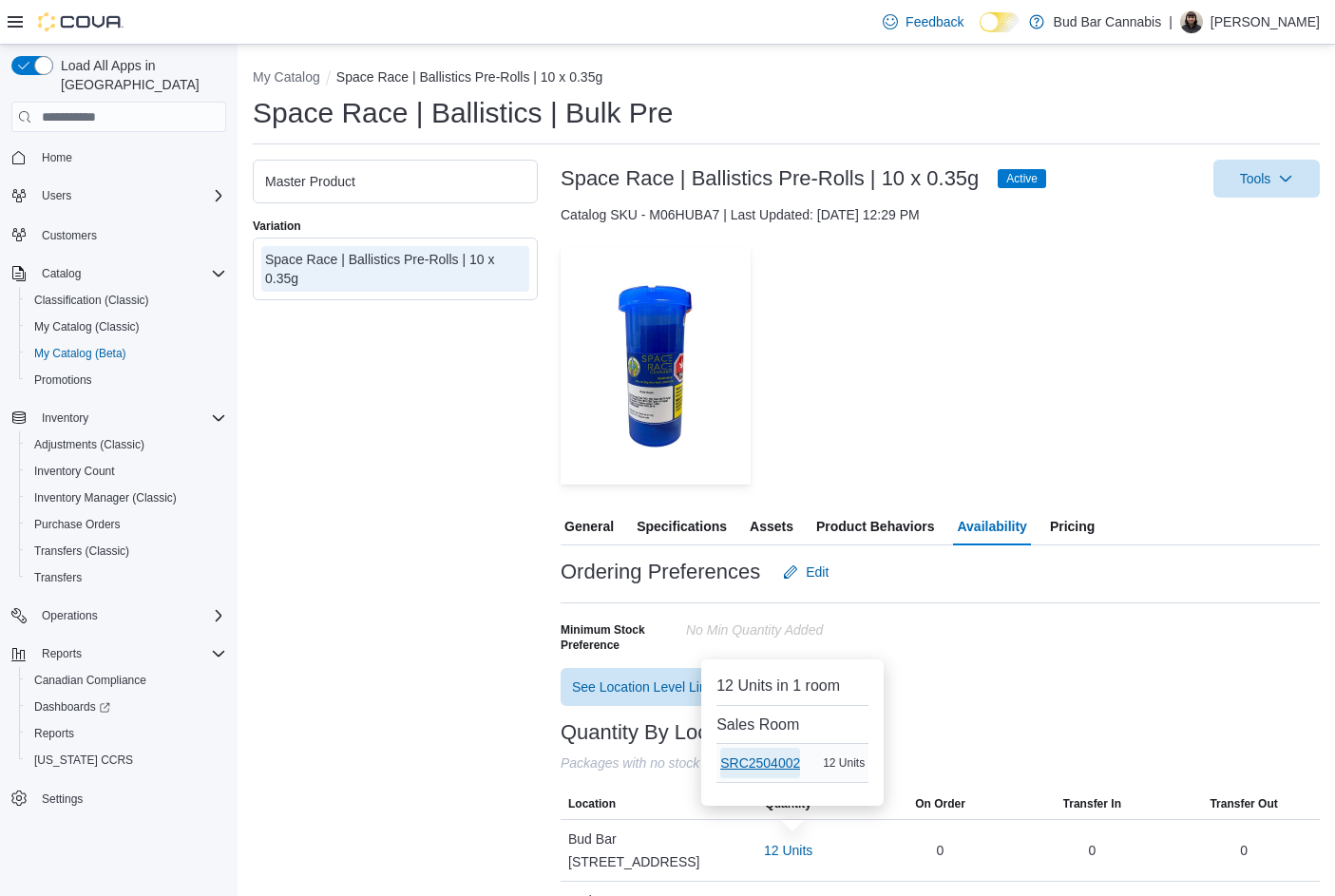
click at [755, 756] on span "SRC2504002" at bounding box center [759, 763] width 80 height 19
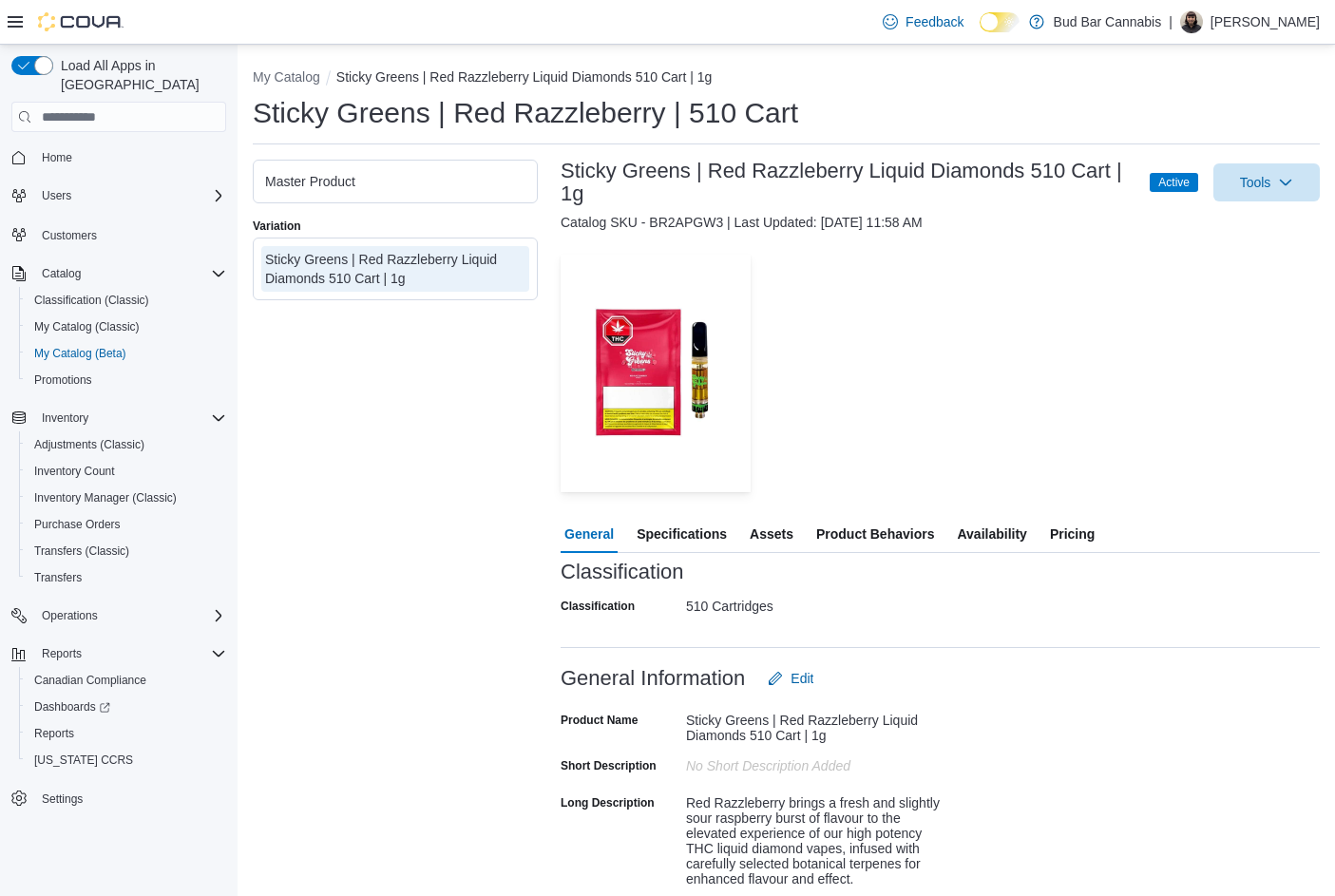
click at [710, 532] on span "Specifications" at bounding box center [681, 533] width 90 height 38
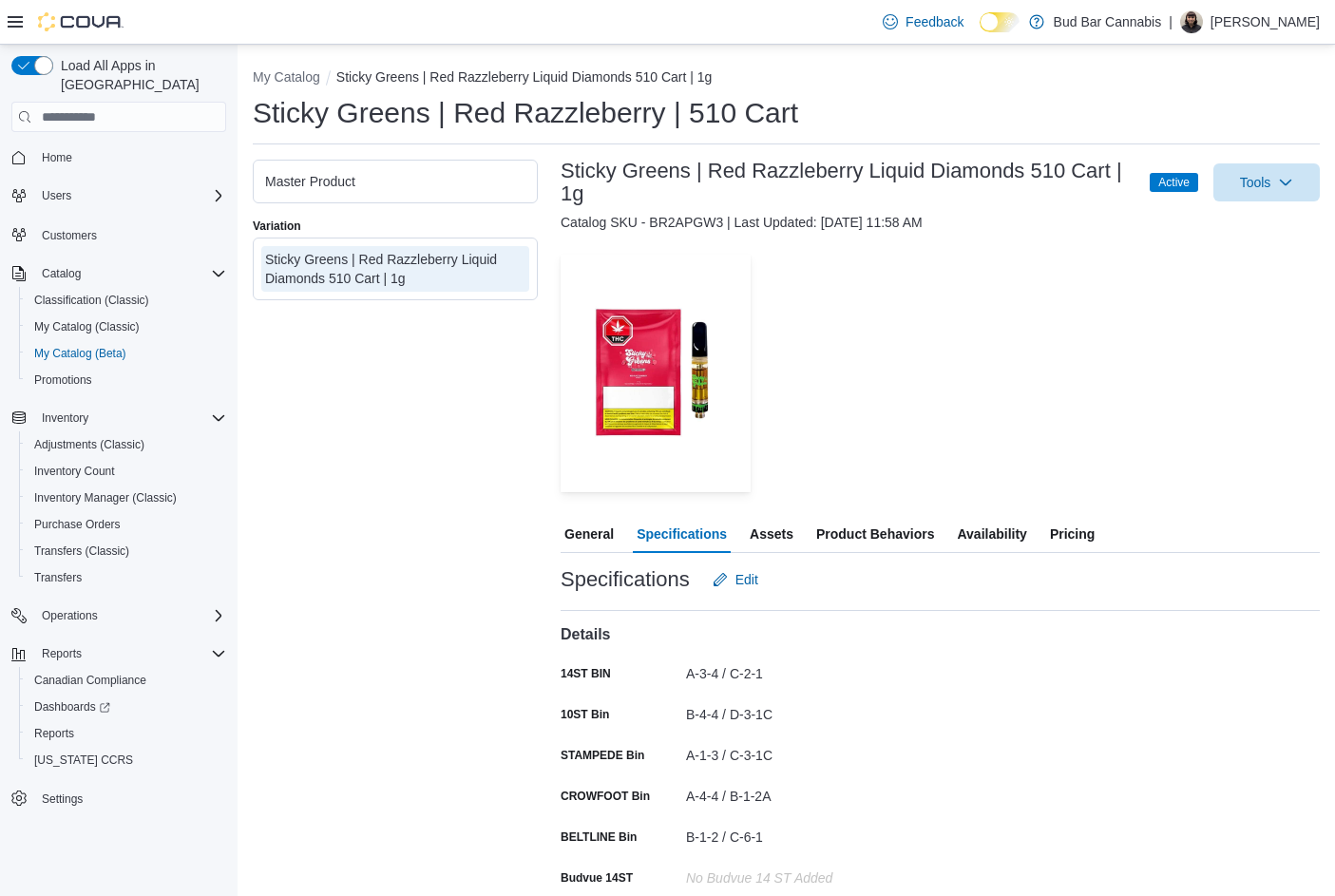
click at [994, 529] on span "Availability" at bounding box center [991, 533] width 69 height 38
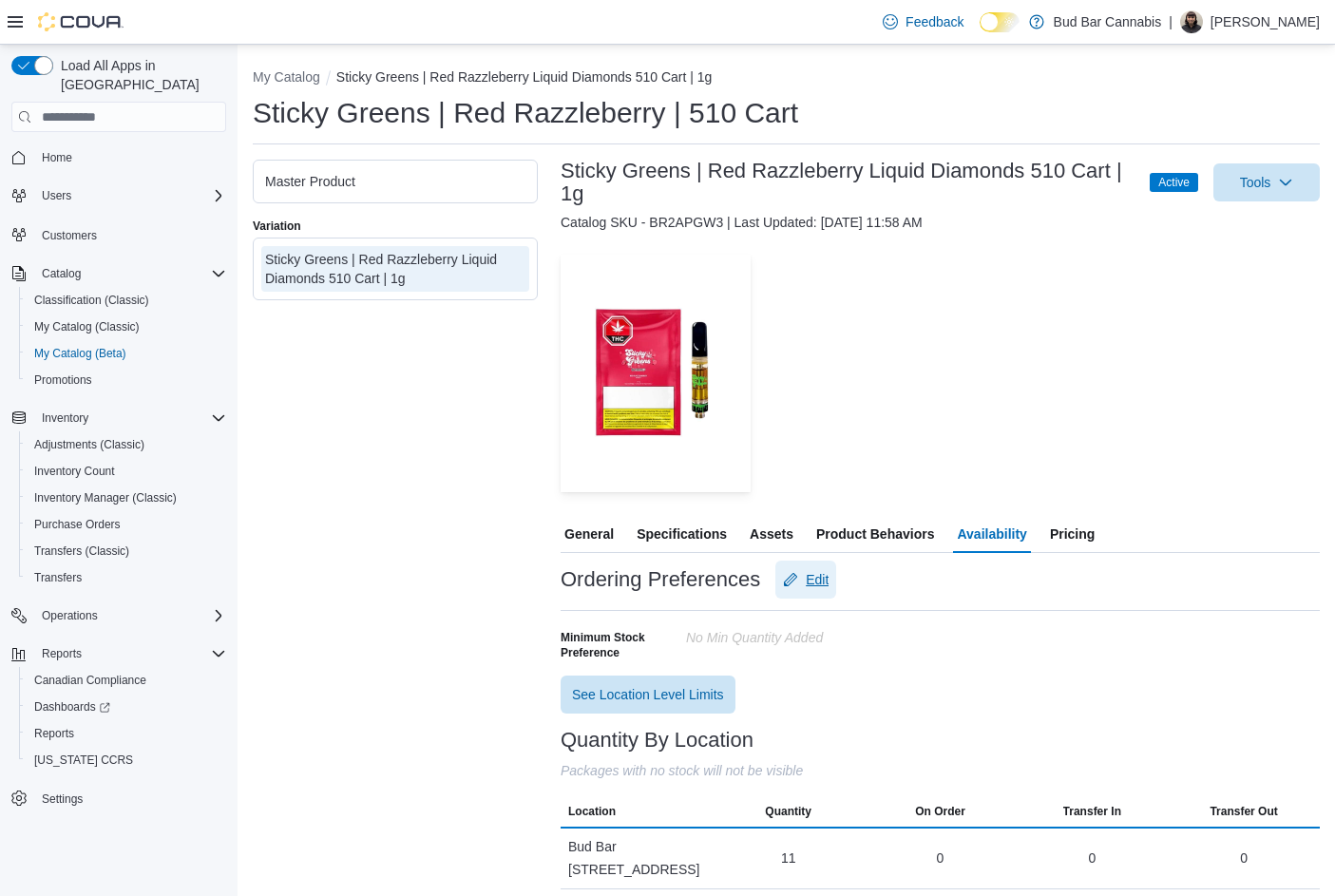
click at [834, 573] on button "Edit" at bounding box center [805, 578] width 61 height 38
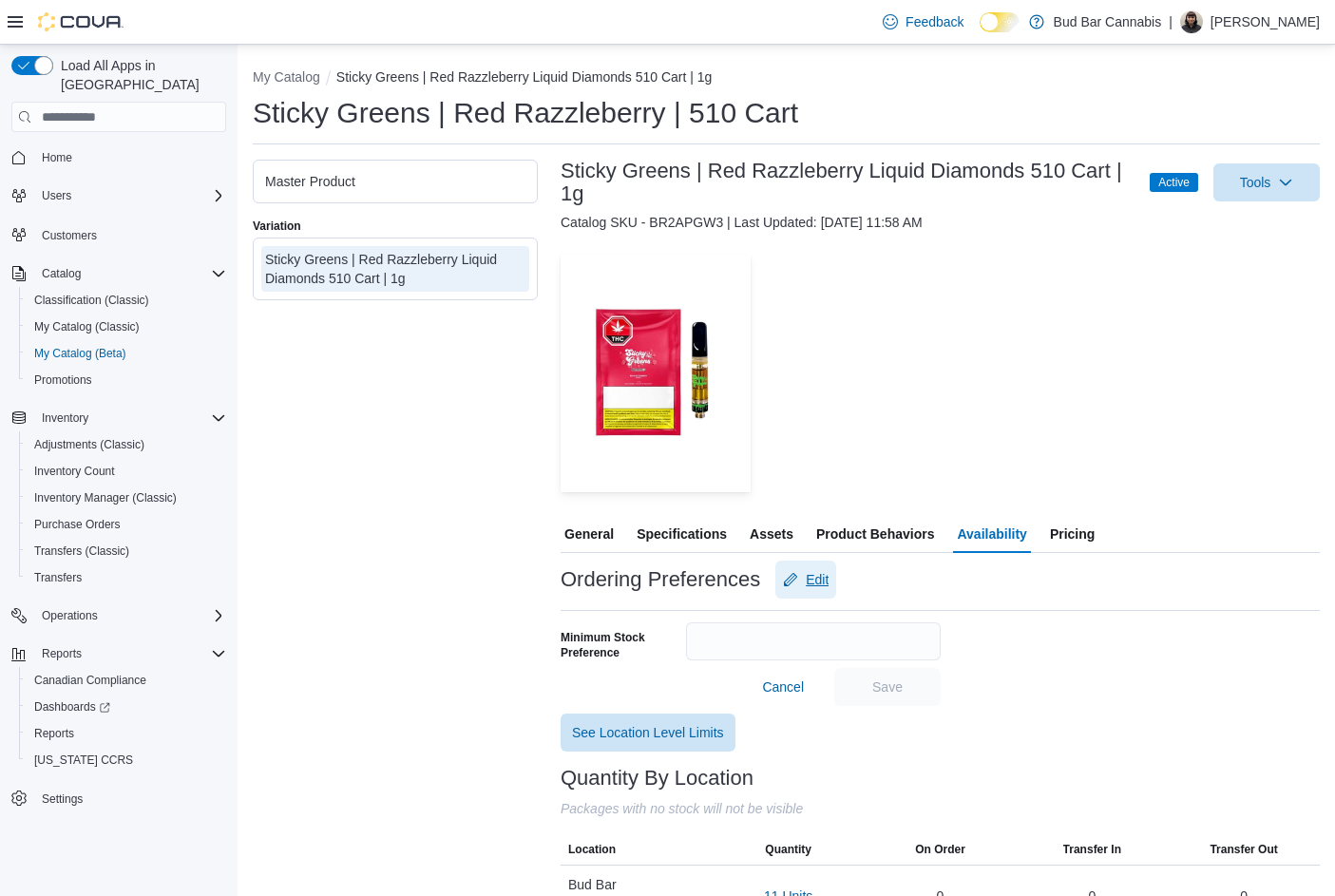
scroll to position [249, 0]
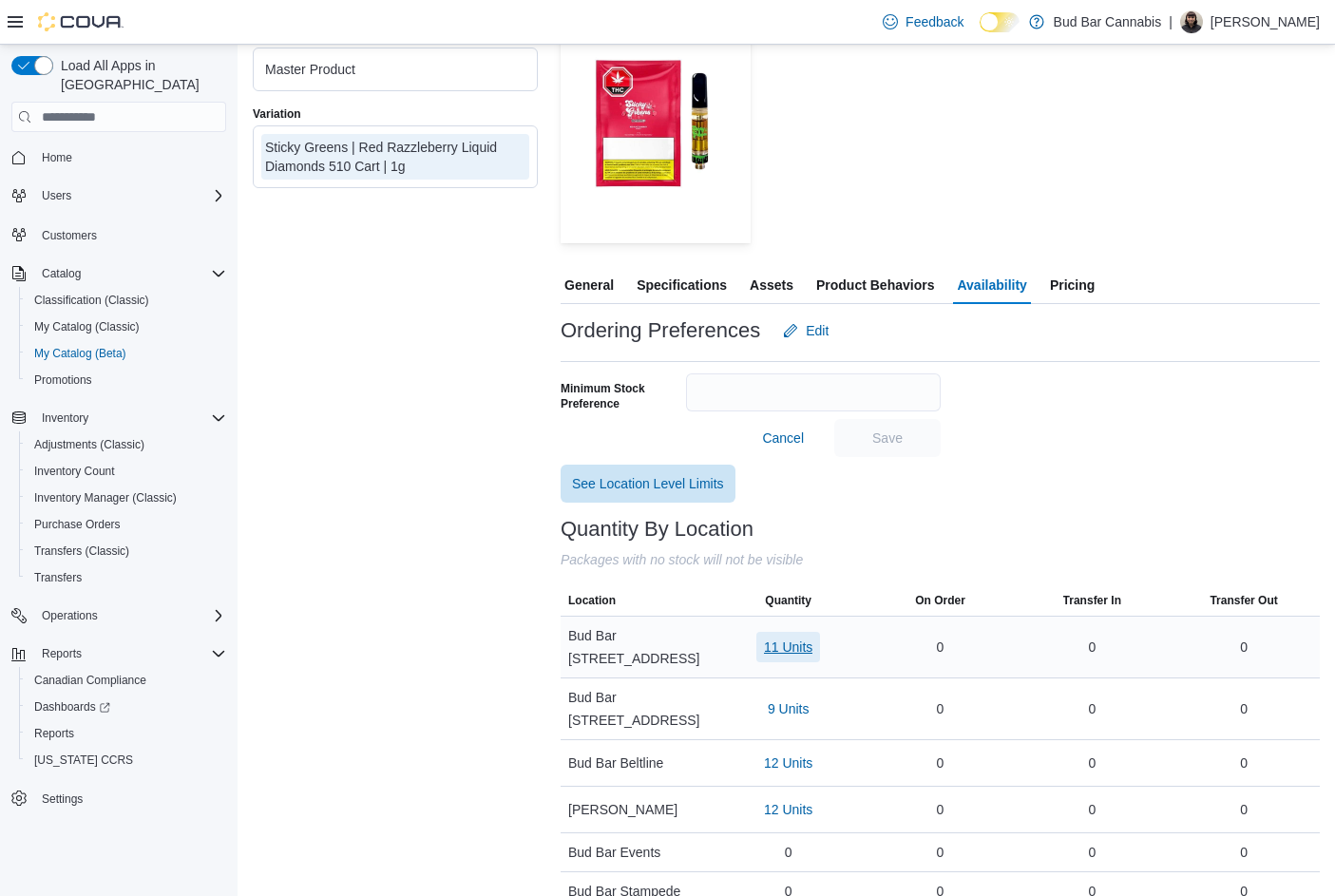
click at [801, 637] on span "11 Units" at bounding box center [788, 647] width 48 height 19
click at [768, 756] on span "ME250008533" at bounding box center [761, 766] width 87 height 19
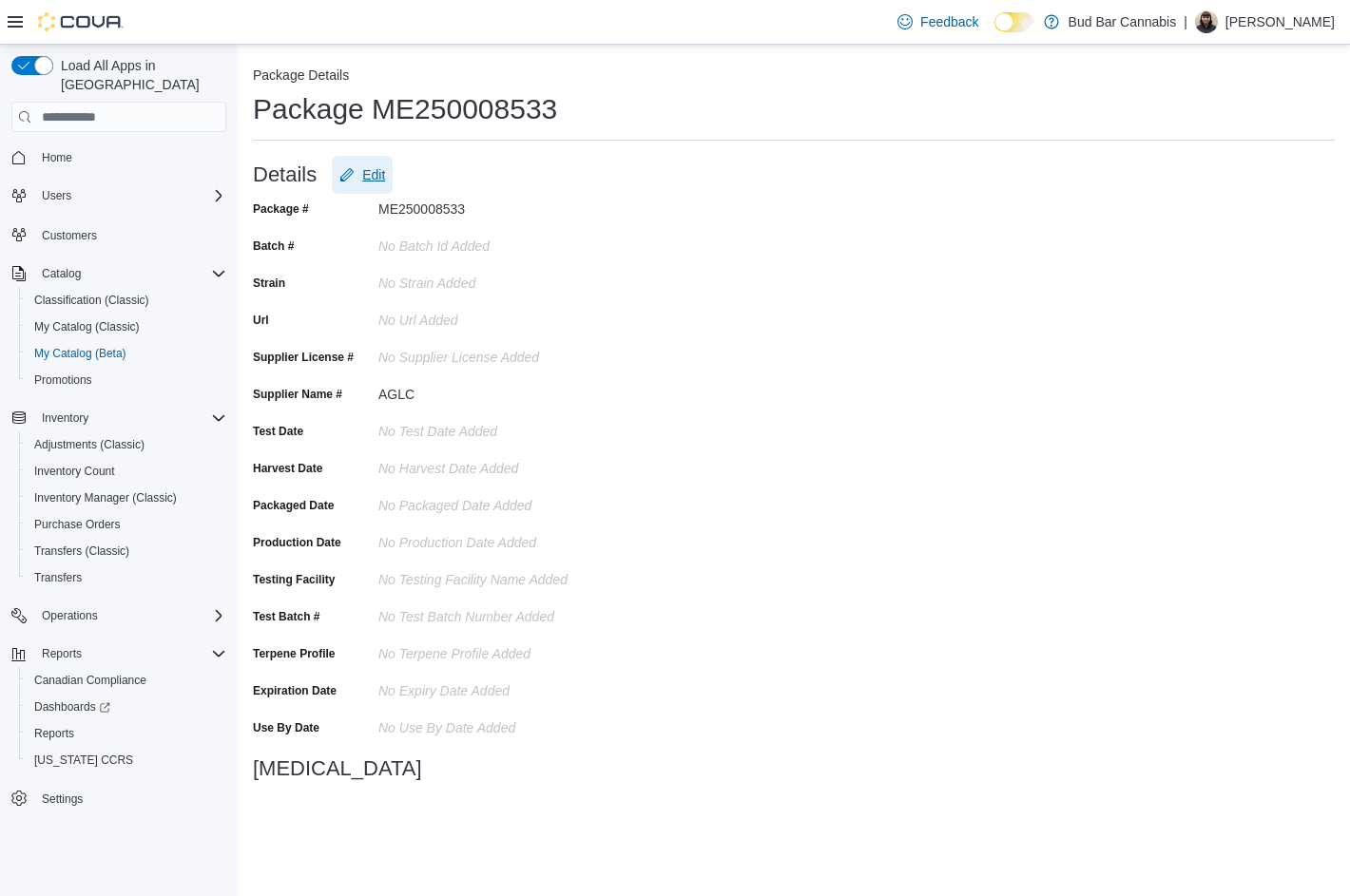
click at [370, 170] on span "Edit" at bounding box center [374, 175] width 23 height 19
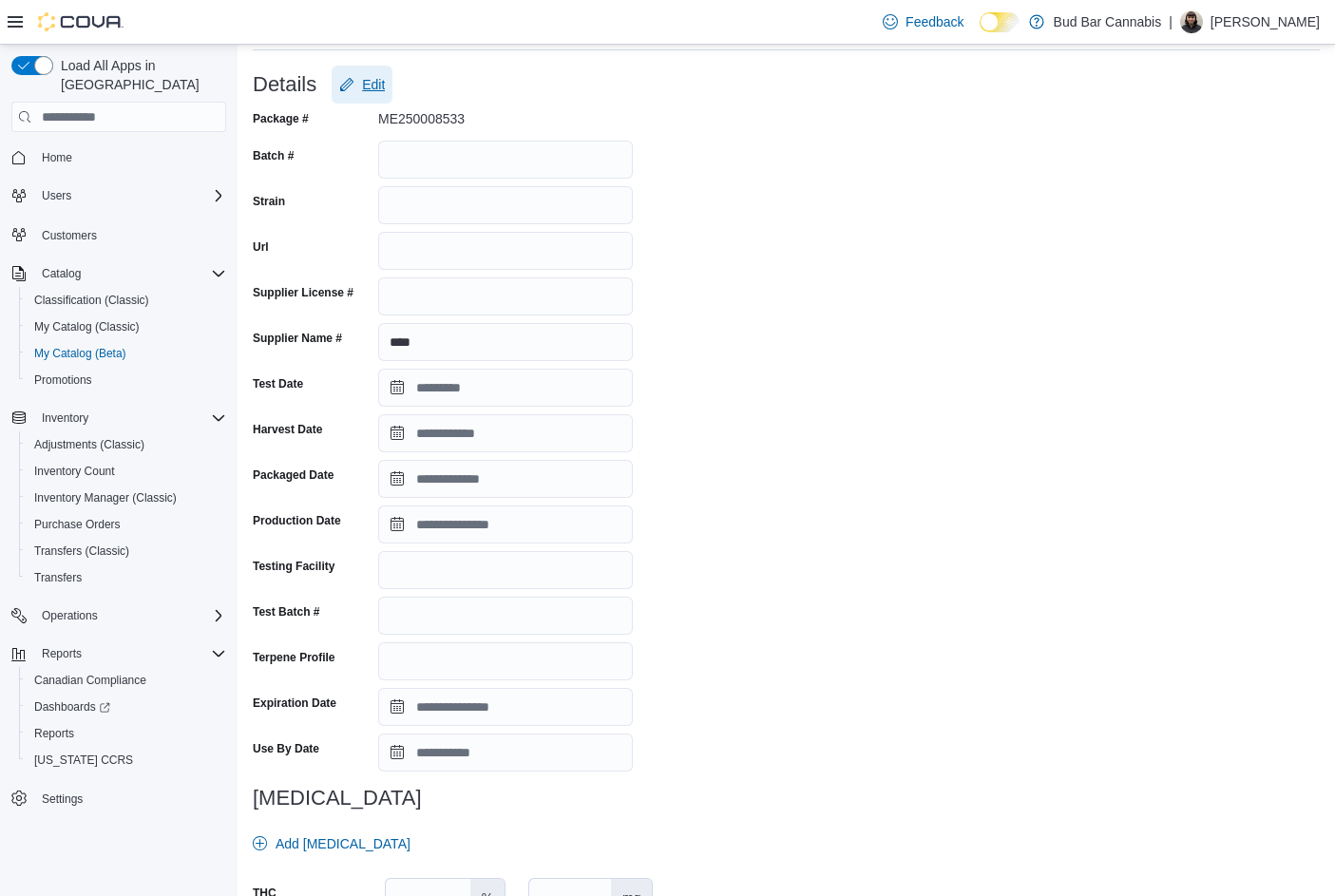
scroll to position [277, 0]
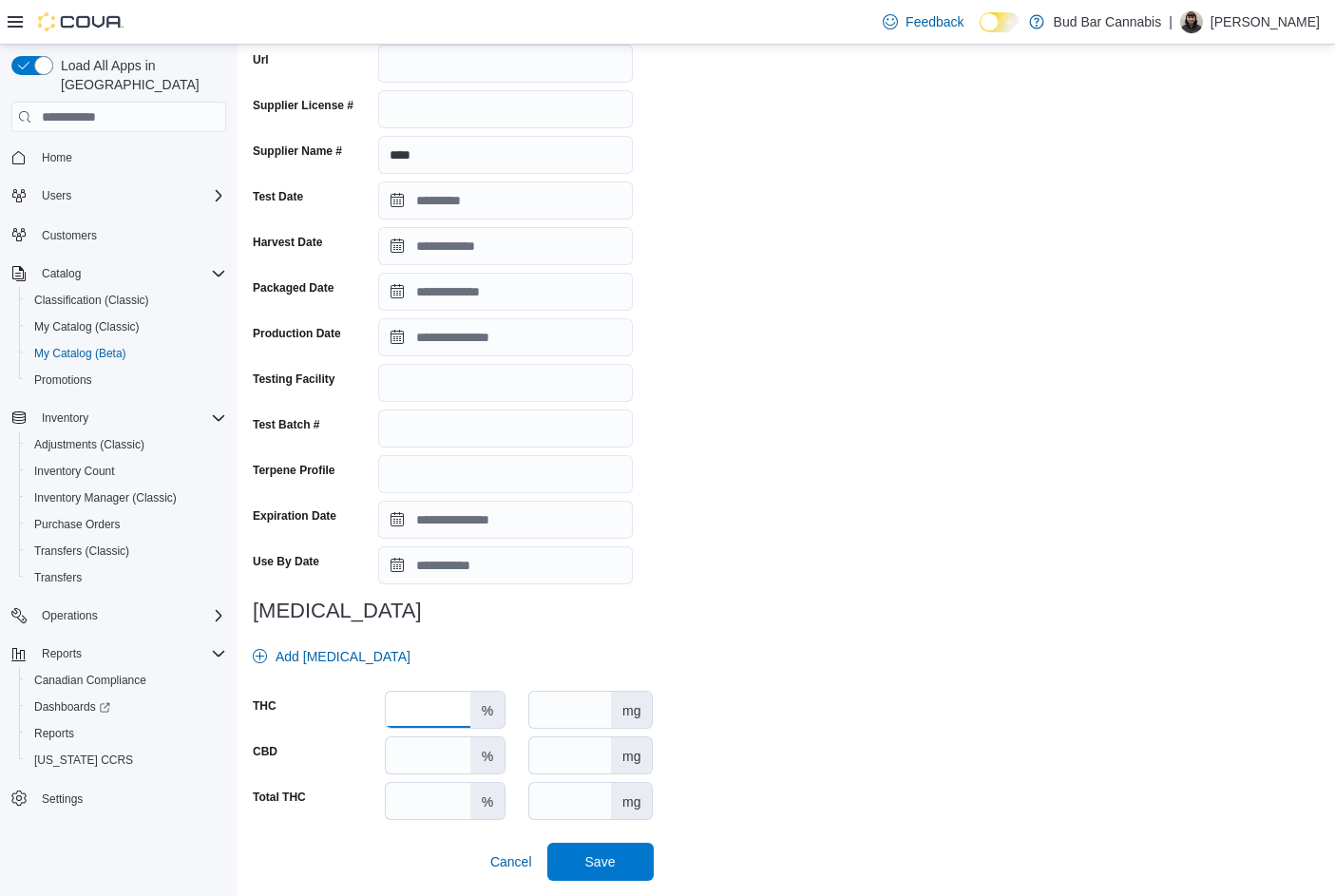
click at [403, 707] on input "number" at bounding box center [428, 710] width 85 height 37
type input "****"
click at [587, 863] on span "Save" at bounding box center [600, 860] width 84 height 38
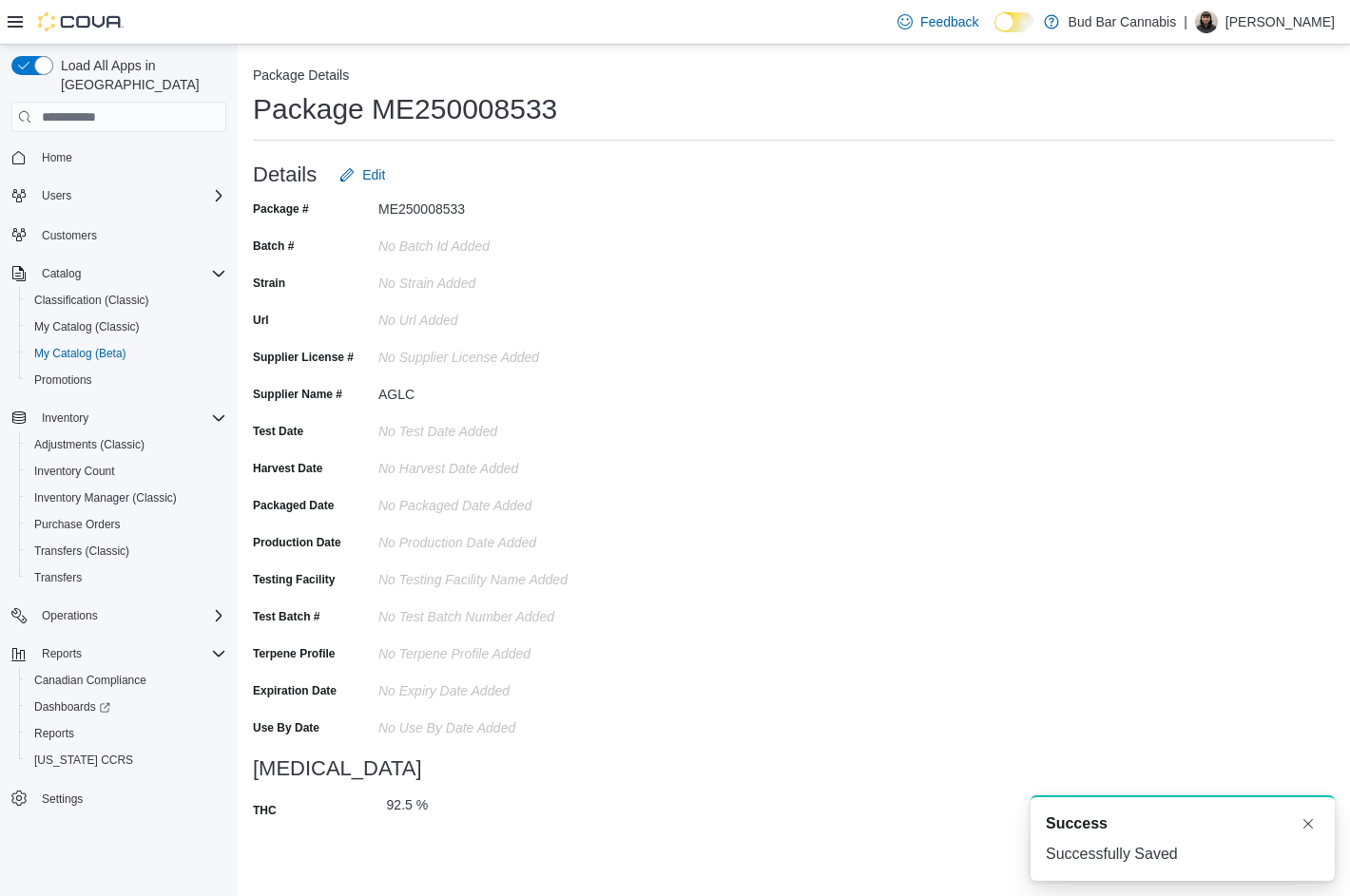
scroll to position [0, 0]
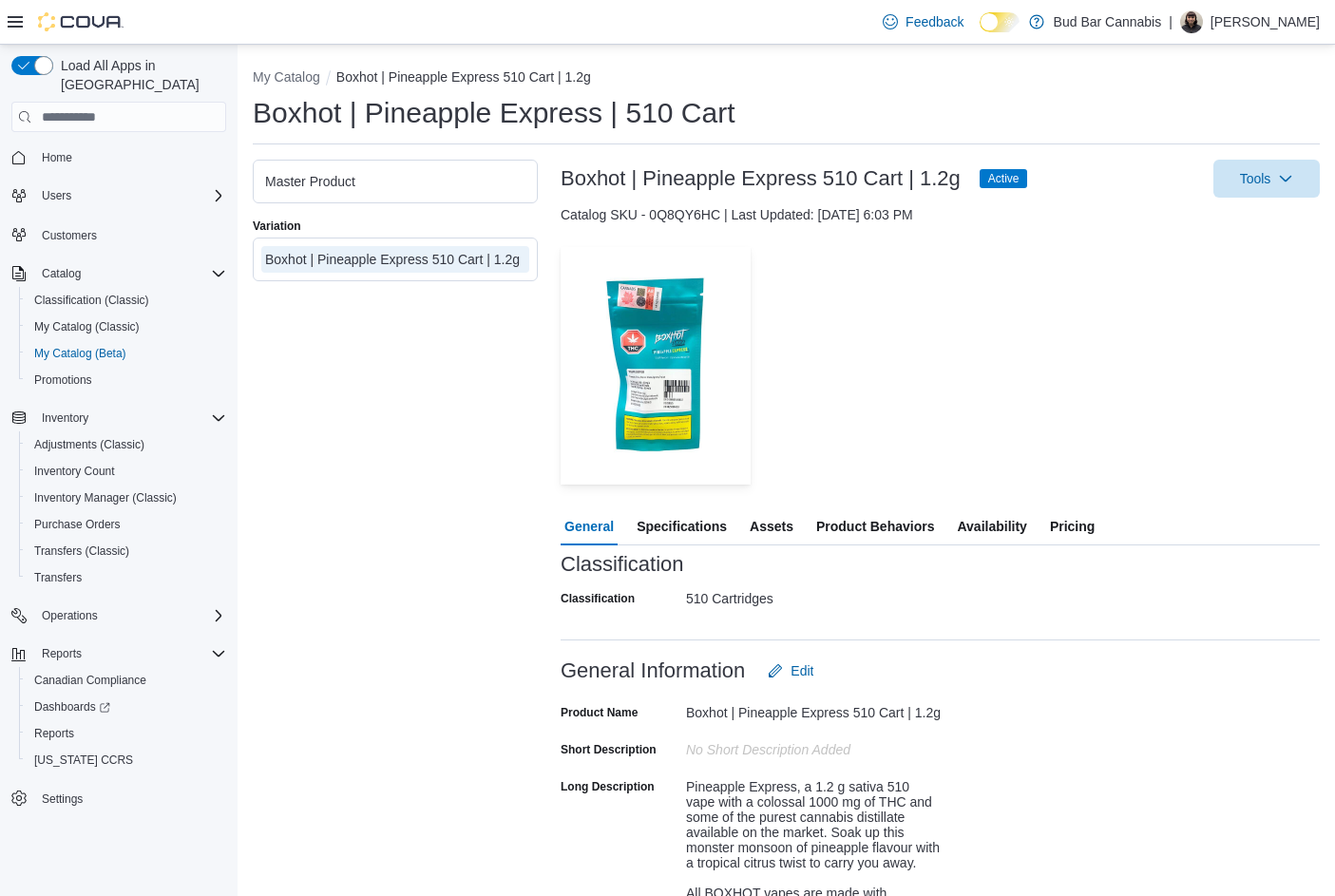
click at [990, 531] on span "Availability" at bounding box center [991, 525] width 69 height 38
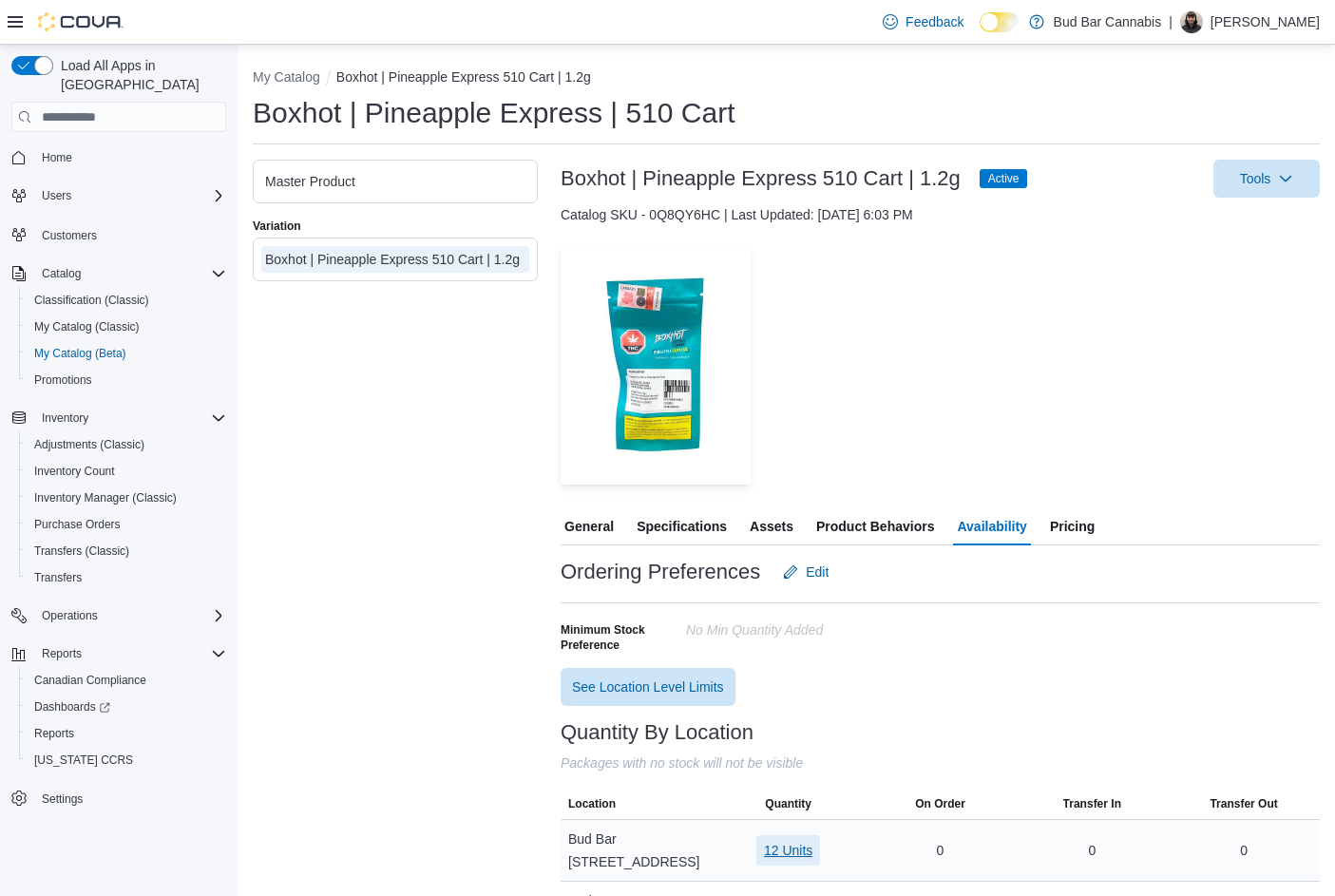
click at [804, 841] on span "12 Units" at bounding box center [788, 851] width 48 height 19
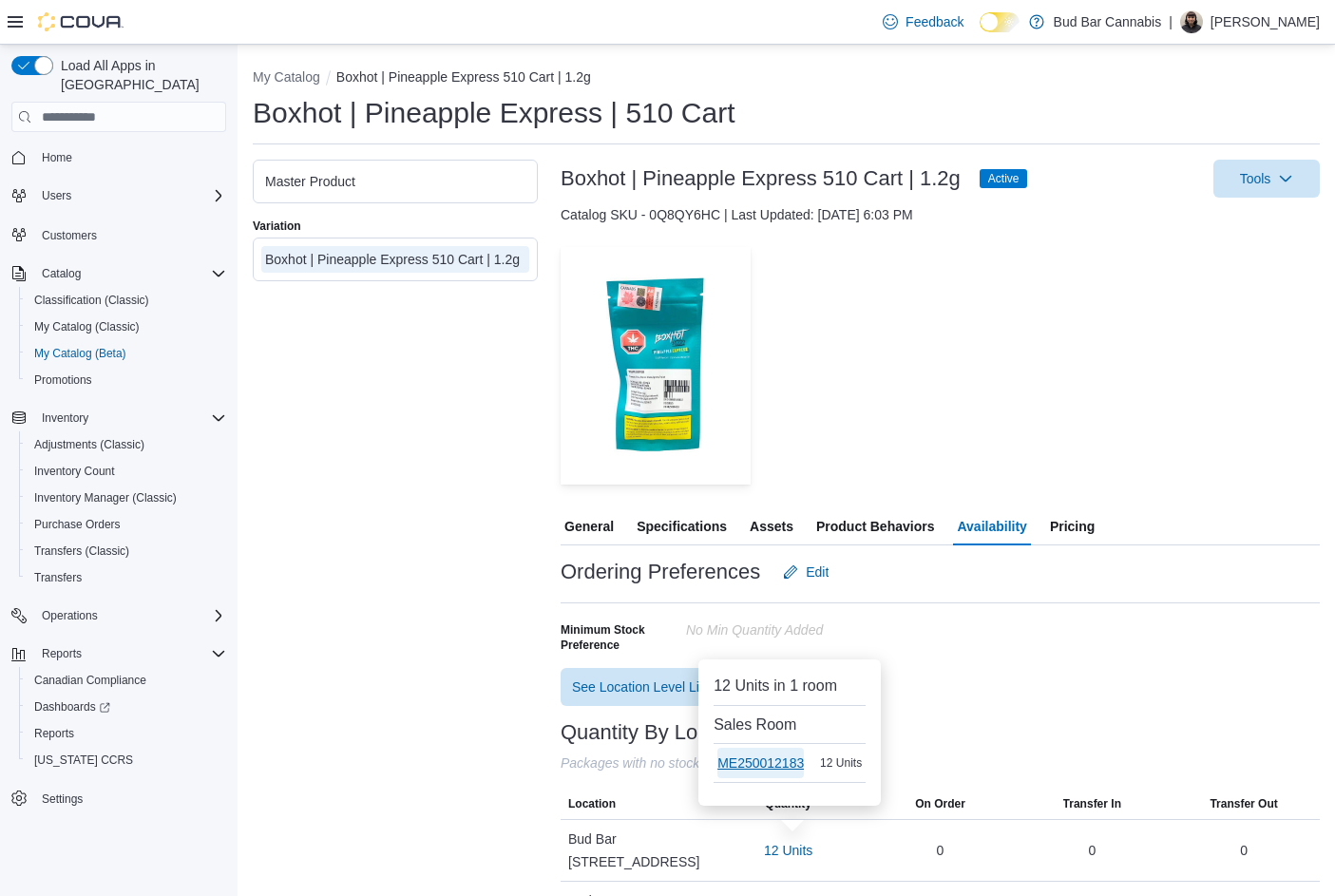
drag, startPoint x: 782, startPoint y: 753, endPoint x: 780, endPoint y: 707, distance: 46.0
click at [782, 754] on span "ME250012183" at bounding box center [760, 763] width 87 height 31
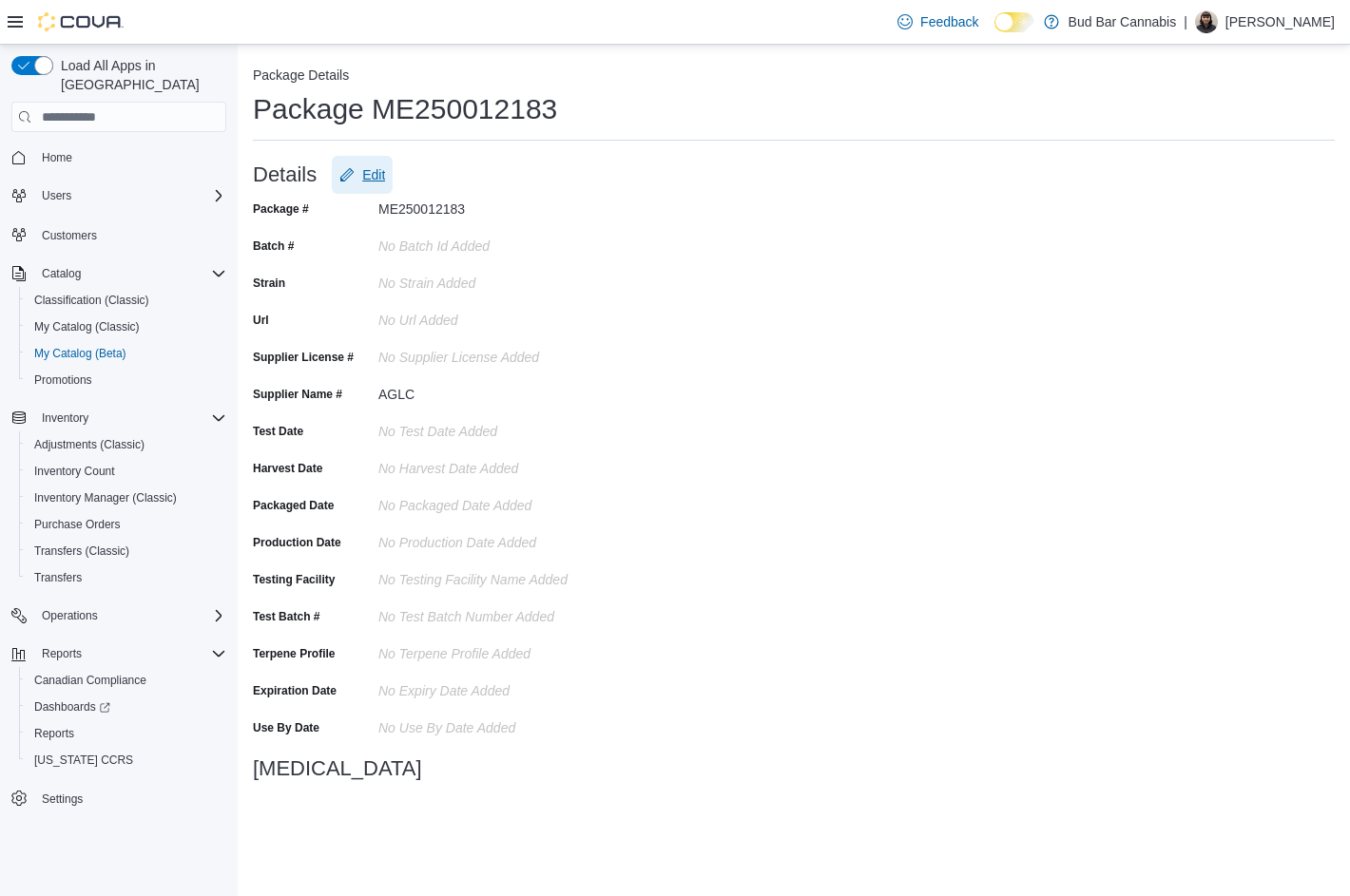
click at [379, 180] on span "Edit" at bounding box center [374, 175] width 23 height 19
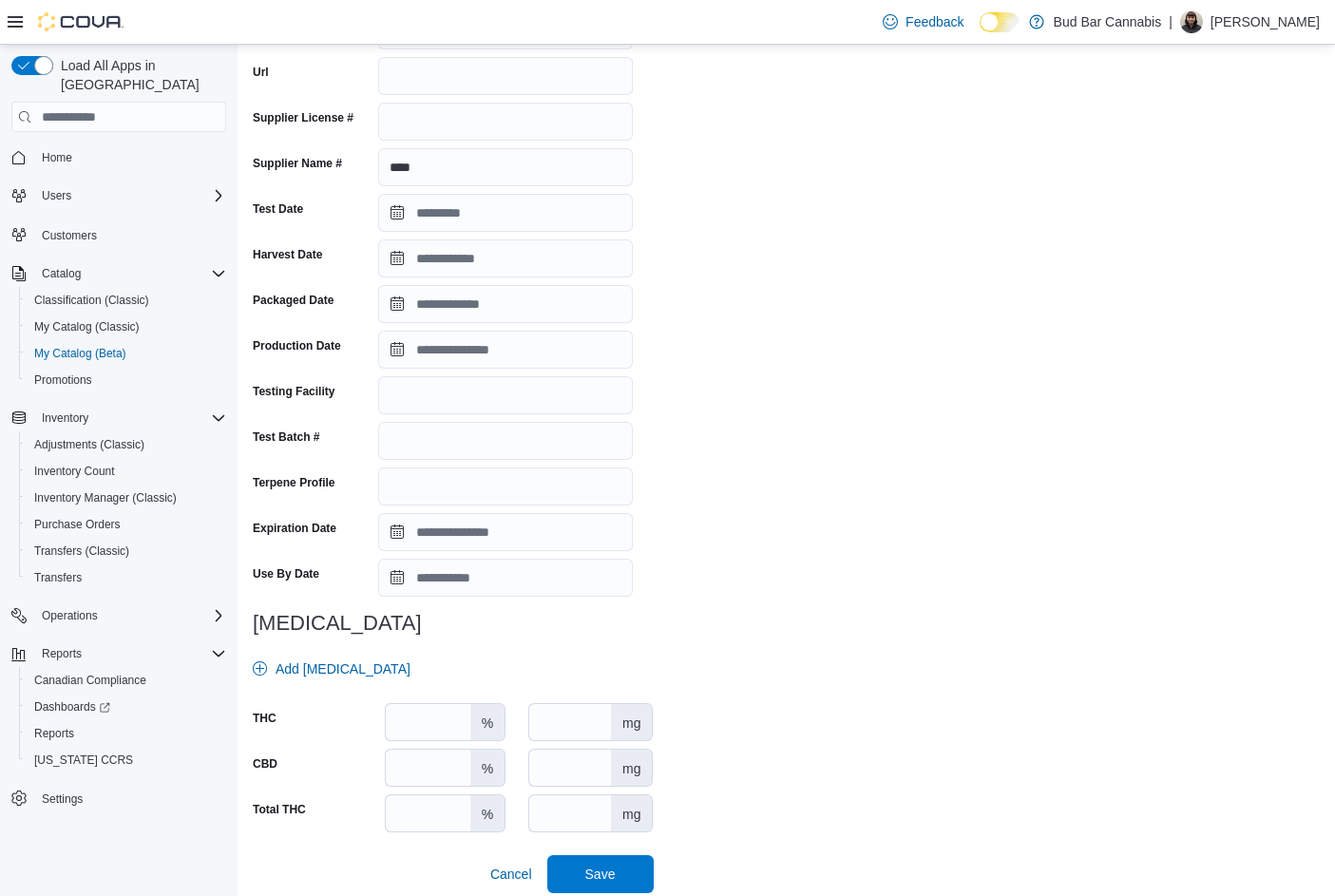
scroll to position [277, 0]
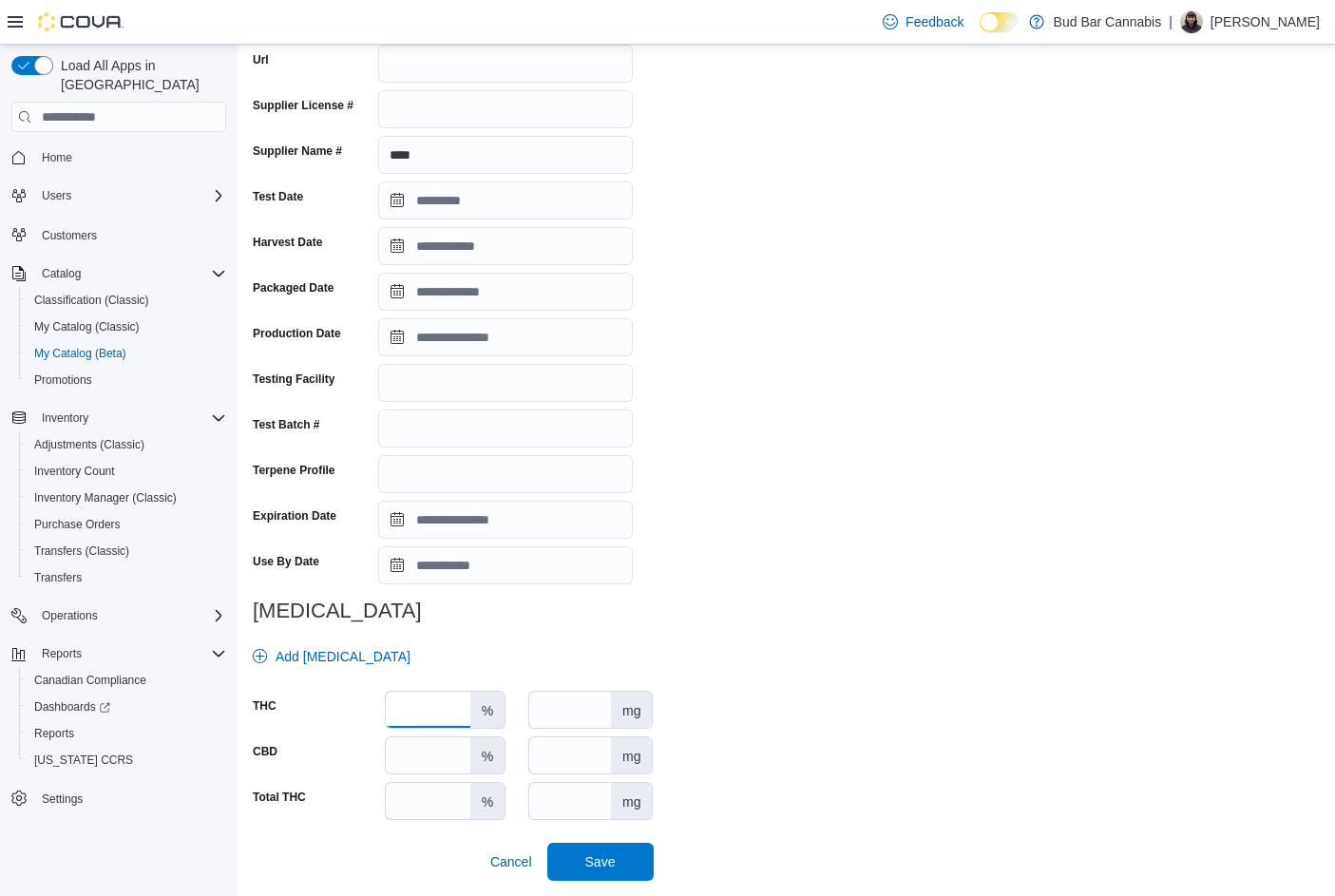
click at [440, 700] on input "number" at bounding box center [428, 710] width 85 height 37
type input "****"
click at [588, 866] on span "Save" at bounding box center [600, 860] width 84 height 38
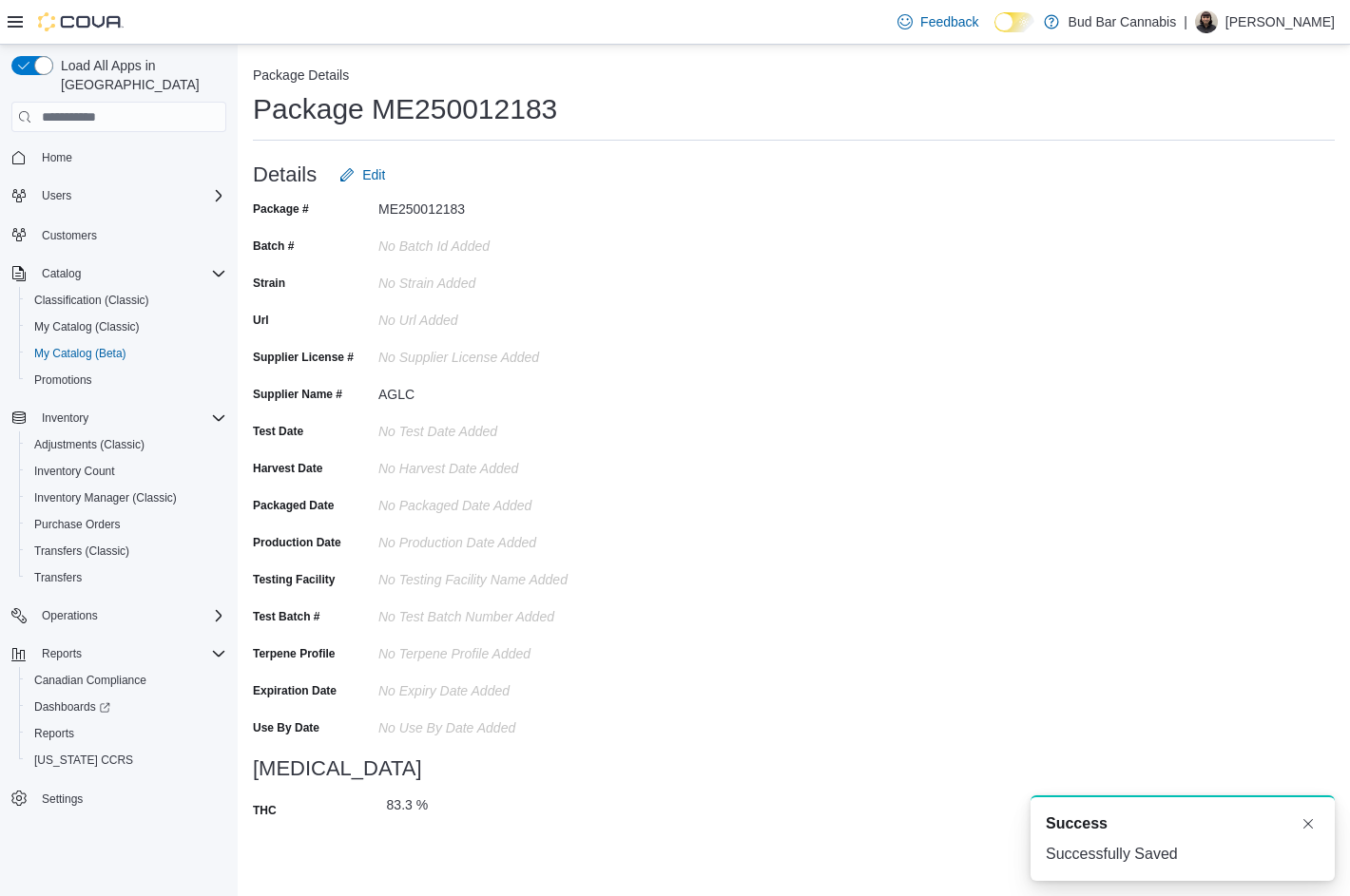
scroll to position [0, 0]
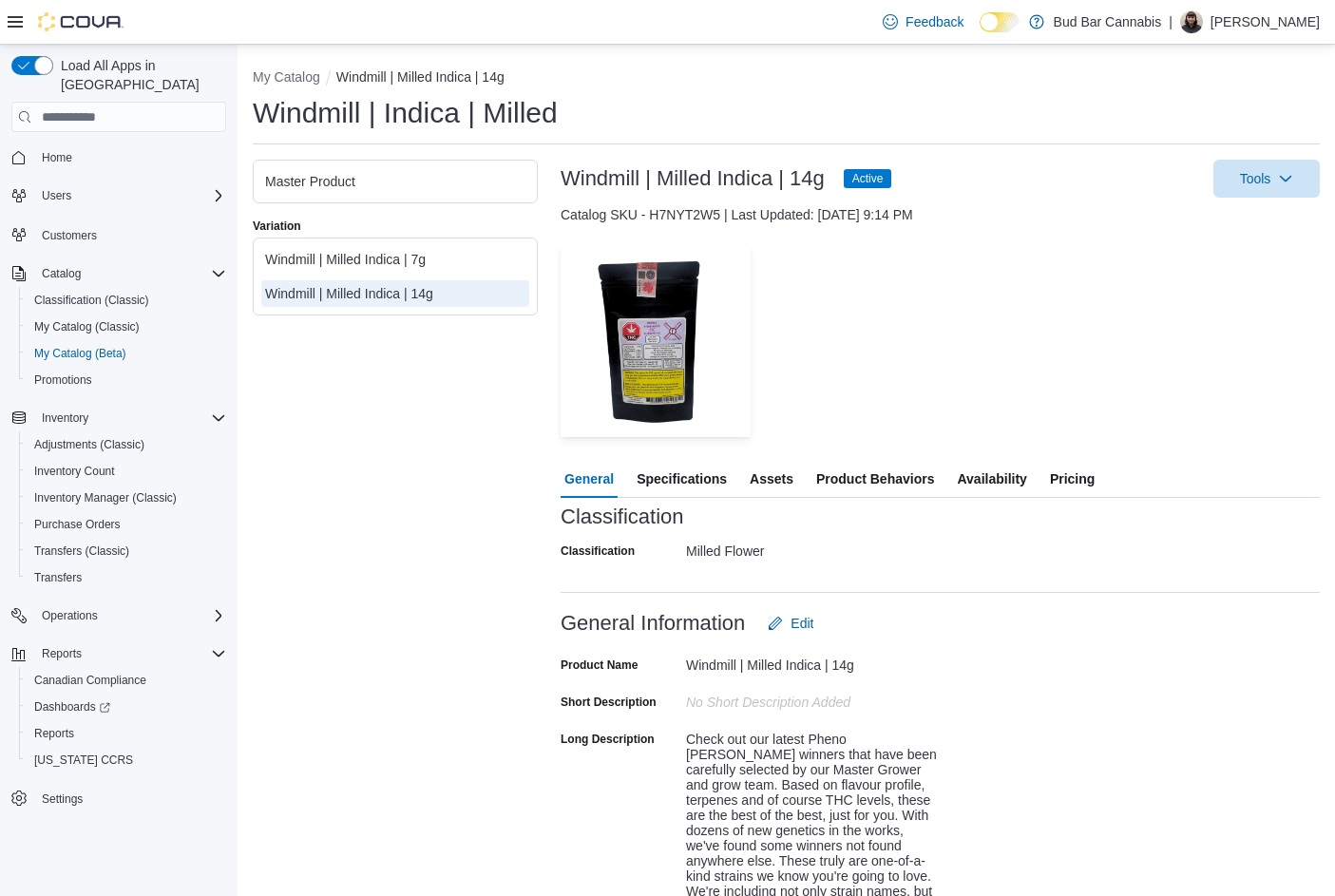
drag, startPoint x: 726, startPoint y: 479, endPoint x: 736, endPoint y: 479, distance: 10.0
click at [727, 479] on span "Specifications" at bounding box center [681, 478] width 90 height 38
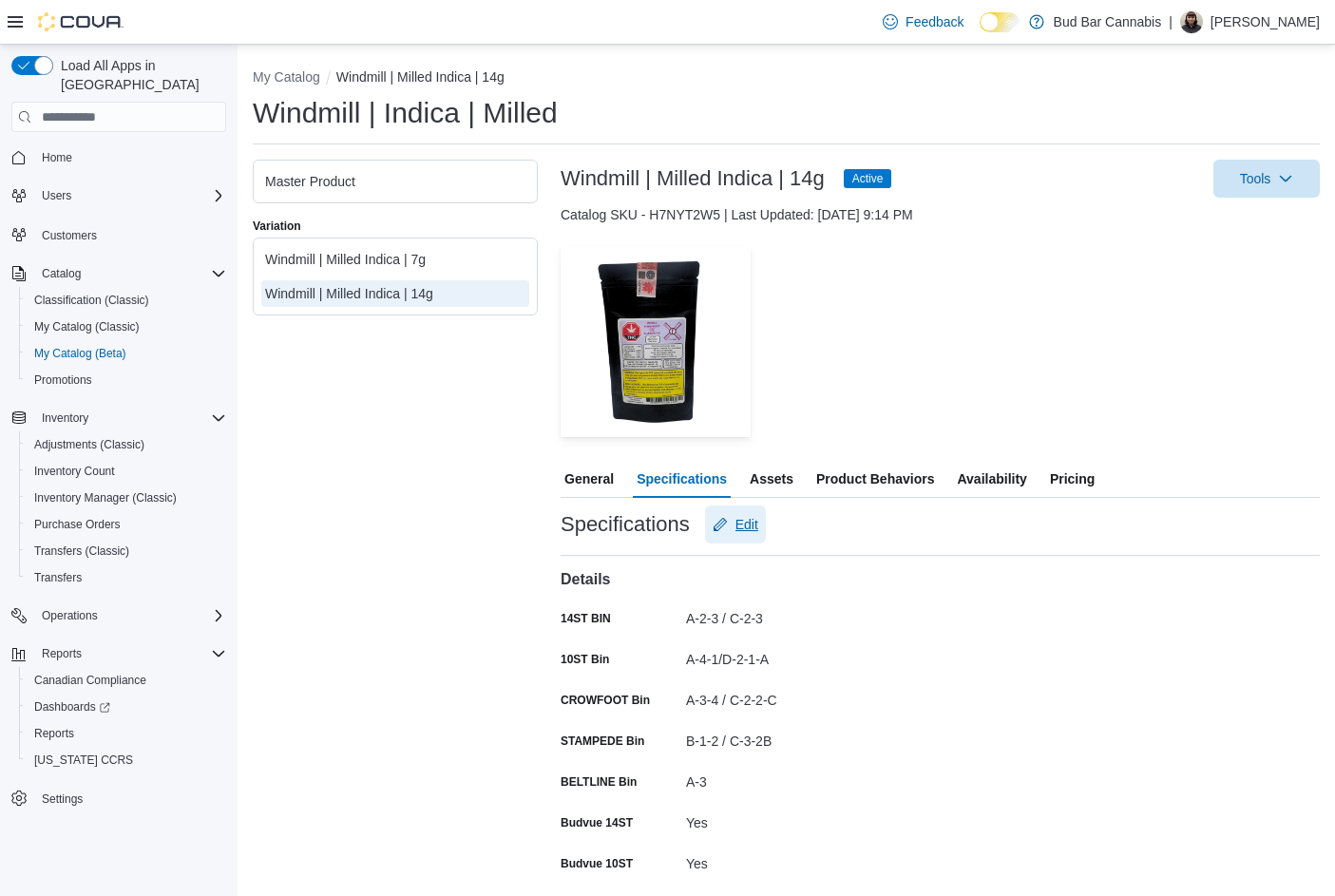
click at [735, 522] on span "Edit" at bounding box center [747, 525] width 23 height 19
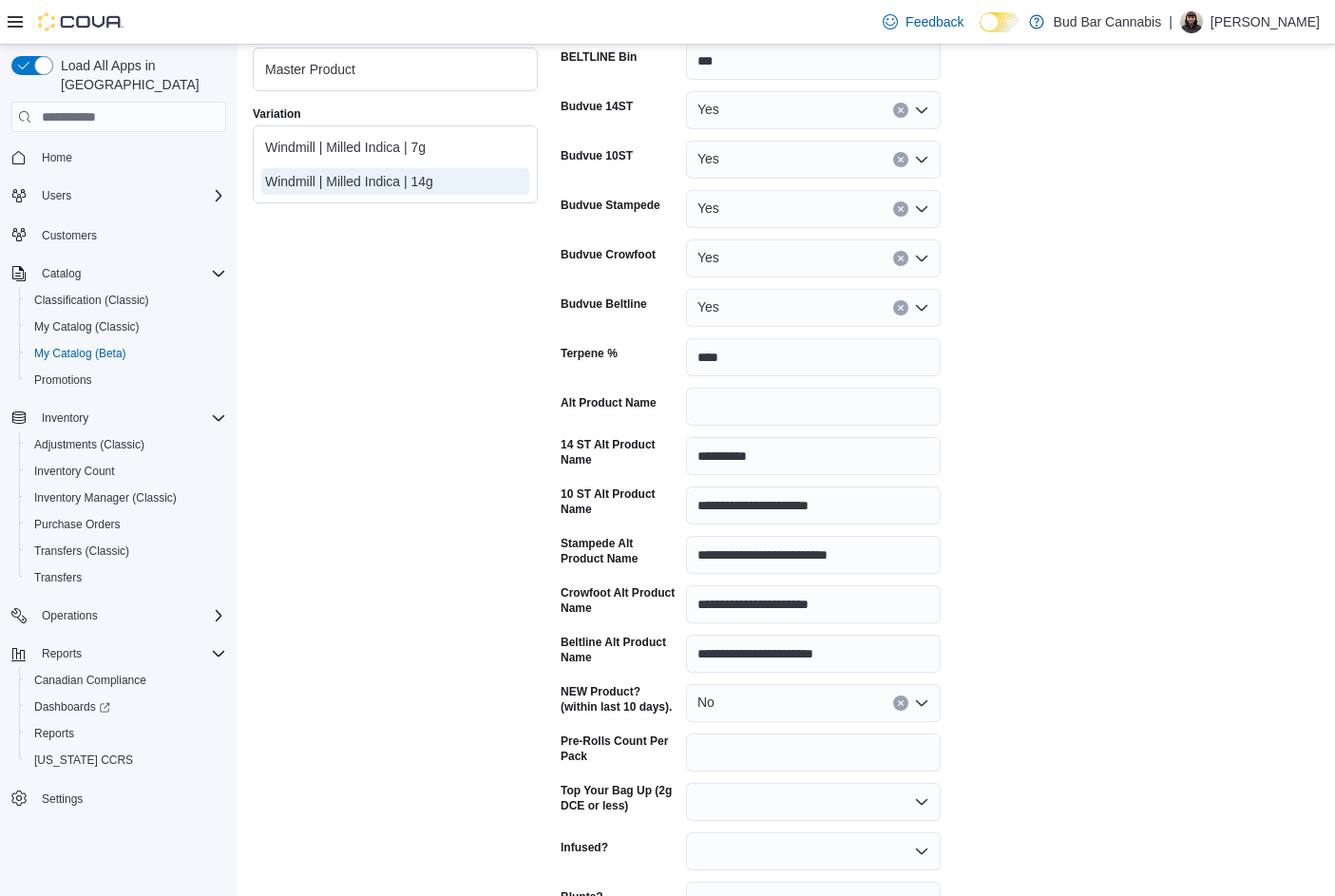
scroll to position [760, 0]
drag, startPoint x: 770, startPoint y: 459, endPoint x: 655, endPoint y: 458, distance: 115.0
click at [655, 458] on div "**********" at bounding box center [750, 454] width 380 height 38
paste input "text"
drag, startPoint x: 868, startPoint y: 504, endPoint x: 644, endPoint y: 504, distance: 224.0
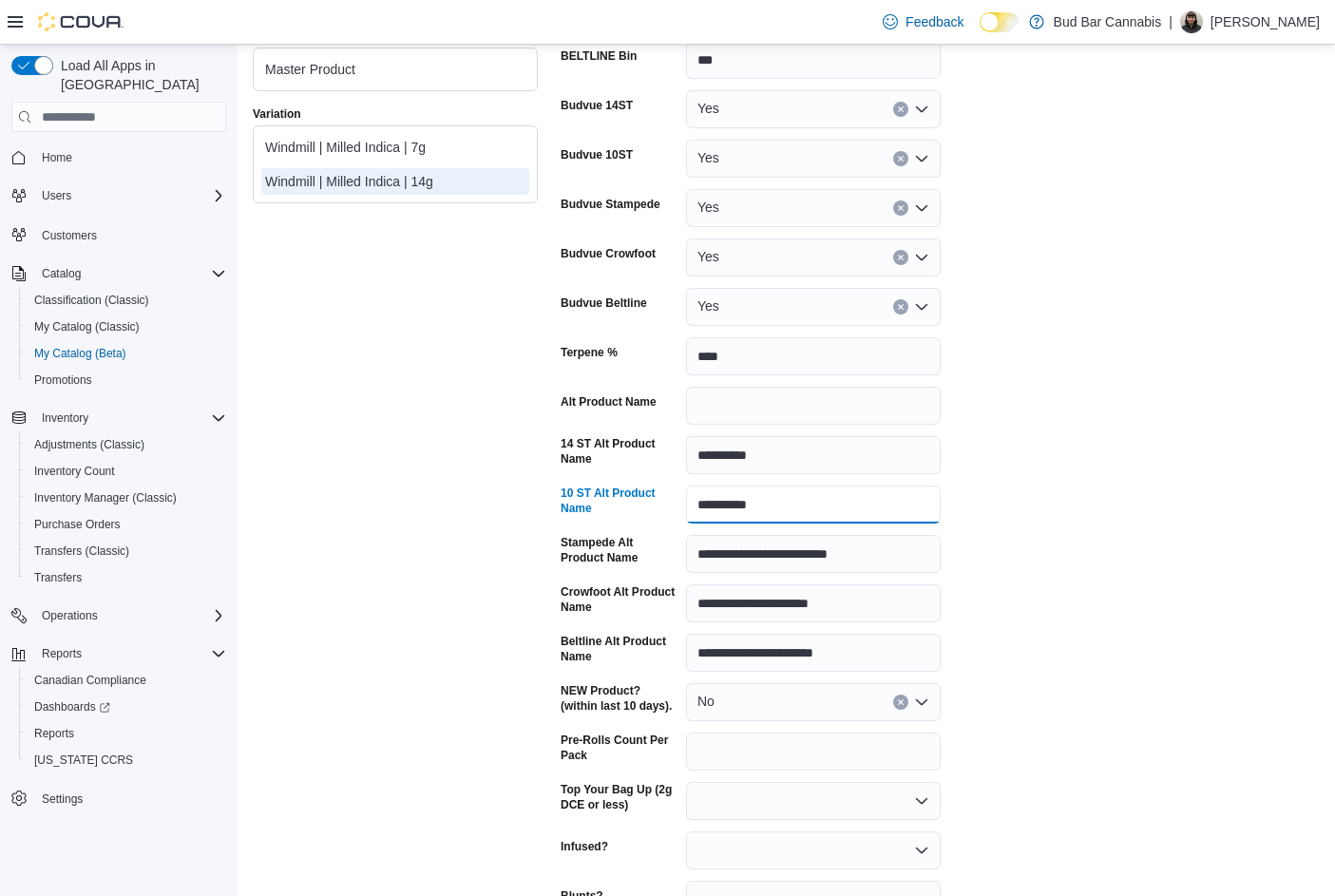
click at [644, 504] on div "**********" at bounding box center [750, 503] width 380 height 38
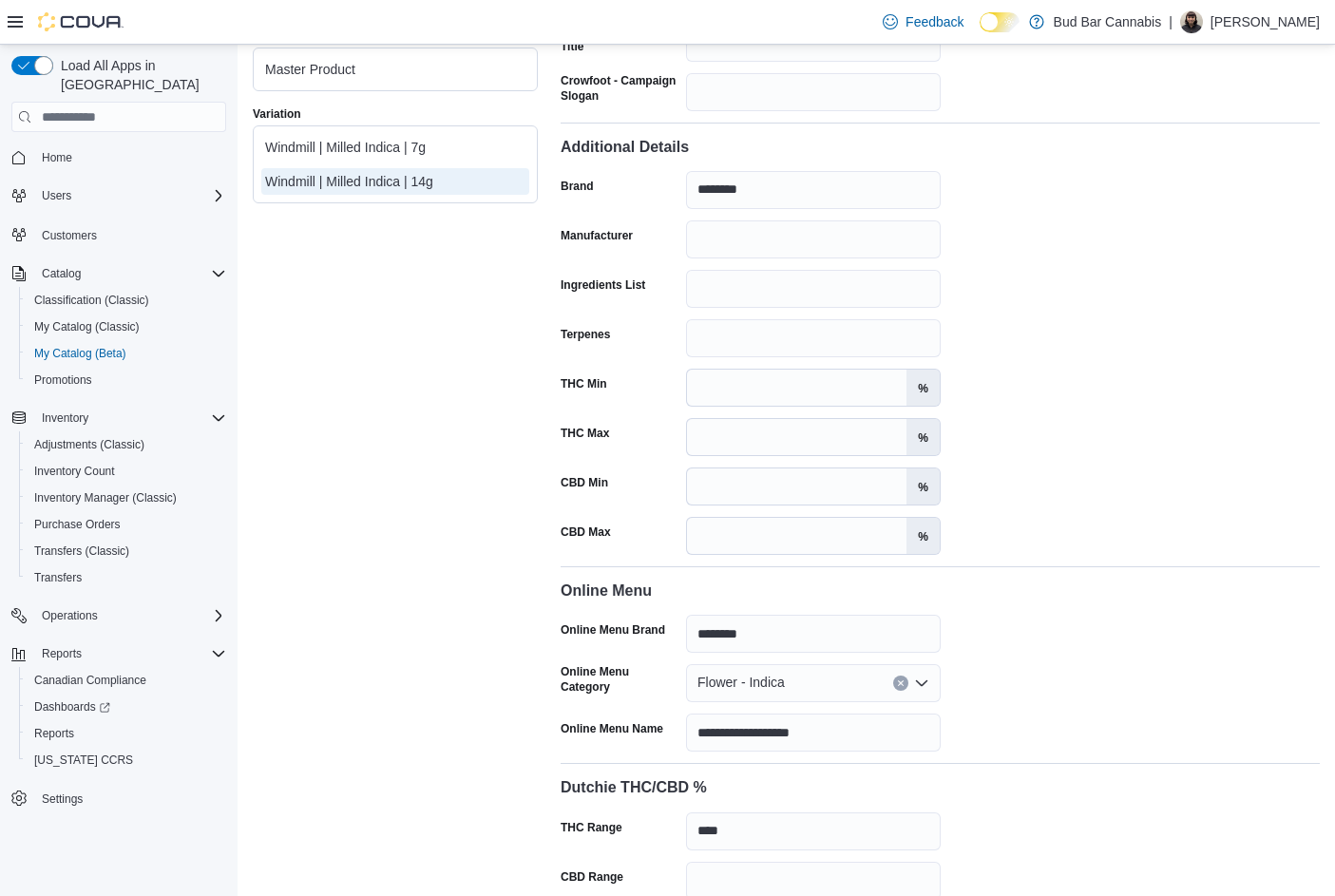
scroll to position [2741, 0]
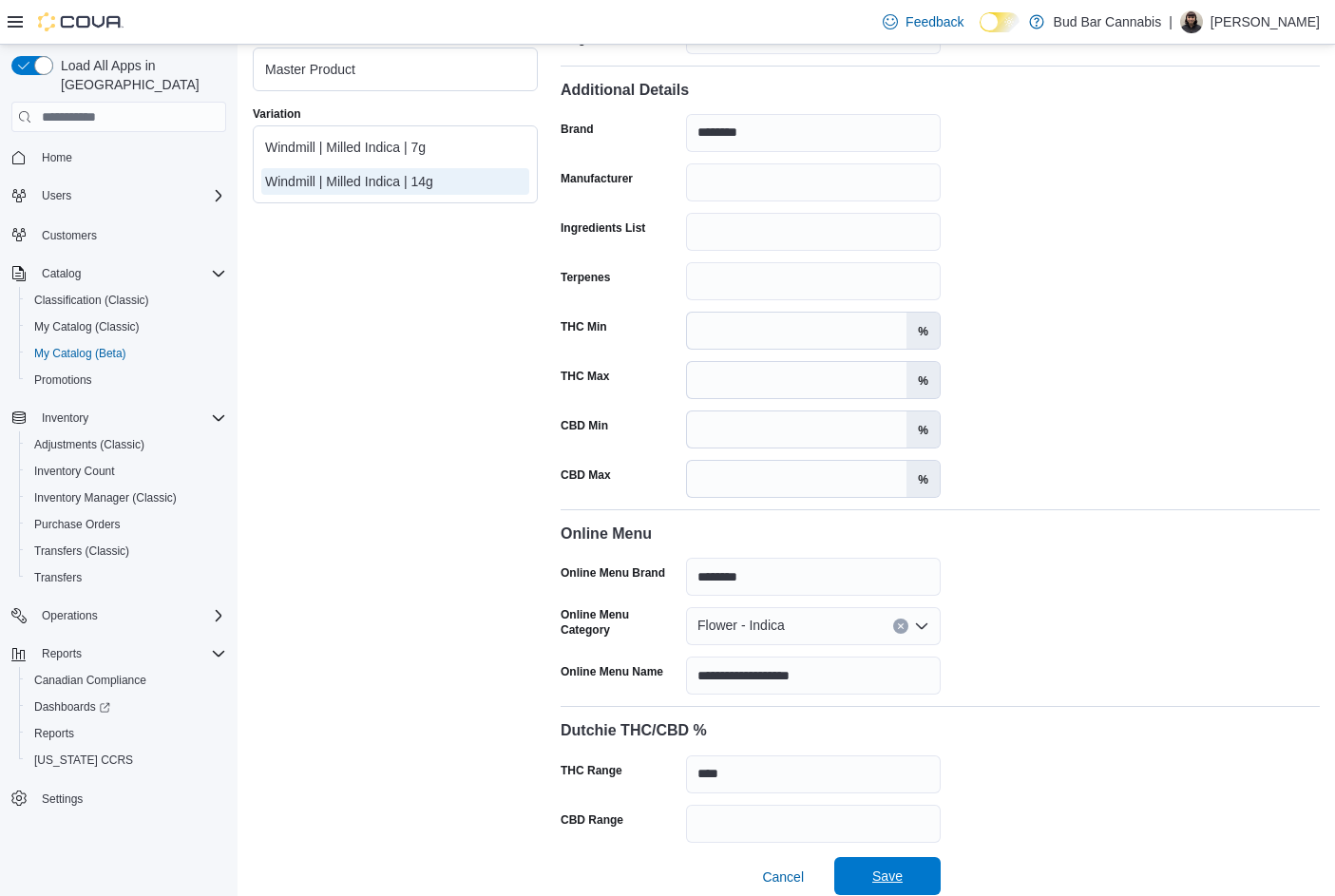
type input "**********"
click at [863, 869] on span "Save" at bounding box center [887, 875] width 84 height 38
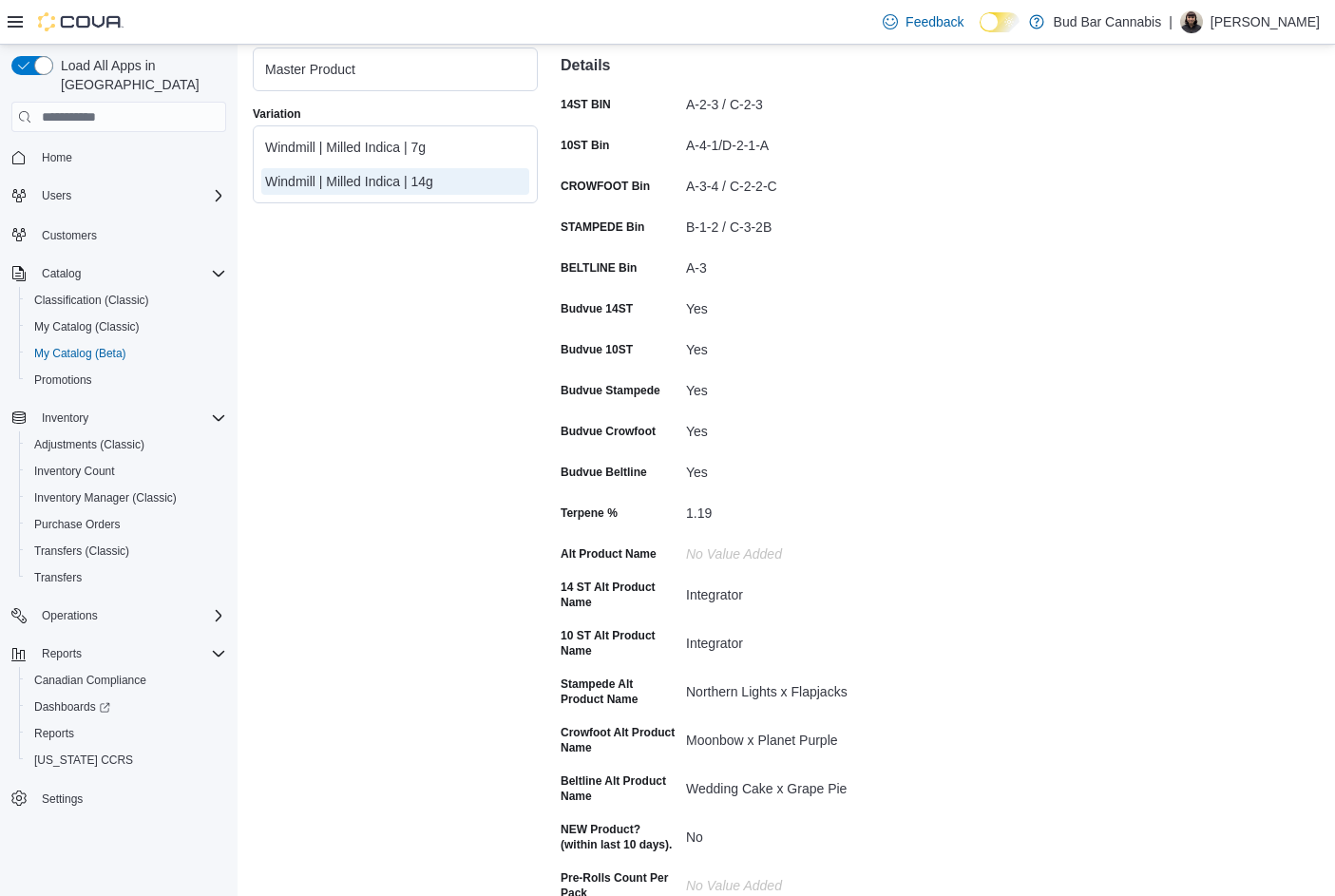
scroll to position [3, 0]
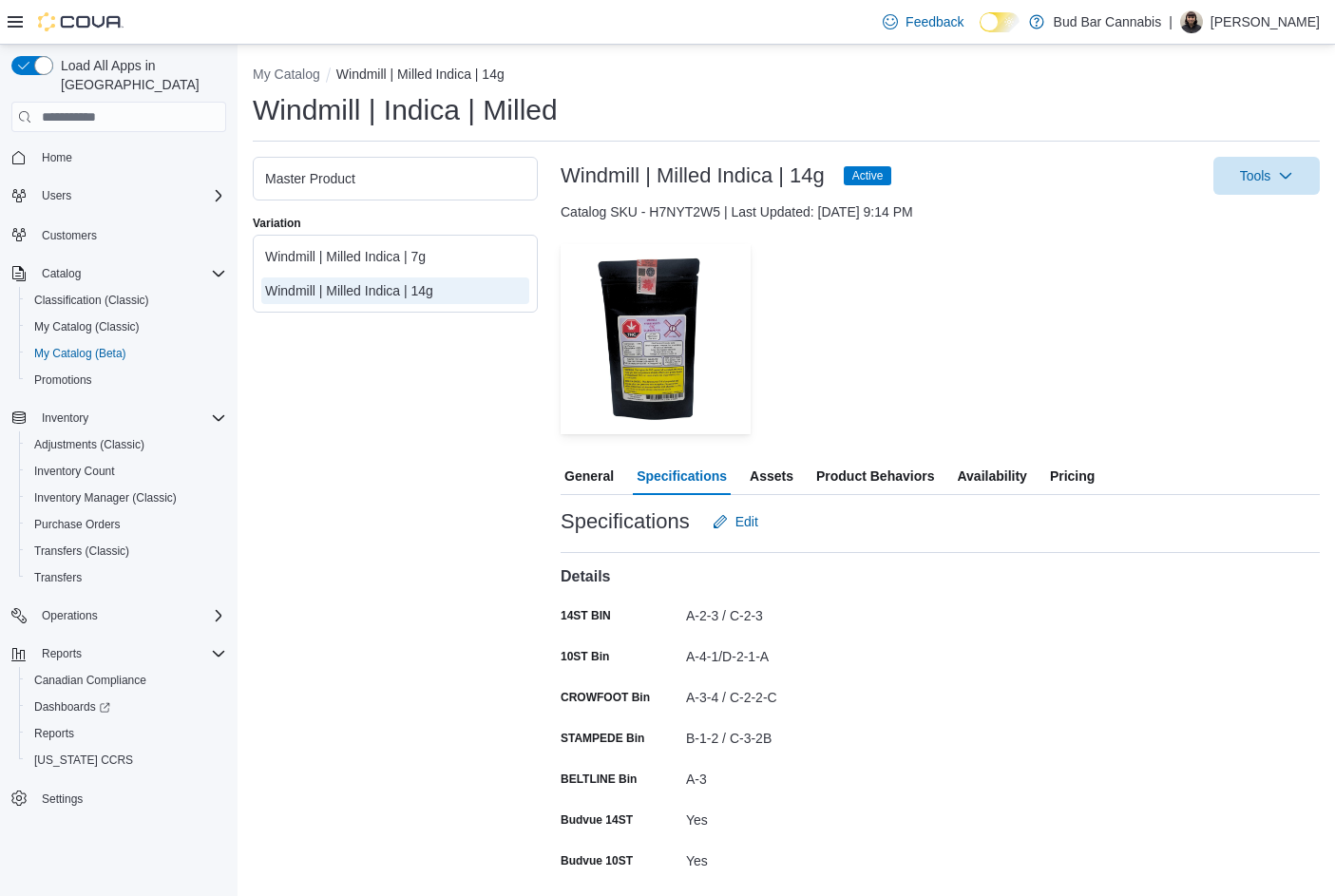
click at [990, 477] on span "Availability" at bounding box center [991, 475] width 69 height 38
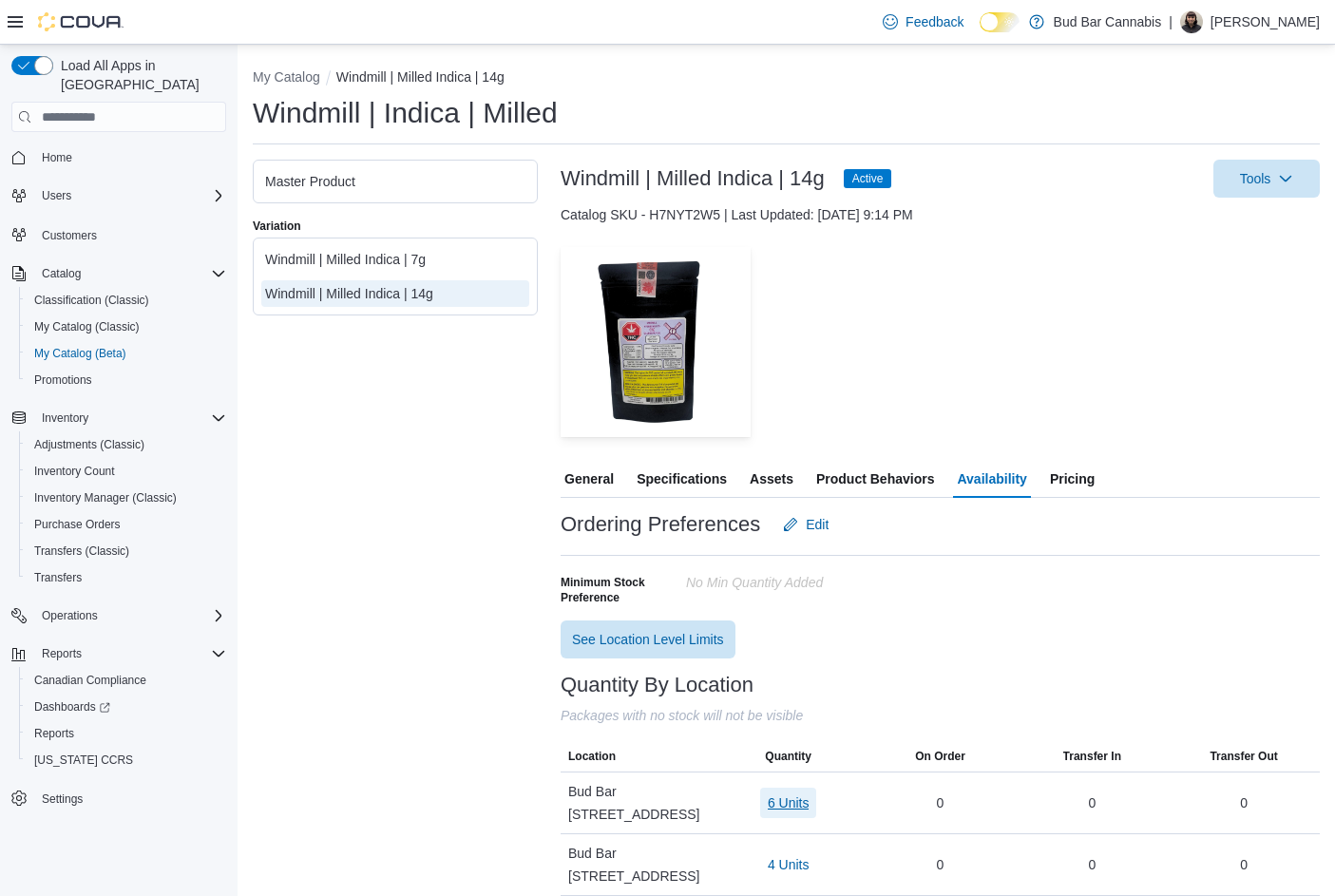
click at [792, 793] on span "6 Units" at bounding box center [788, 803] width 41 height 19
click at [726, 714] on span "5492" at bounding box center [734, 715] width 30 height 19
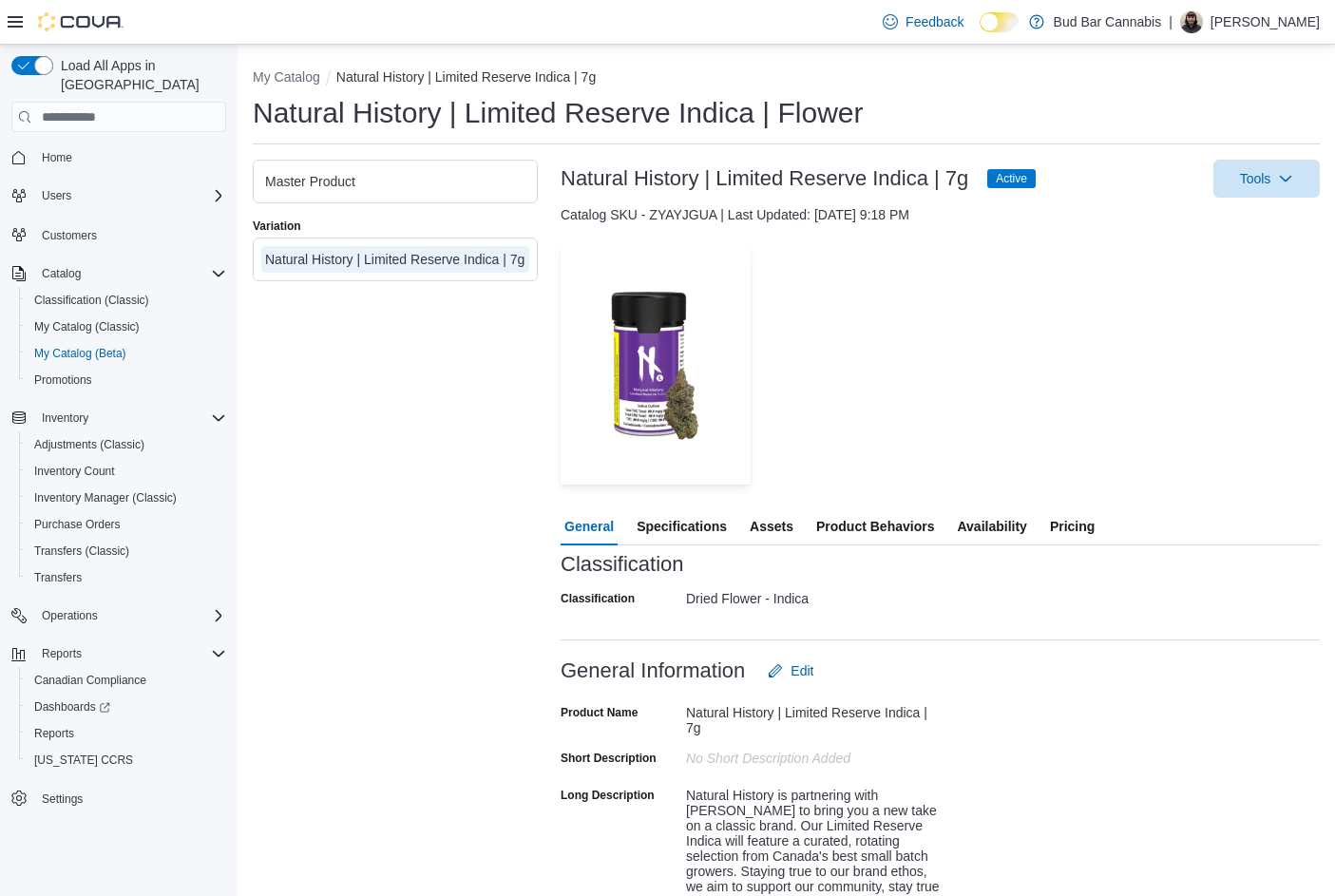
click at [699, 524] on span "Specifications" at bounding box center [681, 525] width 90 height 38
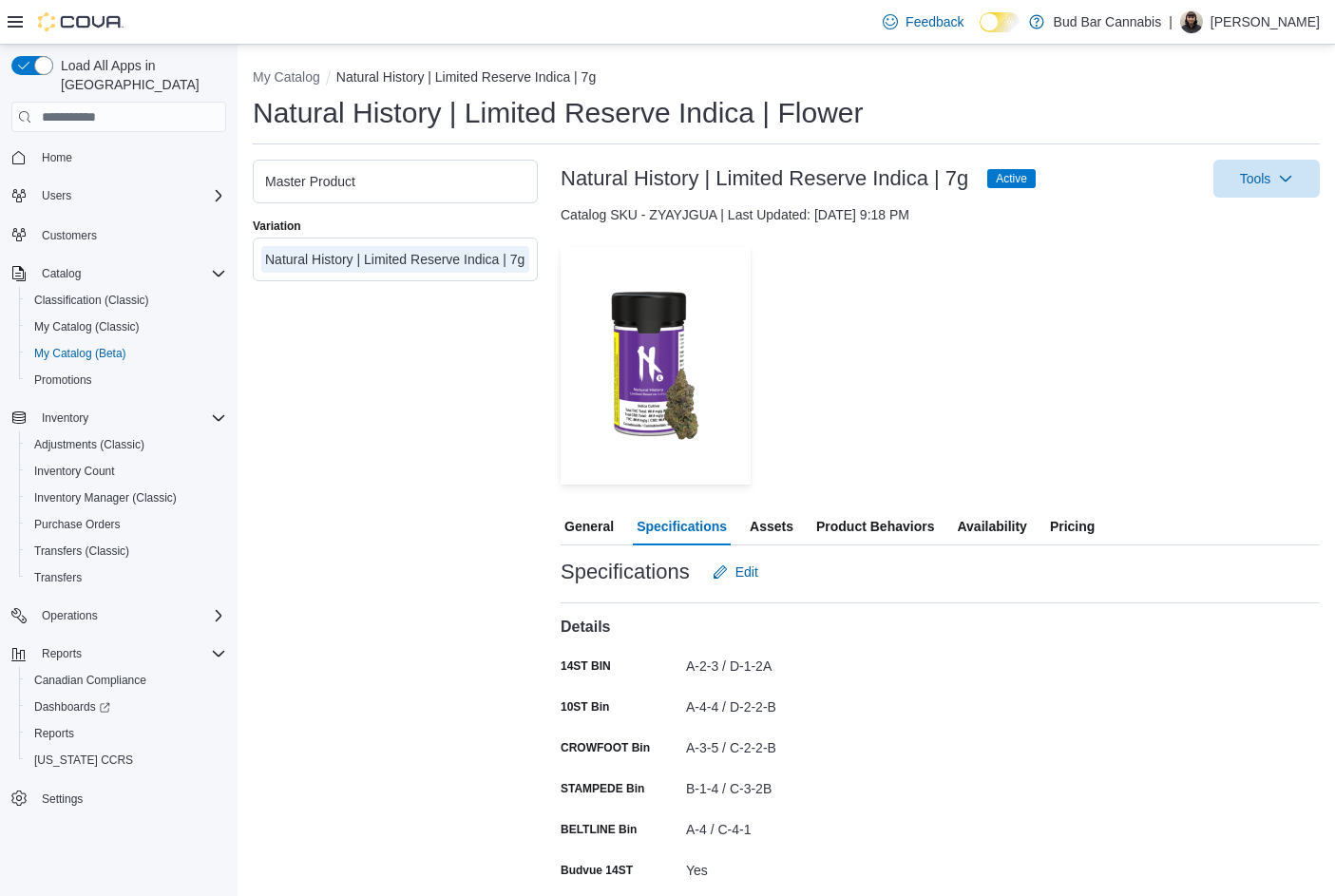
click at [993, 521] on span "Availability" at bounding box center [991, 525] width 69 height 38
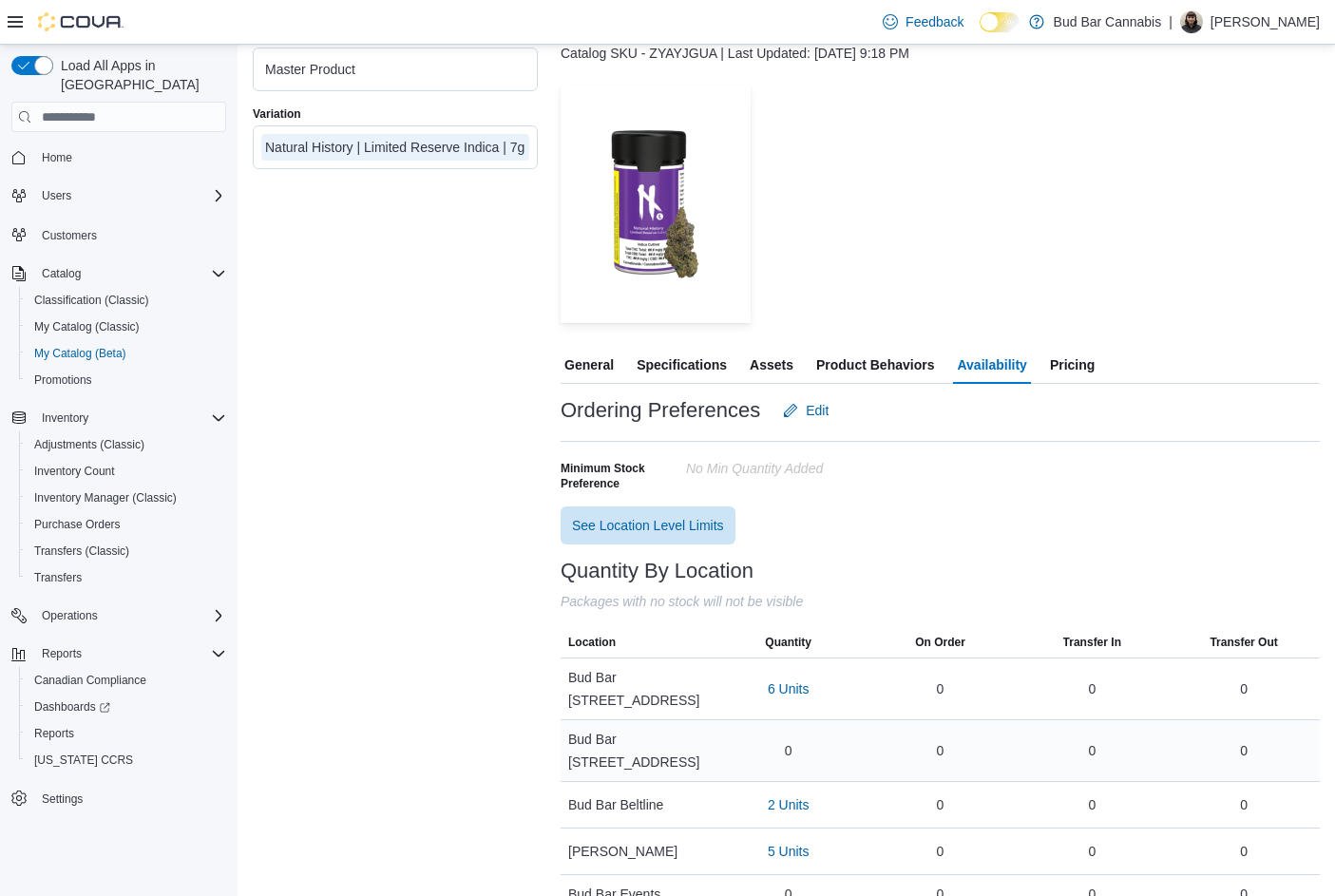
scroll to position [203, 0]
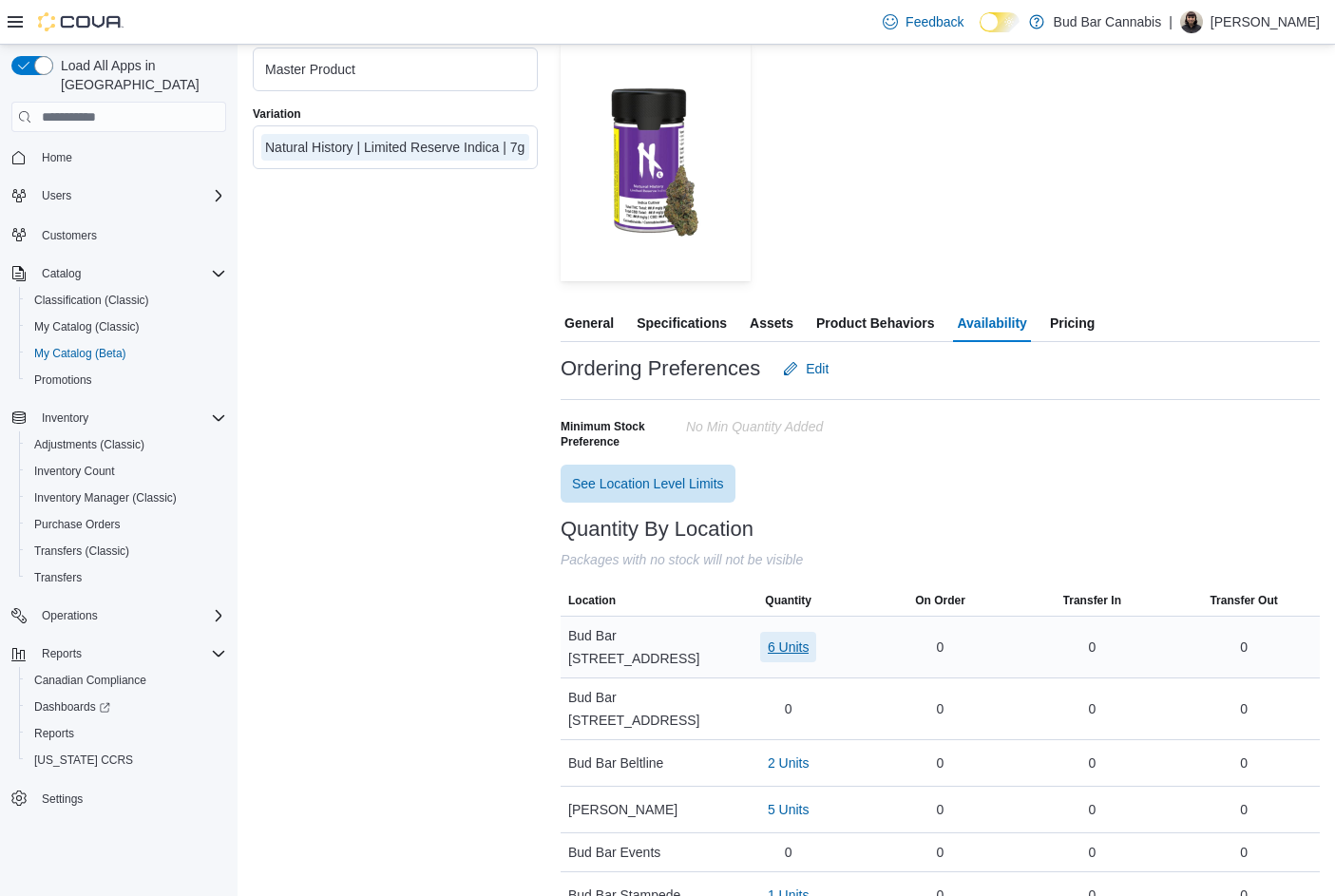
click at [796, 637] on span "6 Units" at bounding box center [788, 647] width 41 height 19
click at [757, 767] on span "T250206" at bounding box center [746, 766] width 52 height 19
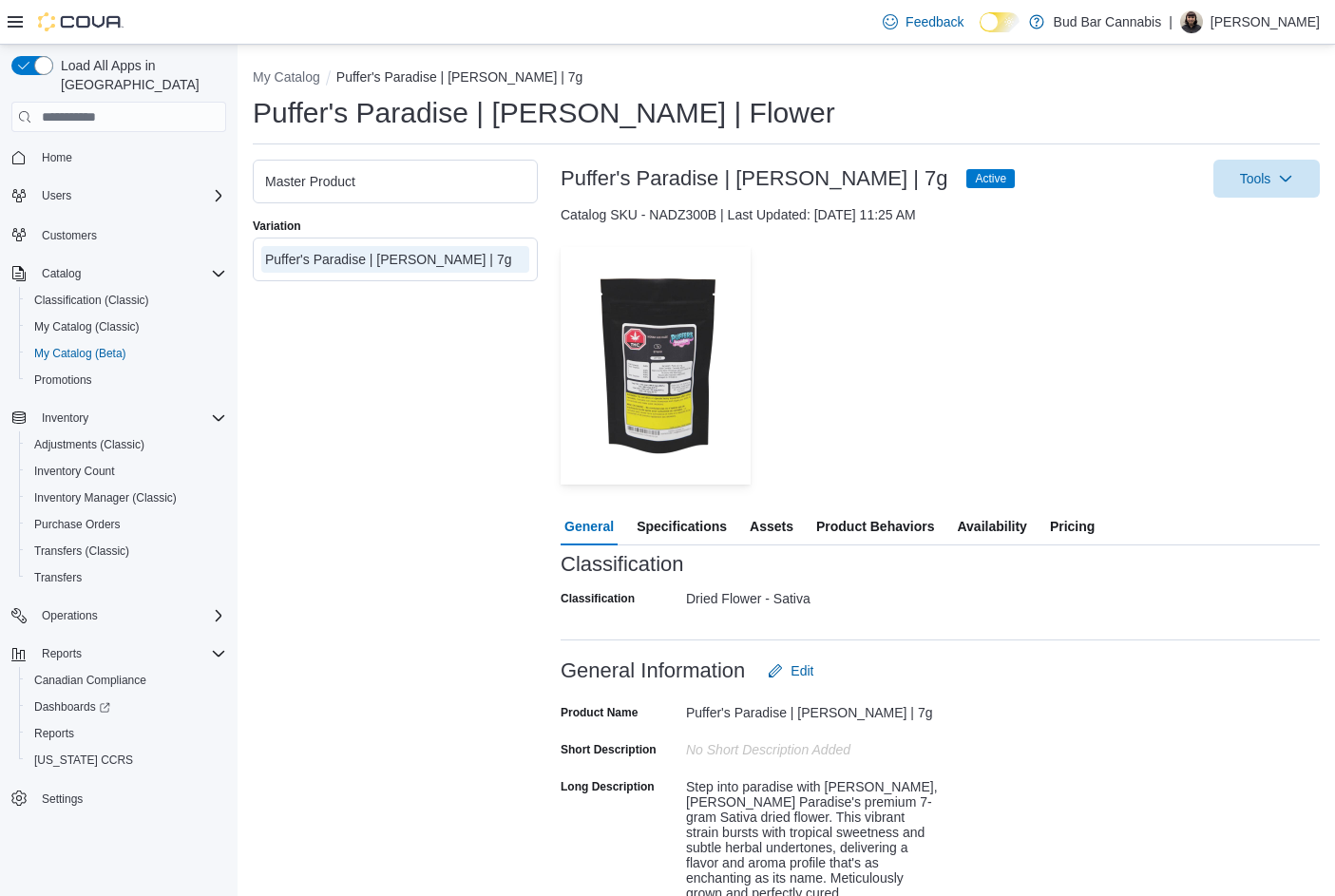
drag, startPoint x: 691, startPoint y: 534, endPoint x: 680, endPoint y: 526, distance: 13.6
click at [690, 534] on span "Specifications" at bounding box center [681, 525] width 90 height 38
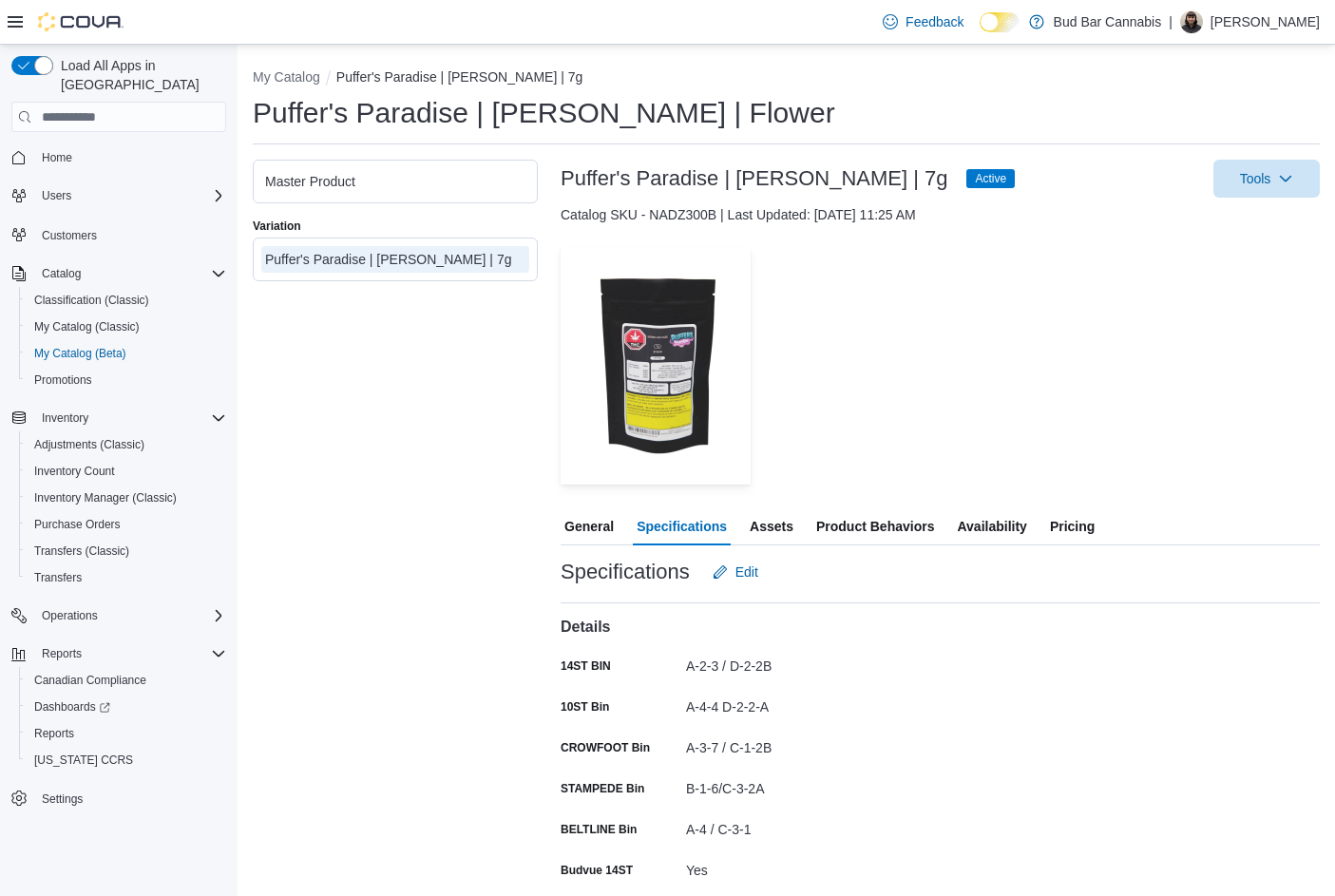
click at [984, 518] on span "Availability" at bounding box center [991, 525] width 69 height 38
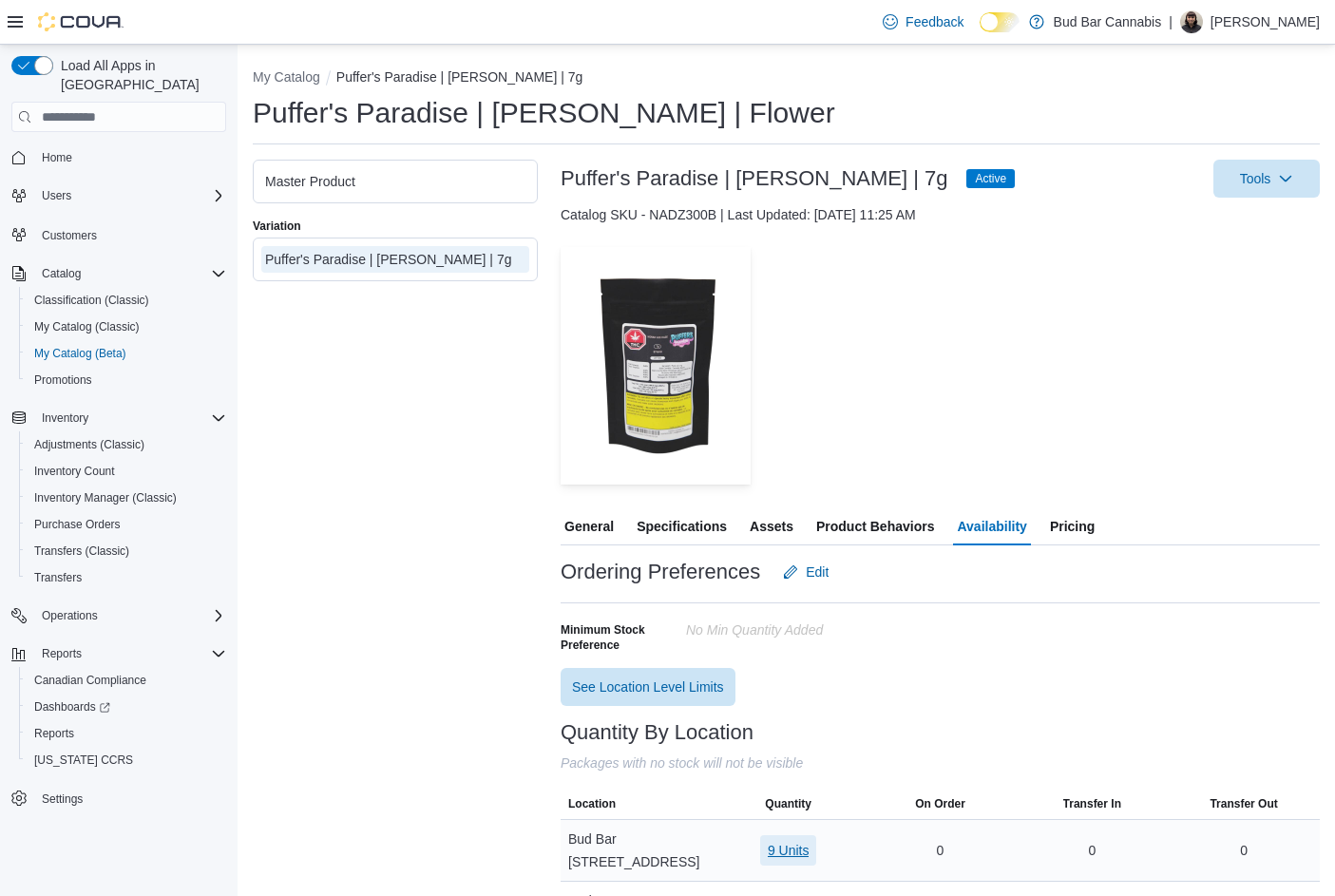
click at [792, 844] on span "9 Units" at bounding box center [788, 851] width 41 height 19
click at [738, 765] on span "5460" at bounding box center [734, 763] width 30 height 19
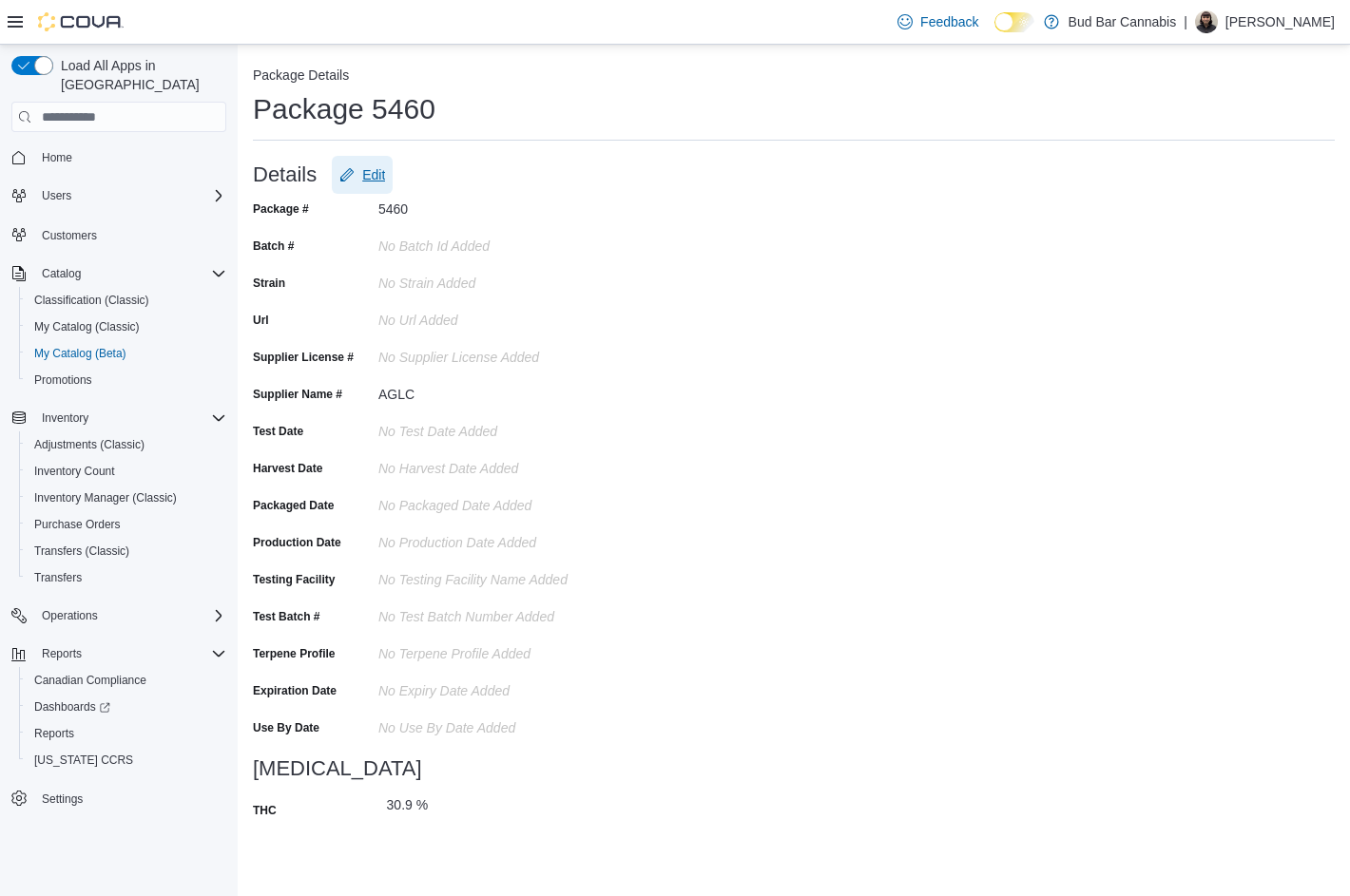
click at [362, 175] on span "Edit" at bounding box center [374, 175] width 23 height 19
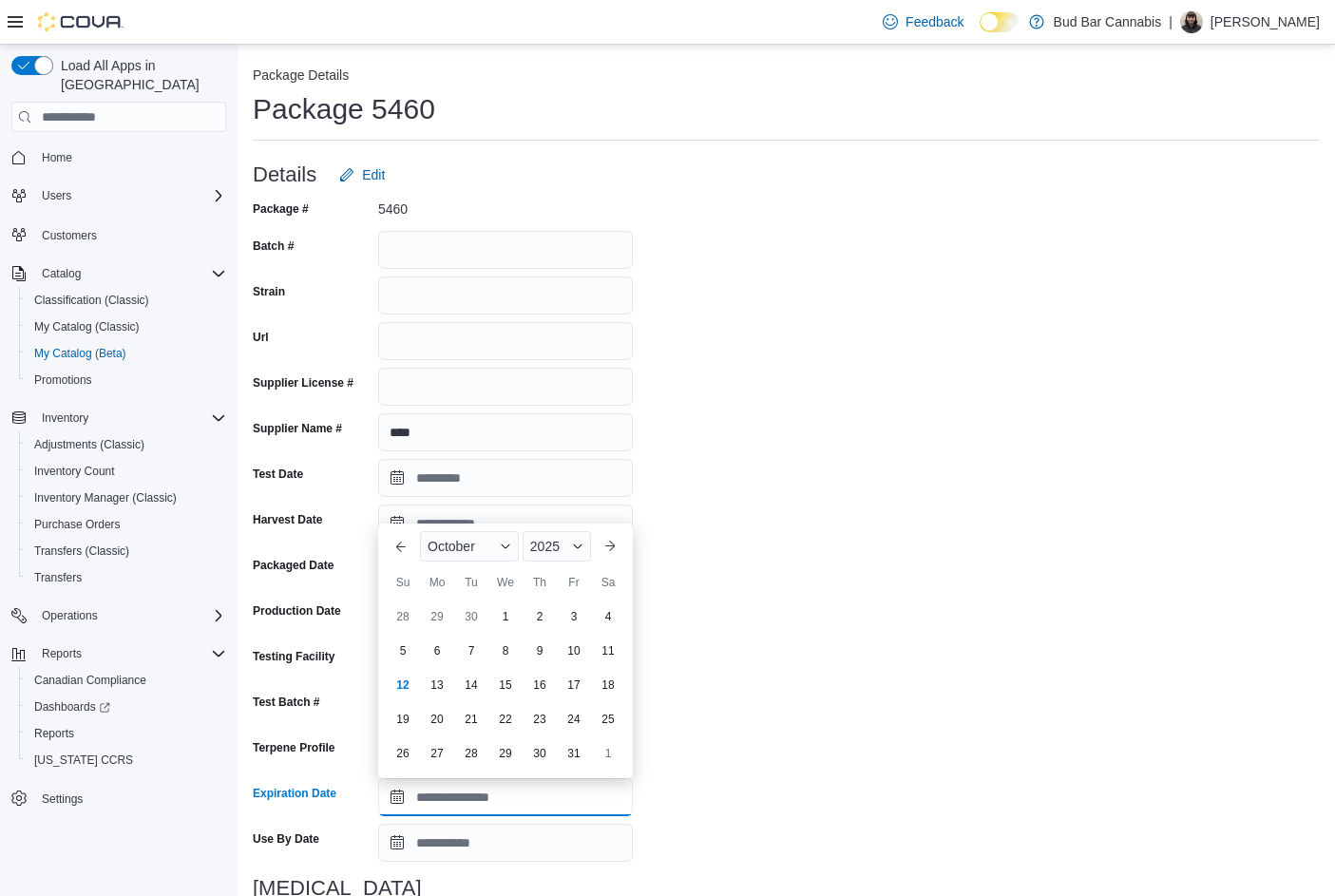
click at [399, 794] on input "Expiration Date" at bounding box center [505, 796] width 255 height 38
click at [507, 542] on span "Button. Open the month selector. March is currently selected." at bounding box center [501, 547] width 12 height 12
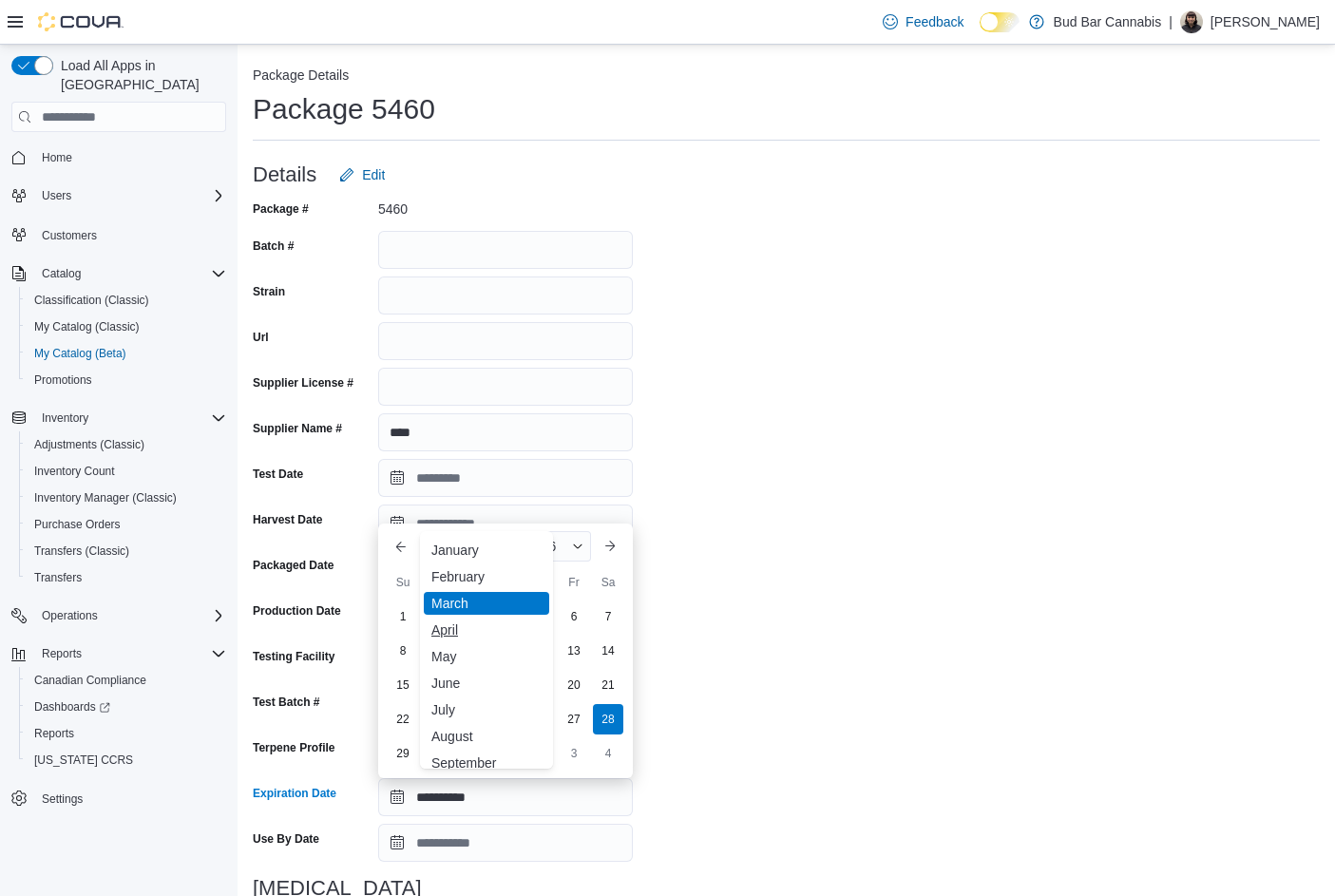
click at [453, 623] on div "April" at bounding box center [486, 630] width 125 height 23
type input "**********"
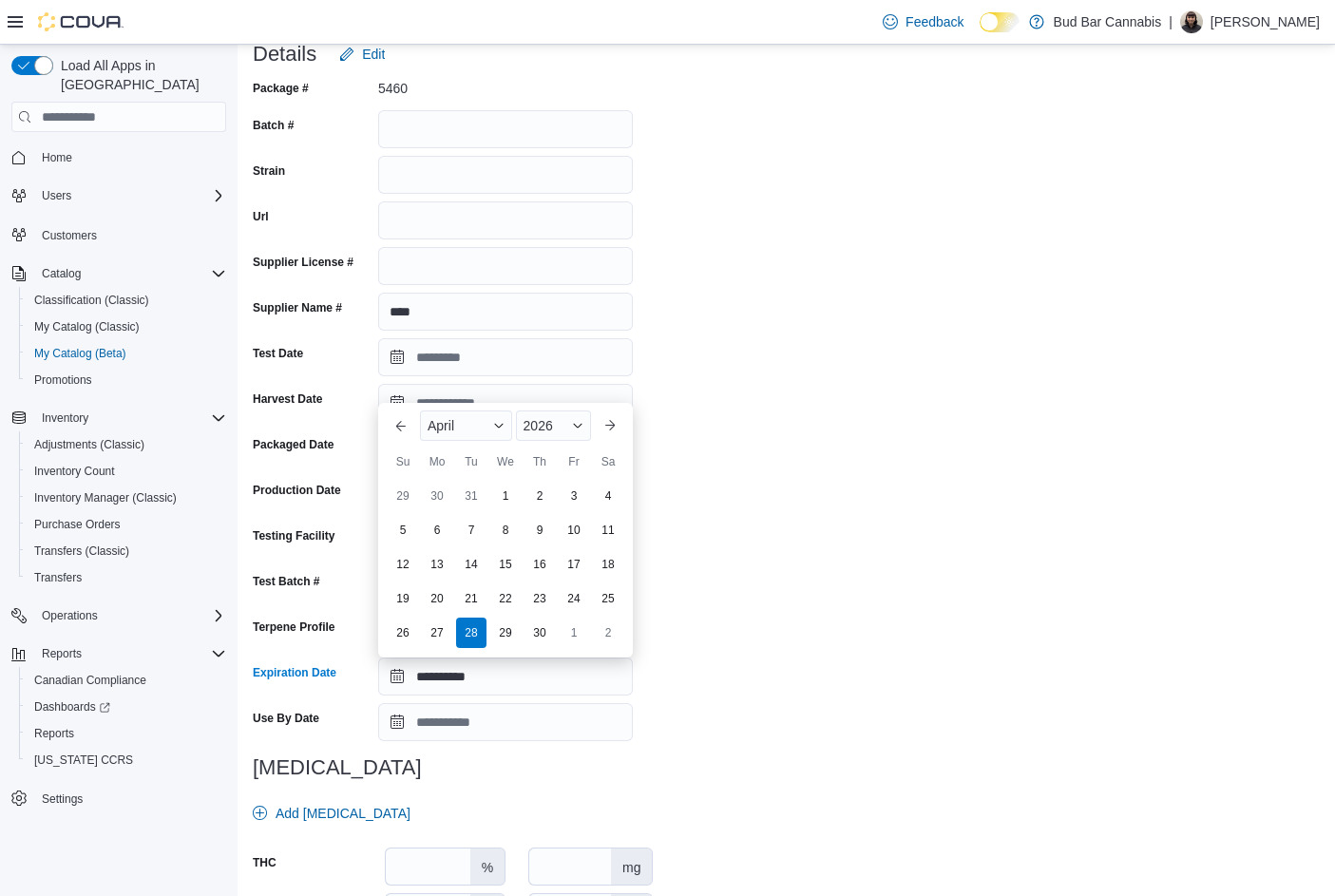
scroll to position [277, 0]
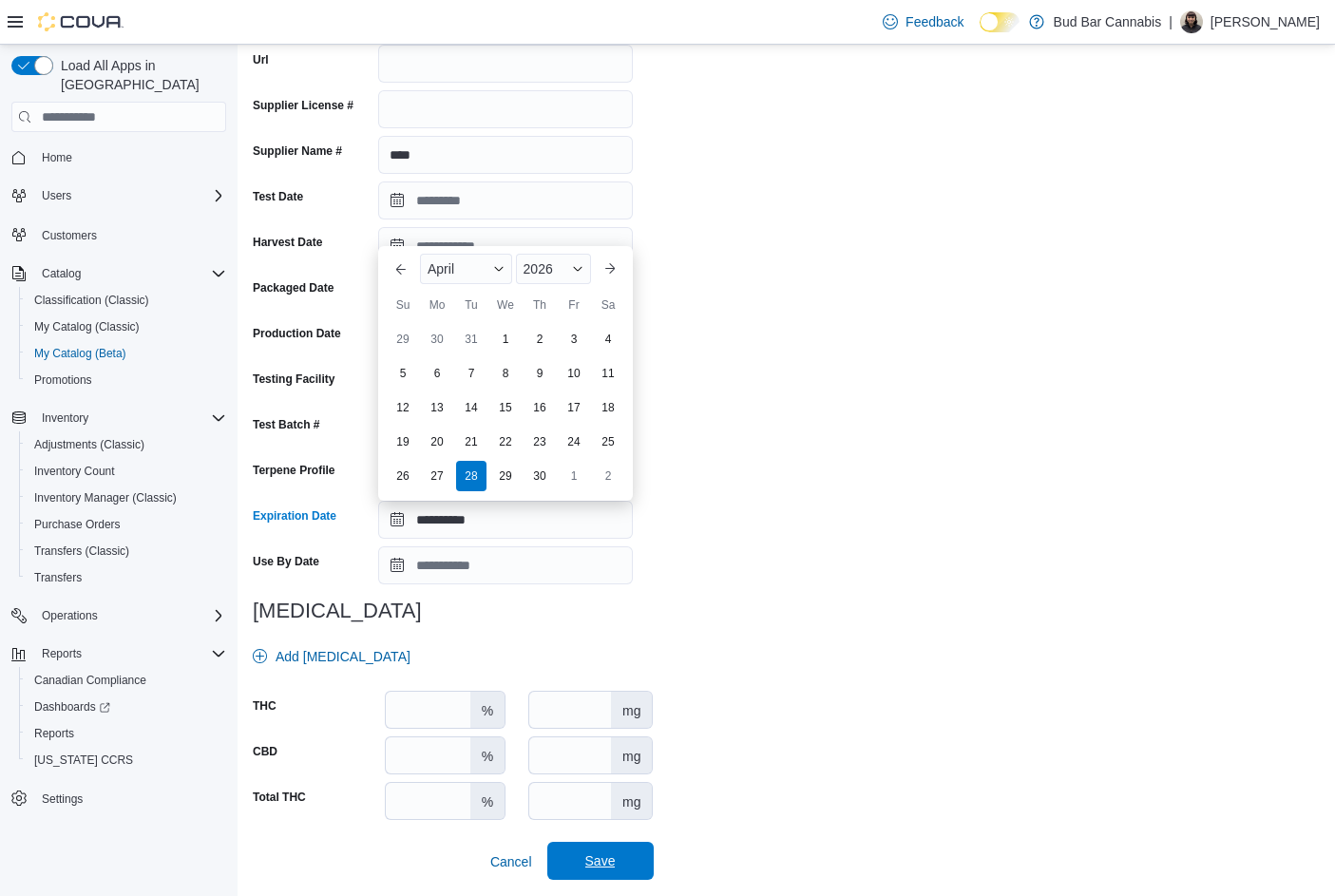
click at [620, 842] on div "Cancel Save" at bounding box center [453, 854] width 401 height 53
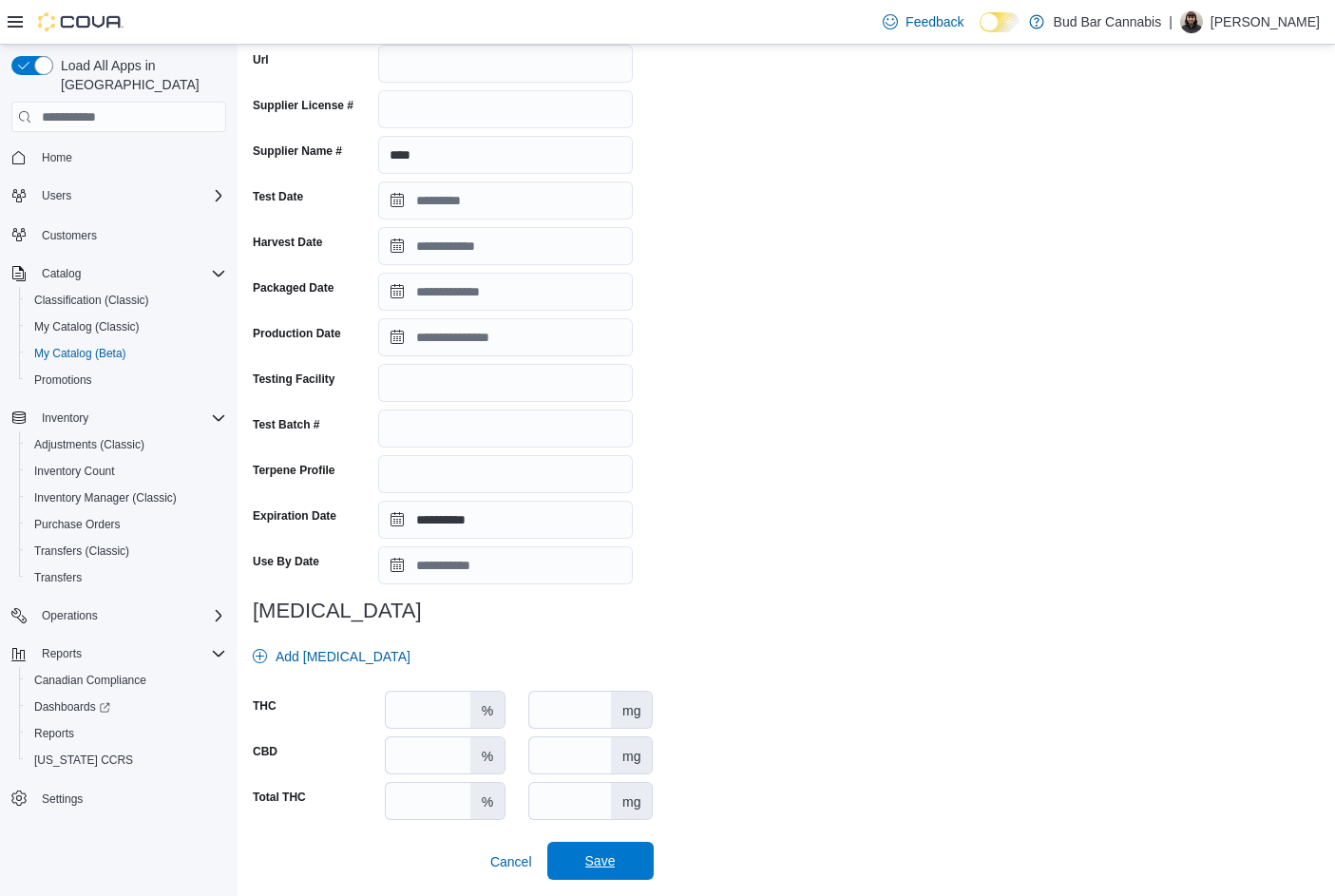
click at [633, 875] on span "Save" at bounding box center [600, 860] width 84 height 38
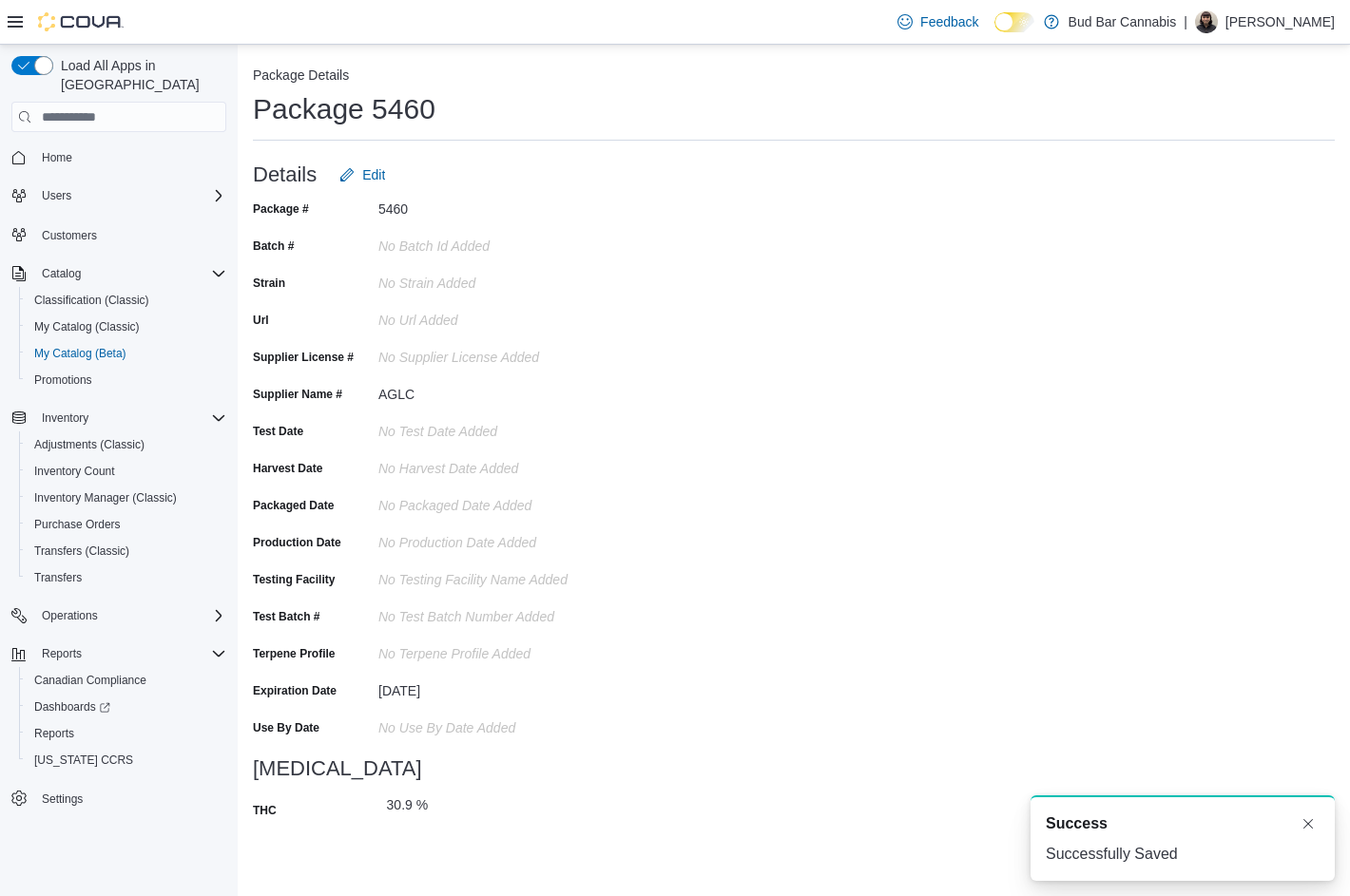
scroll to position [0, 0]
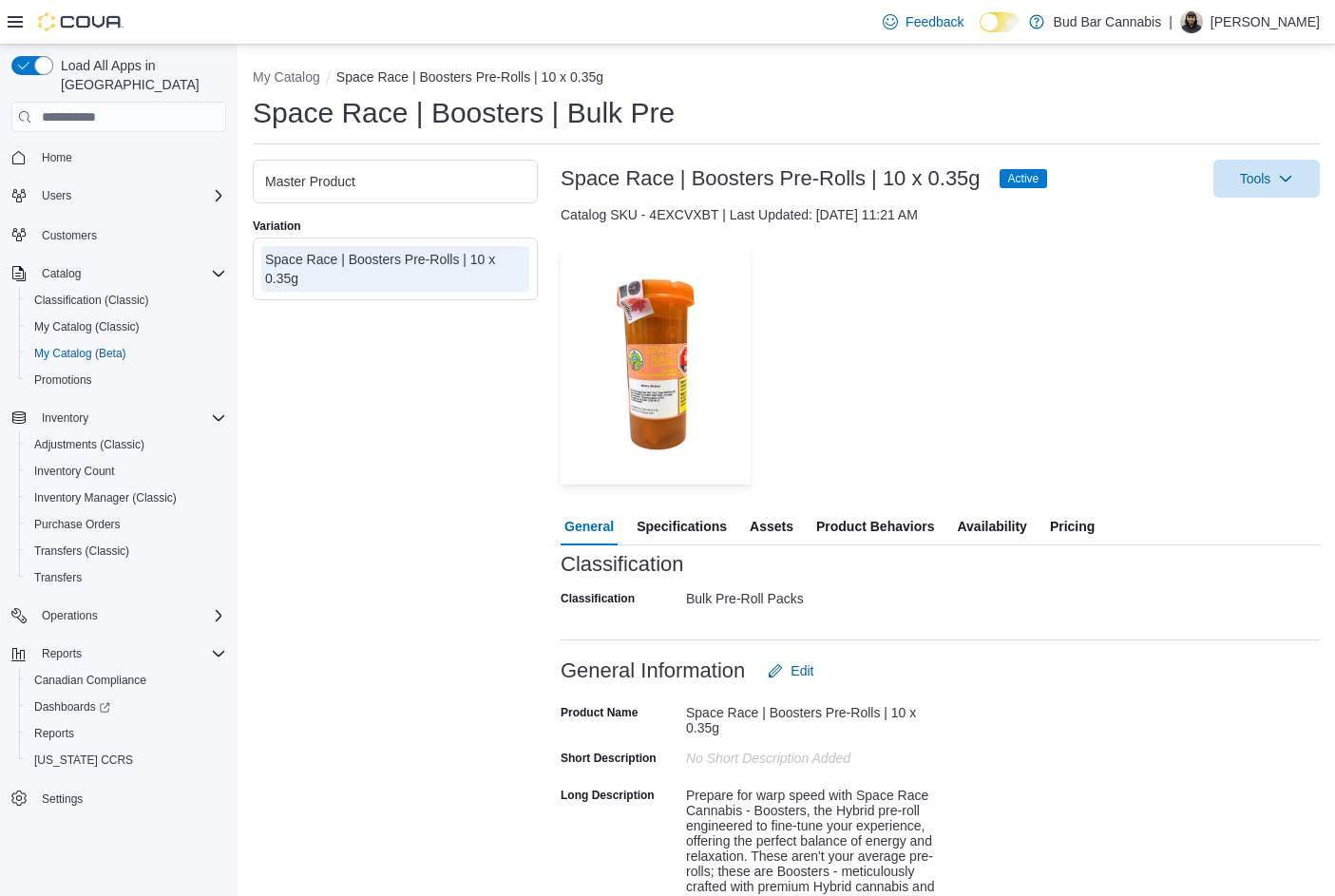
click at [693, 526] on span "Specifications" at bounding box center [681, 525] width 90 height 38
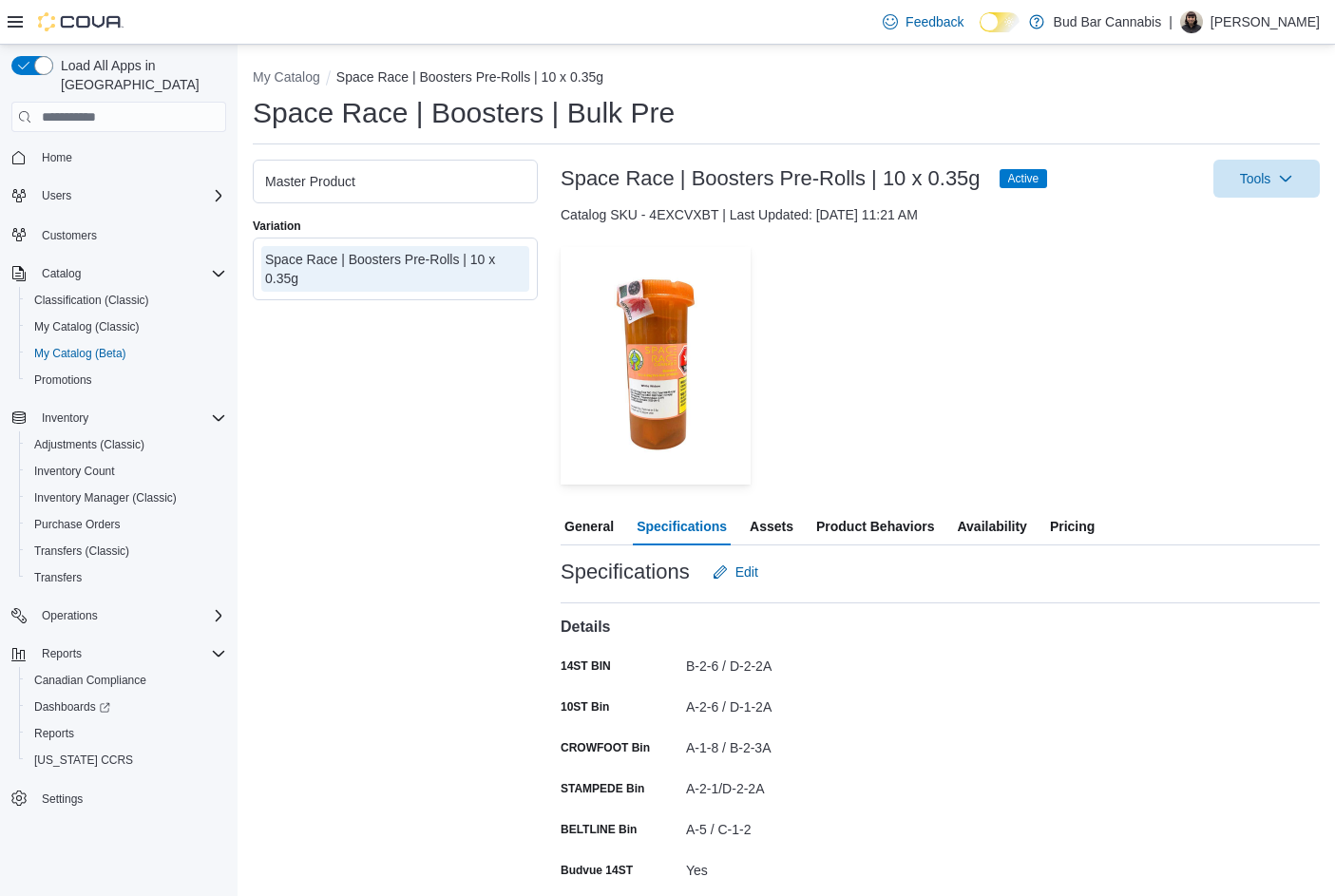
drag, startPoint x: 985, startPoint y: 530, endPoint x: 973, endPoint y: 552, distance: 25.1
click at [984, 530] on span "Availability" at bounding box center [991, 525] width 69 height 38
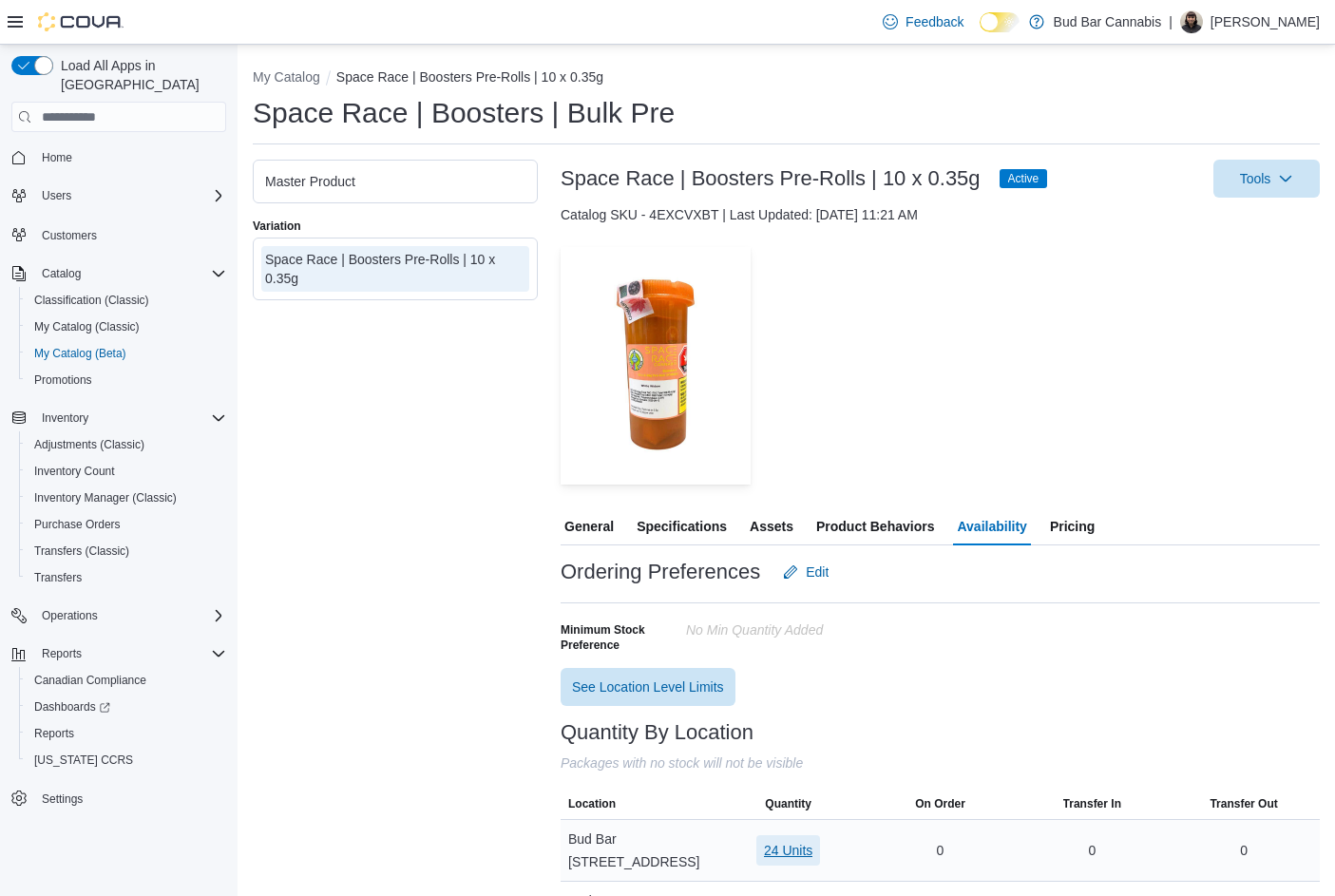
click at [793, 841] on span "24 Units" at bounding box center [788, 851] width 48 height 19
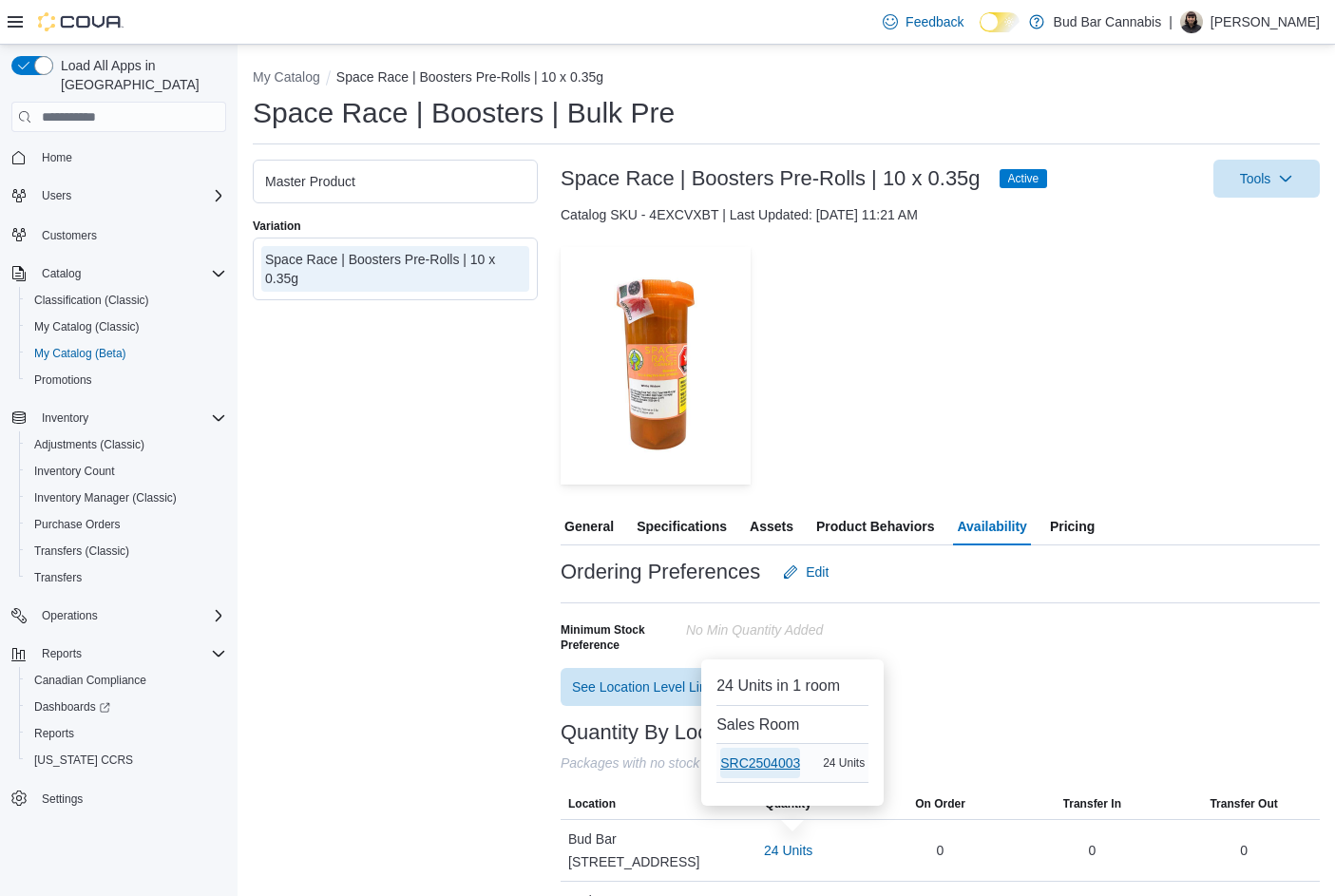
click at [761, 763] on span "SRC2504003" at bounding box center [759, 763] width 80 height 19
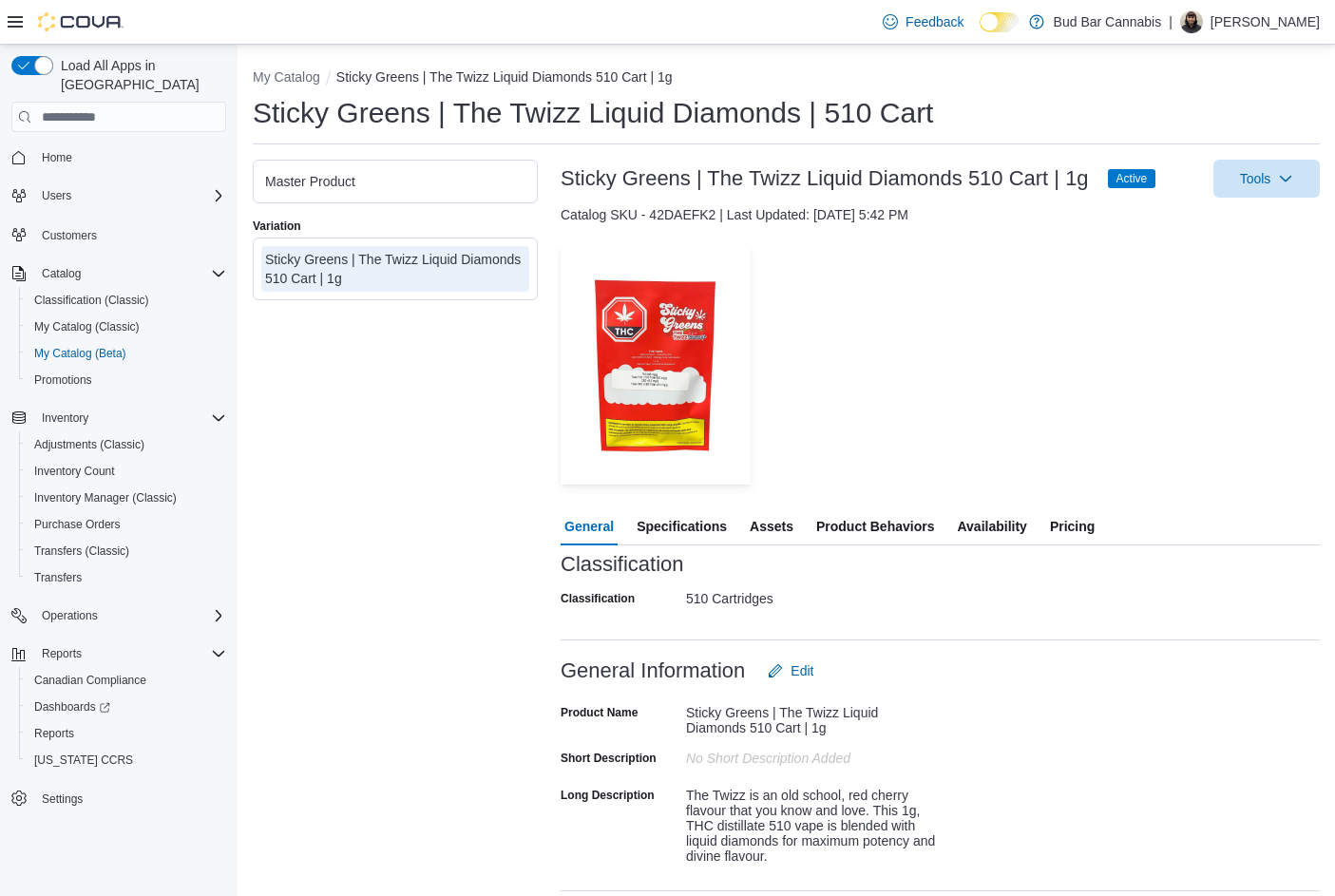
click at [665, 535] on span "Specifications" at bounding box center [681, 525] width 90 height 38
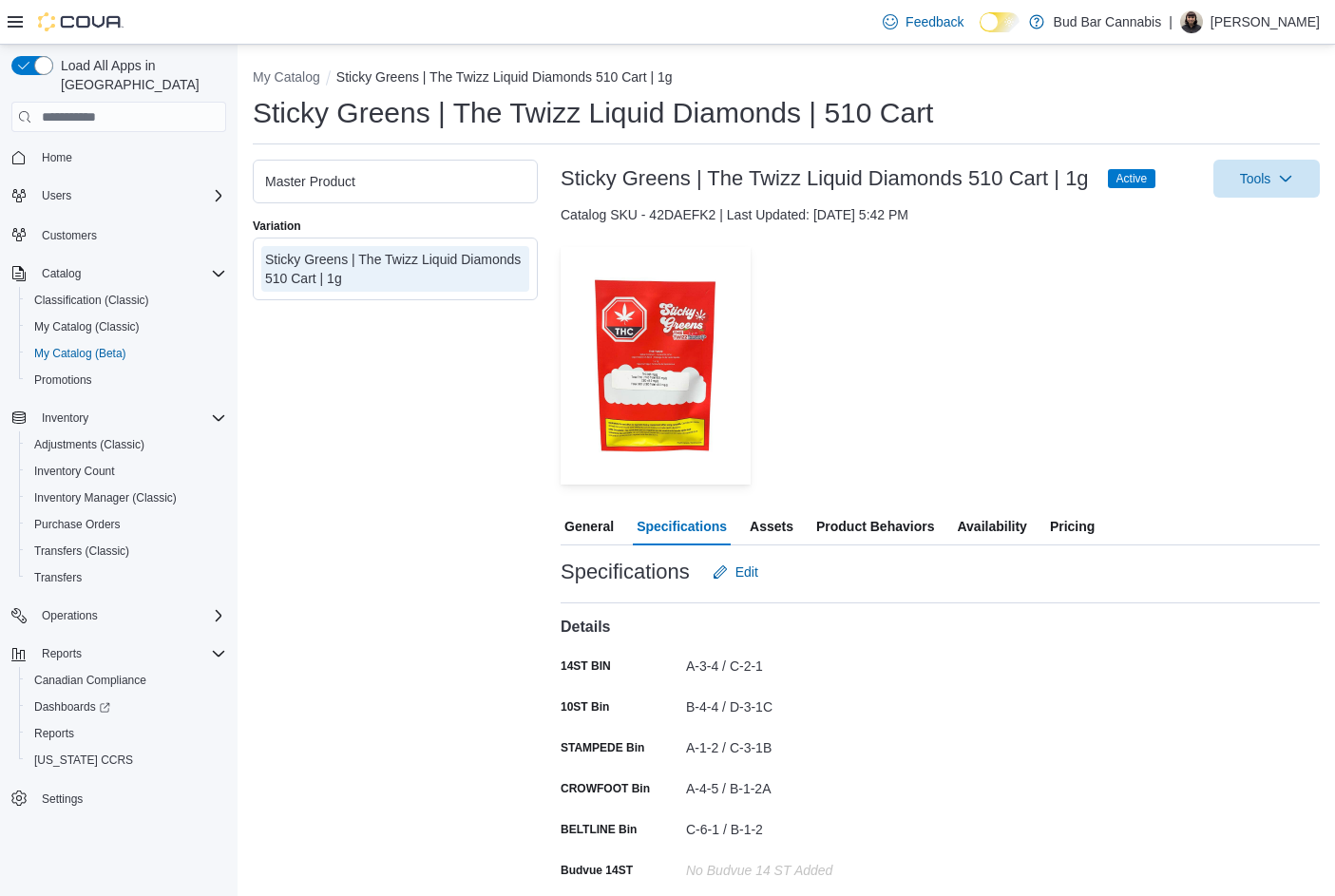
click at [974, 528] on span "Availability" at bounding box center [991, 525] width 69 height 38
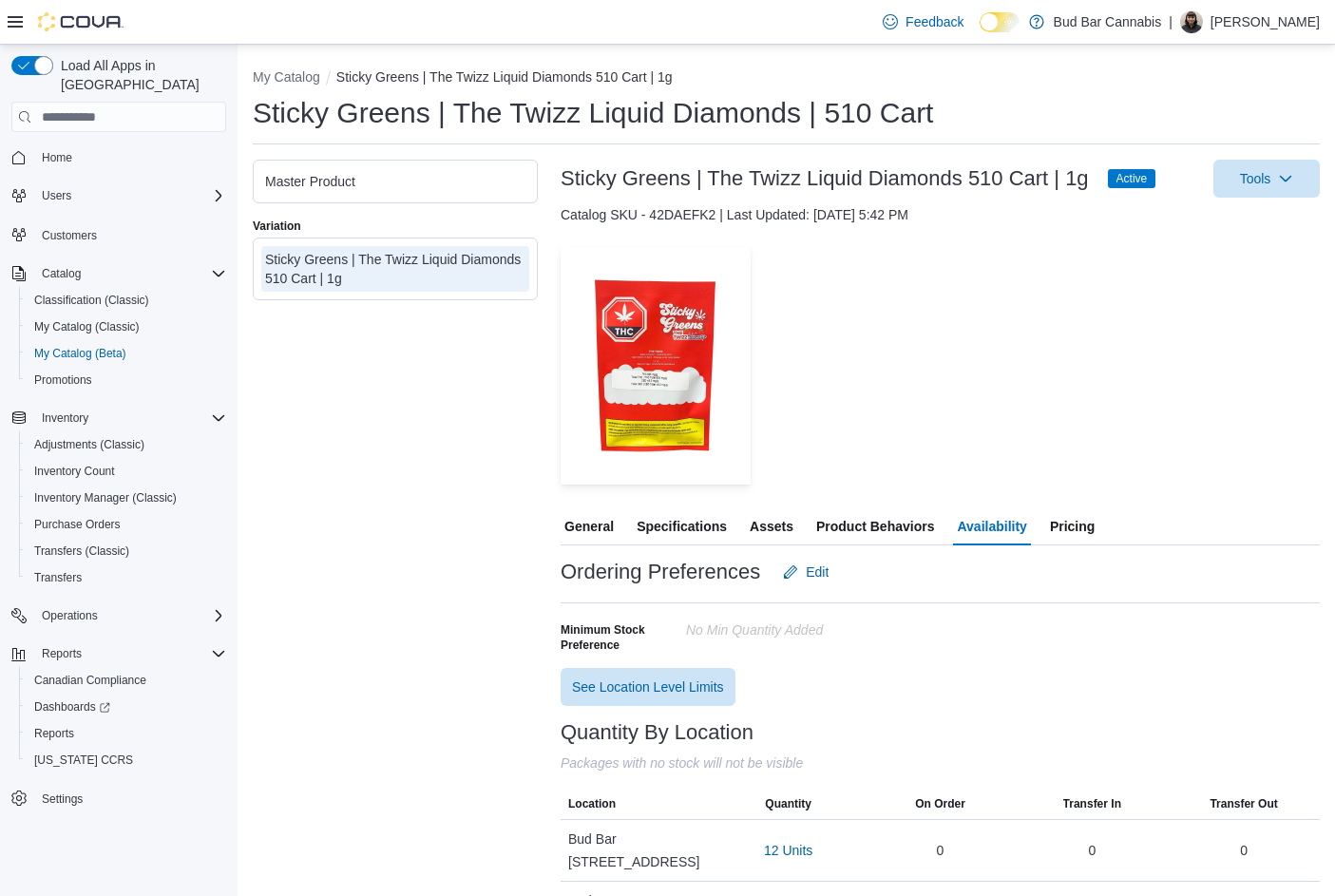
click at [794, 845] on span "12 Units" at bounding box center [788, 851] width 48 height 19
click at [764, 755] on span "ME250003195" at bounding box center [760, 763] width 87 height 19
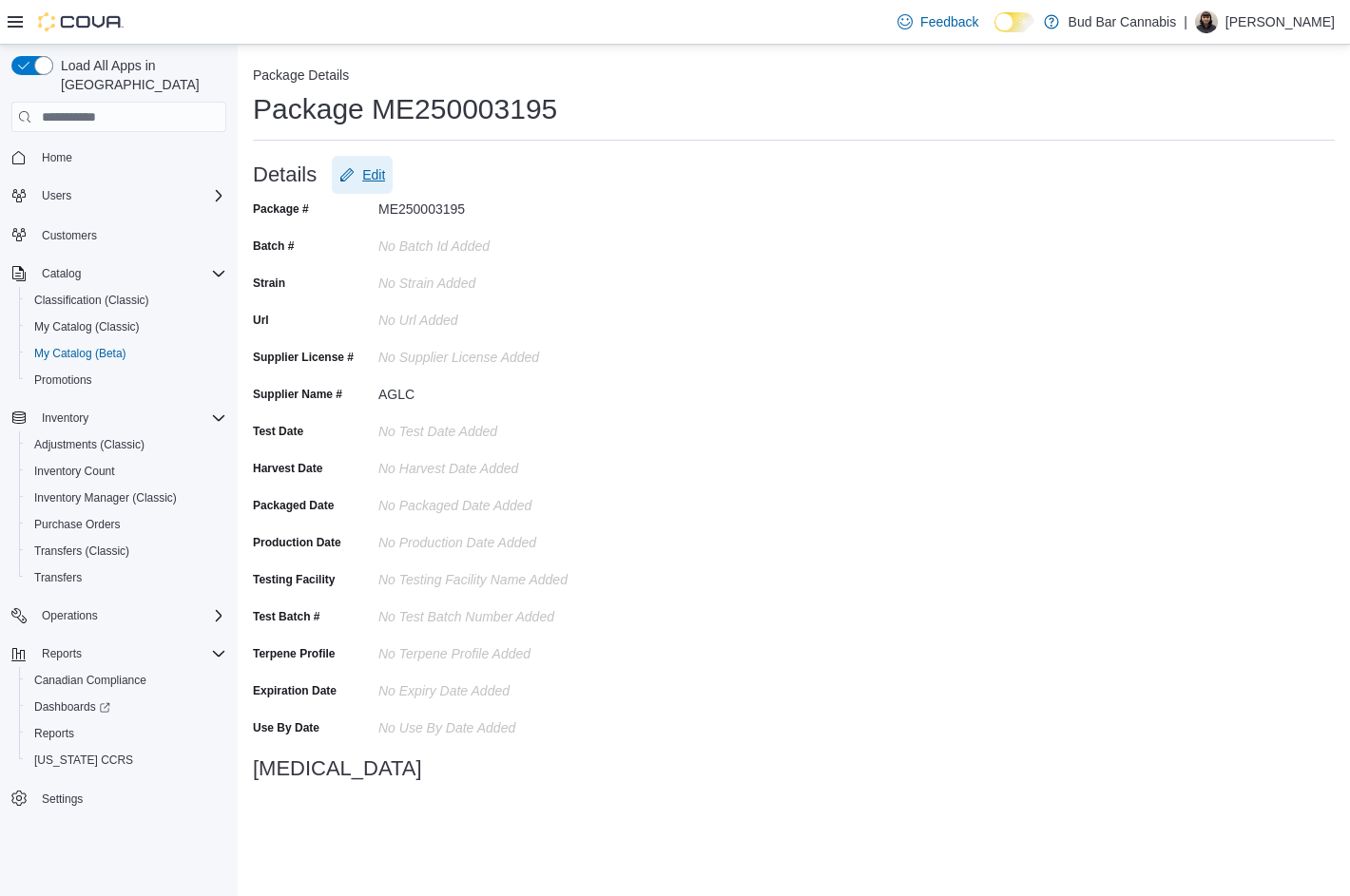
drag, startPoint x: 359, startPoint y: 178, endPoint x: 400, endPoint y: 409, distance: 234.6
click at [360, 184] on span "Edit" at bounding box center [361, 174] width 45 height 38
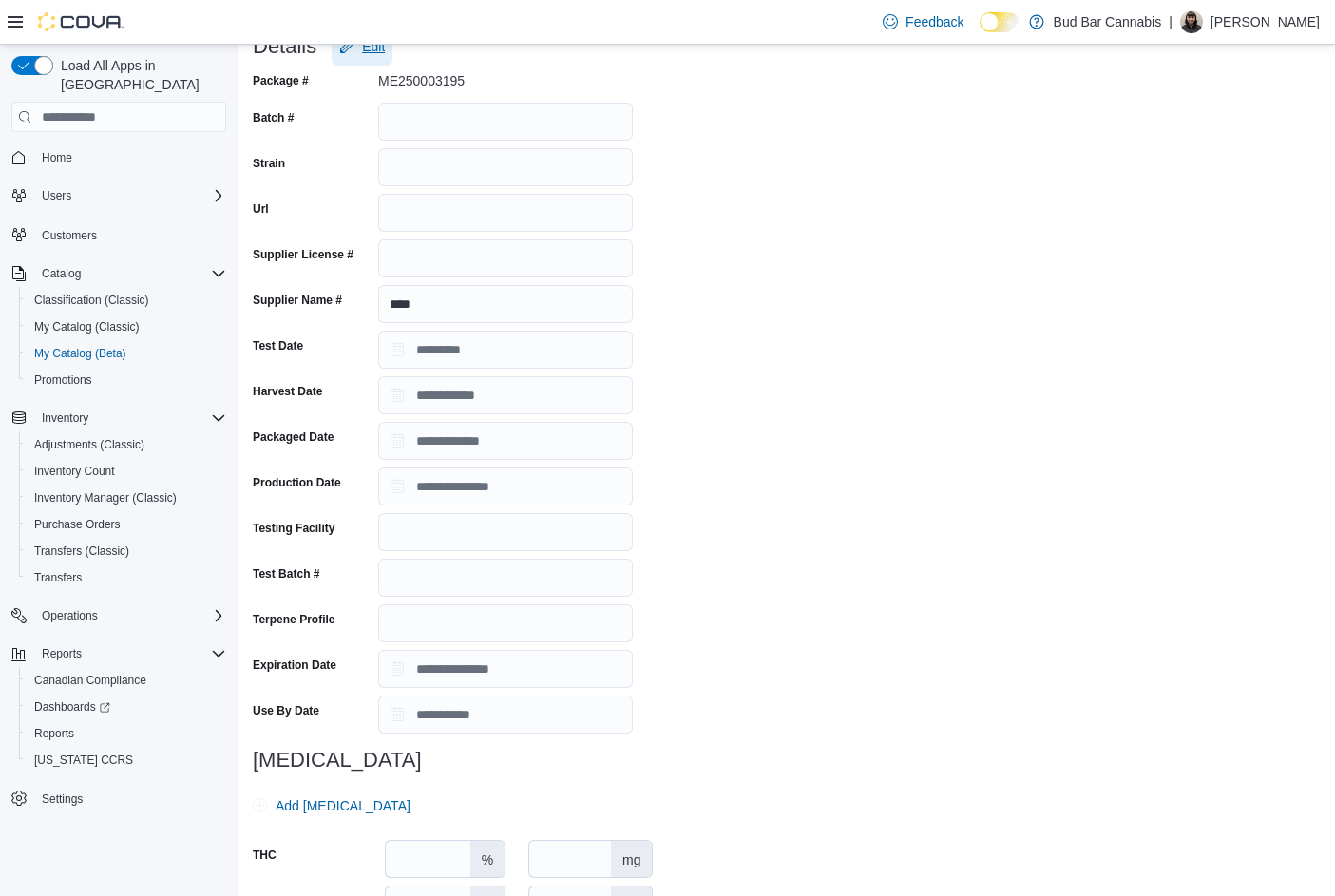
scroll to position [277, 0]
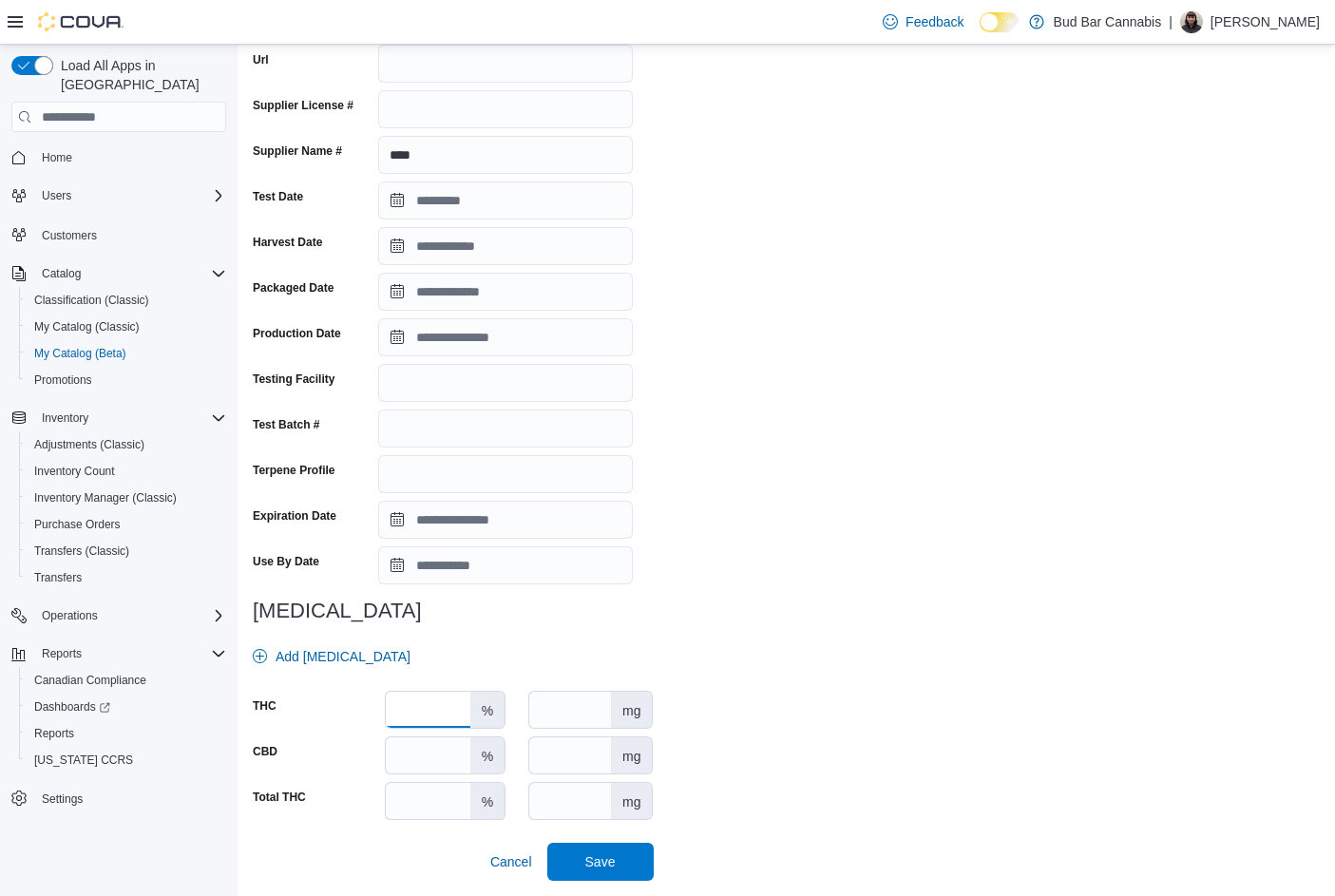
click at [424, 708] on input "number" at bounding box center [428, 710] width 85 height 37
type input "****"
click at [631, 861] on span "Save" at bounding box center [600, 860] width 84 height 38
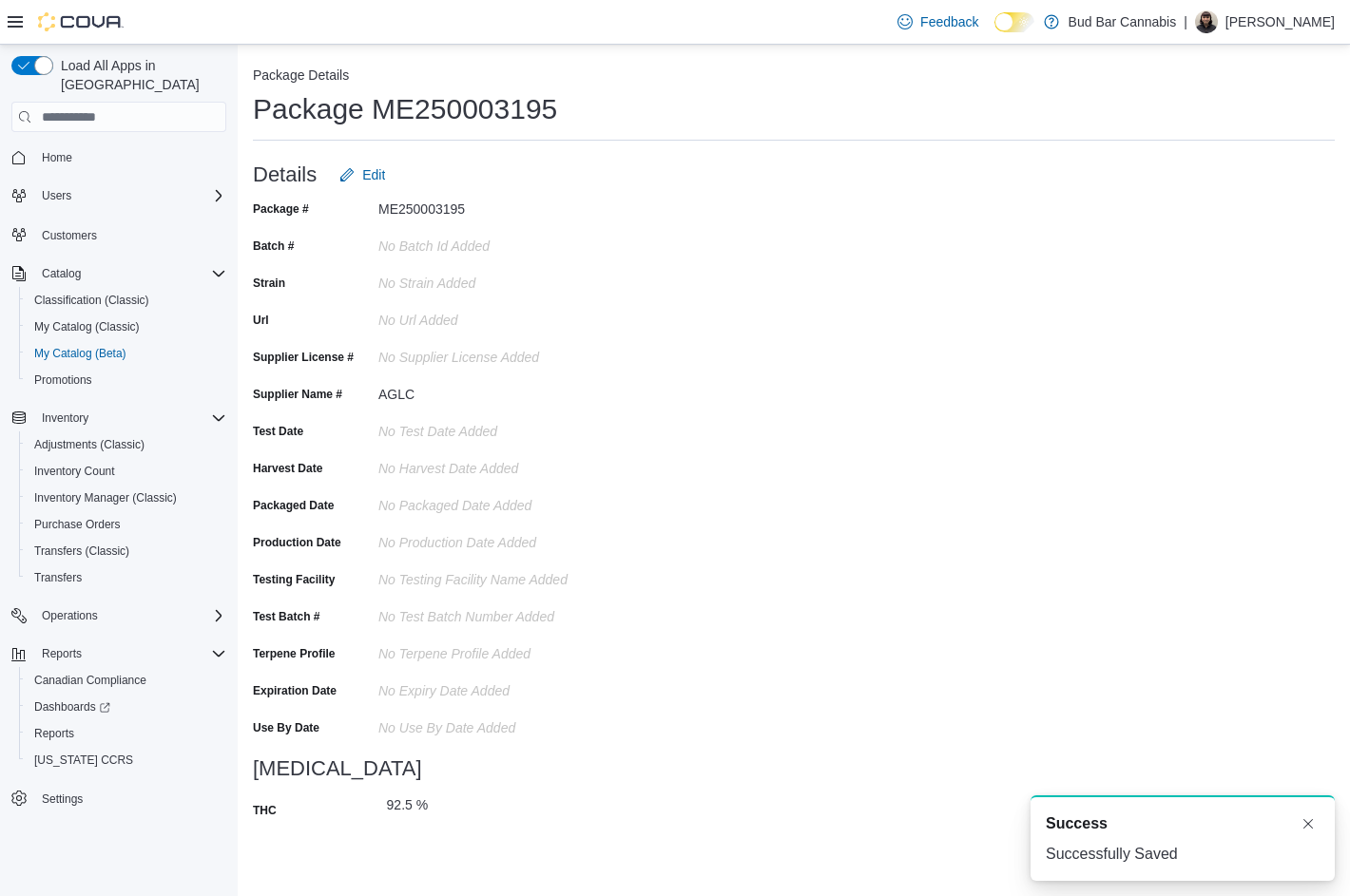
scroll to position [0, 0]
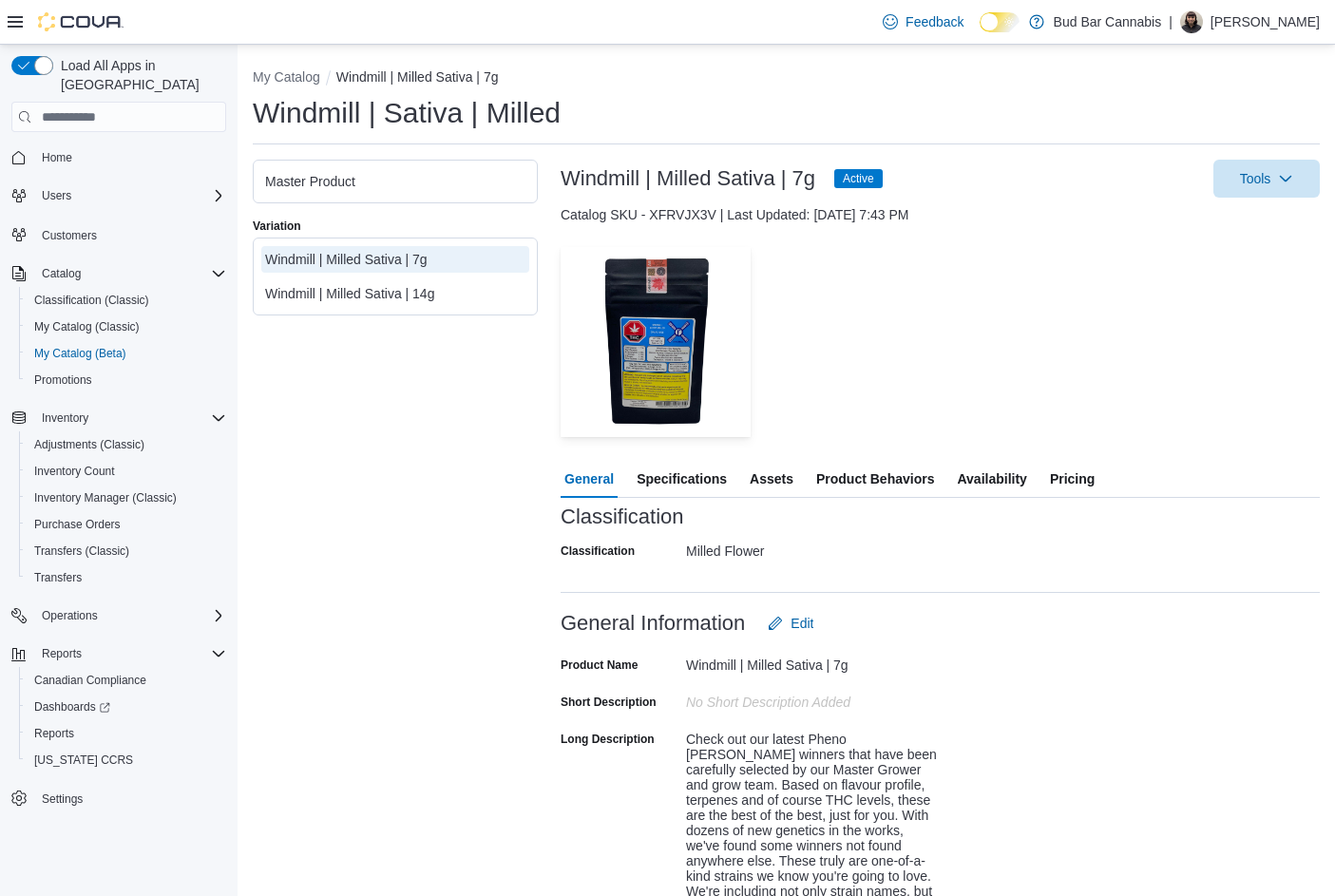
click at [702, 483] on span "Specifications" at bounding box center [681, 478] width 90 height 38
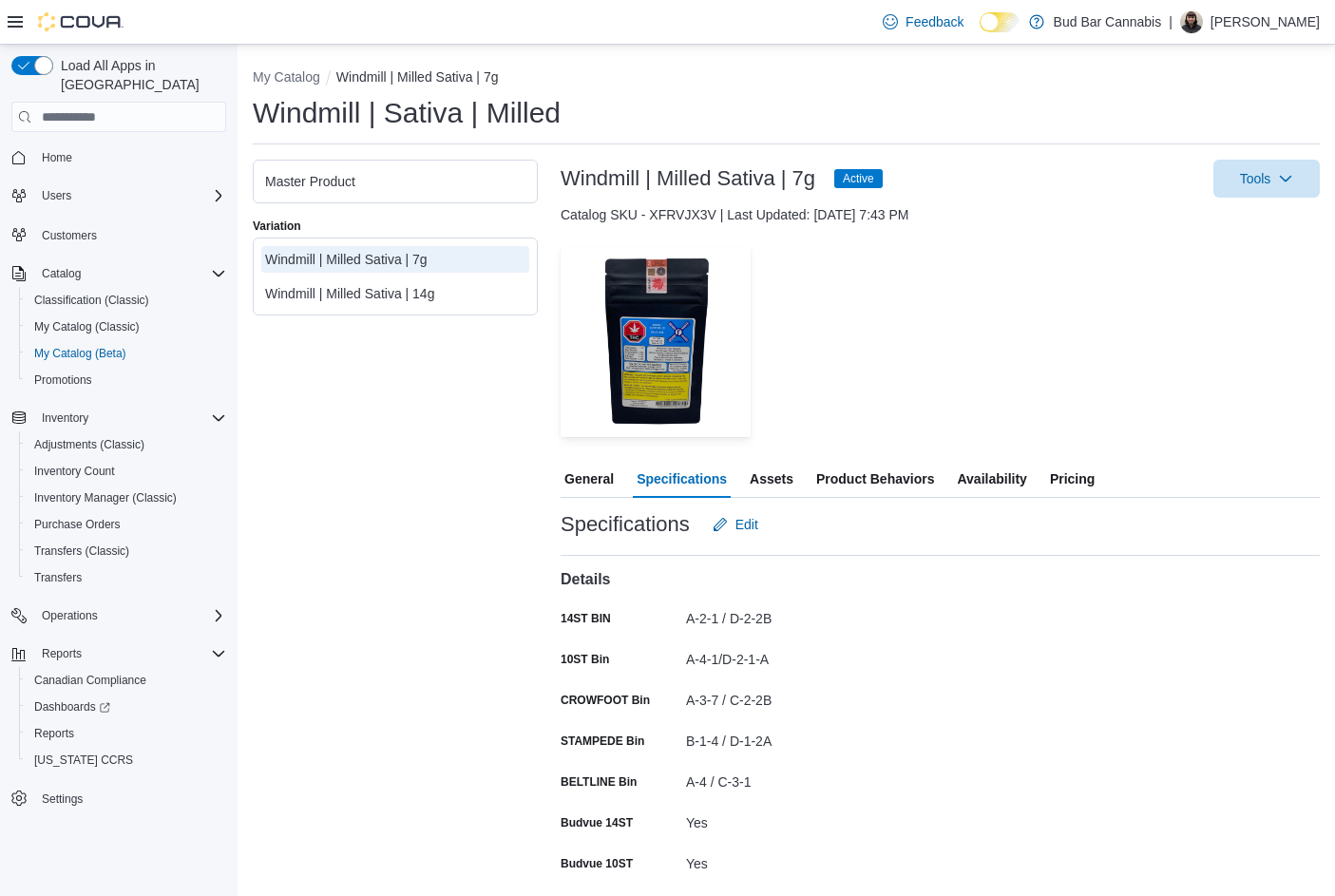
click at [1004, 480] on span "Availability" at bounding box center [991, 478] width 69 height 38
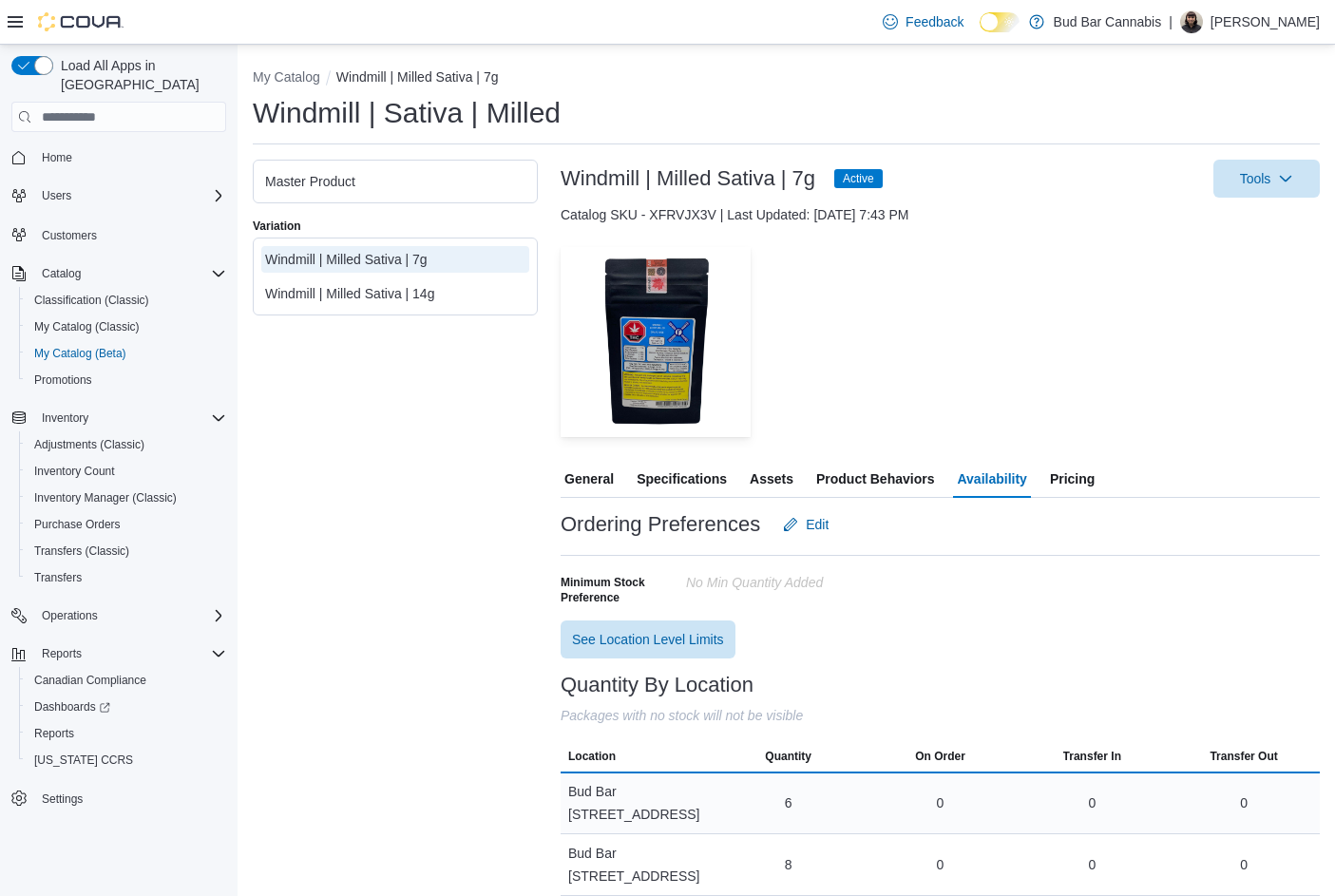
click at [788, 795] on div "6" at bounding box center [788, 803] width 8 height 19
click at [793, 793] on span "6 Units" at bounding box center [788, 803] width 41 height 19
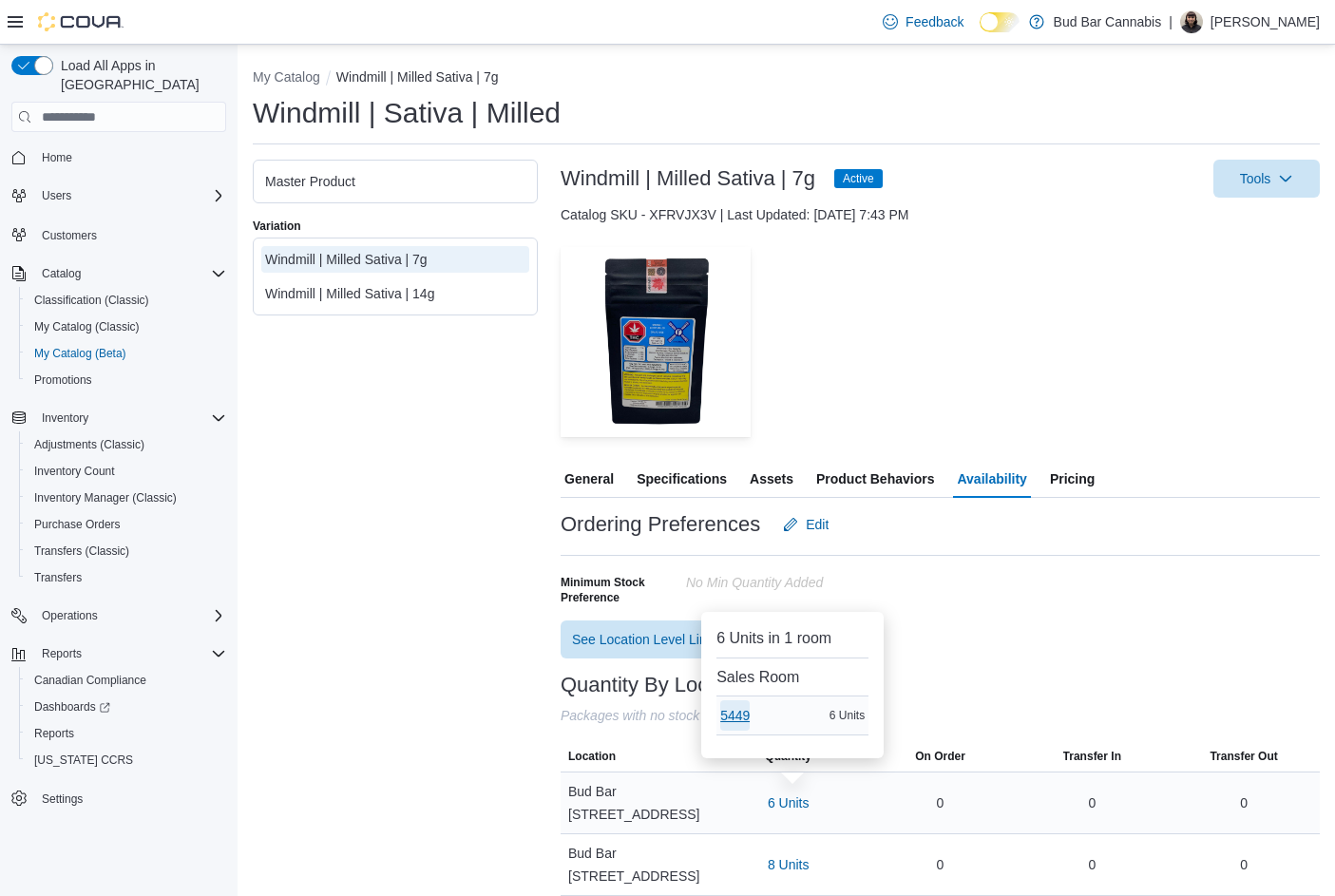
click at [736, 712] on span "5449" at bounding box center [734, 715] width 30 height 19
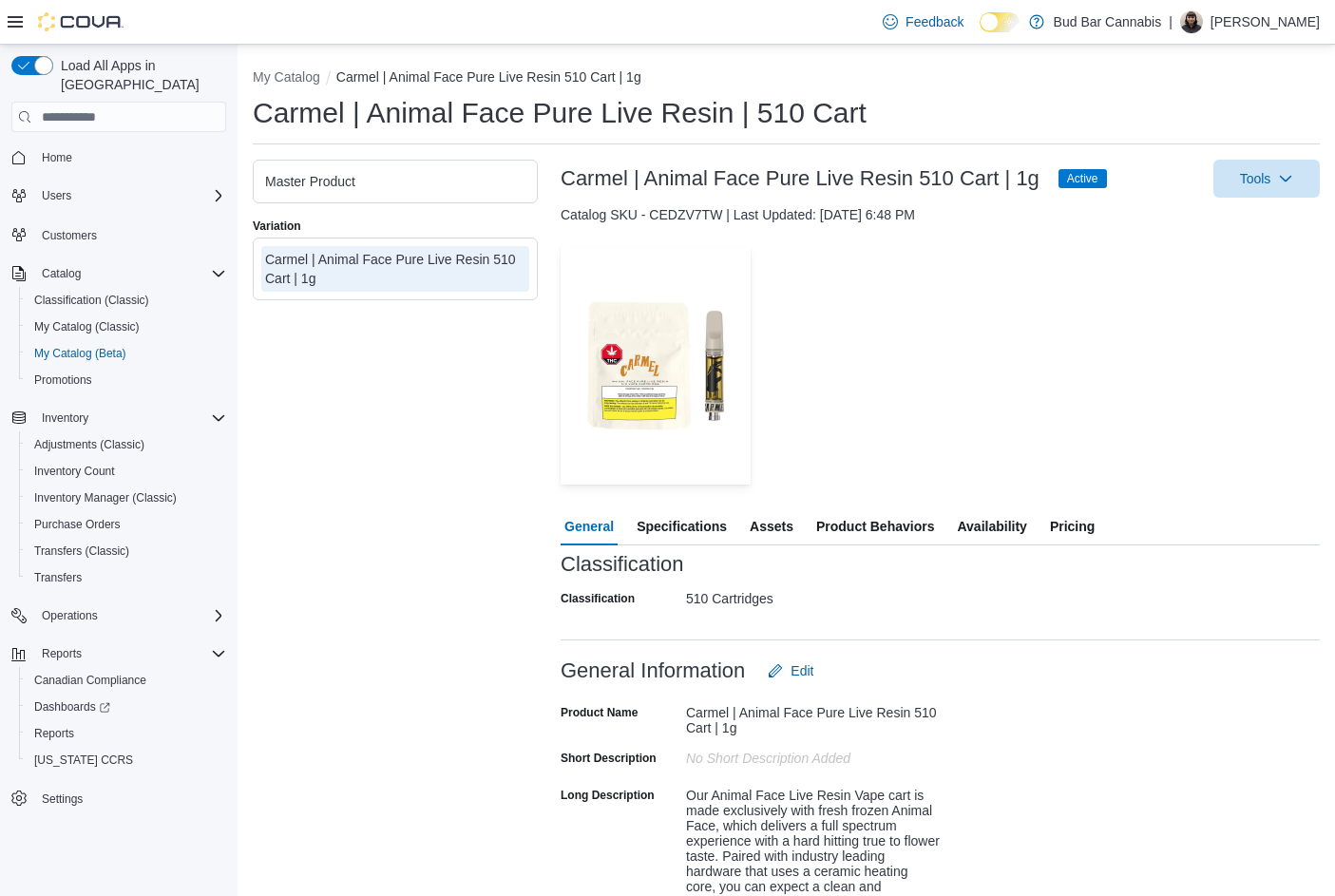
click at [718, 532] on span "Specifications" at bounding box center [681, 525] width 90 height 38
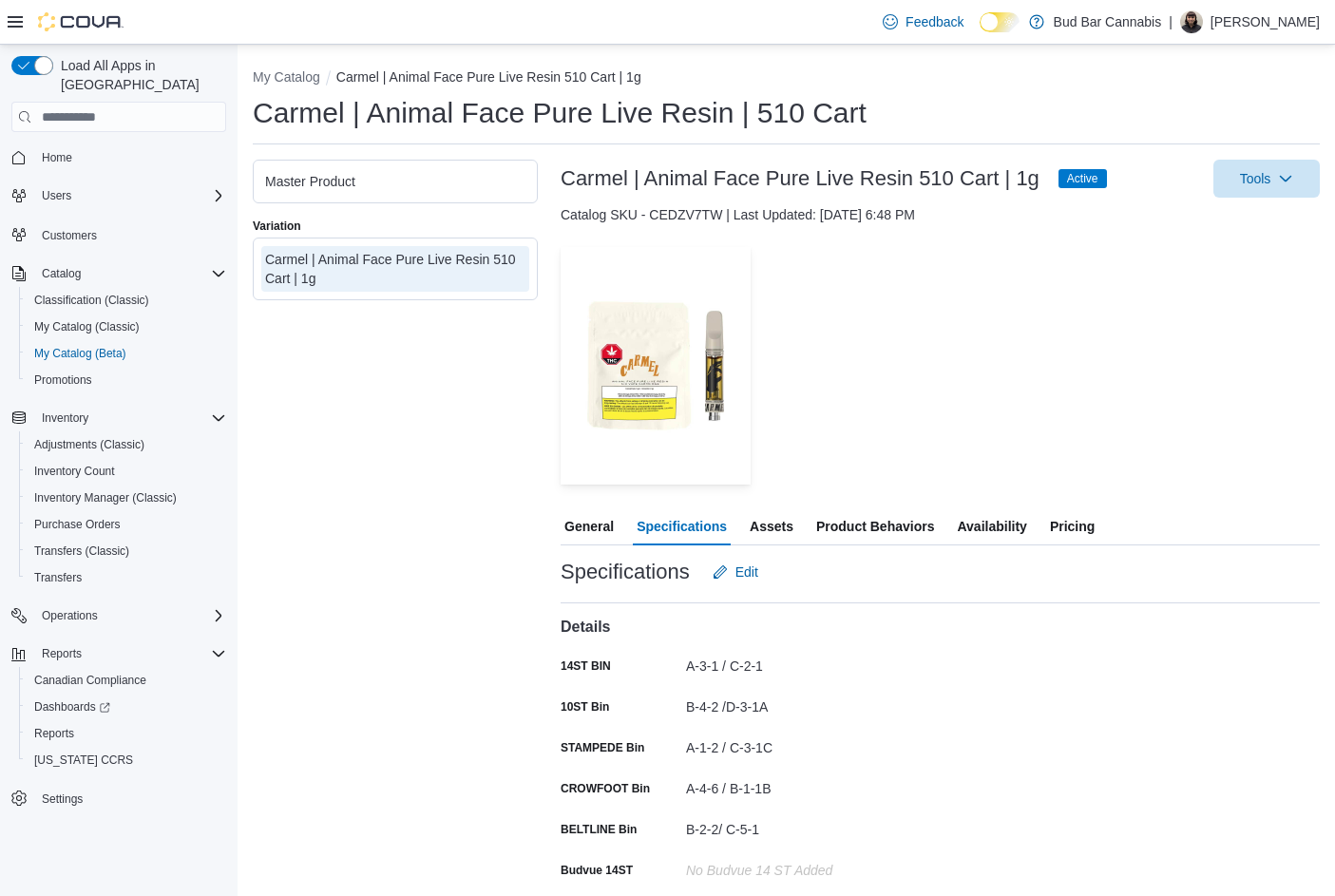
click at [975, 520] on span "Availability" at bounding box center [991, 525] width 69 height 38
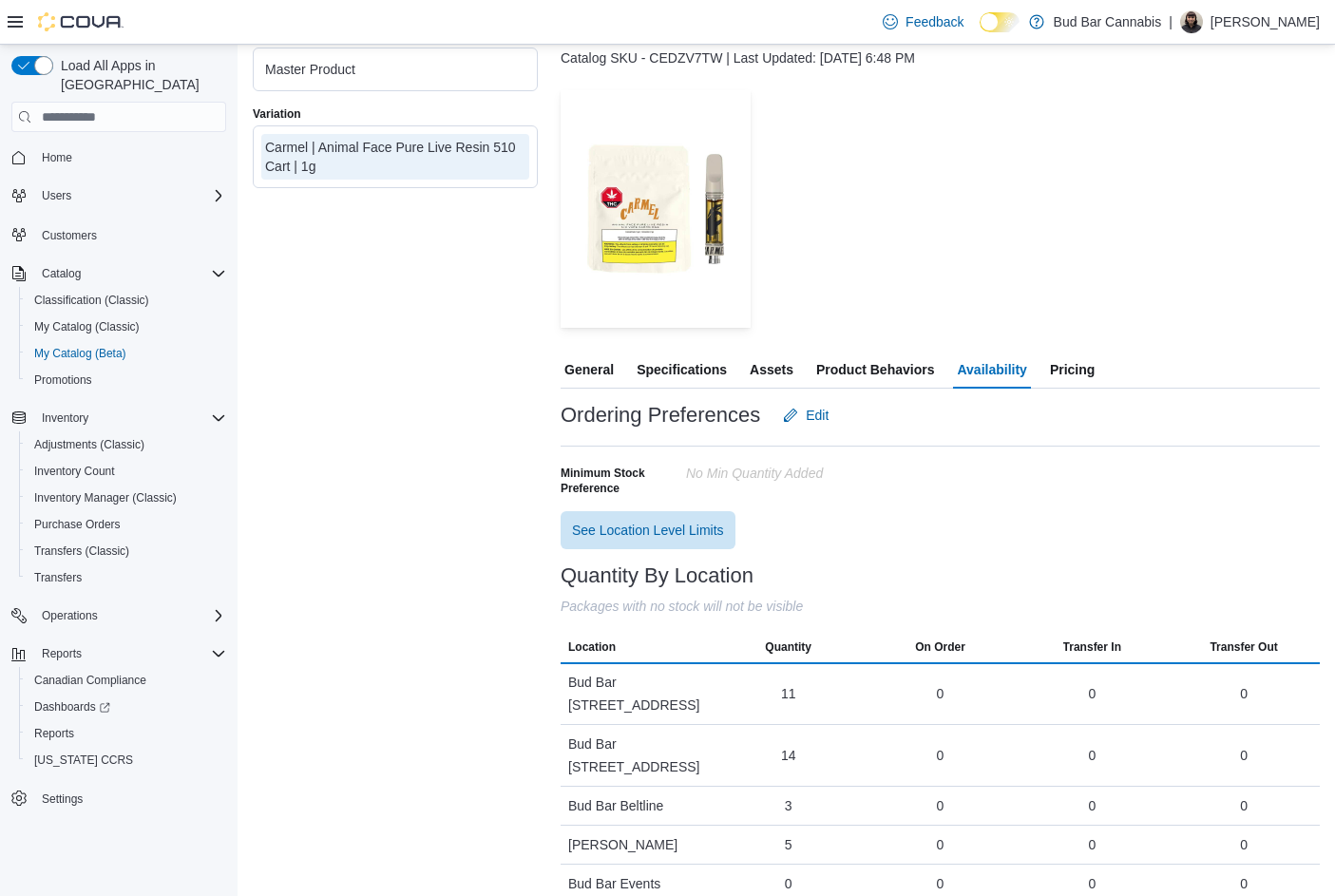
scroll to position [173, 0]
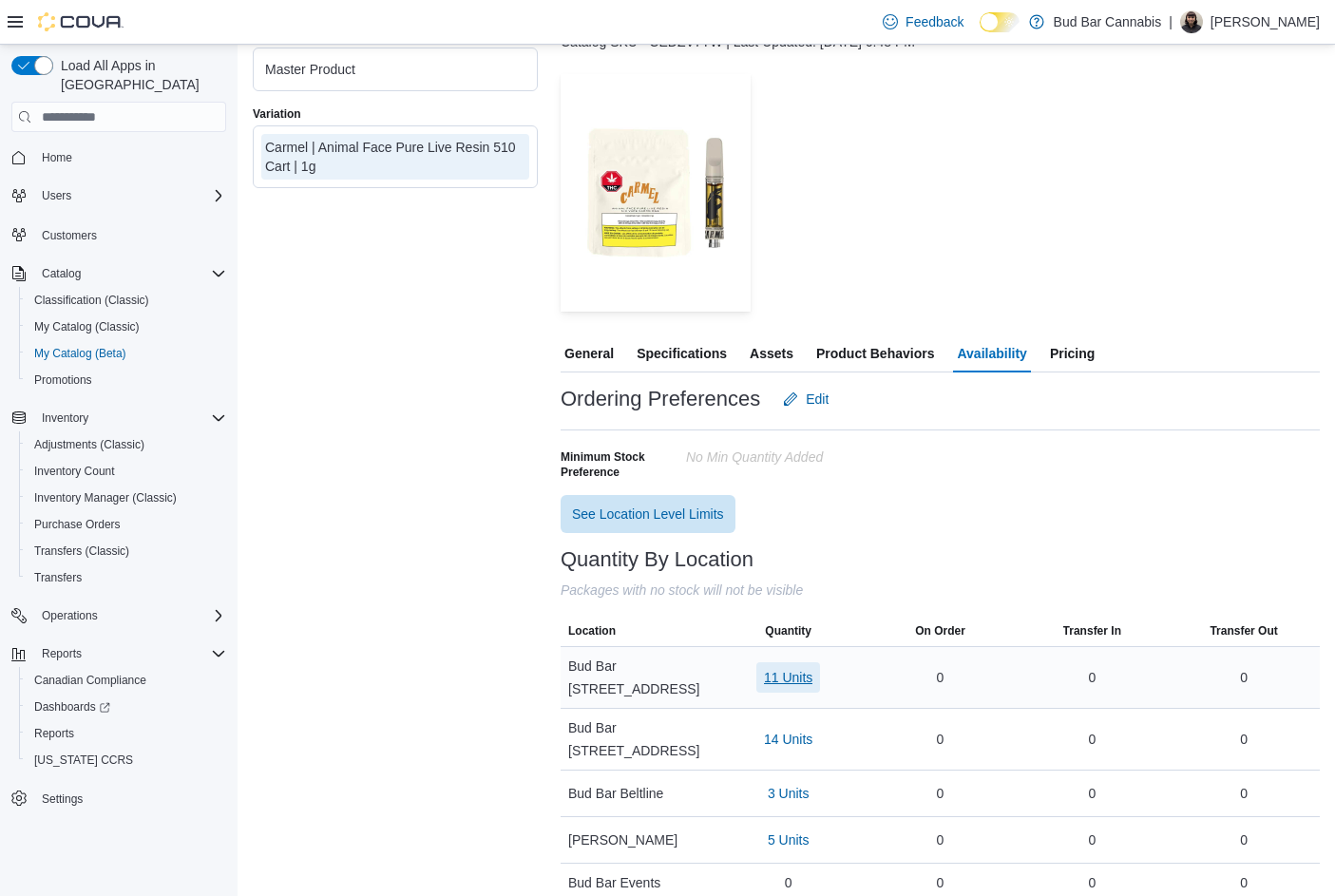
click at [798, 671] on span "11 Units" at bounding box center [788, 678] width 48 height 19
click at [763, 800] on span "VAP40K1-1" at bounding box center [754, 796] width 68 height 19
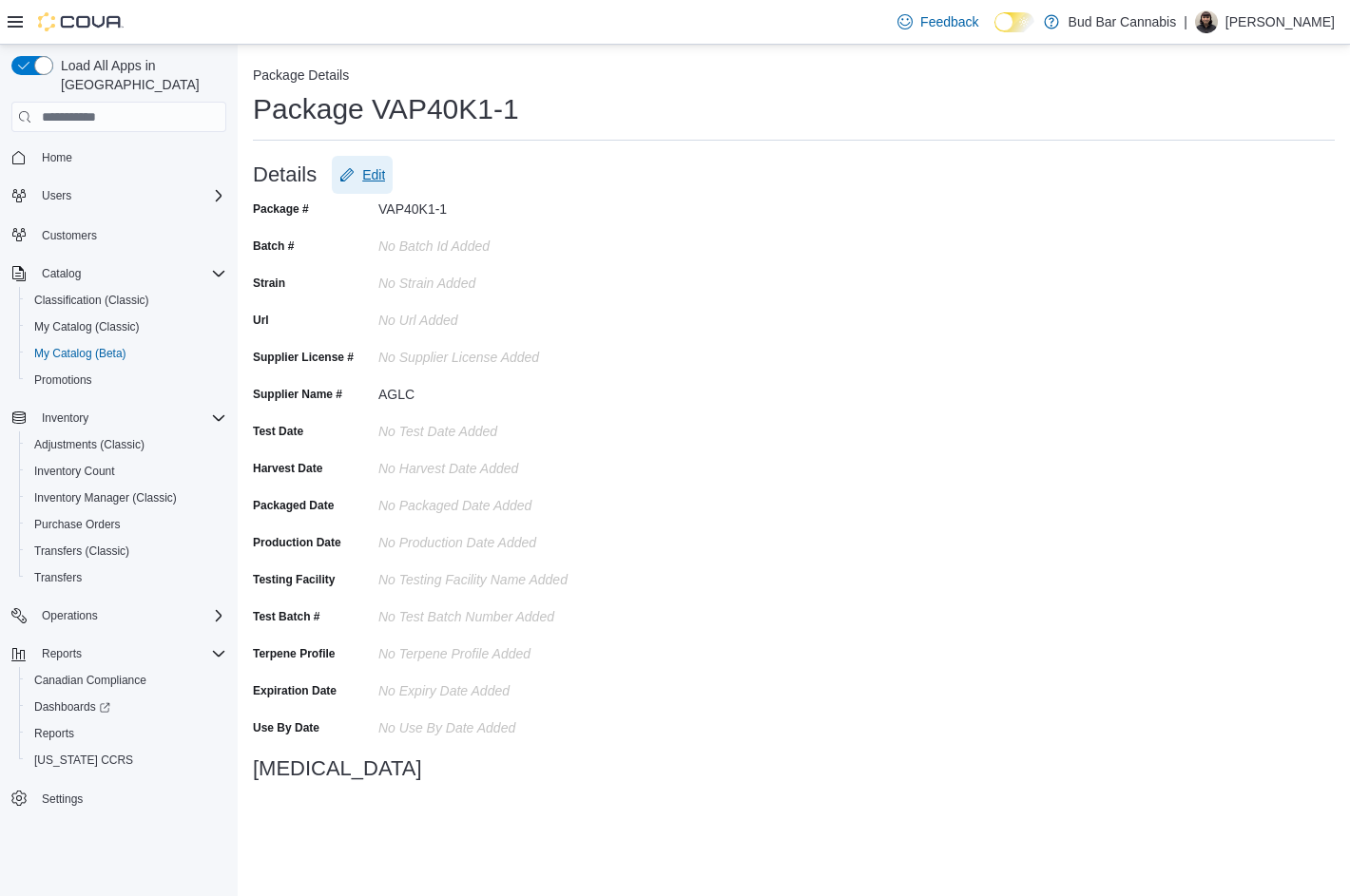
click at [373, 176] on span "Edit" at bounding box center [374, 175] width 23 height 19
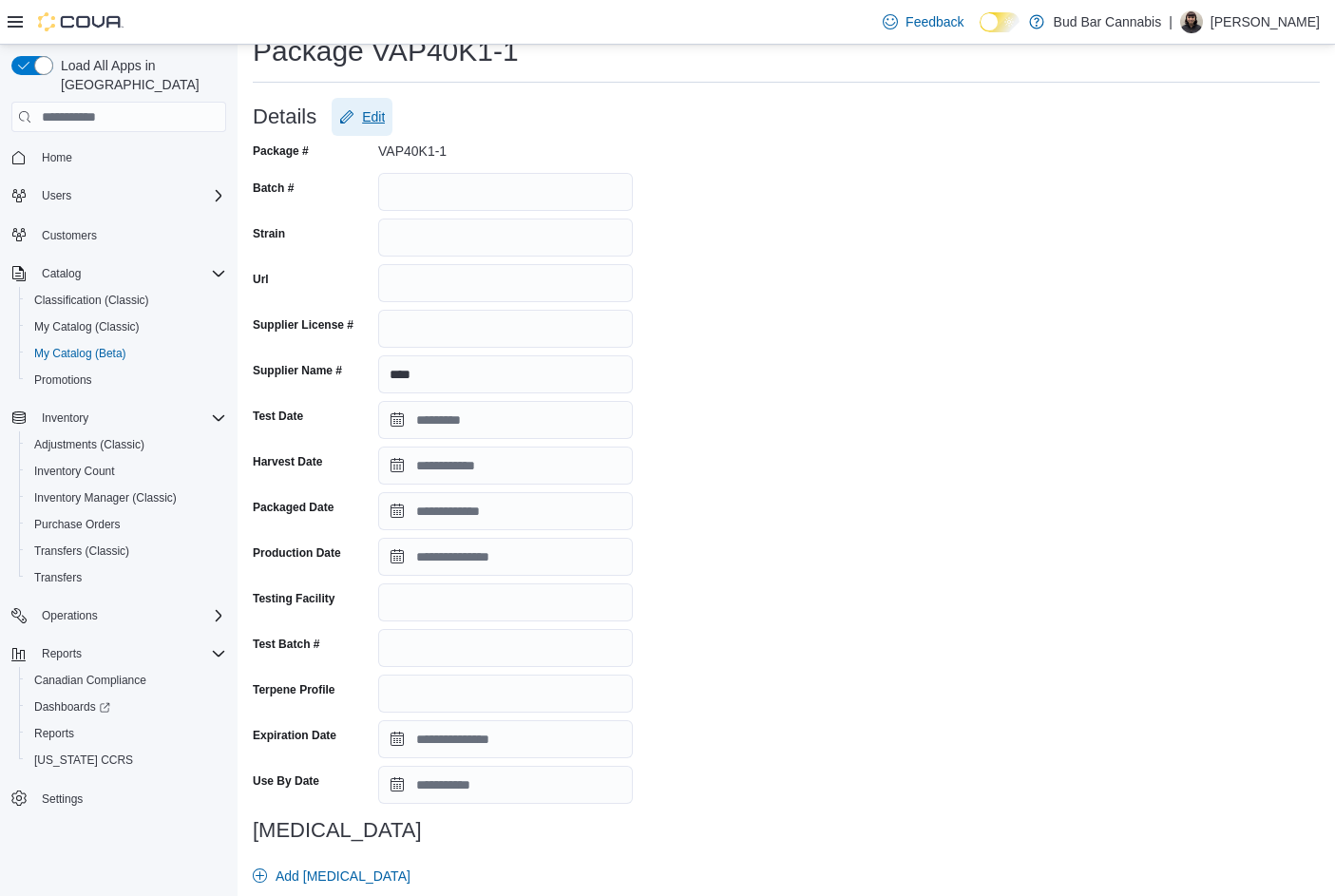
scroll to position [277, 0]
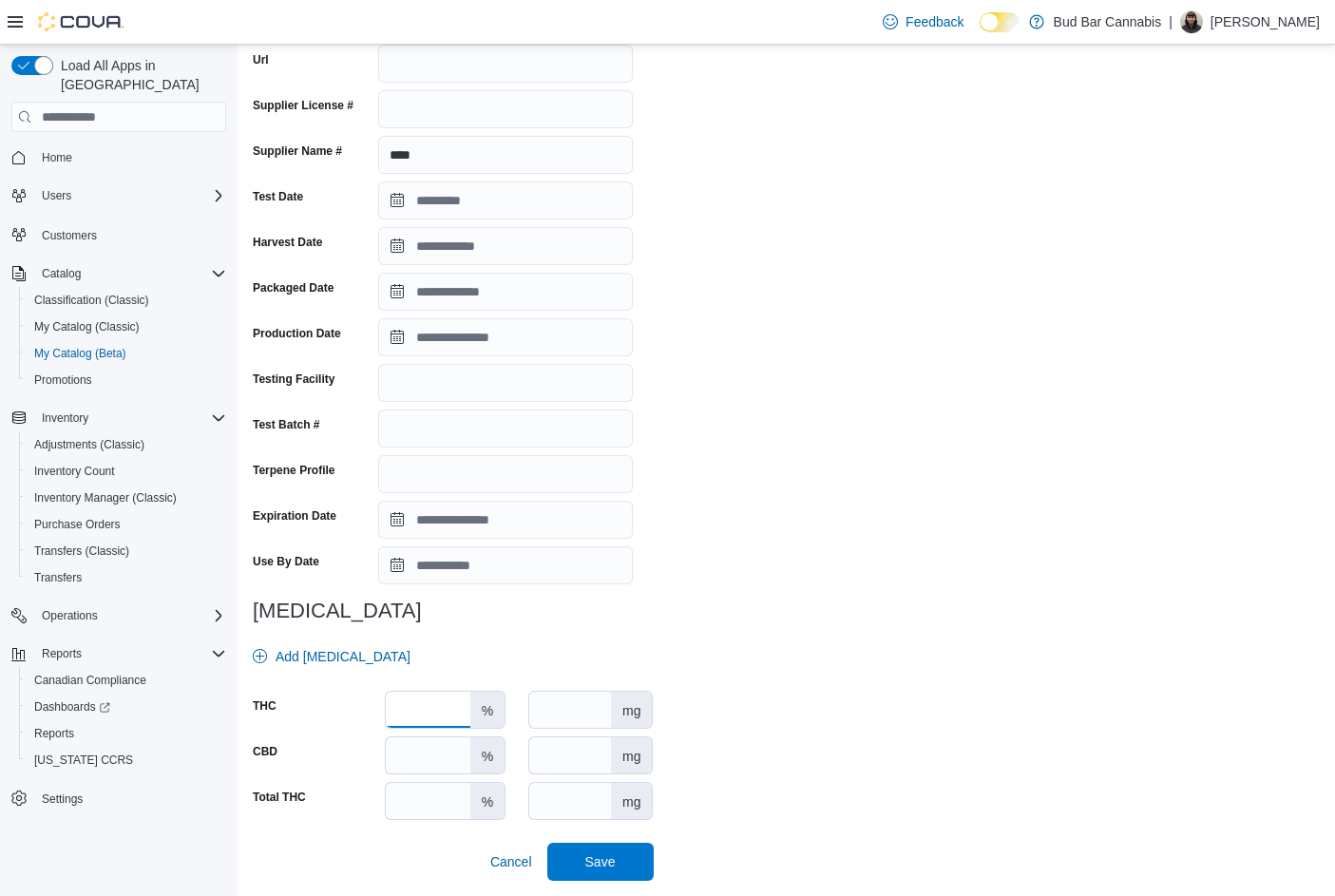
click at [420, 710] on input "number" at bounding box center [428, 710] width 85 height 37
type input "**"
click at [345, 655] on span "Add [MEDICAL_DATA]" at bounding box center [343, 656] width 135 height 19
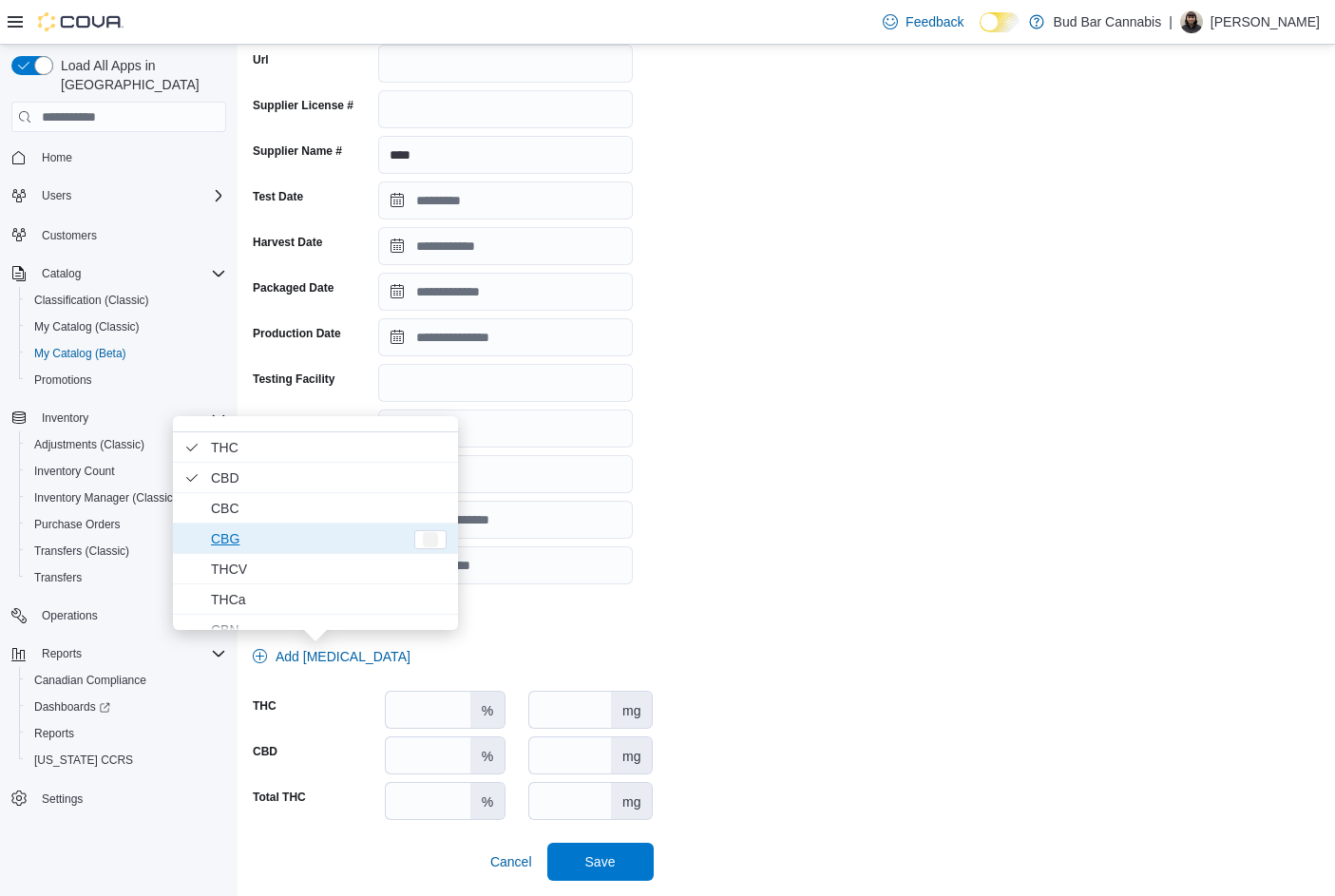
click at [227, 546] on span "CBG" at bounding box center [306, 539] width 192 height 23
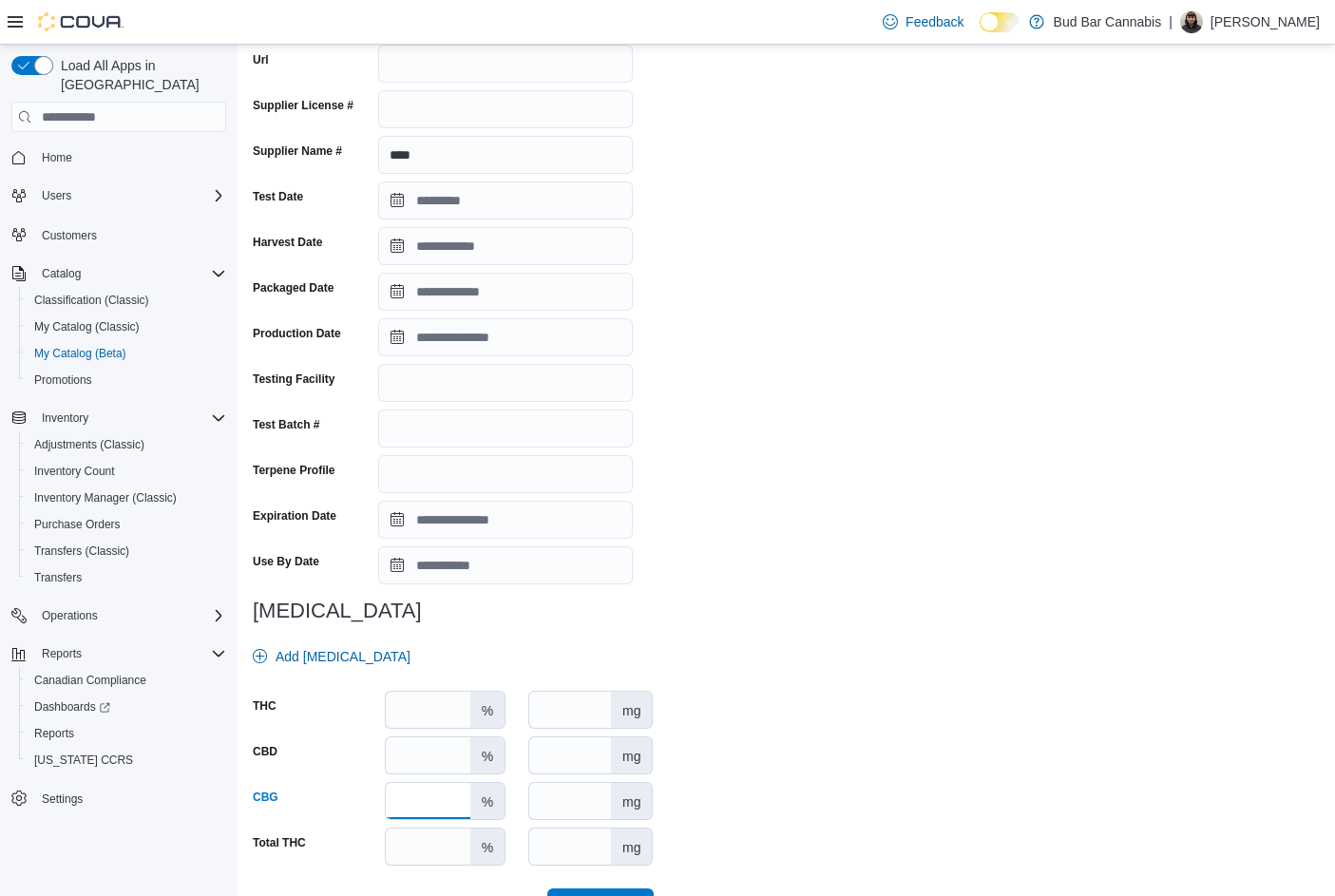
click at [426, 805] on input "number" at bounding box center [428, 801] width 85 height 37
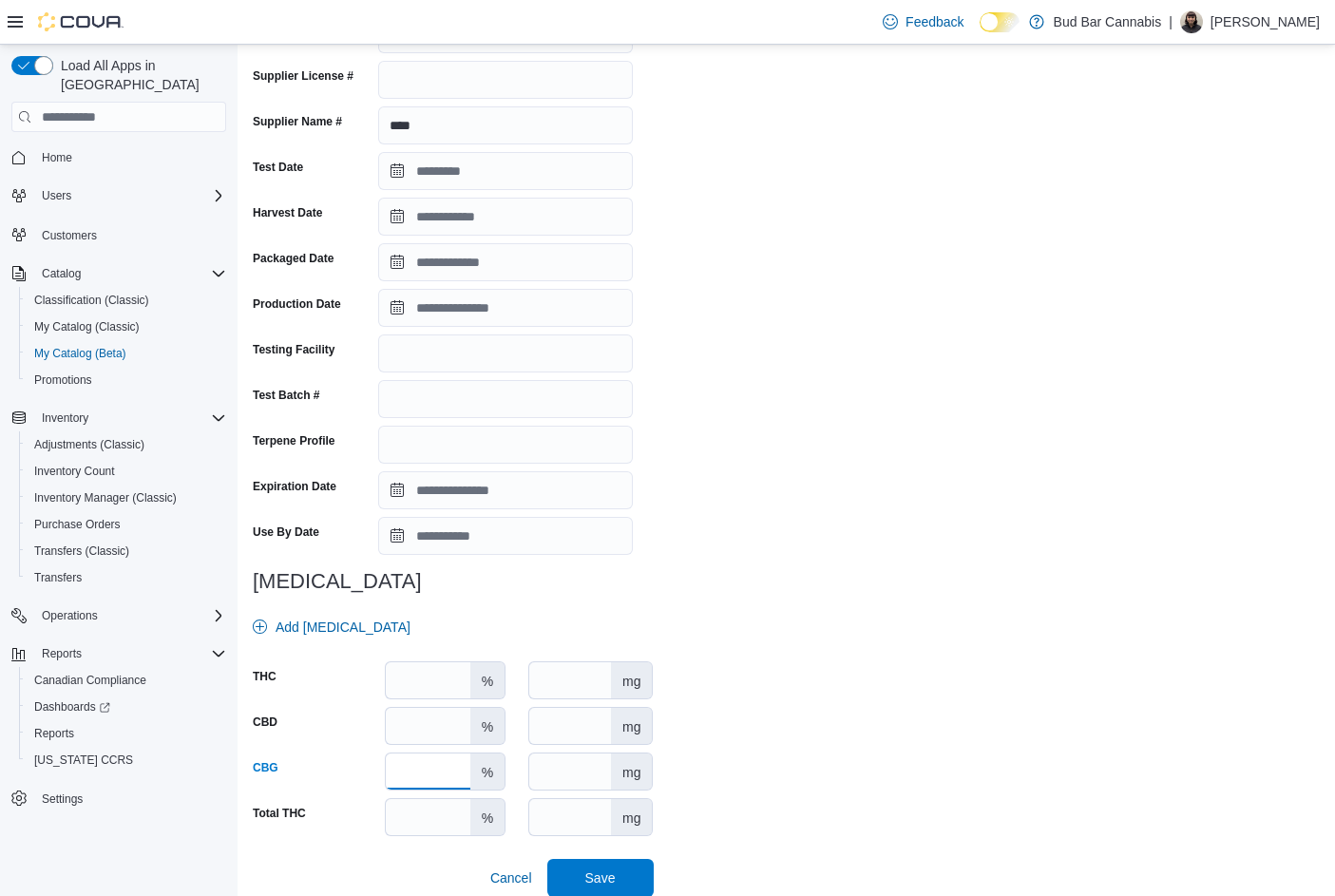
scroll to position [323, 0]
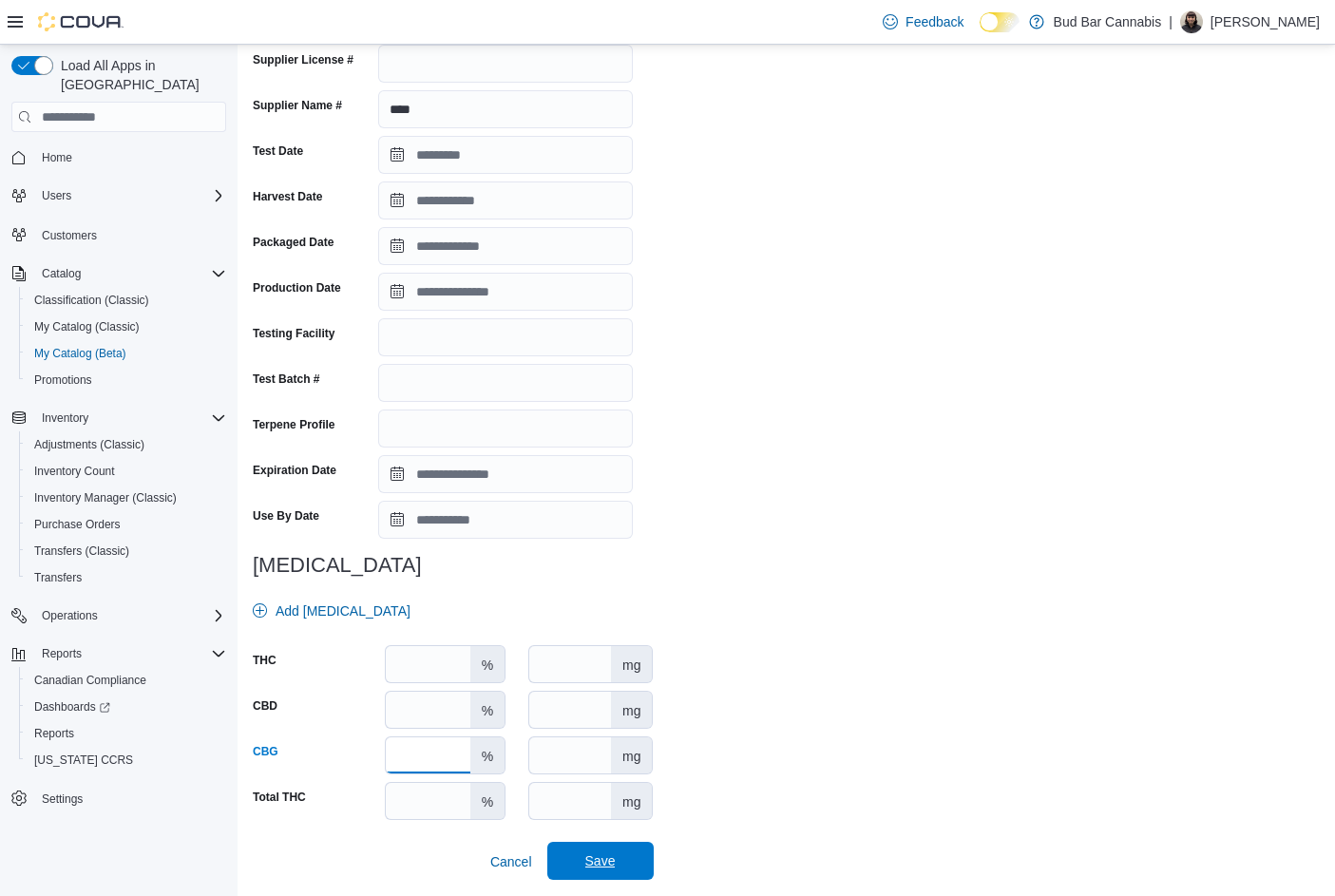
type input "***"
click at [634, 854] on span "Save" at bounding box center [600, 860] width 84 height 38
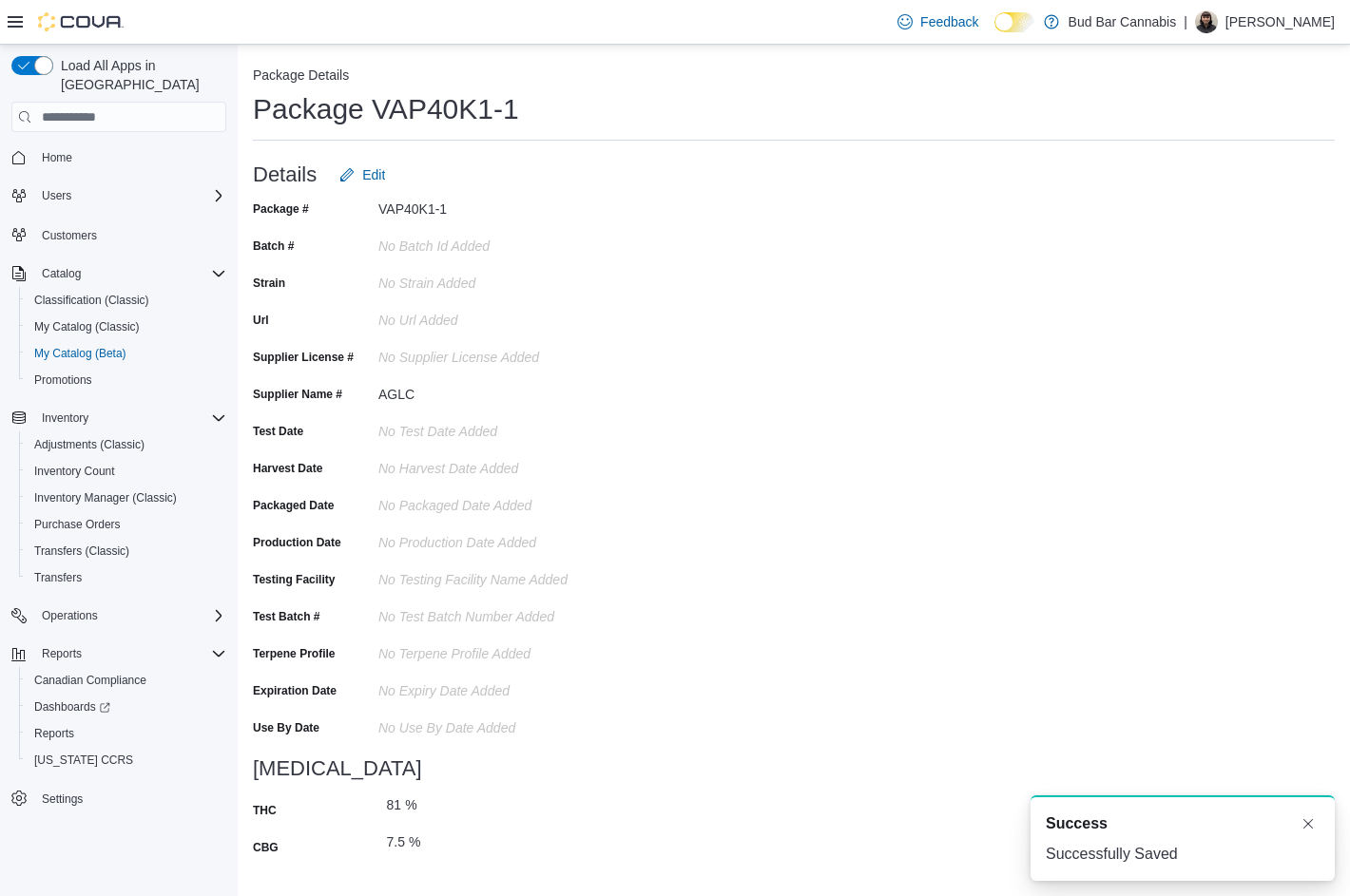
scroll to position [0, 0]
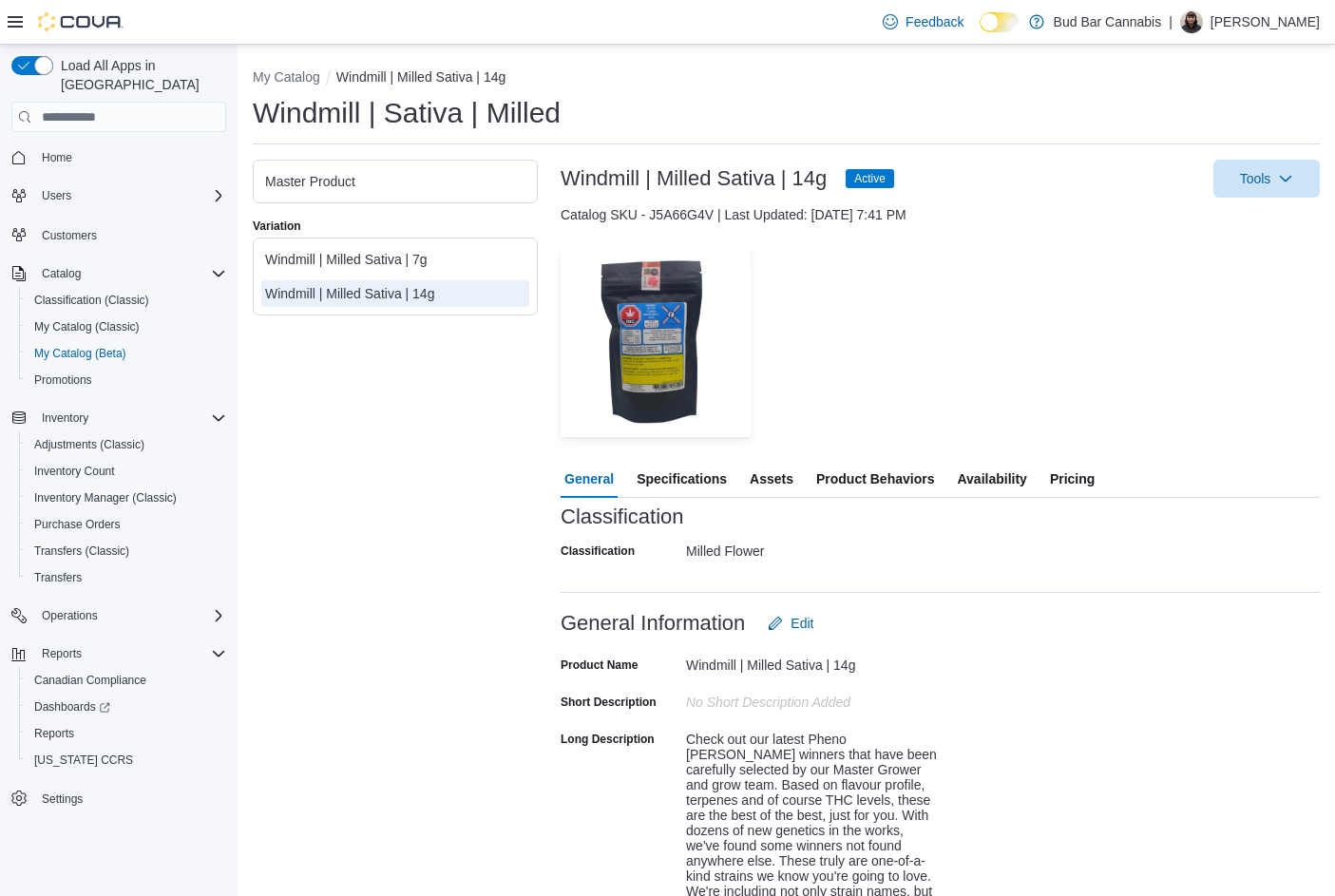
click at [686, 482] on span "Specifications" at bounding box center [681, 478] width 90 height 38
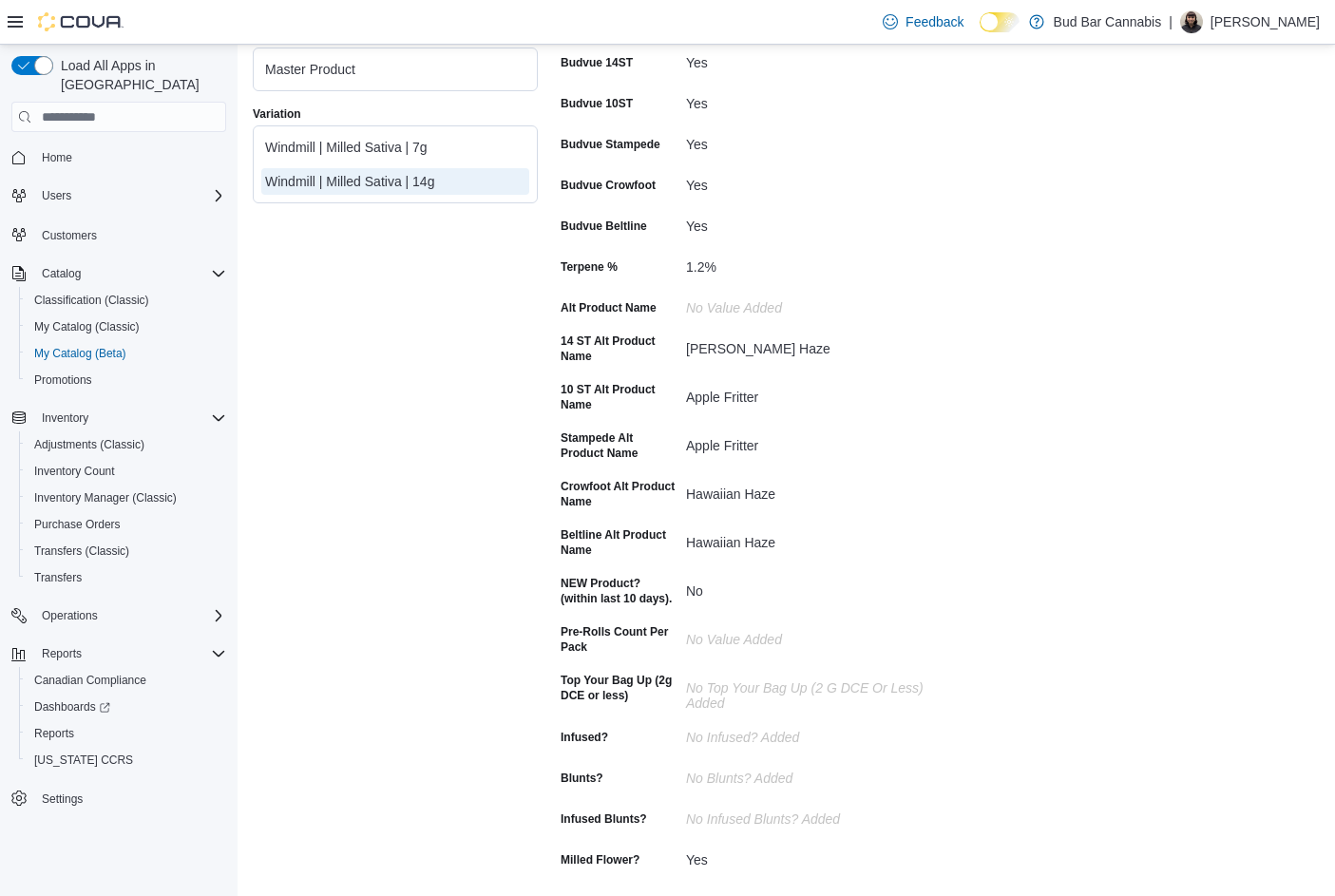
scroll to position [95, 0]
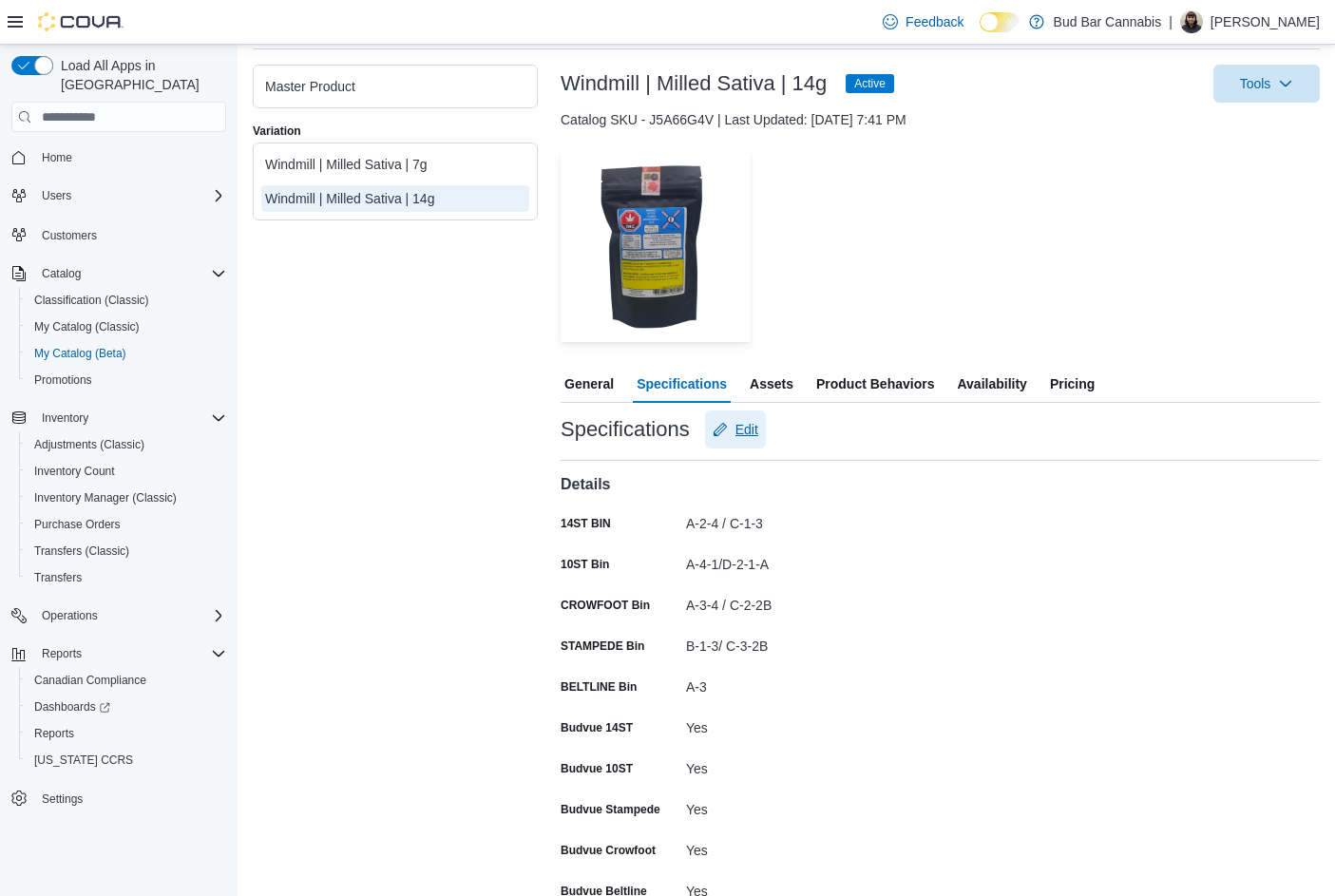
click at [749, 424] on span "Edit" at bounding box center [747, 429] width 23 height 19
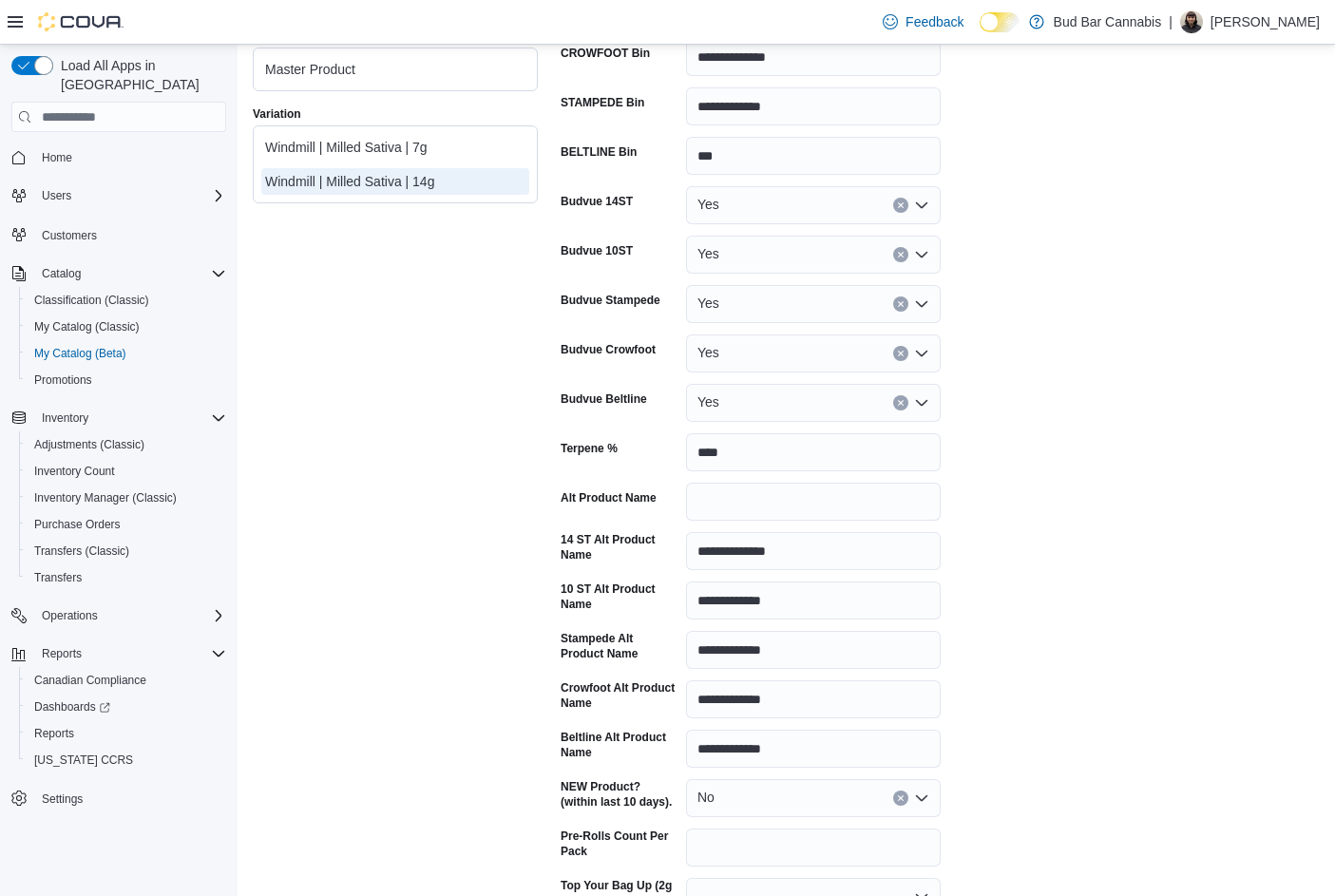
scroll to position [665, 0]
drag, startPoint x: 804, startPoint y: 605, endPoint x: 634, endPoint y: 616, distance: 170.4
click at [620, 611] on div "**********" at bounding box center [750, 599] width 380 height 38
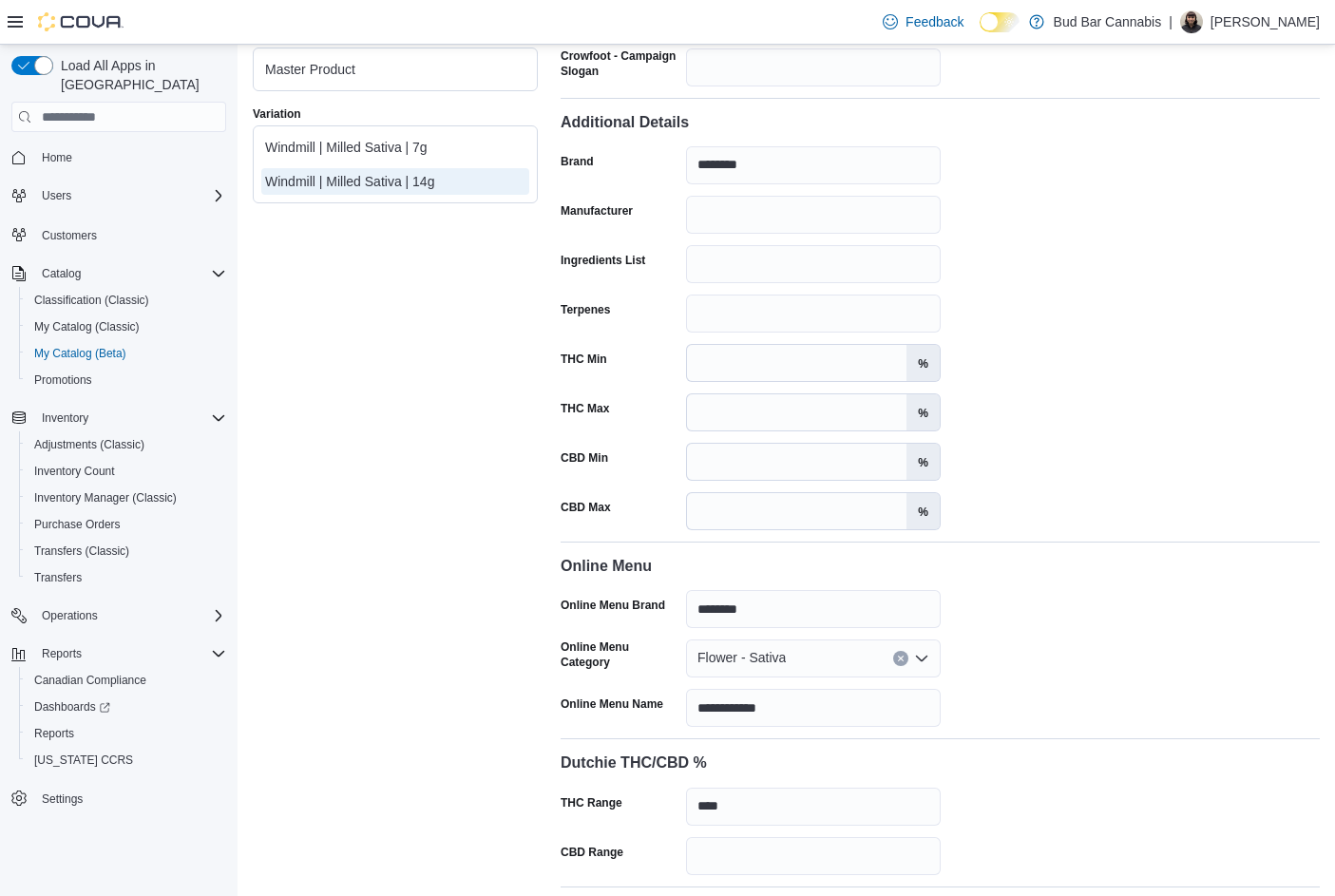
scroll to position [2839, 0]
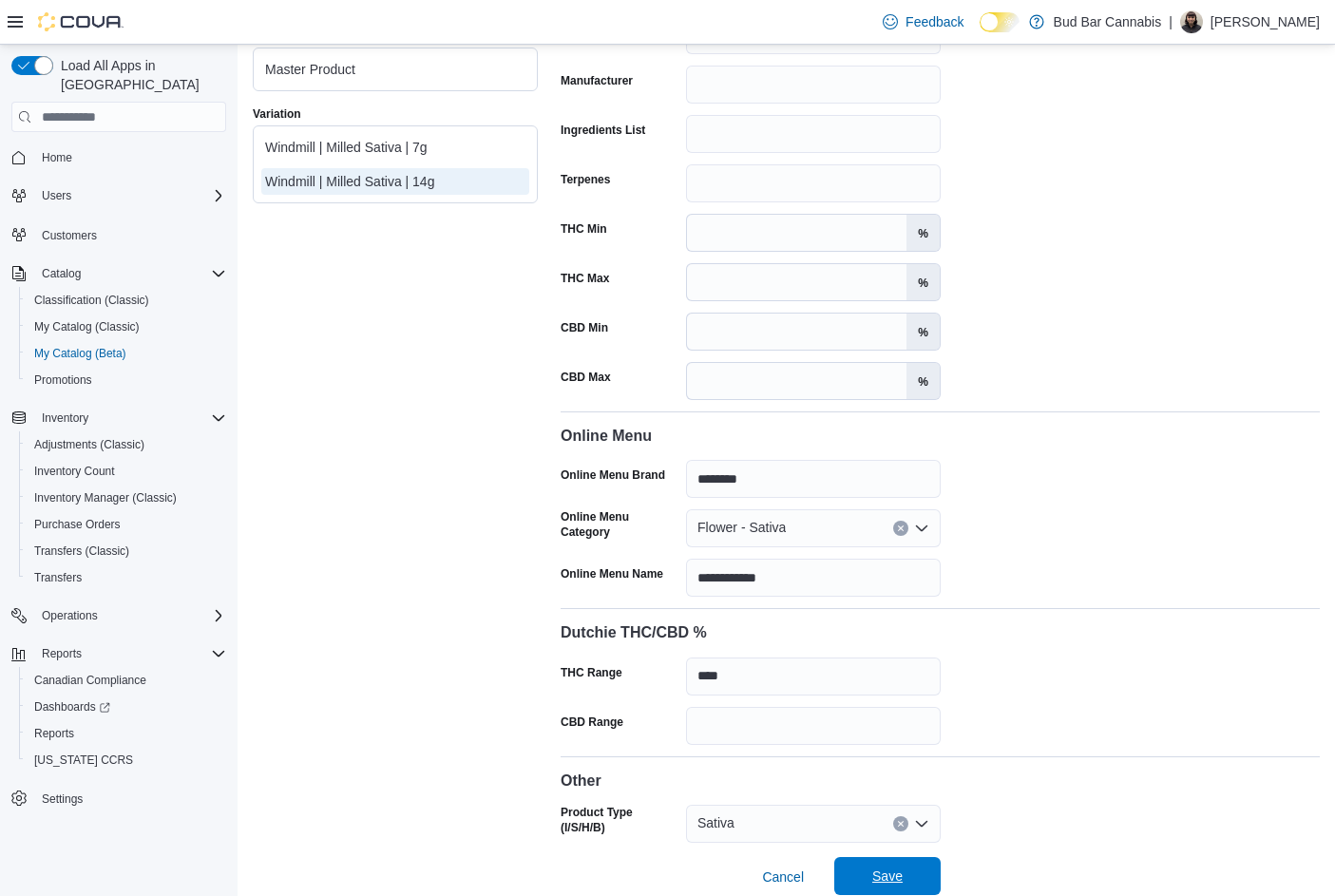
type input "**********"
click at [903, 857] on span "Save" at bounding box center [887, 875] width 84 height 38
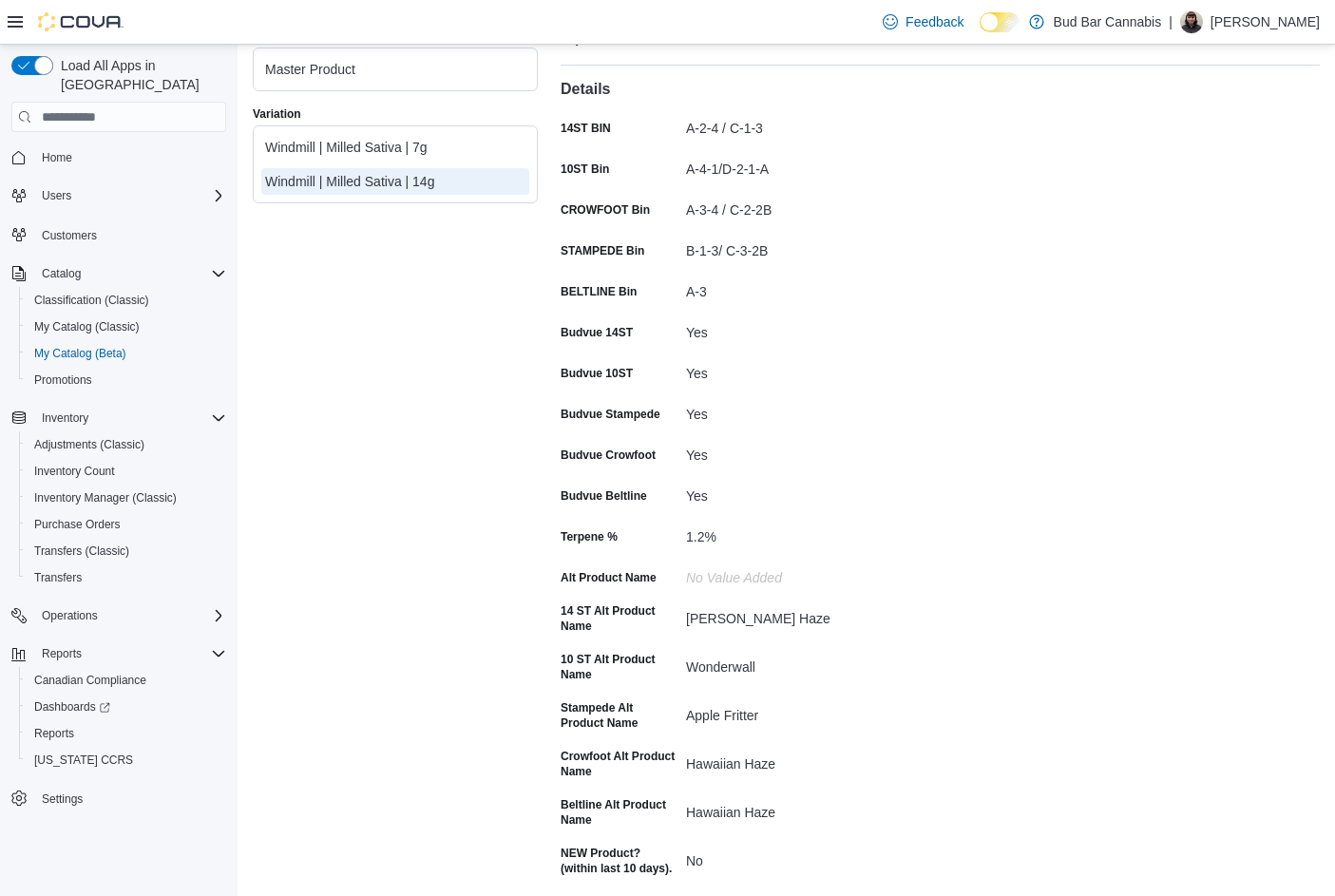
scroll to position [100, 0]
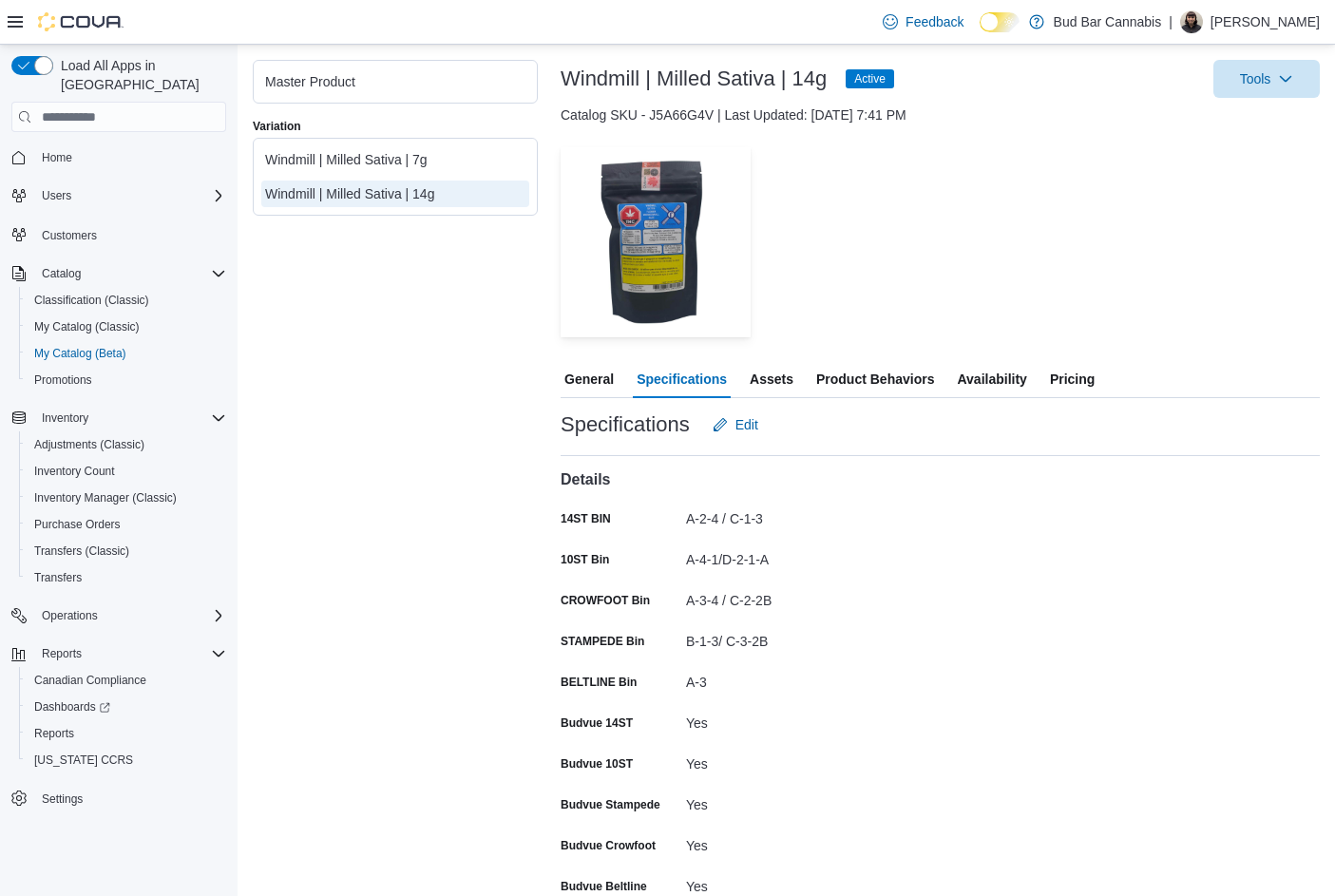
click at [980, 371] on span "Availability" at bounding box center [991, 378] width 69 height 38
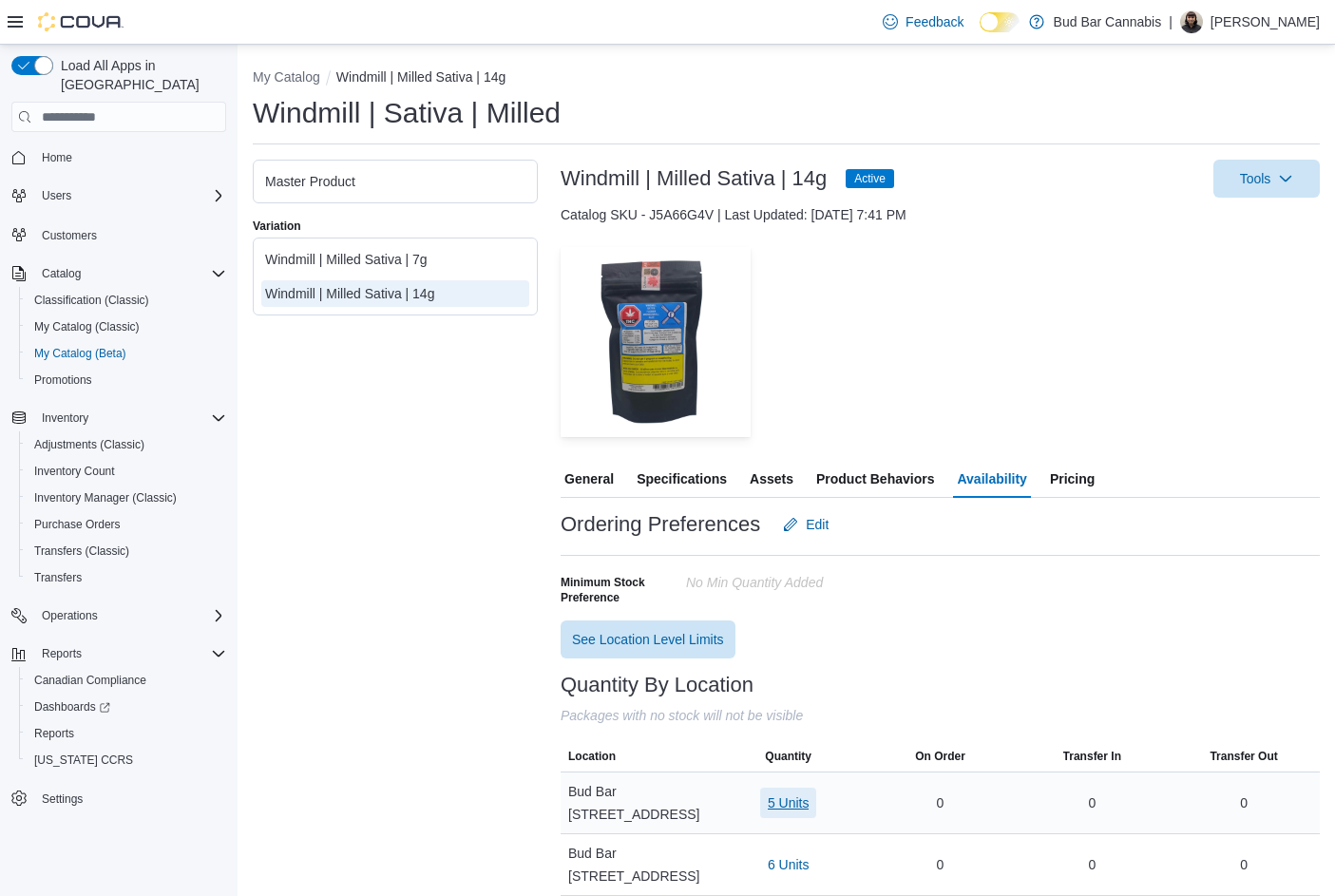
click at [806, 793] on span "5 Units" at bounding box center [788, 803] width 41 height 19
click at [742, 716] on span "5628" at bounding box center [734, 715] width 30 height 19
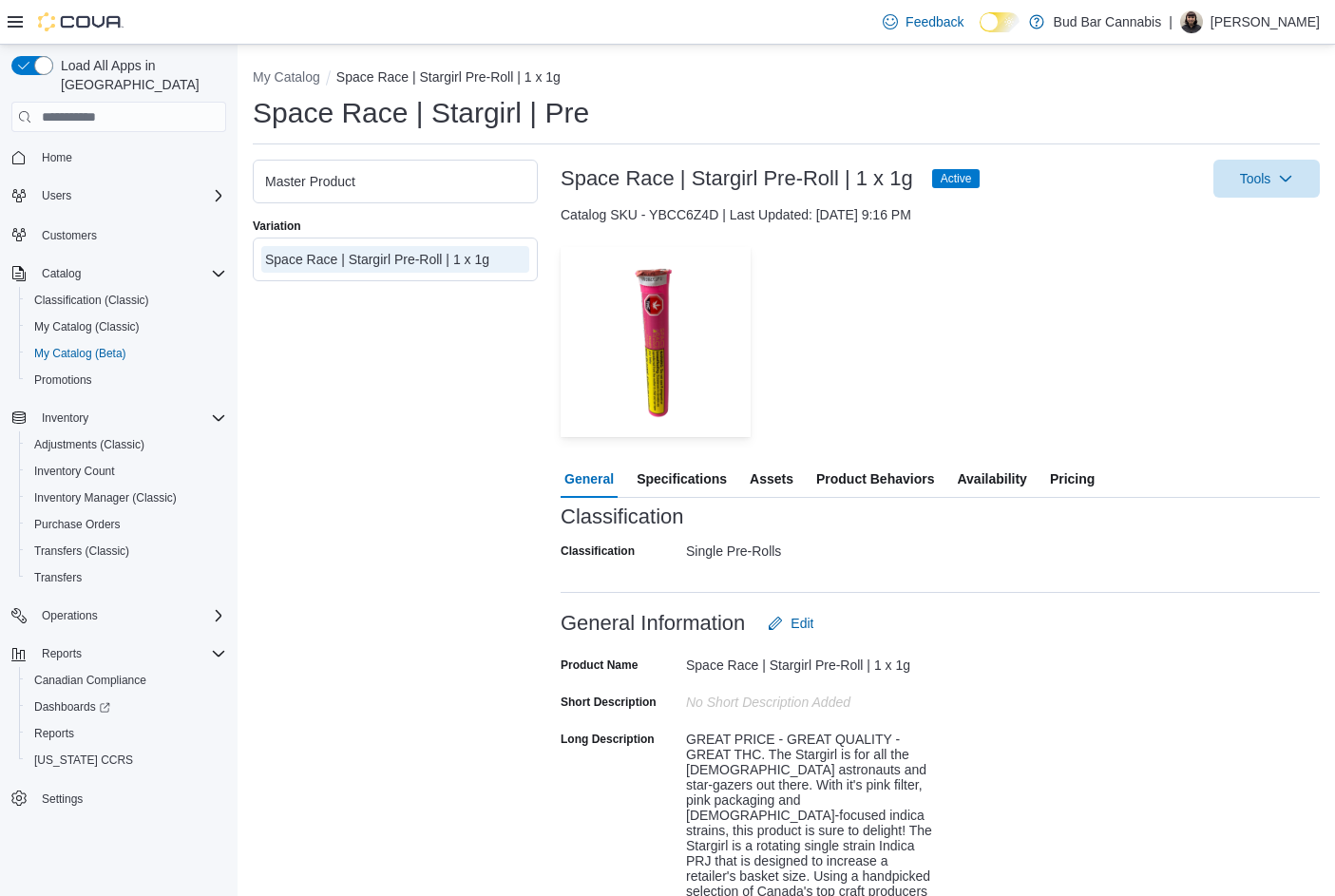
click at [689, 484] on span "Specifications" at bounding box center [681, 478] width 90 height 38
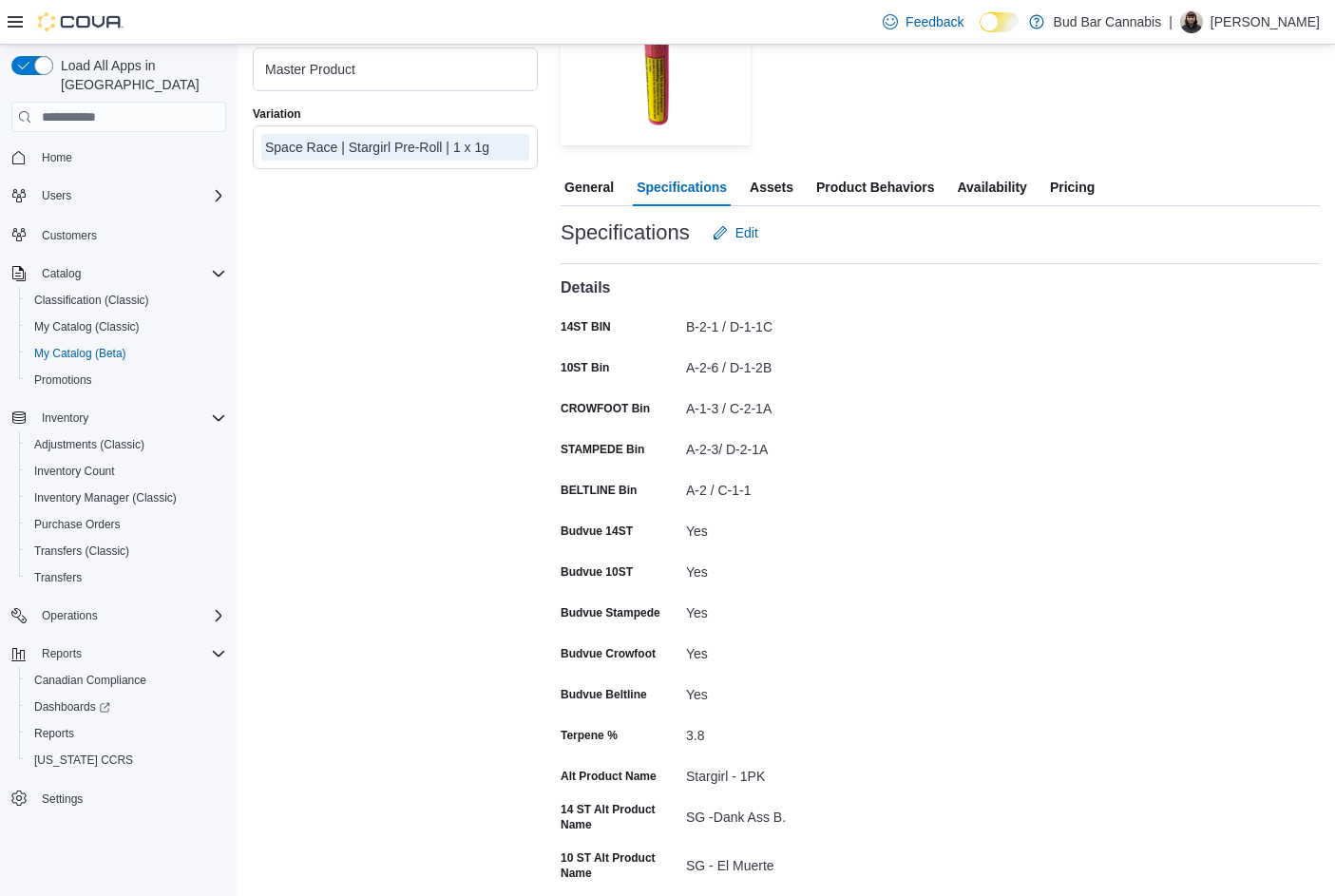
scroll to position [285, 0]
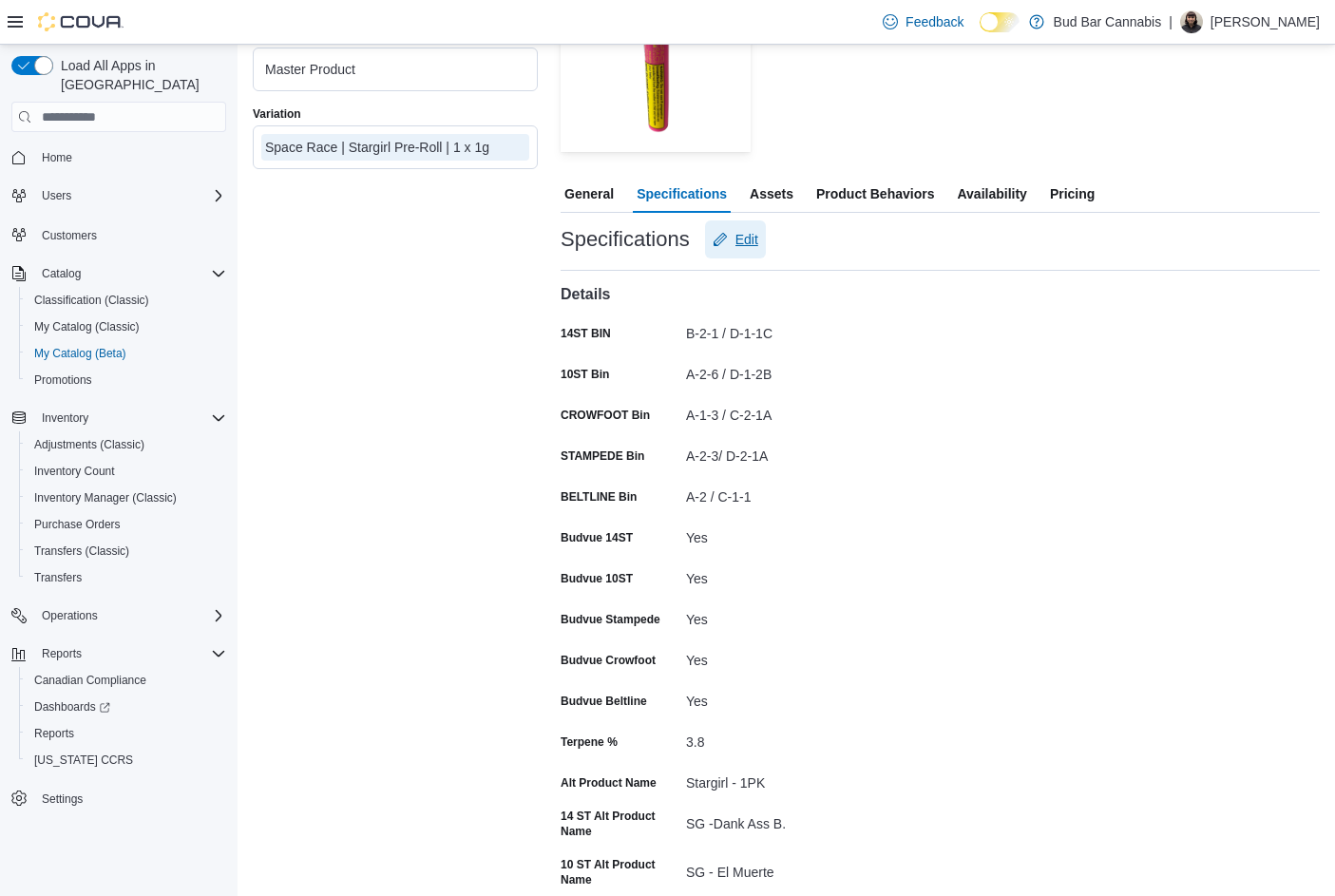
drag, startPoint x: 758, startPoint y: 228, endPoint x: 762, endPoint y: 255, distance: 27.3
click at [758, 227] on button "Edit" at bounding box center [734, 239] width 61 height 38
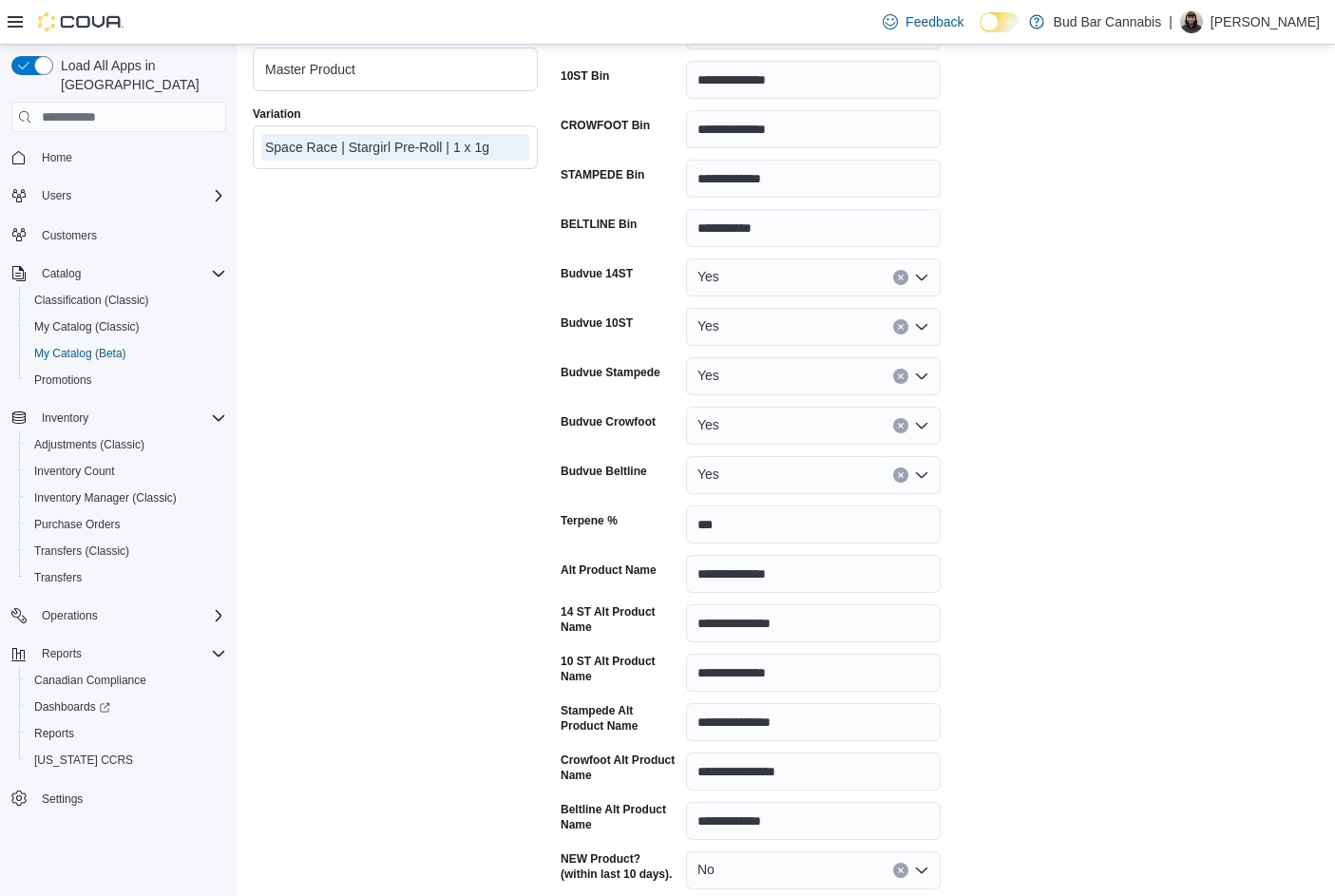
scroll to position [665, 0]
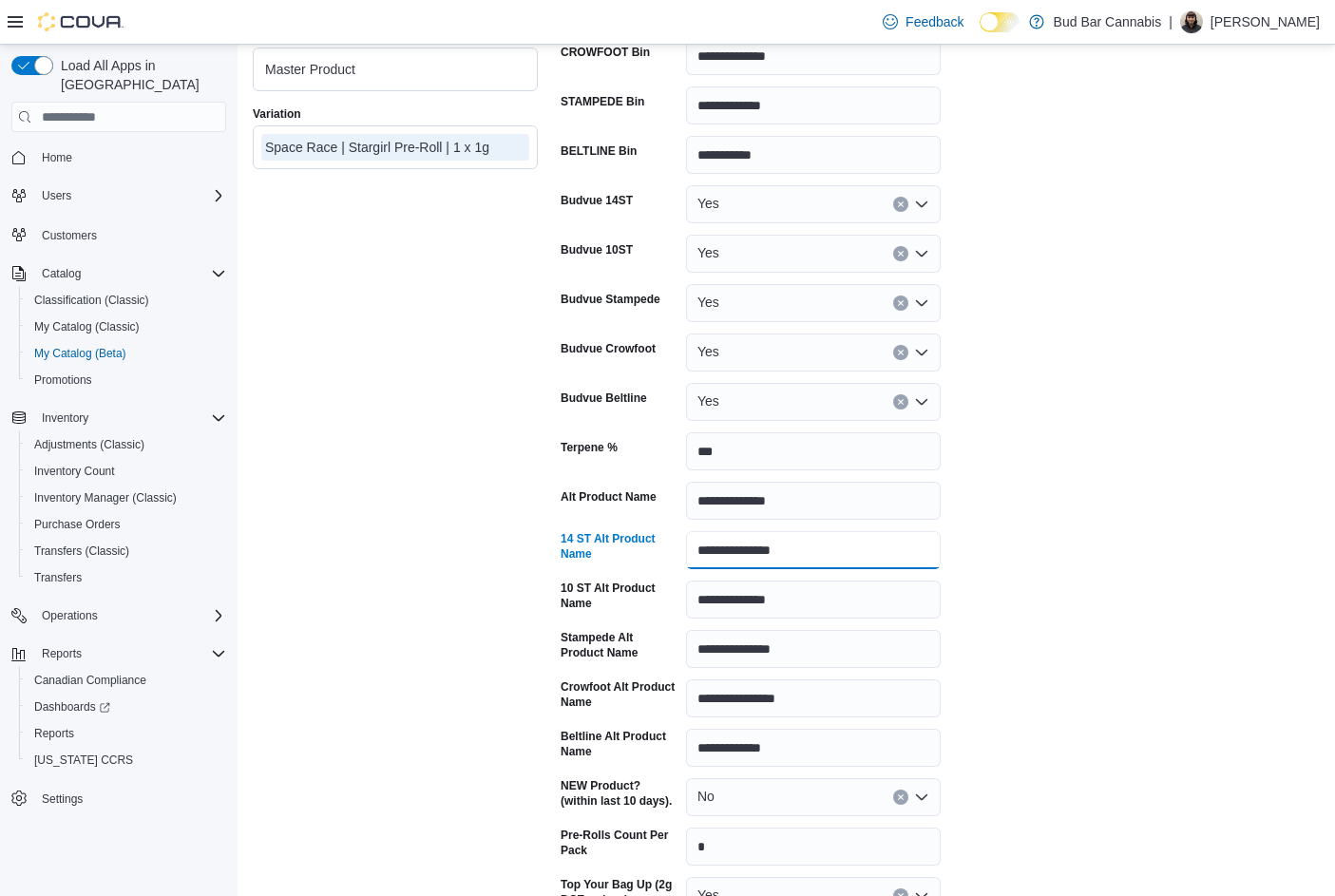
drag, startPoint x: 696, startPoint y: 552, endPoint x: 857, endPoint y: 573, distance: 162.4
click at [857, 573] on div "**********" at bounding box center [939, 781] width 759 height 1806
paste input "*"
drag, startPoint x: 798, startPoint y: 599, endPoint x: 617, endPoint y: 595, distance: 181.0
click at [617, 595] on div "**********" at bounding box center [750, 599] width 380 height 38
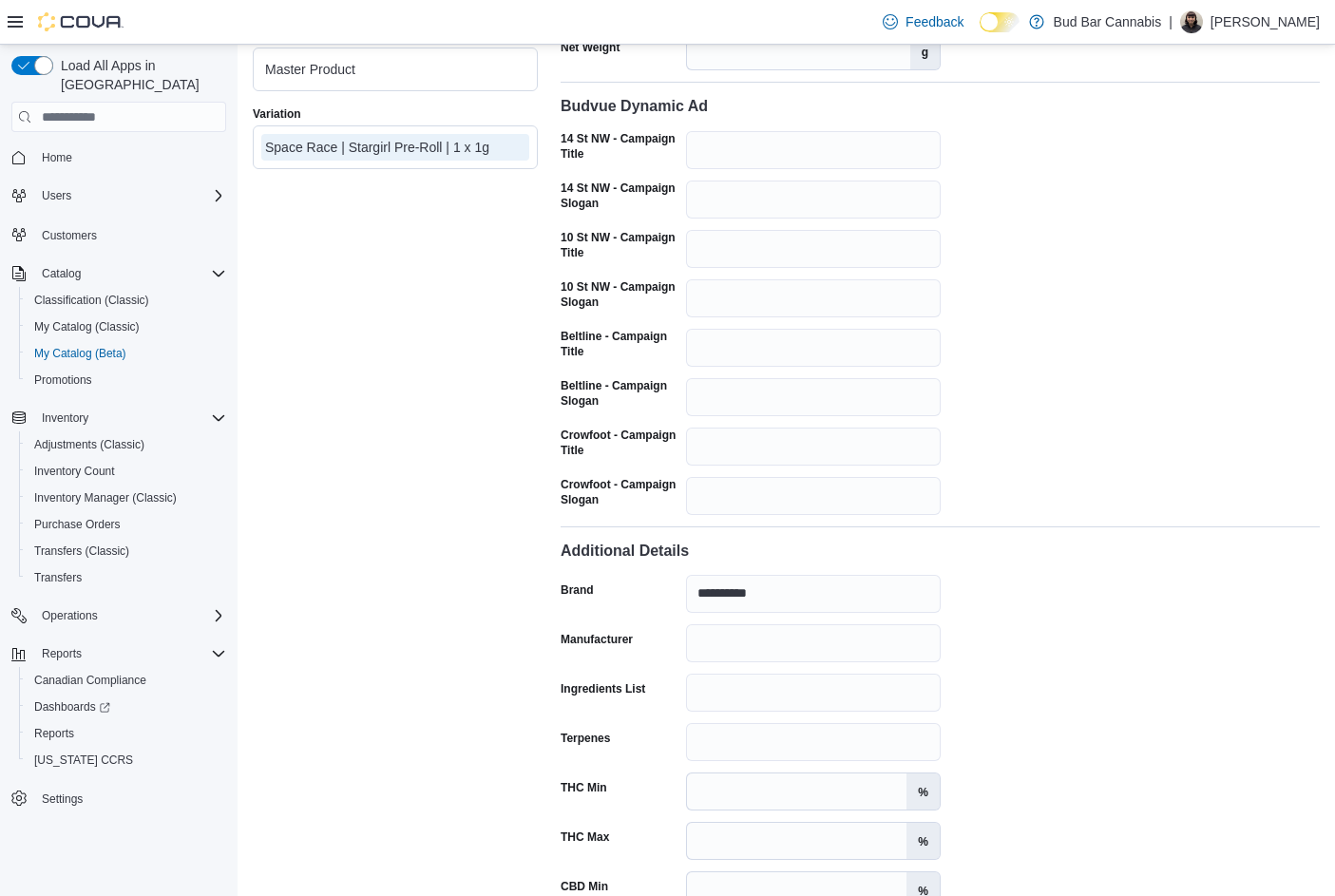
scroll to position [2888, 0]
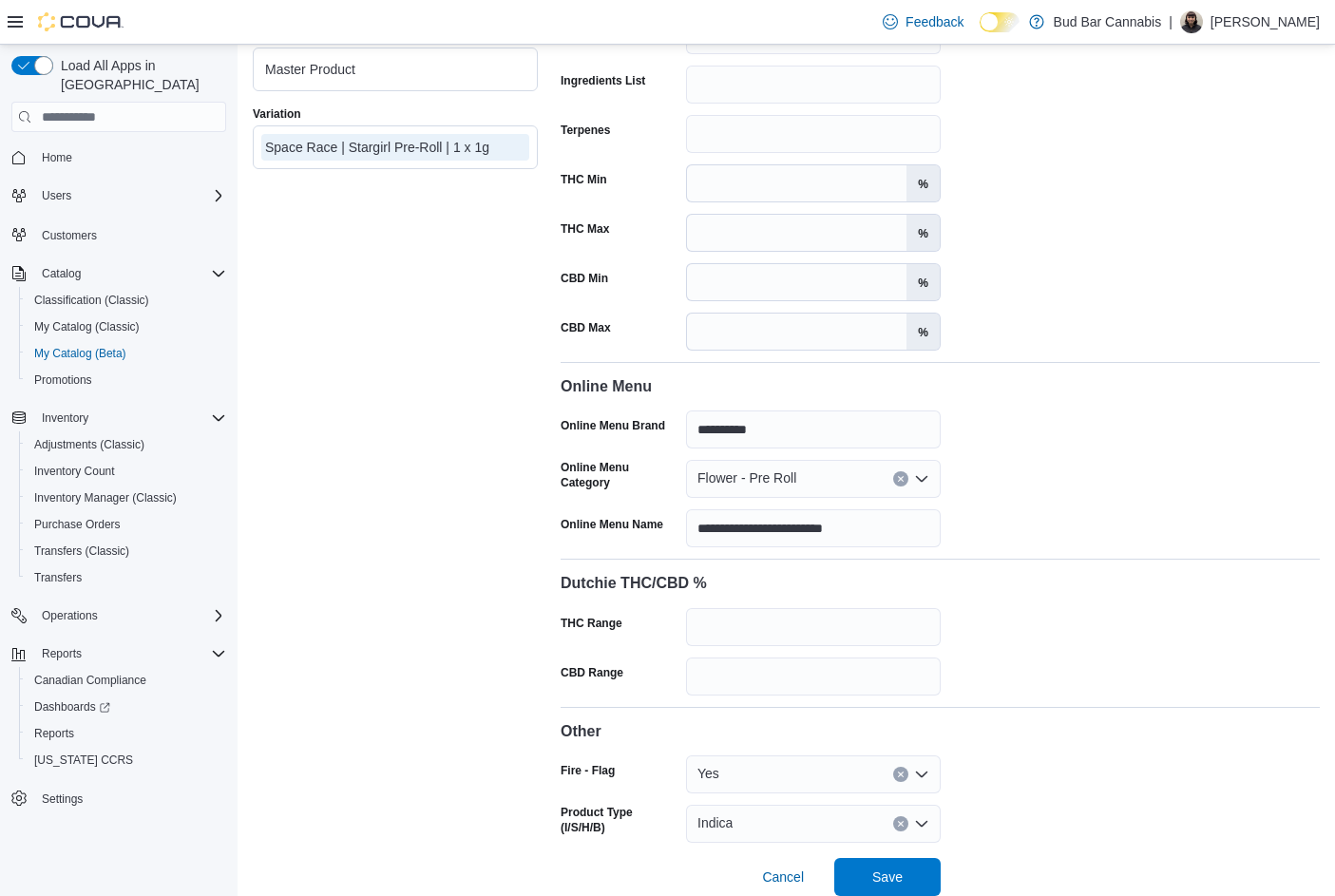
type input "**********"
click at [932, 857] on button "Save" at bounding box center [887, 875] width 107 height 38
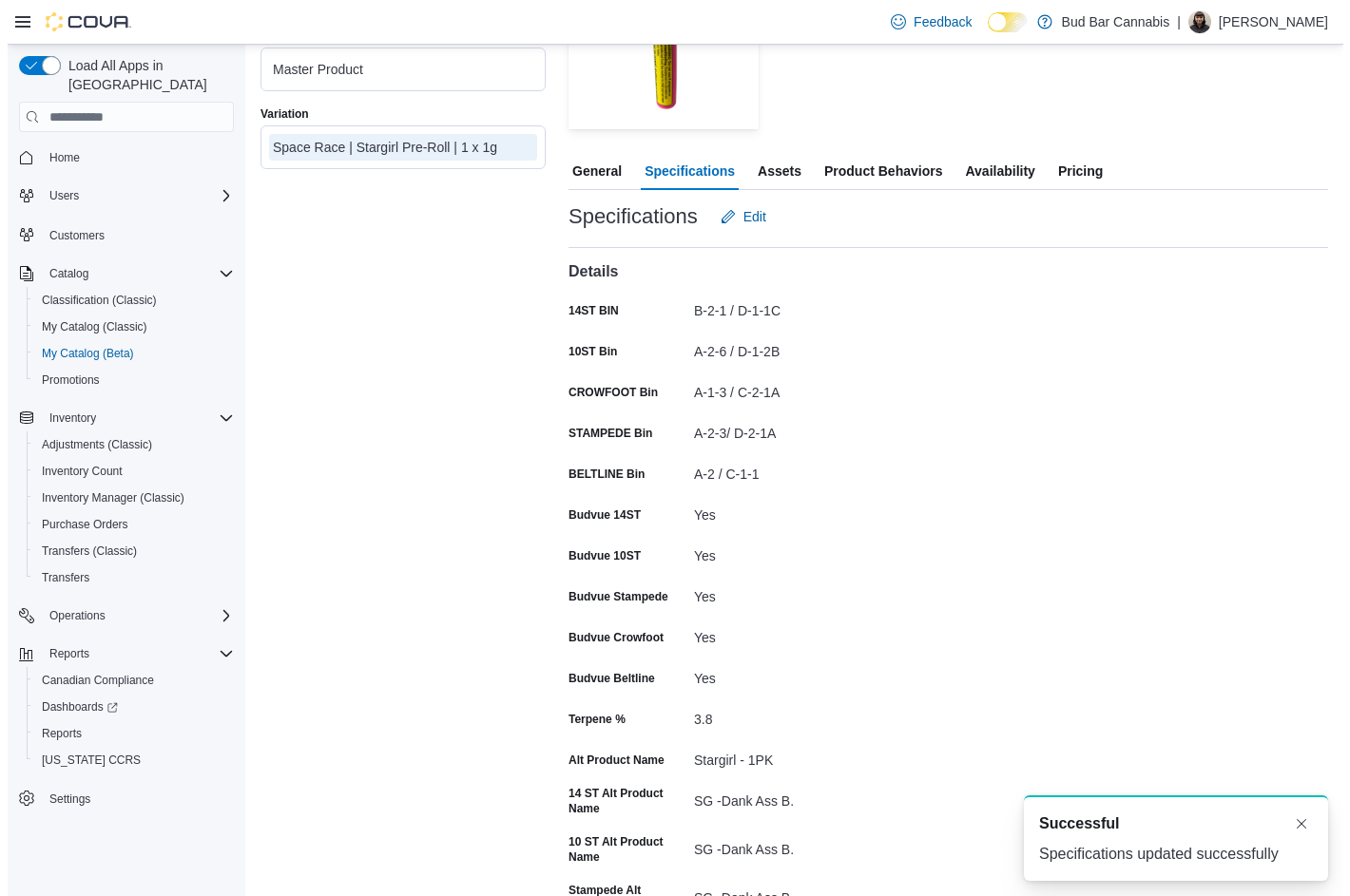
scroll to position [0, 0]
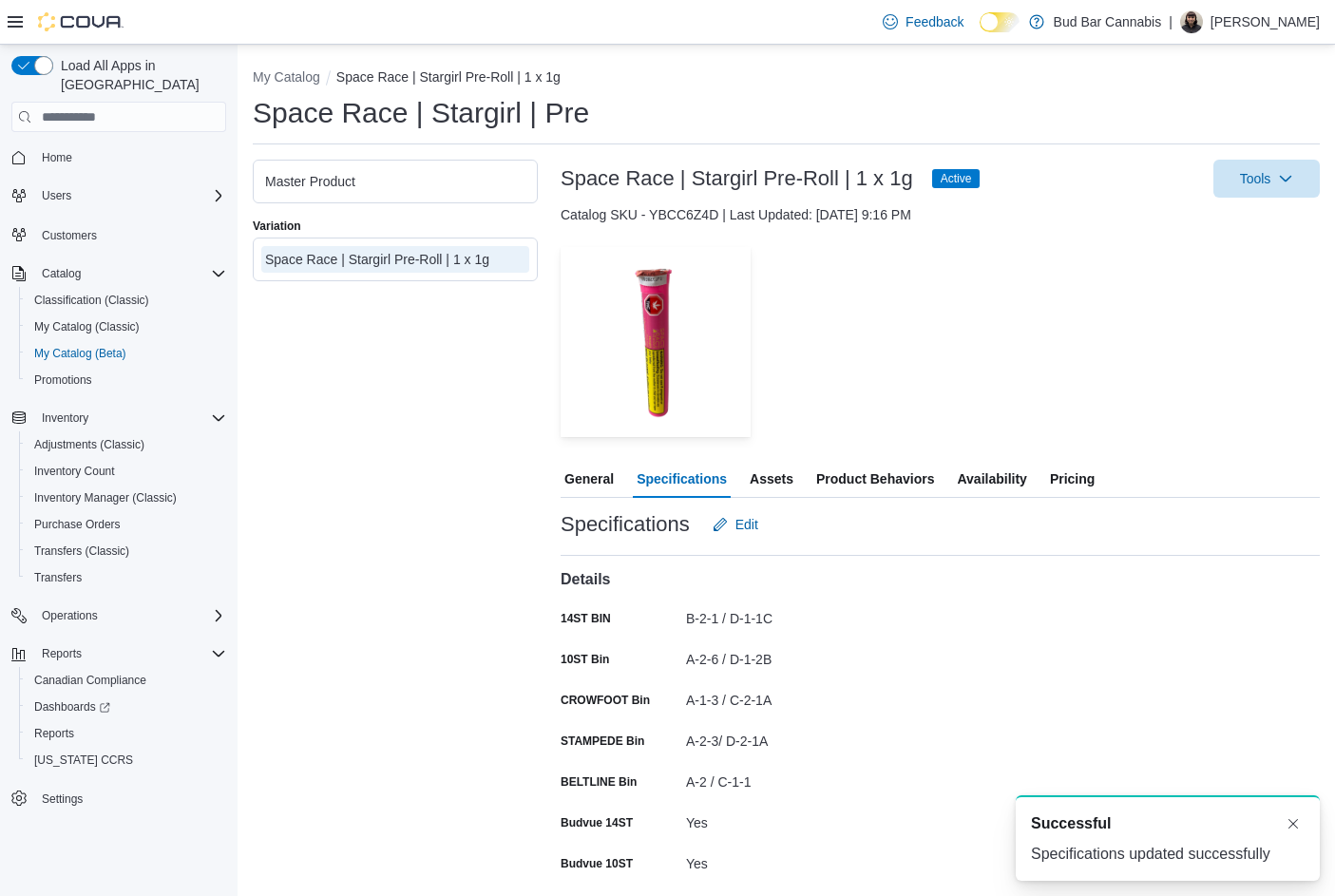
click at [997, 477] on span "Availability" at bounding box center [991, 478] width 69 height 38
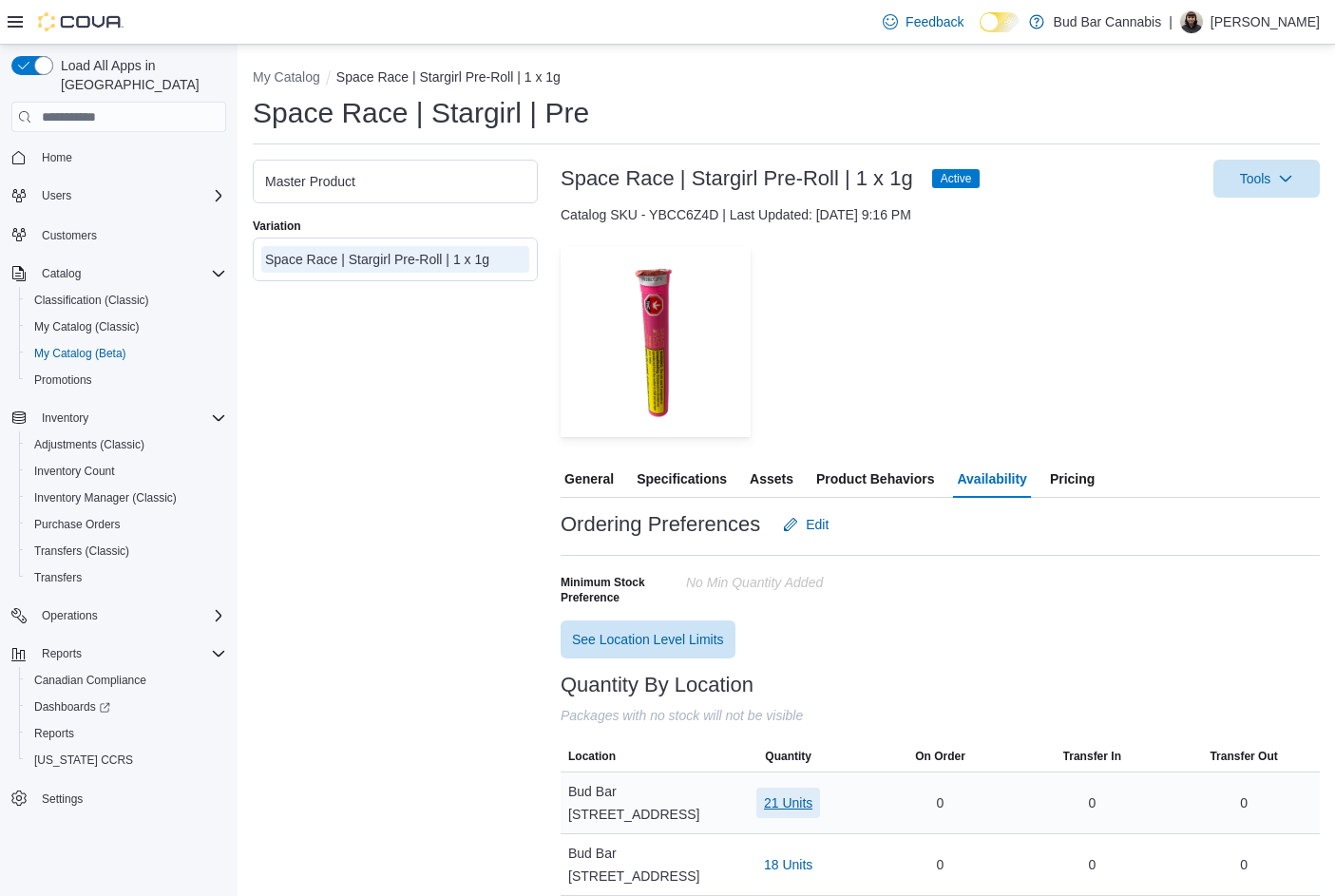
click at [797, 798] on span "21 Units" at bounding box center [788, 803] width 48 height 19
click at [732, 718] on span "SRC2503210" at bounding box center [759, 715] width 80 height 19
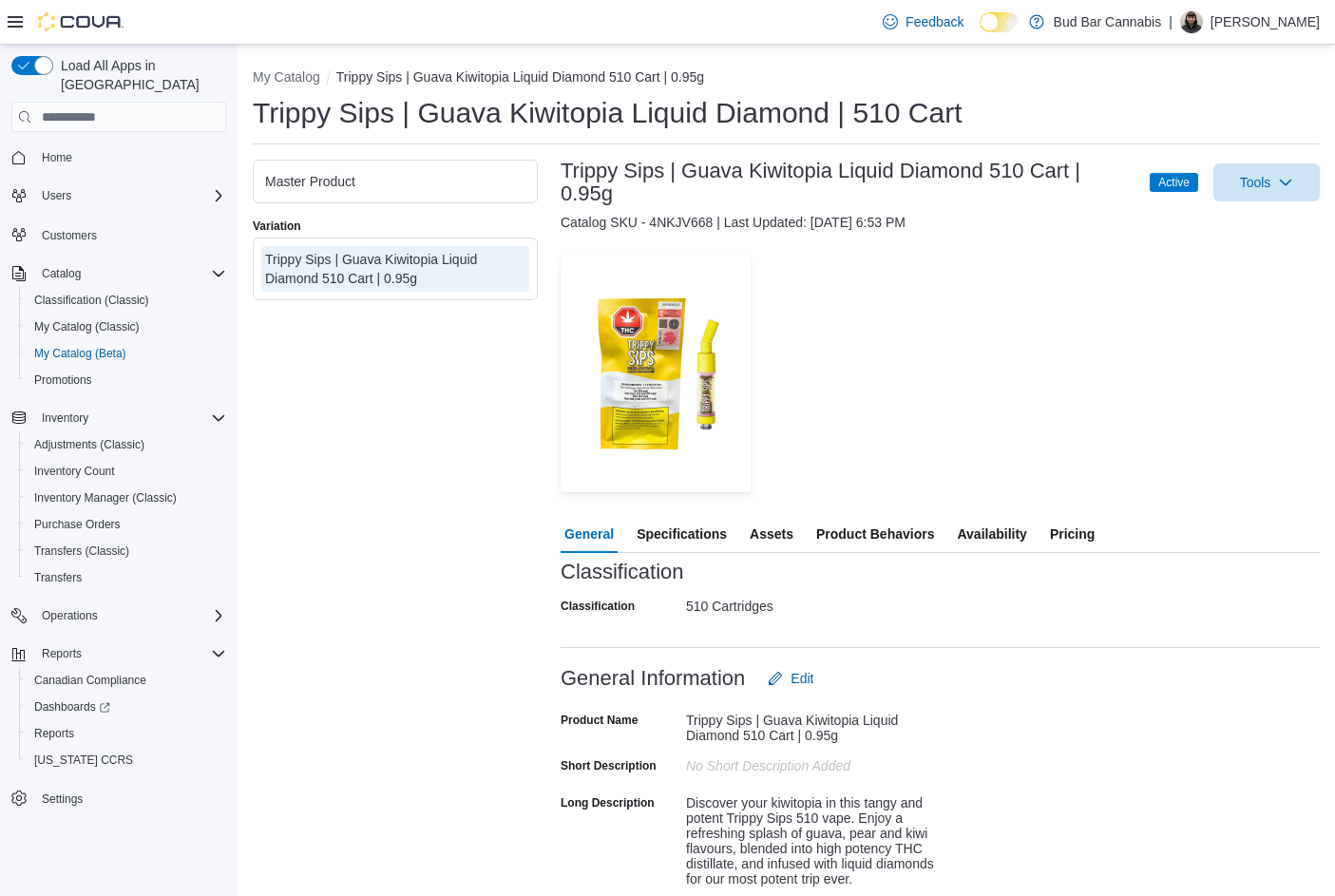
click at [713, 526] on span "Specifications" at bounding box center [681, 533] width 90 height 38
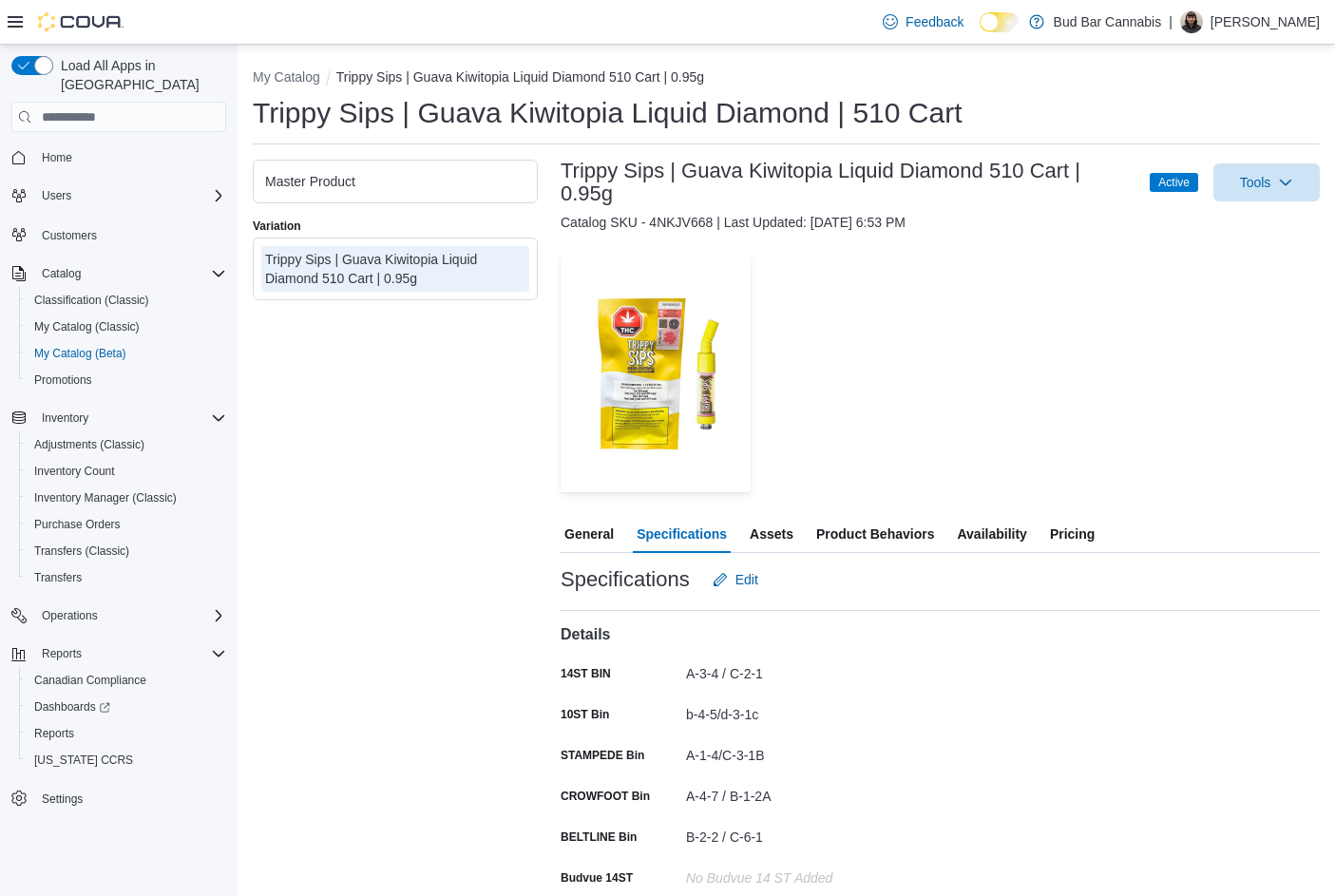
click at [973, 534] on span "Availability" at bounding box center [991, 533] width 69 height 38
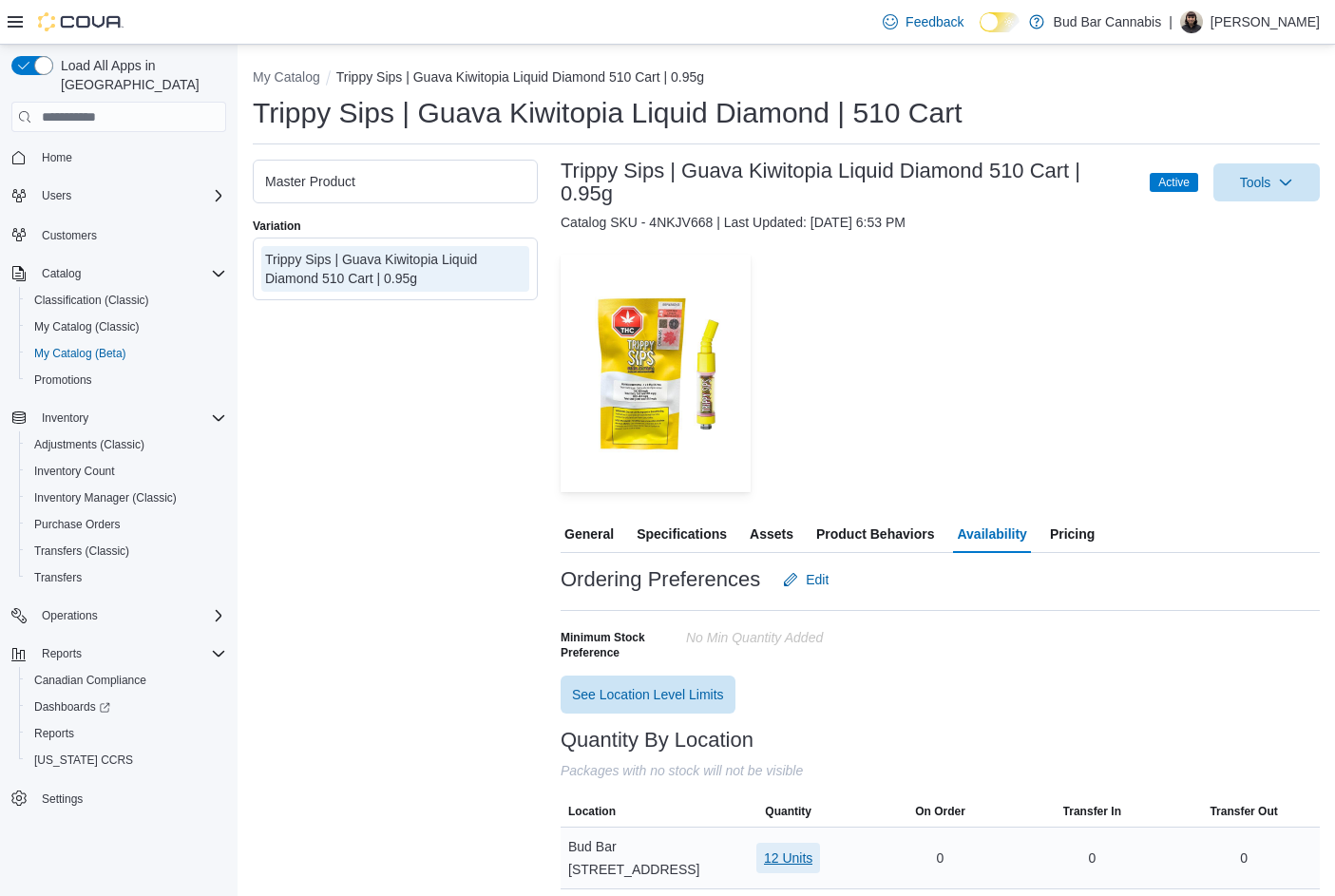
click at [783, 848] on span "12 Units" at bounding box center [788, 858] width 48 height 19
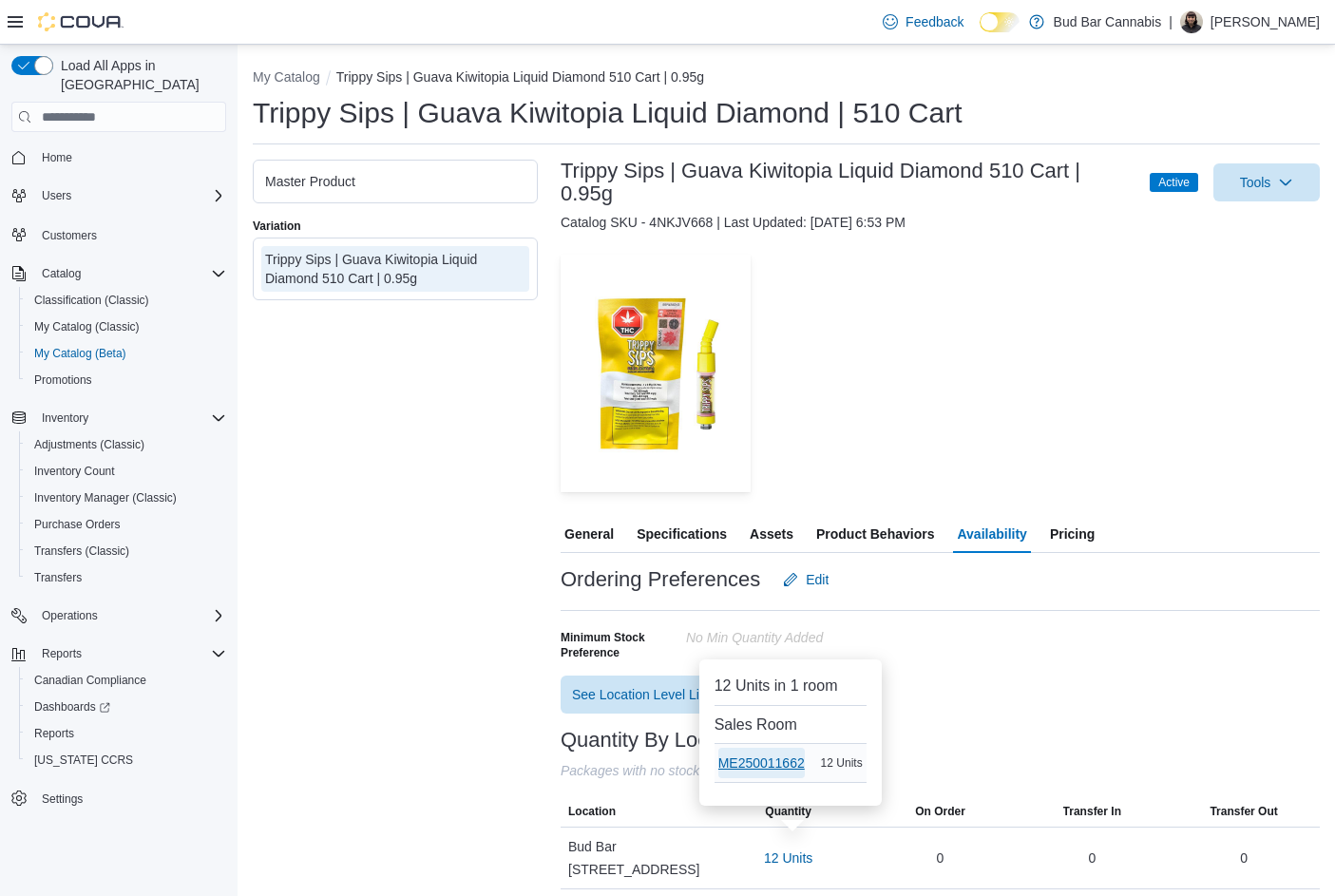
click at [772, 761] on span "ME250011662" at bounding box center [761, 763] width 87 height 19
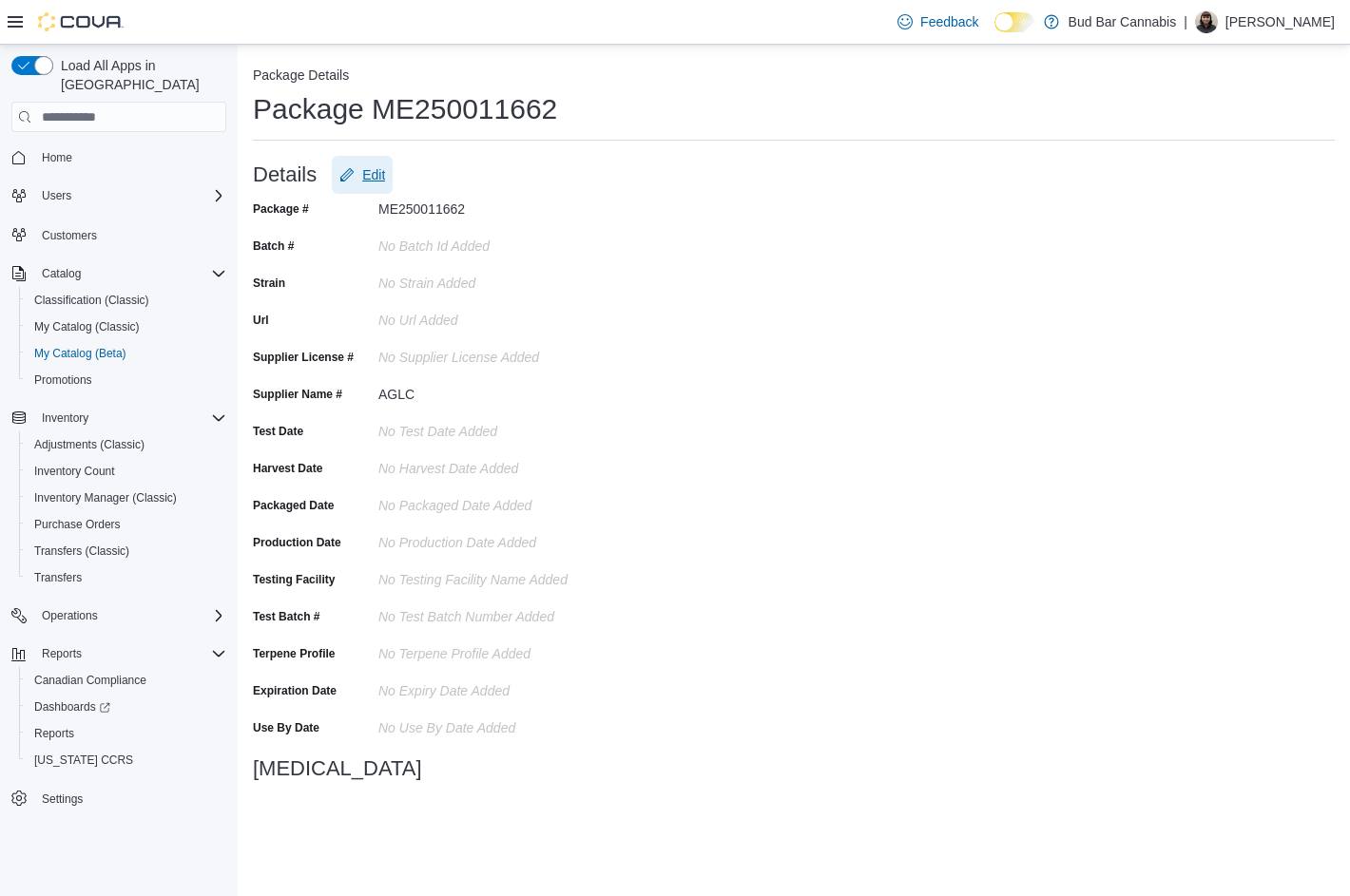
click at [379, 166] on span "Edit" at bounding box center [374, 175] width 23 height 19
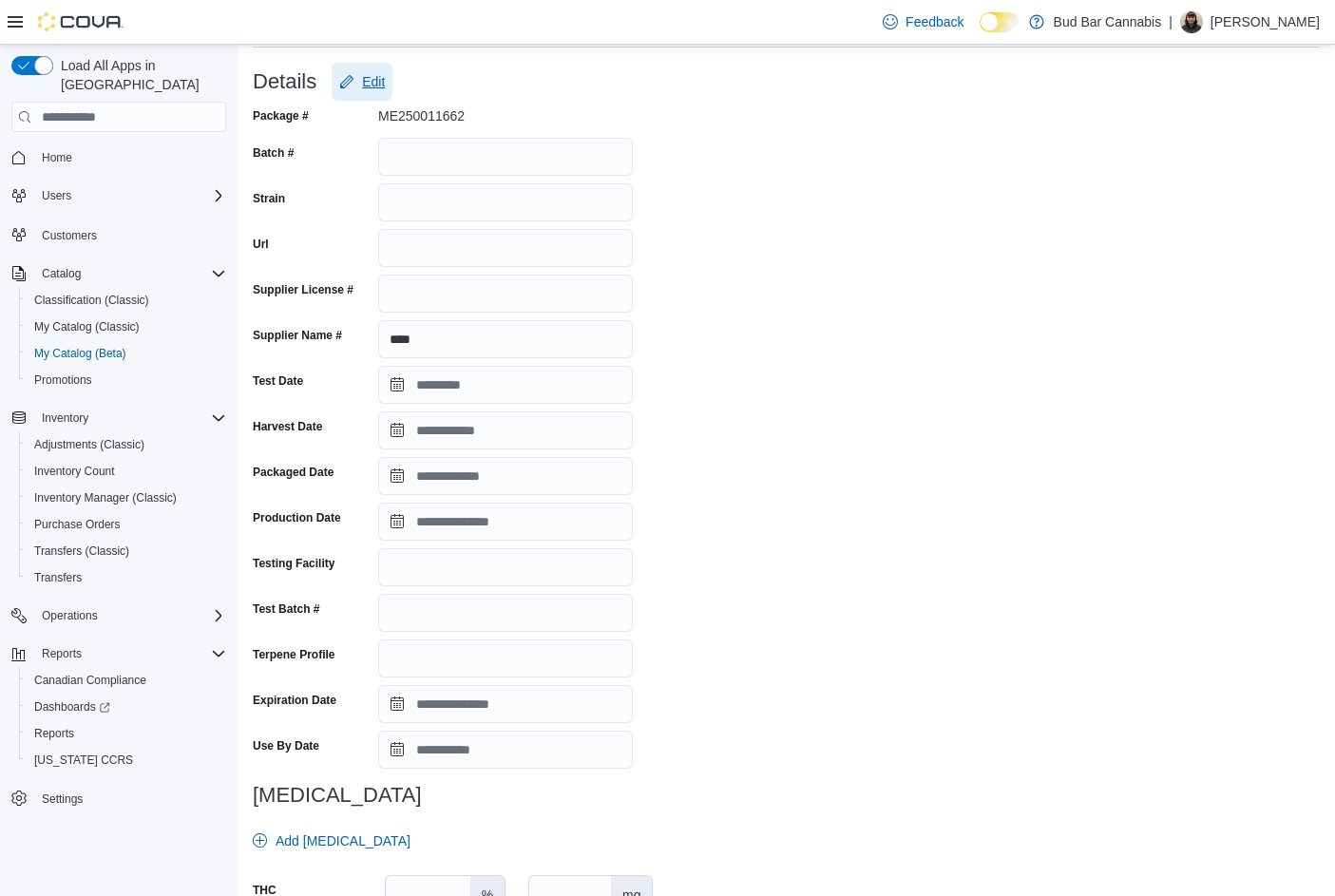
scroll to position [277, 0]
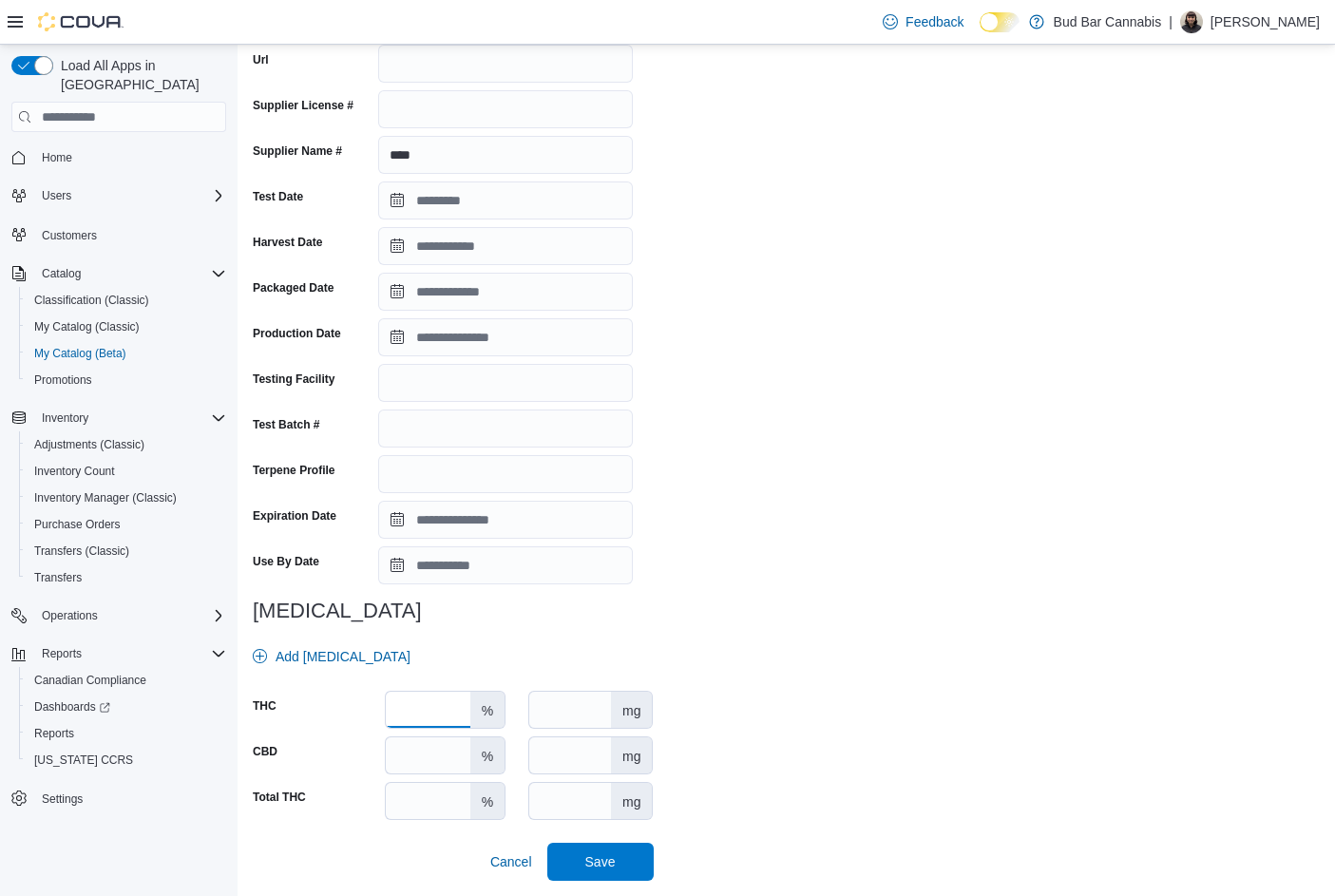
click at [426, 705] on input "number" at bounding box center [428, 710] width 85 height 37
type input "****"
click at [627, 874] on span "Save" at bounding box center [600, 860] width 84 height 38
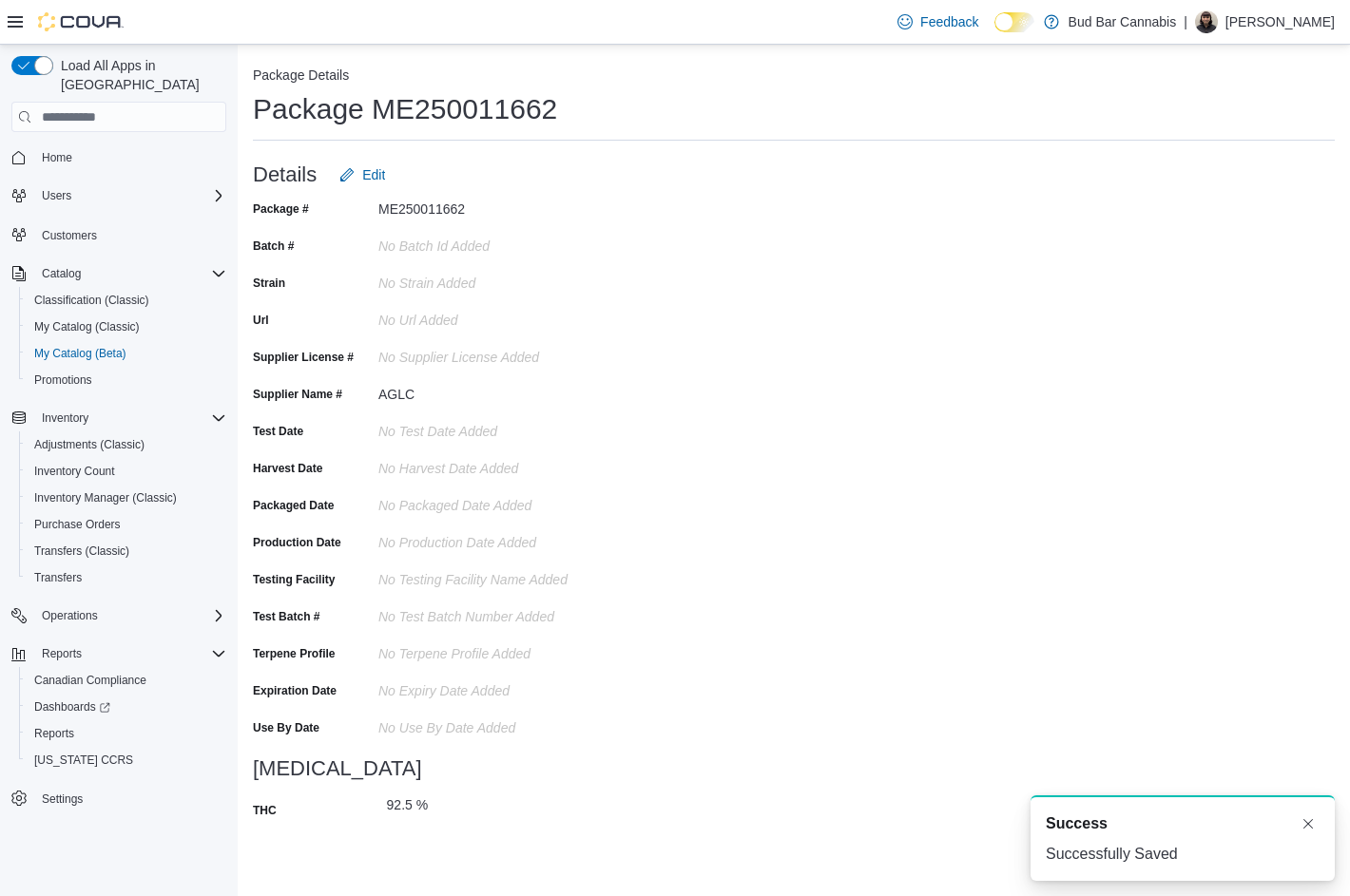
scroll to position [0, 0]
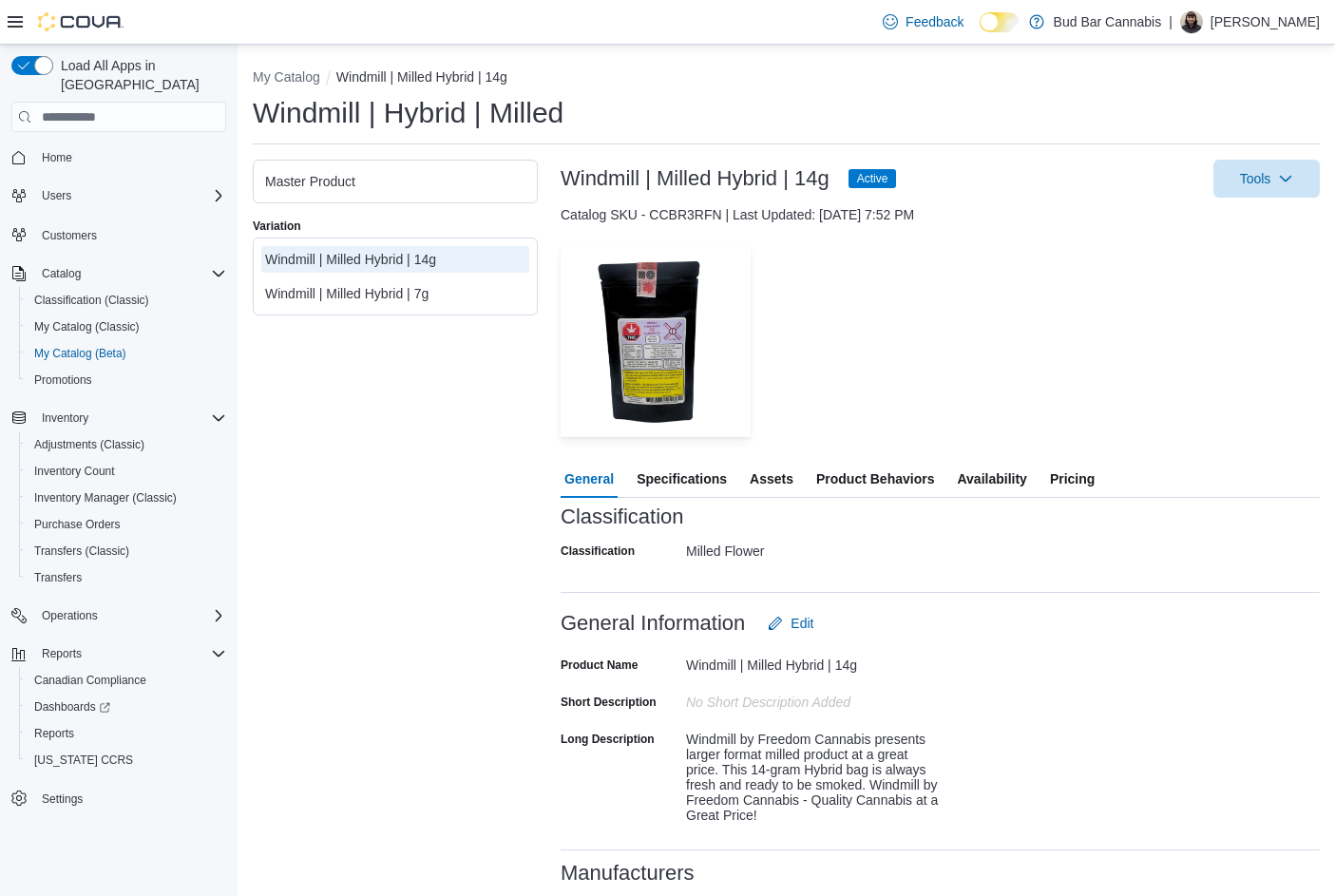
click at [694, 472] on span "Specifications" at bounding box center [681, 478] width 90 height 38
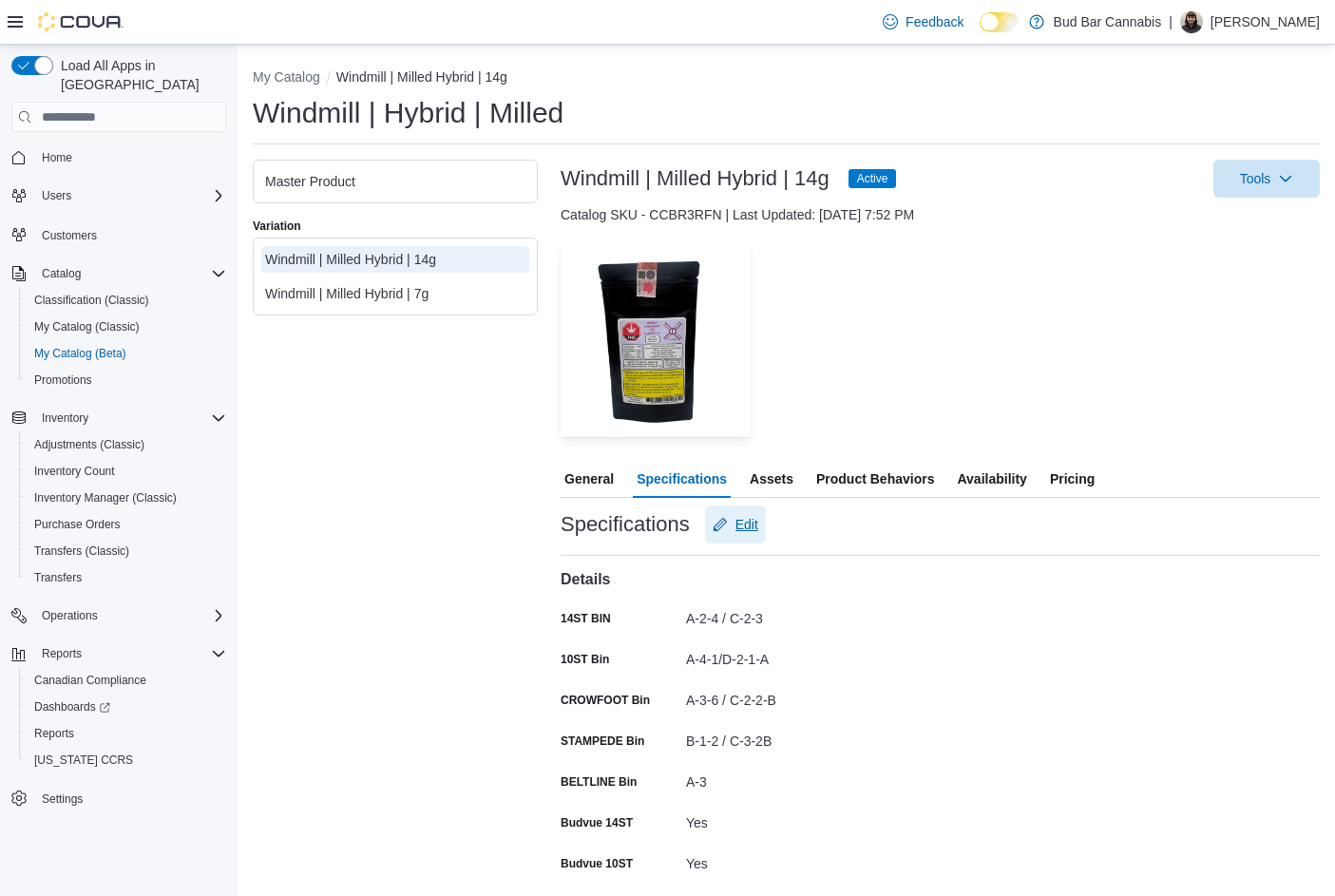
click at [755, 525] on span "Edit" at bounding box center [747, 525] width 23 height 19
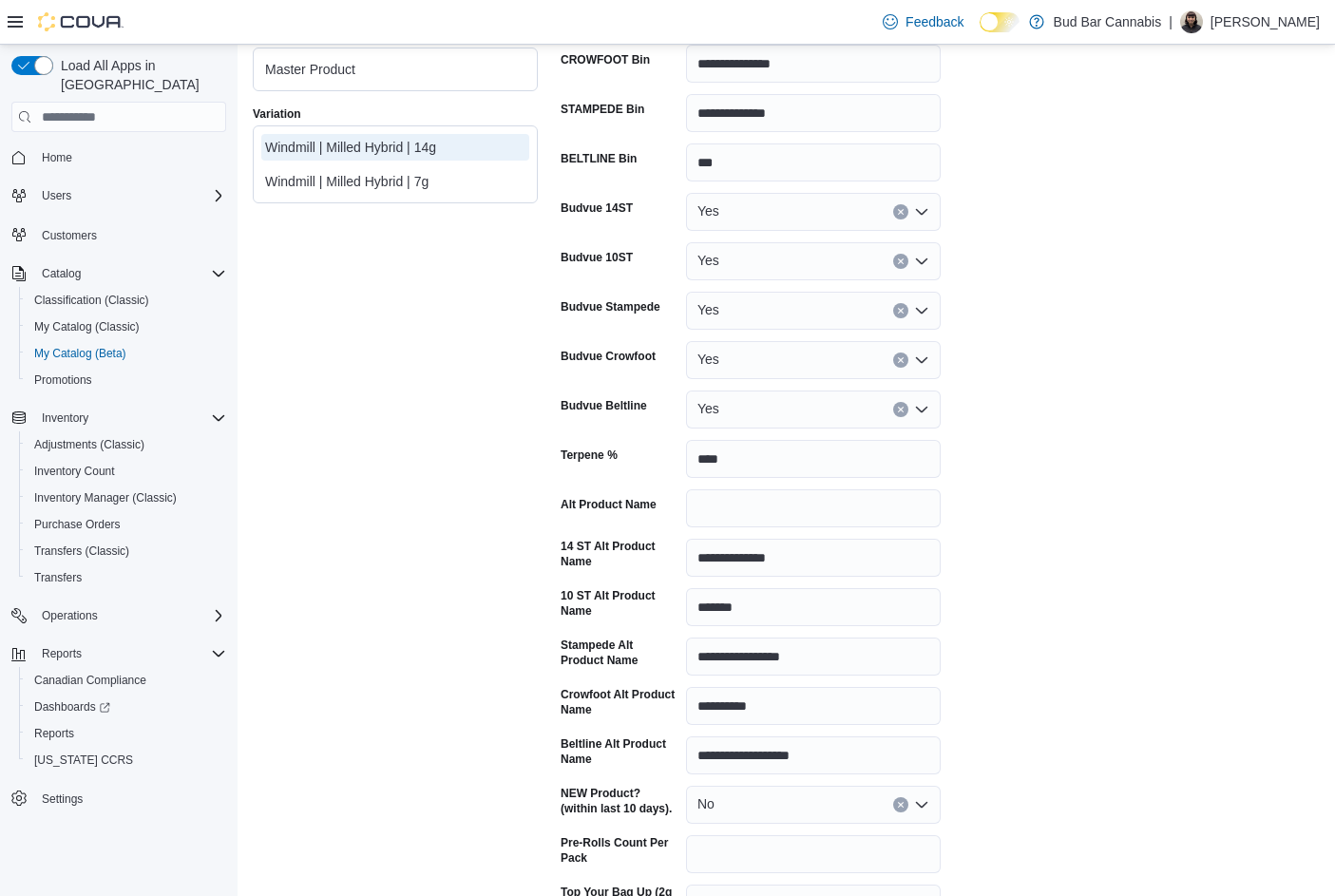
scroll to position [665, 0]
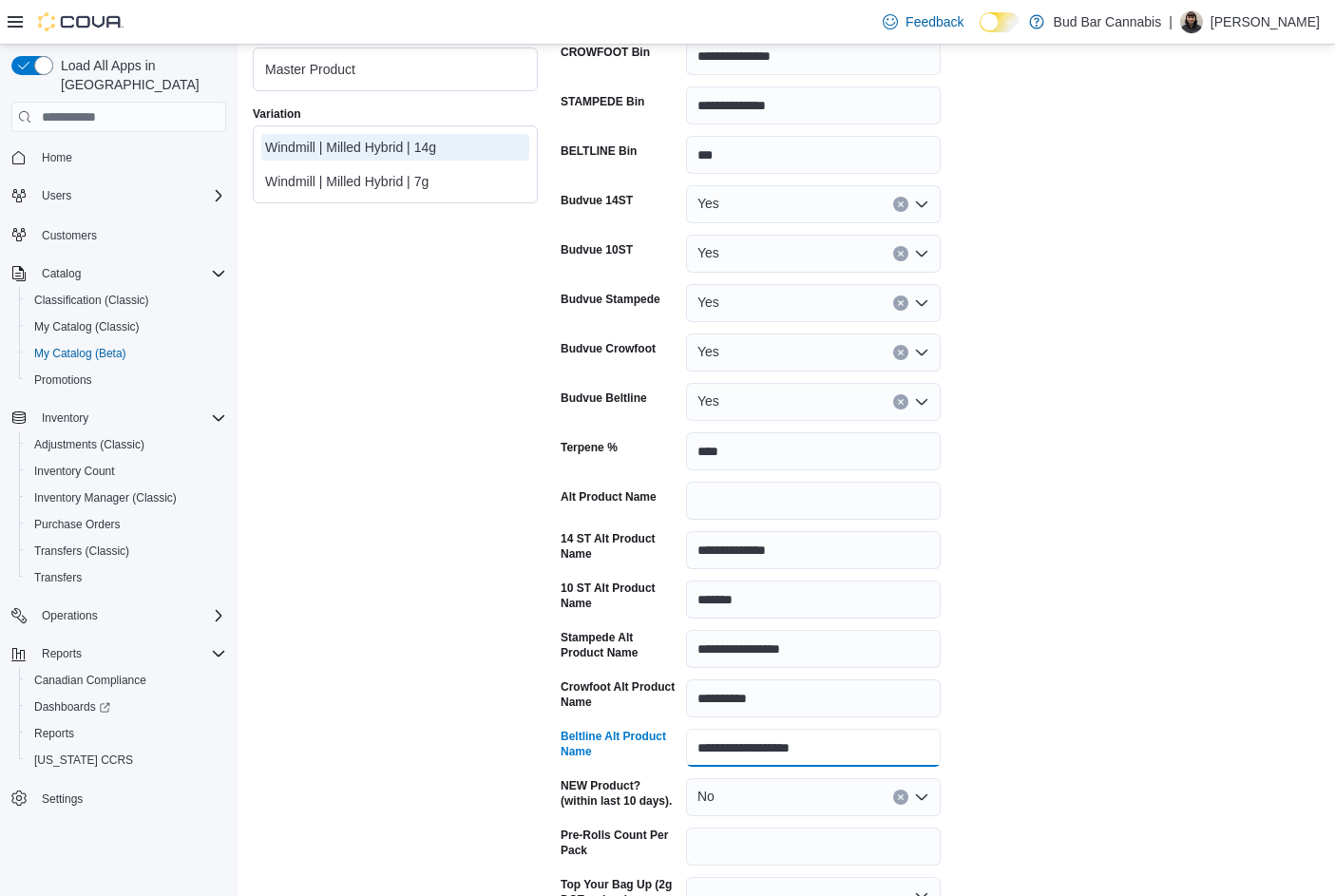
drag, startPoint x: 828, startPoint y: 744, endPoint x: 655, endPoint y: 750, distance: 173.1
click at [655, 750] on div "**********" at bounding box center [750, 747] width 380 height 38
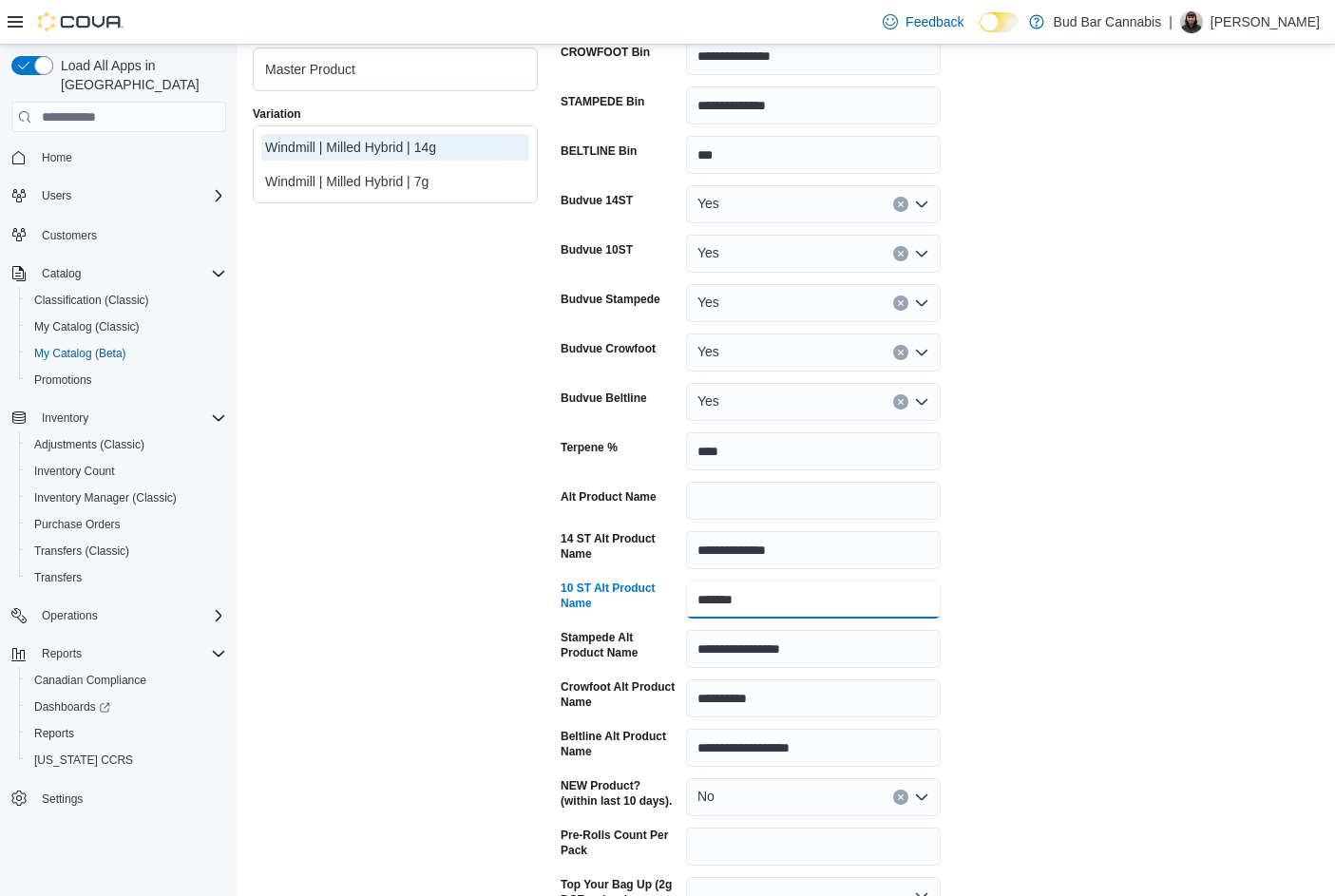
drag, startPoint x: 758, startPoint y: 600, endPoint x: 454, endPoint y: 599, distance: 304.0
paste input "**********"
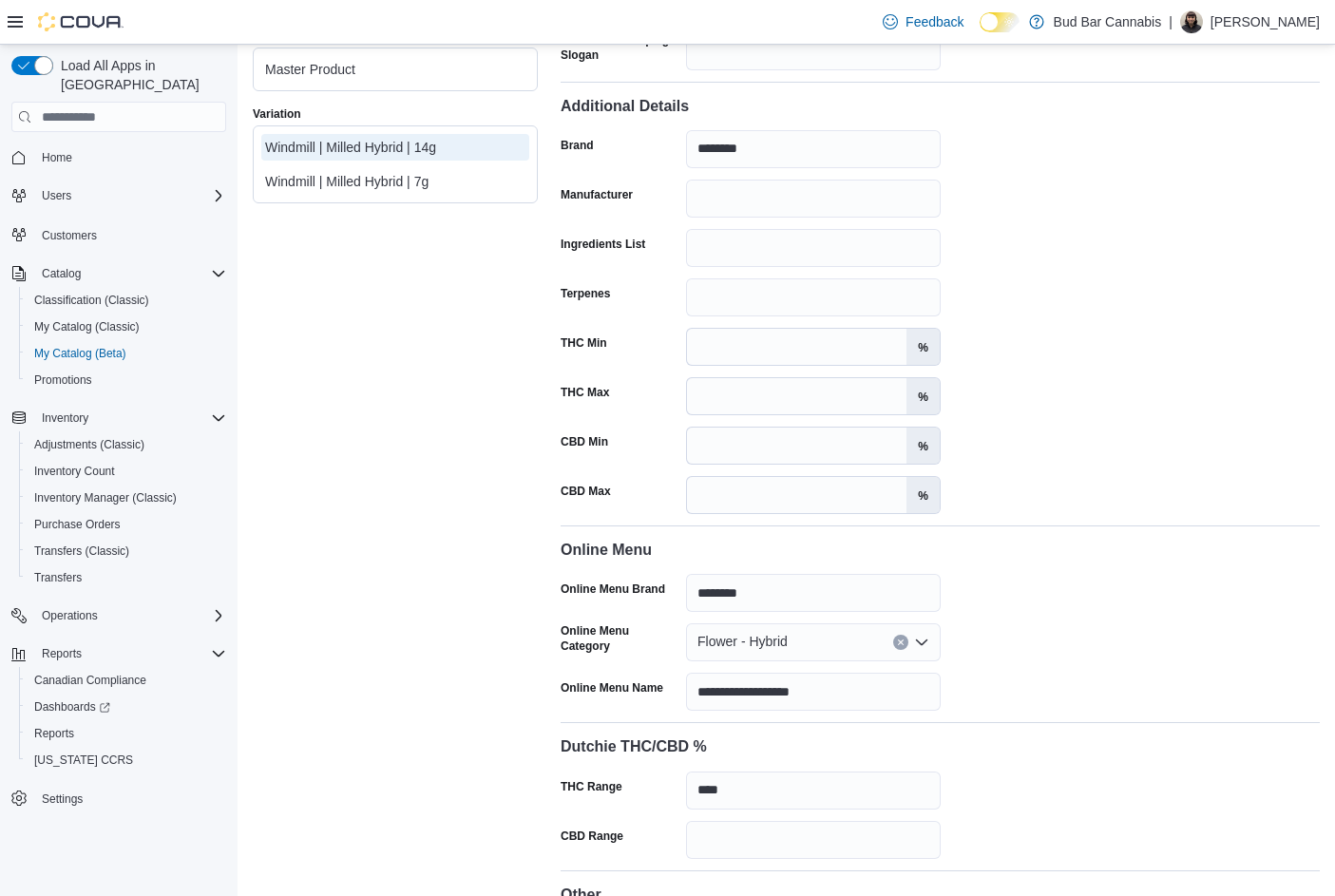
scroll to position [2839, 0]
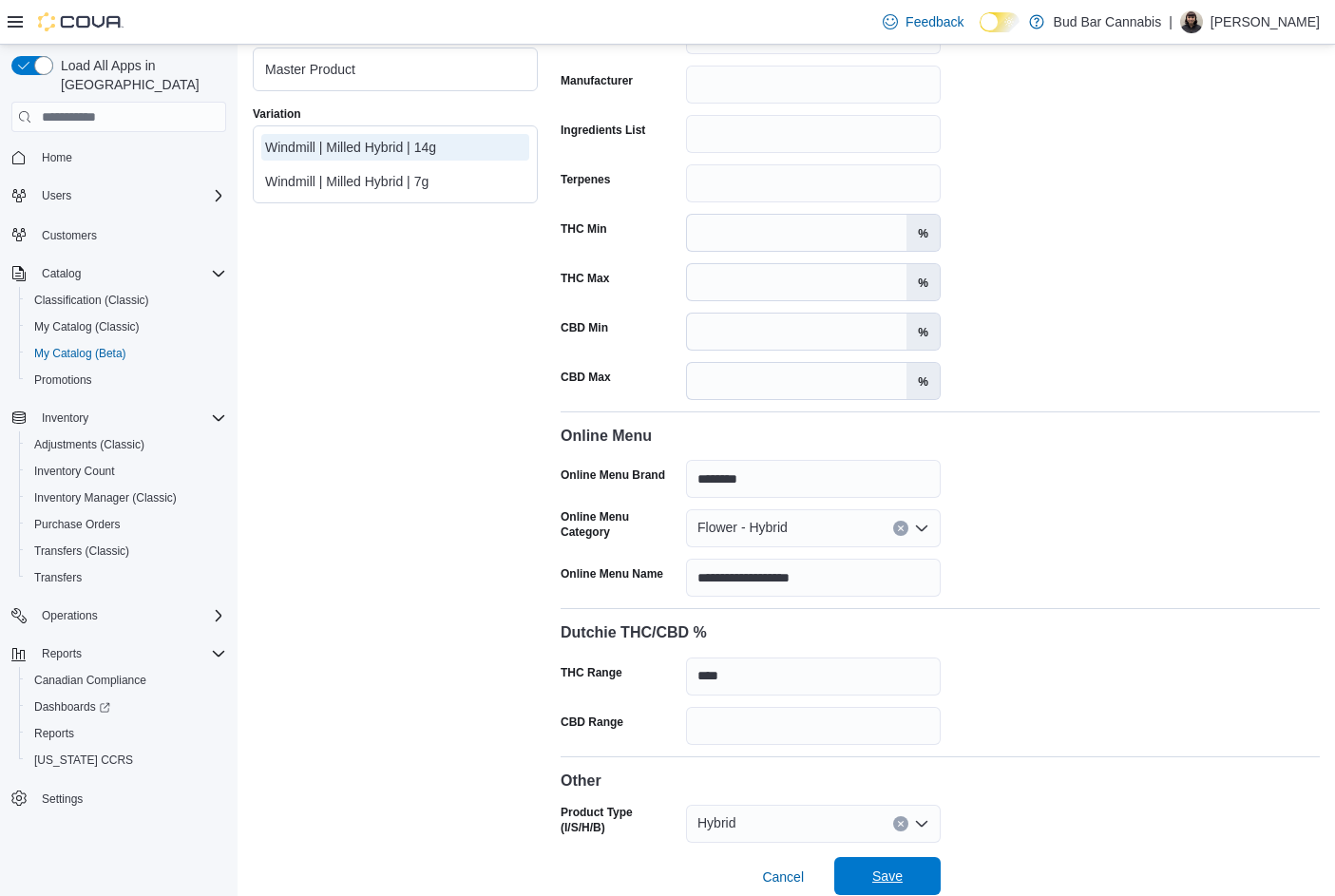
type input "**********"
click at [897, 866] on span "Save" at bounding box center [887, 876] width 31 height 19
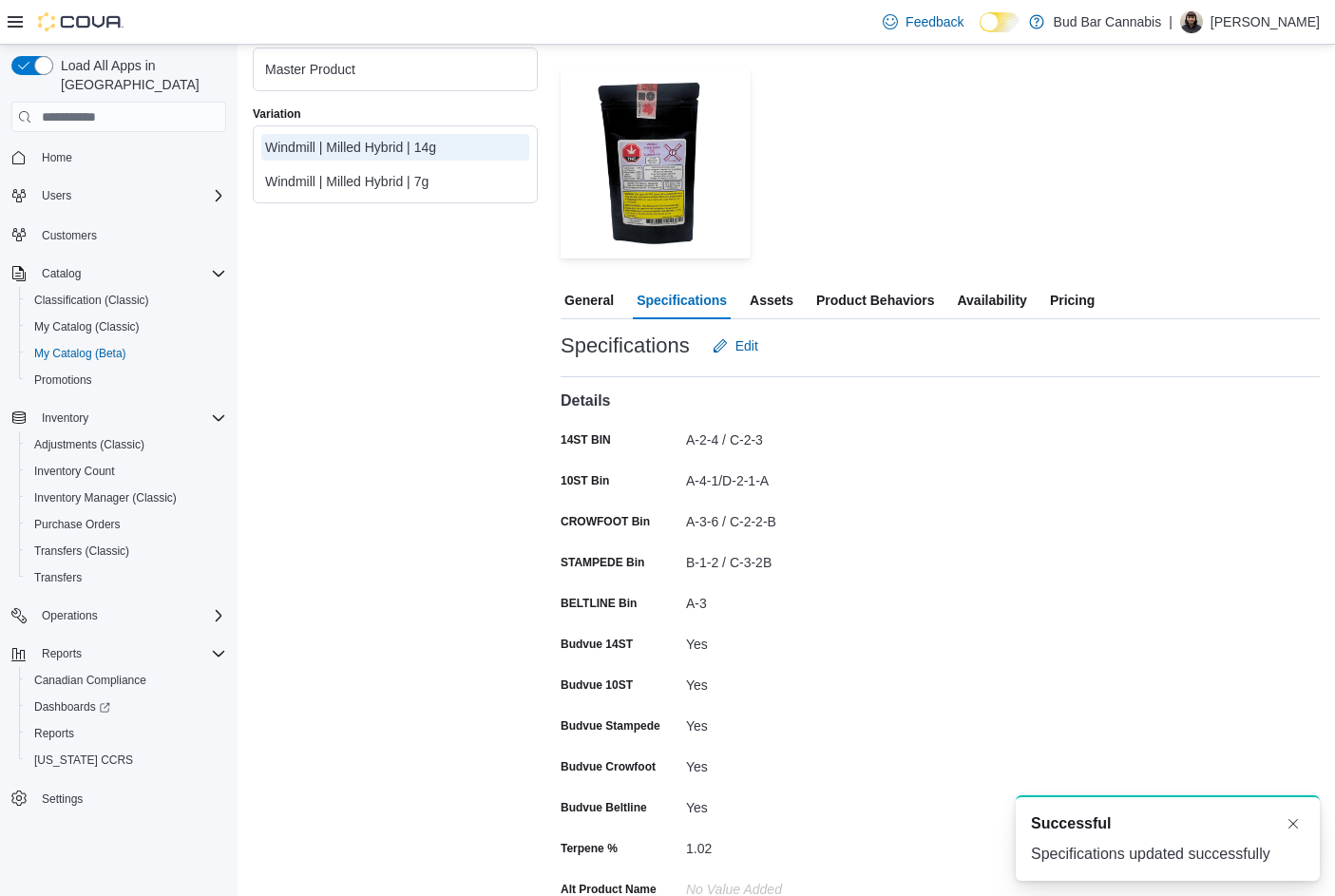
scroll to position [0, 0]
click at [1006, 296] on span "Availability" at bounding box center [991, 299] width 69 height 38
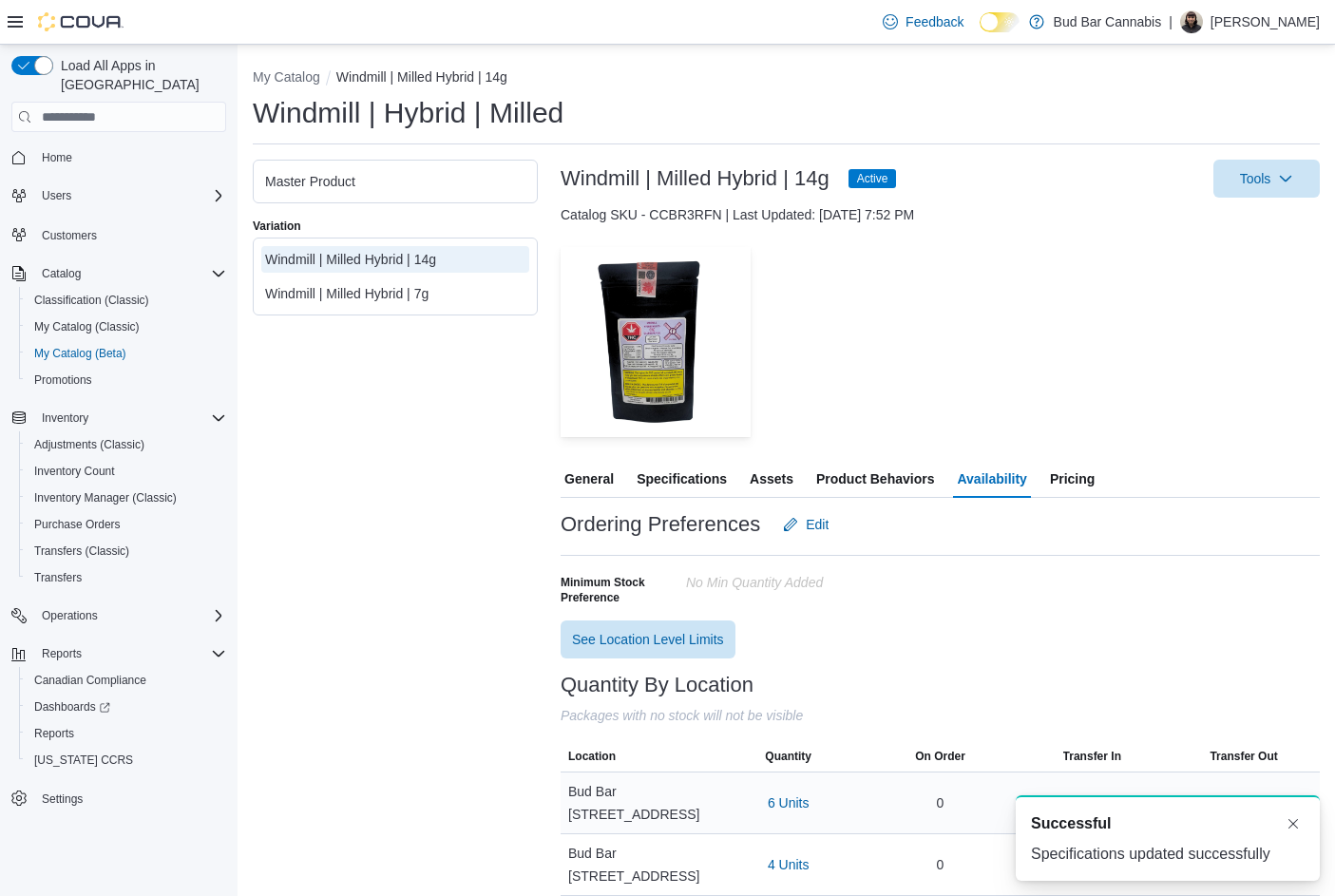
click at [787, 793] on span "6 Units" at bounding box center [788, 803] width 41 height 19
click at [743, 706] on span "5422" at bounding box center [734, 715] width 30 height 19
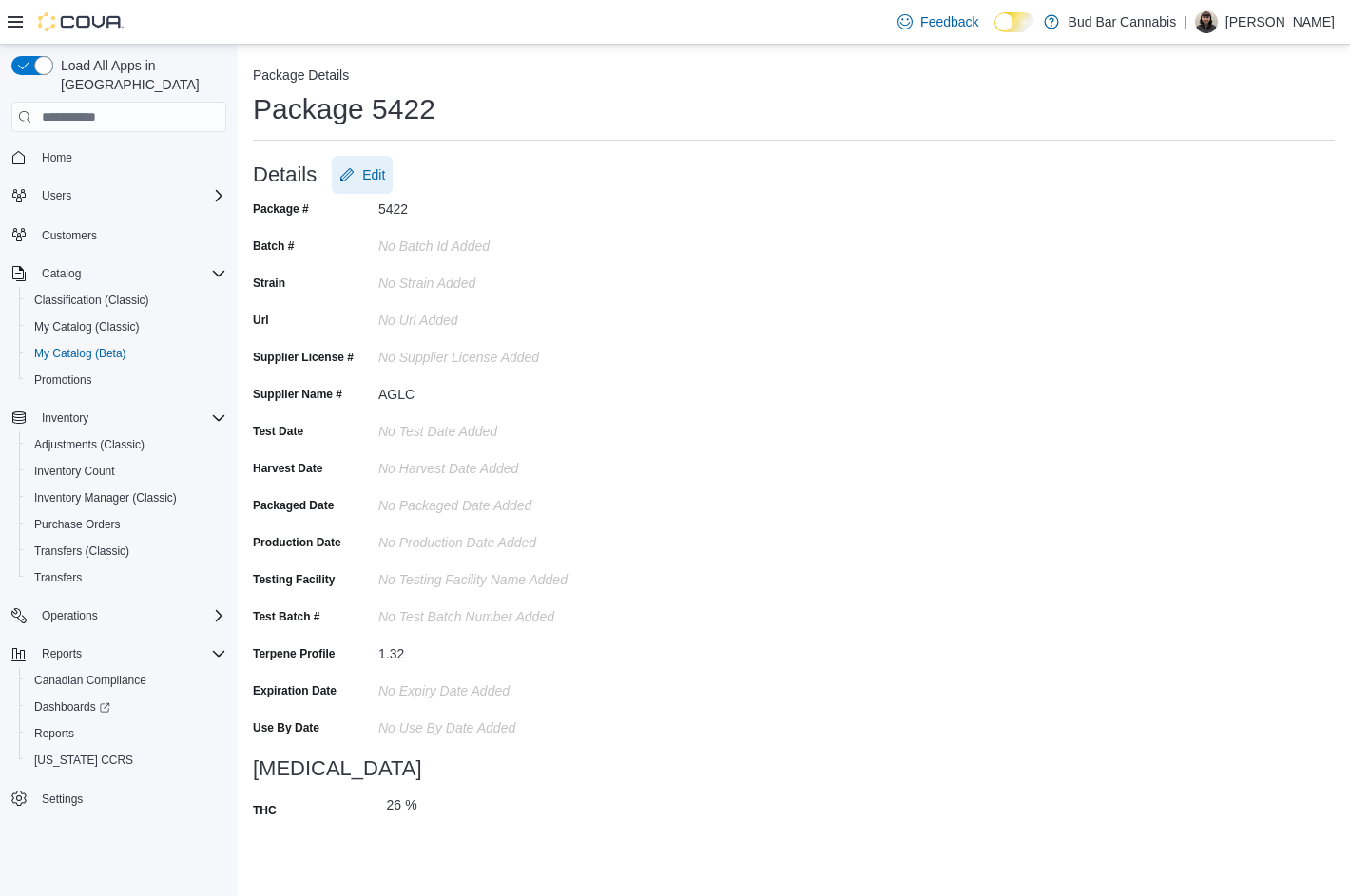
click at [362, 169] on span "Edit" at bounding box center [374, 175] width 23 height 19
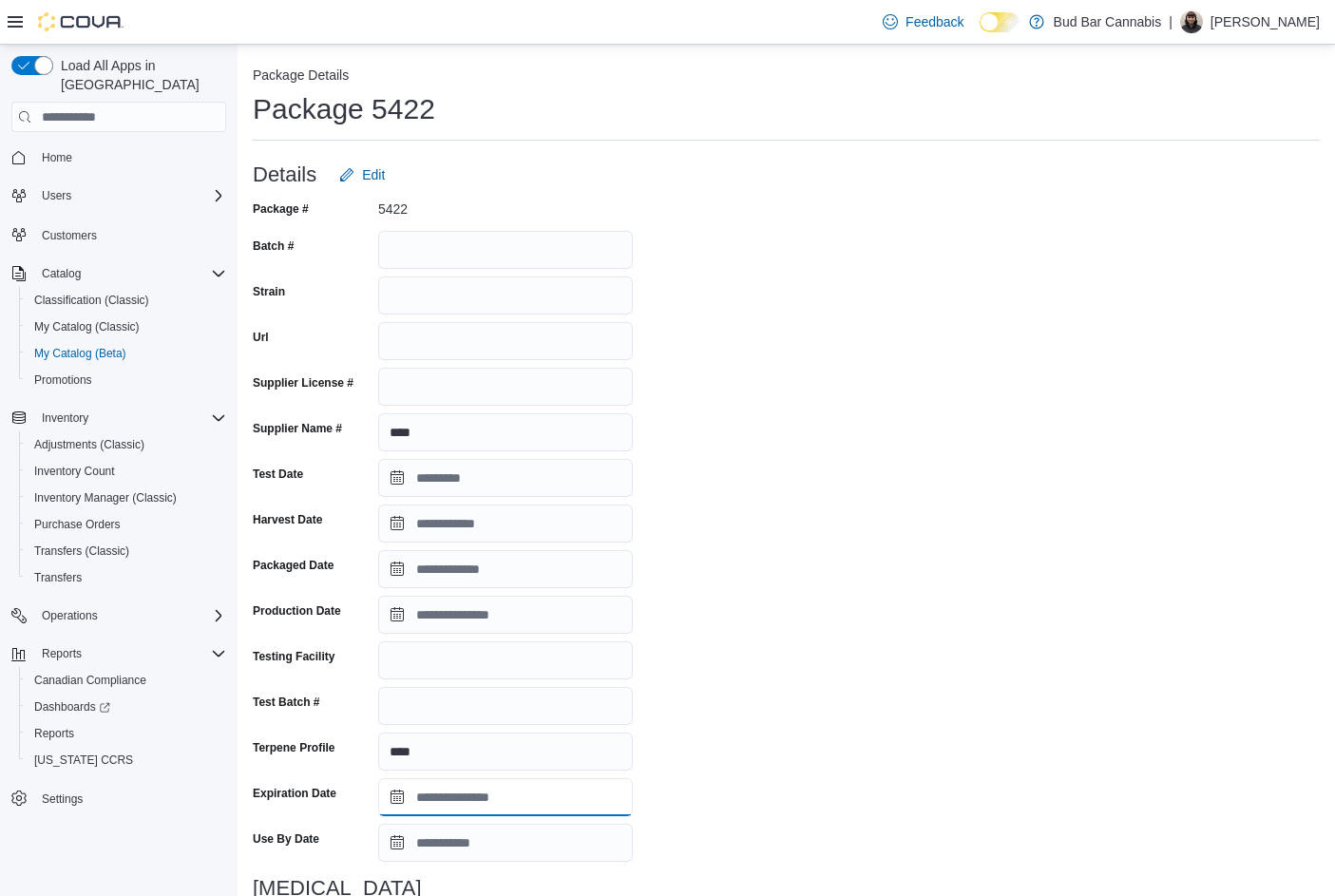
click at [395, 799] on input "Expiration Date" at bounding box center [505, 796] width 255 height 38
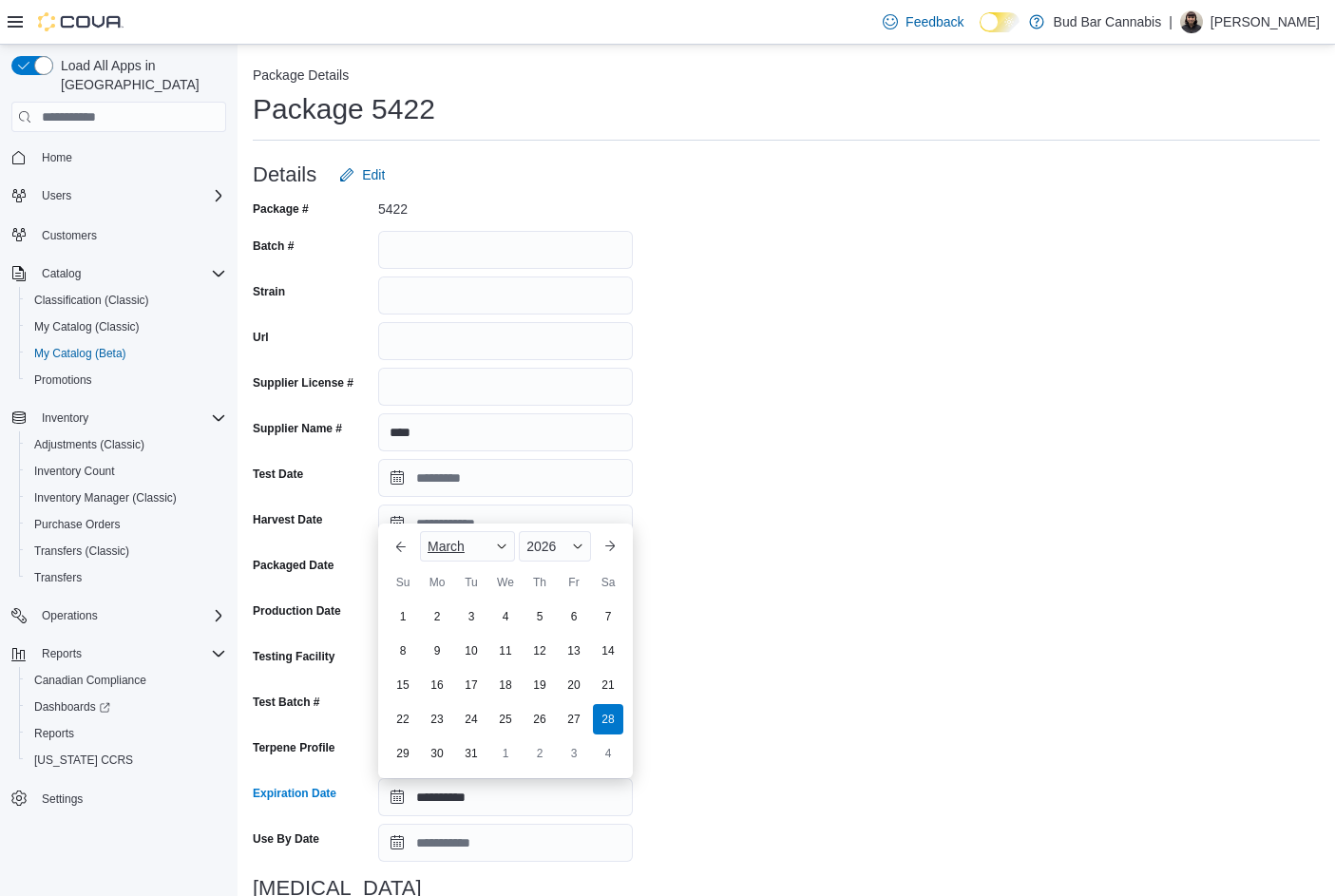
click at [488, 546] on div "March" at bounding box center [467, 547] width 95 height 31
click at [445, 620] on div "April" at bounding box center [486, 630] width 125 height 23
type input "**********"
drag, startPoint x: 751, startPoint y: 680, endPoint x: 735, endPoint y: 692, distance: 20.0
click at [745, 683] on div "**********" at bounding box center [786, 676] width 1067 height 964
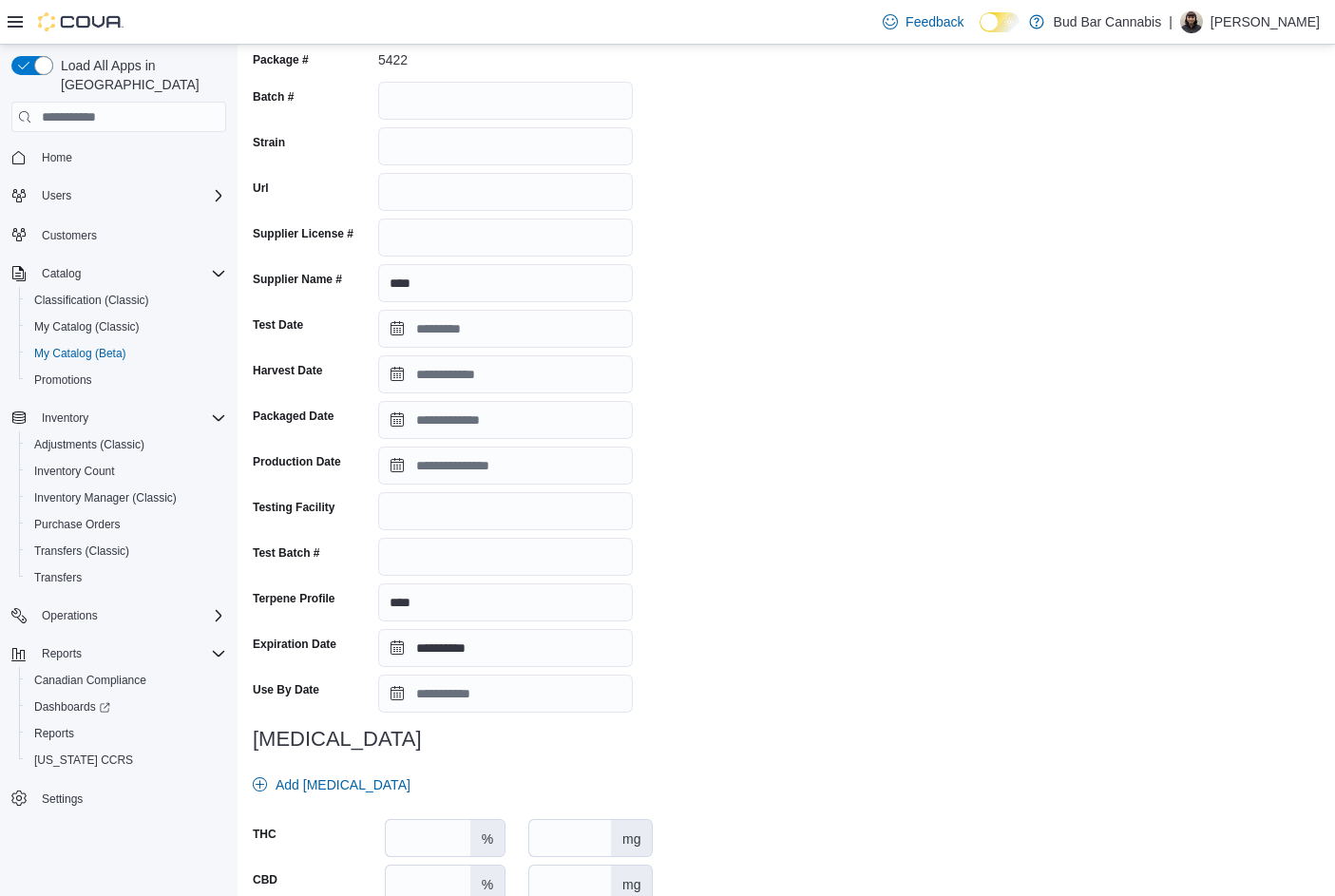
scroll to position [277, 0]
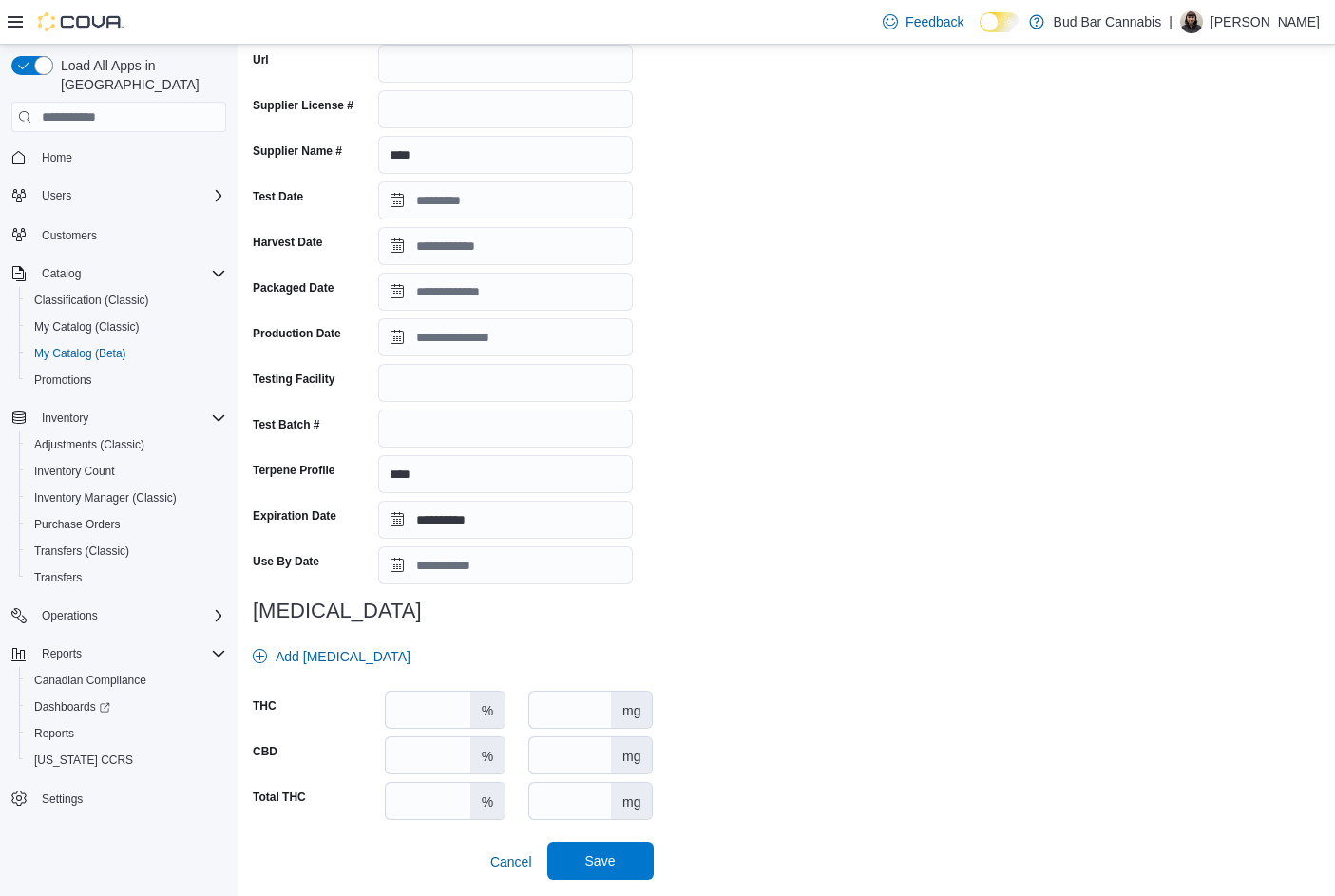
click at [638, 870] on span "Save" at bounding box center [600, 860] width 84 height 38
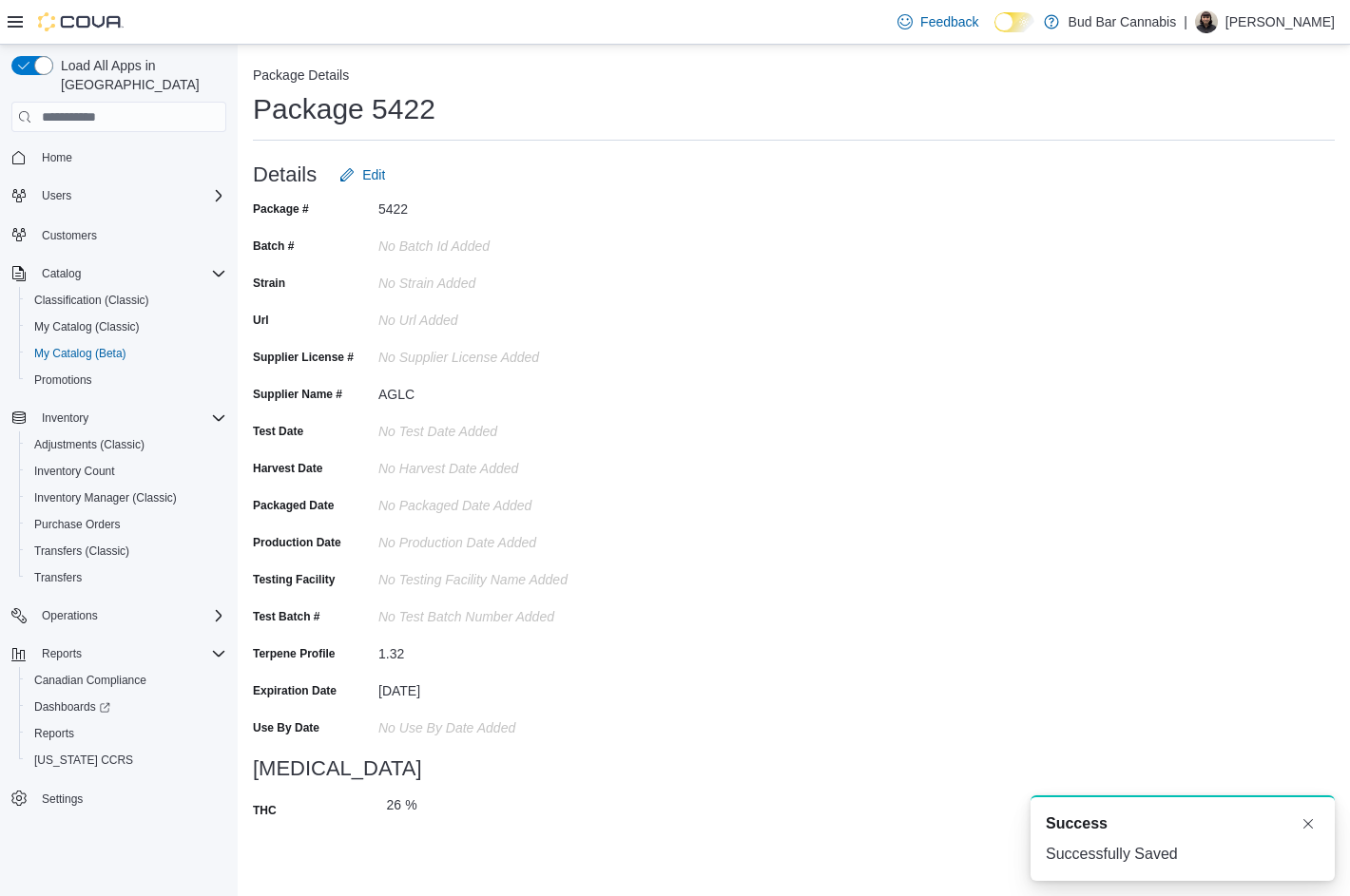
scroll to position [0, 0]
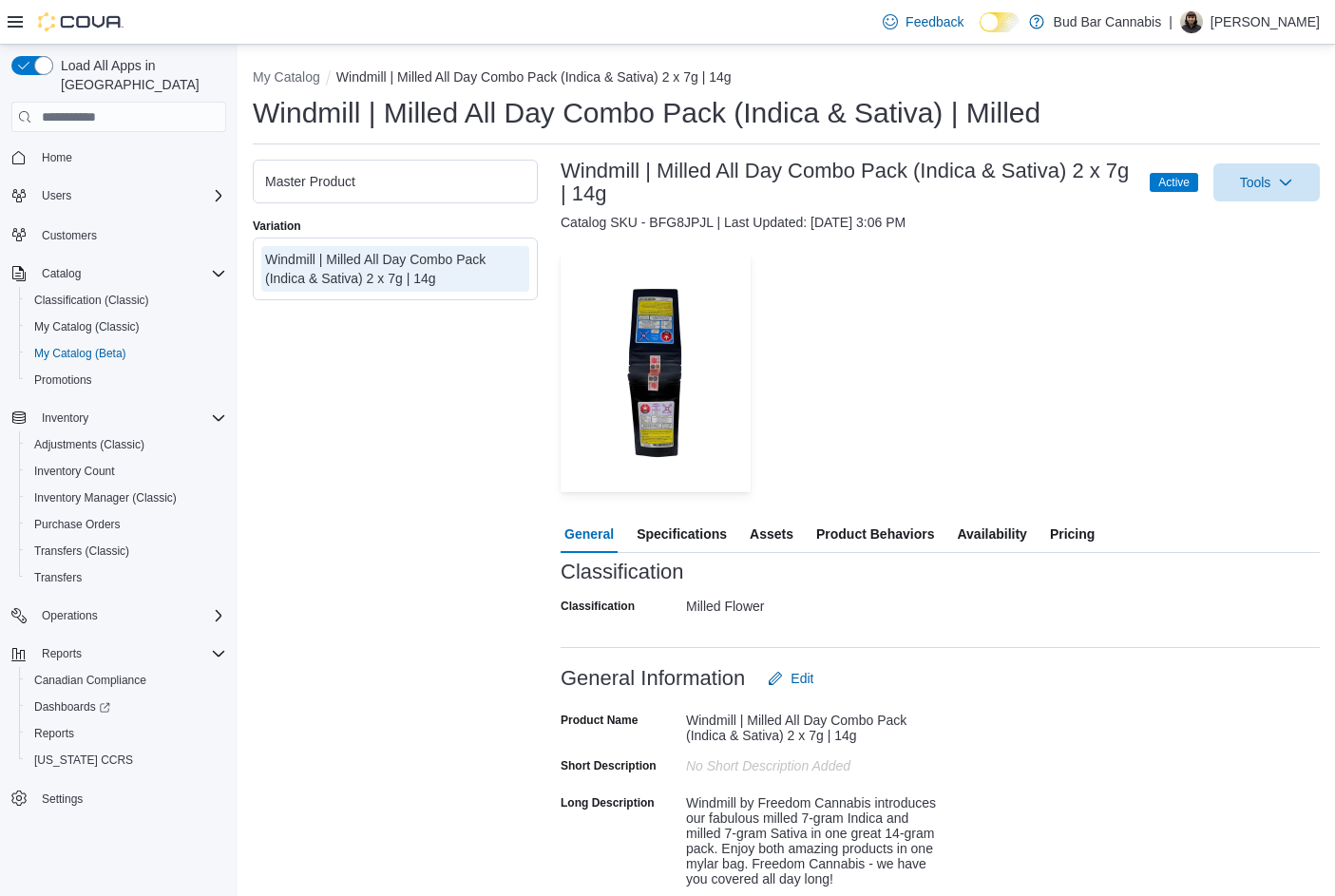
click at [684, 539] on span "Specifications" at bounding box center [681, 533] width 90 height 38
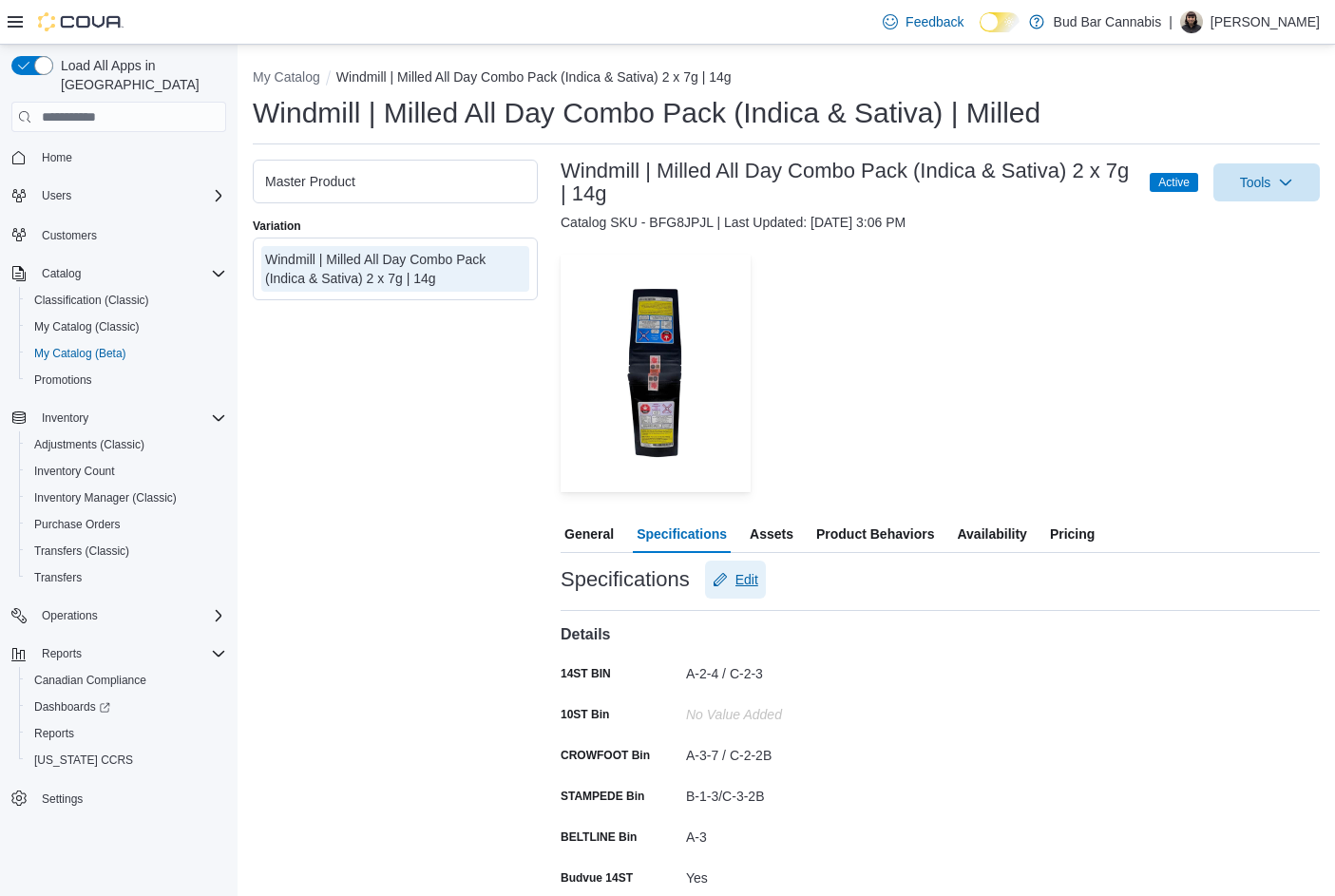
click at [765, 583] on button "Edit" at bounding box center [734, 578] width 61 height 38
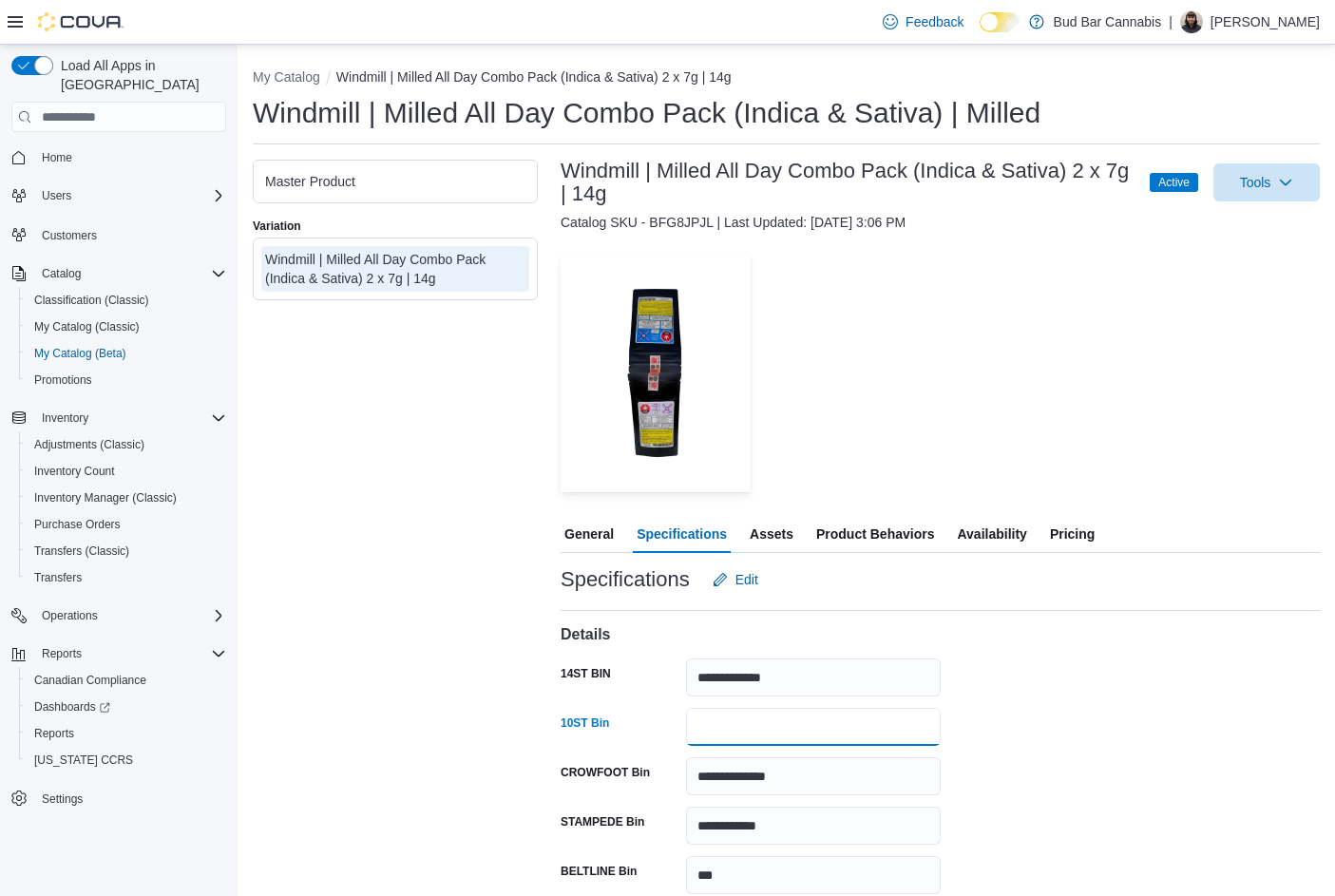
click at [760, 729] on input "10ST Bin" at bounding box center [813, 726] width 255 height 38
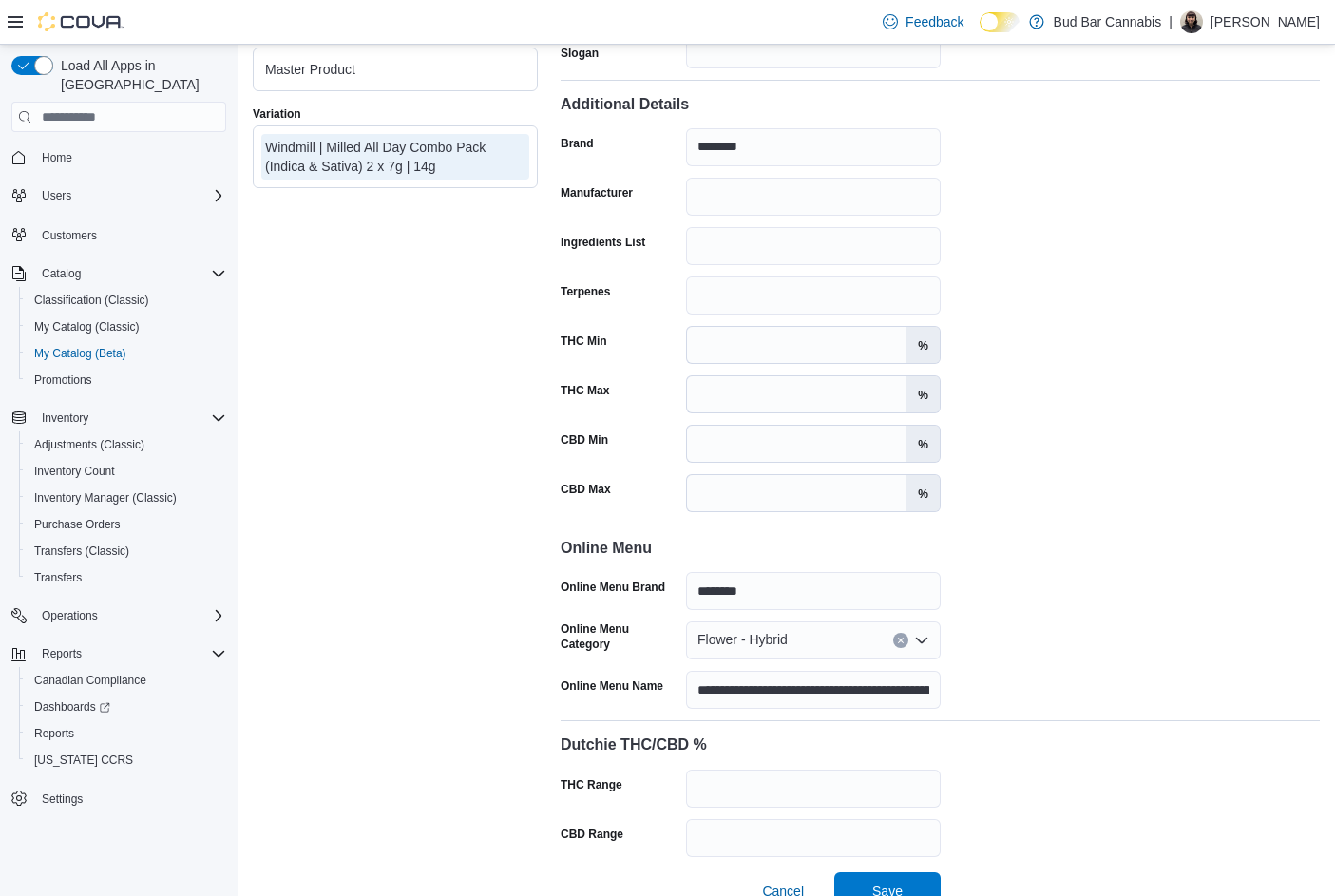
scroll to position [2796, 0]
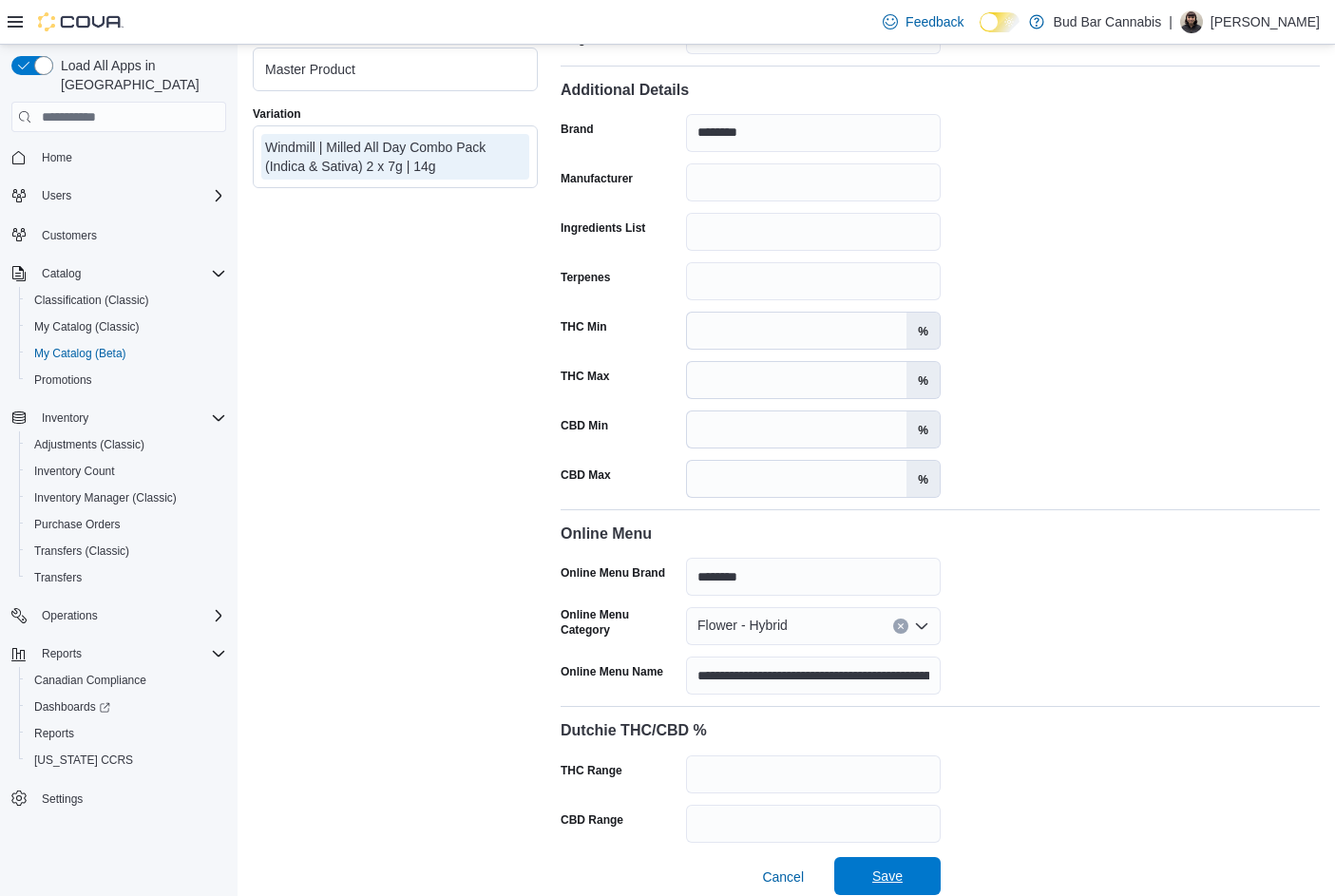
type input "**********"
click at [908, 869] on span "Save" at bounding box center [887, 875] width 84 height 38
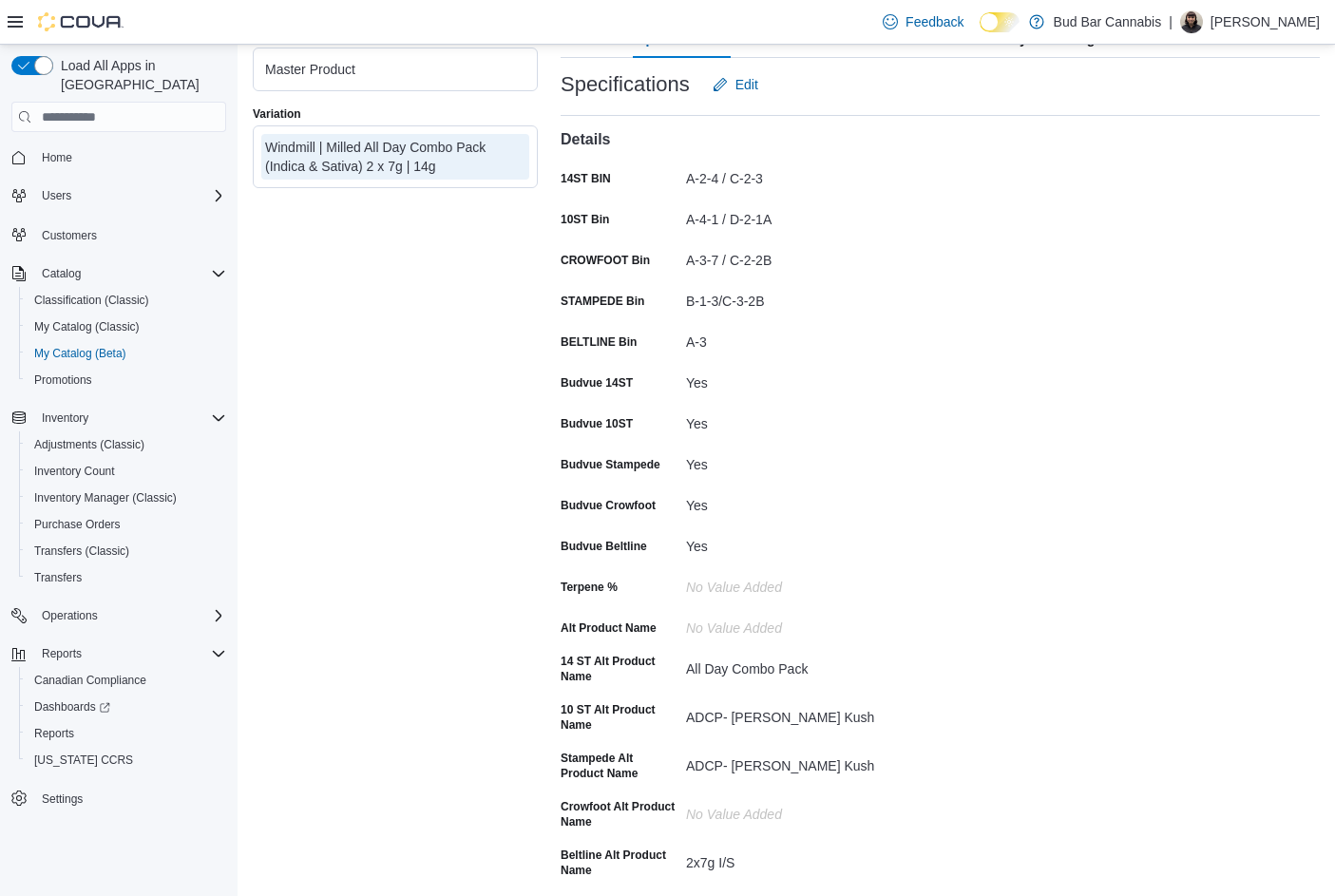
scroll to position [0, 0]
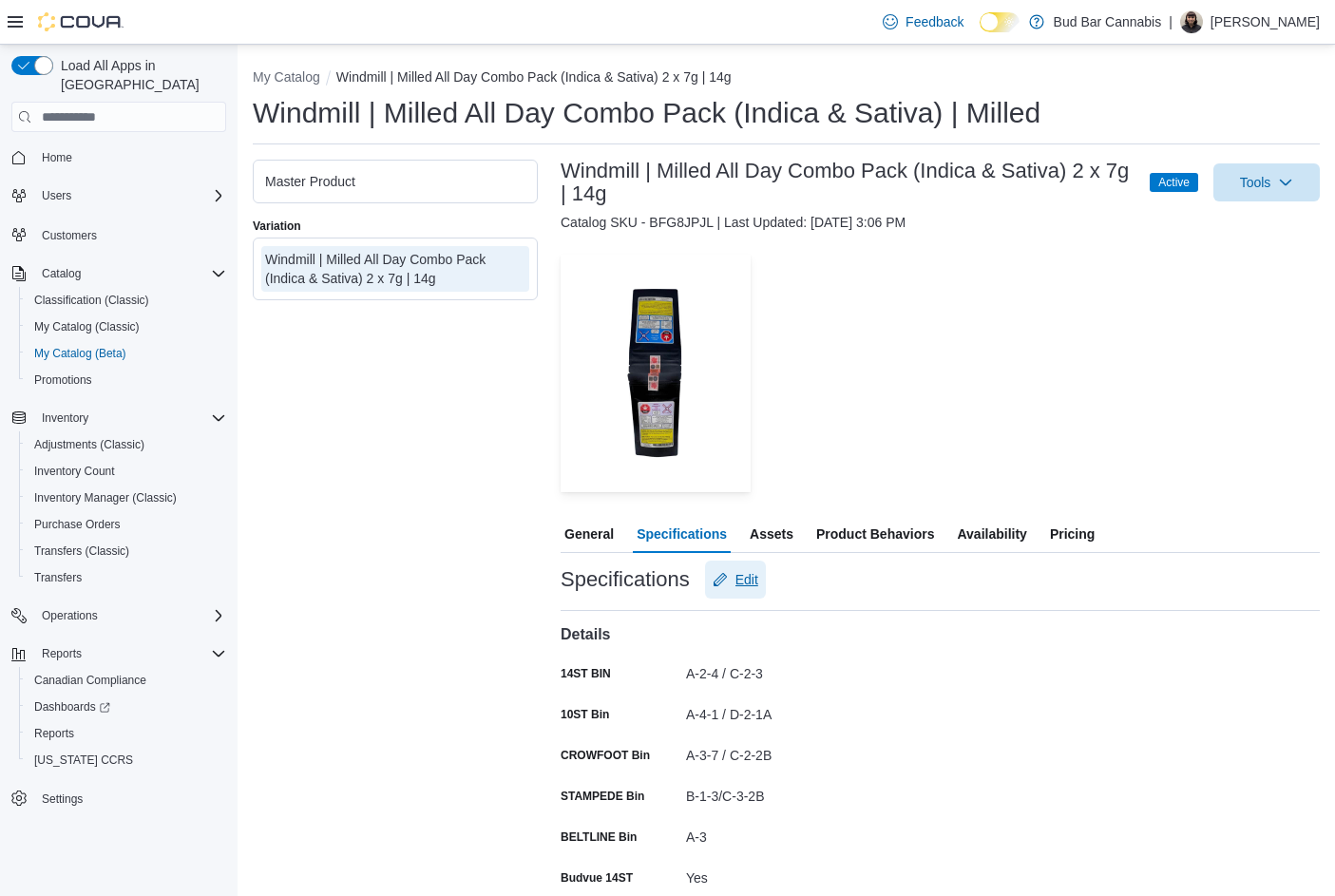
click at [757, 566] on span "Edit" at bounding box center [734, 578] width 45 height 38
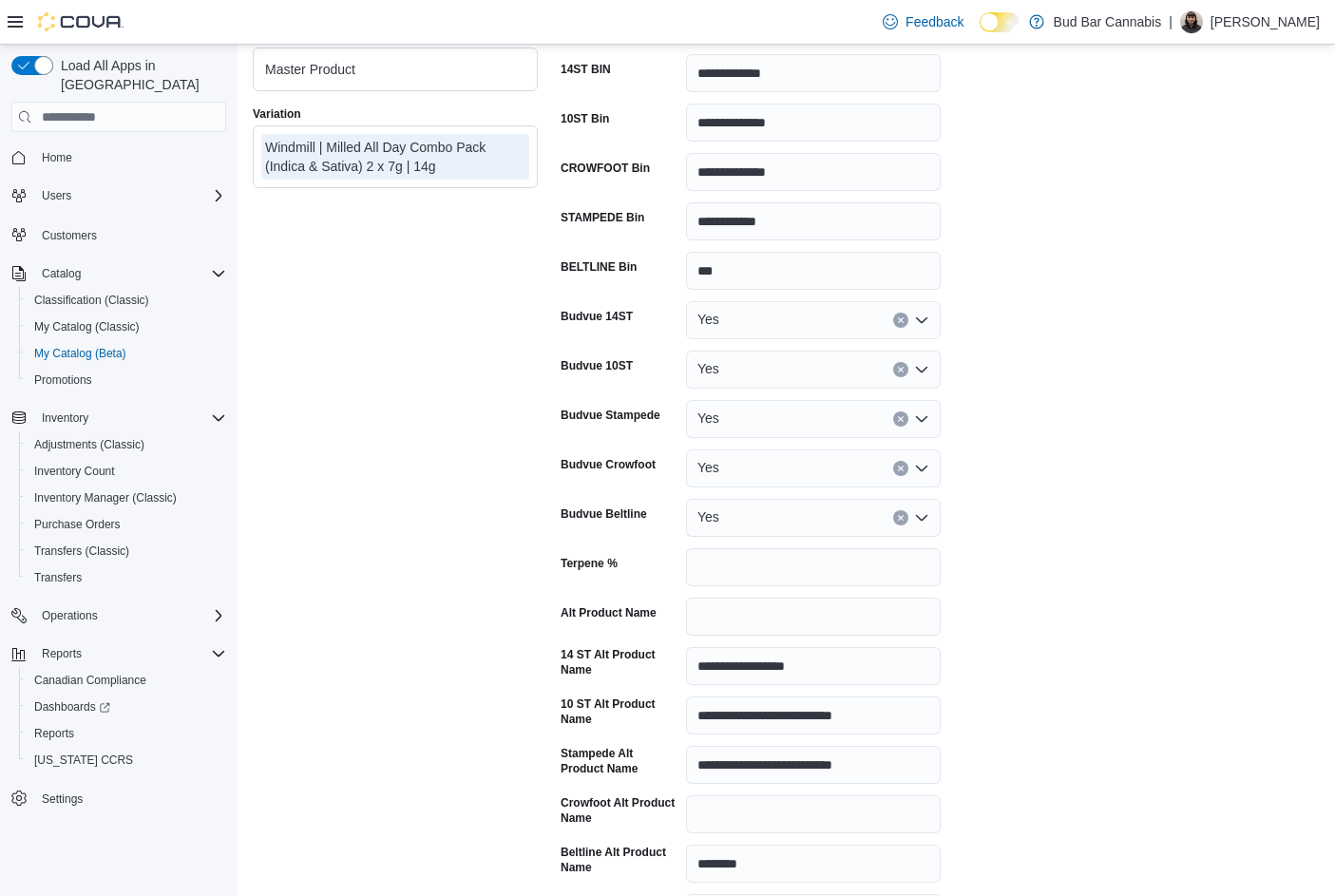
scroll to position [855, 0]
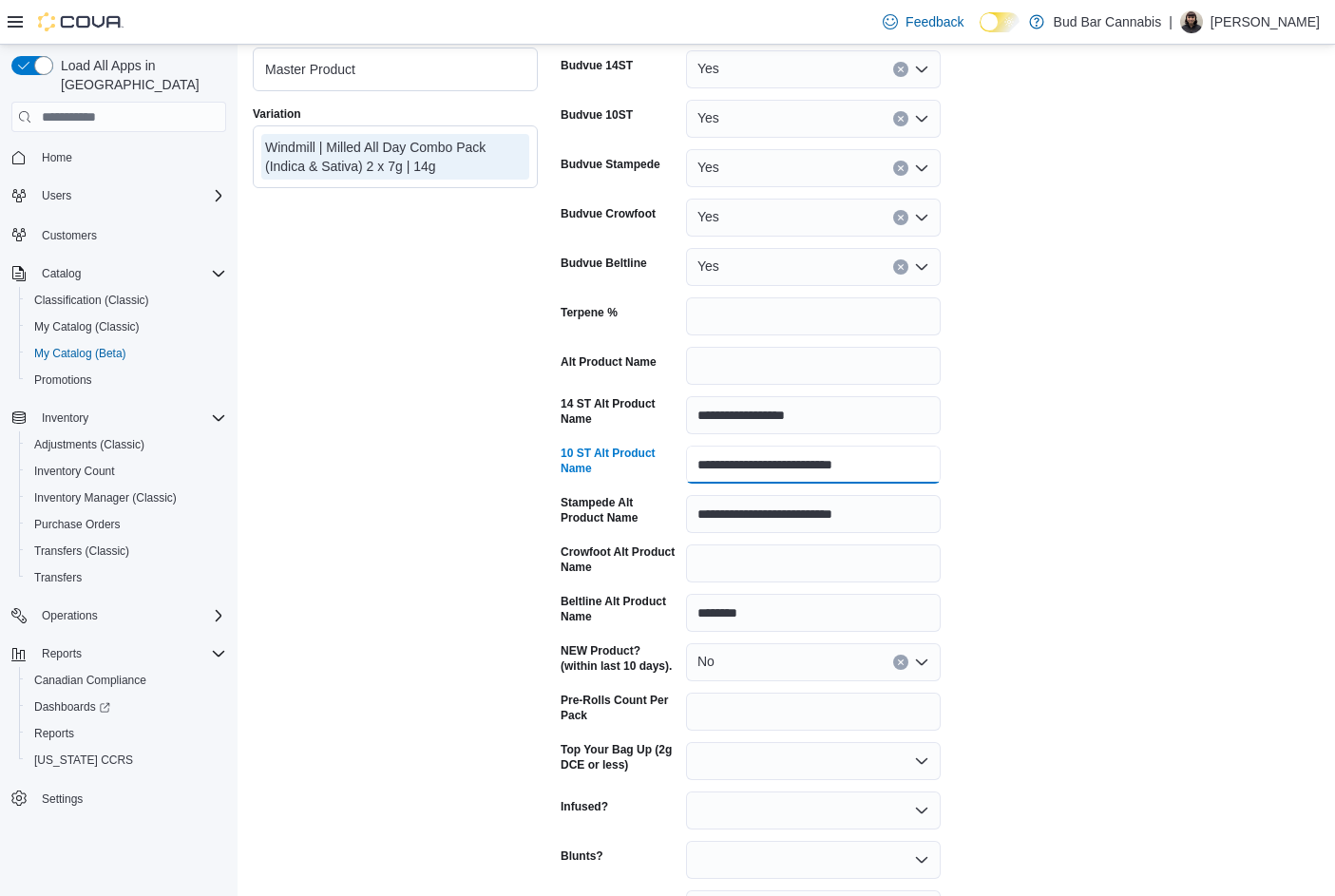
click at [806, 469] on input "**********" at bounding box center [813, 464] width 255 height 38
drag, startPoint x: 896, startPoint y: 467, endPoint x: 739, endPoint y: 469, distance: 157.0
click at [739, 469] on input "**********" at bounding box center [813, 464] width 255 height 38
click at [816, 469] on input "**********" at bounding box center [813, 464] width 255 height 38
drag, startPoint x: 818, startPoint y: 465, endPoint x: 827, endPoint y: 470, distance: 10.3
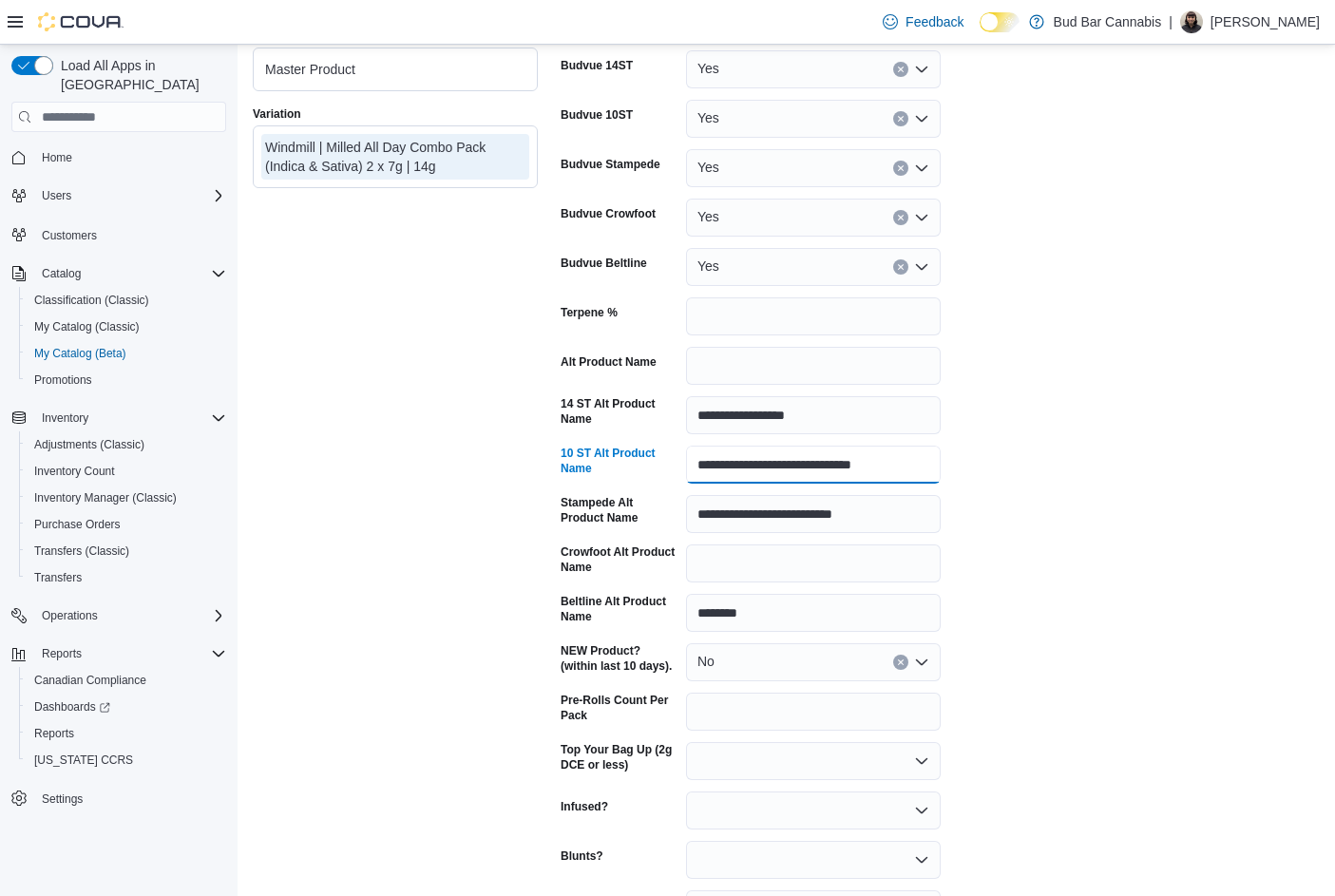
click at [820, 465] on input "**********" at bounding box center [813, 464] width 255 height 38
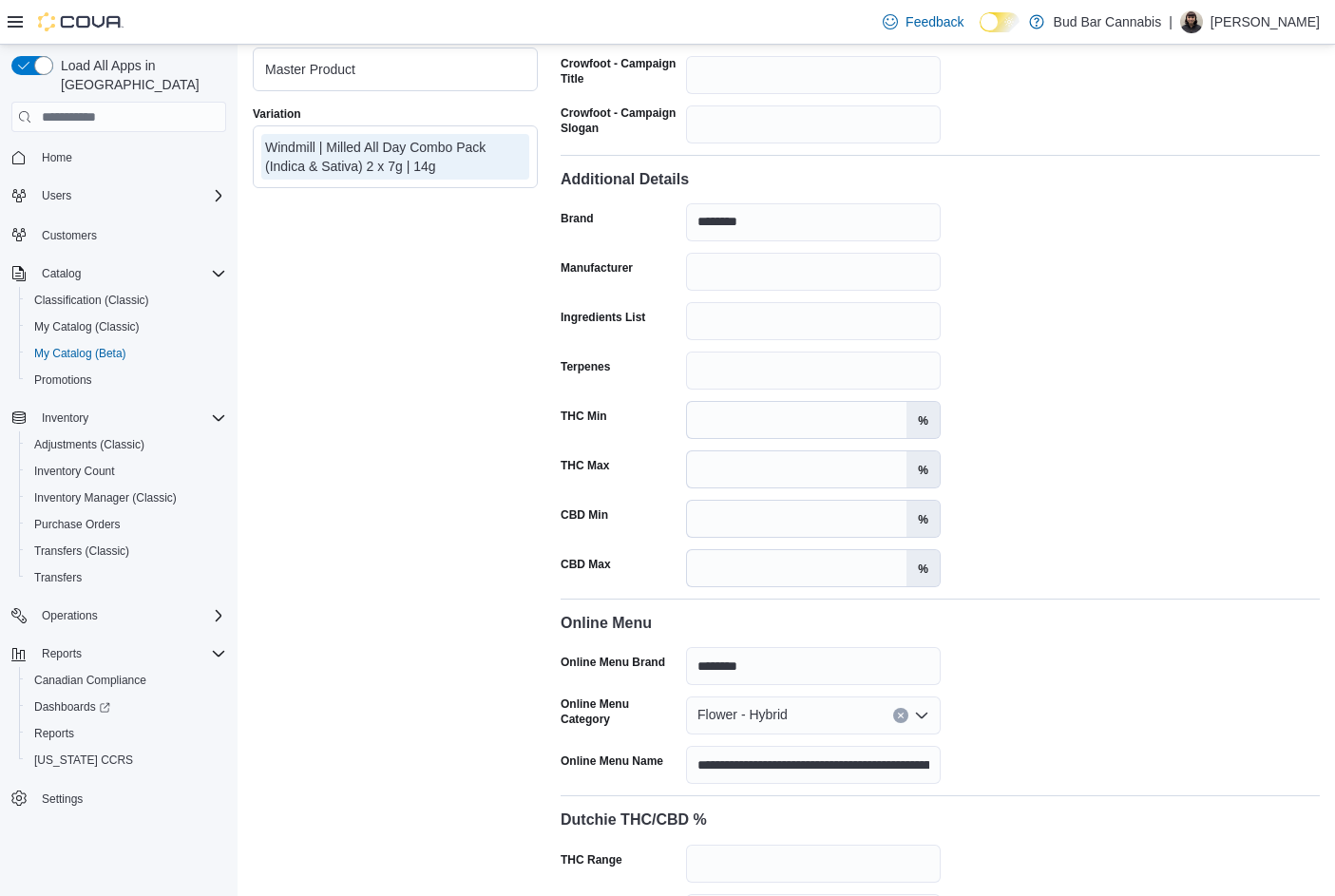
scroll to position [2796, 0]
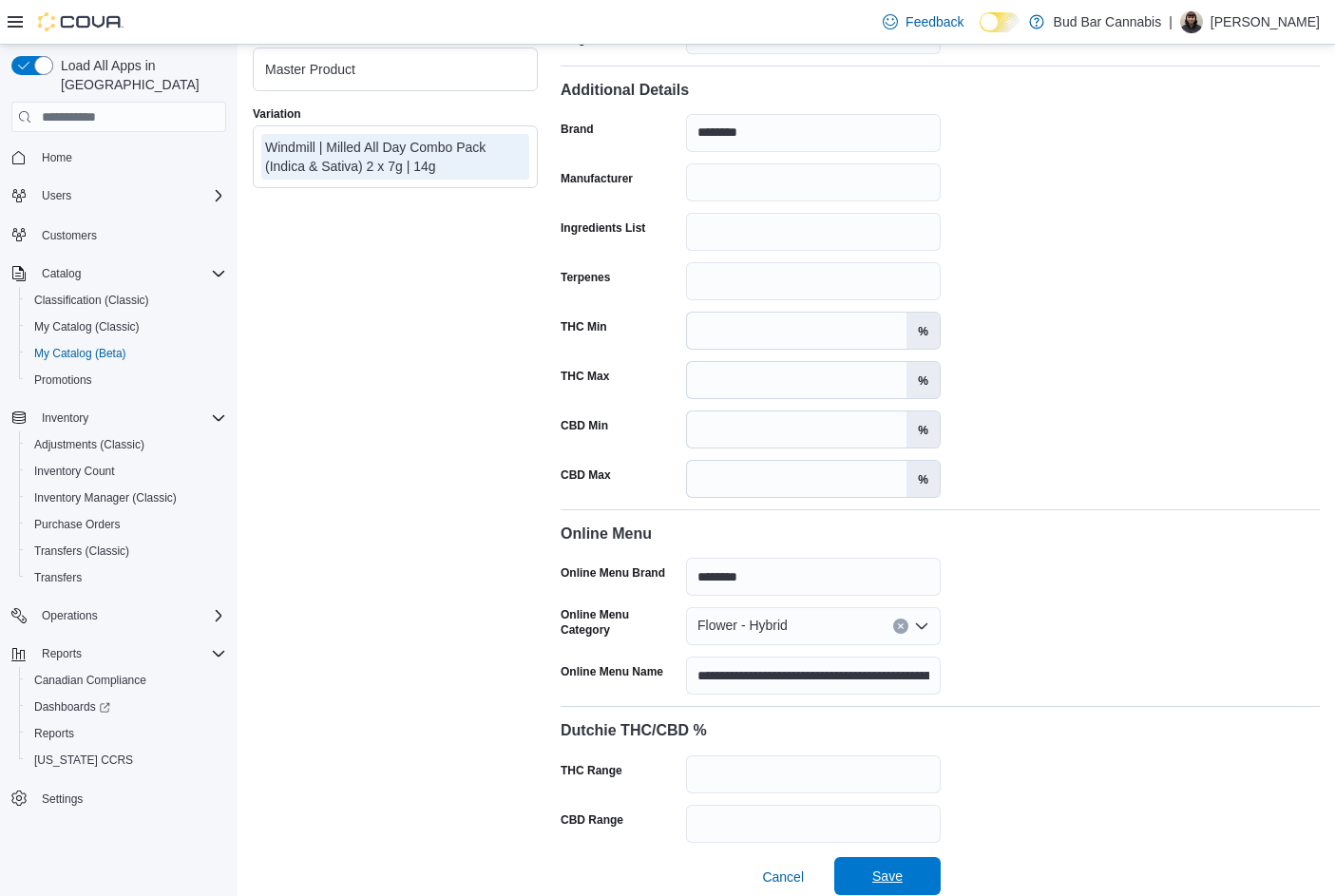
type input "**********"
click at [909, 867] on span "Save" at bounding box center [887, 875] width 84 height 38
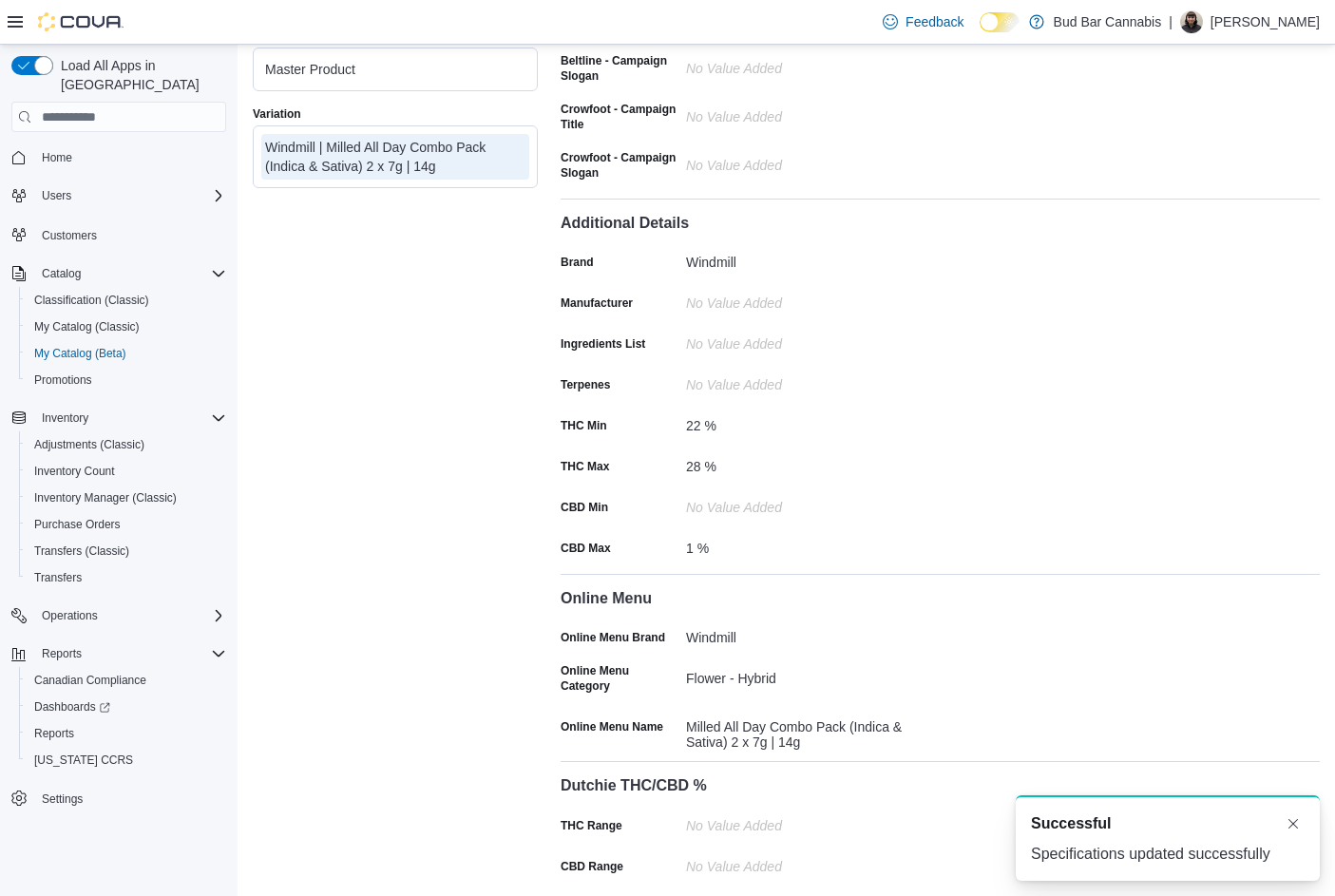
scroll to position [0, 0]
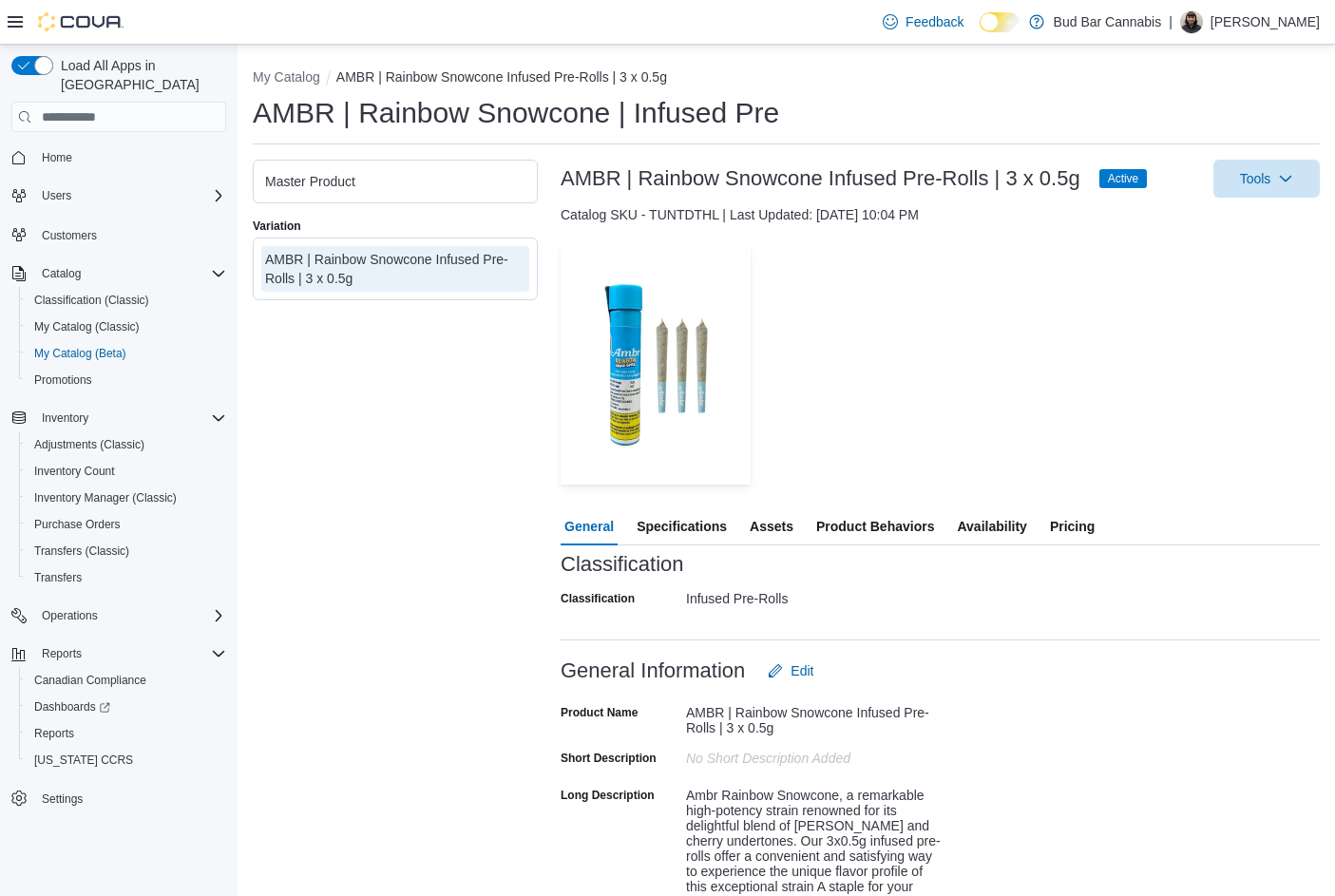
click at [717, 517] on span "Specifications" at bounding box center [681, 525] width 90 height 38
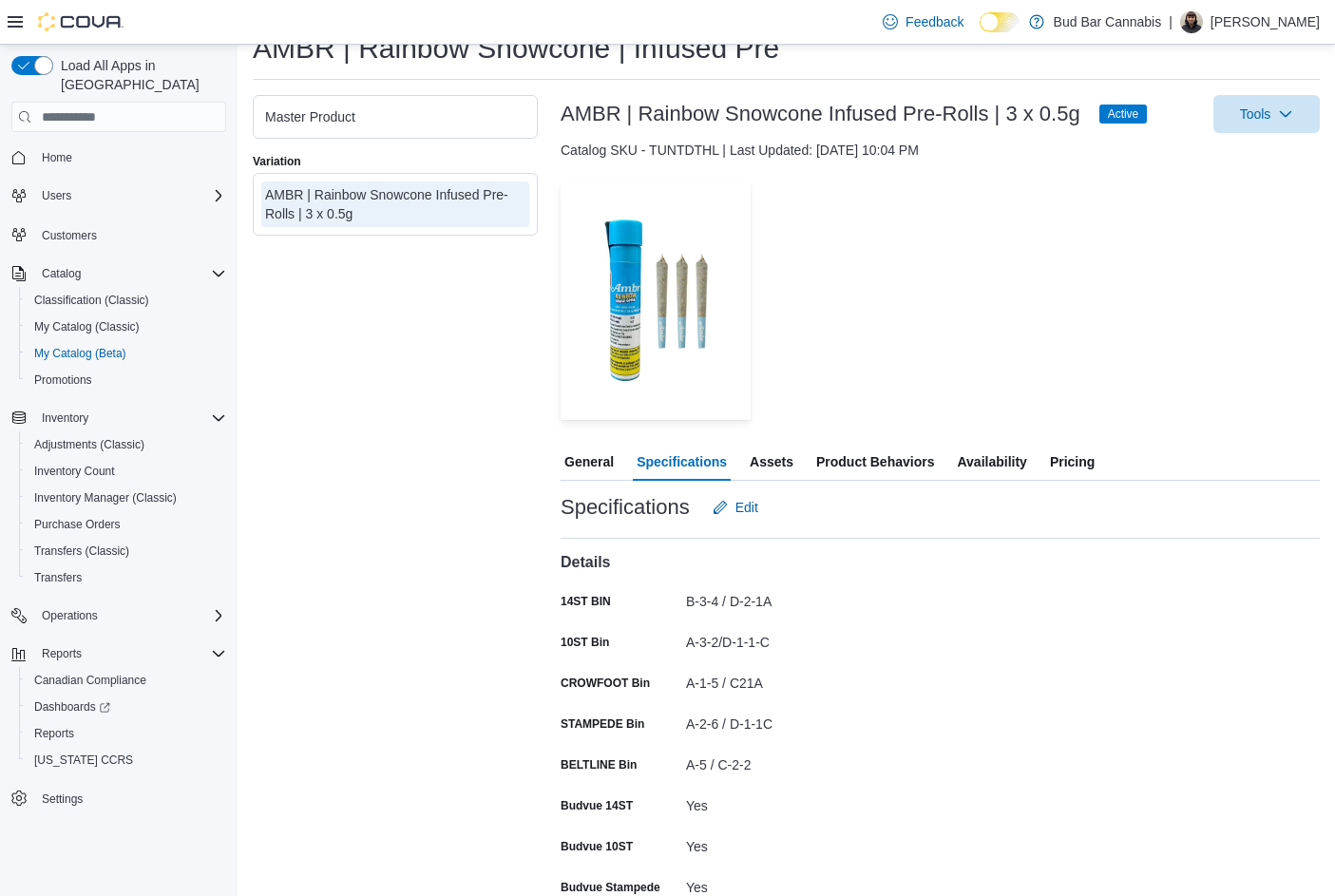
scroll to position [60, 0]
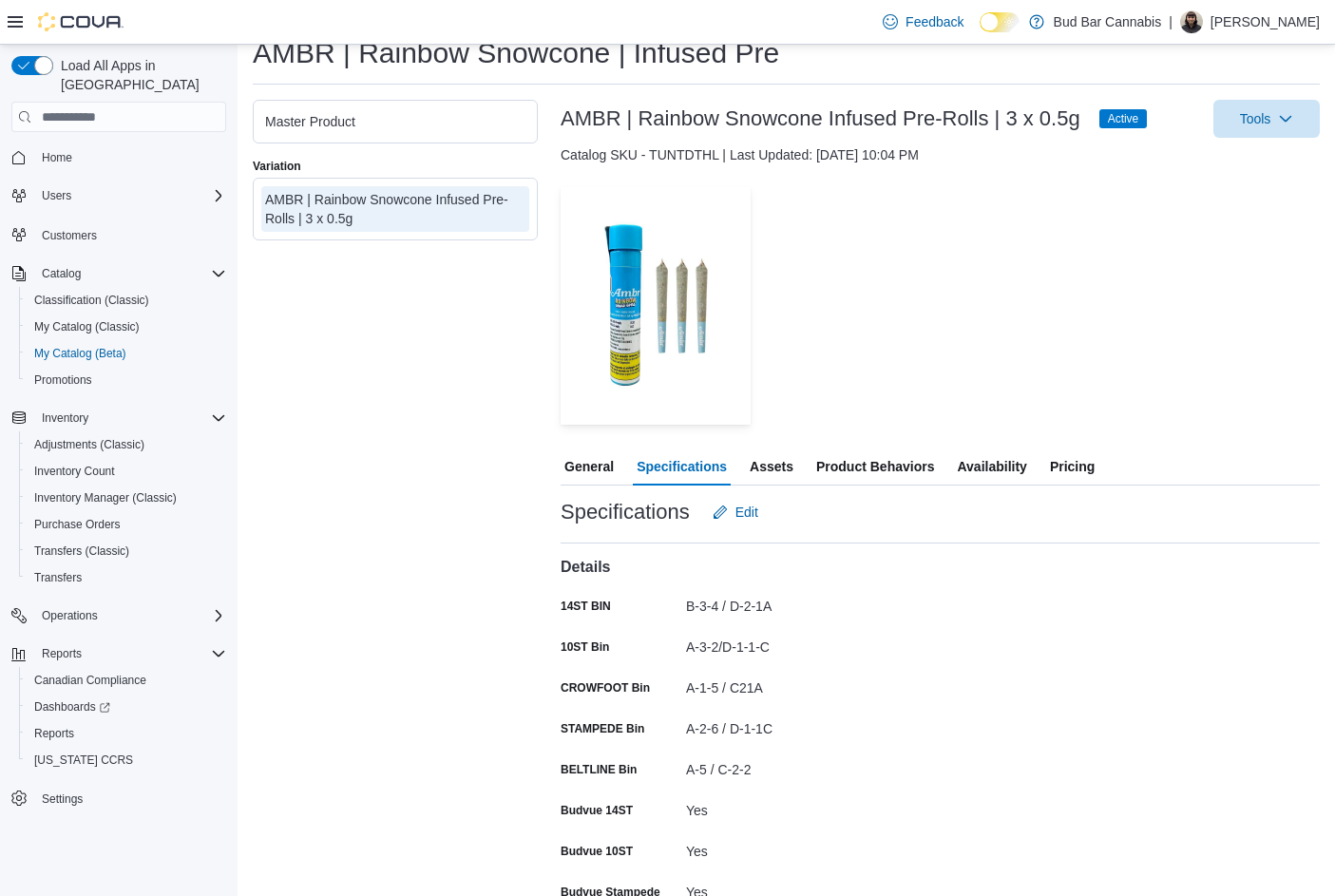
click at [996, 467] on span "Availability" at bounding box center [991, 466] width 69 height 38
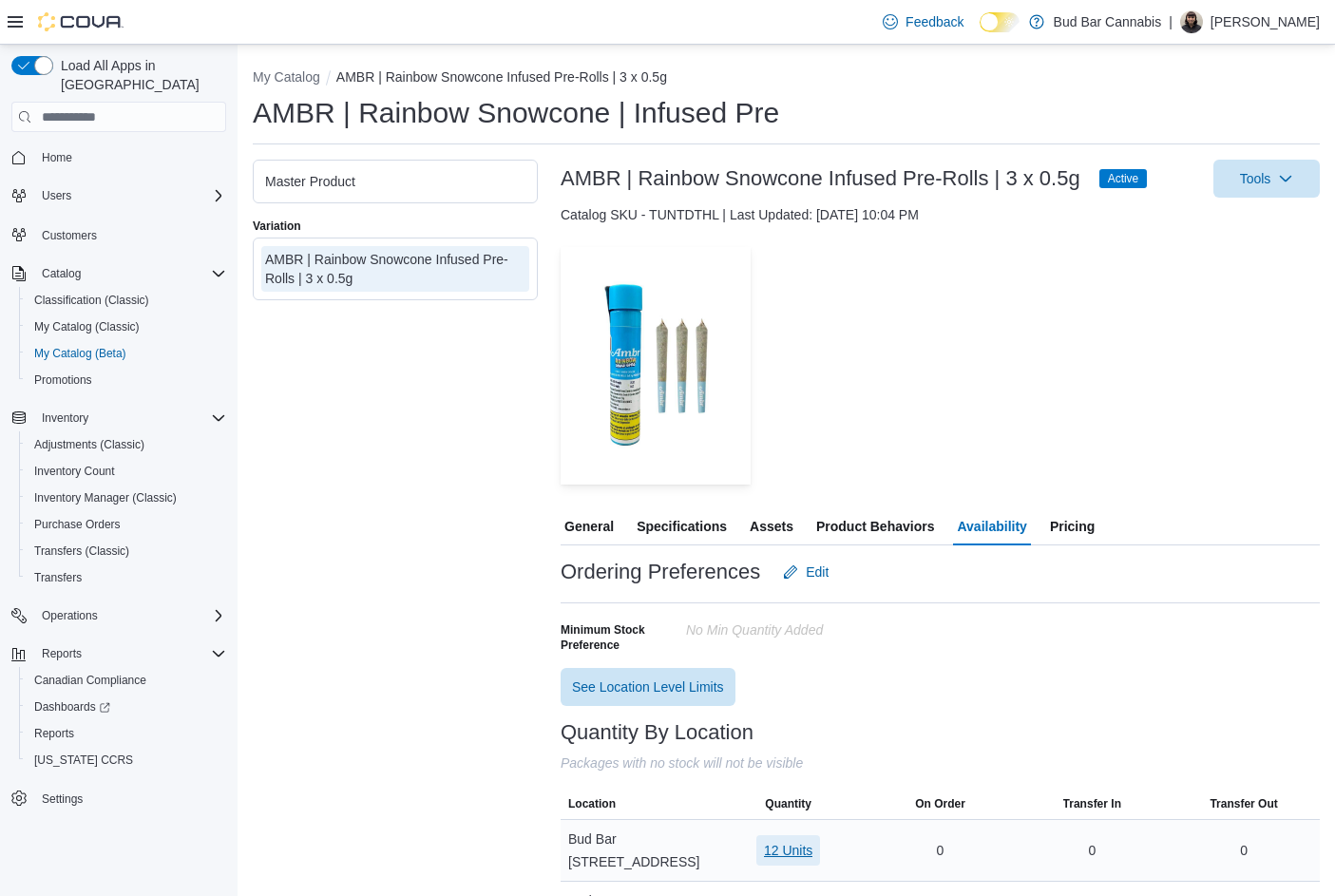
click at [802, 841] on span "12 Units" at bounding box center [788, 851] width 48 height 19
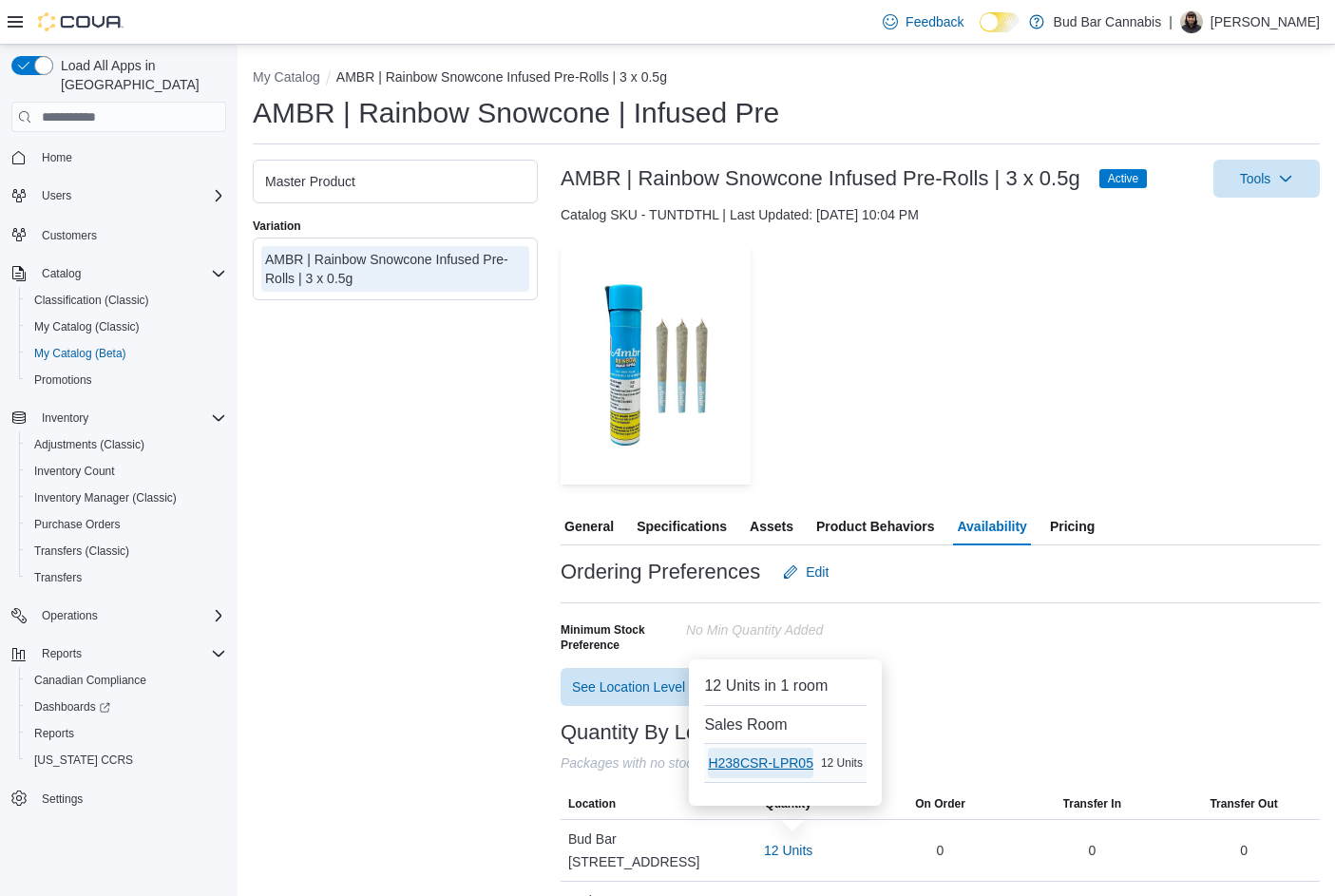
click at [787, 757] on span "H238CSR-LPR05" at bounding box center [760, 763] width 106 height 19
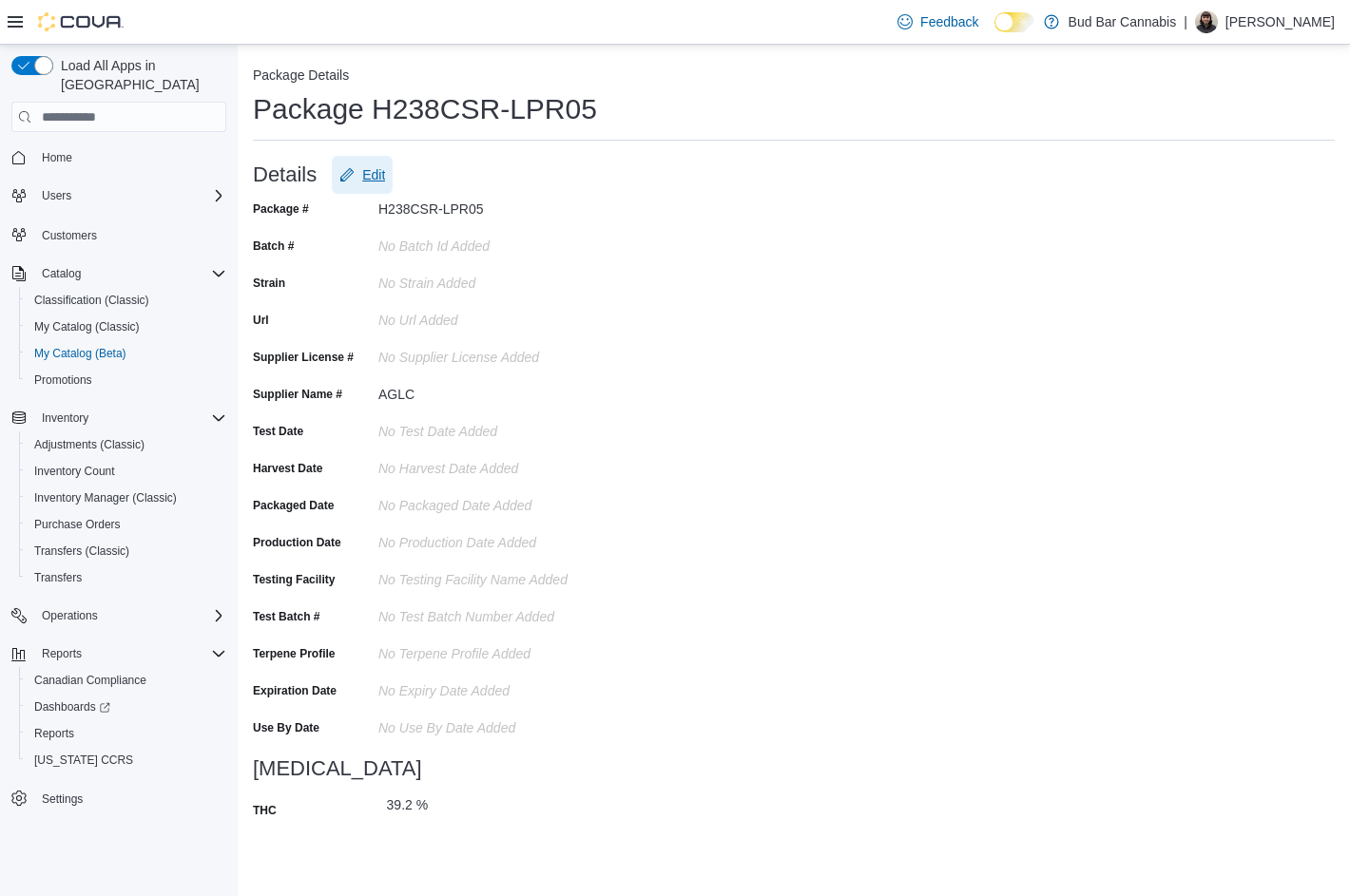
click at [385, 173] on span "Edit" at bounding box center [374, 175] width 23 height 19
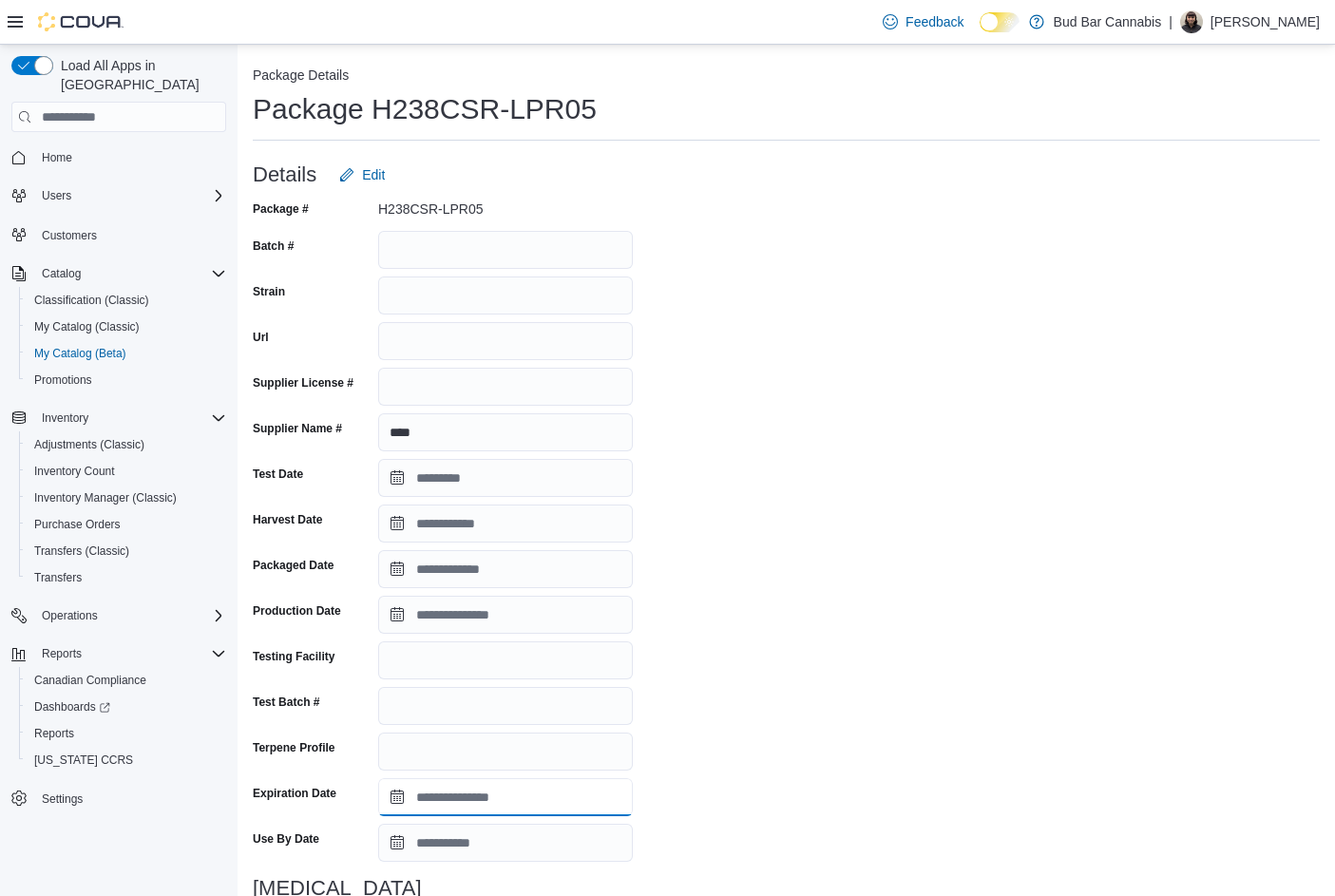
click at [395, 800] on input "Expiration Date" at bounding box center [505, 796] width 255 height 38
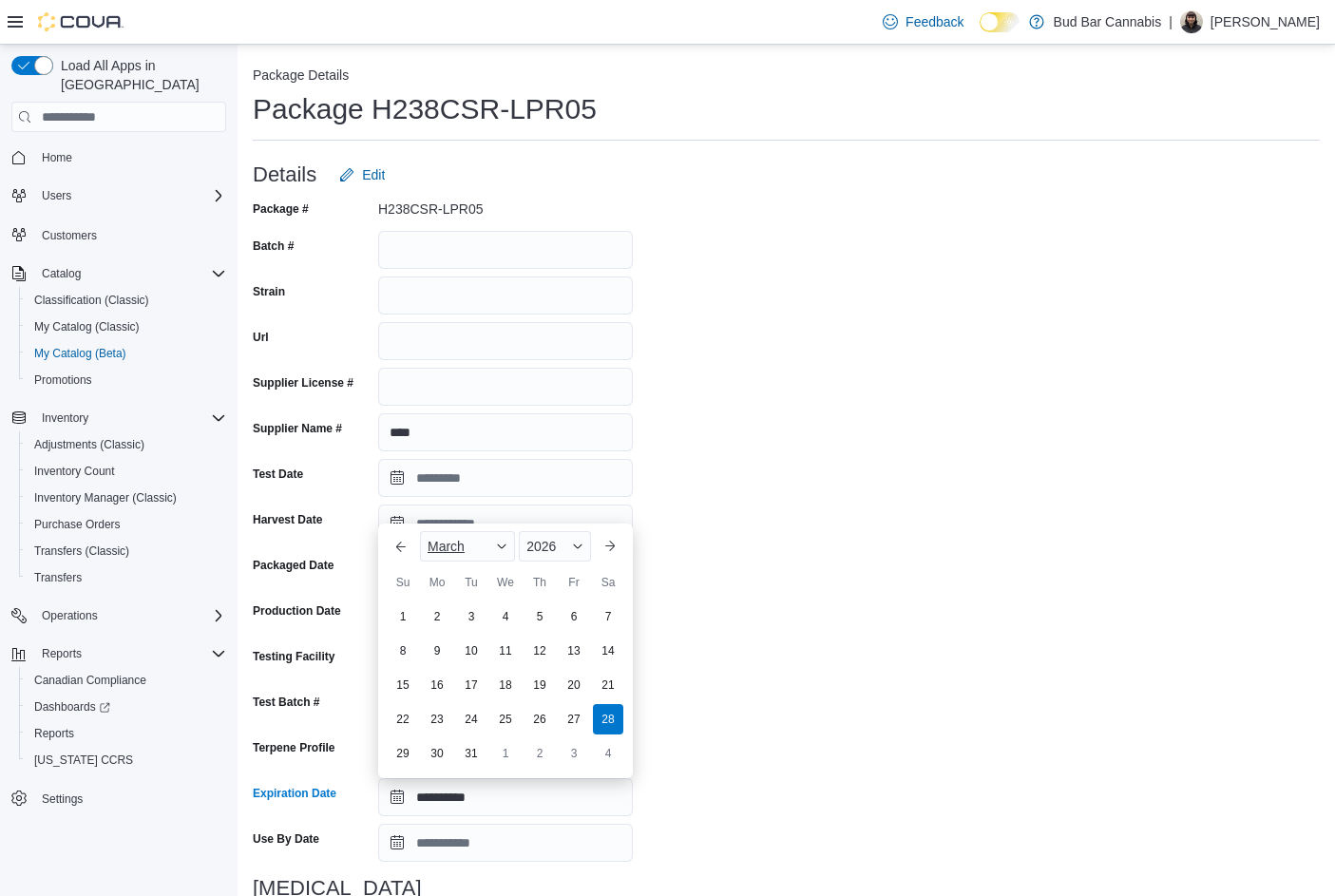
click at [491, 546] on div "March" at bounding box center [467, 547] width 95 height 31
click at [449, 625] on div "April" at bounding box center [486, 630] width 125 height 23
type input "**********"
click at [697, 713] on div "**********" at bounding box center [786, 676] width 1067 height 964
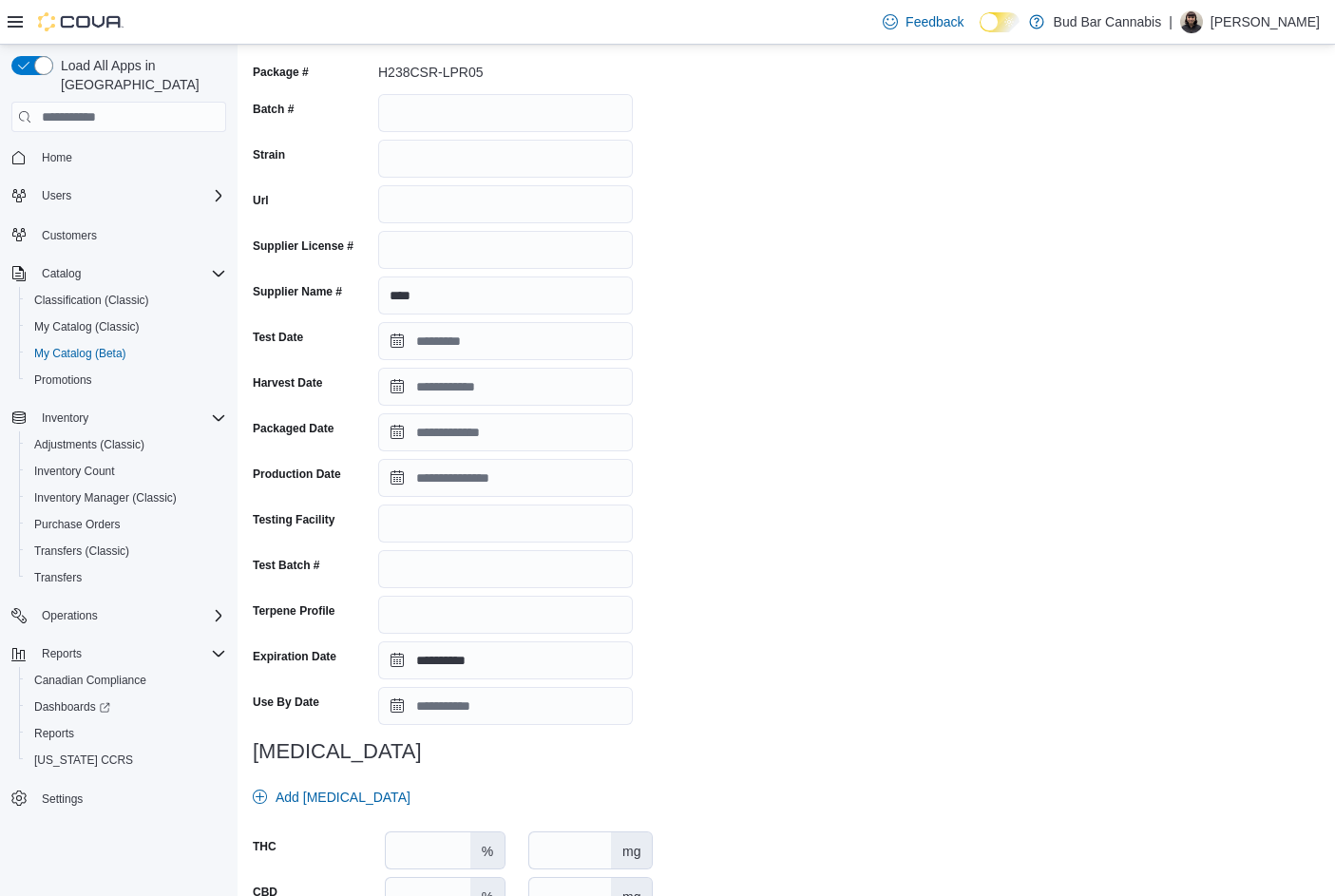
scroll to position [277, 0]
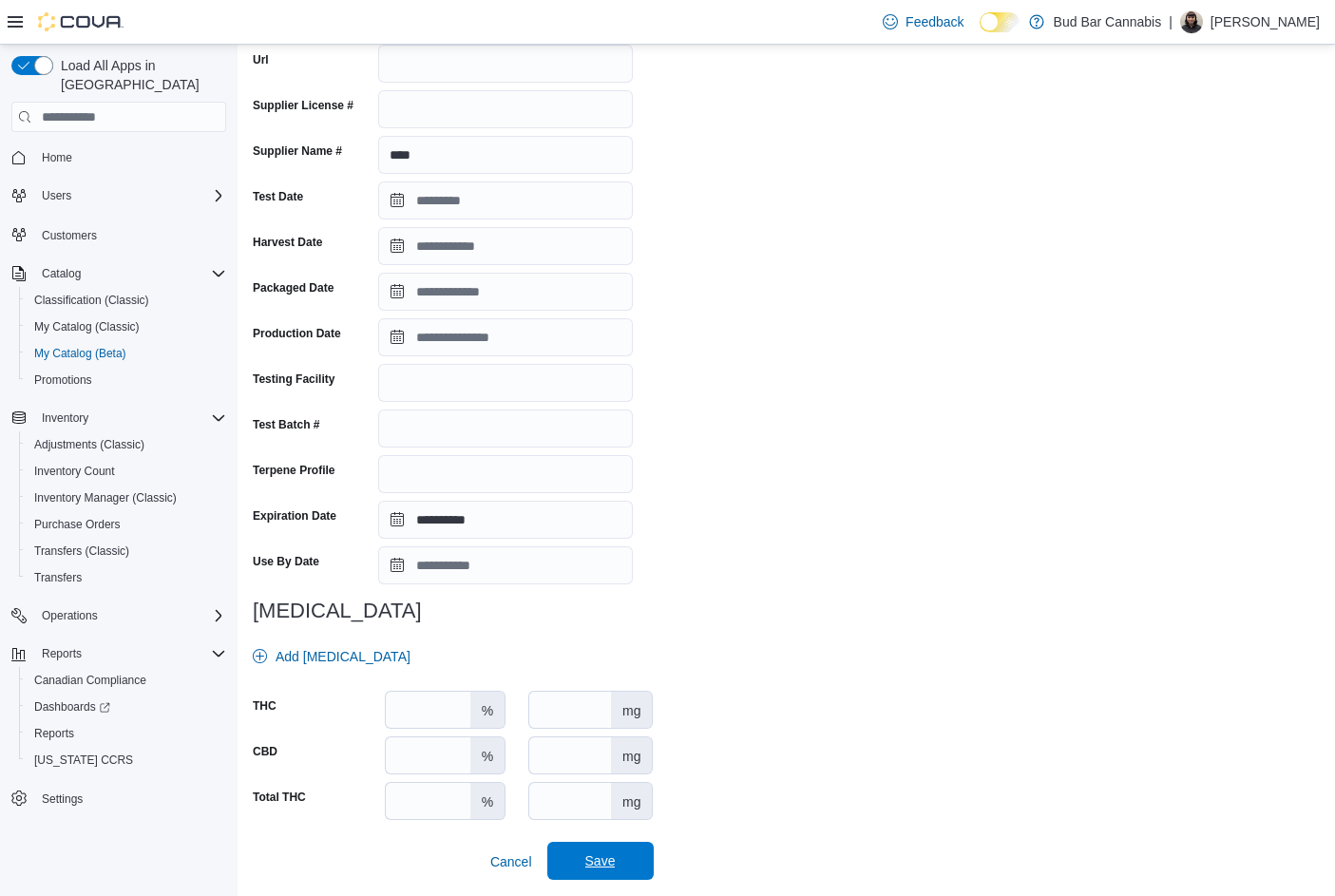
click at [647, 863] on button "Save" at bounding box center [601, 860] width 107 height 38
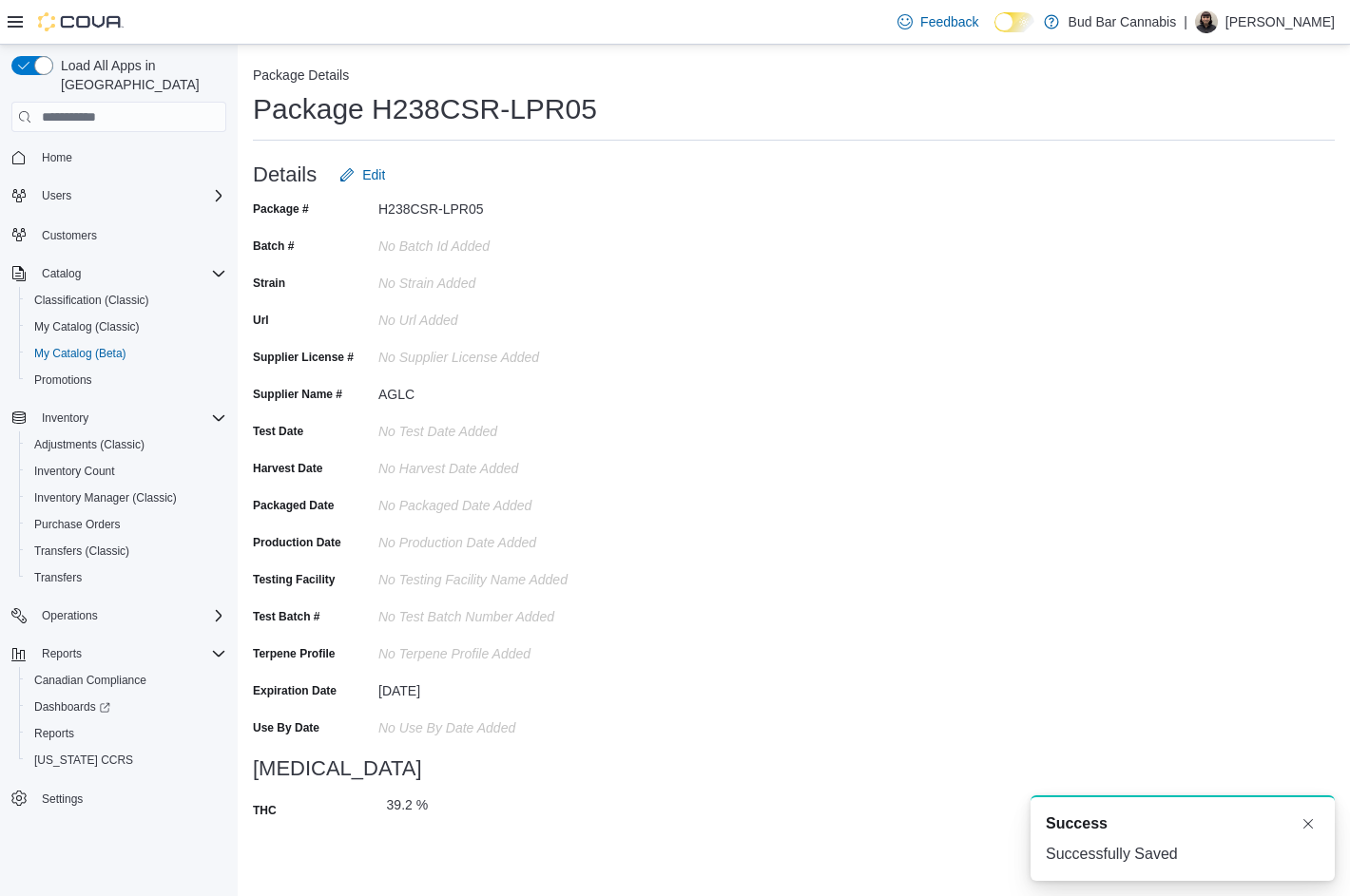
scroll to position [0, 0]
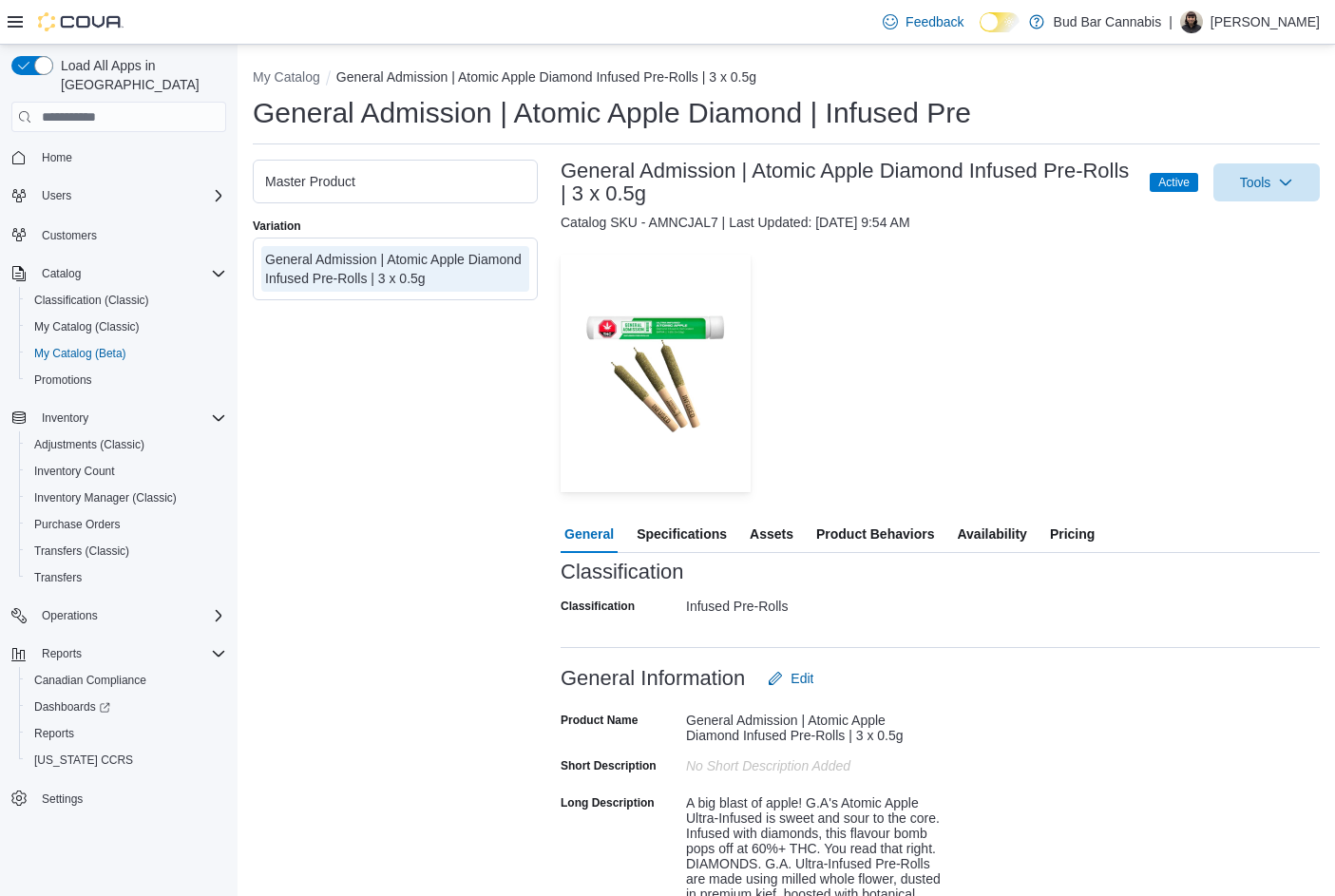
click at [714, 541] on span "Specifications" at bounding box center [681, 533] width 90 height 38
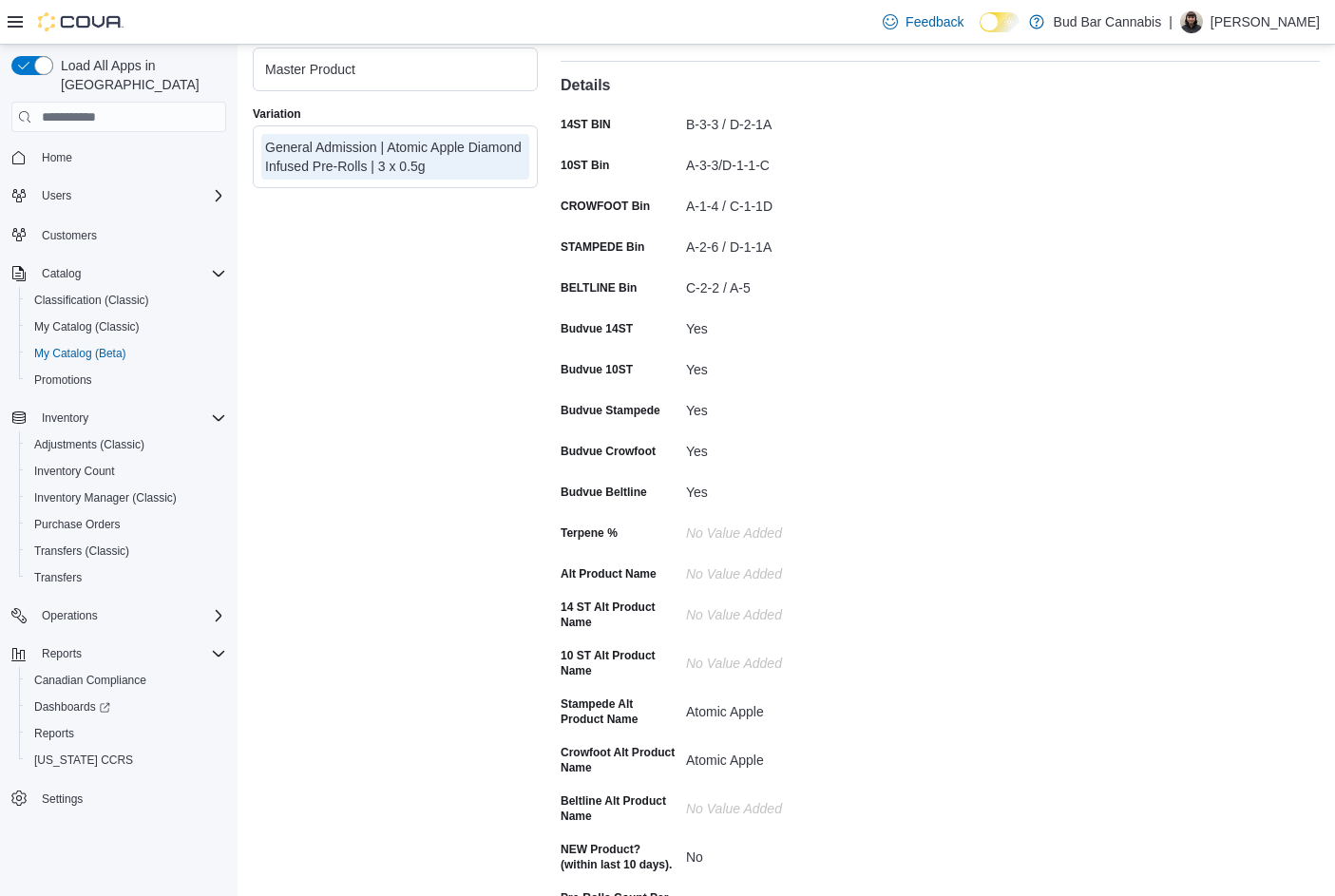
scroll to position [95, 0]
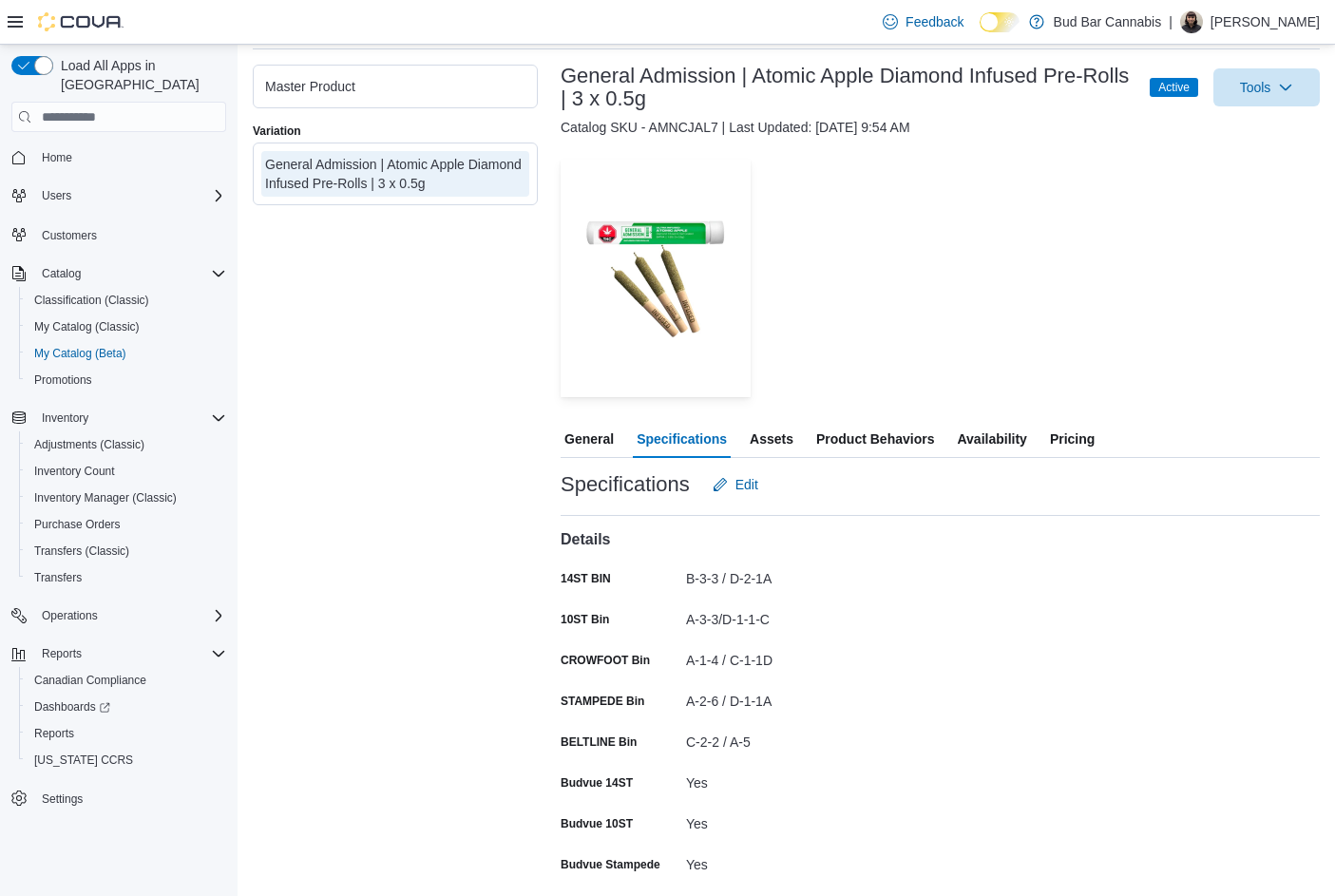
click at [979, 431] on span "Availability" at bounding box center [991, 438] width 69 height 38
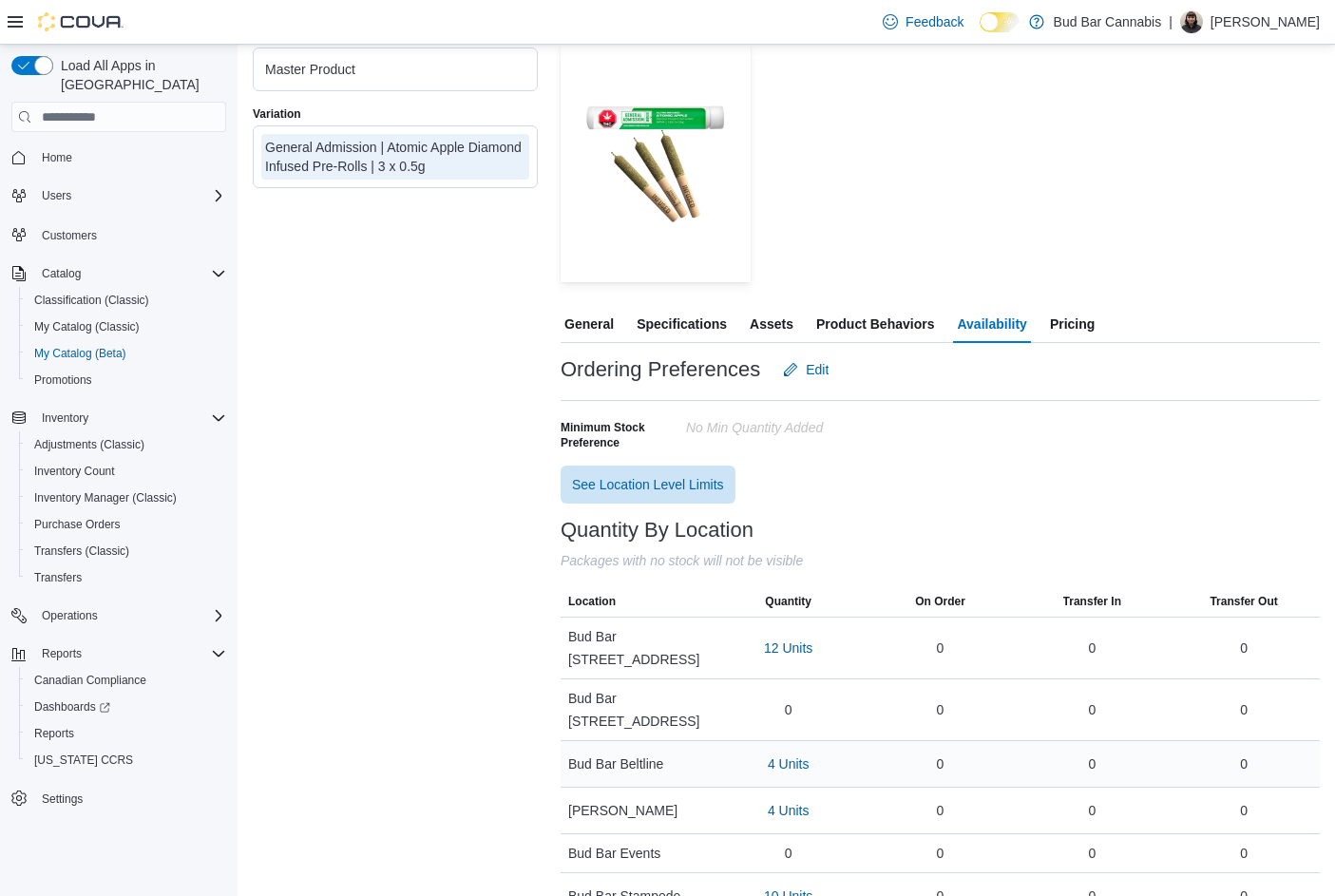
scroll to position [211, 0]
click at [794, 637] on span "12 Units" at bounding box center [788, 647] width 48 height 19
click at [749, 774] on span "25070000834" at bounding box center [760, 766] width 82 height 19
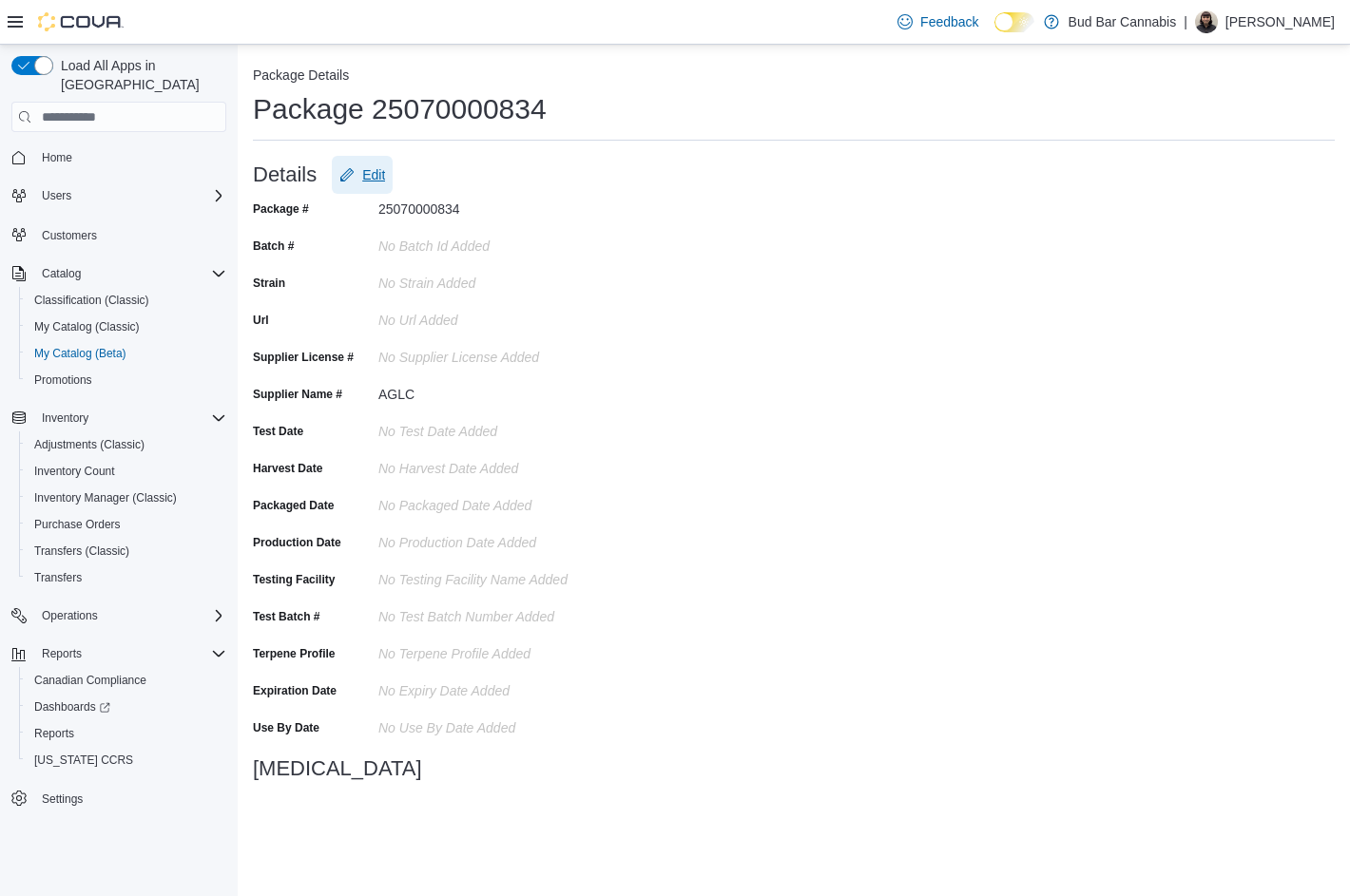
click at [371, 180] on span "Edit" at bounding box center [374, 175] width 23 height 19
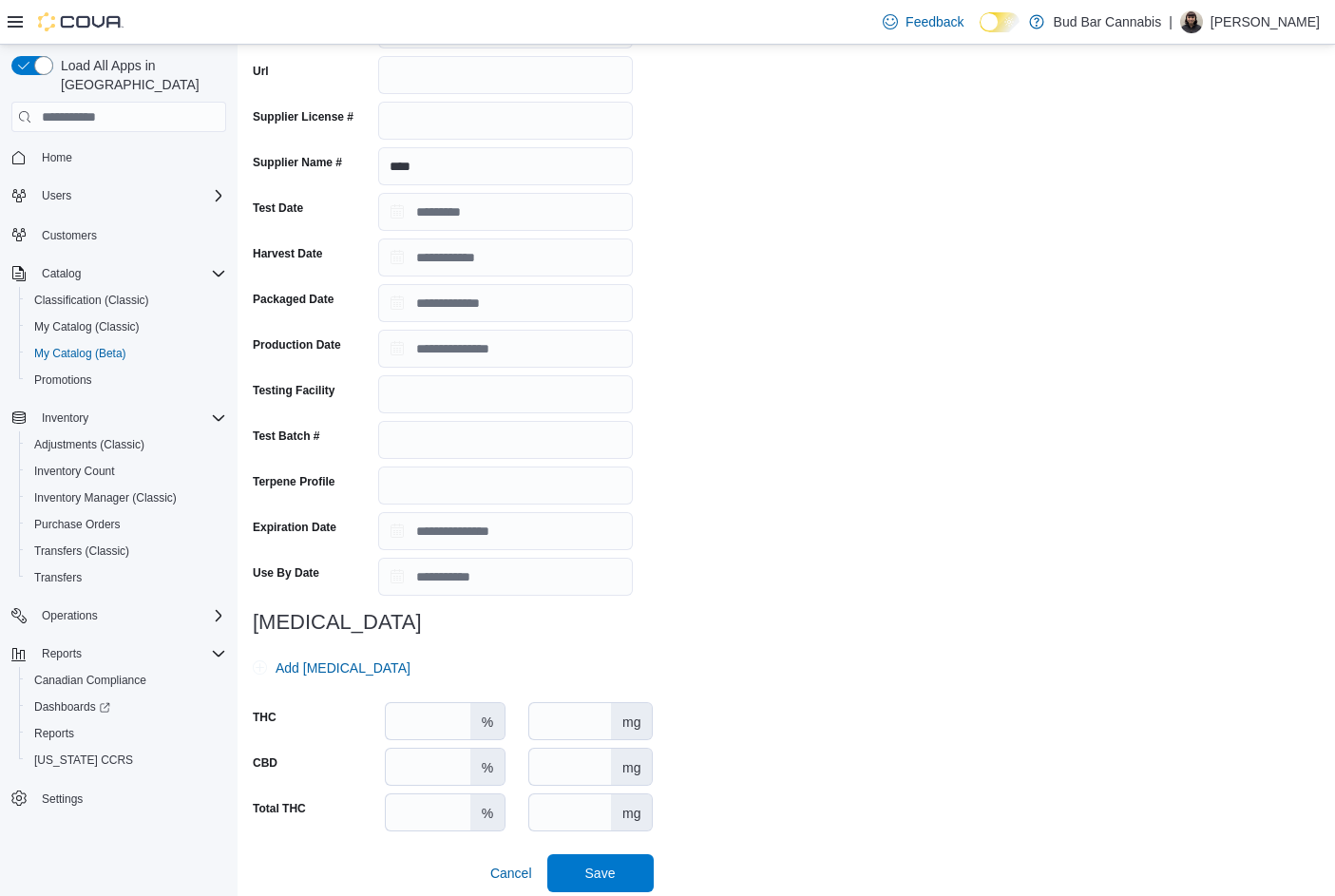
scroll to position [277, 0]
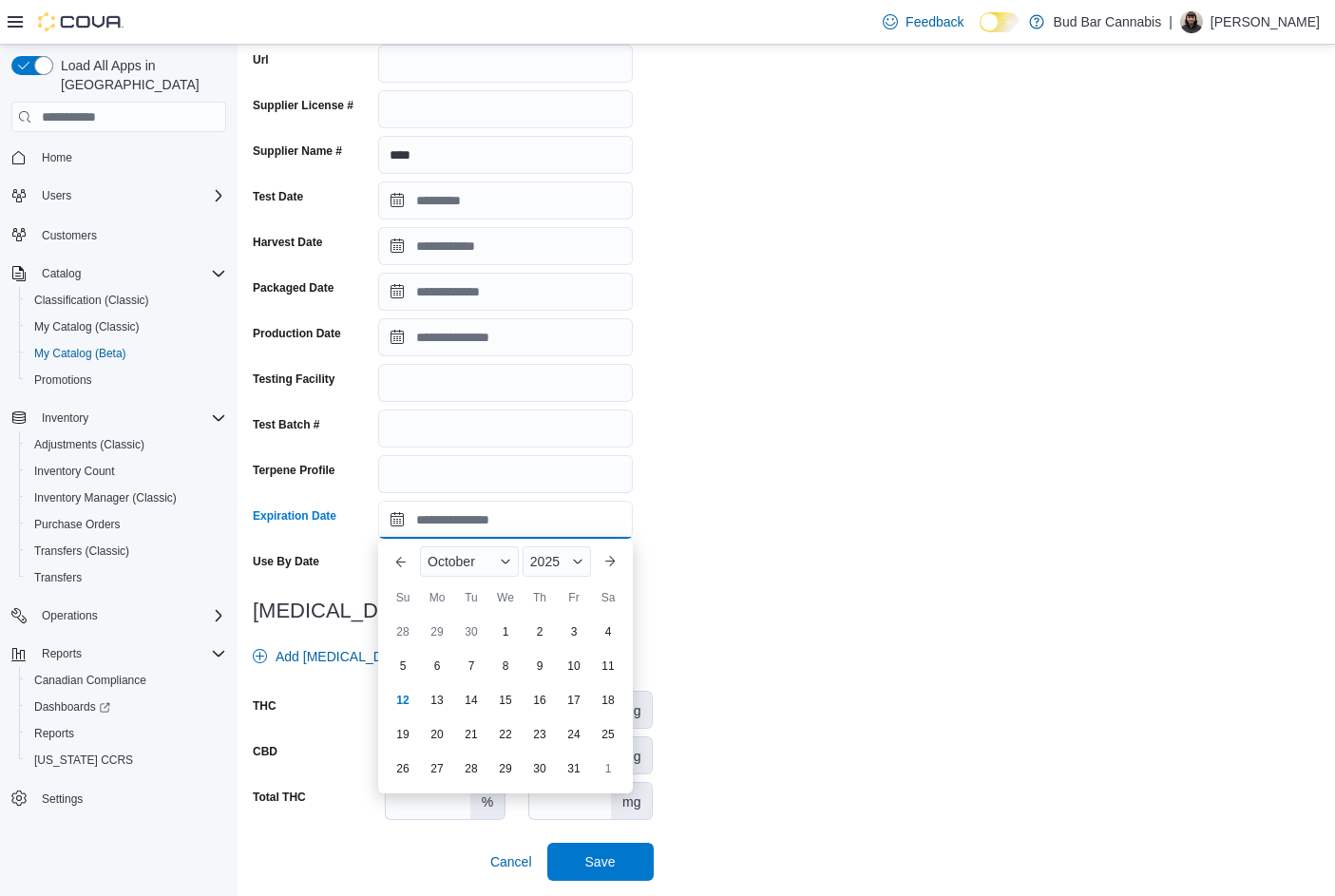
click at [397, 523] on input "Expiration Date" at bounding box center [505, 519] width 255 height 38
click at [476, 555] on div "March" at bounding box center [467, 562] width 95 height 31
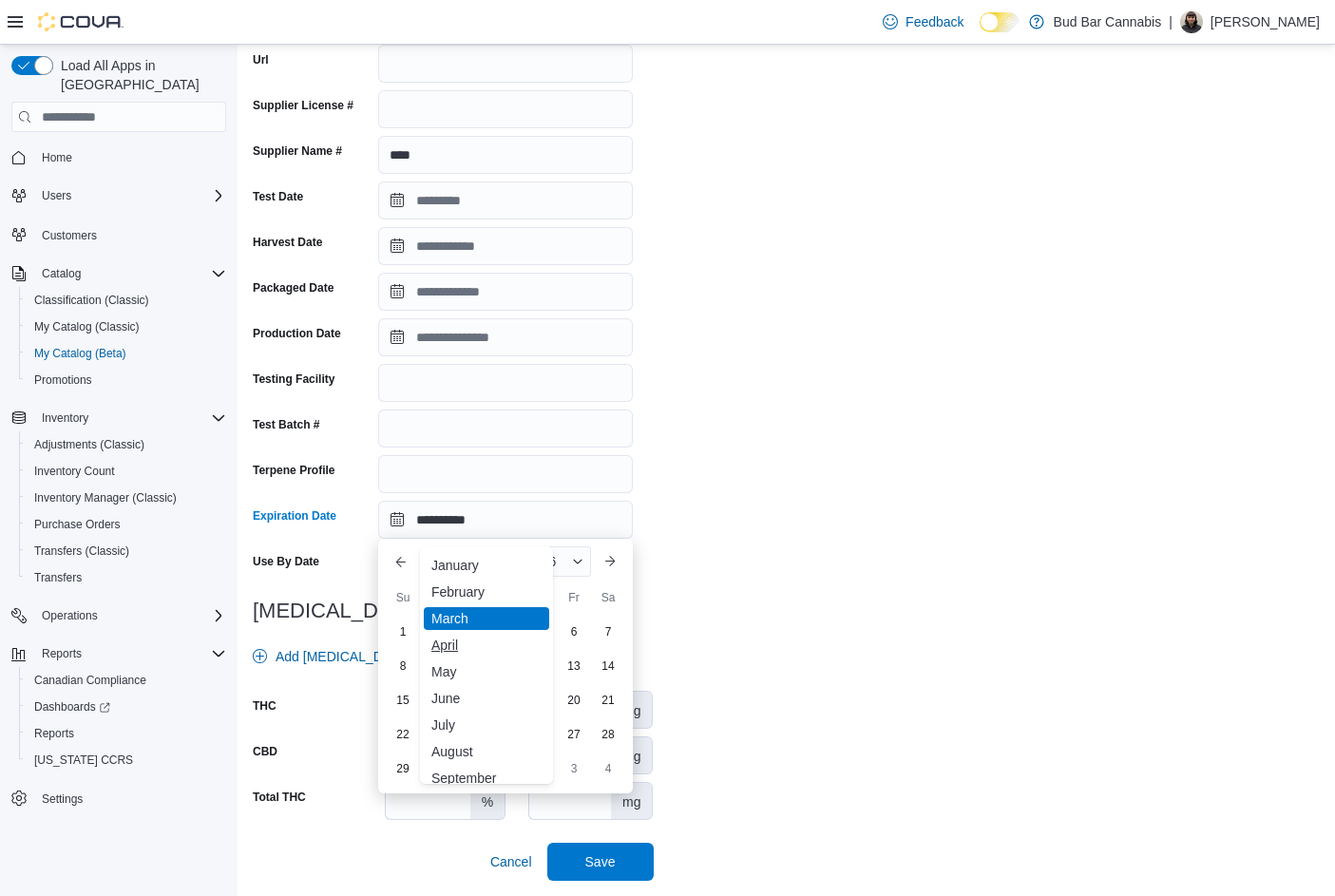
click at [455, 649] on div "April" at bounding box center [486, 645] width 125 height 23
type input "**********"
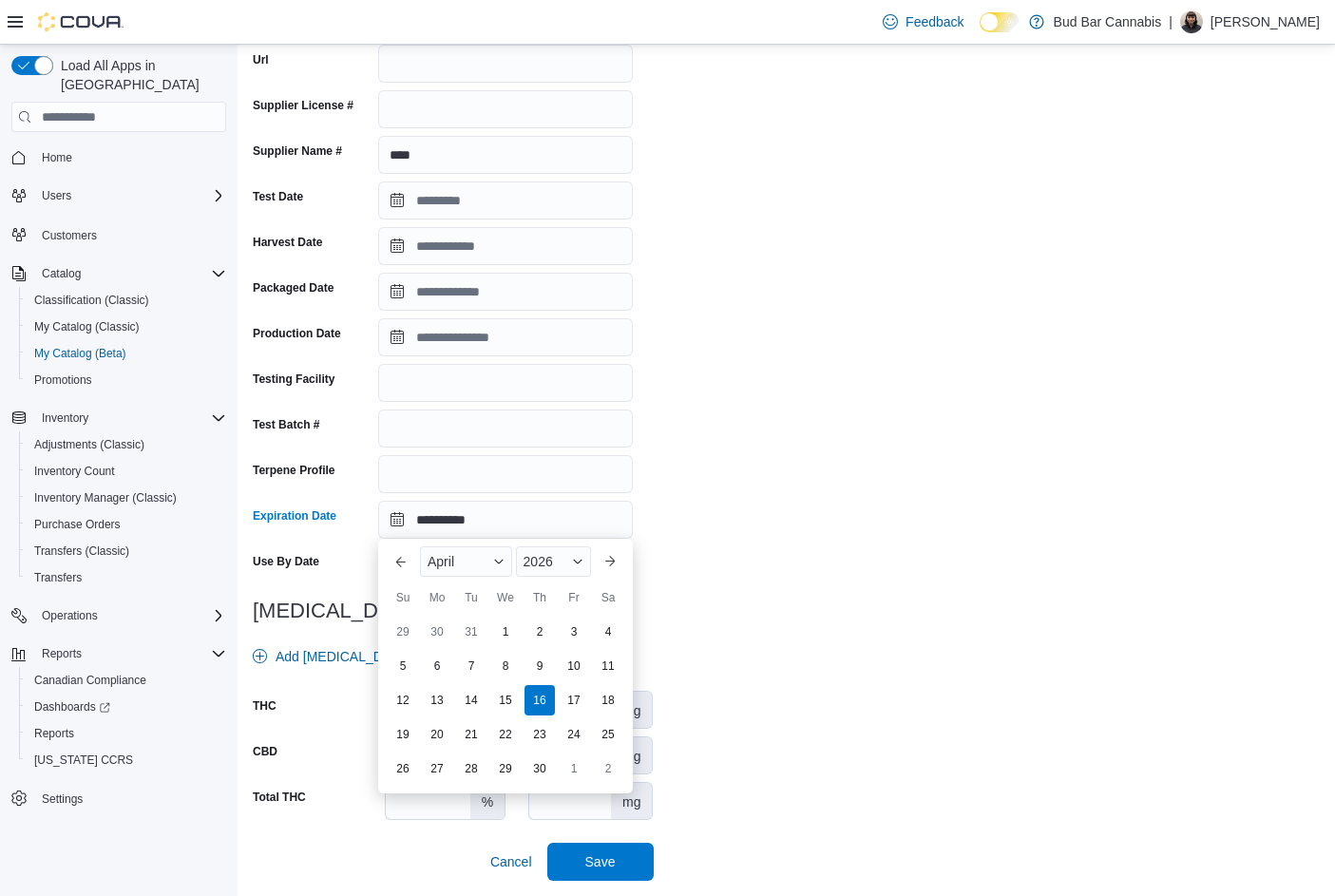
click at [760, 695] on div "**********" at bounding box center [786, 398] width 1067 height 964
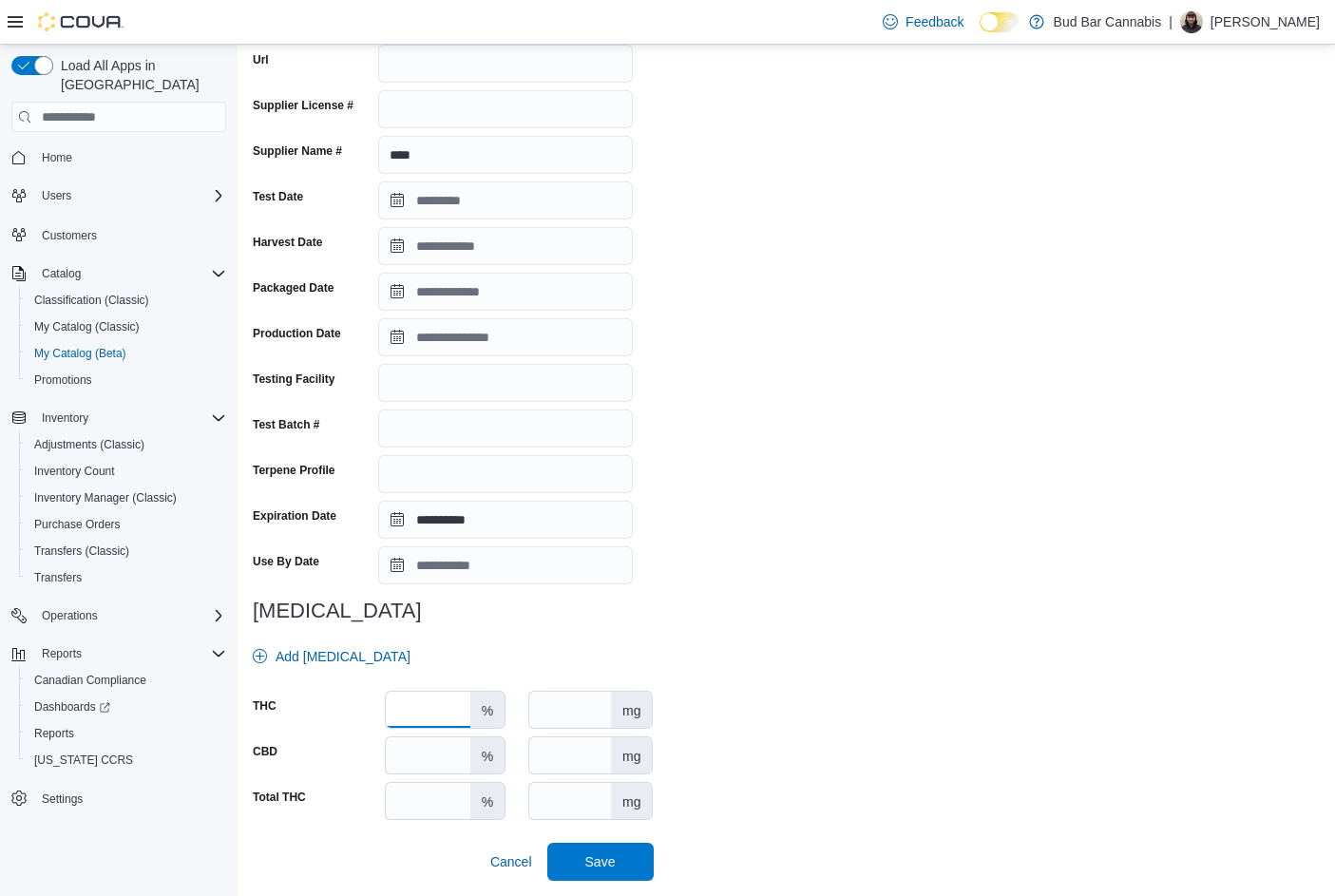
click at [416, 708] on input "number" at bounding box center [428, 710] width 85 height 37
type input "****"
click at [615, 868] on span "Save" at bounding box center [601, 860] width 31 height 19
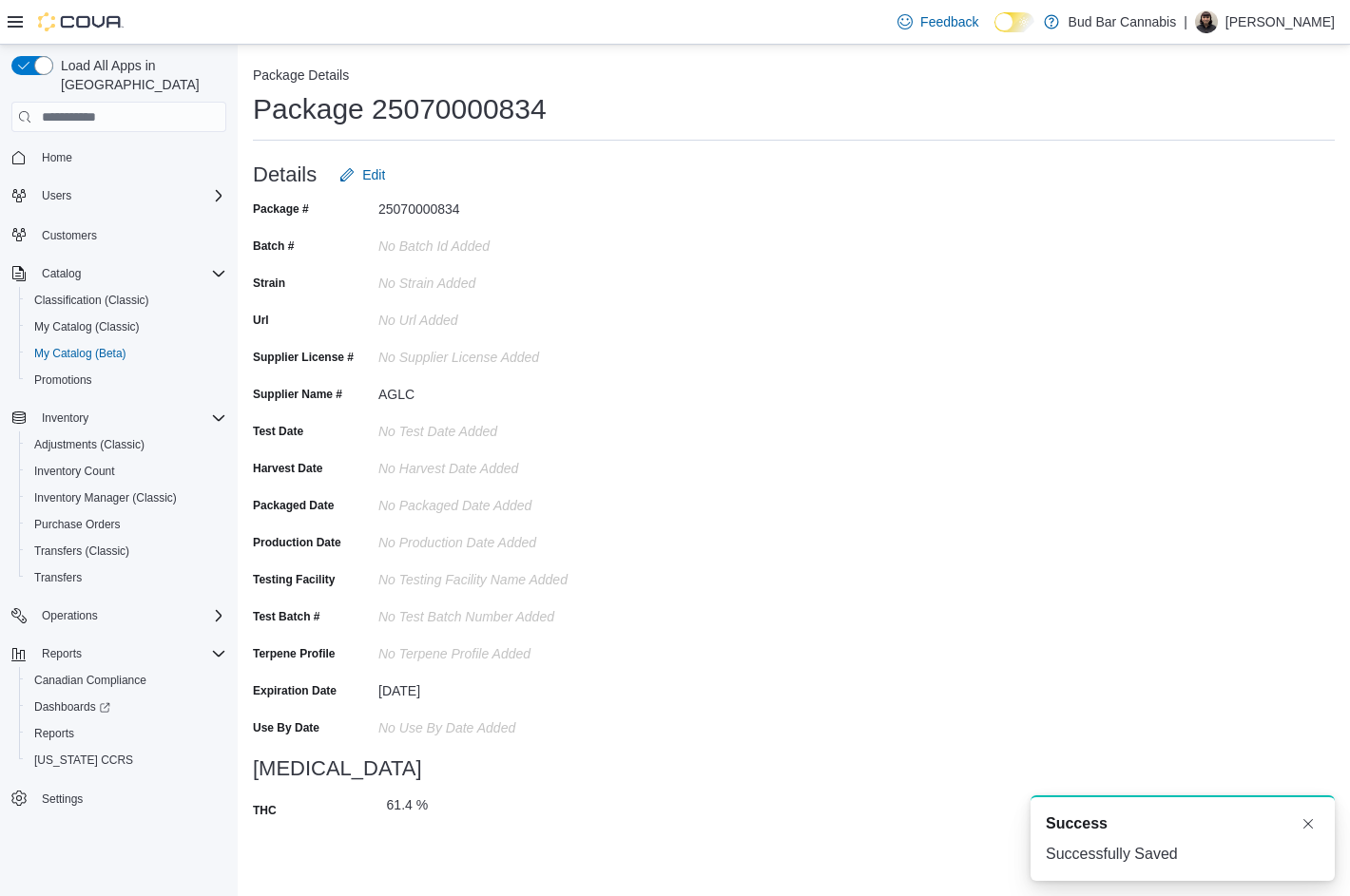
scroll to position [0, 0]
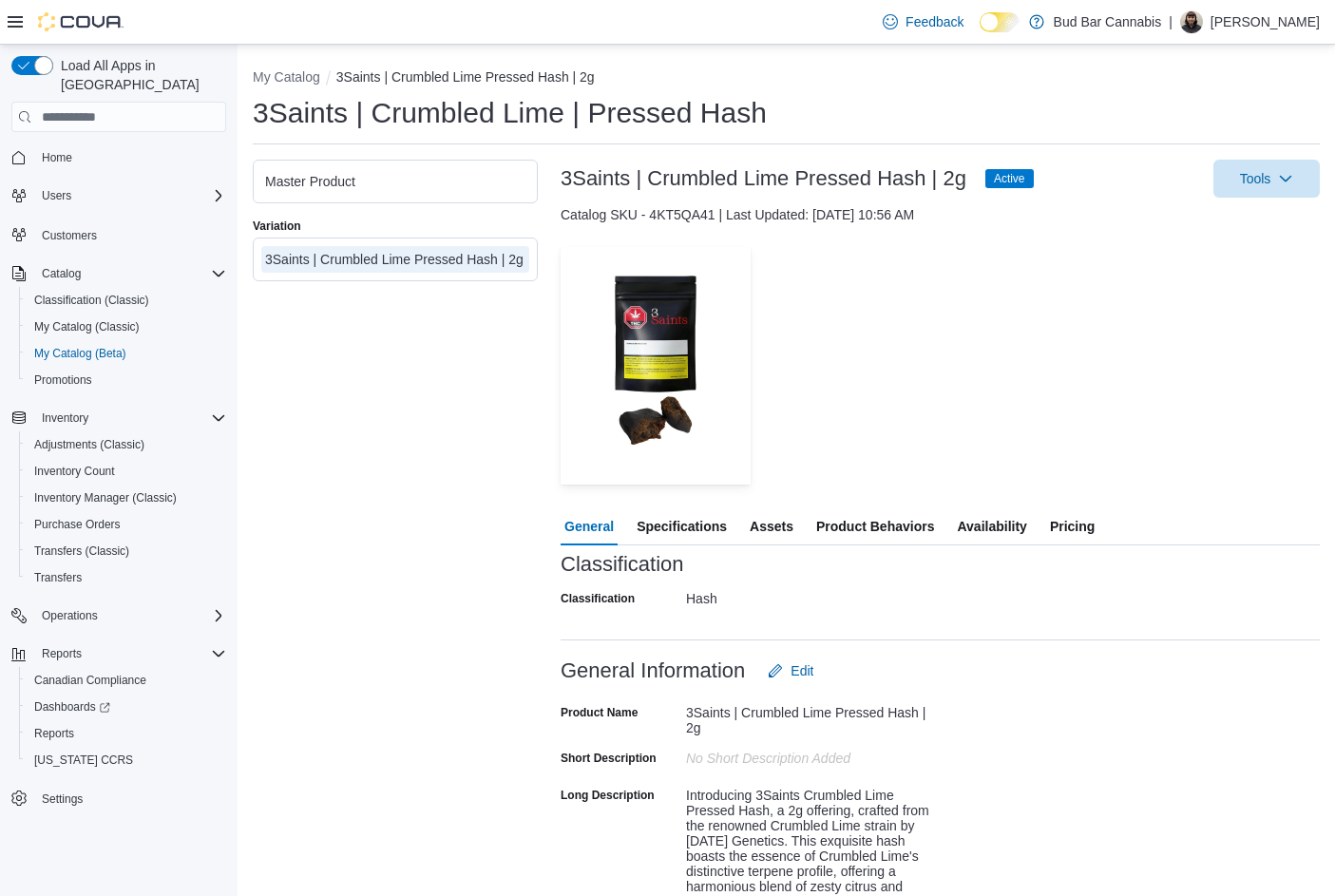
click at [690, 534] on span "Specifications" at bounding box center [681, 525] width 90 height 38
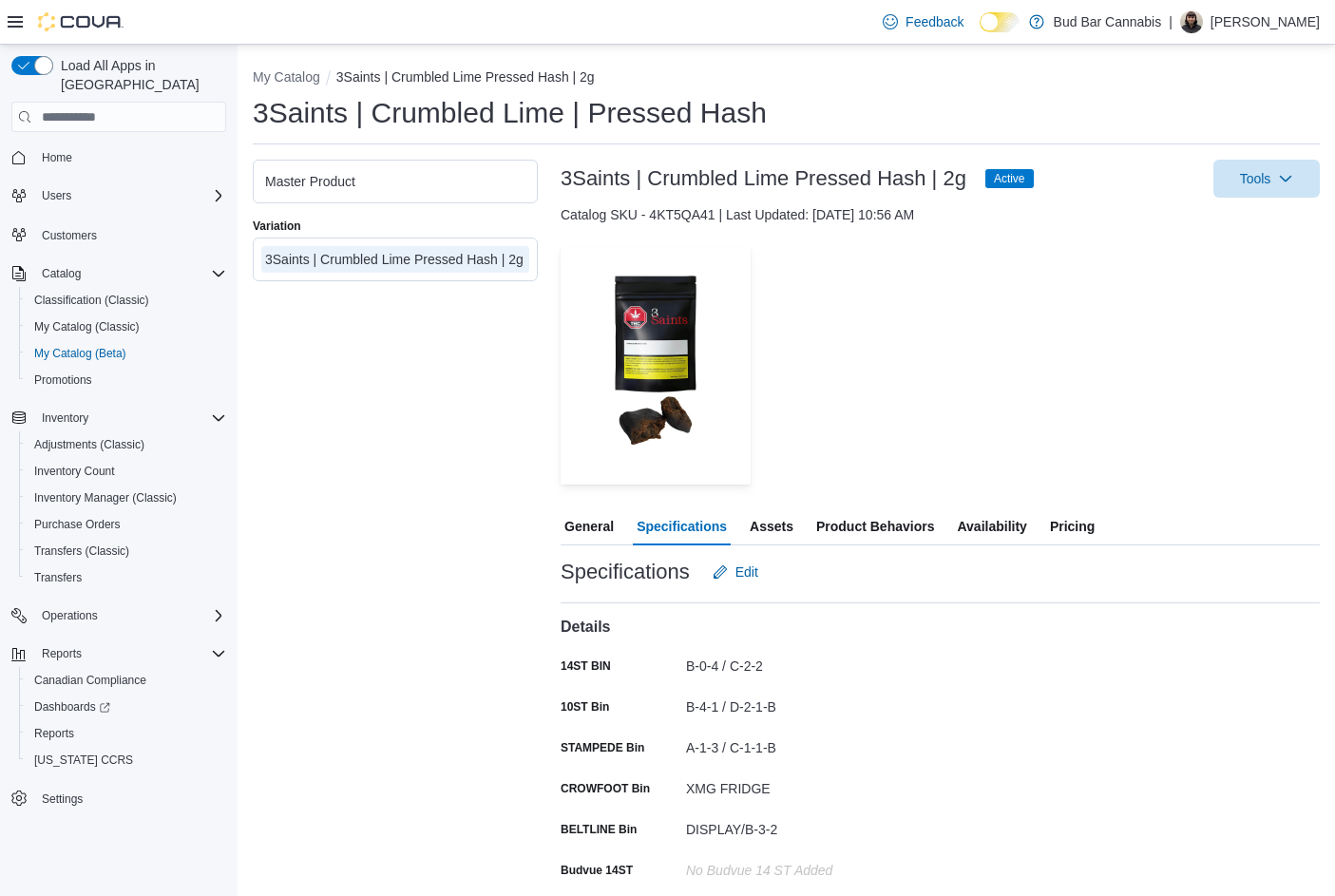
click at [968, 521] on span "Availability" at bounding box center [991, 525] width 69 height 38
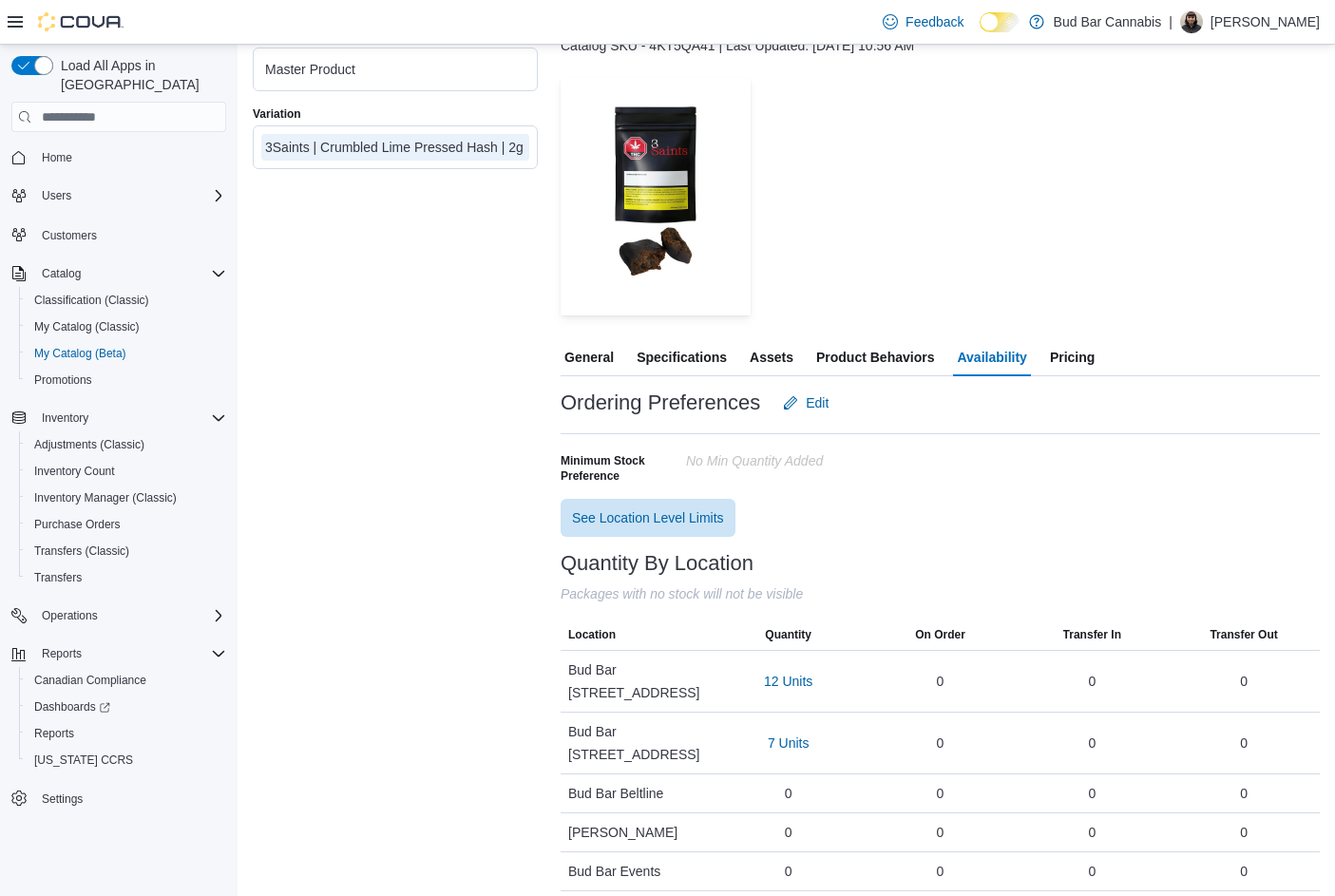
scroll to position [188, 0]
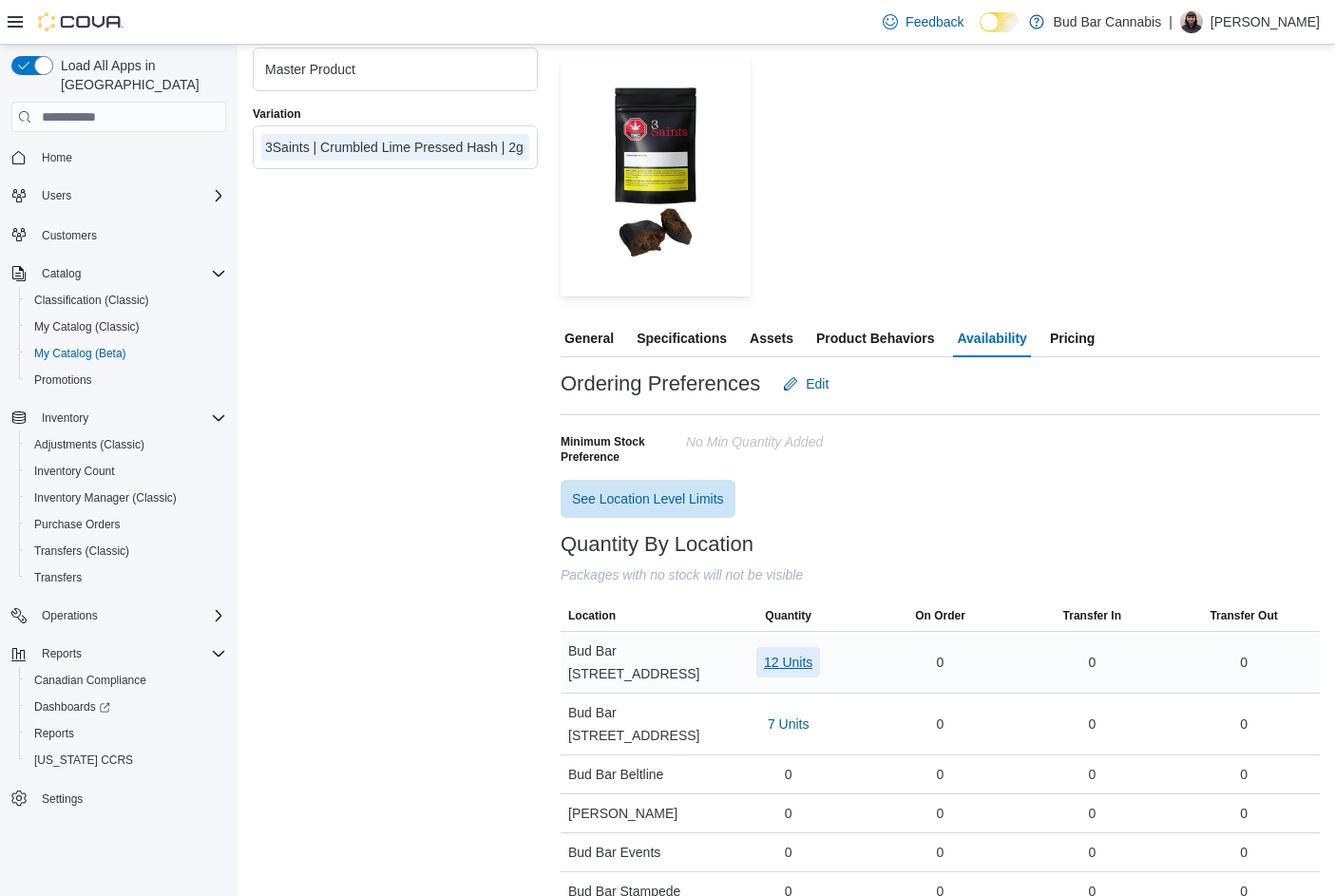
click at [805, 653] on span "12 Units" at bounding box center [788, 662] width 48 height 19
click at [741, 781] on span "DD1G0802" at bounding box center [753, 781] width 66 height 19
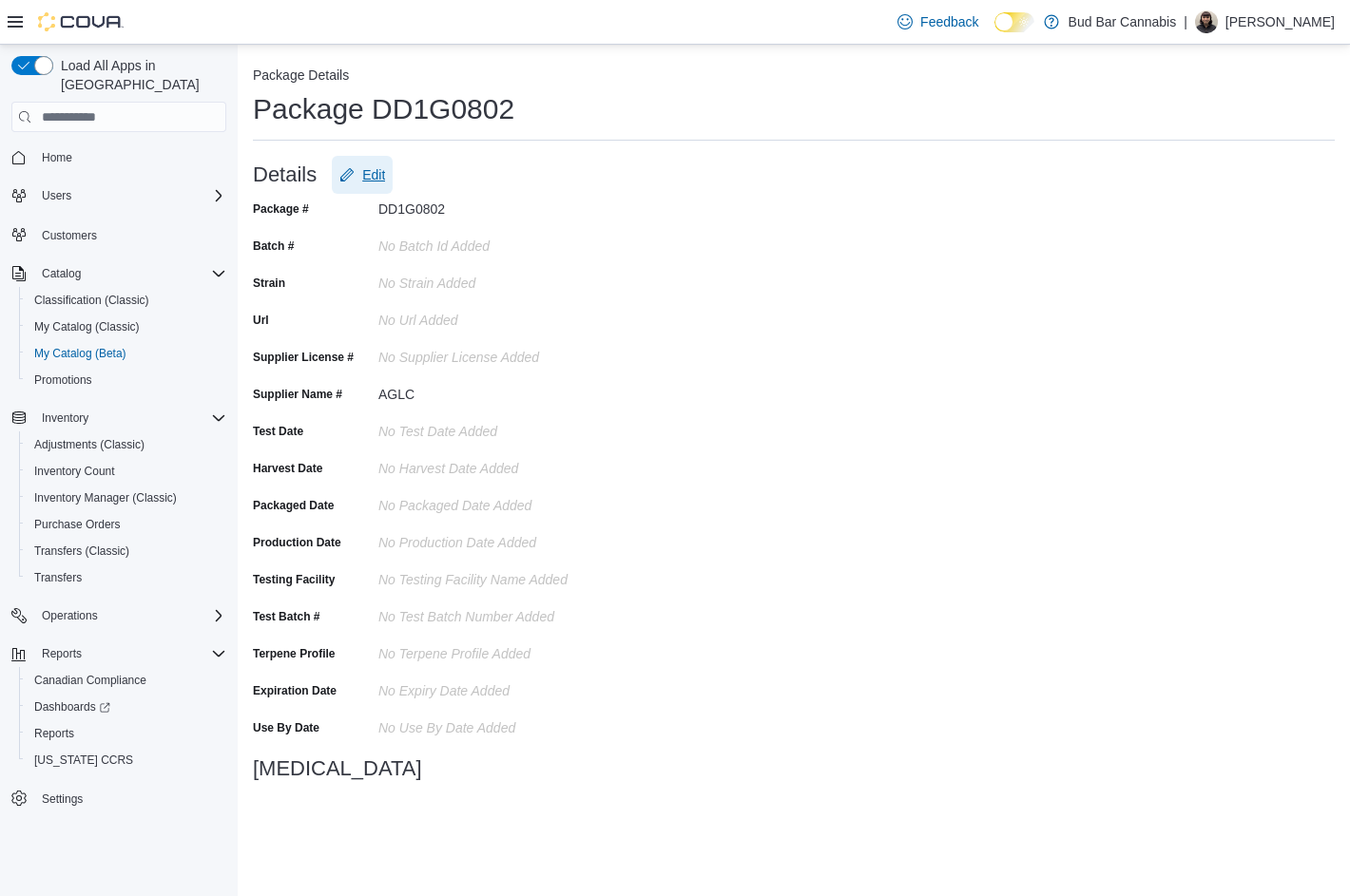
click at [363, 157] on span "Edit" at bounding box center [361, 174] width 45 height 38
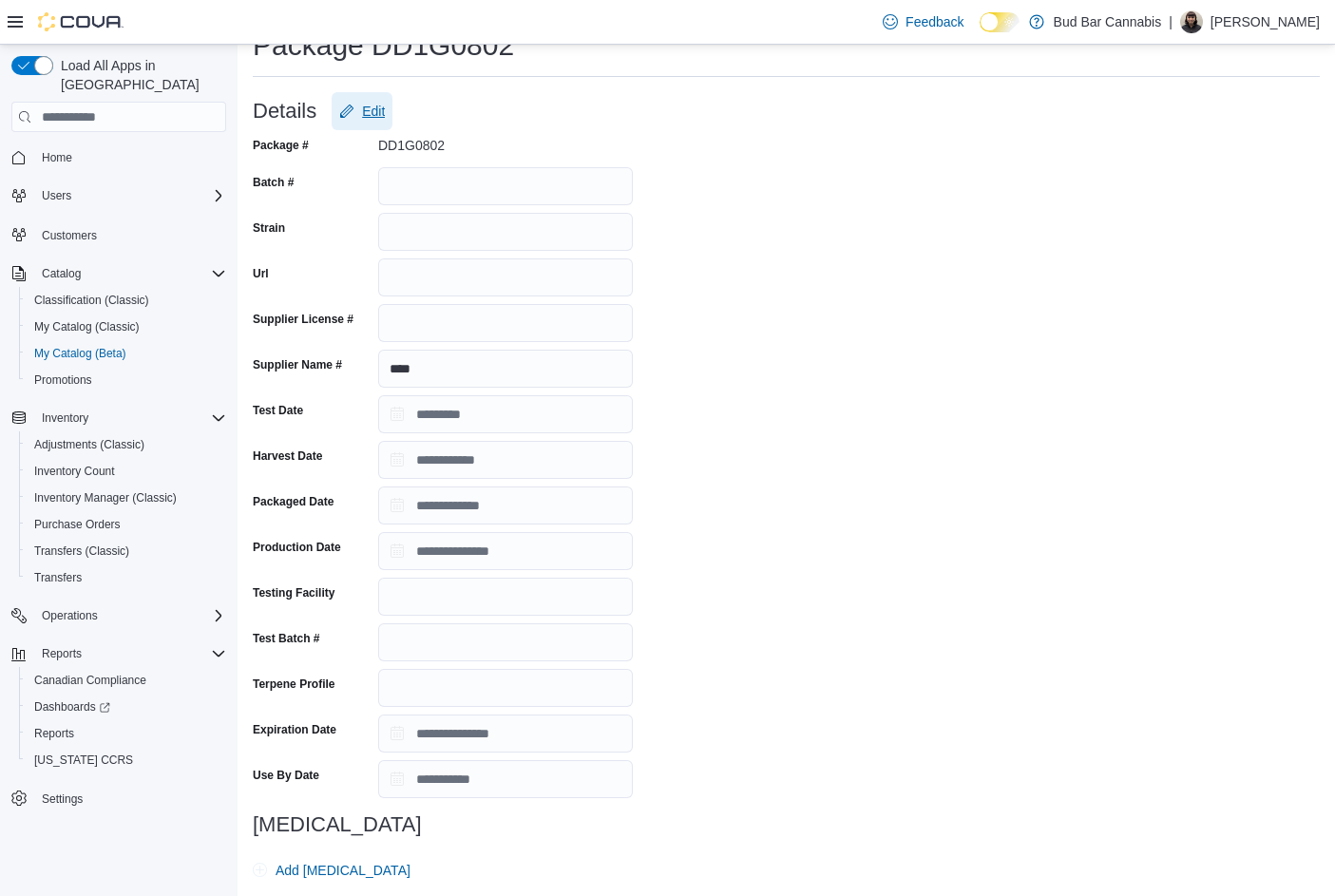
scroll to position [277, 0]
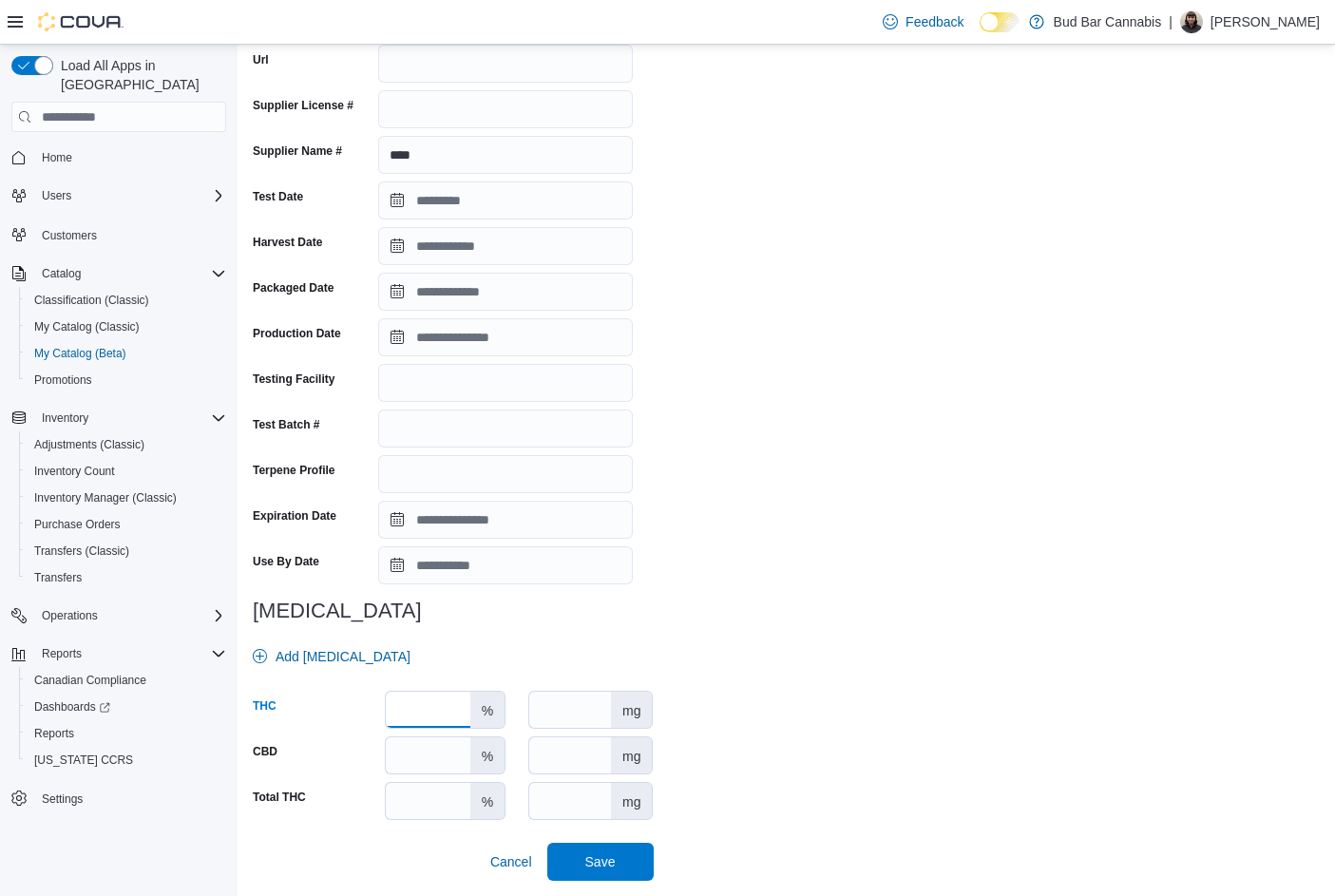
click at [419, 713] on input "number" at bounding box center [428, 710] width 85 height 37
type input "**"
click at [600, 857] on span "Save" at bounding box center [601, 860] width 31 height 19
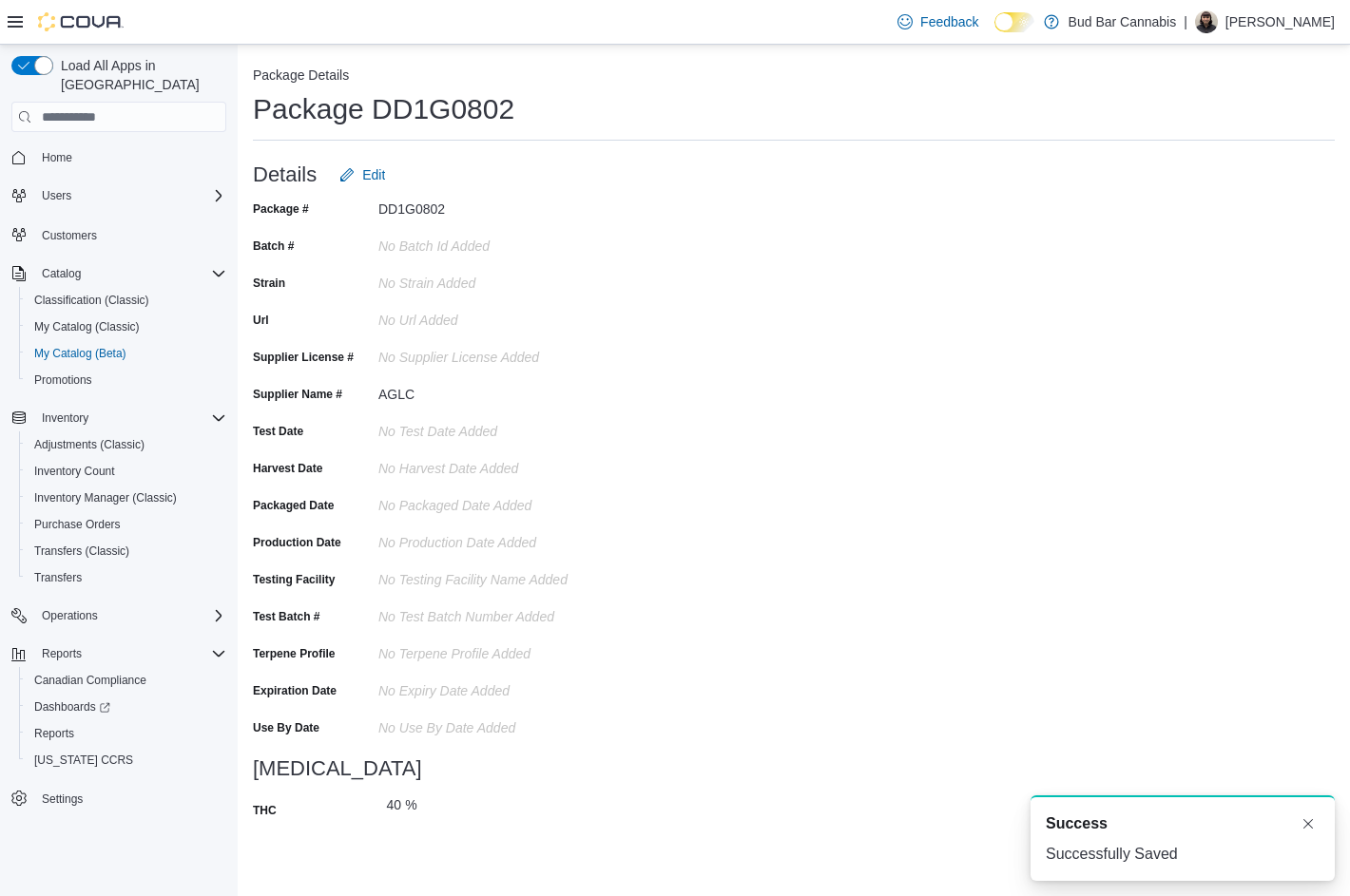
scroll to position [0, 0]
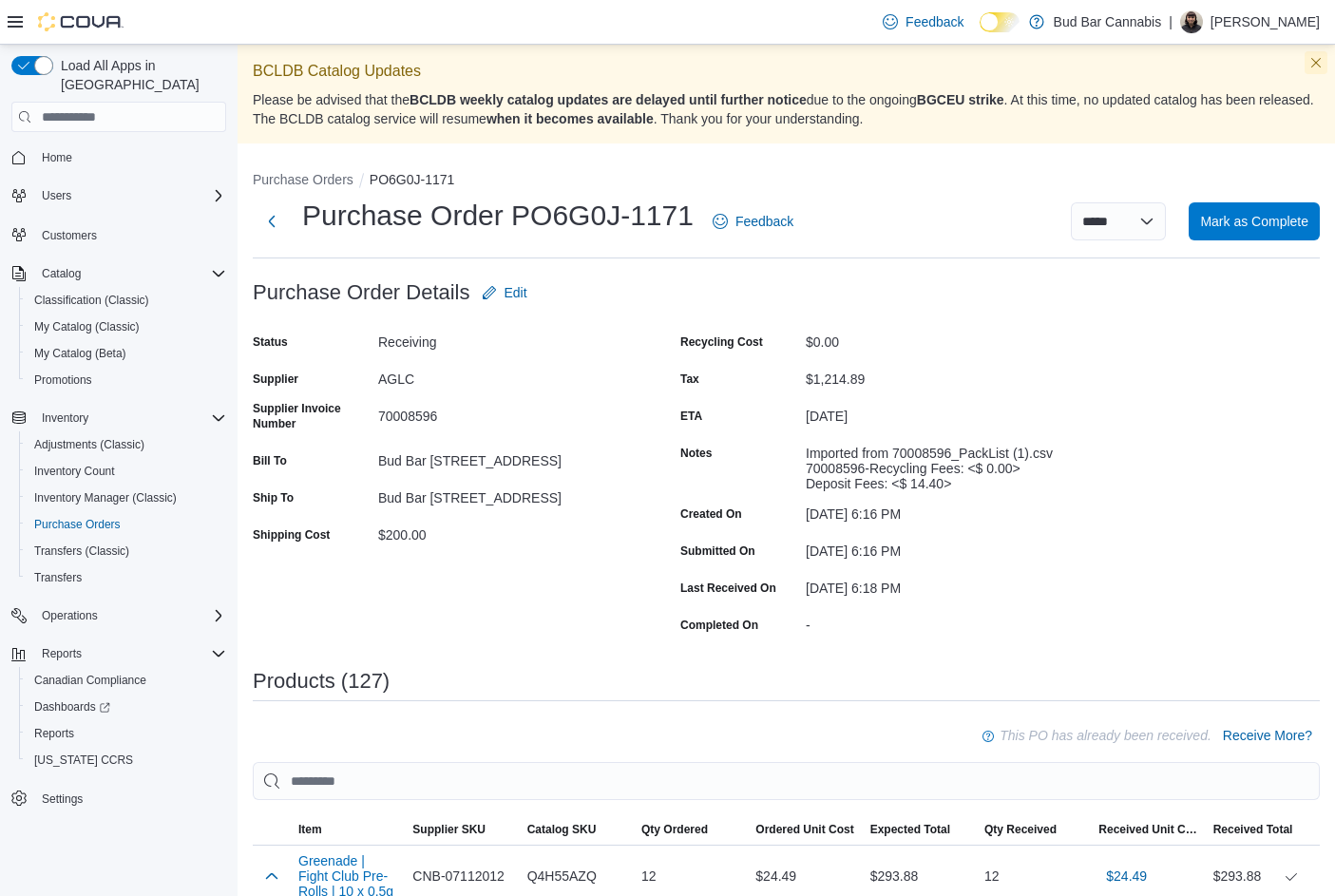
click at [1326, 61] on button "Dismiss this callout" at bounding box center [1316, 63] width 23 height 23
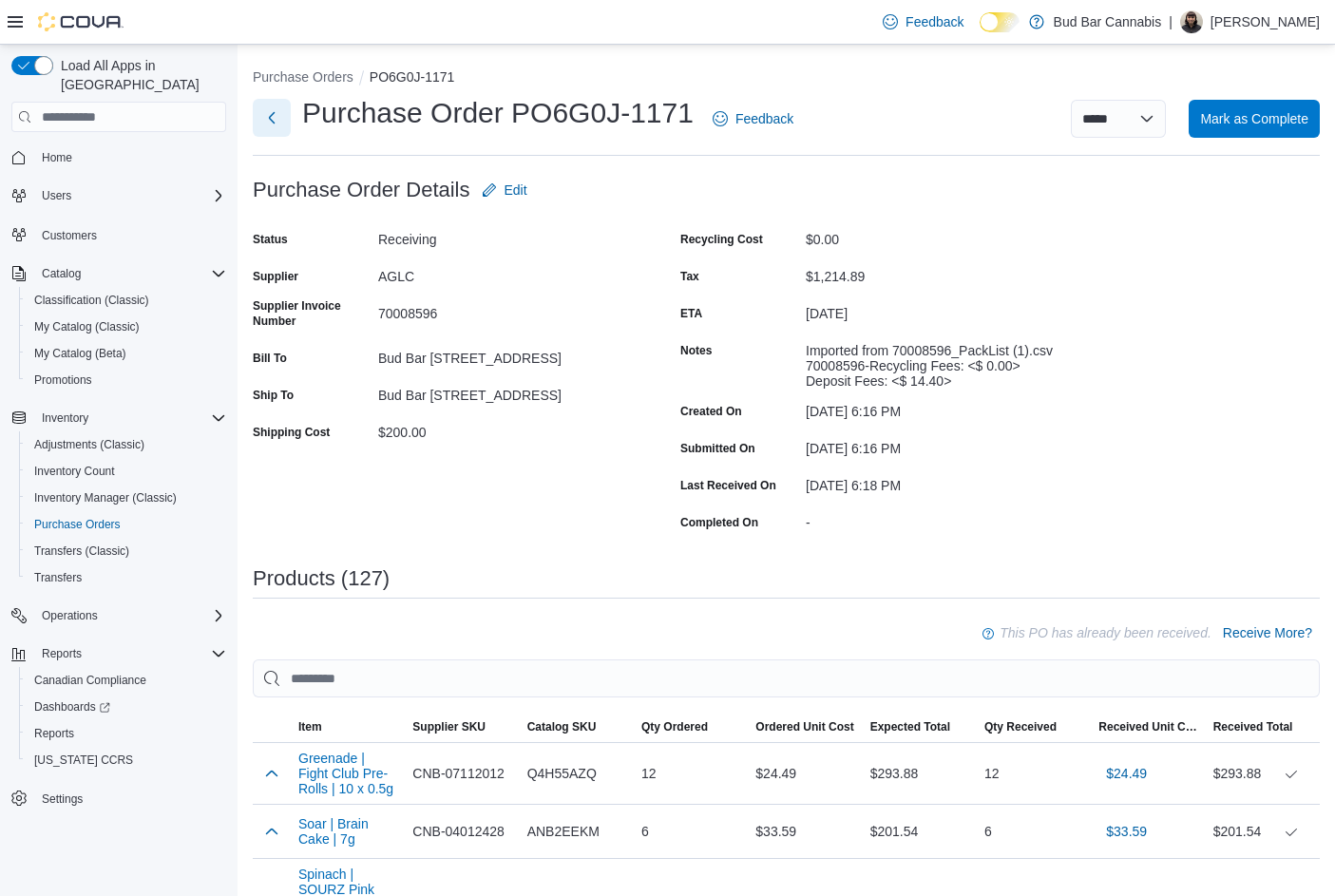
click at [269, 108] on button "Next" at bounding box center [271, 117] width 38 height 38
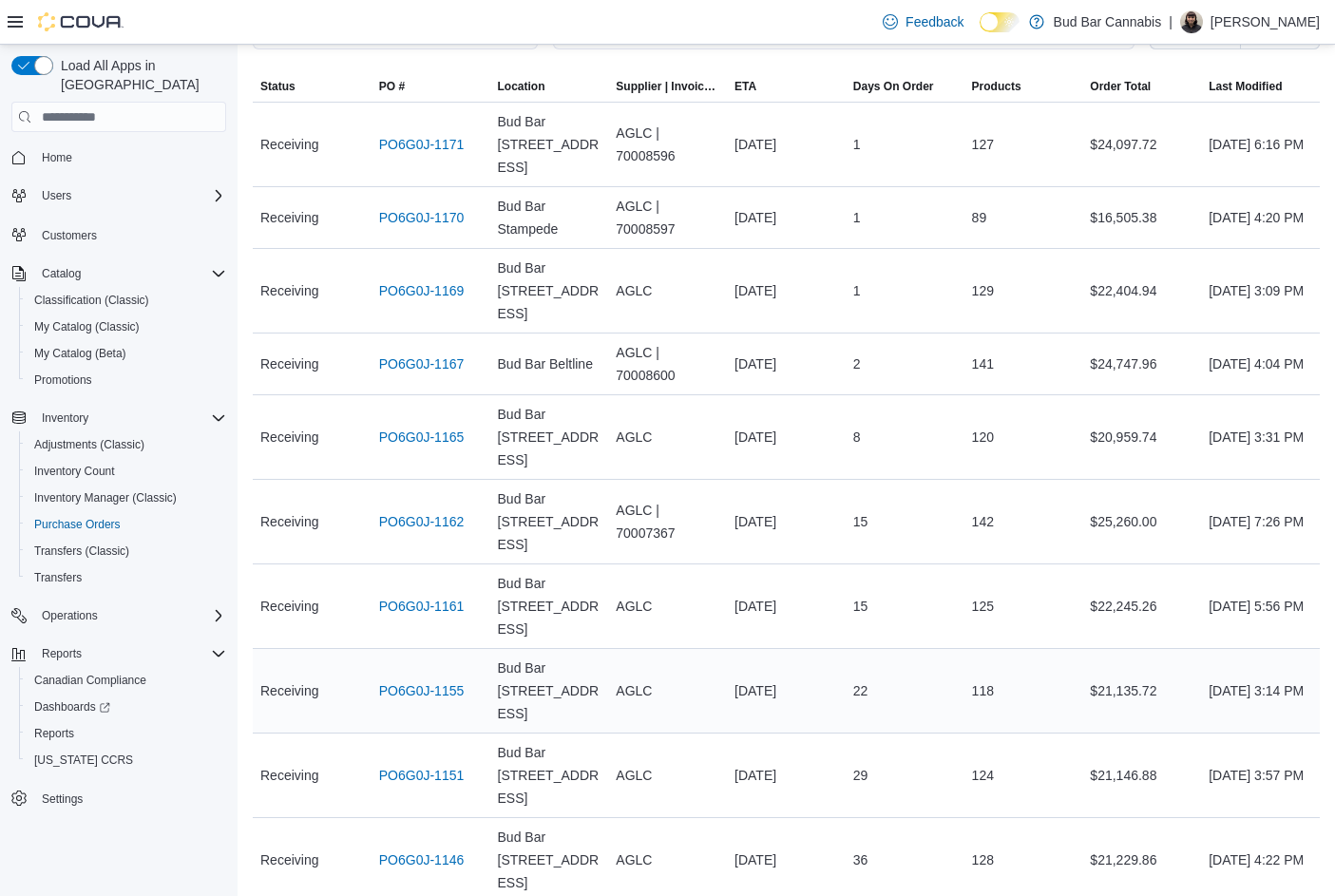
scroll to position [279, 0]
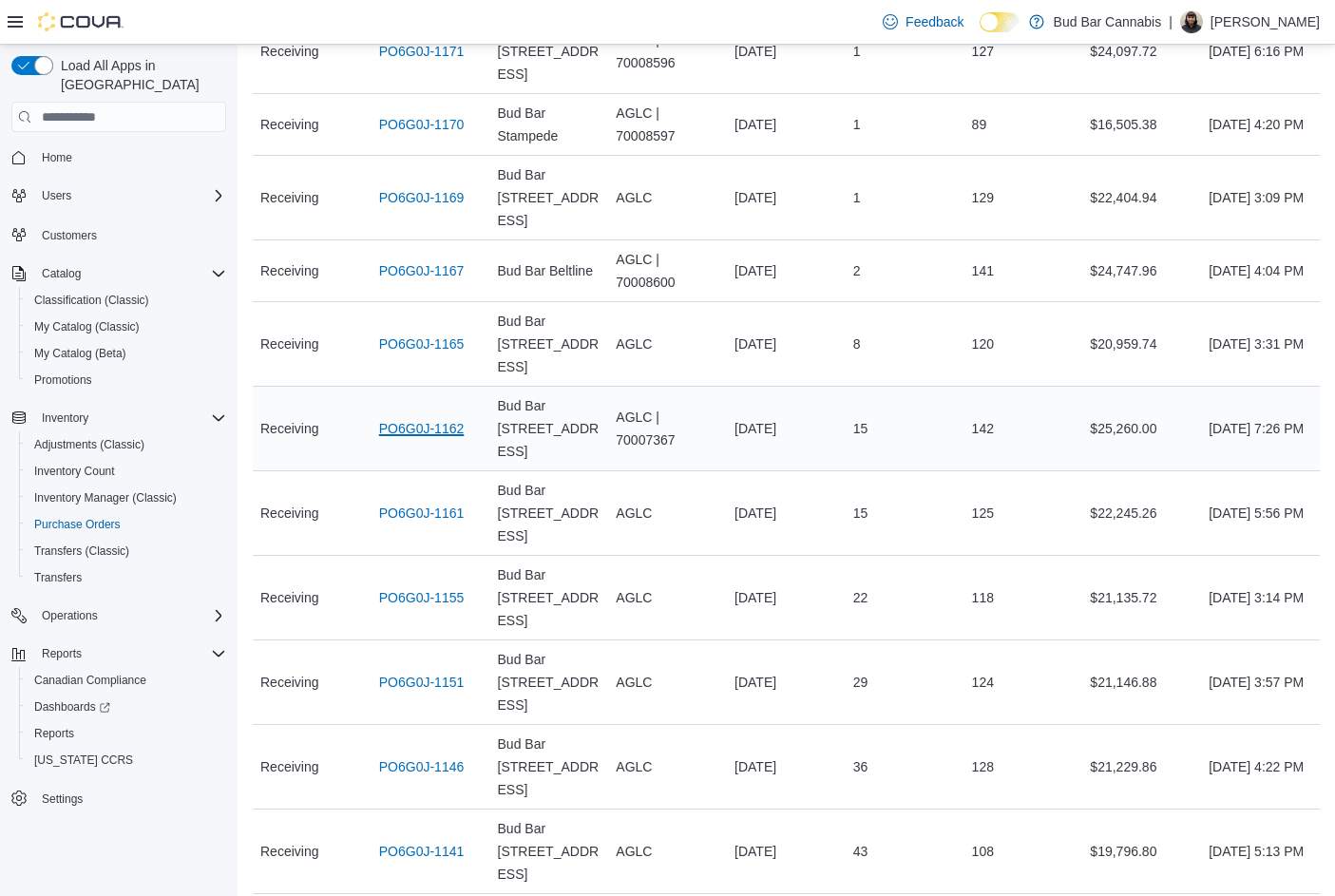
click at [434, 417] on link "PO6G0J-1162" at bounding box center [422, 428] width 86 height 23
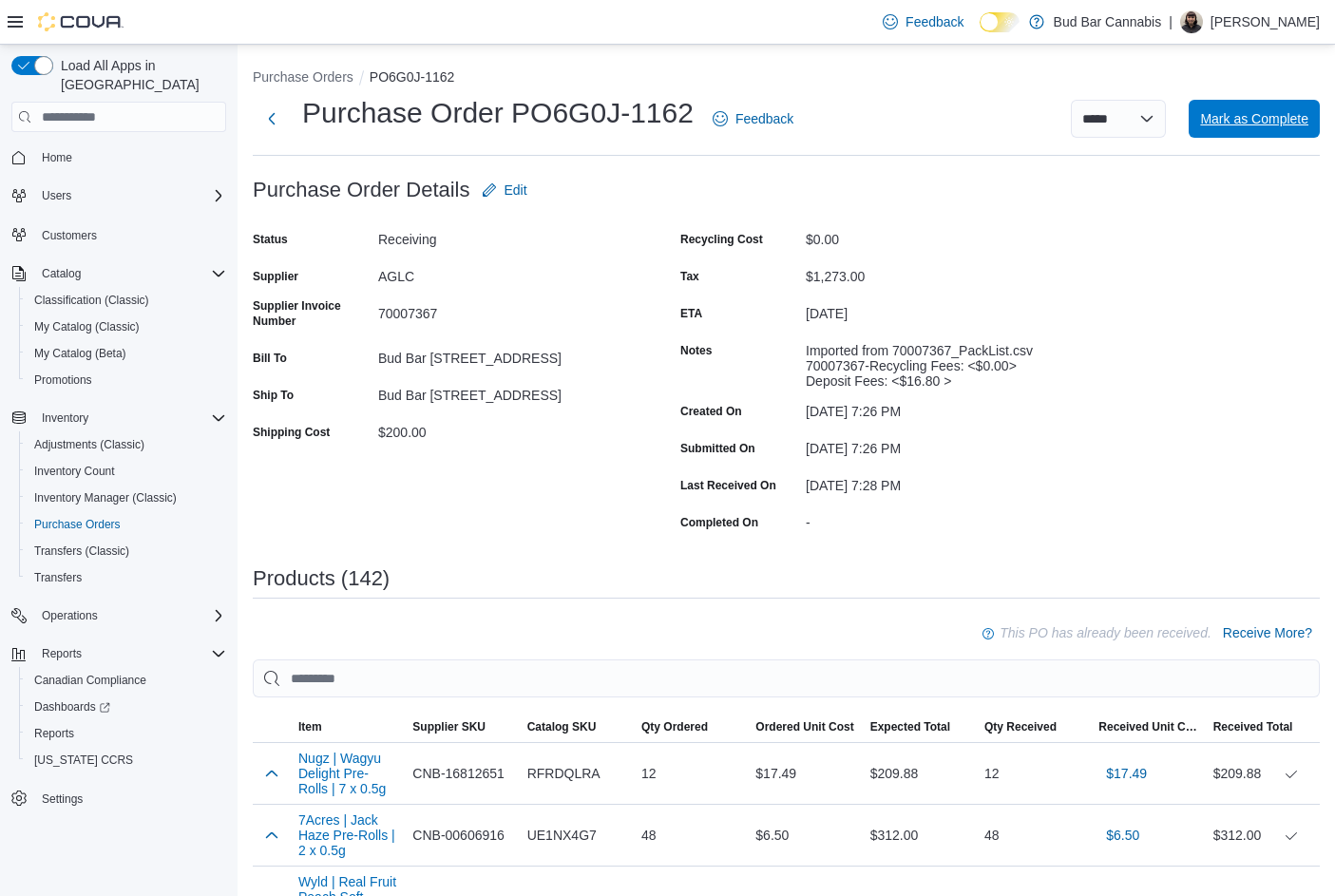
drag, startPoint x: 1214, startPoint y: 120, endPoint x: 1146, endPoint y: 156, distance: 76.9
click at [1214, 119] on button "Mark as Complete" at bounding box center [1254, 118] width 131 height 38
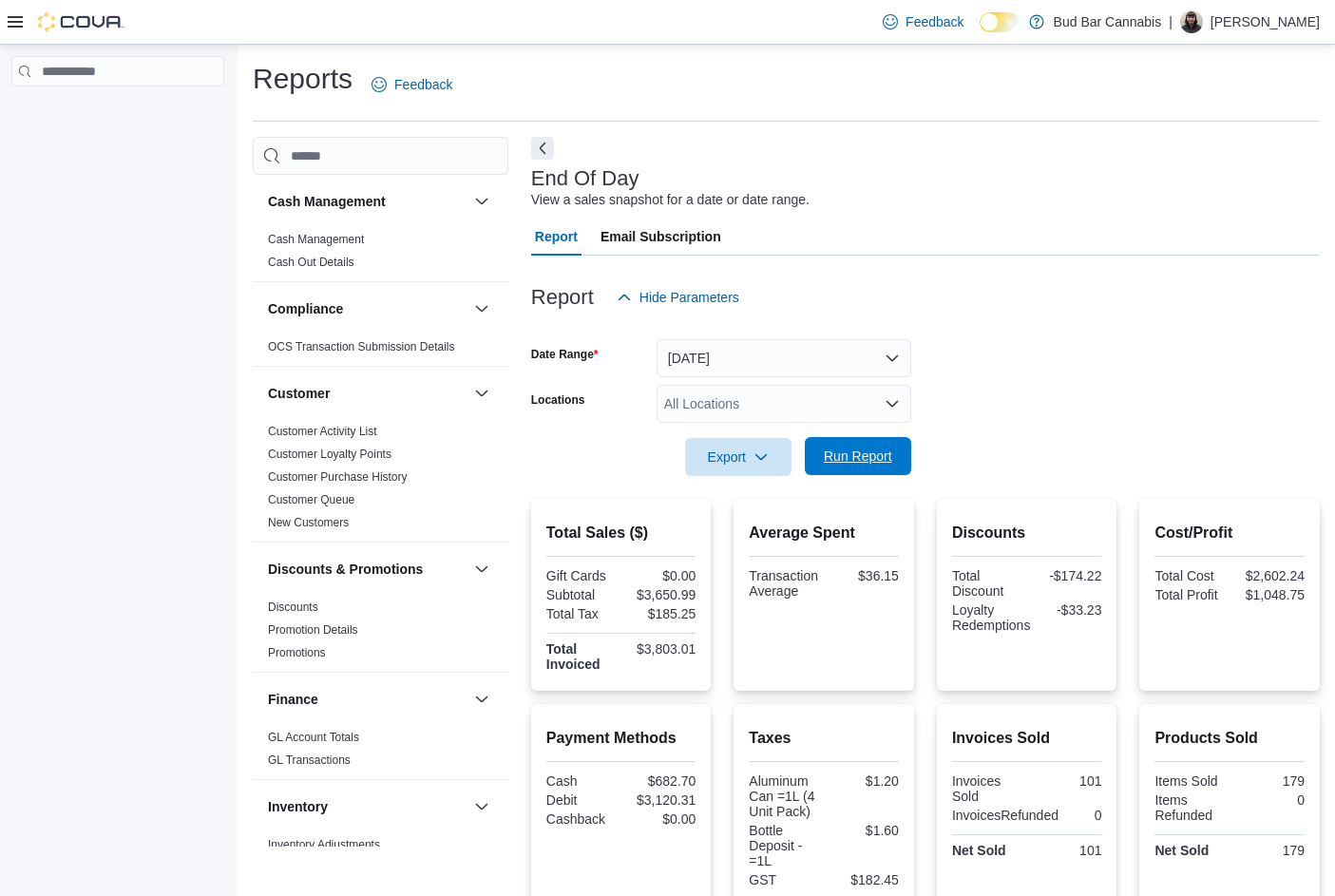
click at [856, 448] on span "Run Report" at bounding box center [858, 455] width 84 height 38
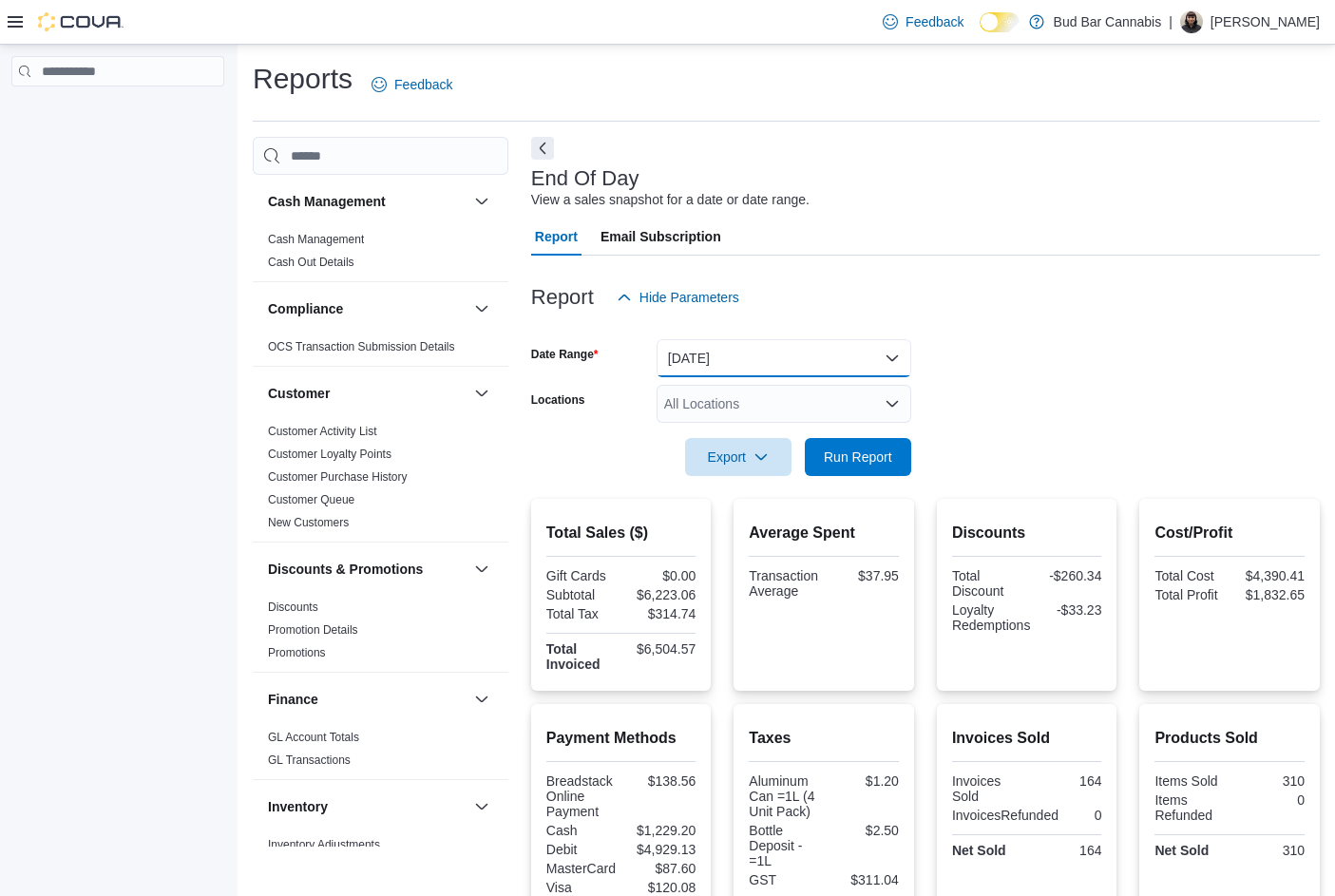
click at [782, 356] on button "[DATE]" at bounding box center [783, 357] width 255 height 38
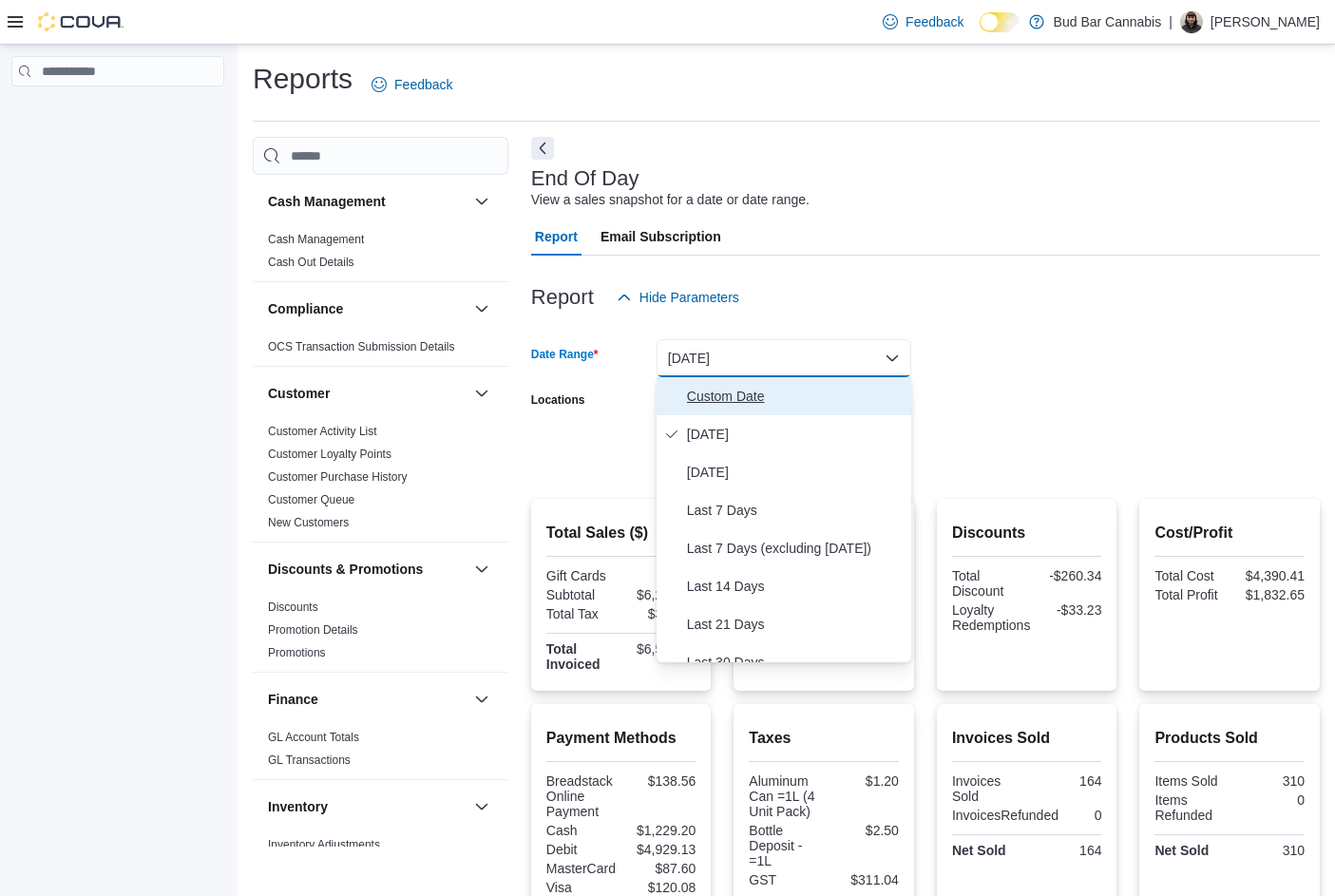
click at [735, 394] on span "Custom Date" at bounding box center [795, 397] width 217 height 23
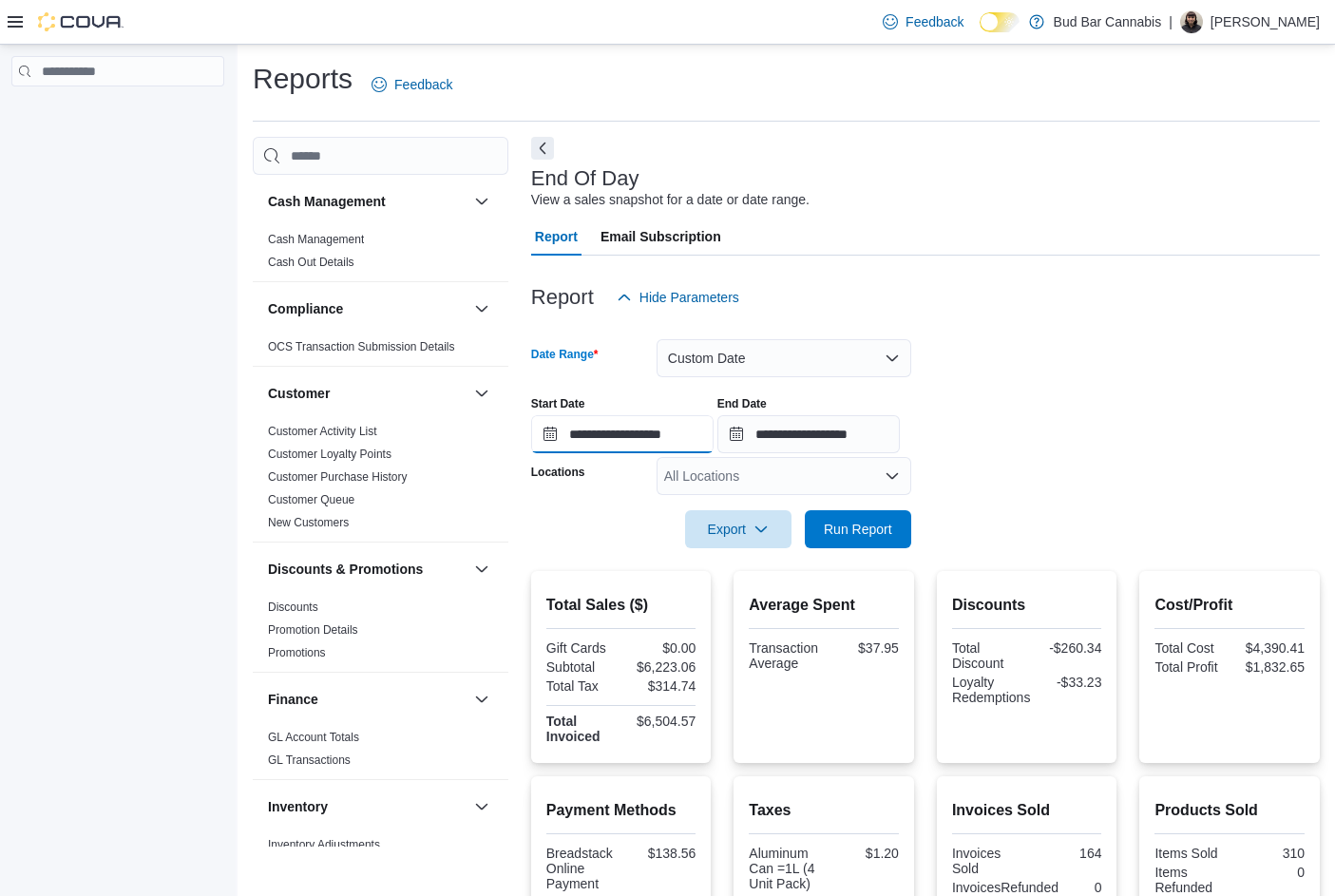
click at [699, 423] on input "**********" at bounding box center [623, 433] width 183 height 38
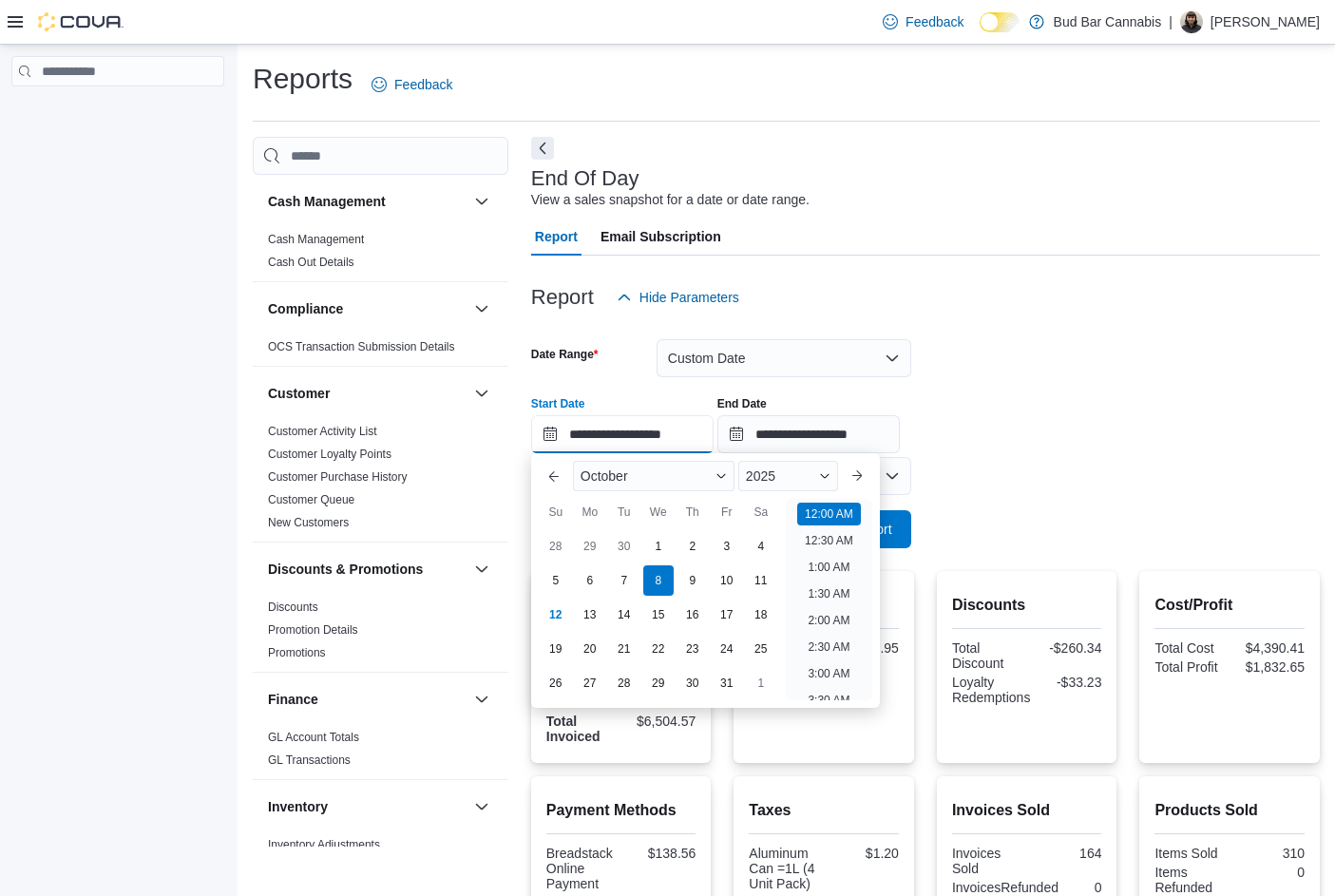
scroll to position [59, 0]
click at [600, 570] on div "6" at bounding box center [589, 580] width 34 height 34
type input "**********"
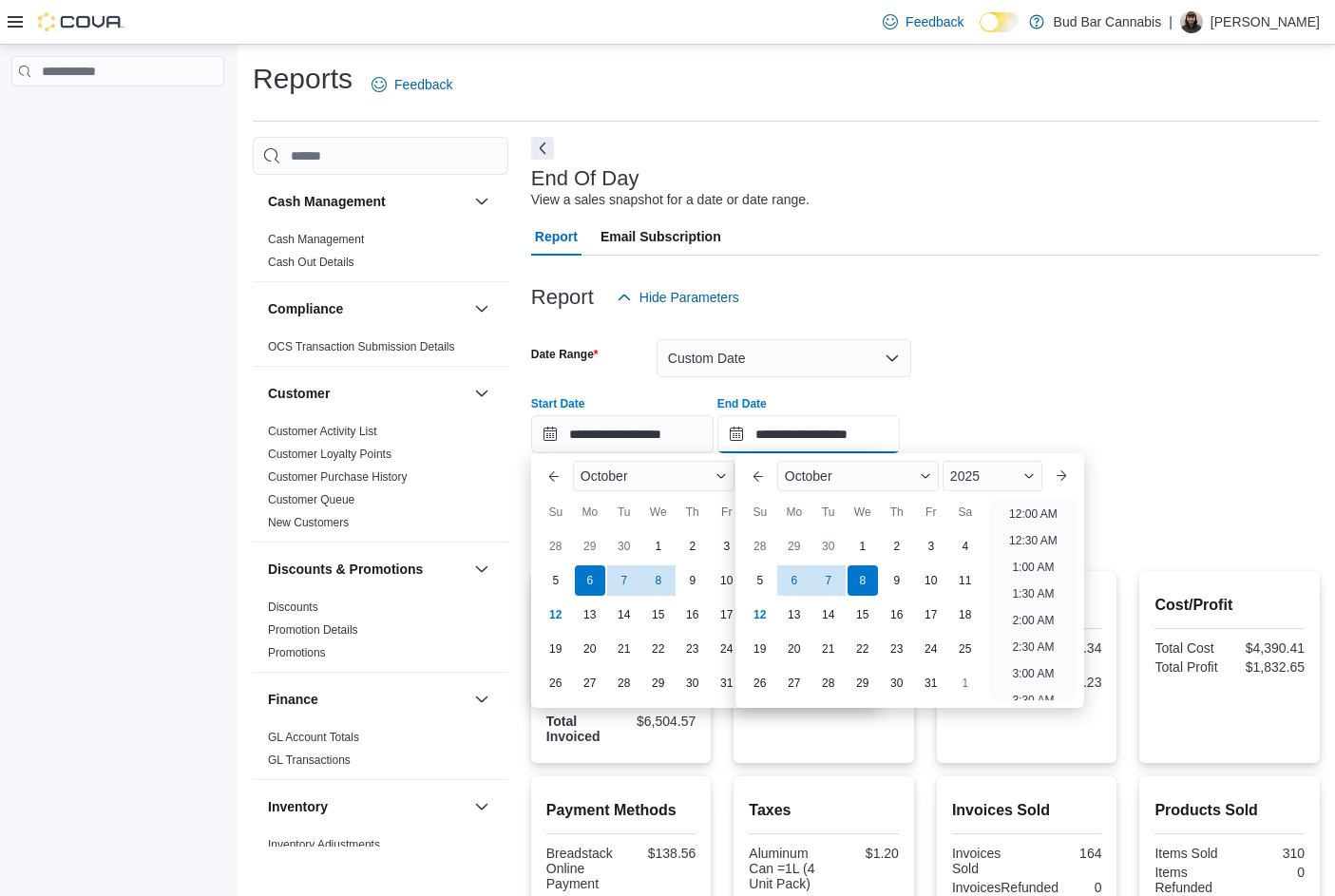
drag, startPoint x: 850, startPoint y: 440, endPoint x: 748, endPoint y: 471, distance: 106.6
click at [849, 440] on input "**********" at bounding box center [809, 433] width 183 height 38
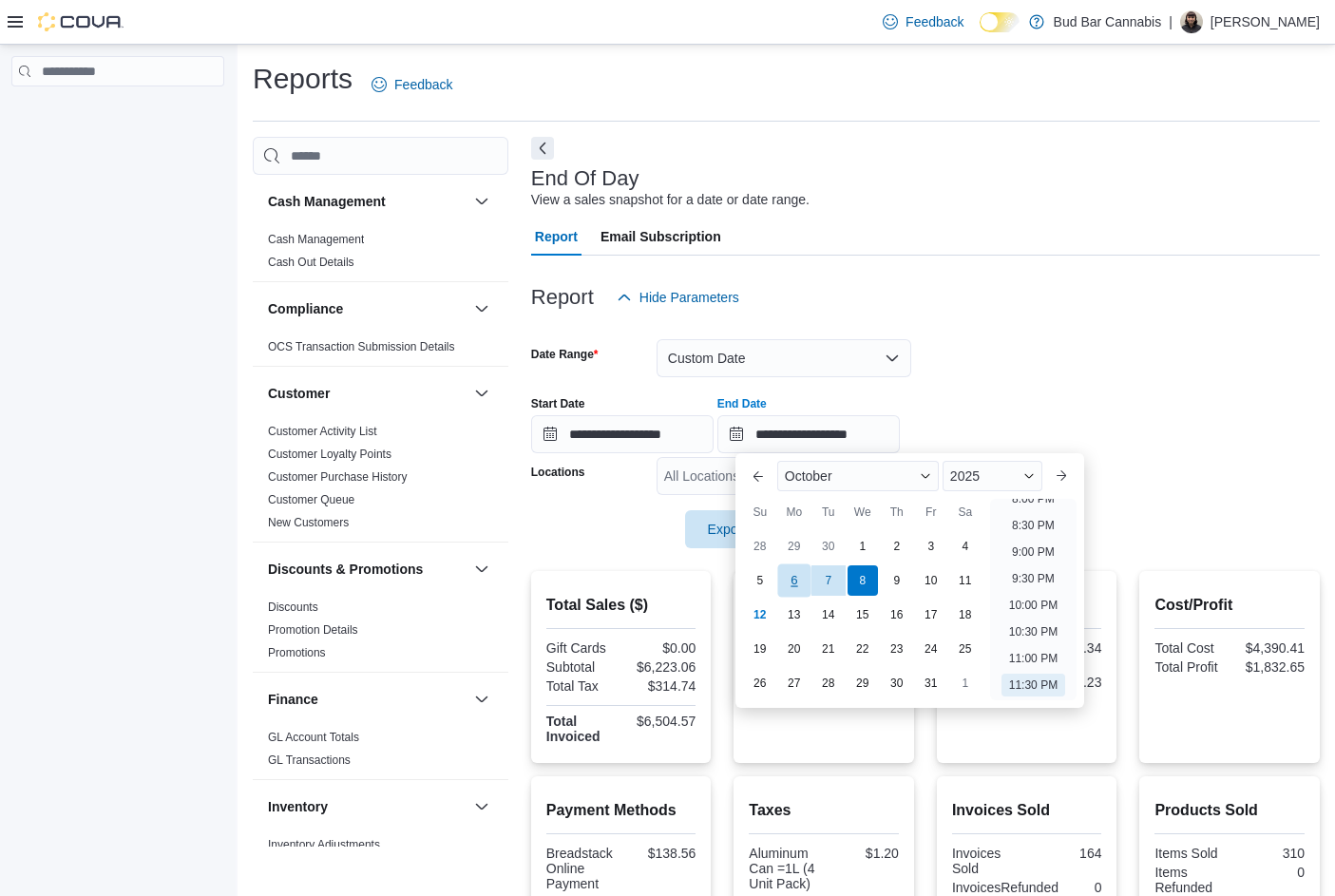
click at [782, 584] on div "6" at bounding box center [793, 580] width 34 height 34
type input "**********"
click at [995, 405] on div "**********" at bounding box center [925, 417] width 788 height 72
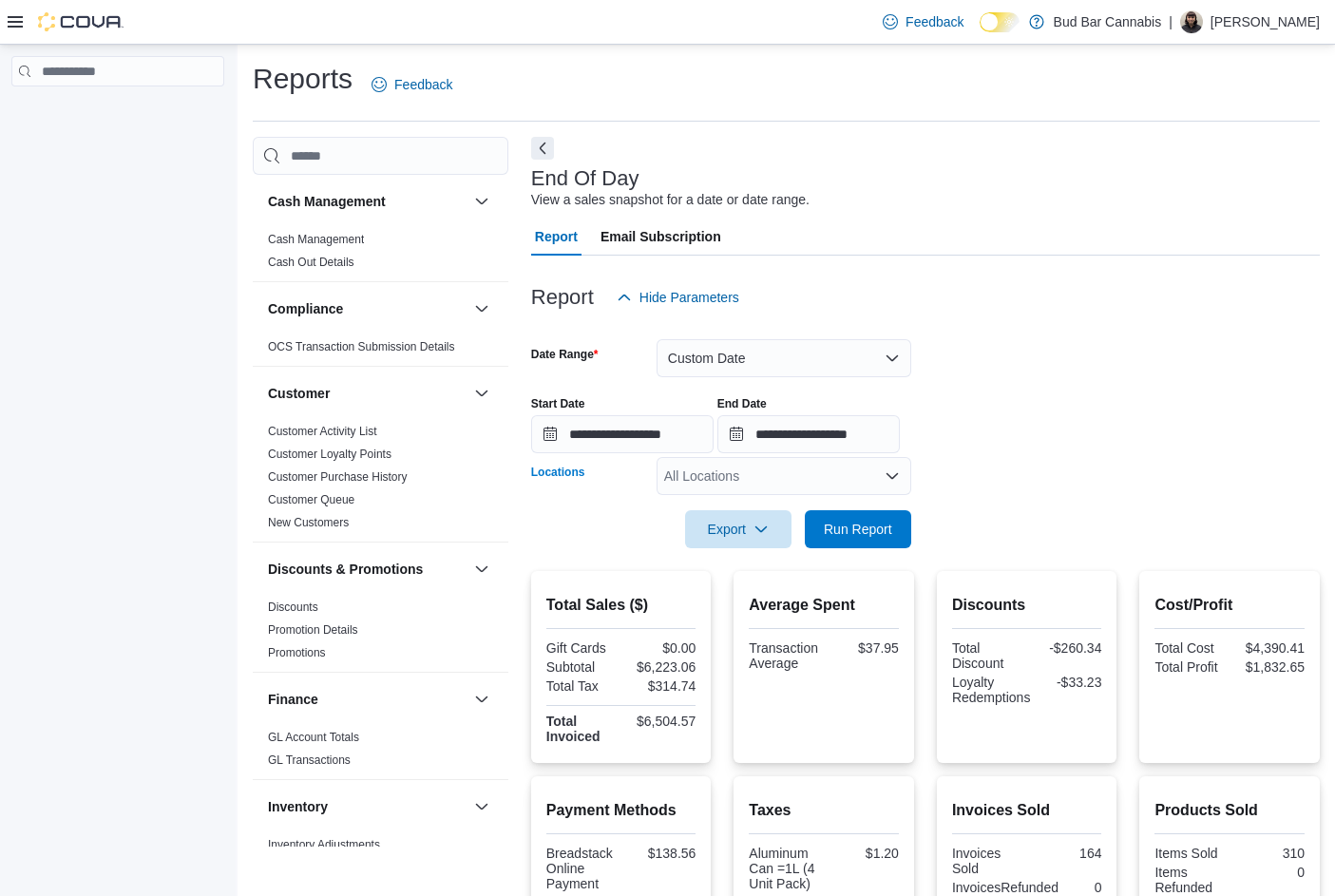
click at [744, 477] on div "All Locations" at bounding box center [783, 475] width 255 height 38
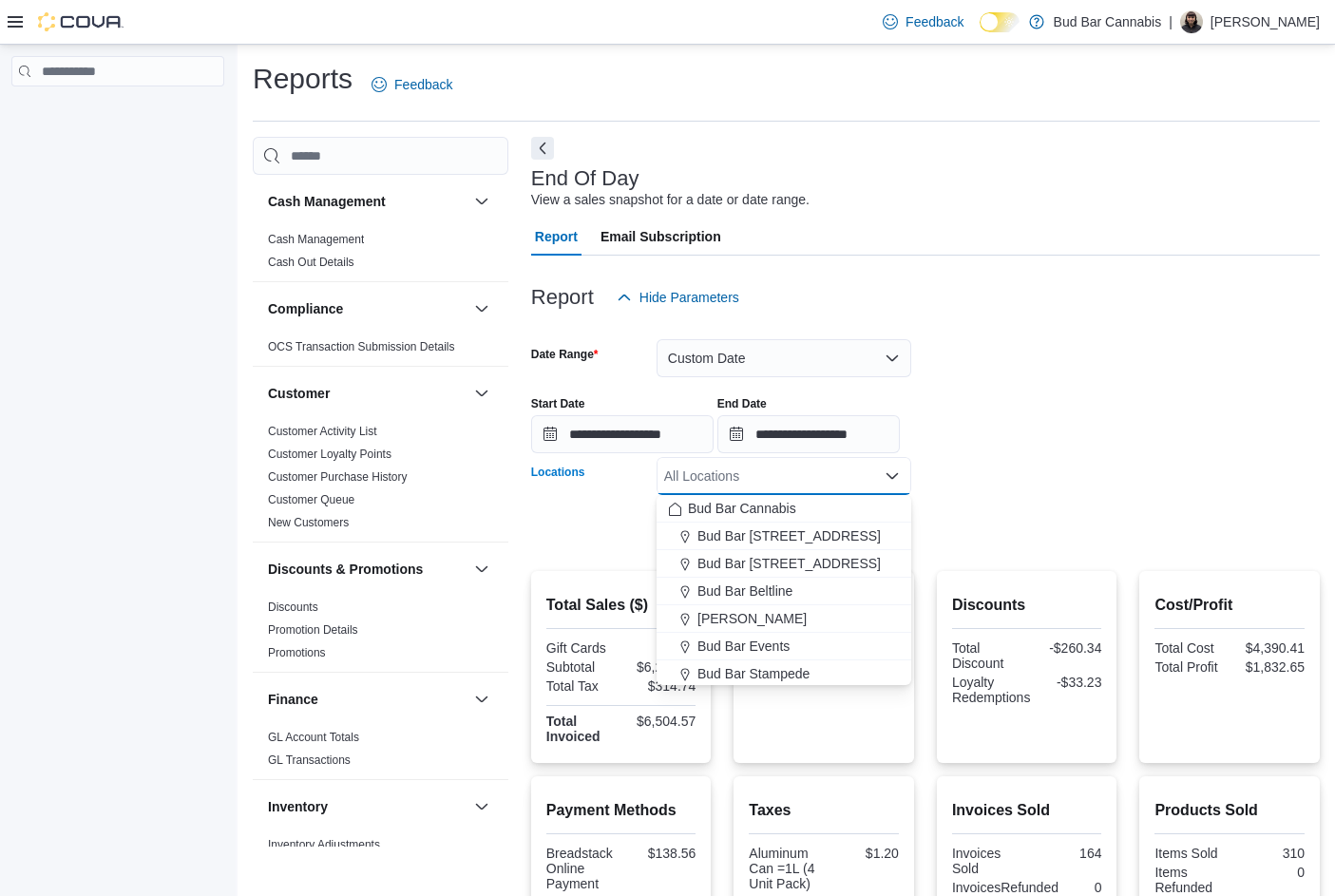
drag, startPoint x: 748, startPoint y: 537, endPoint x: 1096, endPoint y: 464, distance: 355.6
click at [762, 534] on span "Bud Bar [STREET_ADDRESS]" at bounding box center [789, 536] width 184 height 19
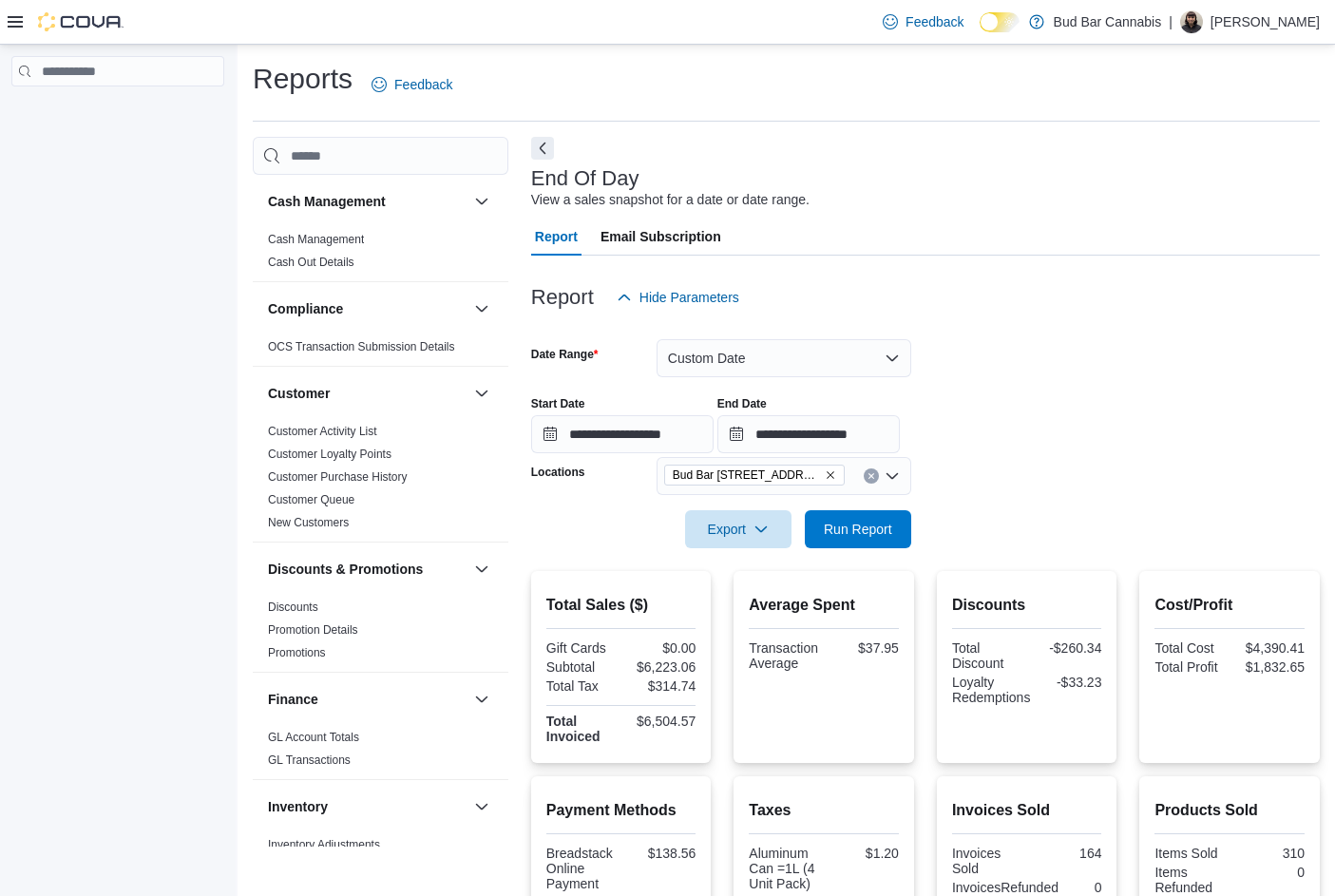
drag, startPoint x: 1168, startPoint y: 439, endPoint x: 919, endPoint y: 476, distance: 251.7
click at [1141, 442] on div "**********" at bounding box center [925, 417] width 788 height 72
click at [891, 512] on span "Run Report" at bounding box center [858, 527] width 84 height 38
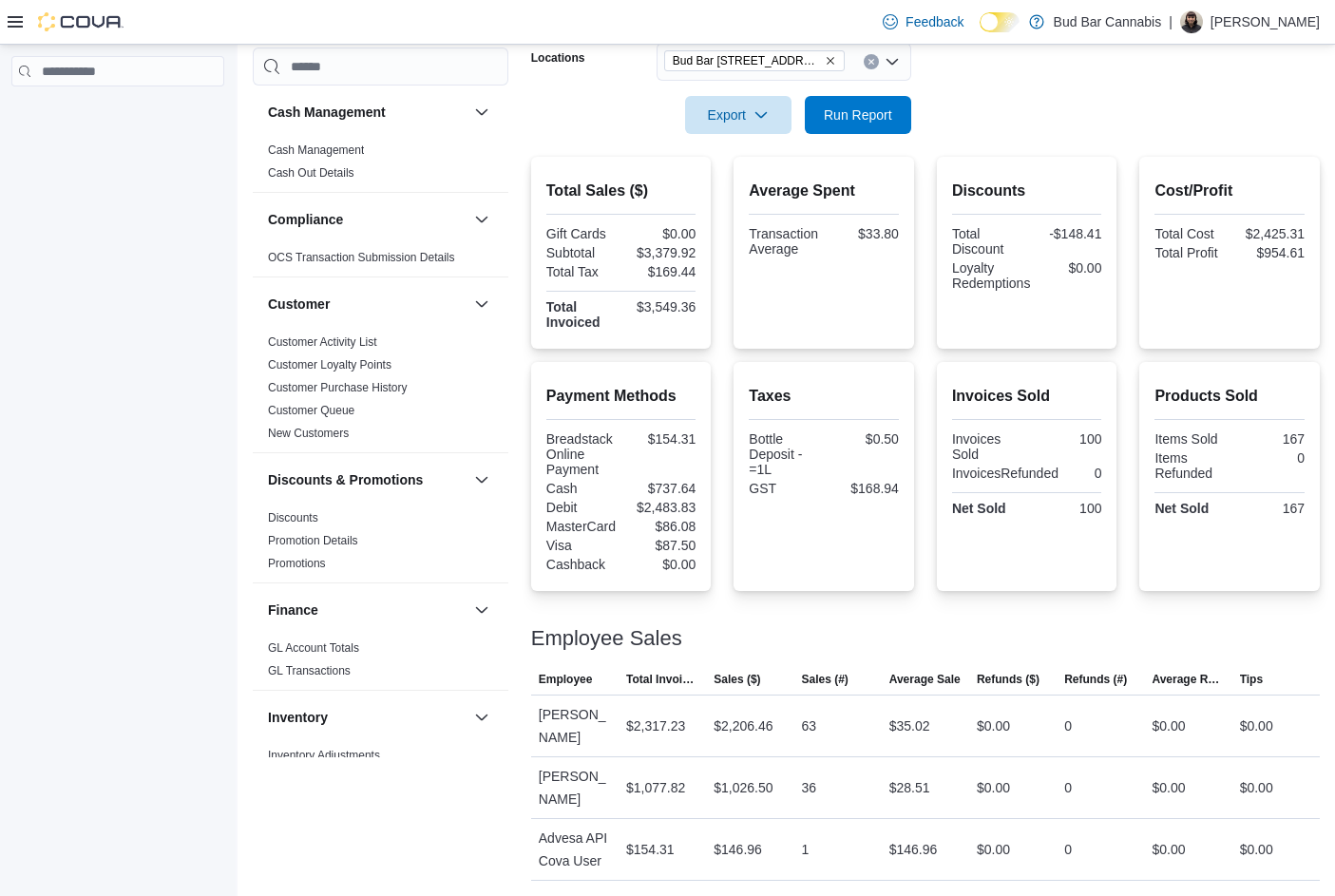
scroll to position [369, 0]
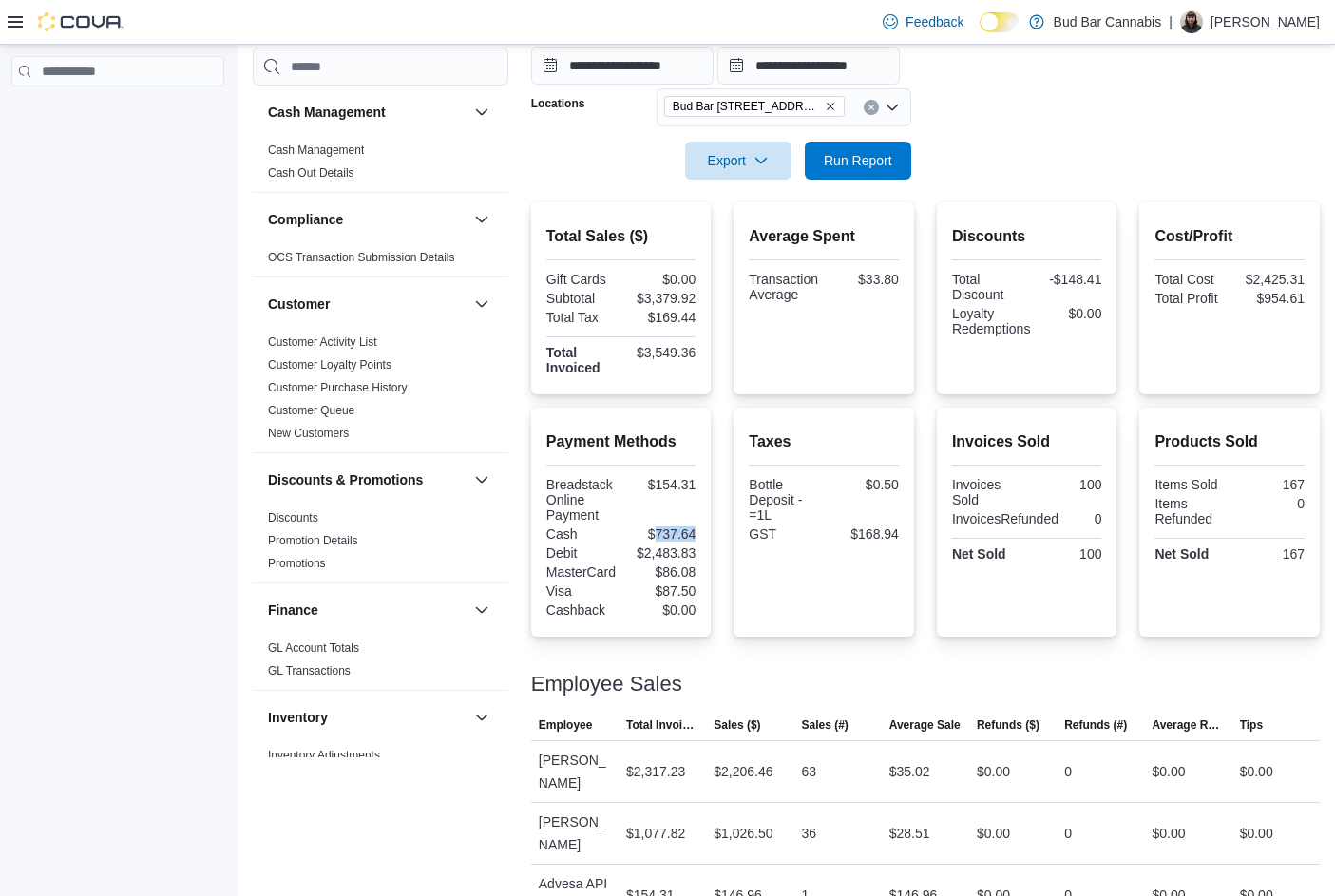
drag, startPoint x: 661, startPoint y: 530, endPoint x: 702, endPoint y: 532, distance: 41.0
click at [702, 532] on div "Payment Methods Breadstack Online Payment $154.31 Cash $737.64 Debit $2,483.83 …" at bounding box center [622, 522] width 181 height 229
click at [860, 170] on span "Run Report" at bounding box center [858, 159] width 84 height 38
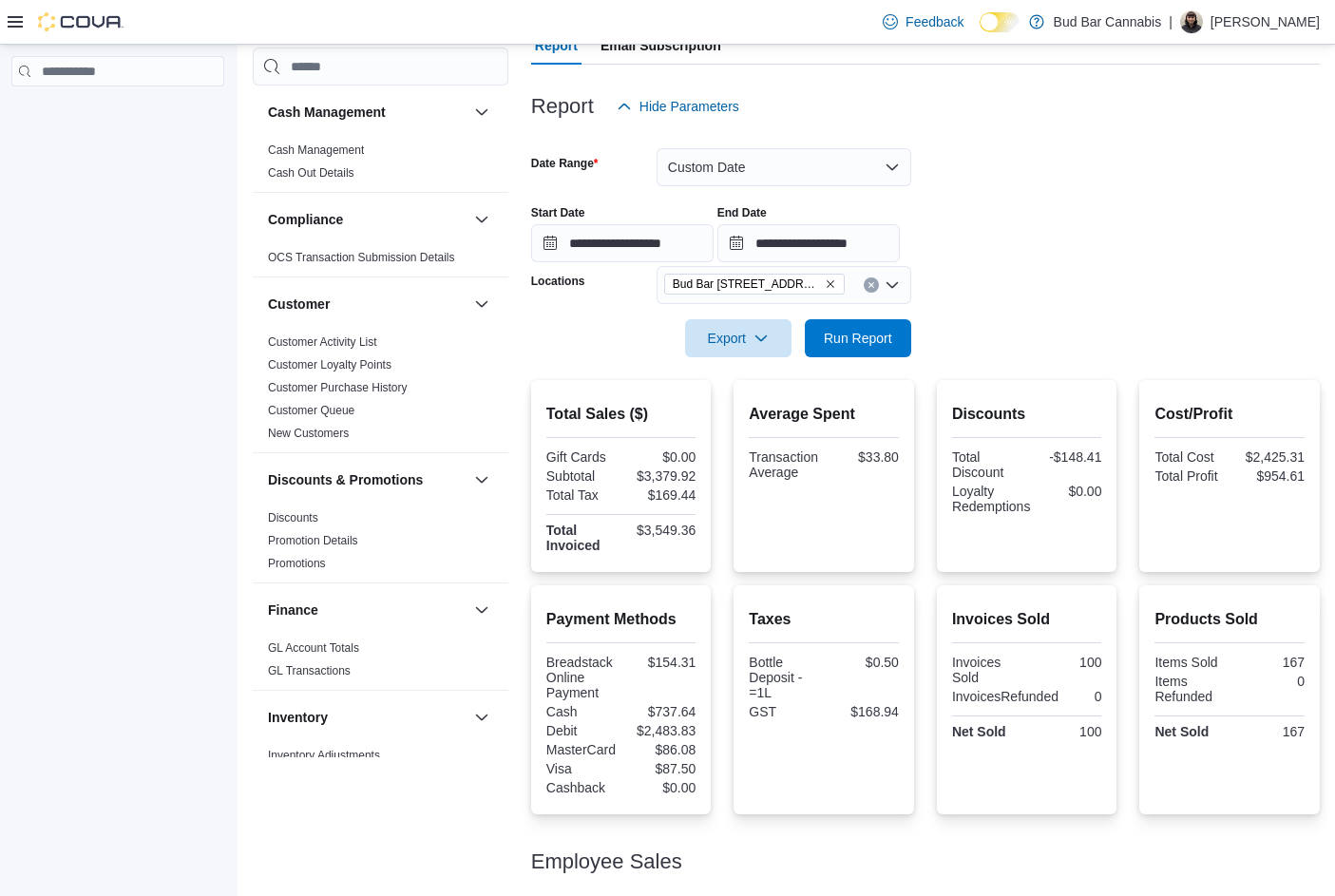
scroll to position [0, 0]
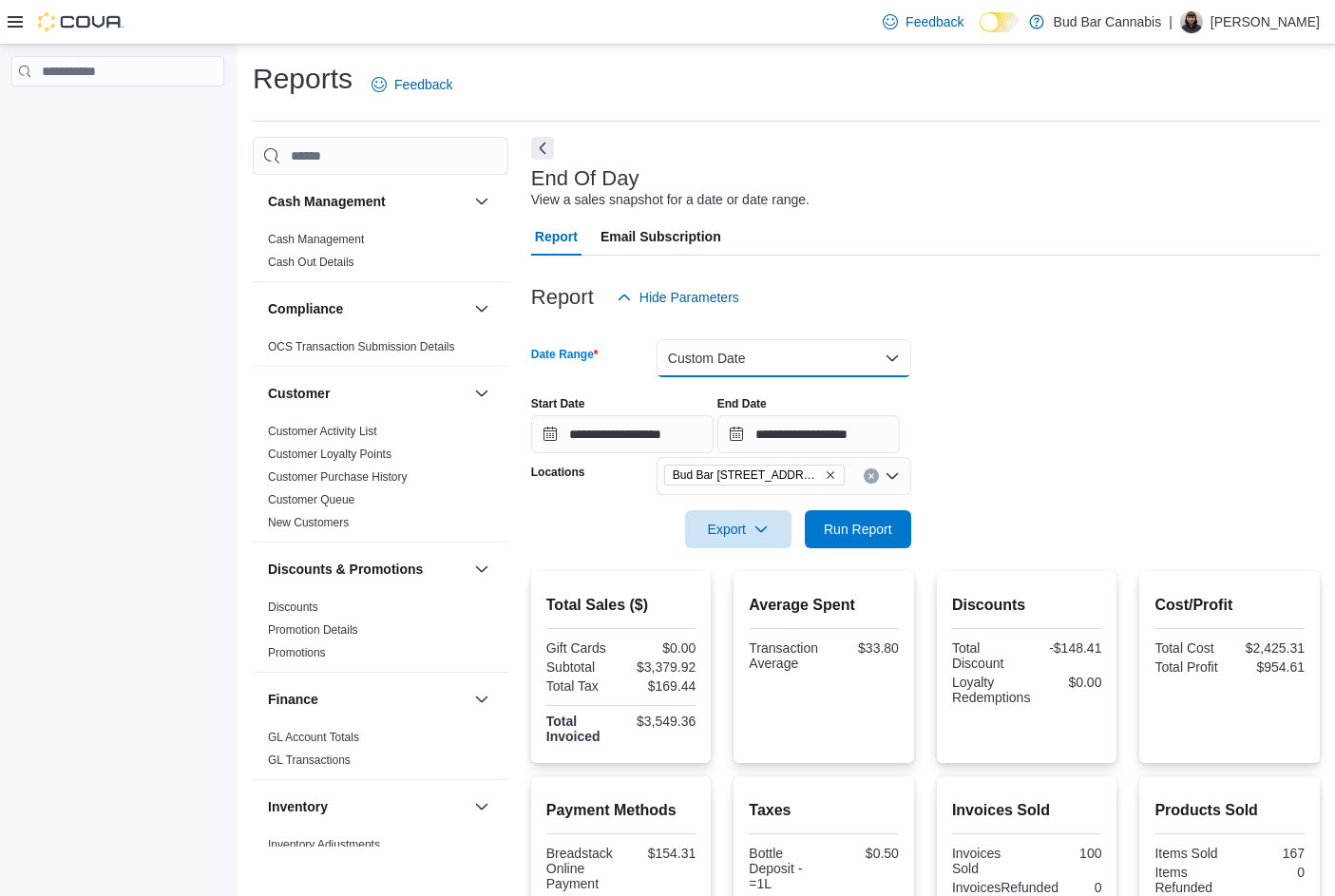
click at [824, 340] on button "Custom Date" at bounding box center [783, 357] width 255 height 38
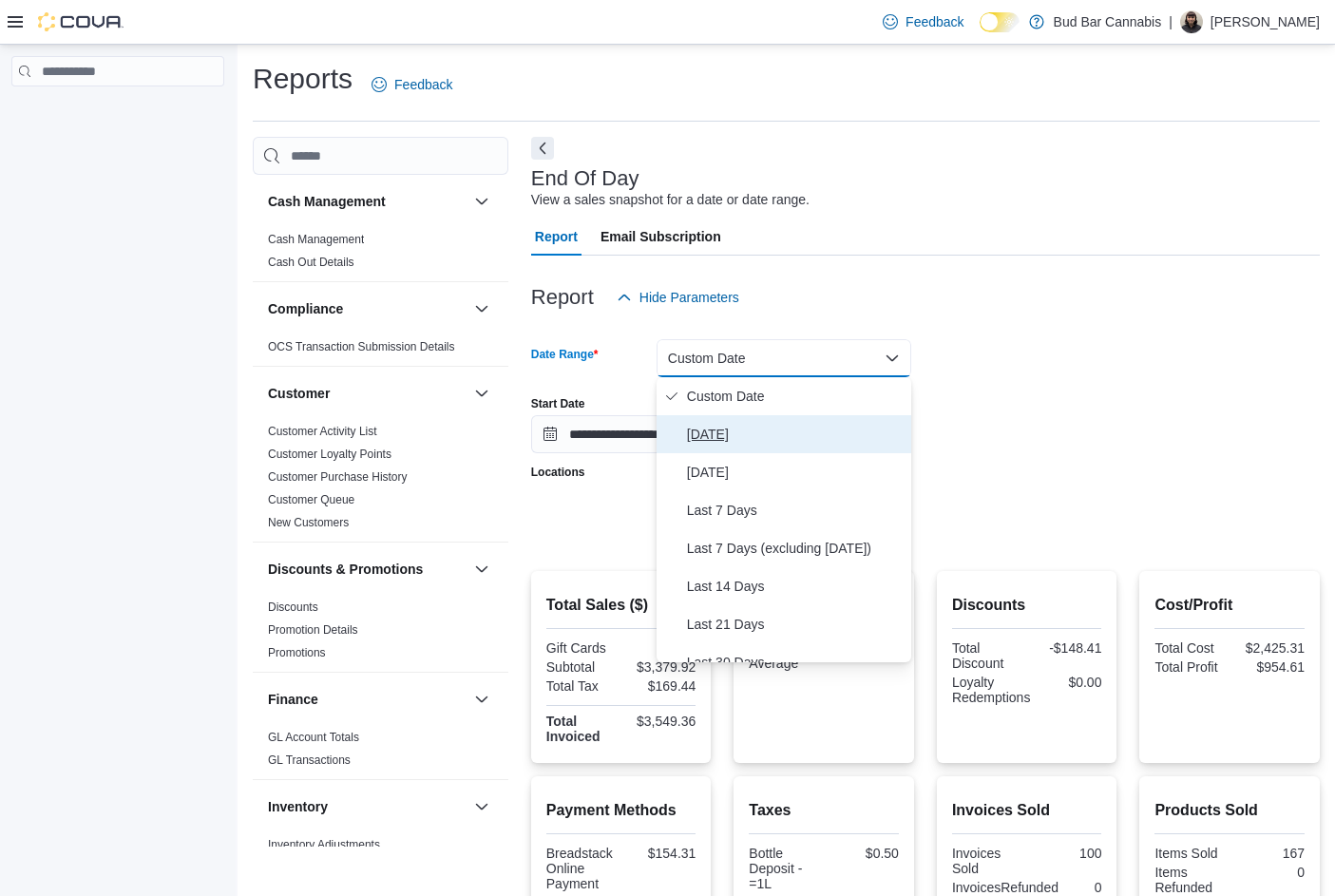
drag, startPoint x: 694, startPoint y: 426, endPoint x: 902, endPoint y: 433, distance: 208.1
click at [703, 425] on span "Today" at bounding box center [795, 434] width 217 height 23
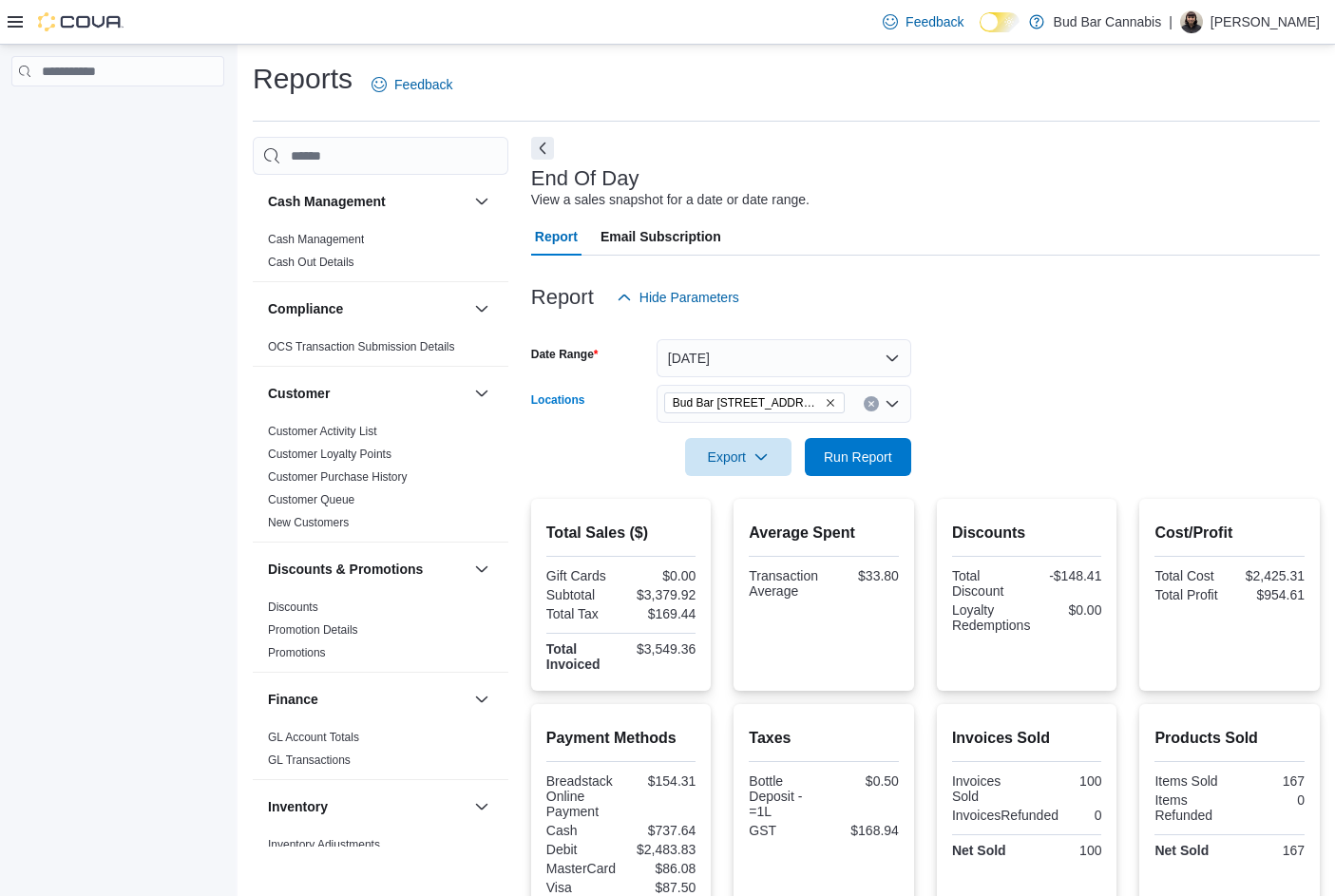
click at [867, 401] on icon "Clear input" at bounding box center [871, 404] width 8 height 8
drag, startPoint x: 948, startPoint y: 462, endPoint x: 872, endPoint y: 452, distance: 76.7
click at [934, 459] on form "Date Range Today Locations All Locations Export Run Report" at bounding box center [925, 397] width 788 height 160
click at [872, 452] on span "Run Report" at bounding box center [858, 456] width 68 height 19
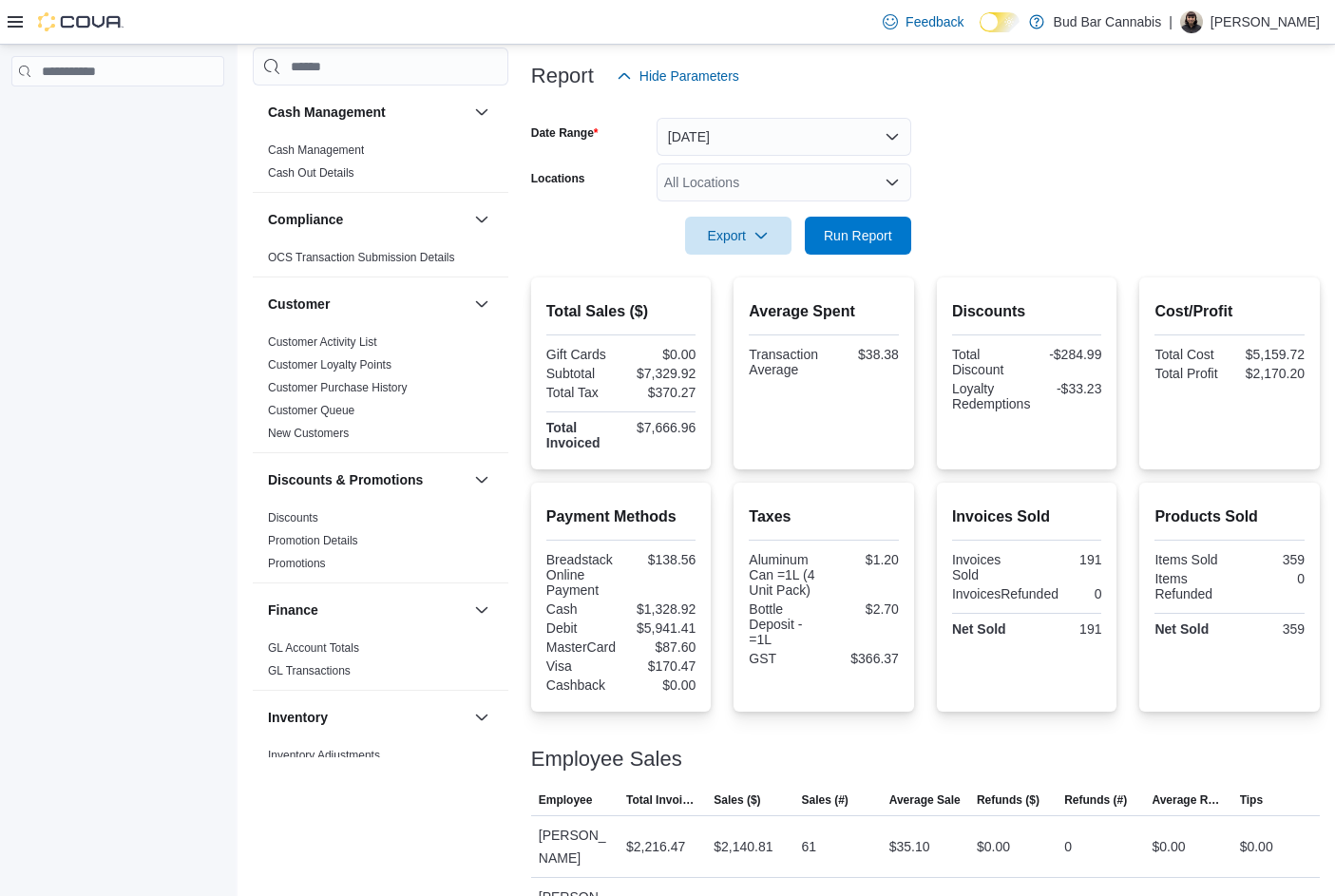
scroll to position [491, 0]
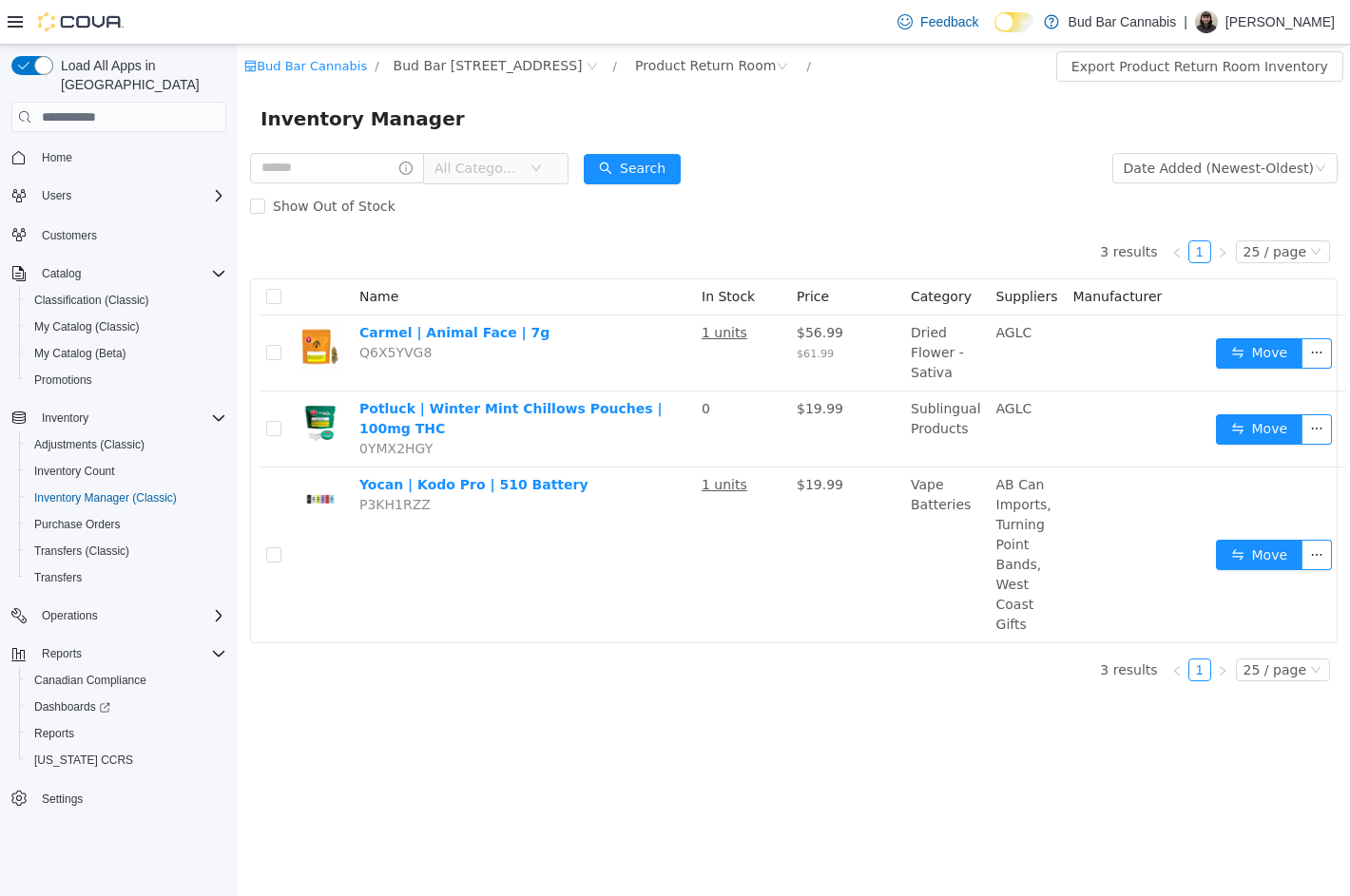
click at [947, 192] on div "Show Out of Stock" at bounding box center [793, 205] width 1087 height 38
click at [106, 464] on span "Inventory Count" at bounding box center [75, 472] width 81 height 15
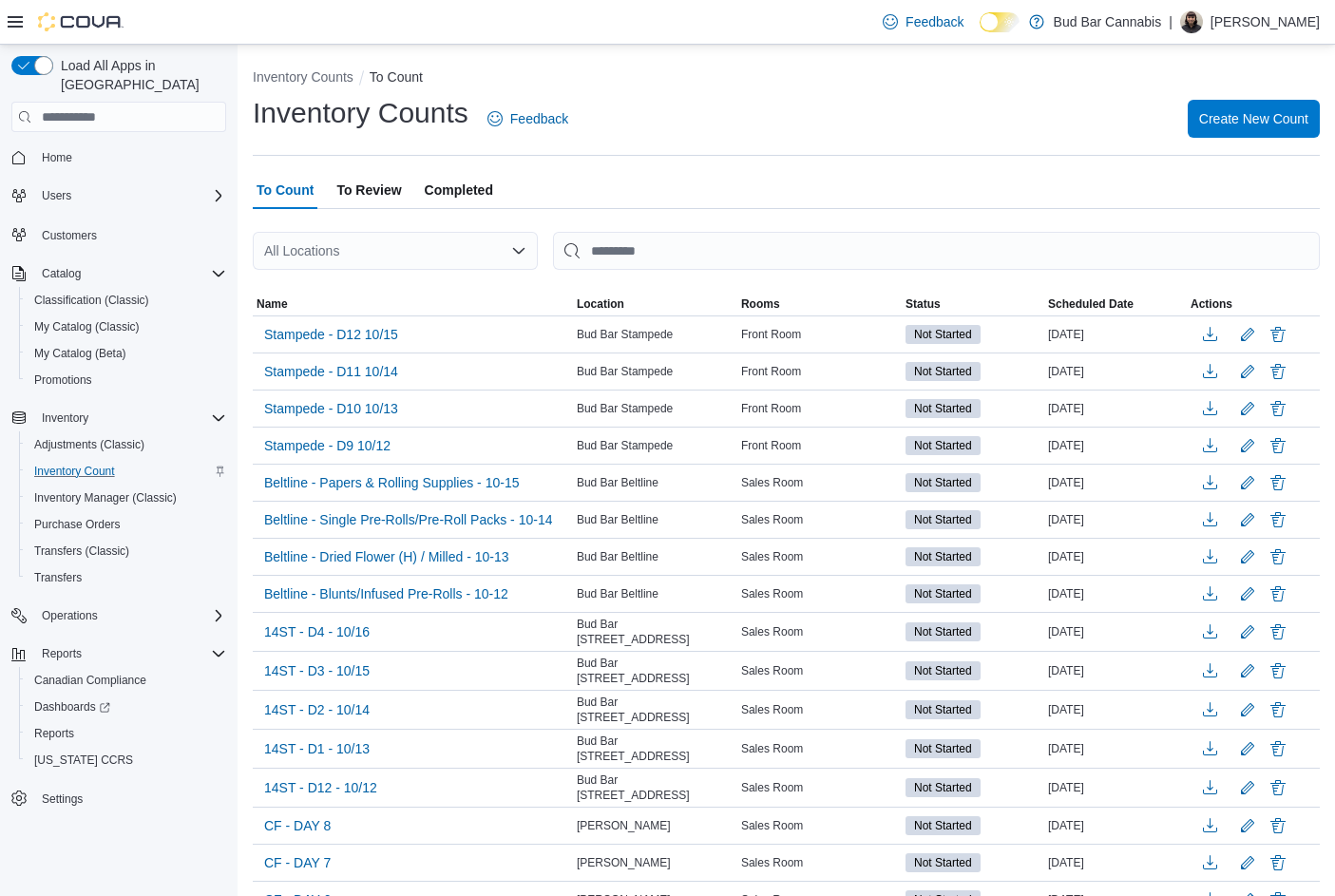
click at [369, 175] on span "To Review" at bounding box center [368, 190] width 64 height 38
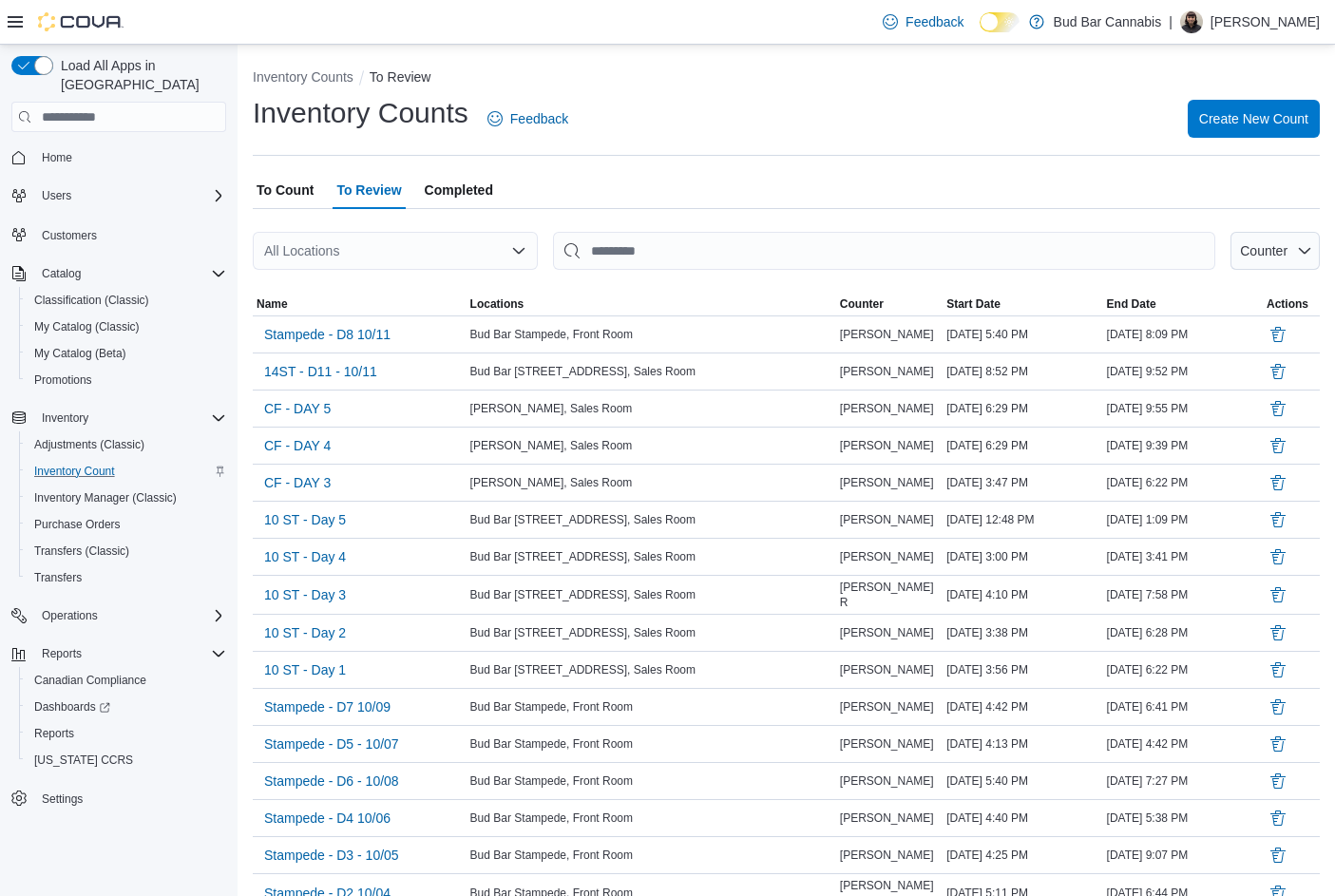
click at [296, 187] on span "To Count" at bounding box center [285, 190] width 57 height 38
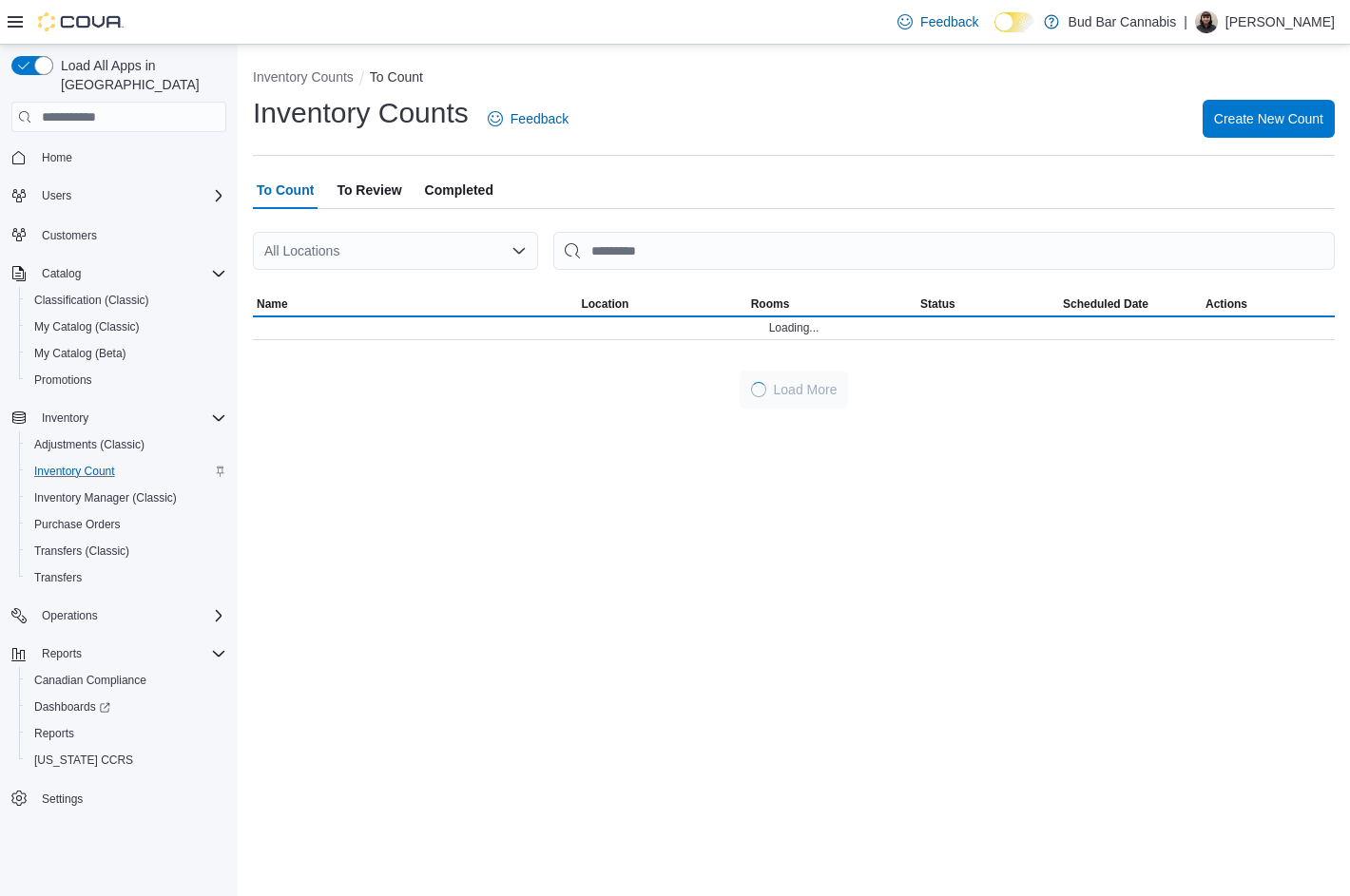
click at [318, 243] on div "All Locations" at bounding box center [396, 250] width 285 height 38
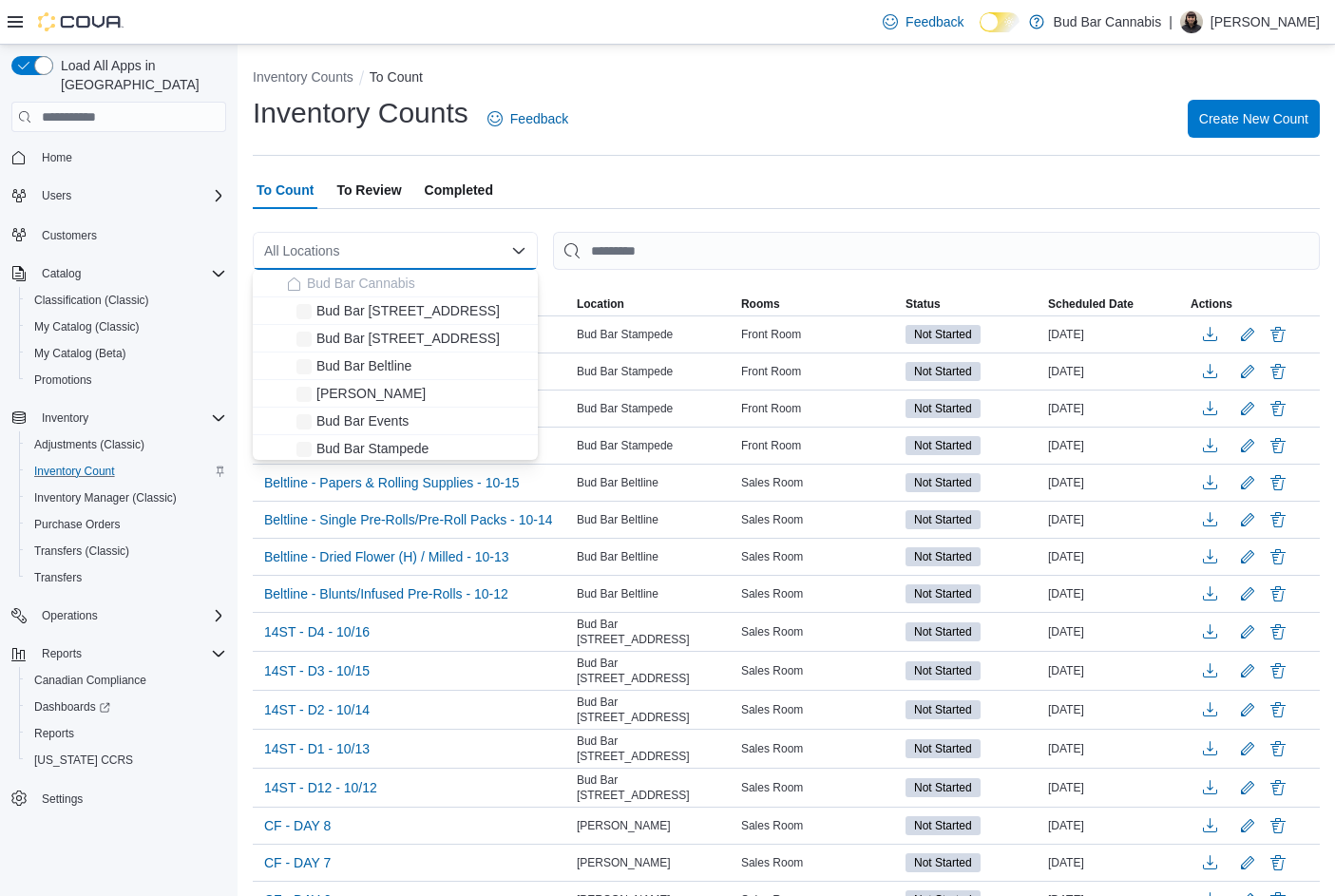
click at [326, 255] on div "All Locations Combo box. Selected. Combo box input. All Locations. Type some te…" at bounding box center [396, 250] width 285 height 38
click at [371, 316] on span "Bud Bar [STREET_ADDRESS]" at bounding box center [408, 311] width 184 height 19
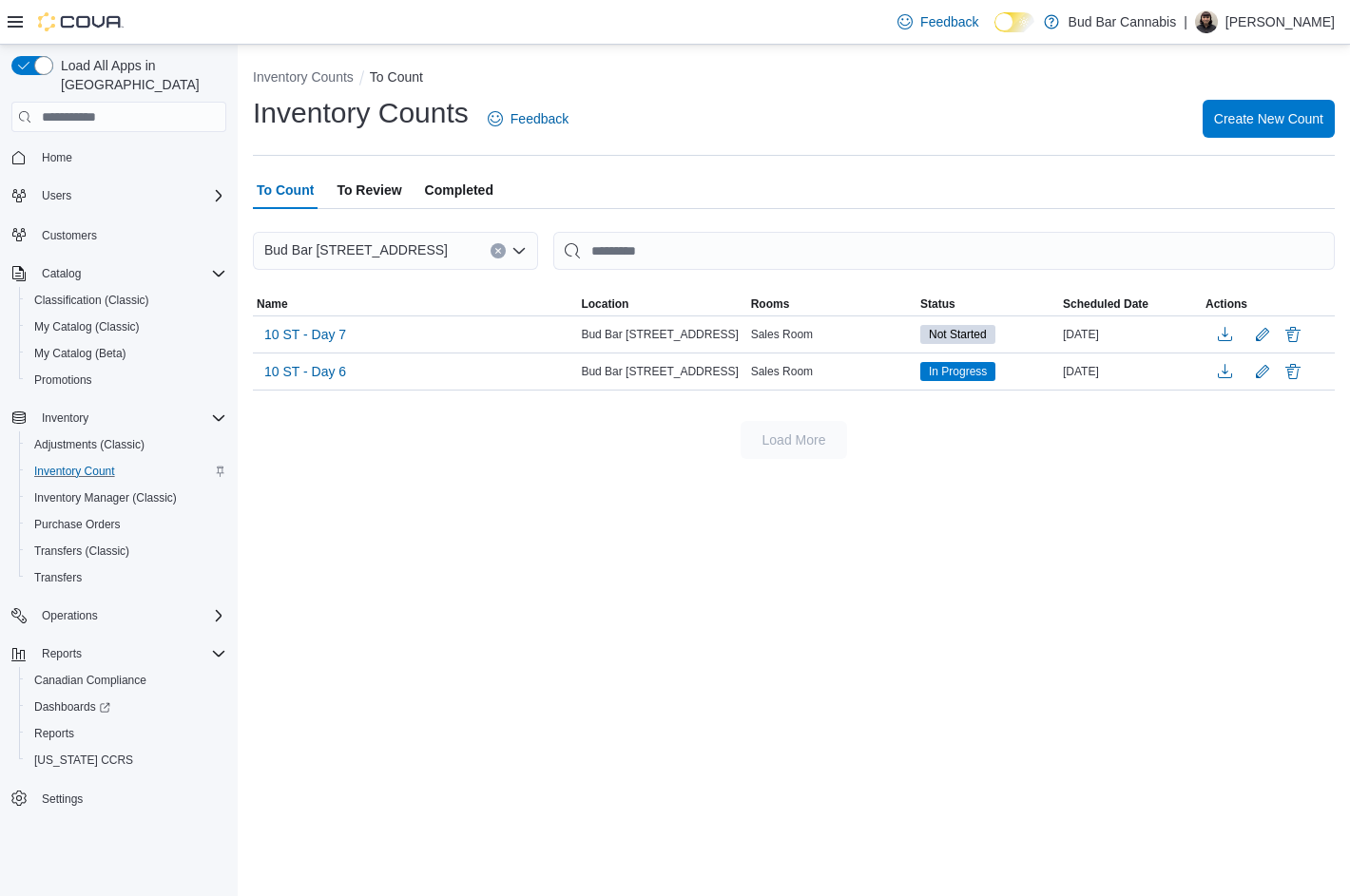
click at [559, 148] on div "Inventory Counts Feedback Create New Count" at bounding box center [793, 125] width 1081 height 62
click at [1245, 127] on span "Create New Count" at bounding box center [1269, 118] width 110 height 19
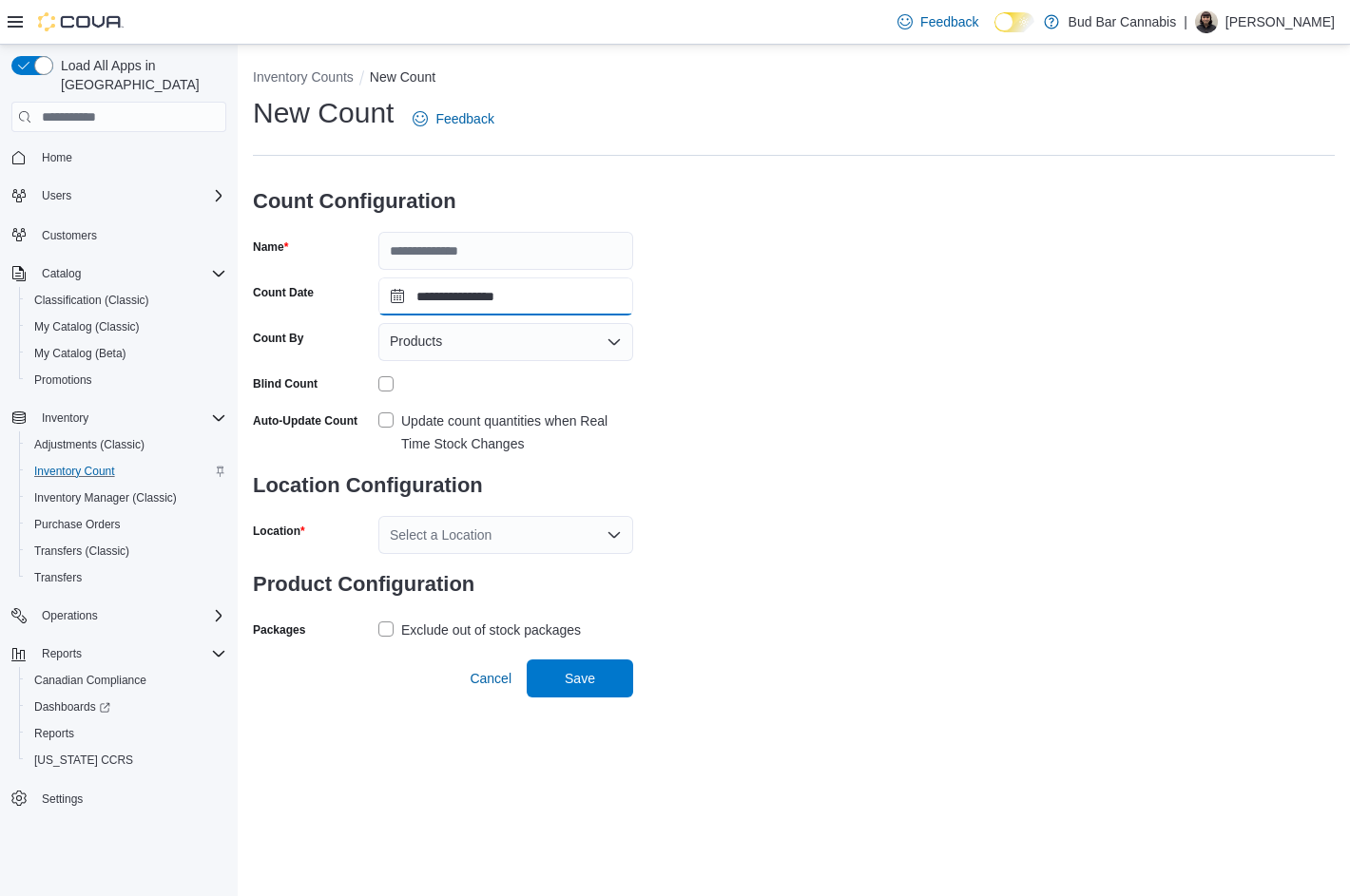
click at [497, 310] on input "**********" at bounding box center [506, 295] width 255 height 38
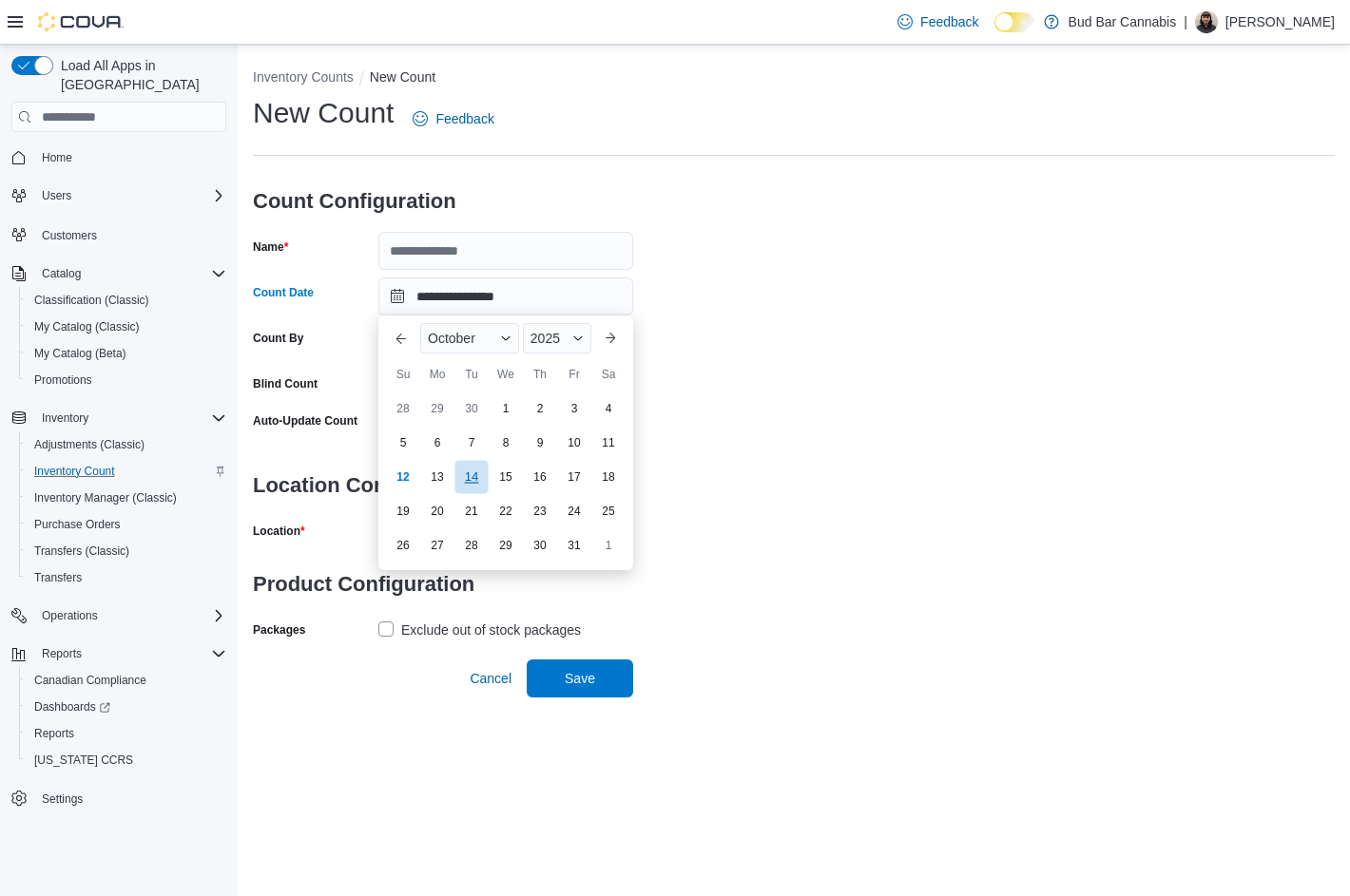
click at [467, 467] on div "14" at bounding box center [471, 477] width 34 height 34
type input "**********"
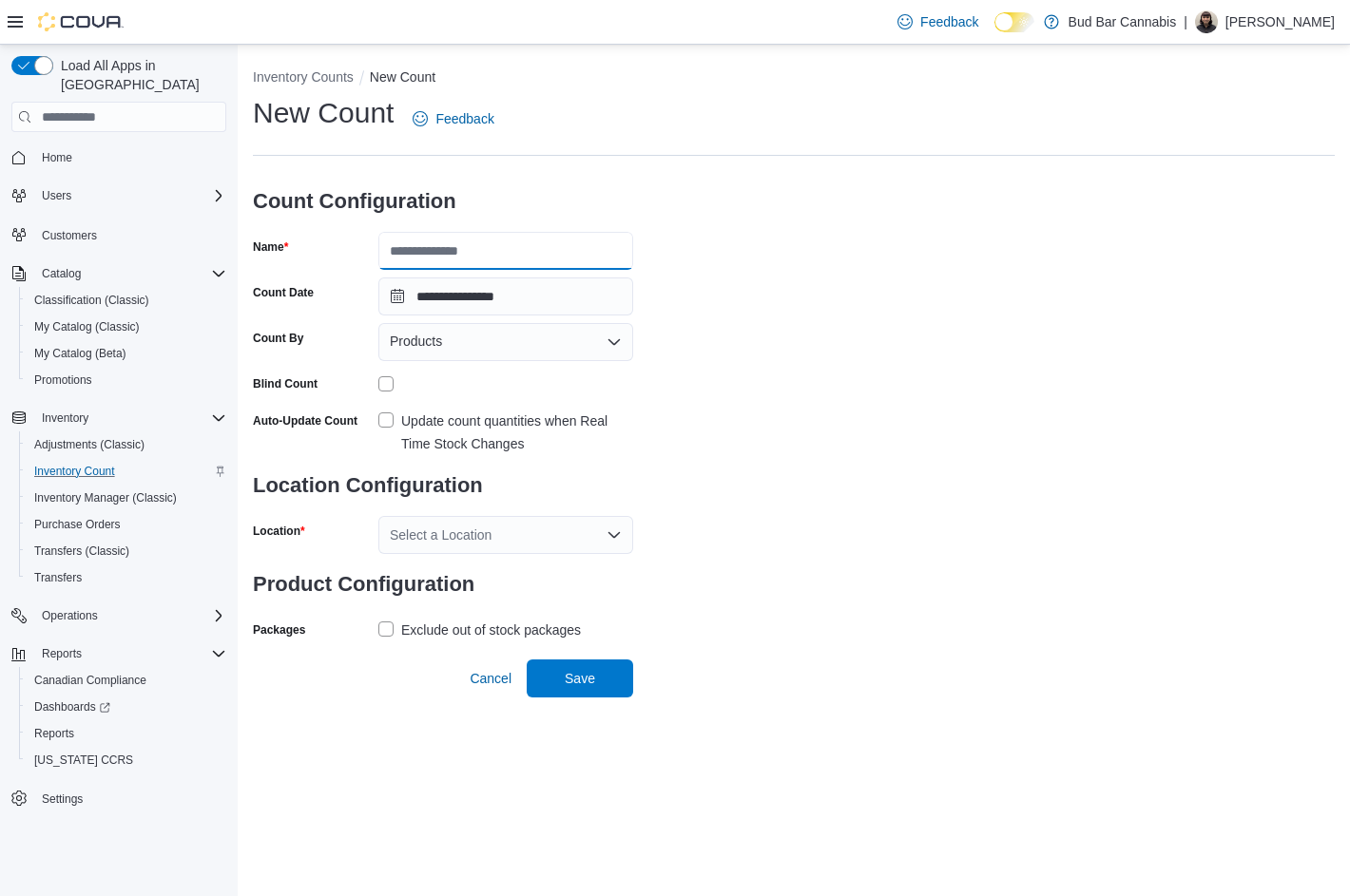
click at [462, 260] on input "Name" at bounding box center [506, 250] width 255 height 38
type input "**********"
click at [398, 417] on label "Update count quantities when Real Time Stock Changes" at bounding box center [506, 431] width 255 height 45
click at [491, 307] on input "**********" at bounding box center [506, 295] width 255 height 38
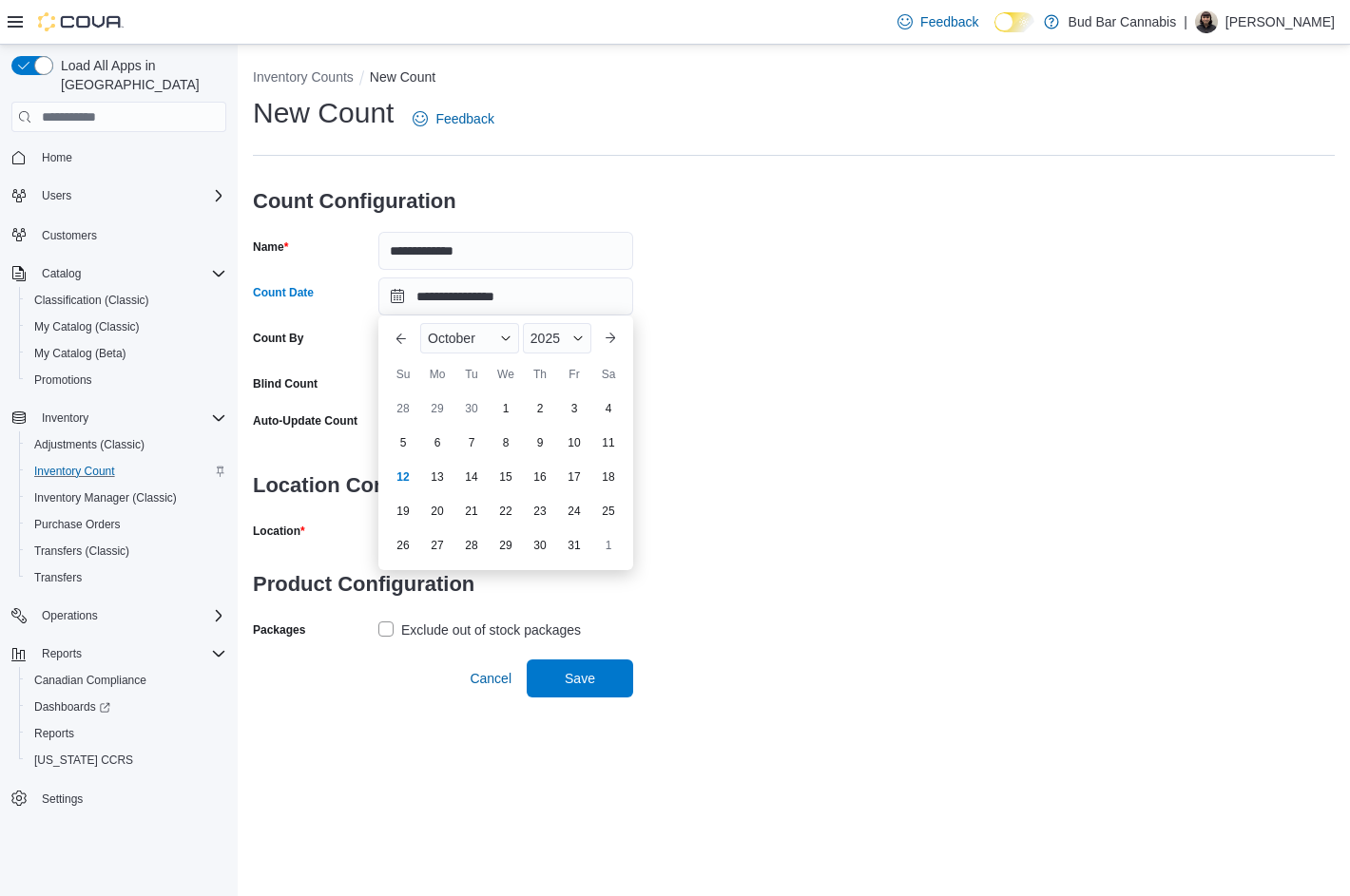
click at [478, 479] on div "14" at bounding box center [472, 477] width 31 height 31
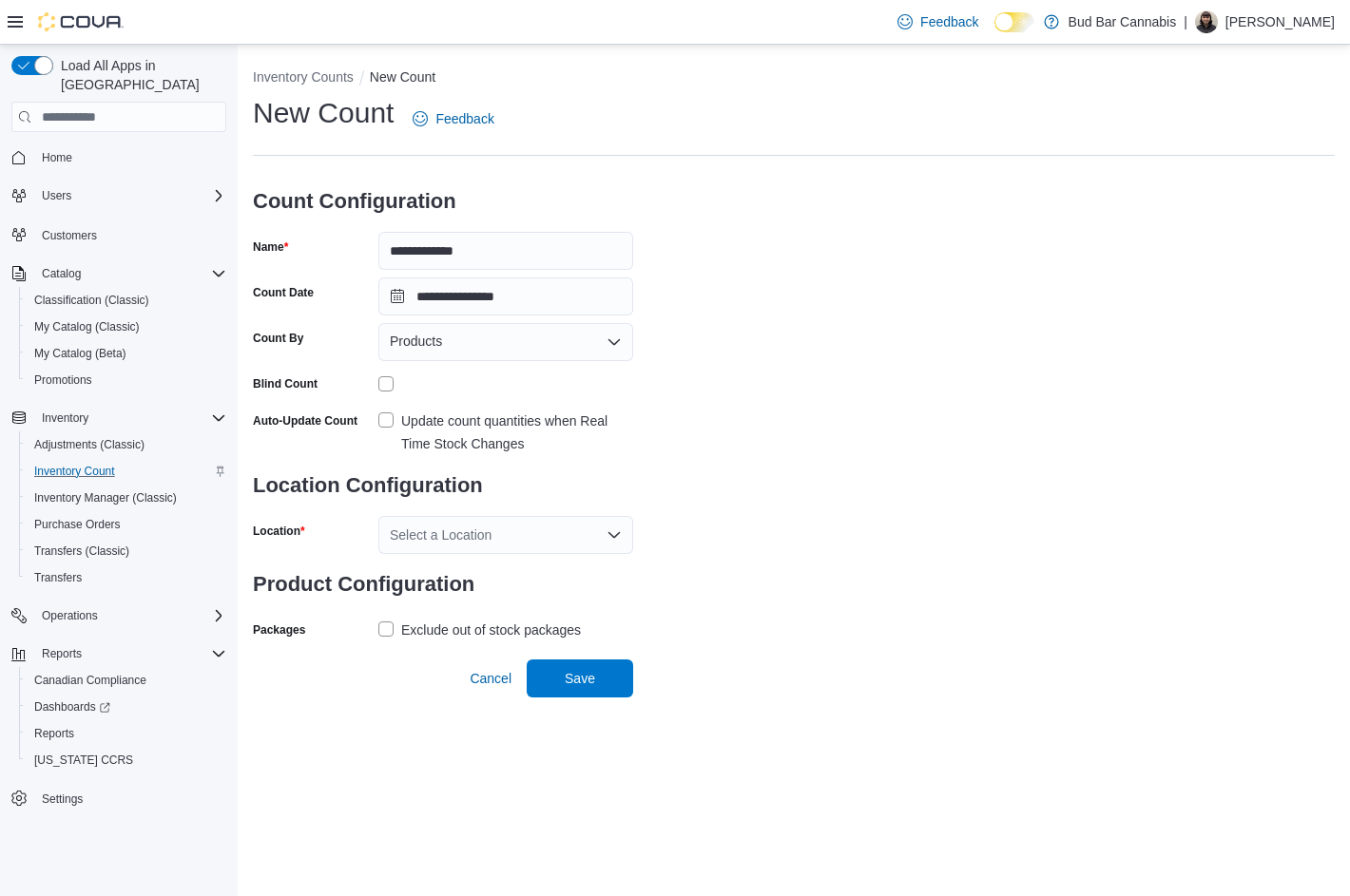
click at [494, 524] on div "Select a Location" at bounding box center [506, 534] width 255 height 38
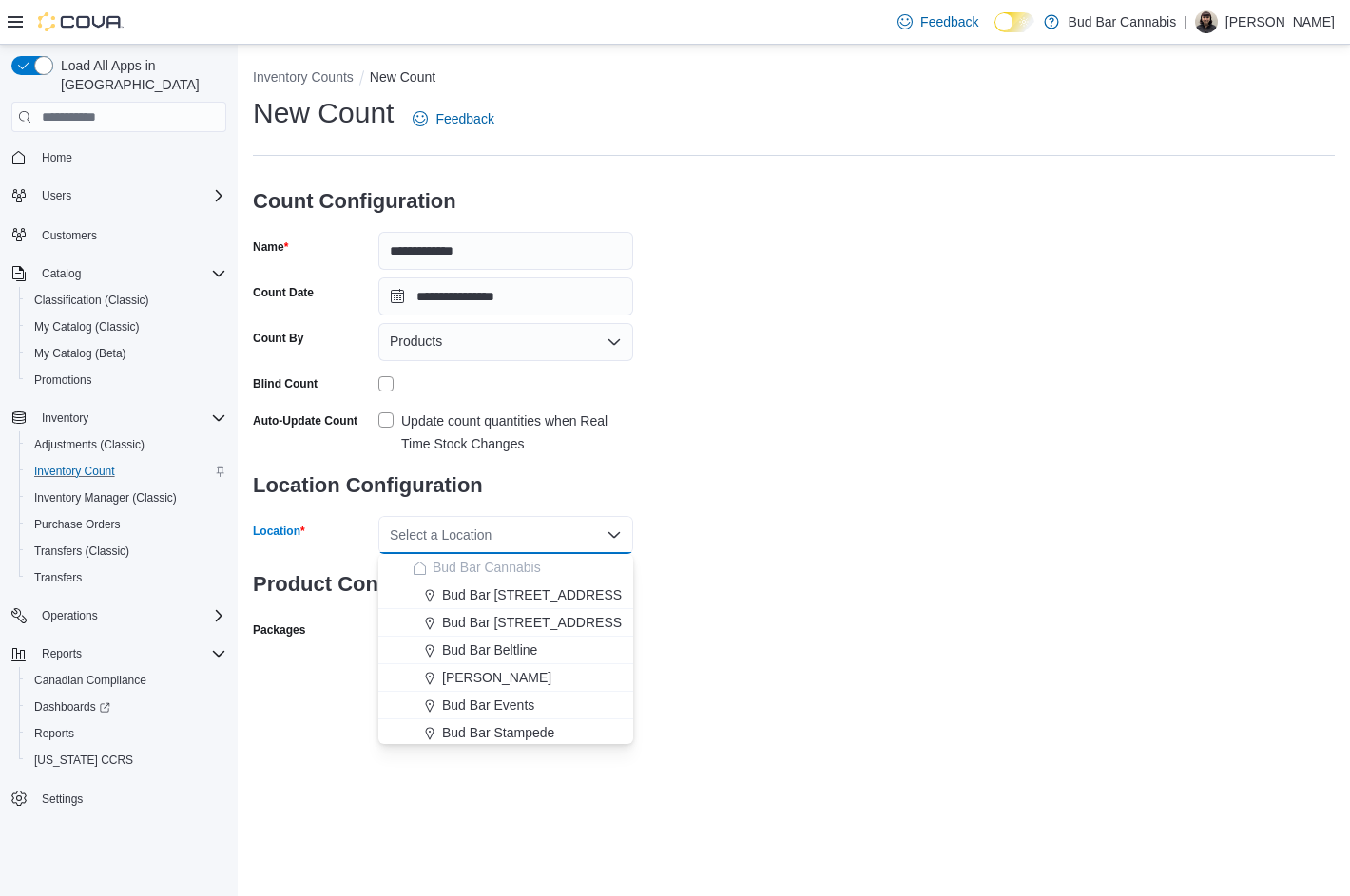
click at [487, 596] on span "Bud Bar [STREET_ADDRESS]" at bounding box center [533, 595] width 184 height 19
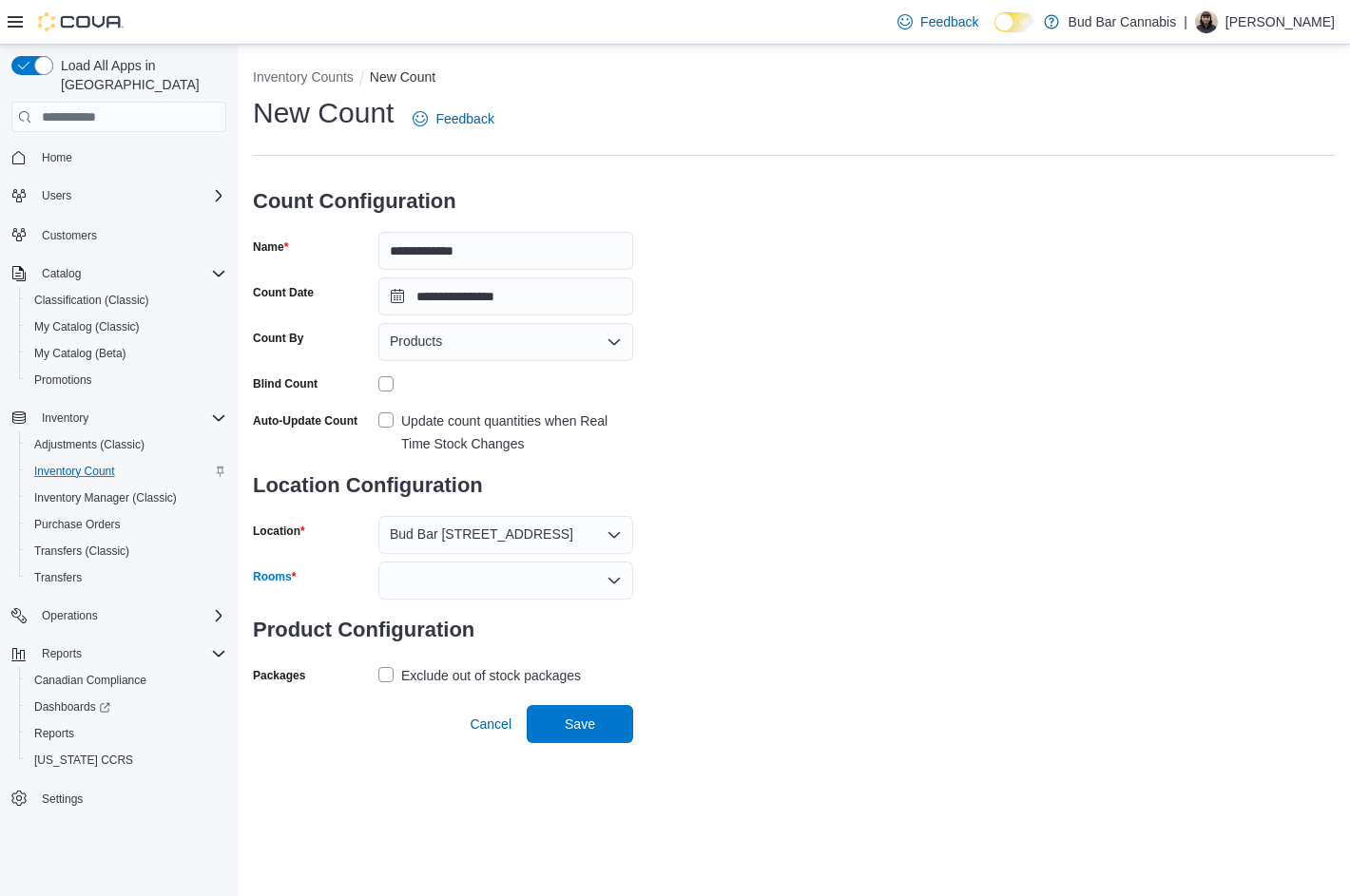
drag, startPoint x: 509, startPoint y: 575, endPoint x: 498, endPoint y: 575, distance: 11.0
click at [511, 575] on div at bounding box center [506, 579] width 255 height 38
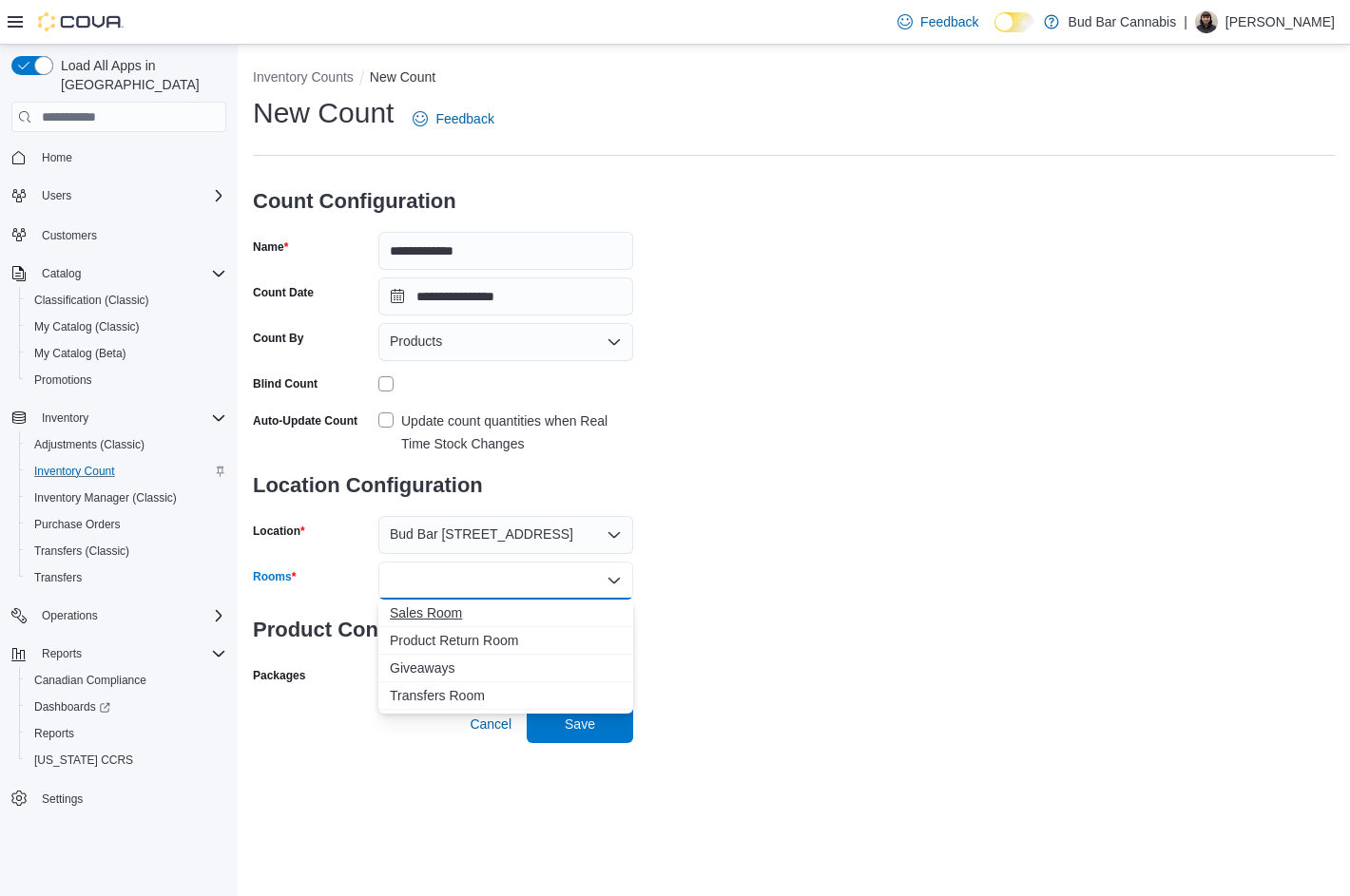
click at [453, 614] on span "Sales Room" at bounding box center [506, 613] width 232 height 19
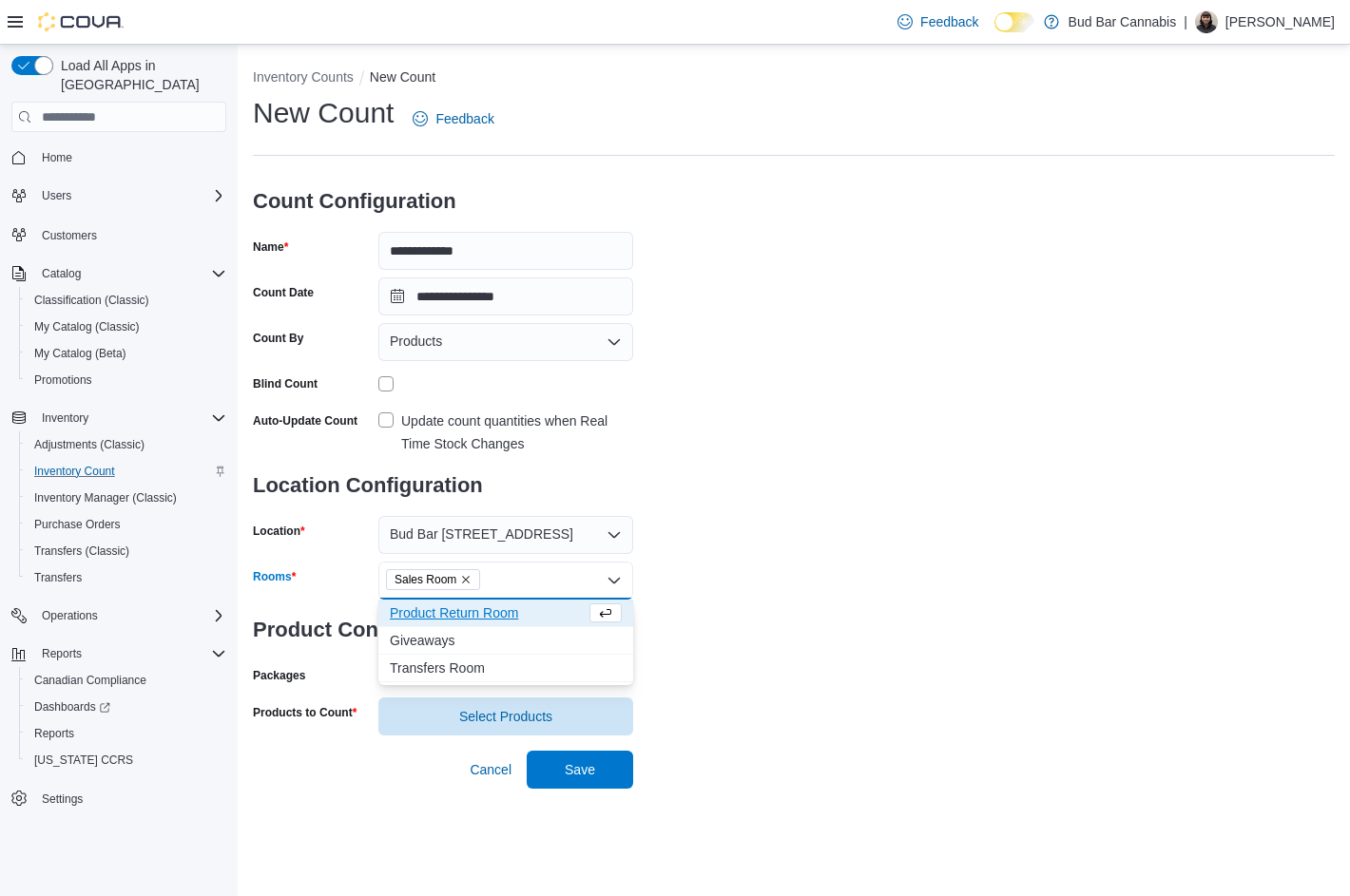
drag, startPoint x: 740, startPoint y: 650, endPoint x: 643, endPoint y: 651, distance: 97.0
click at [736, 648] on div "**********" at bounding box center [793, 415] width 1081 height 641
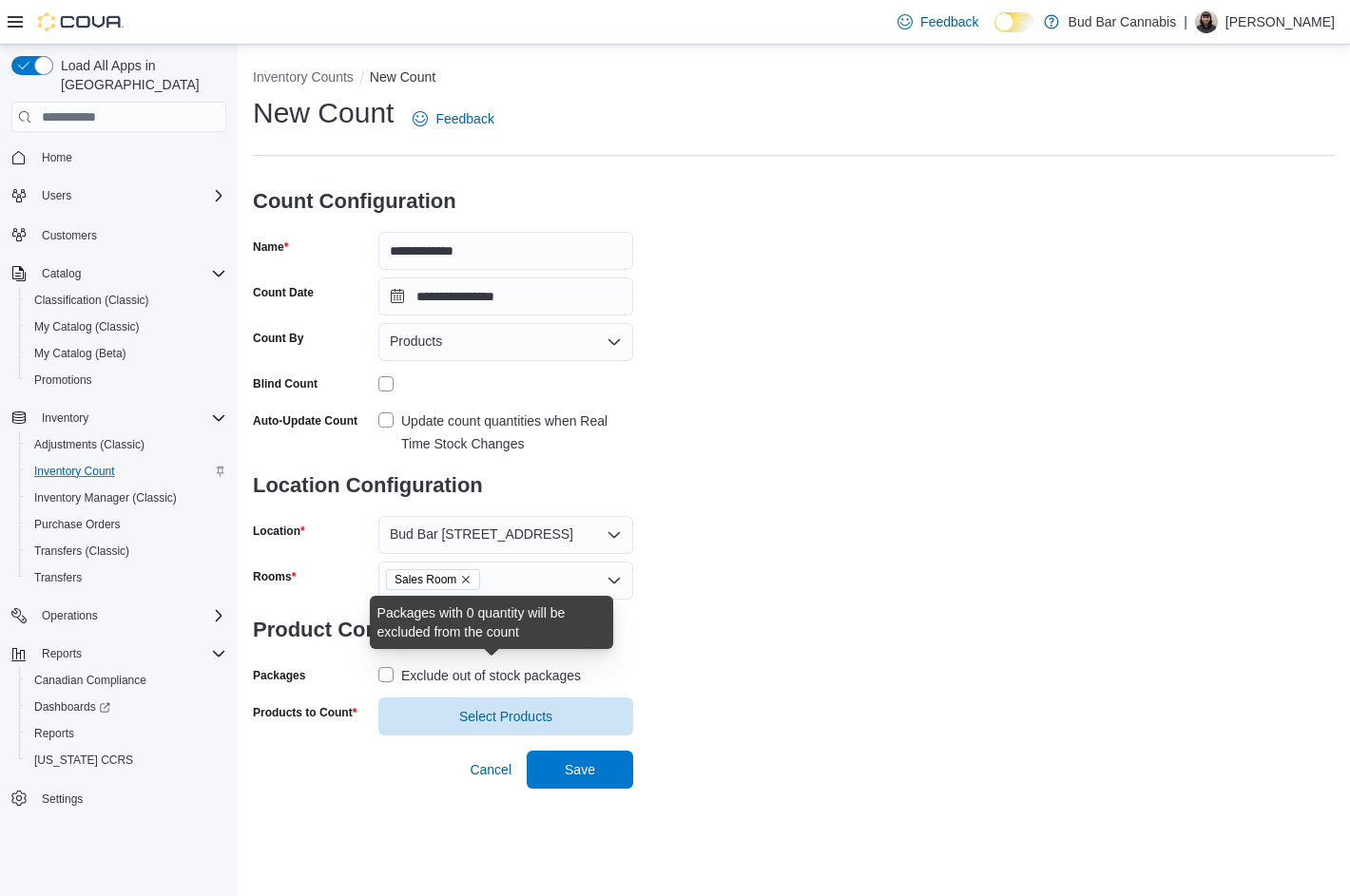
click at [496, 674] on div "Exclude out of stock packages" at bounding box center [491, 676] width 180 height 23
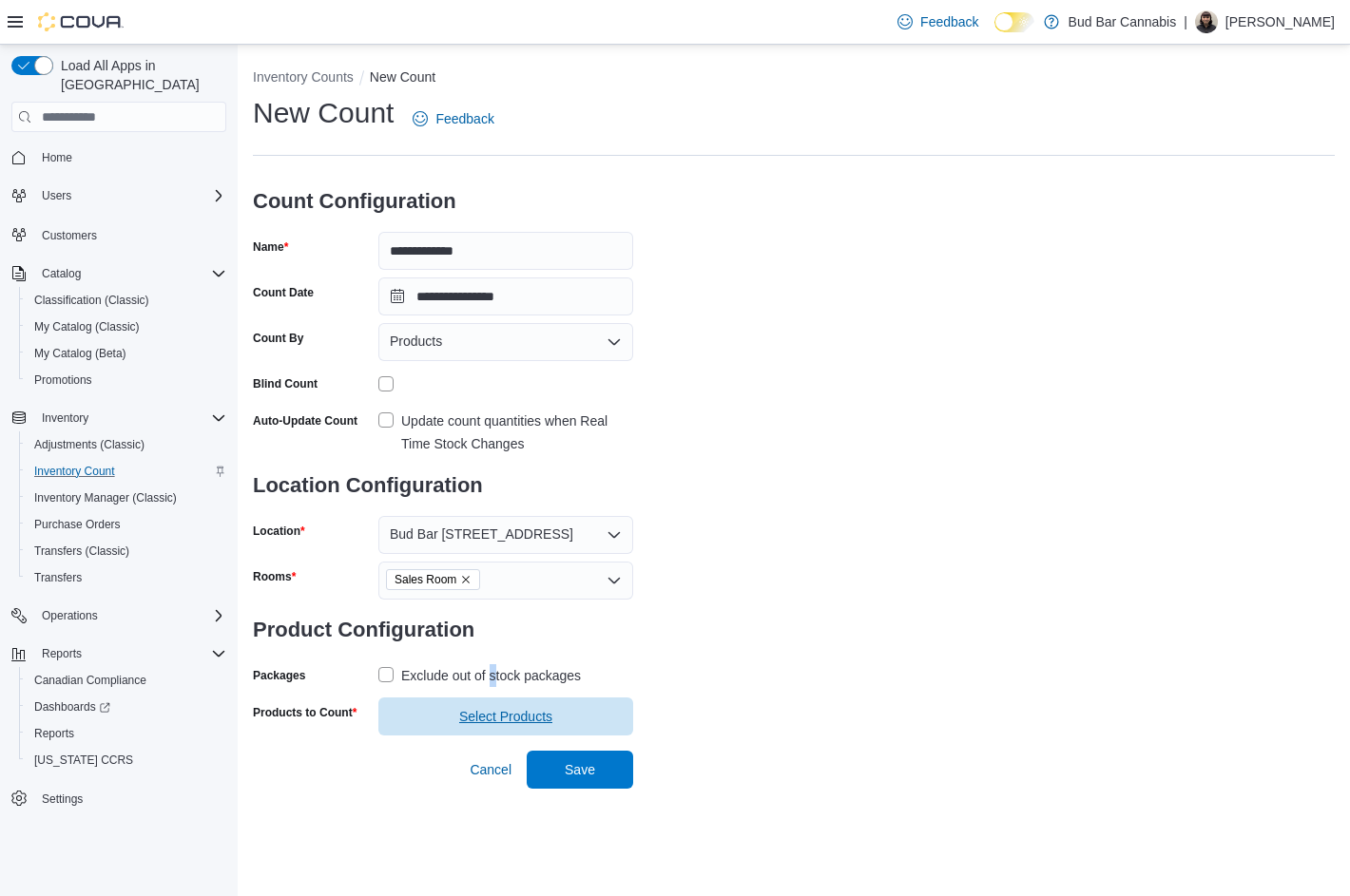
click at [493, 712] on span "Select Products" at bounding box center [506, 716] width 93 height 19
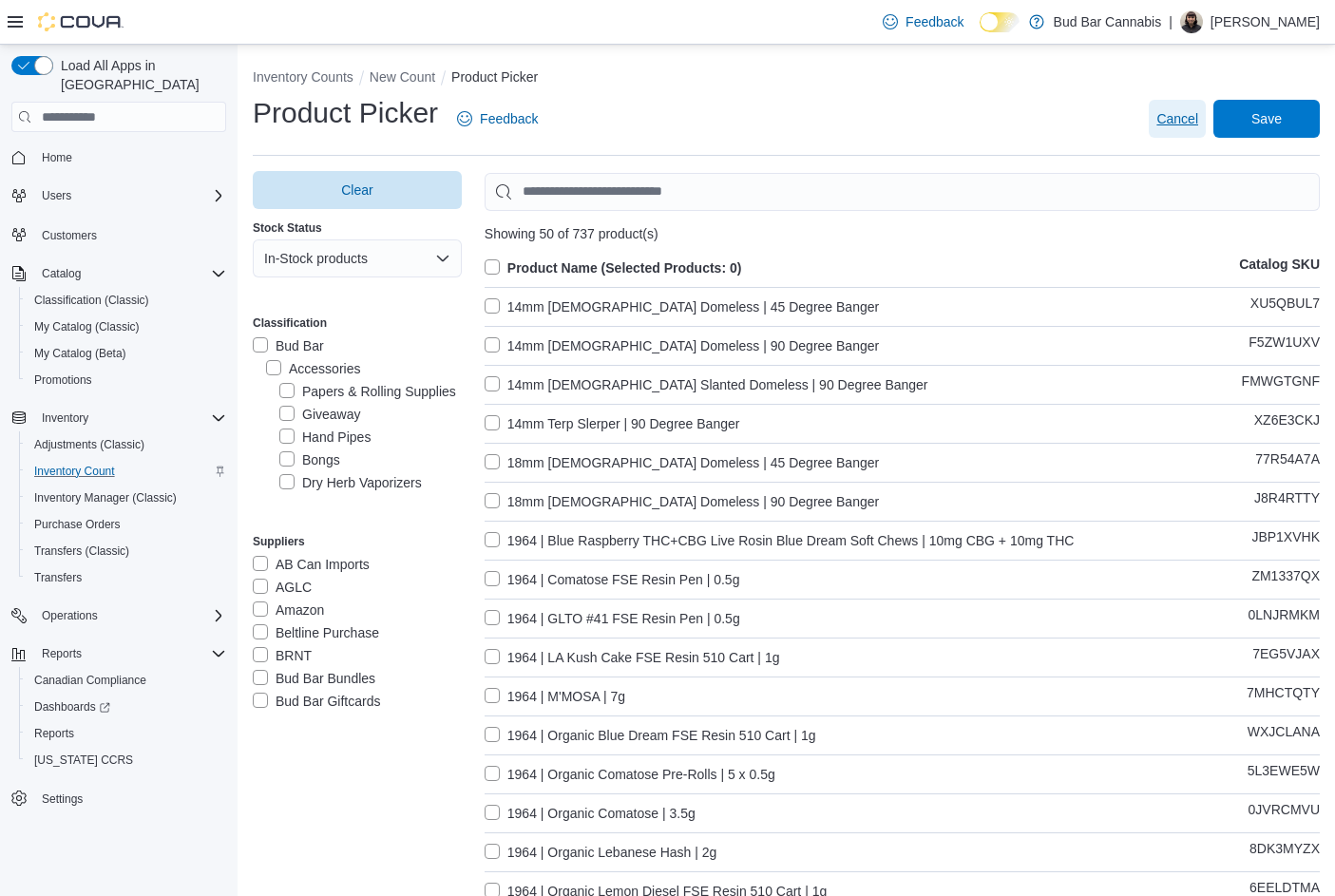
click at [1187, 125] on span "Cancel" at bounding box center [1176, 119] width 41 height 19
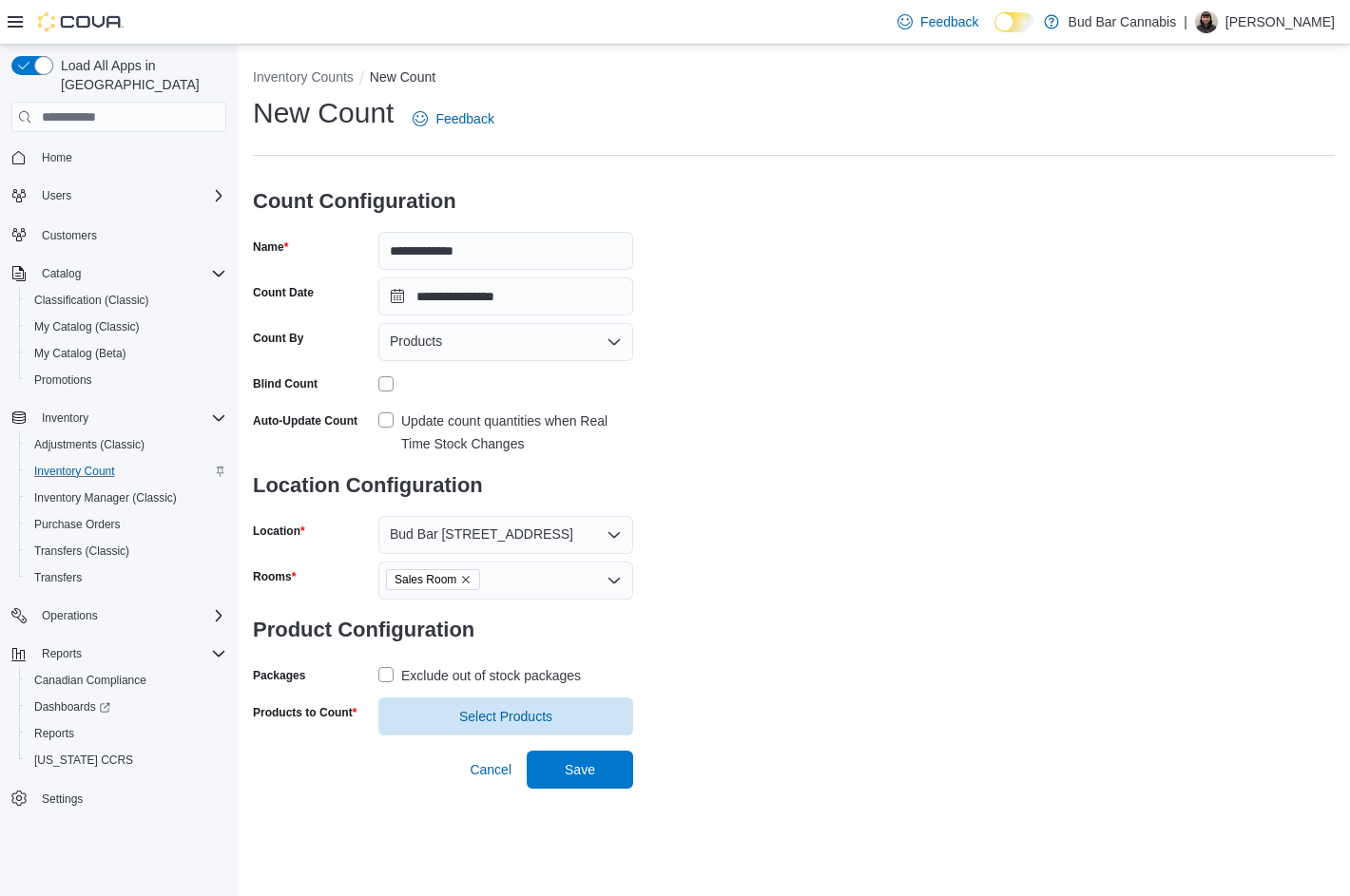
click at [498, 663] on div "Exclude out of stock packages" at bounding box center [506, 675] width 255 height 30
click at [493, 676] on div "Exclude out of stock packages" at bounding box center [491, 676] width 180 height 23
click at [506, 717] on span "Select Products" at bounding box center [506, 715] width 93 height 19
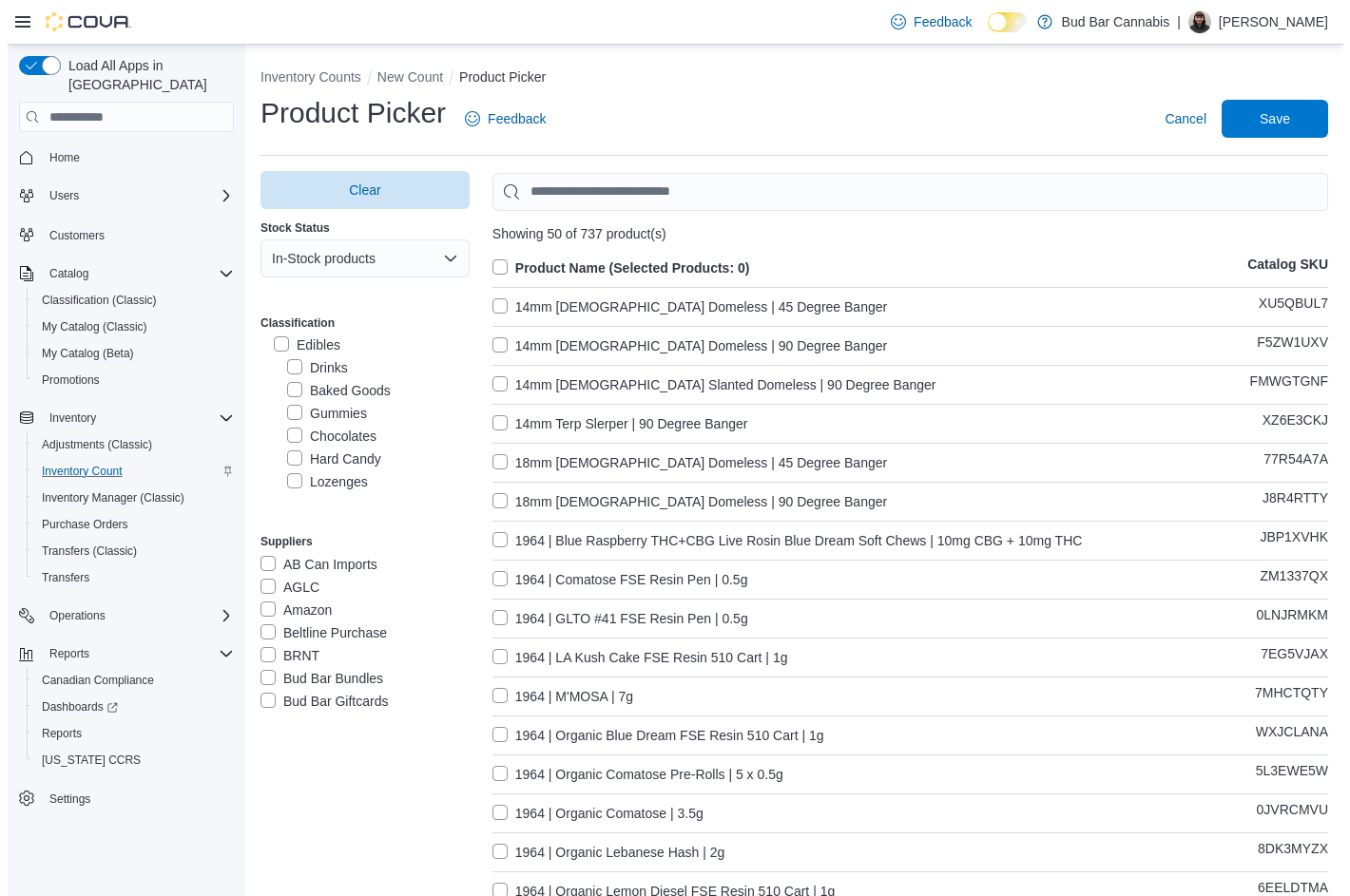
scroll to position [950, 0]
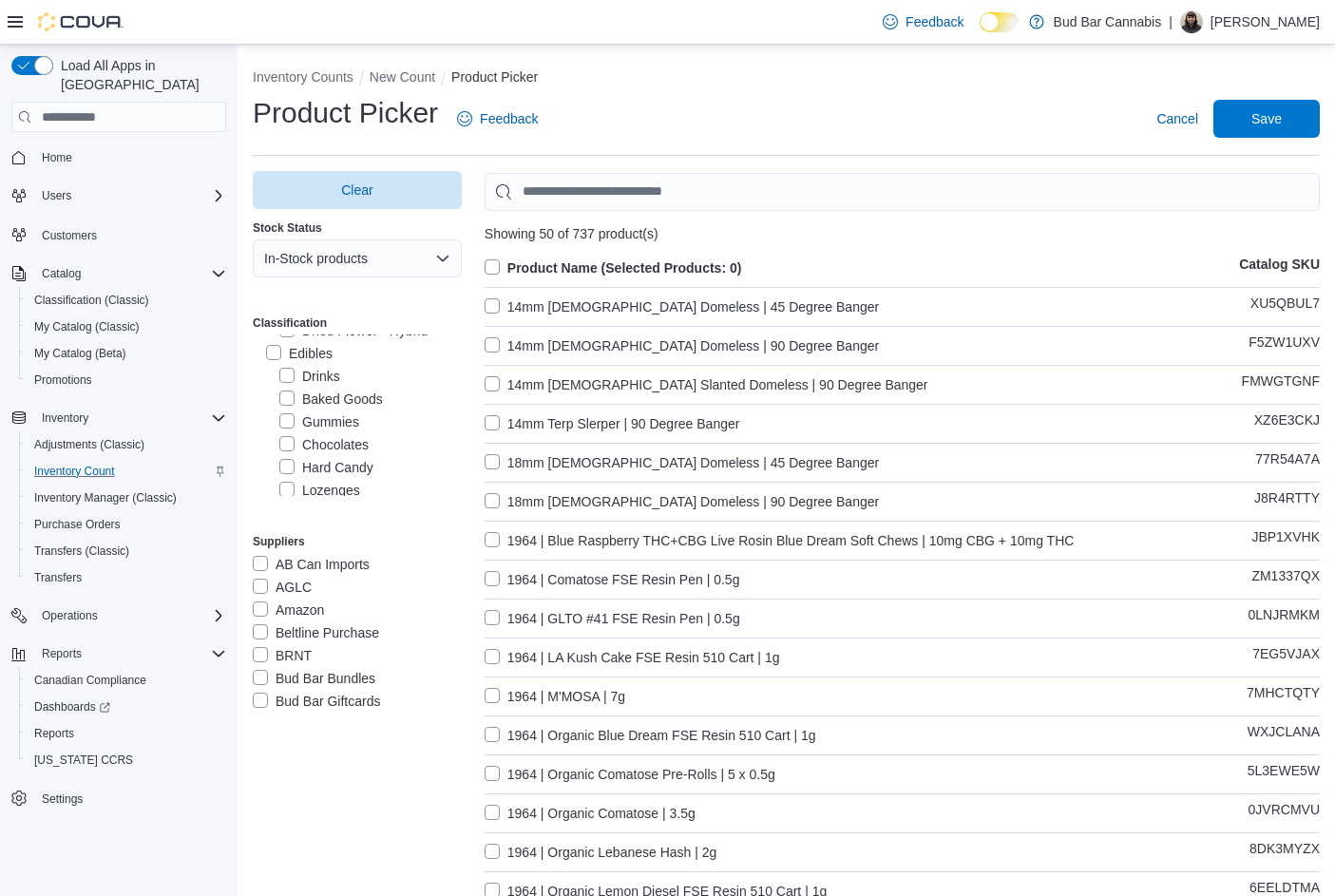
click at [331, 456] on label "Chocolates" at bounding box center [323, 445] width 90 height 23
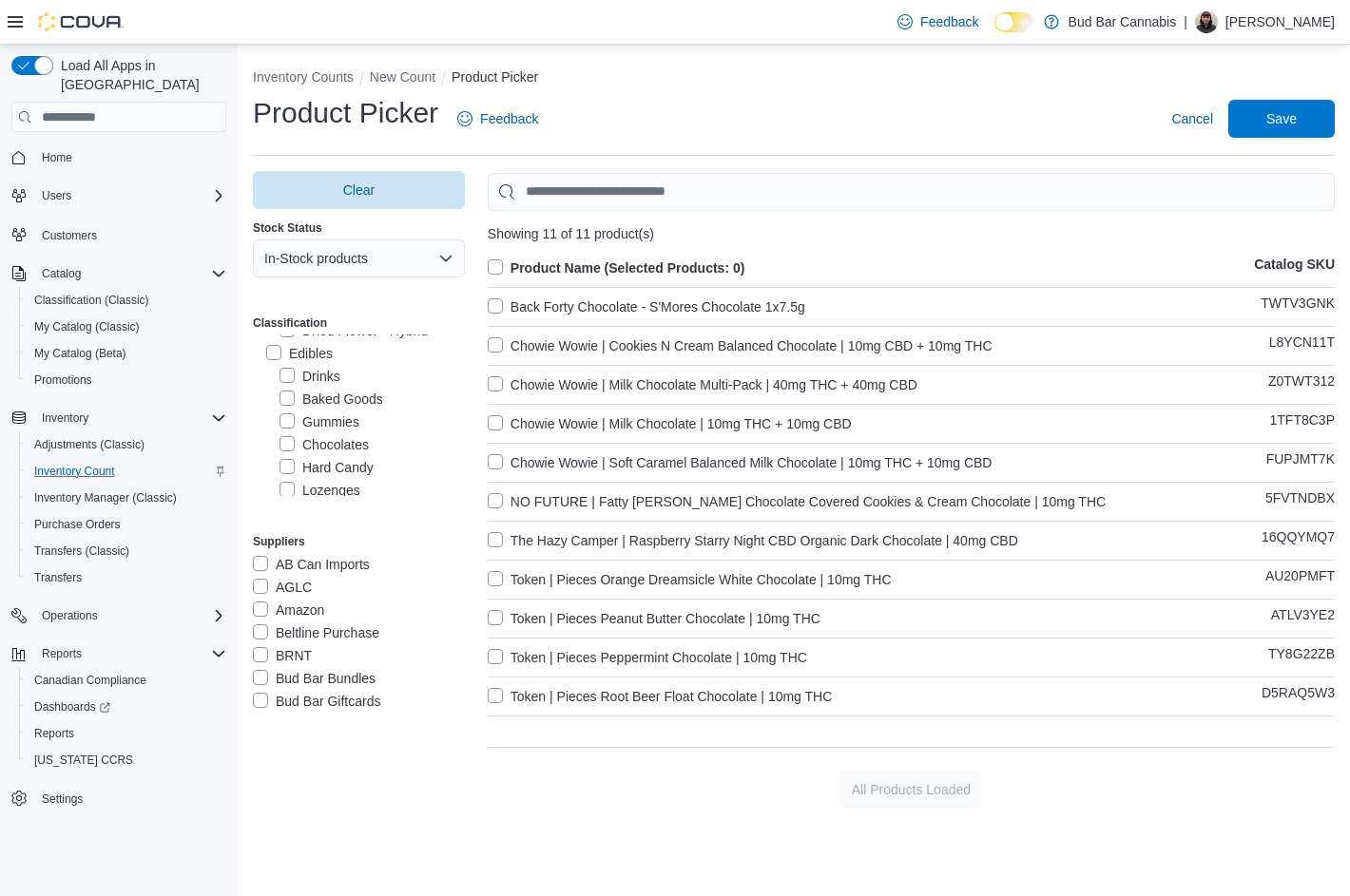
click at [318, 479] on label "Hard Candy" at bounding box center [326, 468] width 94 height 23
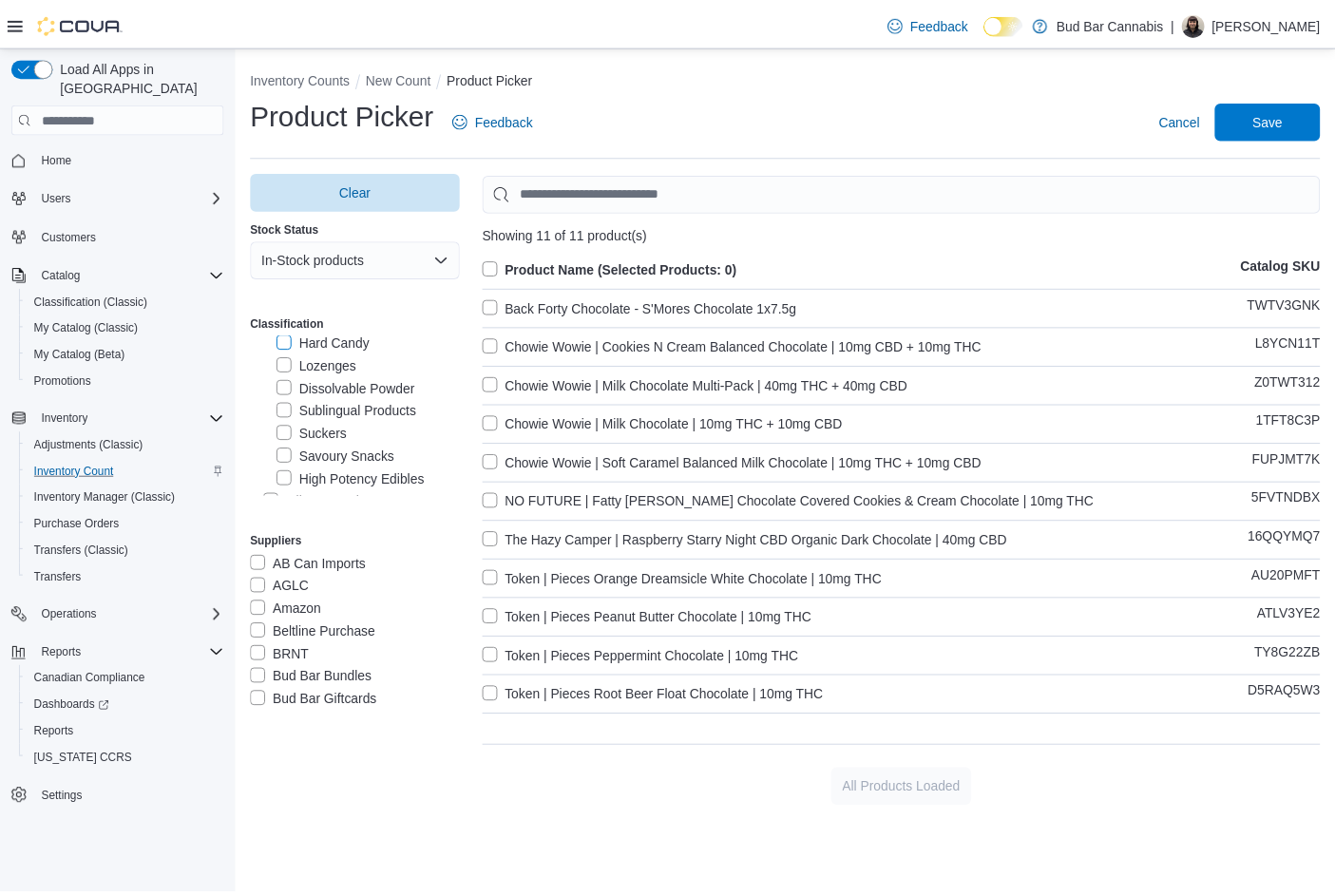
scroll to position [1046, 0]
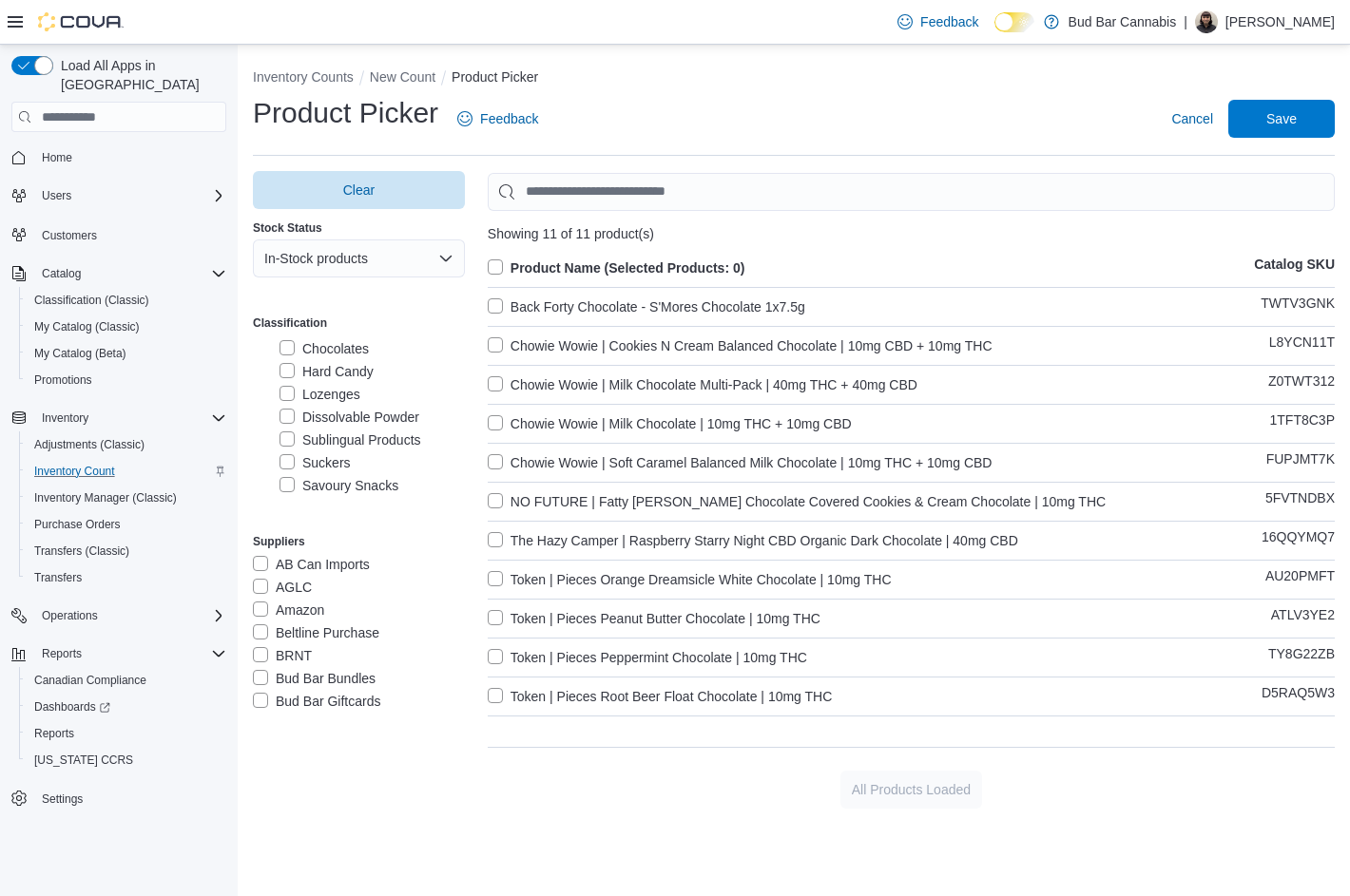
click at [328, 405] on label "Lozenges" at bounding box center [320, 395] width 81 height 23
click at [332, 451] on label "Sublingual Products" at bounding box center [350, 440] width 142 height 23
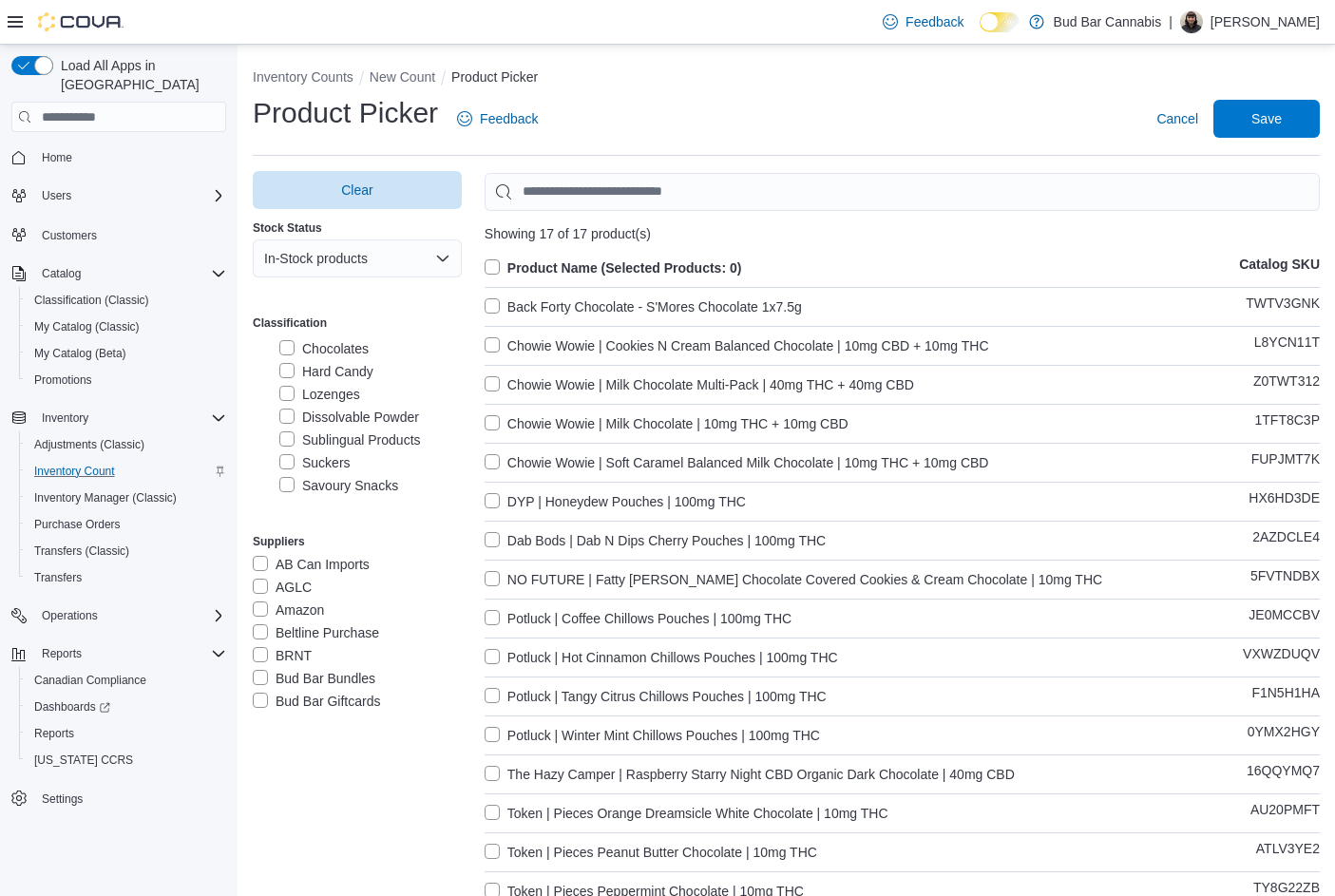
click at [326, 405] on label "Lozenges" at bounding box center [320, 395] width 81 height 23
click at [323, 405] on label "Lozenges" at bounding box center [320, 395] width 81 height 23
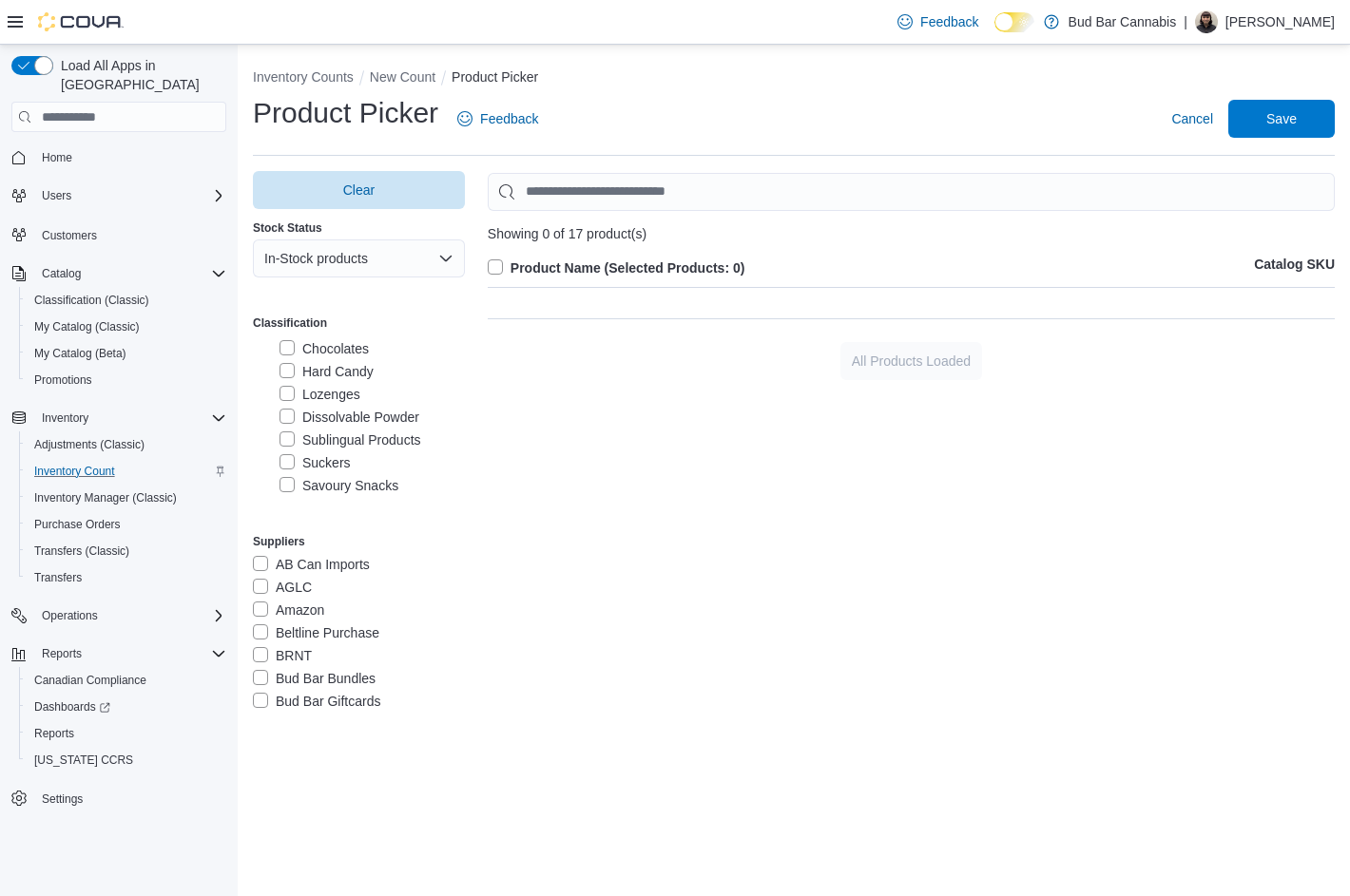
drag, startPoint x: 326, startPoint y: 434, endPoint x: 332, endPoint y: 417, distance: 18.0
click at [328, 428] on label "Dissolvable Powder" at bounding box center [349, 417] width 140 height 23
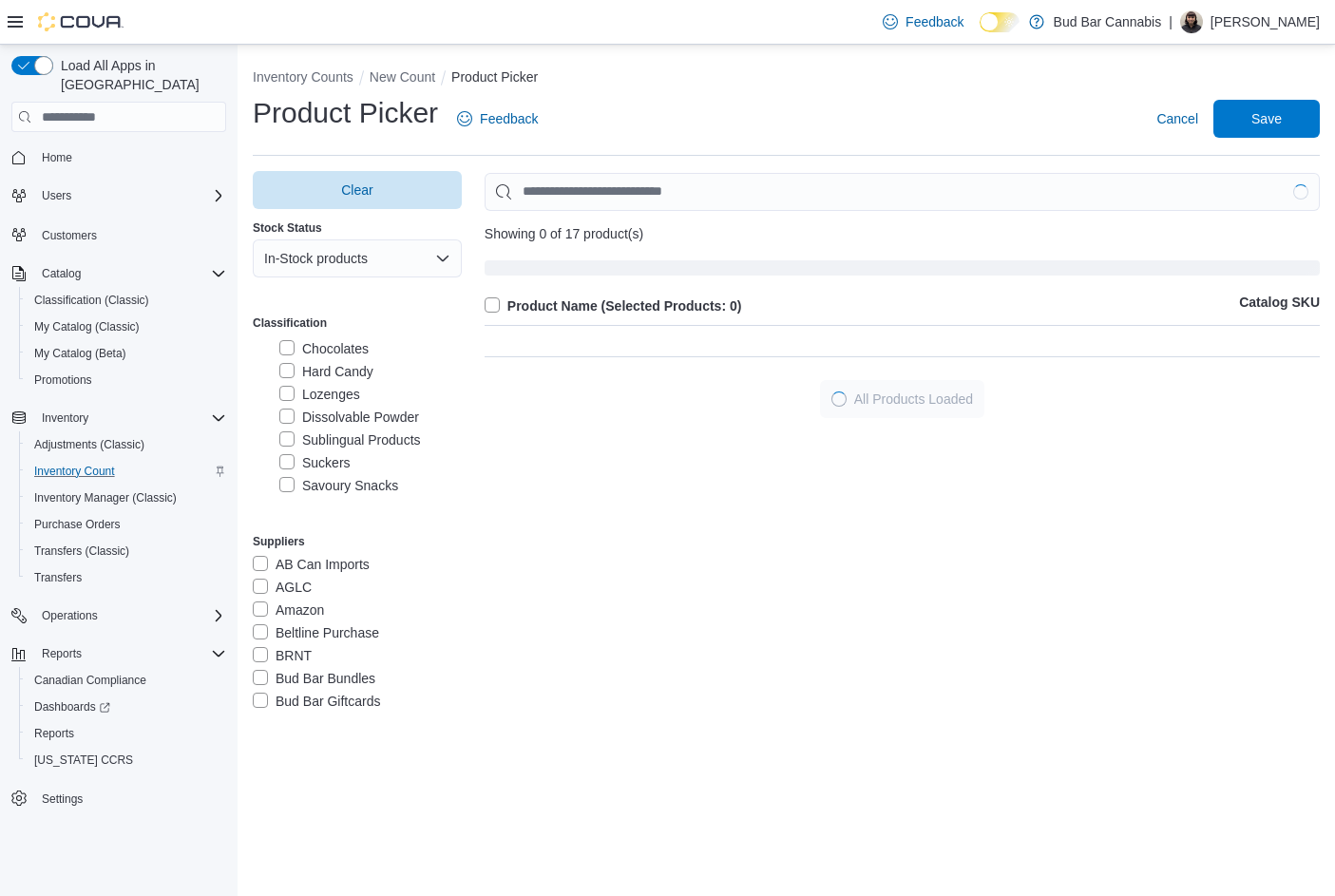
click at [332, 405] on label "Lozenges" at bounding box center [320, 395] width 81 height 23
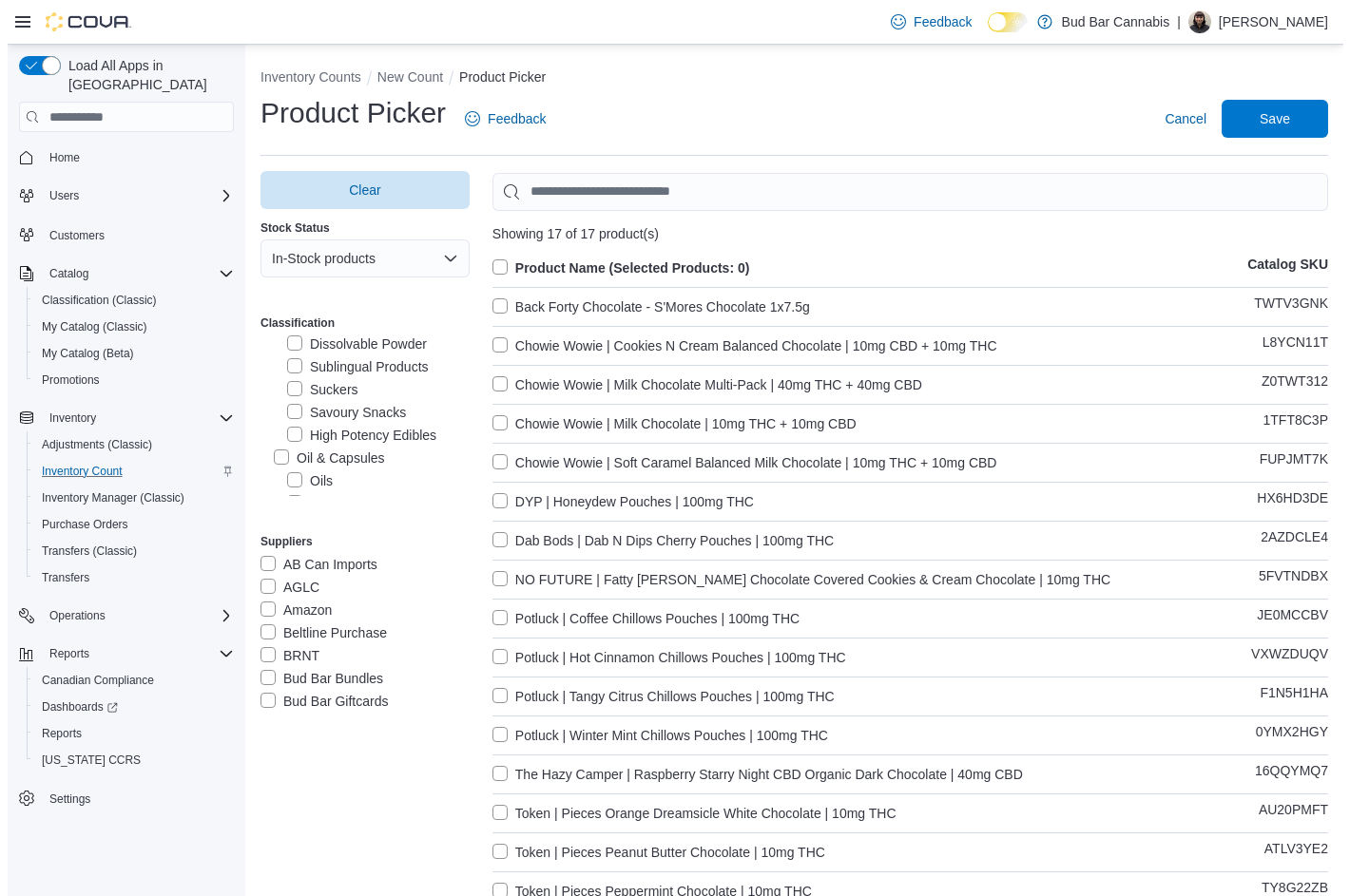
scroll to position [1141, 0]
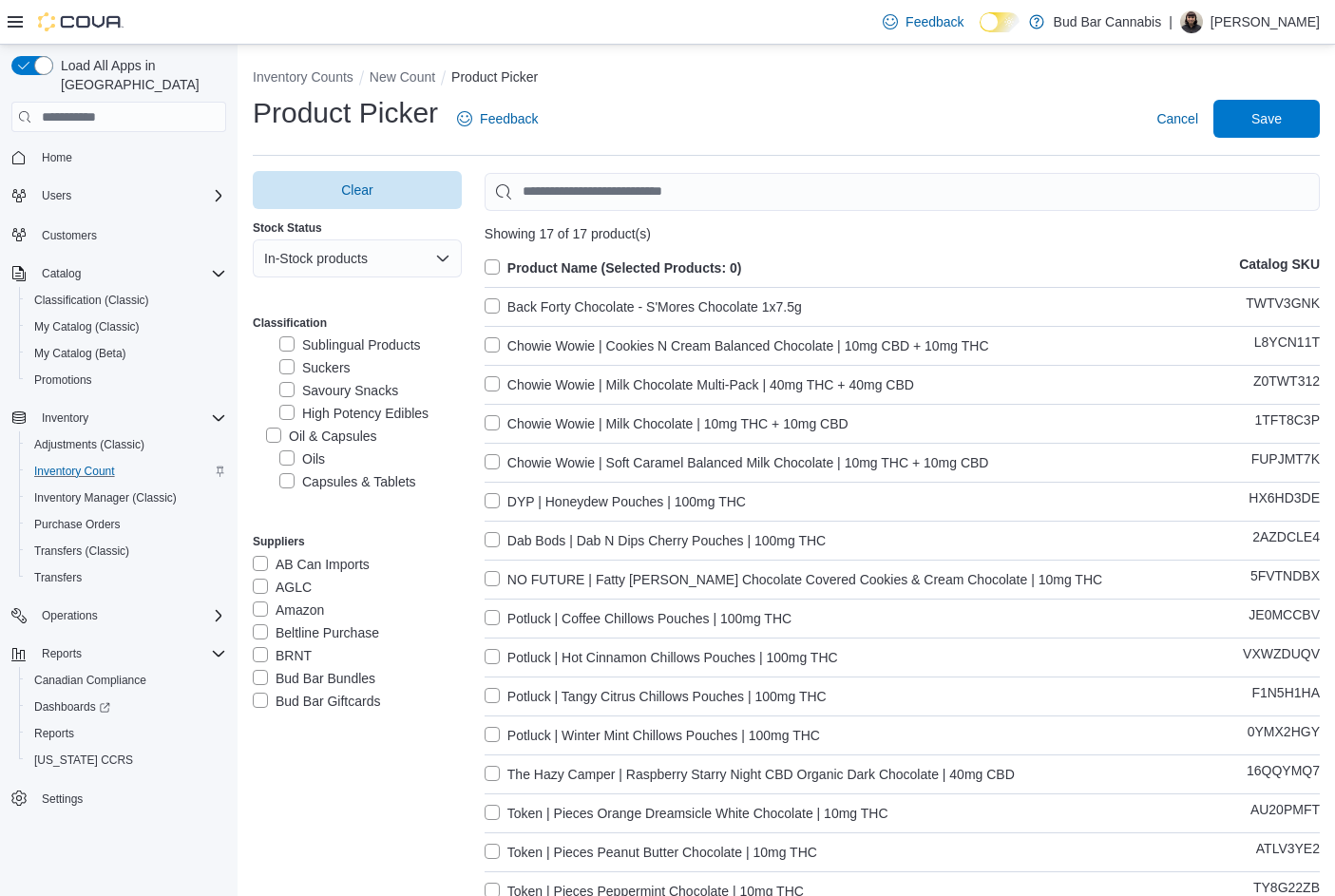
click at [330, 379] on label "Suckers" at bounding box center [315, 368] width 71 height 23
click at [325, 402] on label "Savoury Snacks" at bounding box center [338, 391] width 118 height 23
click at [332, 424] on label "High Potency Edibles" at bounding box center [353, 414] width 149 height 23
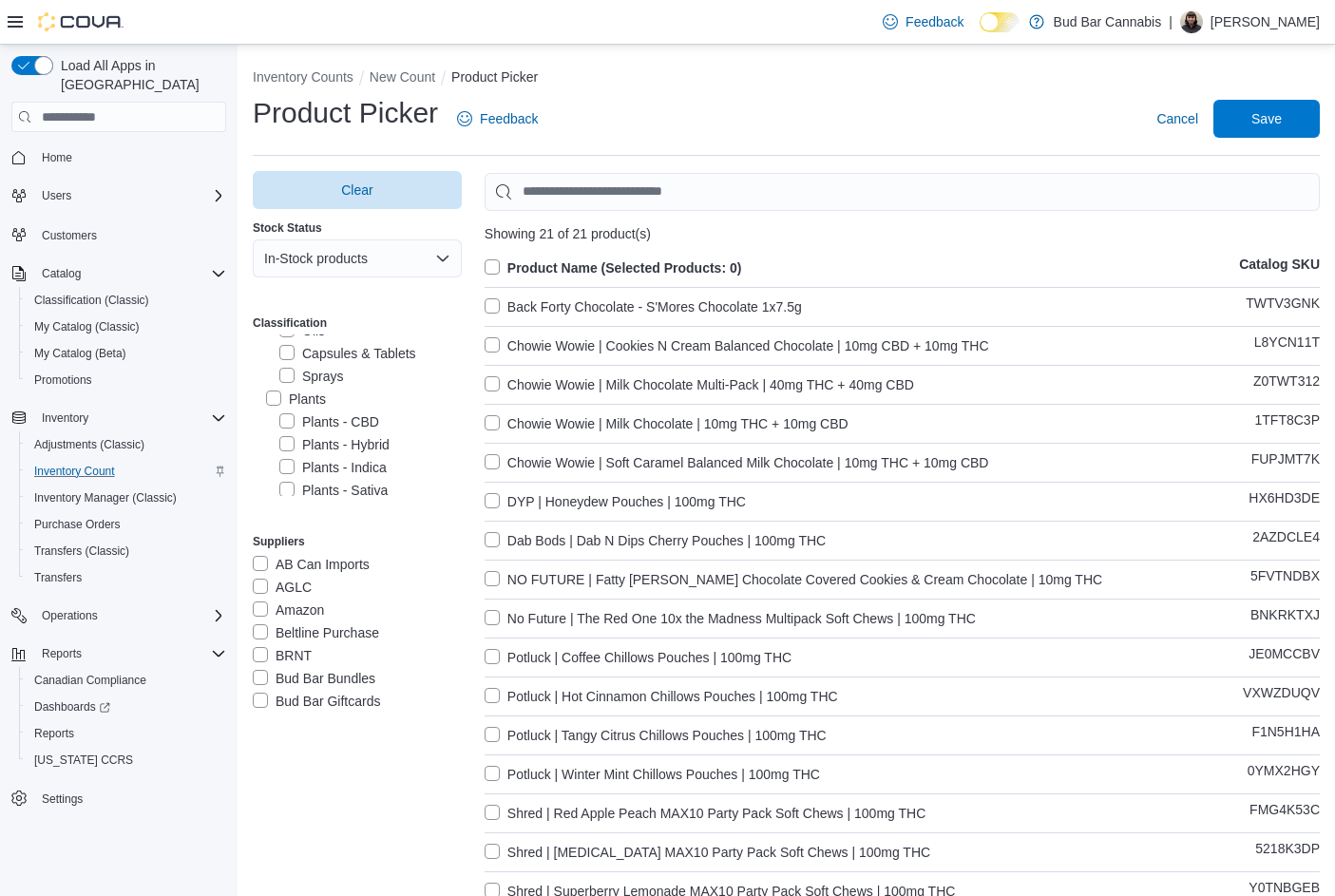
scroll to position [1236, 0]
click at [269, 352] on label "Oil & Capsules" at bounding box center [321, 342] width 111 height 23
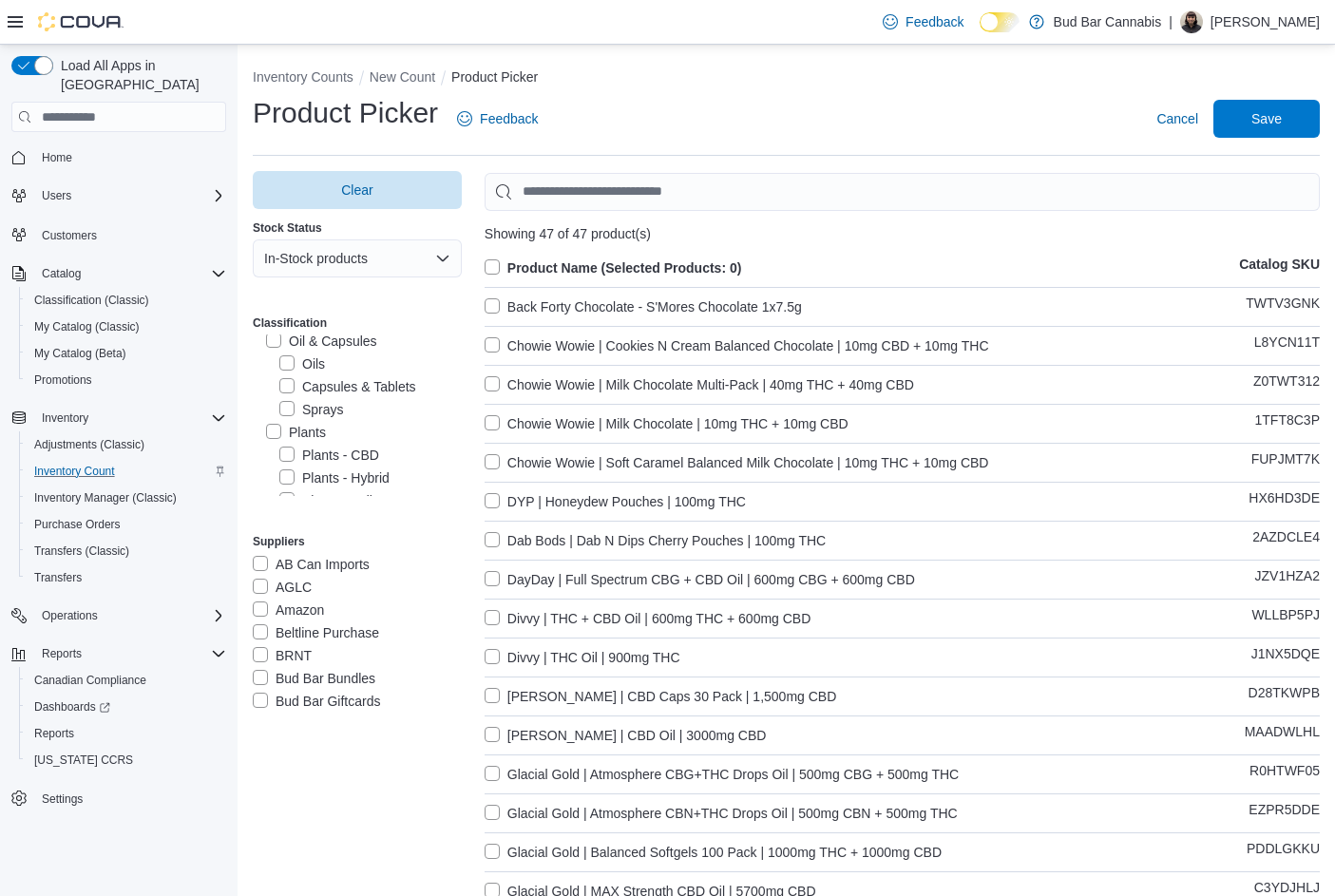
click at [499, 261] on label "Product Name (Selected Products: 0)" at bounding box center [613, 269] width 258 height 23
click at [1244, 120] on span "Save" at bounding box center [1266, 117] width 84 height 38
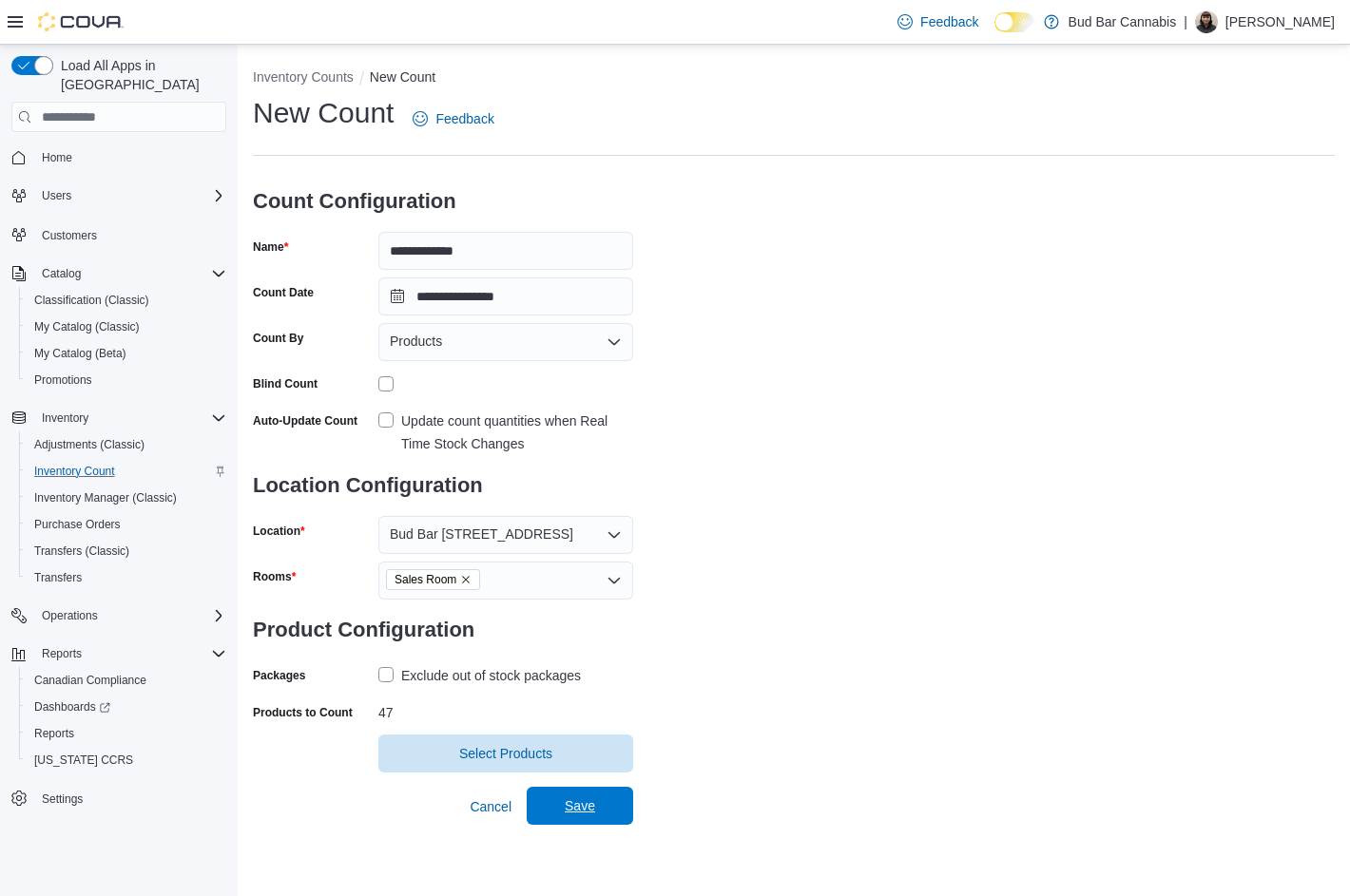
click at [603, 794] on span "Save" at bounding box center [580, 805] width 84 height 38
